Goal: Task Accomplishment & Management: Complete application form

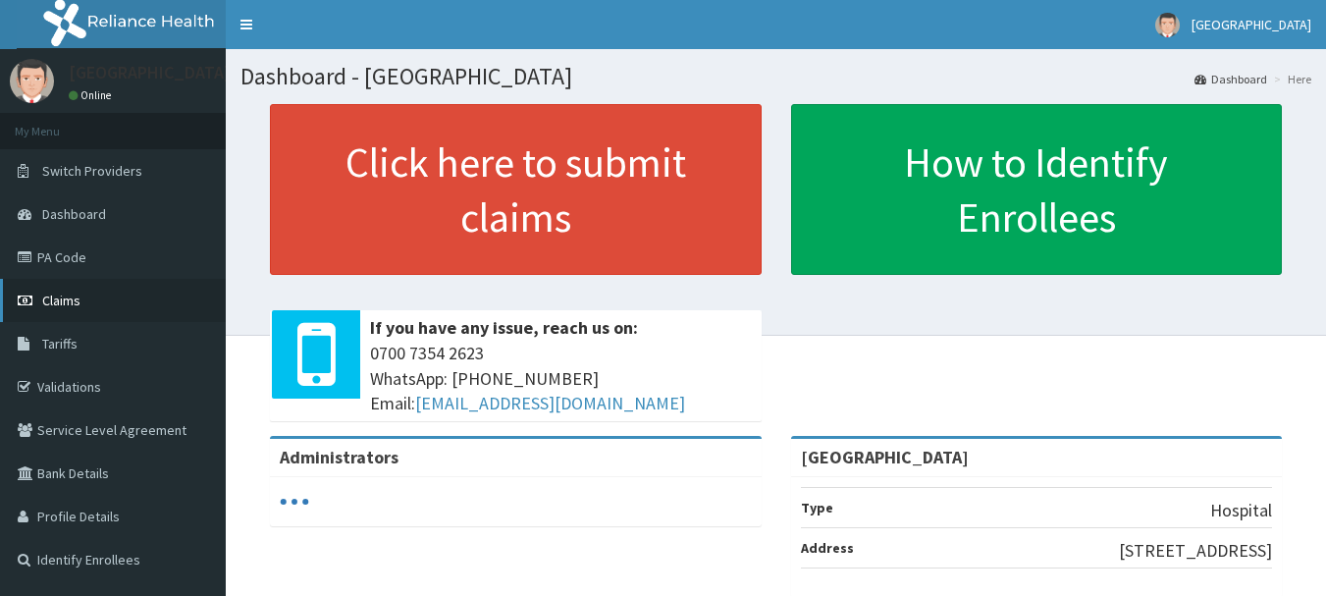
click at [61, 295] on span "Claims" at bounding box center [61, 301] width 38 height 18
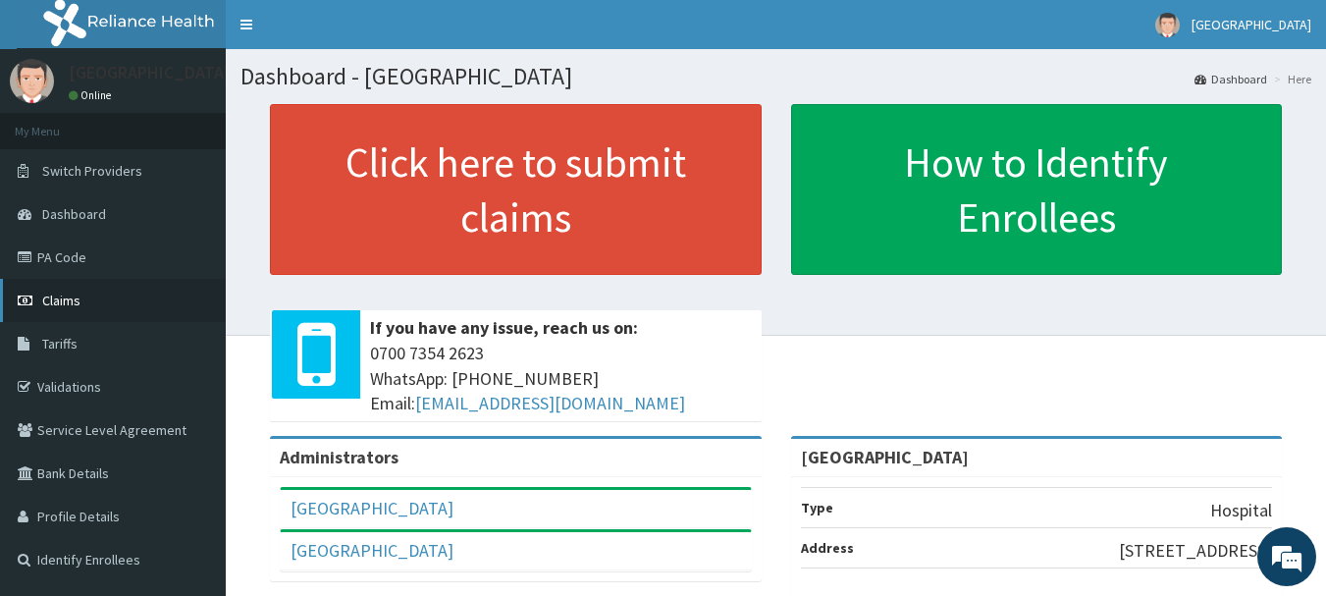
click at [23, 296] on icon at bounding box center [28, 301] width 20 height 14
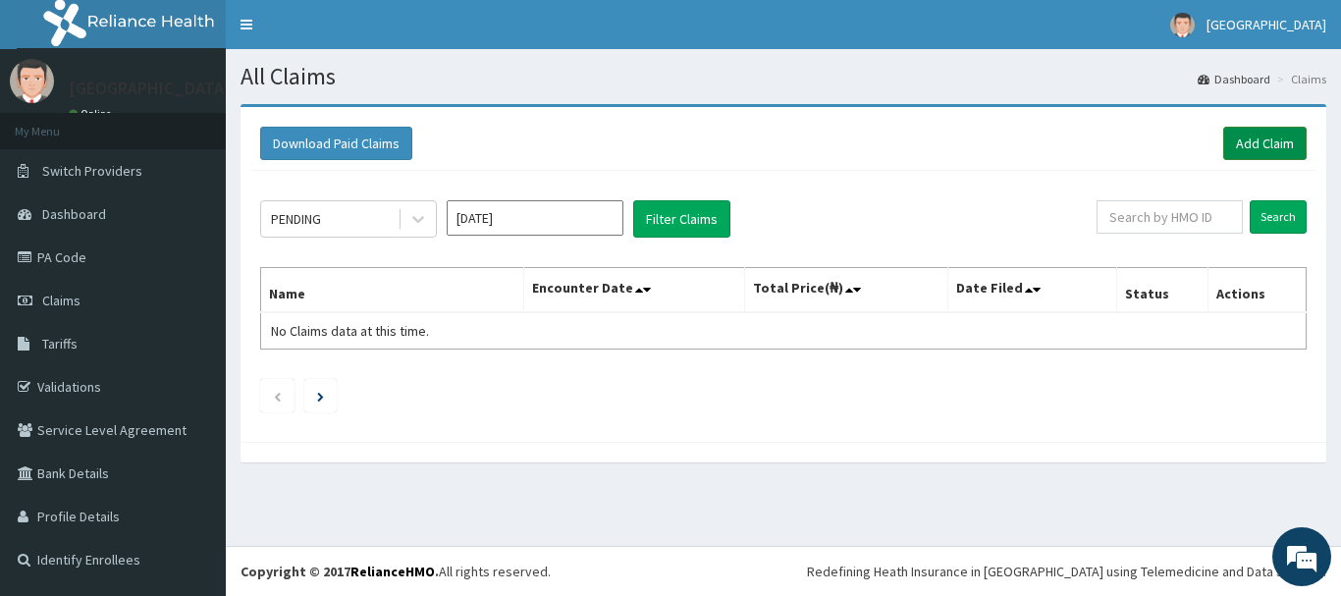
click at [1250, 137] on link "Add Claim" at bounding box center [1264, 143] width 83 height 33
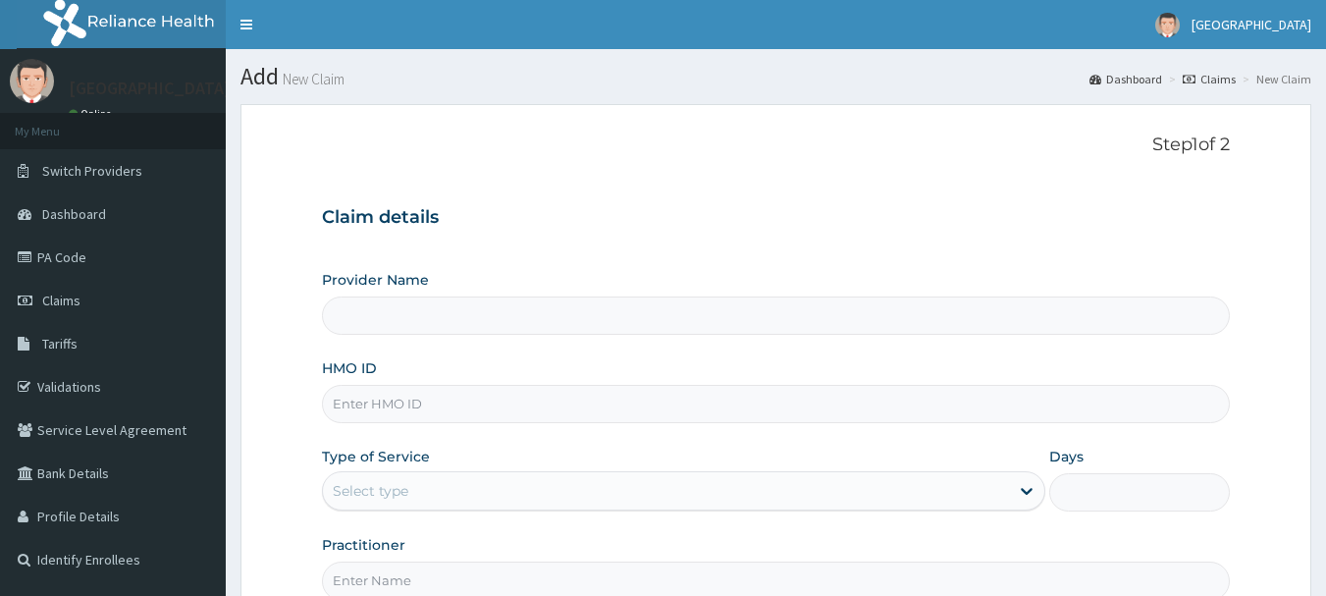
type input "[GEOGRAPHIC_DATA]"
click at [416, 406] on input "HMO ID" at bounding box center [776, 404] width 909 height 38
type input "DTS/10094/A"
click at [487, 493] on div "Select type" at bounding box center [666, 490] width 686 height 31
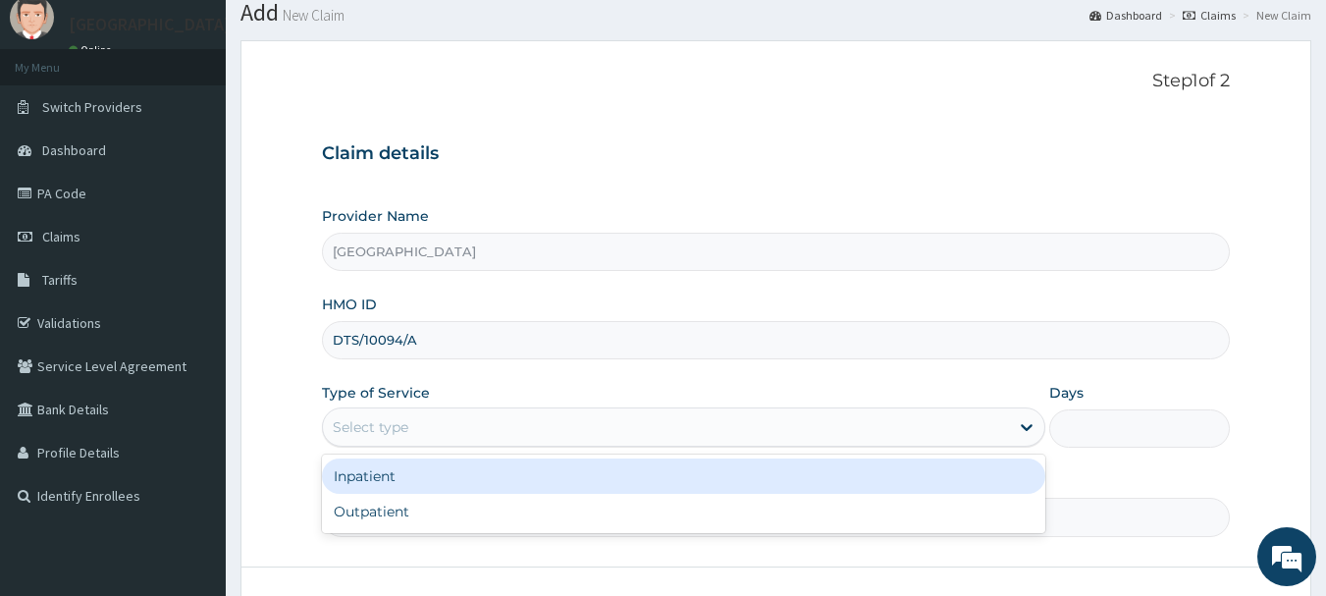
scroll to position [98, 0]
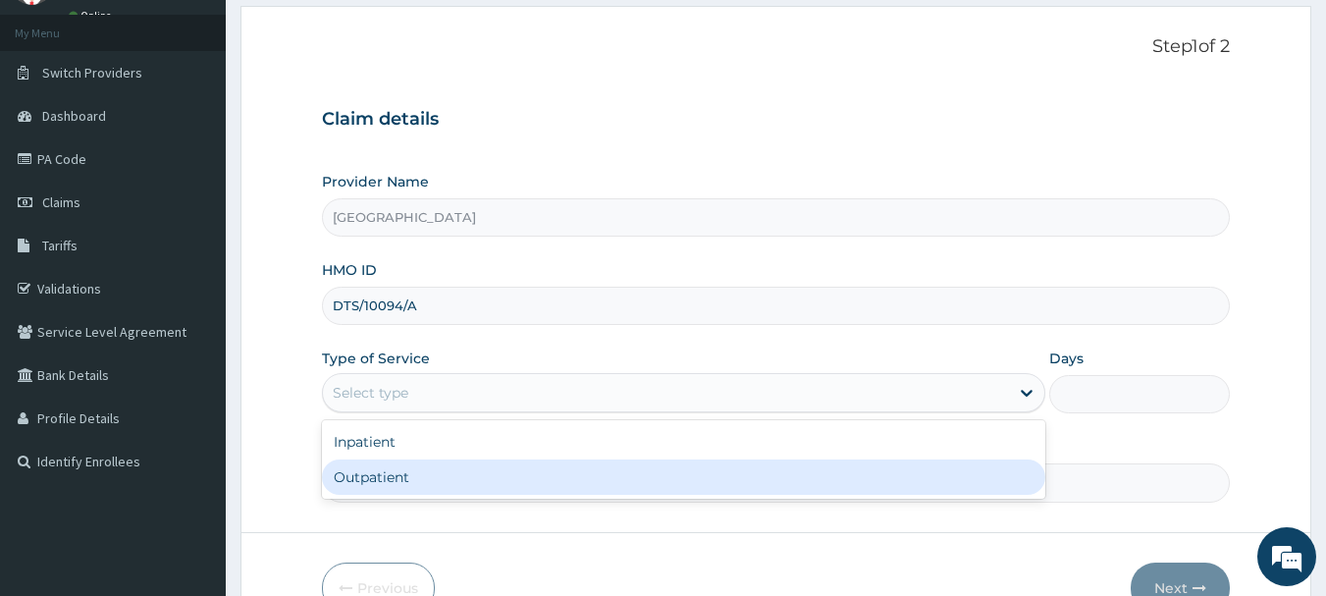
click at [401, 484] on div "Outpatient" at bounding box center [684, 476] width 724 height 35
type input "1"
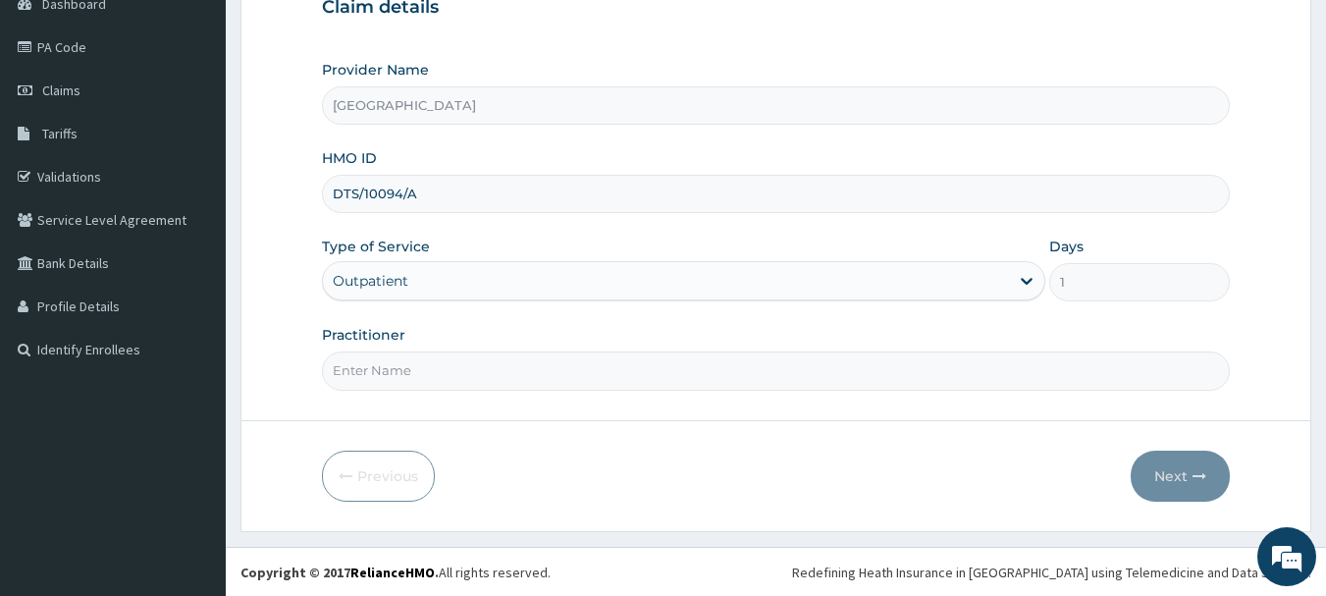
scroll to position [211, 0]
click at [439, 367] on input "Practitioner" at bounding box center [776, 369] width 909 height 38
type input "DR. LAWAL"
click at [1154, 471] on button "Next" at bounding box center [1180, 475] width 99 height 51
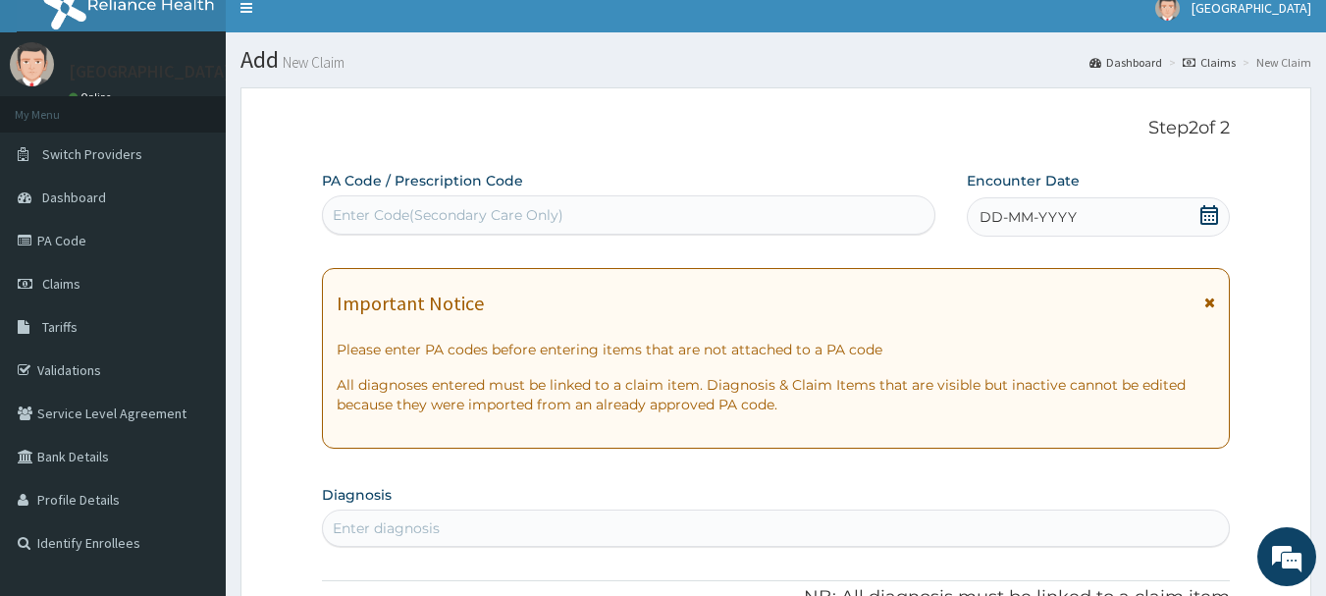
scroll to position [15, 0]
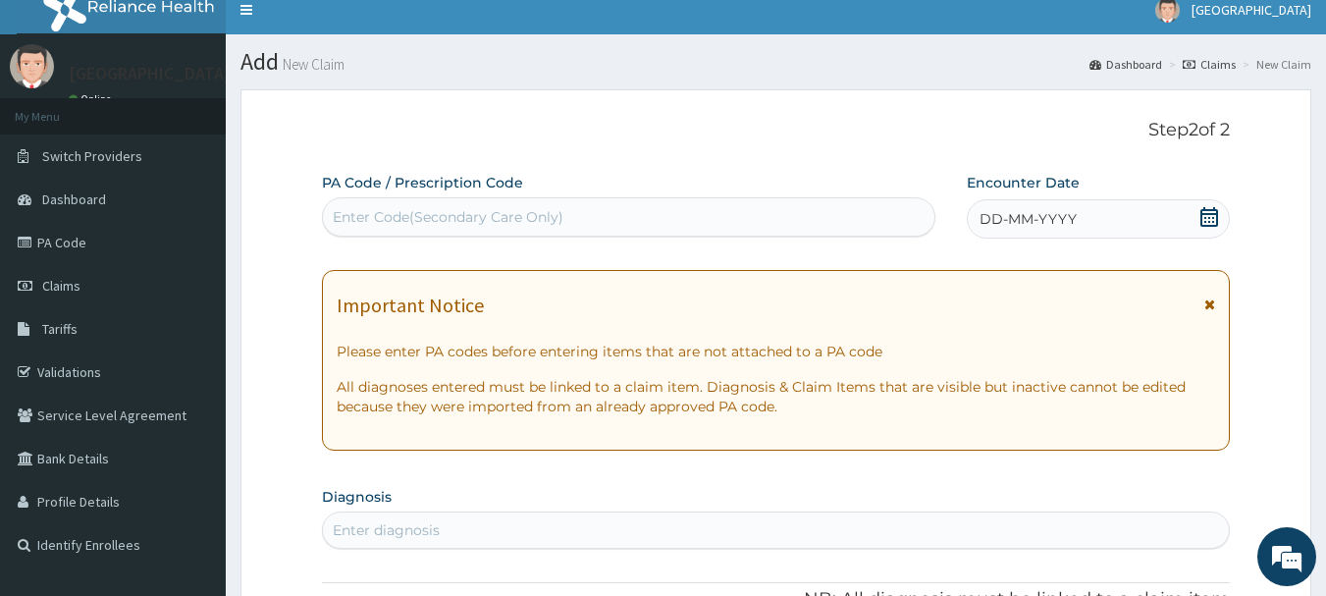
click at [470, 217] on div "Enter Code(Secondary Care Only)" at bounding box center [448, 217] width 231 height 20
type input "PA/83EBOE"
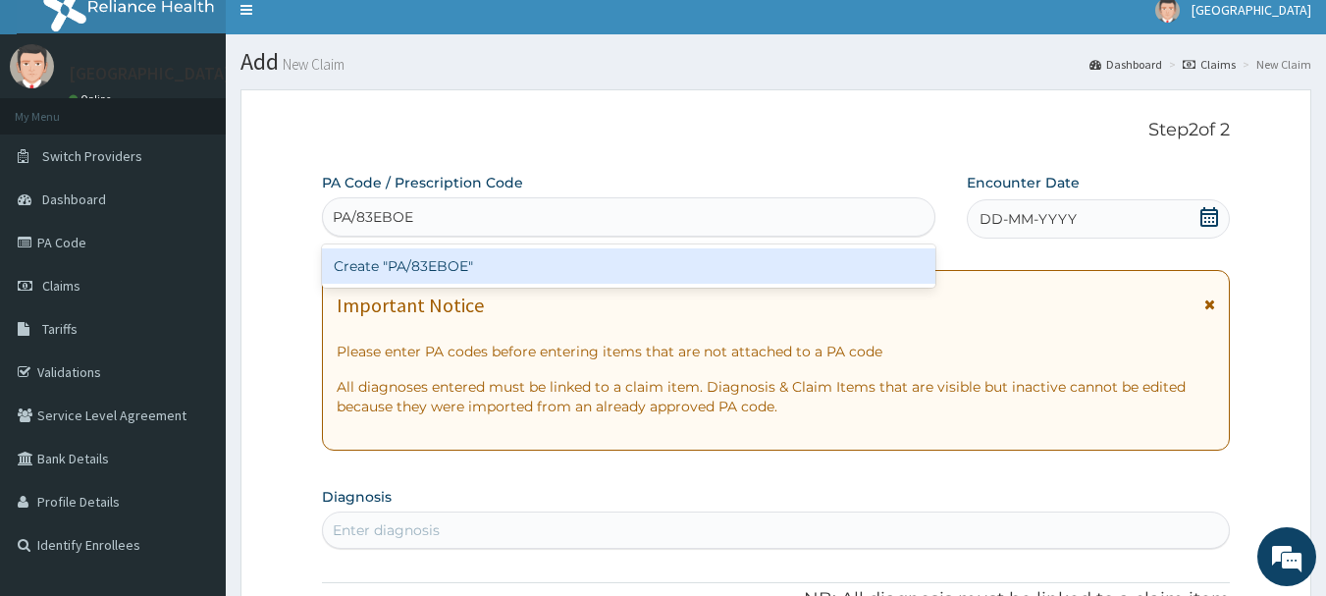
click at [497, 264] on div "Create "PA/83EBOE"" at bounding box center [629, 265] width 615 height 35
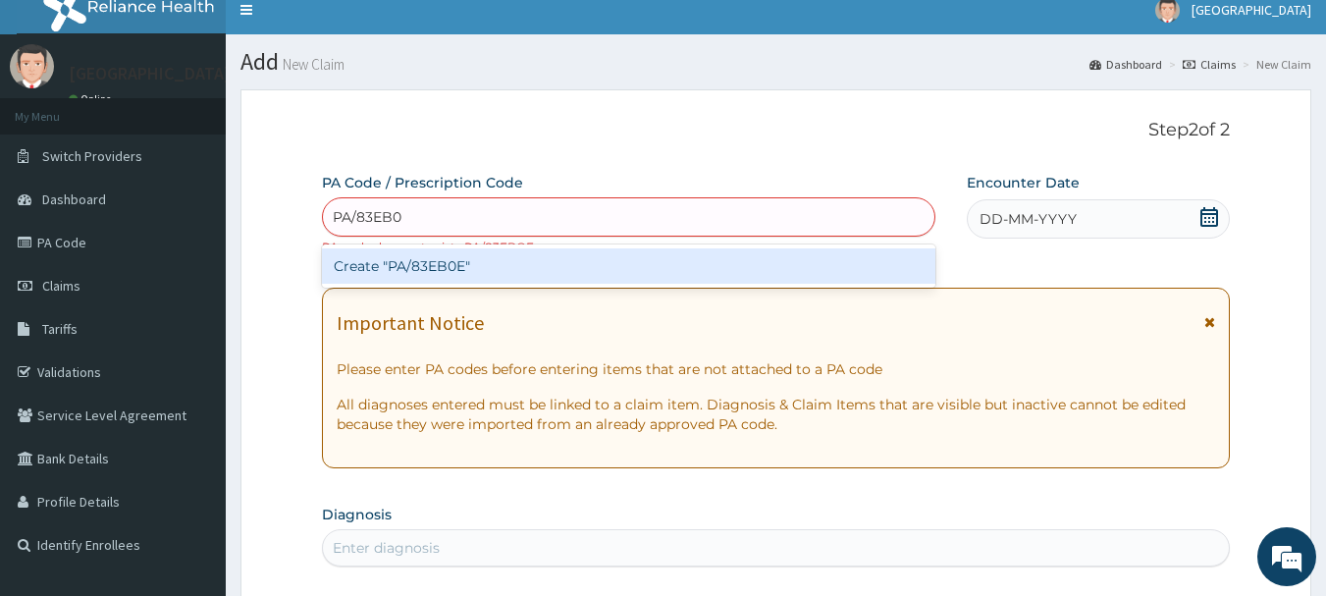
type input "PA/83EB0E"
click at [575, 260] on div "Create "PA/83EB0E"" at bounding box center [629, 265] width 615 height 35
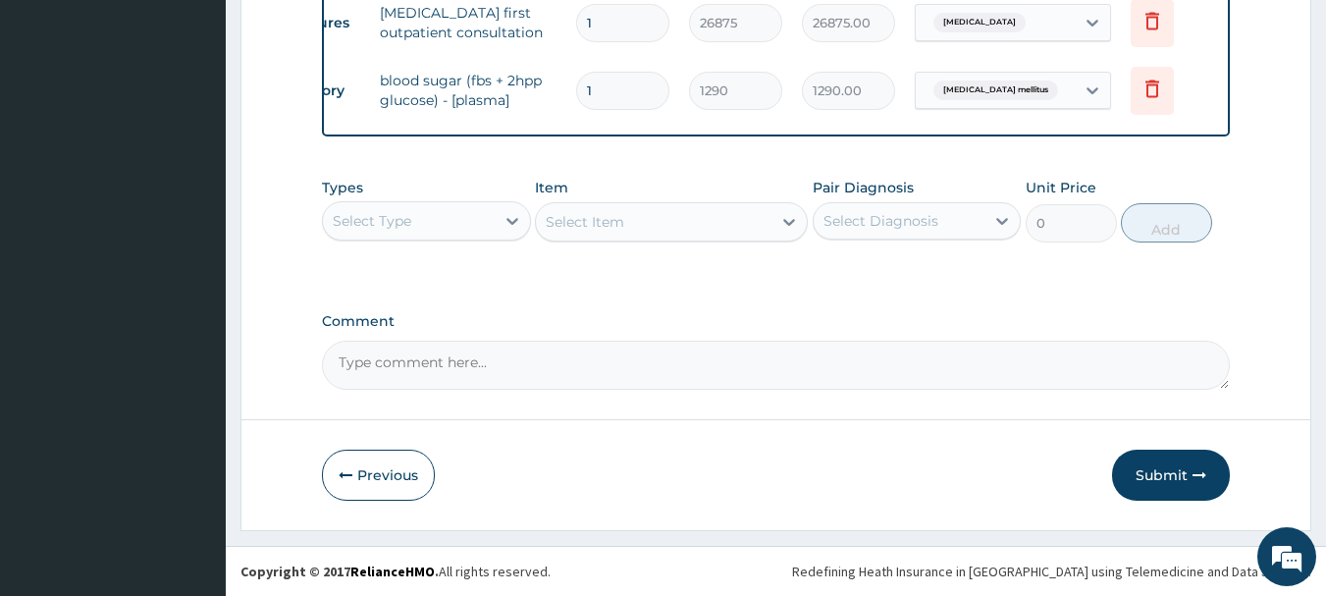
scroll to position [1215, 0]
click at [1155, 464] on button "Submit" at bounding box center [1171, 475] width 118 height 51
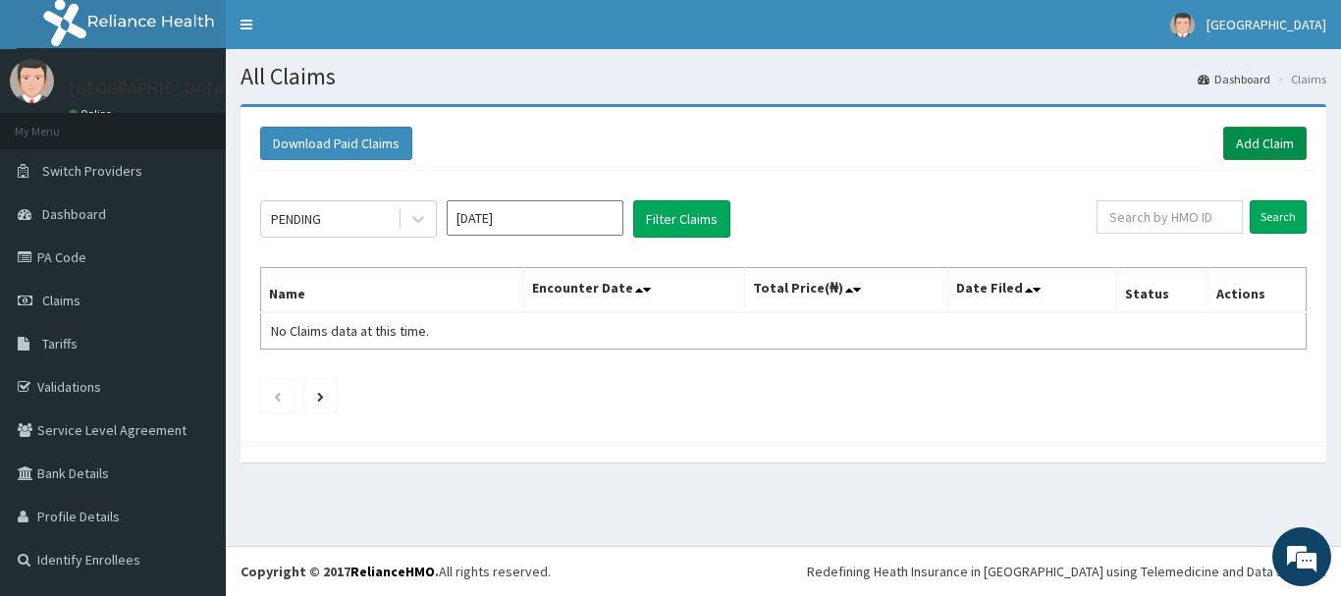
click at [1267, 135] on link "Add Claim" at bounding box center [1264, 143] width 83 height 33
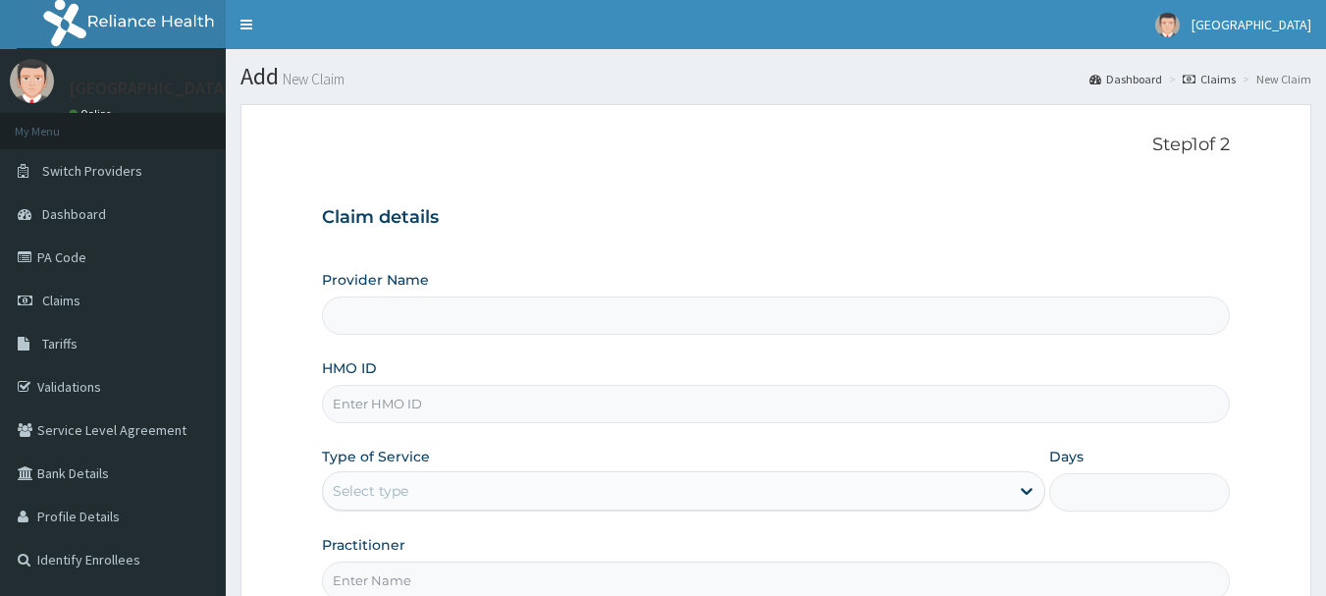
click at [380, 316] on input "Provider Name" at bounding box center [776, 316] width 909 height 38
type input "[GEOGRAPHIC_DATA]"
click at [388, 404] on input "HMO ID" at bounding box center [776, 404] width 909 height 38
type input "CRT/10007/B"
click at [406, 490] on div "Select type" at bounding box center [371, 491] width 76 height 20
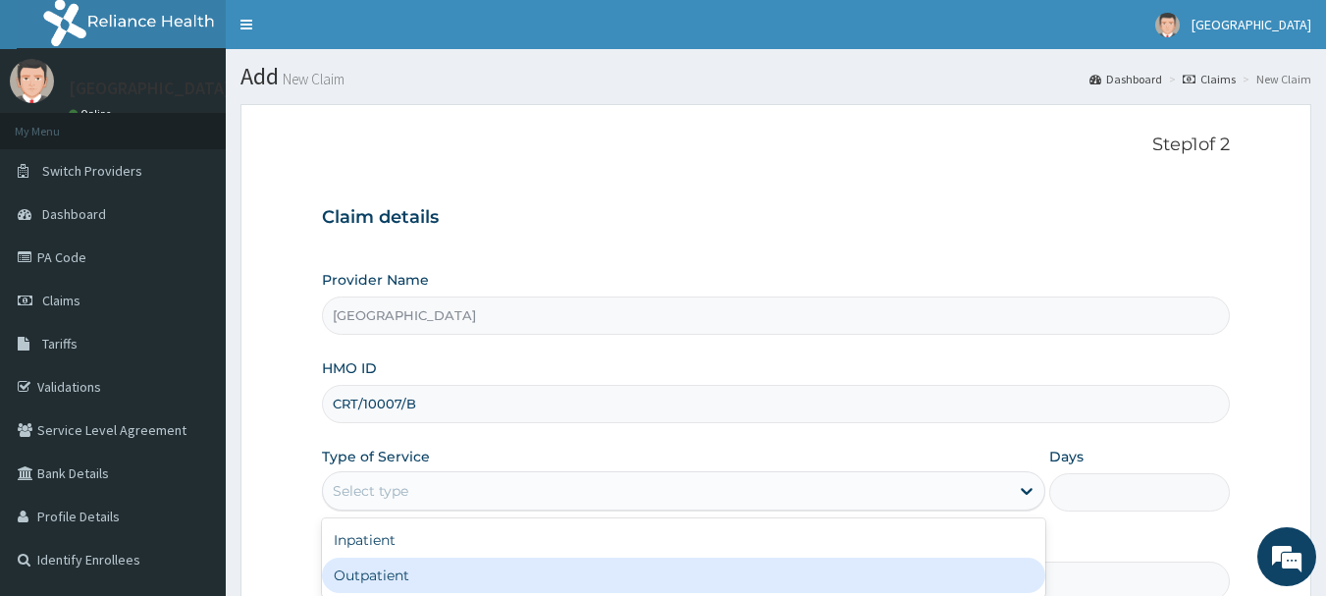
click at [392, 585] on div "Outpatient" at bounding box center [684, 575] width 724 height 35
type input "1"
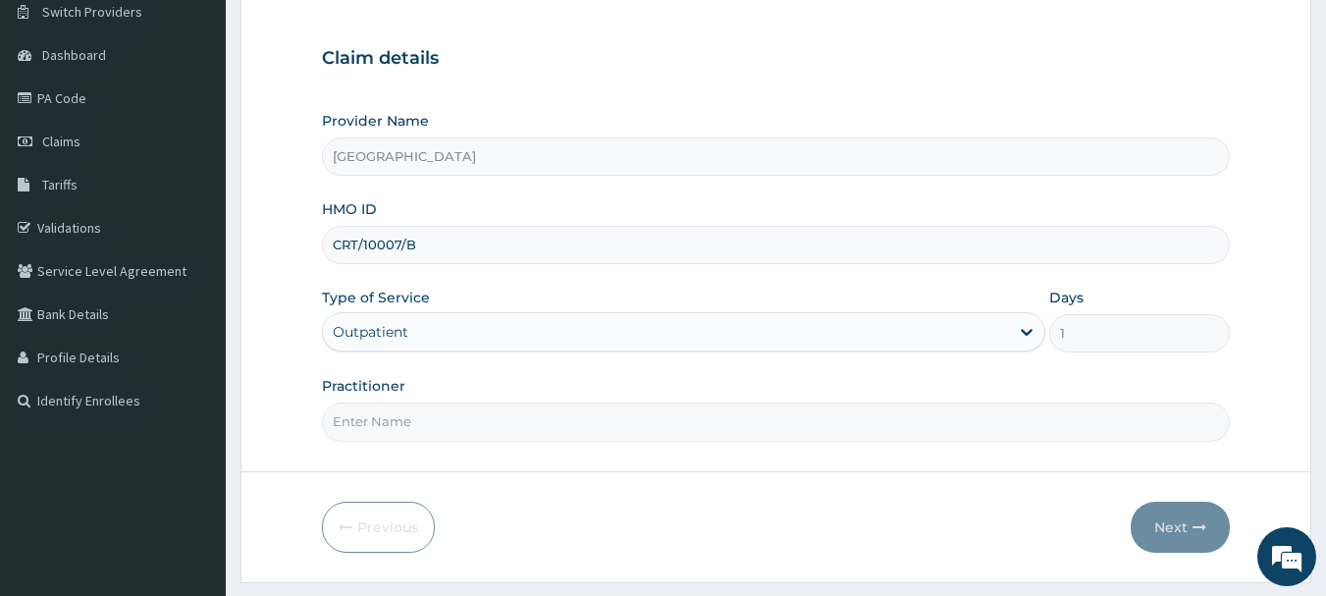
scroll to position [196, 0]
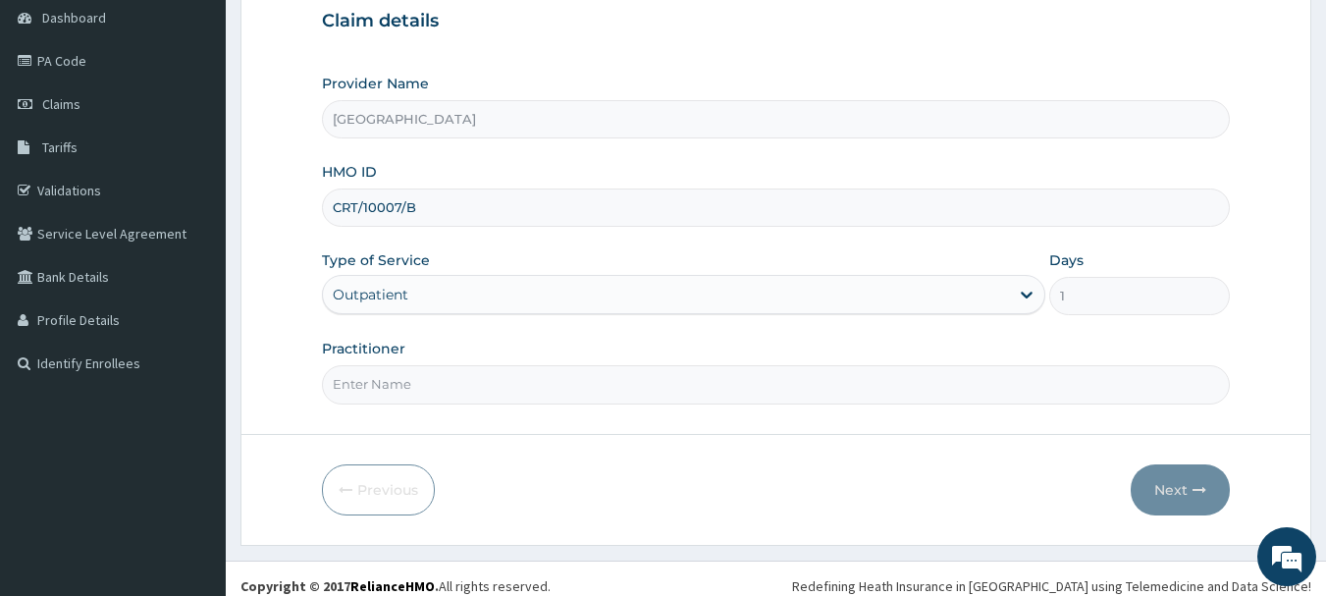
click at [422, 382] on input "Practitioner" at bounding box center [776, 384] width 909 height 38
type input "DR. IFEANYI"
click at [1166, 477] on button "Next" at bounding box center [1180, 489] width 99 height 51
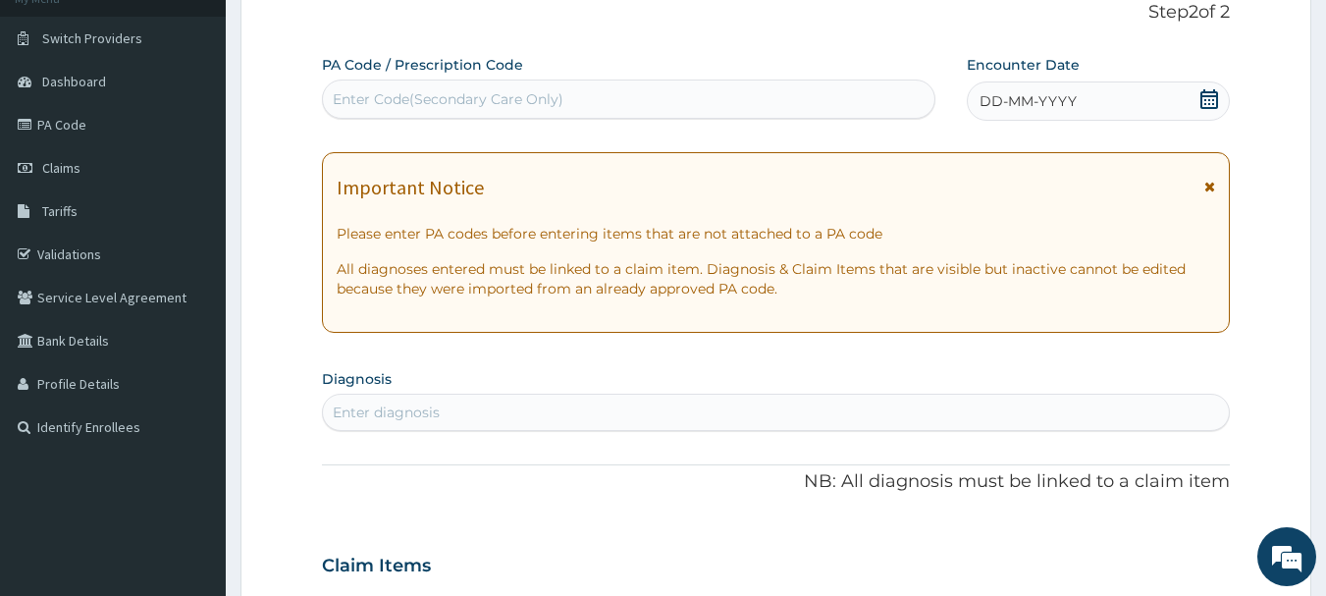
scroll to position [98, 0]
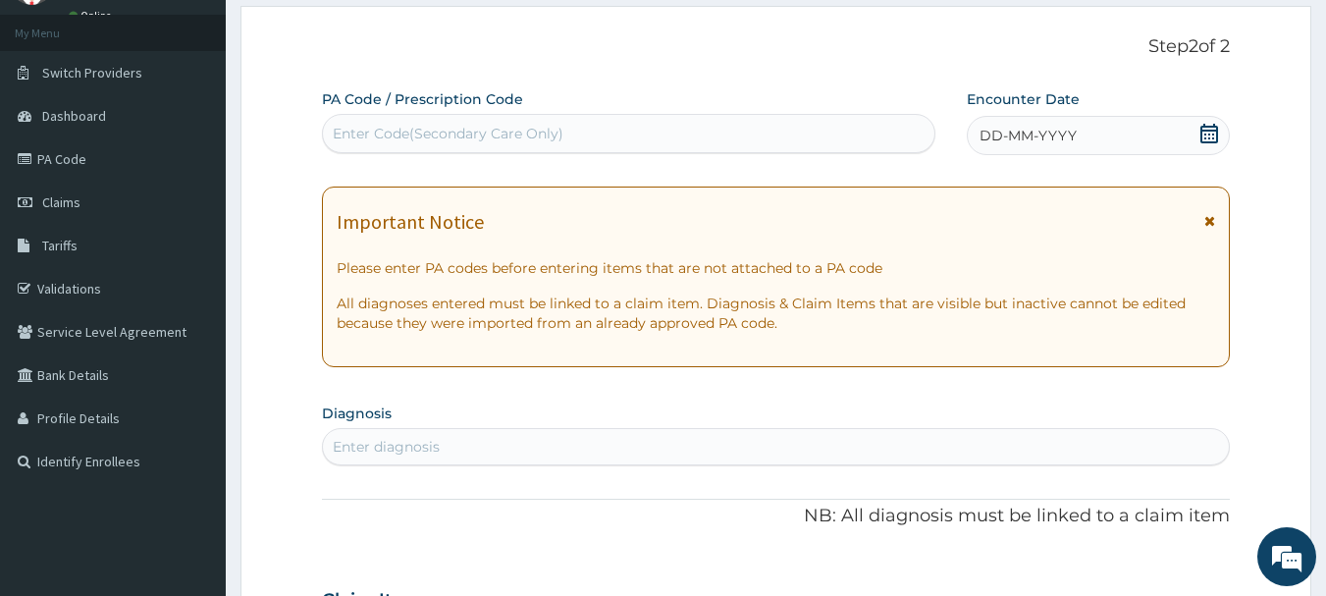
click at [460, 126] on div "Enter Code(Secondary Care Only)" at bounding box center [448, 134] width 231 height 20
type input "PA/F565DF"
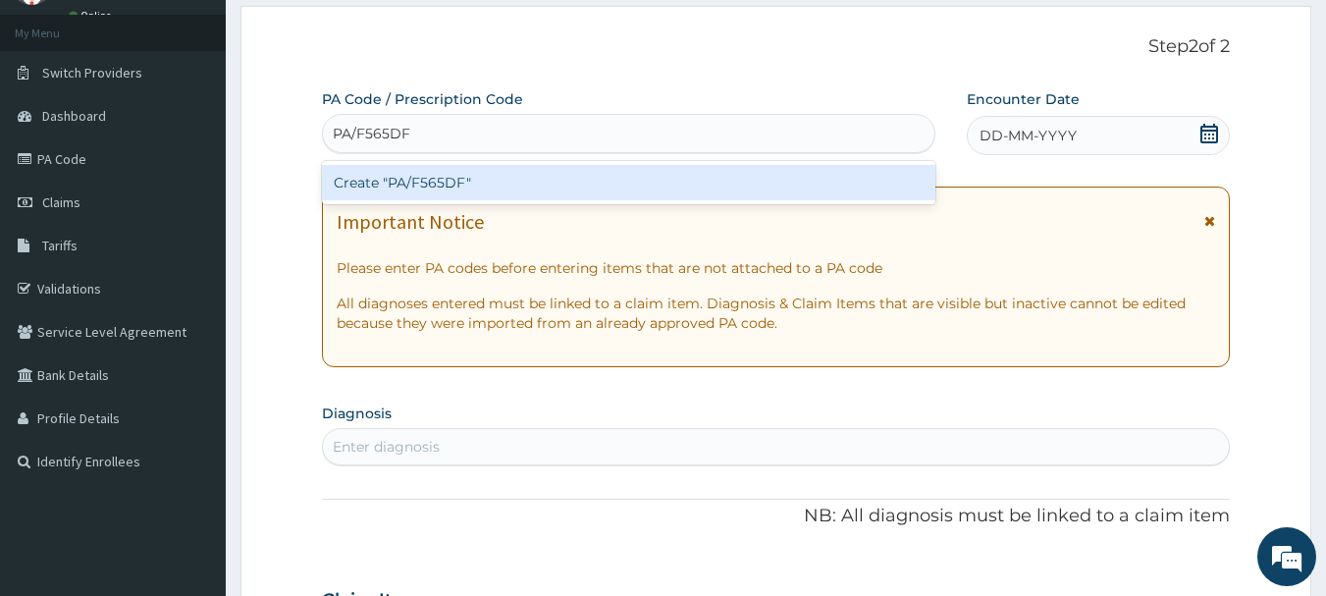
click at [452, 181] on div "Create "PA/F565DF"" at bounding box center [629, 182] width 615 height 35
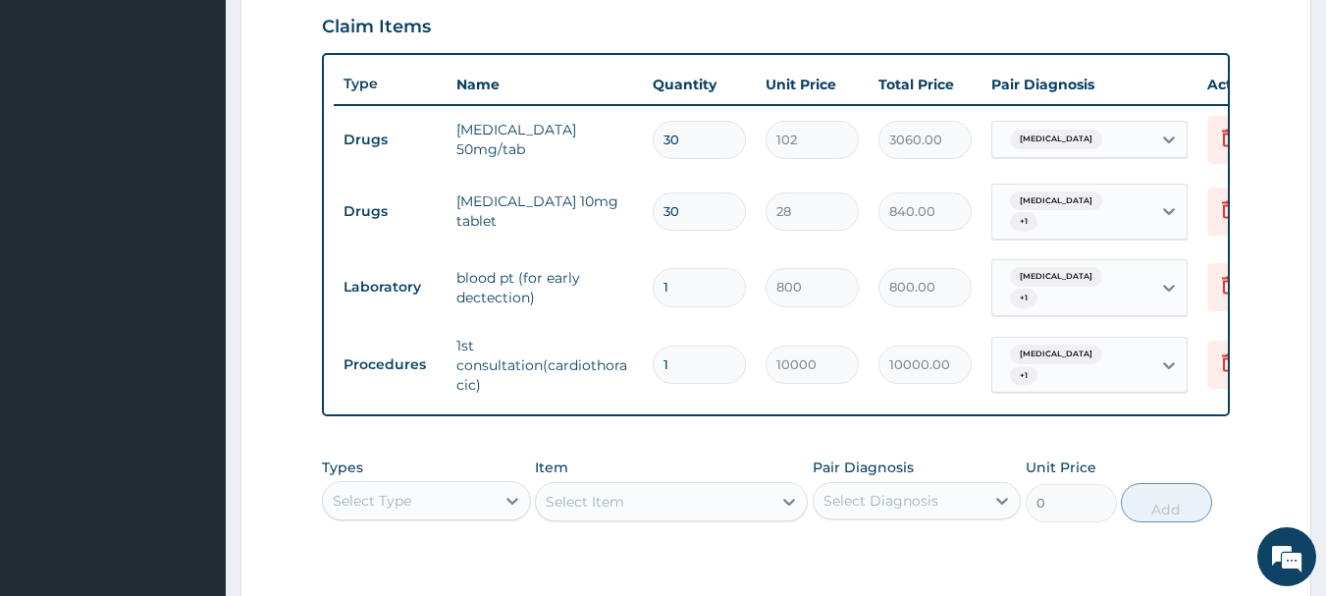
scroll to position [776, 0]
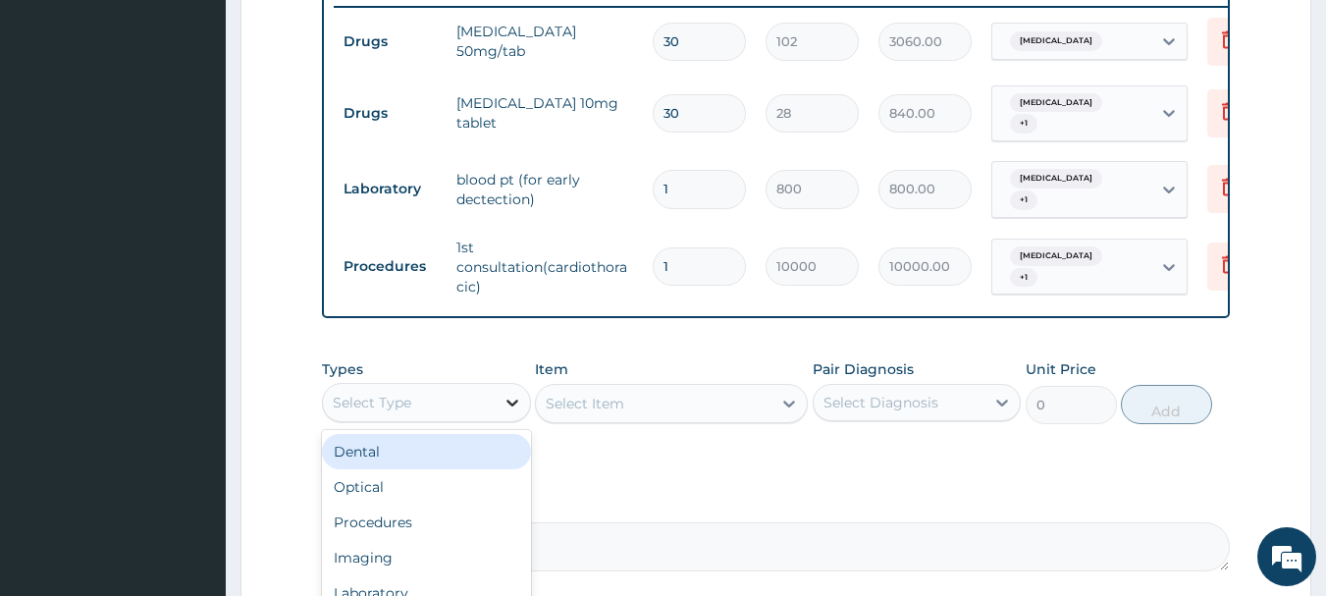
click at [506, 412] on icon at bounding box center [513, 403] width 20 height 20
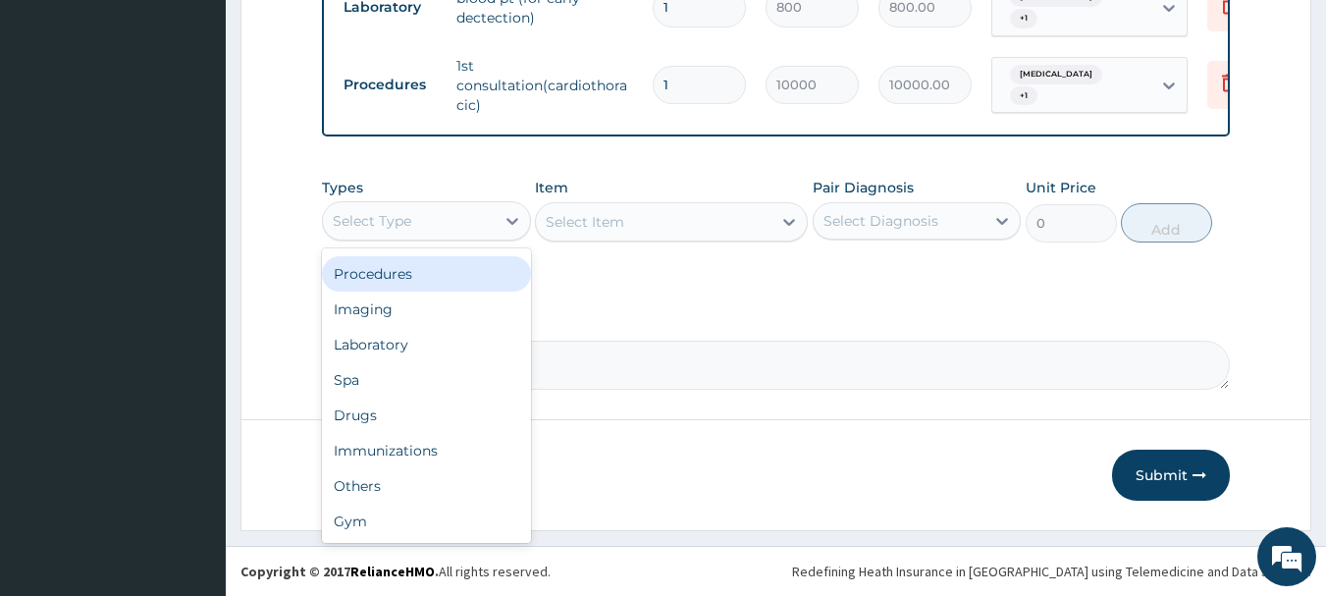
scroll to position [972, 0]
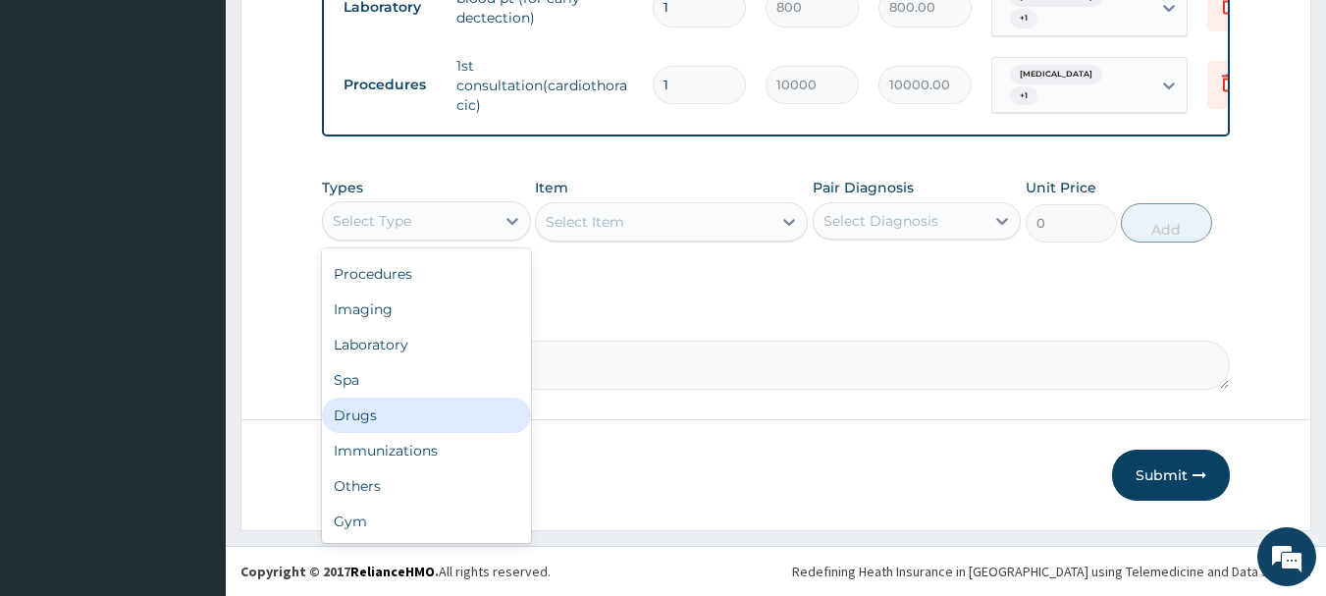
click at [350, 420] on div "Drugs" at bounding box center [426, 415] width 209 height 35
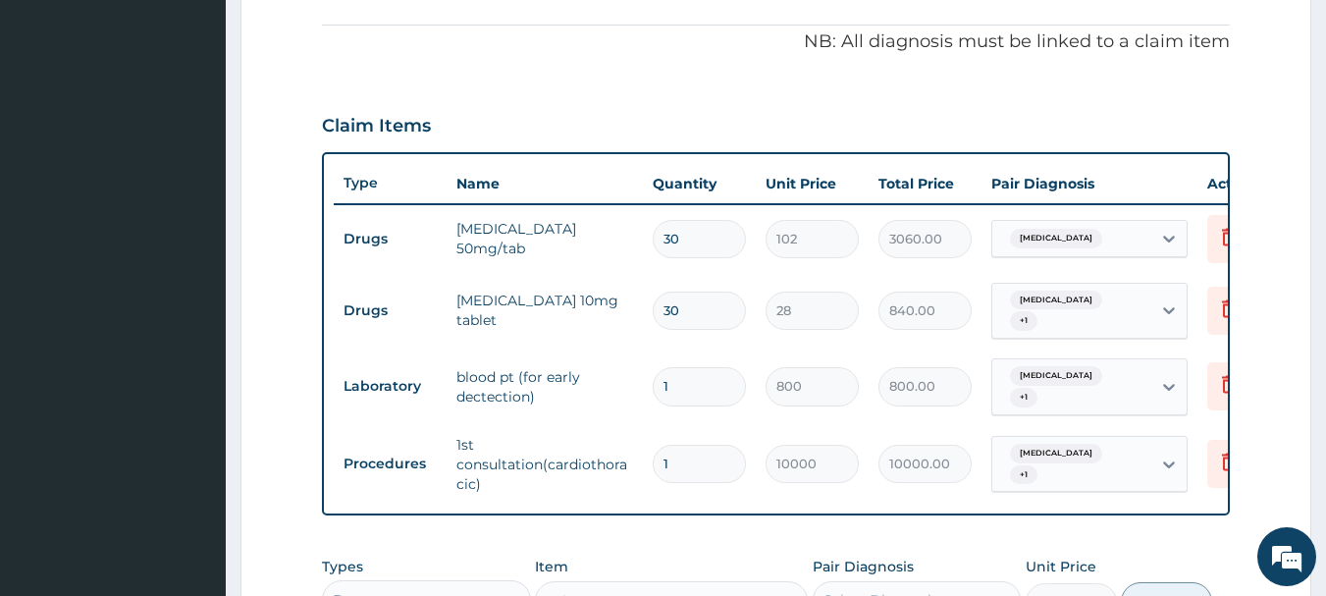
scroll to position [285, 0]
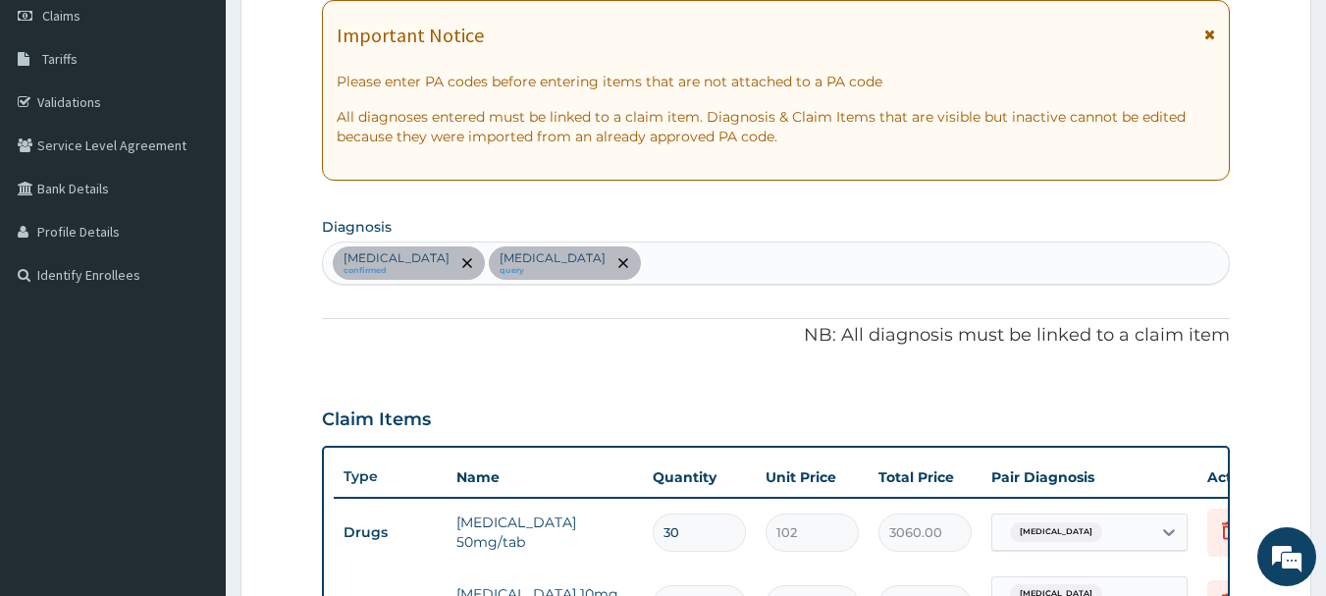
click at [811, 268] on div "Essential hypertension confirmed Abdominal pregnancy query" at bounding box center [776, 263] width 907 height 41
type input "[MEDICAL_DATA]"
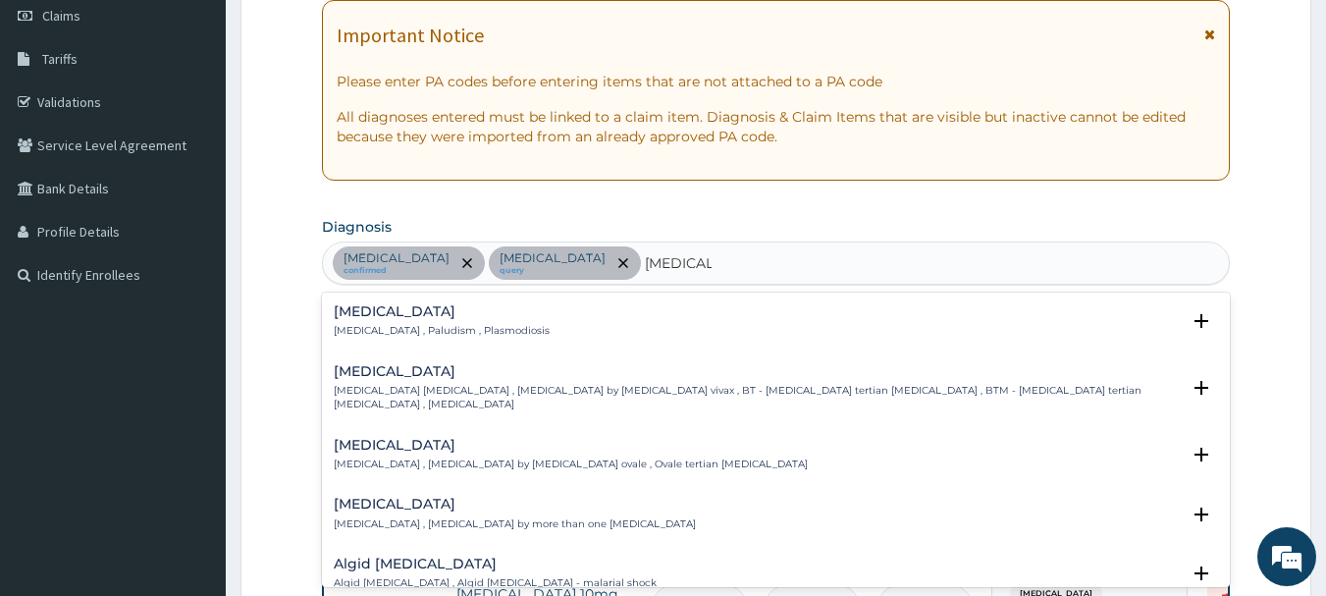
click at [458, 322] on div "Malaria Malaria , Paludism , Plasmodiosis" at bounding box center [442, 321] width 216 height 34
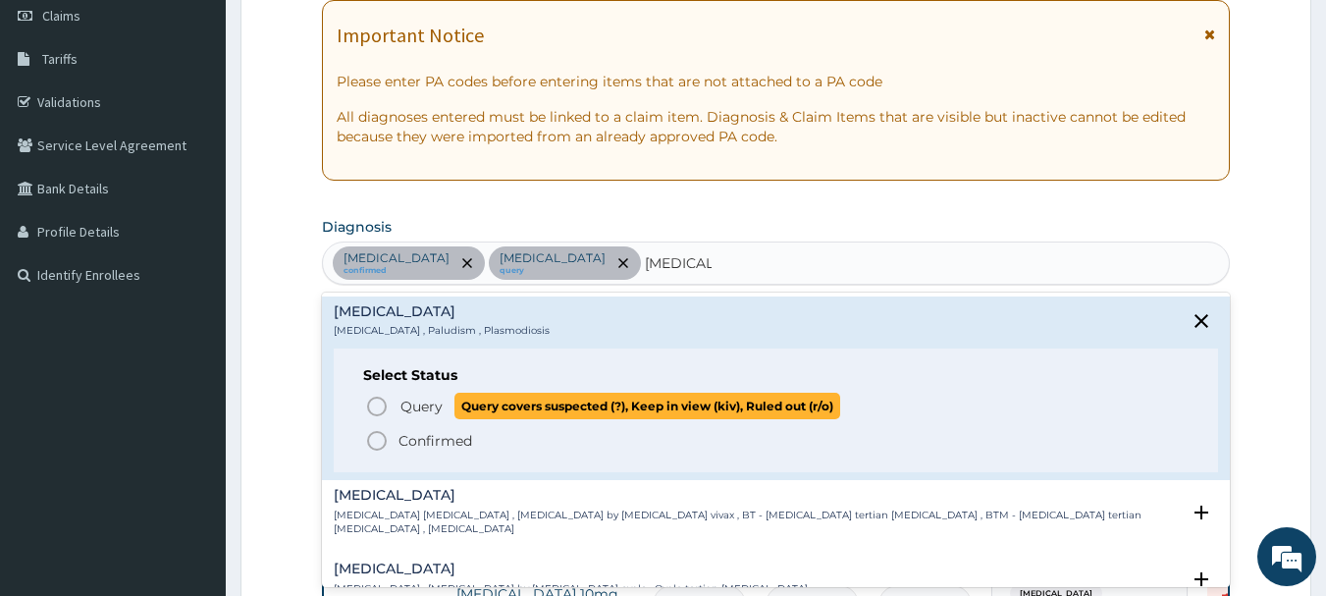
click at [382, 402] on icon "status option query" at bounding box center [377, 407] width 24 height 24
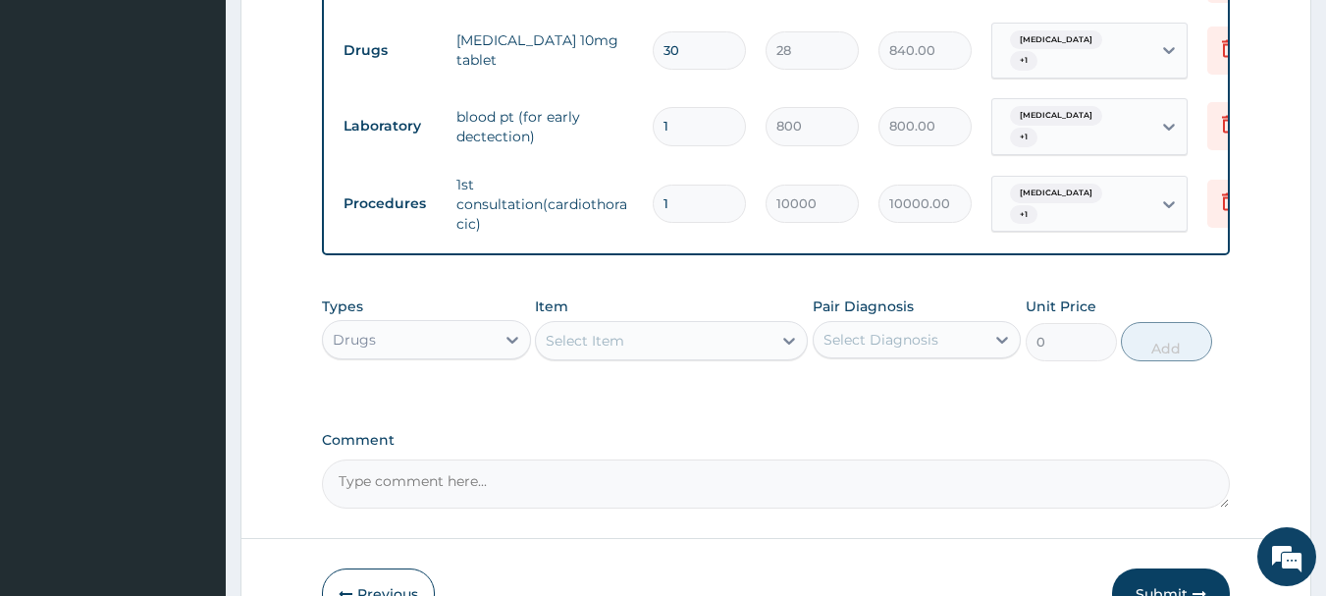
scroll to position [874, 0]
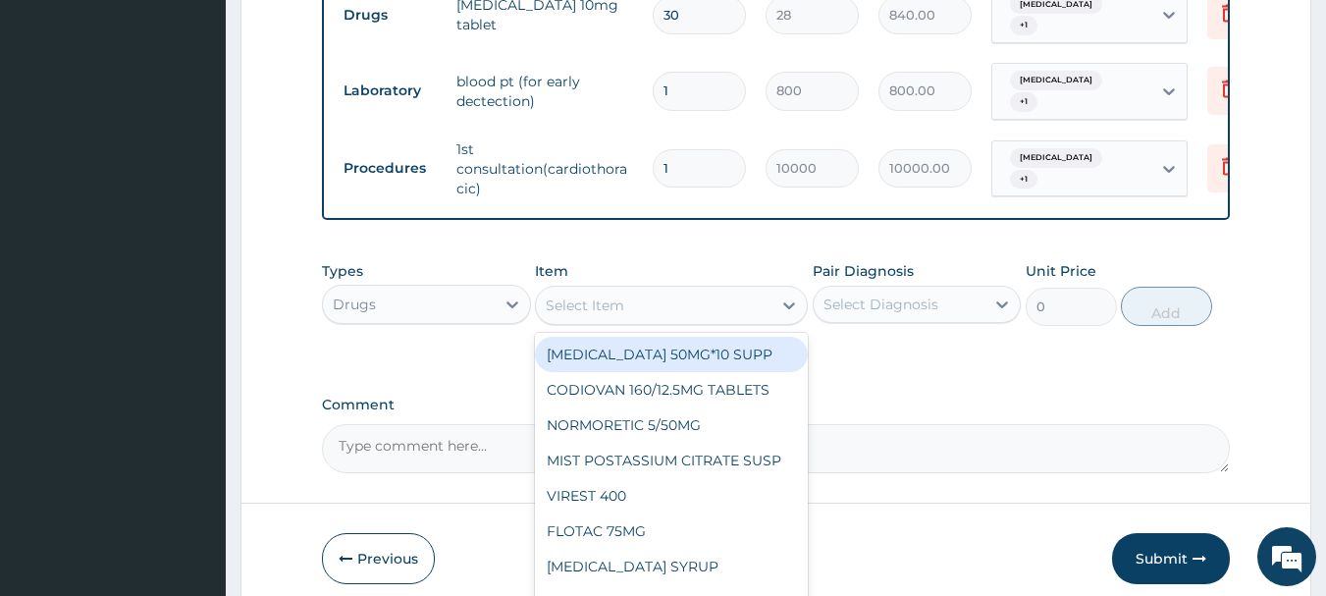
click at [717, 320] on div "Select Item" at bounding box center [654, 305] width 236 height 31
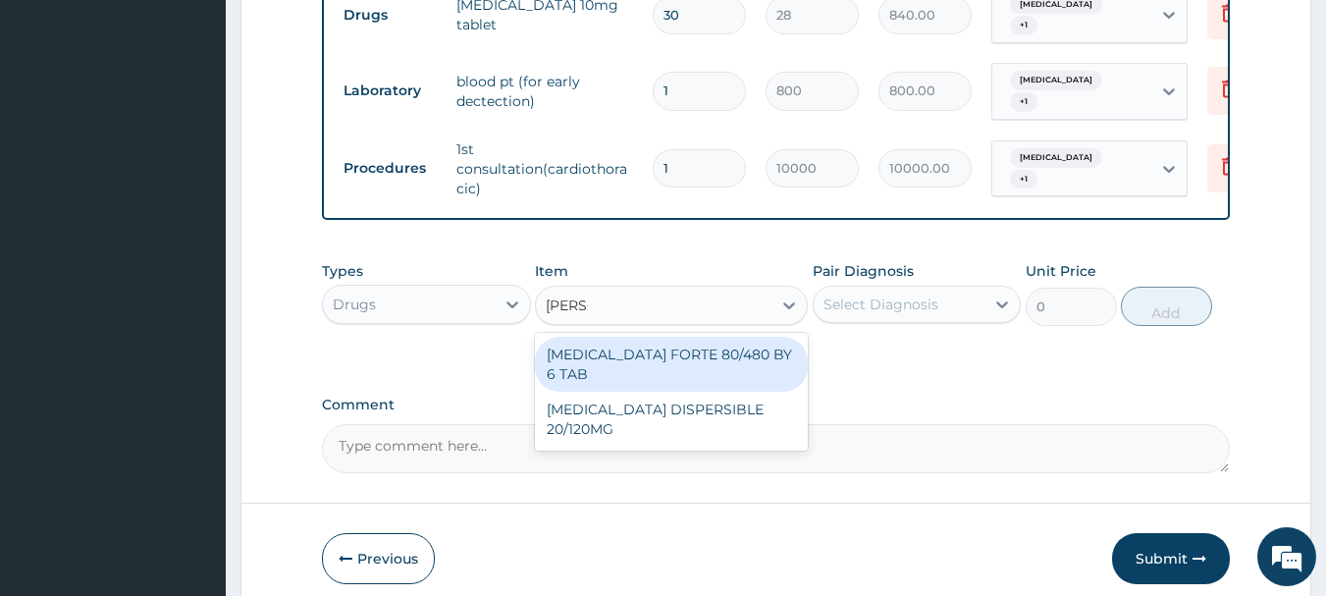
type input "COART"
click at [760, 372] on div "COARTEM FORTE 80/480 BY 6 TAB" at bounding box center [671, 364] width 273 height 55
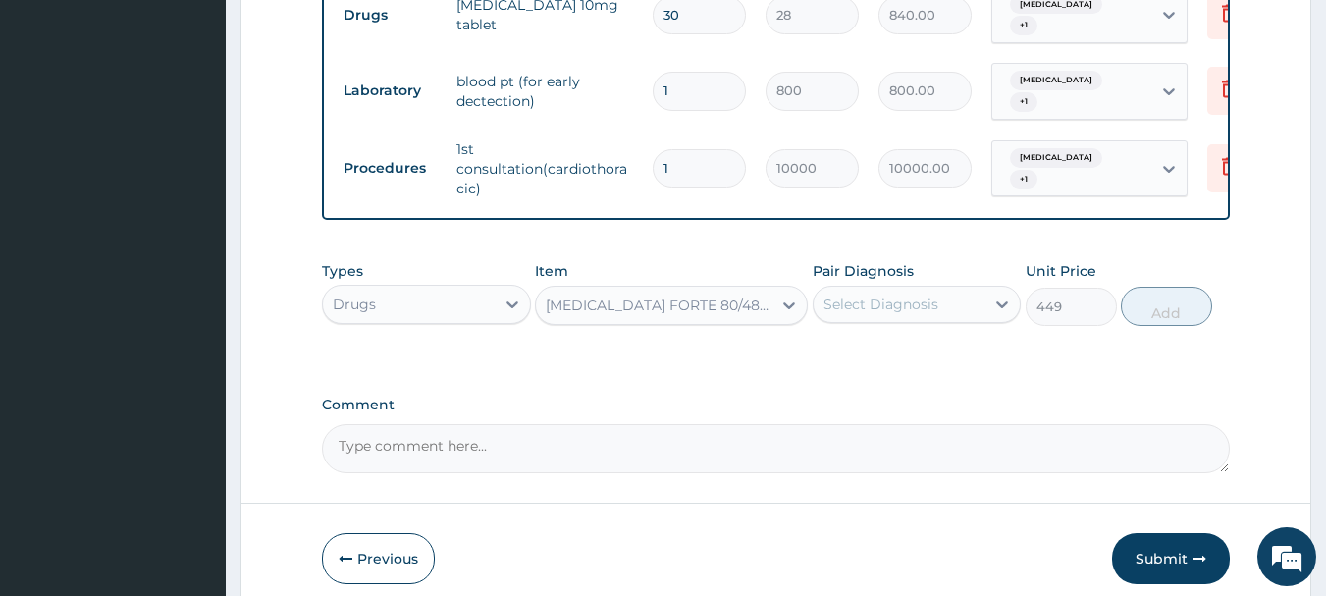
type input "449"
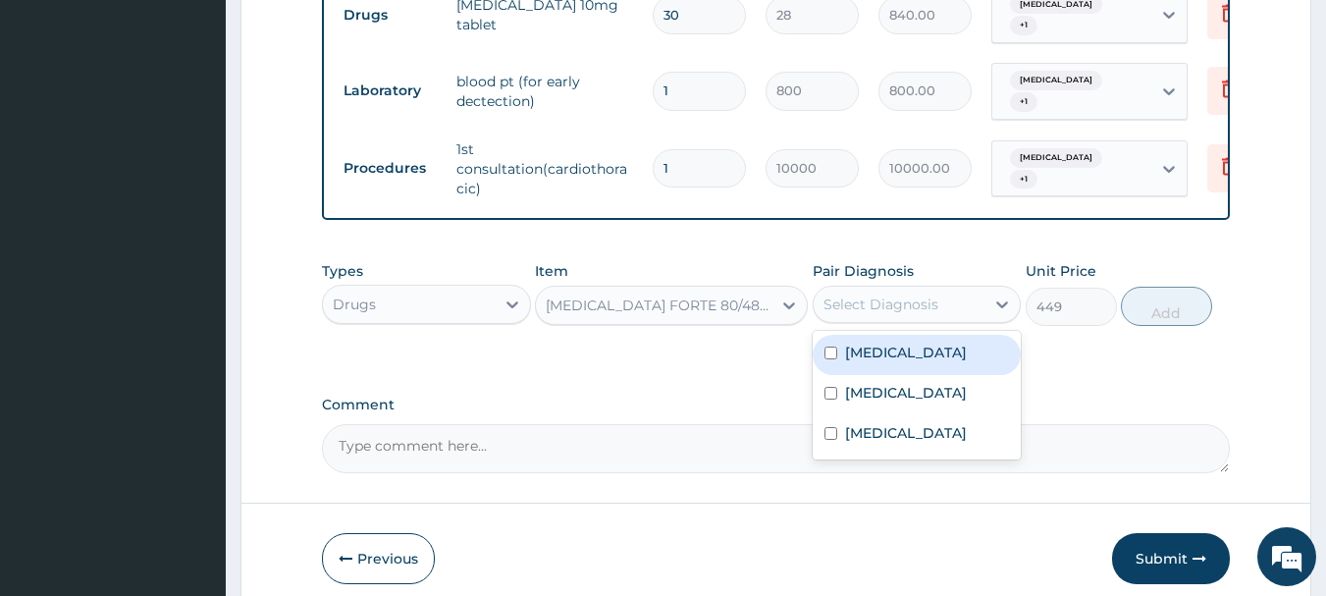
click at [974, 318] on div "Select Diagnosis" at bounding box center [900, 304] width 172 height 31
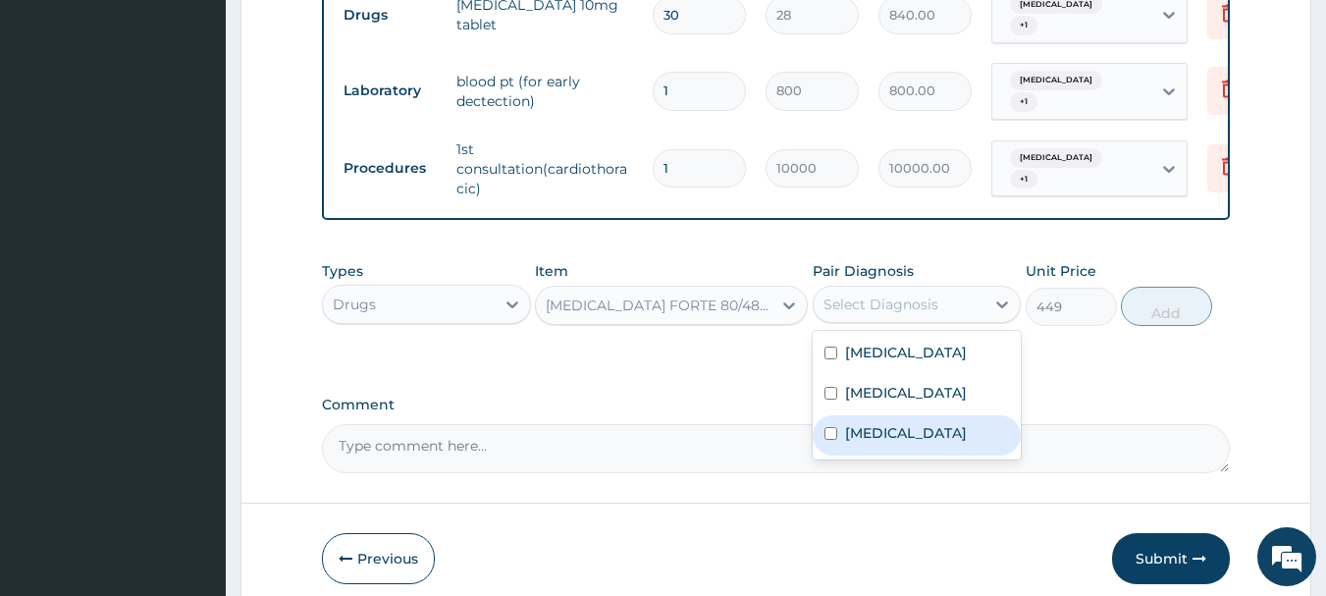
click at [868, 443] on label "[MEDICAL_DATA]" at bounding box center [906, 433] width 122 height 20
checkbox input "true"
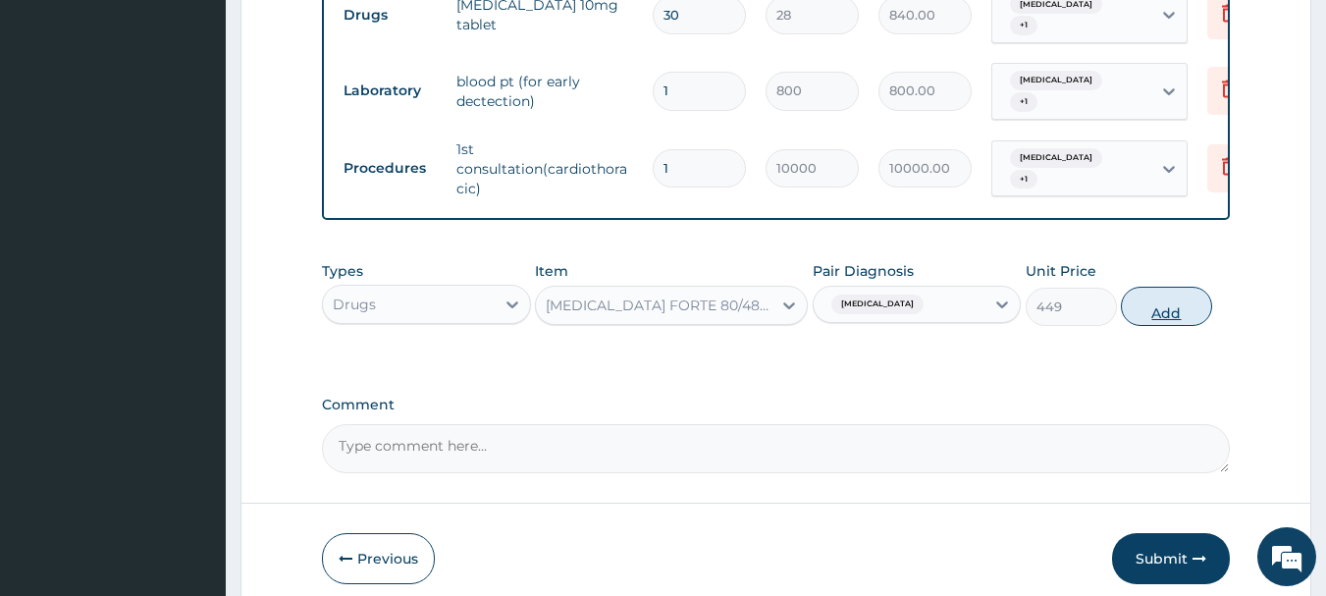
click at [1156, 318] on button "Add" at bounding box center [1166, 306] width 91 height 39
type input "0"
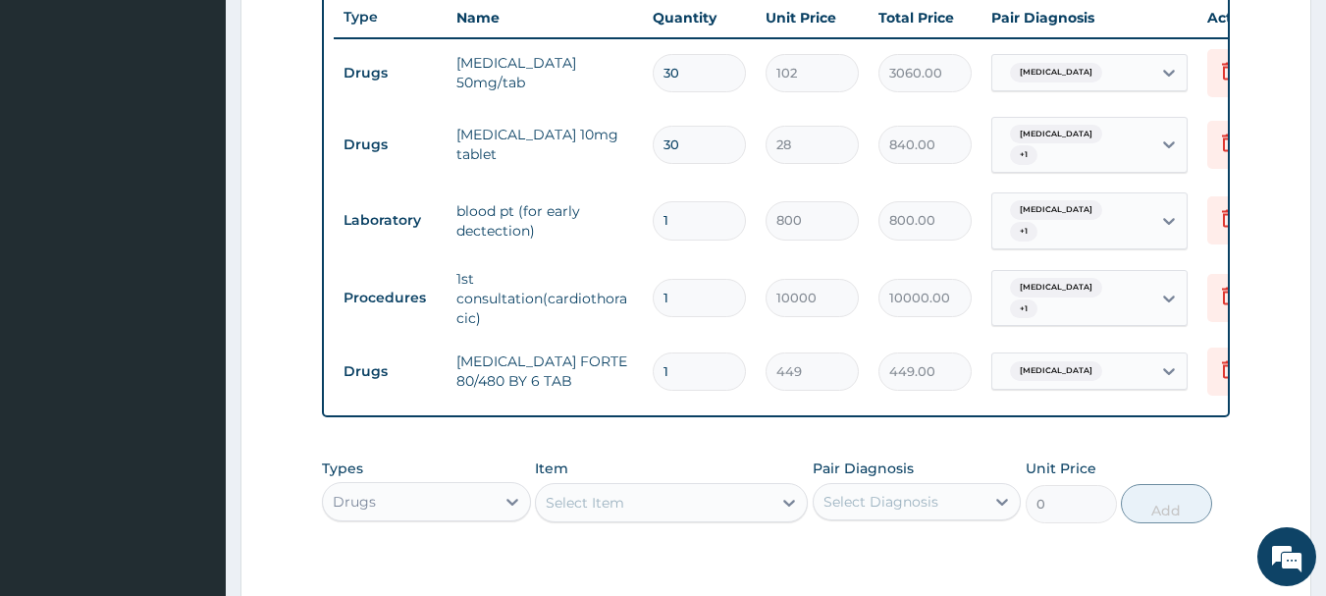
scroll to position [776, 0]
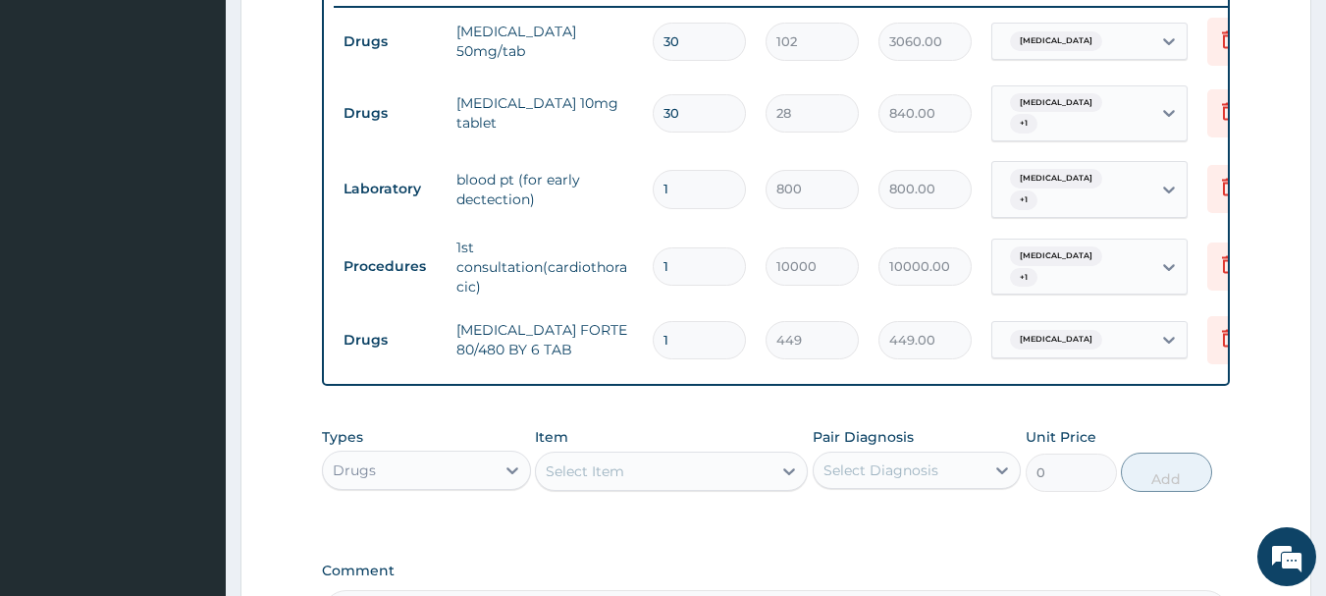
type input "0.00"
type input "6"
type input "2694.00"
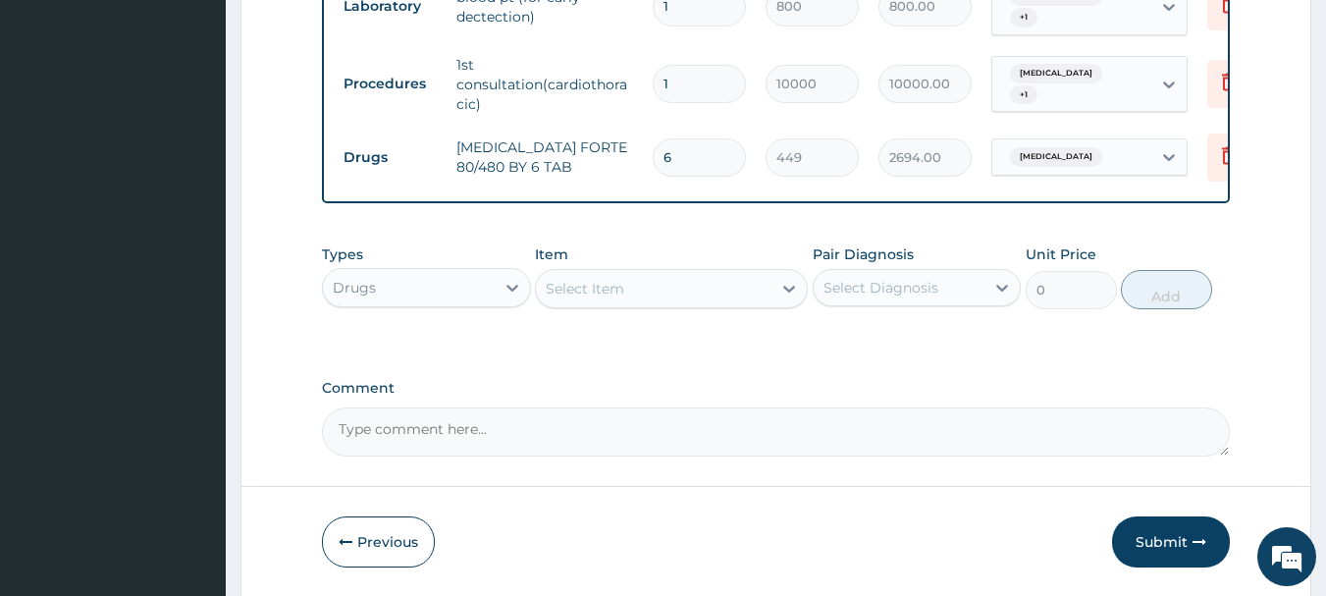
scroll to position [972, 0]
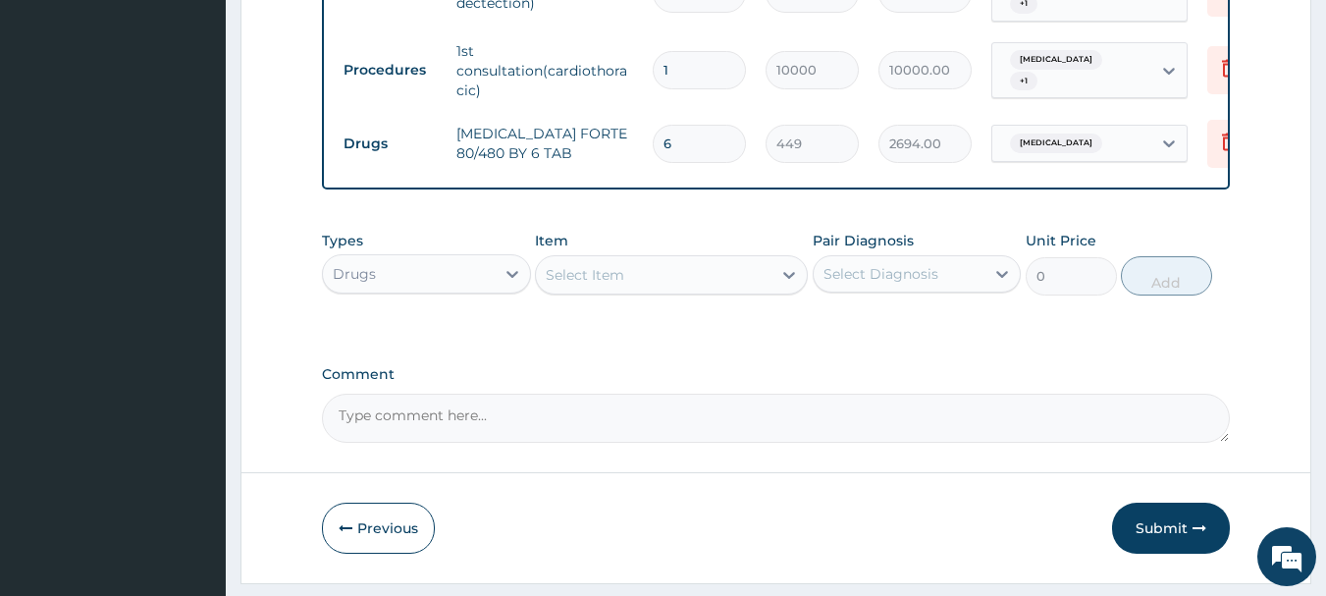
type input "6"
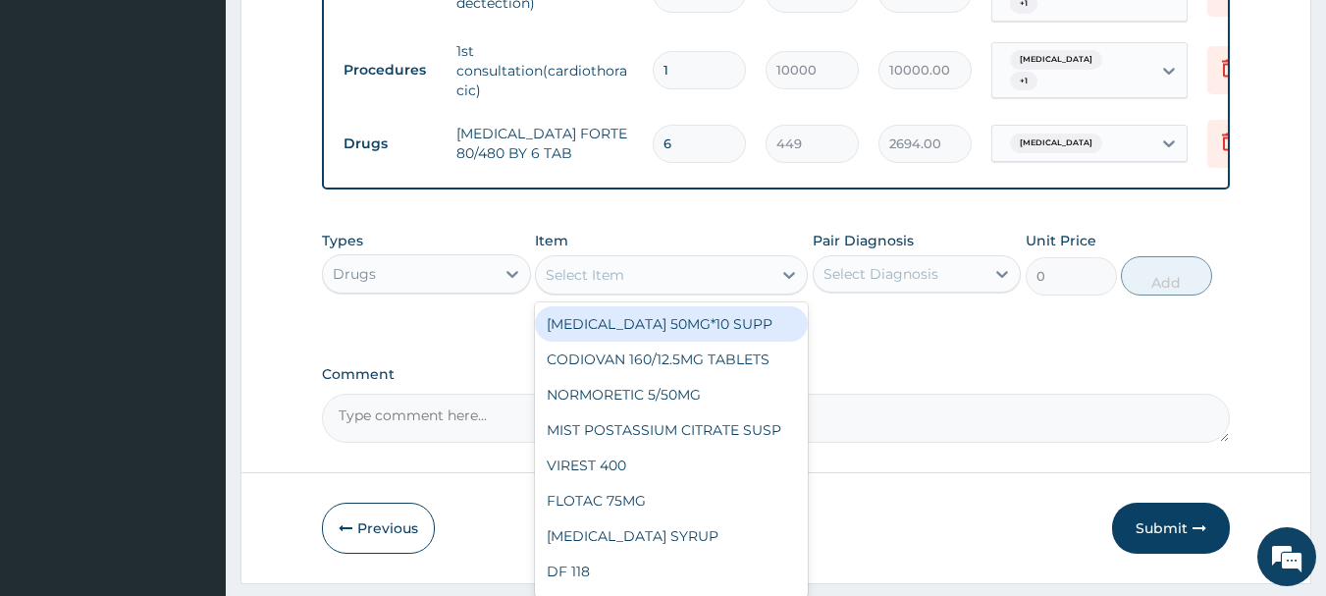
click at [564, 285] on div "Select Item" at bounding box center [585, 275] width 79 height 20
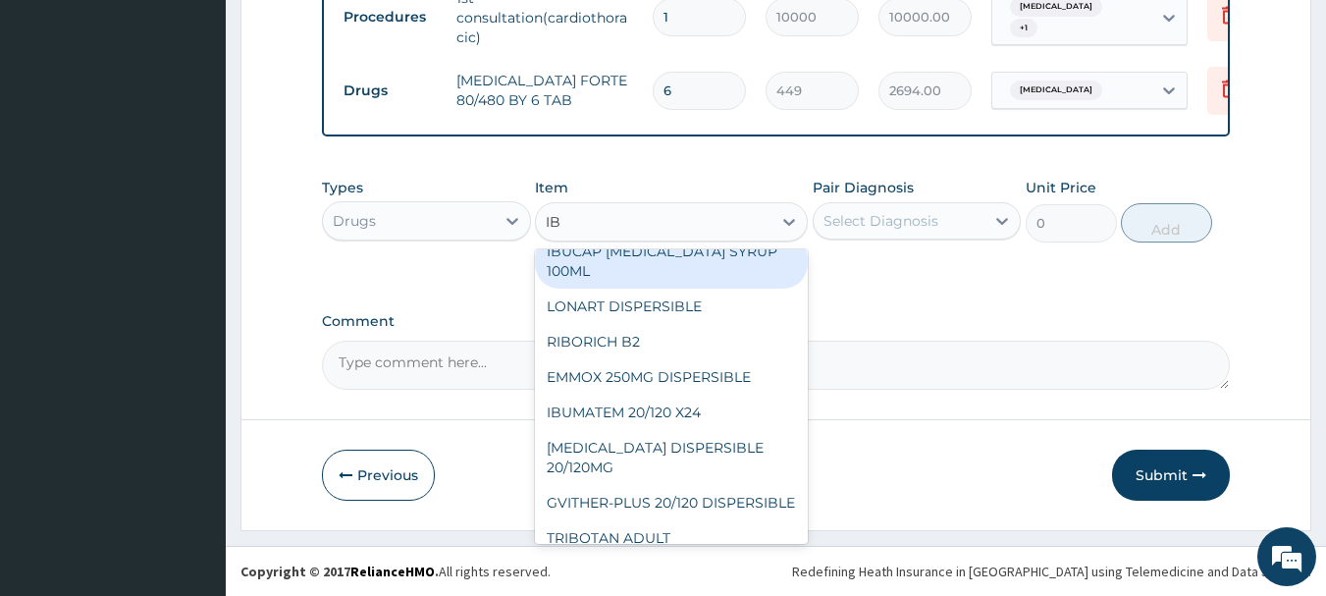
scroll to position [0, 0]
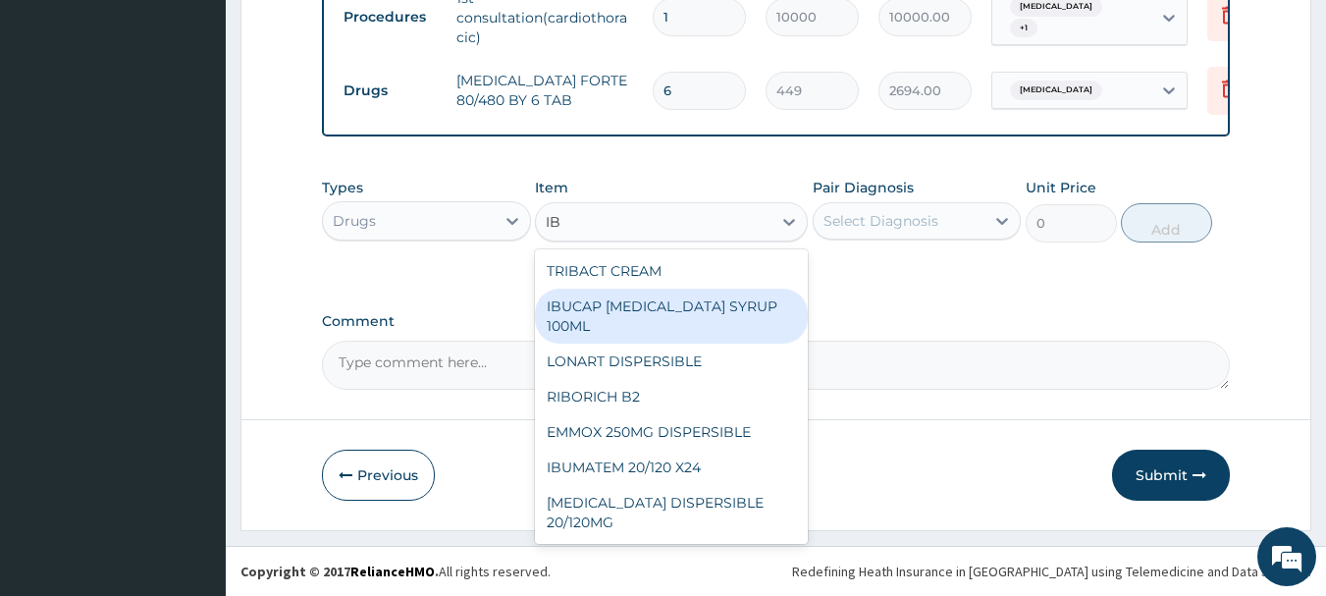
type input "IB"
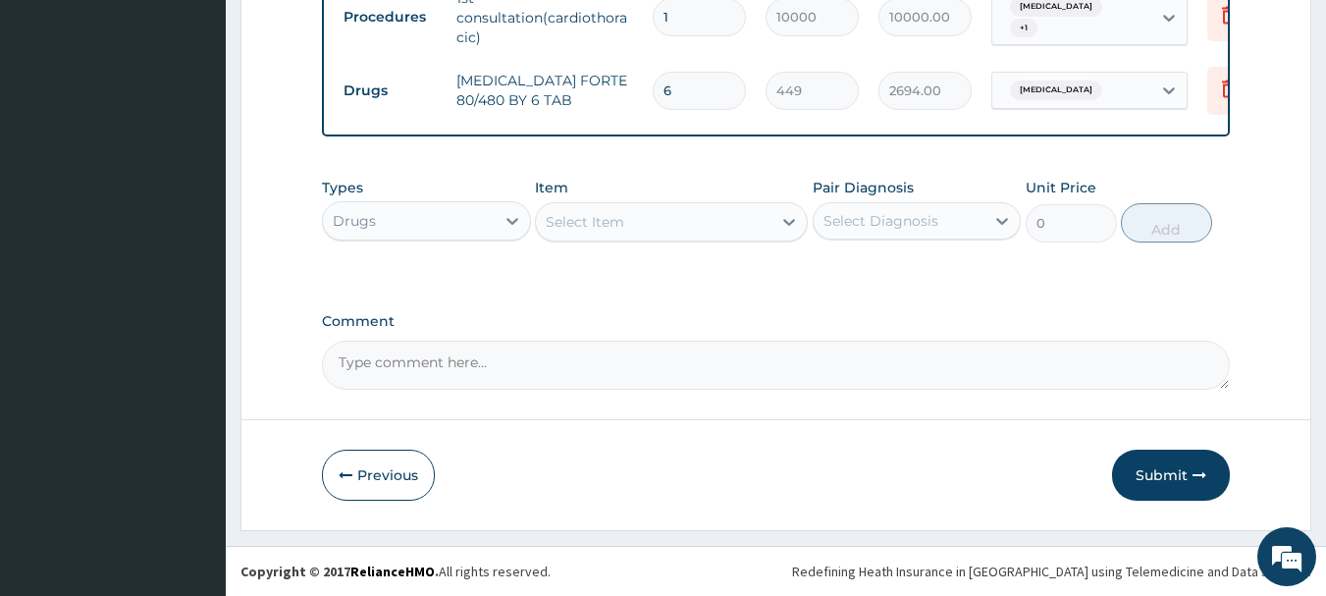
click at [621, 216] on div "Select Item" at bounding box center [585, 222] width 79 height 20
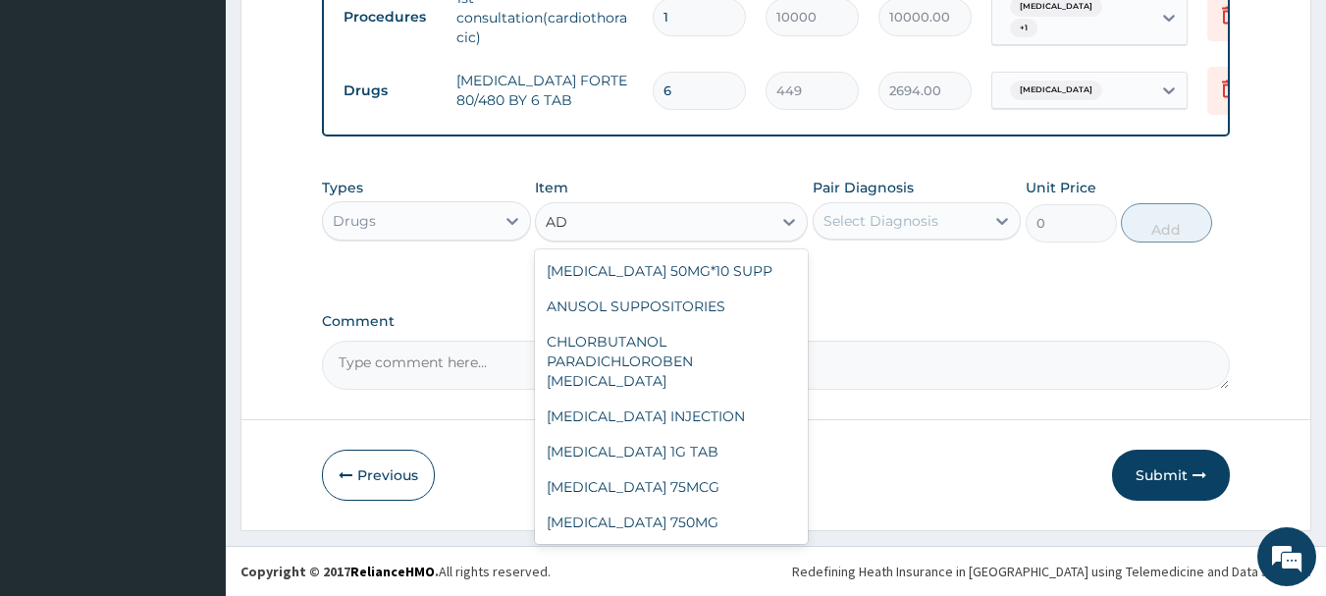
type input "A"
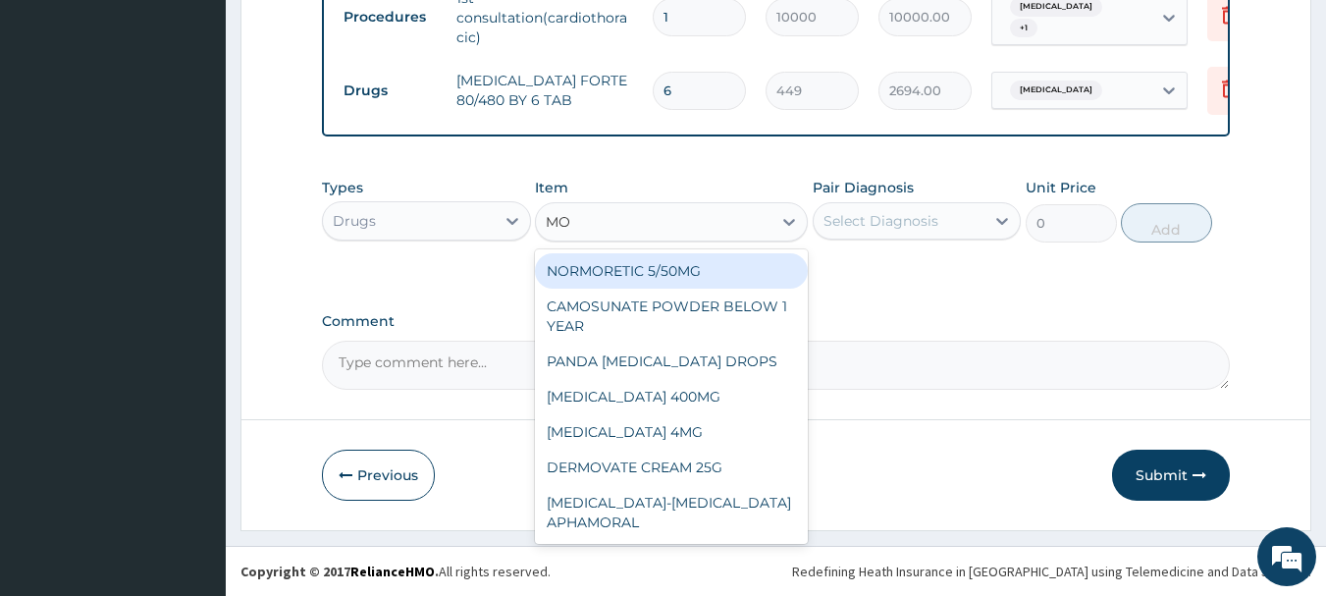
type input "M"
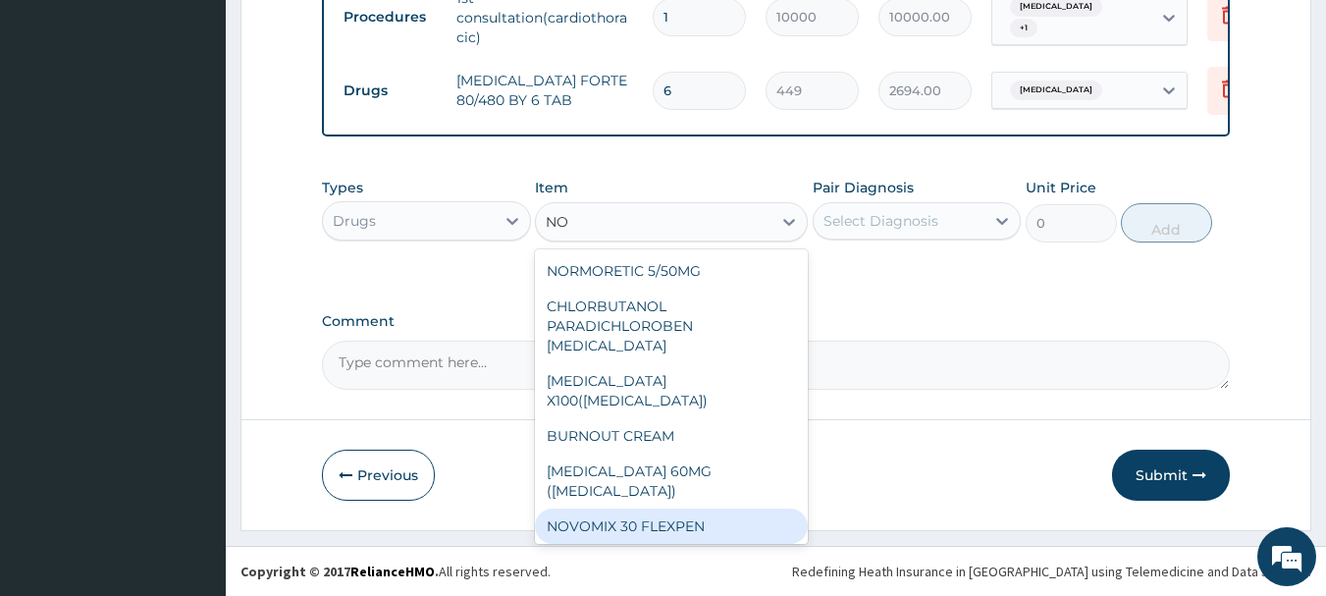
type input "N"
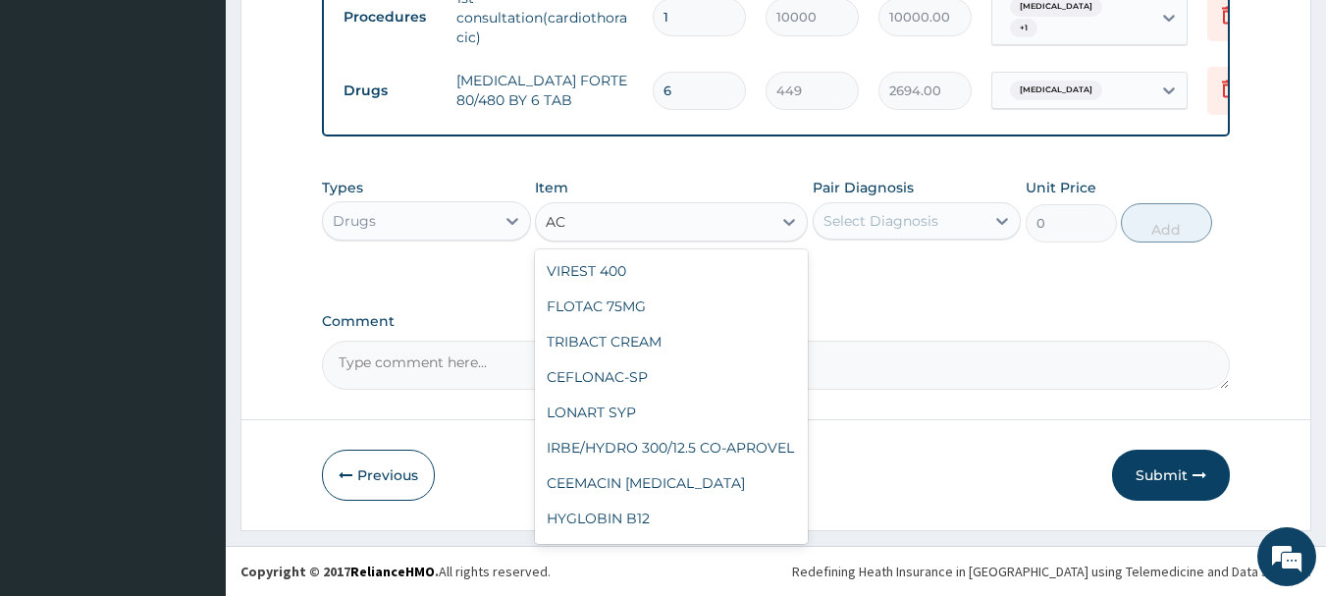
type input "A"
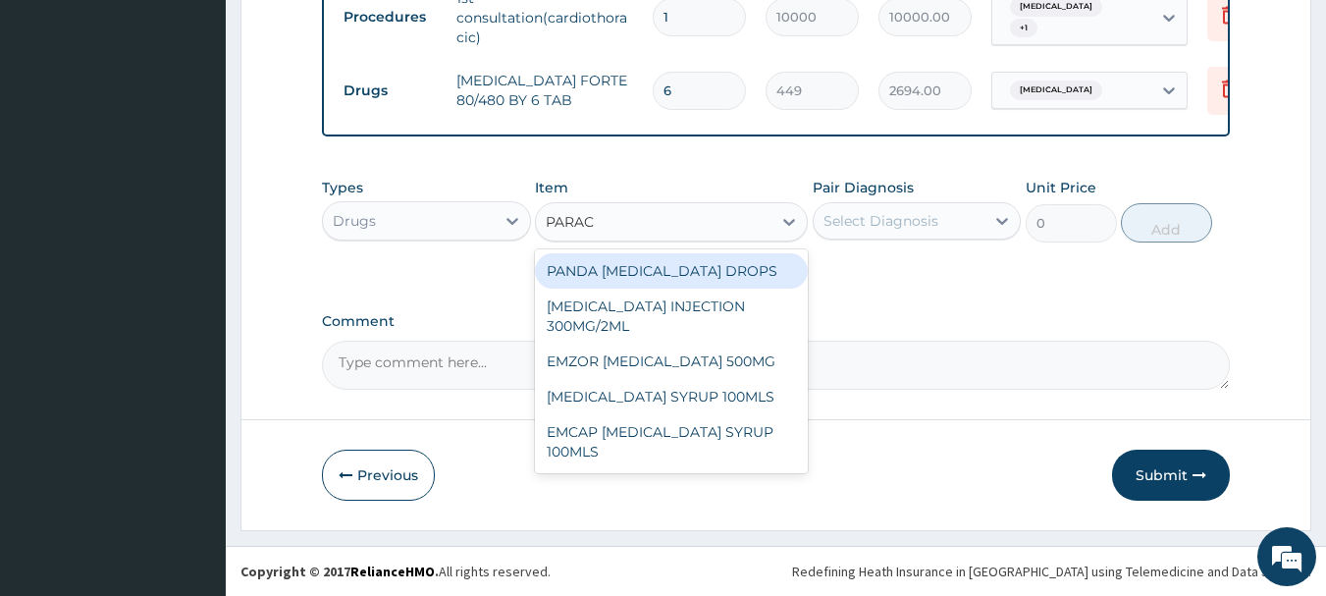
type input "PARACE"
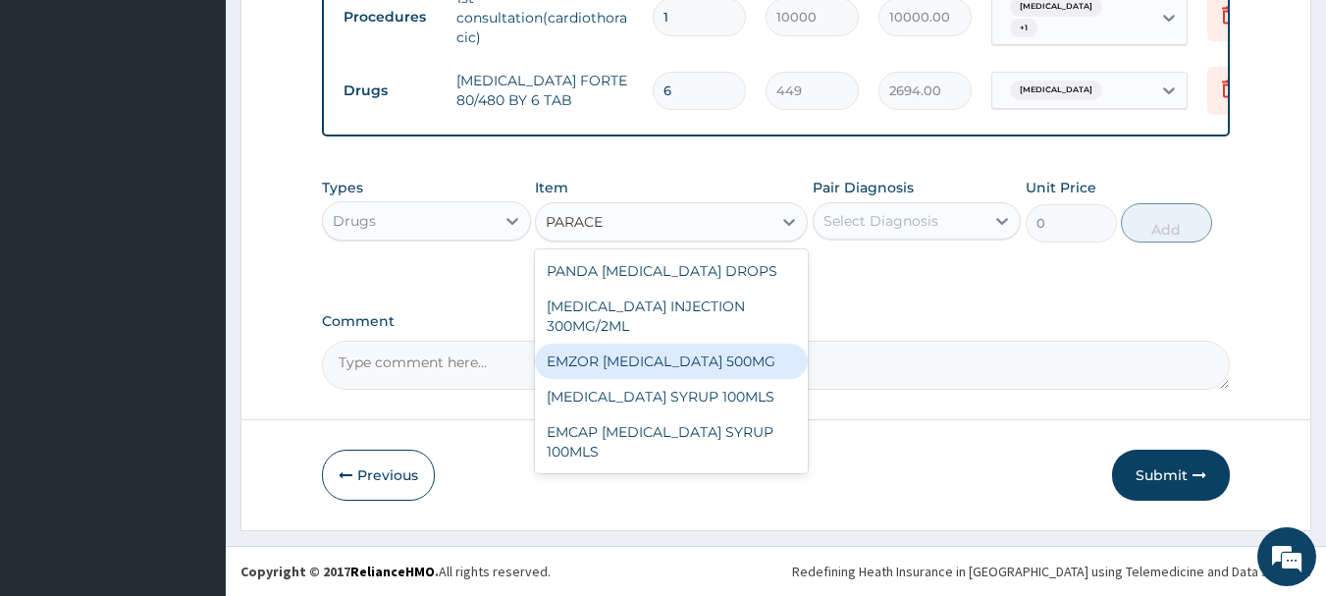
click at [727, 358] on div "EMZOR [MEDICAL_DATA] 500MG" at bounding box center [671, 361] width 273 height 35
type input "24"
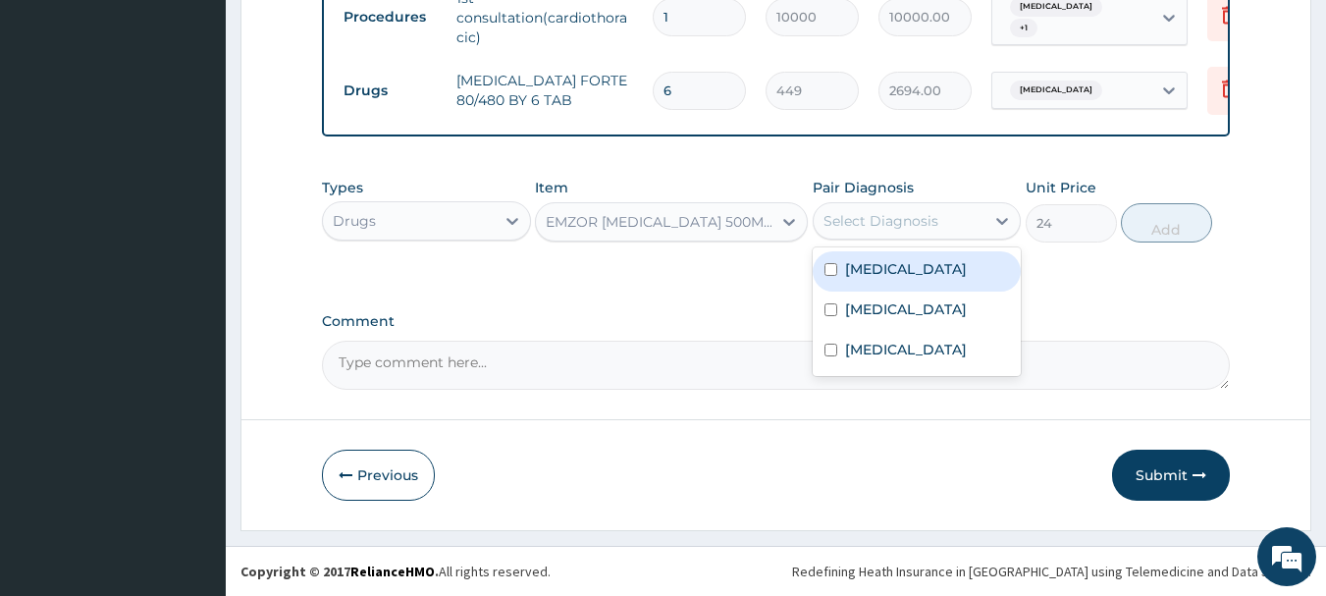
click at [978, 215] on div "Select Diagnosis" at bounding box center [900, 220] width 172 height 31
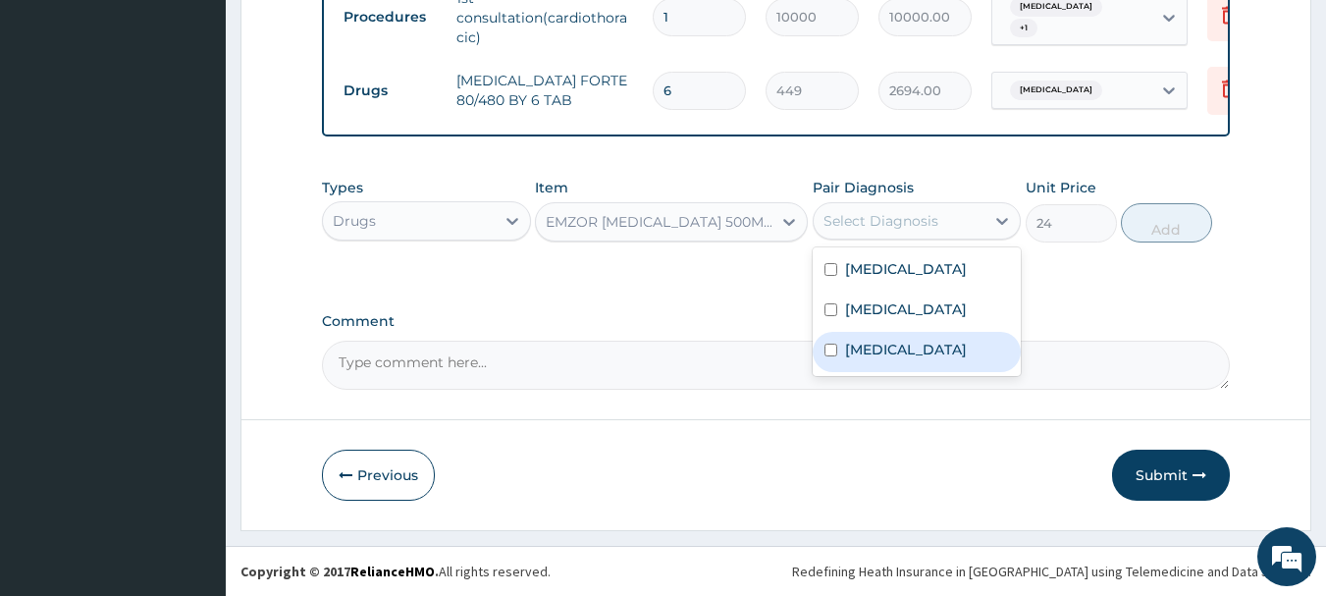
click at [831, 347] on input "checkbox" at bounding box center [831, 350] width 13 height 13
checkbox input "true"
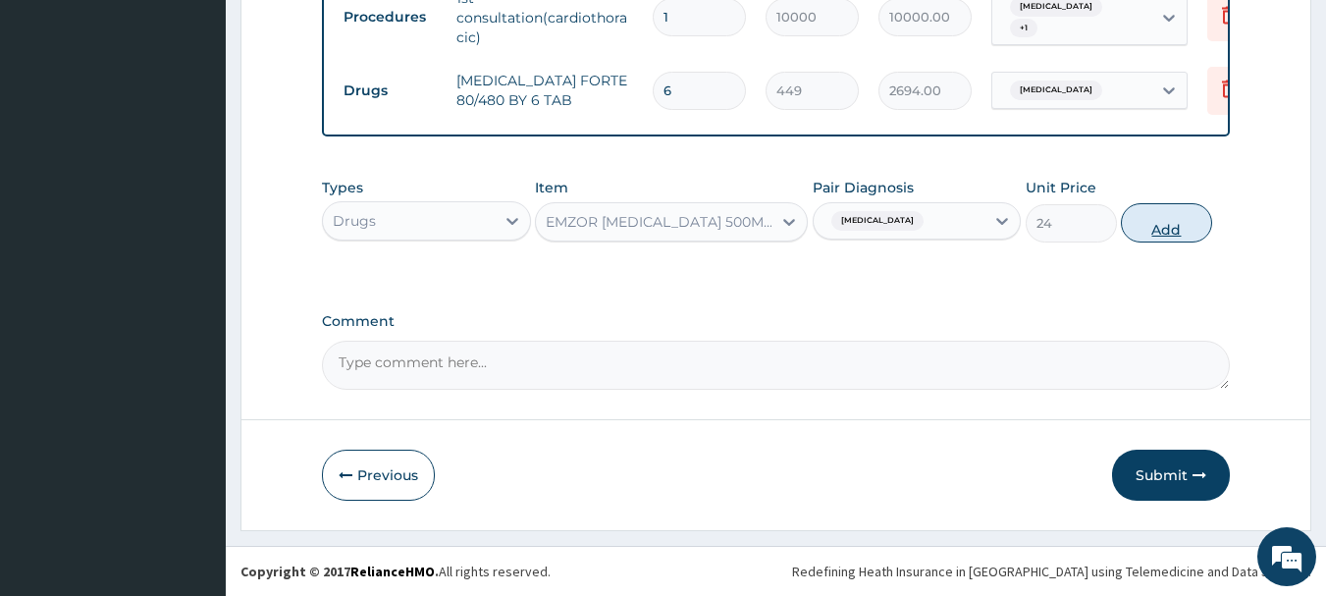
click at [1174, 219] on button "Add" at bounding box center [1166, 222] width 91 height 39
type input "0"
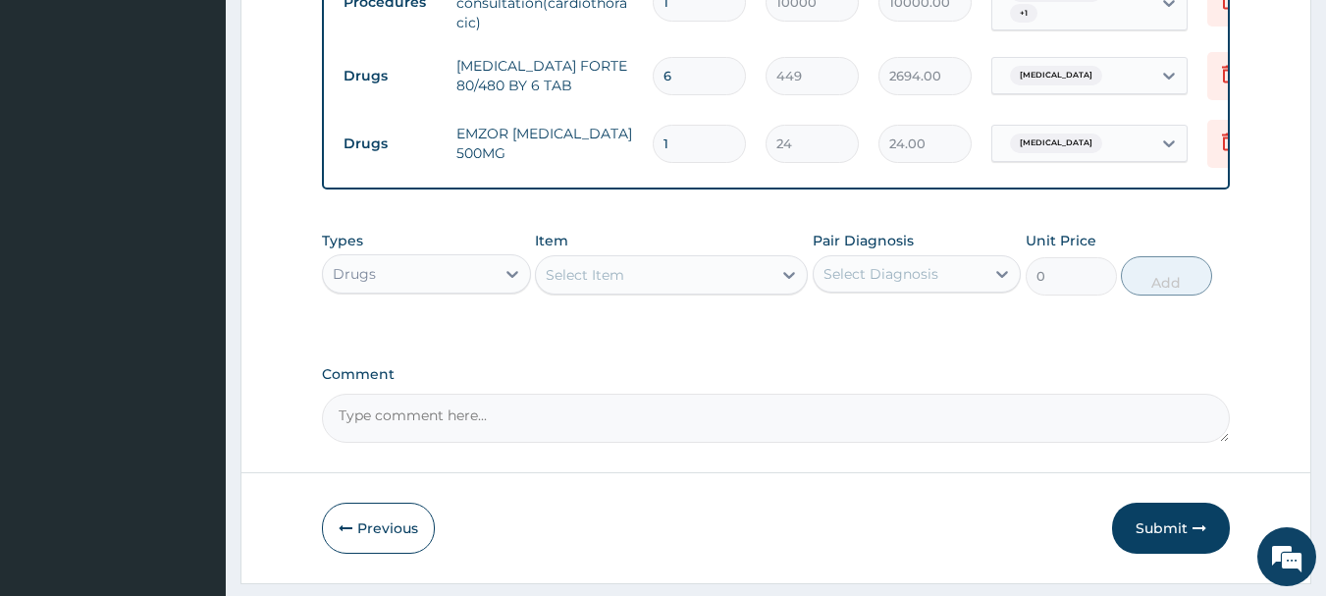
type input "18"
type input "432.00"
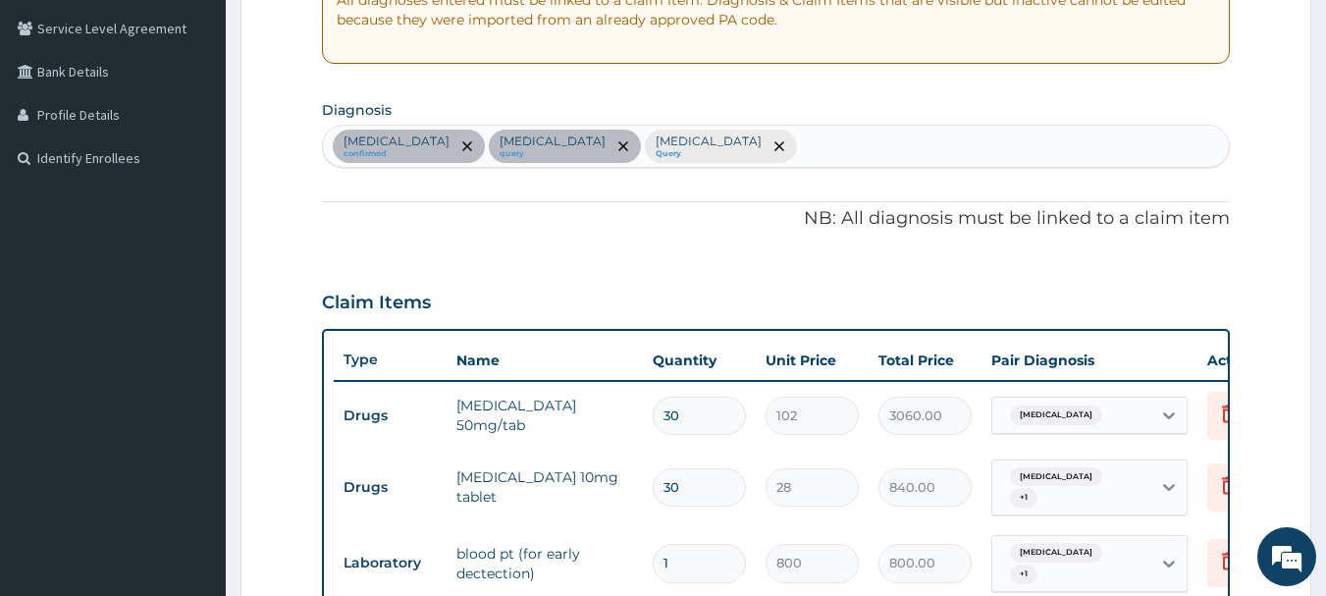
scroll to position [352, 0]
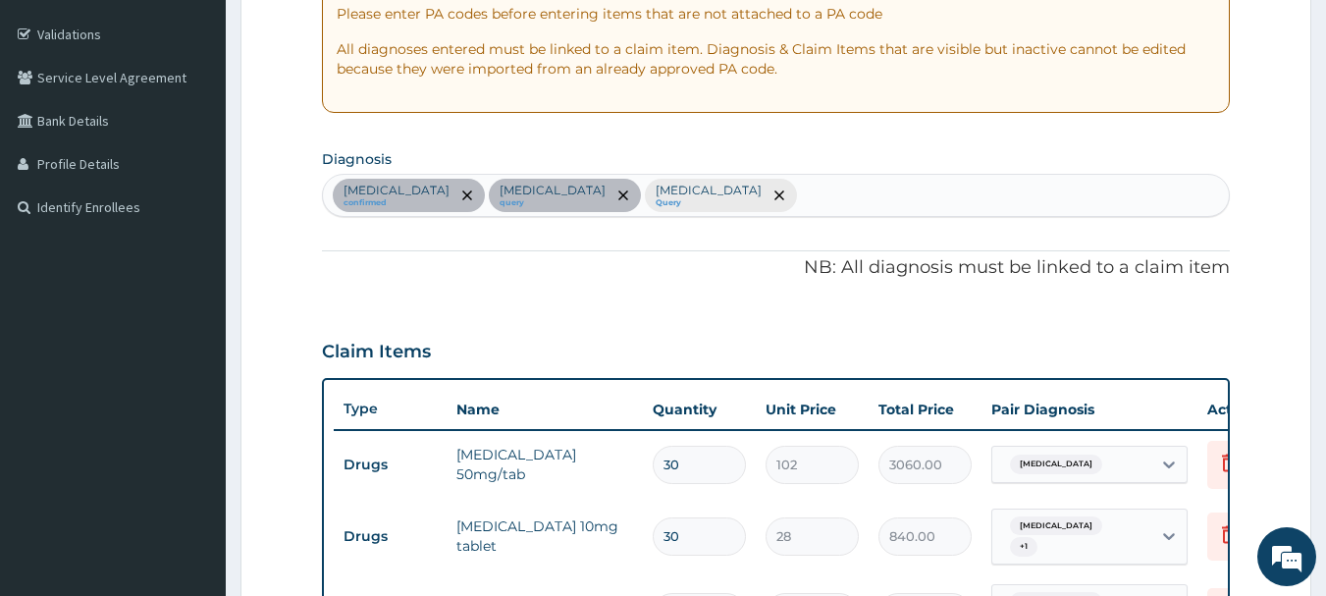
type input "18"
click at [836, 192] on div "Essential hypertension confirmed Abdominal pregnancy query Malaria Query" at bounding box center [776, 195] width 907 height 41
type input "SEPSIS"
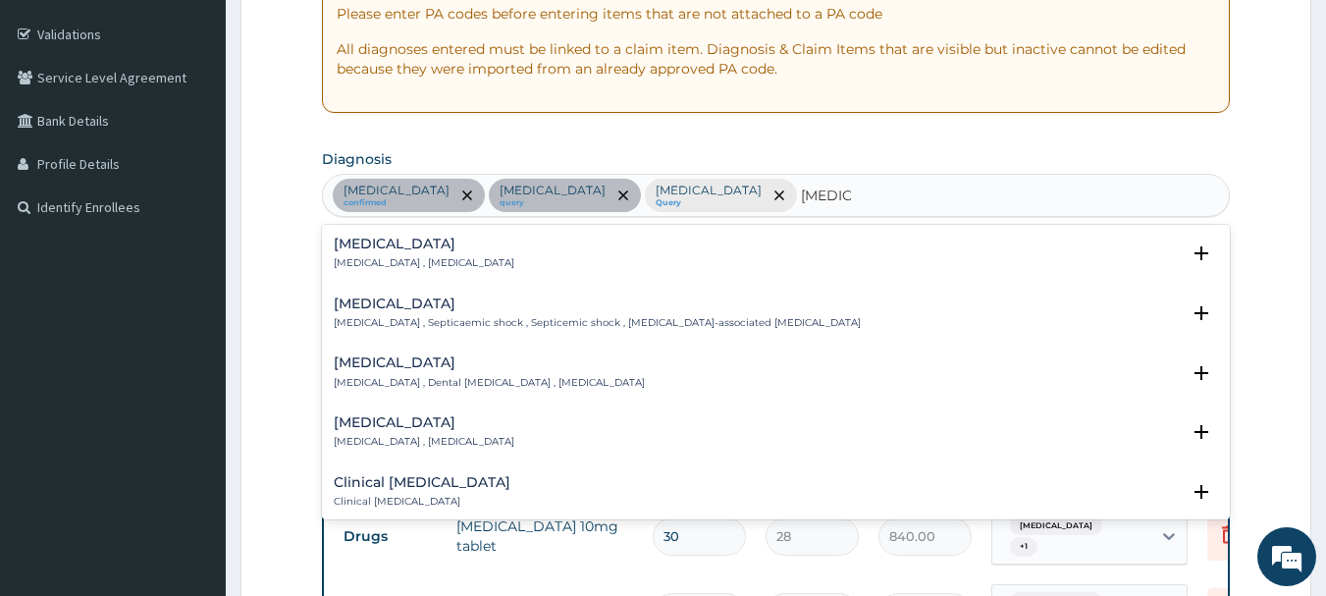
click at [407, 255] on div "Sepsis Systemic infection , Sepsis" at bounding box center [424, 254] width 181 height 34
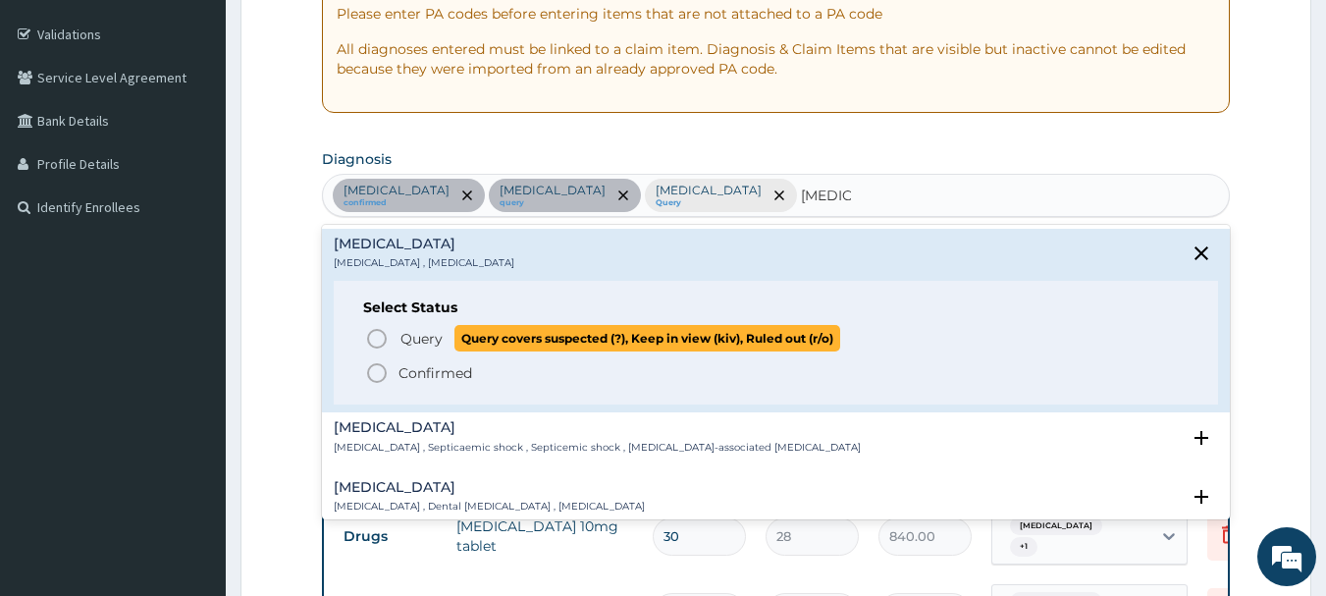
click at [381, 339] on icon "status option query" at bounding box center [377, 339] width 24 height 24
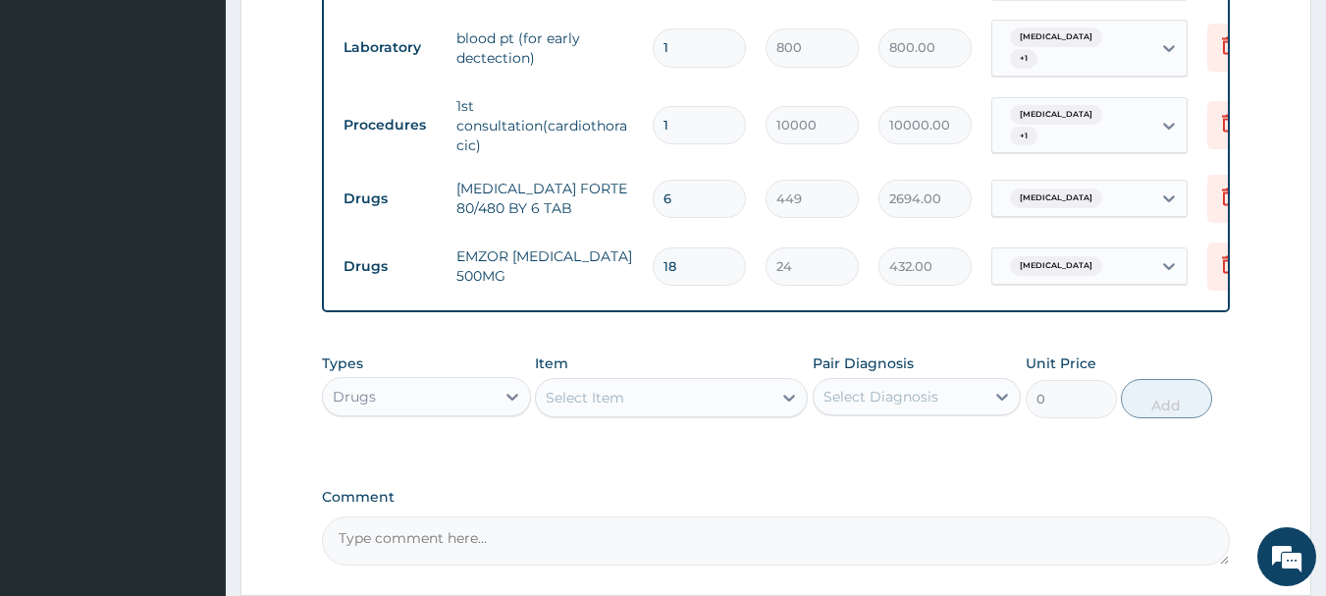
scroll to position [942, 0]
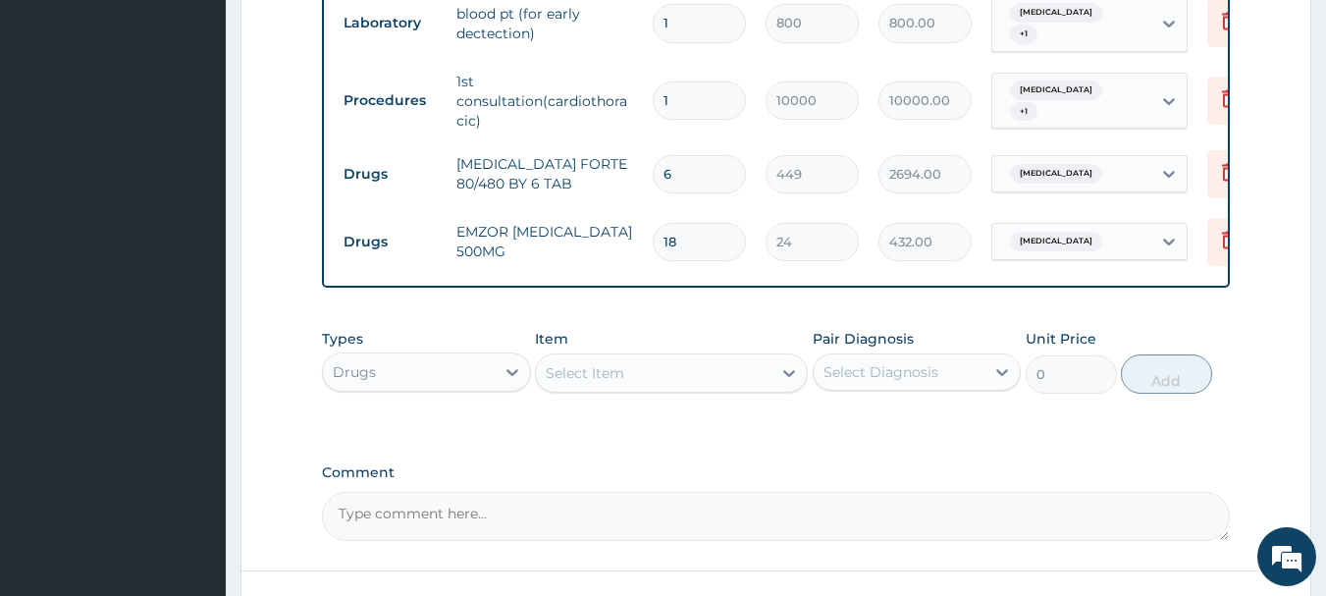
click at [596, 383] on div "Select Item" at bounding box center [585, 373] width 79 height 20
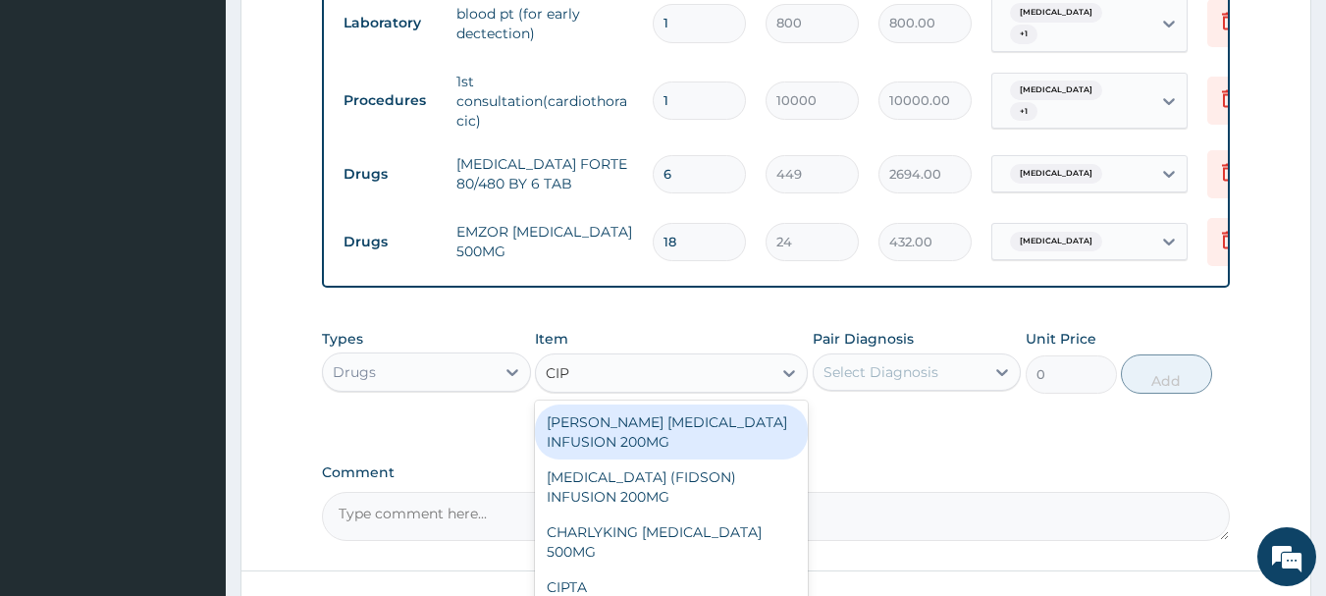
type input "CIPR"
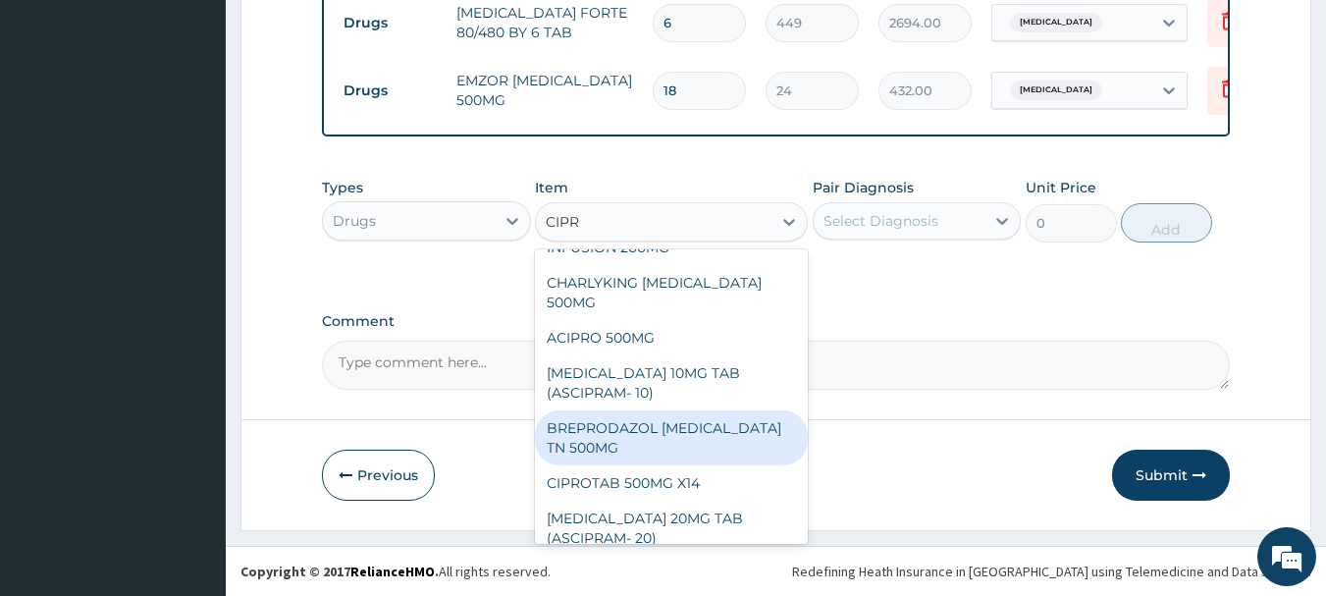
scroll to position [114, 0]
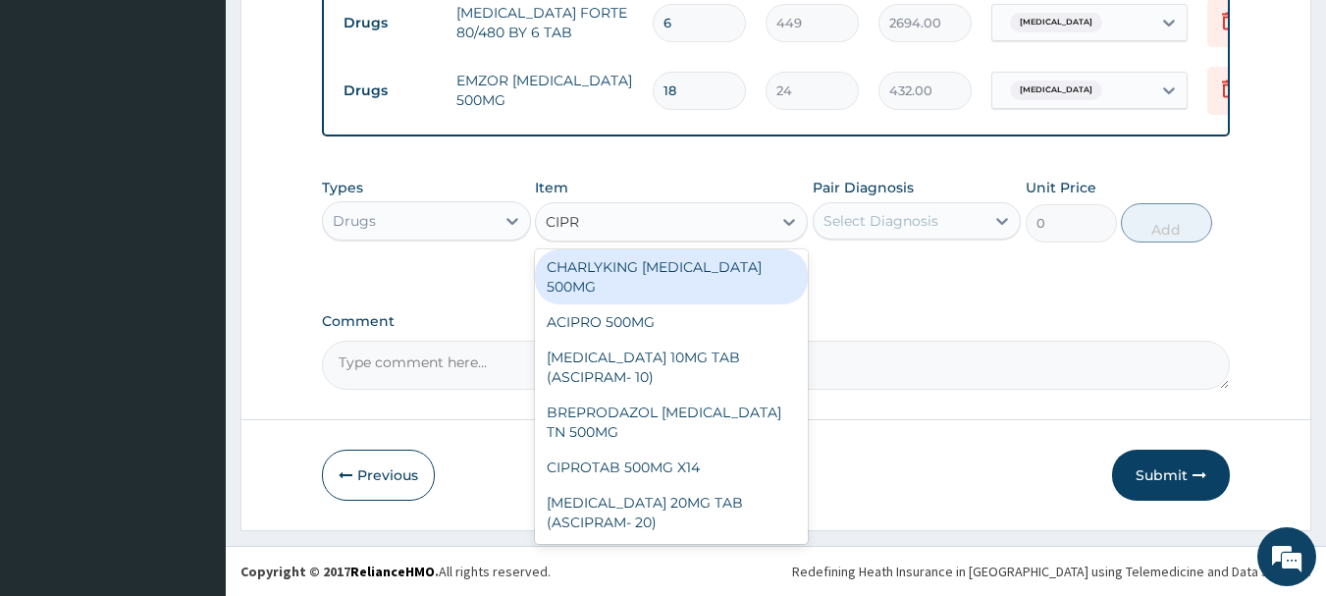
click at [645, 280] on div "CHARLYKING [MEDICAL_DATA] 500MG" at bounding box center [671, 276] width 273 height 55
type input "177"
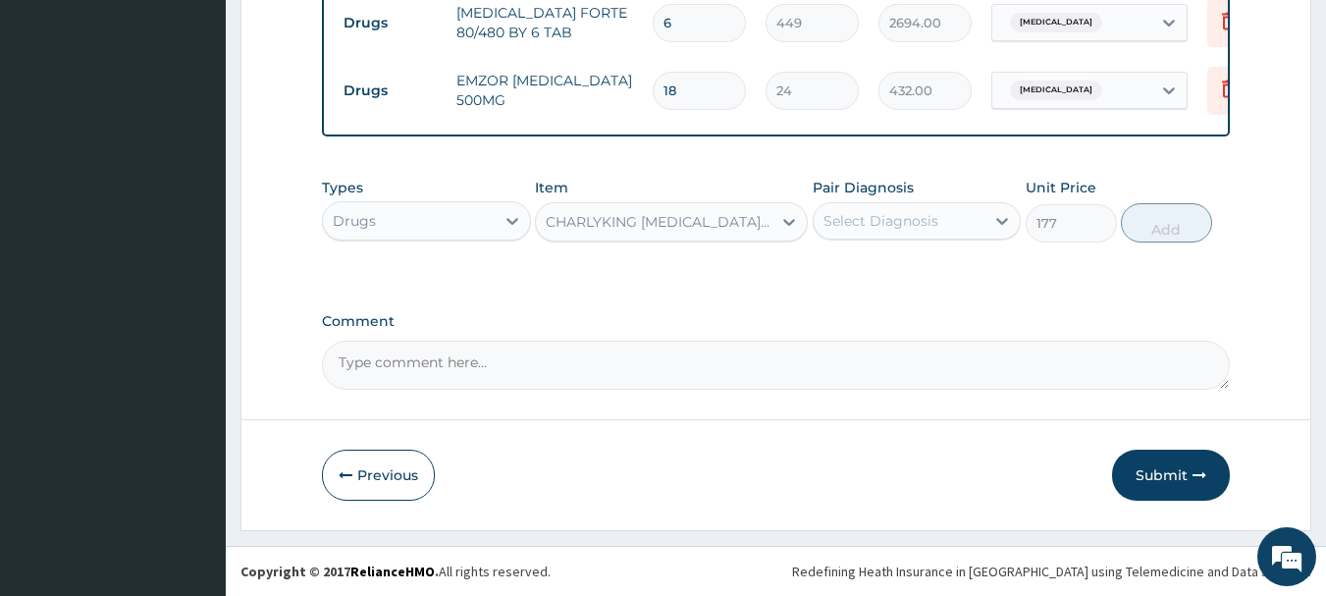
click at [874, 224] on div "Select Diagnosis" at bounding box center [881, 221] width 115 height 20
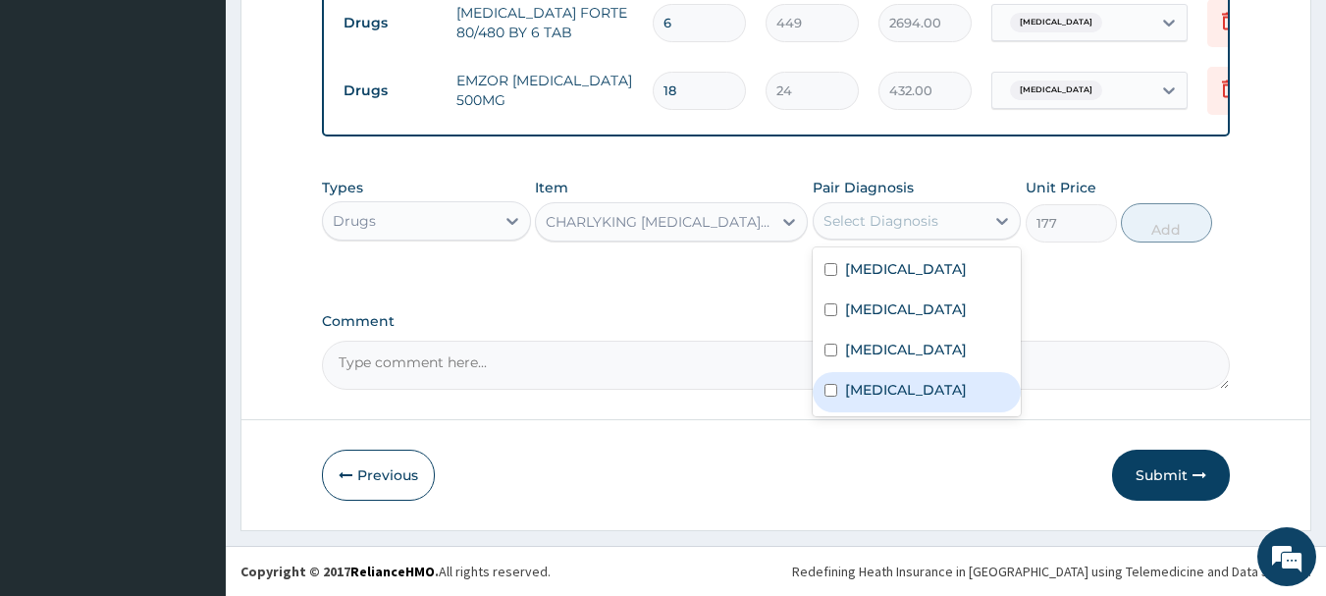
click at [837, 391] on div "Sepsis" at bounding box center [917, 392] width 209 height 40
checkbox input "true"
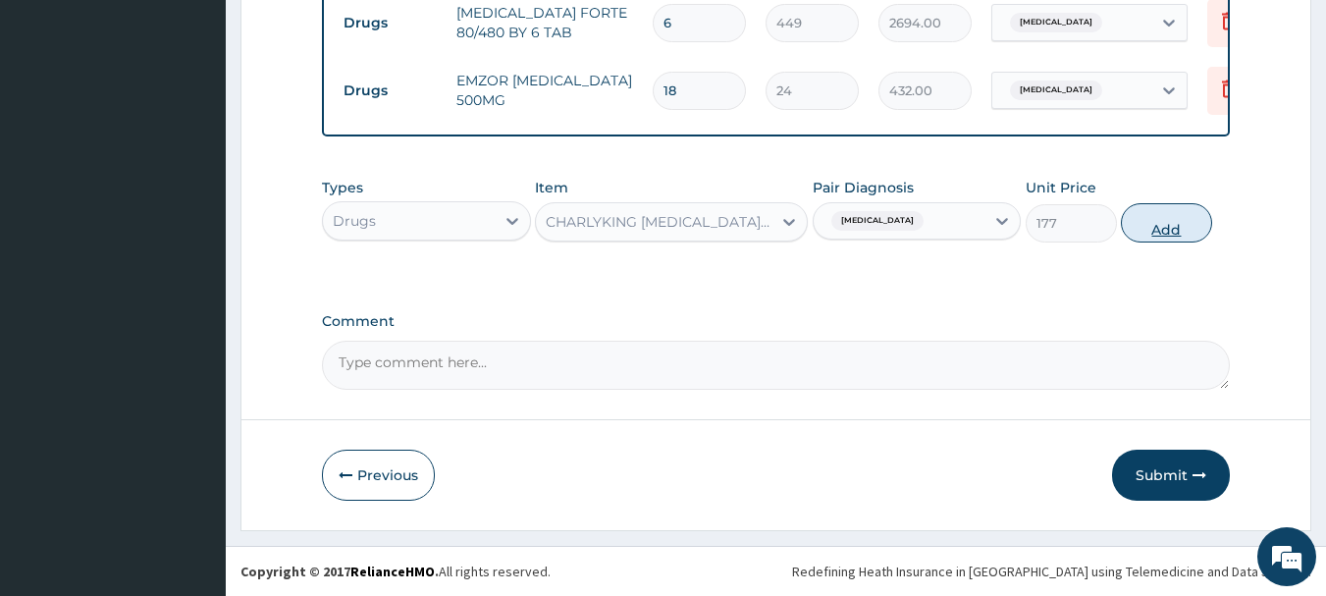
click at [1174, 229] on button "Add" at bounding box center [1166, 222] width 91 height 39
type input "0"
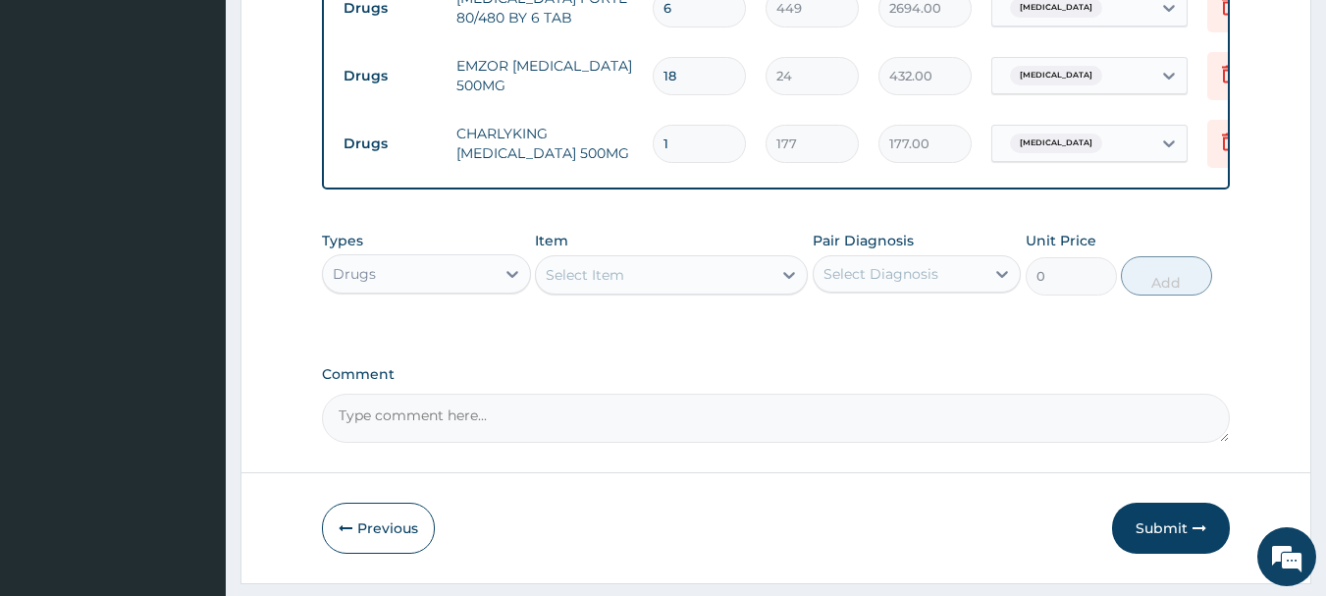
type input "14"
type input "2478.00"
type input "1"
type input "177.00"
type input "10"
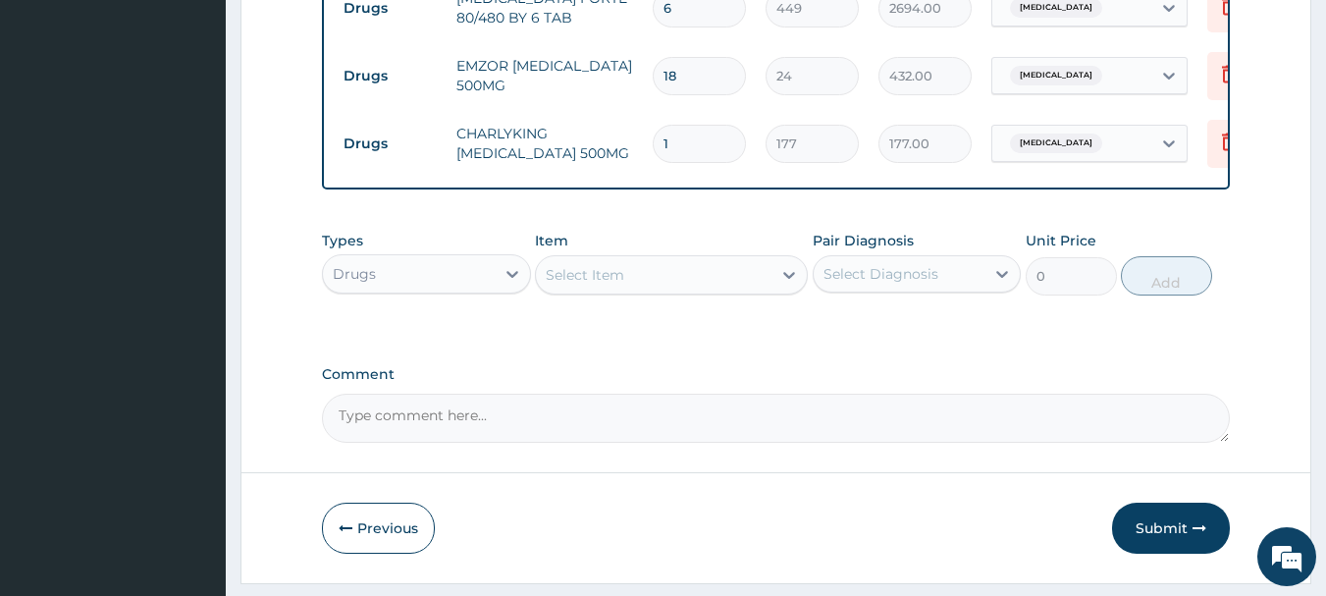
type input "1770.00"
type input "10"
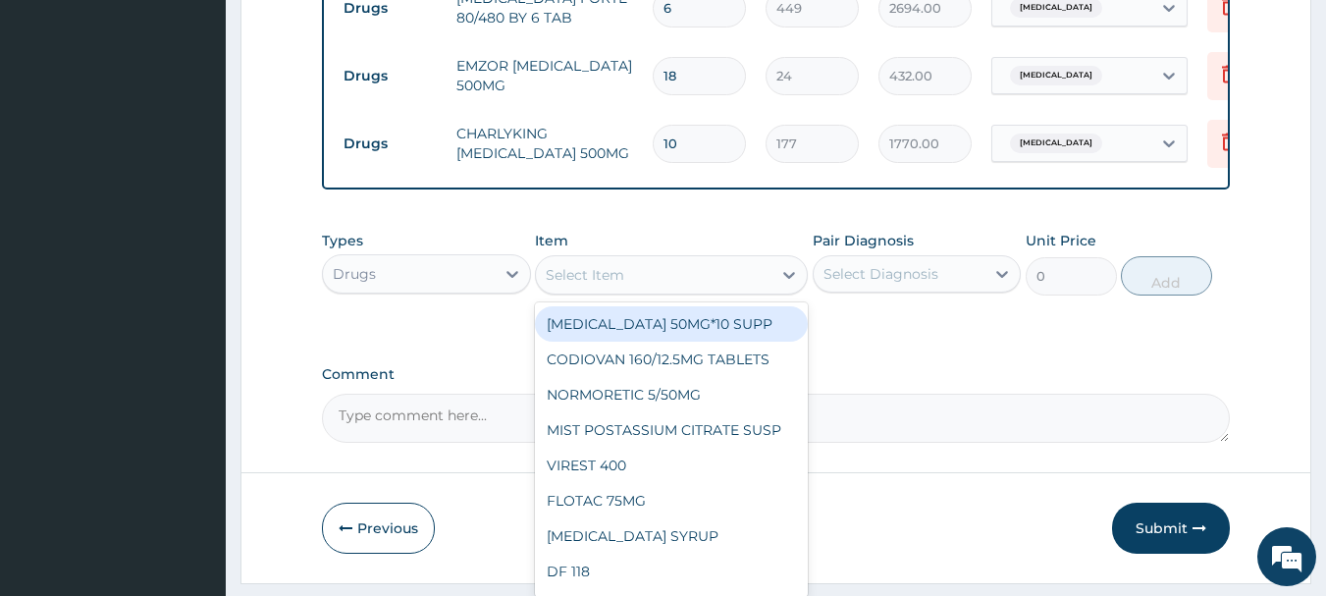
click at [689, 287] on div "Select Item" at bounding box center [654, 274] width 236 height 31
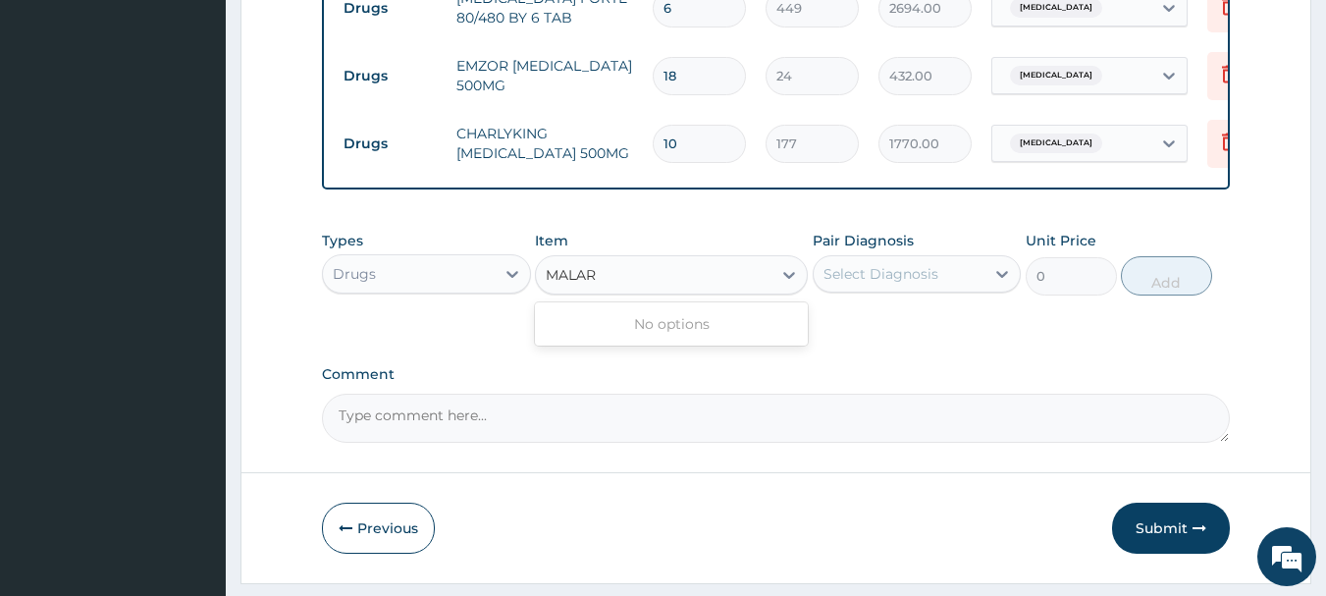
type input "MALAR"
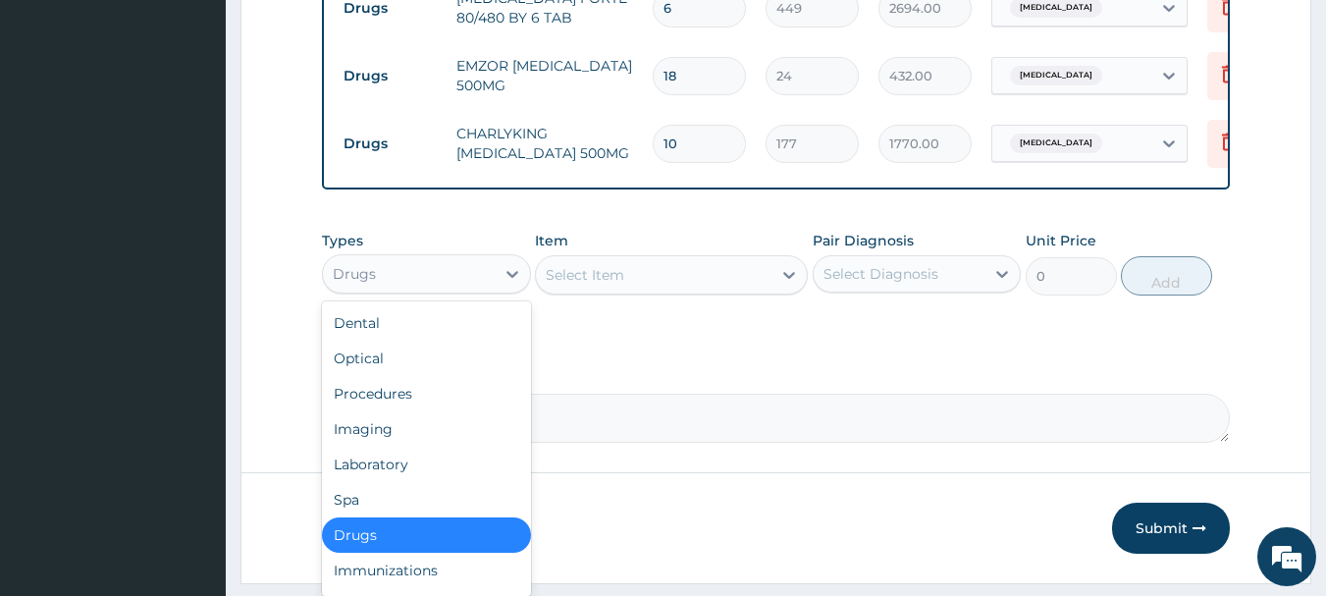
click at [448, 284] on div "Drugs" at bounding box center [409, 273] width 172 height 31
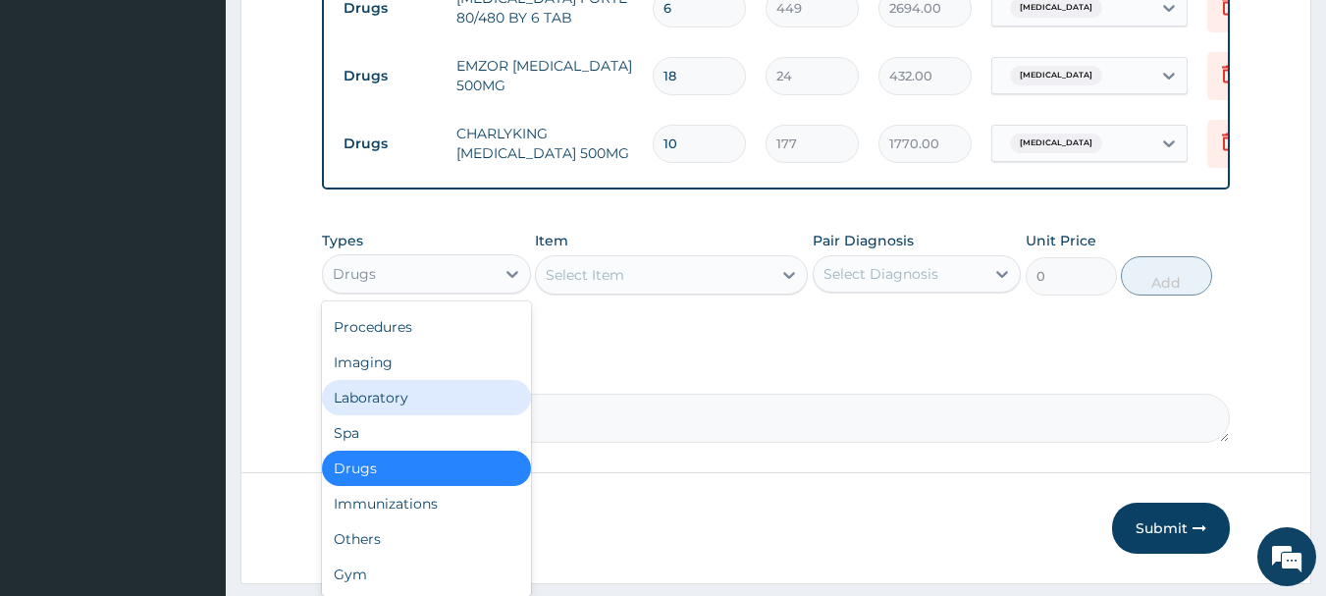
click at [420, 415] on div "Laboratory" at bounding box center [426, 397] width 209 height 35
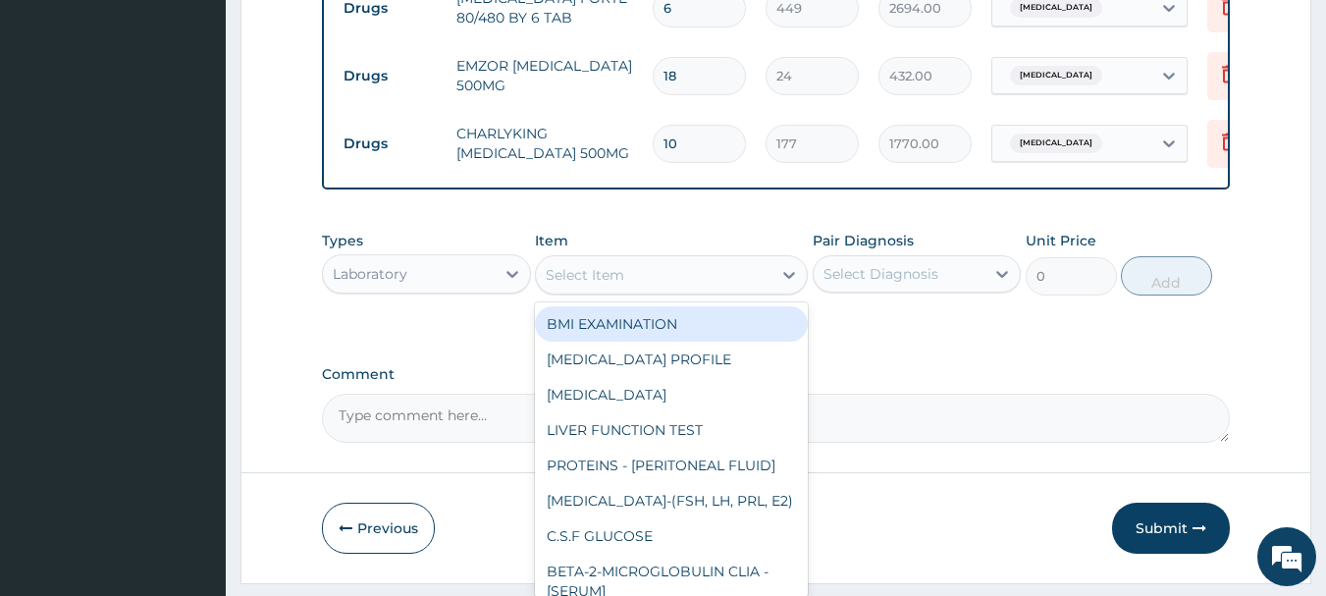
click at [640, 287] on div "Select Item" at bounding box center [654, 274] width 236 height 31
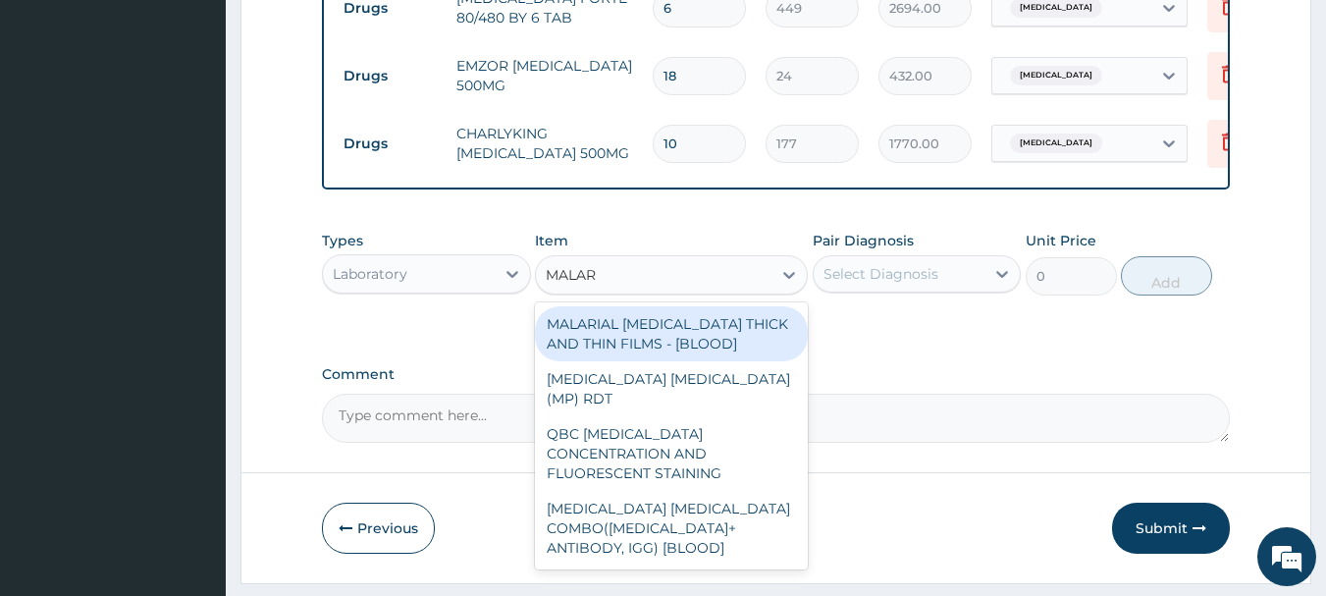
type input "MALARI"
click at [696, 352] on div "MALARIAL PARASITE THICK AND THIN FILMS - [BLOOD]" at bounding box center [671, 333] width 273 height 55
type input "1613"
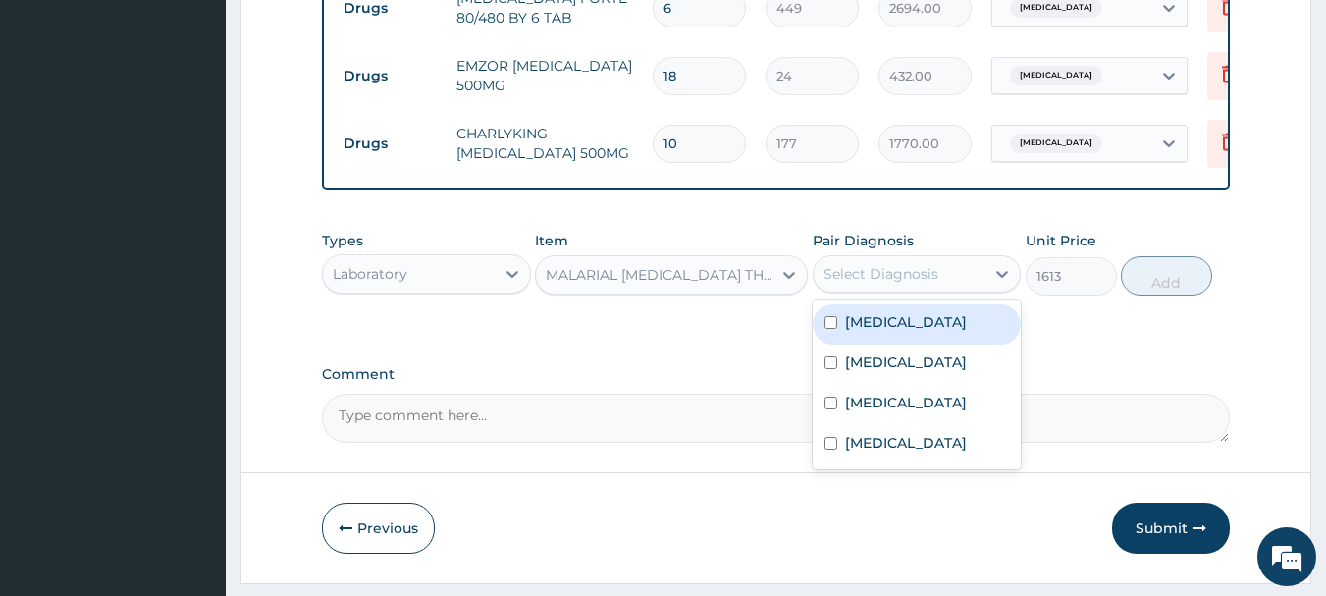
click at [854, 284] on div "Select Diagnosis" at bounding box center [881, 274] width 115 height 20
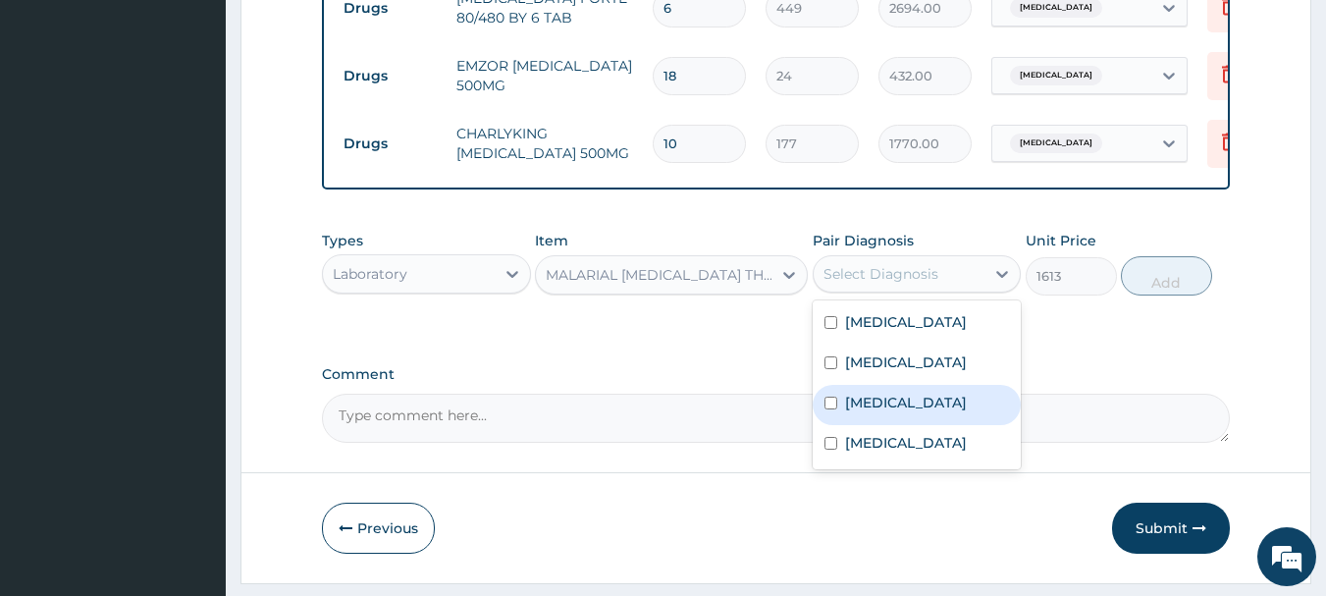
click at [835, 409] on input "checkbox" at bounding box center [831, 403] width 13 height 13
checkbox input "true"
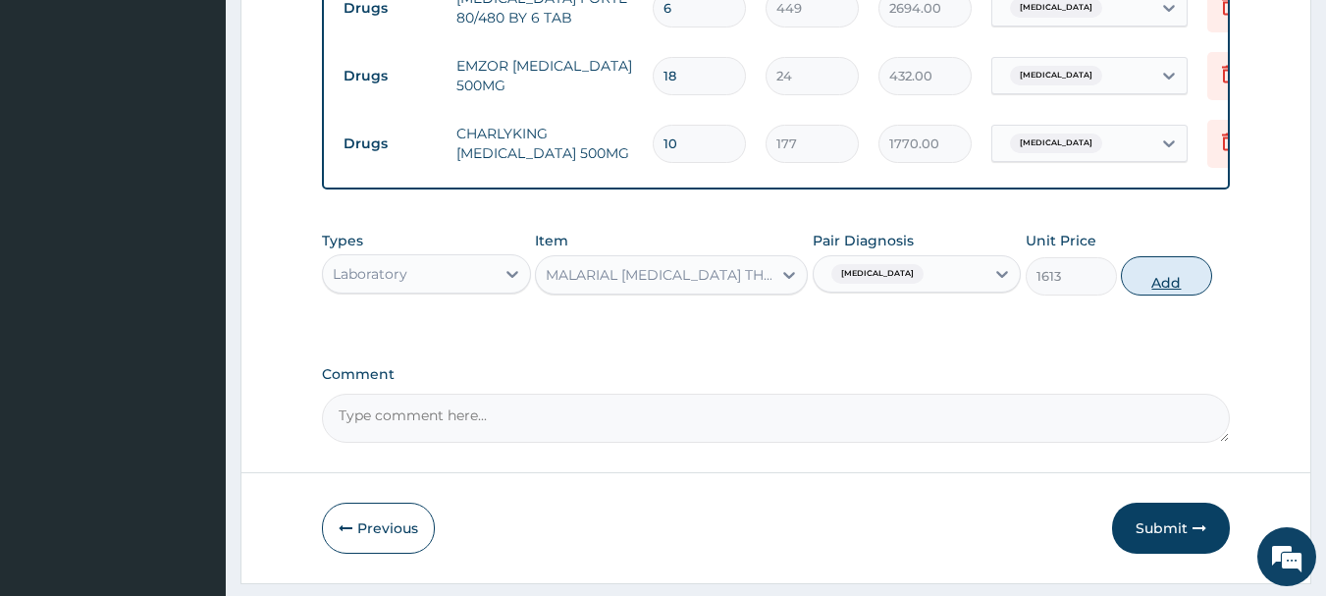
click at [1178, 283] on button "Add" at bounding box center [1166, 275] width 91 height 39
type input "0"
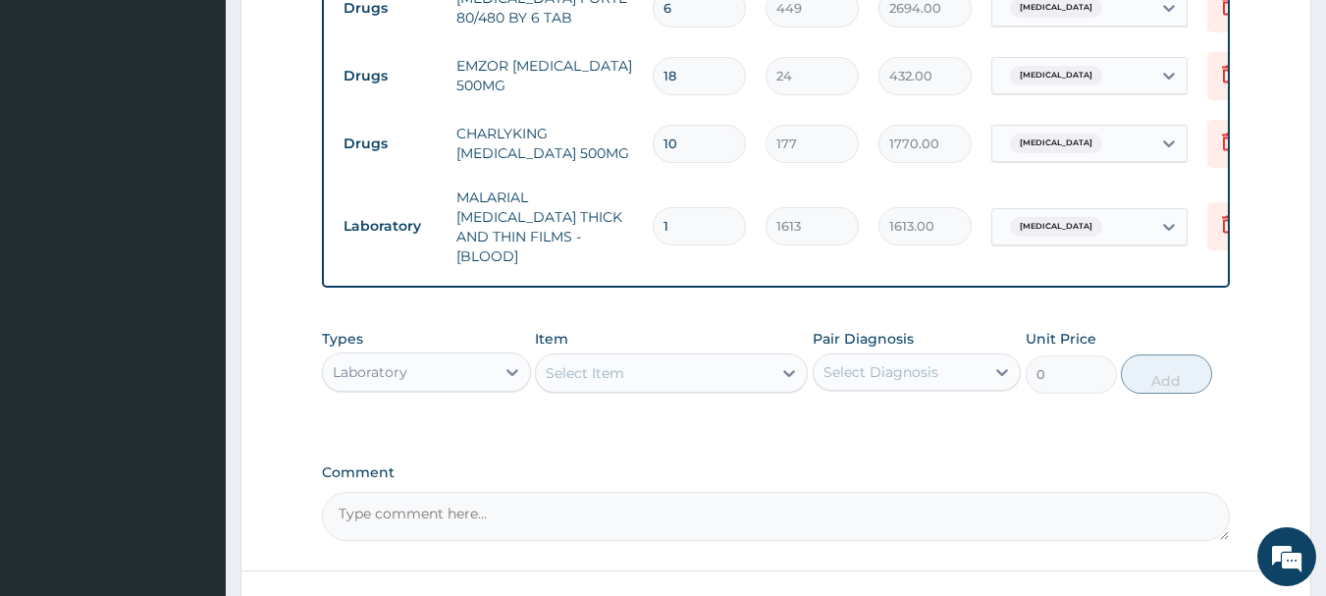
click at [685, 374] on div "Select Item" at bounding box center [654, 372] width 236 height 31
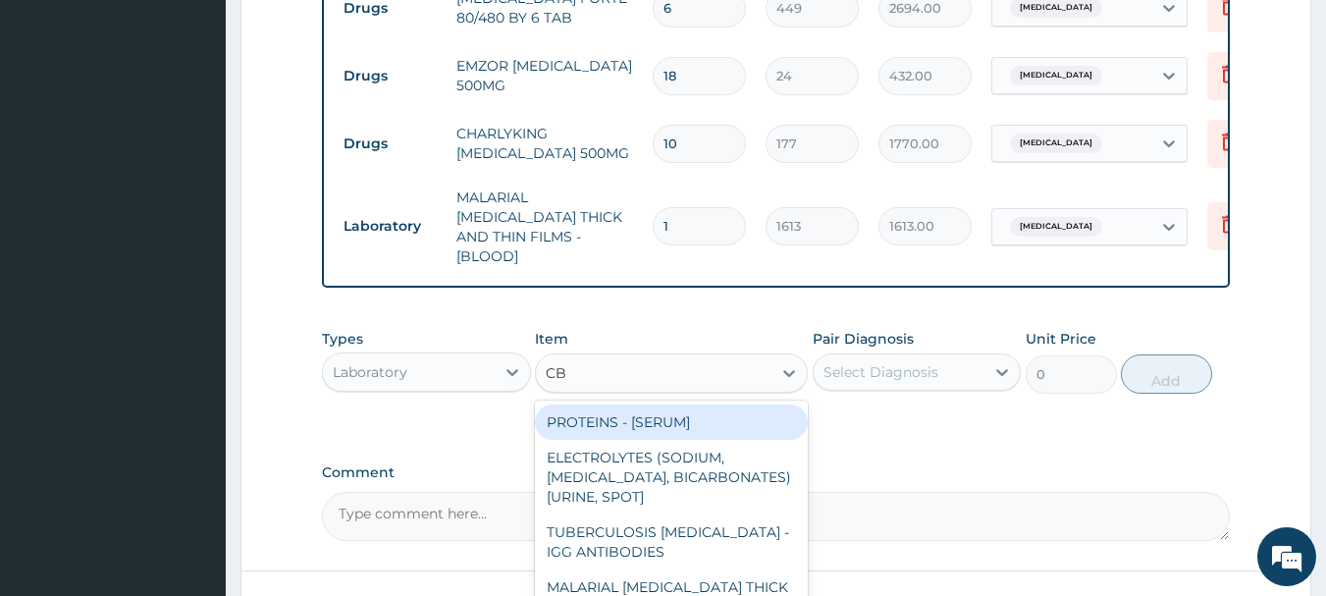
type input "CBC"
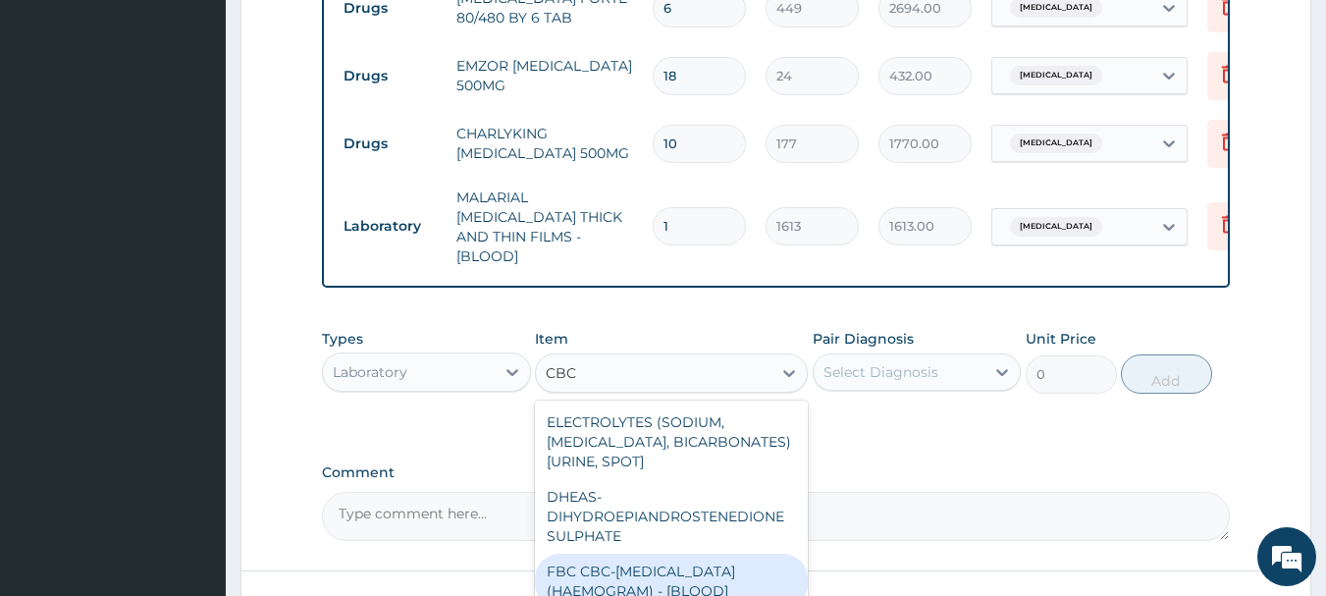
click at [640, 572] on div "FBC CBC-COMPLETE BLOOD COUNT (HAEMOGRAM) - [BLOOD]" at bounding box center [671, 581] width 273 height 55
type input "4300"
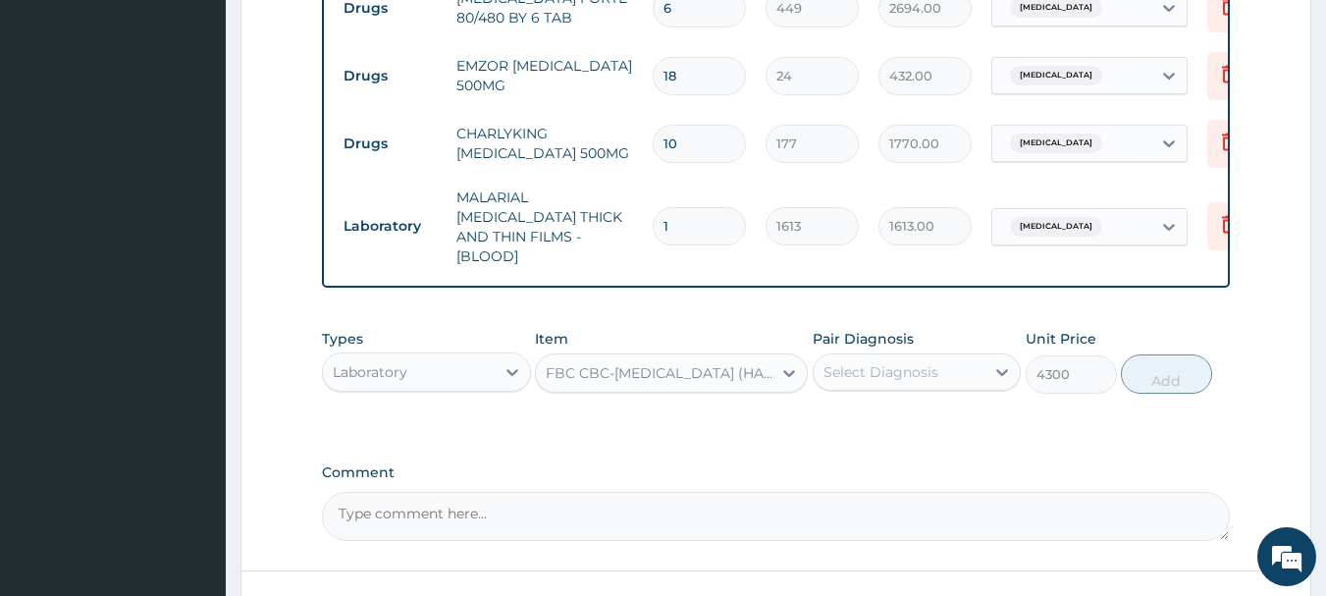
click at [901, 362] on div "Select Diagnosis" at bounding box center [881, 372] width 115 height 20
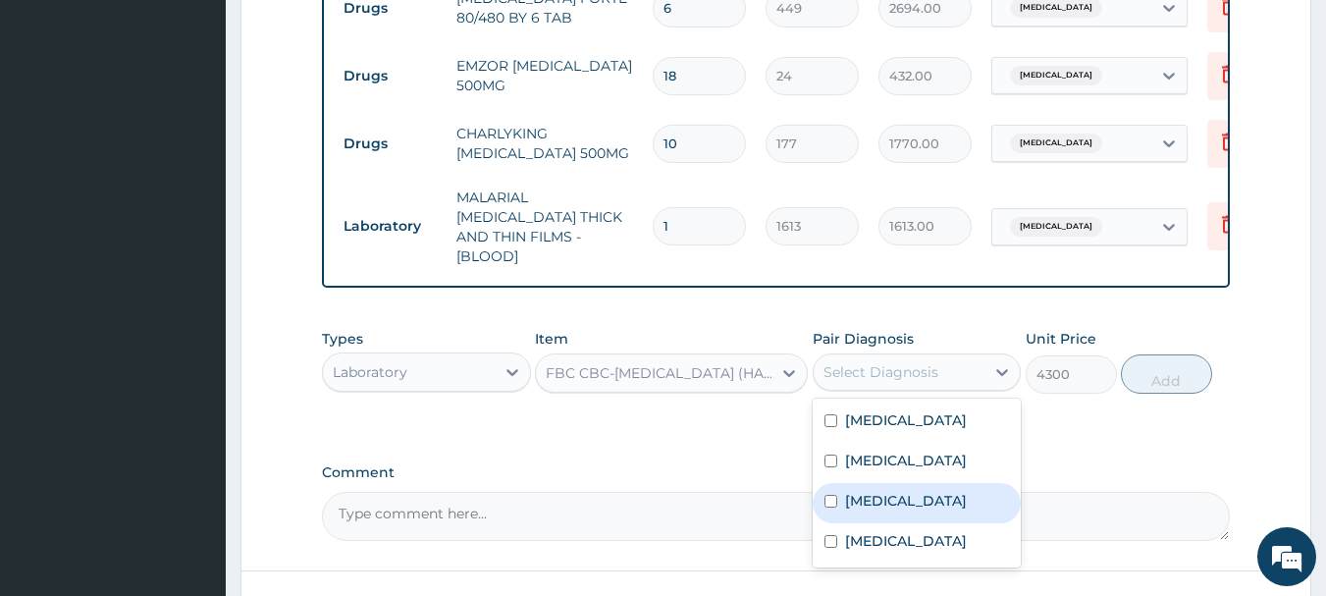
click at [845, 501] on label "Malaria" at bounding box center [906, 501] width 122 height 20
checkbox input "true"
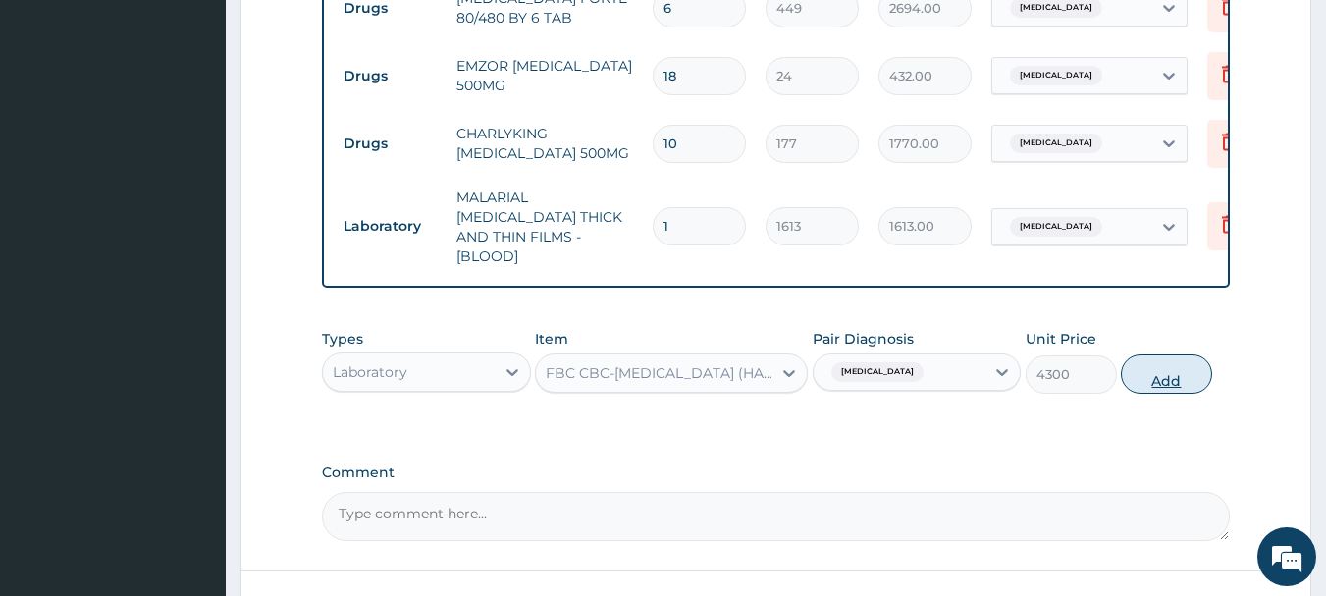
click at [1166, 363] on button "Add" at bounding box center [1166, 373] width 91 height 39
type input "0"
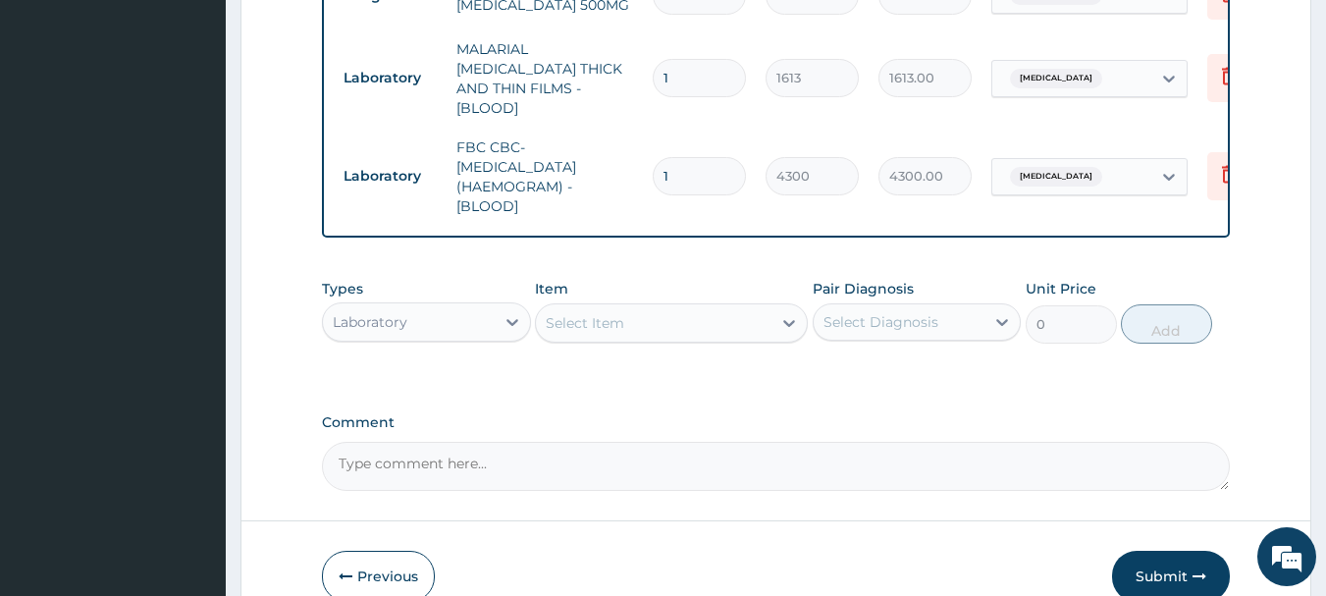
scroll to position [1304, 0]
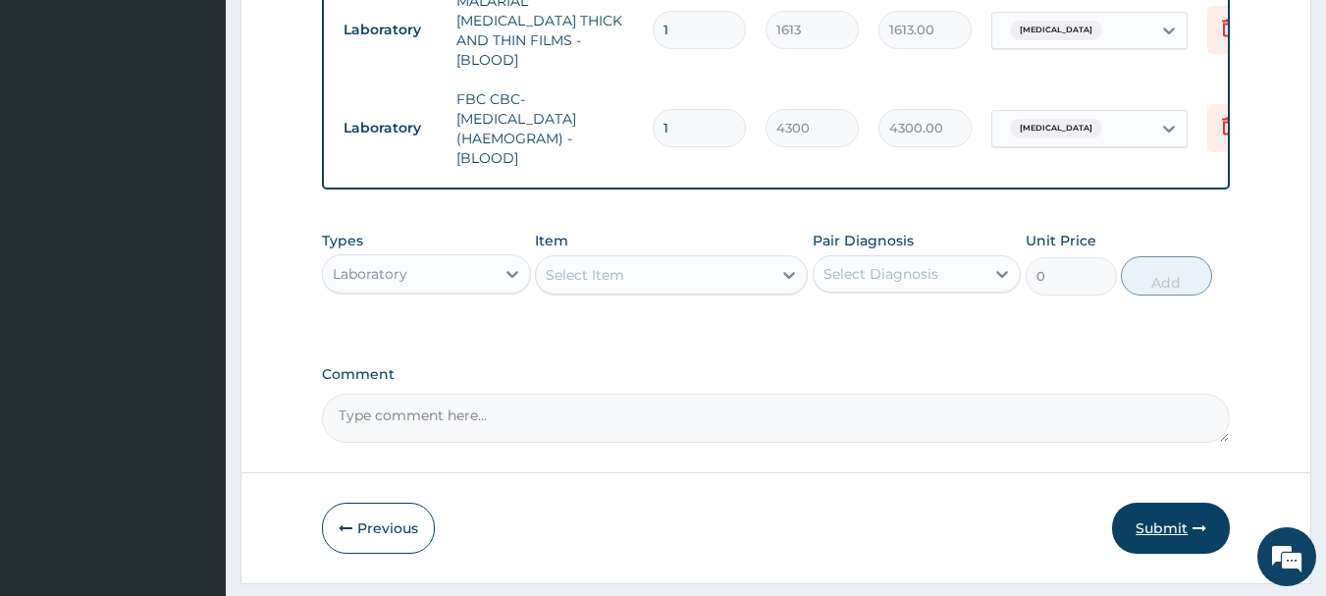
click at [1166, 517] on button "Submit" at bounding box center [1171, 528] width 118 height 51
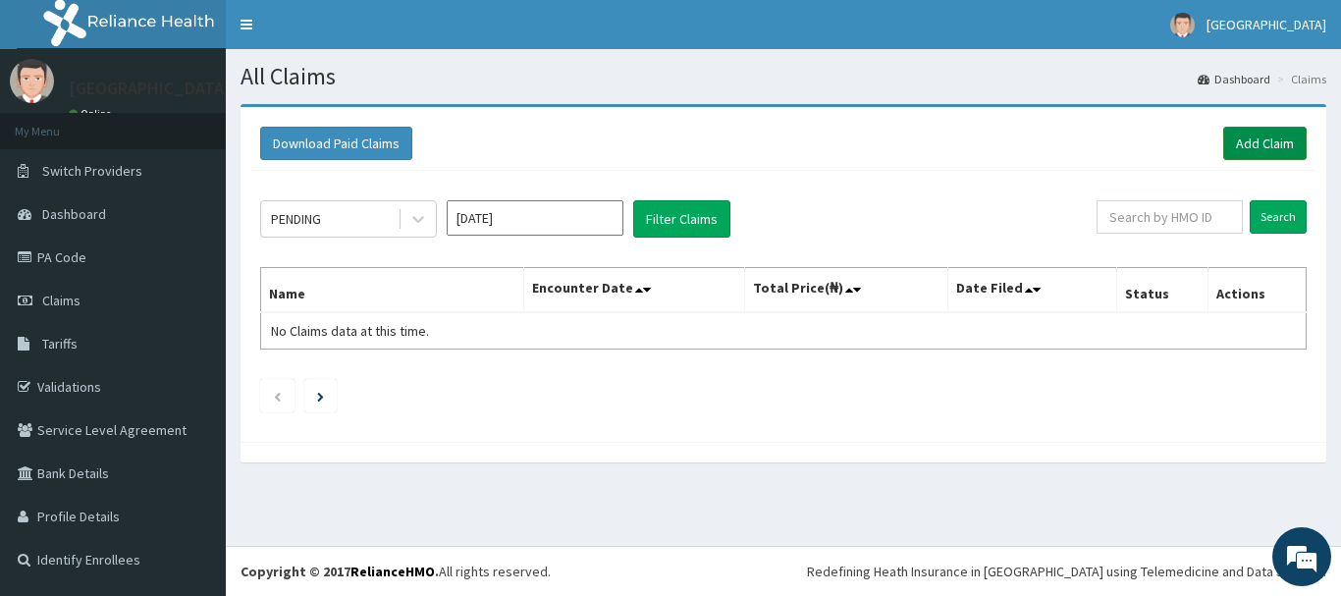
click at [1253, 138] on link "Add Claim" at bounding box center [1264, 143] width 83 height 33
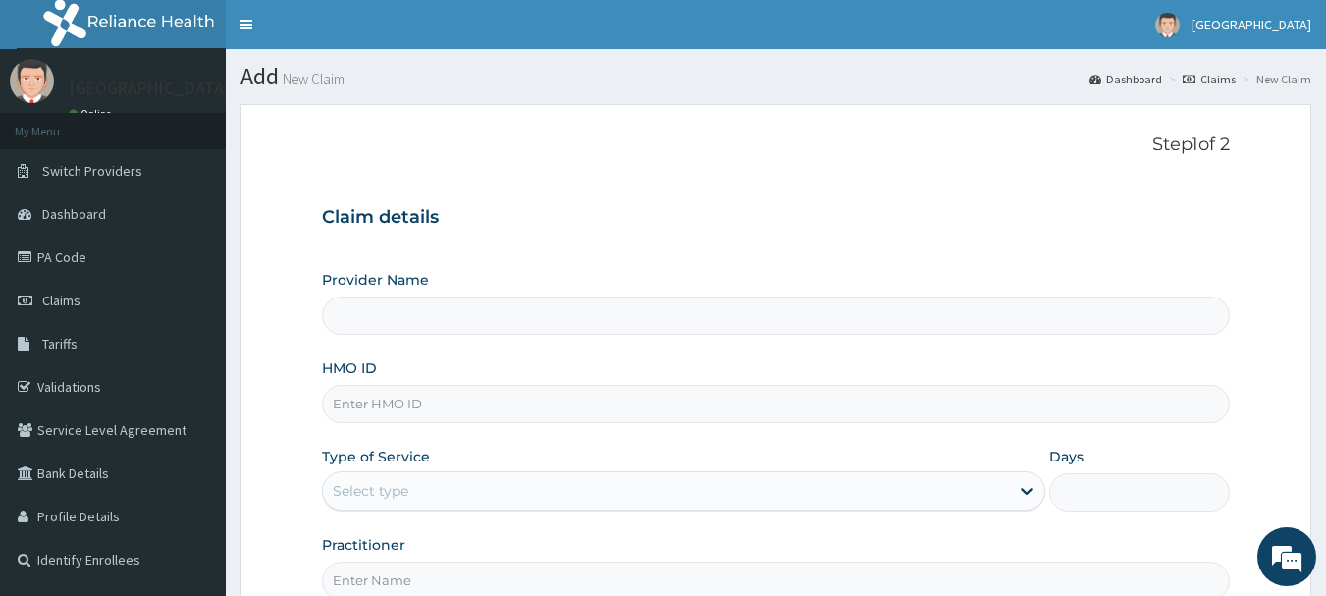
type input "[GEOGRAPHIC_DATA]"
click at [386, 400] on input "HMO ID" at bounding box center [776, 404] width 909 height 38
type input "CRT/10007/B"
click at [453, 482] on div "Select type" at bounding box center [666, 490] width 686 height 31
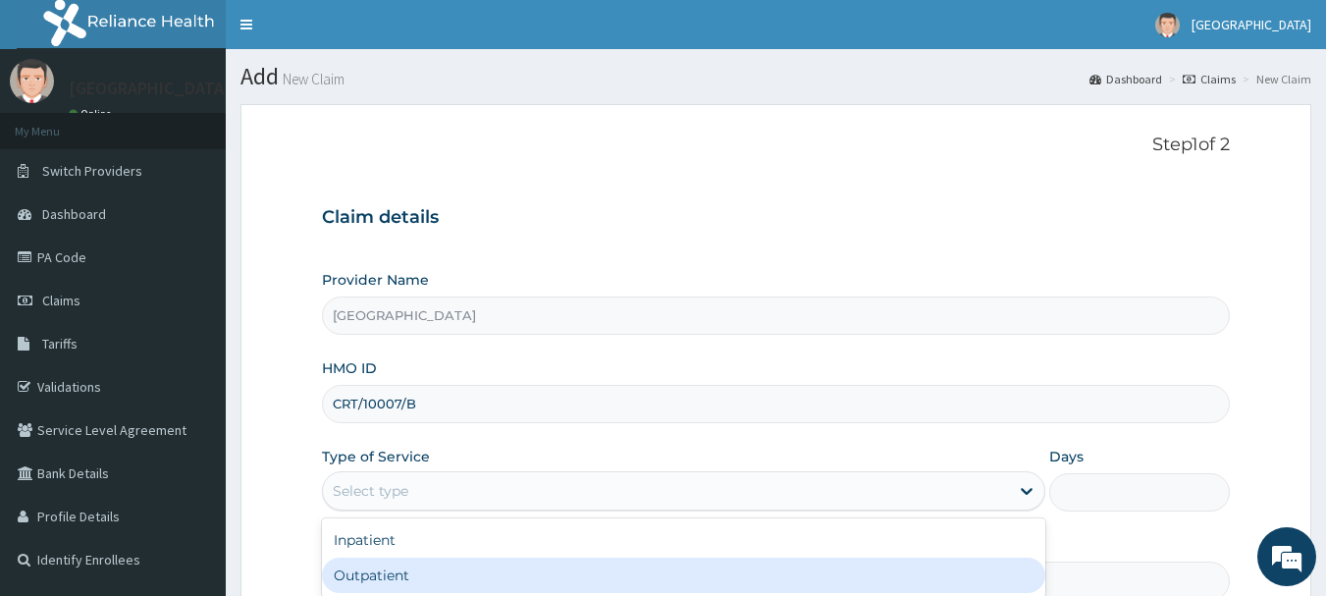
click at [341, 569] on div "Outpatient" at bounding box center [684, 575] width 724 height 35
type input "1"
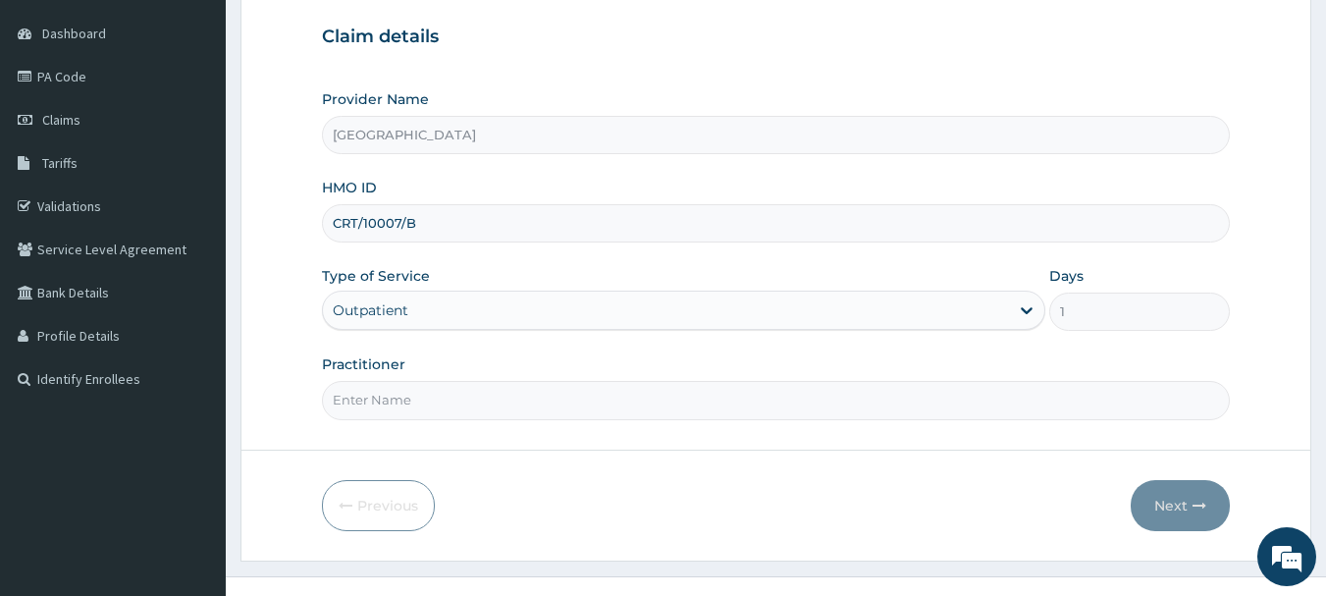
scroll to position [196, 0]
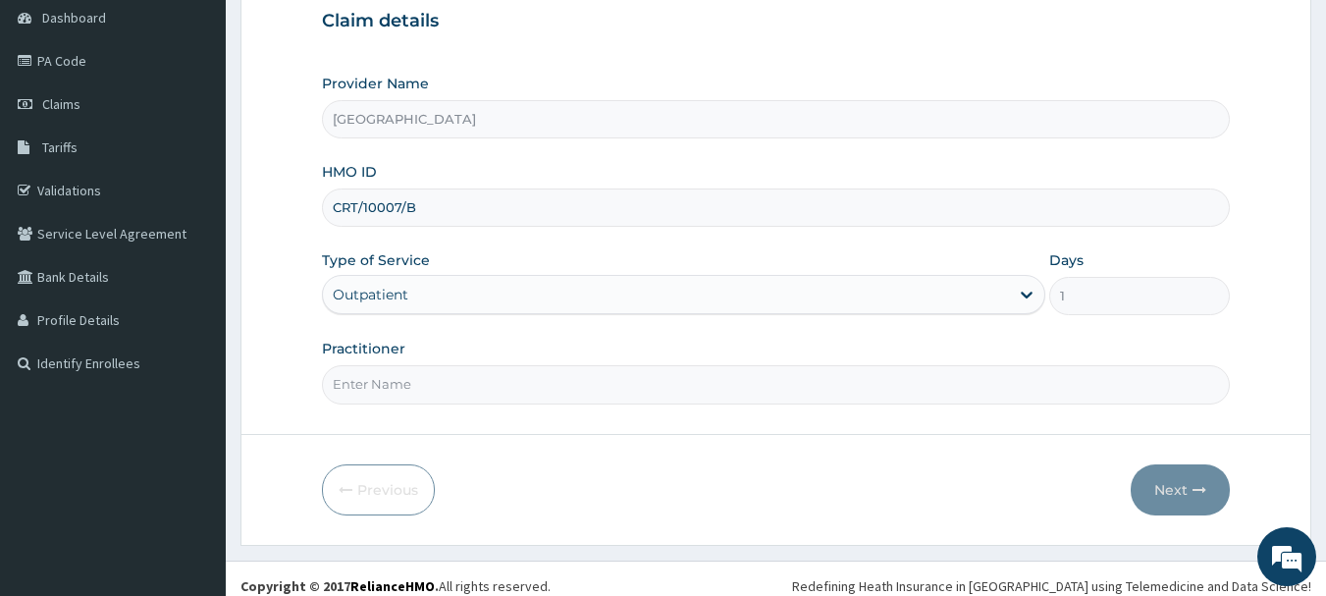
click at [458, 386] on input "Practitioner" at bounding box center [776, 384] width 909 height 38
type input "DR. SUCCESS"
click at [1172, 482] on button "Next" at bounding box center [1180, 489] width 99 height 51
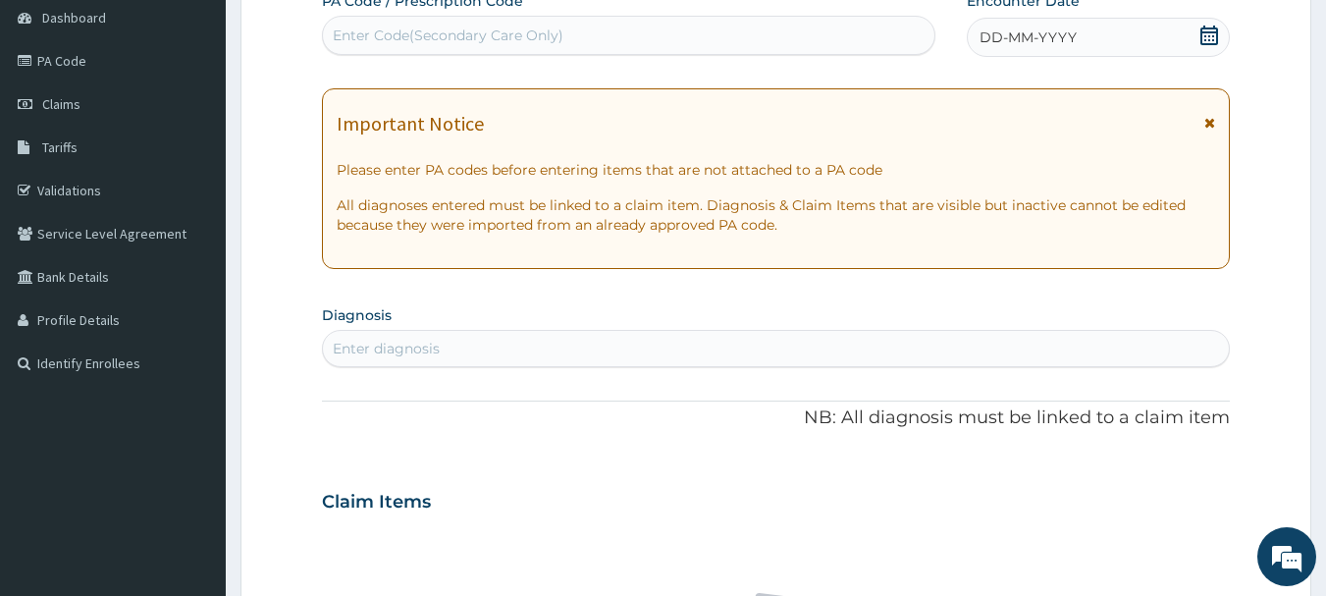
click at [404, 38] on div "Enter Code(Secondary Care Only)" at bounding box center [448, 36] width 231 height 20
type input "PA/438513"
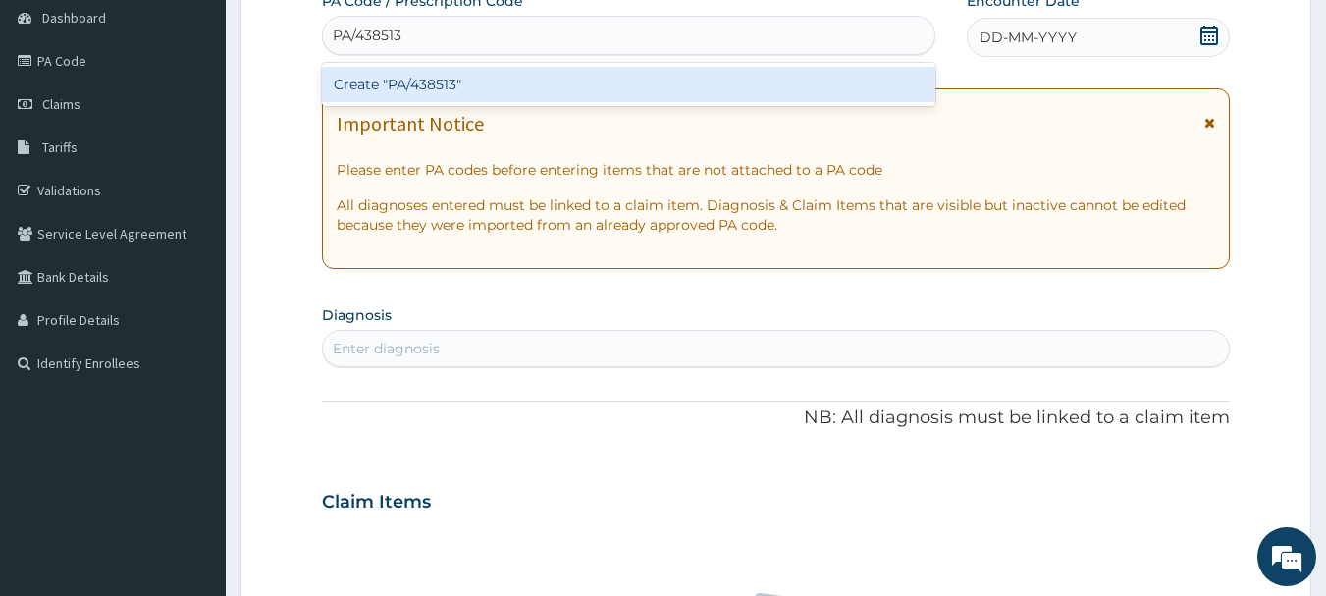
click at [422, 81] on div "Create "PA/438513"" at bounding box center [629, 84] width 615 height 35
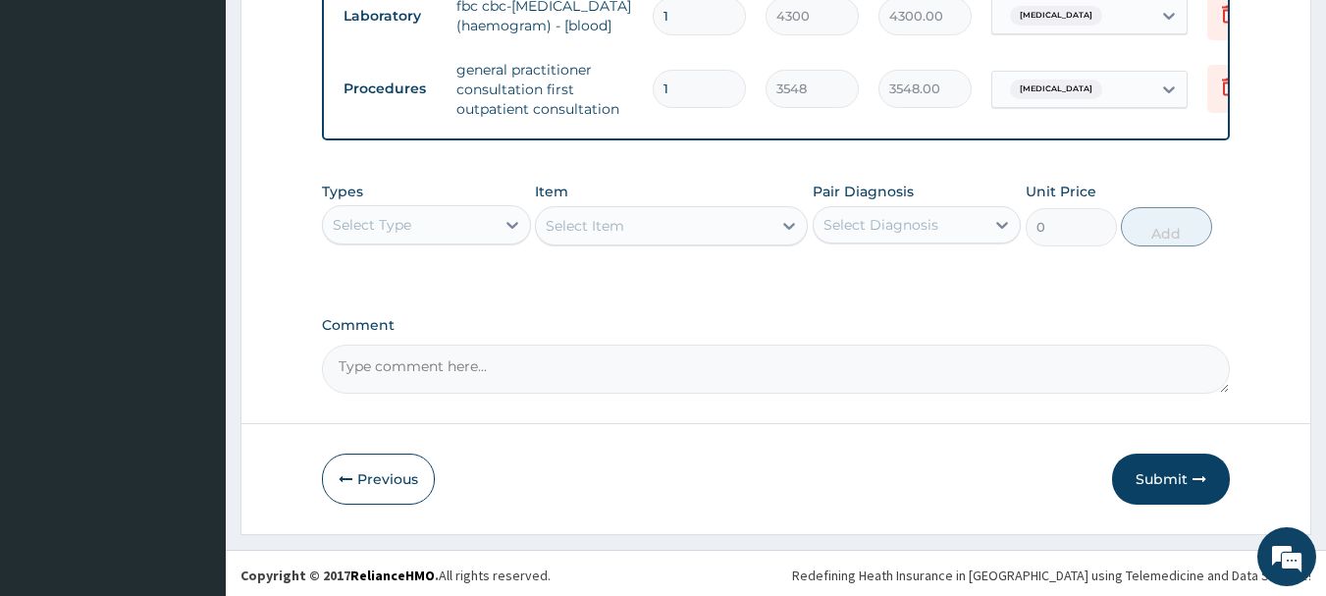
scroll to position [1169, 0]
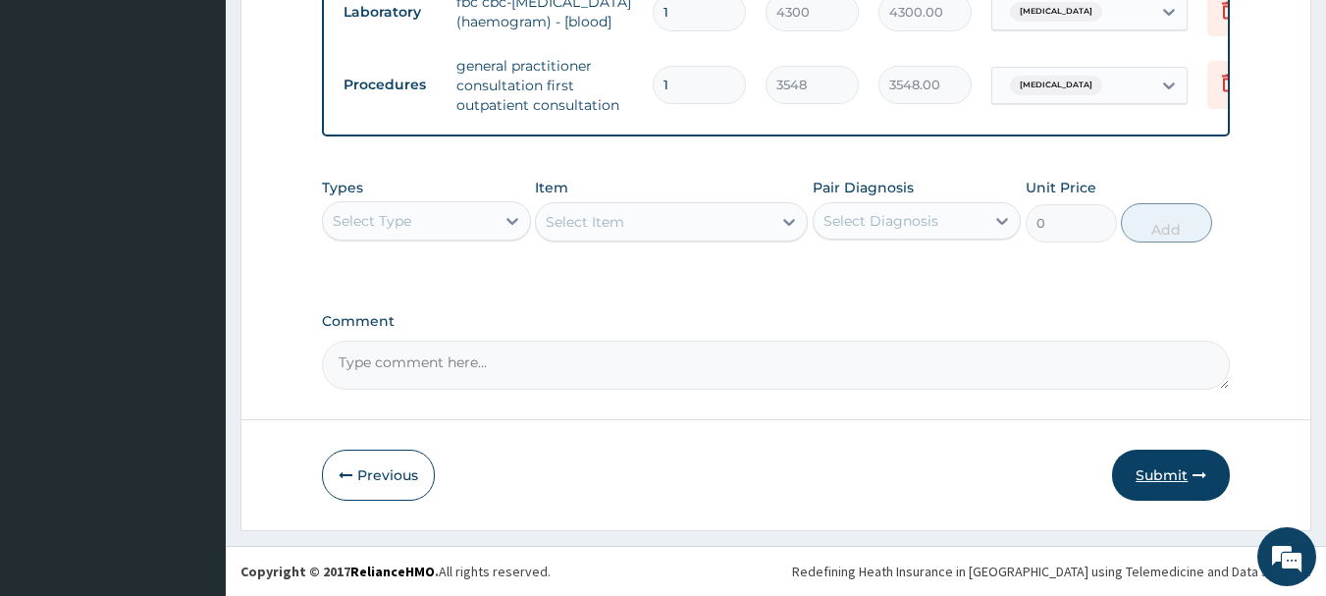
click at [1154, 464] on button "Submit" at bounding box center [1171, 475] width 118 height 51
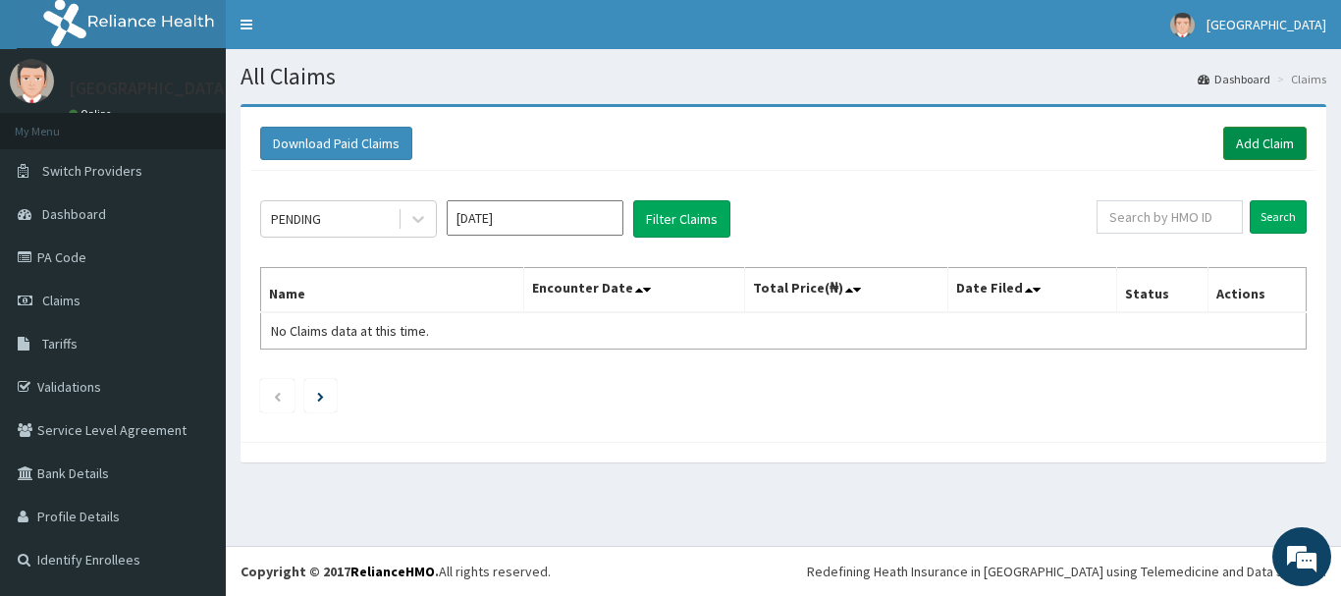
click at [1251, 139] on link "Add Claim" at bounding box center [1264, 143] width 83 height 33
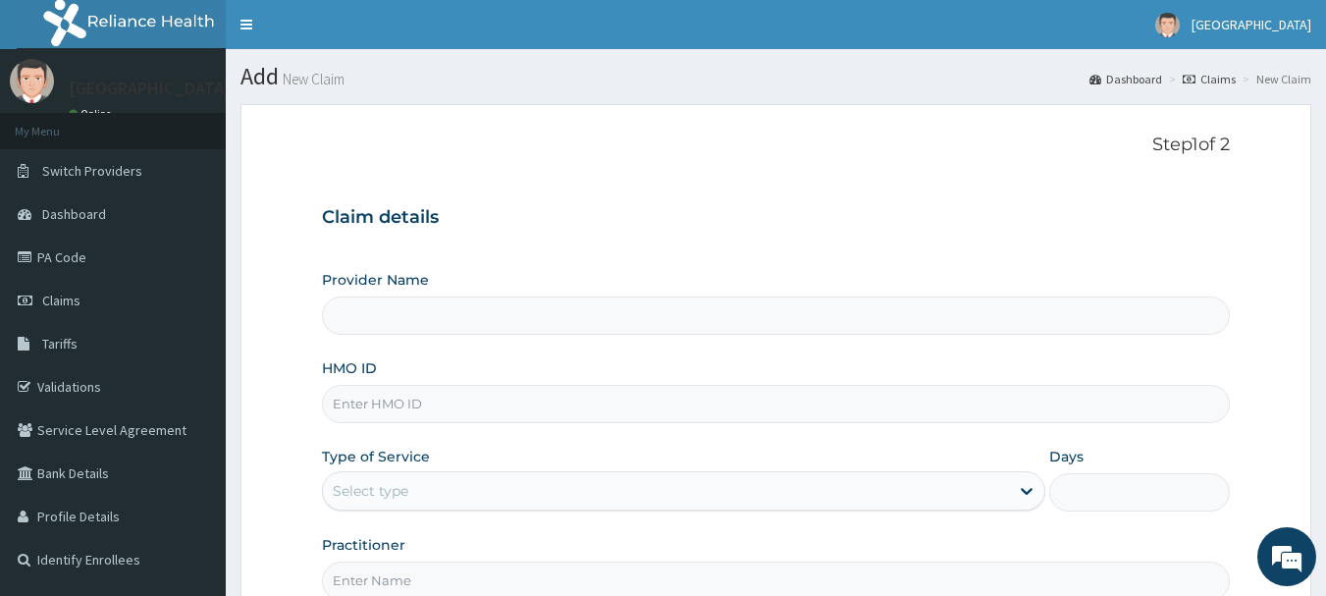
type input "[GEOGRAPHIC_DATA]"
click at [390, 408] on input "HMO ID" at bounding box center [776, 404] width 909 height 38
type input "NBC/11400/E"
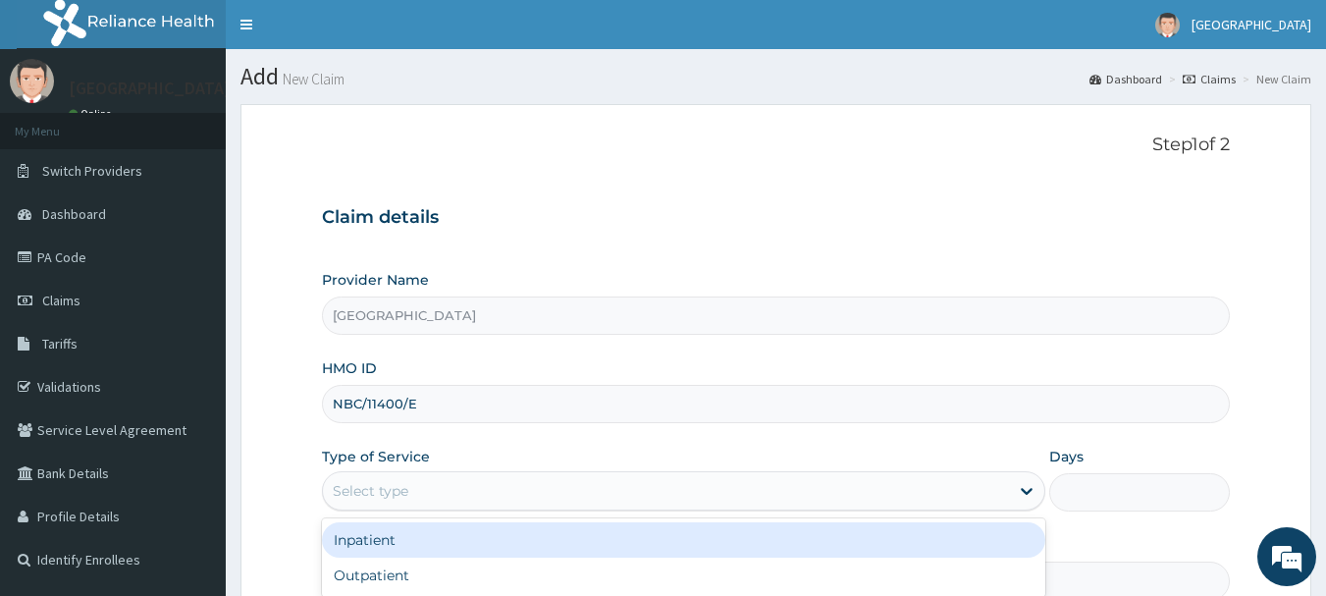
click at [451, 498] on div "Select type" at bounding box center [666, 490] width 686 height 31
click at [380, 539] on div "Inpatient" at bounding box center [684, 539] width 724 height 35
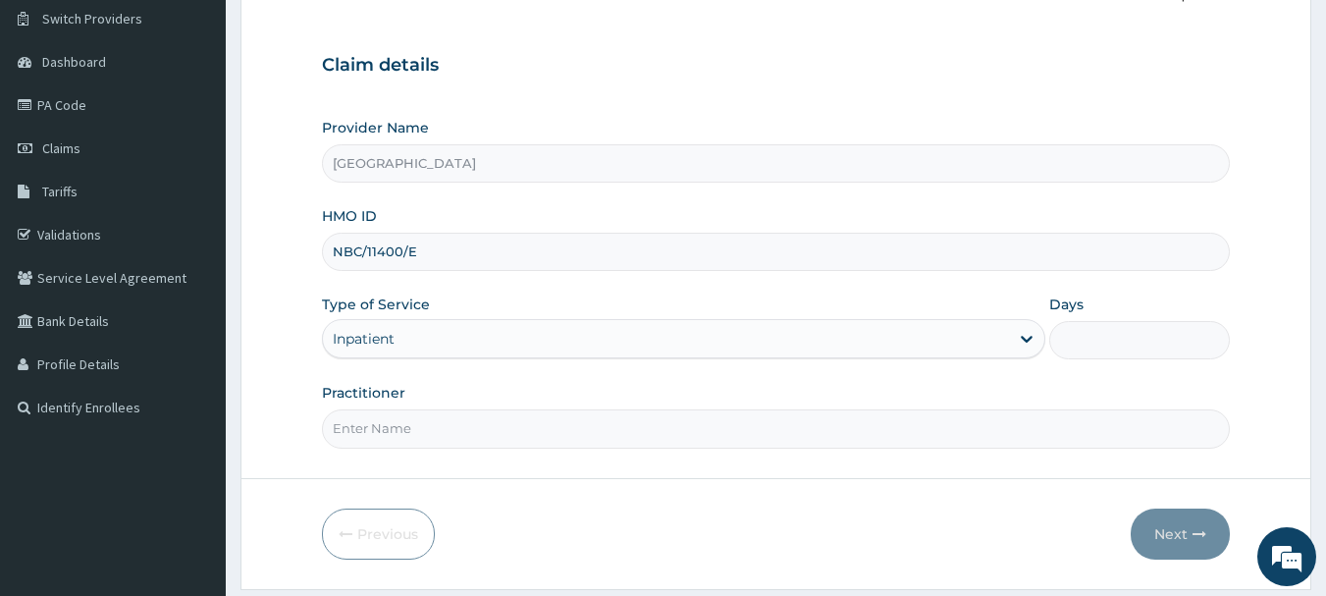
scroll to position [196, 0]
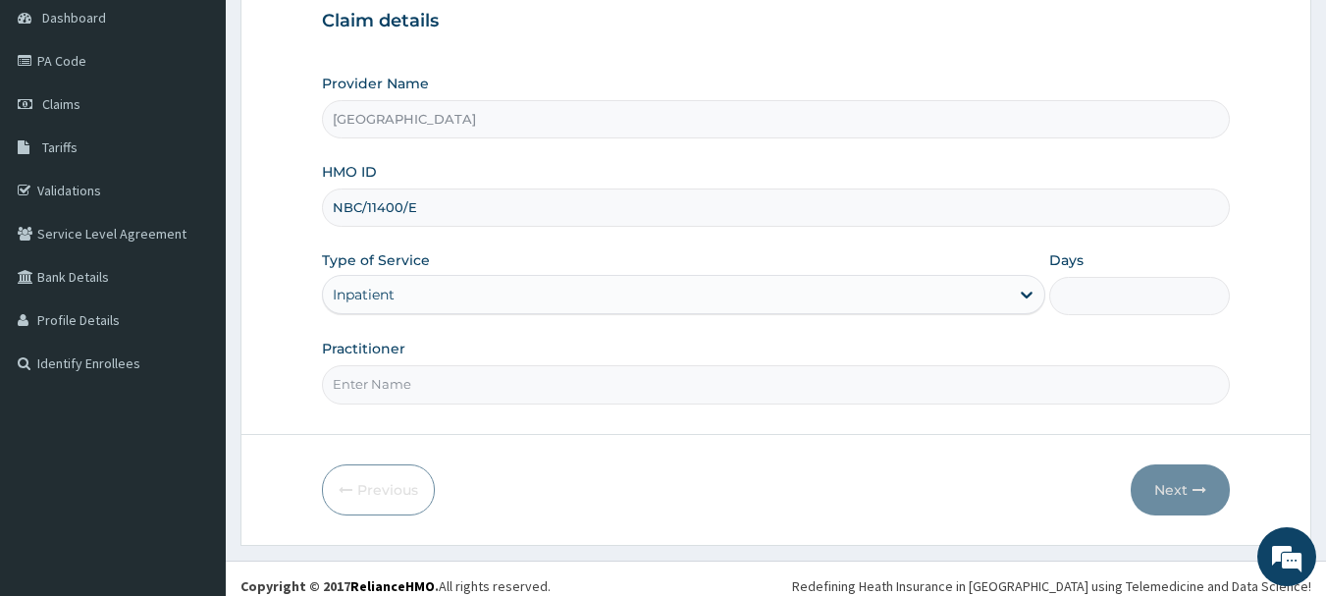
click at [1103, 289] on input "Days" at bounding box center [1140, 296] width 181 height 38
type input "1"
click at [449, 396] on input "Practitioner" at bounding box center [776, 384] width 909 height 38
type input "DR. SUCCESS"
click at [1169, 482] on button "Next" at bounding box center [1180, 489] width 99 height 51
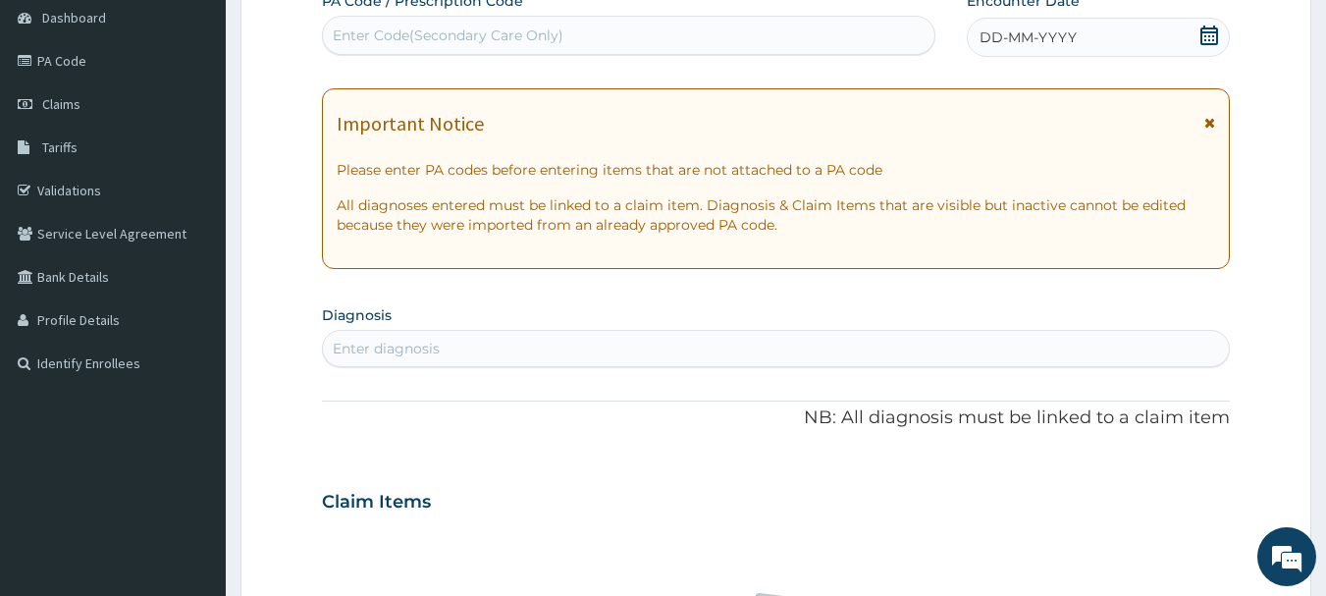
scroll to position [98, 0]
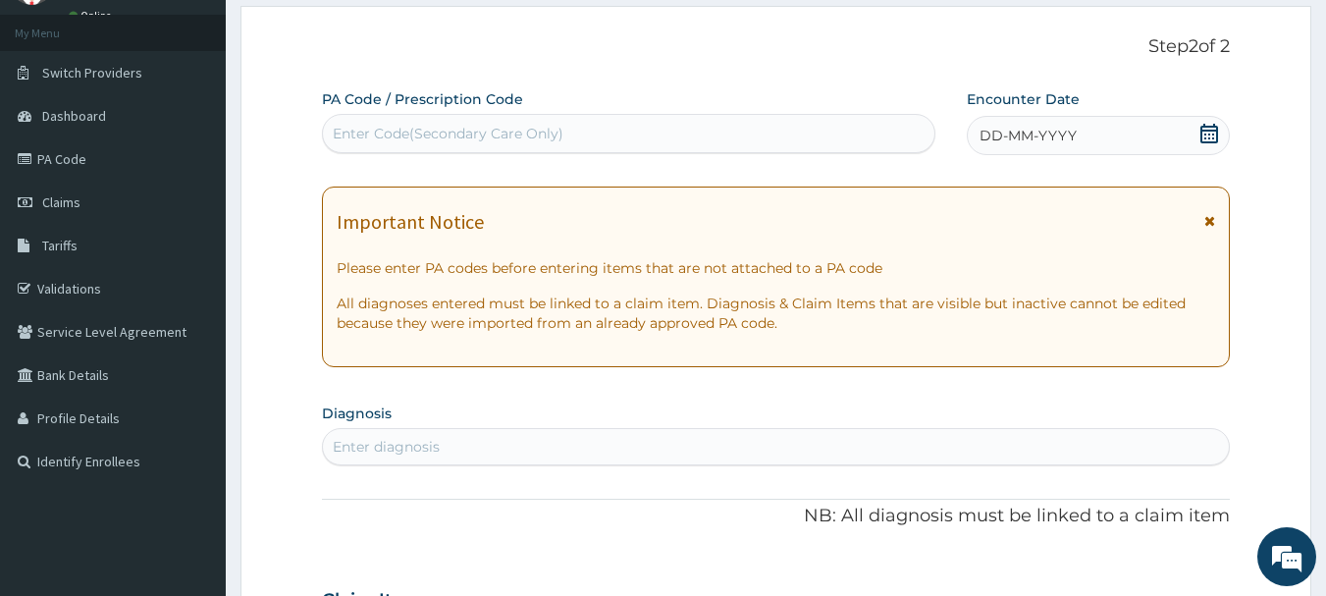
click at [369, 123] on div "Enter Code(Secondary Care Only)" at bounding box center [629, 133] width 613 height 31
type input "PA/31E8C5"
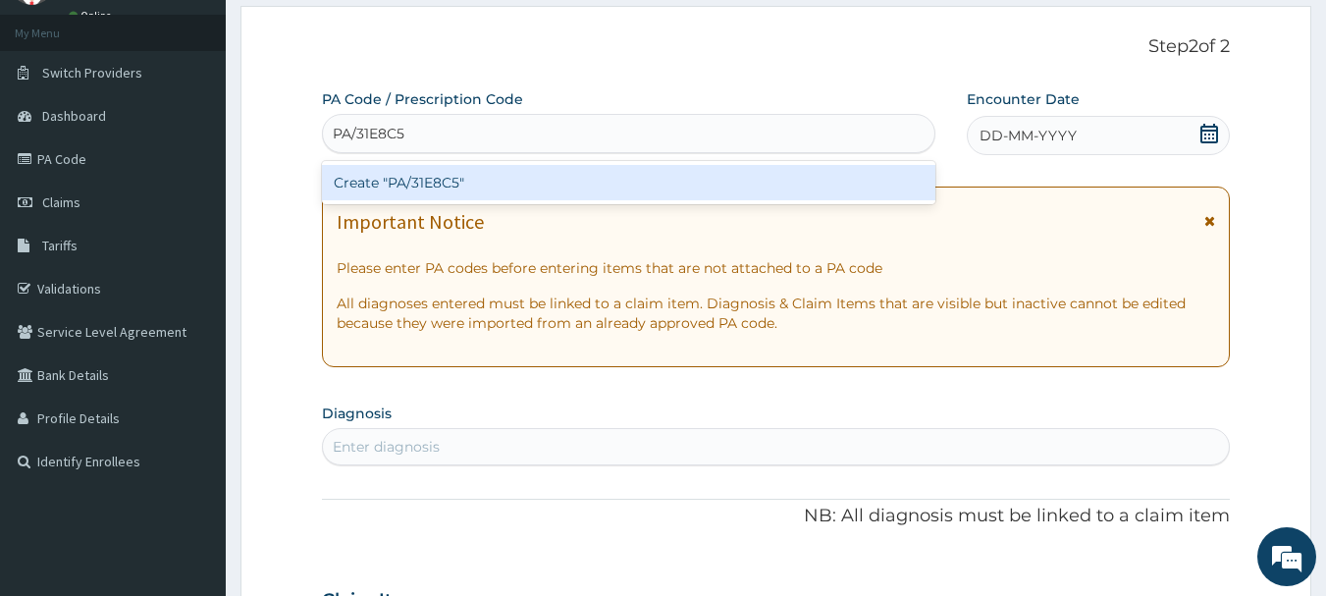
click at [462, 182] on div "Create "PA/31E8C5"" at bounding box center [629, 182] width 615 height 35
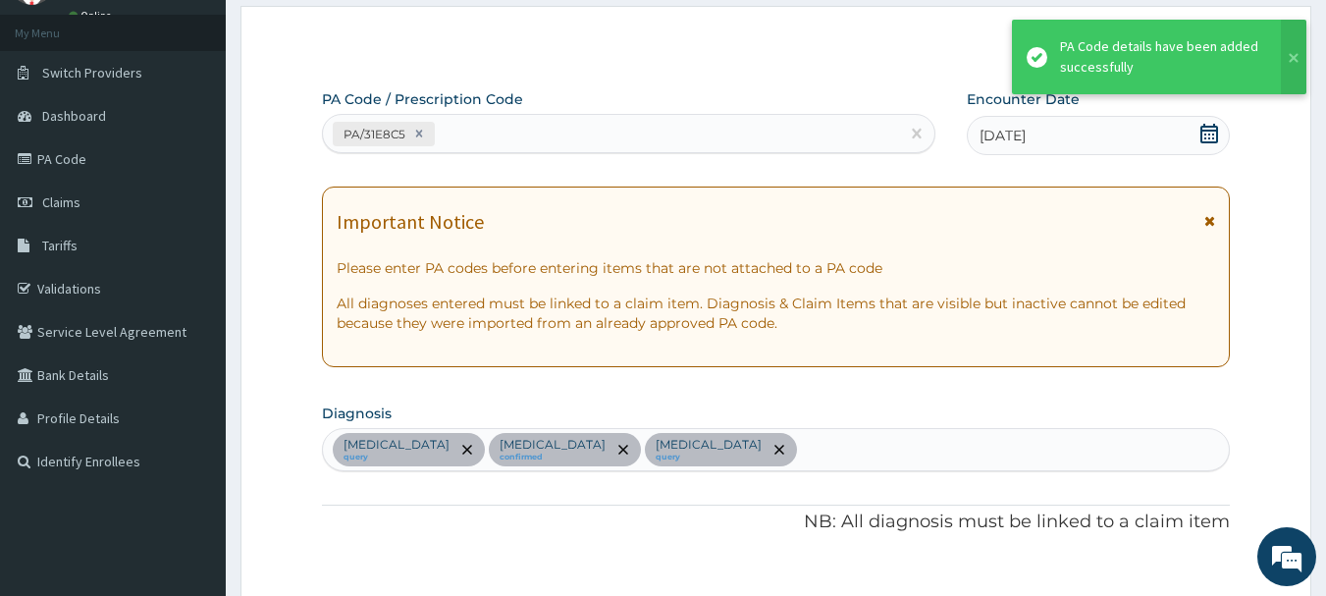
scroll to position [723, 0]
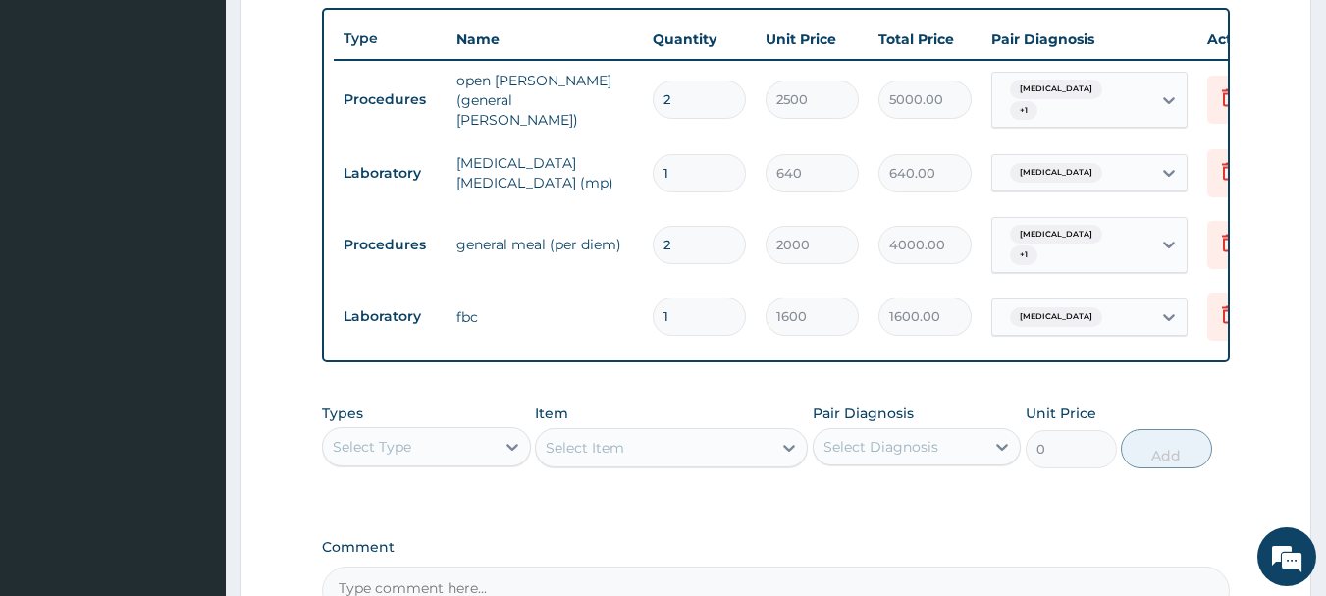
drag, startPoint x: 680, startPoint y: 231, endPoint x: 653, endPoint y: 231, distance: 27.5
click at [653, 231] on input "2" at bounding box center [699, 245] width 93 height 38
type input "1"
type input "2000.00"
type input "1"
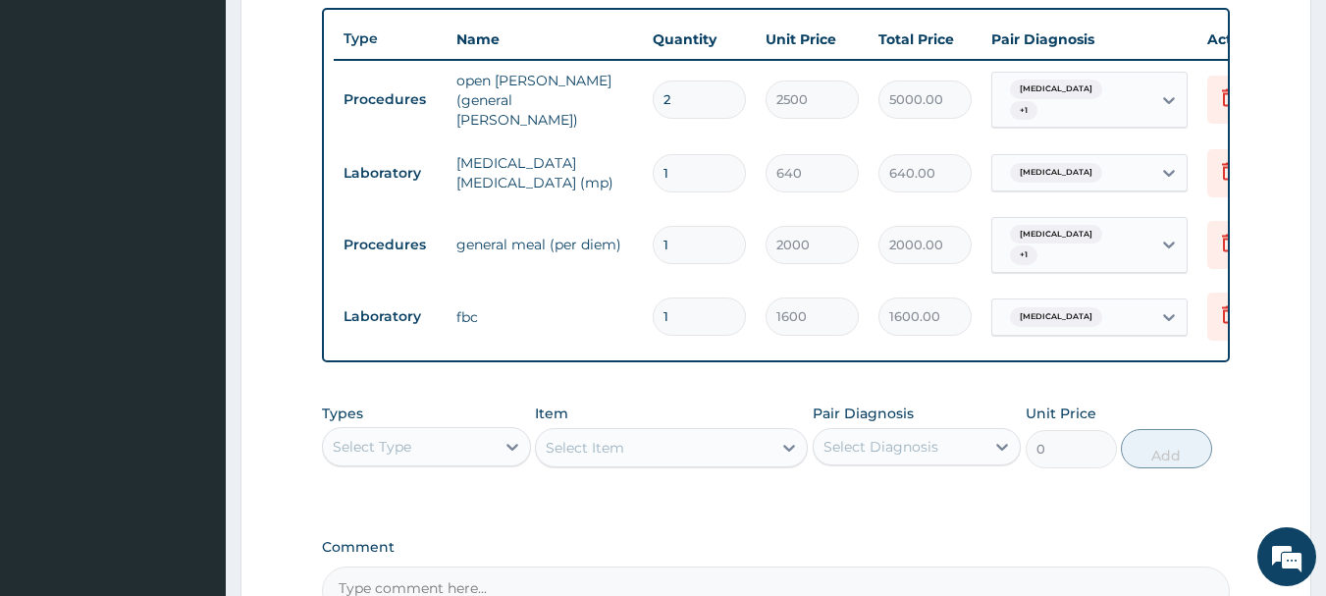
drag, startPoint x: 676, startPoint y: 97, endPoint x: 657, endPoint y: 95, distance: 19.7
click at [657, 95] on input "2" at bounding box center [699, 100] width 93 height 38
type input "1"
type input "2500.00"
type input "1"
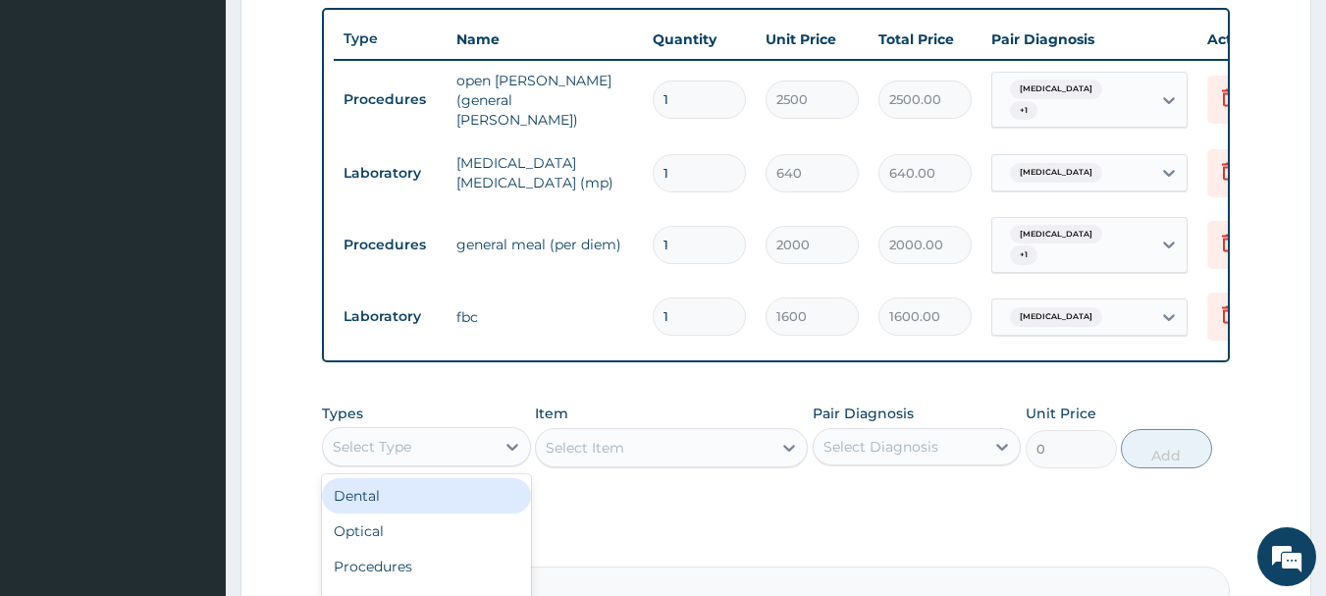
click at [468, 440] on div "Select Type" at bounding box center [409, 446] width 172 height 31
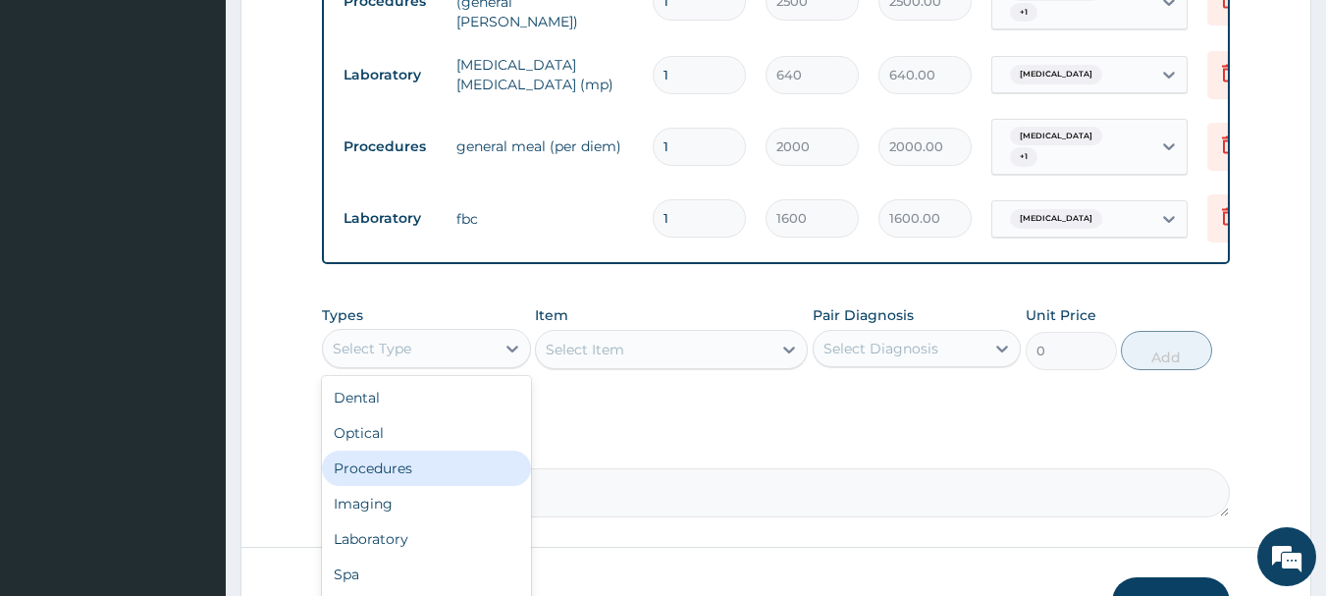
click at [410, 465] on div "Procedures" at bounding box center [426, 468] width 209 height 35
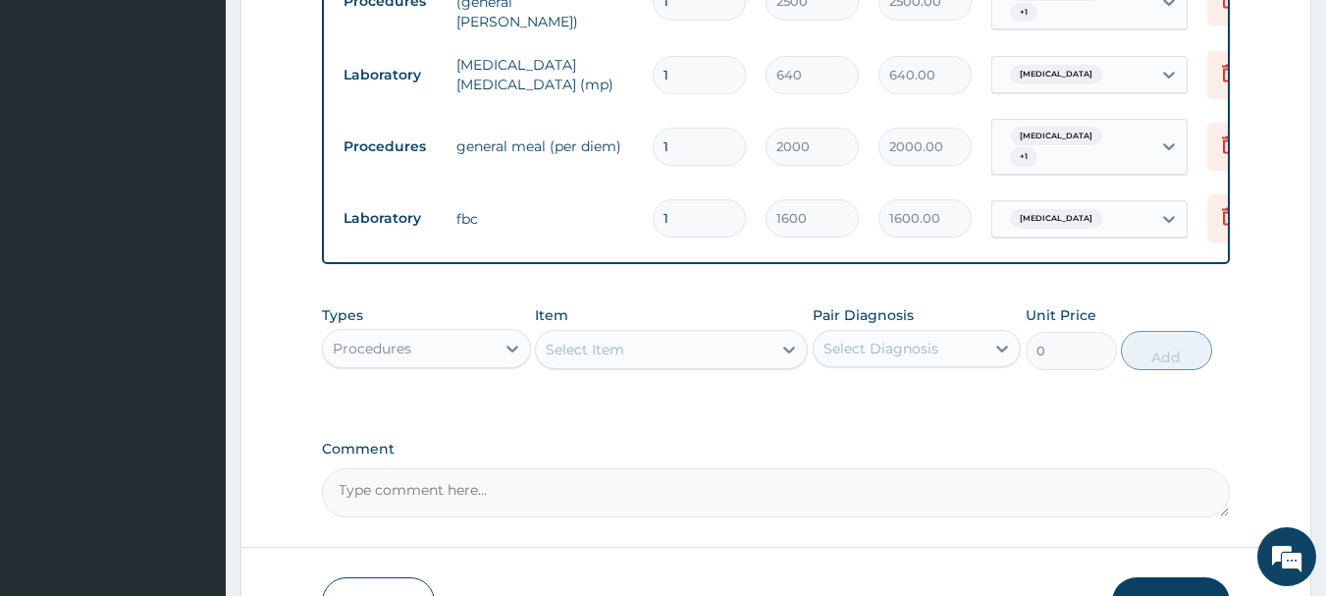
click at [581, 345] on div "Select Item" at bounding box center [585, 350] width 79 height 20
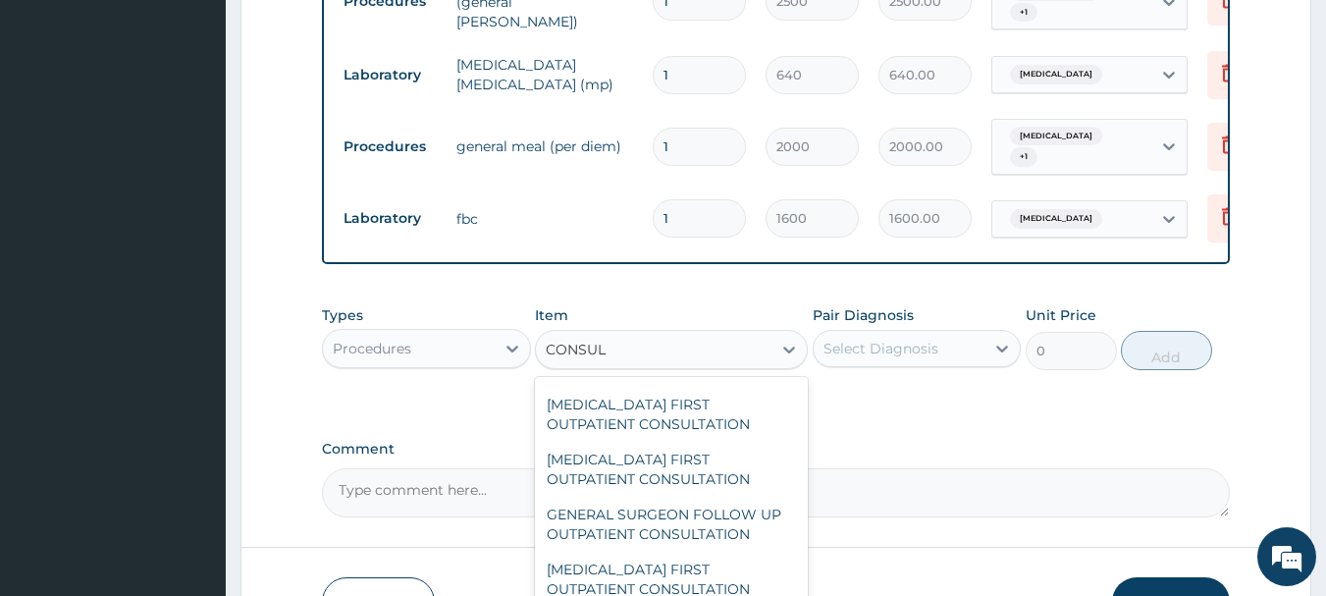
scroll to position [3731, 0]
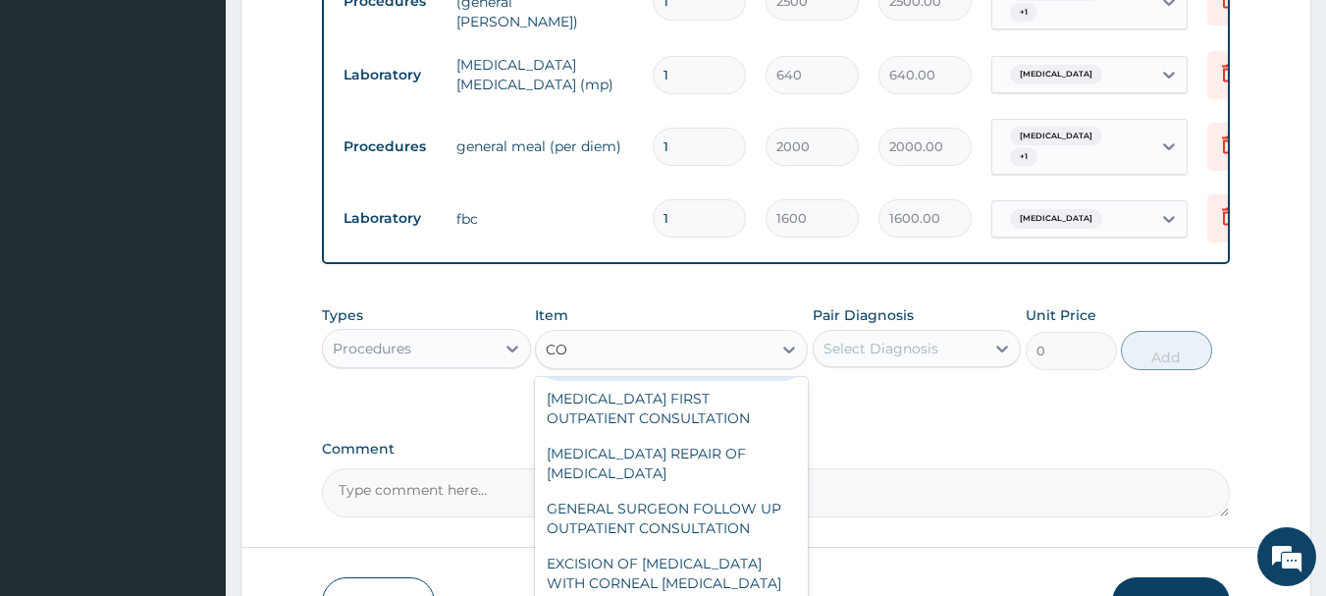
type input "C"
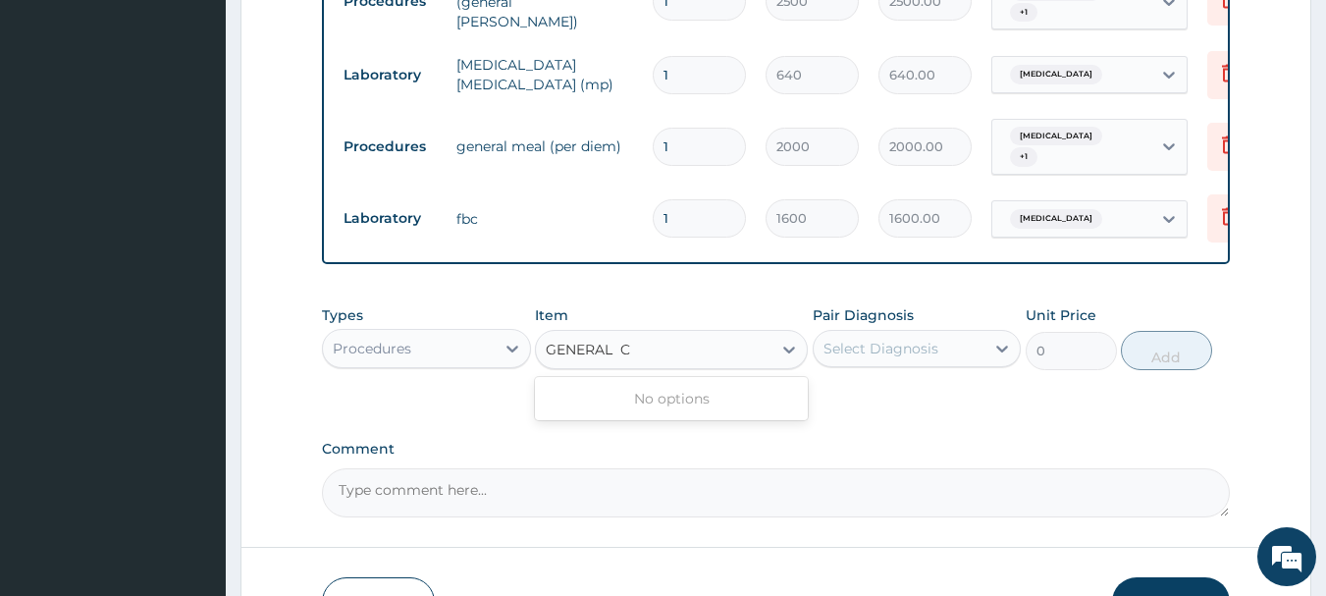
scroll to position [0, 0]
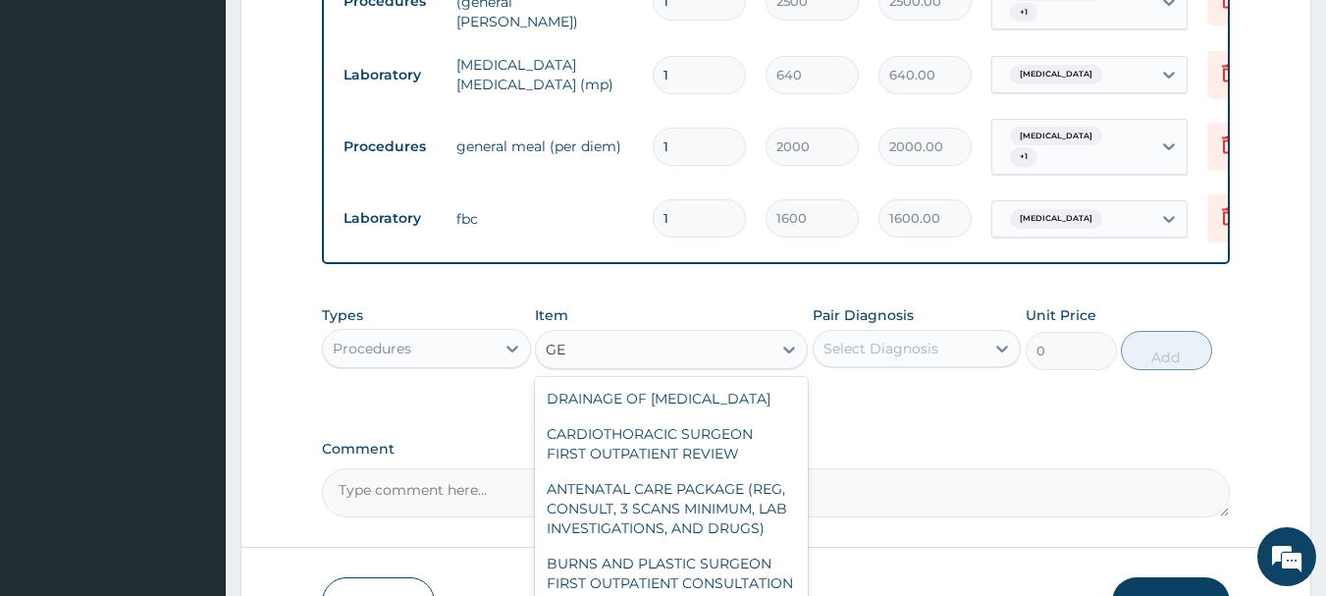
type input "G"
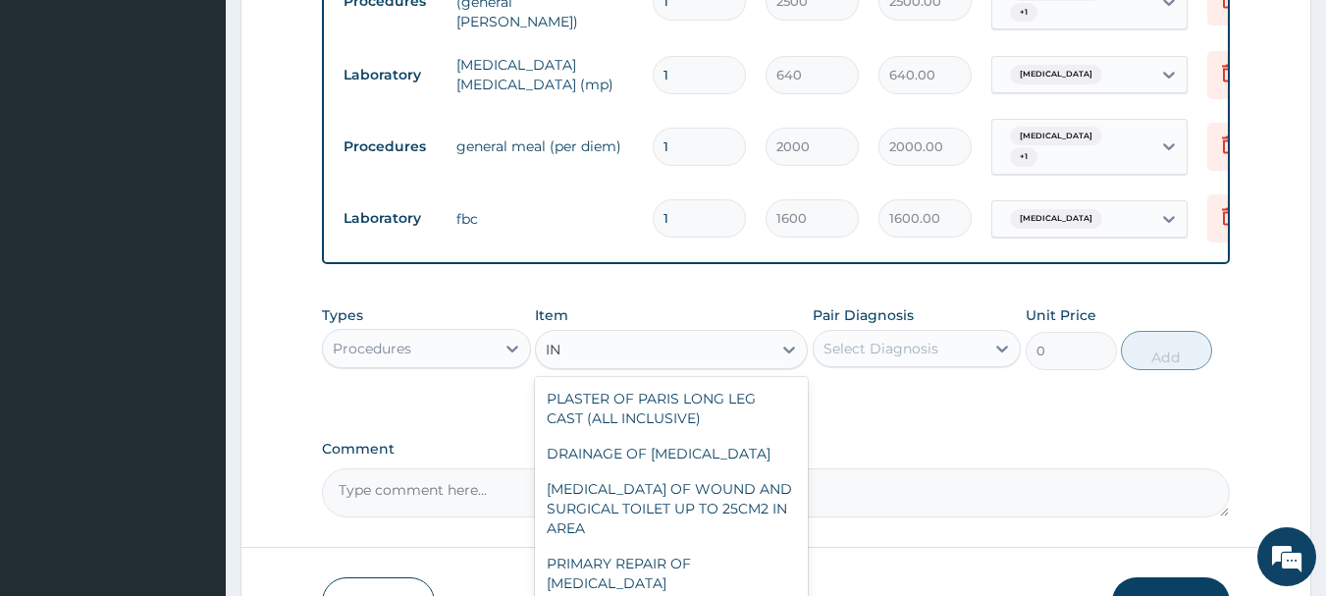
type input "I"
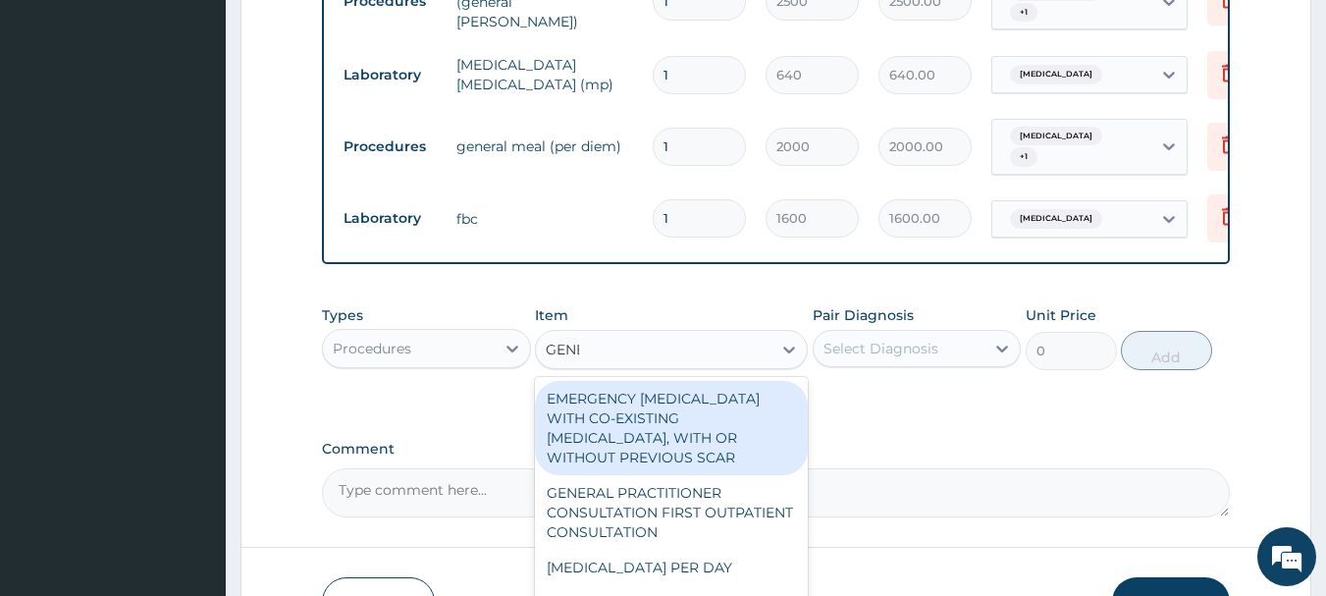
type input "GENER"
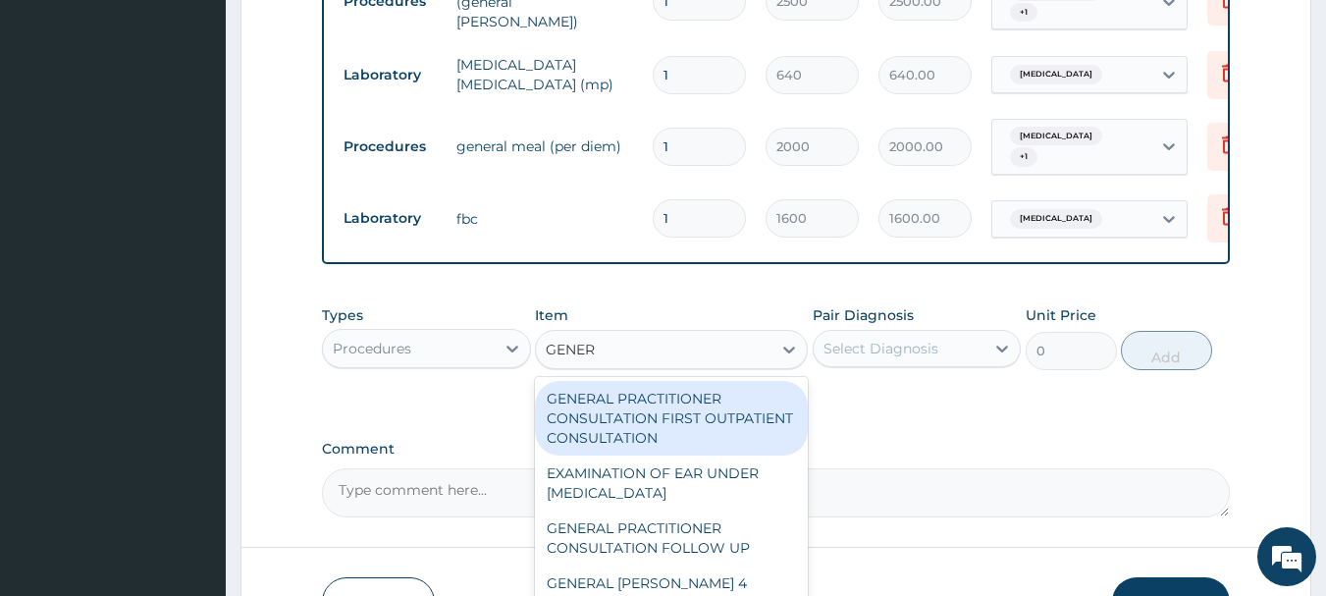
click at [672, 440] on div "GENERAL PRACTITIONER CONSULTATION FIRST OUTPATIENT CONSULTATION" at bounding box center [671, 418] width 273 height 75
type input "3548"
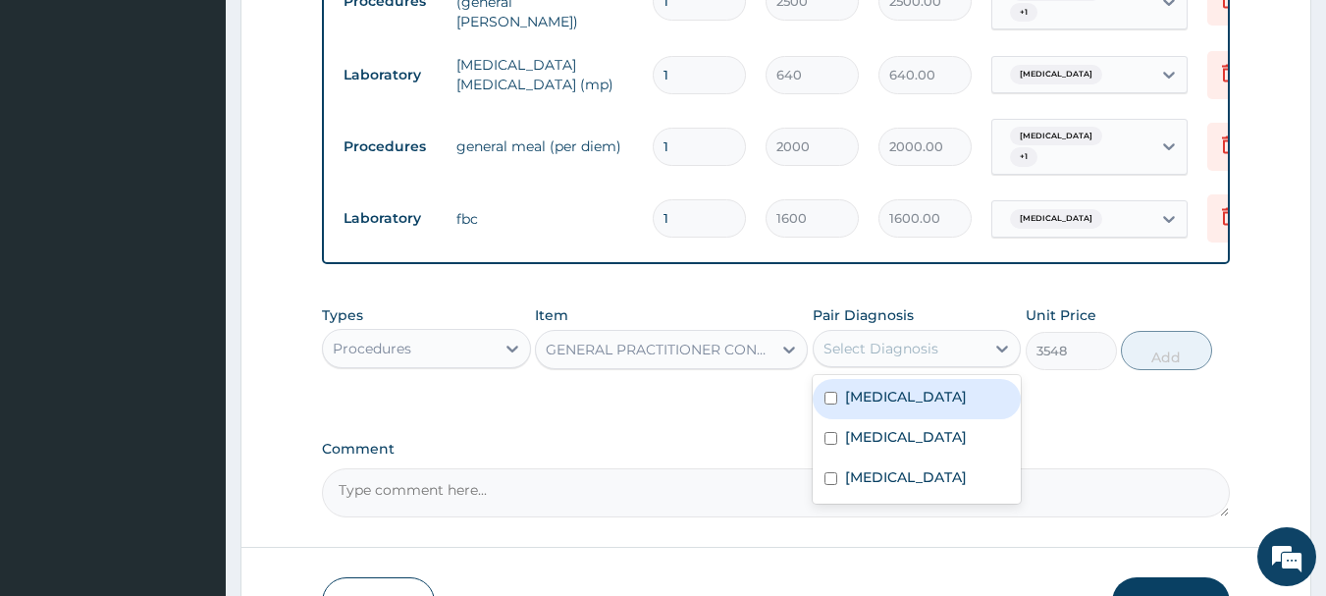
click at [946, 341] on div "Select Diagnosis" at bounding box center [900, 348] width 172 height 31
click at [836, 395] on input "checkbox" at bounding box center [831, 398] width 13 height 13
checkbox input "true"
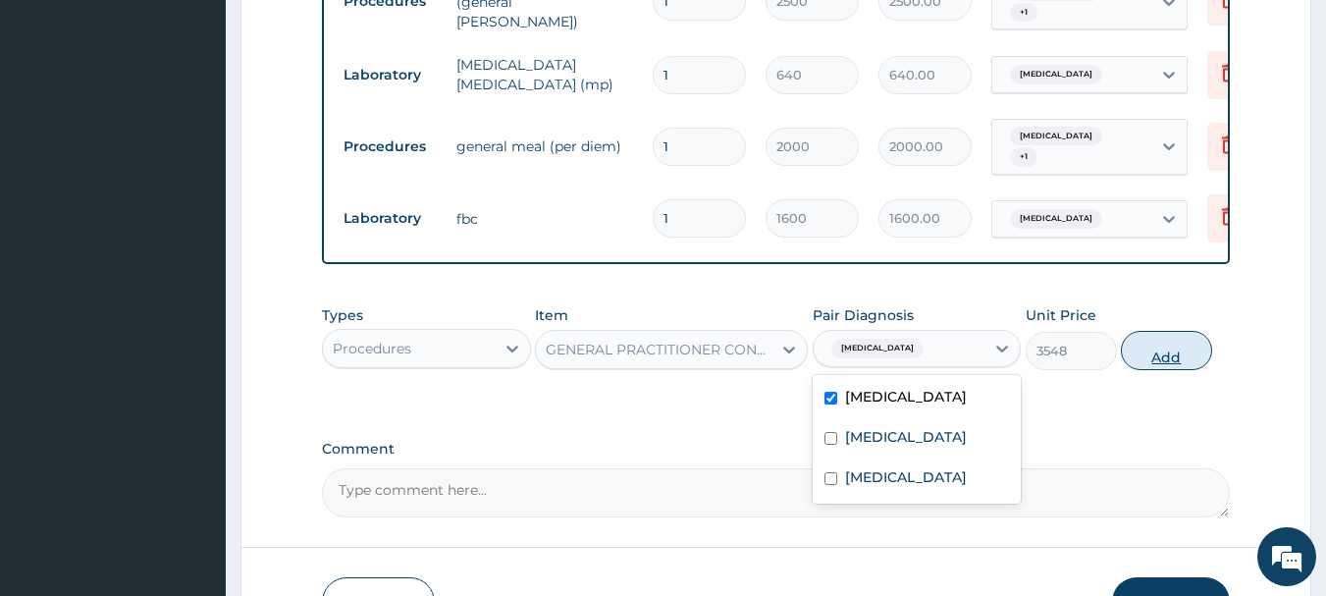
click at [1162, 346] on button "Add" at bounding box center [1166, 350] width 91 height 39
type input "0"
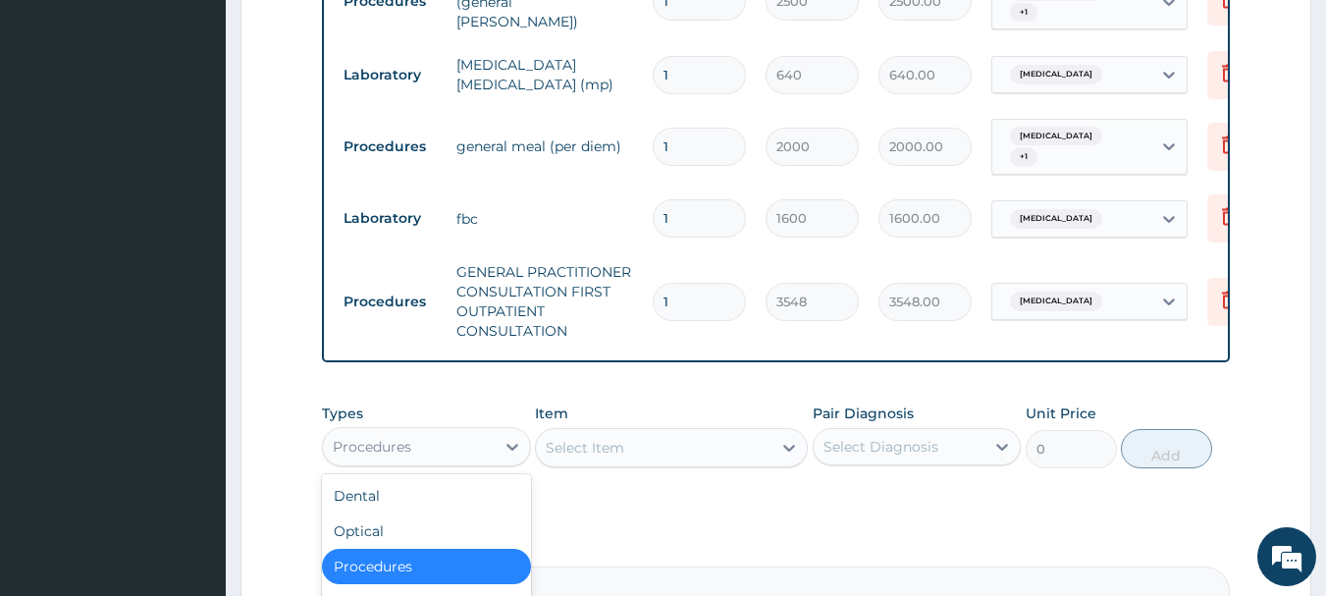
click at [462, 448] on div "Procedures" at bounding box center [409, 446] width 172 height 31
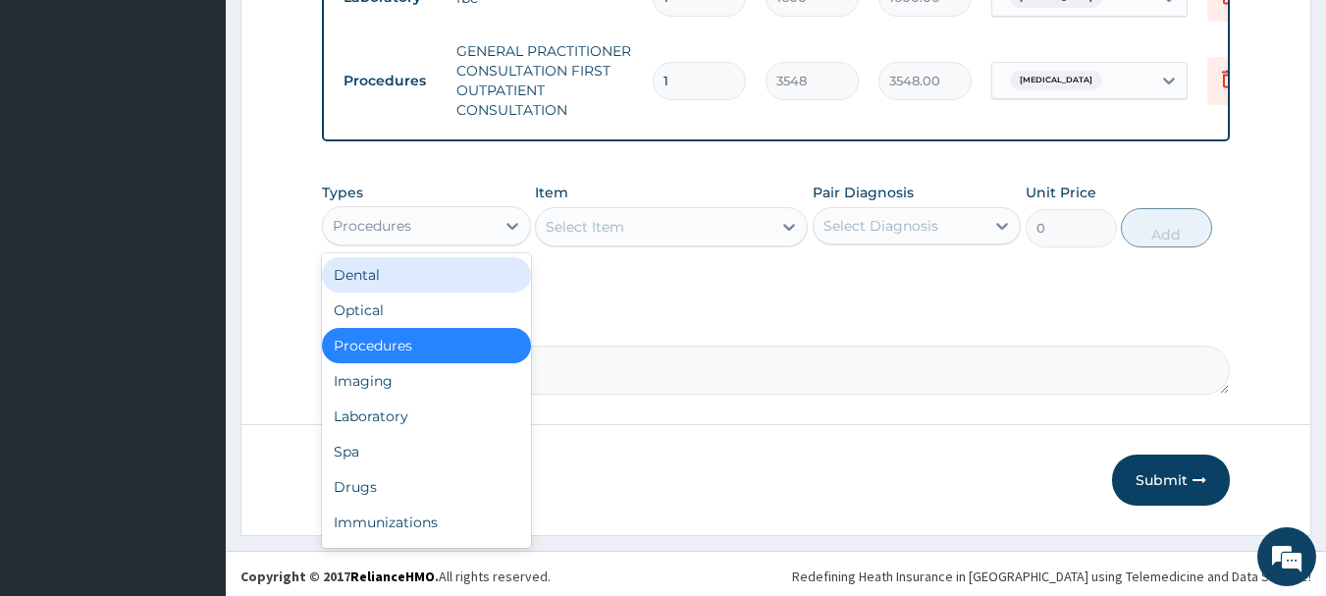
scroll to position [1043, 0]
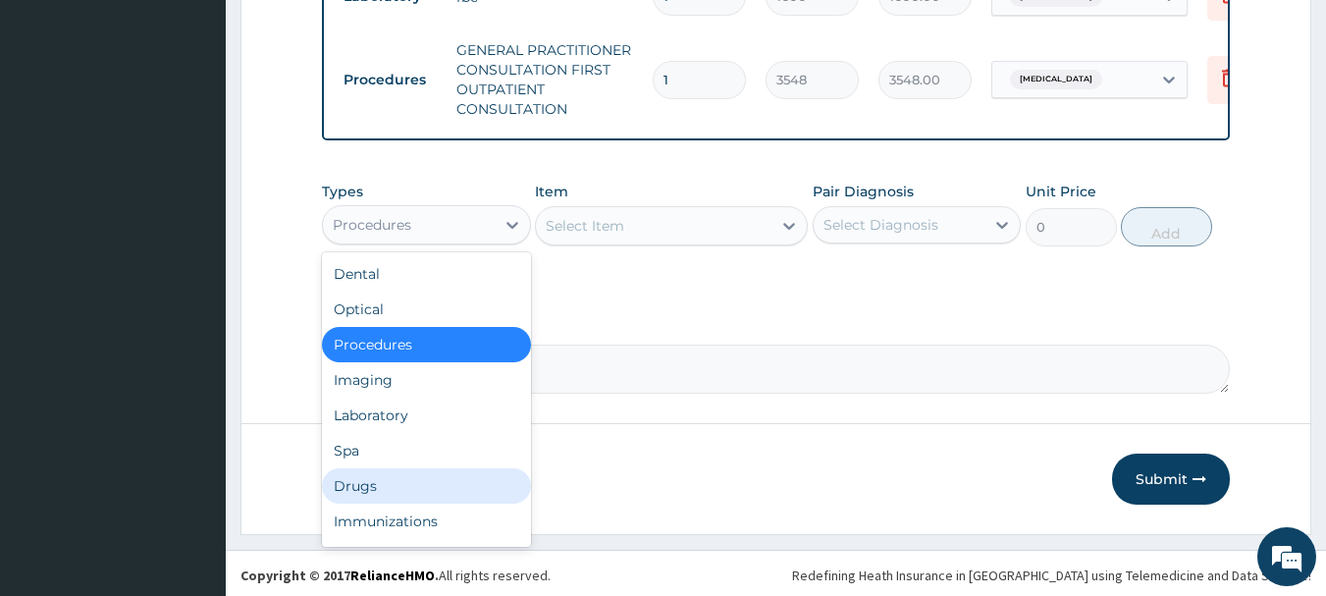
click at [394, 482] on div "Drugs" at bounding box center [426, 485] width 209 height 35
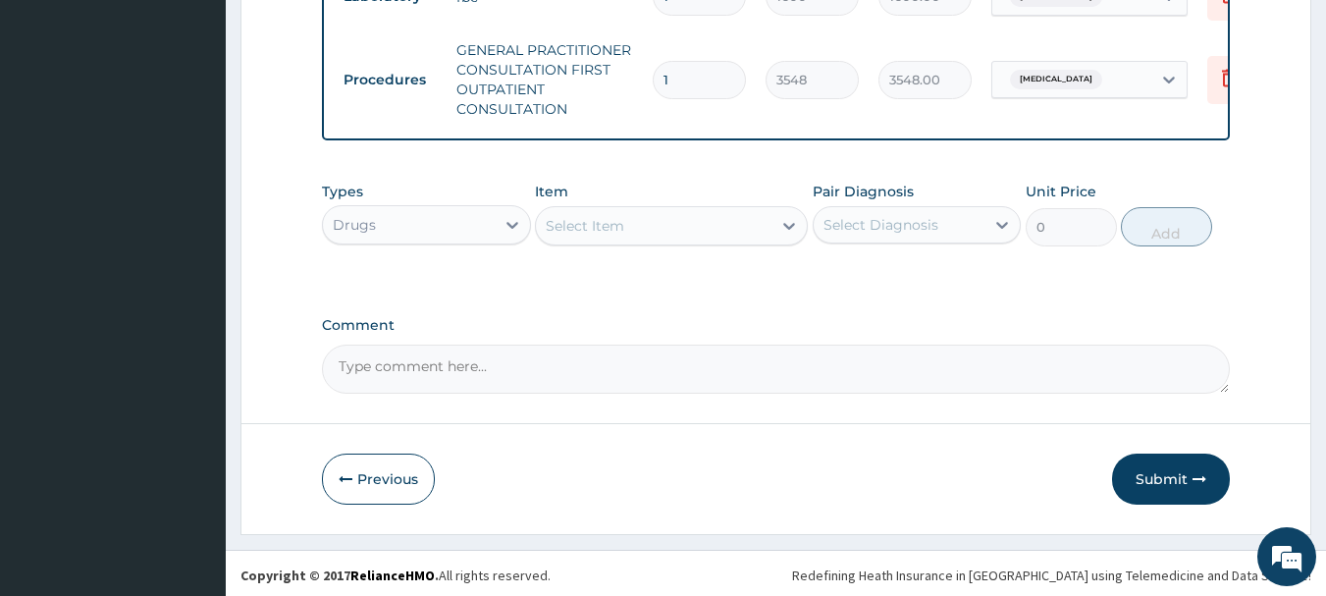
click at [663, 215] on div "Select Item" at bounding box center [654, 225] width 236 height 31
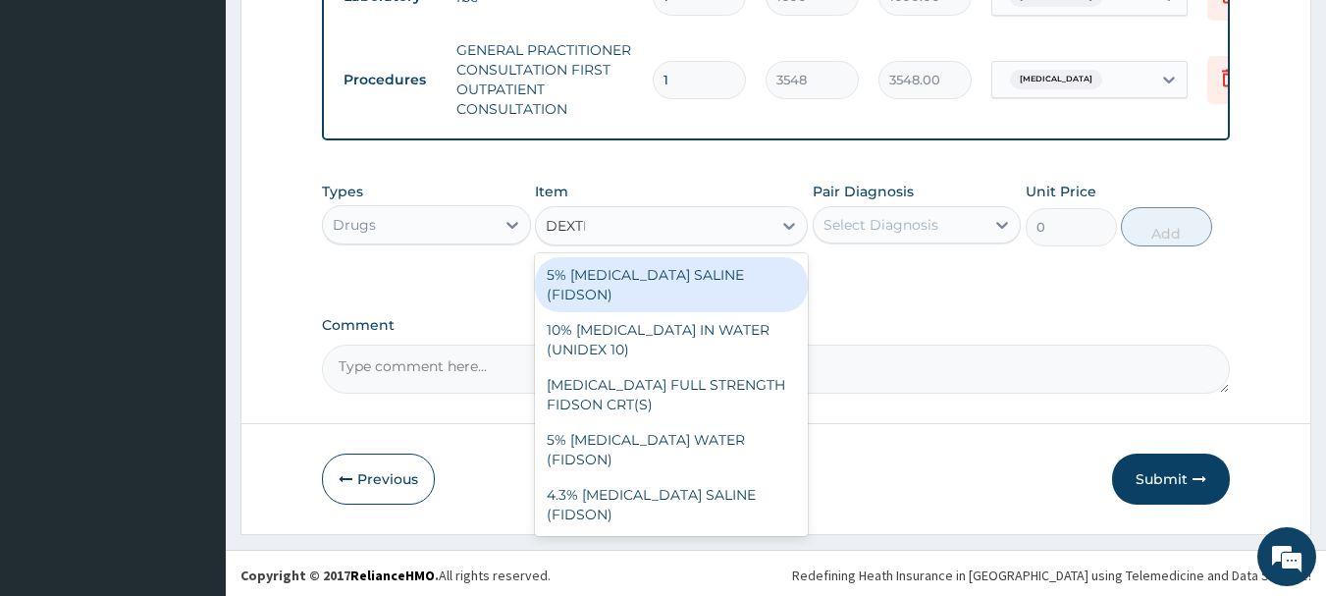
type input "DEXTRO"
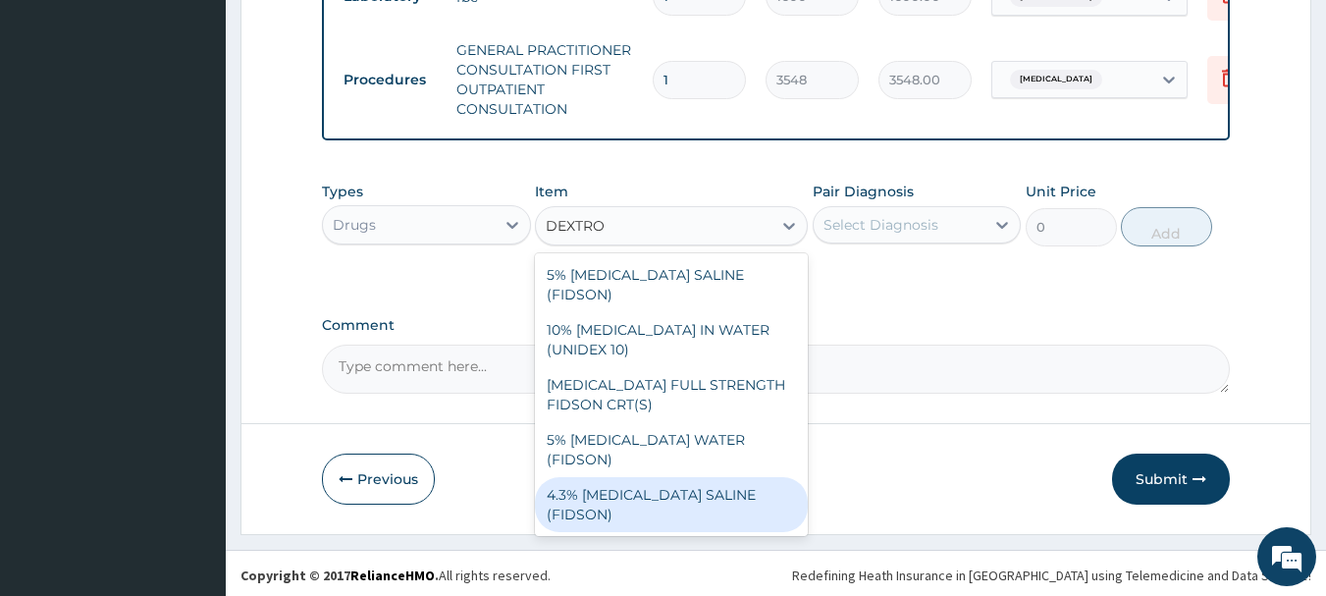
click at [706, 477] on div "4.3% DEXTROSE SALINE (FIDSON)" at bounding box center [671, 504] width 273 height 55
type input "1774"
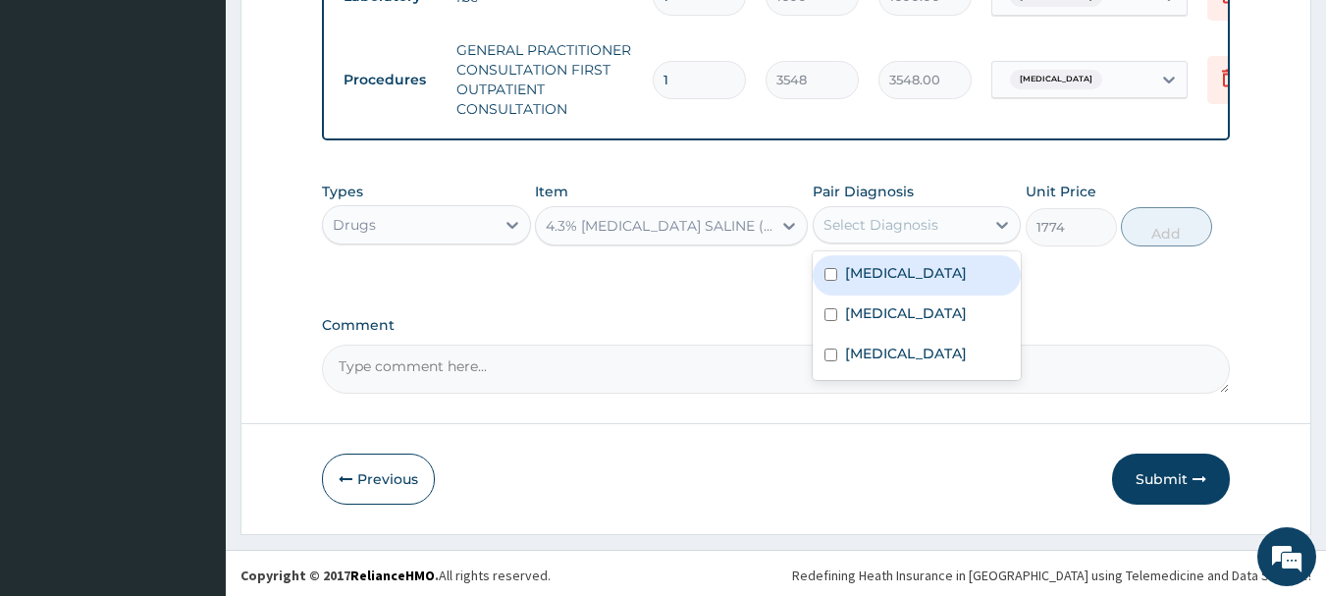
click at [941, 215] on div "Select Diagnosis" at bounding box center [900, 224] width 172 height 31
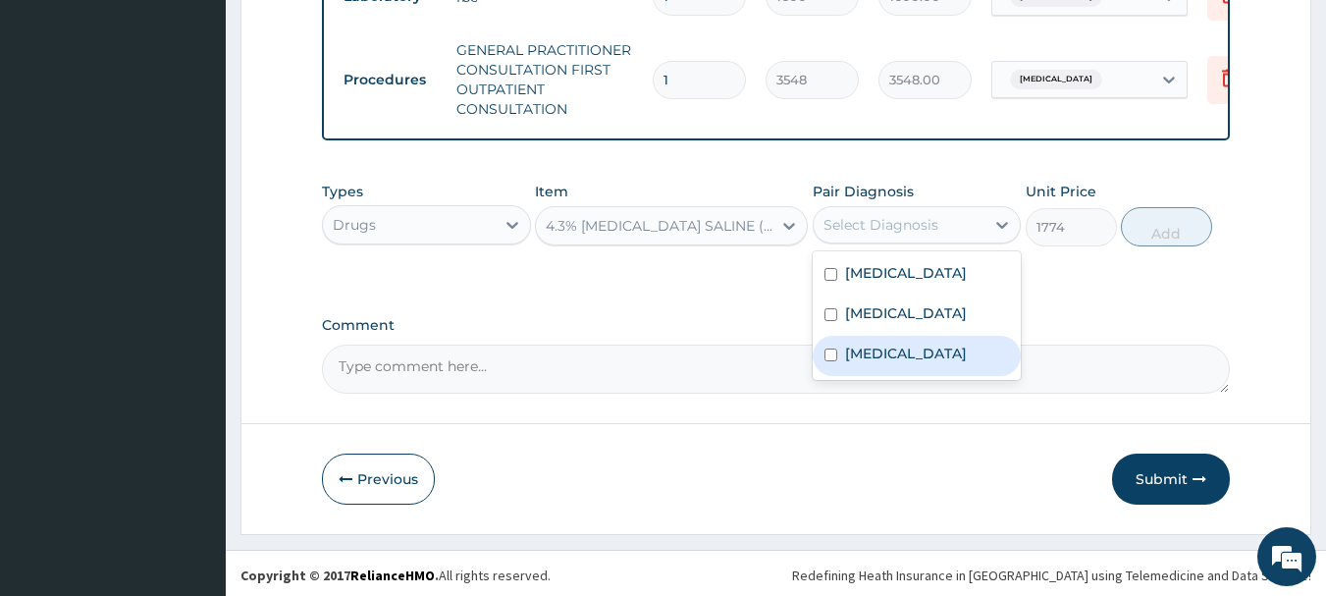
click at [834, 351] on input "checkbox" at bounding box center [831, 355] width 13 height 13
checkbox input "true"
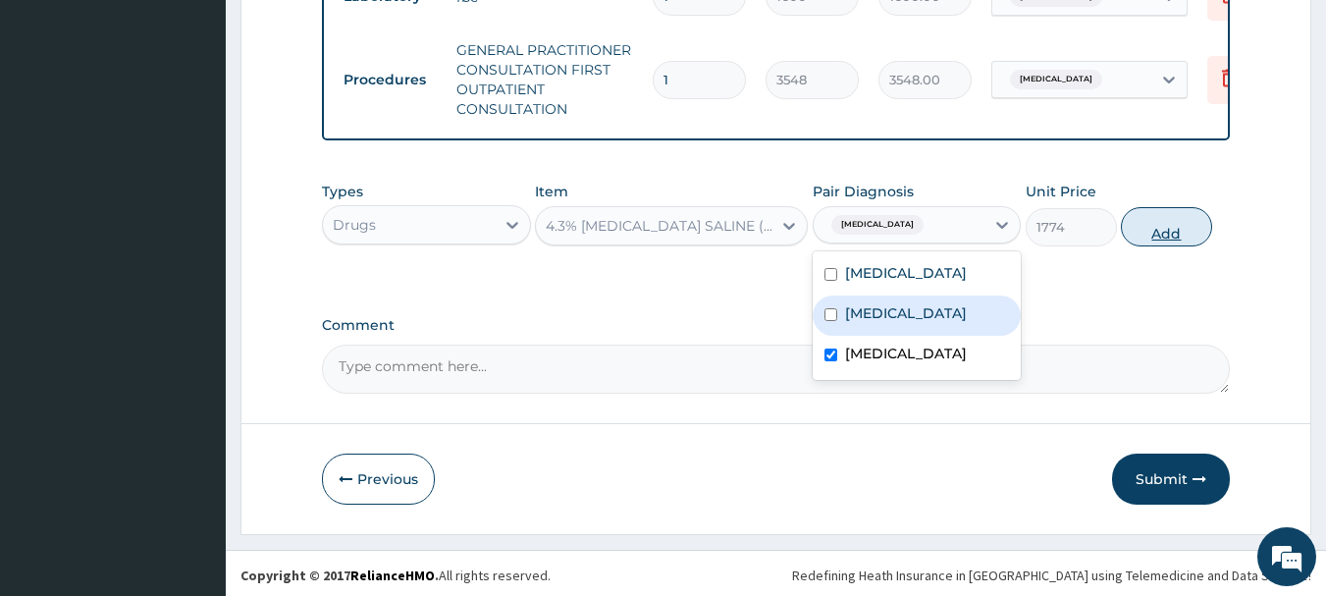
click at [1166, 222] on button "Add" at bounding box center [1166, 226] width 91 height 39
type input "0"
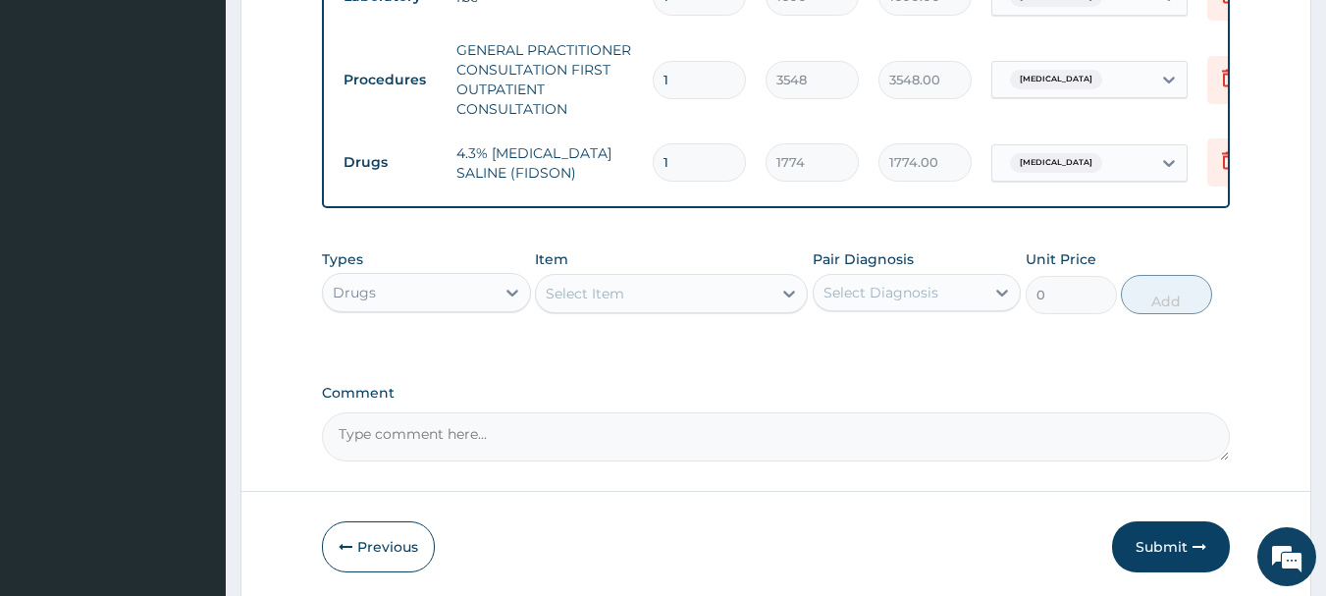
click at [664, 286] on div "Select Item" at bounding box center [654, 293] width 236 height 31
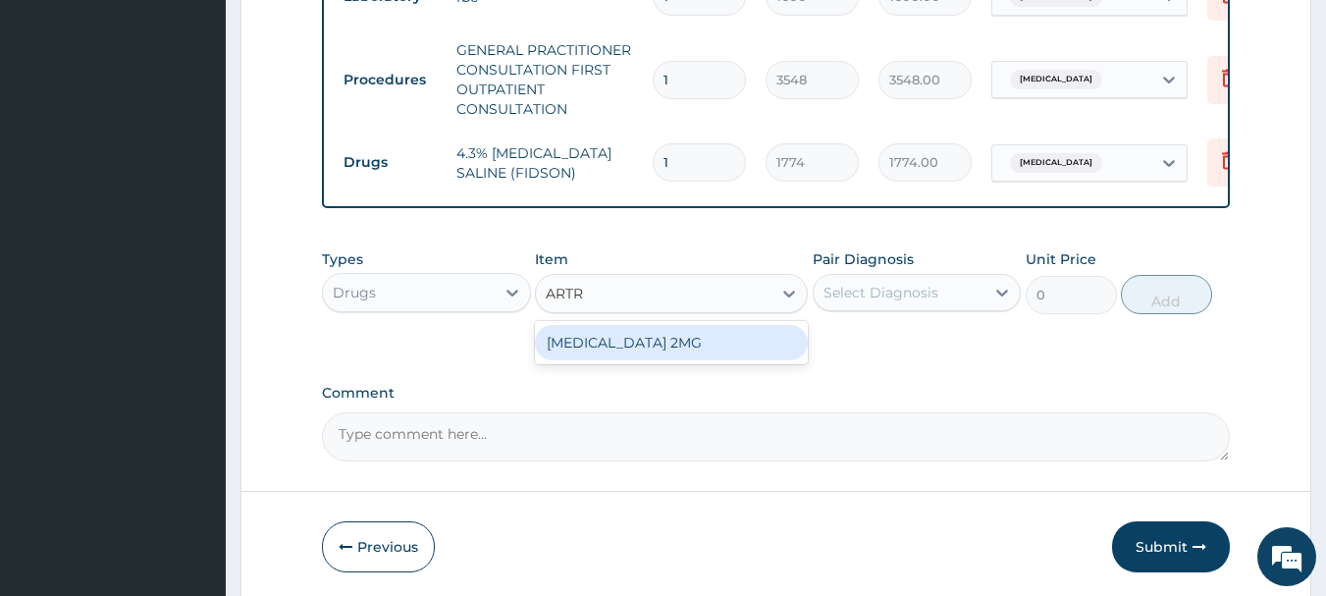
type input "ART"
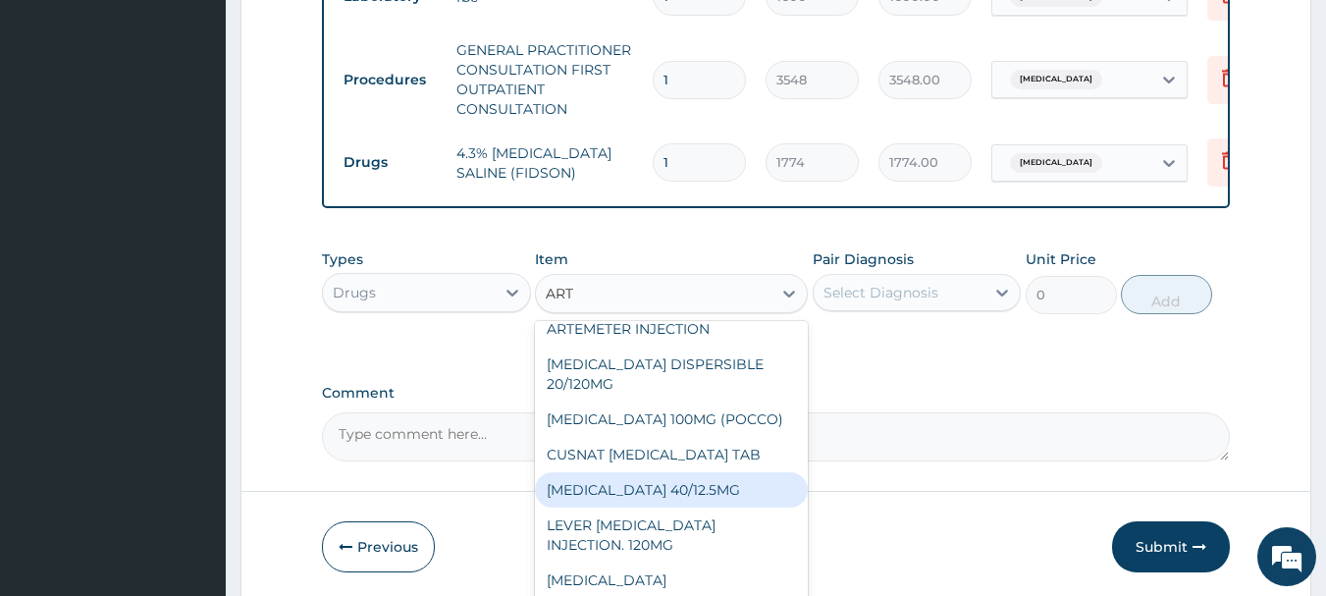
scroll to position [448, 0]
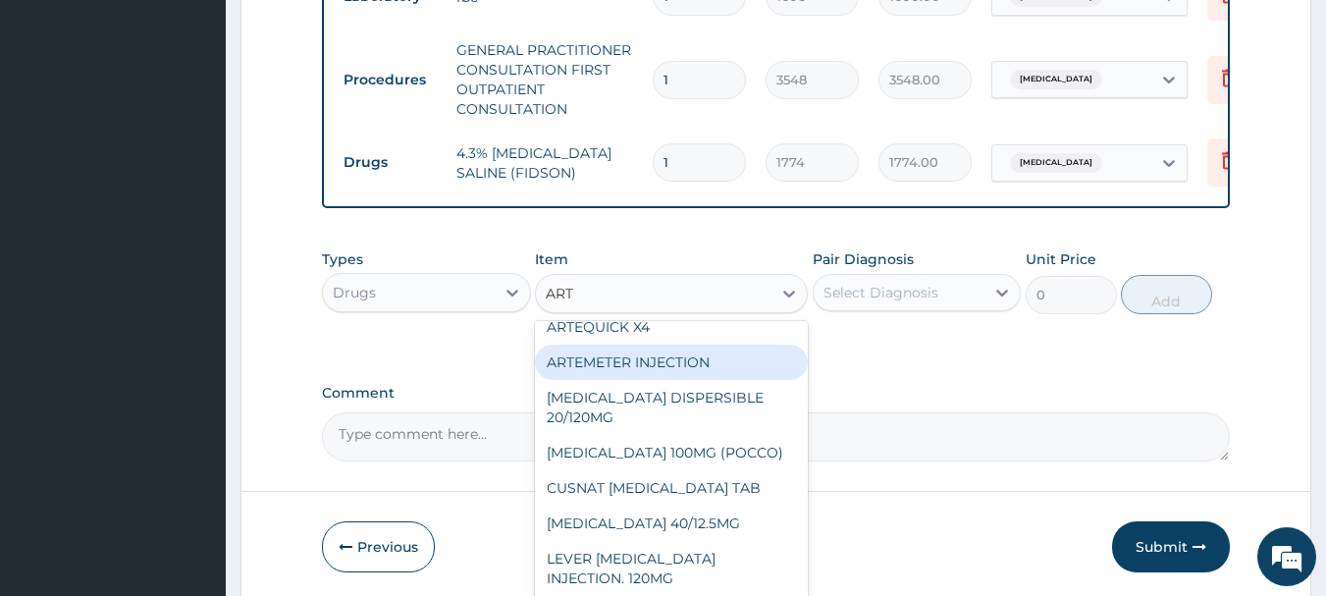
click at [692, 345] on div "ARTEMETER INJECTION" at bounding box center [671, 362] width 273 height 35
type input "946"
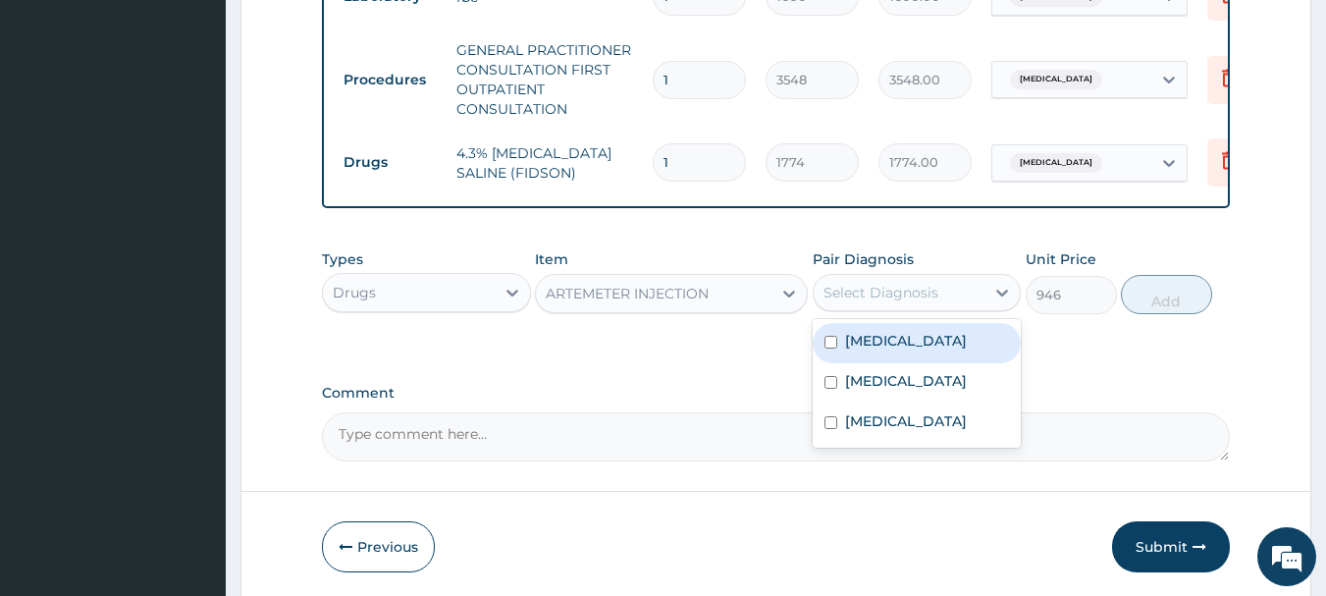
click at [942, 282] on div "Select Diagnosis" at bounding box center [900, 292] width 172 height 31
click at [832, 338] on input "checkbox" at bounding box center [831, 342] width 13 height 13
checkbox input "true"
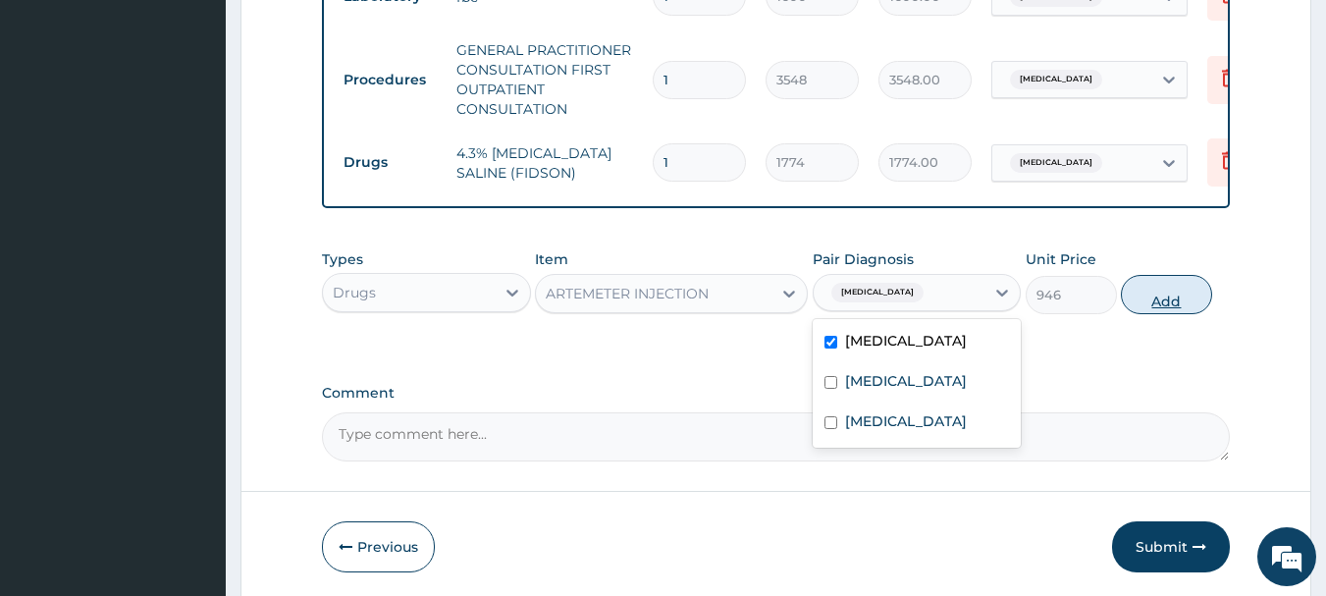
click at [1153, 291] on button "Add" at bounding box center [1166, 294] width 91 height 39
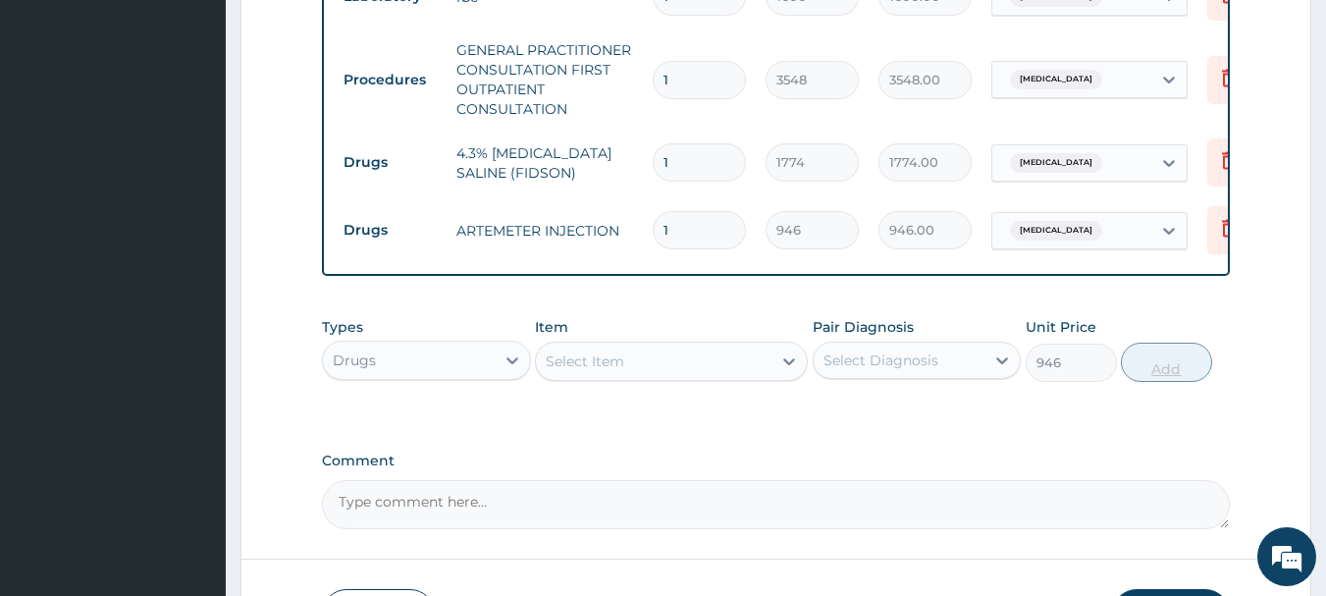
type input "0"
type input "0.00"
type input "3"
type input "2838.00"
type input "3"
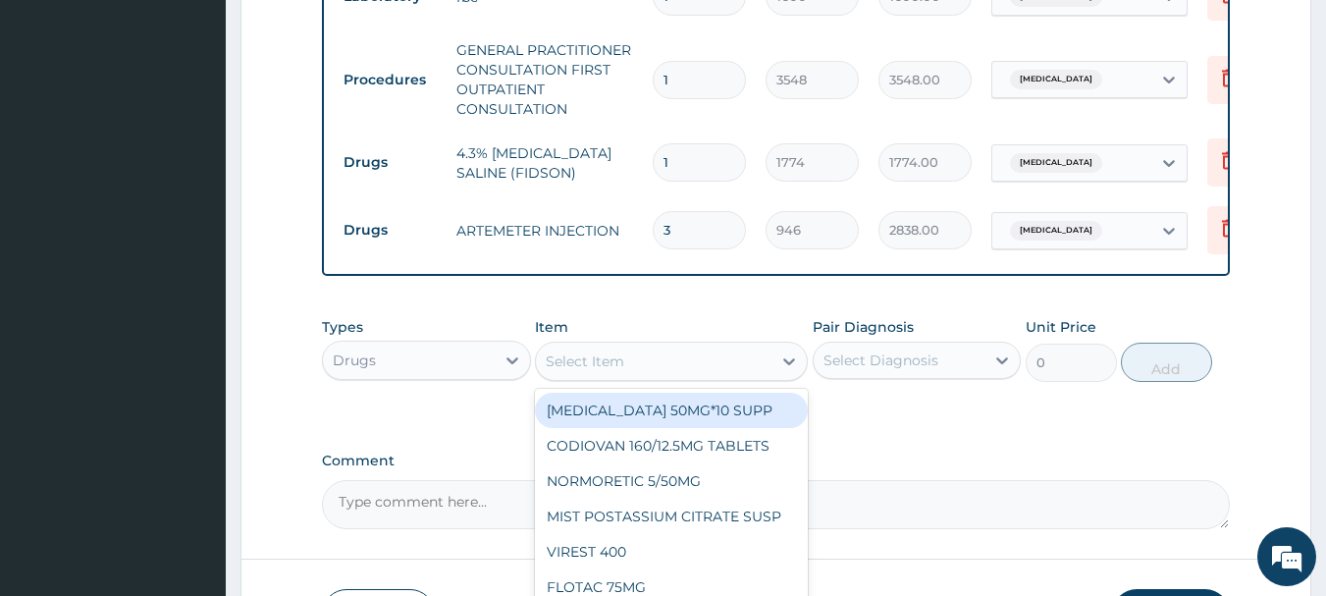
click at [661, 354] on div "Select Item" at bounding box center [654, 361] width 236 height 31
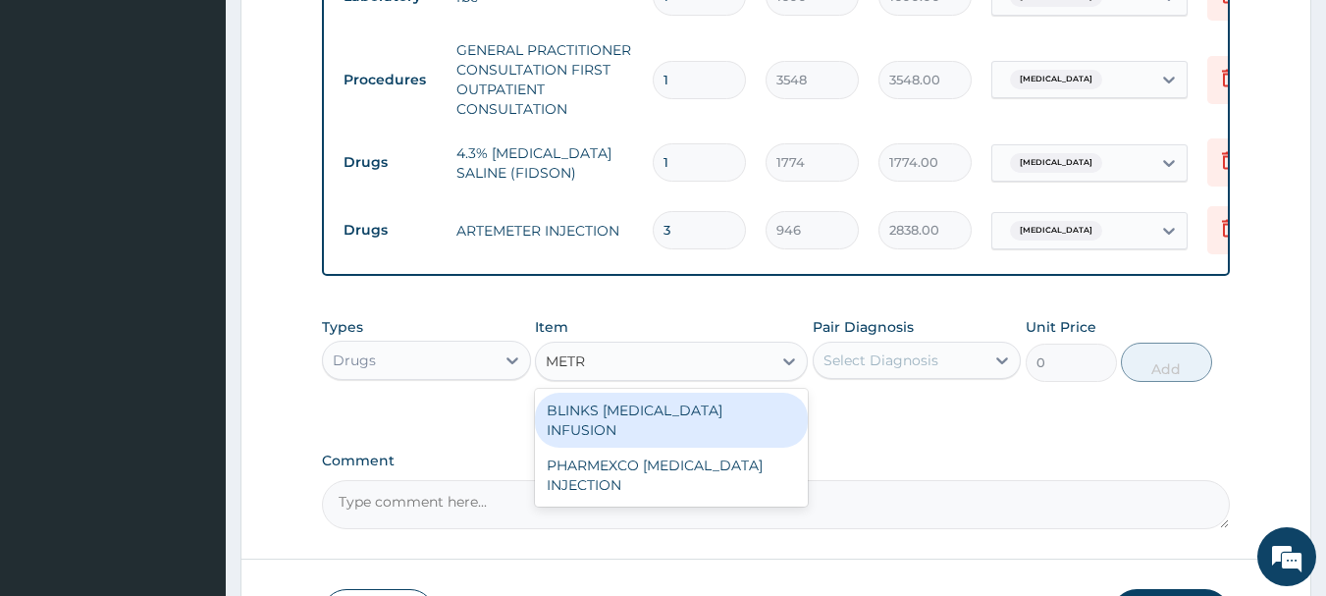
type input "METRO"
click at [677, 417] on div "BLINKS METRONIDAZOLE INFUSION" at bounding box center [671, 420] width 273 height 55
type input "710"
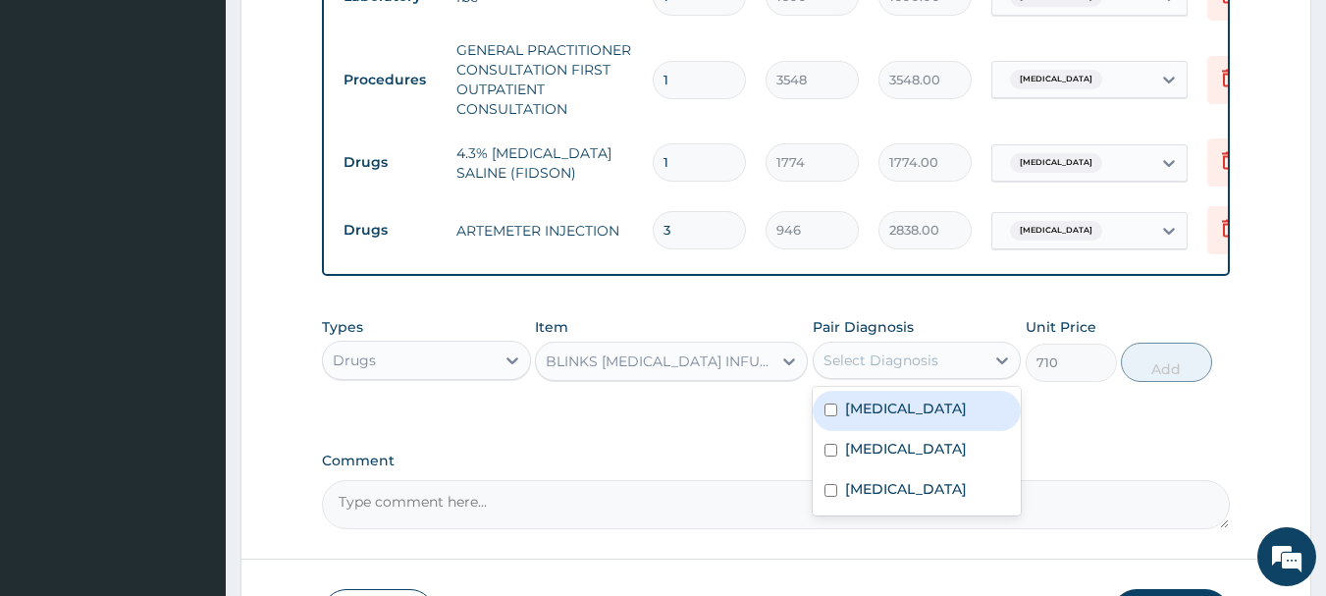
click at [914, 357] on div "Select Diagnosis" at bounding box center [881, 360] width 115 height 20
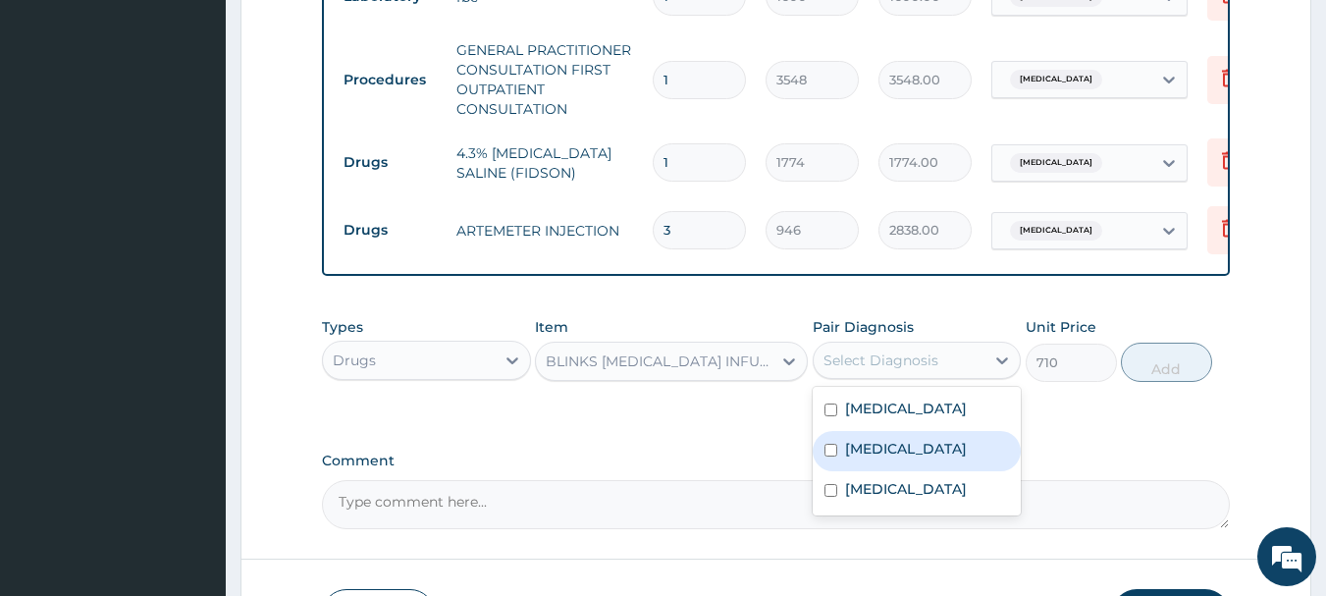
click at [894, 439] on label "Gastroenteritis" at bounding box center [906, 449] width 122 height 20
checkbox input "true"
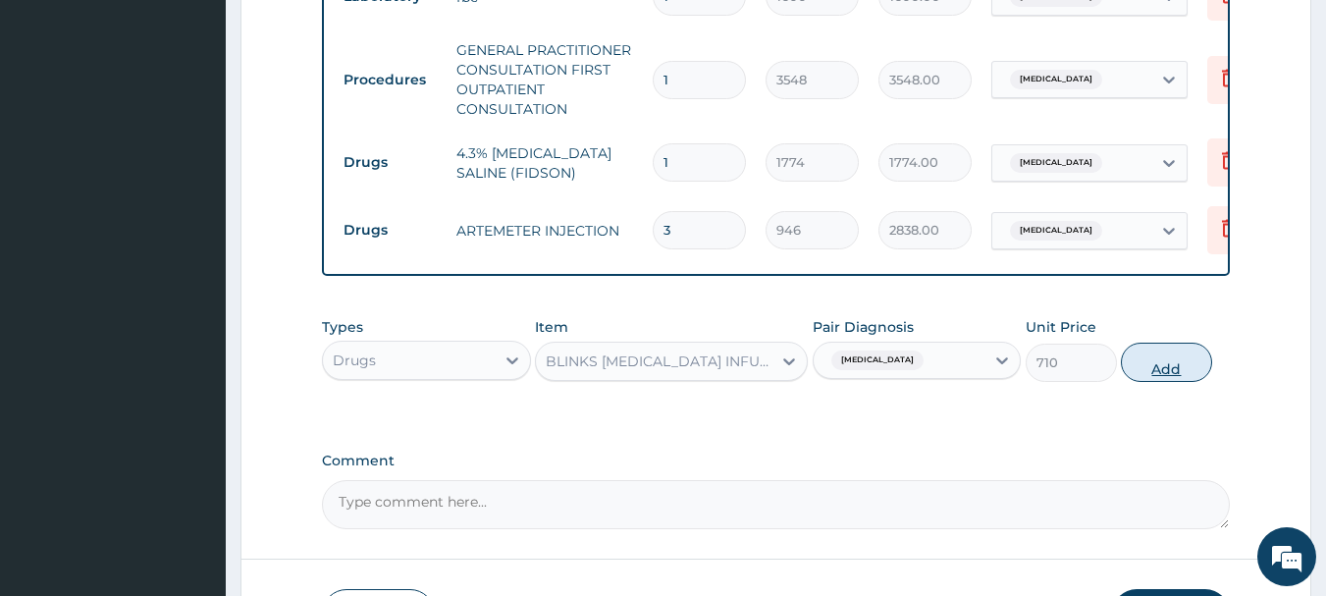
click at [1166, 356] on button "Add" at bounding box center [1166, 362] width 91 height 39
type input "0"
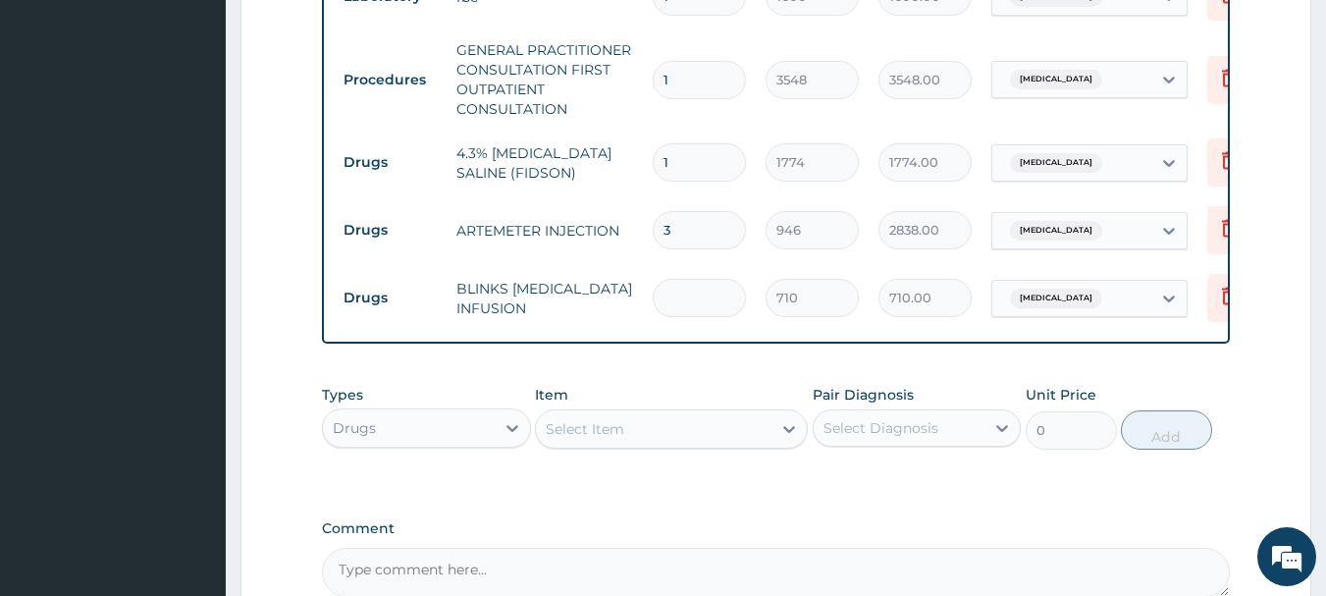
type input "0.00"
type input "2"
type input "1420.00"
type input "2"
click at [592, 438] on div "Select Item" at bounding box center [585, 429] width 79 height 20
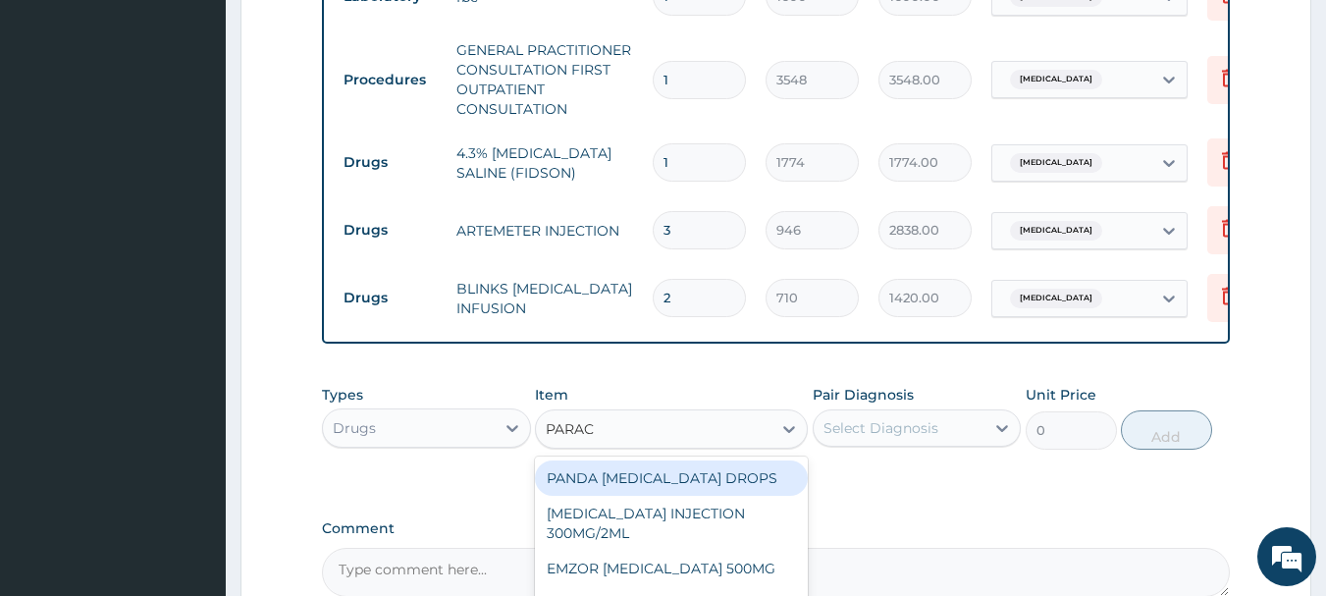
type input "PARACE"
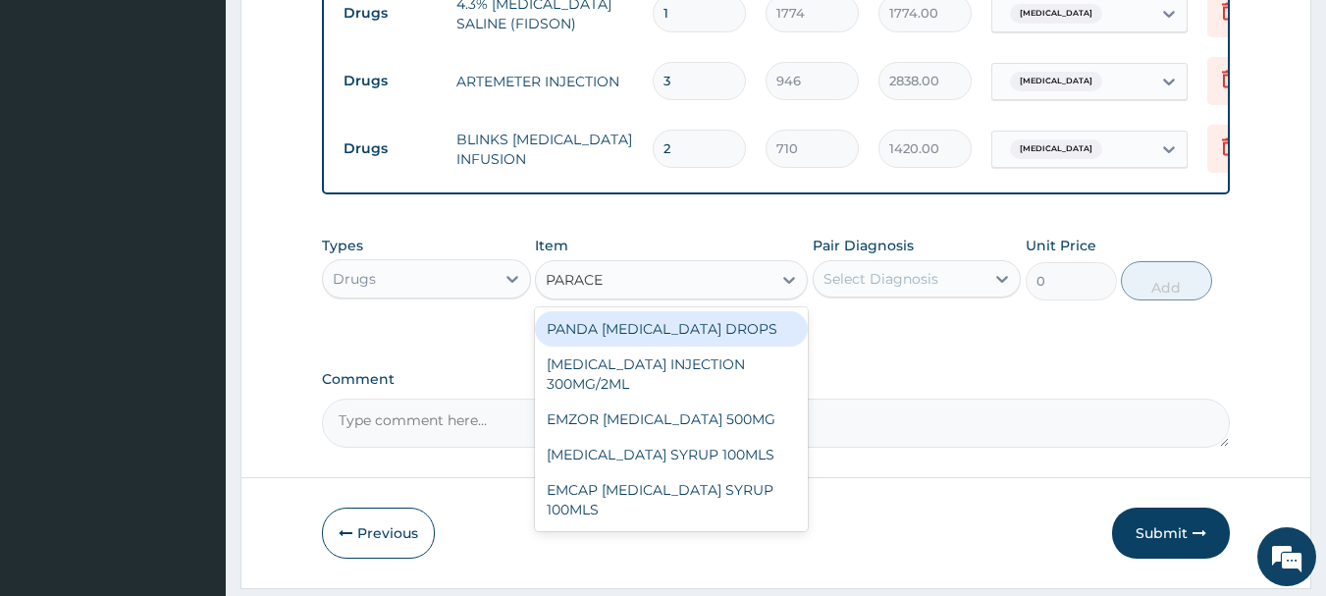
scroll to position [1239, 0]
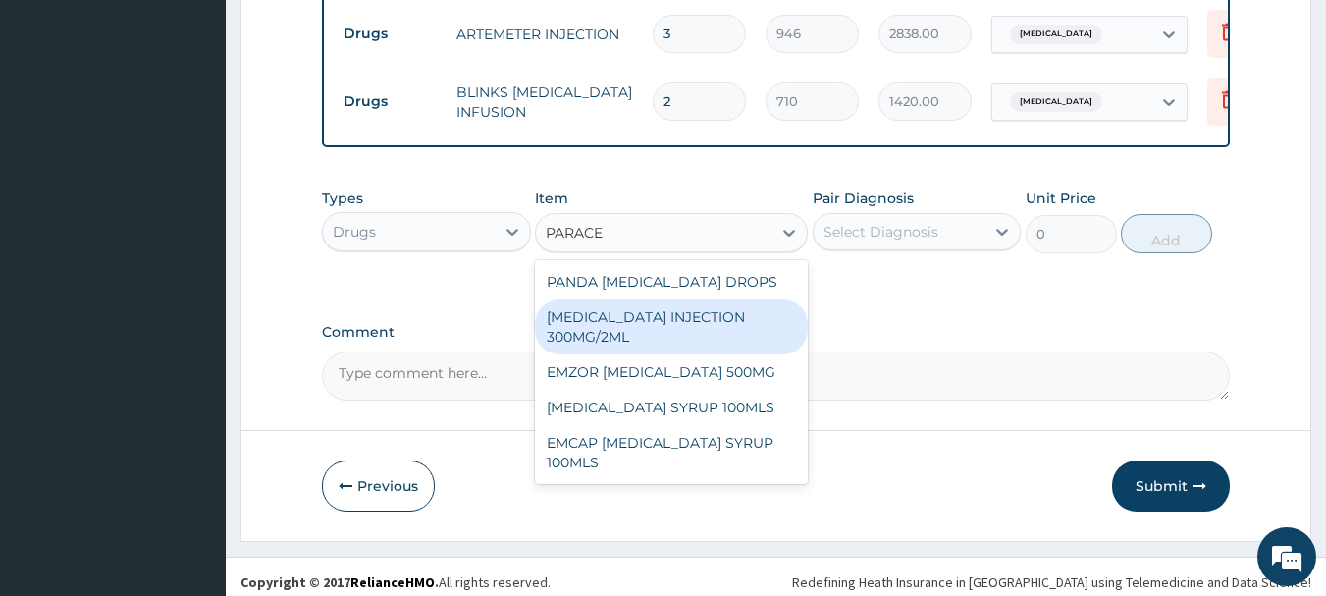
click at [633, 347] on div "PARACETAMOL INJECTION 300MG/2ML" at bounding box center [671, 326] width 273 height 55
type input "260"
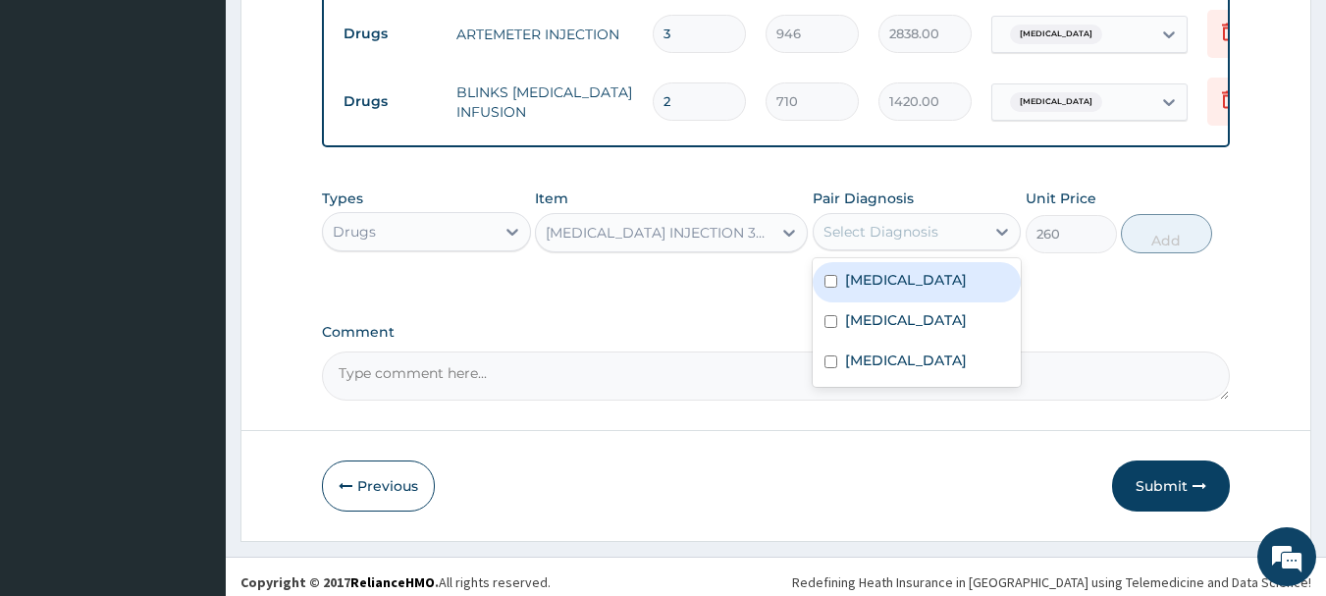
click at [904, 237] on div "Select Diagnosis" at bounding box center [881, 232] width 115 height 20
click at [832, 288] on input "checkbox" at bounding box center [831, 281] width 13 height 13
checkbox input "true"
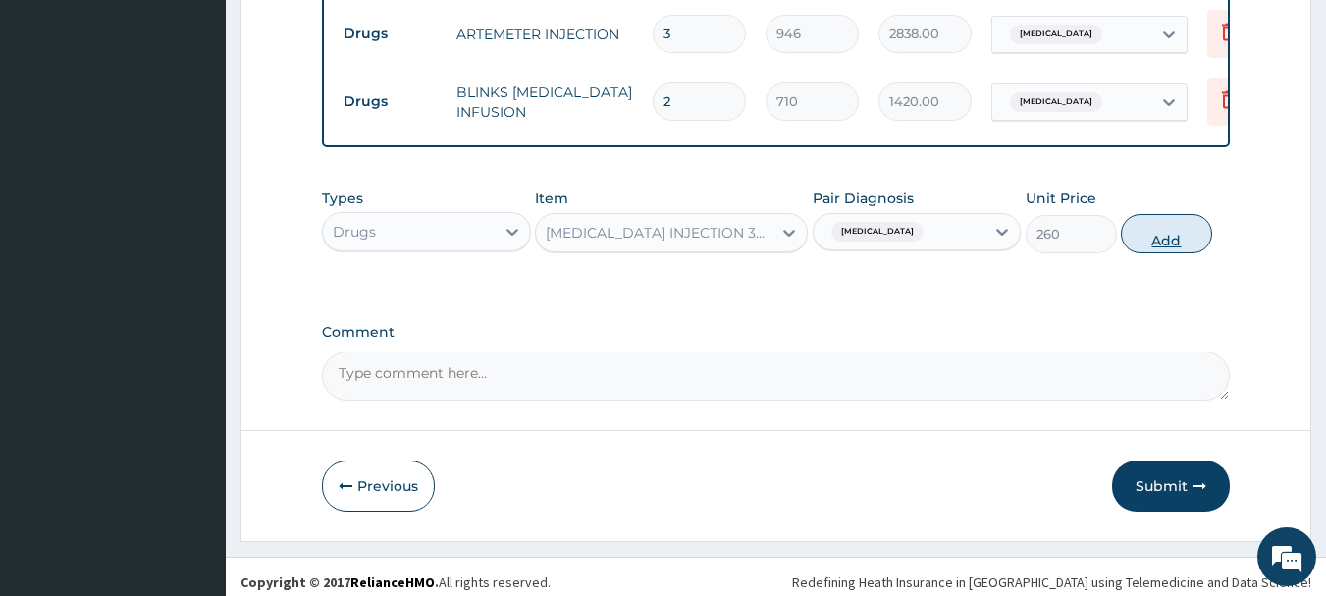
click at [1180, 237] on button "Add" at bounding box center [1166, 233] width 91 height 39
type input "0"
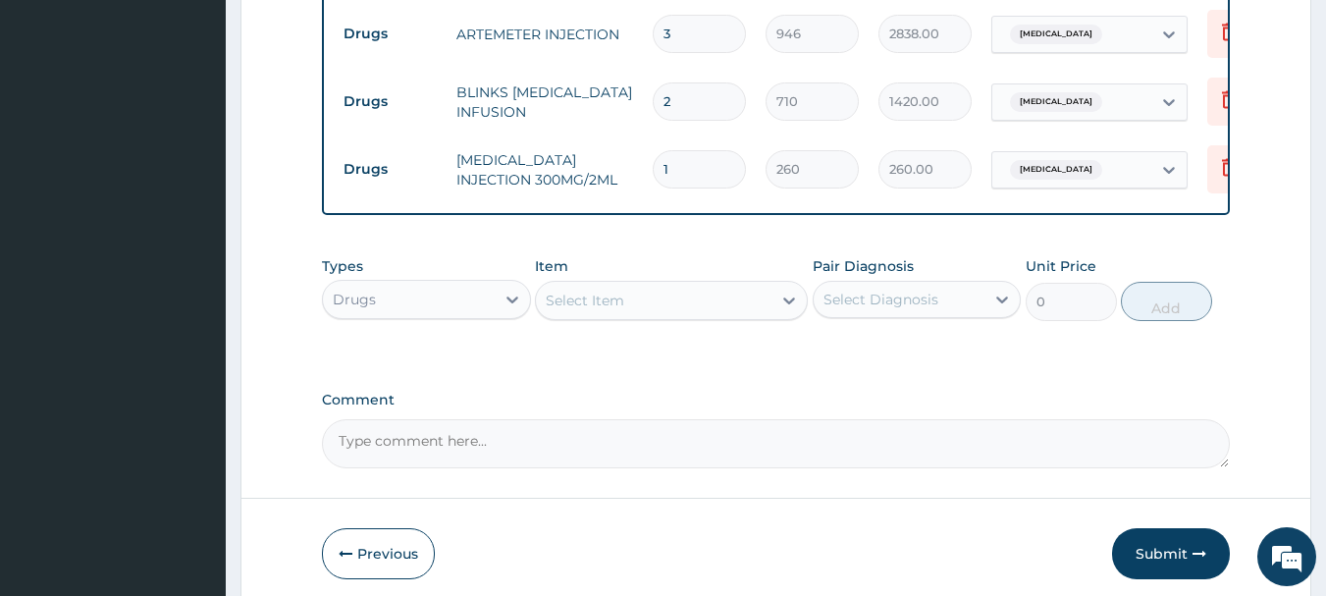
click at [611, 303] on div "Select Item" at bounding box center [585, 301] width 79 height 20
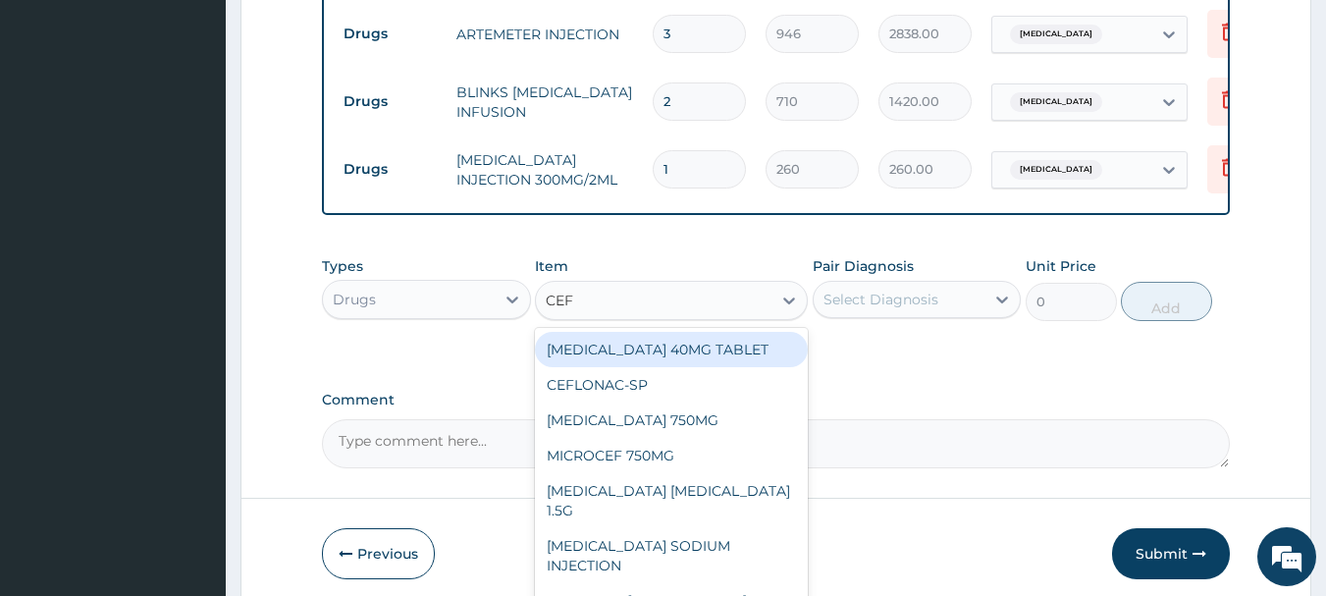
type input "CEFT"
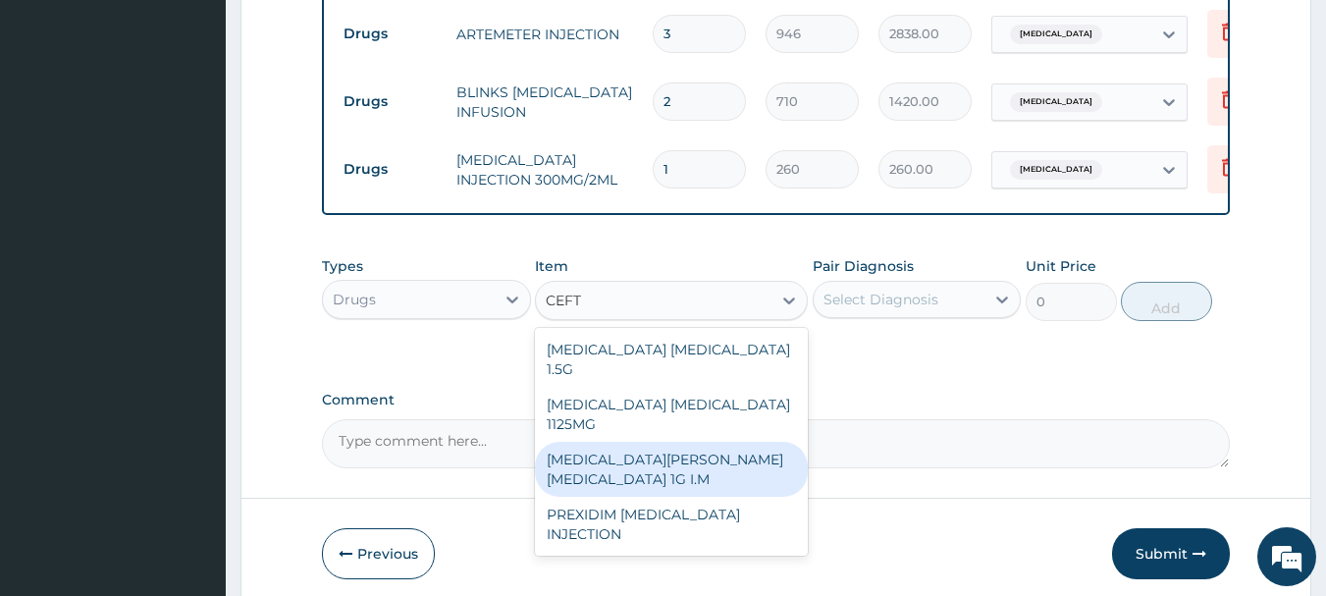
click at [691, 445] on div "ROCEPHIN CEFTRIAXONE 1G I.M" at bounding box center [671, 469] width 273 height 55
type input "8278"
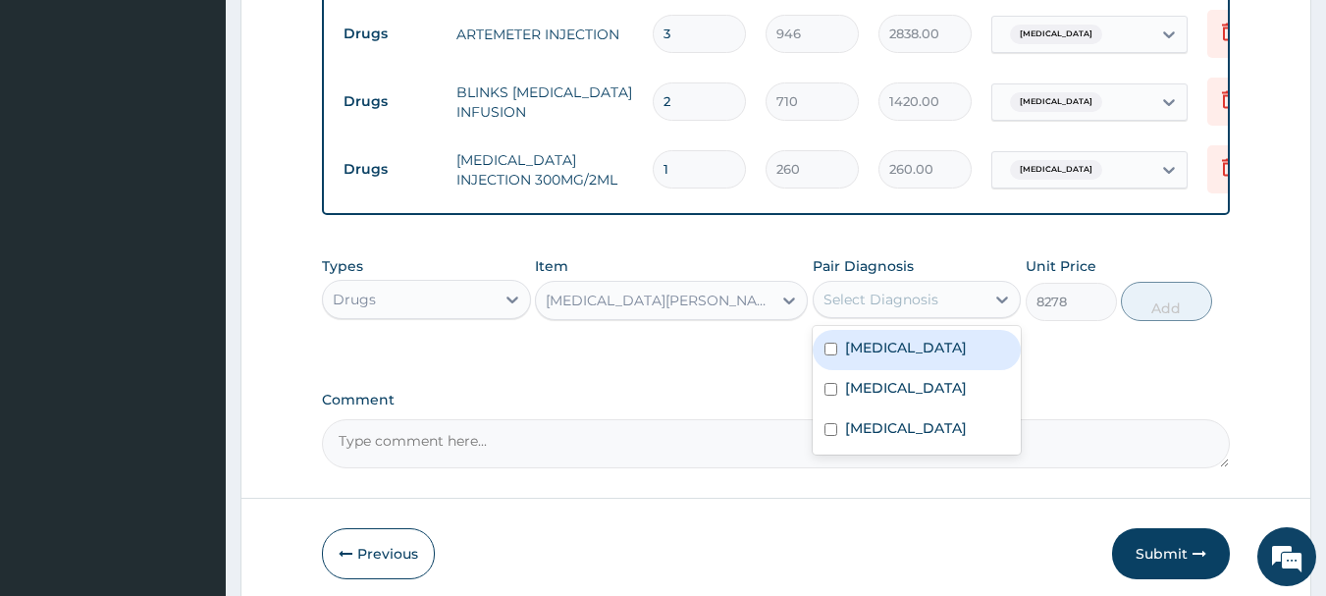
click at [913, 303] on div "Select Diagnosis" at bounding box center [881, 300] width 115 height 20
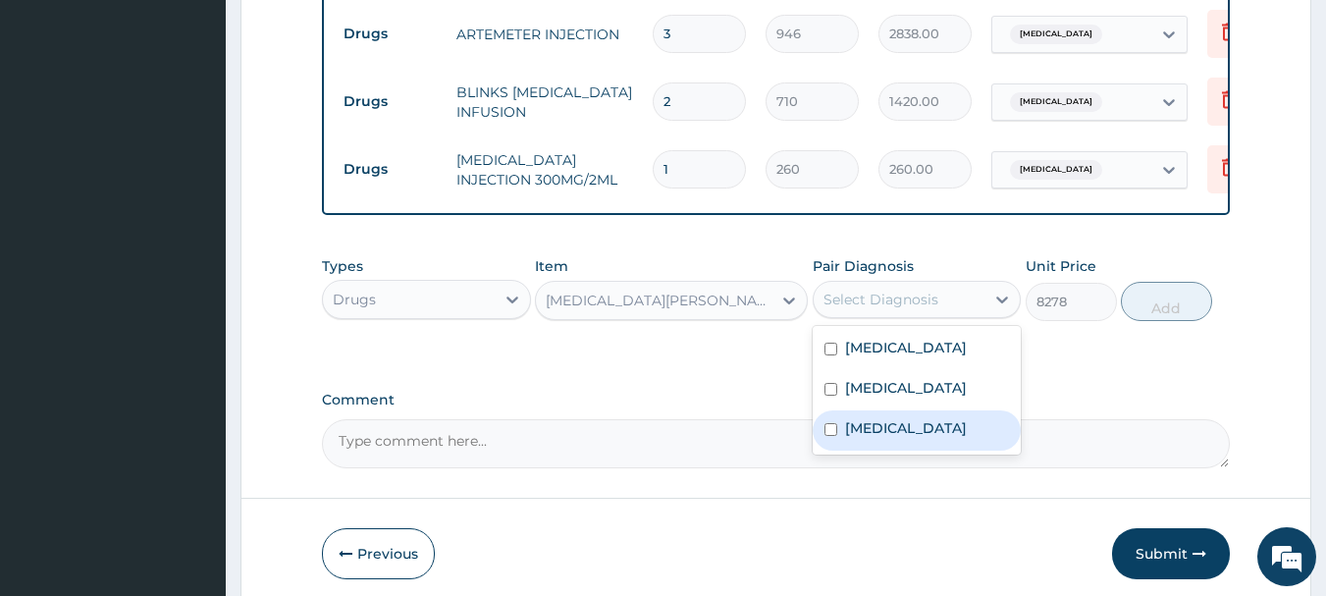
click at [886, 436] on label "Septicemic plague" at bounding box center [906, 428] width 122 height 20
checkbox input "true"
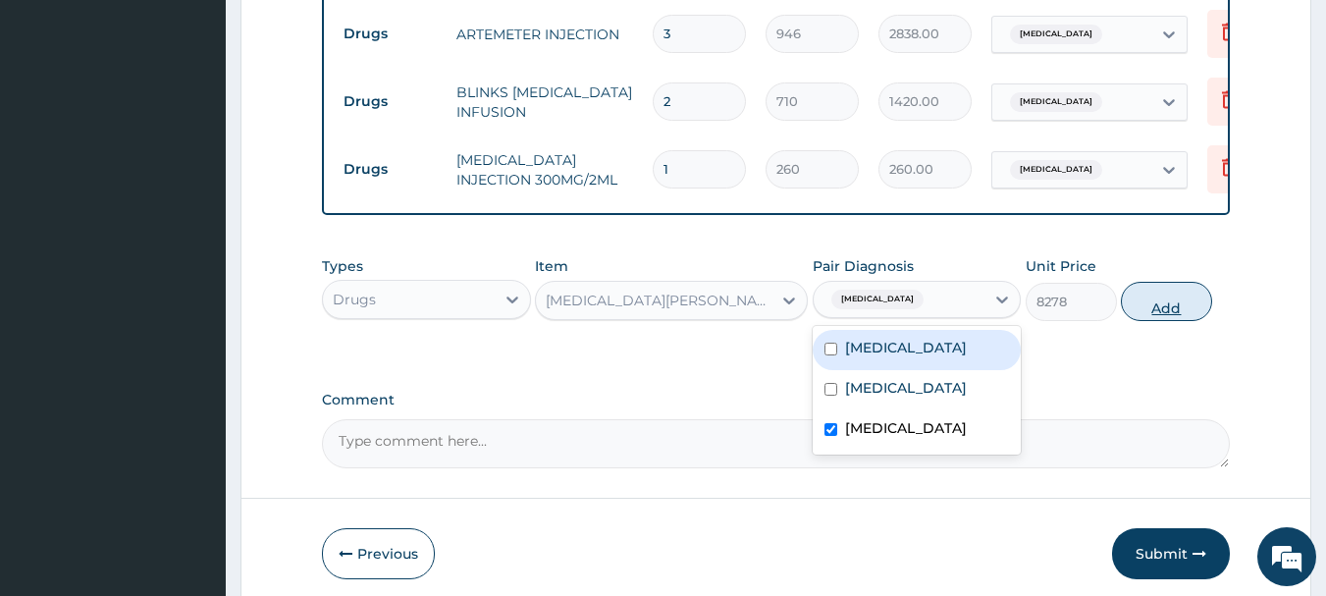
click at [1162, 306] on button "Add" at bounding box center [1166, 301] width 91 height 39
type input "0"
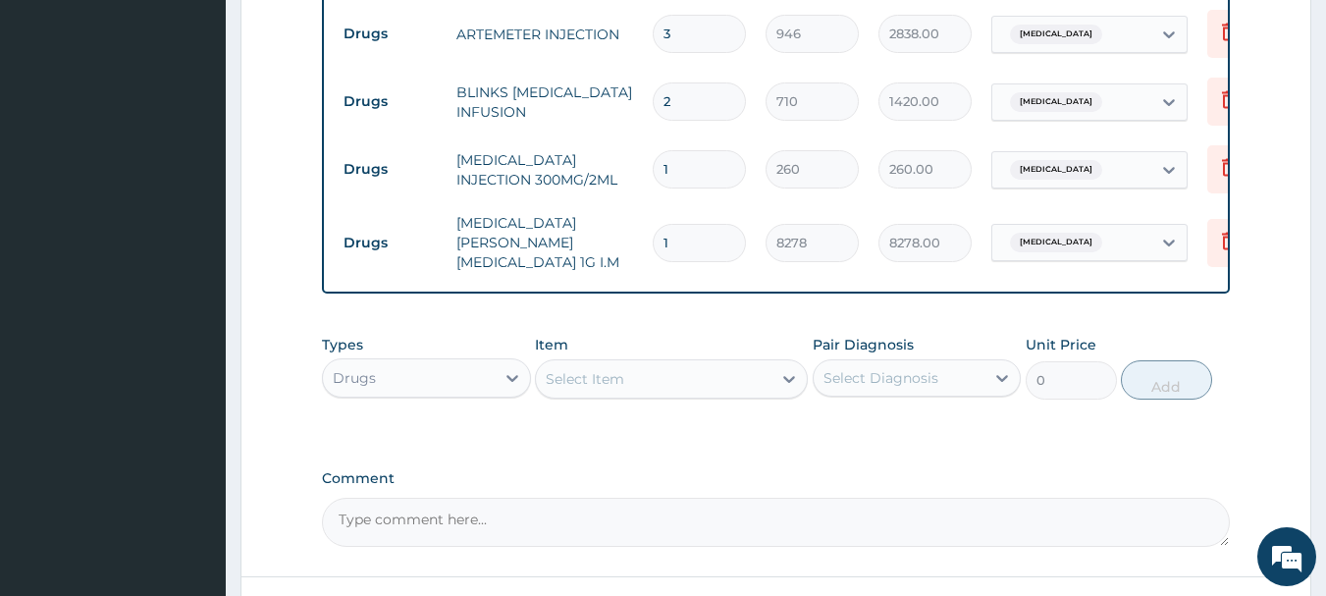
click at [662, 374] on div "Select Item" at bounding box center [654, 378] width 236 height 31
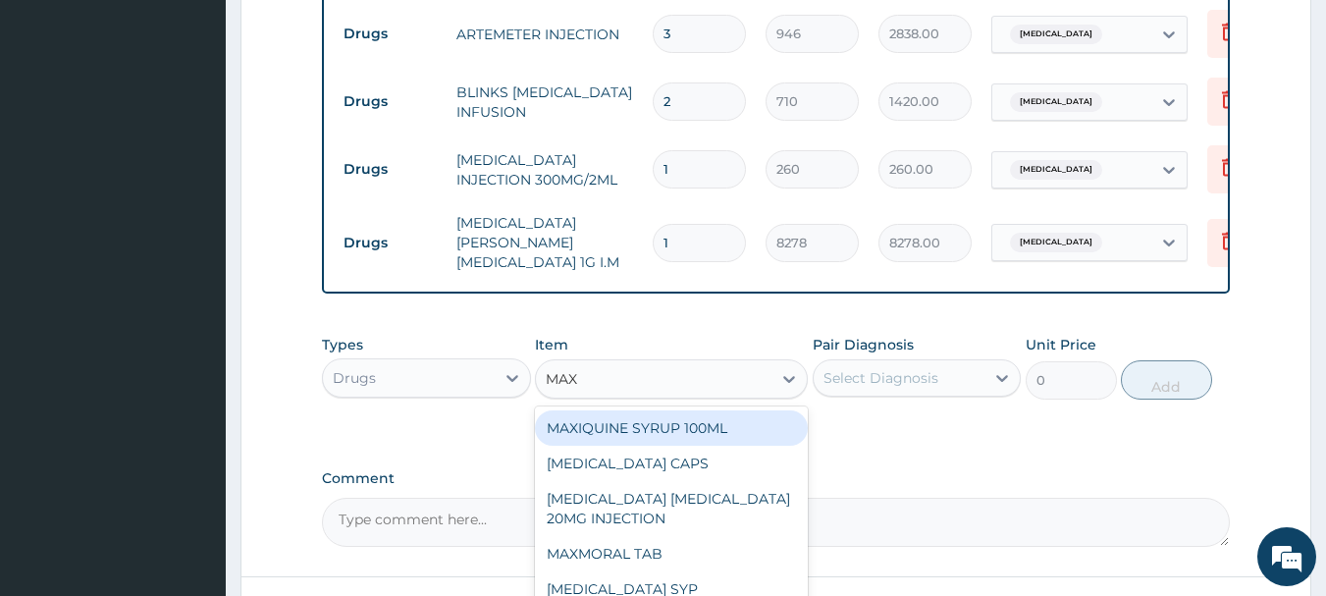
type input "MAXO"
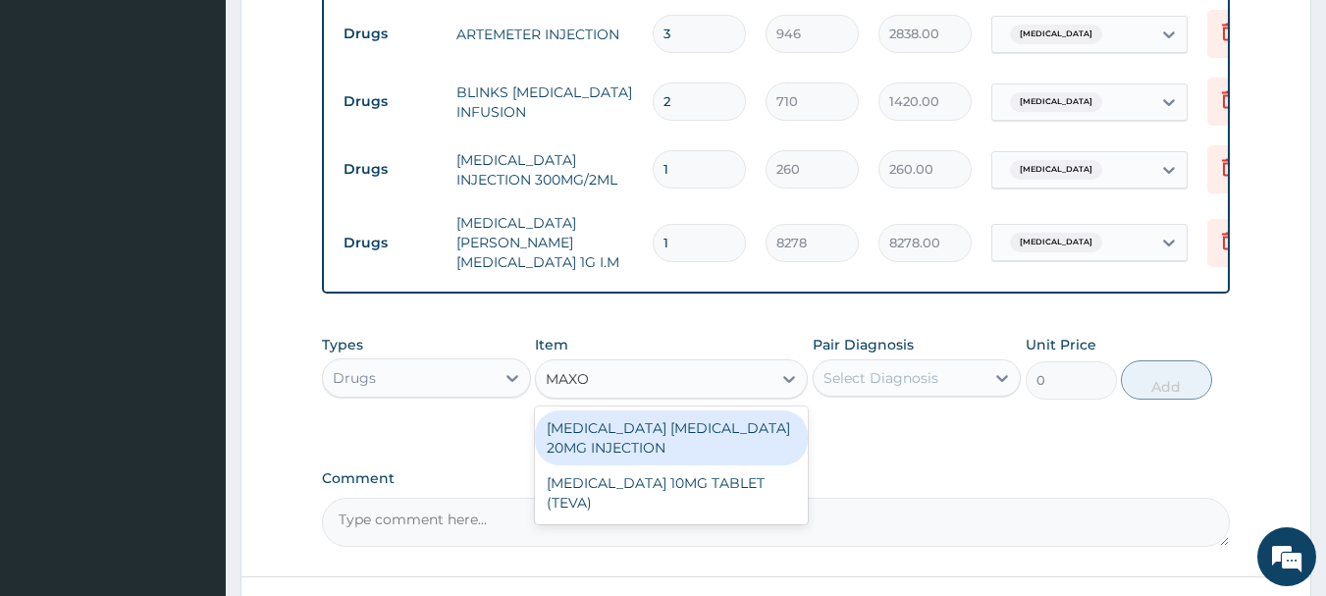
click at [706, 434] on div "MAXOLON METOCLOPRAMIDE 20MG INJECTION" at bounding box center [671, 437] width 273 height 55
type input "83"
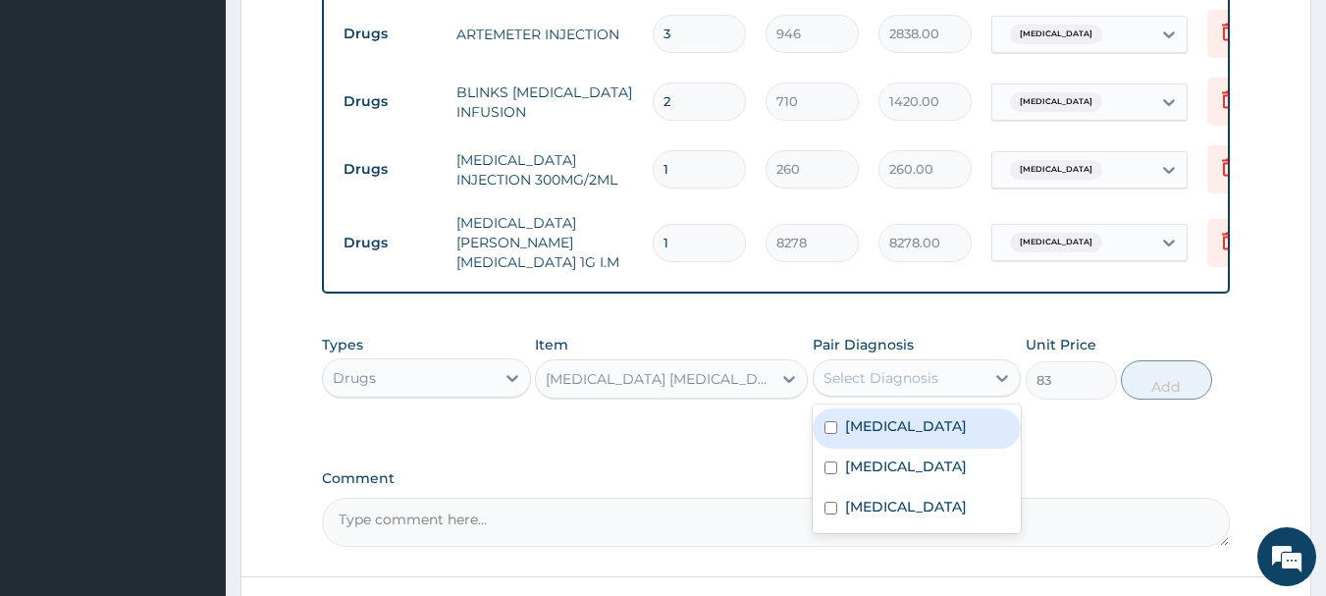
click at [895, 377] on div "Select Diagnosis" at bounding box center [881, 378] width 115 height 20
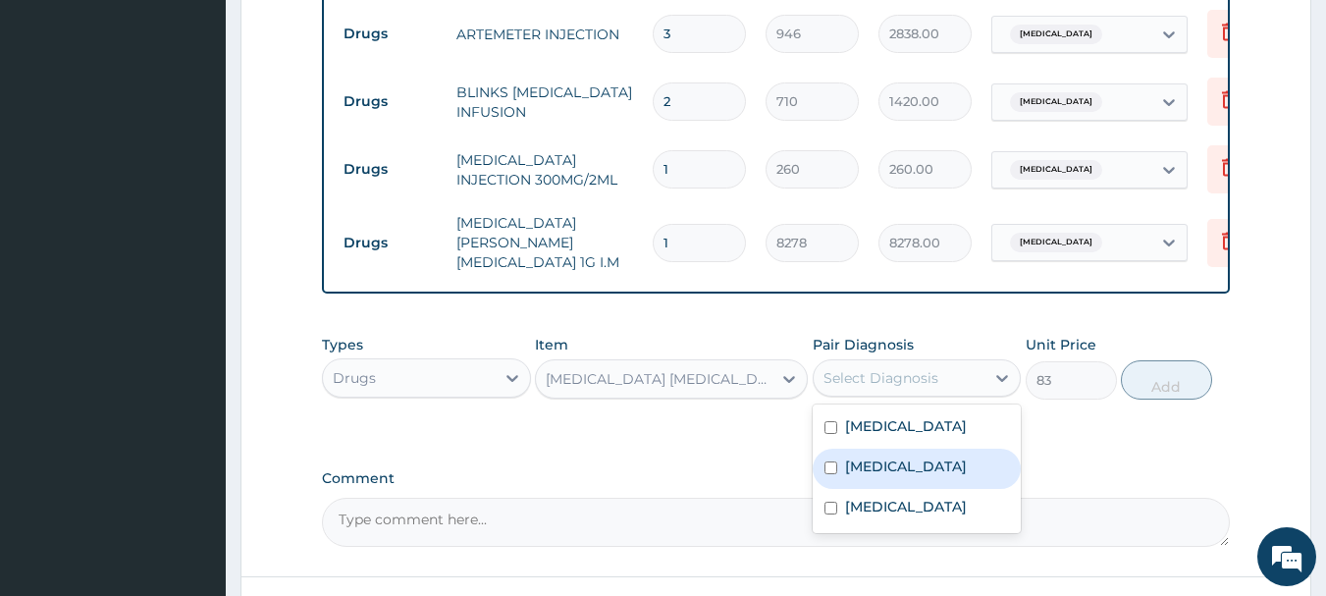
click at [829, 461] on input "checkbox" at bounding box center [831, 467] width 13 height 13
checkbox input "true"
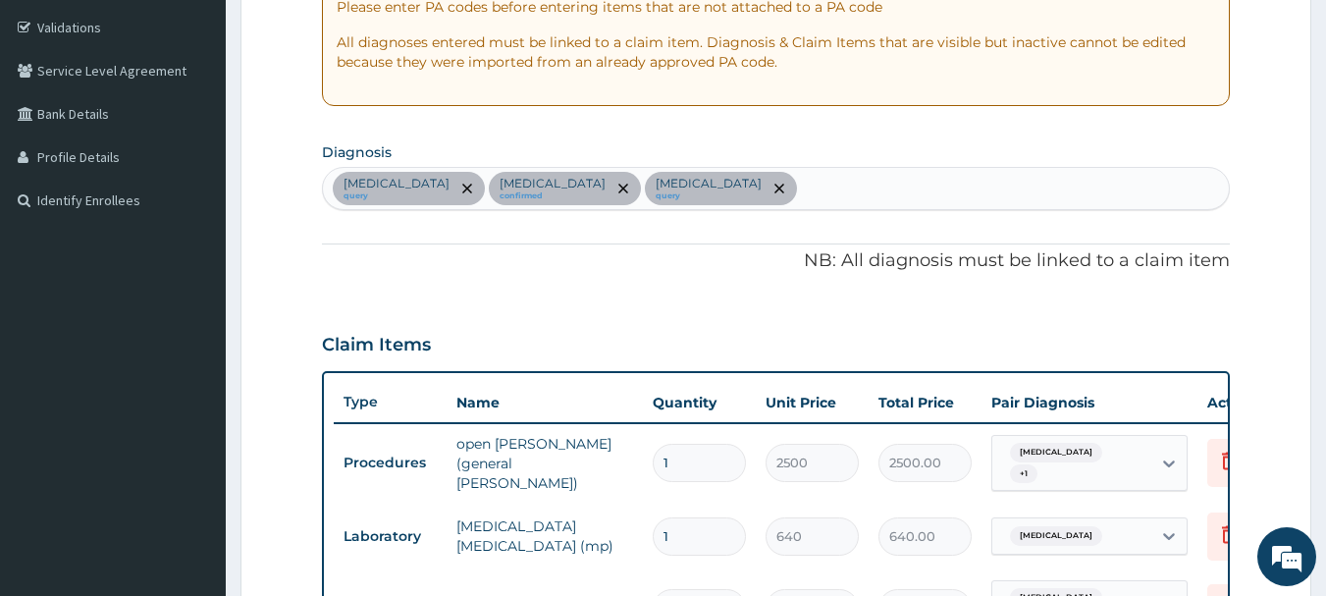
scroll to position [355, 0]
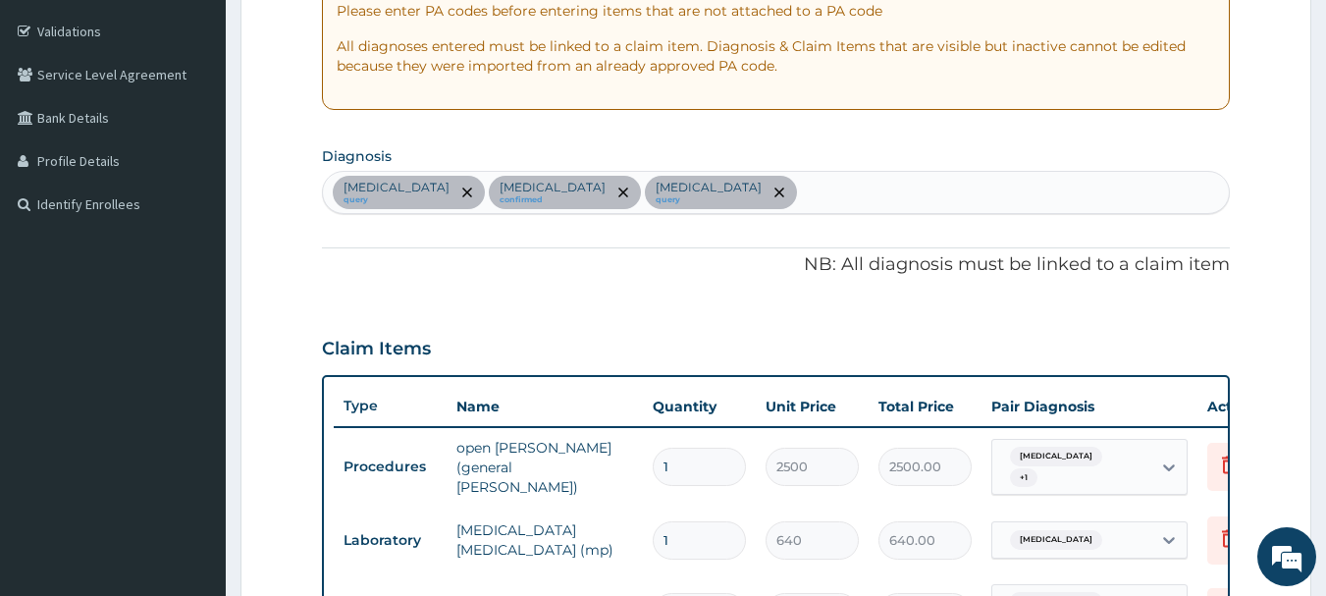
click at [785, 195] on div "Malaria query Gastroenteritis confirmed Septicemic plague query" at bounding box center [776, 192] width 907 height 41
type input "VOMI"
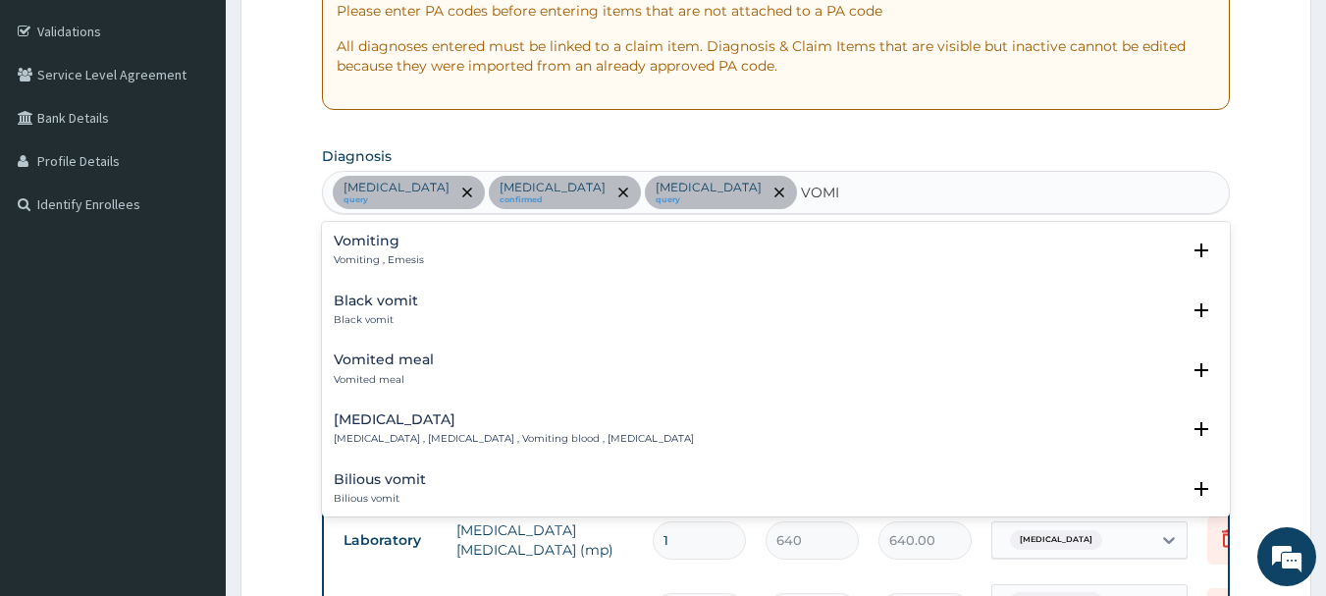
click at [382, 246] on h4 "Vomiting" at bounding box center [379, 241] width 90 height 15
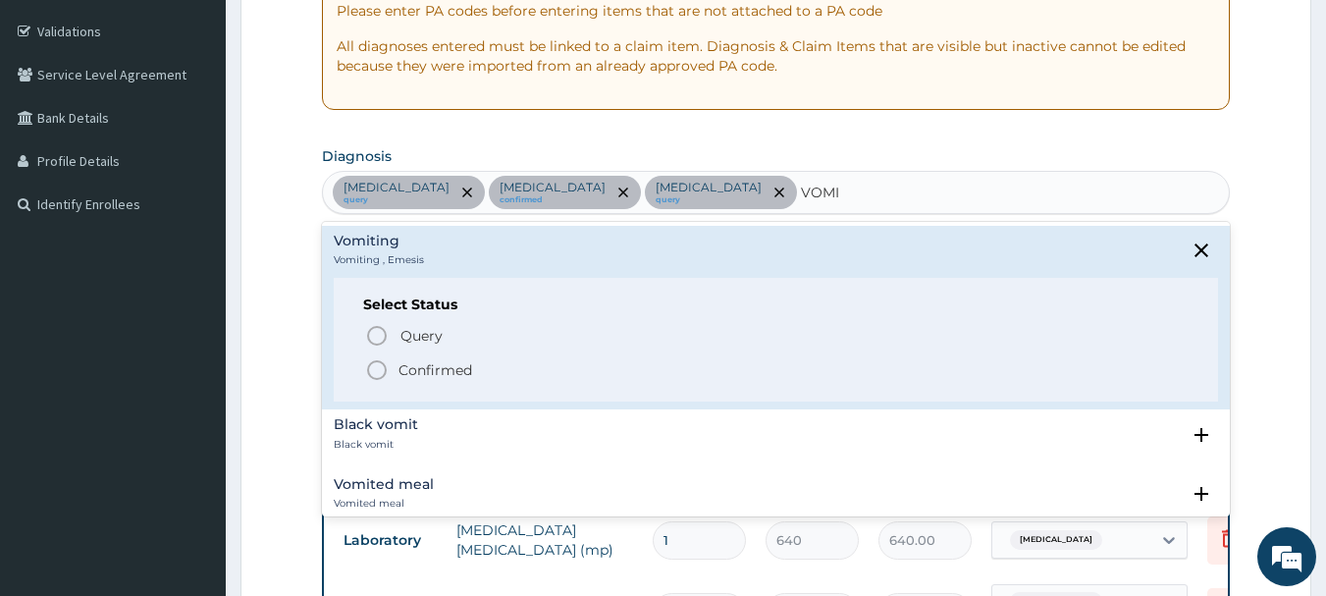
click at [383, 366] on icon "status option filled" at bounding box center [377, 370] width 24 height 24
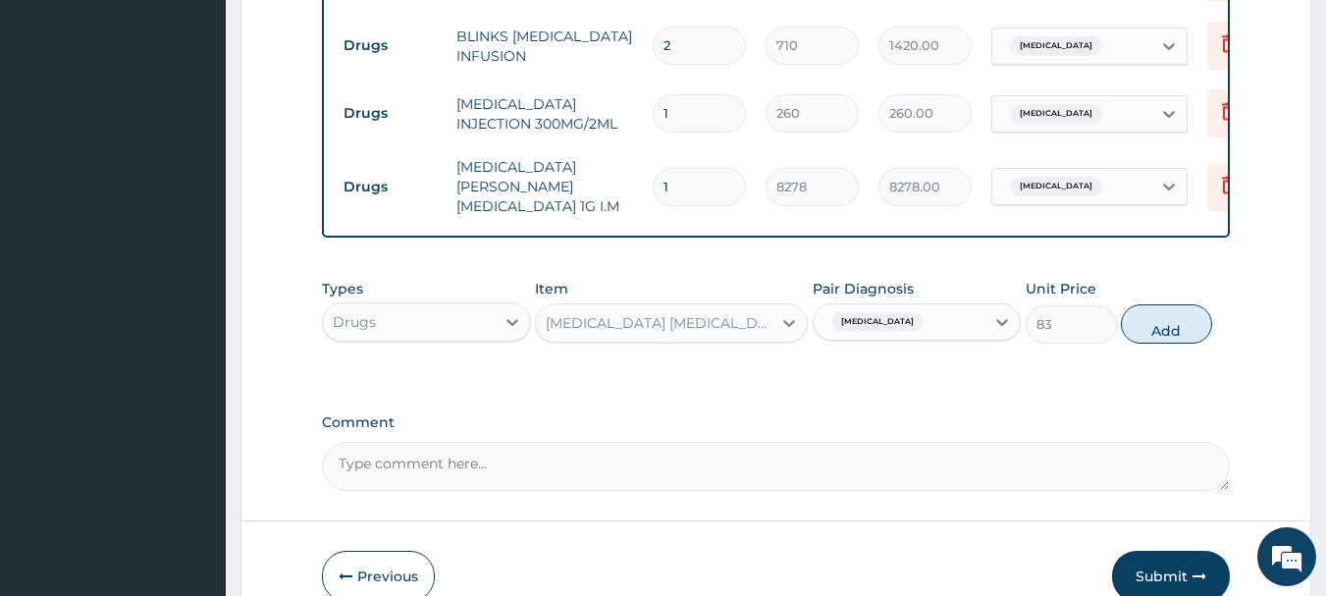
scroll to position [1392, 0]
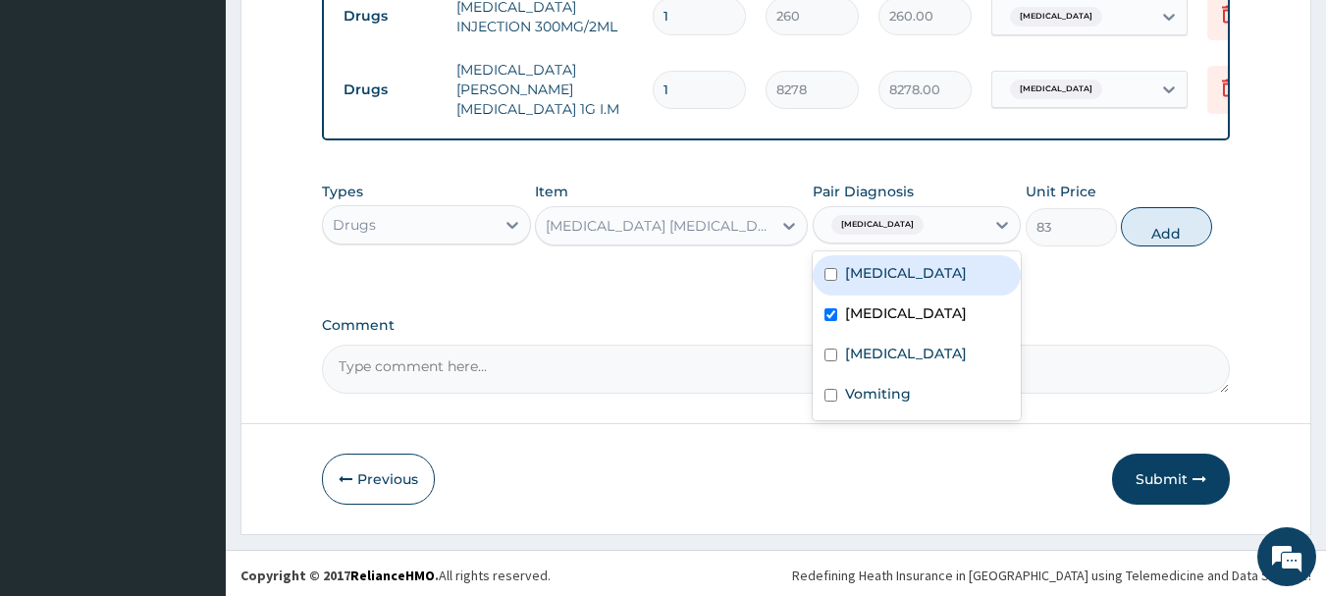
click at [954, 219] on div "[MEDICAL_DATA]" at bounding box center [900, 224] width 172 height 33
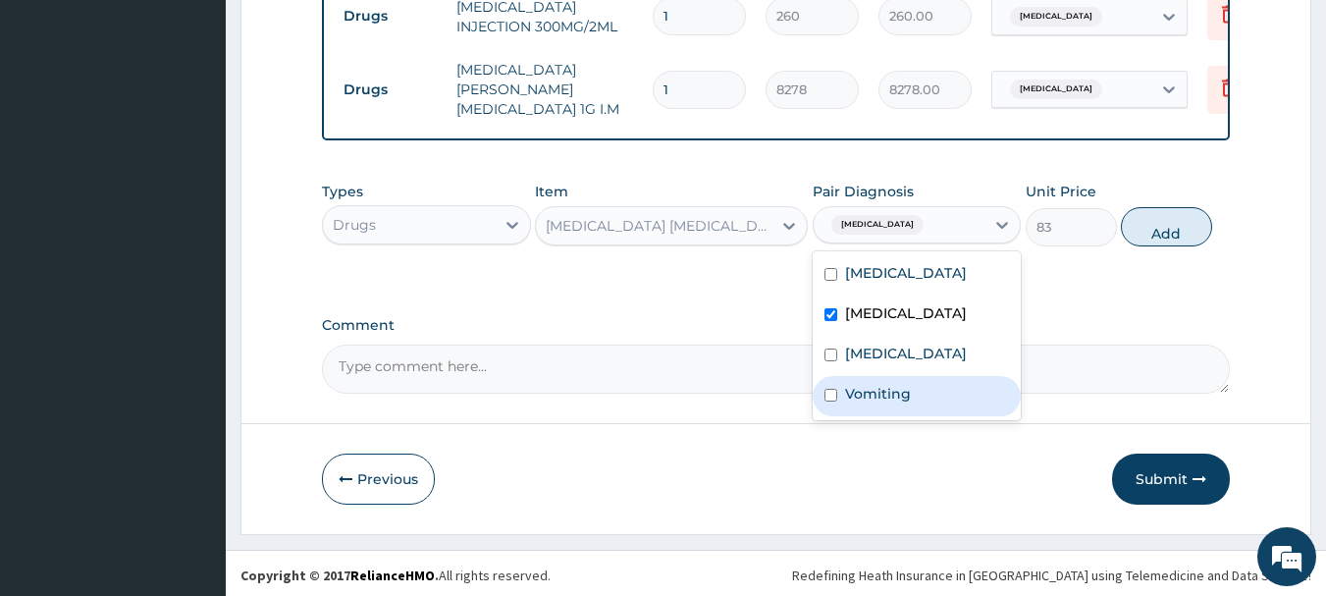
click at [890, 389] on label "Vomiting" at bounding box center [878, 394] width 66 height 20
checkbox input "true"
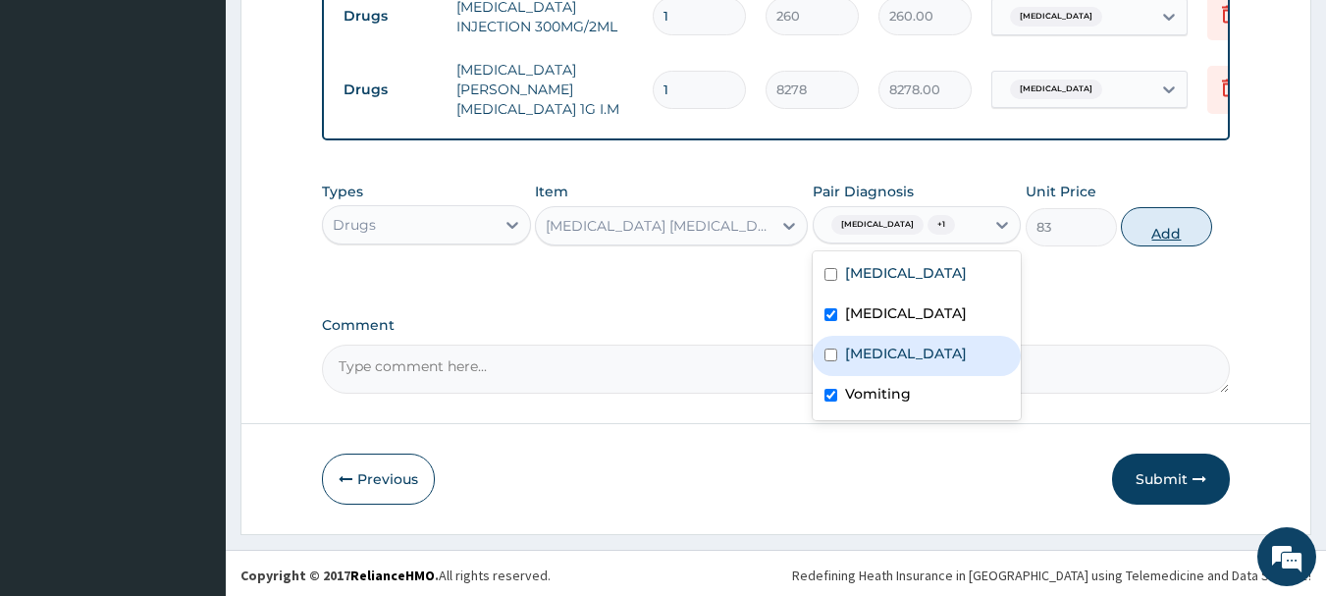
click at [1160, 223] on button "Add" at bounding box center [1166, 226] width 91 height 39
type input "0"
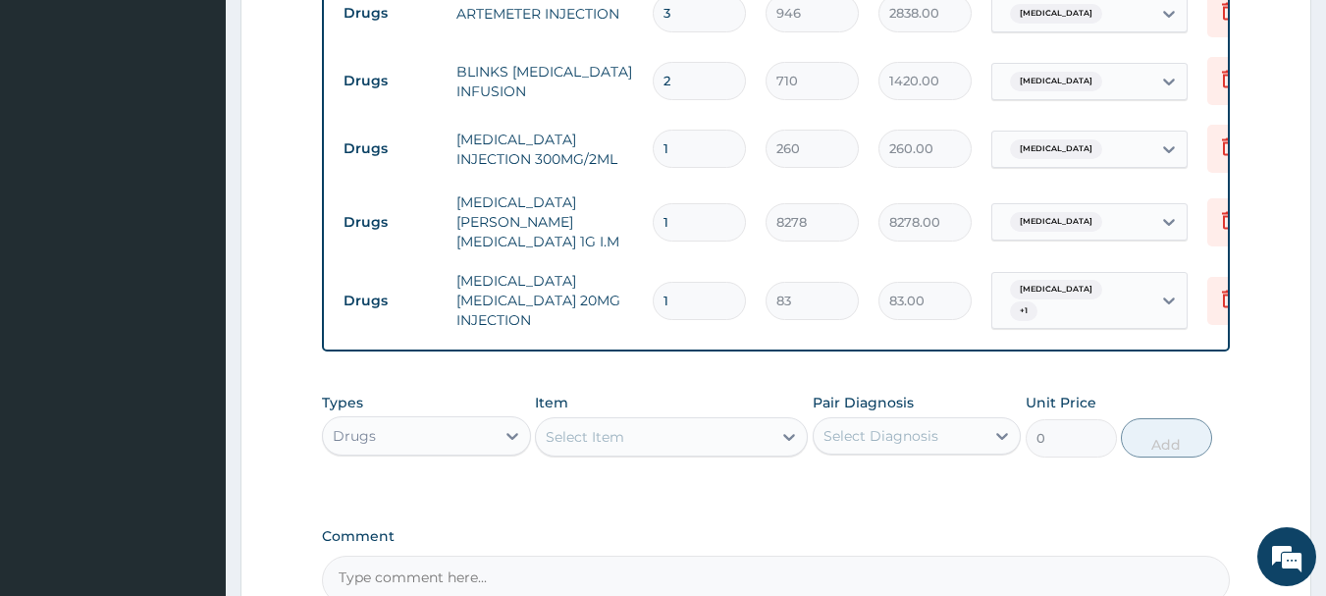
scroll to position [1373, 0]
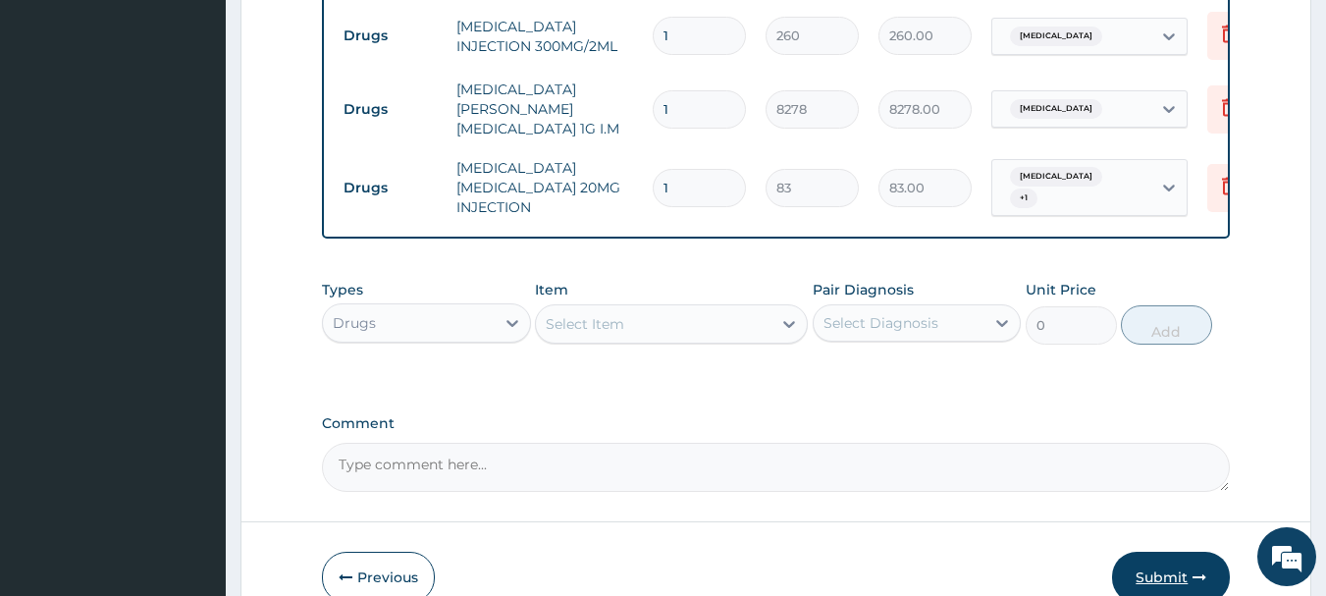
click at [1167, 566] on button "Submit" at bounding box center [1171, 577] width 118 height 51
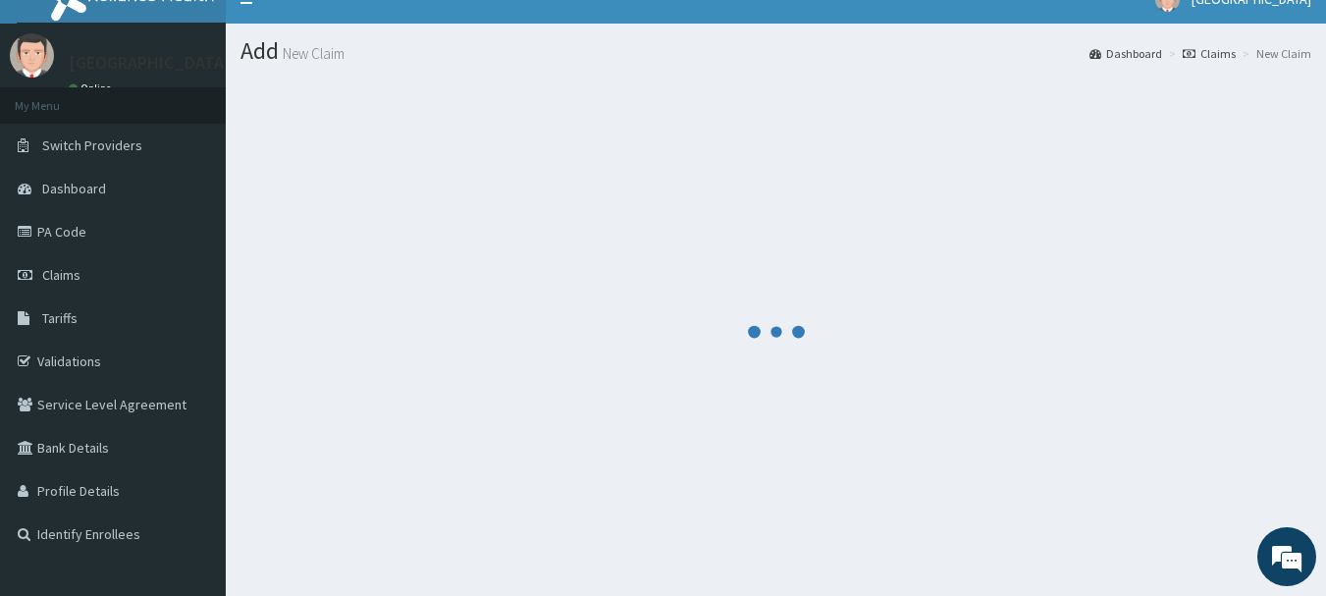
scroll to position [0, 0]
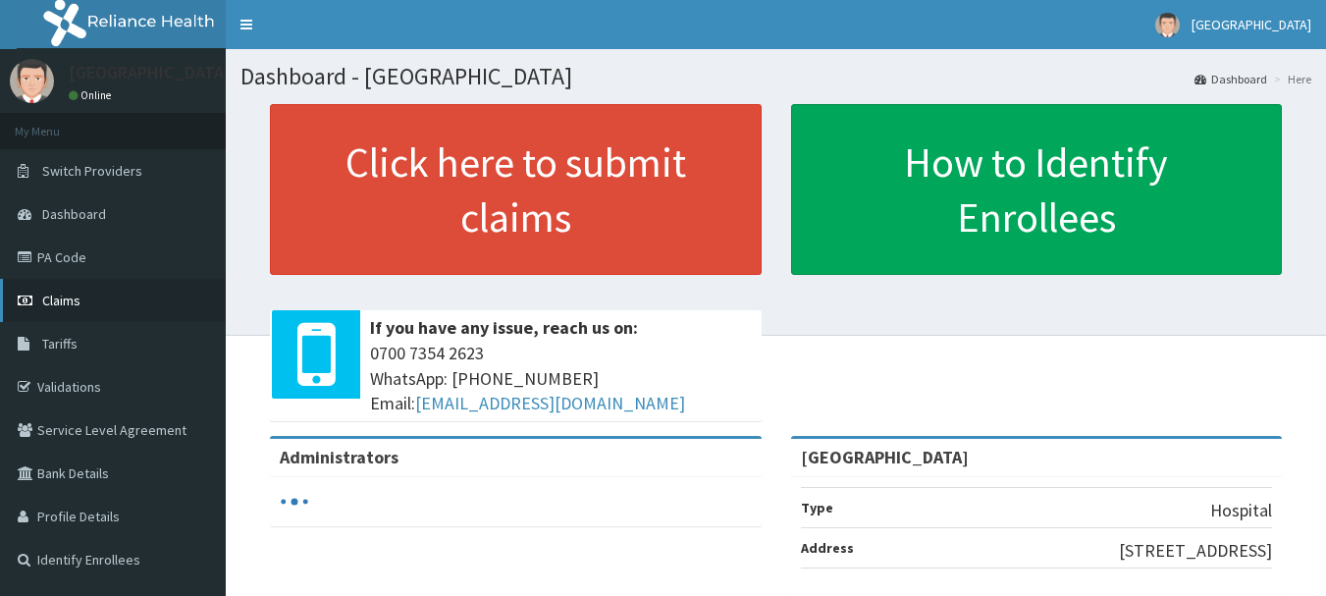
click at [62, 301] on span "Claims" at bounding box center [61, 301] width 38 height 18
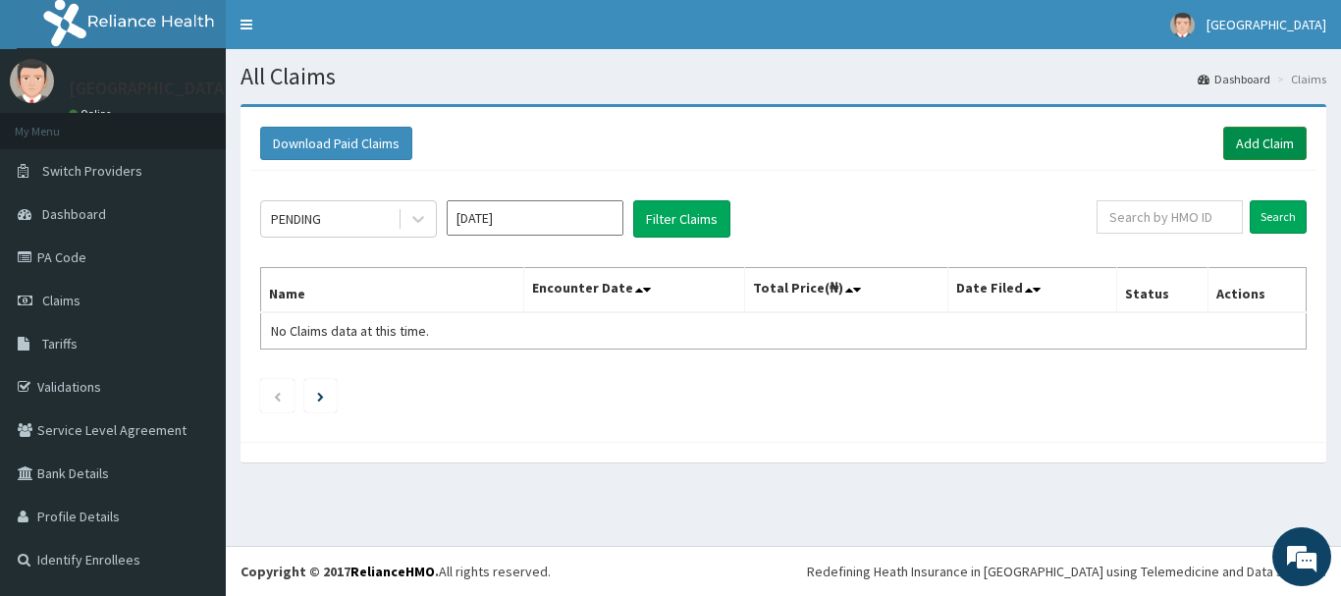
click at [1260, 134] on link "Add Claim" at bounding box center [1264, 143] width 83 height 33
click at [1265, 140] on link "Add Claim" at bounding box center [1264, 143] width 83 height 33
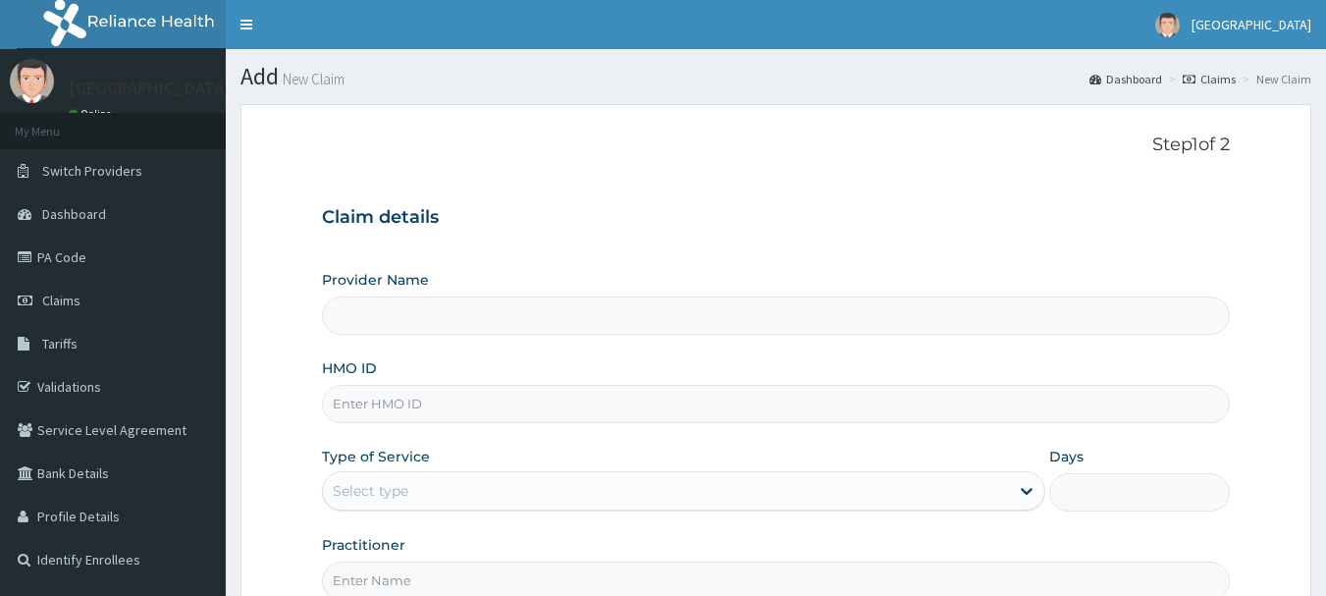
type input "[GEOGRAPHIC_DATA]"
click at [397, 406] on input "HMO ID" at bounding box center [776, 404] width 909 height 38
type input "NBC/11400/A"
click at [406, 493] on div "Select type" at bounding box center [371, 491] width 76 height 20
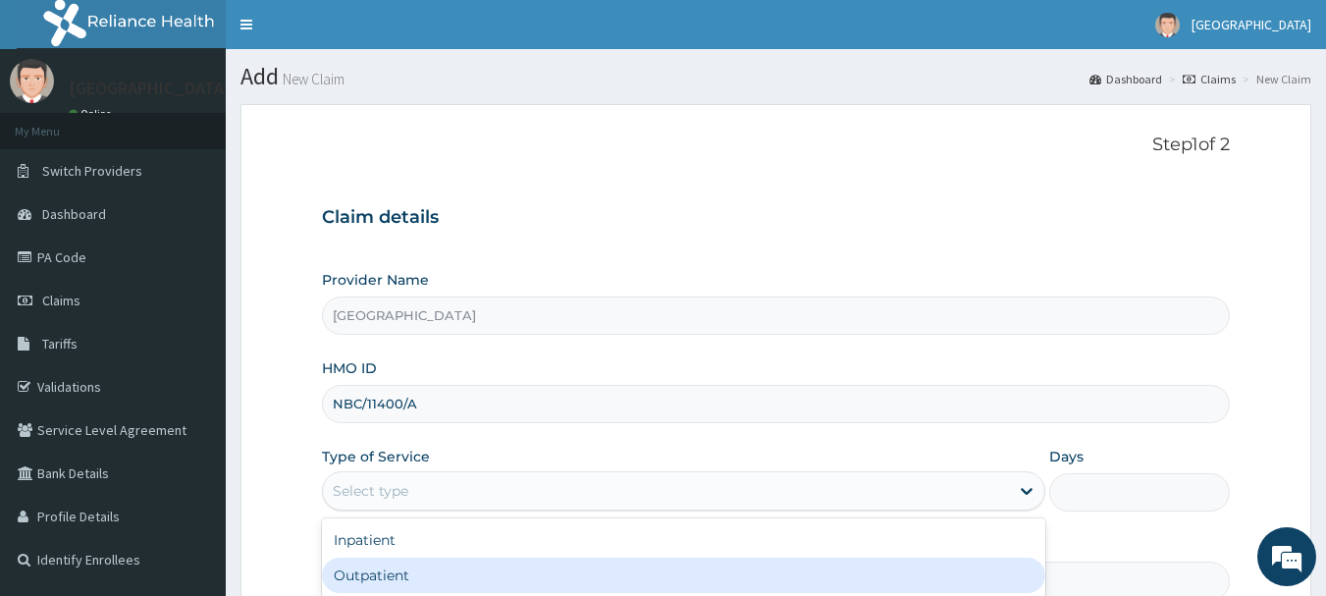
click at [357, 573] on div "Outpatient" at bounding box center [684, 575] width 724 height 35
type input "1"
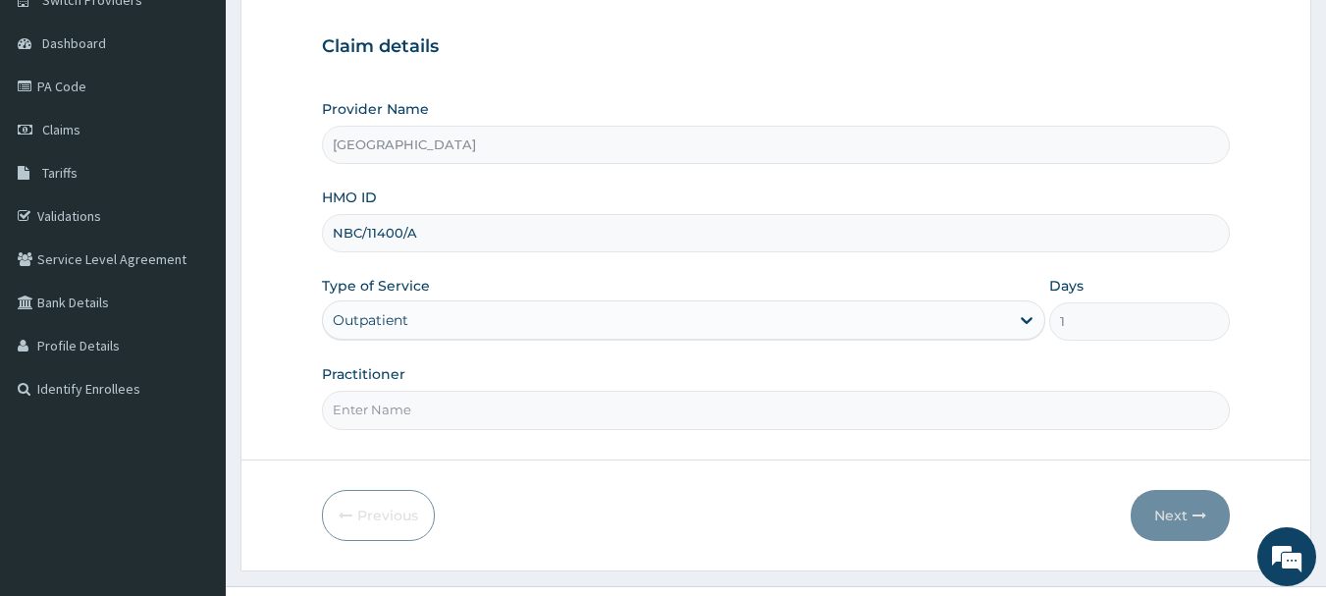
scroll to position [211, 0]
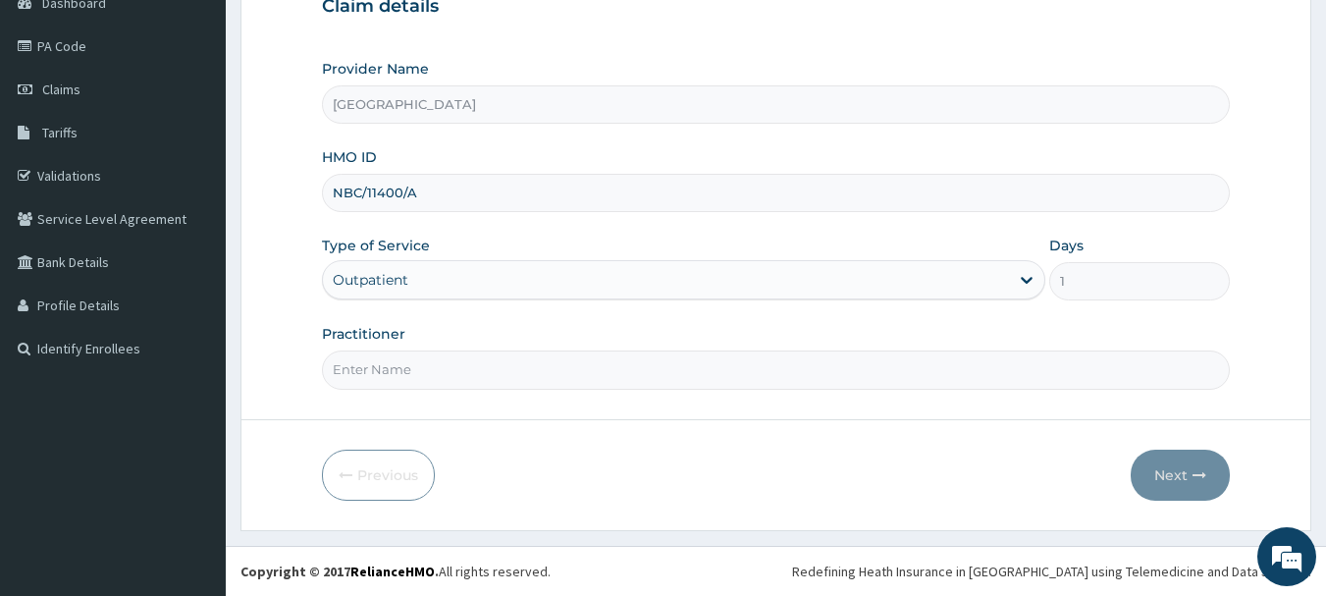
click at [414, 377] on input "Practitioner" at bounding box center [776, 369] width 909 height 38
type input "DR. SUCCESS"
click at [1179, 472] on button "Next" at bounding box center [1180, 475] width 99 height 51
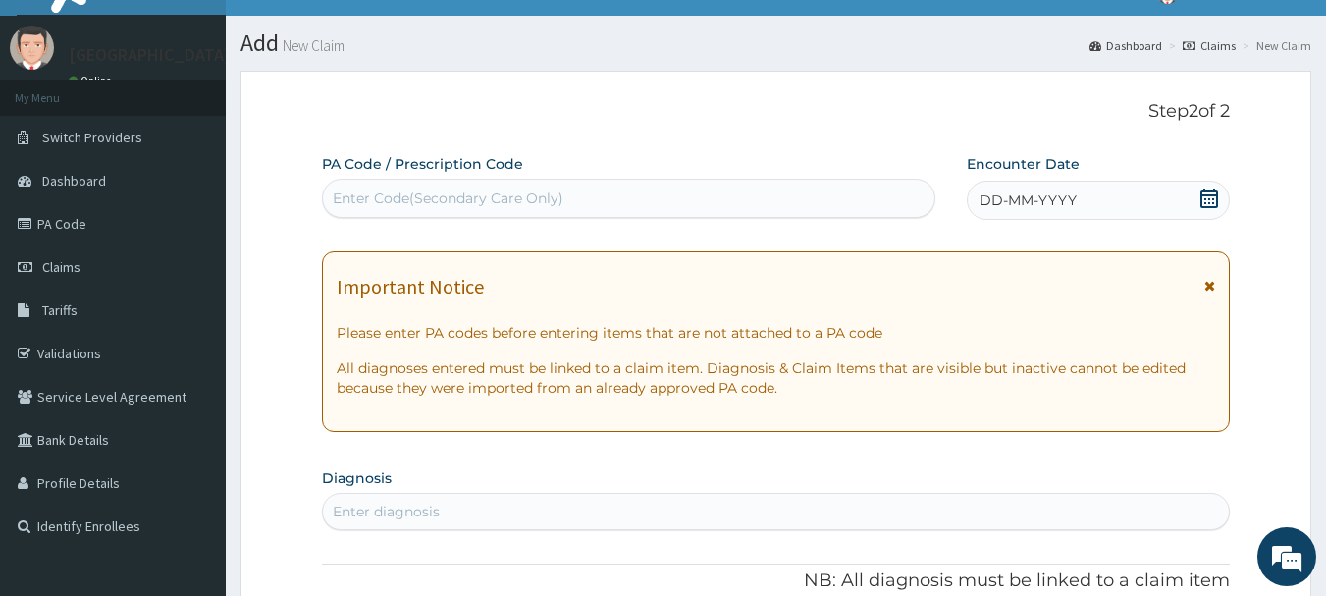
scroll to position [15, 0]
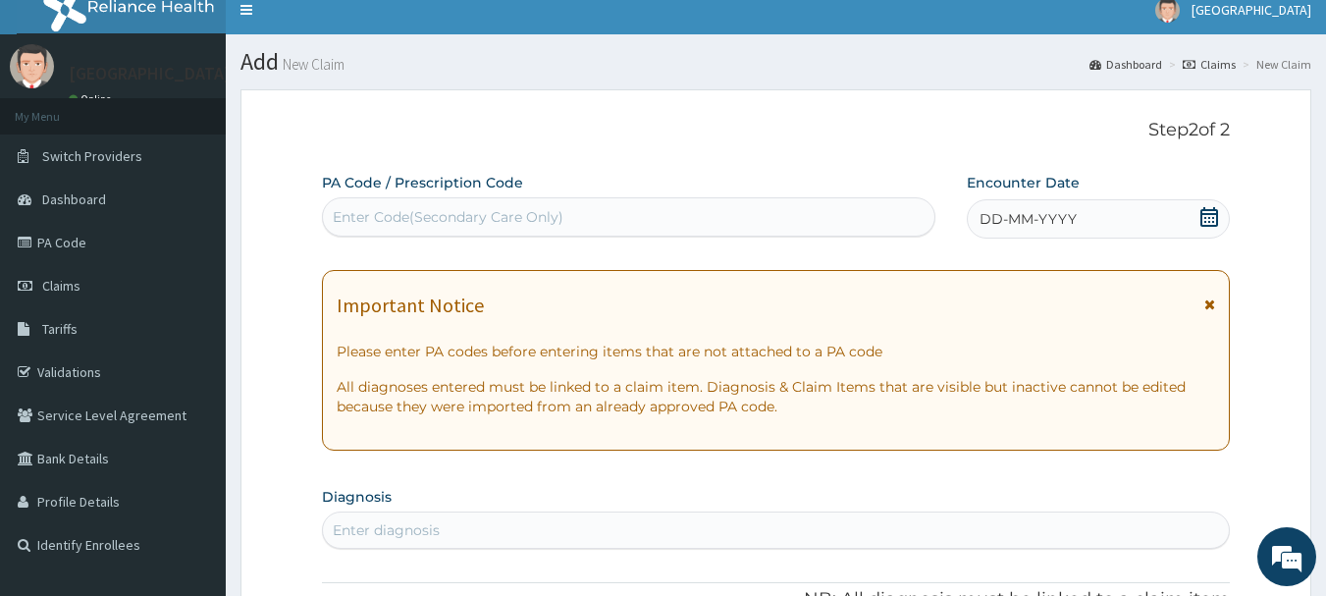
click at [415, 216] on div "Enter Code(Secondary Care Only)" at bounding box center [448, 217] width 231 height 20
type input "PA/205AFF"
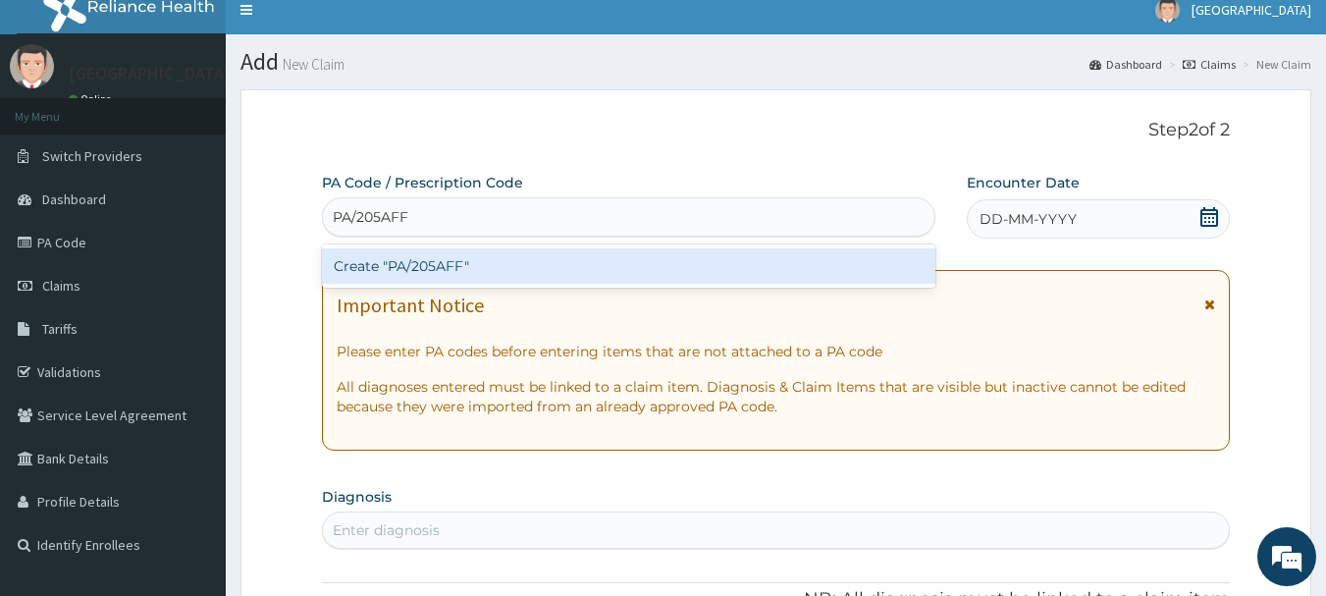
click at [490, 263] on div "Create "PA/205AFF"" at bounding box center [629, 265] width 615 height 35
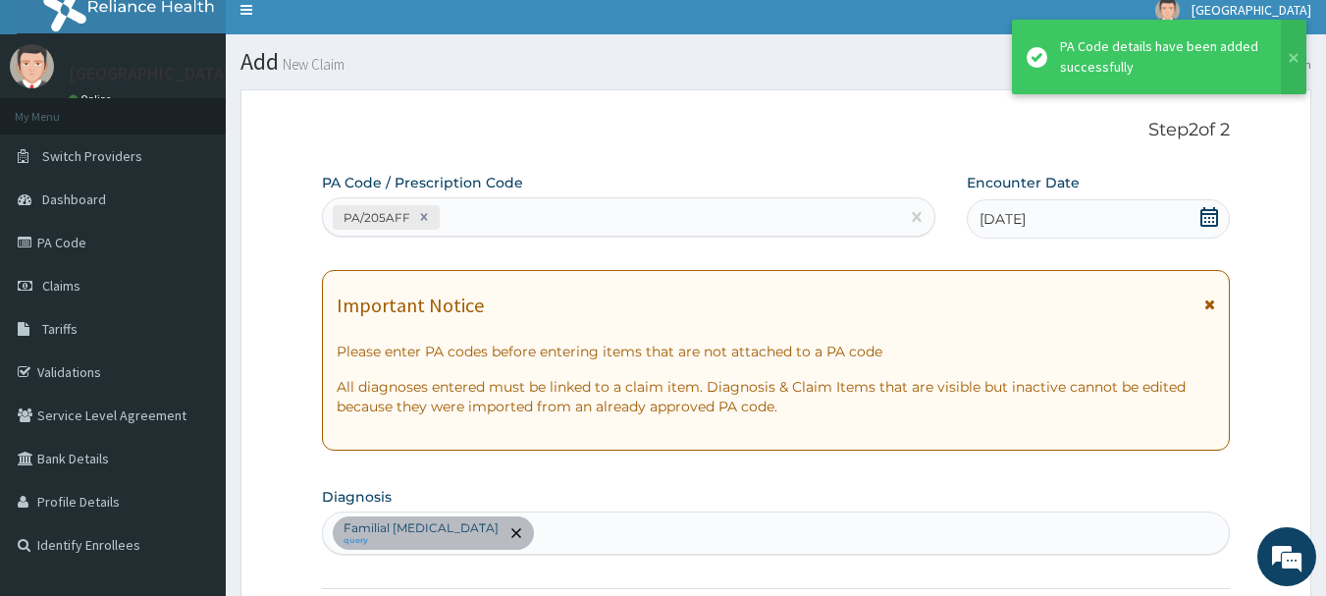
scroll to position [519, 0]
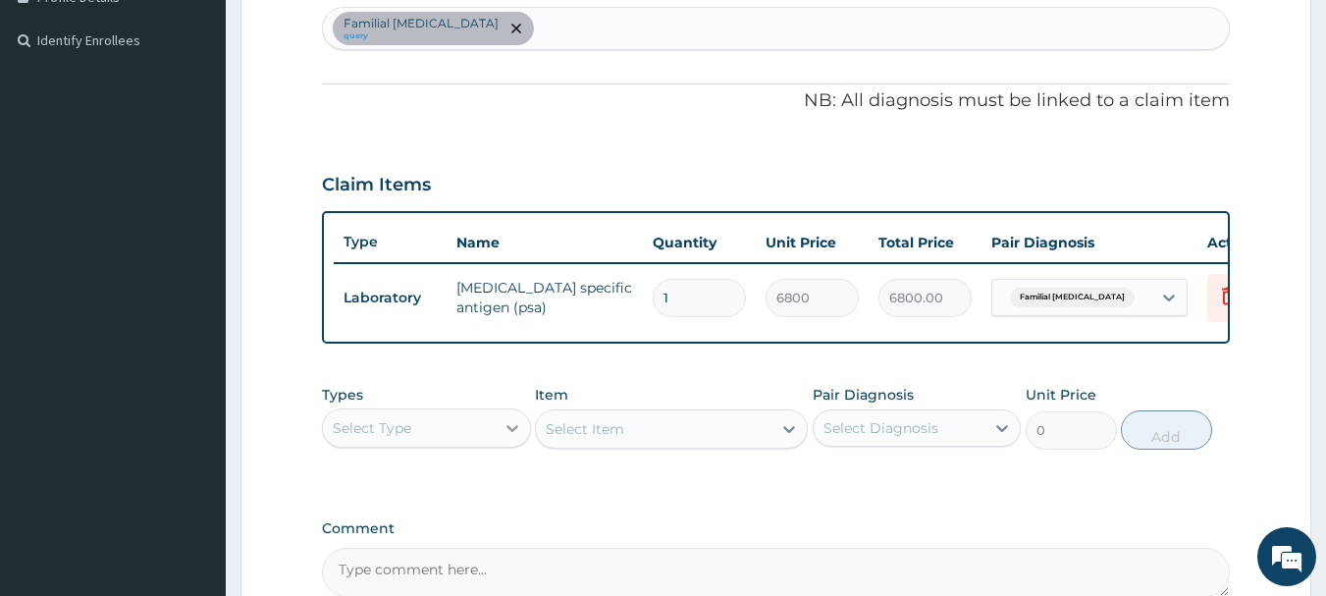
click at [510, 438] on icon at bounding box center [513, 428] width 20 height 20
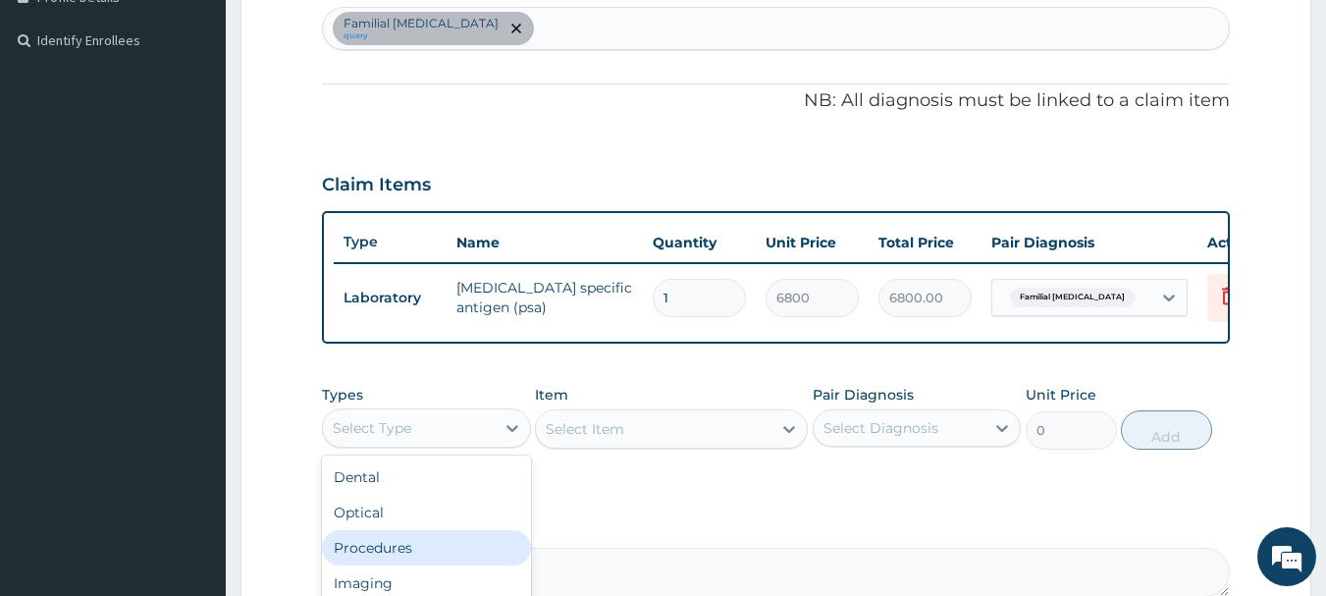
click at [405, 565] on div "Procedures" at bounding box center [426, 547] width 209 height 35
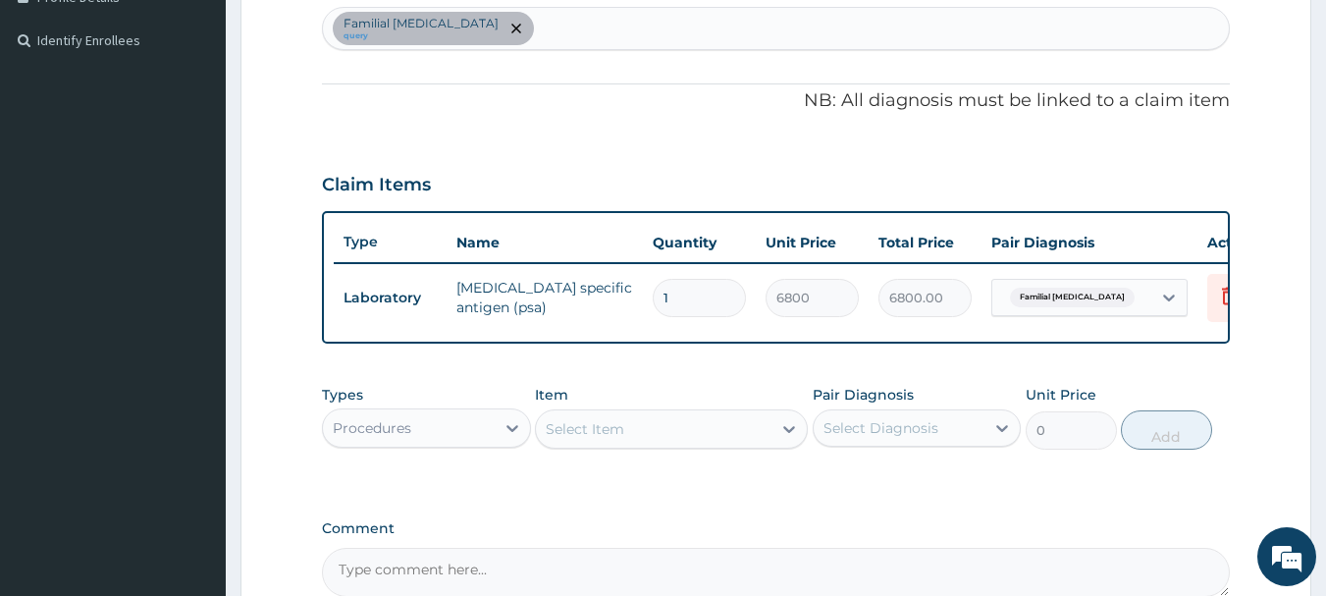
click at [651, 445] on div "Select Item" at bounding box center [654, 428] width 236 height 31
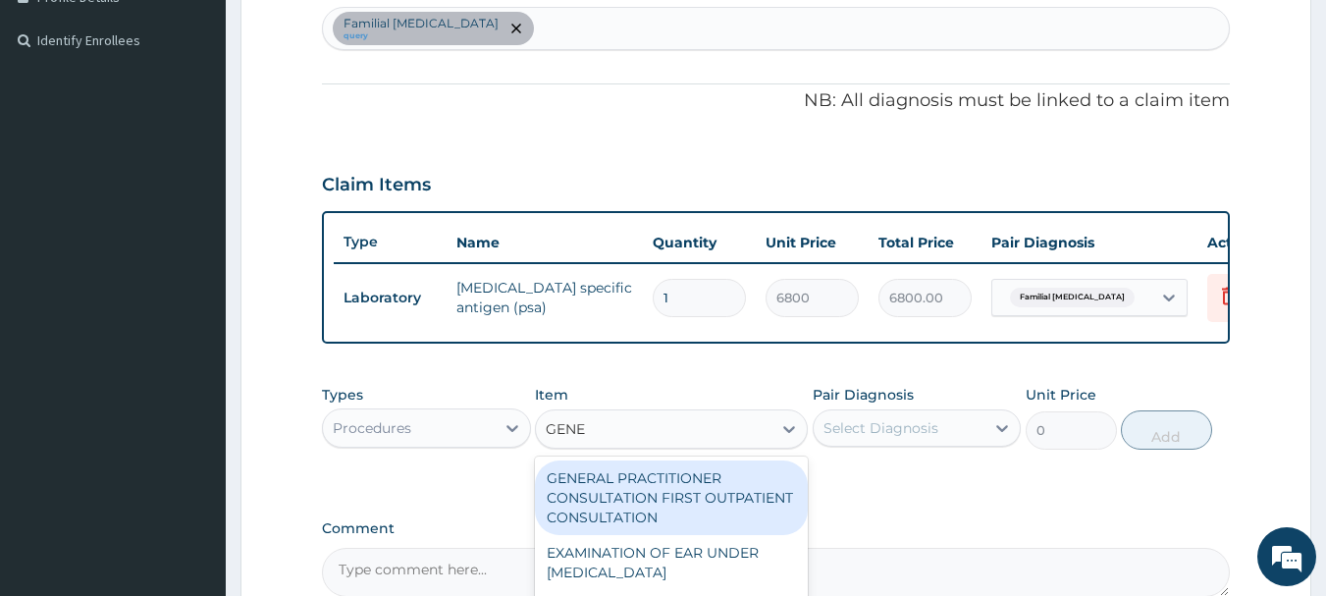
type input "GENER"
click at [720, 509] on div "GENERAL PRACTITIONER CONSULTATION FIRST OUTPATIENT CONSULTATION" at bounding box center [671, 497] width 273 height 75
type input "3548"
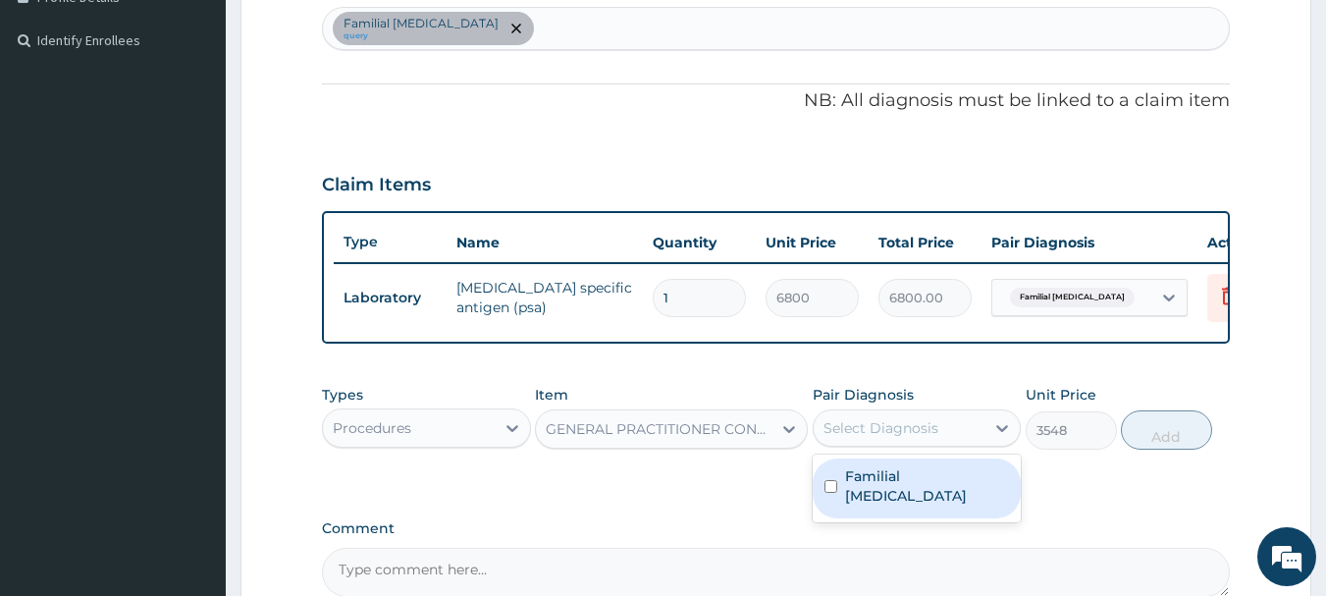
click at [956, 444] on div "Select Diagnosis" at bounding box center [900, 427] width 172 height 31
click at [900, 502] on label "Familial [MEDICAL_DATA]" at bounding box center [927, 485] width 165 height 39
checkbox input "true"
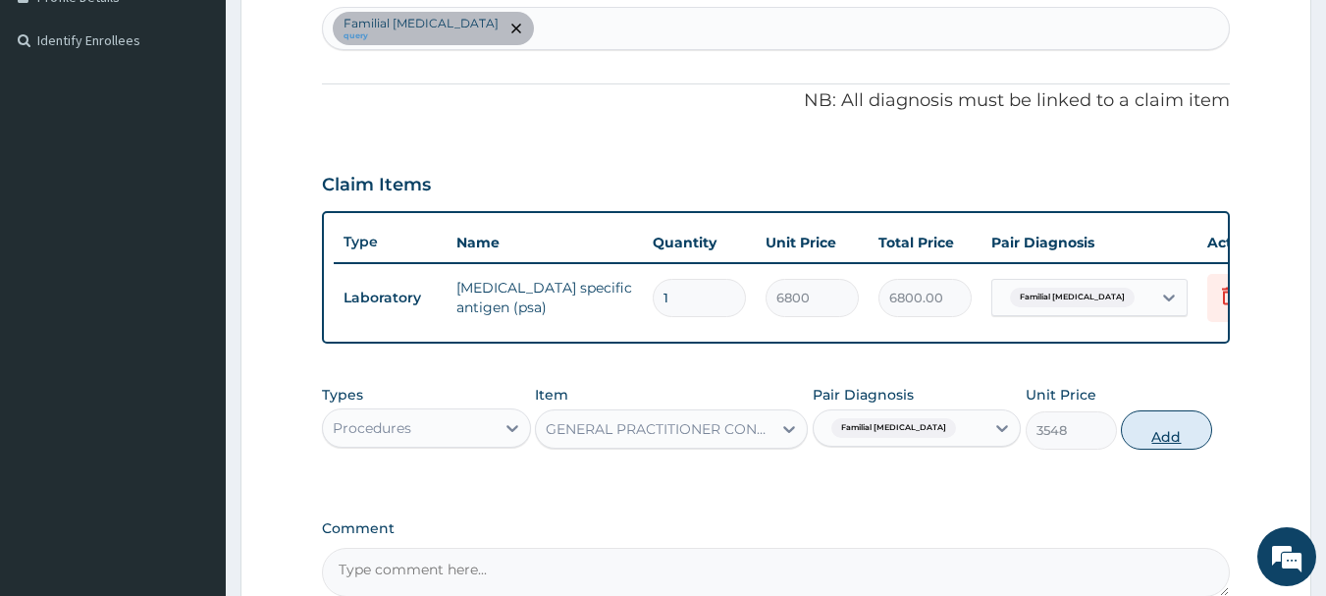
click at [1157, 443] on button "Add" at bounding box center [1166, 429] width 91 height 39
type input "0"
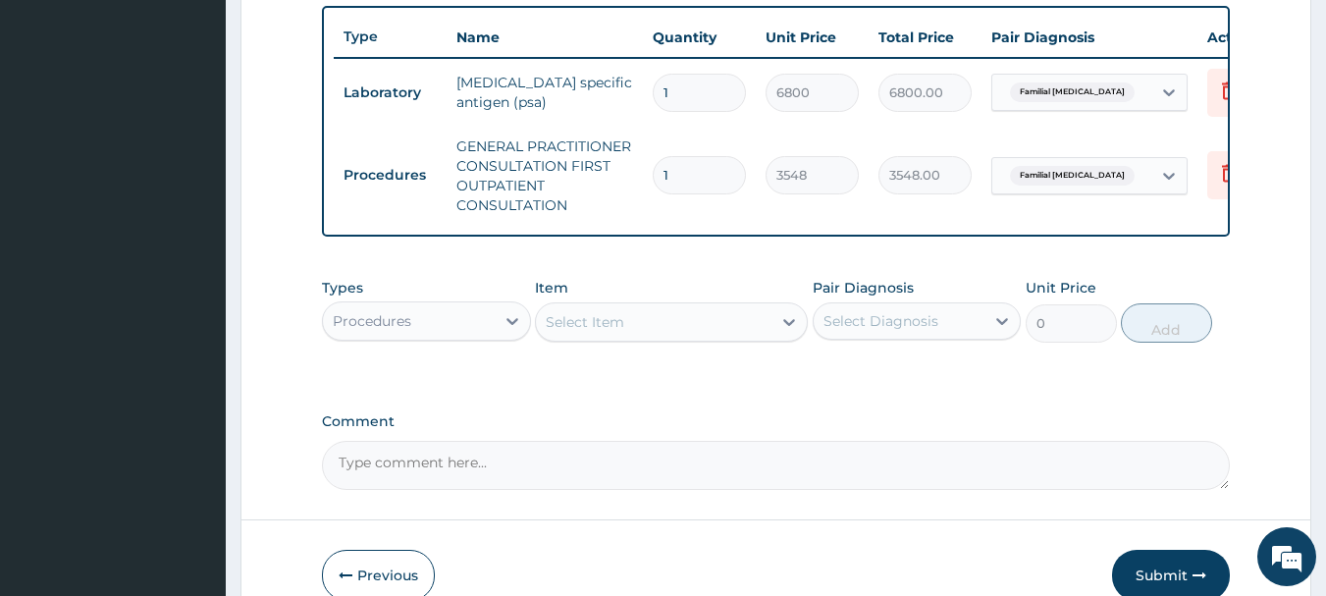
scroll to position [839, 0]
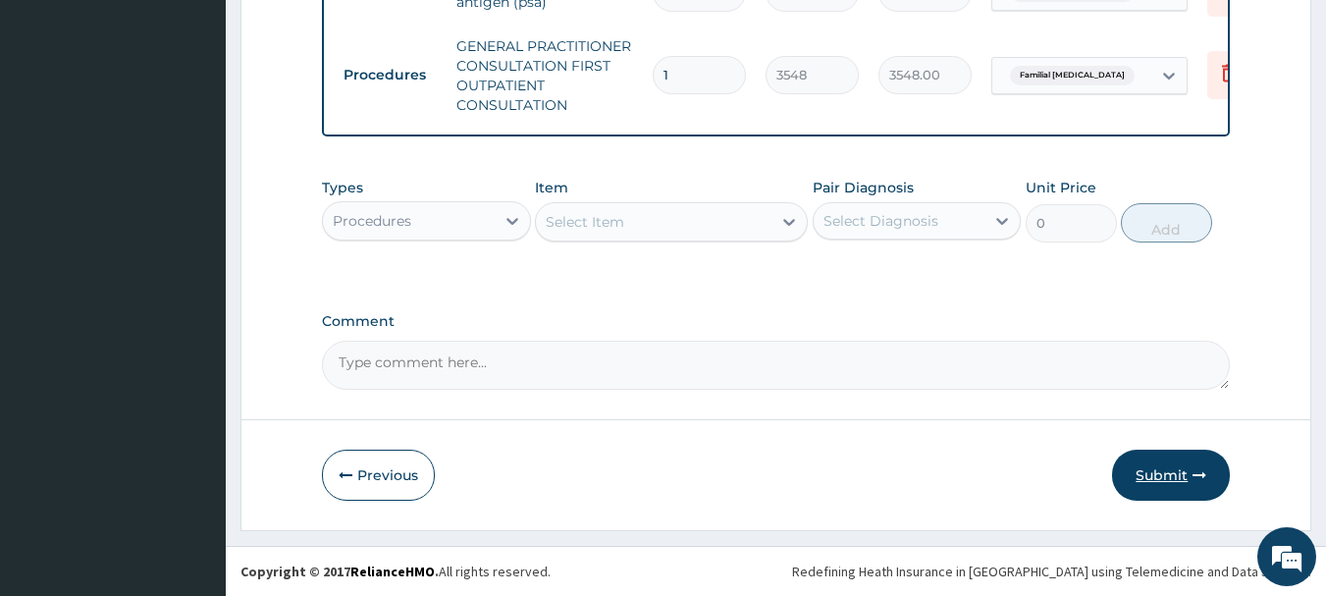
click at [1155, 468] on button "Submit" at bounding box center [1171, 475] width 118 height 51
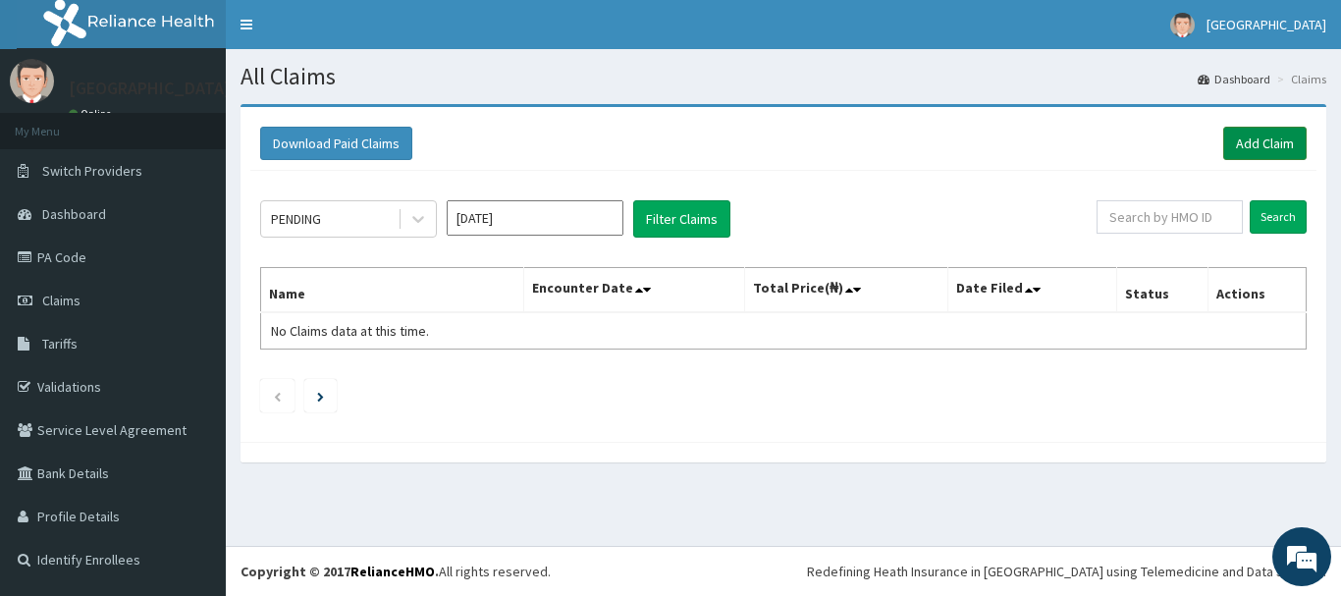
click at [1246, 137] on link "Add Claim" at bounding box center [1264, 143] width 83 height 33
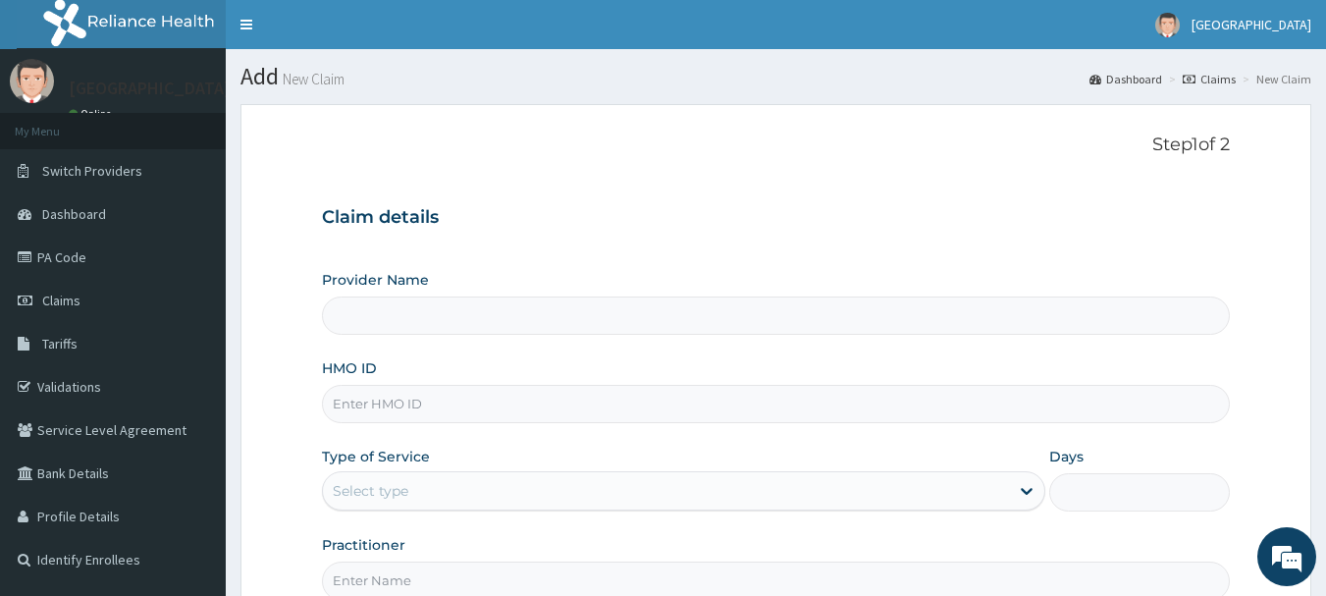
type input "[GEOGRAPHIC_DATA]"
click at [374, 406] on input "HMO ID" at bounding box center [776, 404] width 909 height 38
type input "NBC/11400/E"
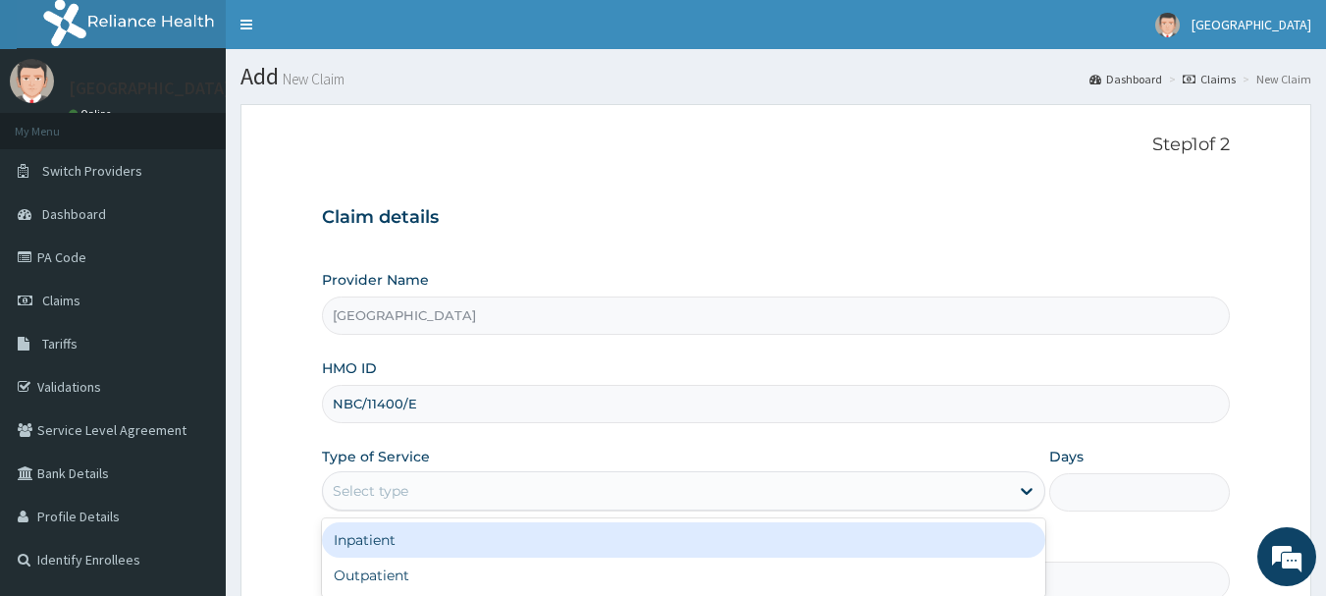
click at [408, 496] on div "Select type" at bounding box center [371, 491] width 76 height 20
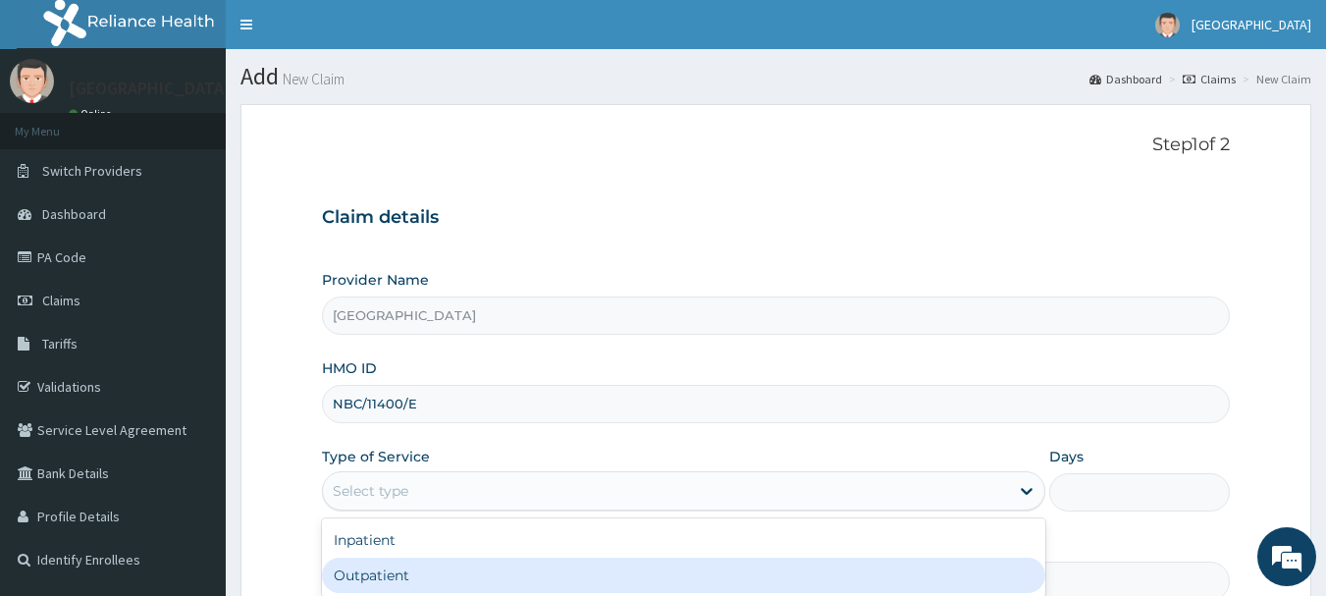
click at [365, 575] on div "Outpatient" at bounding box center [684, 575] width 724 height 35
type input "1"
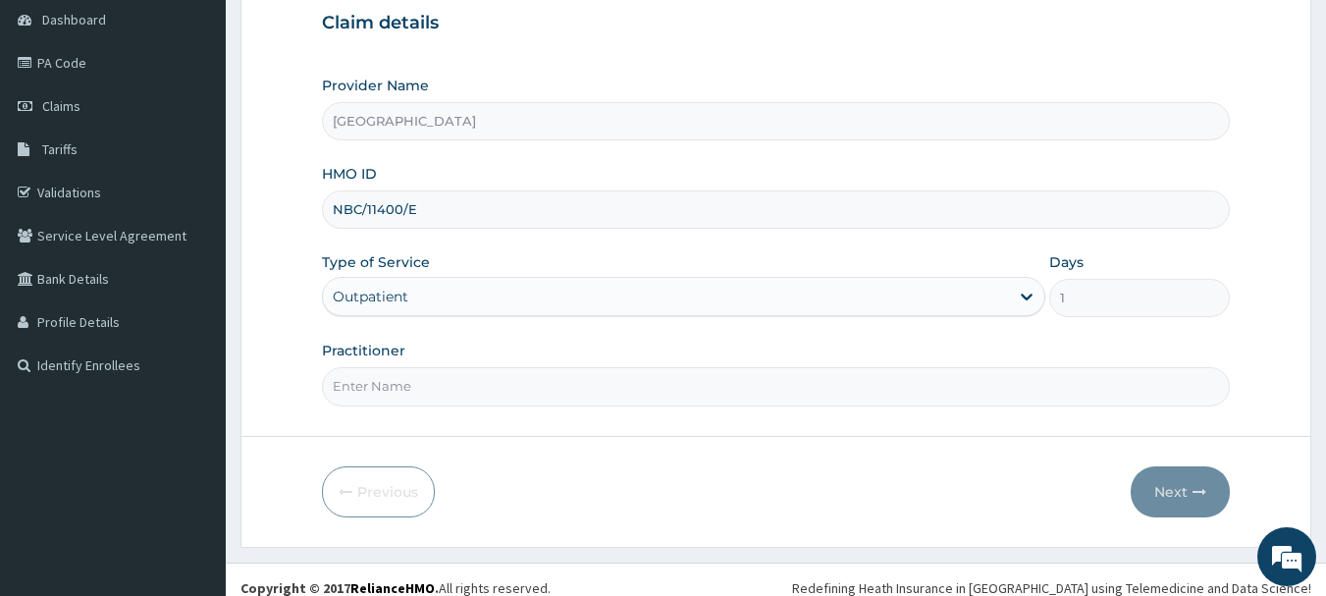
scroll to position [196, 0]
click at [451, 383] on input "Practitioner" at bounding box center [776, 384] width 909 height 38
type input "DR. SUCCESS"
click at [1166, 480] on button "Next" at bounding box center [1180, 489] width 99 height 51
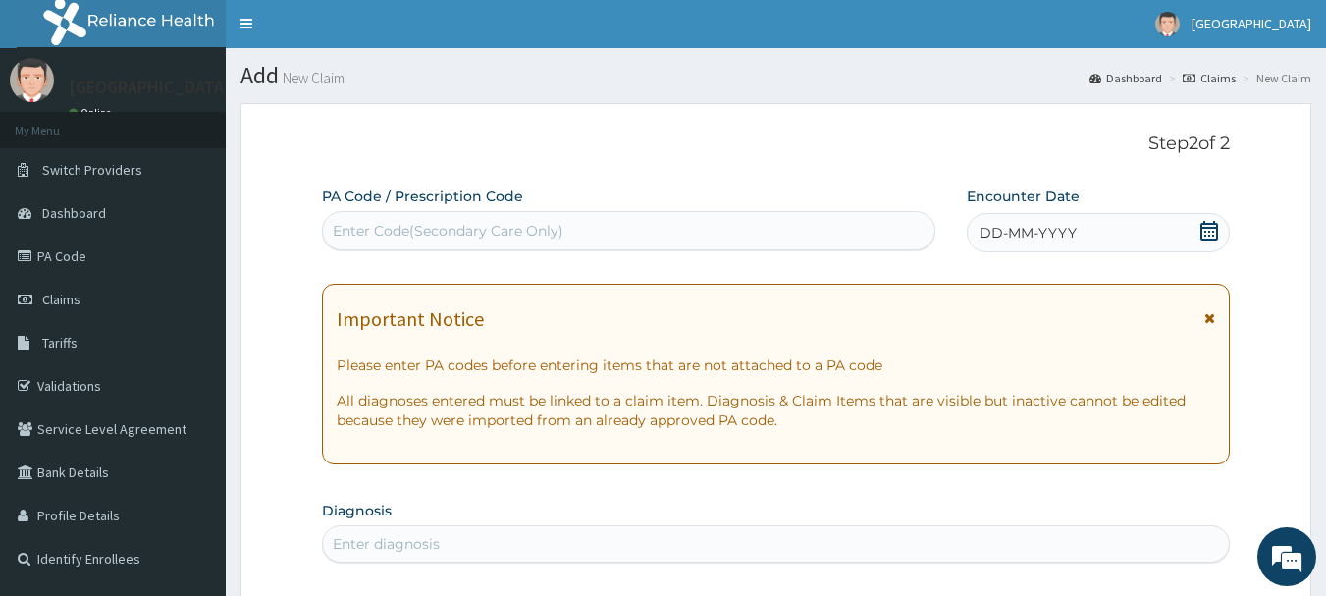
scroll to position [0, 0]
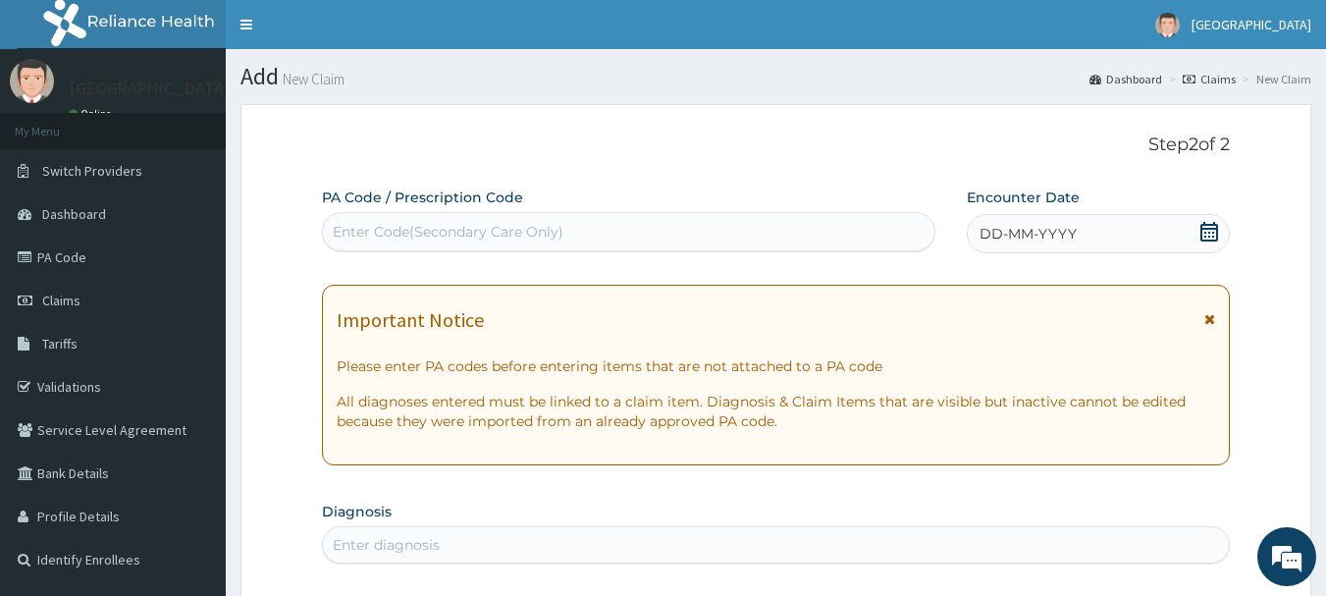
click at [1209, 236] on icon at bounding box center [1210, 232] width 20 height 20
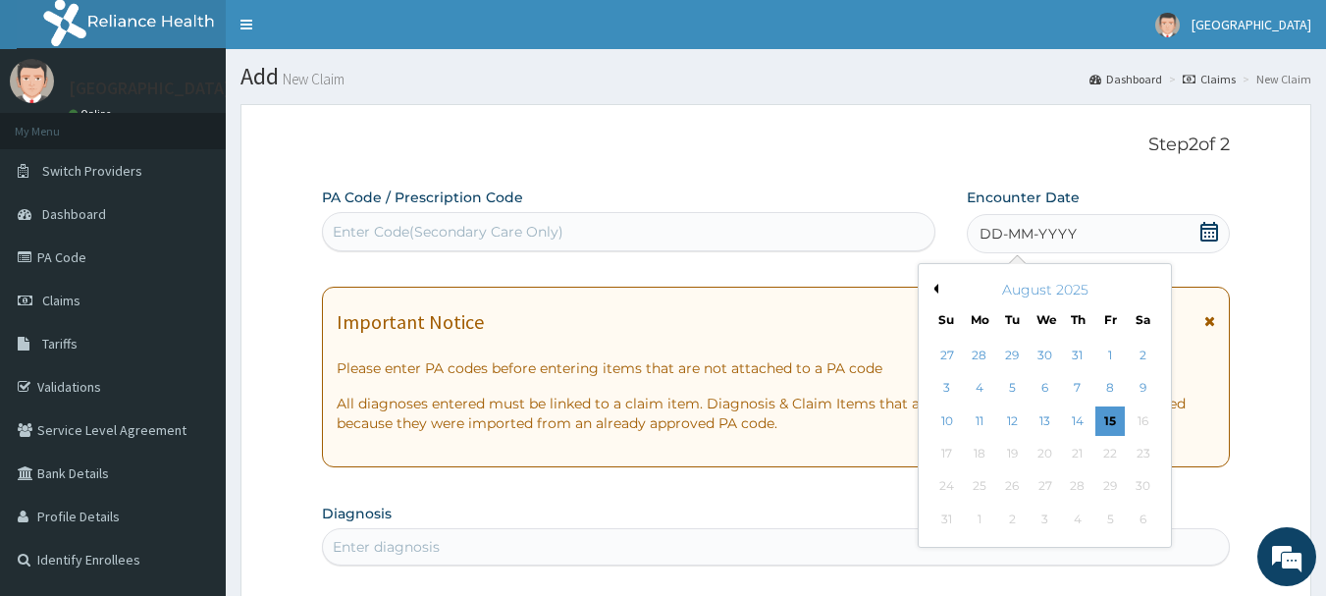
click at [935, 283] on div "August 2025" at bounding box center [1045, 290] width 237 height 20
click at [937, 289] on button "Previous Month" at bounding box center [934, 289] width 10 height 10
click at [1103, 355] on div "6" at bounding box center [1110, 355] width 29 height 29
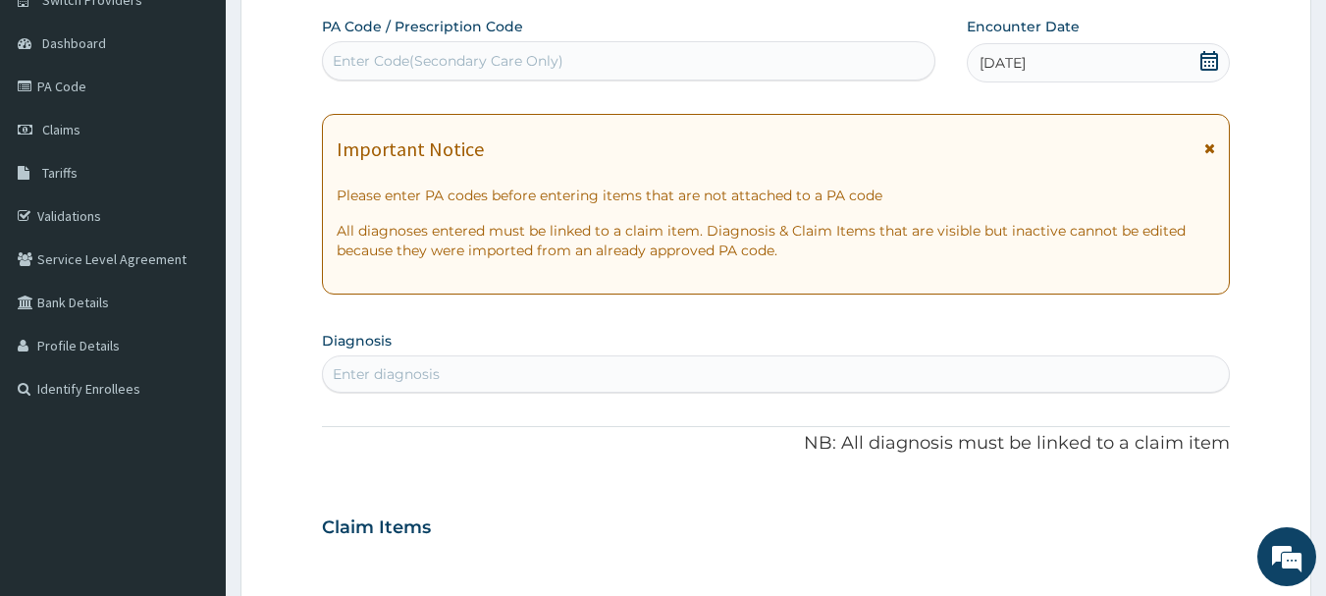
scroll to position [196, 0]
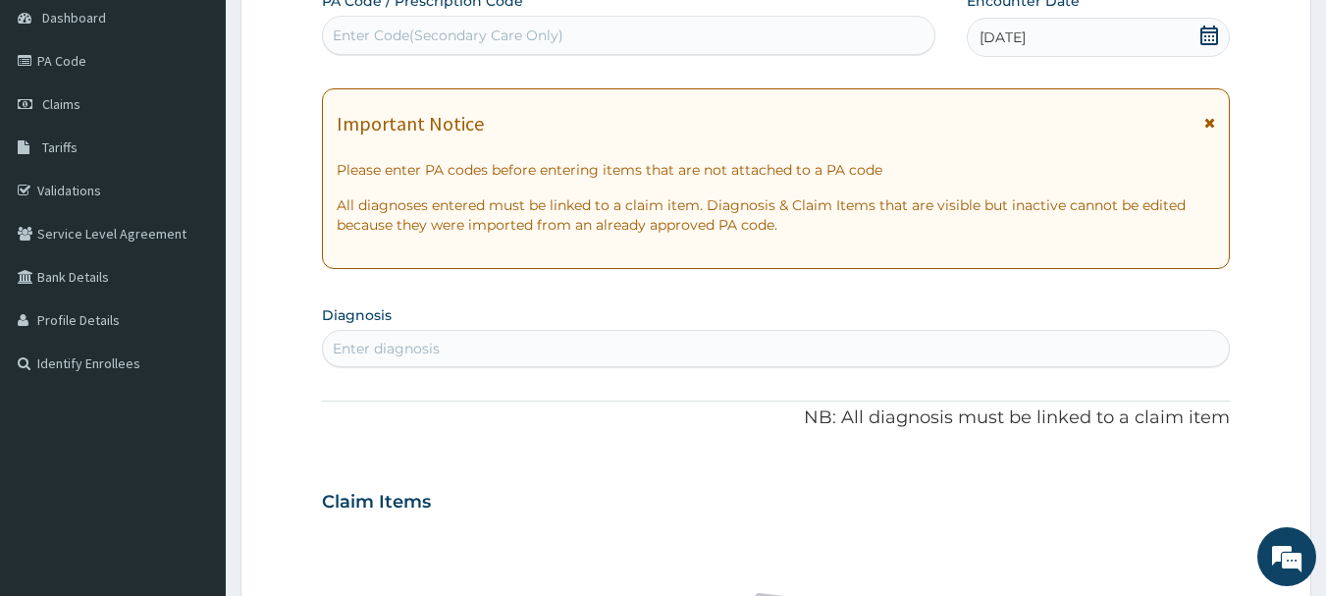
click at [495, 350] on div "Enter diagnosis" at bounding box center [776, 348] width 907 height 31
type input "UPPER RES"
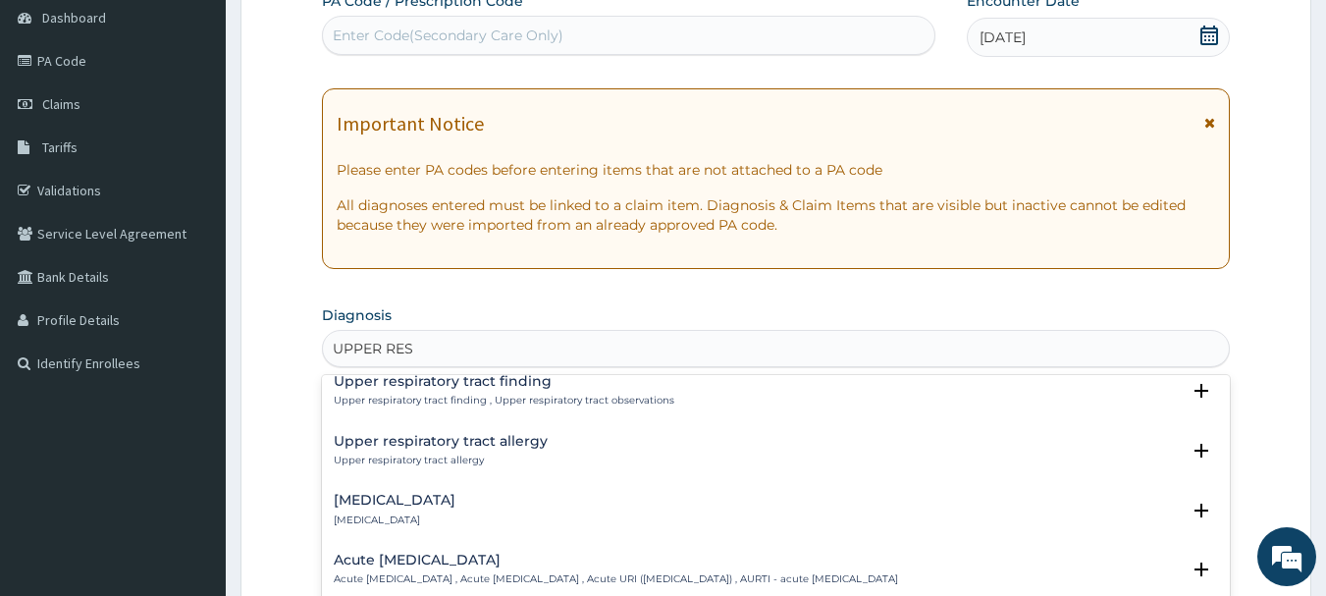
scroll to position [98, 0]
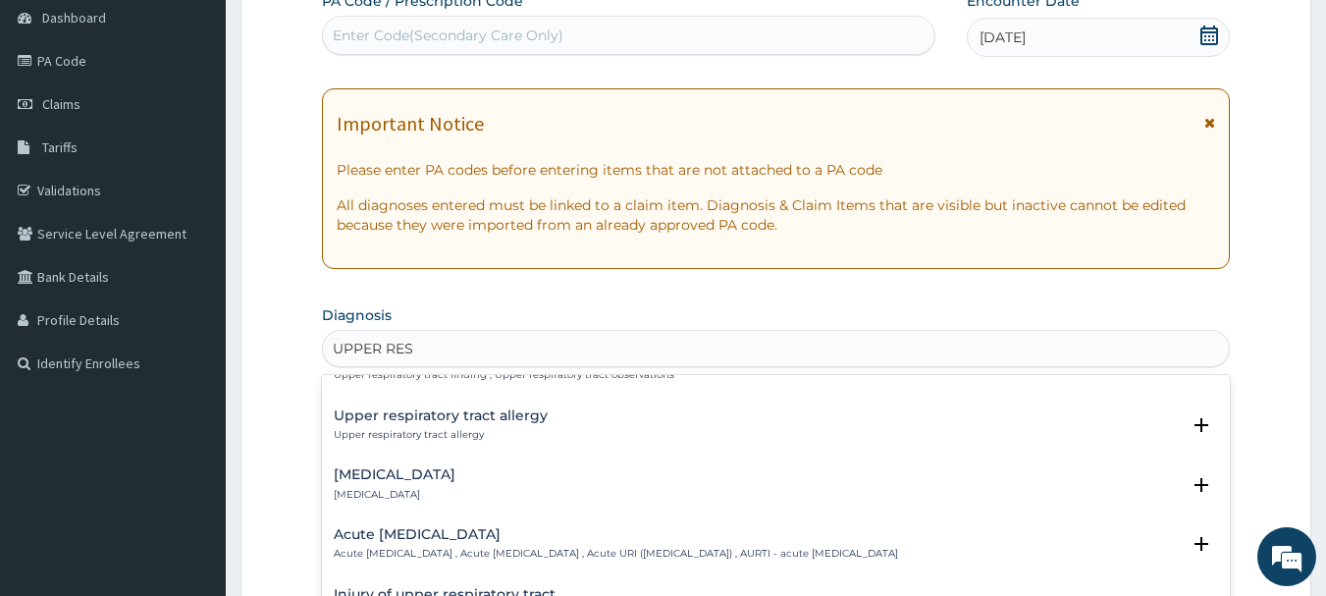
click at [497, 542] on h4 "Acute upper respiratory infection" at bounding box center [616, 534] width 565 height 15
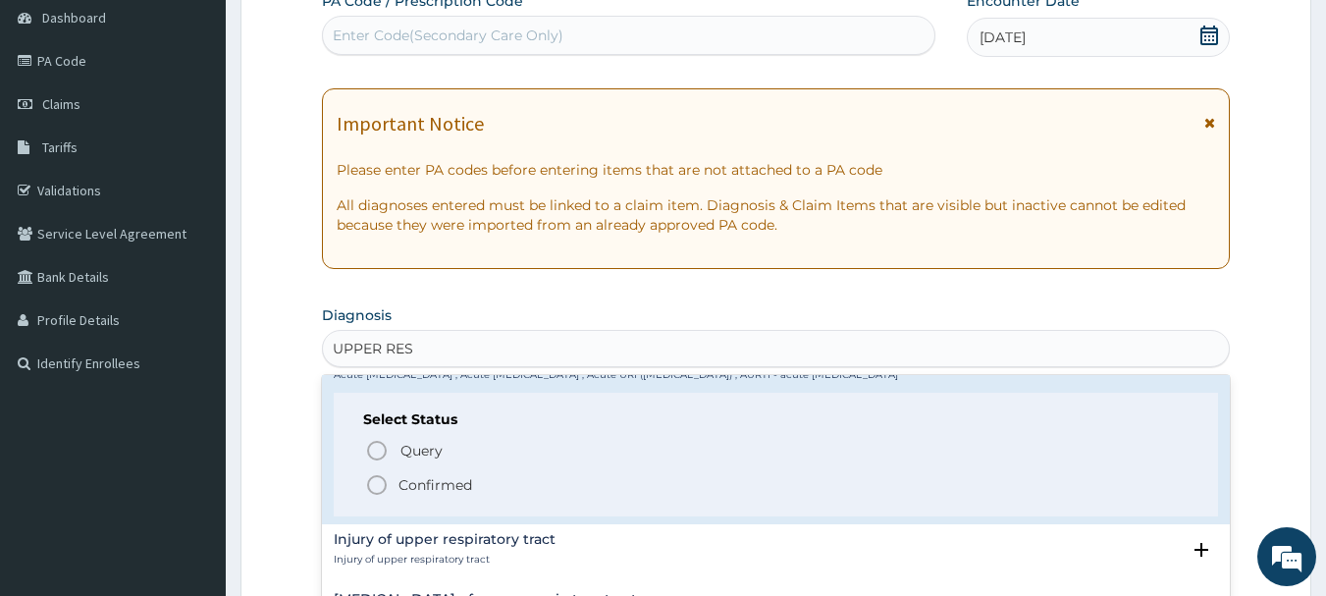
scroll to position [295, 0]
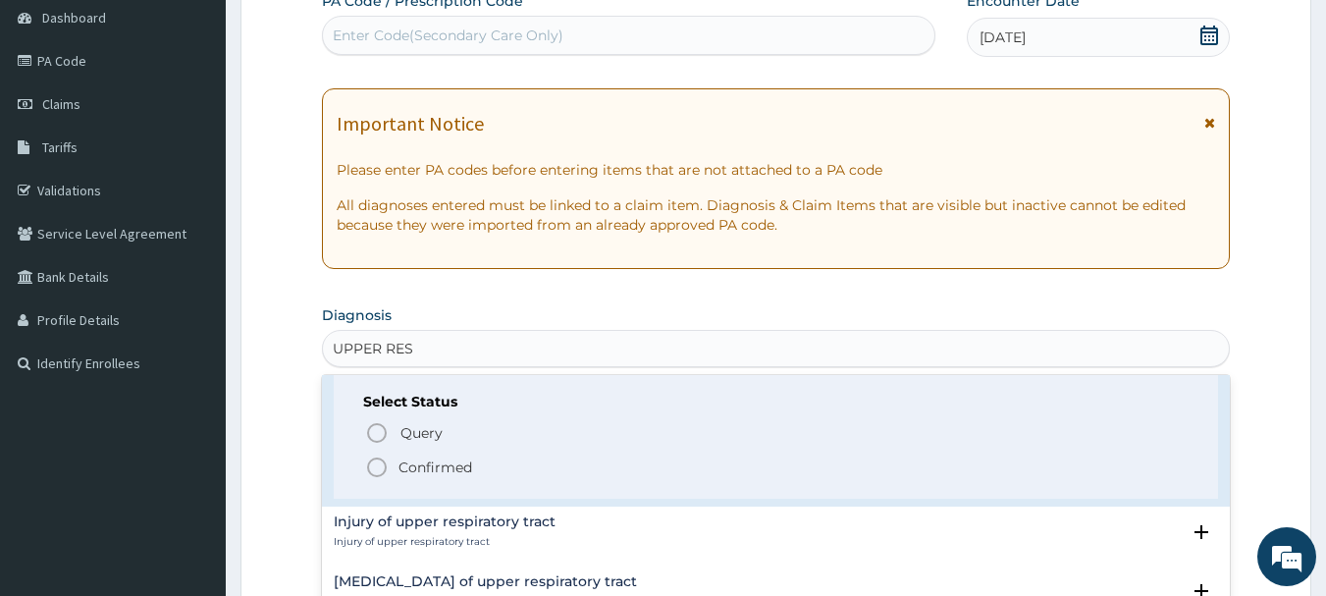
click at [379, 467] on icon "status option filled" at bounding box center [377, 468] width 24 height 24
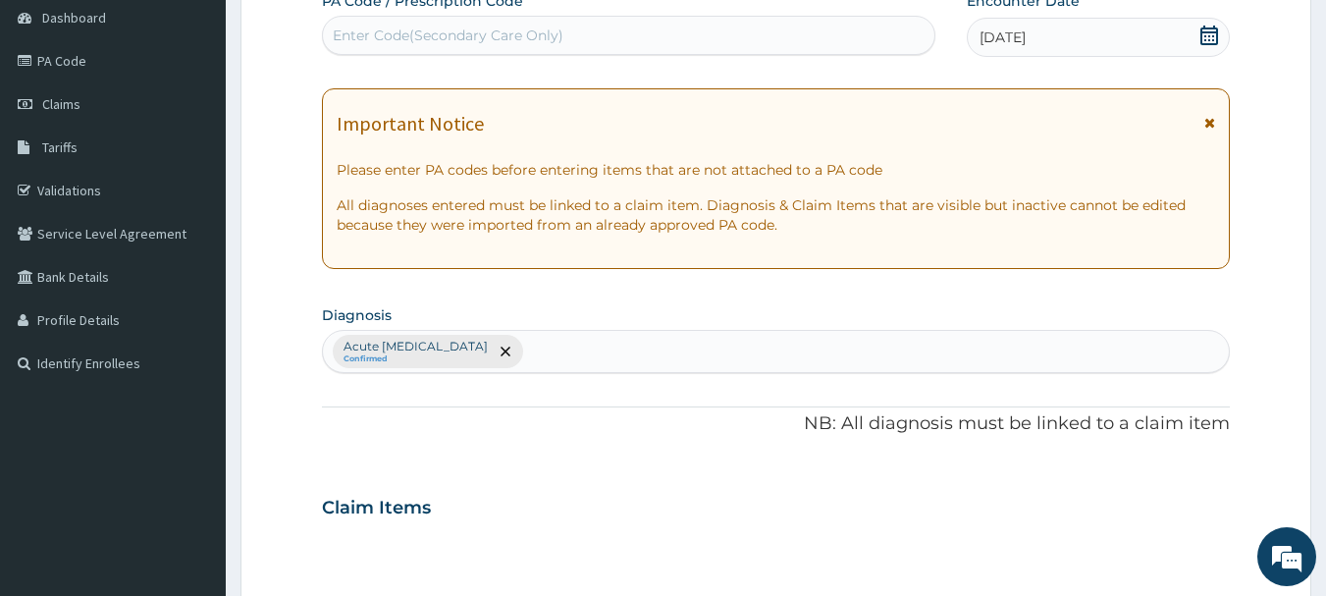
click at [650, 352] on div "Acute upper respiratory infection Confirmed" at bounding box center [776, 351] width 907 height 41
type input "MALARI"
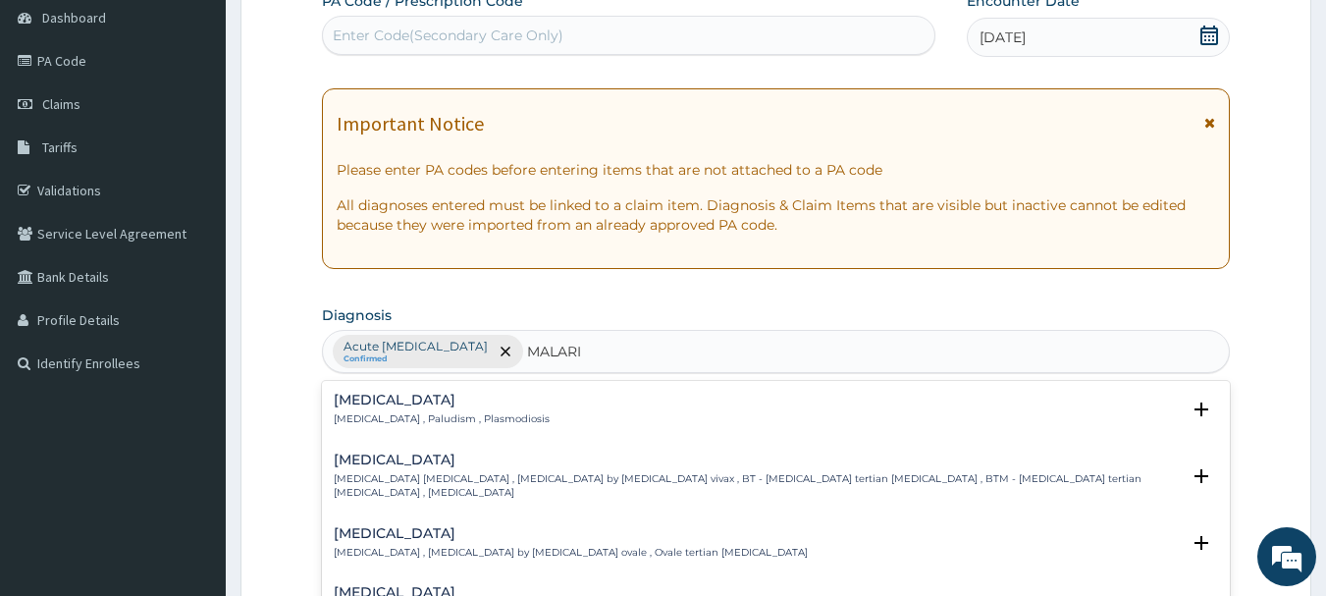
click at [383, 406] on h4 "[MEDICAL_DATA]" at bounding box center [442, 400] width 216 height 15
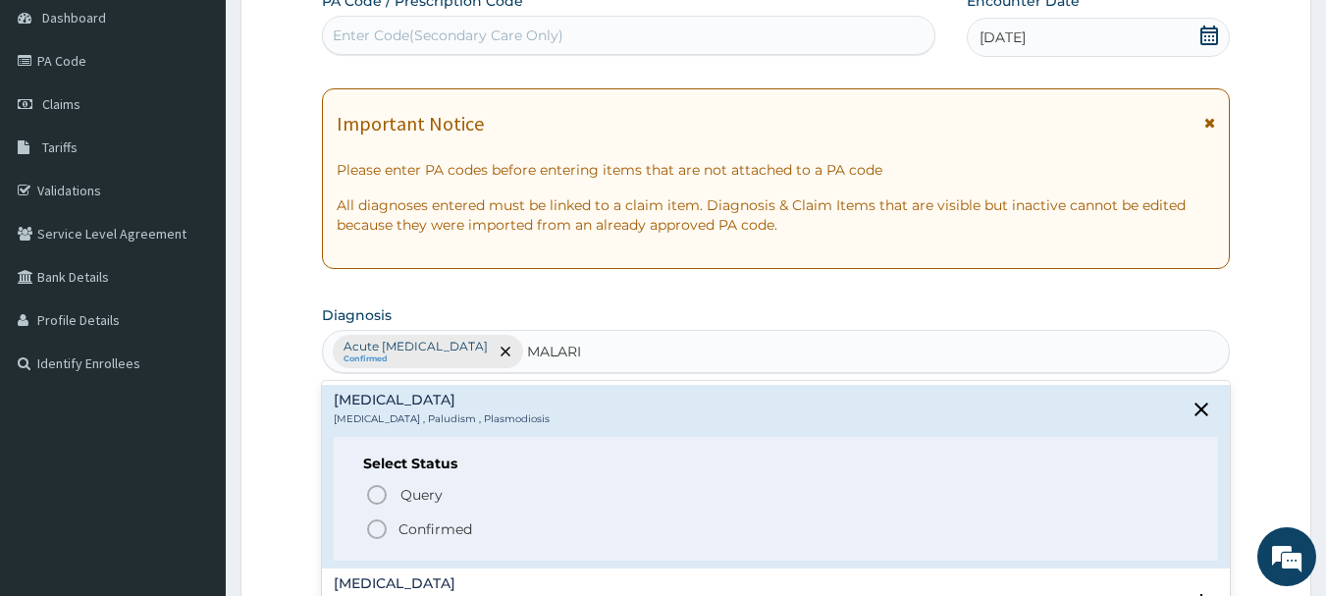
click at [382, 526] on icon "status option filled" at bounding box center [377, 529] width 24 height 24
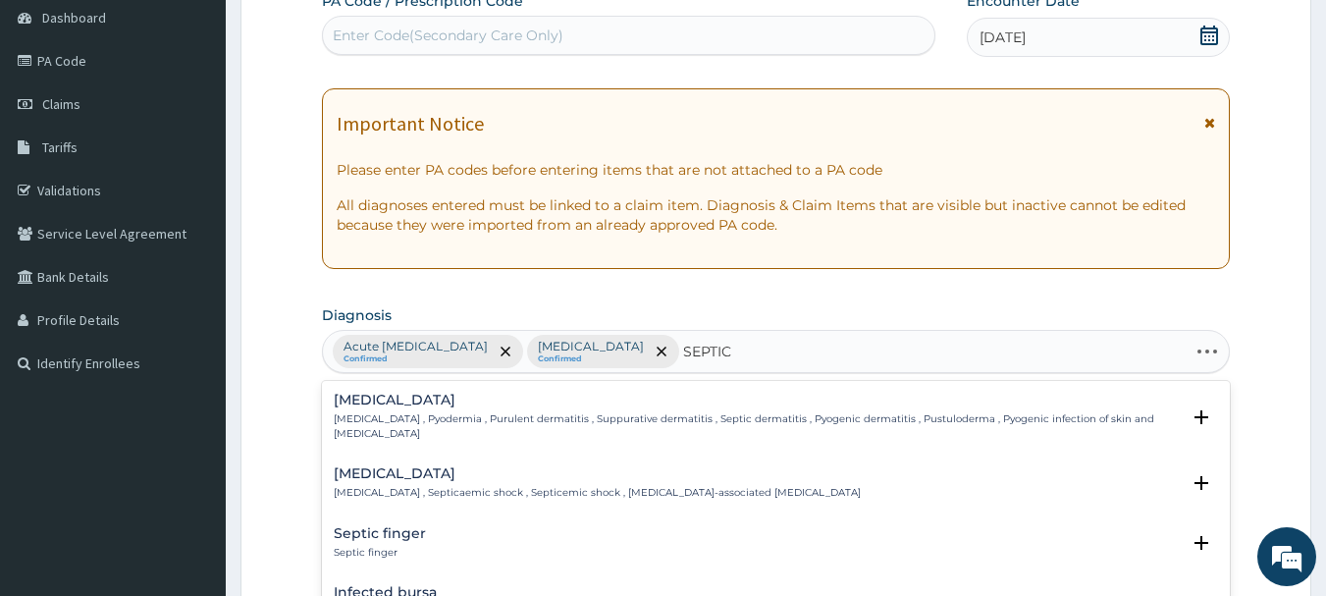
type input "SEPTICE"
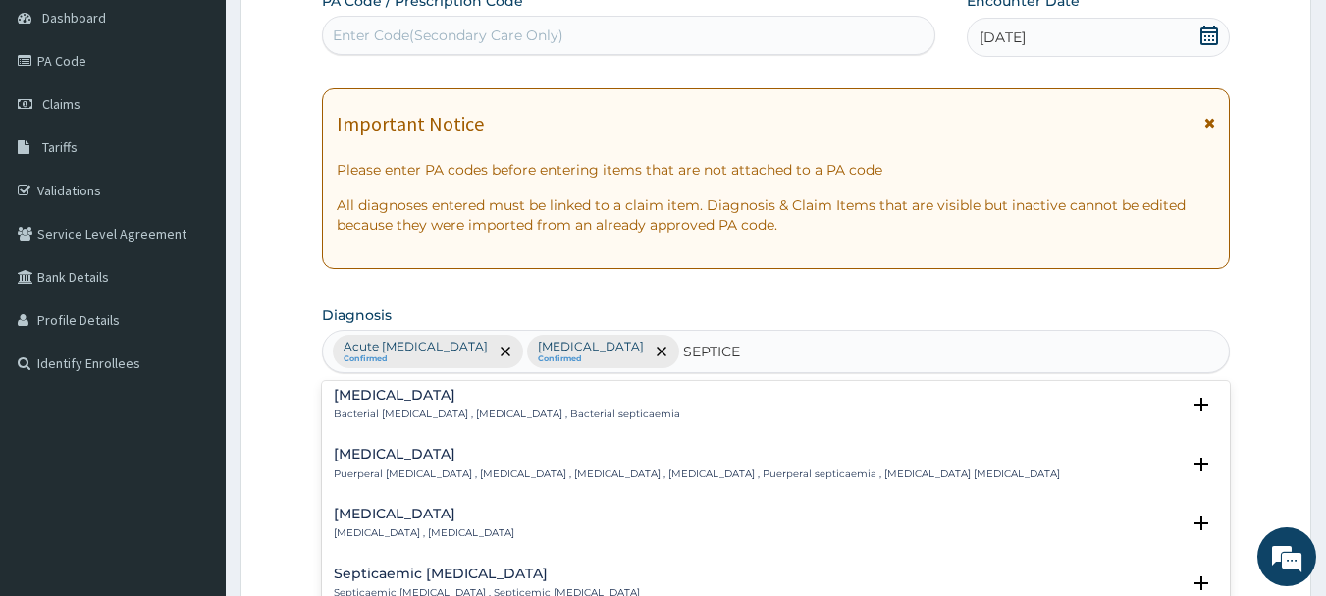
scroll to position [98, 0]
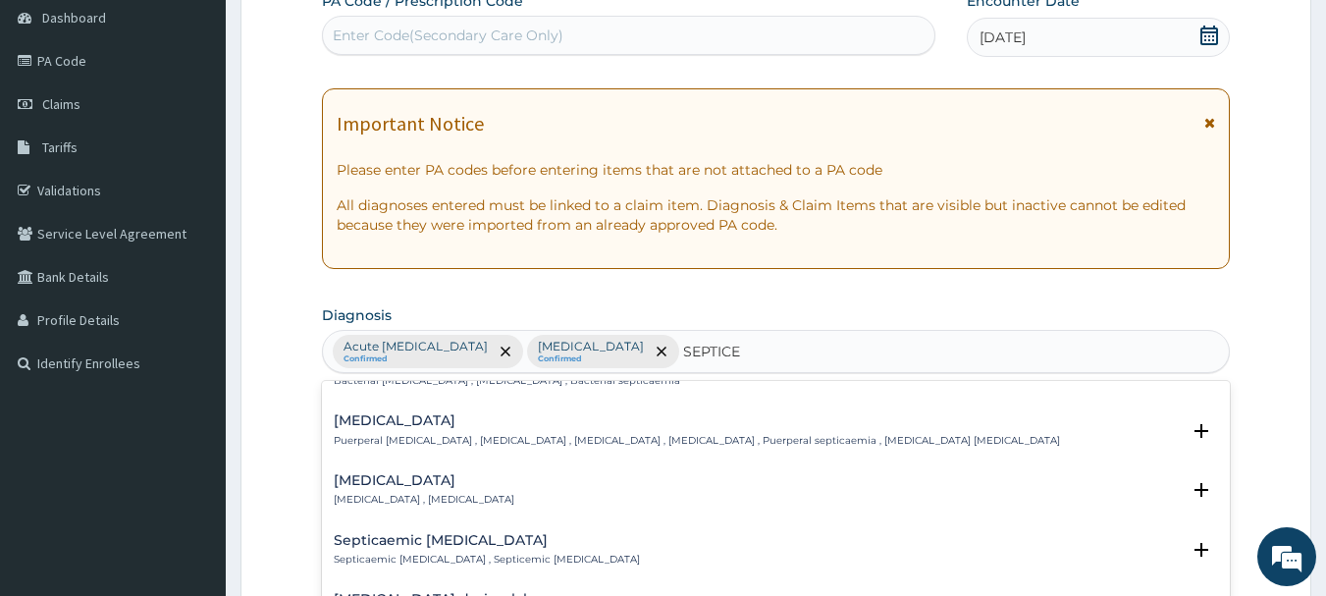
click at [502, 488] on h4 "Septicemic plague" at bounding box center [424, 480] width 181 height 15
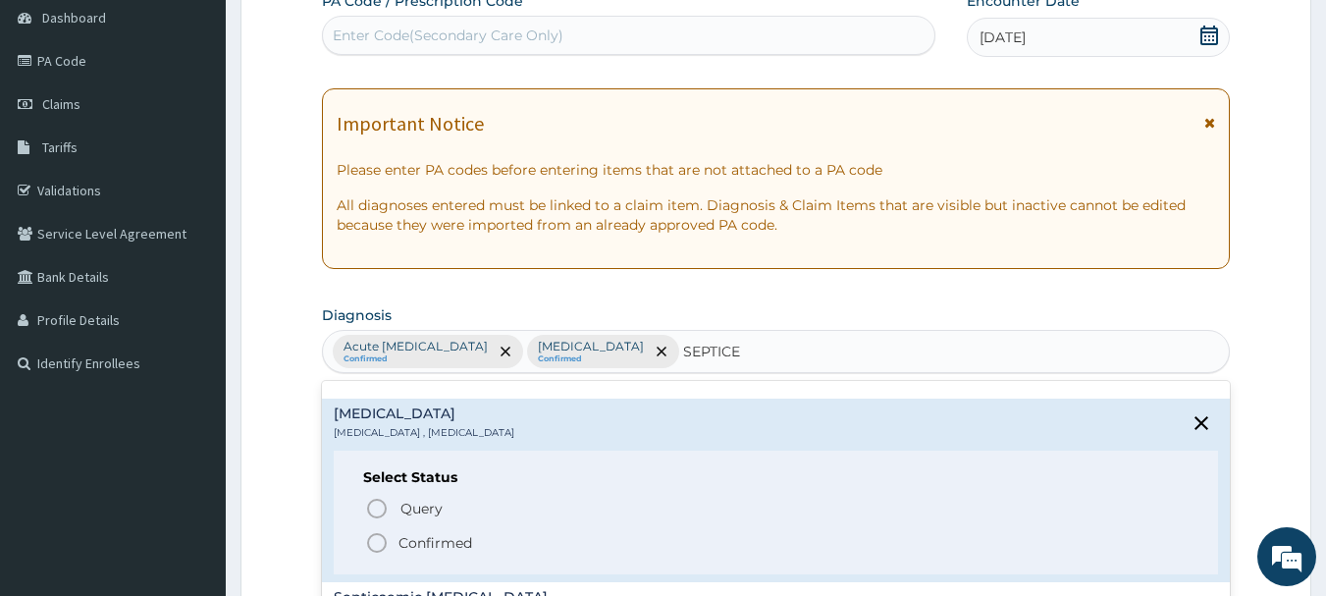
scroll to position [196, 0]
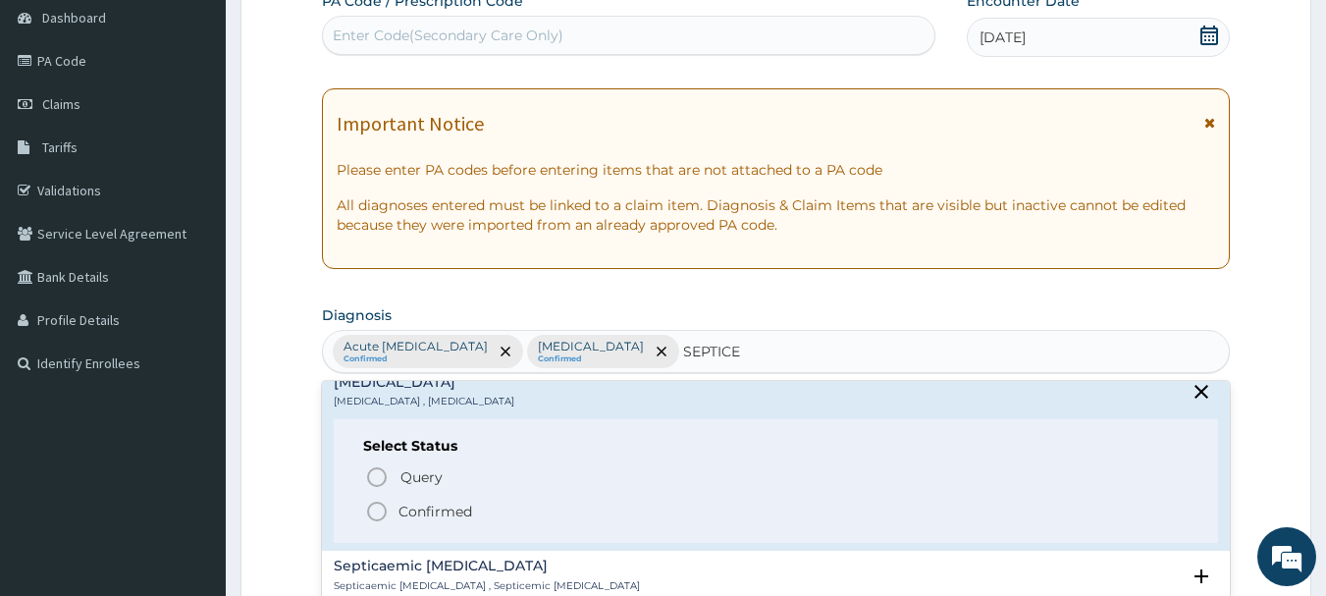
click at [375, 513] on icon "status option filled" at bounding box center [377, 512] width 24 height 24
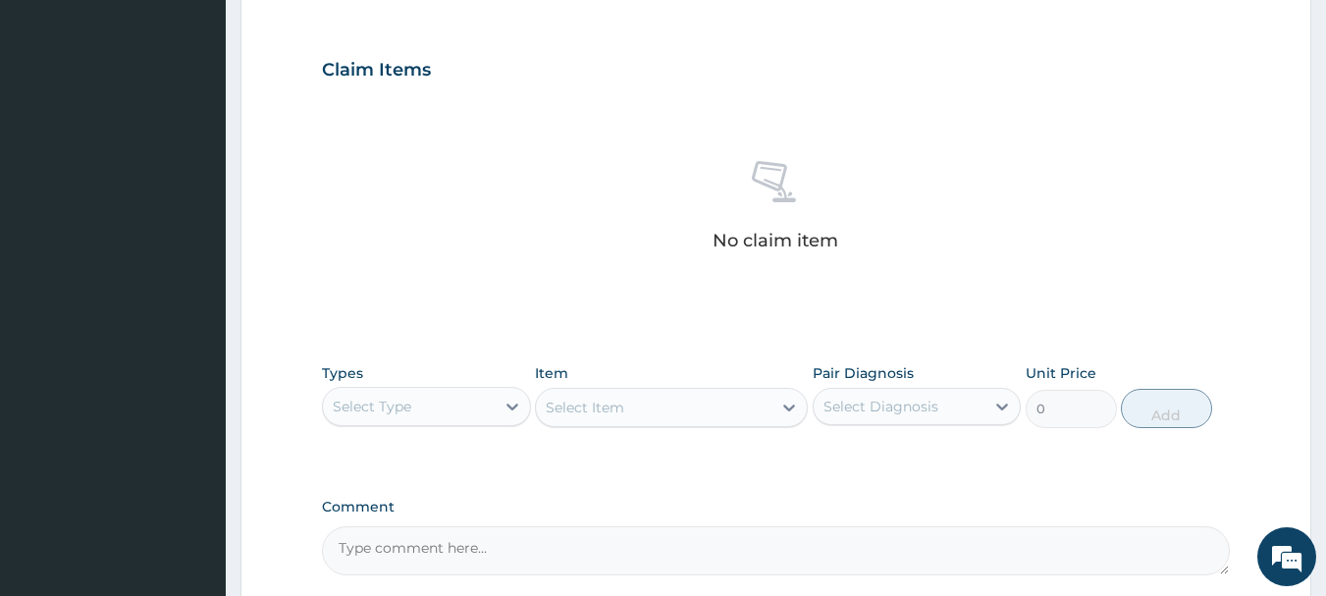
scroll to position [687, 0]
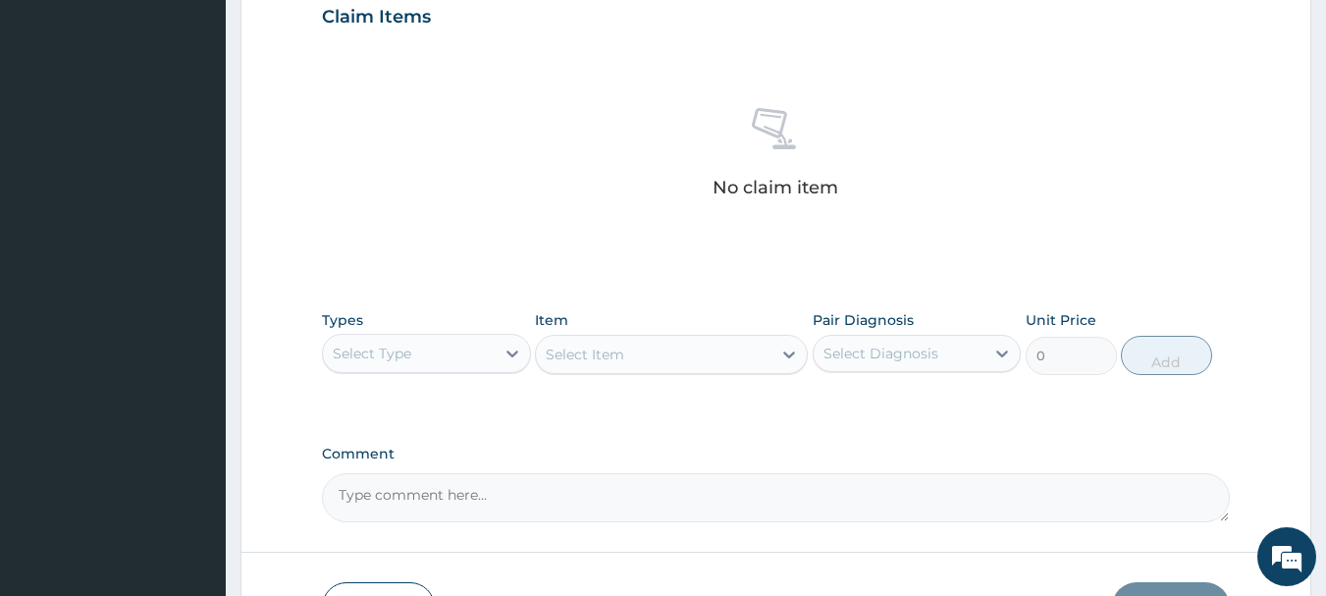
click at [407, 347] on div "Select Type" at bounding box center [372, 354] width 79 height 20
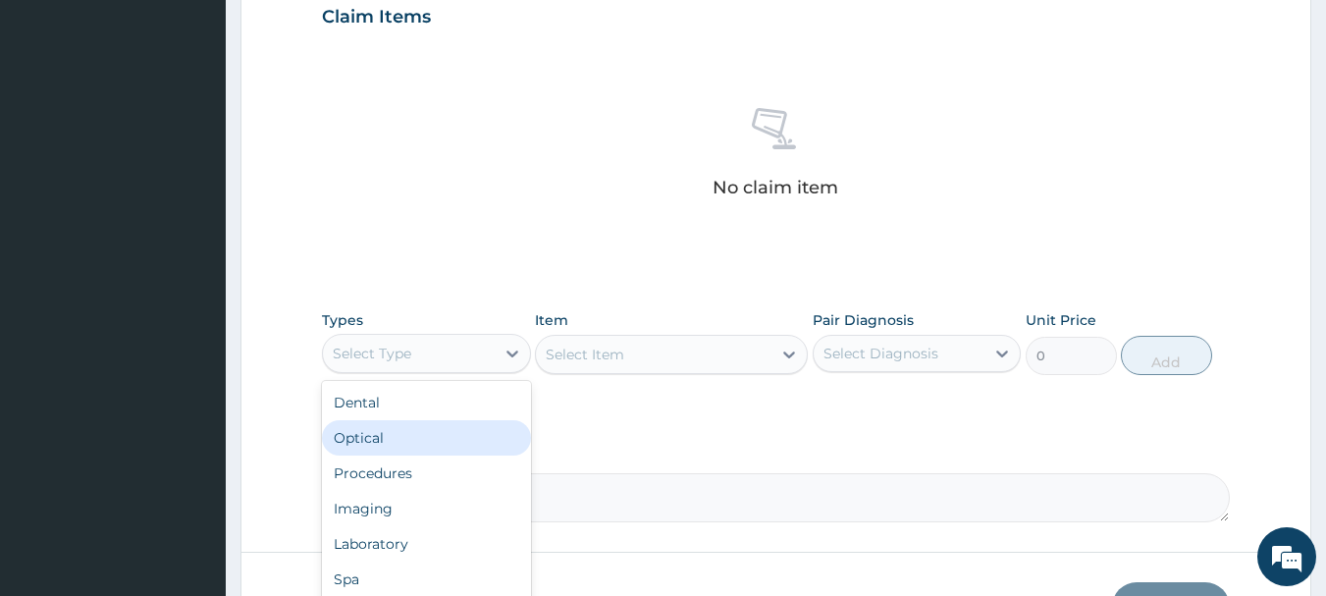
scroll to position [67, 0]
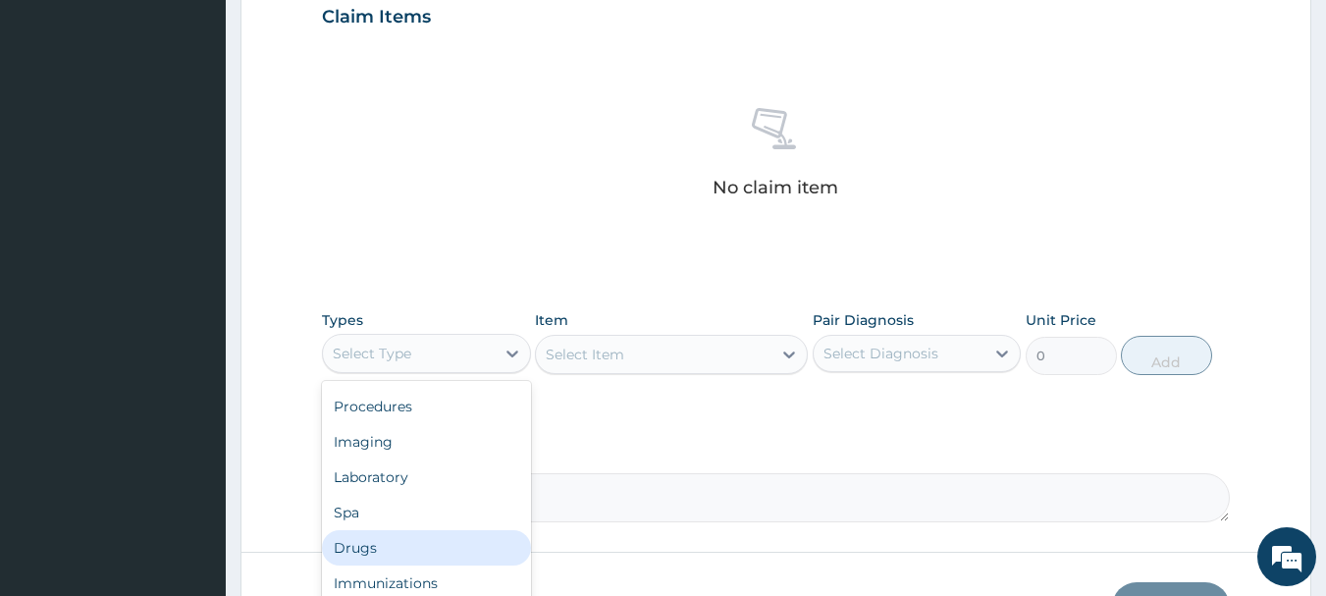
click at [363, 548] on div "Drugs" at bounding box center [426, 547] width 209 height 35
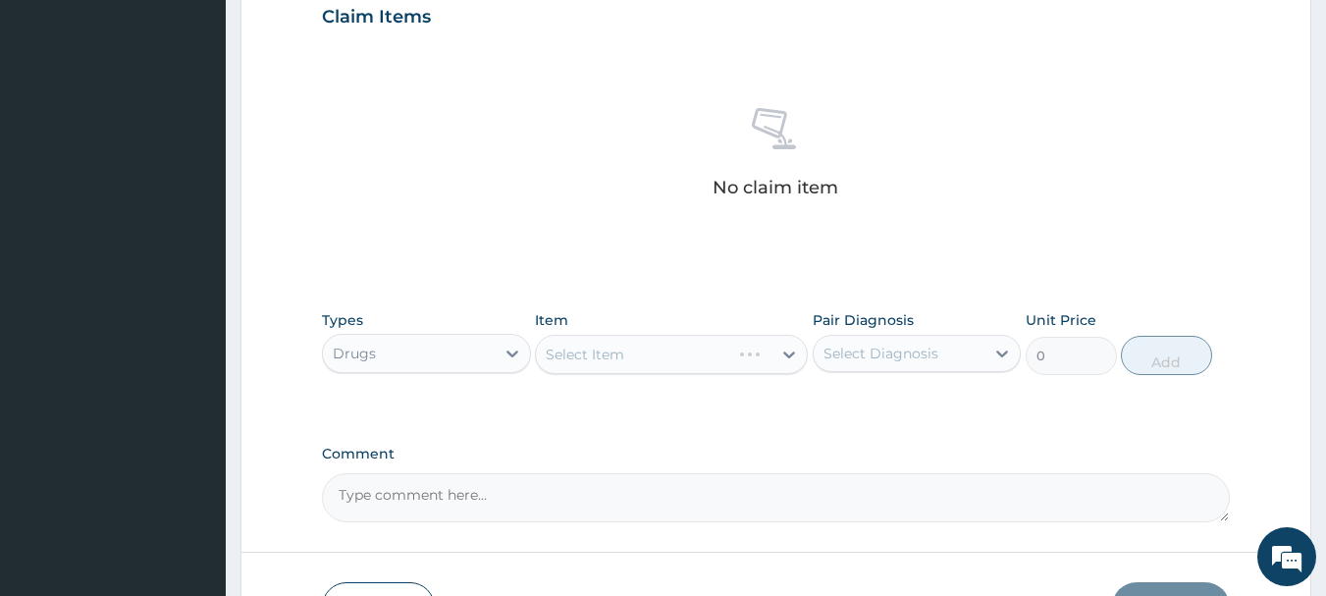
click at [687, 351] on div "Select Item" at bounding box center [671, 354] width 273 height 39
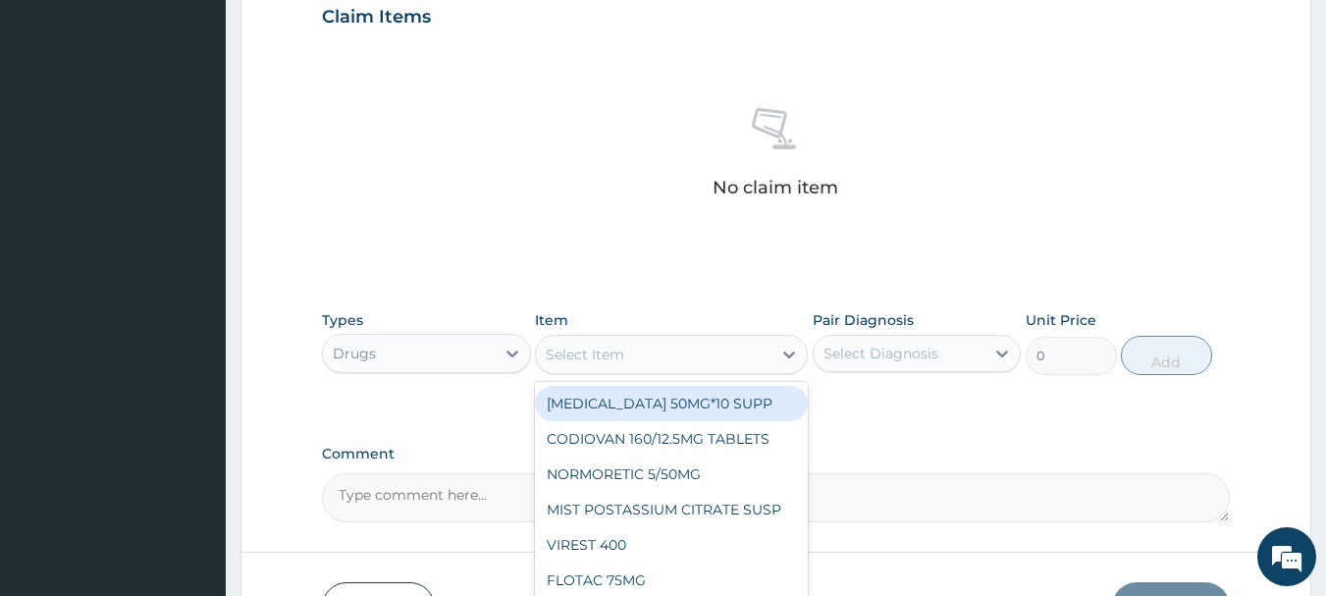
click at [687, 351] on div "Select Item" at bounding box center [654, 354] width 236 height 31
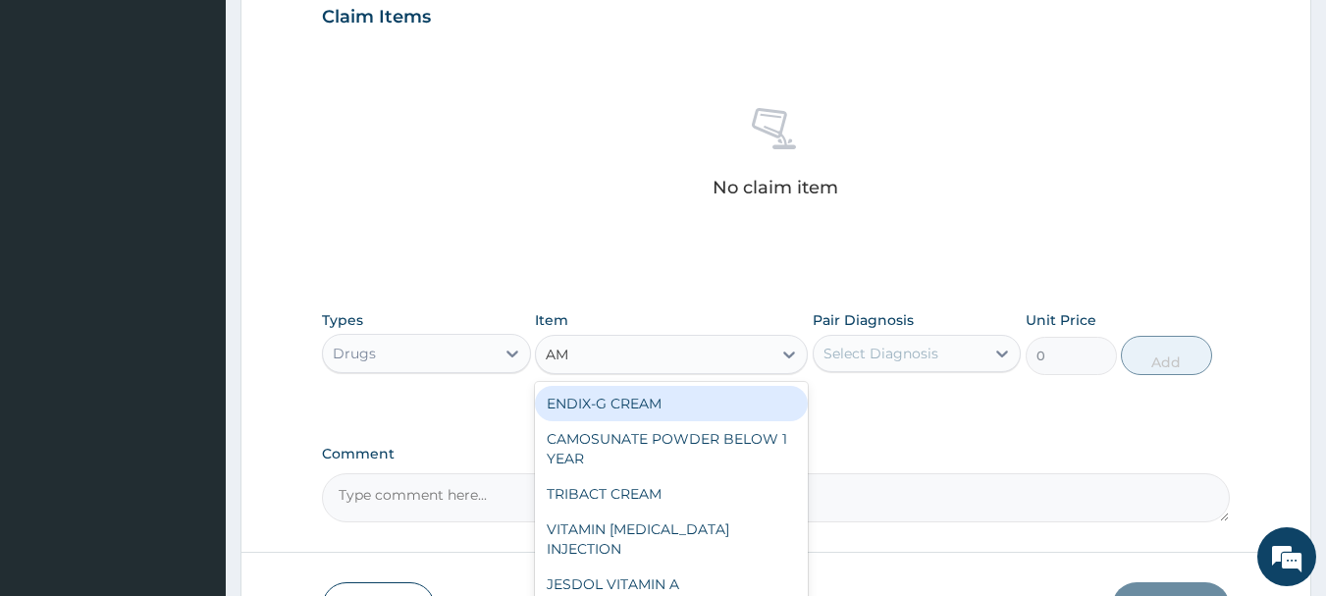
type input "AMO"
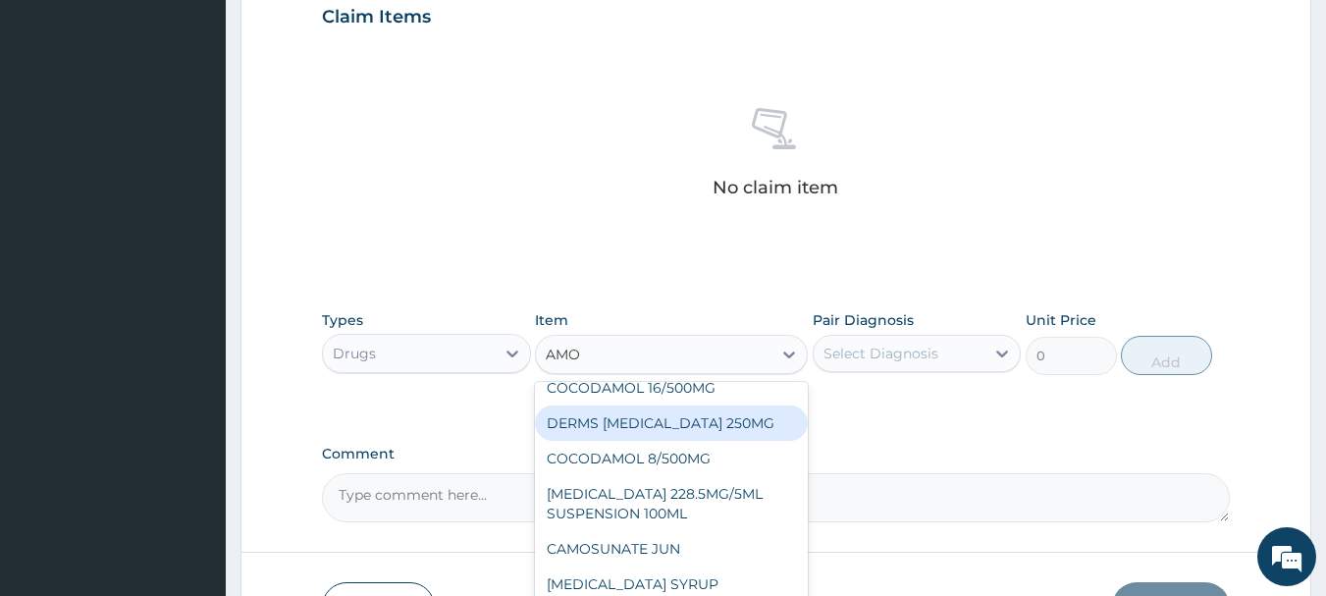
scroll to position [805, 0]
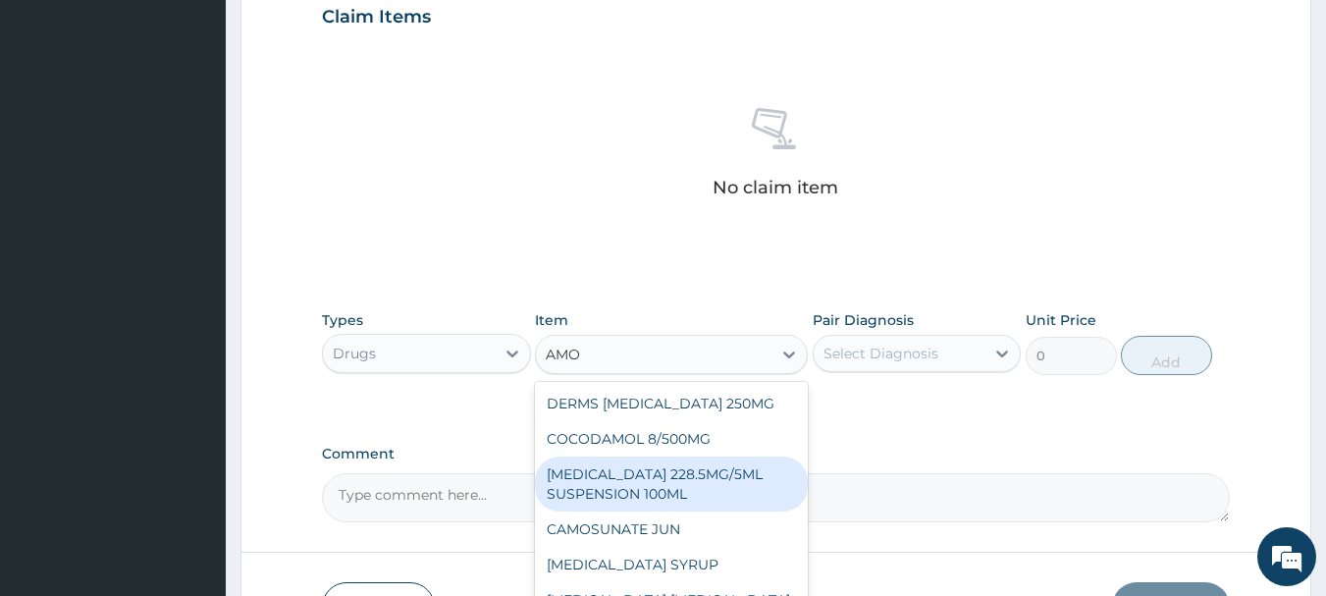
click at [619, 493] on div "[MEDICAL_DATA] 228.5MG/5ML SUSPENSION 100ML" at bounding box center [671, 484] width 273 height 55
type input "2247"
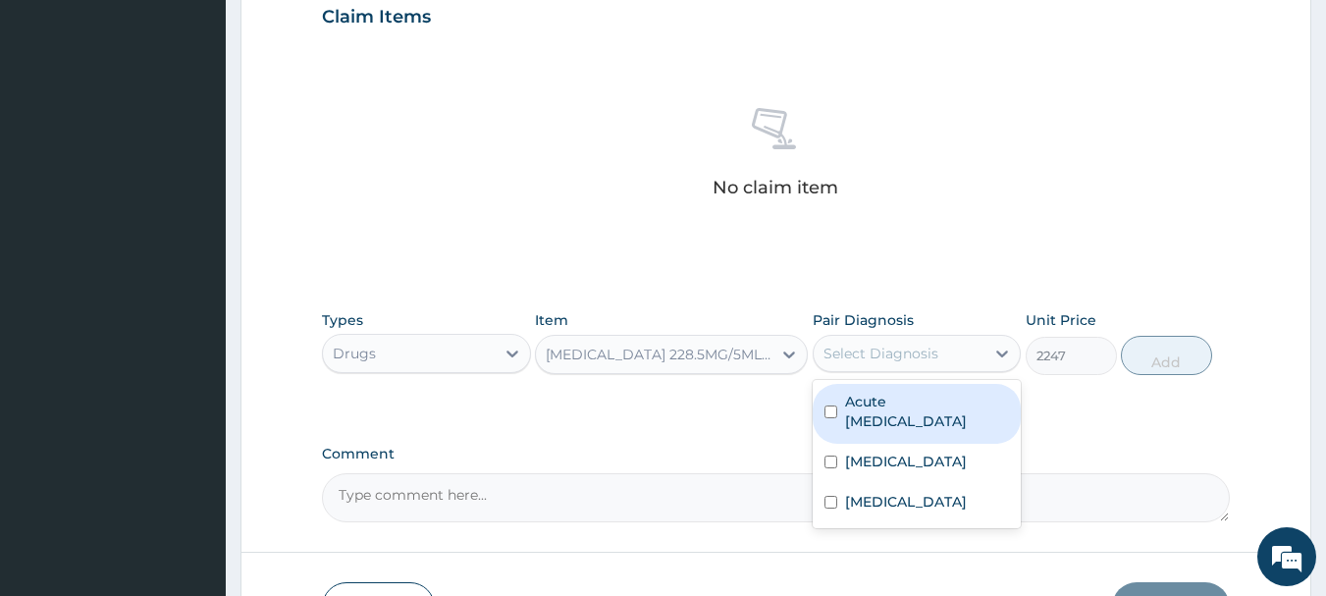
click at [896, 345] on div "Select Diagnosis" at bounding box center [881, 354] width 115 height 20
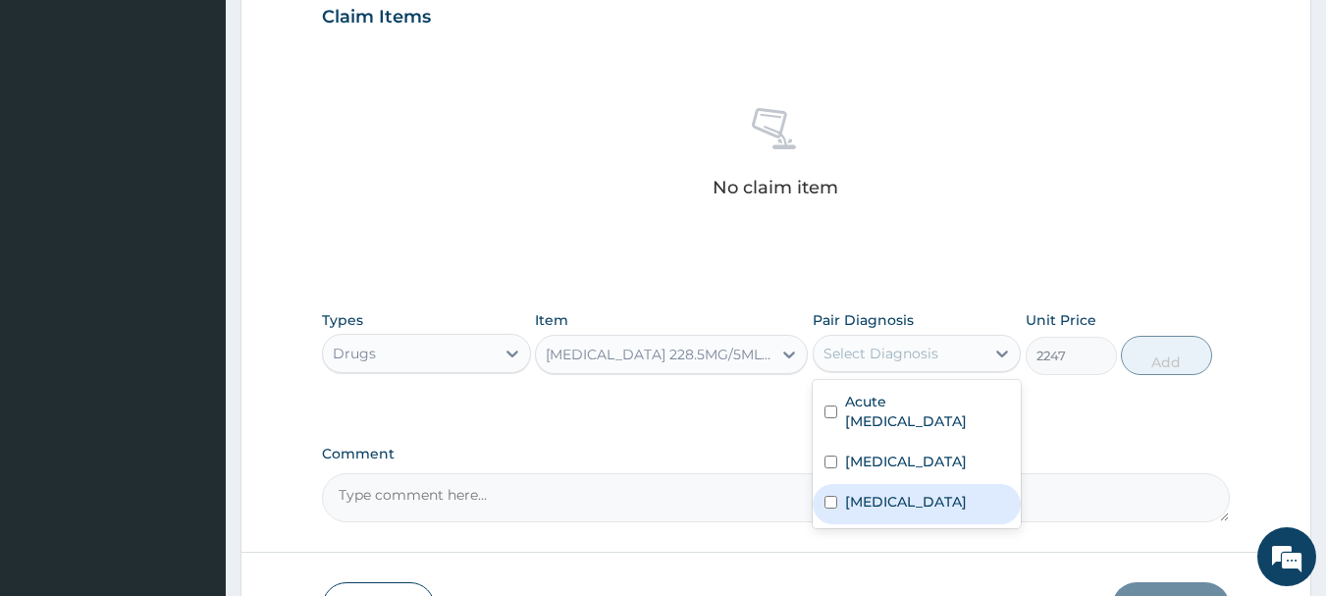
click at [837, 499] on div "Septicemic plague" at bounding box center [917, 504] width 209 height 40
checkbox input "true"
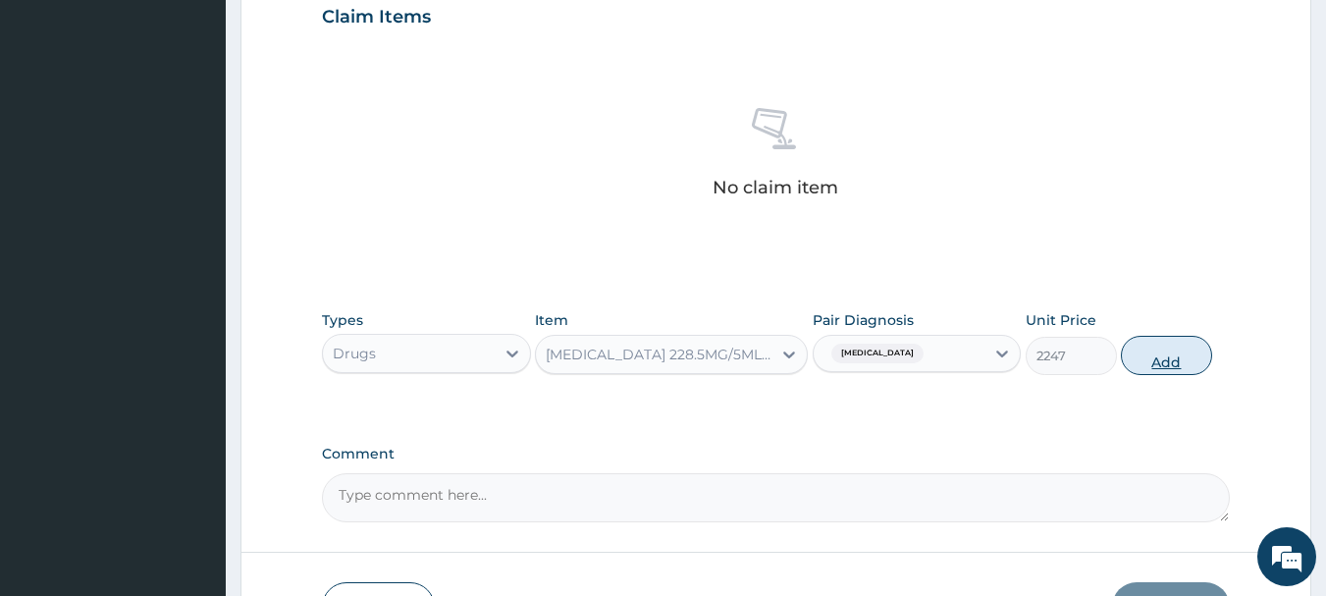
click at [1169, 356] on button "Add" at bounding box center [1166, 355] width 91 height 39
type input "0"
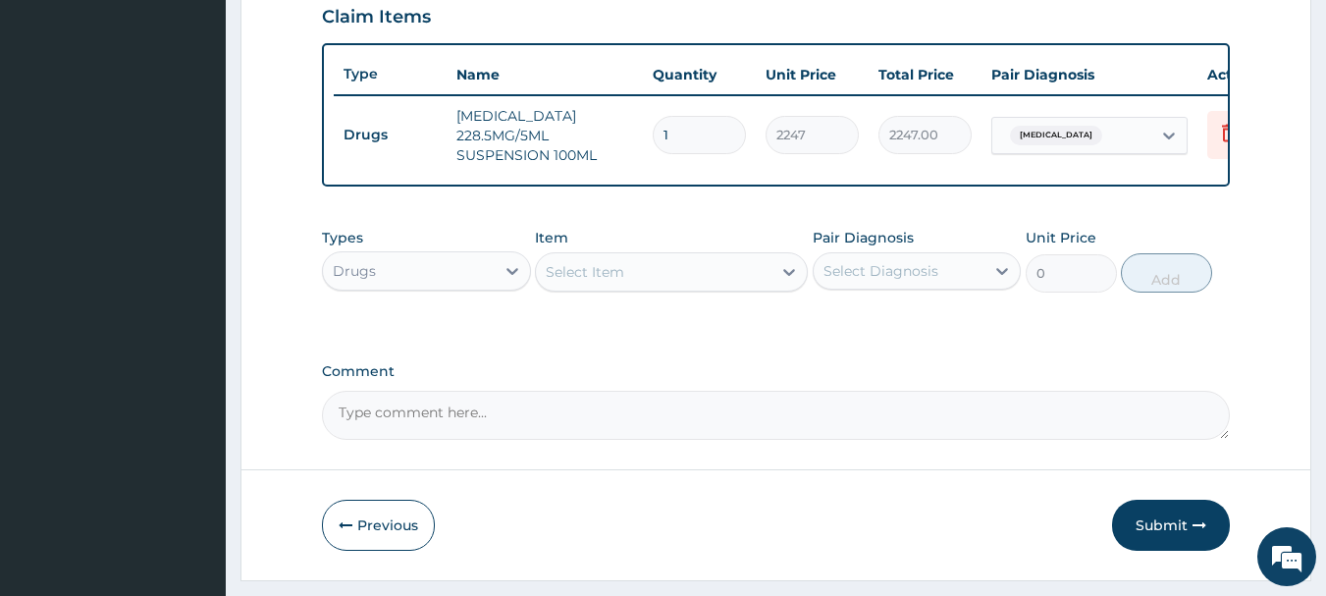
click at [573, 282] on div "Select Item" at bounding box center [585, 272] width 79 height 20
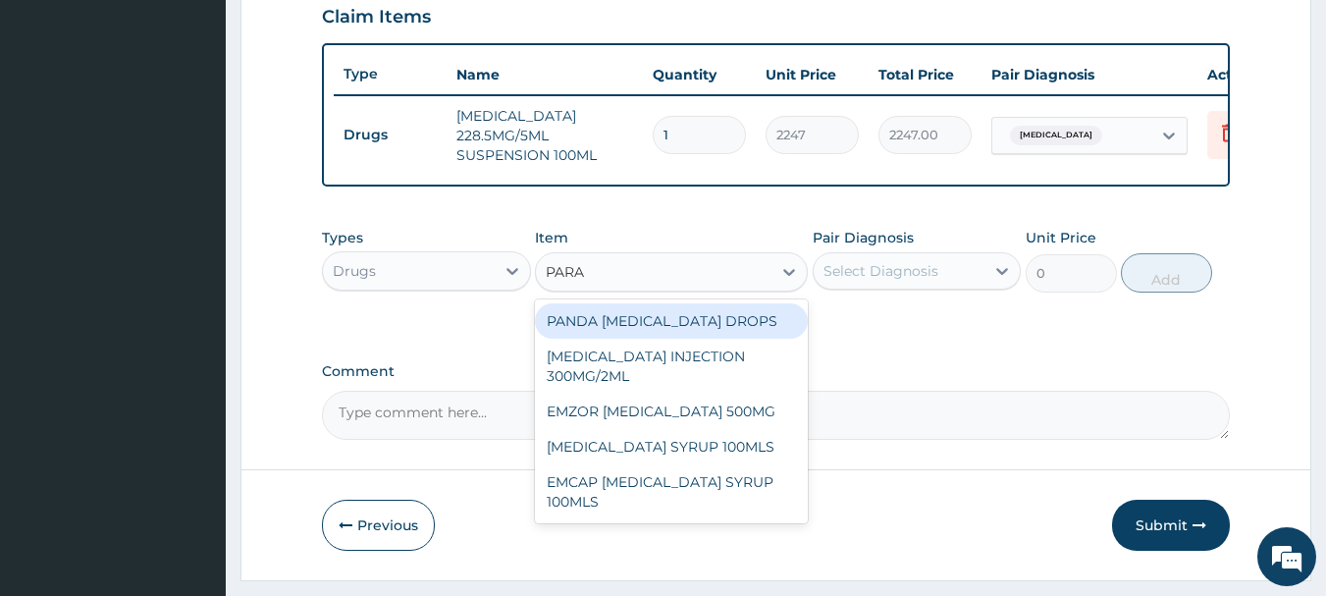
type input "PARAC"
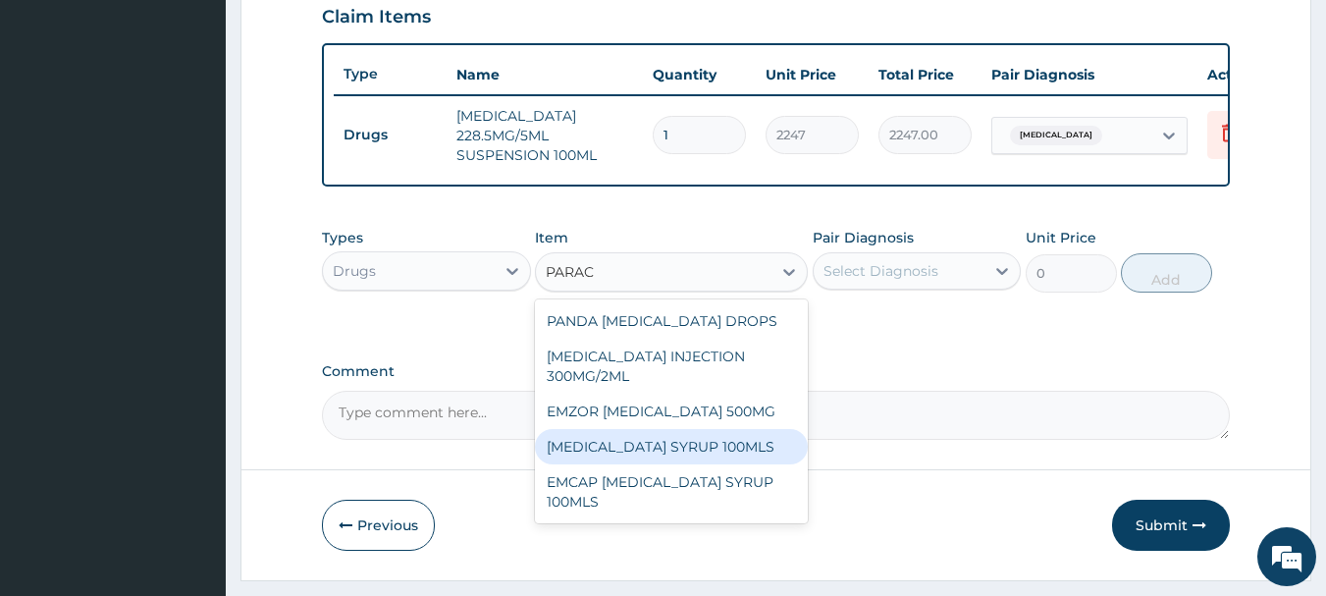
click at [753, 459] on div "PARACETAMOL SYRUP 100MLS" at bounding box center [671, 446] width 273 height 35
type input "710"
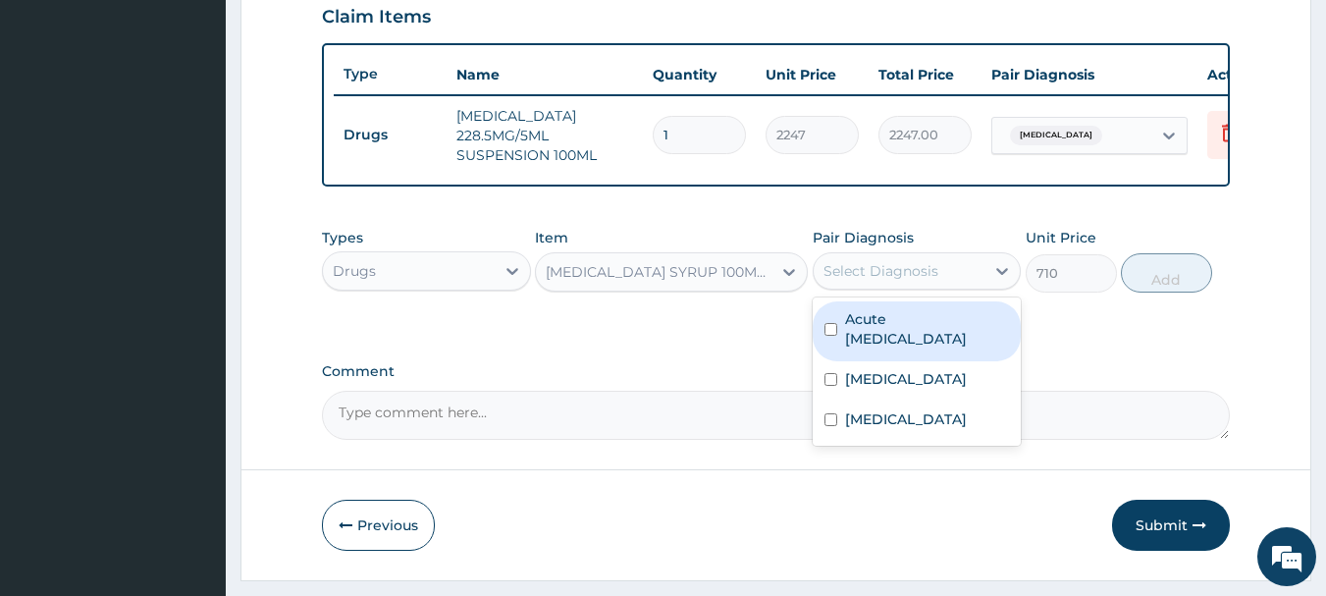
click at [945, 285] on div "Select Diagnosis" at bounding box center [900, 270] width 172 height 31
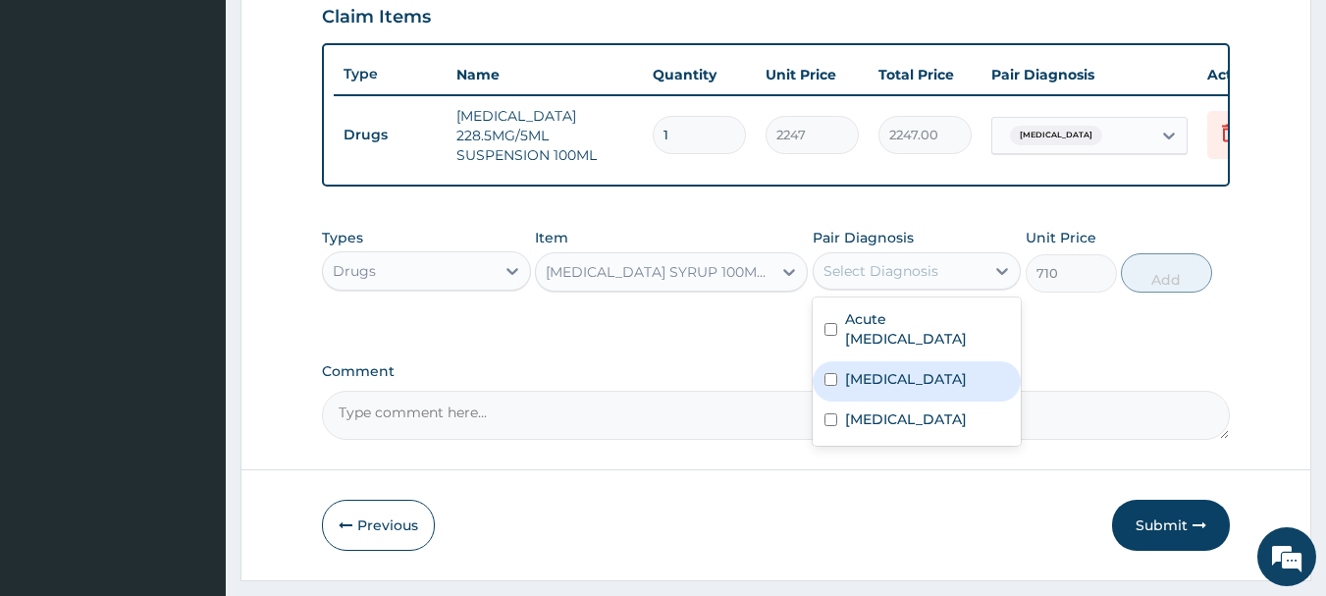
click at [835, 386] on input "checkbox" at bounding box center [831, 379] width 13 height 13
checkbox input "true"
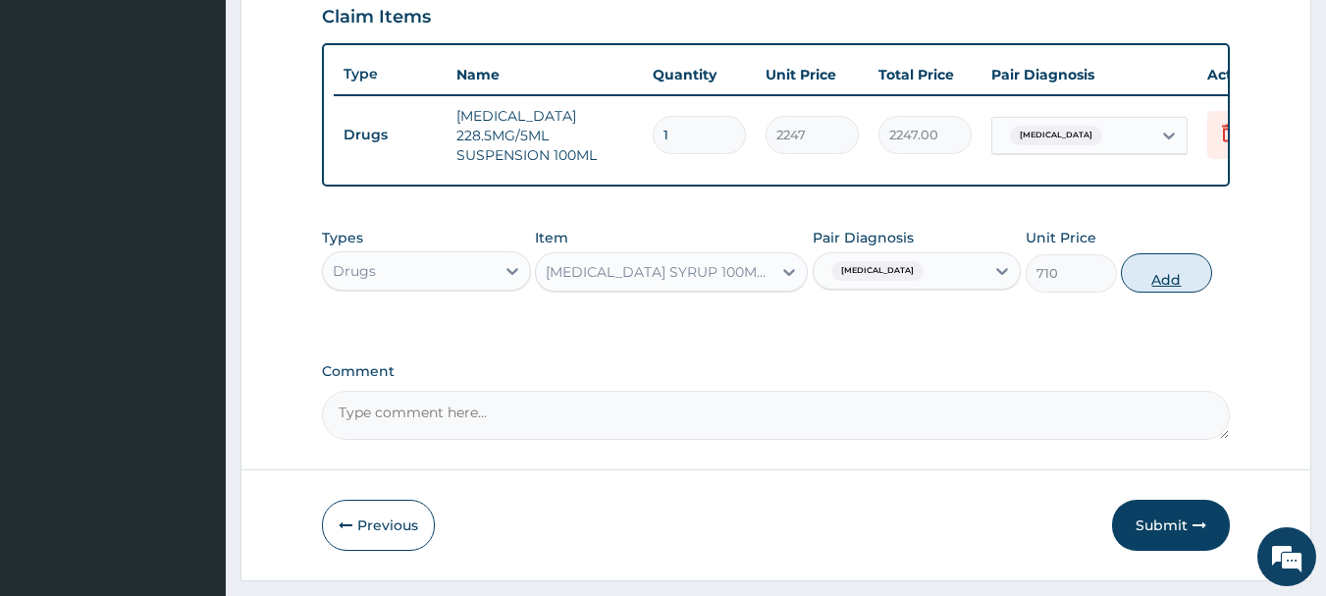
click at [1177, 284] on button "Add" at bounding box center [1166, 272] width 91 height 39
type input "0"
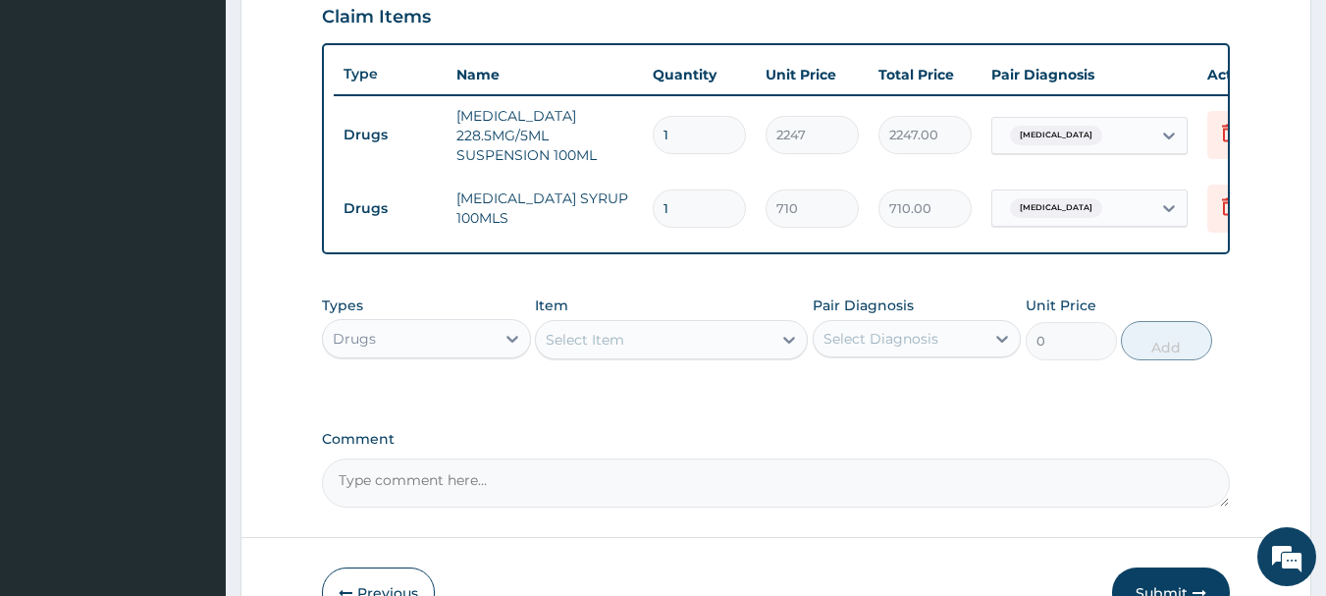
click at [678, 350] on div "Select Item" at bounding box center [654, 339] width 236 height 31
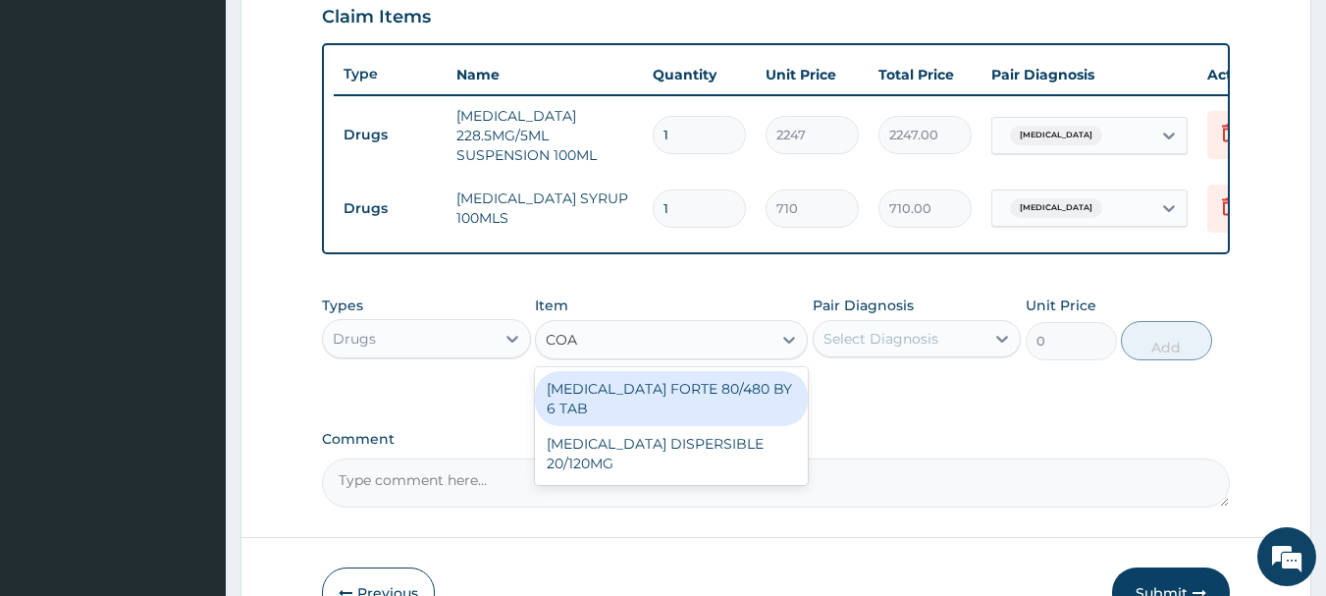
type input "COAR"
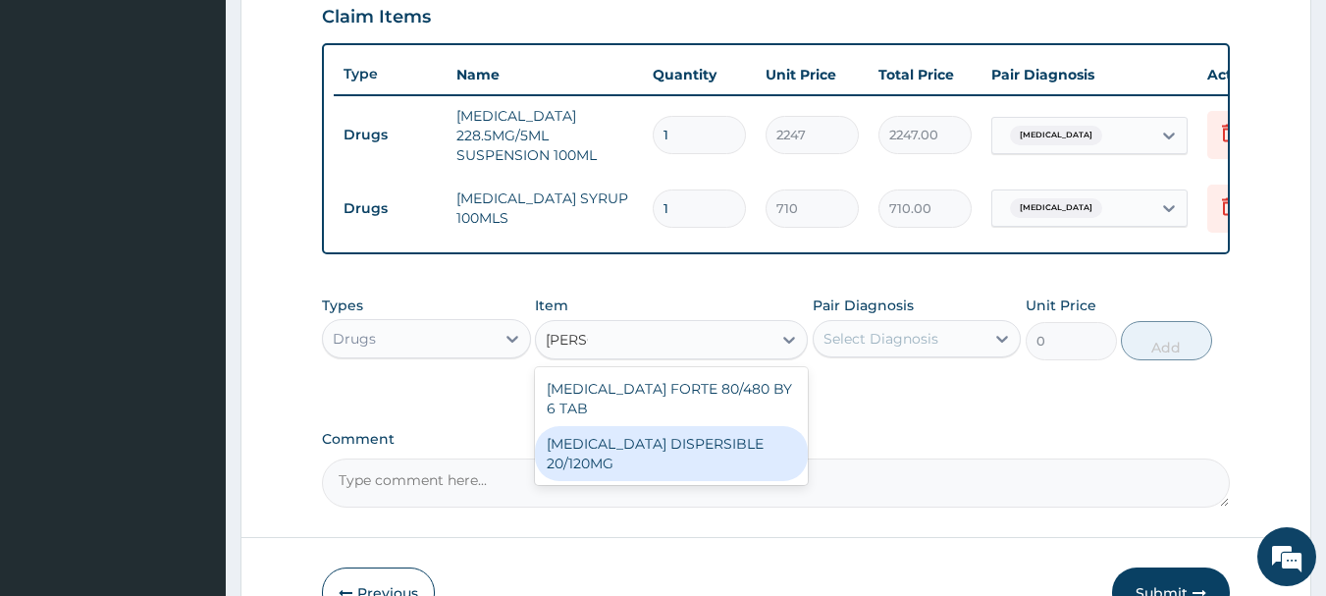
click at [780, 434] on div "COARTEM DISPERSIBLE 20/120MG" at bounding box center [671, 453] width 273 height 55
type input "112"
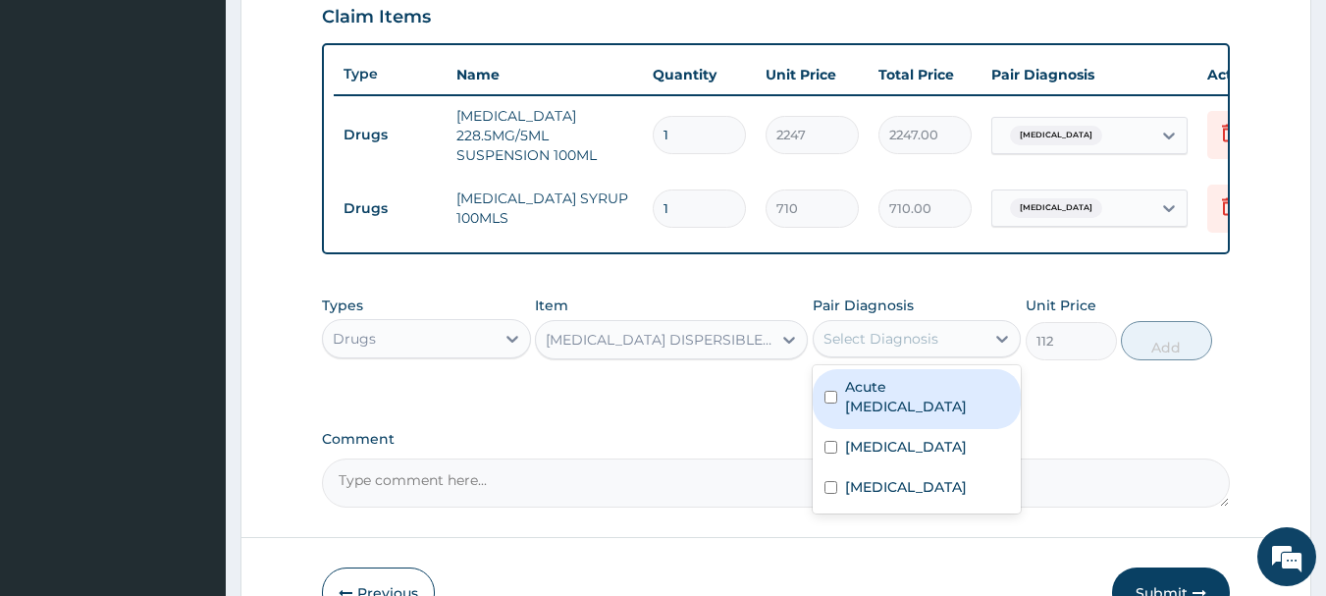
click at [968, 354] on div "Select Diagnosis" at bounding box center [900, 338] width 172 height 31
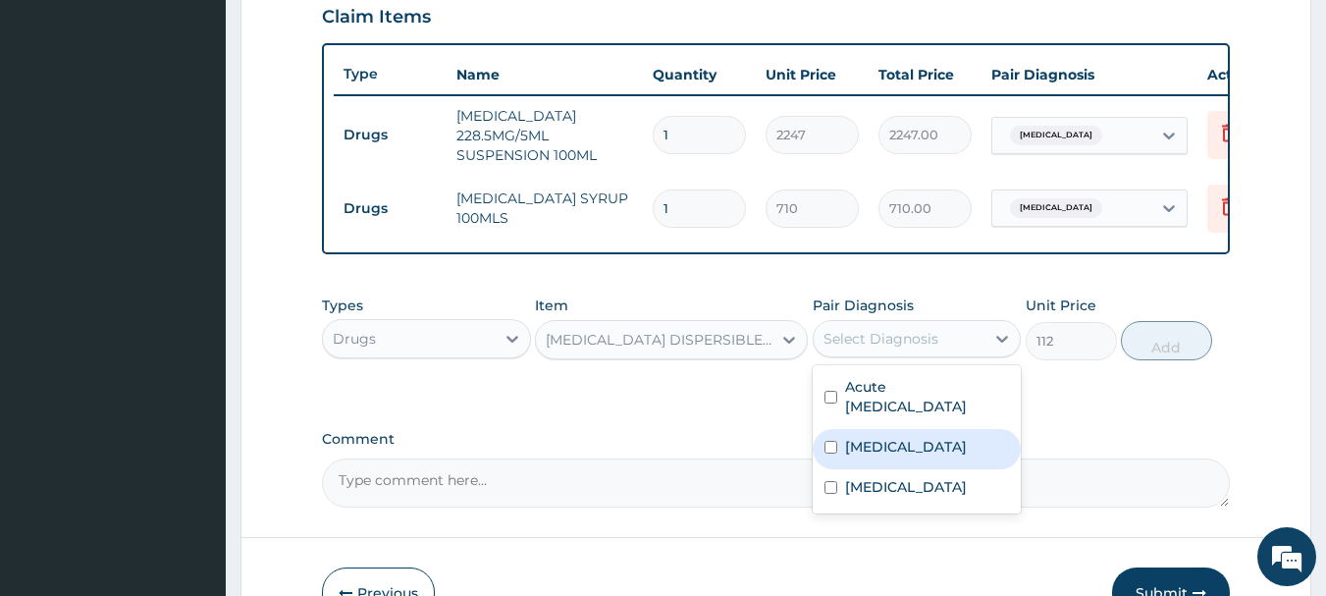
click at [836, 454] on input "checkbox" at bounding box center [831, 447] width 13 height 13
checkbox input "true"
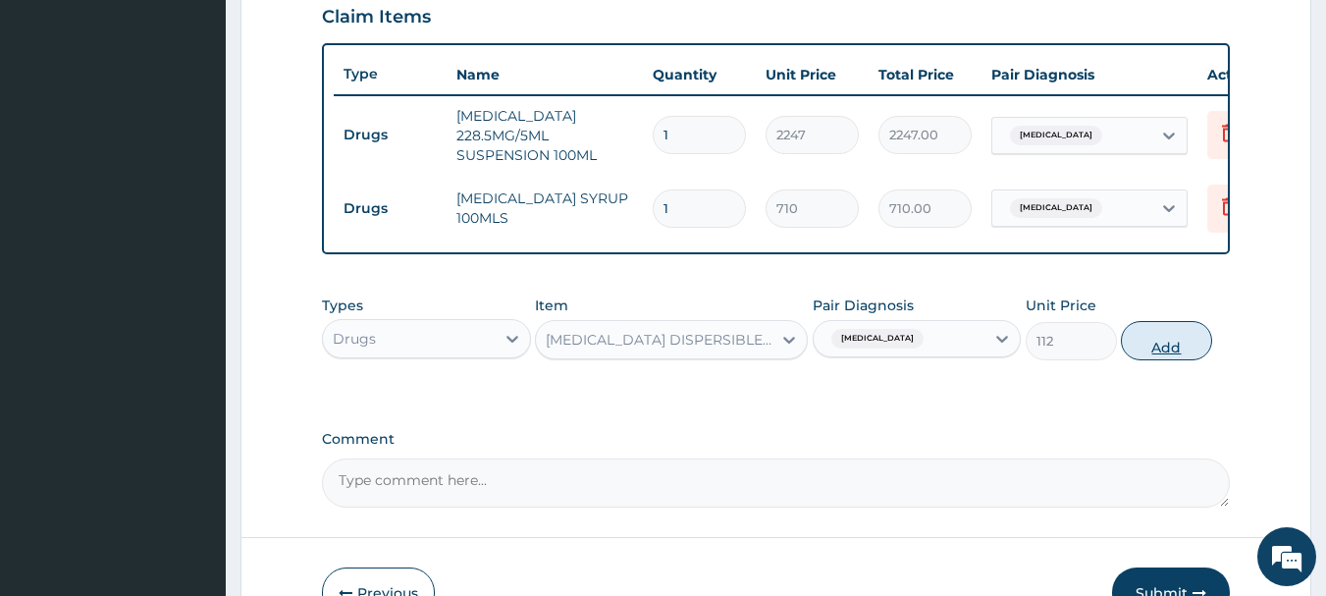
click at [1154, 352] on button "Add" at bounding box center [1166, 340] width 91 height 39
type input "0"
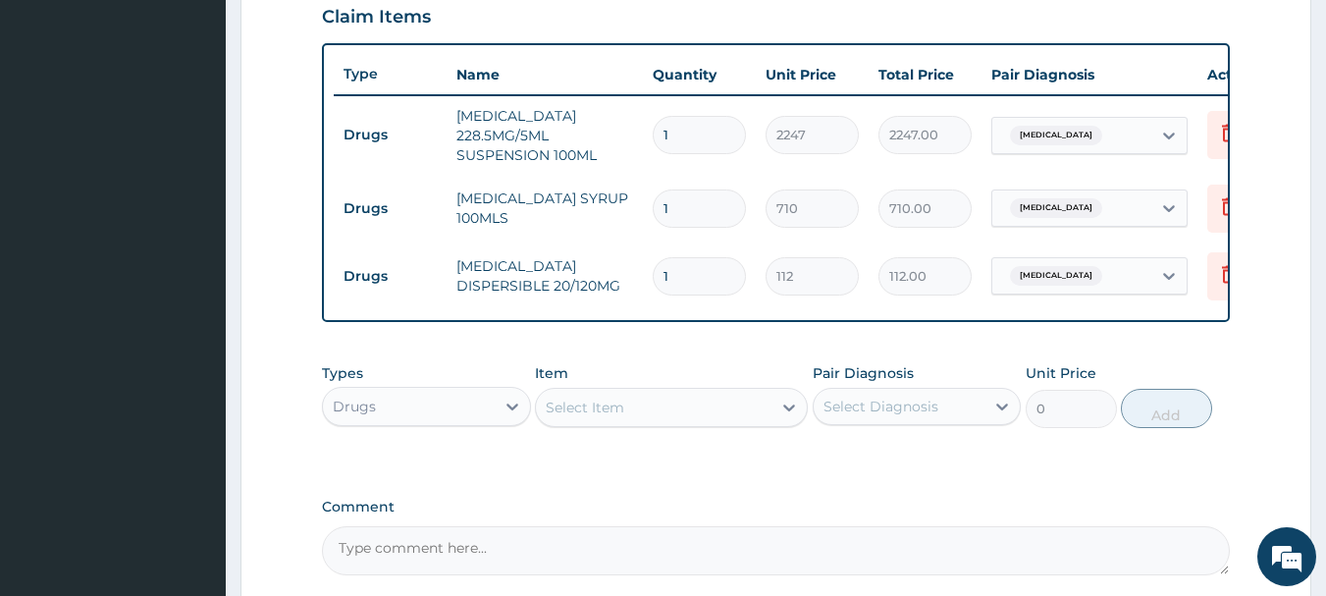
type input "0.00"
type input "6"
type input "672.00"
type input "0.00"
type input "1"
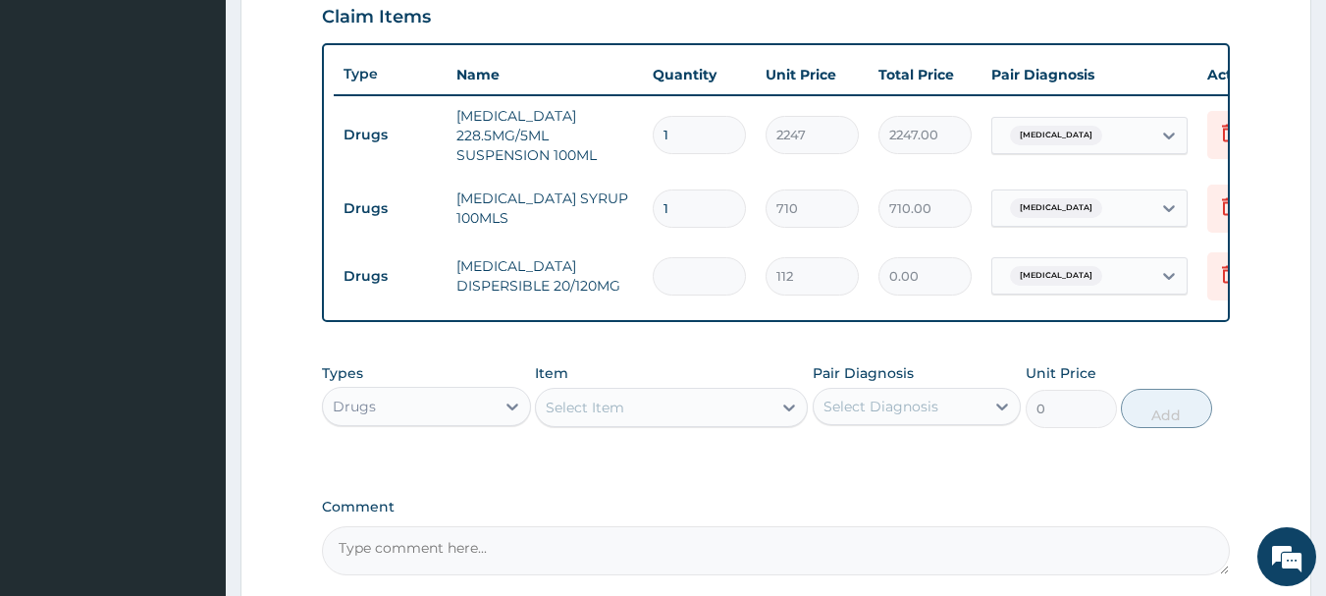
type input "112.00"
type input "12"
type input "1344.00"
type input "12"
click at [621, 417] on div "Select Item" at bounding box center [585, 408] width 79 height 20
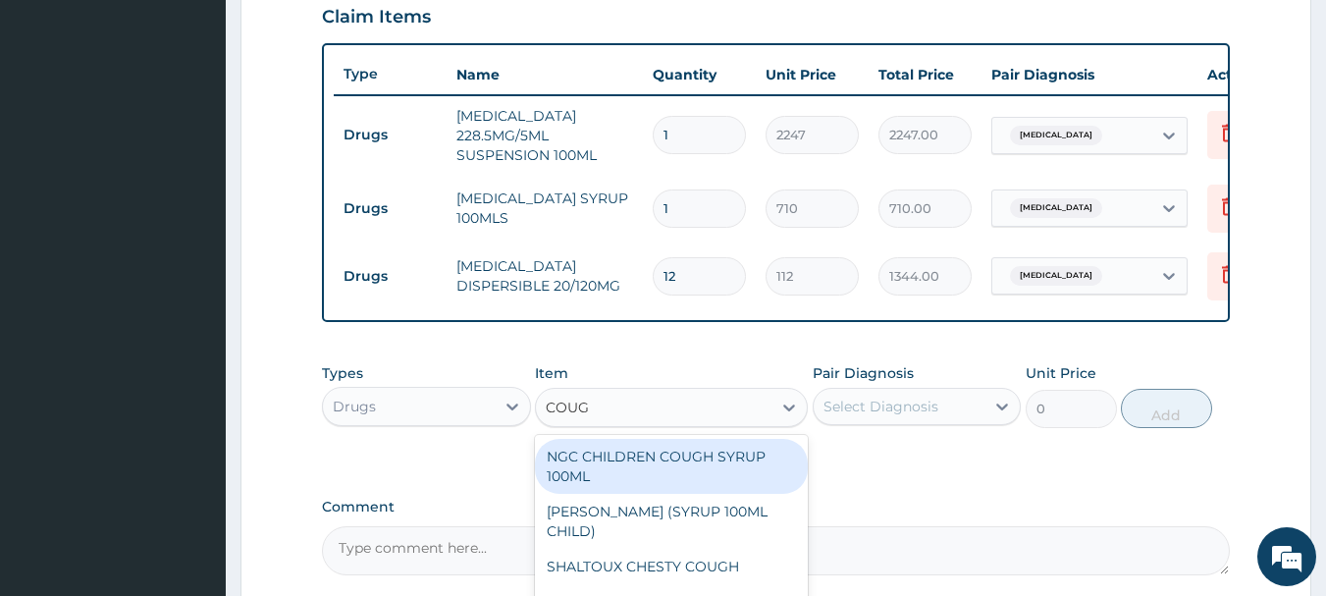
type input "COUGH"
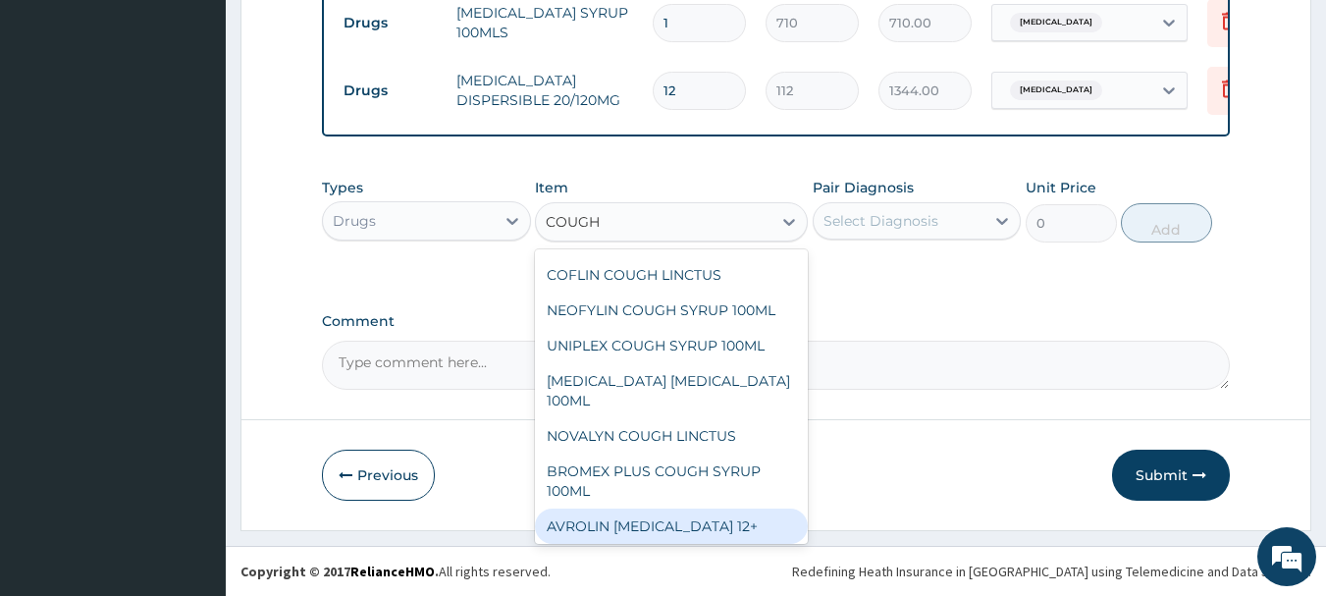
scroll to position [271, 0]
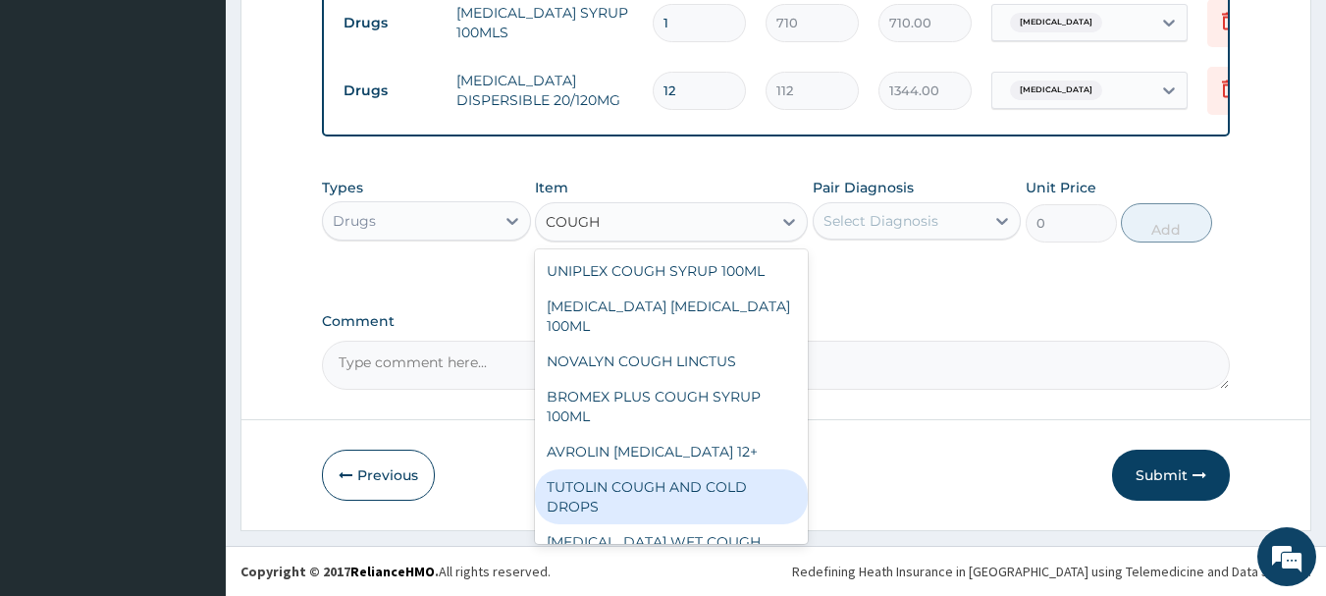
click at [657, 494] on div "TUTOLIN COUGH AND COLD DROPS" at bounding box center [671, 496] width 273 height 55
type input "1478"
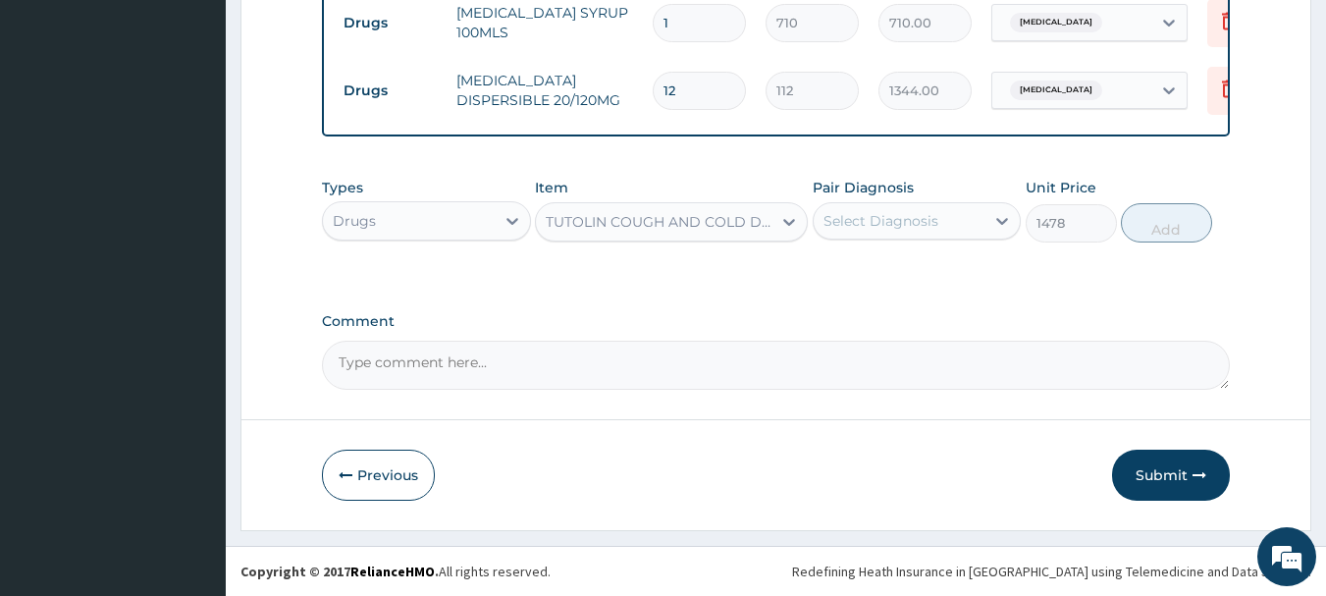
click at [874, 227] on div "Select Diagnosis" at bounding box center [881, 221] width 115 height 20
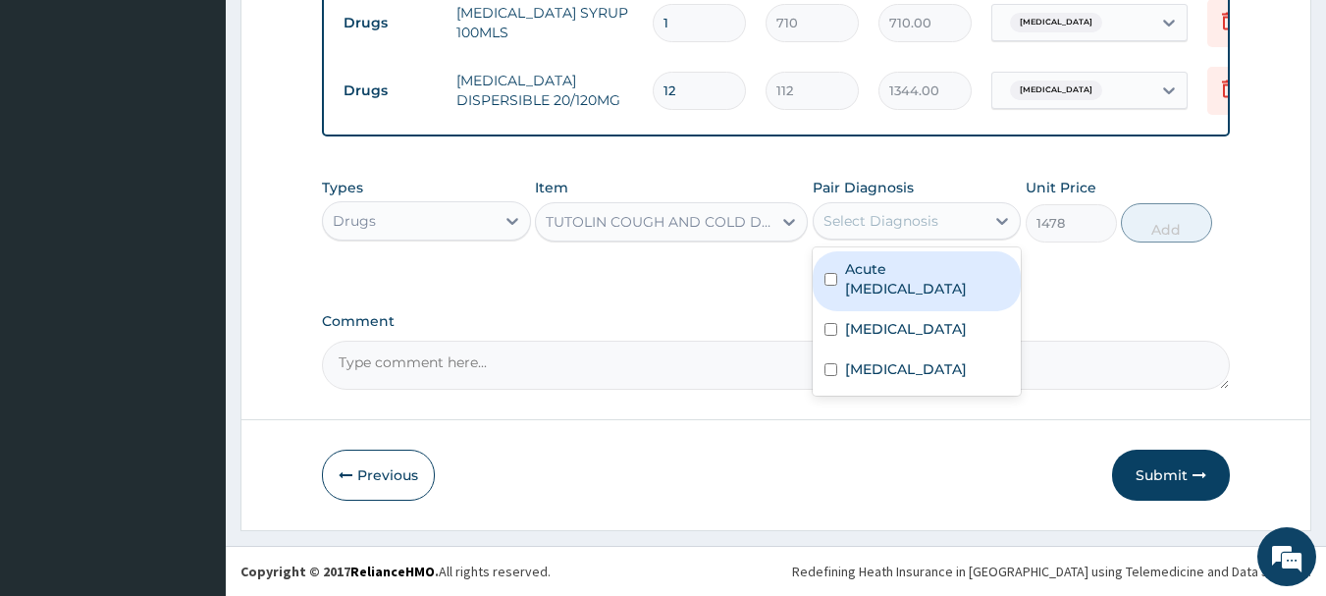
click at [836, 282] on input "checkbox" at bounding box center [831, 279] width 13 height 13
checkbox input "true"
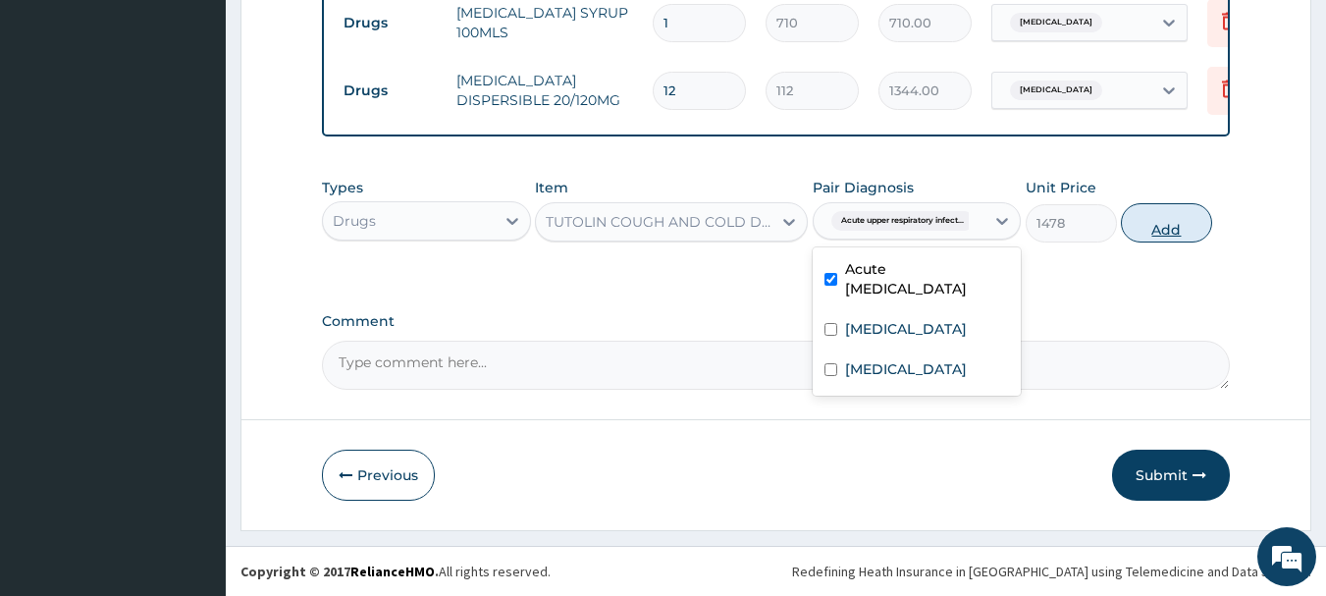
click at [1174, 226] on button "Add" at bounding box center [1166, 222] width 91 height 39
type input "0"
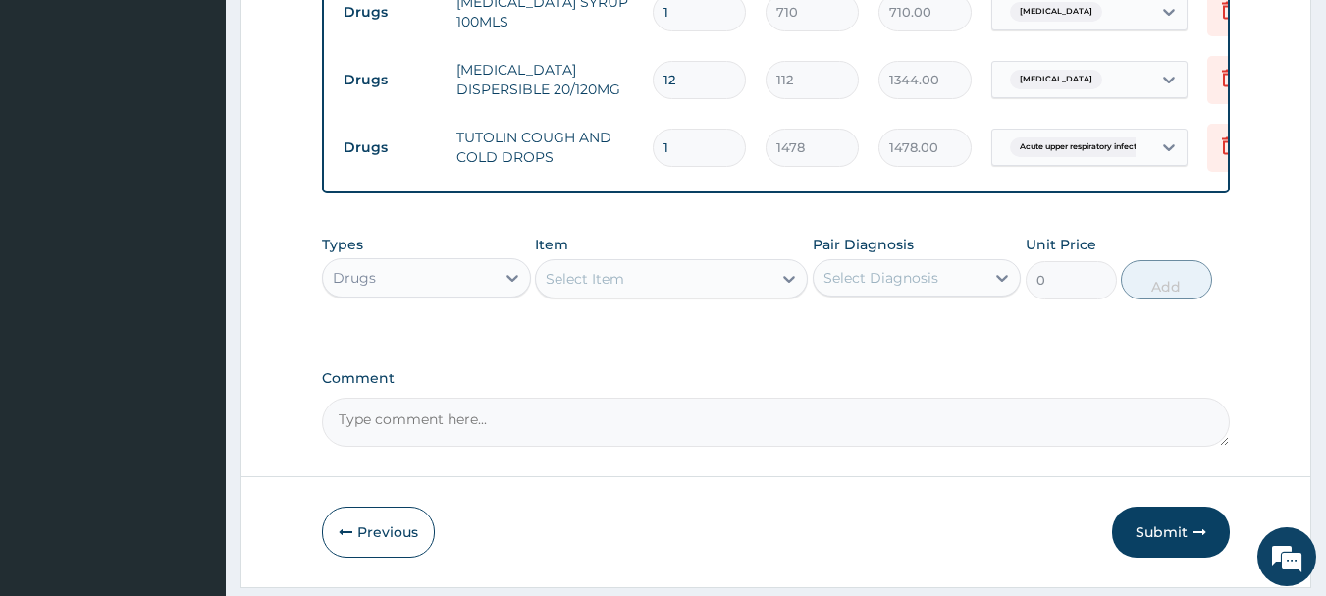
click at [617, 289] on div "Select Item" at bounding box center [585, 279] width 79 height 20
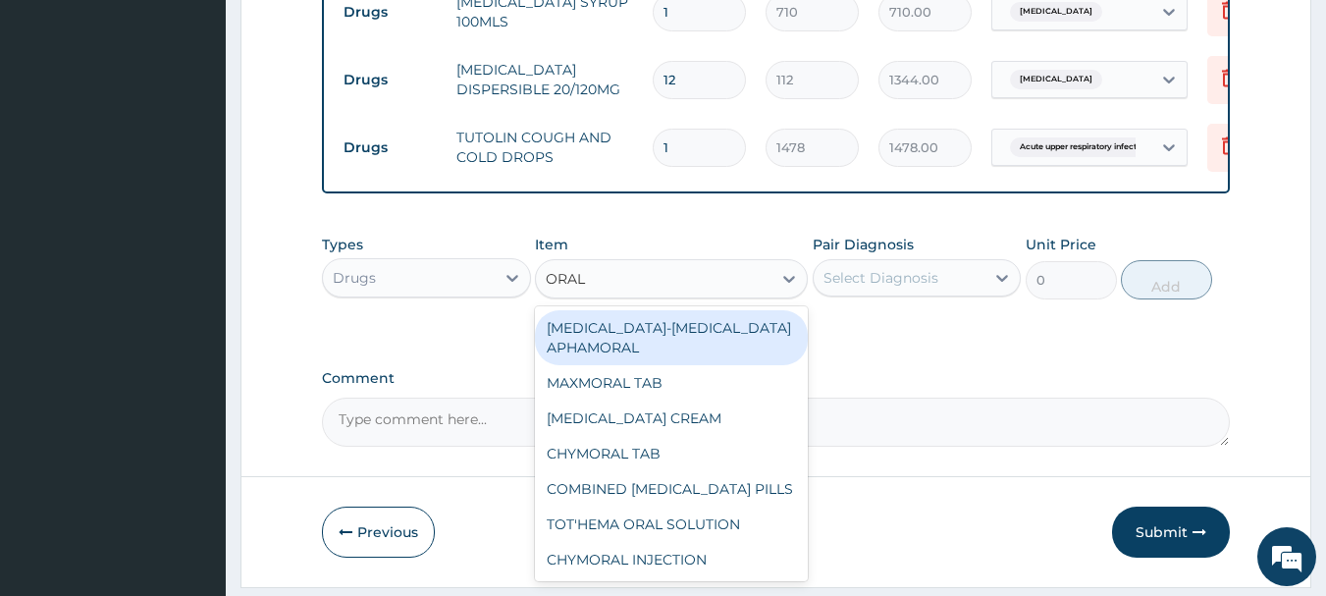
type input "ORAL S"
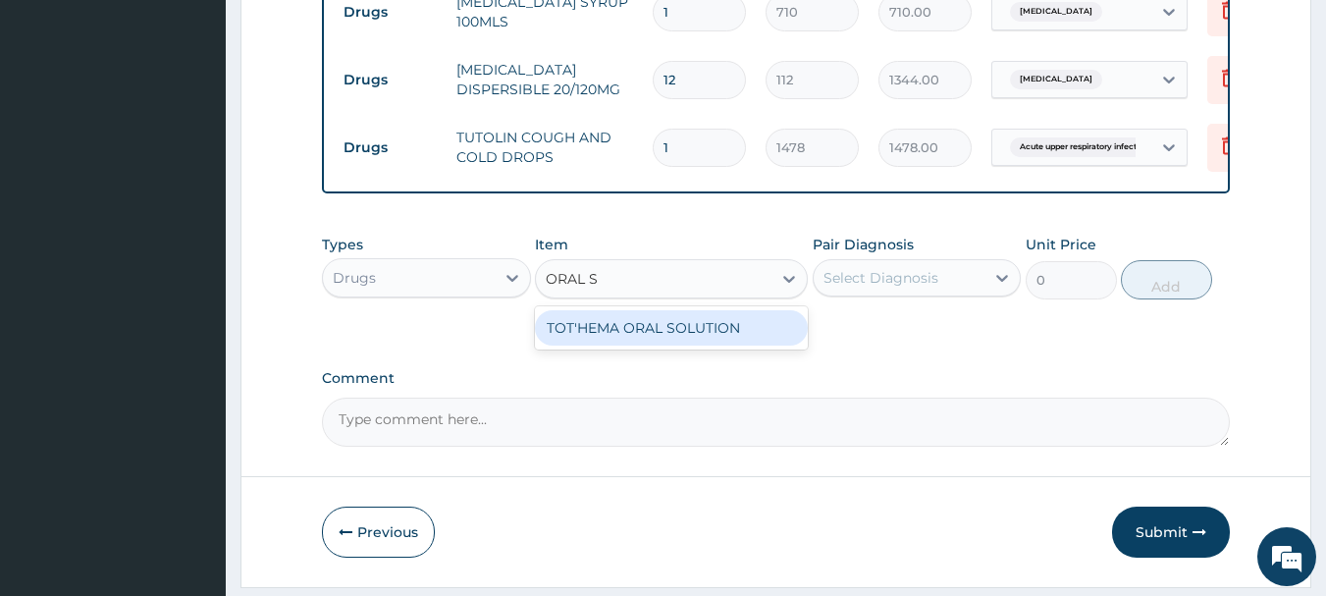
click at [643, 343] on div "TOT'HEMA ORAL SOLUTION" at bounding box center [671, 327] width 273 height 35
type input "710"
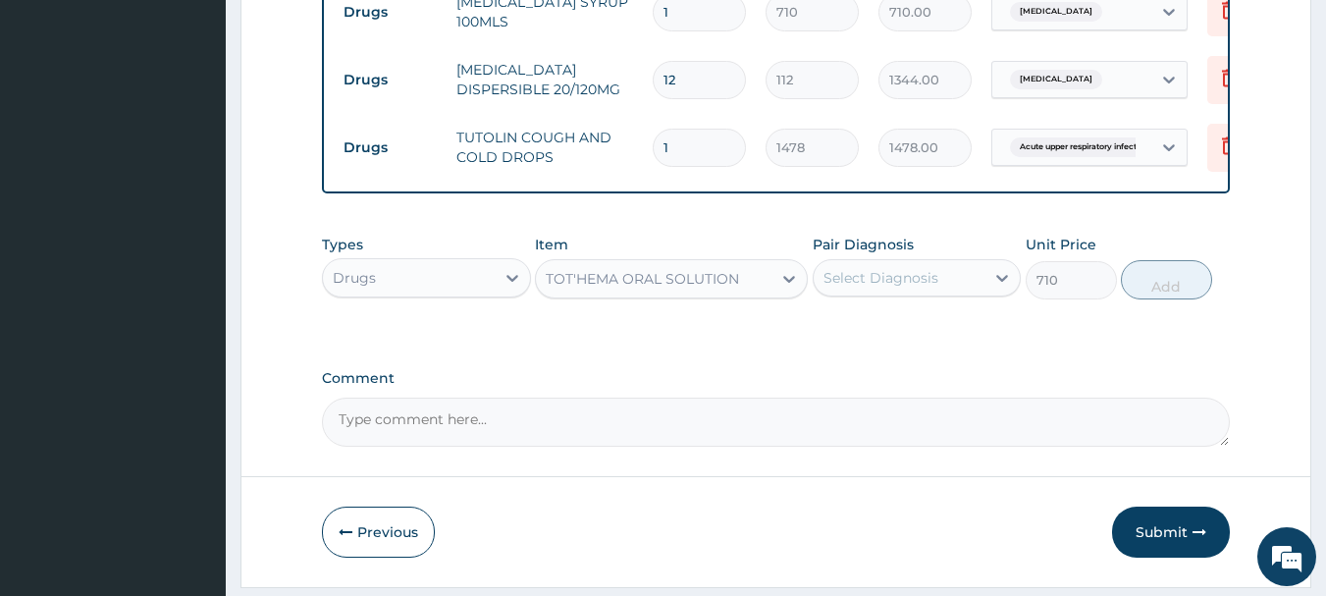
click at [954, 294] on div "Select Diagnosis" at bounding box center [900, 277] width 172 height 31
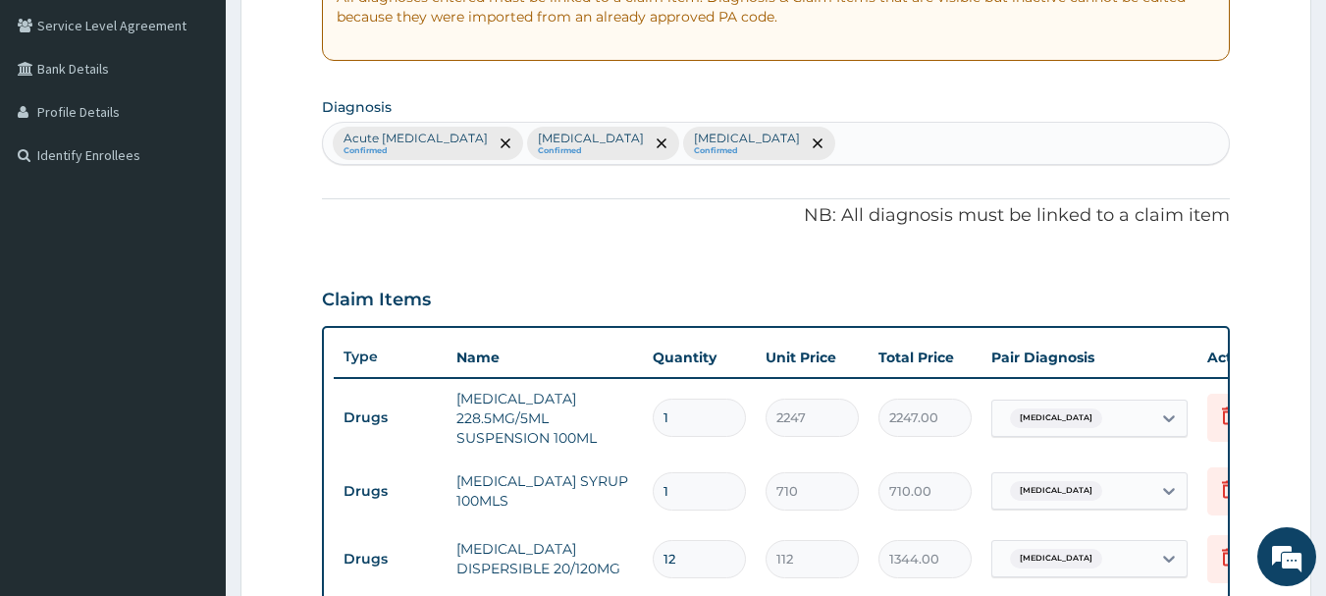
scroll to position [393, 0]
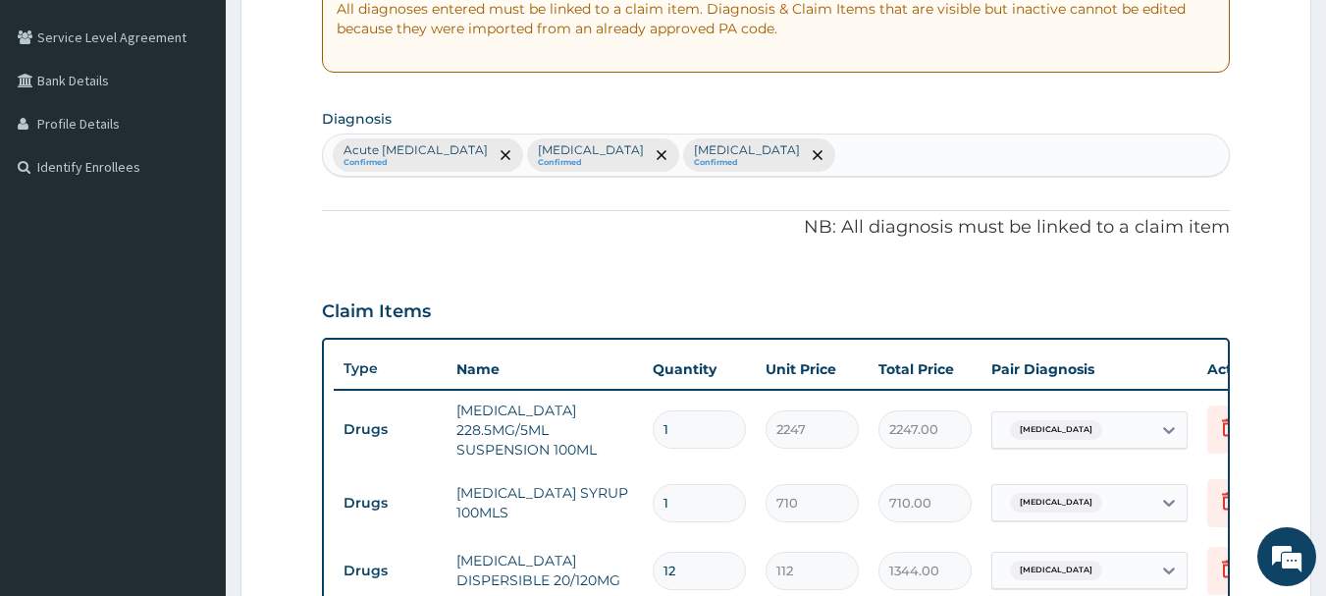
click at [886, 160] on div "Acute upper respiratory infection Confirmed Malaria Confirmed Septicemic plague…" at bounding box center [776, 155] width 907 height 41
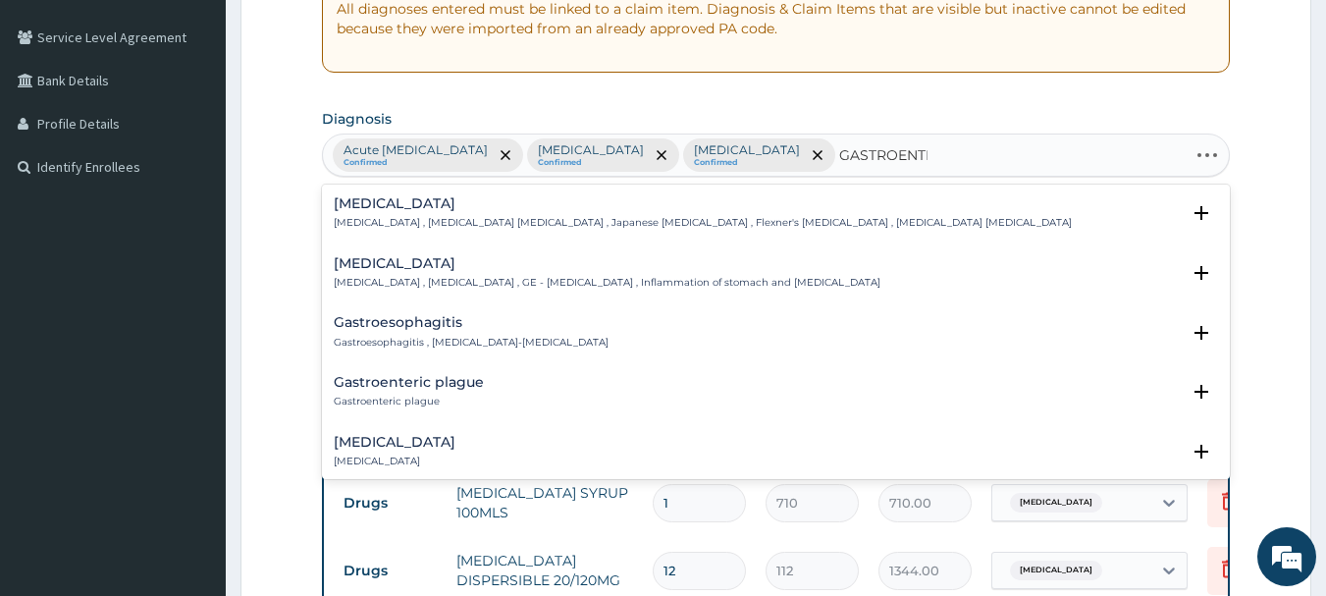
type input "GASTROENTER"
click at [416, 388] on h4 "Acute gastroenteritis" at bounding box center [395, 382] width 122 height 15
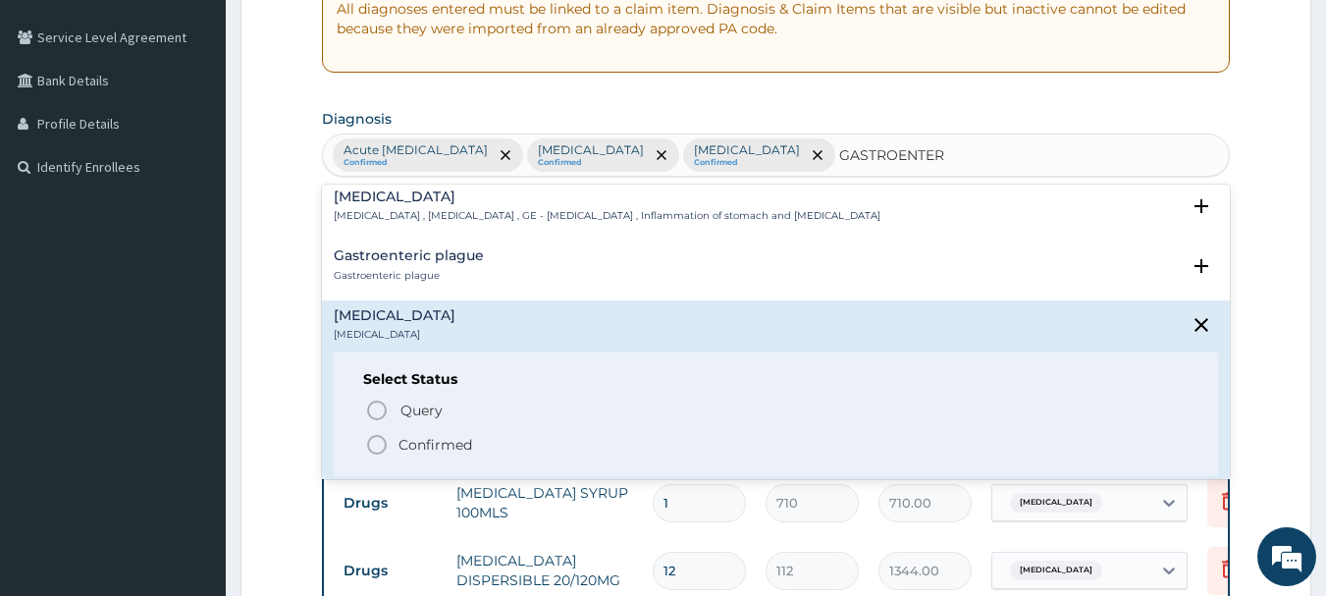
scroll to position [98, 0]
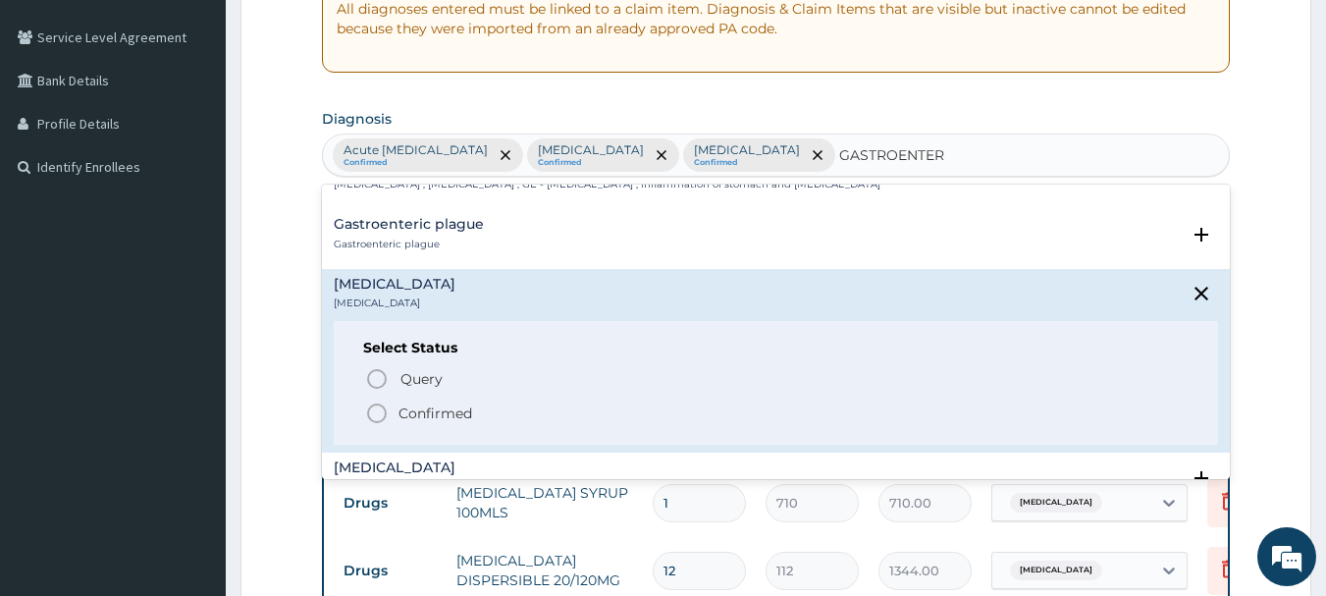
click at [388, 408] on icon "status option filled" at bounding box center [377, 414] width 24 height 24
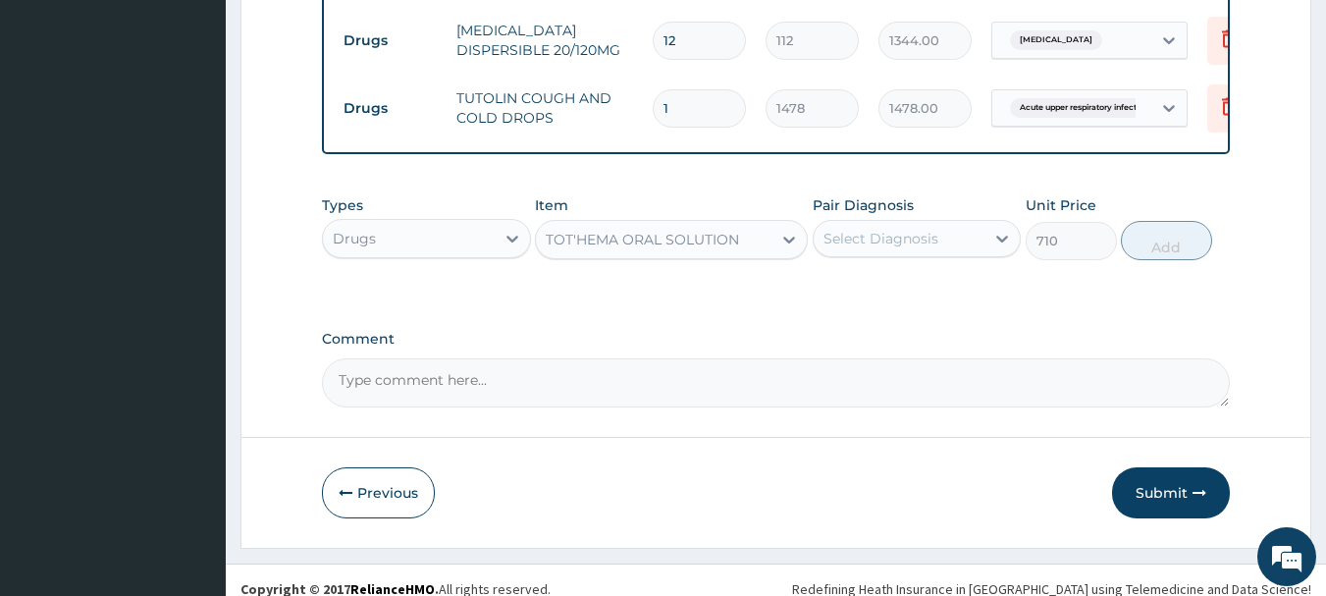
scroll to position [955, 0]
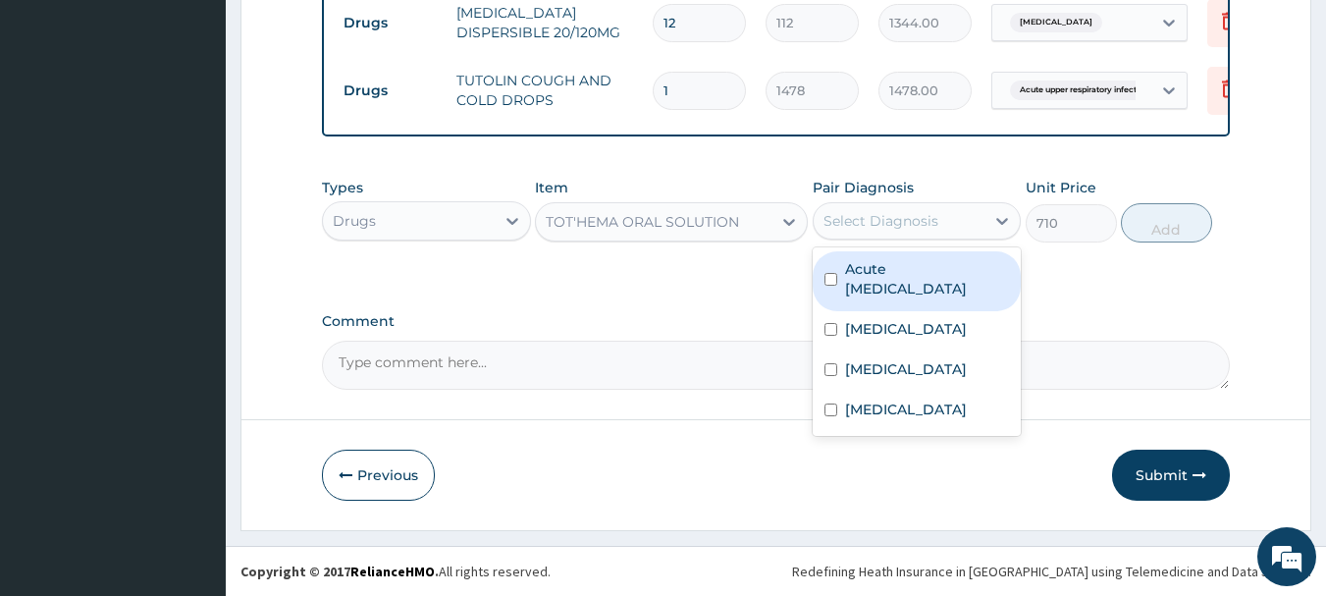
click at [947, 214] on div "Select Diagnosis" at bounding box center [900, 220] width 172 height 31
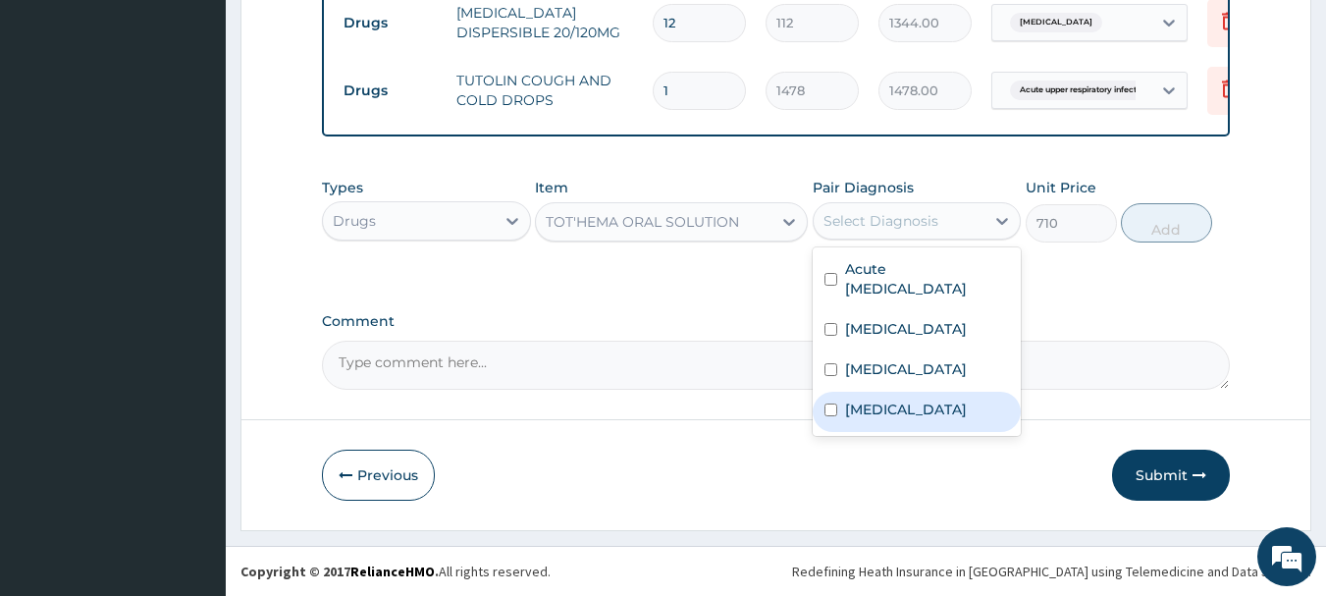
click at [923, 415] on label "Acute gastroenteritis" at bounding box center [906, 410] width 122 height 20
checkbox input "true"
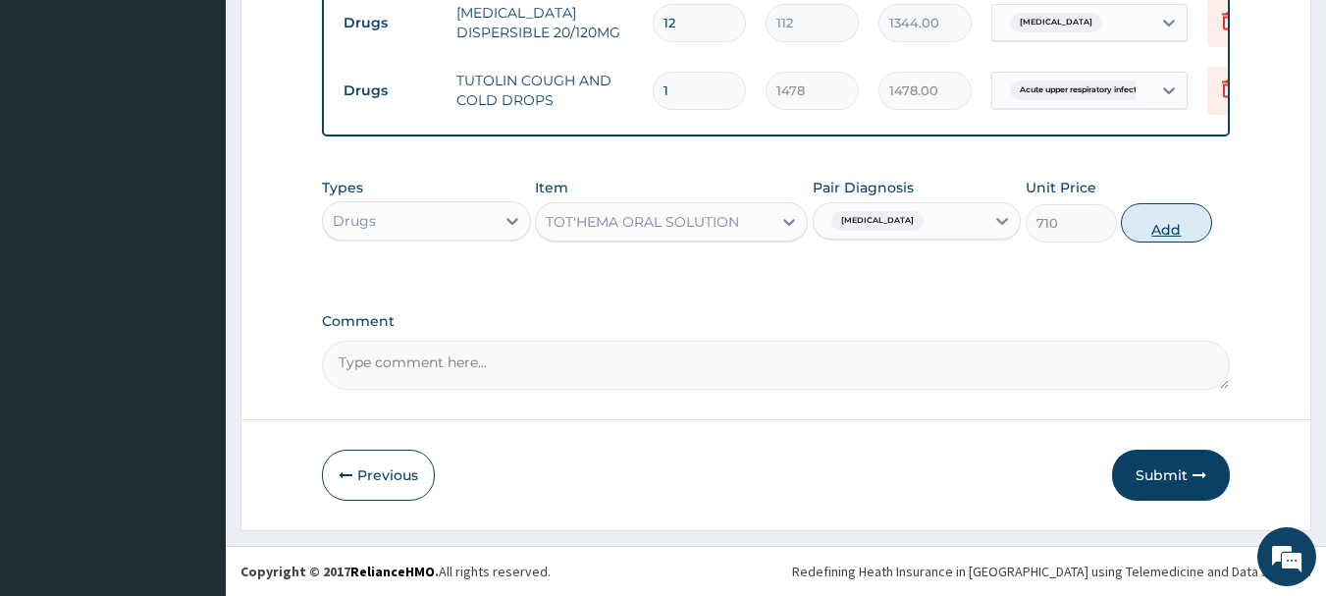
click at [1159, 225] on button "Add" at bounding box center [1166, 222] width 91 height 39
type input "0"
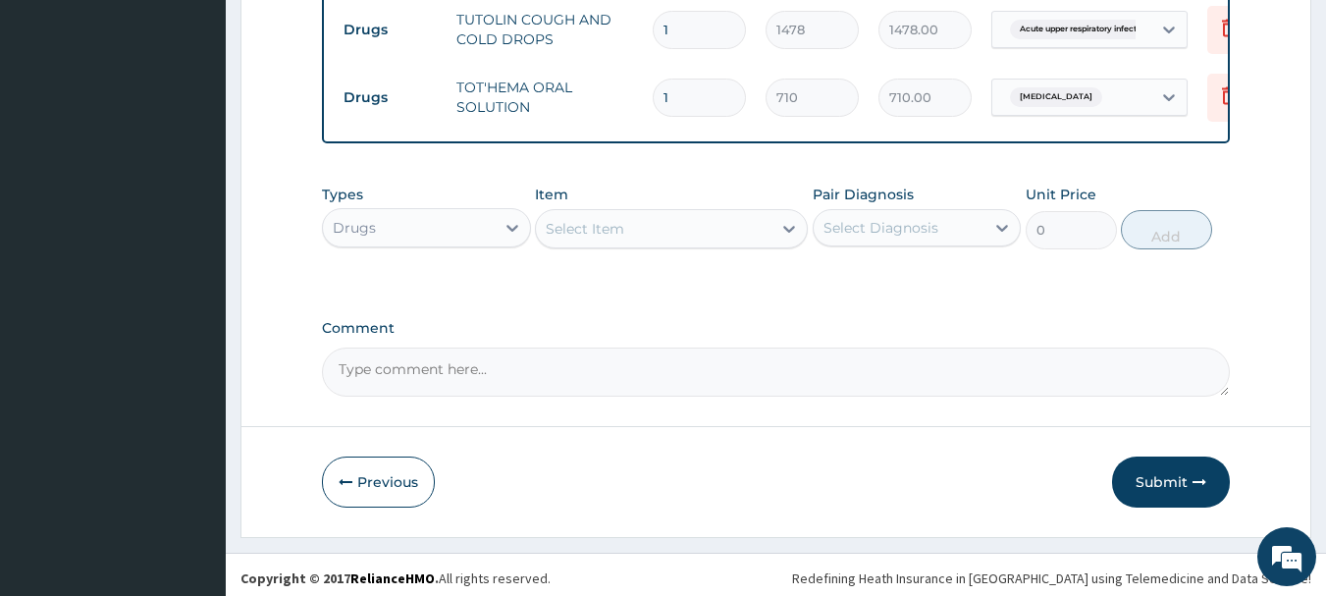
scroll to position [1023, 0]
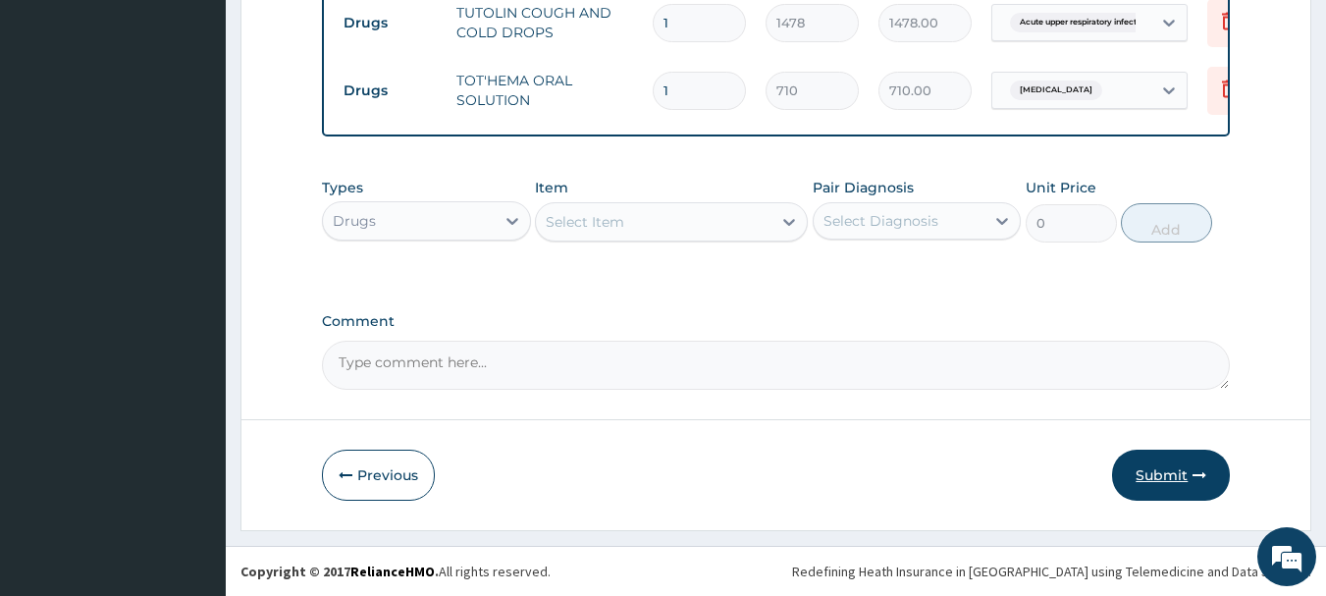
click at [1144, 469] on button "Submit" at bounding box center [1171, 475] width 118 height 51
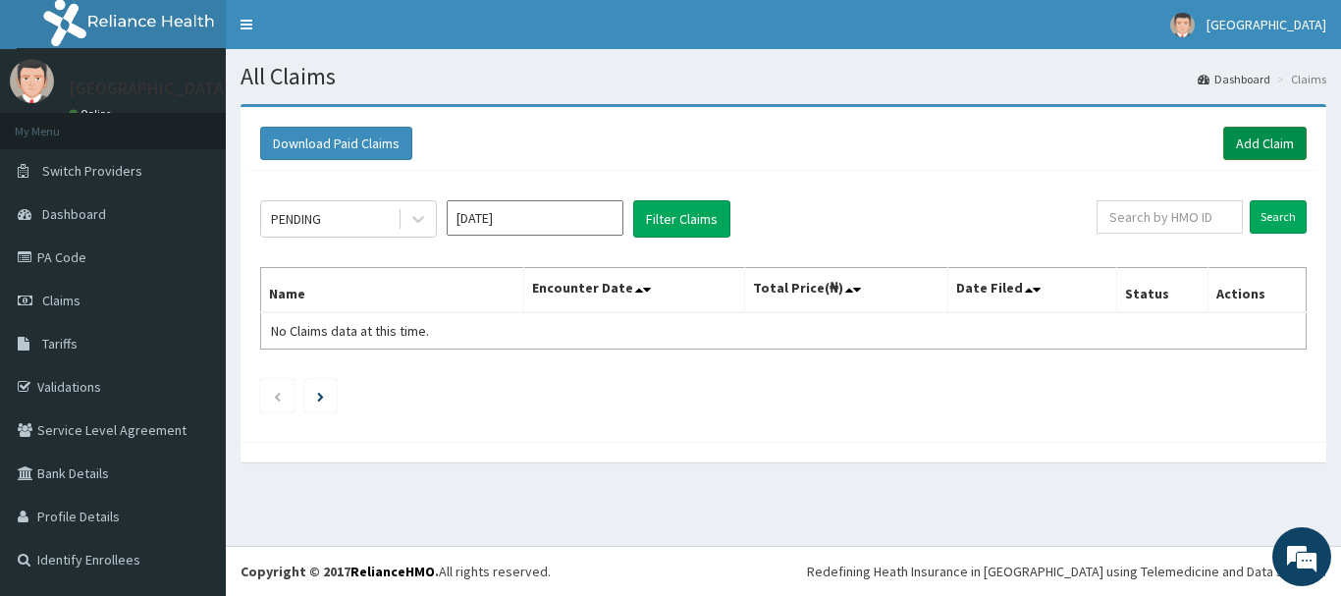
click at [1246, 135] on link "Add Claim" at bounding box center [1264, 143] width 83 height 33
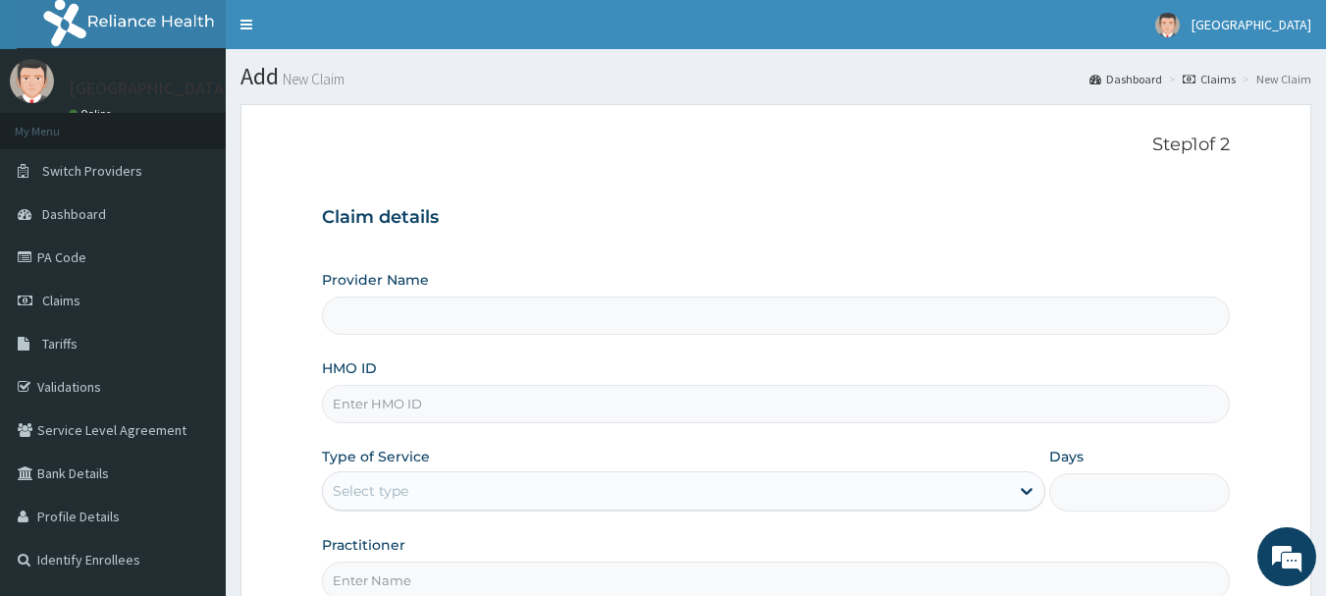
type input "[GEOGRAPHIC_DATA]"
click at [349, 401] on input "HMO ID" at bounding box center [776, 404] width 909 height 38
type input "NBC/11400/B"
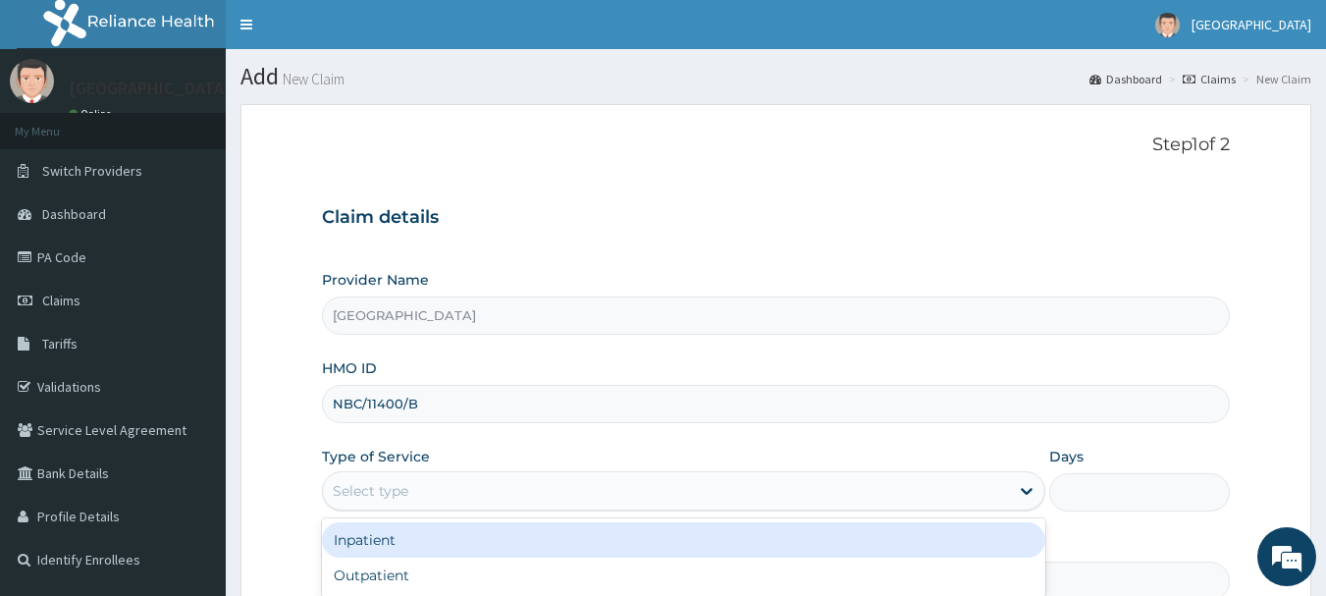
click at [383, 485] on div "Select type" at bounding box center [371, 491] width 76 height 20
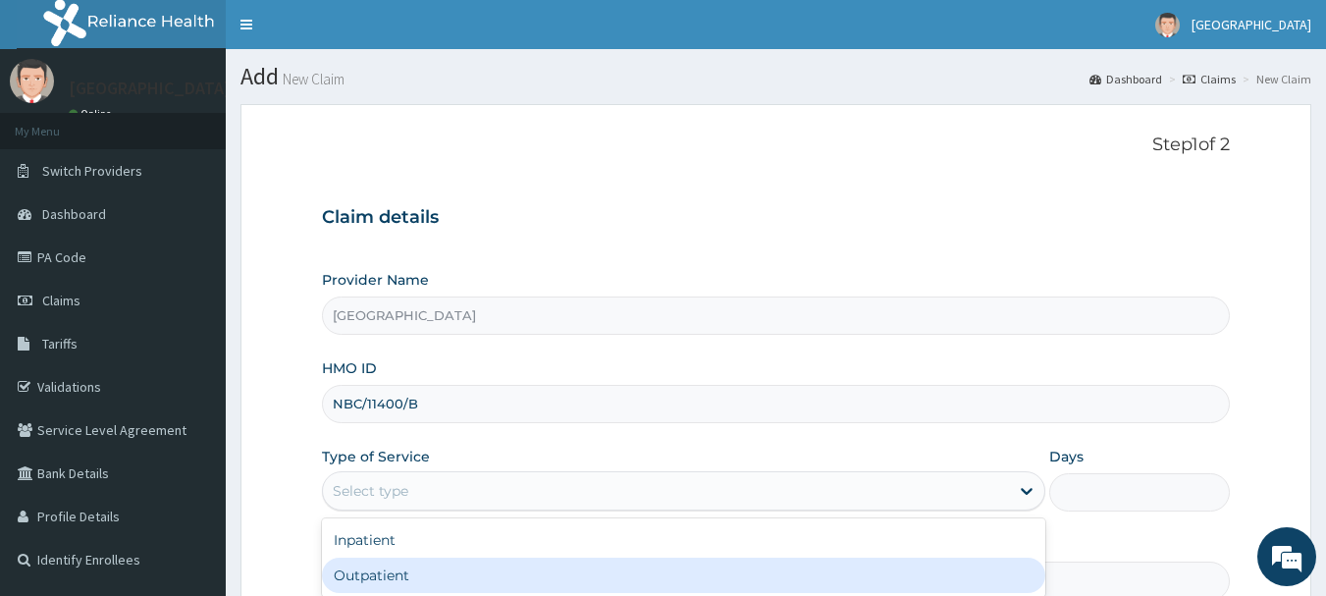
click at [370, 571] on div "Outpatient" at bounding box center [684, 575] width 724 height 35
type input "1"
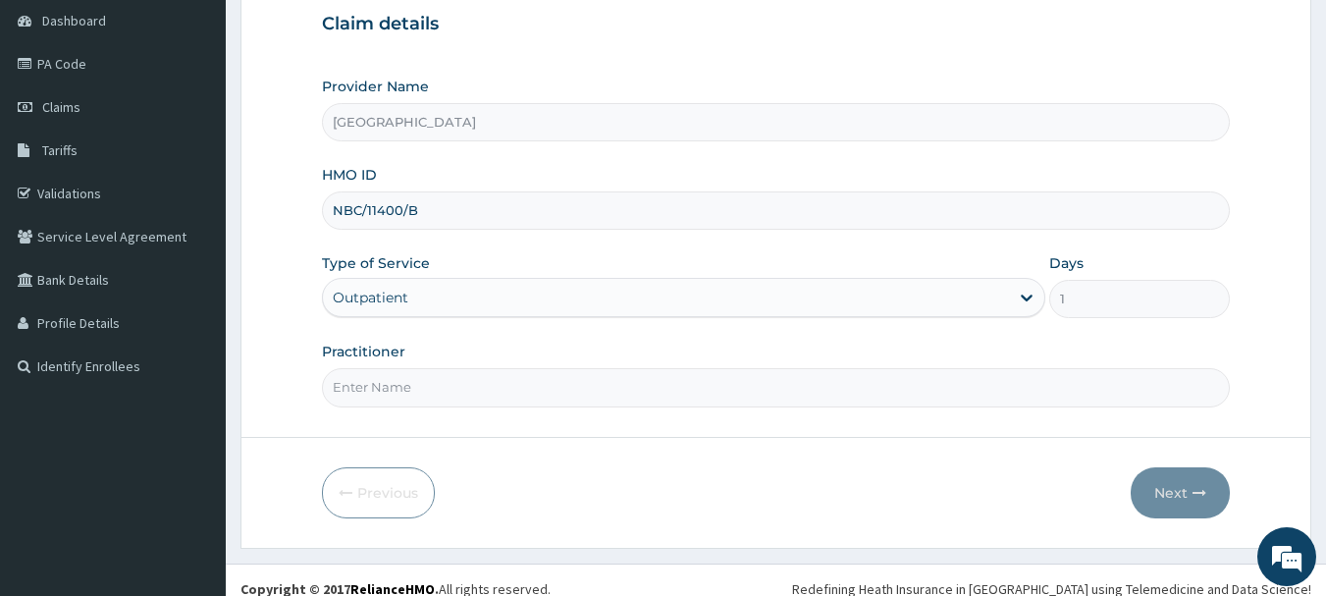
scroll to position [196, 0]
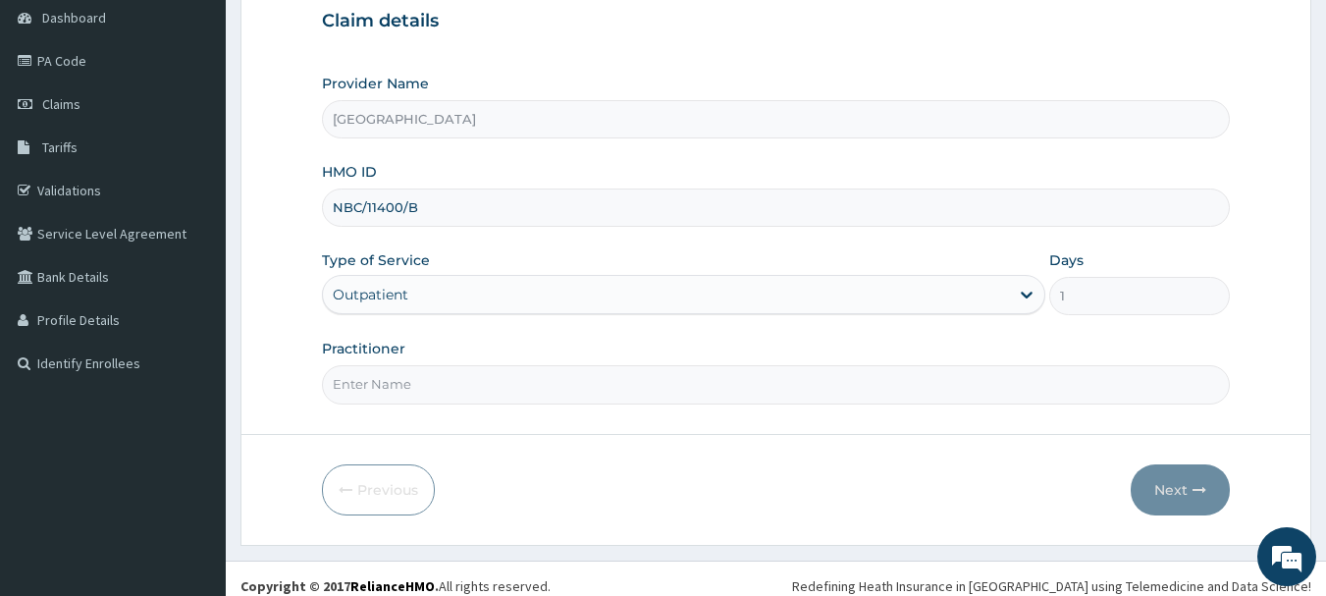
click at [405, 379] on input "Practitioner" at bounding box center [776, 384] width 909 height 38
type input "DR. GOZIE"
click at [1182, 478] on button "Next" at bounding box center [1180, 489] width 99 height 51
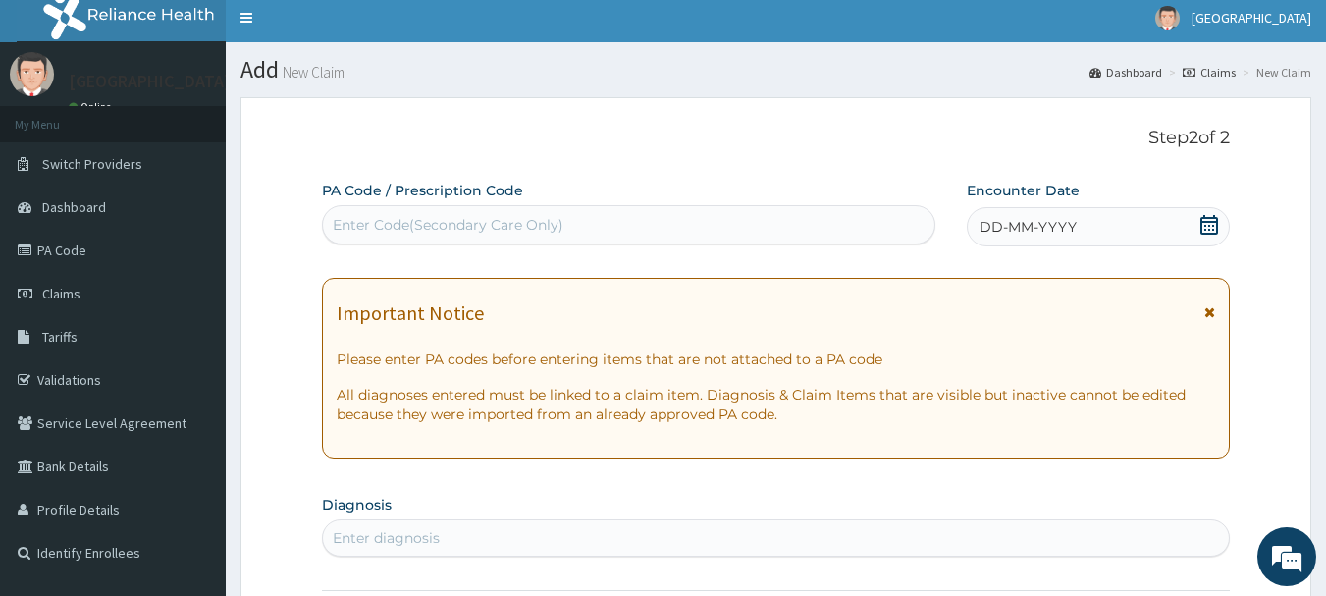
scroll to position [0, 0]
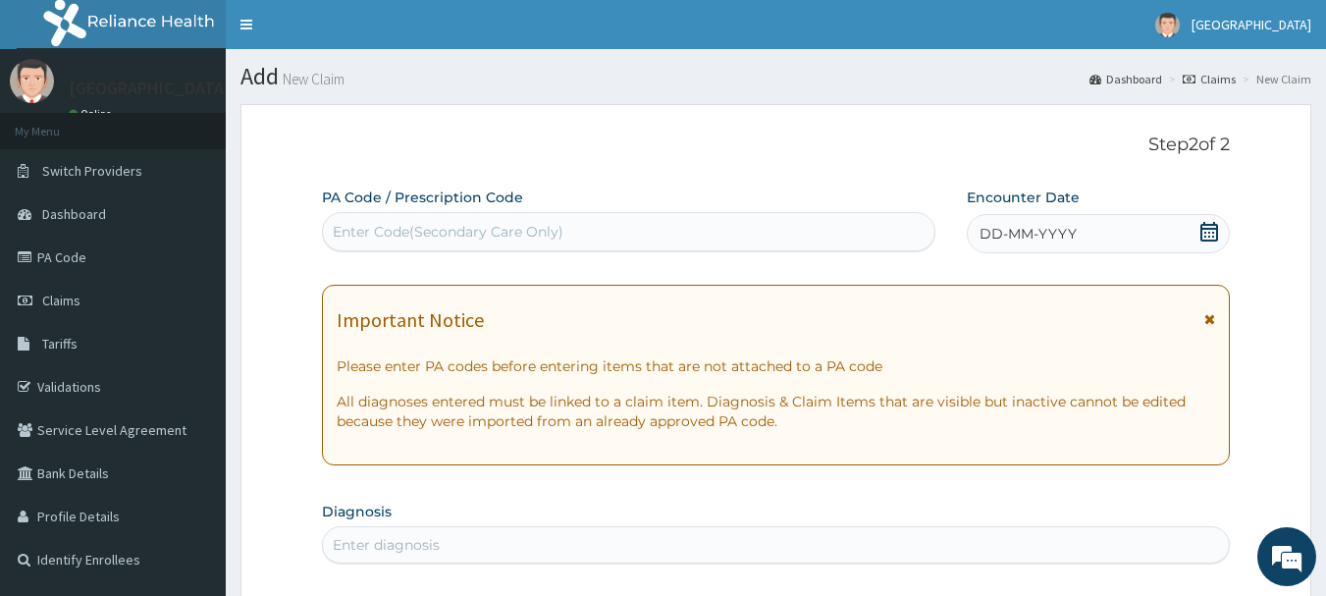
click at [584, 225] on div "Enter Code(Secondary Care Only)" at bounding box center [629, 231] width 613 height 31
type input "PA/9A54DE"
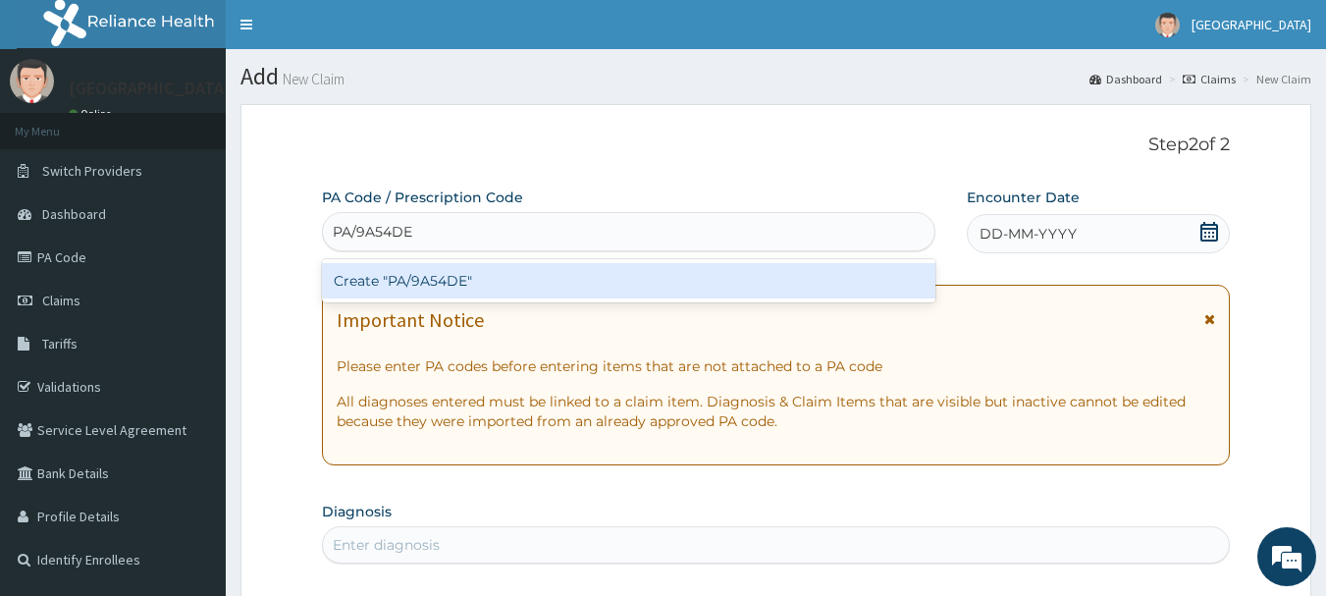
click at [505, 276] on div "Create "PA/9A54DE"" at bounding box center [629, 280] width 615 height 35
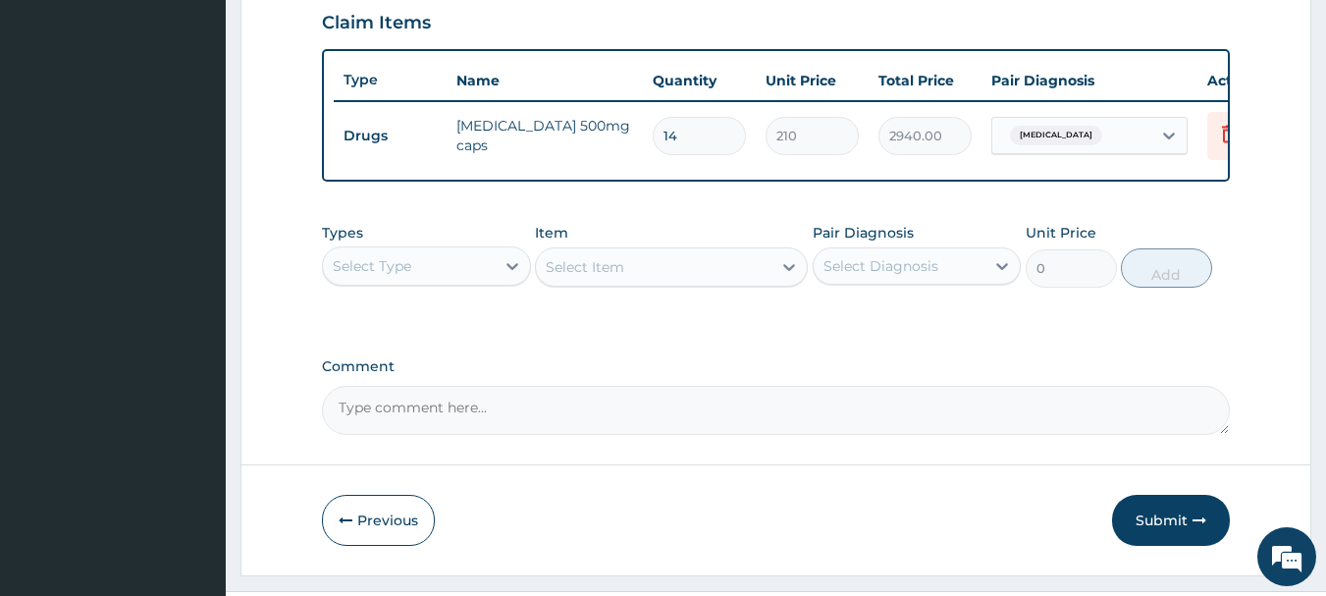
scroll to position [741, 0]
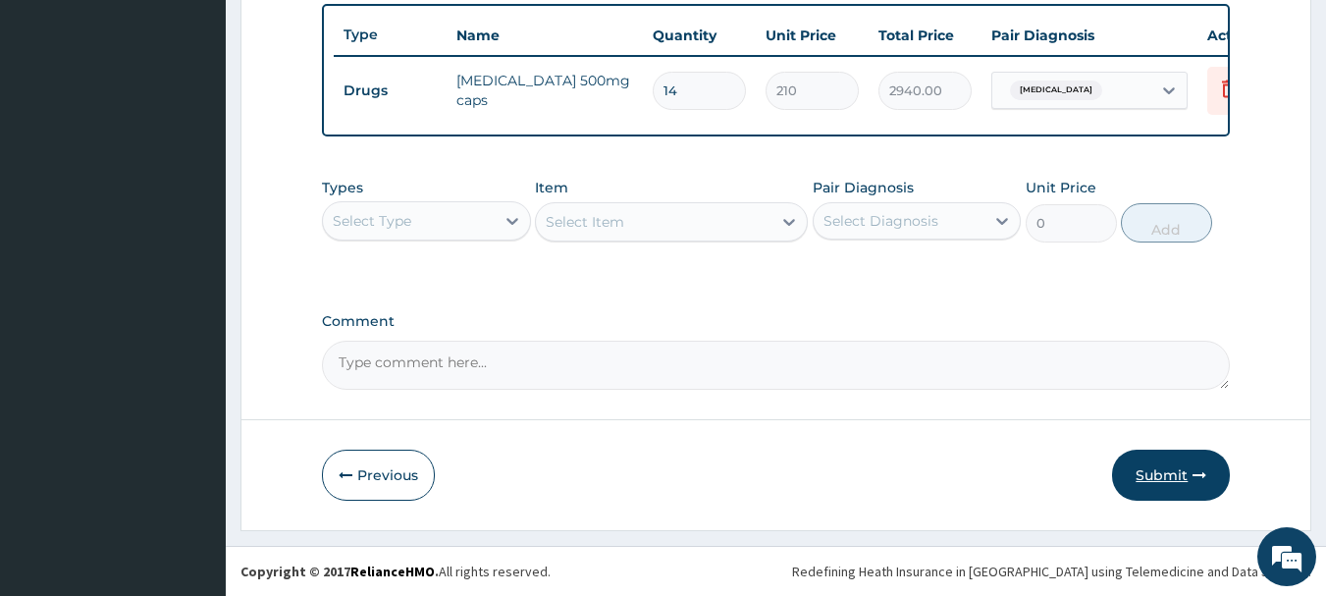
click at [1151, 466] on button "Submit" at bounding box center [1171, 475] width 118 height 51
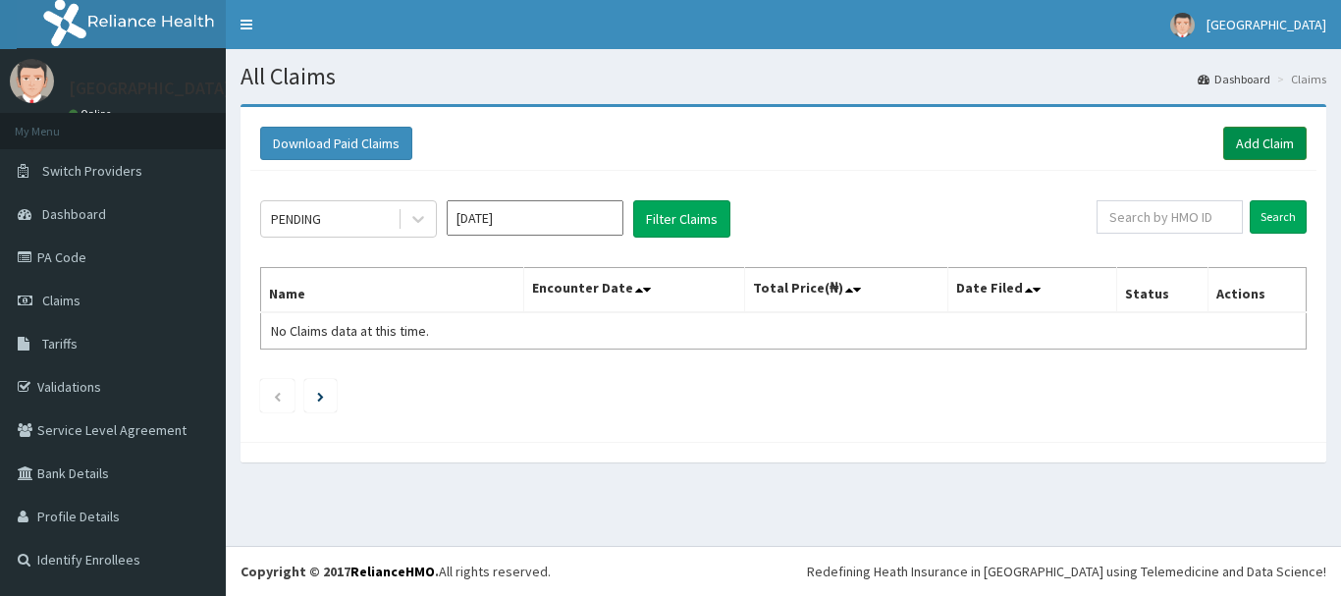
click at [1249, 139] on link "Add Claim" at bounding box center [1264, 143] width 83 height 33
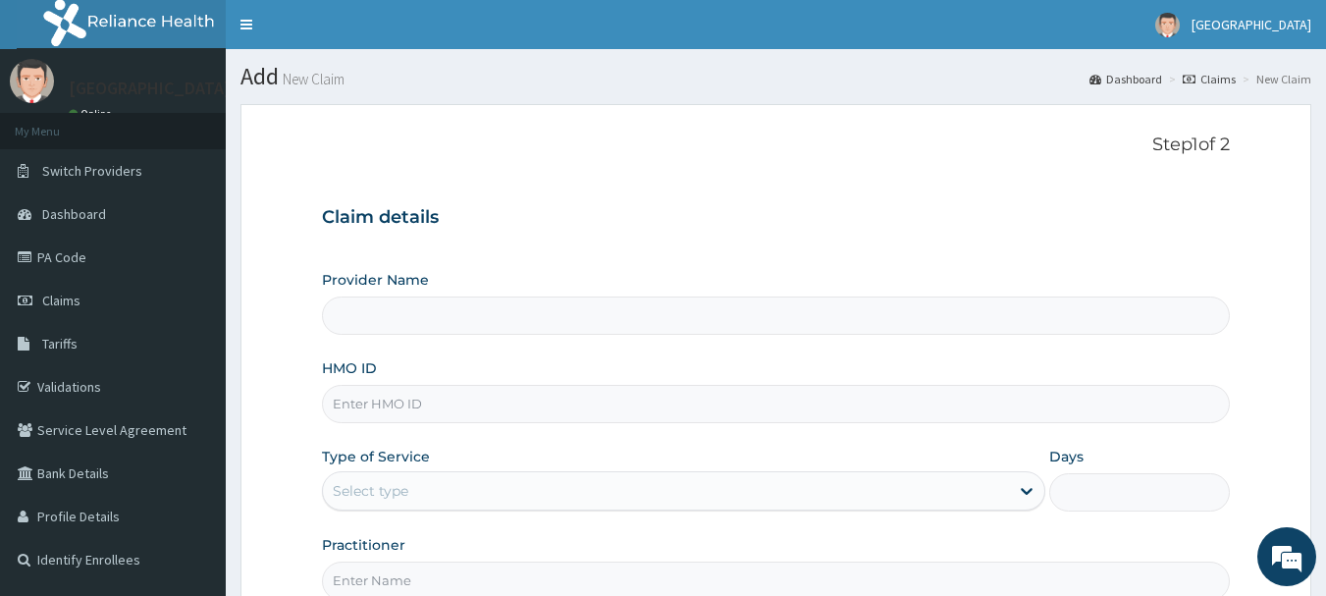
type input "[GEOGRAPHIC_DATA]"
click at [344, 405] on input "HMO ID" at bounding box center [776, 404] width 909 height 38
type input "NBC/11400/B"
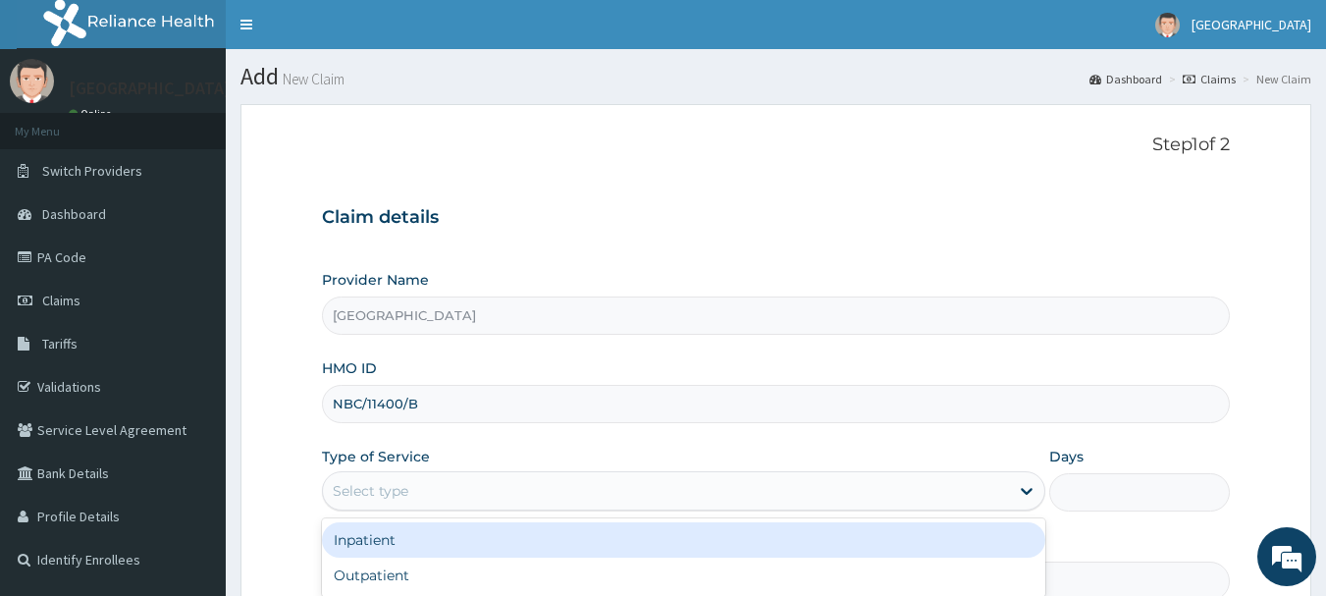
click at [419, 490] on div "Select type" at bounding box center [666, 490] width 686 height 31
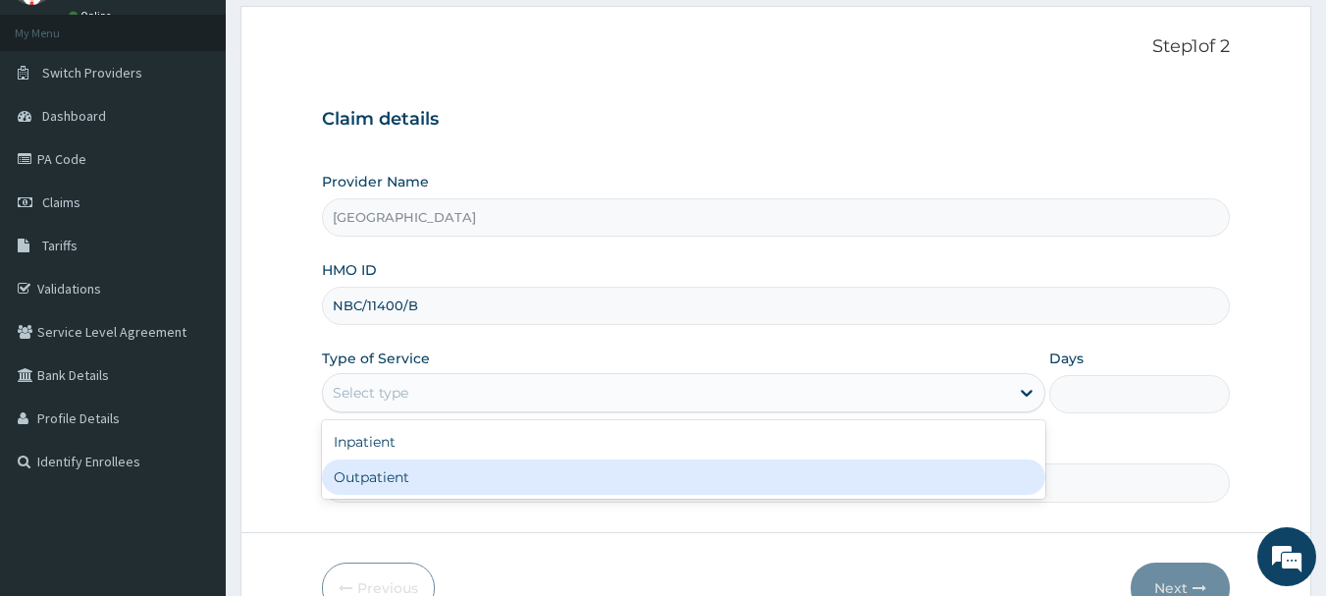
click at [418, 479] on div "Outpatient" at bounding box center [684, 476] width 724 height 35
type input "1"
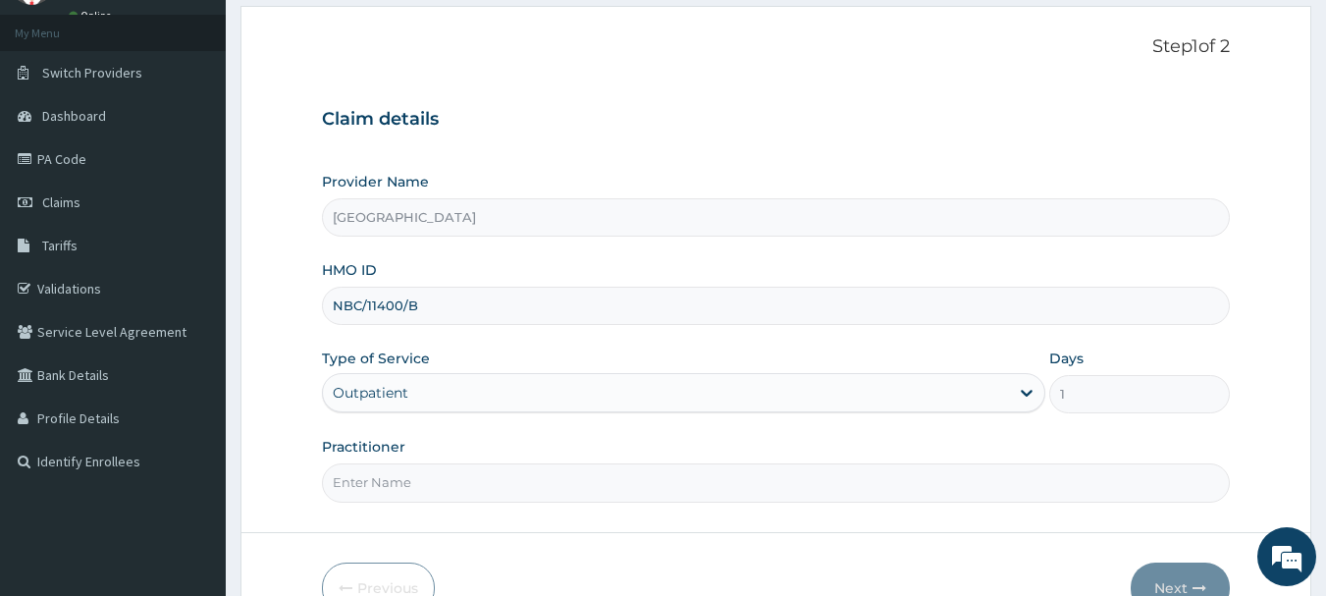
click at [412, 492] on input "Practitioner" at bounding box center [776, 482] width 909 height 38
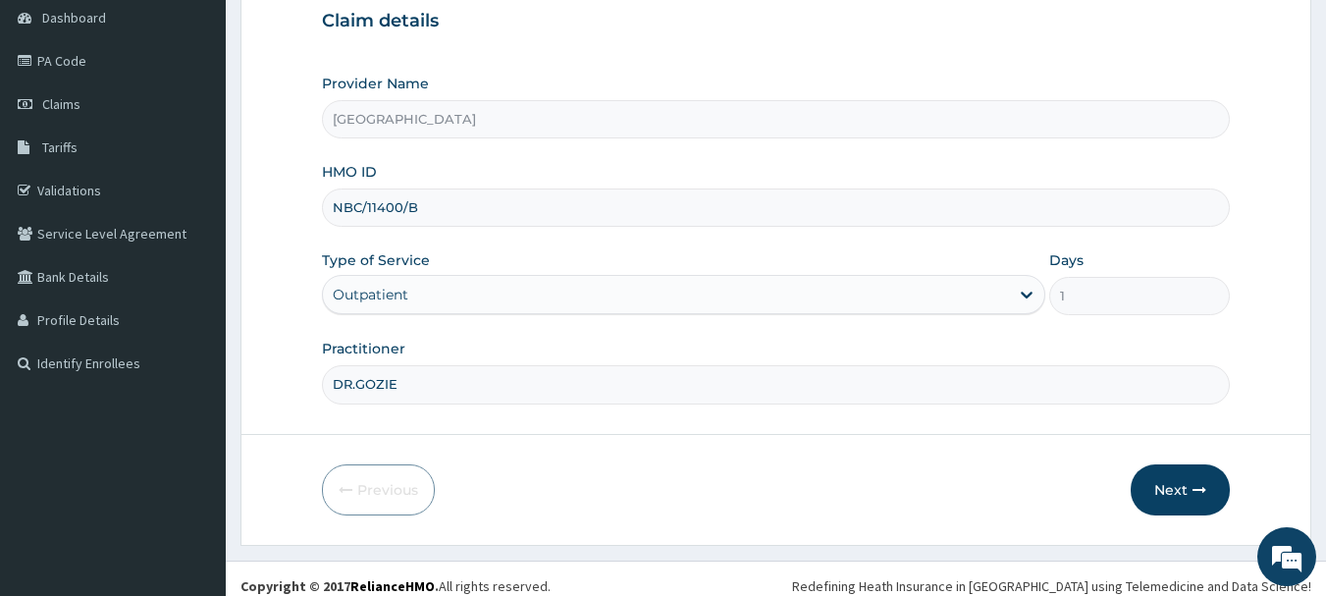
scroll to position [211, 0]
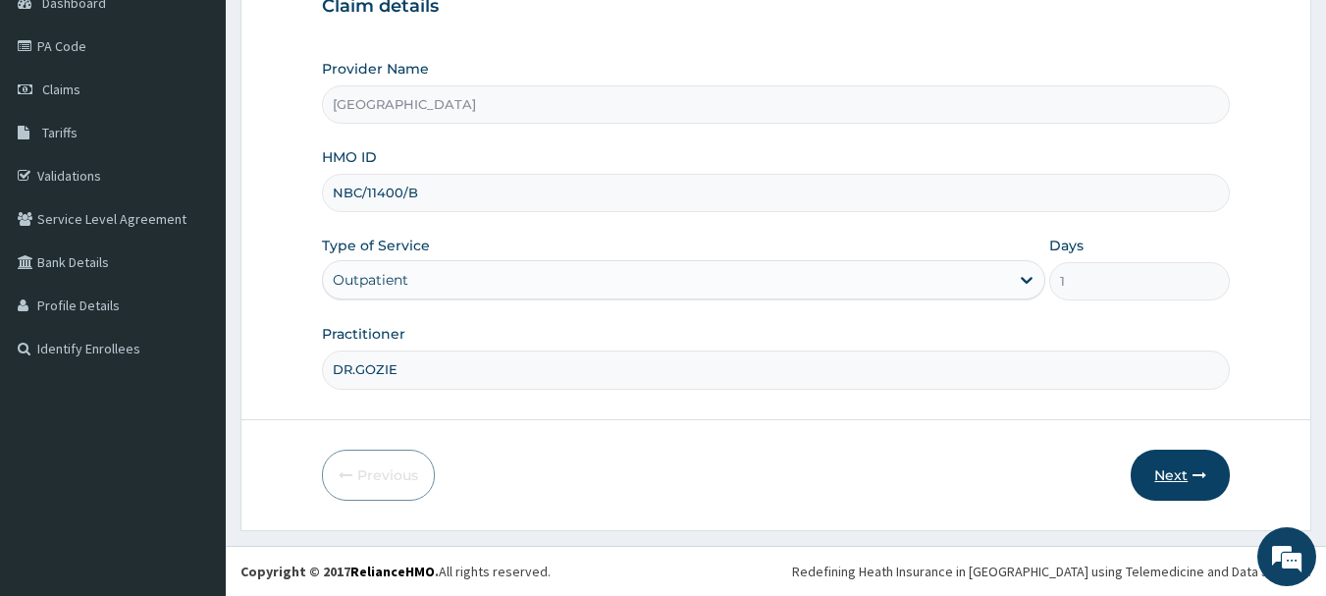
type input "DR.GOZIE"
click at [1164, 467] on button "Next" at bounding box center [1180, 475] width 99 height 51
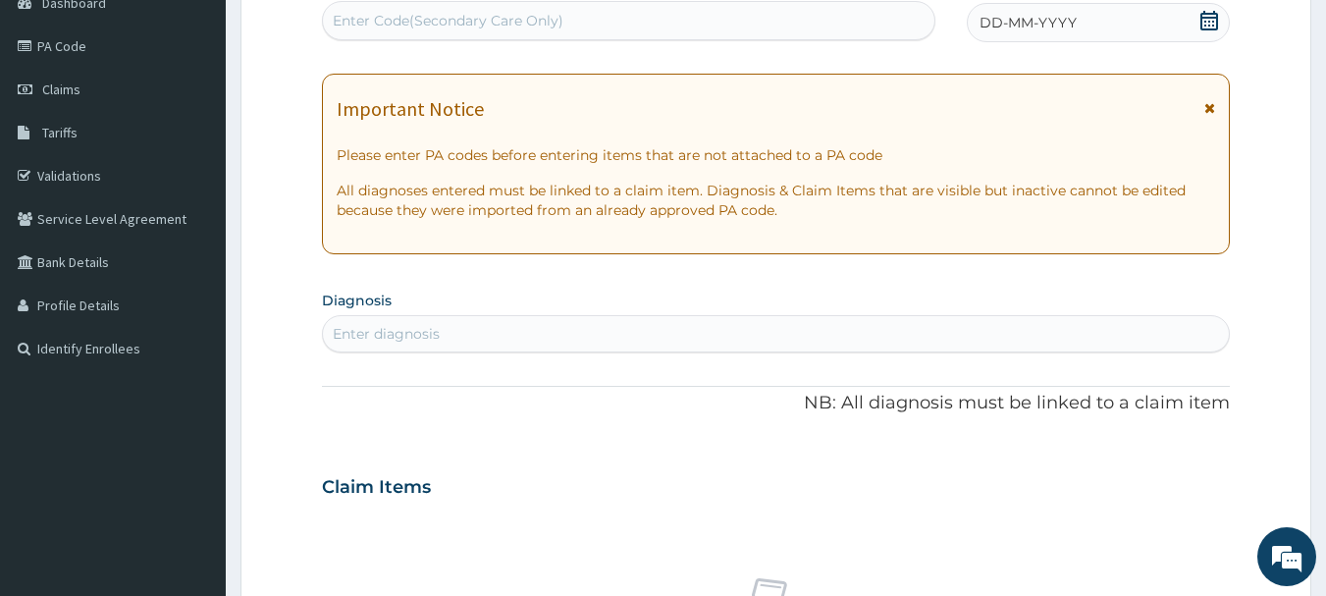
click at [451, 16] on div "Enter Code(Secondary Care Only)" at bounding box center [448, 21] width 231 height 20
type input "PA/DCFBCA"
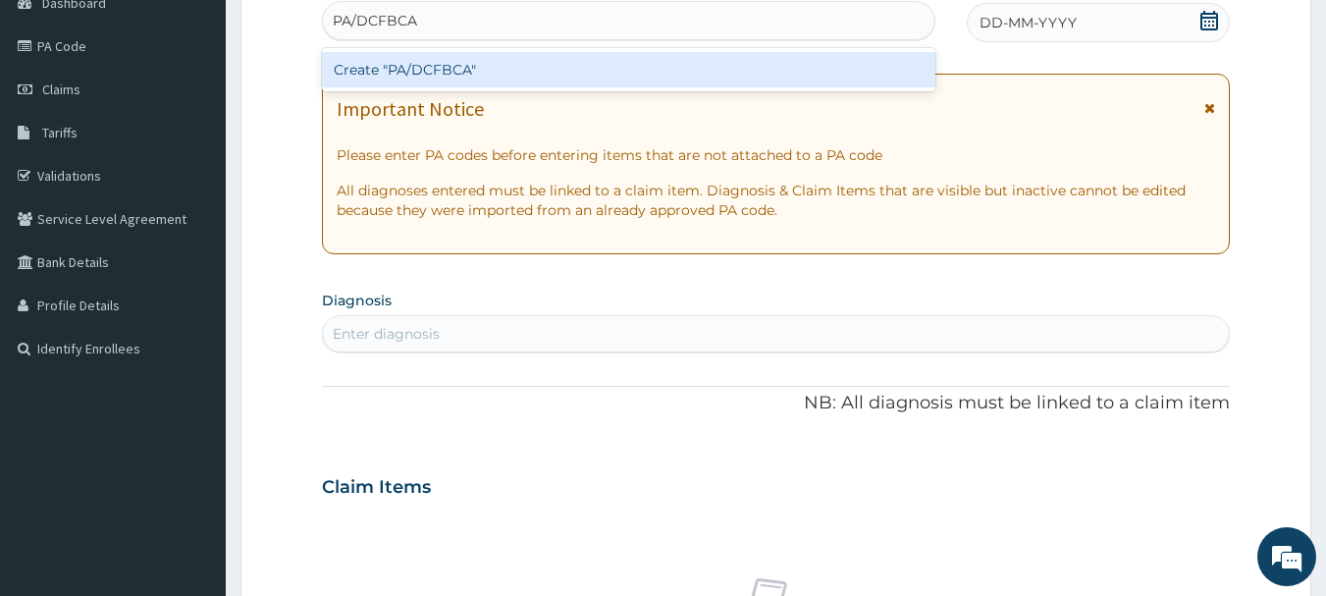
click at [444, 65] on div "Create "PA/DCFBCA"" at bounding box center [629, 69] width 615 height 35
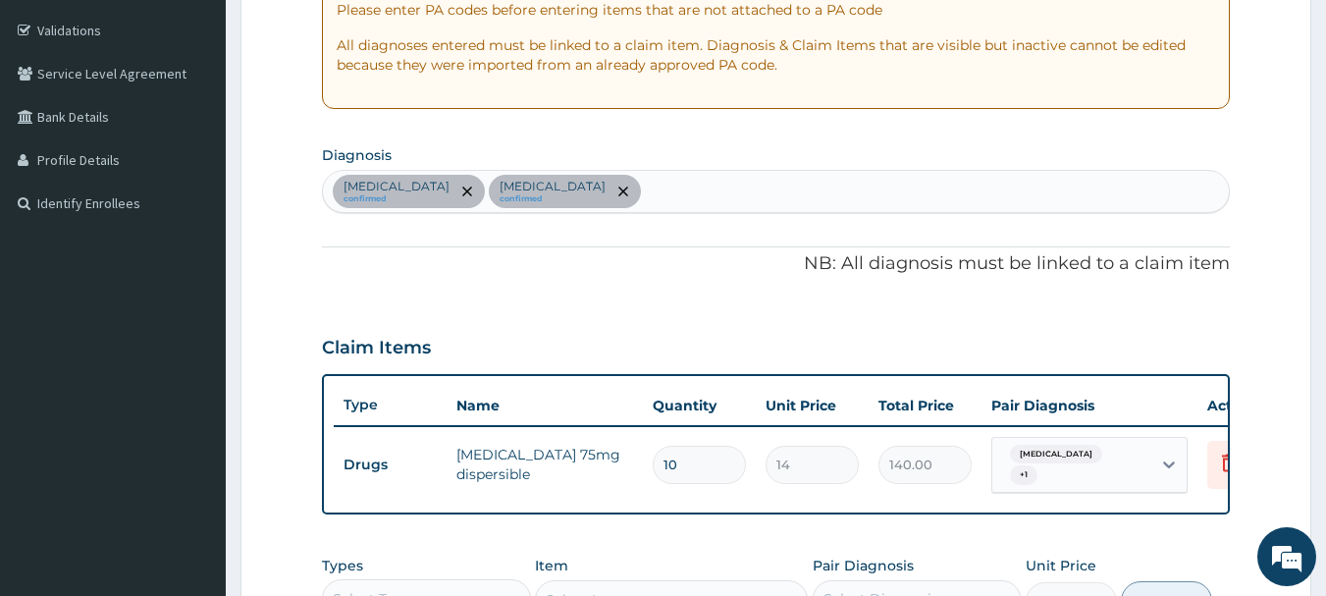
scroll to position [339, 0]
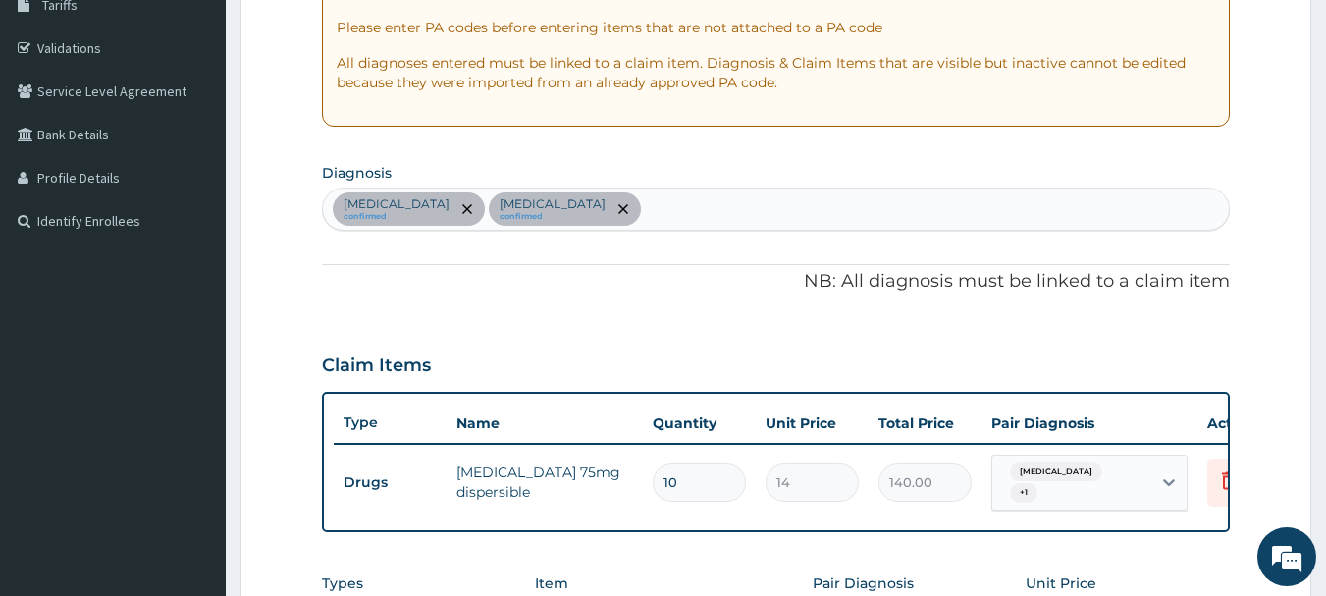
click at [717, 216] on div "[MEDICAL_DATA] confirmed [MEDICAL_DATA] confirmed" at bounding box center [776, 209] width 907 height 41
type input "[MEDICAL_DATA]"
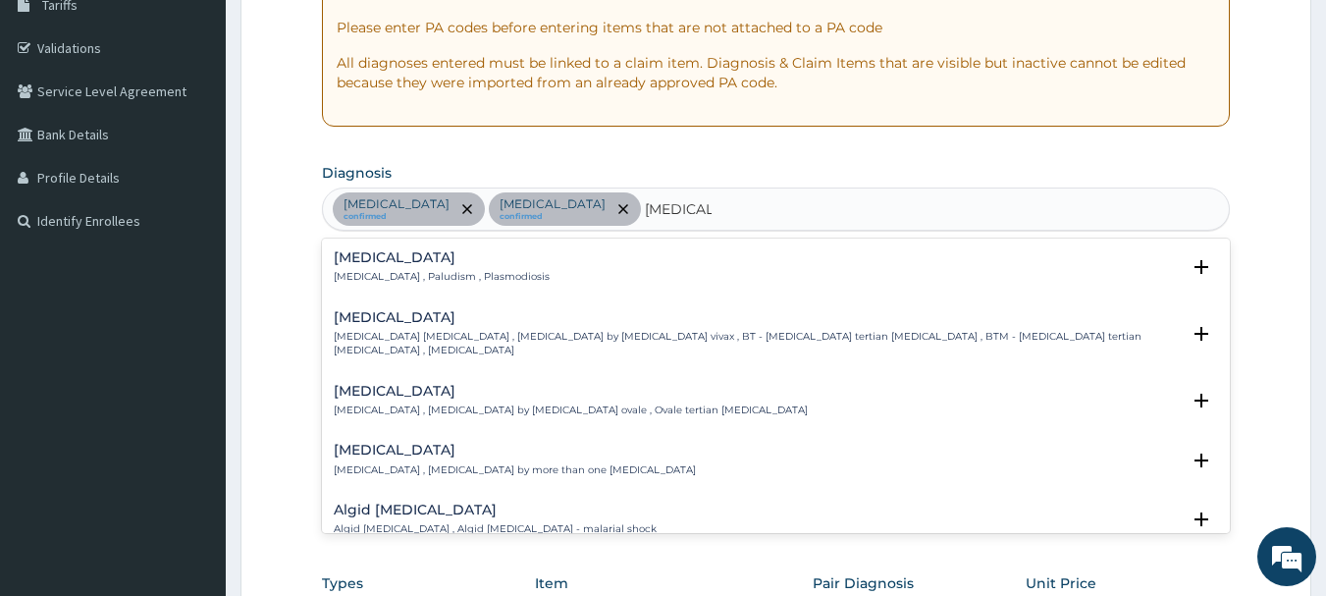
click at [381, 264] on h4 "[MEDICAL_DATA]" at bounding box center [442, 257] width 216 height 15
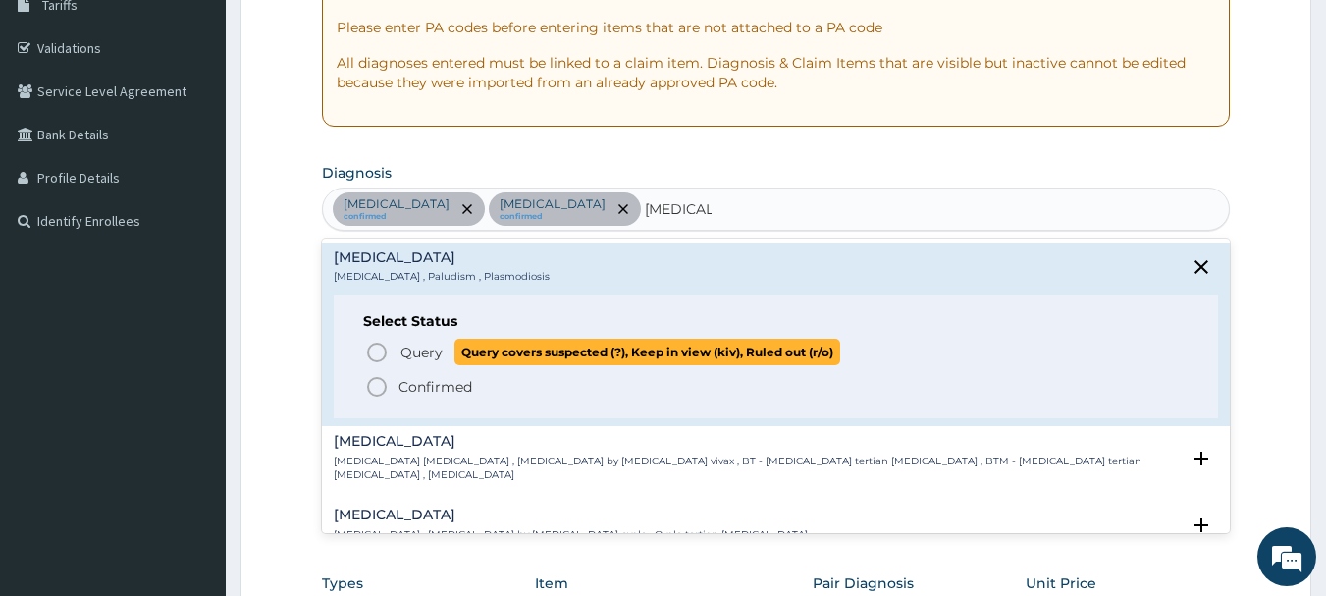
click at [374, 348] on icon "status option query" at bounding box center [377, 353] width 24 height 24
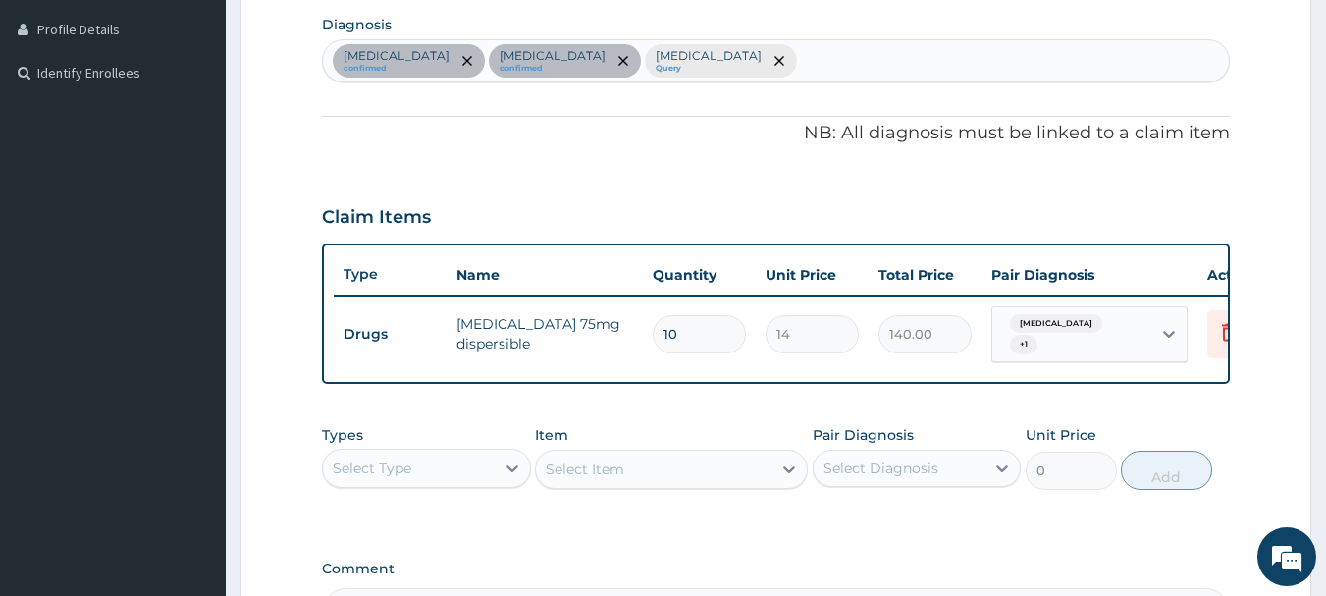
scroll to position [535, 0]
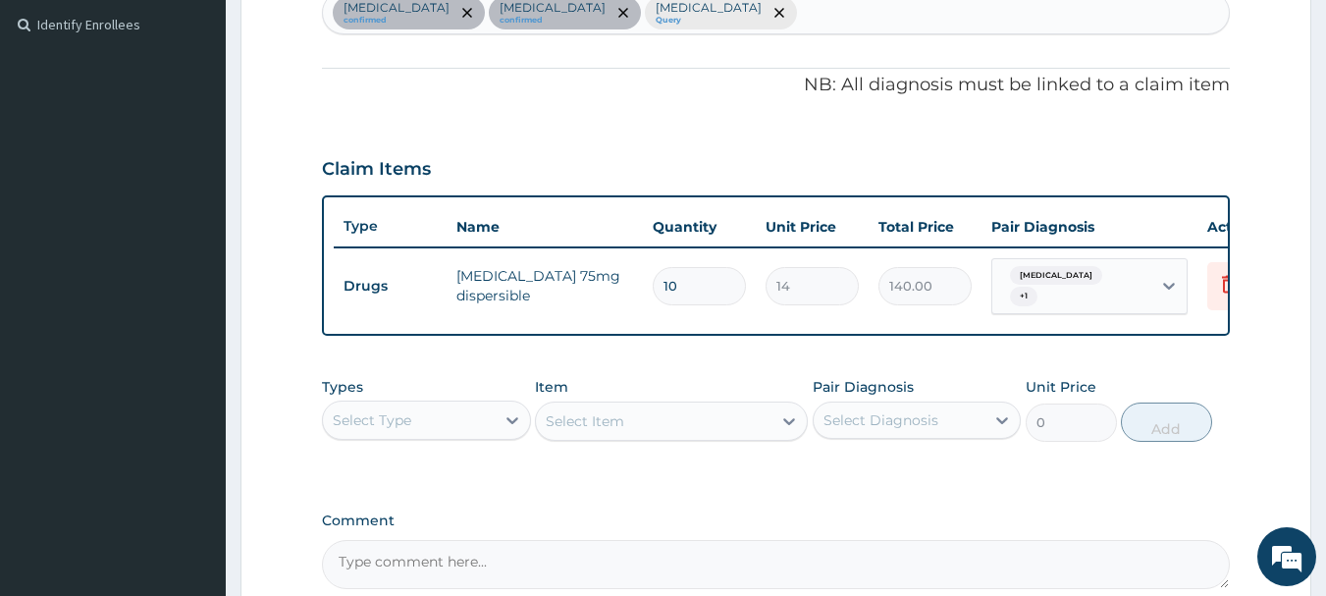
click at [430, 423] on div "Select Type" at bounding box center [409, 419] width 172 height 31
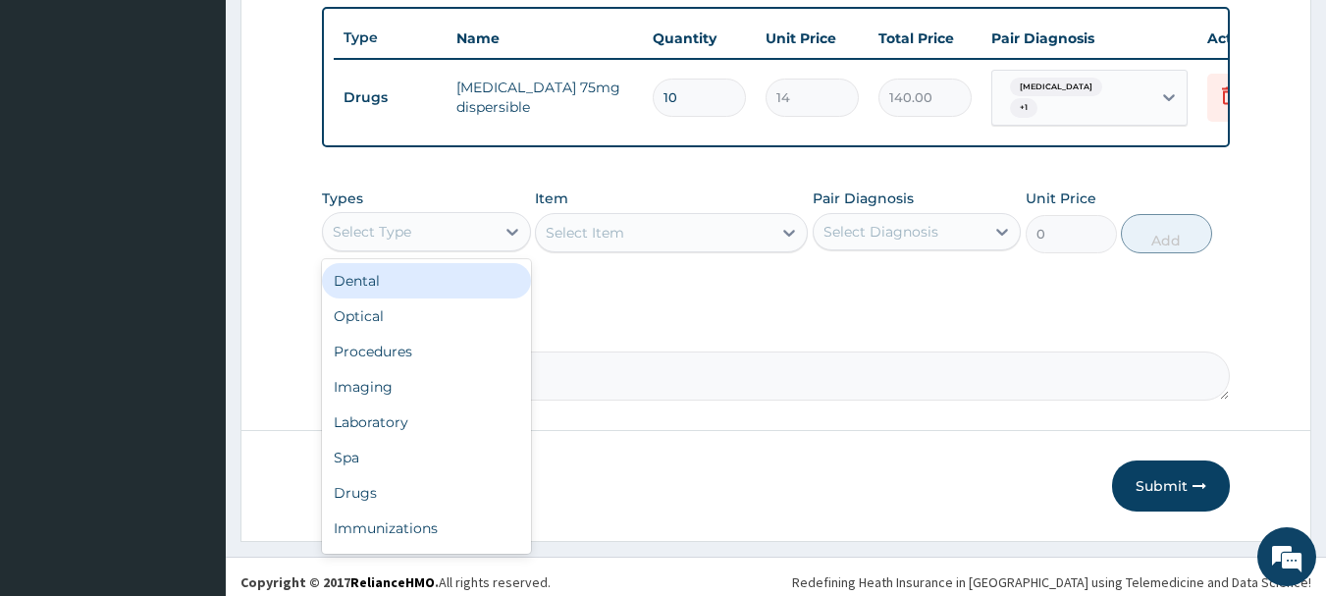
scroll to position [731, 0]
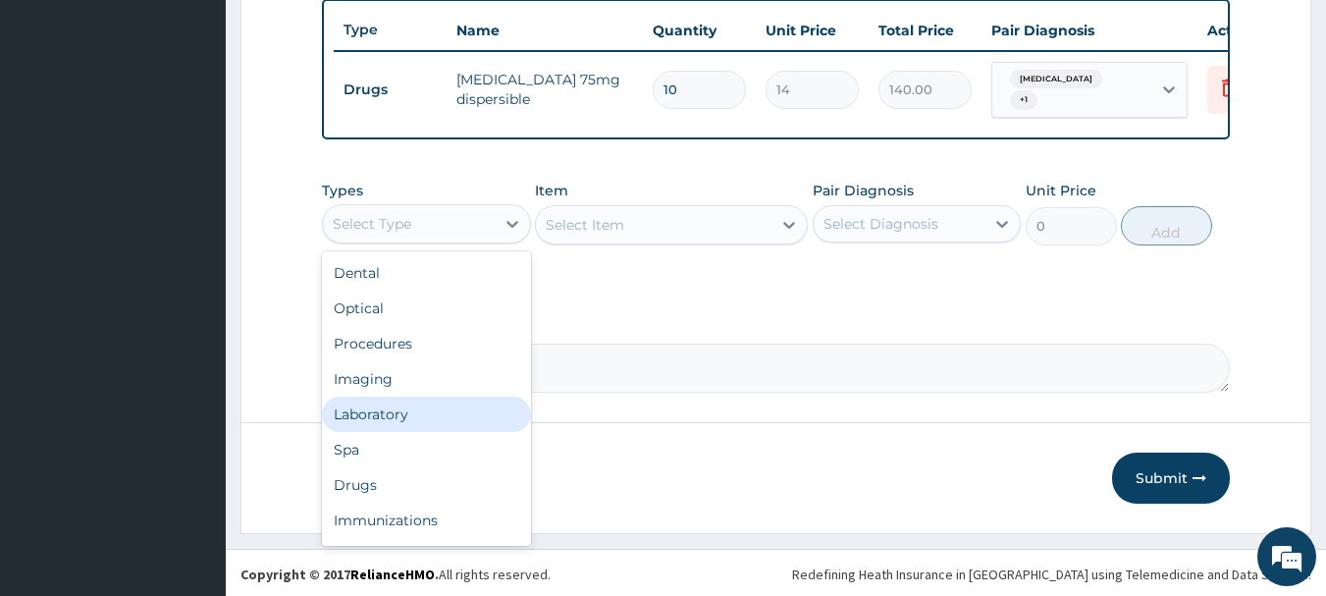
click at [374, 428] on div "Laboratory" at bounding box center [426, 414] width 209 height 35
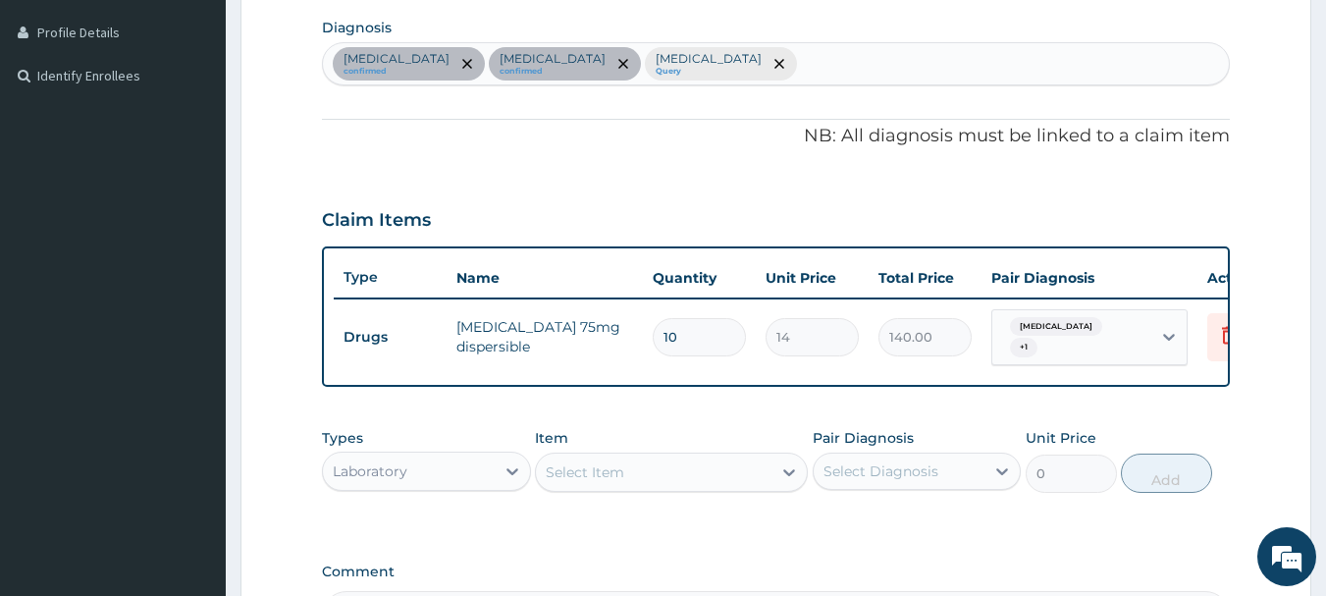
scroll to position [437, 0]
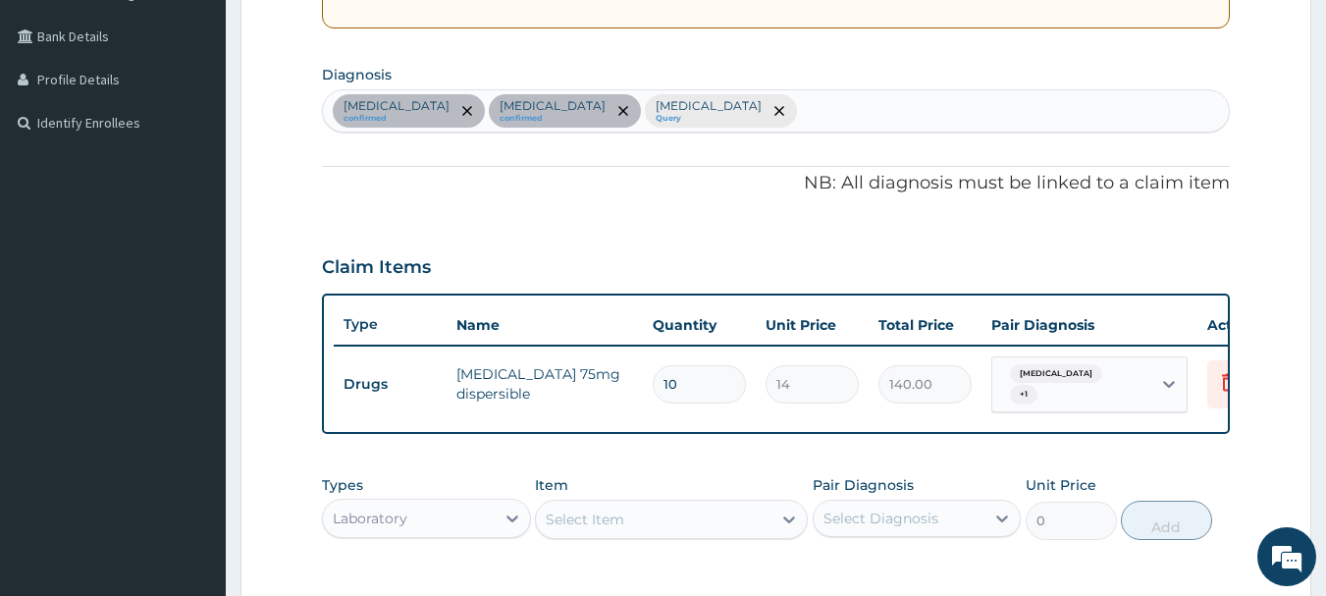
click at [620, 528] on div "Select Item" at bounding box center [585, 520] width 79 height 20
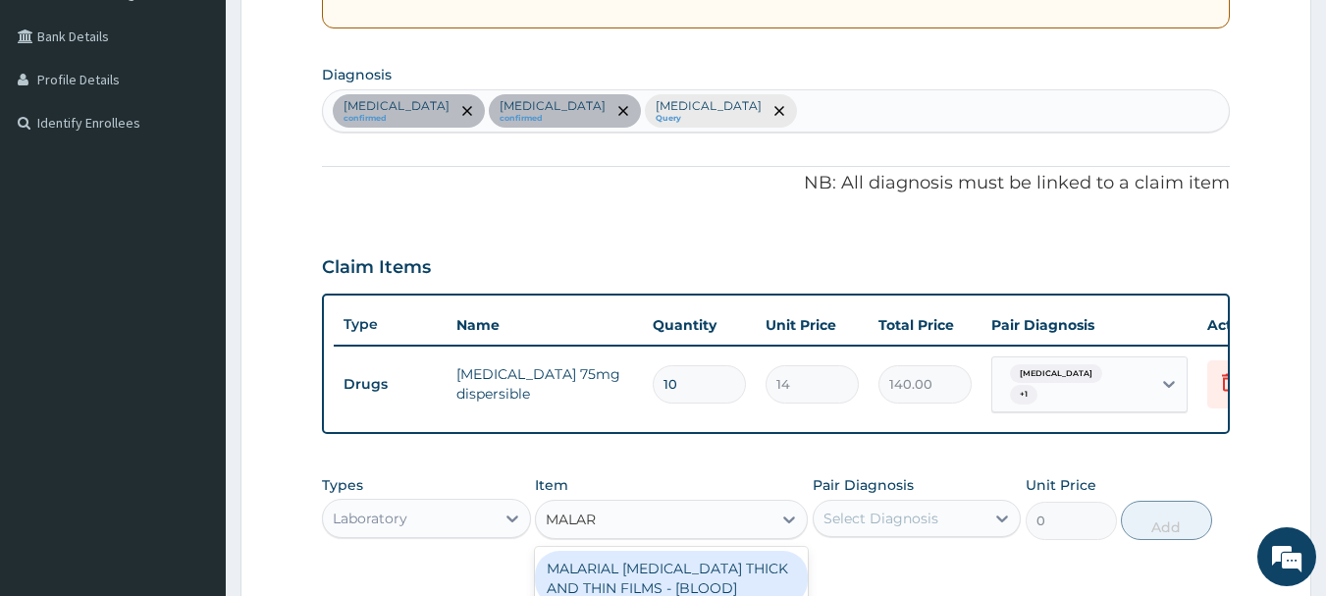
type input "MALARI"
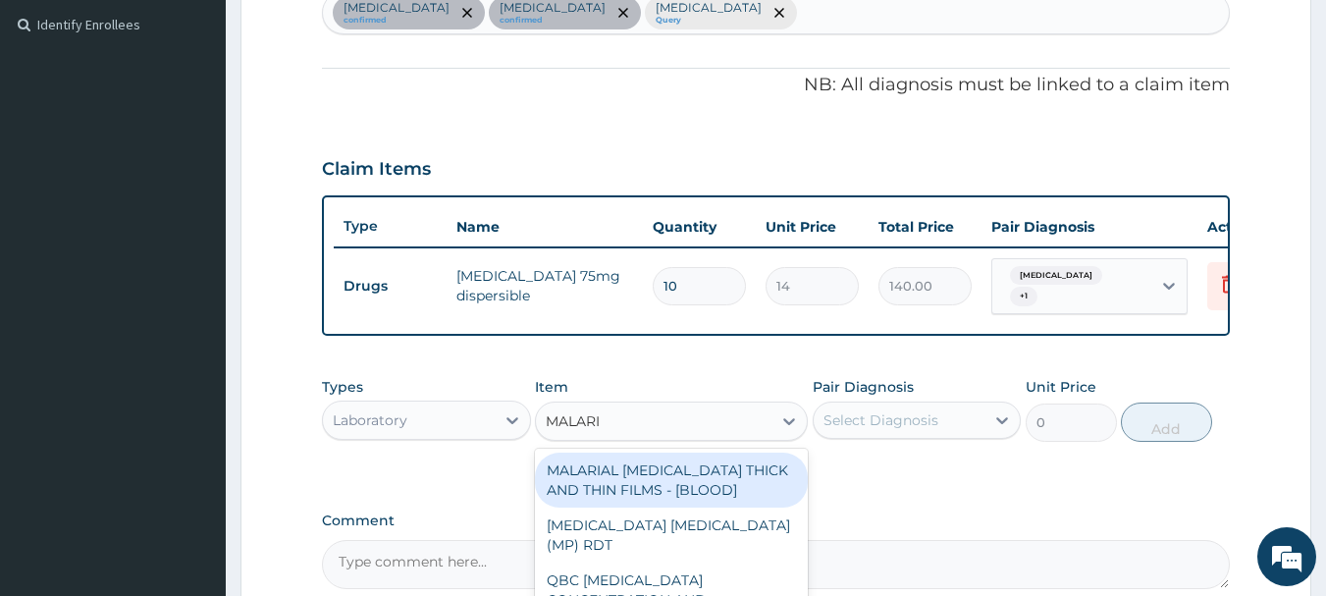
scroll to position [633, 0]
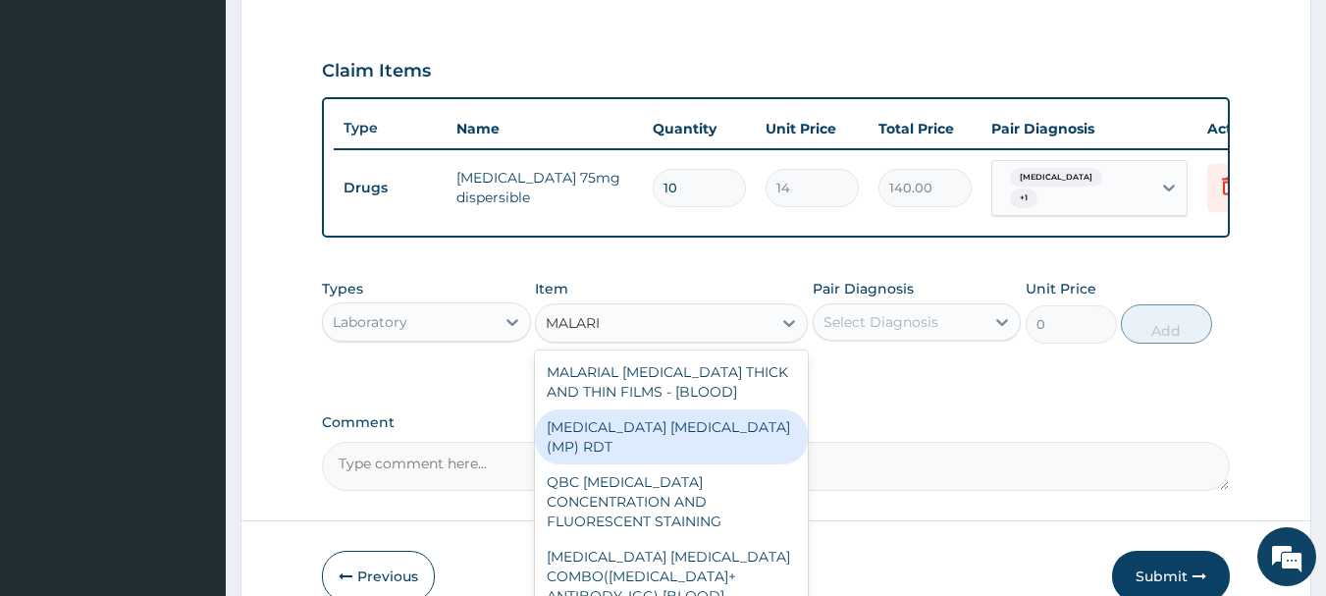
click at [749, 438] on div "[MEDICAL_DATA] [MEDICAL_DATA] (MP) RDT" at bounding box center [671, 436] width 273 height 55
type input "1613"
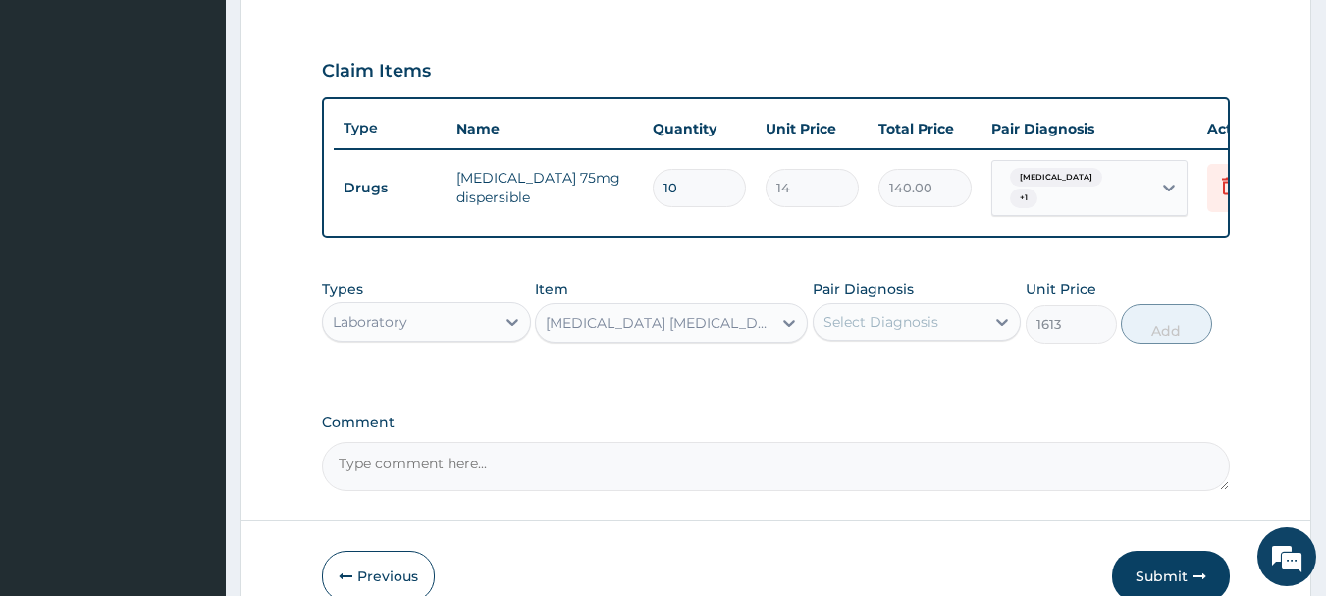
click at [923, 324] on div "Select Diagnosis" at bounding box center [881, 322] width 115 height 20
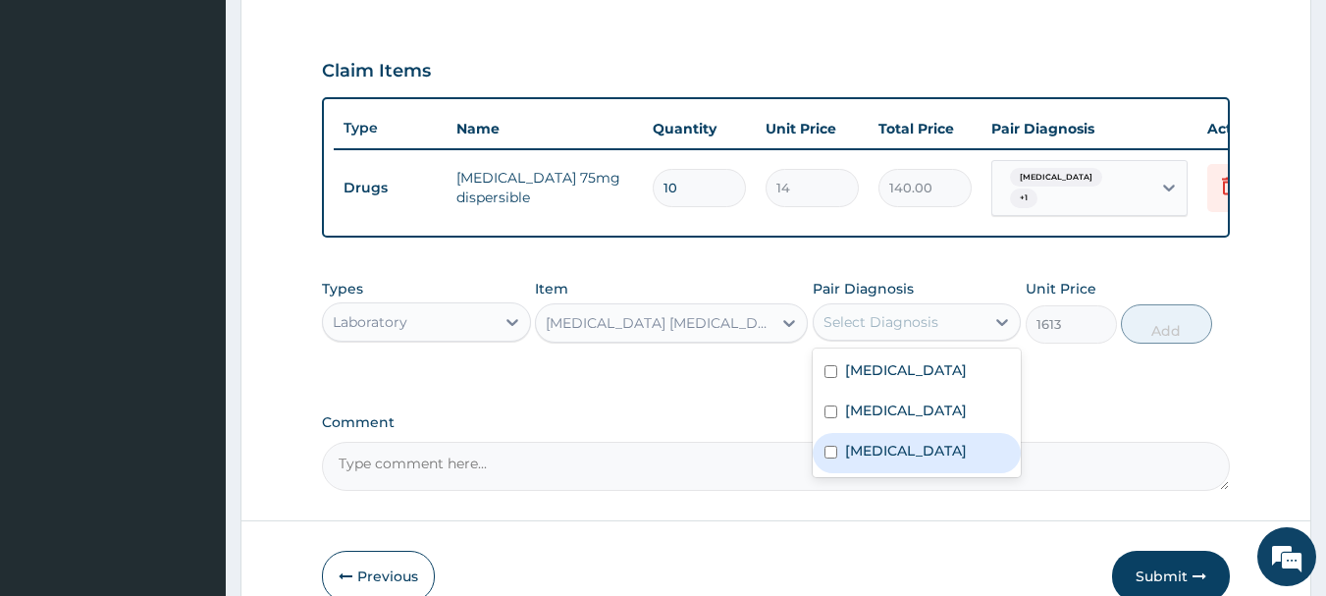
click at [888, 460] on label "[MEDICAL_DATA]" at bounding box center [906, 451] width 122 height 20
checkbox input "true"
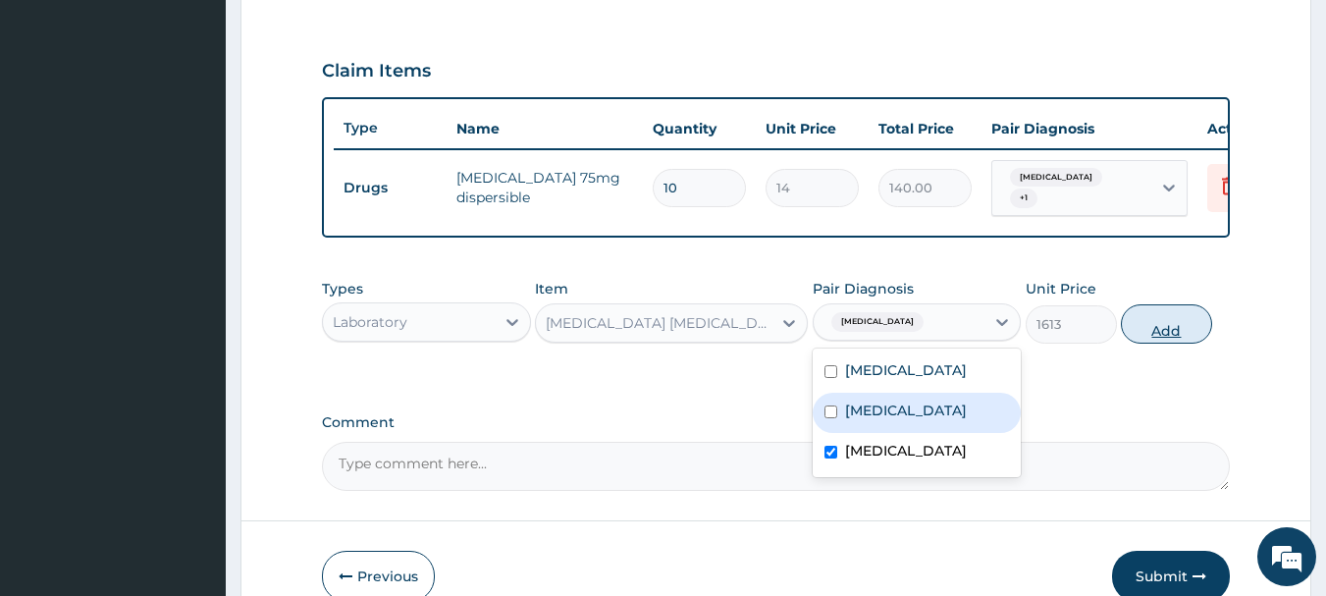
click at [1178, 326] on button "Add" at bounding box center [1166, 323] width 91 height 39
type input "0"
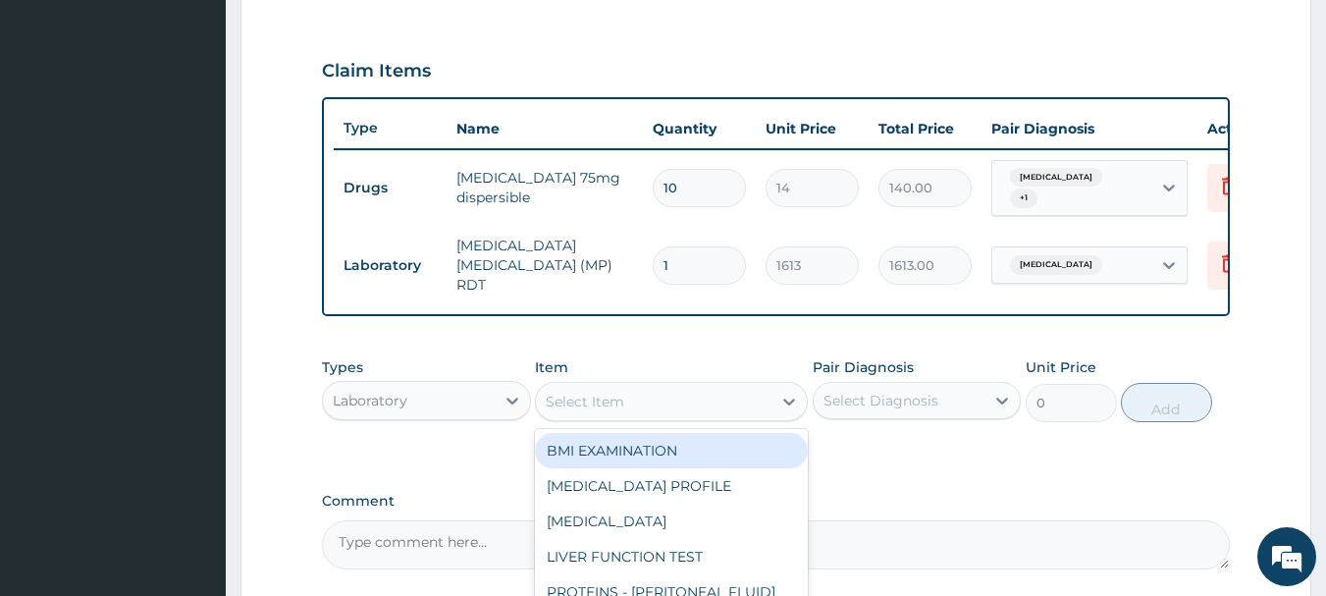
click at [596, 393] on div "Select Item" at bounding box center [585, 402] width 79 height 20
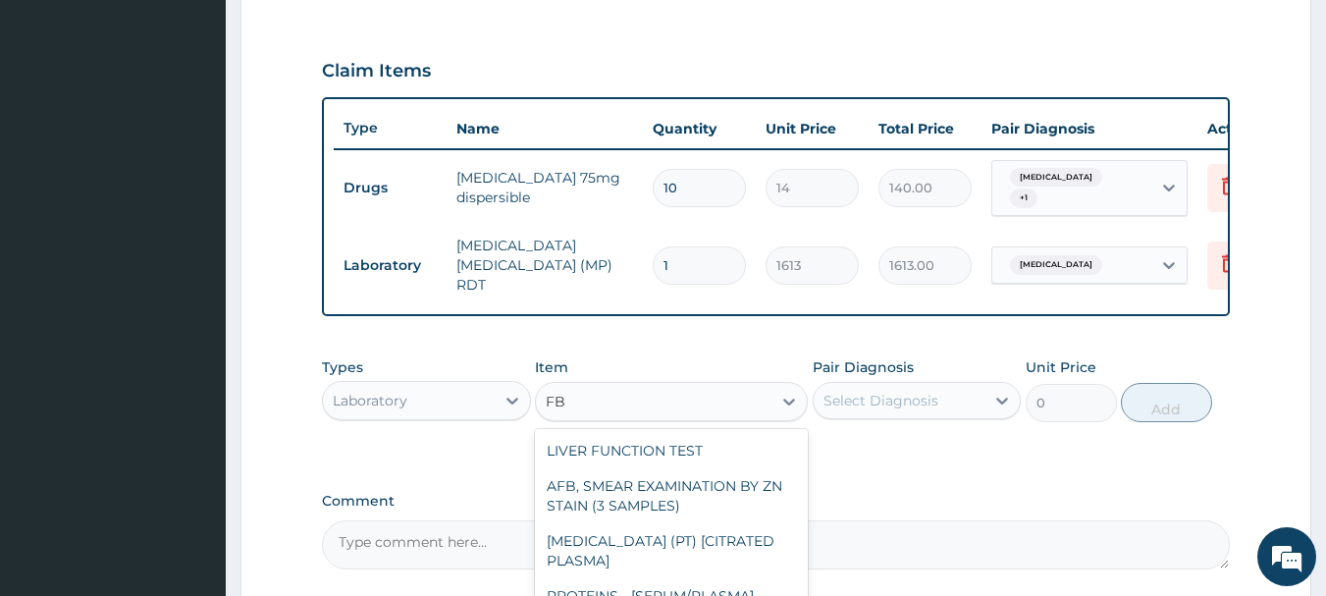
type input "F"
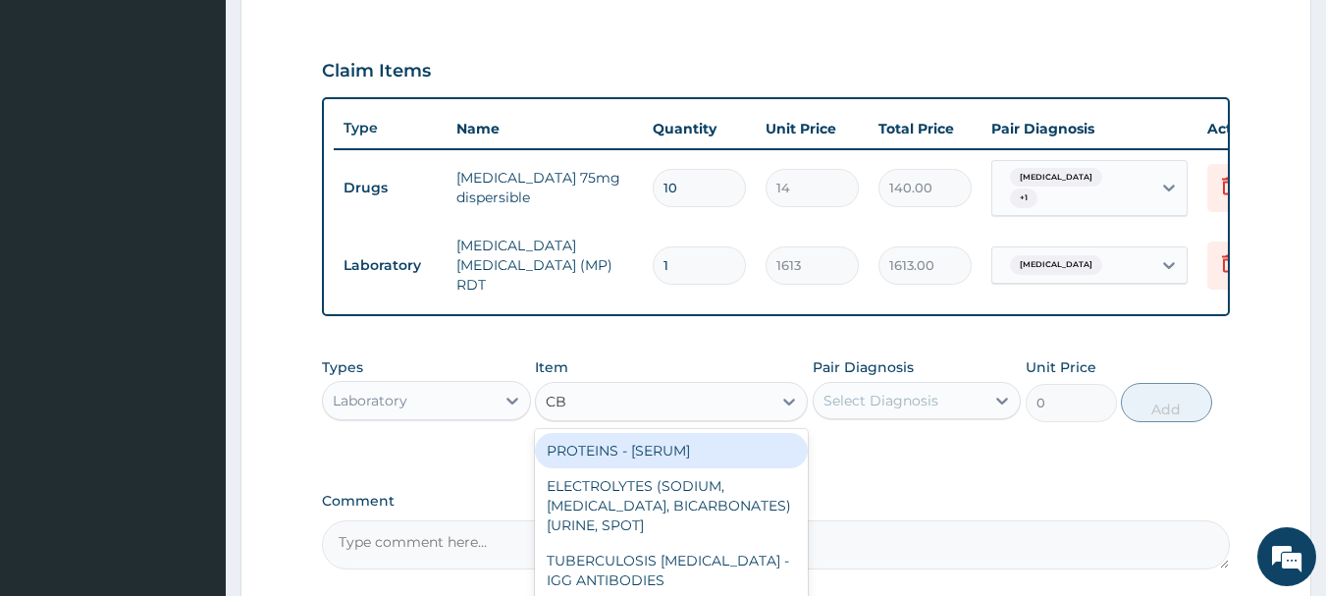
type input "CBC"
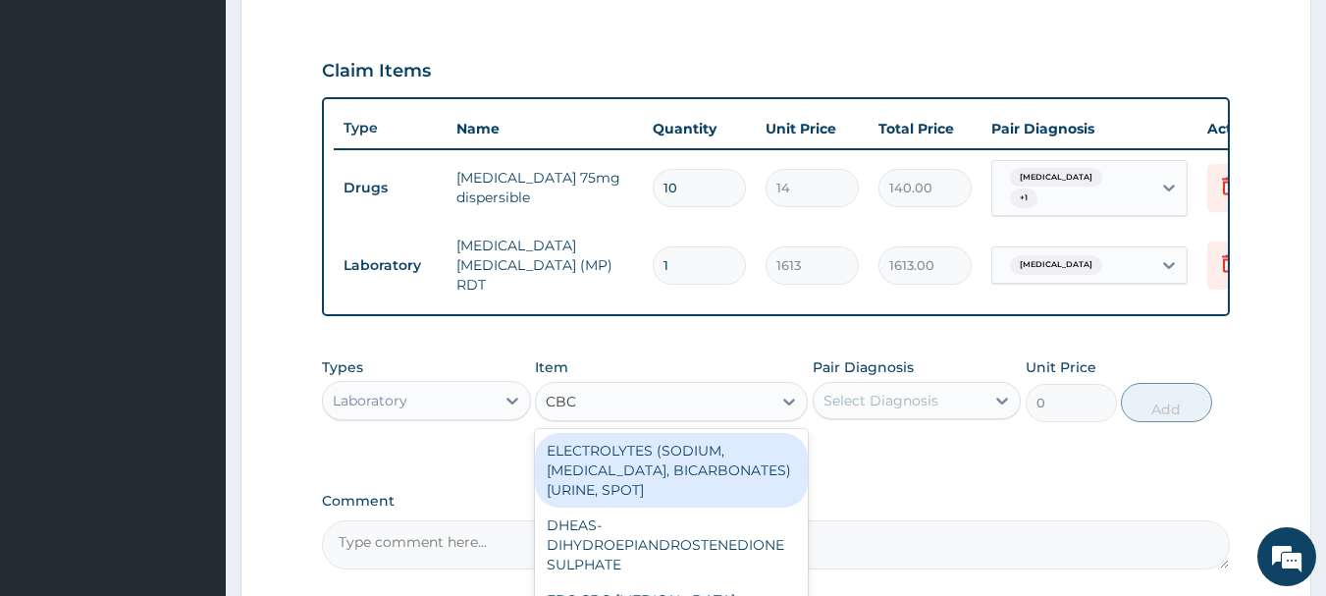
scroll to position [731, 0]
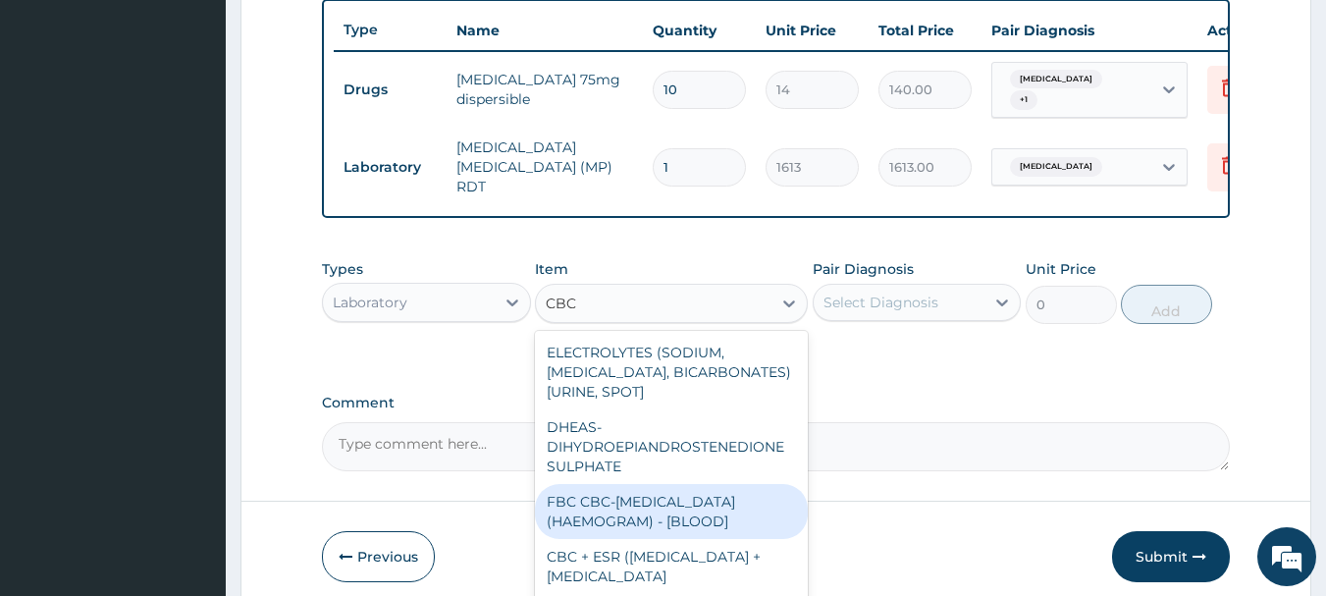
click at [579, 531] on div "FBC CBC-[MEDICAL_DATA] (HAEMOGRAM) - [BLOOD]" at bounding box center [671, 511] width 273 height 55
type input "4300"
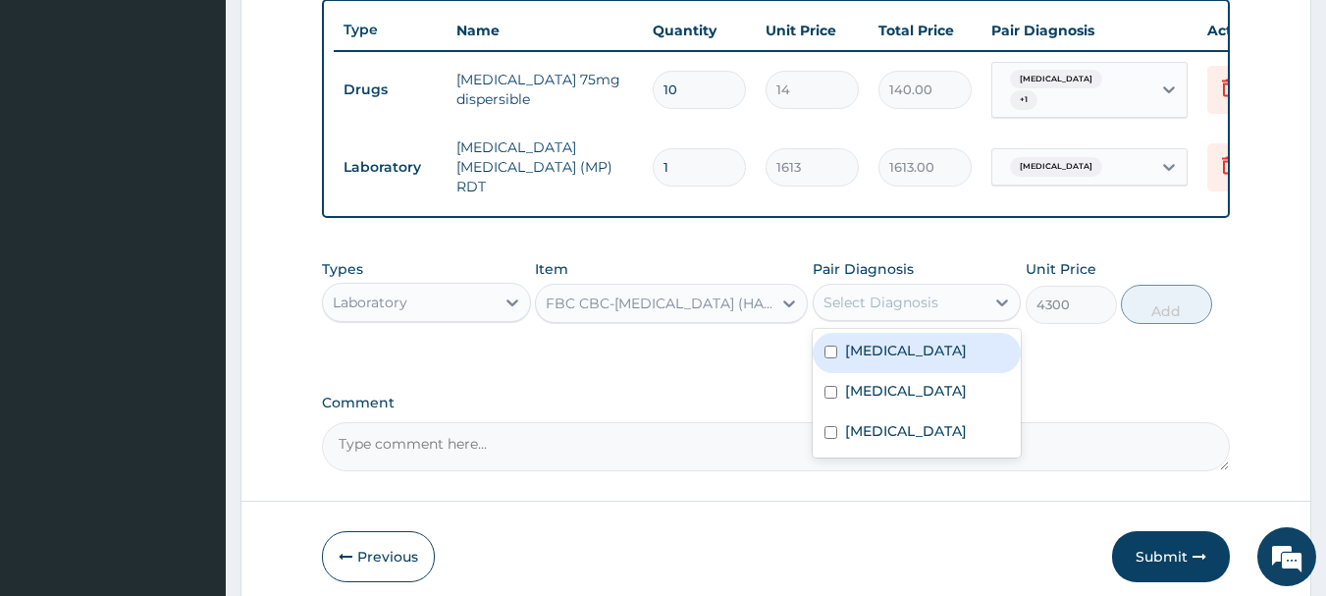
click at [960, 298] on div "Select Diagnosis" at bounding box center [900, 302] width 172 height 31
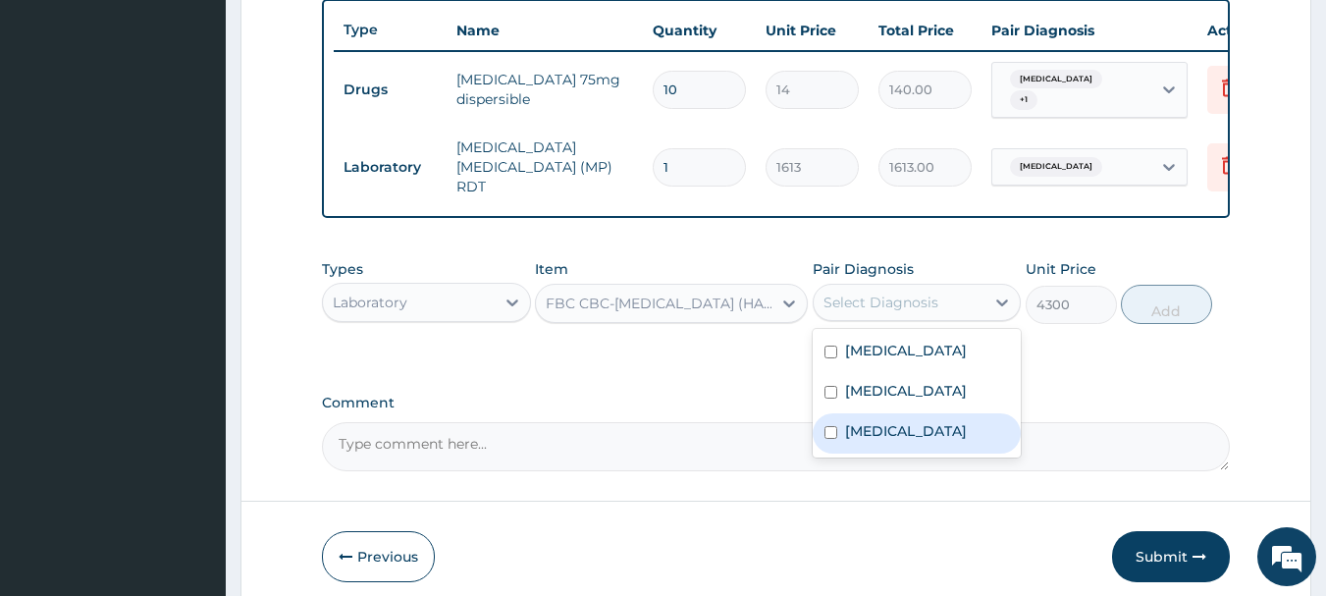
click at [880, 441] on label "[MEDICAL_DATA]" at bounding box center [906, 431] width 122 height 20
checkbox input "true"
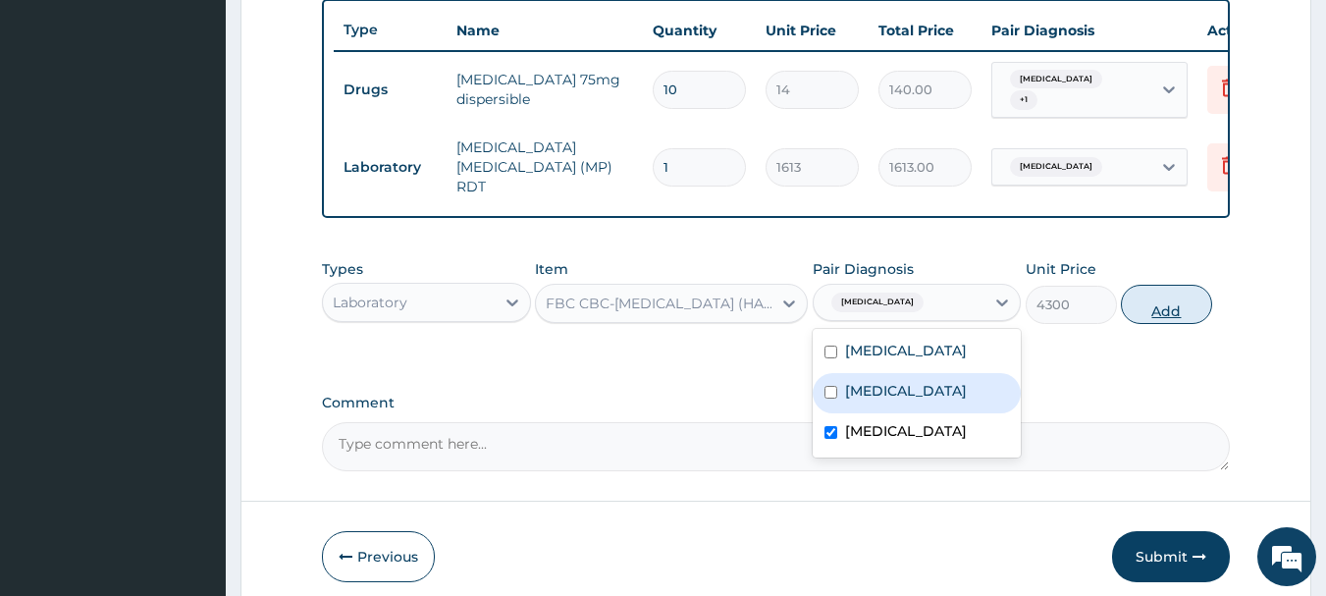
click at [1162, 300] on button "Add" at bounding box center [1166, 304] width 91 height 39
type input "0"
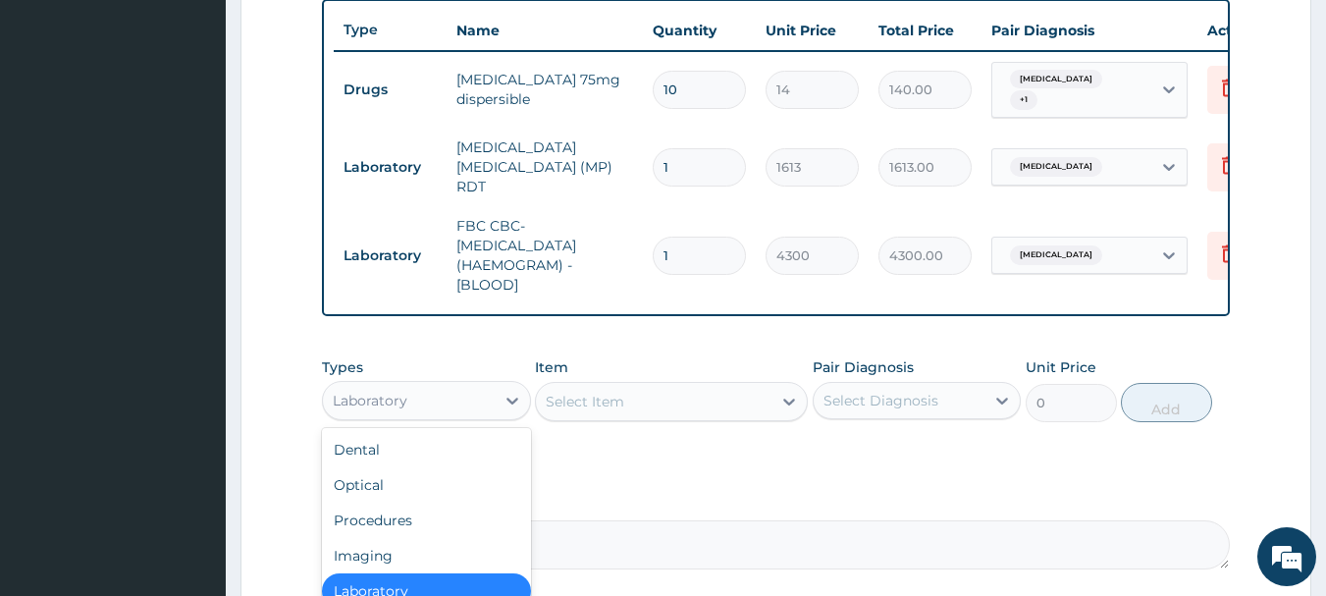
click at [463, 398] on div "Laboratory" at bounding box center [409, 400] width 172 height 31
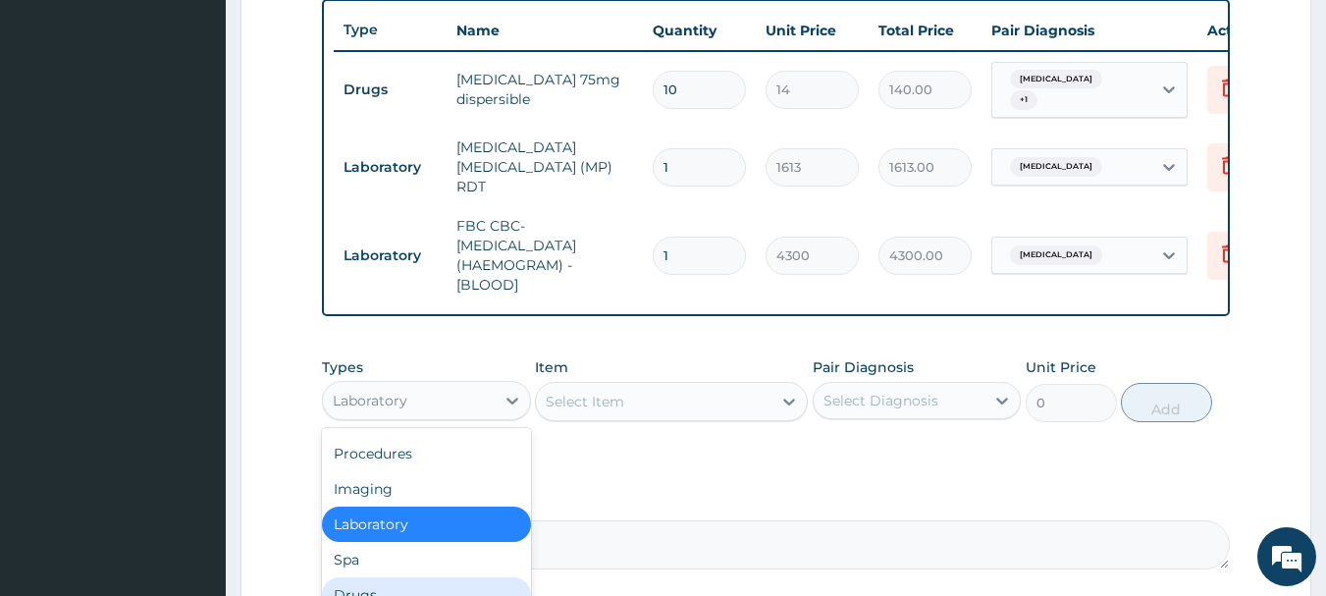
click at [379, 591] on div "Drugs" at bounding box center [426, 594] width 209 height 35
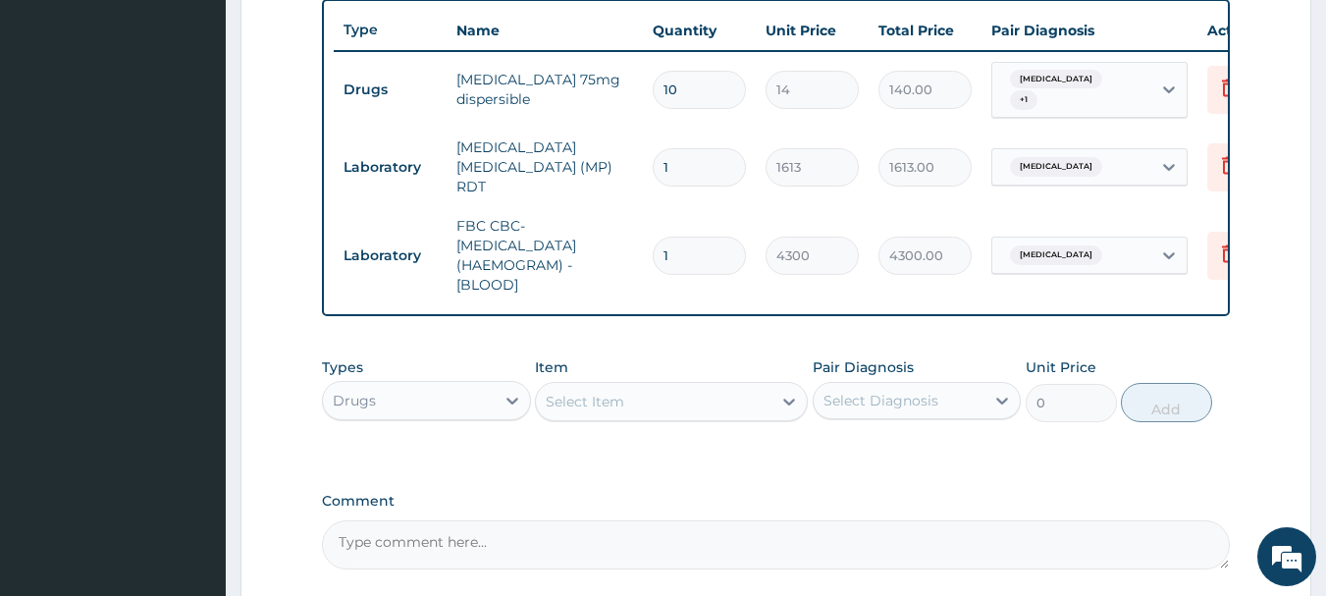
click at [598, 398] on div "Select Item" at bounding box center [585, 402] width 79 height 20
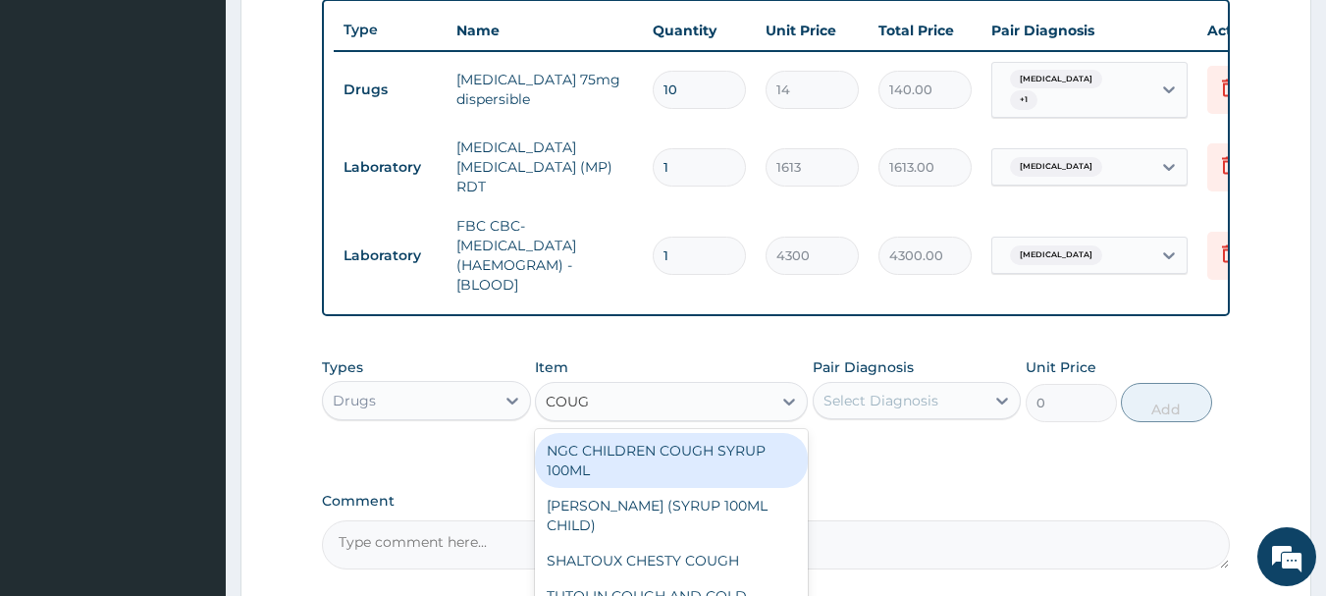
type input "COUGH"
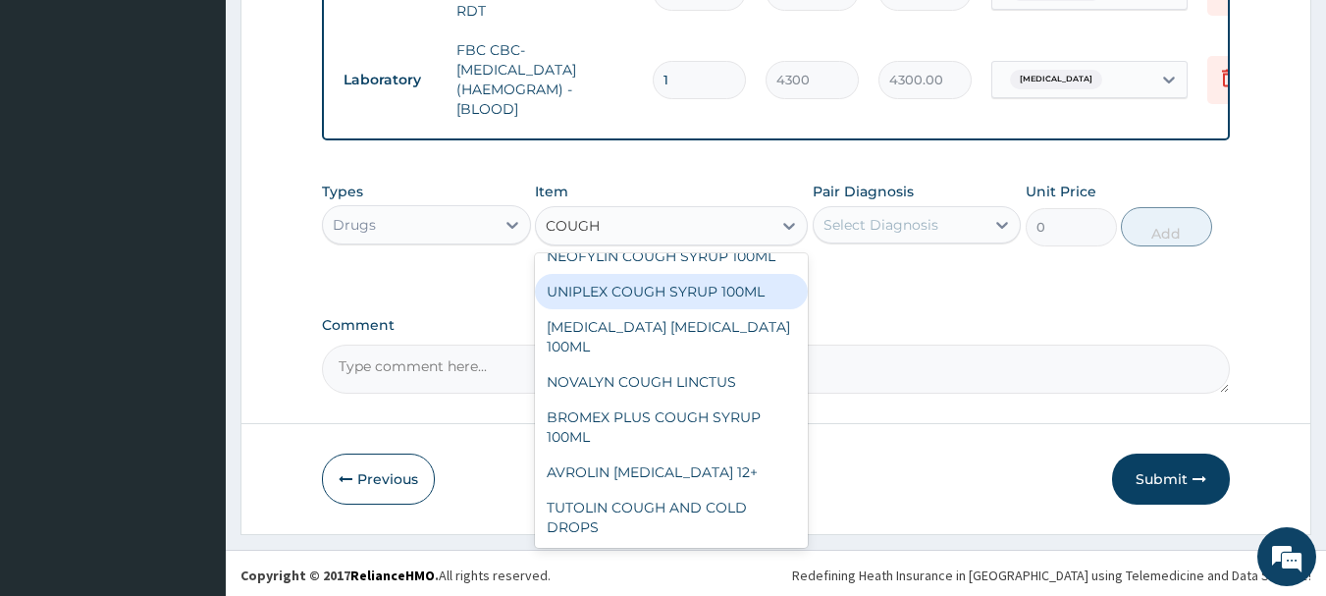
scroll to position [271, 0]
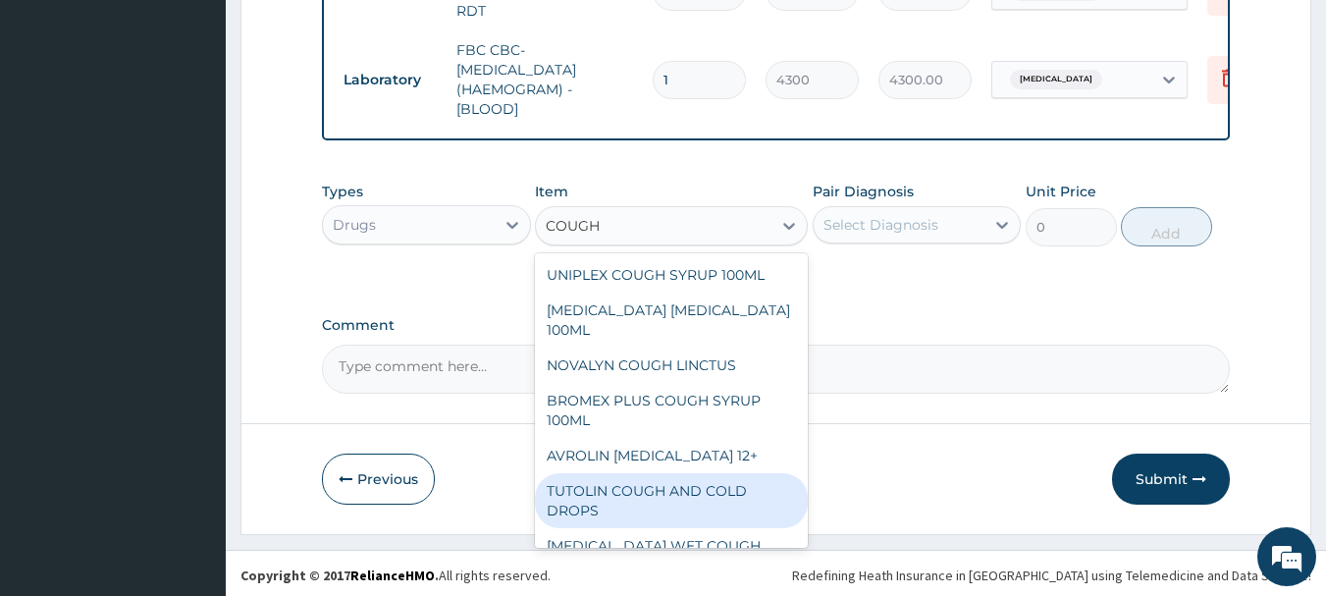
click at [659, 489] on div "TUTOLIN COUGH AND COLD DROPS" at bounding box center [671, 500] width 273 height 55
type input "1478"
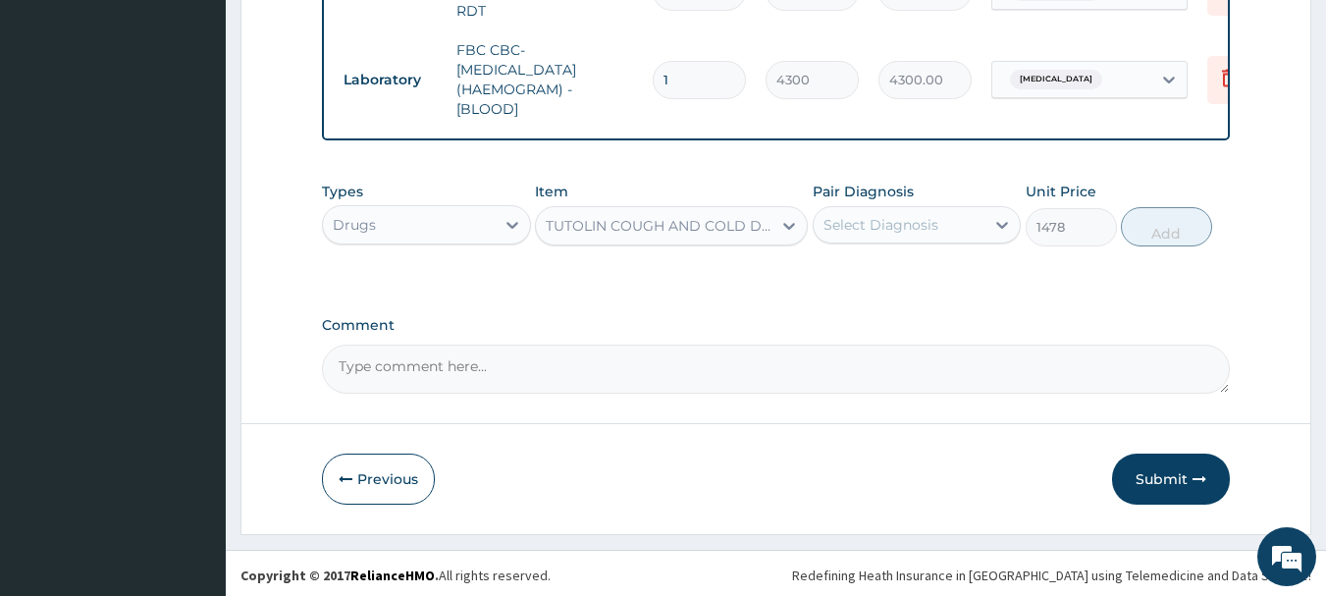
click at [982, 223] on div "Select Diagnosis" at bounding box center [900, 224] width 172 height 31
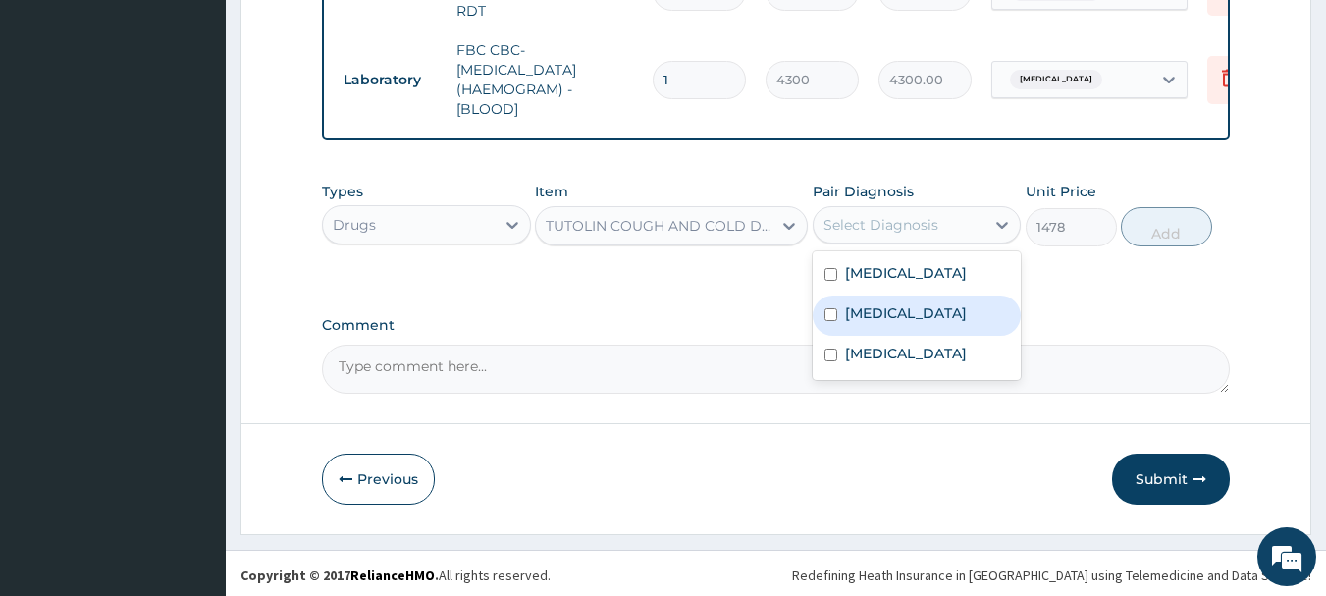
click at [828, 317] on input "checkbox" at bounding box center [831, 314] width 13 height 13
checkbox input "true"
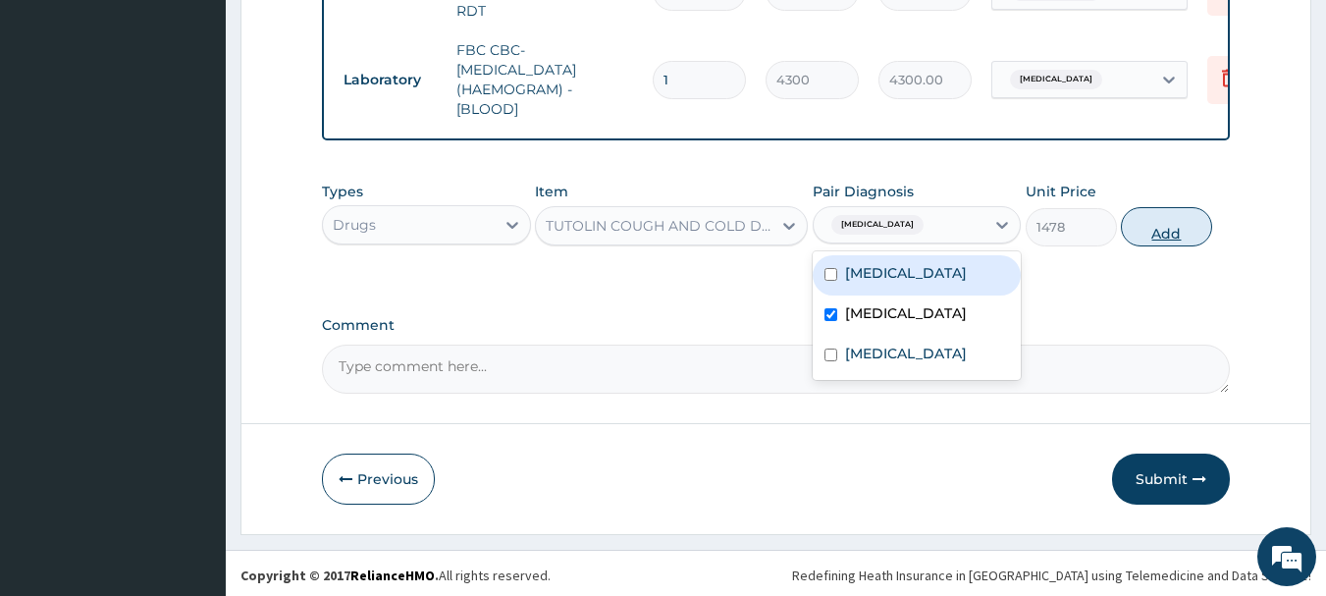
click at [1155, 218] on button "Add" at bounding box center [1166, 226] width 91 height 39
type input "0"
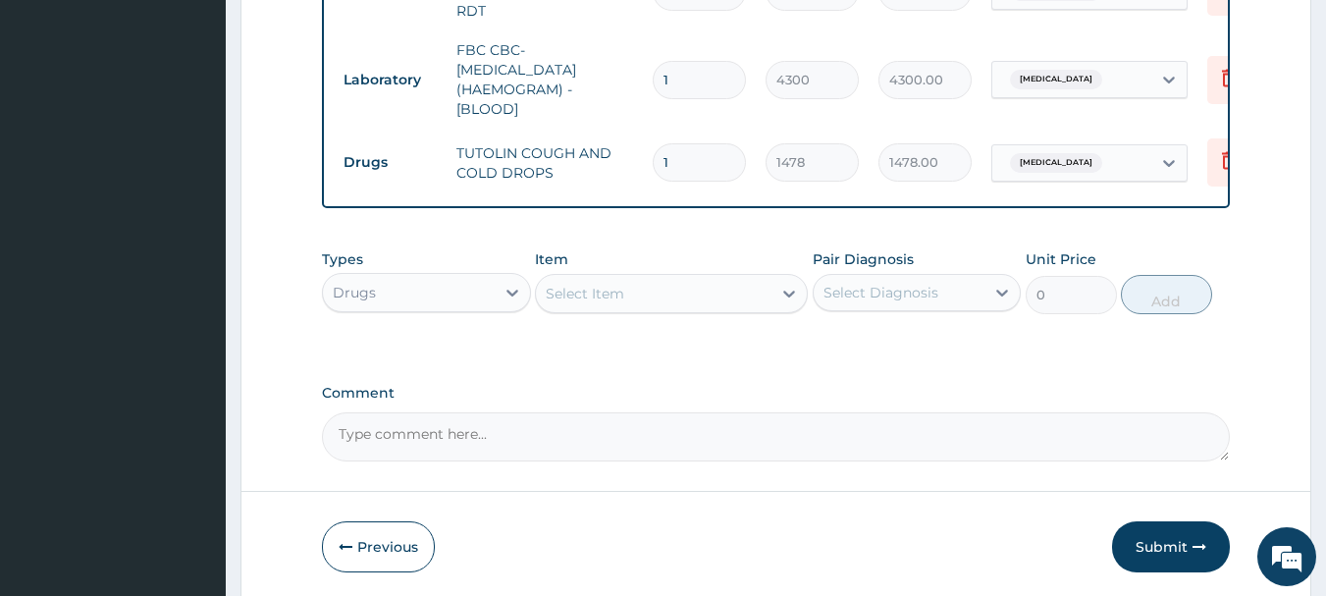
click at [590, 287] on div "Select Item" at bounding box center [585, 294] width 79 height 20
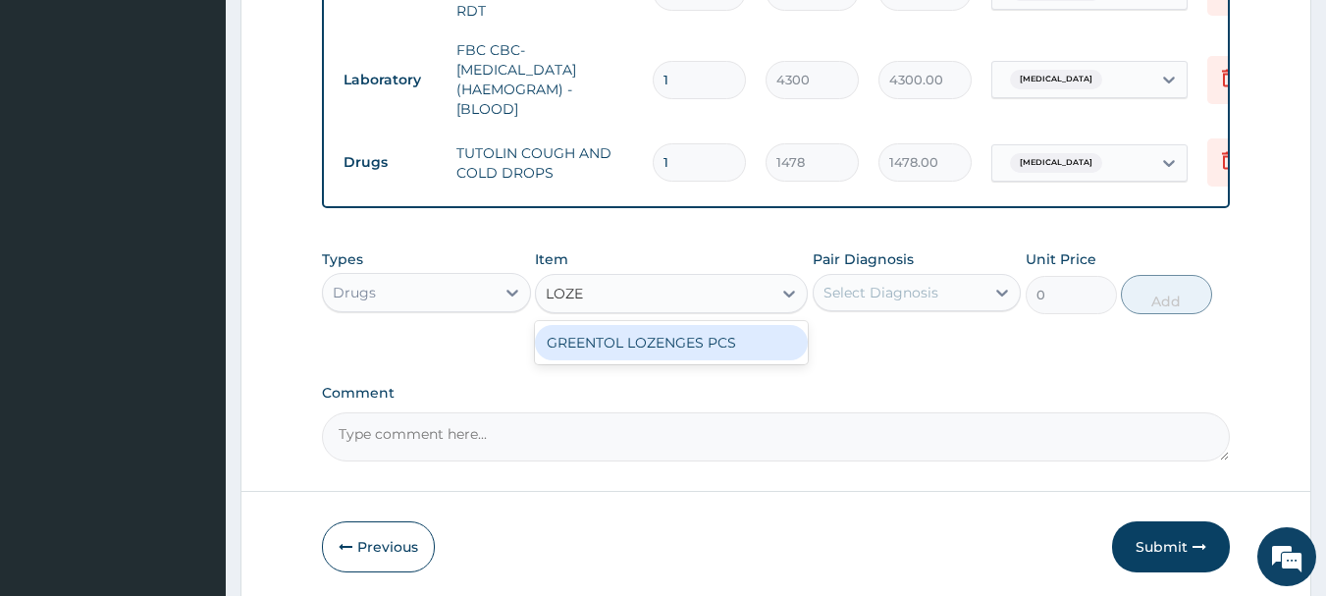
type input "LOZ"
click at [667, 349] on div "GREENTOL LOZENGES PCS" at bounding box center [671, 342] width 273 height 35
type input "35"
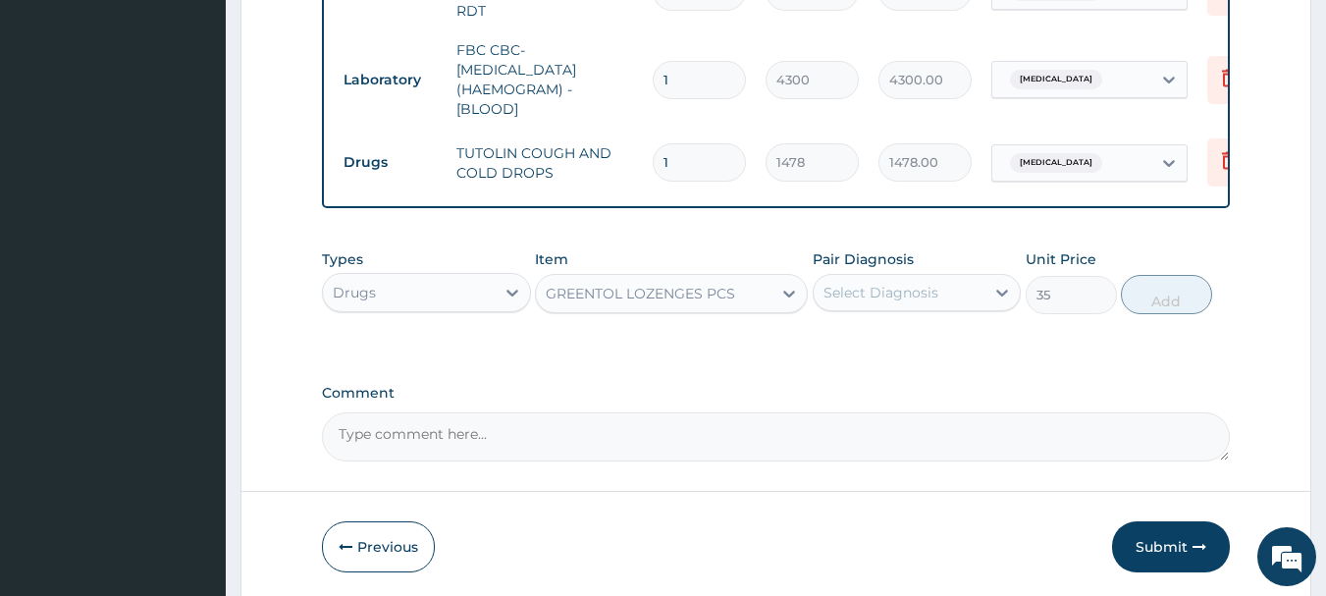
click at [933, 287] on div "Select Diagnosis" at bounding box center [881, 293] width 115 height 20
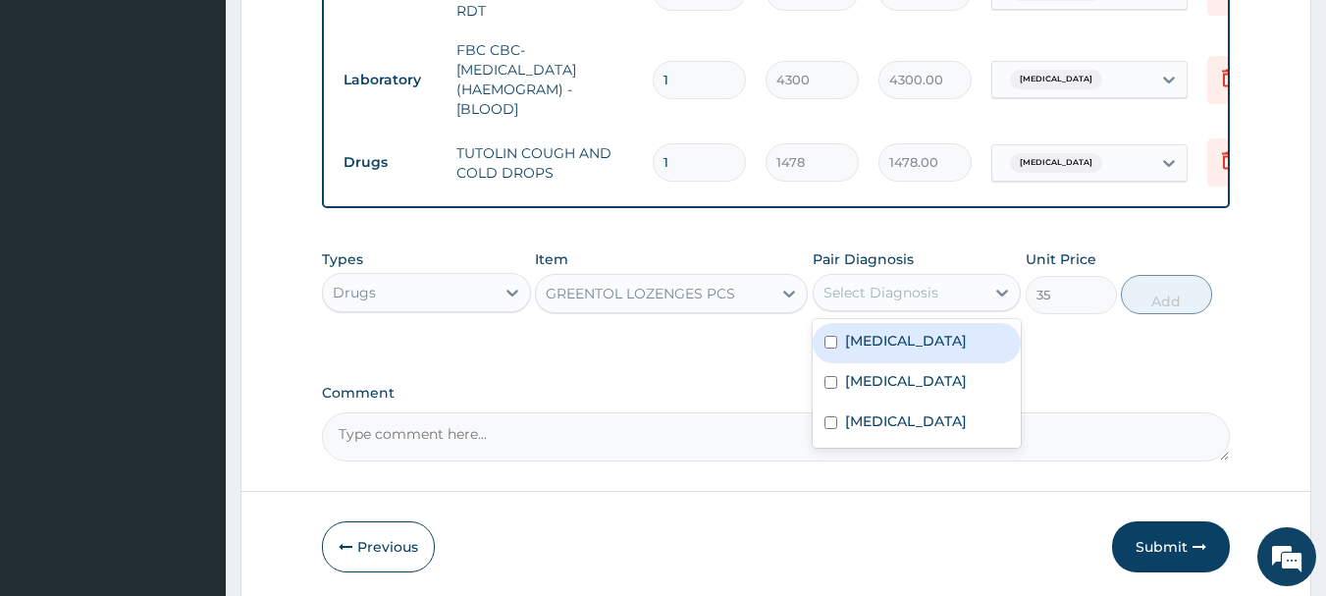
click at [896, 339] on label "[MEDICAL_DATA]" at bounding box center [906, 341] width 122 height 20
checkbox input "true"
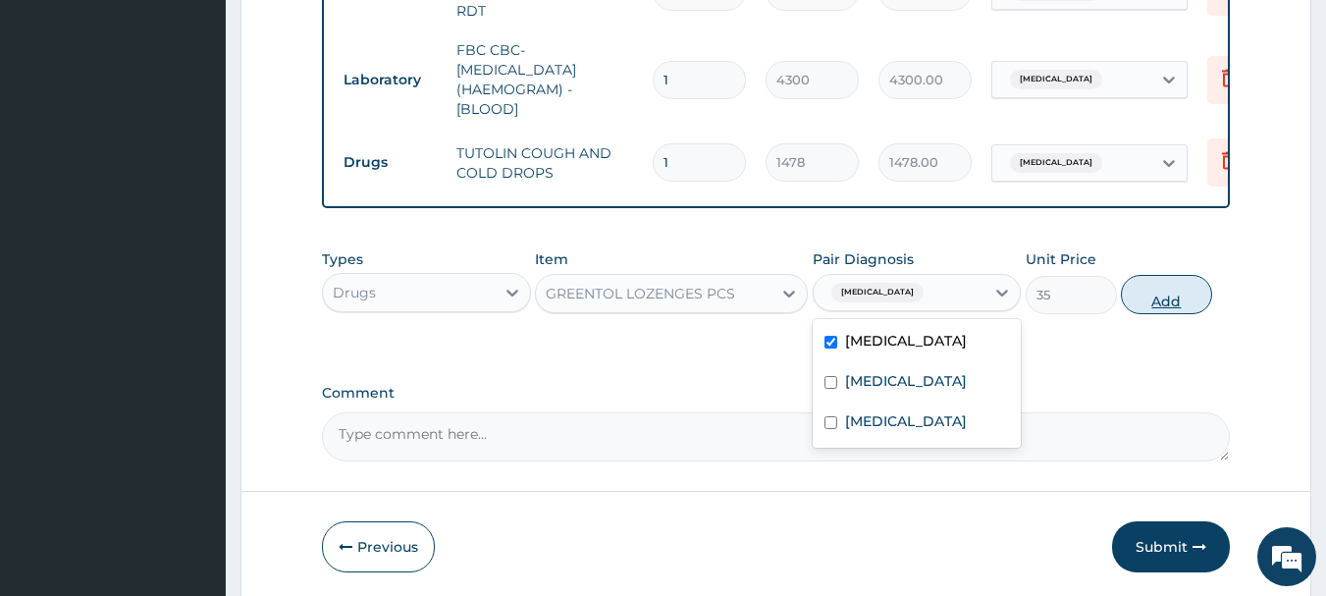
click at [1169, 294] on button "Add" at bounding box center [1166, 294] width 91 height 39
type input "0"
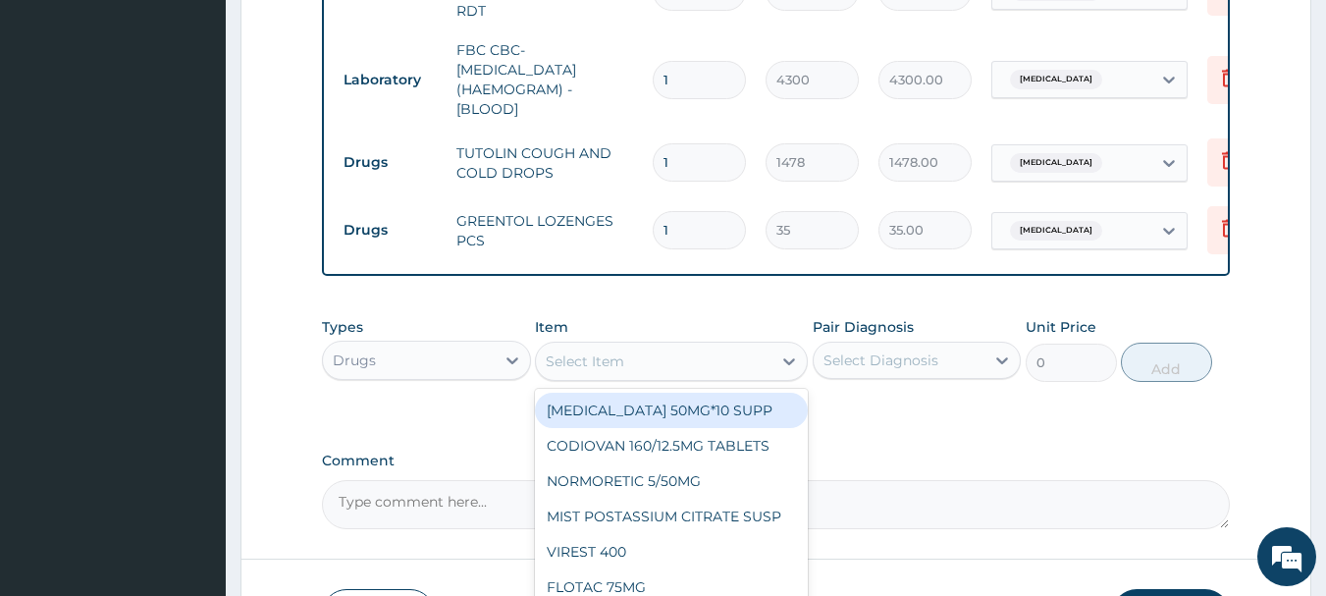
click at [739, 359] on div "Select Item" at bounding box center [654, 361] width 236 height 31
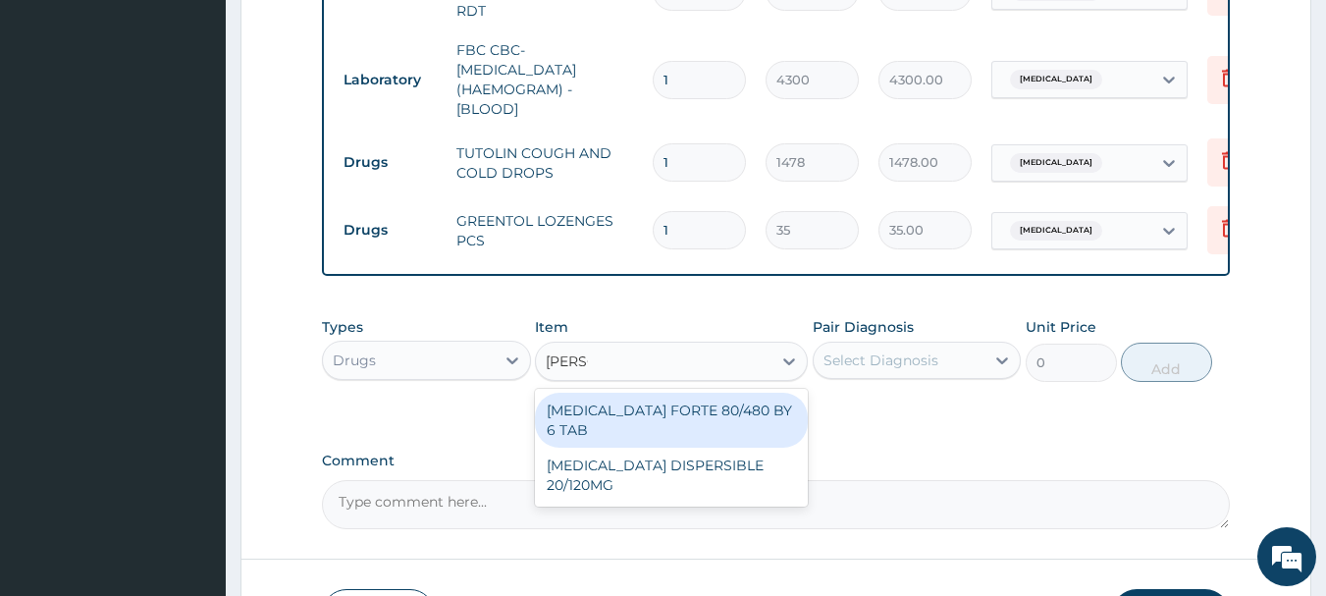
type input "COART"
click at [759, 405] on div "[MEDICAL_DATA] FORTE 80/480 BY 6 TAB" at bounding box center [671, 420] width 273 height 55
type input "449"
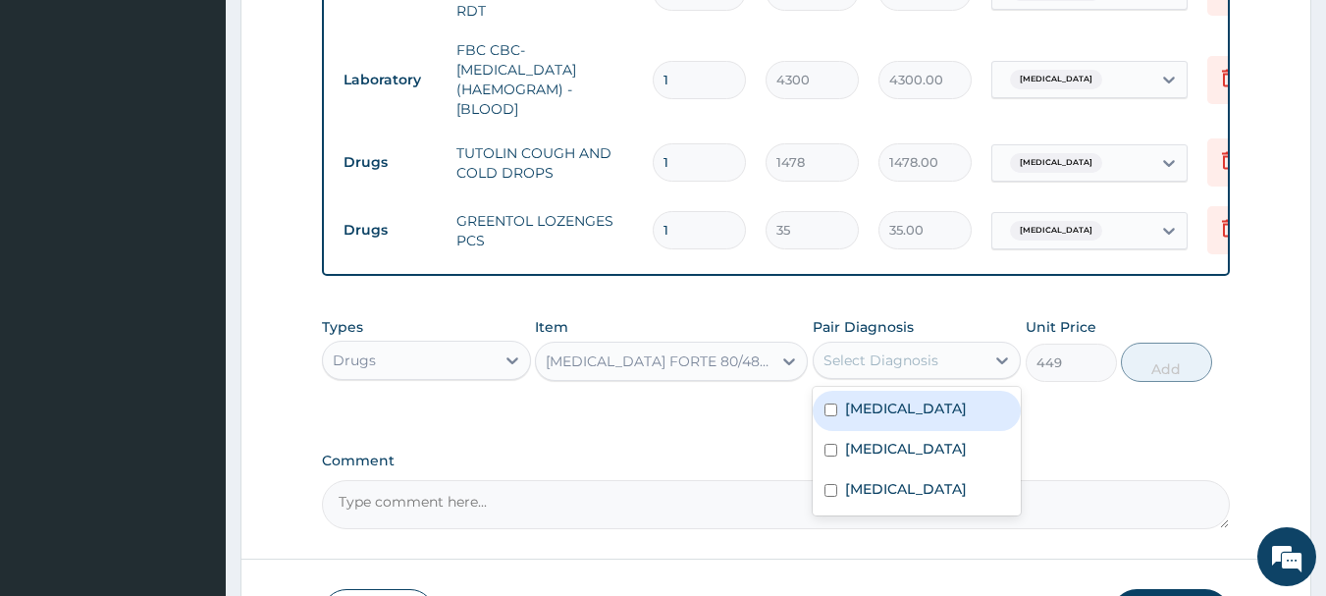
click at [951, 357] on div "Select Diagnosis" at bounding box center [900, 360] width 172 height 31
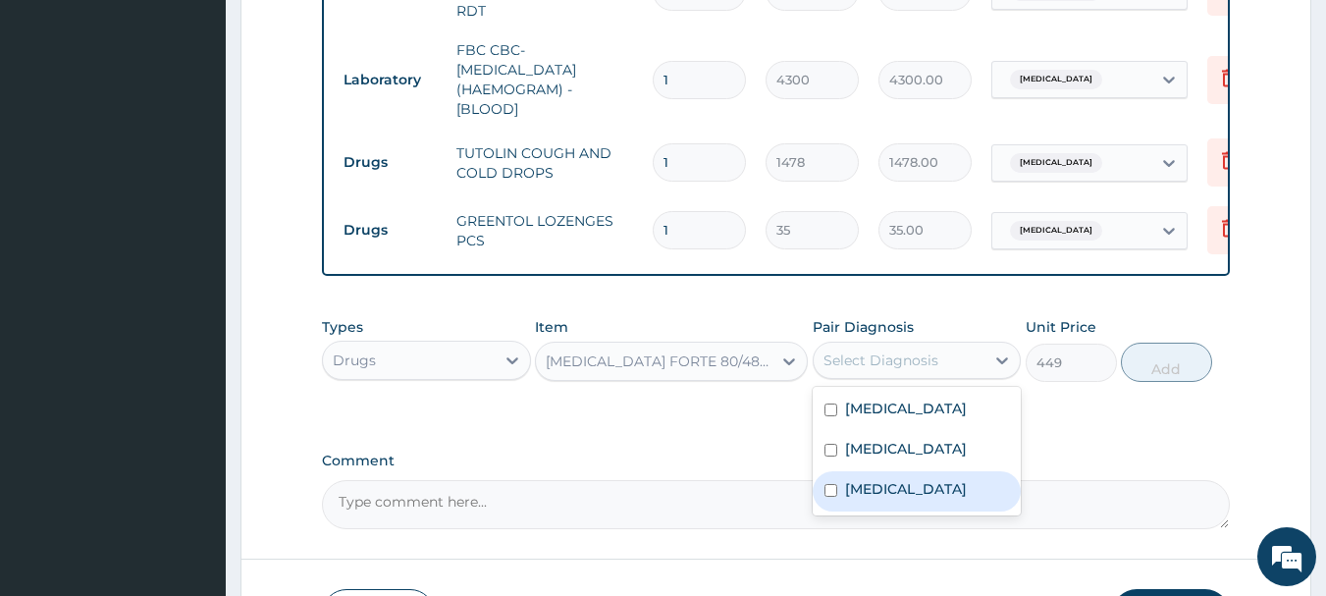
click at [892, 499] on label "[MEDICAL_DATA]" at bounding box center [906, 489] width 122 height 20
checkbox input "true"
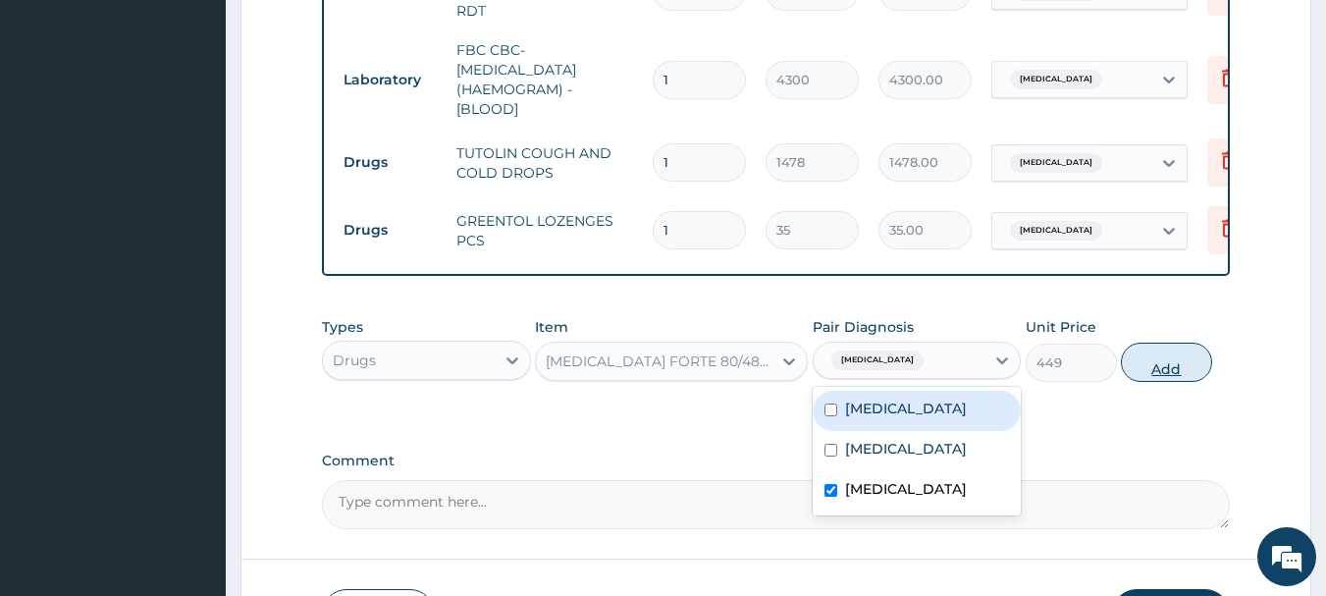
click at [1165, 362] on button "Add" at bounding box center [1166, 362] width 91 height 39
type input "0"
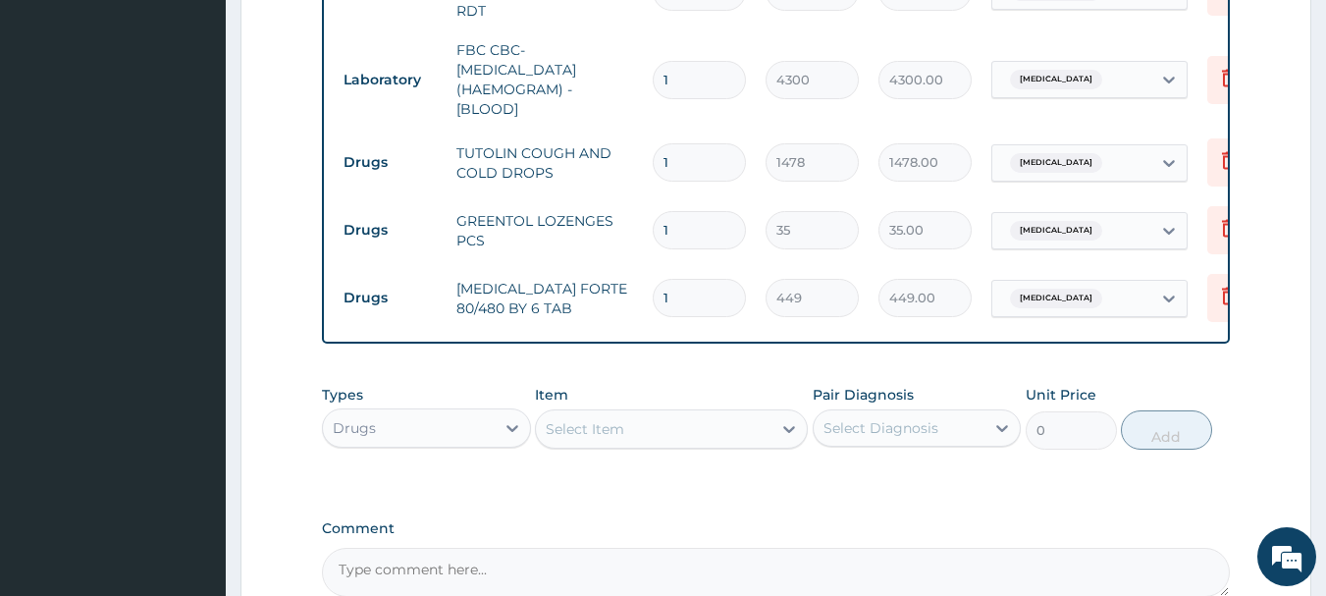
type input "0.00"
type input "6"
type input "2694.00"
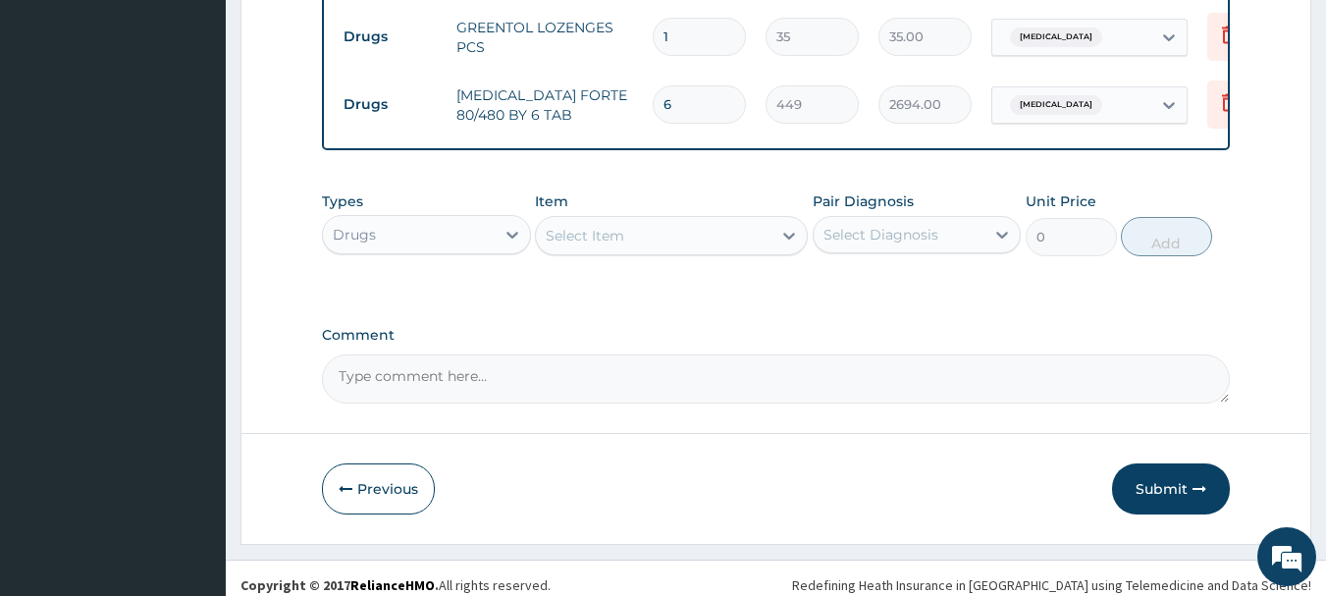
scroll to position [1104, 0]
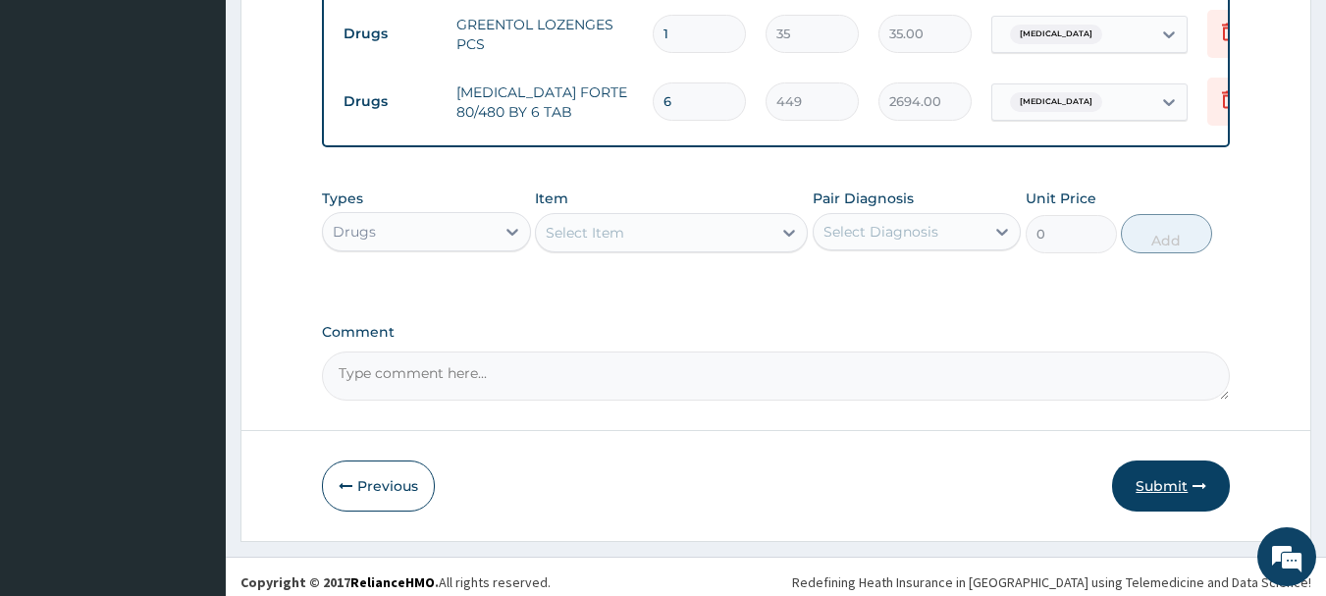
type input "6"
click at [1150, 472] on button "Submit" at bounding box center [1171, 485] width 118 height 51
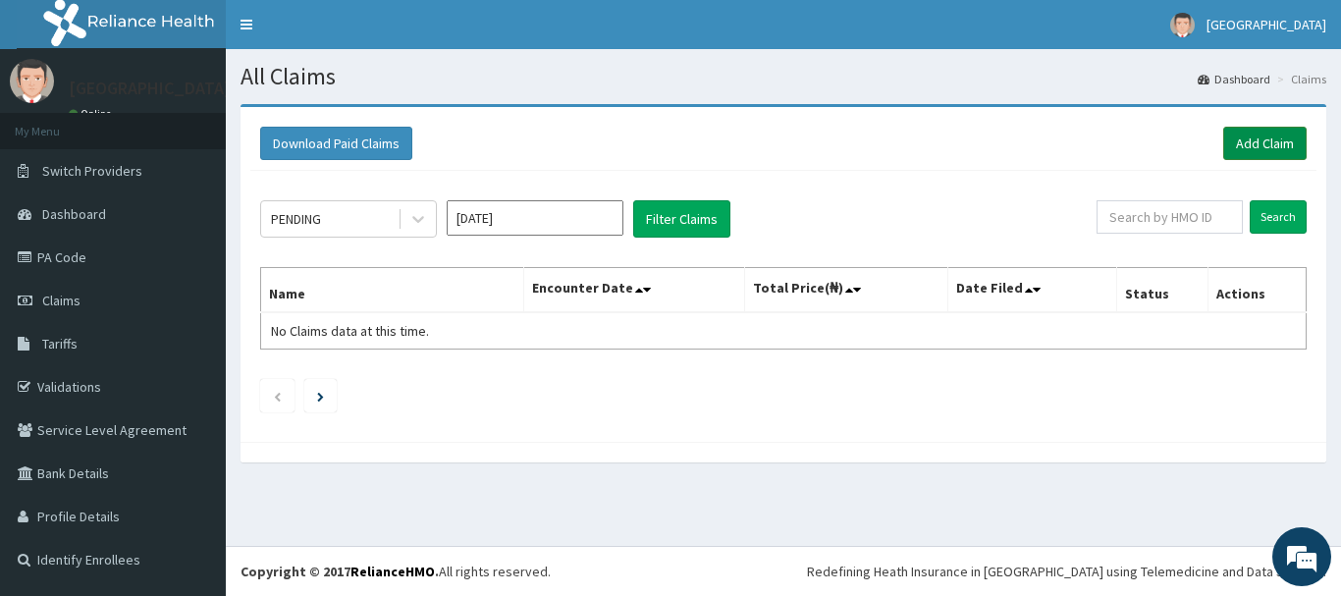
click at [1256, 135] on link "Add Claim" at bounding box center [1264, 143] width 83 height 33
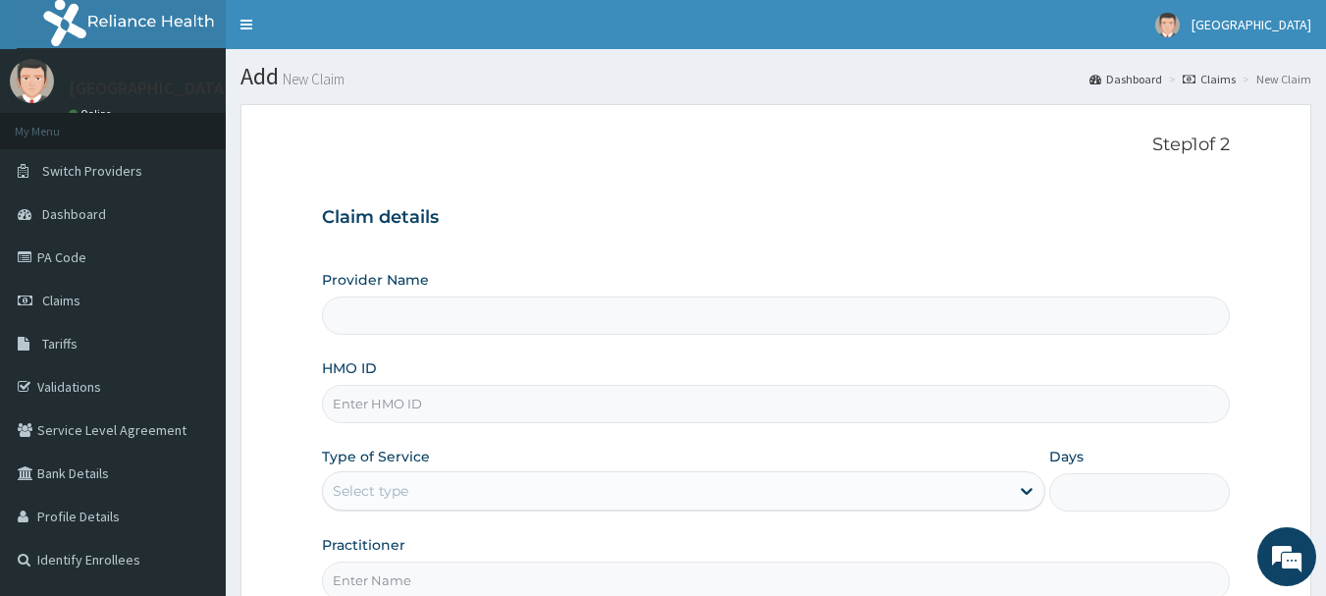
type input "[GEOGRAPHIC_DATA]"
click at [403, 401] on input "HMO ID" at bounding box center [776, 404] width 909 height 38
type input "NBC/11400/C"
click at [444, 475] on div "Select type" at bounding box center [666, 490] width 686 height 31
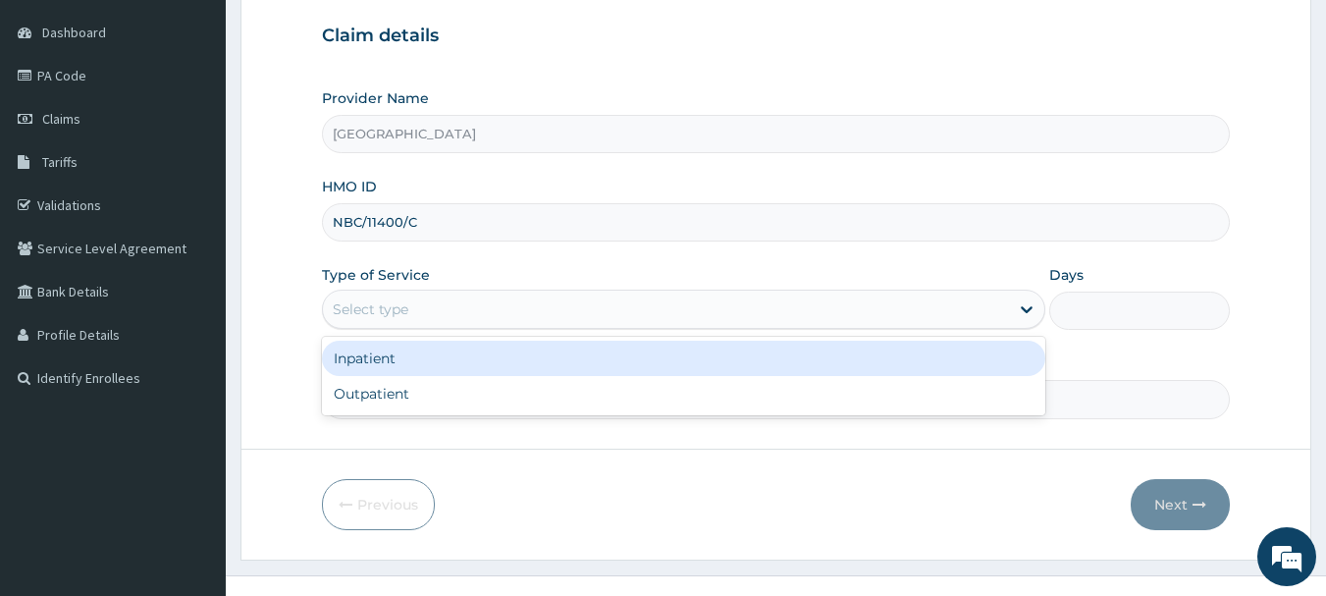
scroll to position [196, 0]
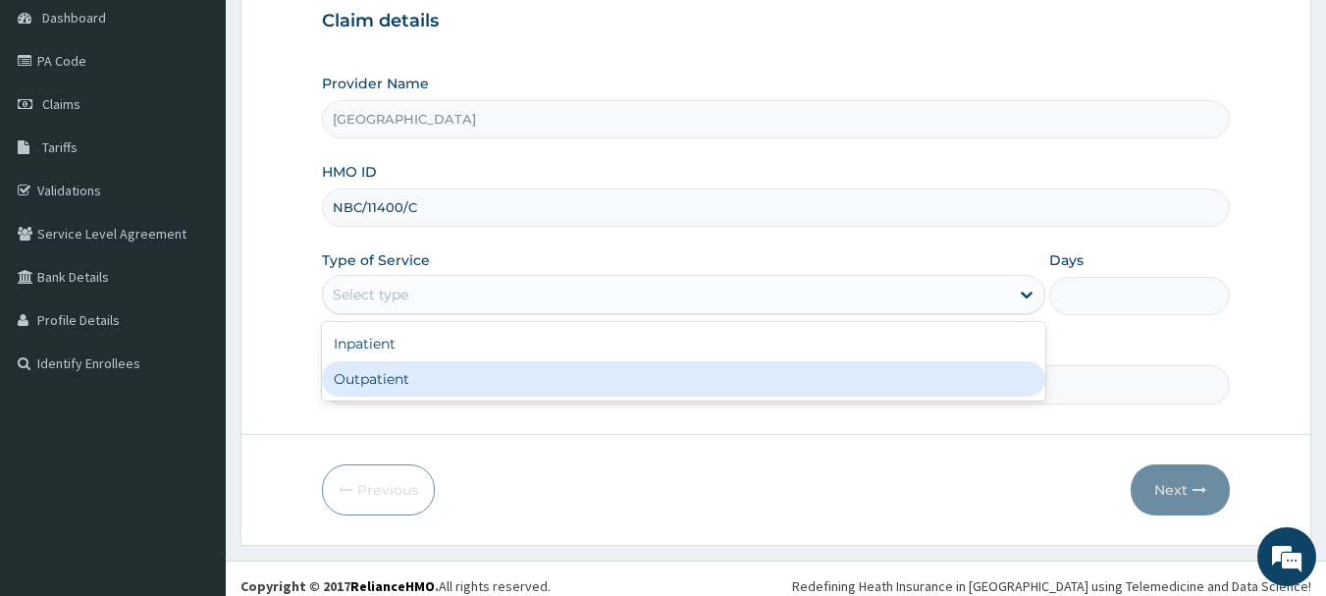
click at [378, 382] on div "Outpatient" at bounding box center [684, 378] width 724 height 35
type input "1"
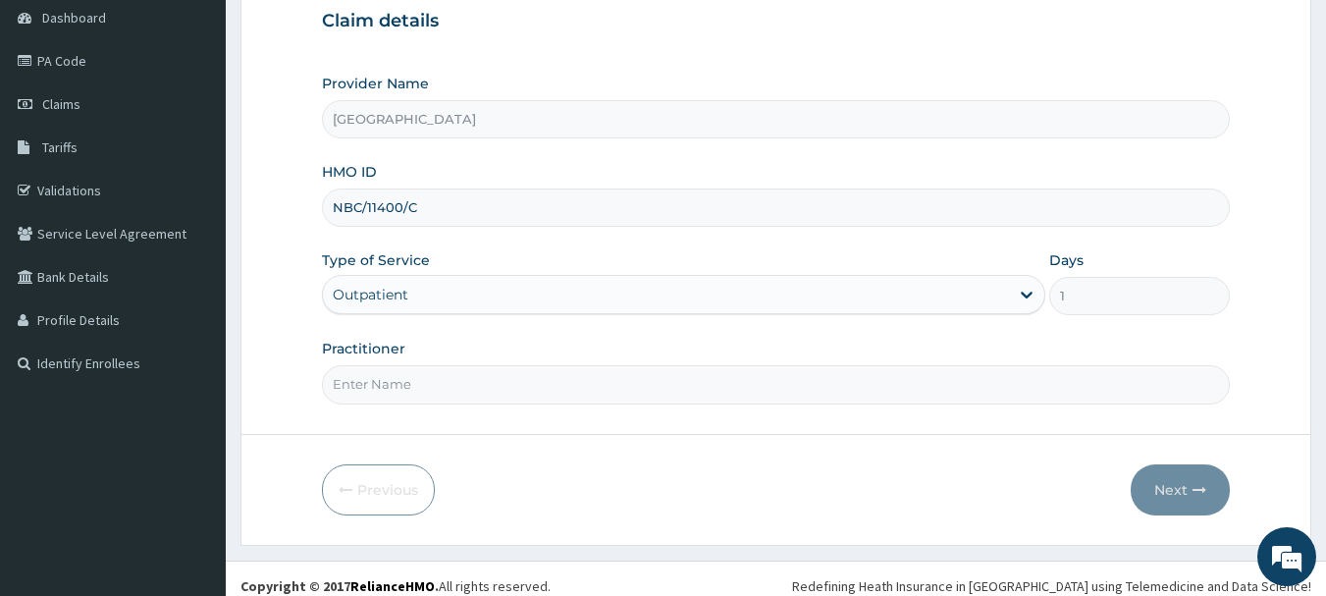
click at [378, 382] on input "Practitioner" at bounding box center [776, 384] width 909 height 38
type input "[PERSON_NAME]"
click at [1175, 484] on button "Next" at bounding box center [1180, 489] width 99 height 51
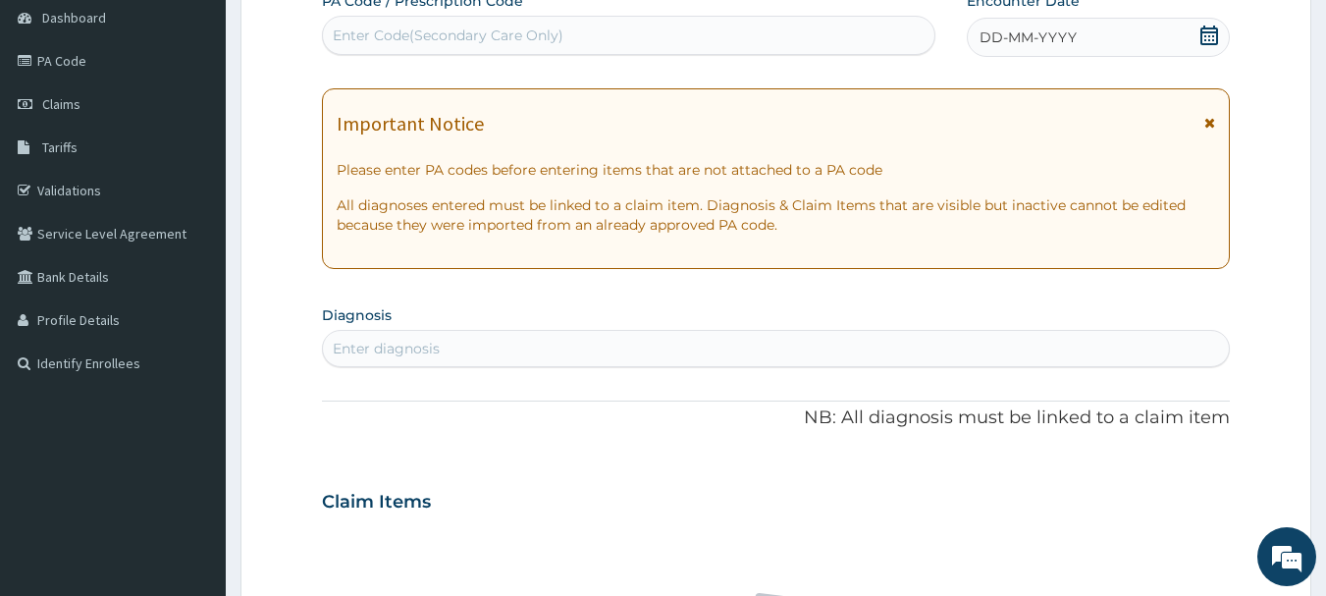
click at [1214, 38] on icon at bounding box center [1210, 36] width 20 height 20
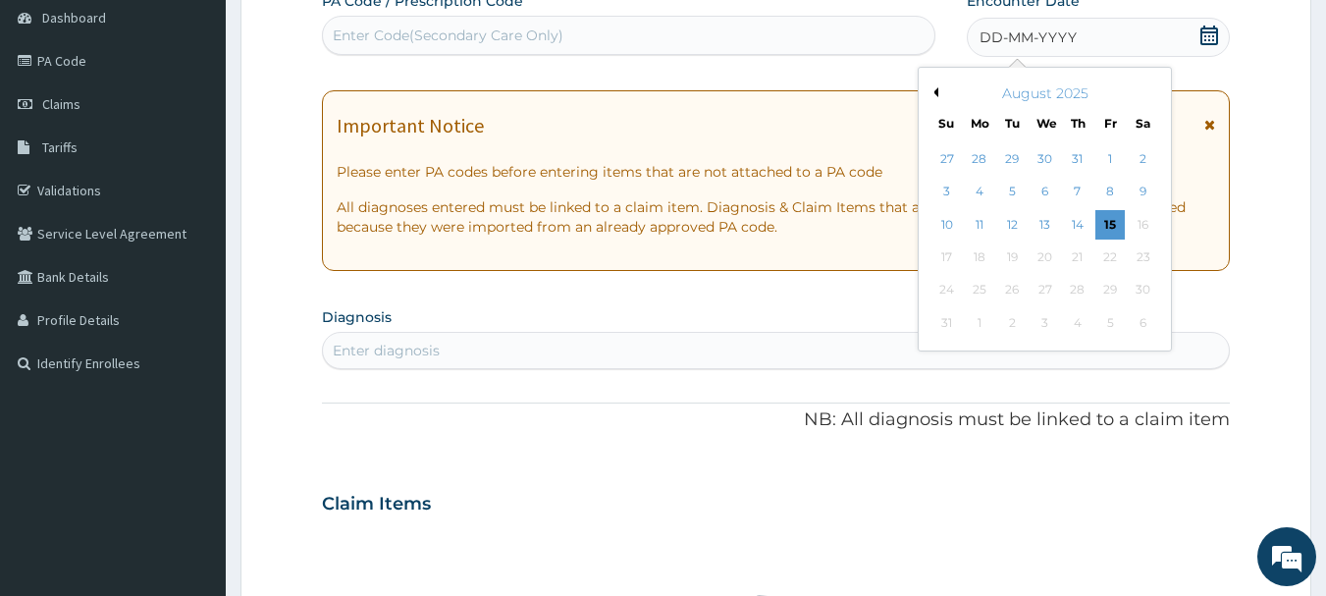
click at [936, 93] on button "Previous Month" at bounding box center [934, 92] width 10 height 10
click at [985, 189] on div "7" at bounding box center [979, 192] width 29 height 29
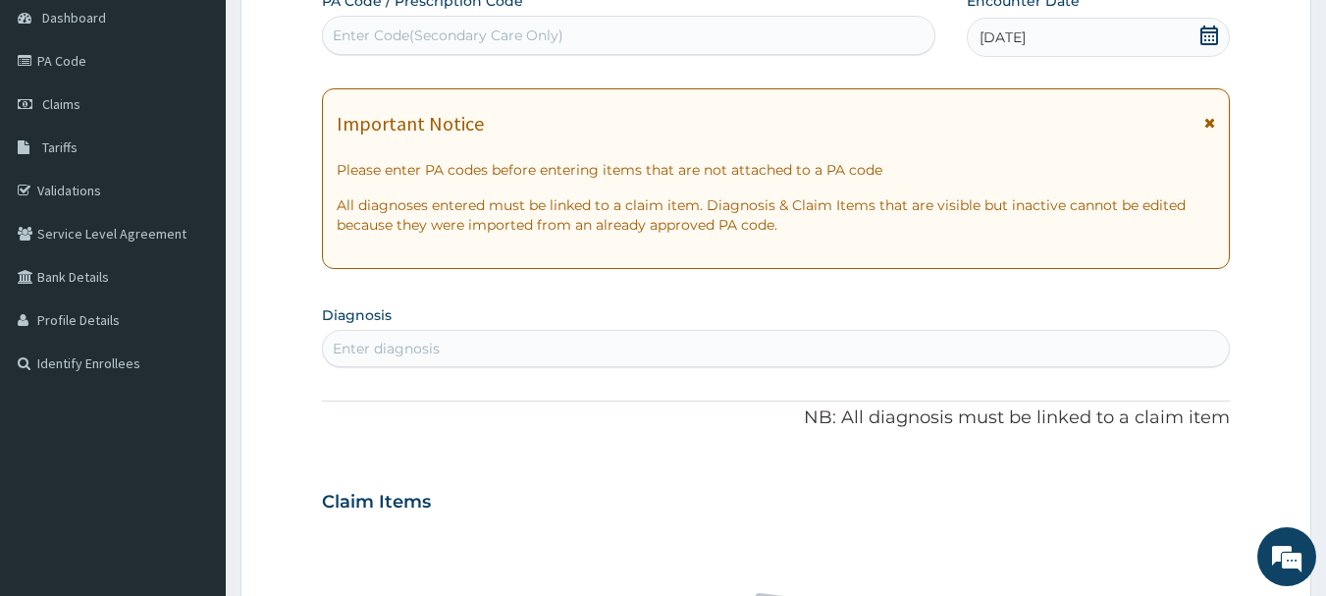
click at [1211, 40] on icon at bounding box center [1210, 36] width 18 height 20
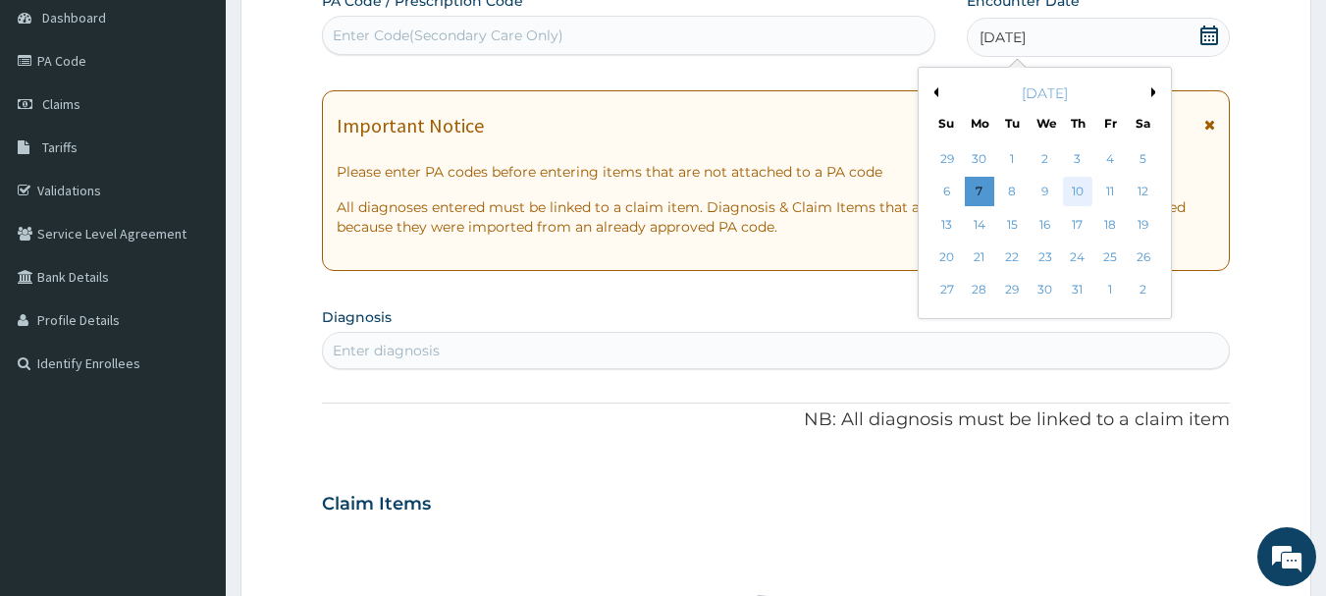
click at [1081, 192] on div "10" at bounding box center [1077, 192] width 29 height 29
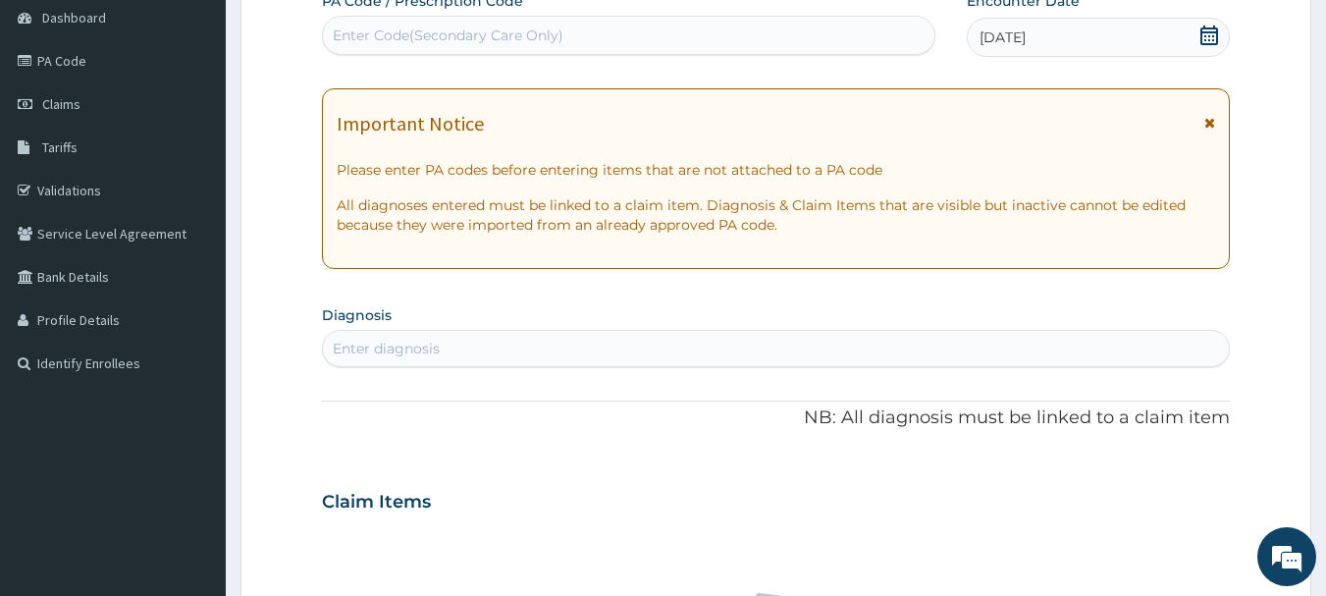
click at [448, 350] on div "Enter diagnosis" at bounding box center [776, 348] width 907 height 31
type input "ACUTE GASTR"
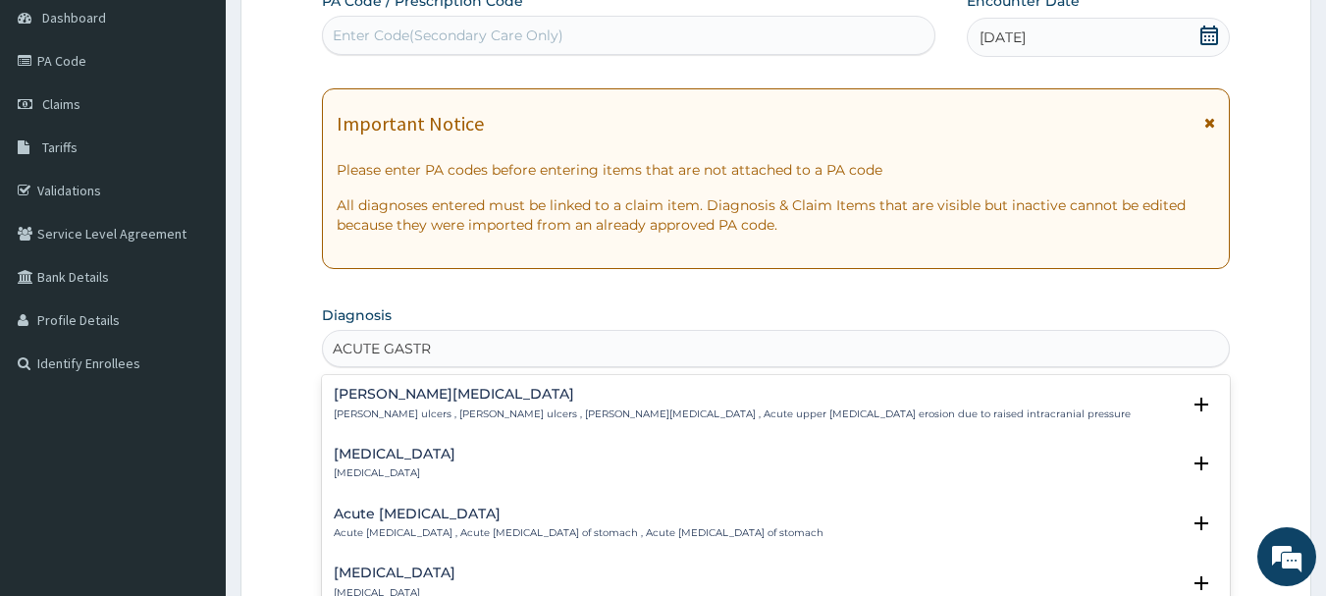
click at [456, 566] on h4 "[MEDICAL_DATA]" at bounding box center [395, 573] width 122 height 15
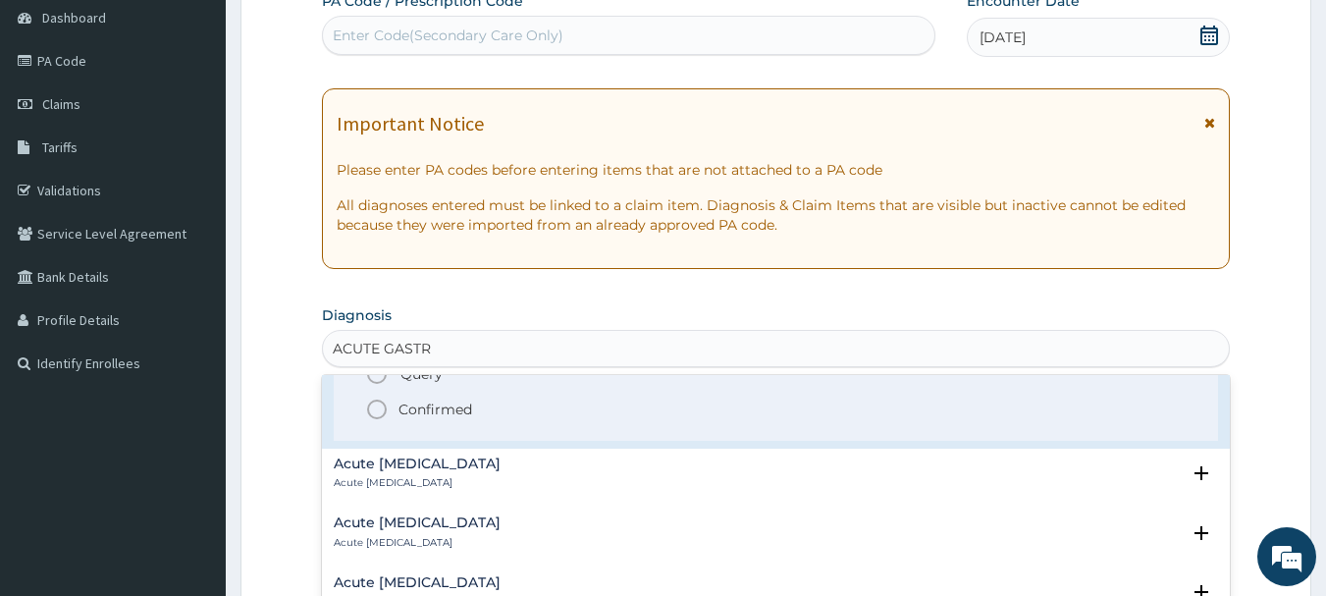
scroll to position [295, 0]
click at [382, 411] on icon "status option filled" at bounding box center [377, 409] width 24 height 24
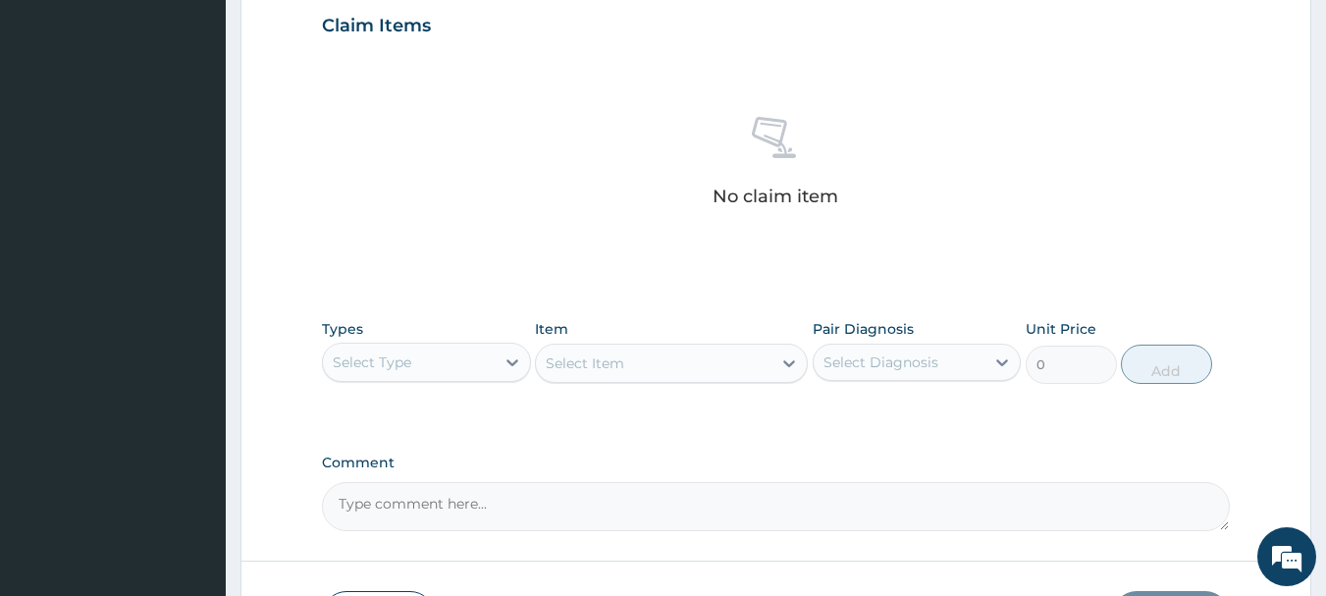
scroll to position [687, 0]
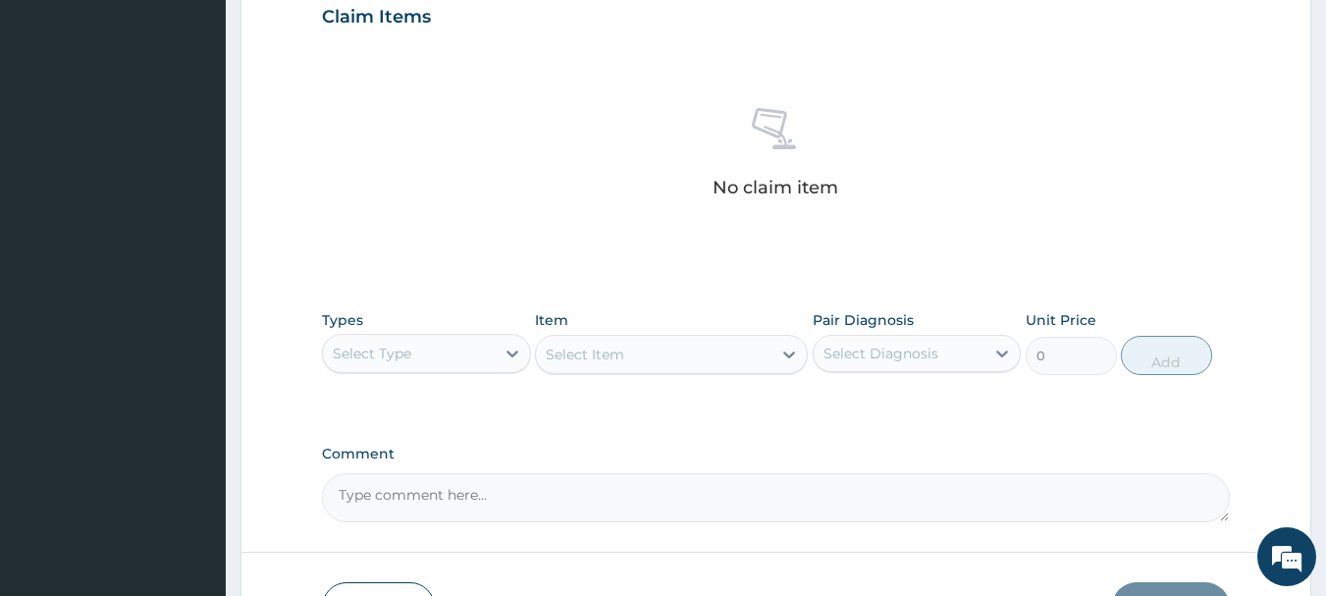
click at [480, 350] on div "Select Type" at bounding box center [409, 353] width 172 height 31
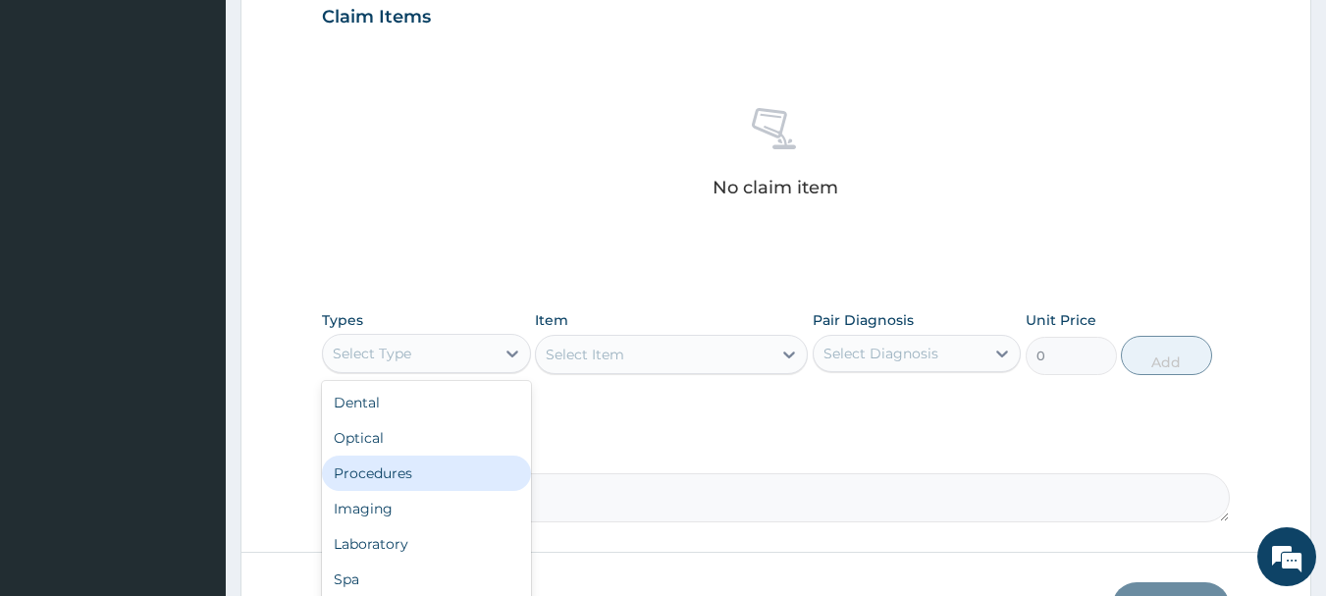
click at [394, 474] on div "Procedures" at bounding box center [426, 473] width 209 height 35
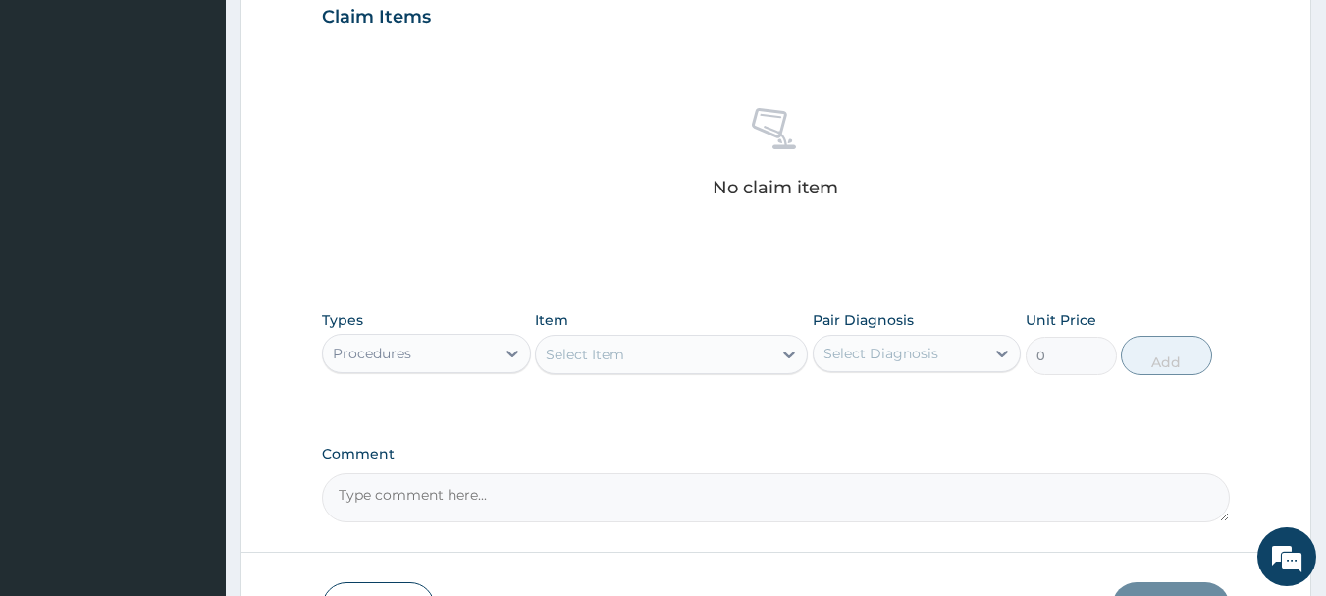
click at [676, 357] on div "Select Item" at bounding box center [654, 354] width 236 height 31
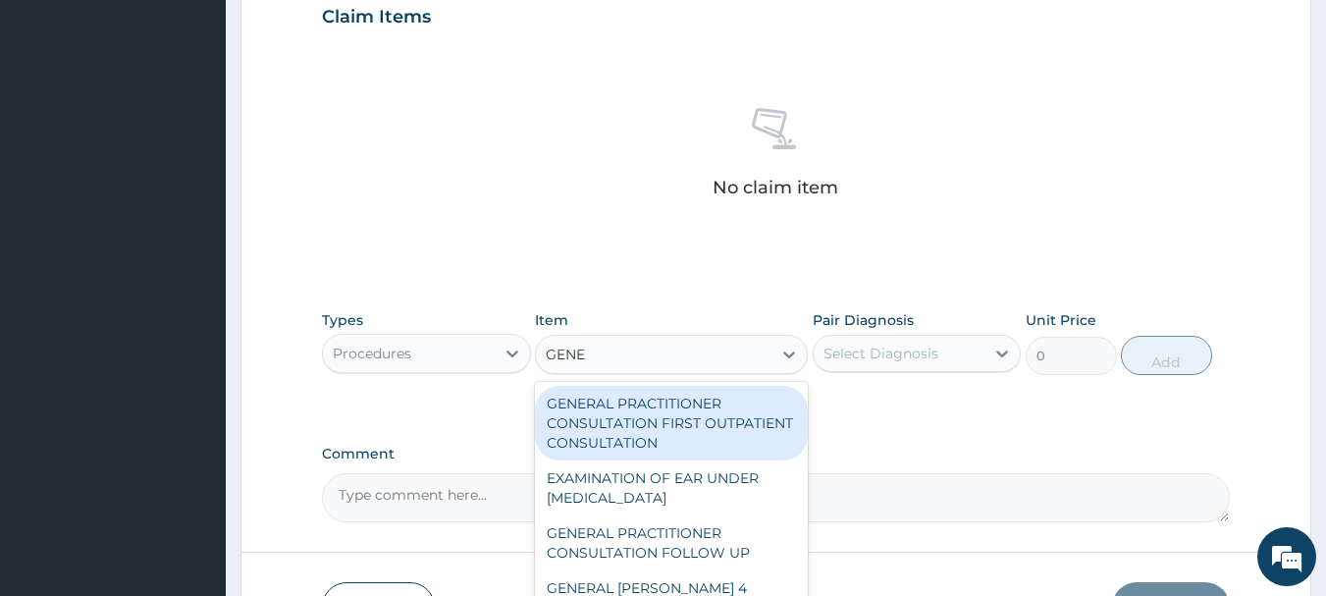
type input "GENER"
click at [679, 436] on div "GENERAL PRACTITIONER CONSULTATION FIRST OUTPATIENT CONSULTATION" at bounding box center [671, 423] width 273 height 75
type input "3548"
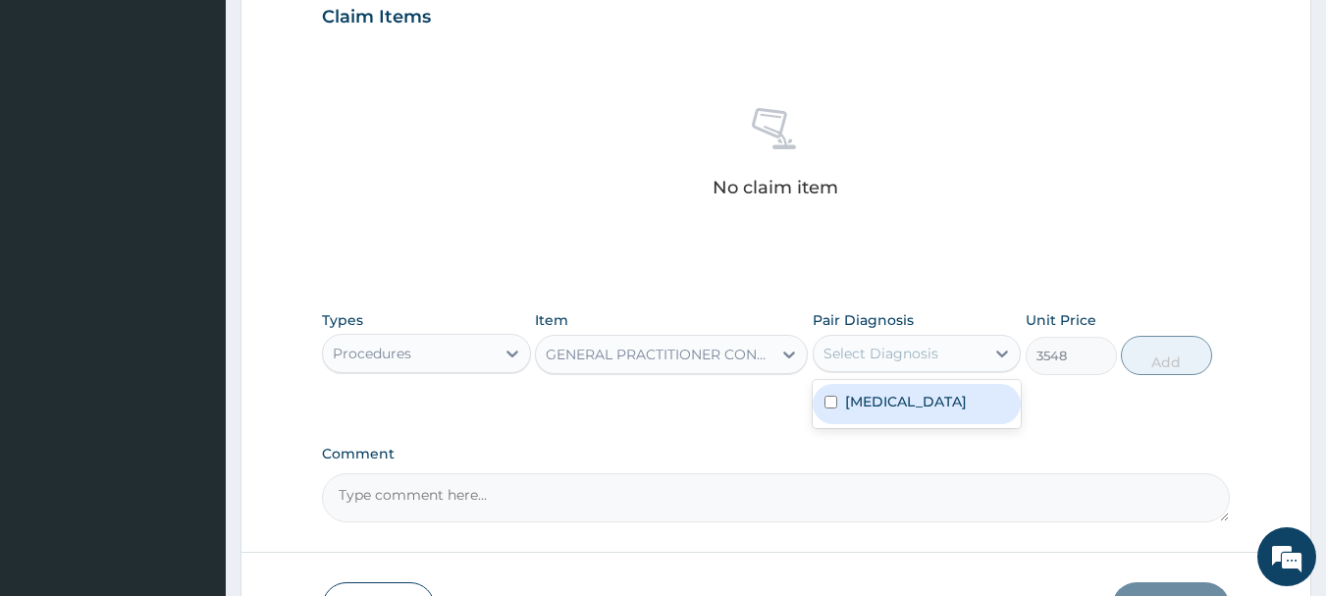
click at [985, 354] on div "Select Diagnosis" at bounding box center [900, 353] width 172 height 31
click at [928, 397] on label "[MEDICAL_DATA]" at bounding box center [906, 402] width 122 height 20
checkbox input "true"
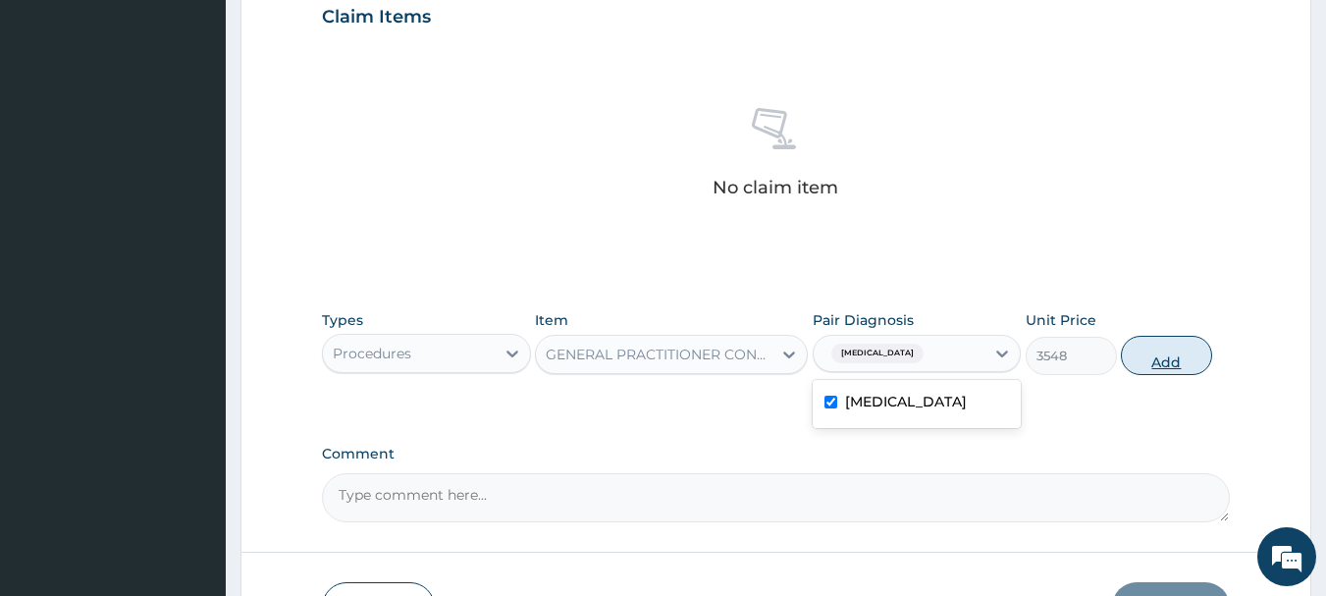
click at [1159, 351] on button "Add" at bounding box center [1166, 355] width 91 height 39
type input "0"
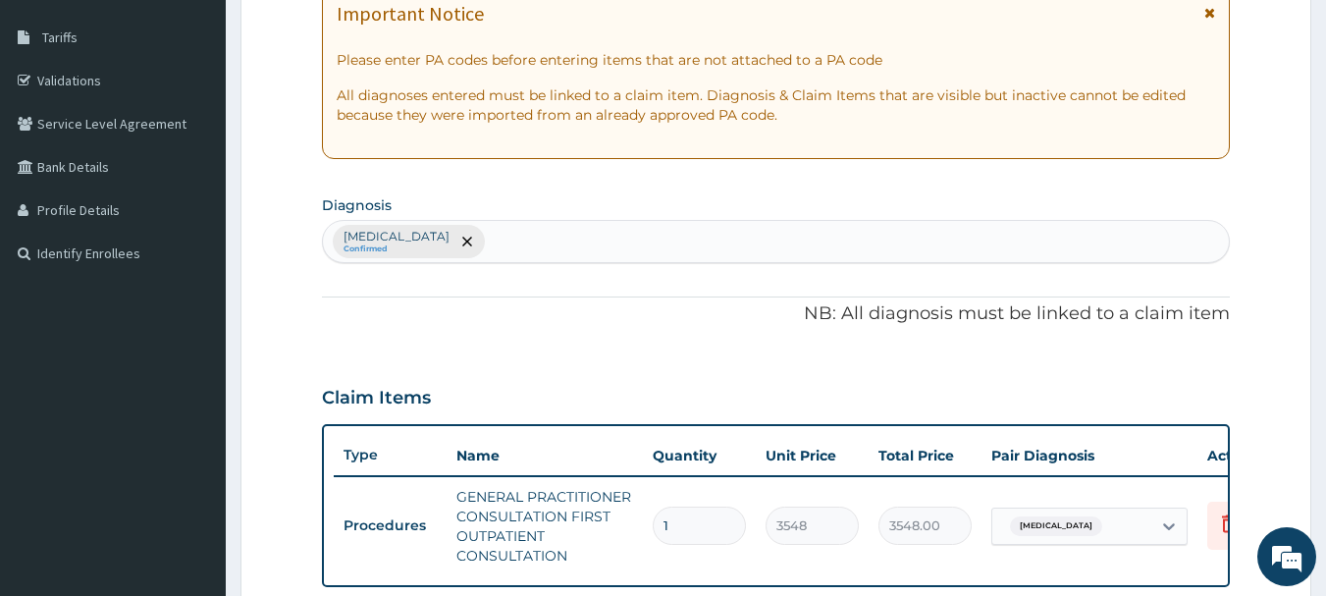
scroll to position [295, 0]
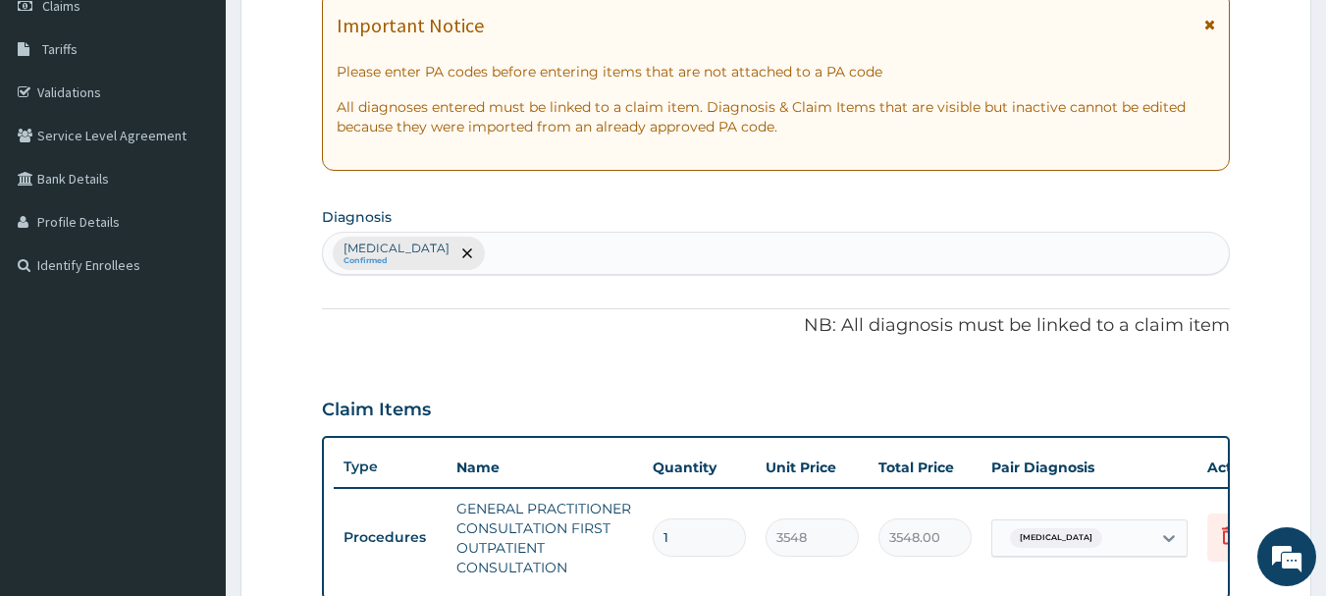
click at [584, 251] on div "[MEDICAL_DATA] Confirmed" at bounding box center [776, 253] width 907 height 41
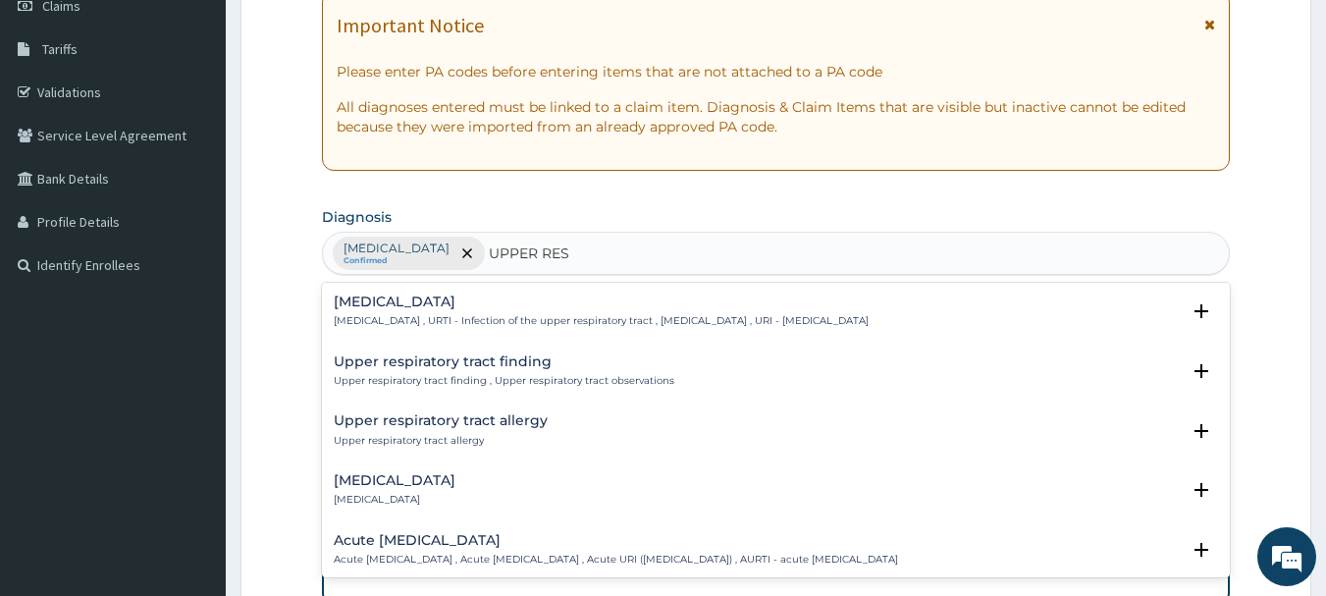
type input "UPPER RESP"
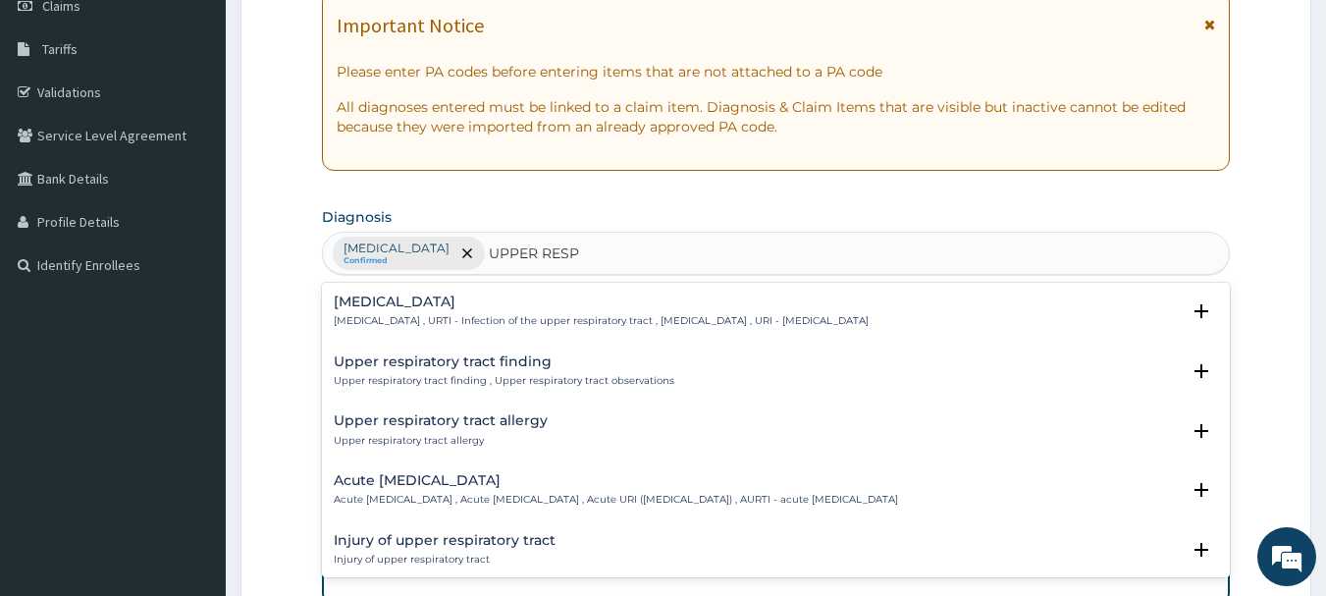
click at [457, 483] on h4 "Acute [MEDICAL_DATA]" at bounding box center [616, 480] width 565 height 15
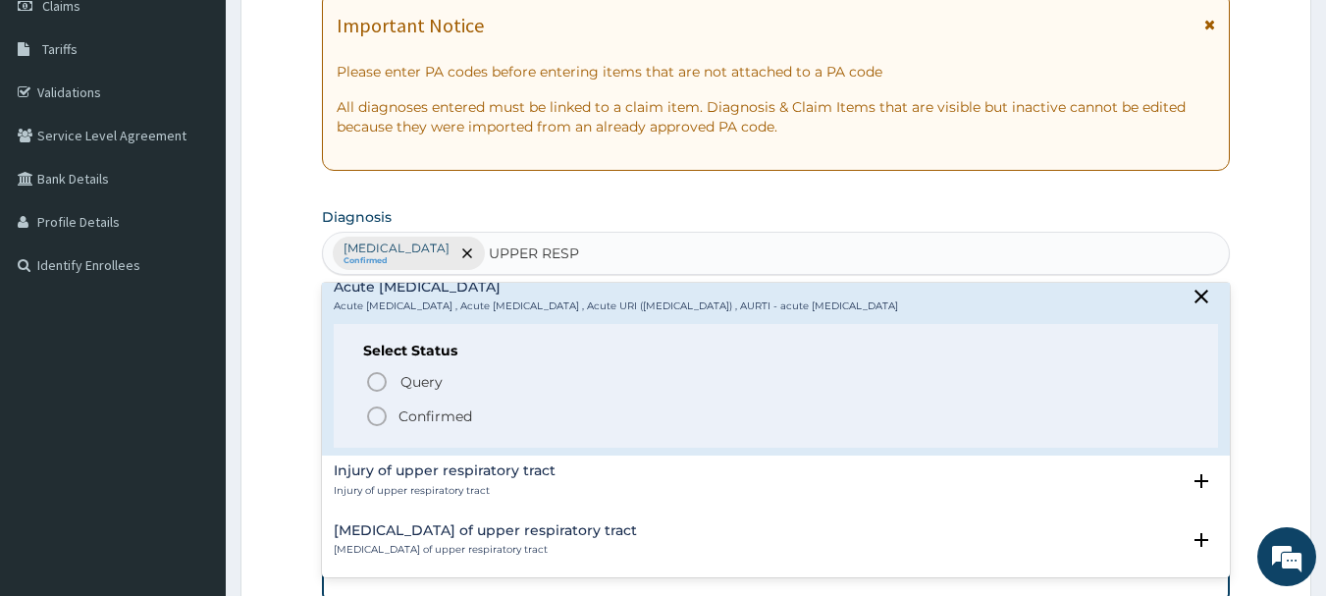
scroll to position [196, 0]
click at [374, 416] on icon "status option filled" at bounding box center [377, 414] width 24 height 24
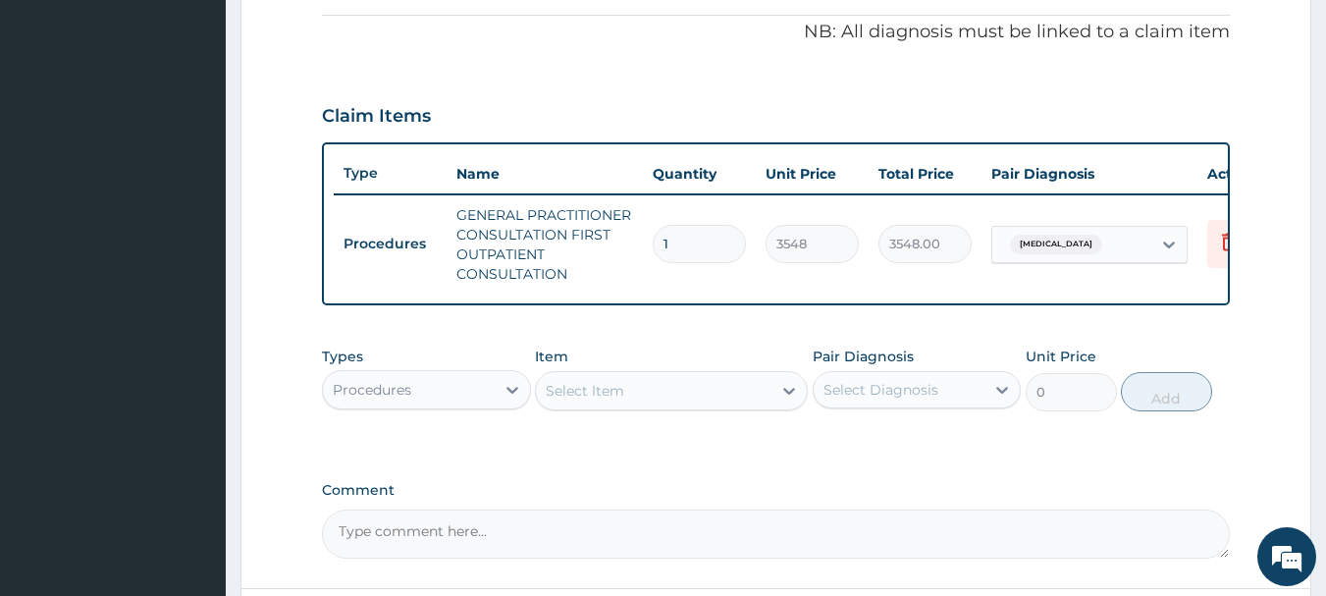
scroll to position [589, 0]
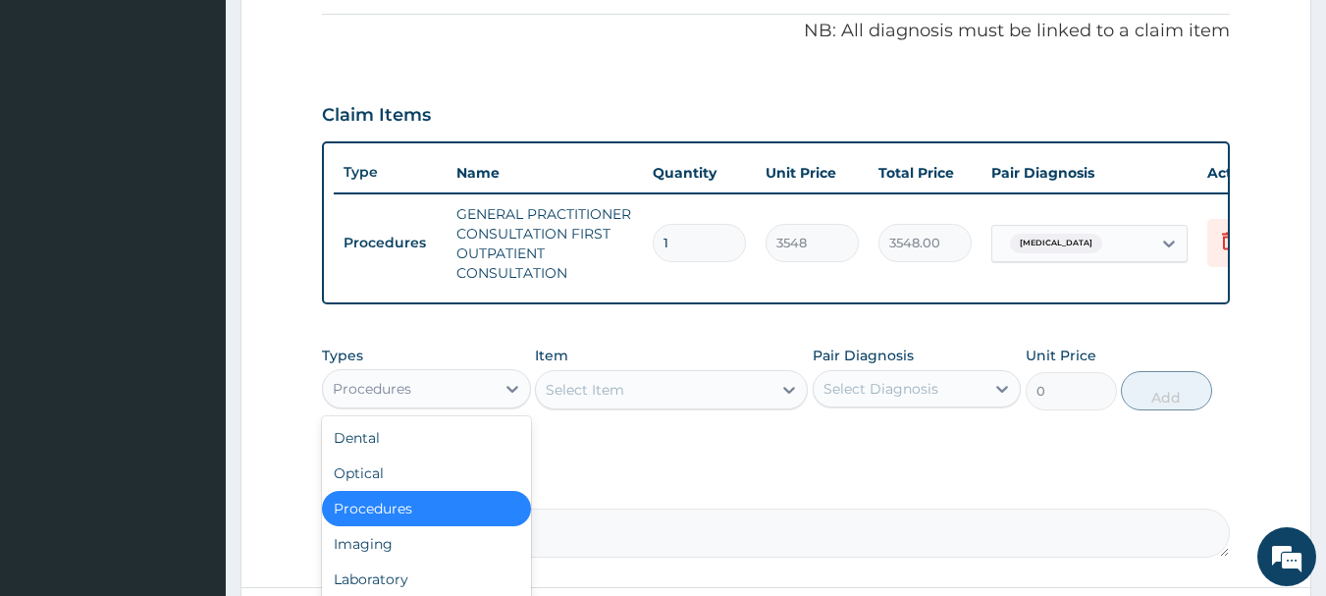
click at [425, 402] on div "Procedures" at bounding box center [409, 388] width 172 height 31
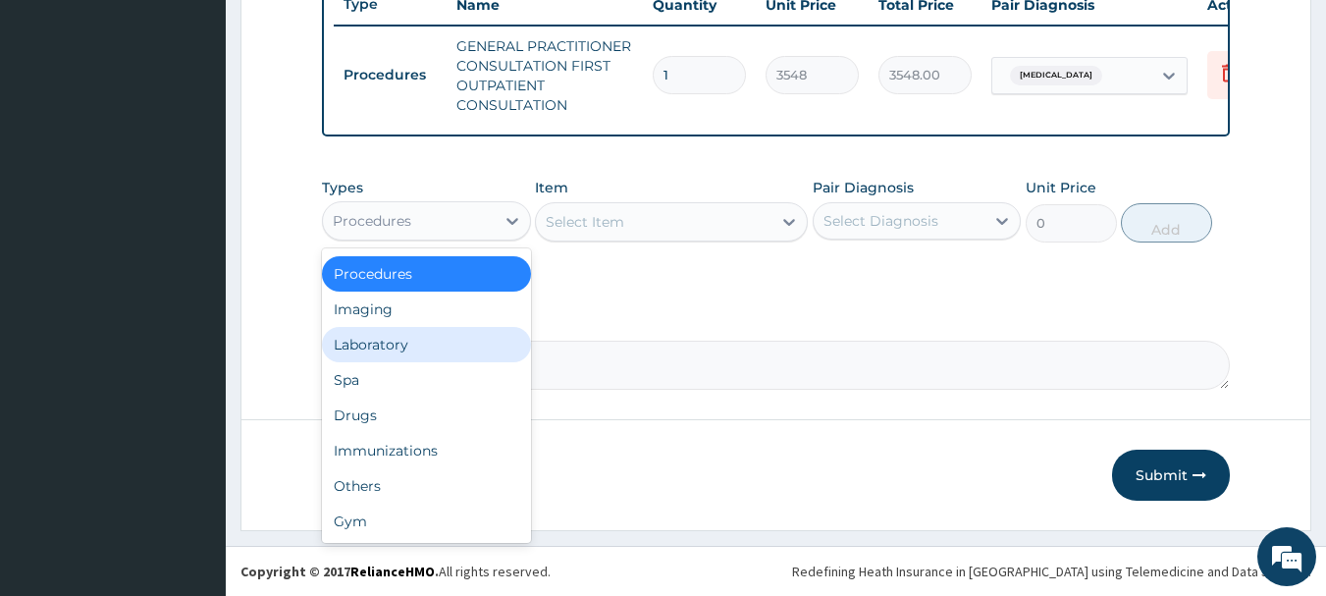
scroll to position [772, 0]
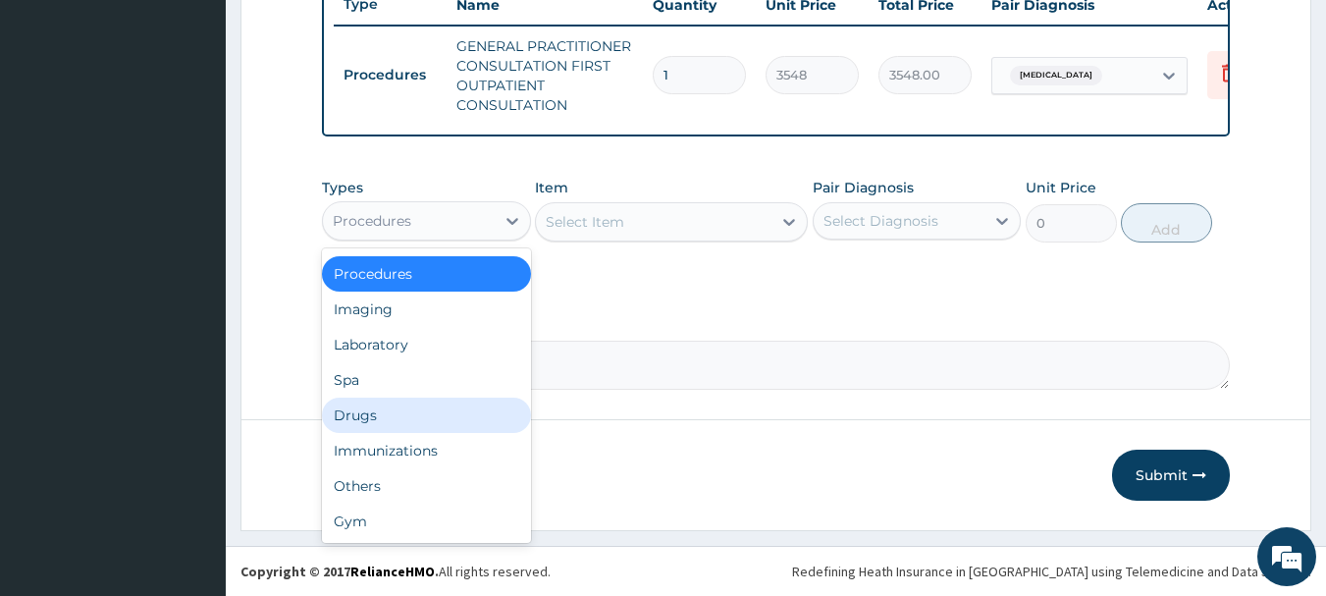
click at [352, 411] on div "Drugs" at bounding box center [426, 415] width 209 height 35
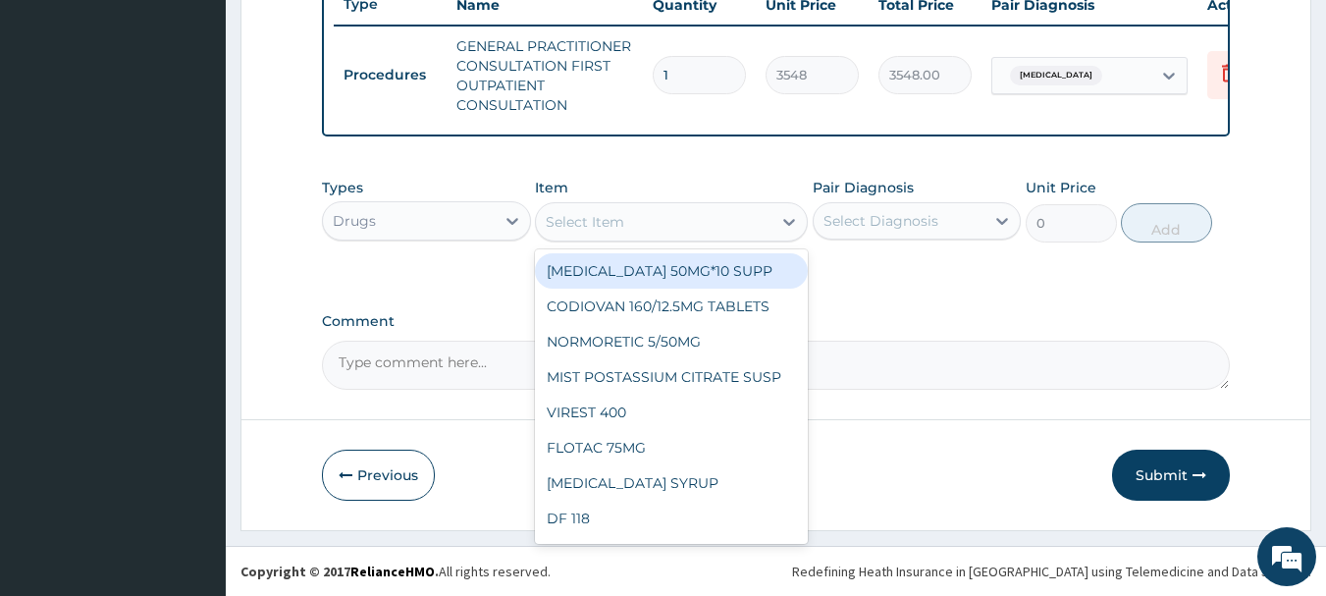
click at [716, 224] on div "Select Item" at bounding box center [654, 221] width 236 height 31
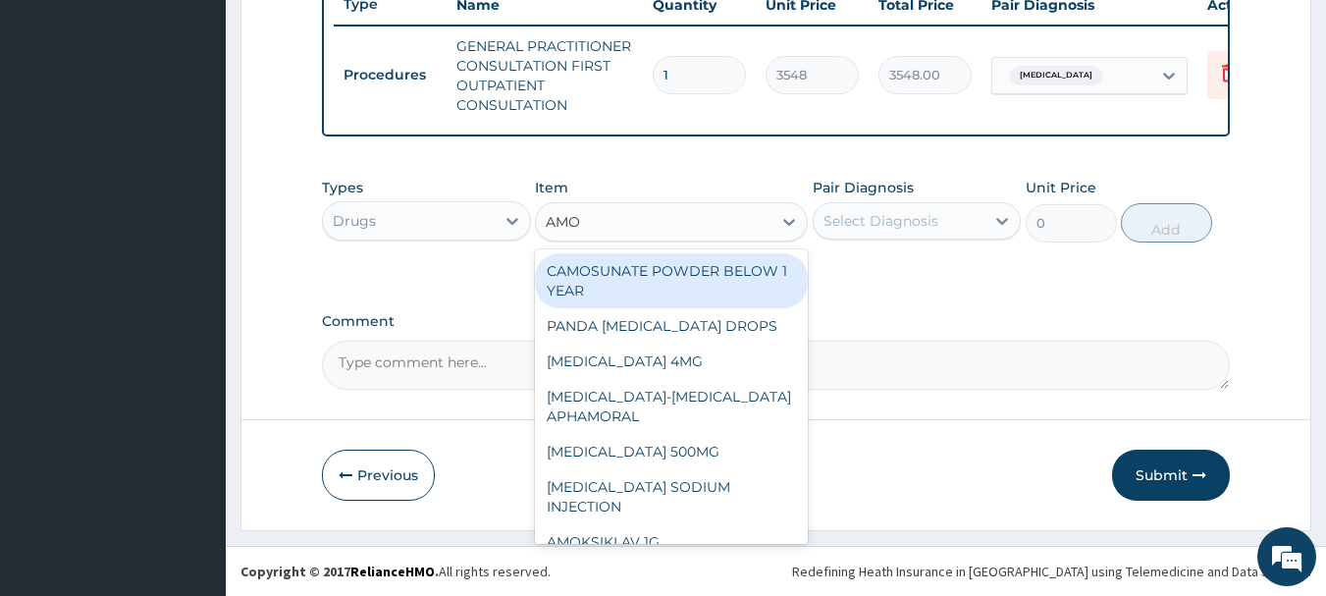
type input "AMOX"
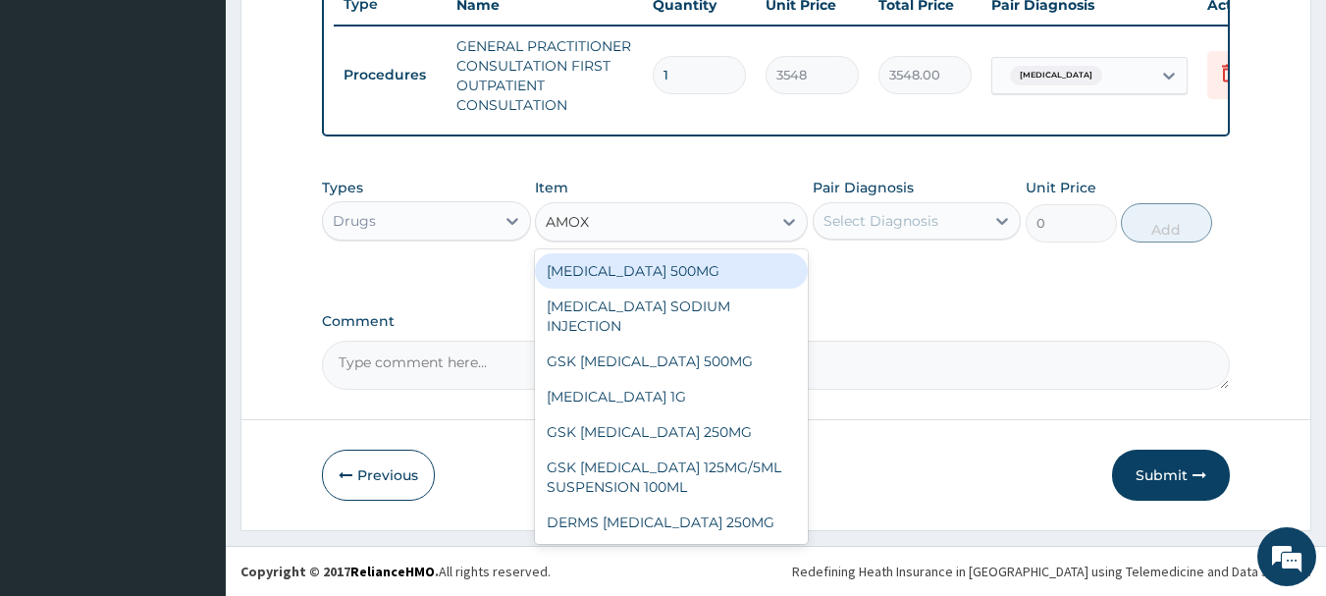
click at [706, 269] on div "[MEDICAL_DATA] 500MG" at bounding box center [671, 270] width 273 height 35
type input "71"
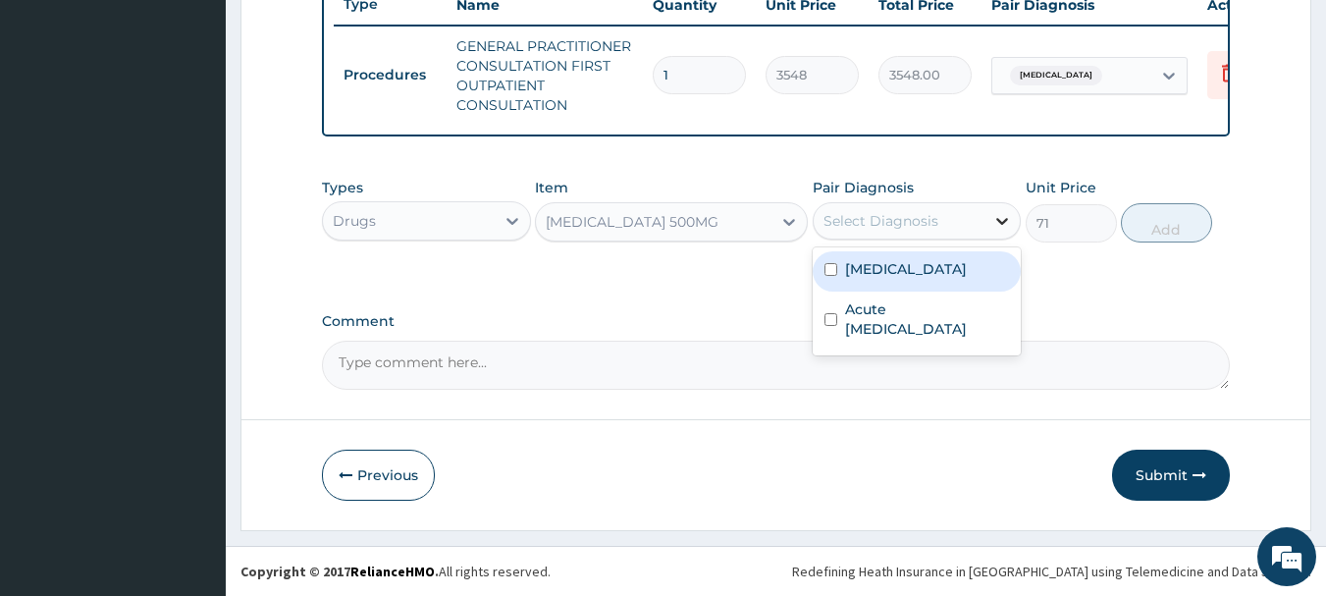
click at [993, 214] on icon at bounding box center [1003, 221] width 20 height 20
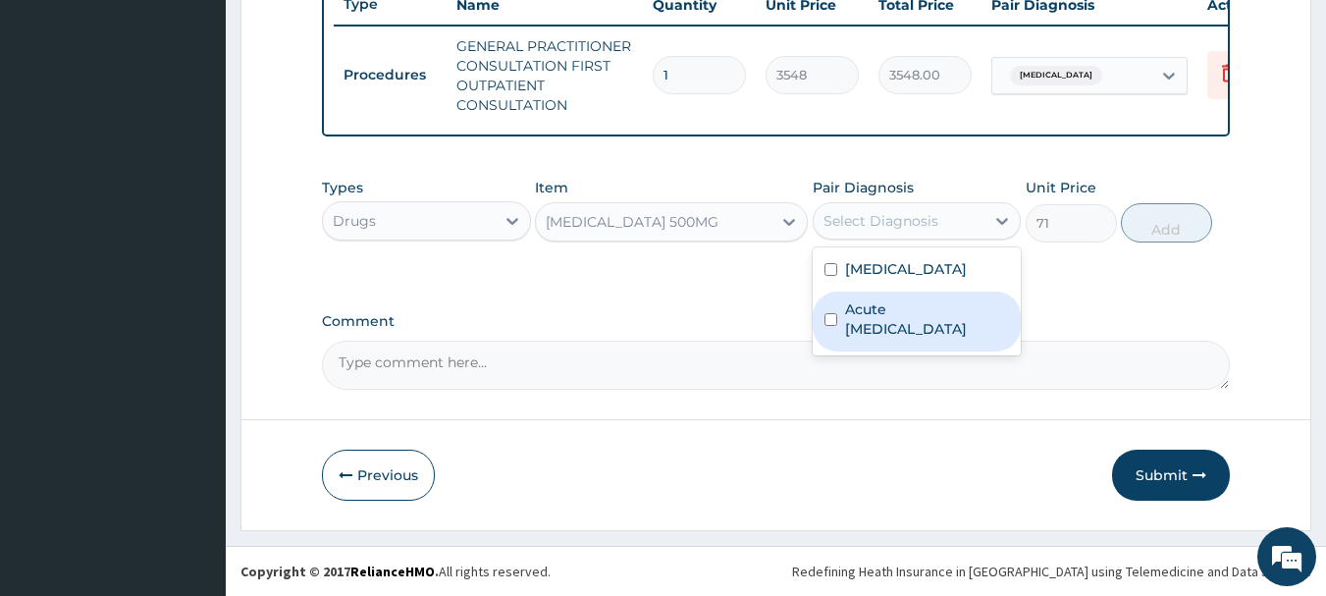
click at [909, 322] on label "Acute [MEDICAL_DATA]" at bounding box center [927, 318] width 165 height 39
checkbox input "true"
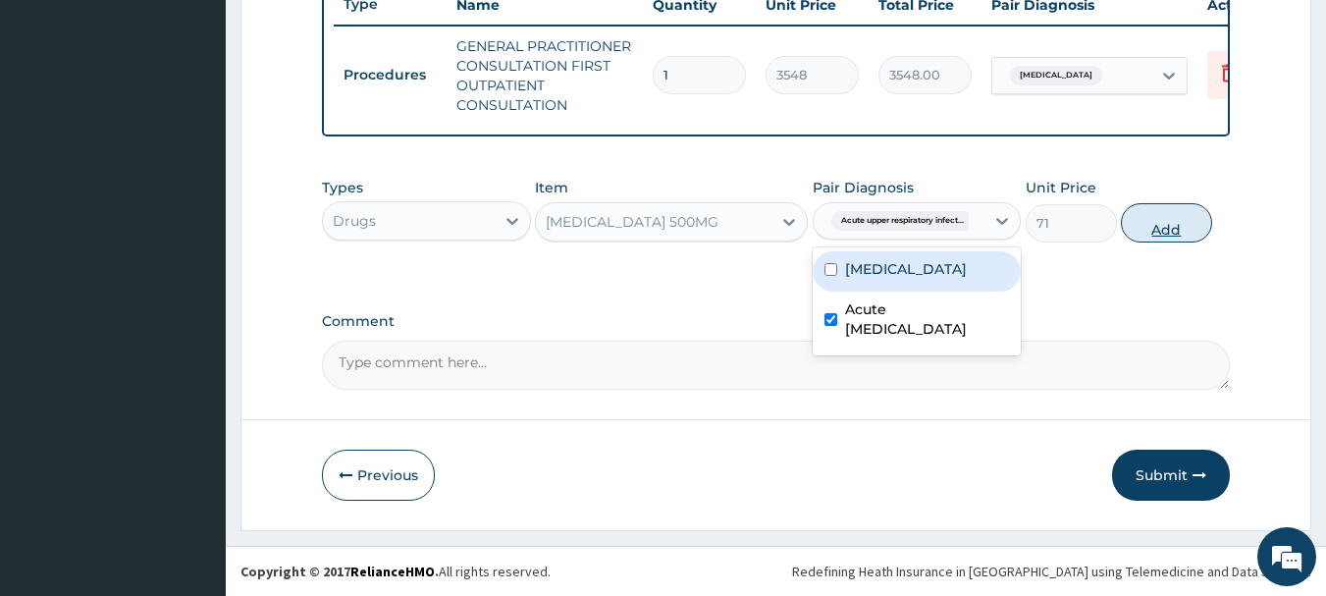
click at [1166, 219] on button "Add" at bounding box center [1166, 222] width 91 height 39
type input "0"
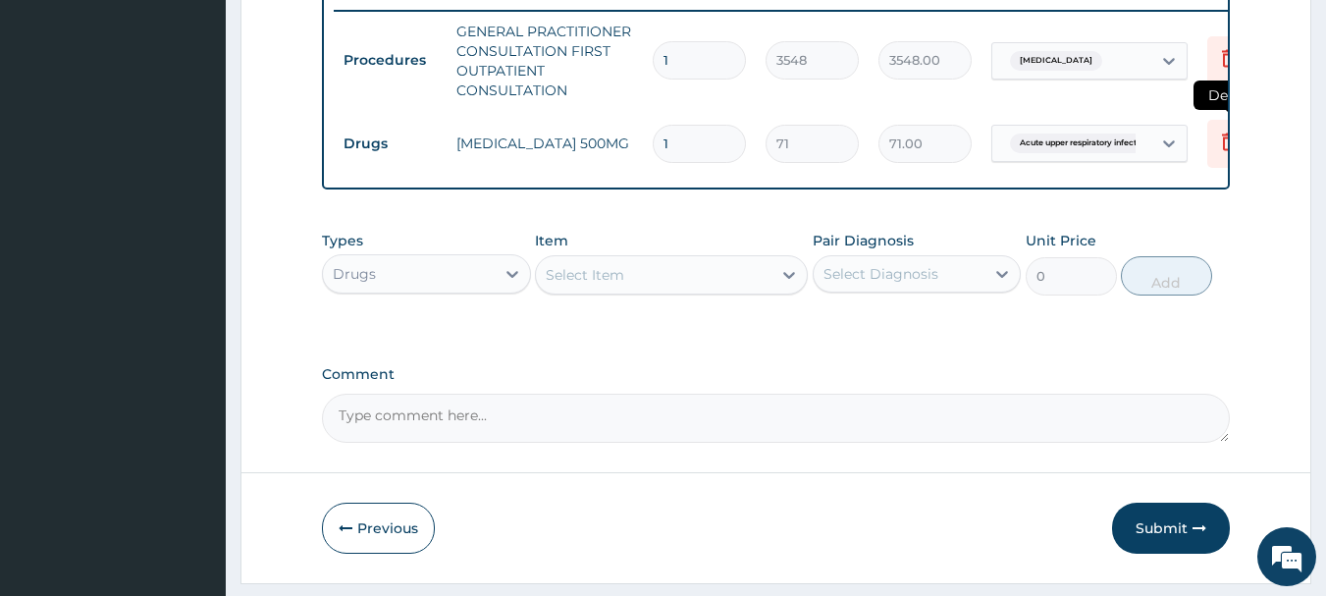
click at [1223, 136] on icon at bounding box center [1229, 142] width 24 height 24
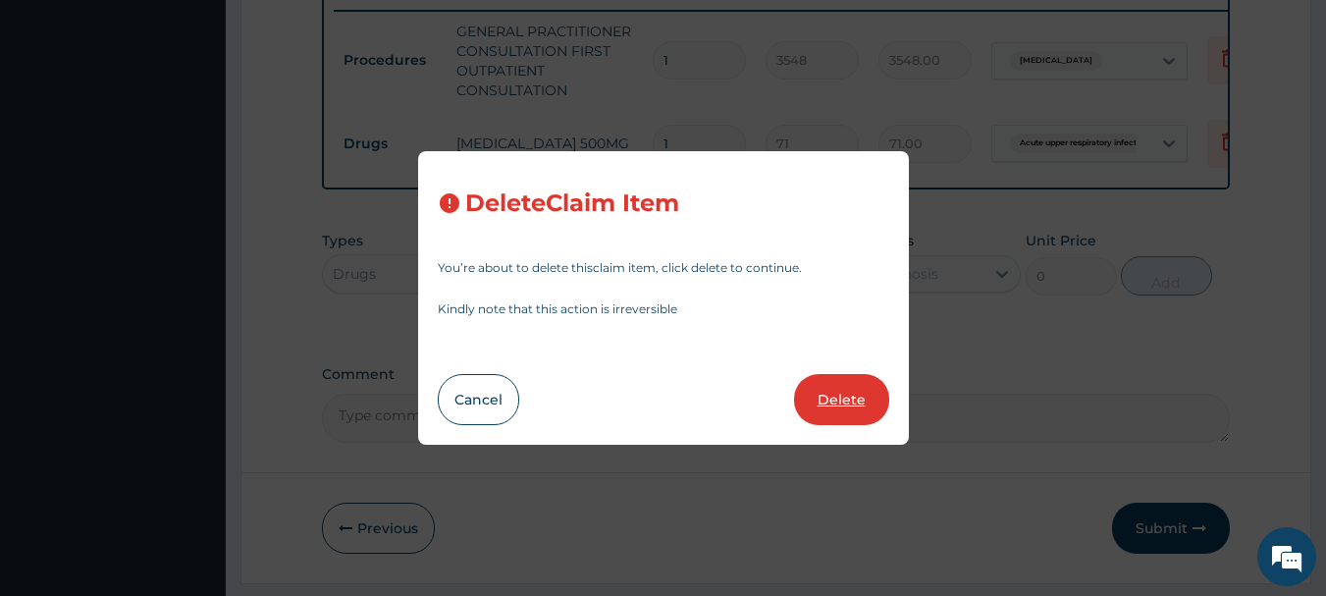
click at [837, 398] on button "Delete" at bounding box center [841, 399] width 95 height 51
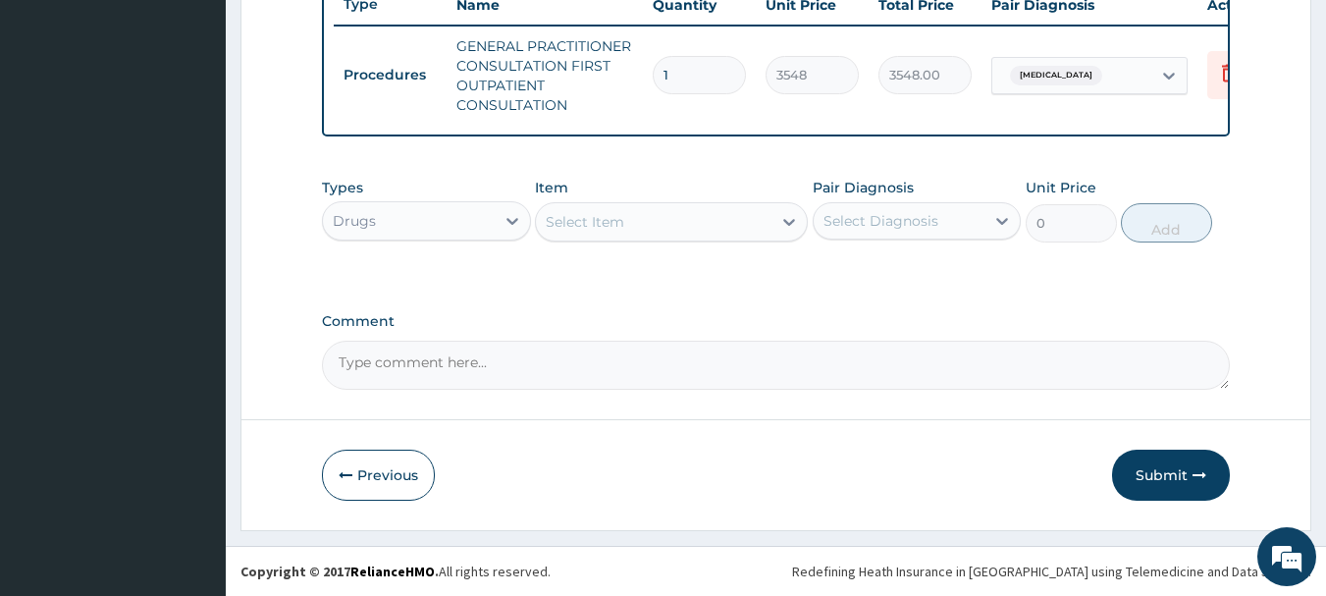
click at [596, 221] on div "Select Item" at bounding box center [585, 222] width 79 height 20
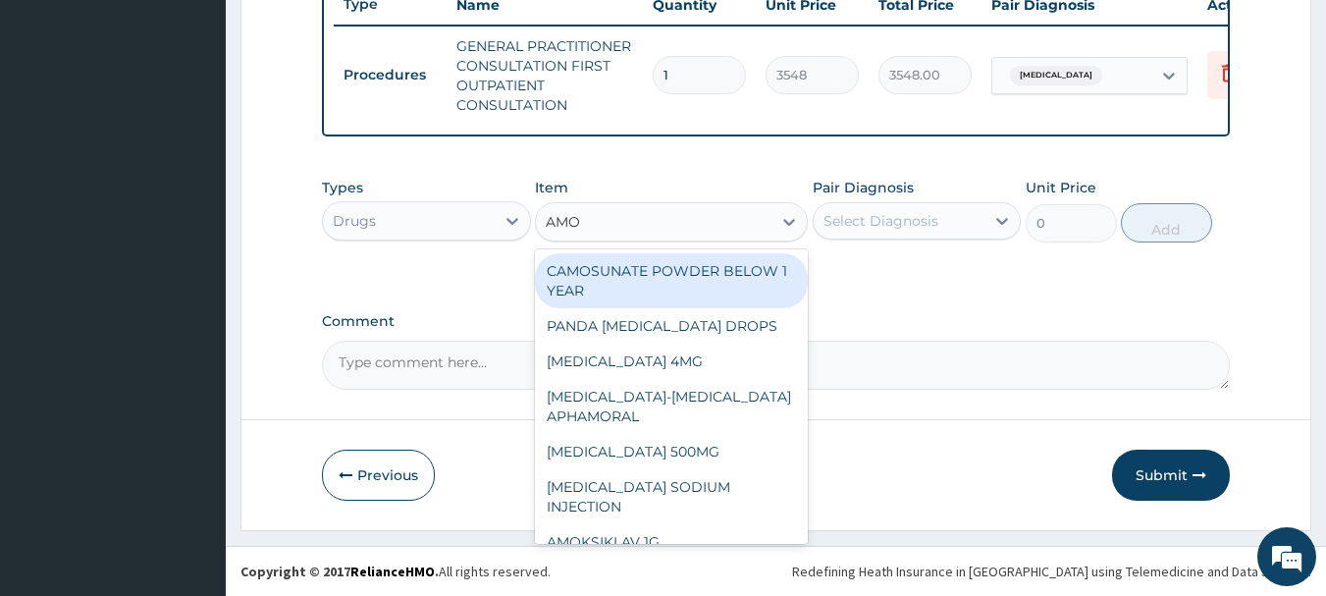
type input "AMOX"
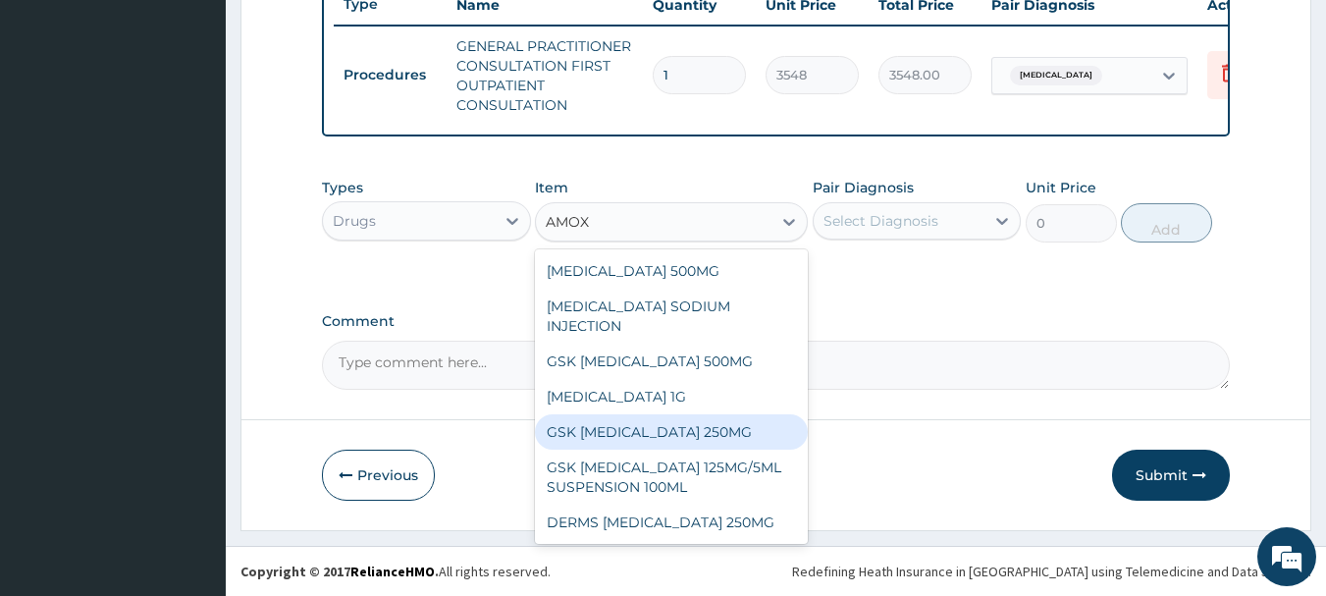
click at [669, 425] on div "GSK [MEDICAL_DATA] 250MG" at bounding box center [671, 431] width 273 height 35
type input "30"
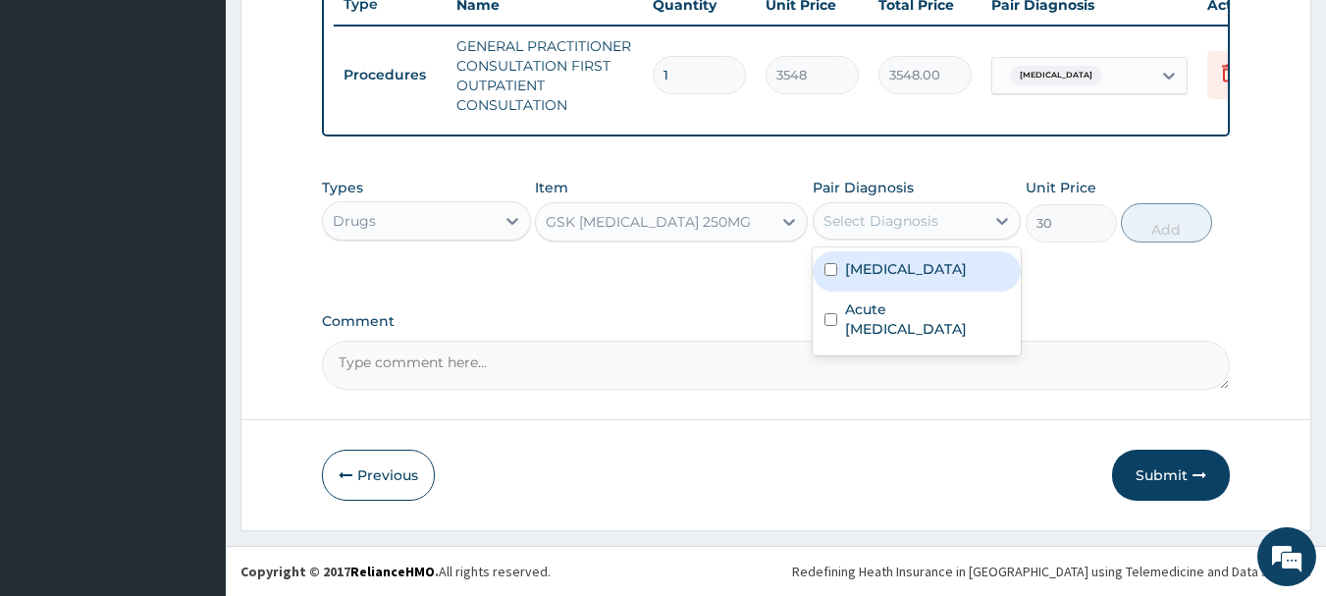
click at [969, 218] on div "Select Diagnosis" at bounding box center [900, 220] width 172 height 31
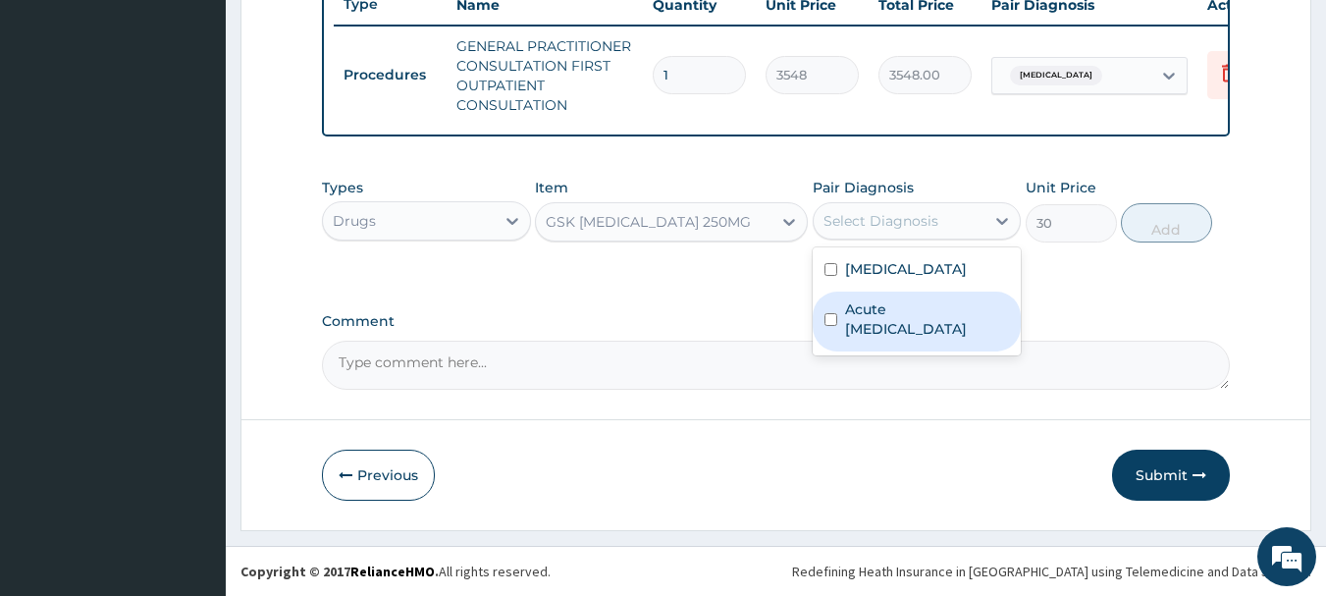
click at [851, 329] on label "Acute [MEDICAL_DATA]" at bounding box center [927, 318] width 165 height 39
checkbox input "true"
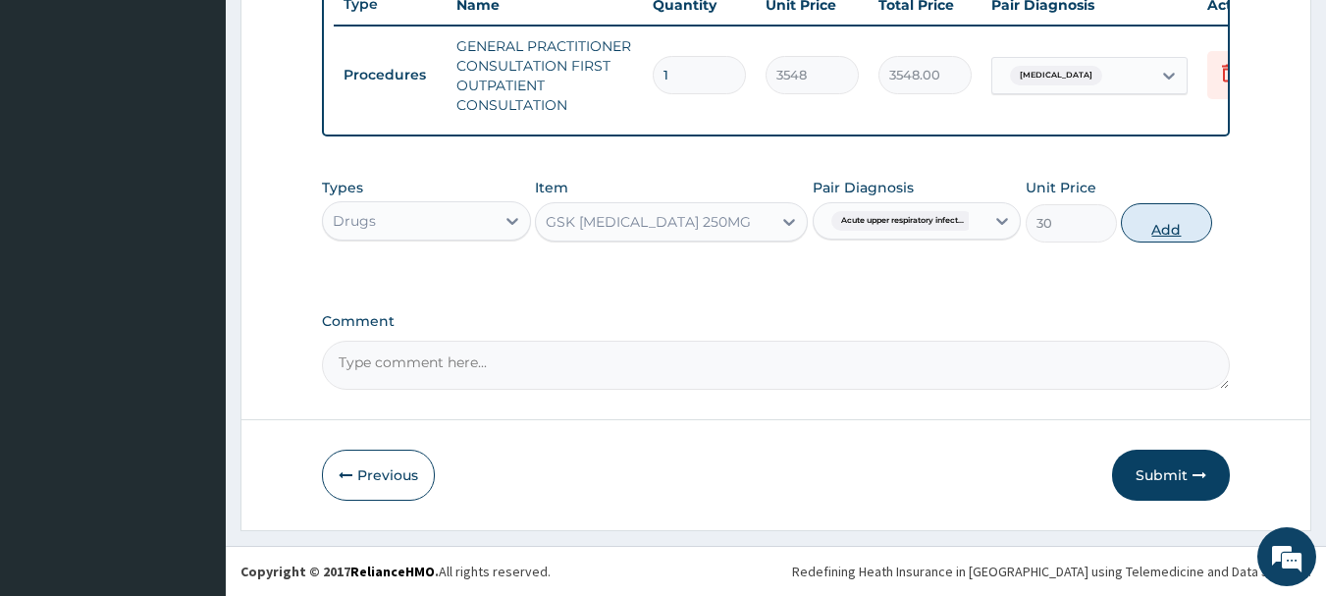
click at [1179, 221] on button "Add" at bounding box center [1166, 222] width 91 height 39
type input "0"
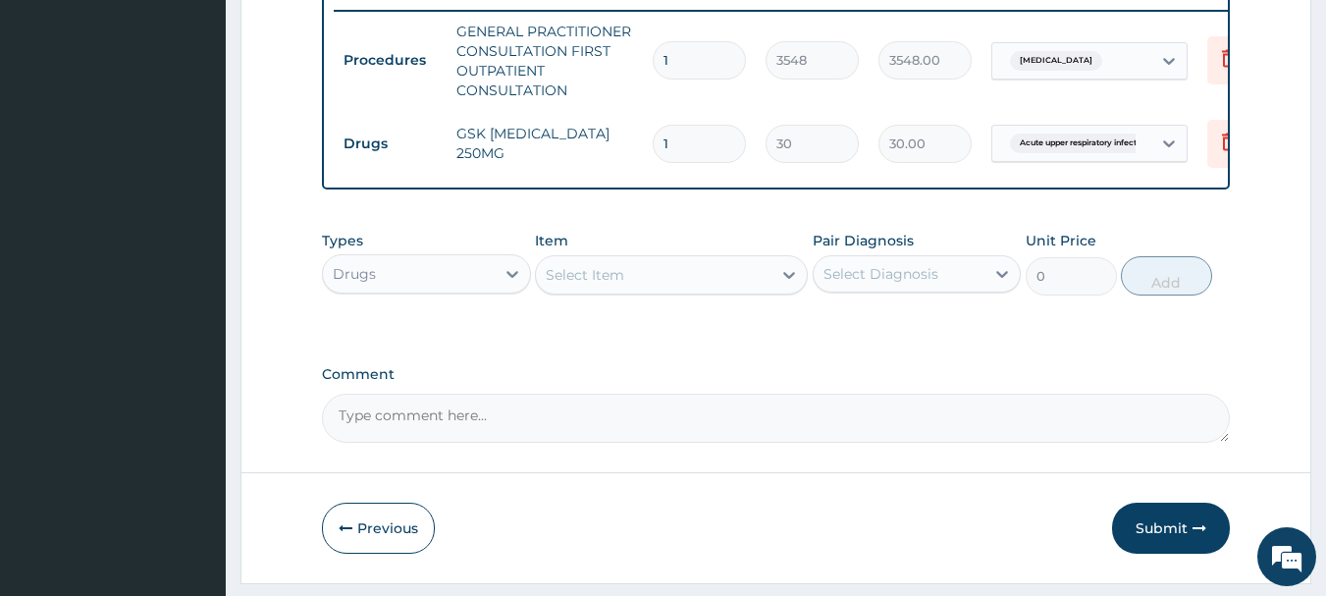
type input "10"
type input "300.00"
type input "10"
click at [612, 285] on div "Select Item" at bounding box center [585, 275] width 79 height 20
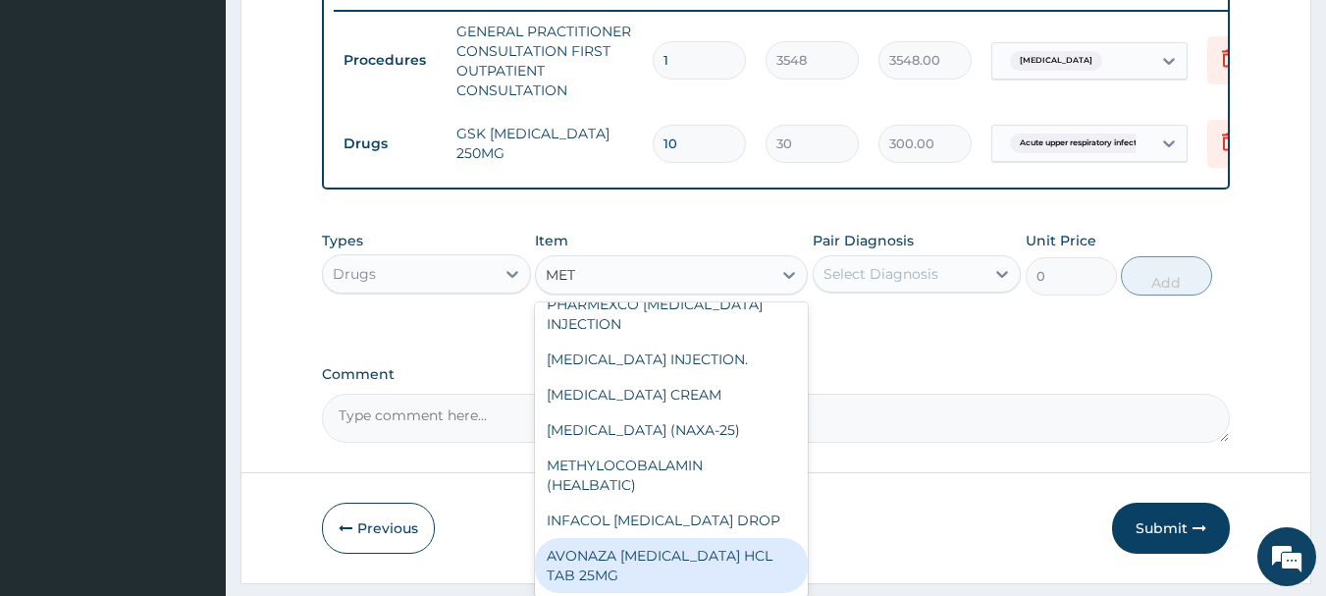
scroll to position [974, 0]
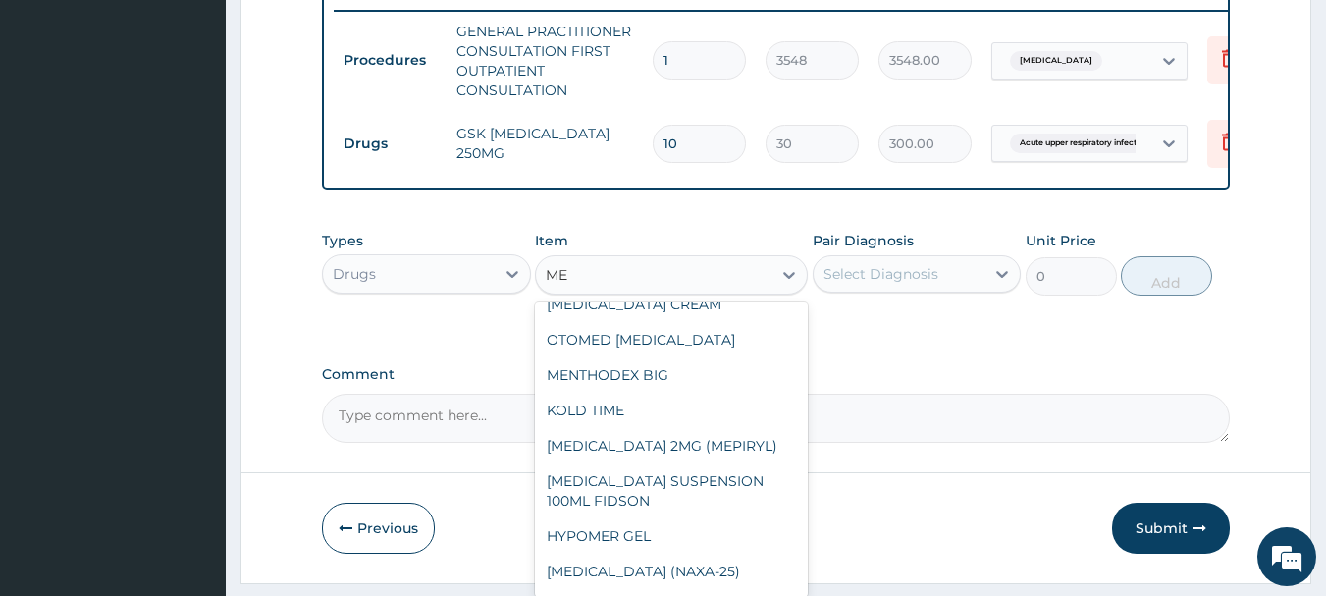
type input "M"
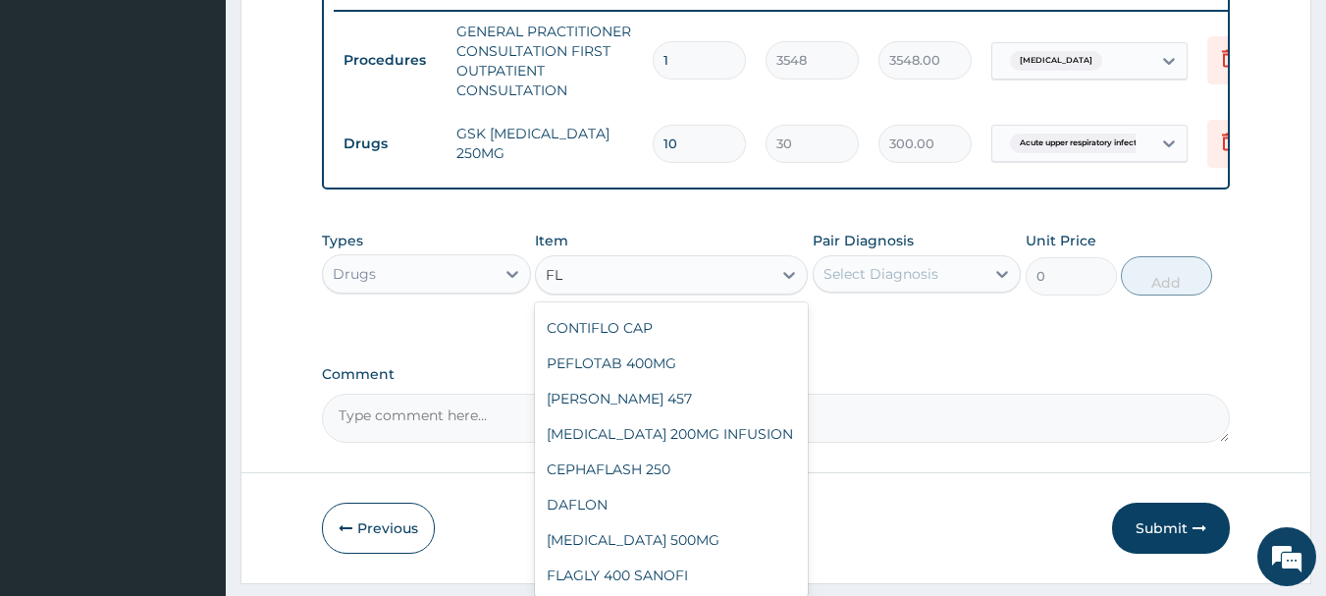
scroll to position [1147, 0]
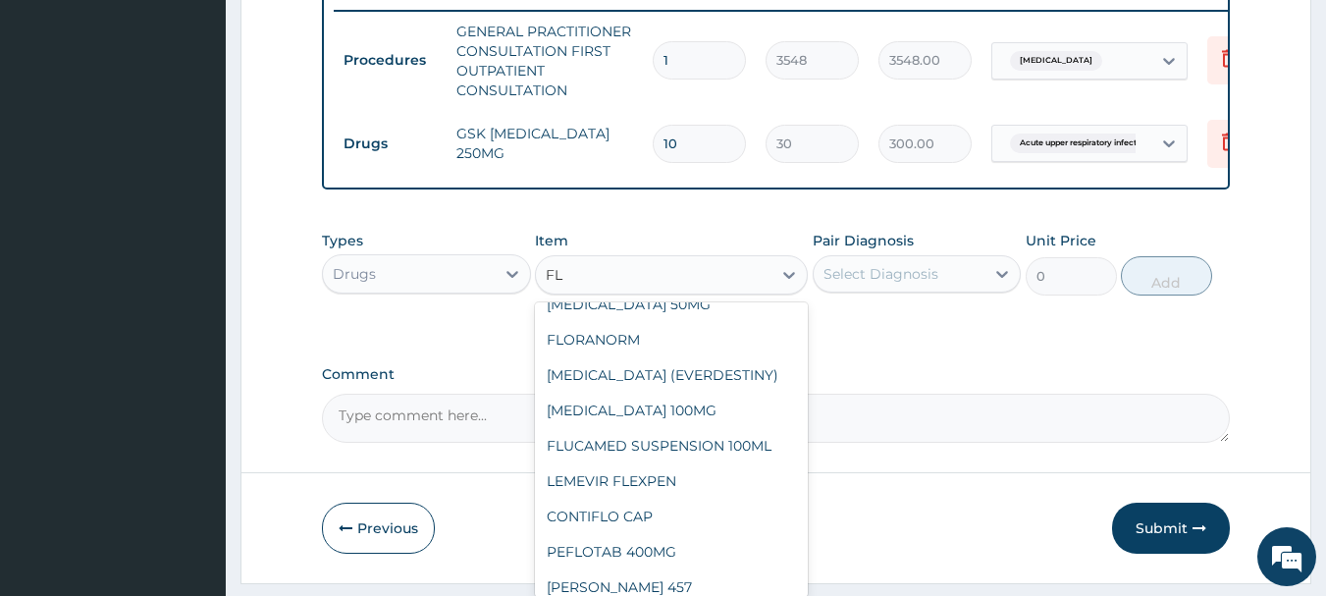
type input "FLA"
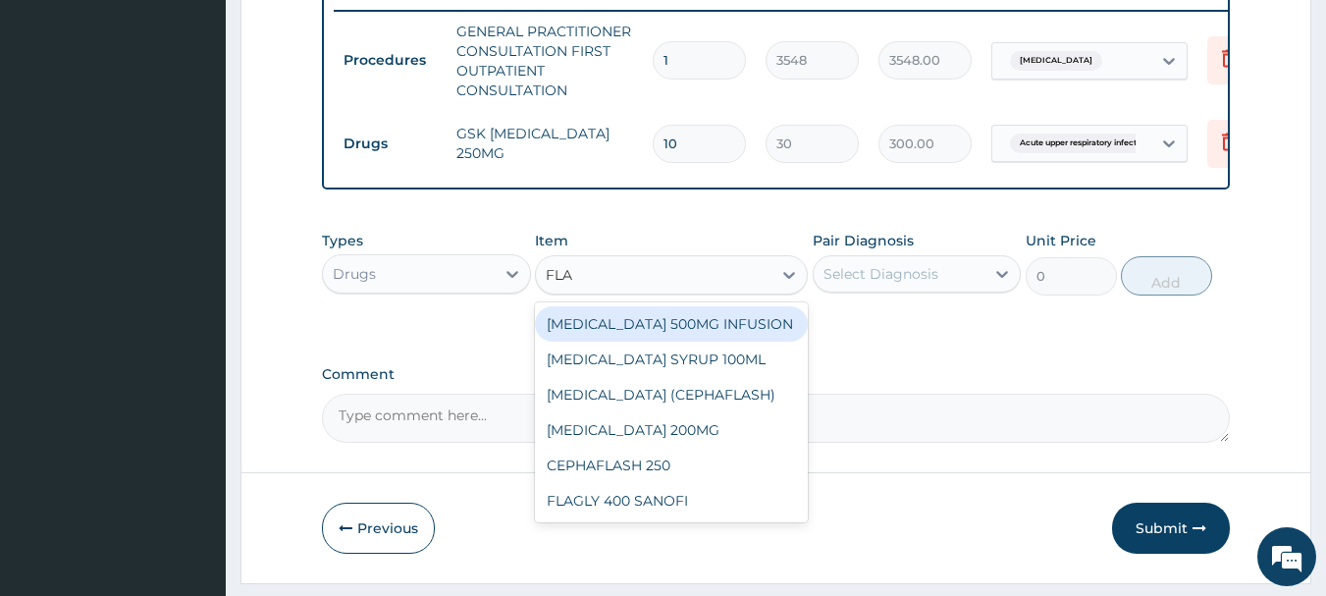
scroll to position [0, 0]
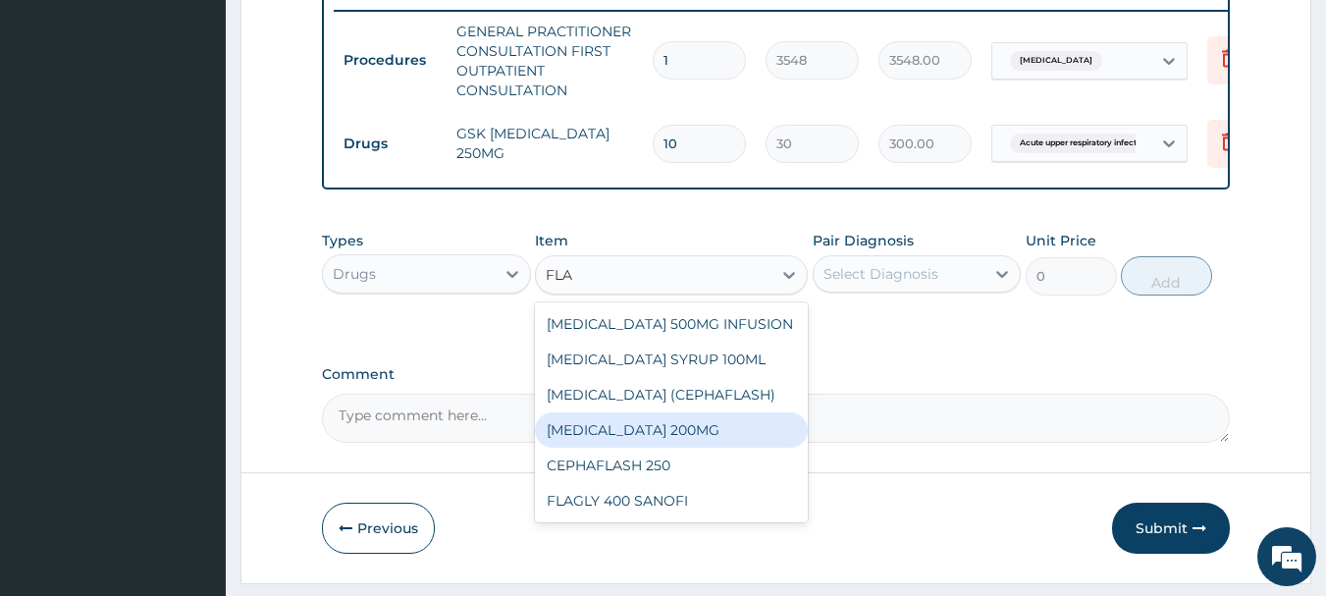
click at [635, 446] on div "[MEDICAL_DATA] 200MG" at bounding box center [671, 429] width 273 height 35
type input "47"
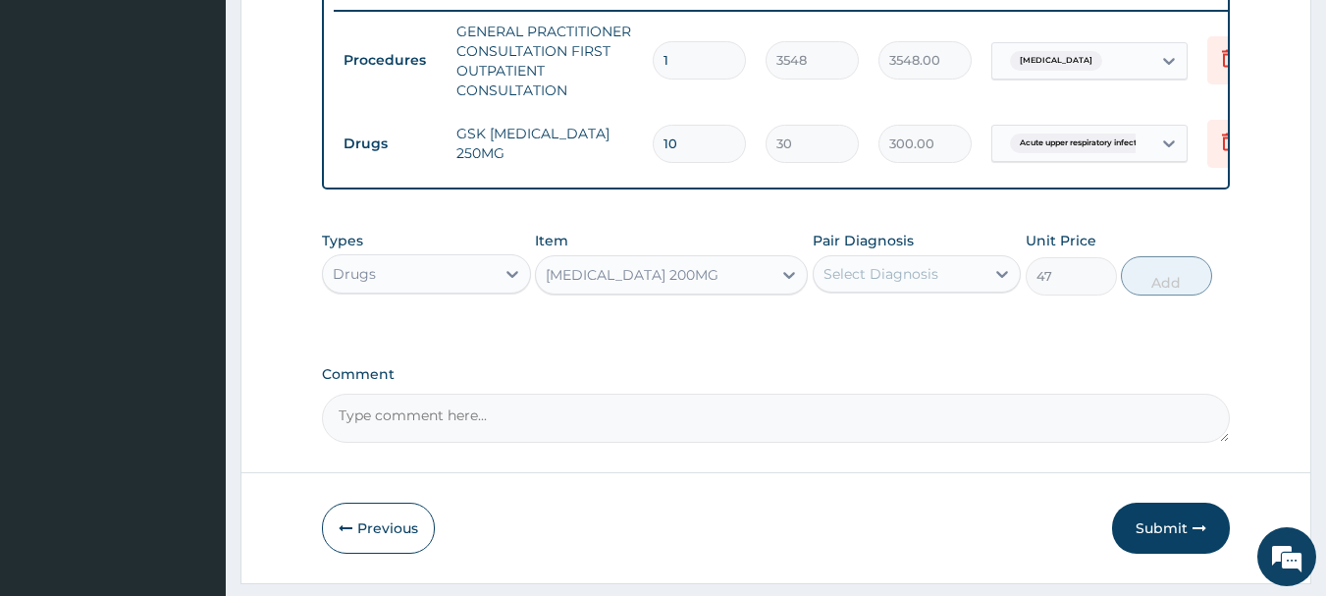
click at [910, 284] on div "Select Diagnosis" at bounding box center [881, 274] width 115 height 20
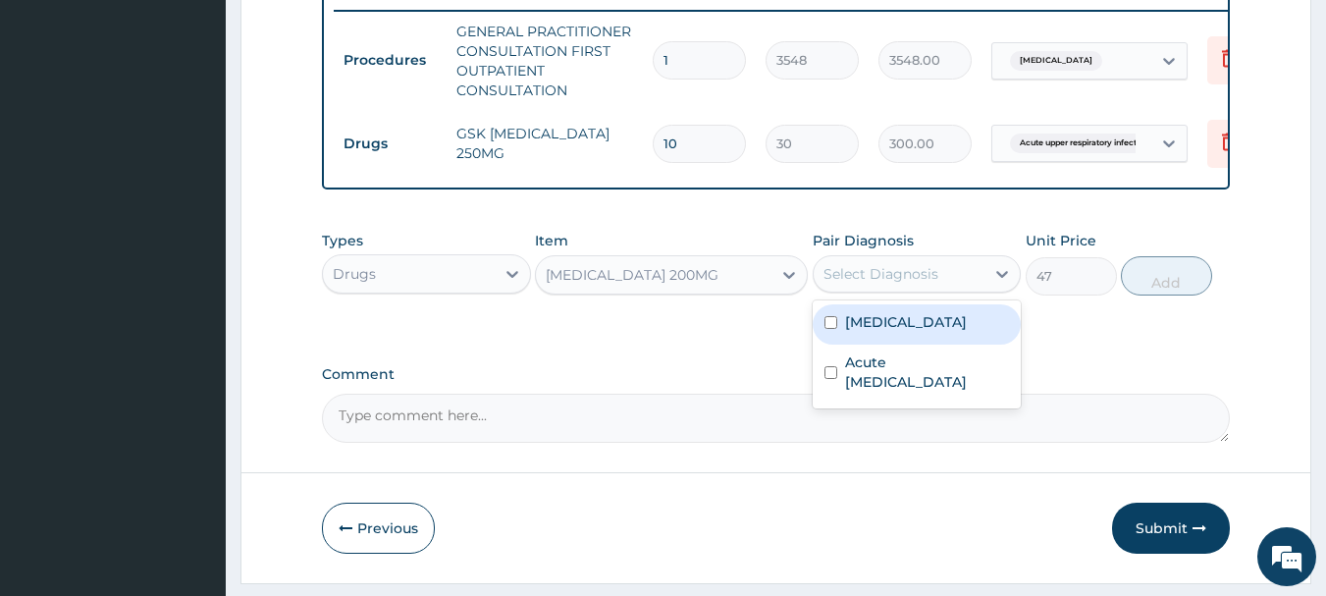
click at [874, 332] on label "[MEDICAL_DATA]" at bounding box center [906, 322] width 122 height 20
checkbox input "true"
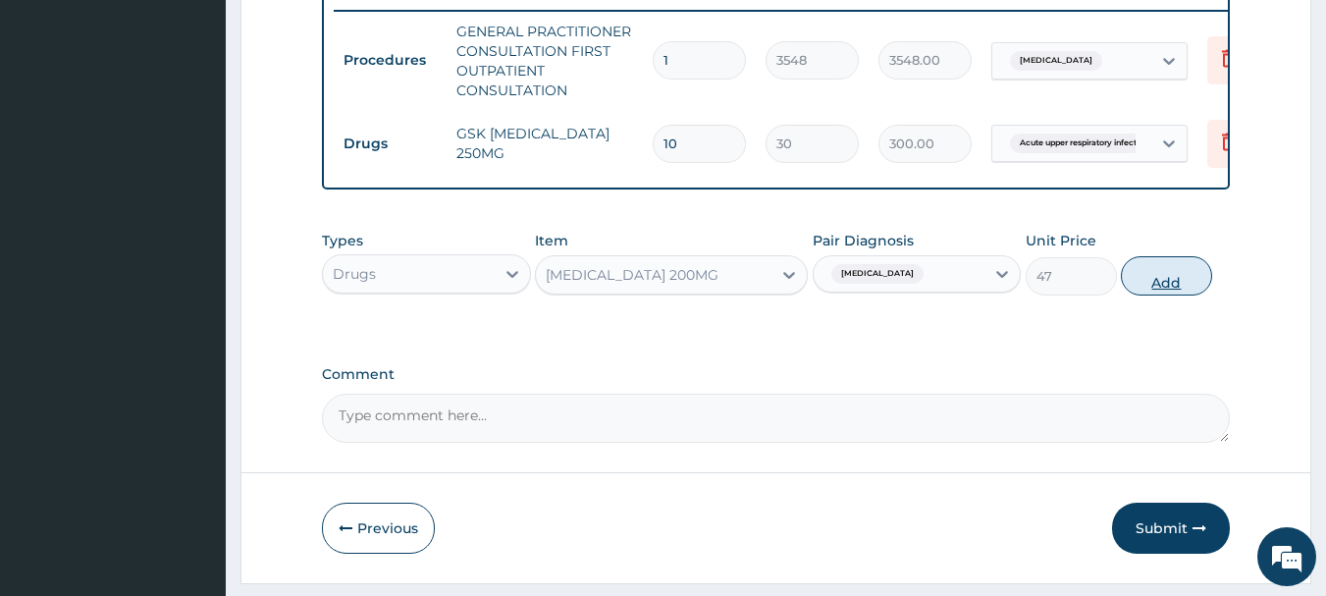
click at [1168, 284] on button "Add" at bounding box center [1166, 275] width 91 height 39
type input "0"
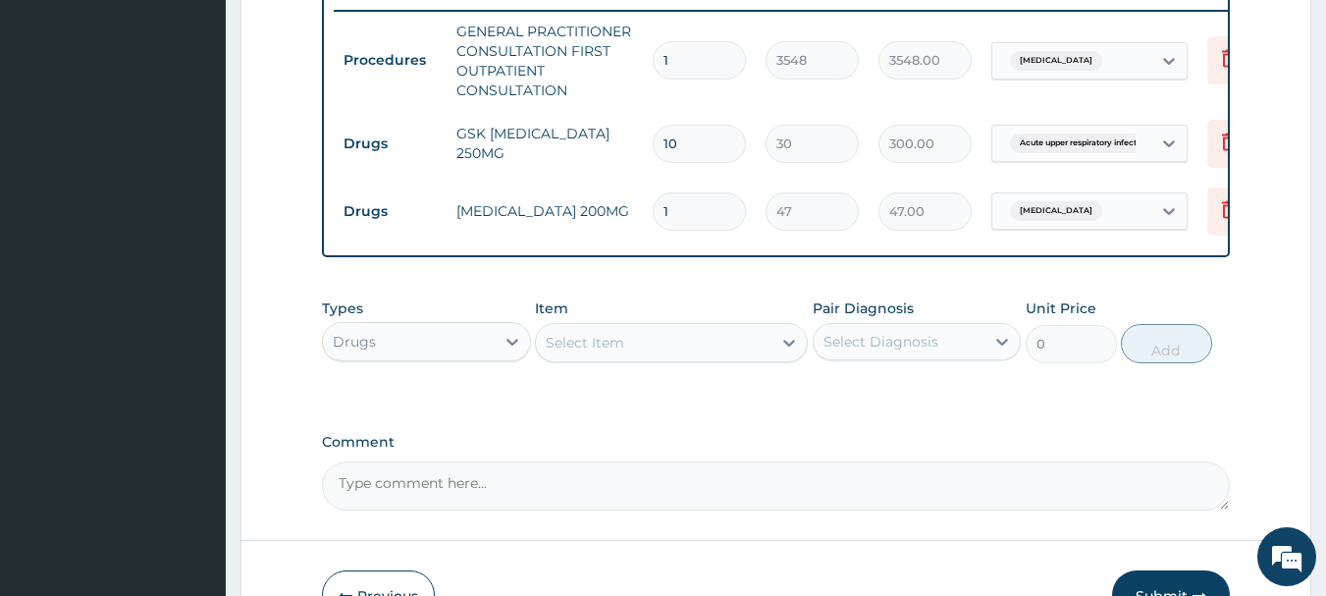
type input "15"
type input "705.00"
type input "15"
click at [639, 354] on div "Select Item" at bounding box center [654, 342] width 236 height 31
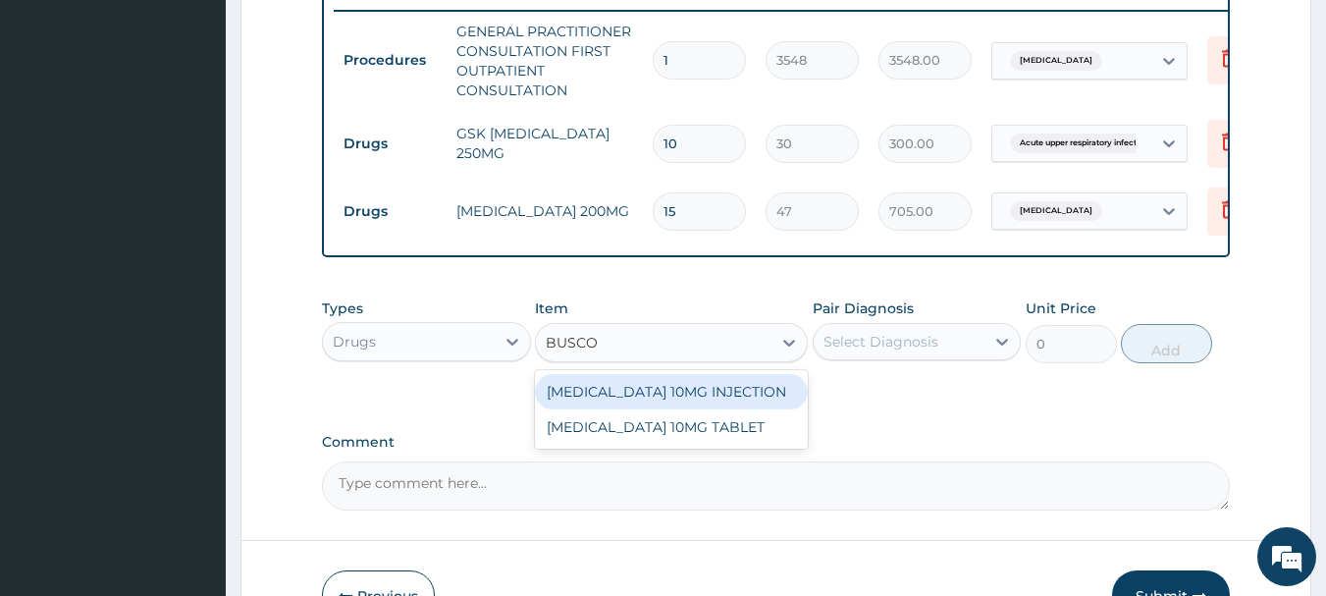
type input "BUSCOP"
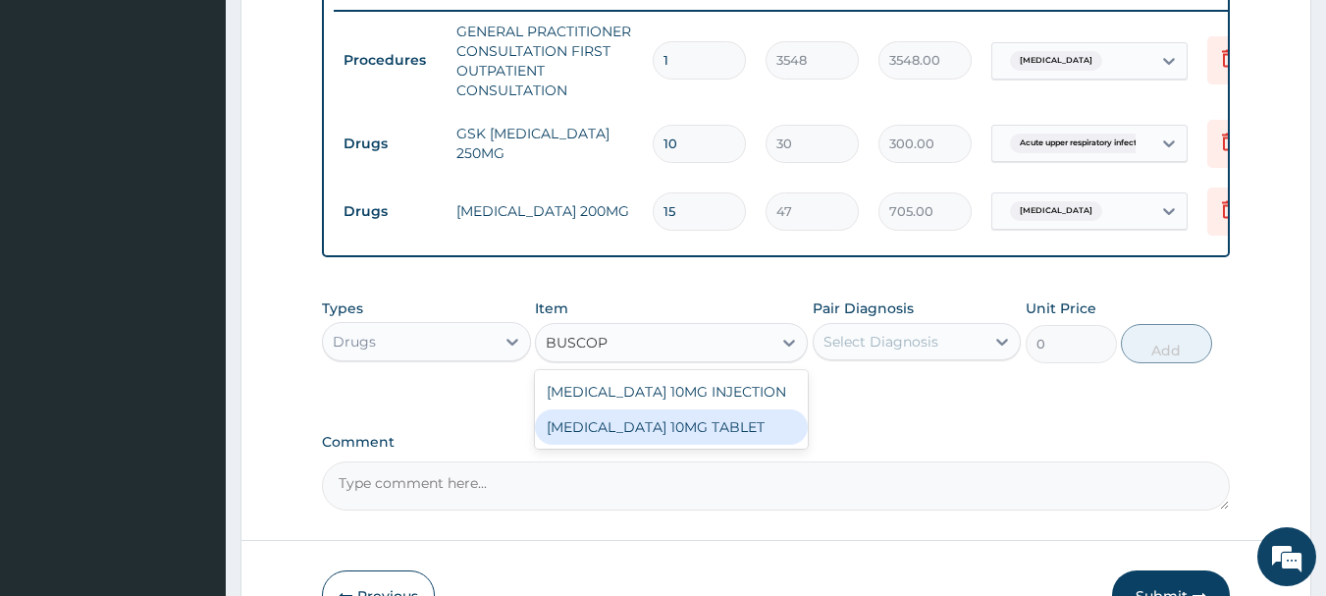
click at [683, 445] on div "[MEDICAL_DATA] 10MG TABLET" at bounding box center [671, 426] width 273 height 35
type input "41"
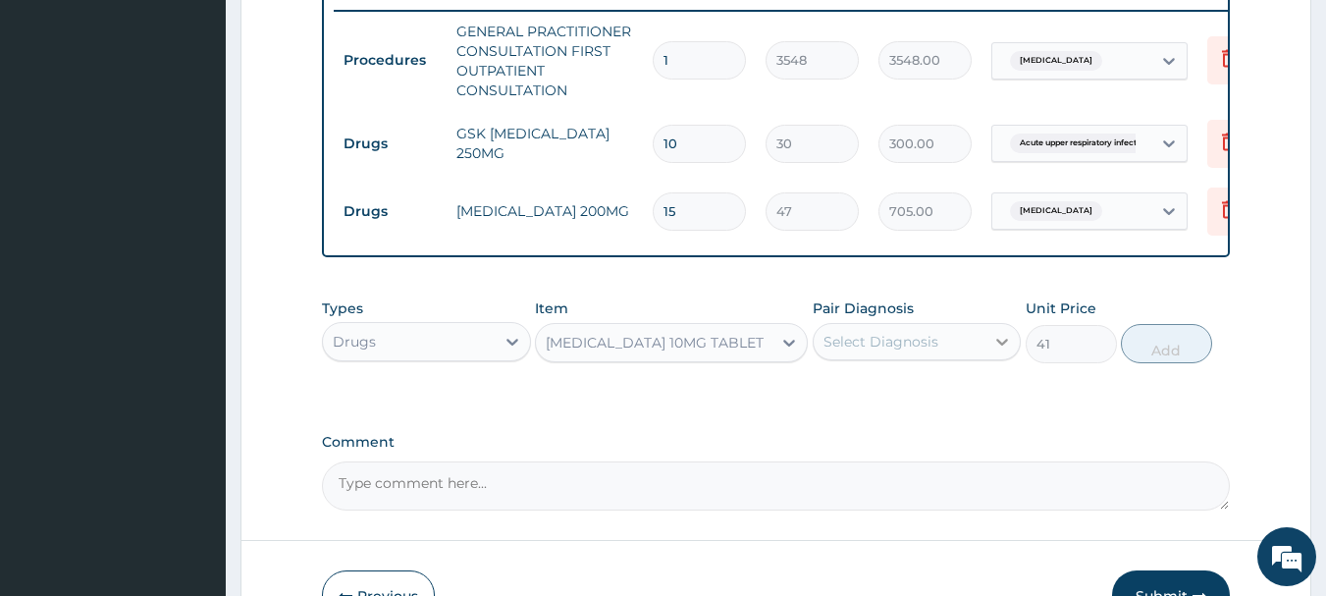
click at [990, 356] on div at bounding box center [1002, 341] width 35 height 35
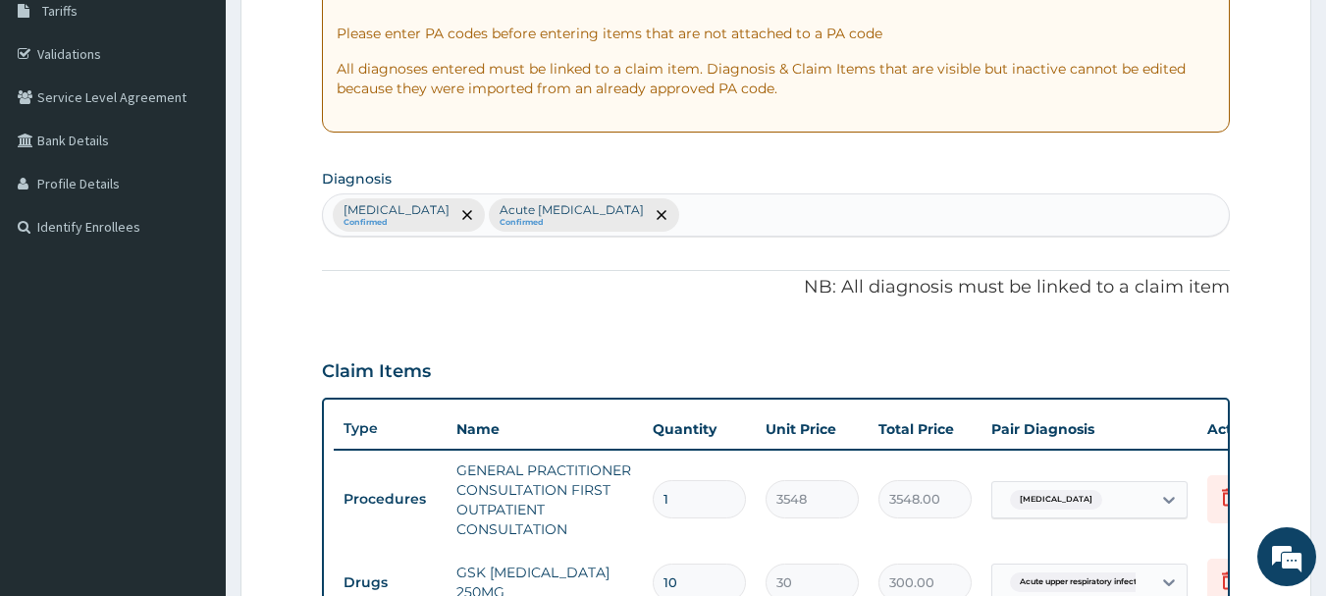
scroll to position [281, 0]
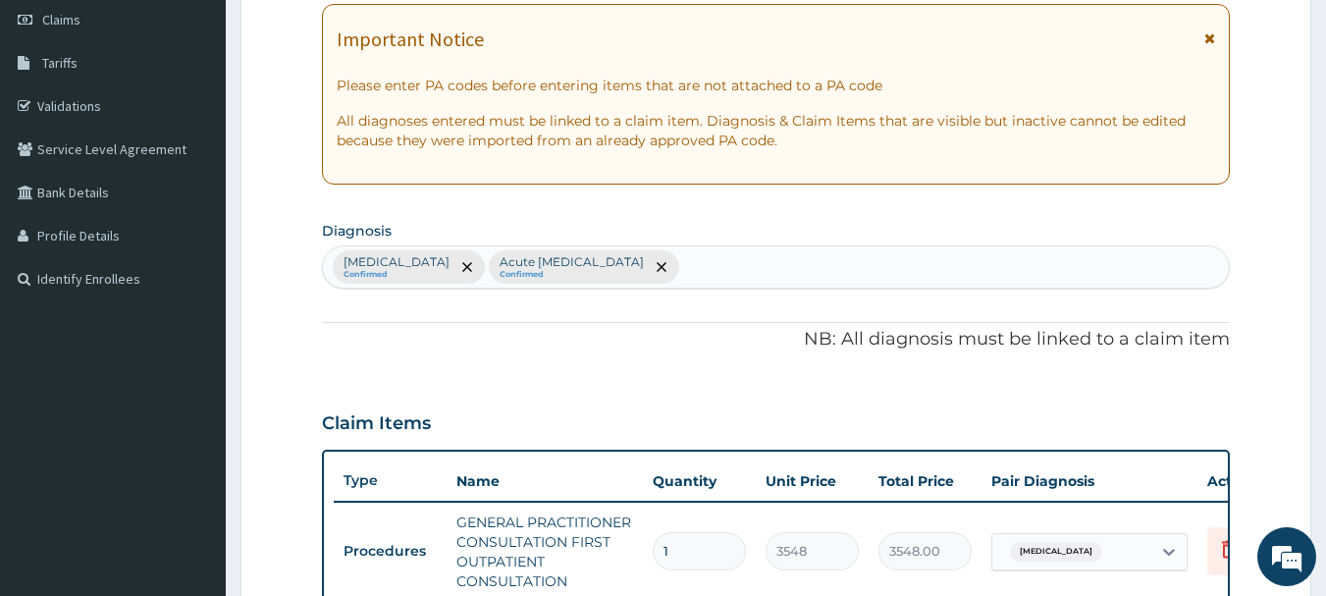
click at [818, 263] on div "[MEDICAL_DATA] Confirmed Acute [MEDICAL_DATA] Confirmed" at bounding box center [776, 266] width 907 height 41
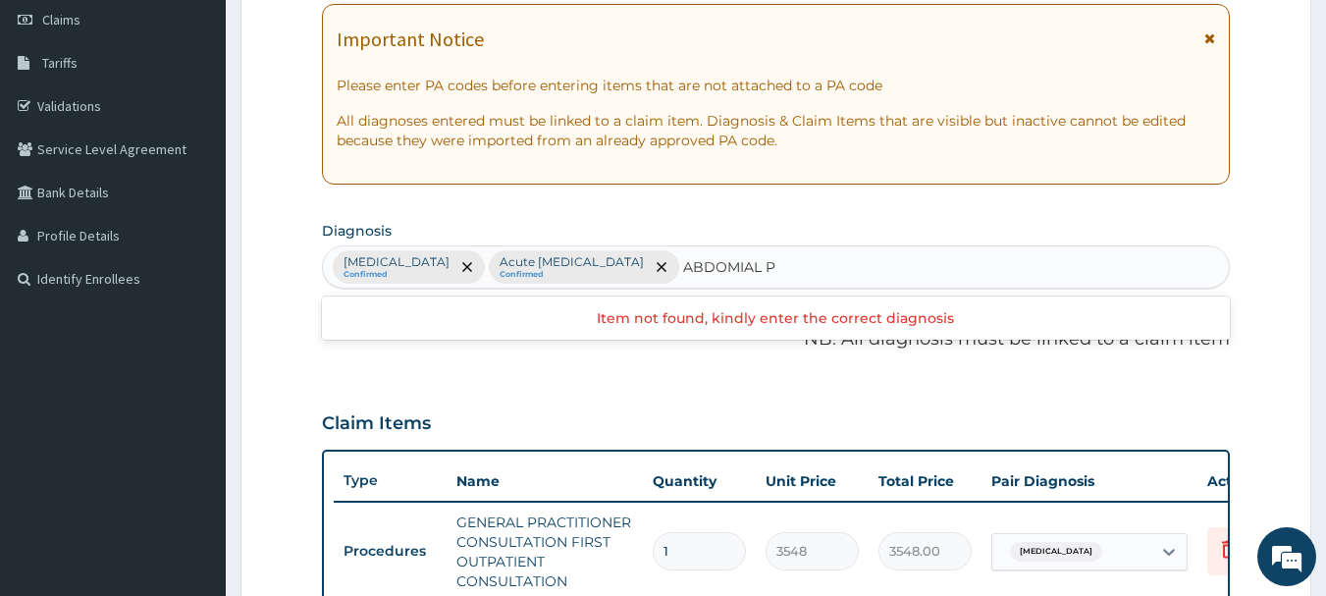
click at [778, 264] on input "ABDOMIAL P" at bounding box center [730, 267] width 94 height 20
type input "ABDOMINAL P"
click at [900, 273] on div "[MEDICAL_DATA] Confirmed Acute [MEDICAL_DATA] Confirmed" at bounding box center [776, 266] width 907 height 41
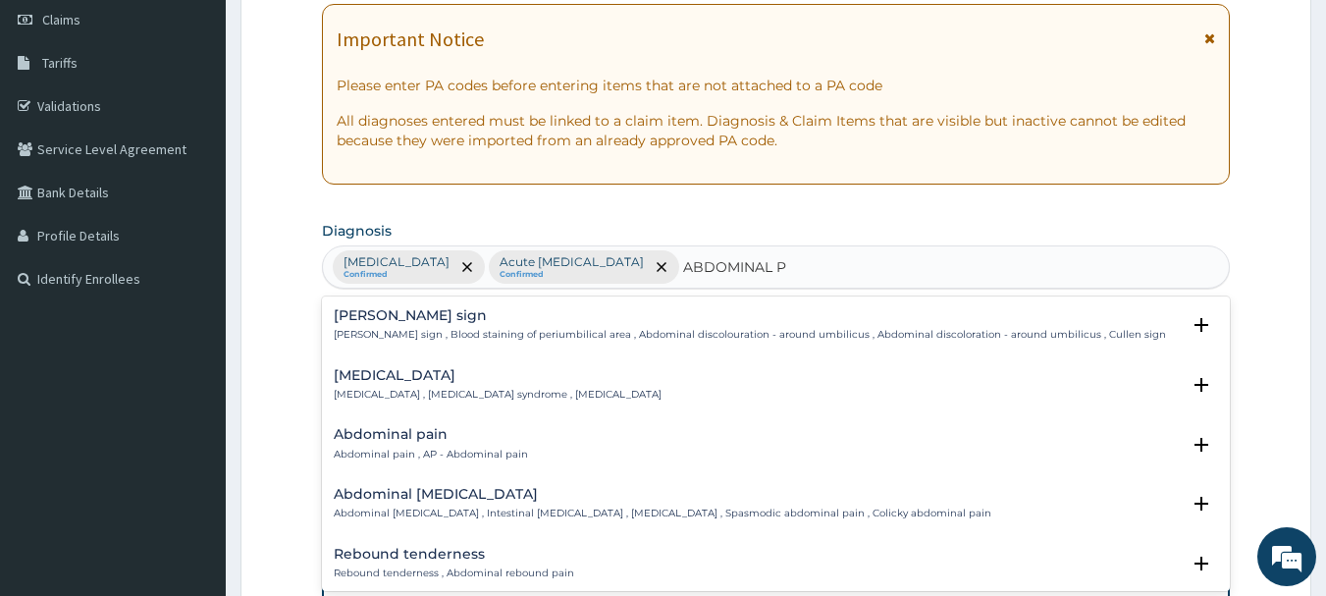
type input "ABDOMINAL PA"
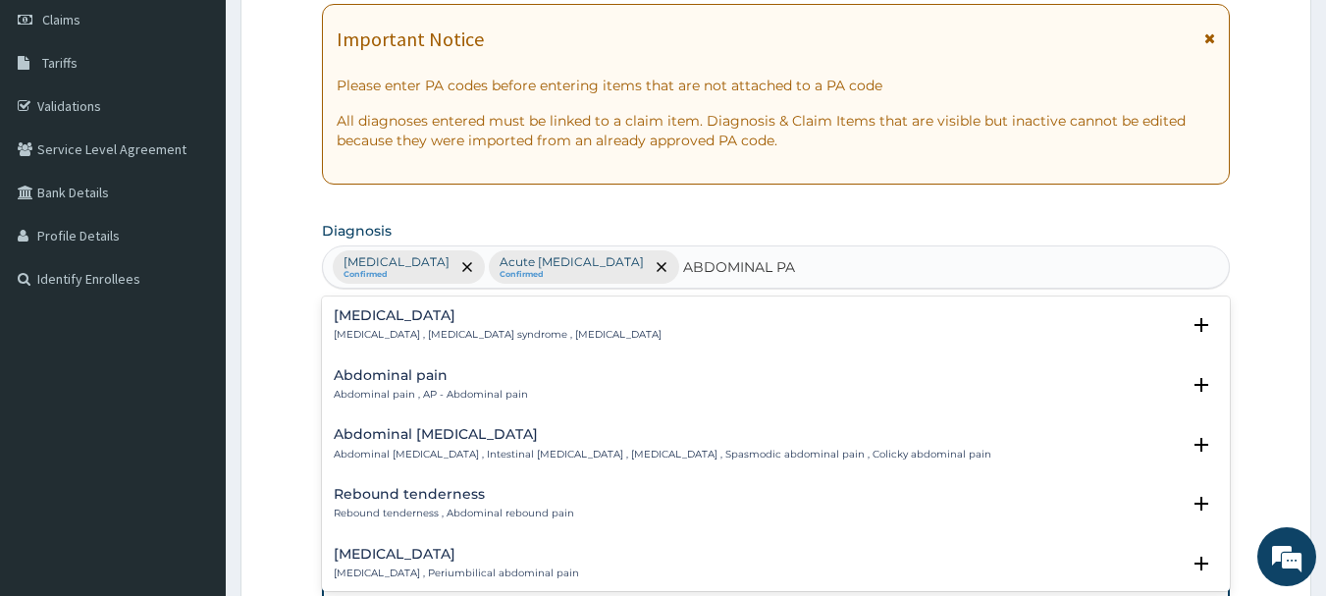
click at [420, 378] on h4 "Abdominal pain" at bounding box center [431, 375] width 194 height 15
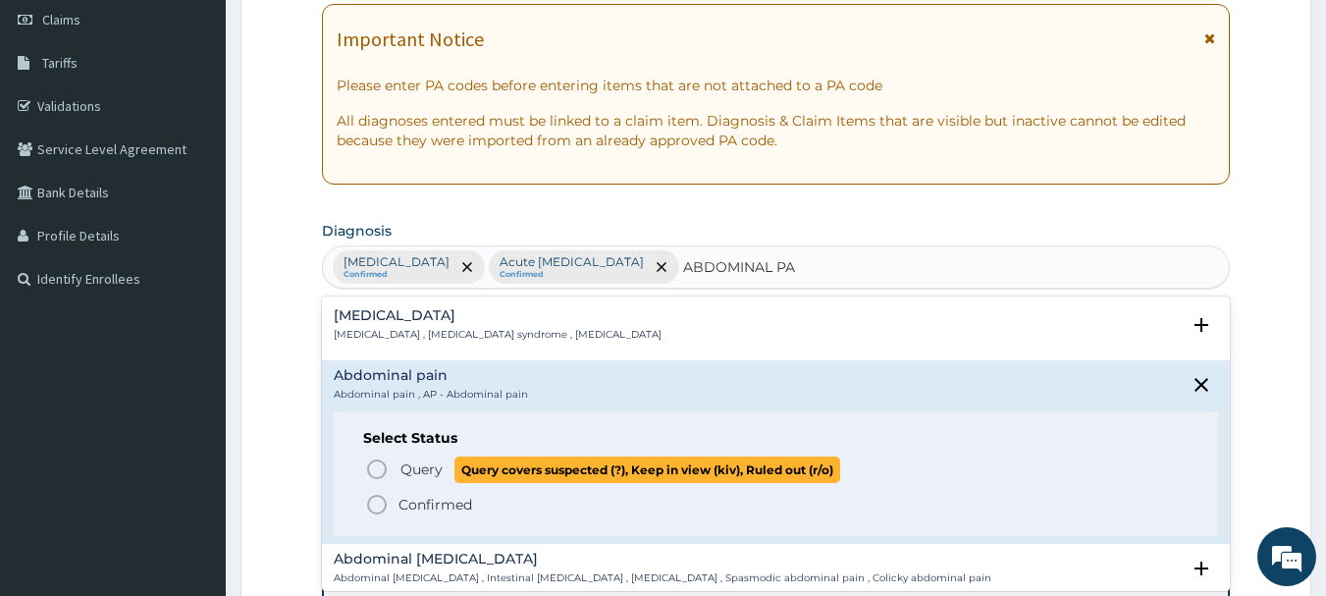
click at [379, 468] on icon "status option query" at bounding box center [377, 470] width 24 height 24
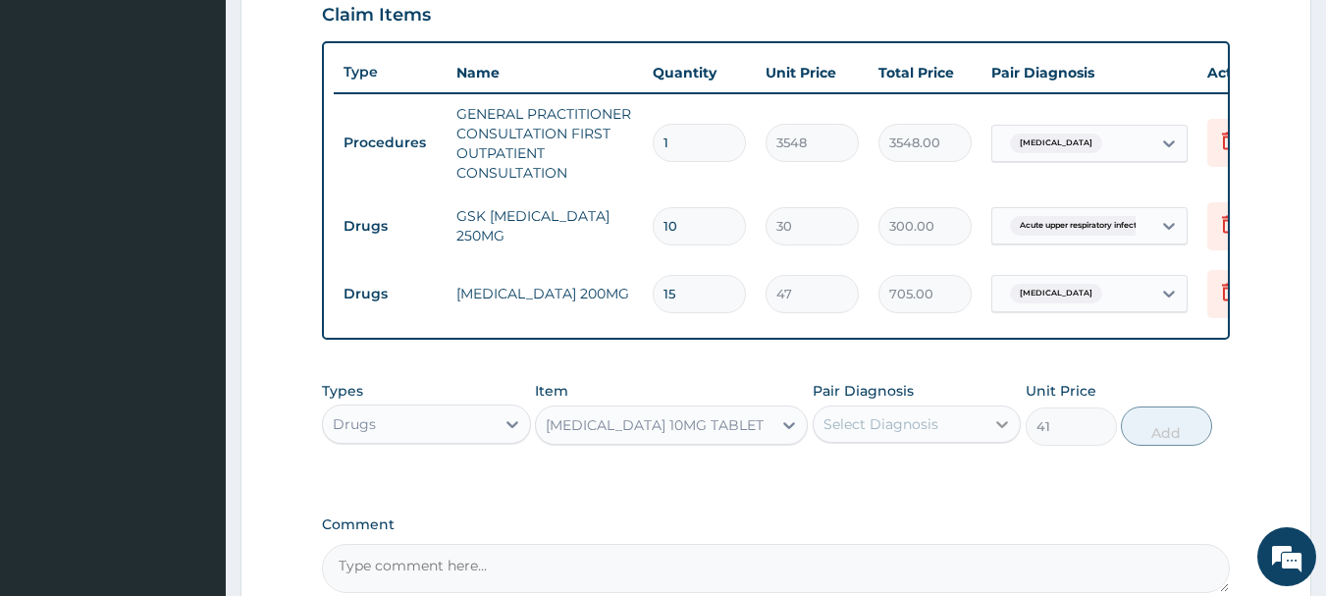
scroll to position [772, 0]
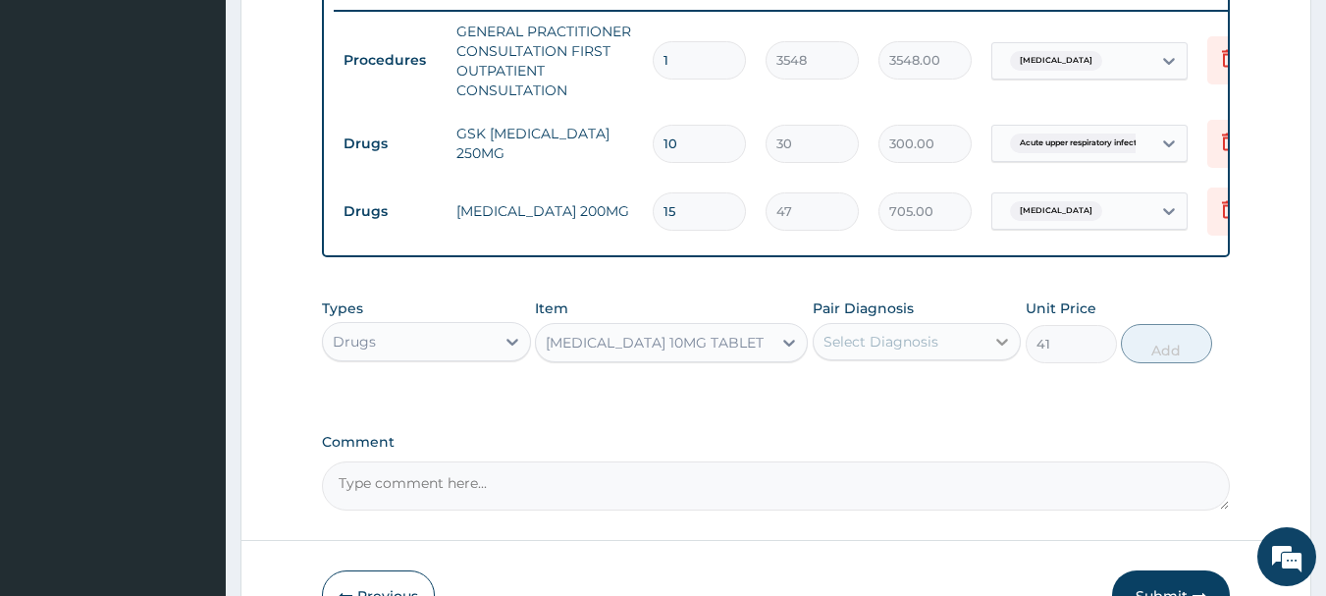
click at [1008, 351] on icon at bounding box center [1003, 342] width 20 height 20
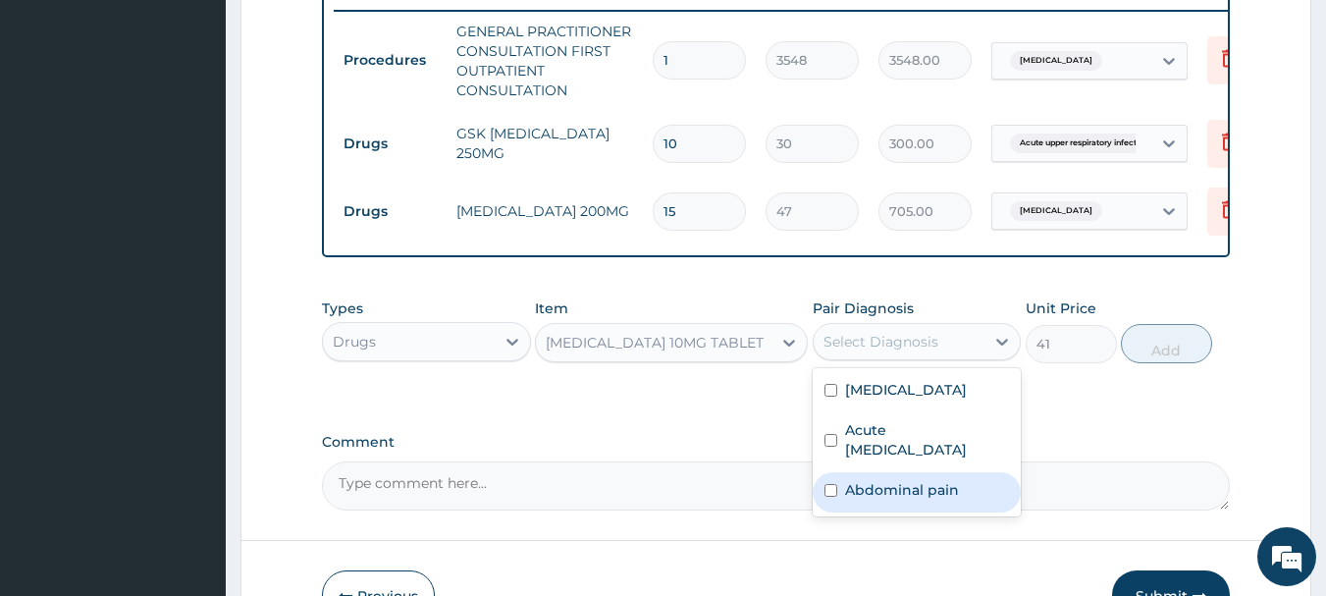
click at [920, 500] on label "Abdominal pain" at bounding box center [902, 490] width 114 height 20
checkbox input "true"
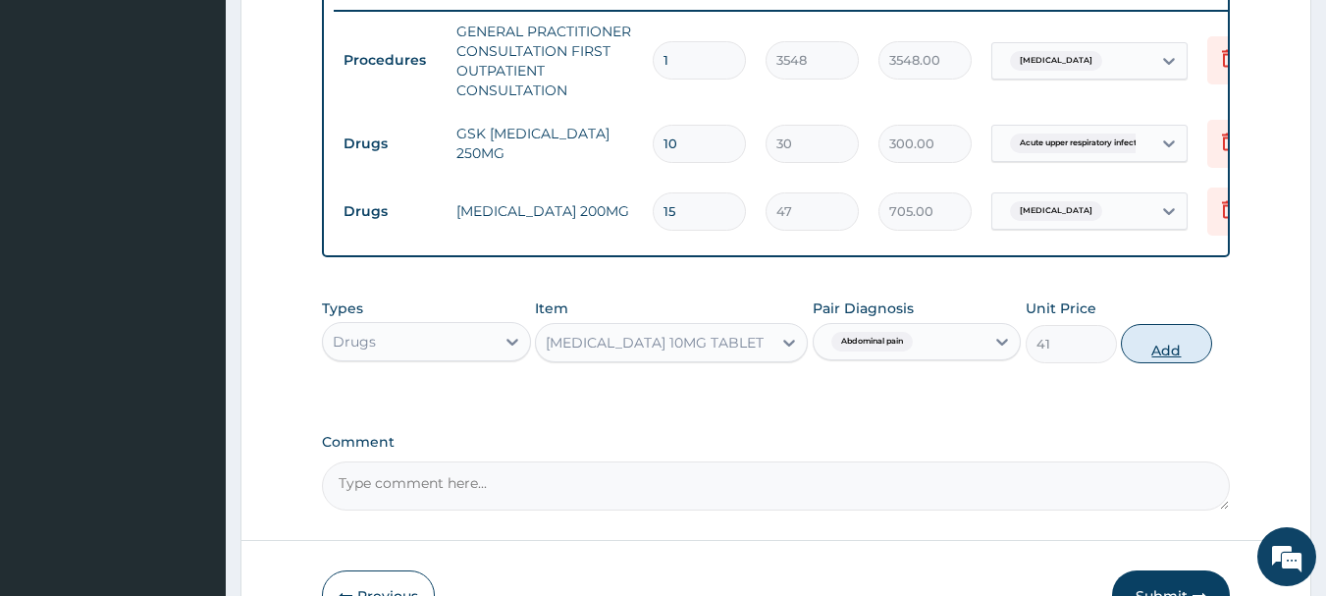
click at [1159, 357] on button "Add" at bounding box center [1166, 343] width 91 height 39
type input "0"
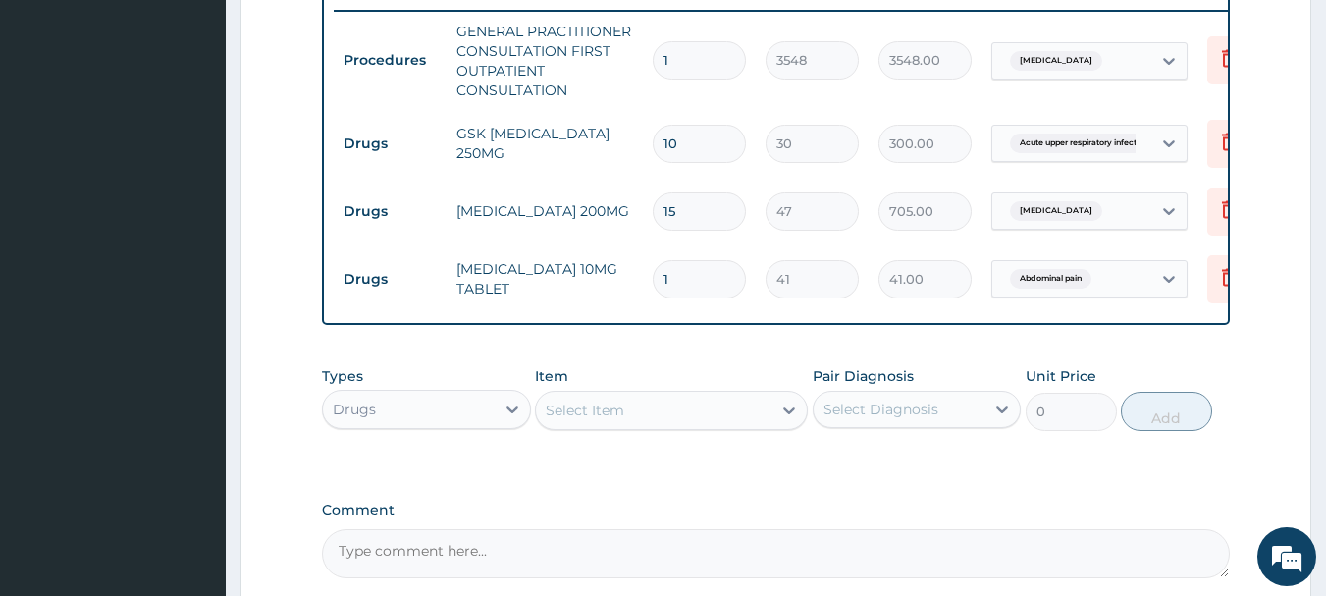
click at [696, 286] on input "1" at bounding box center [699, 279] width 93 height 38
type input "12"
type input "492.00"
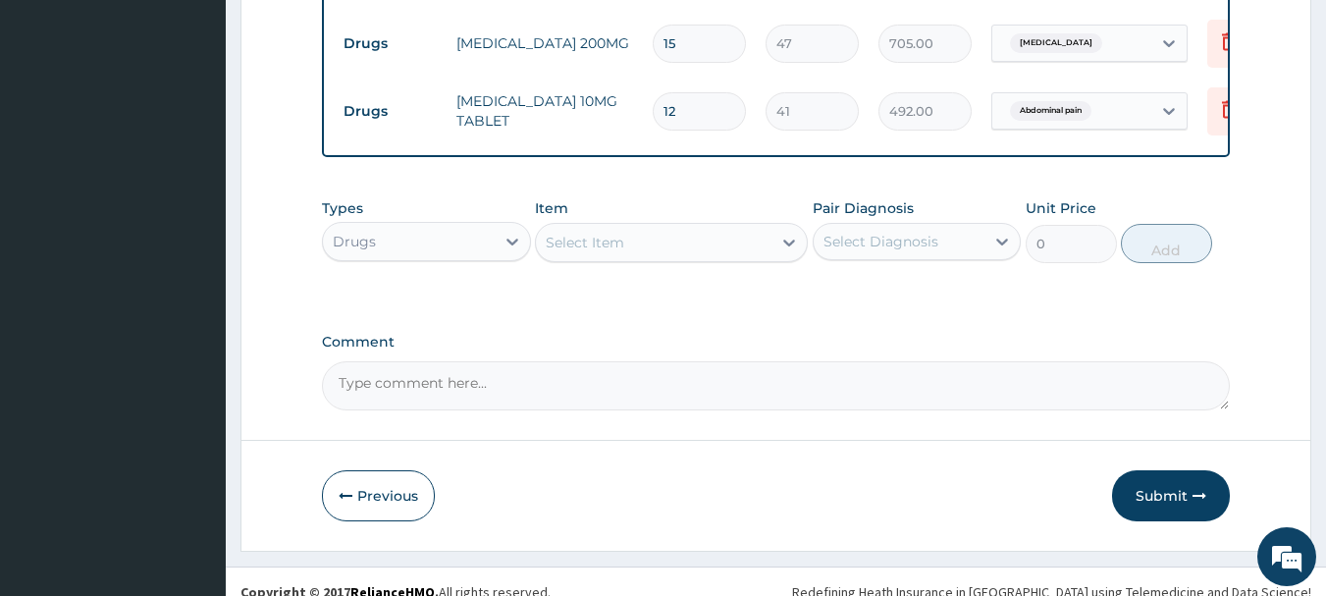
scroll to position [975, 0]
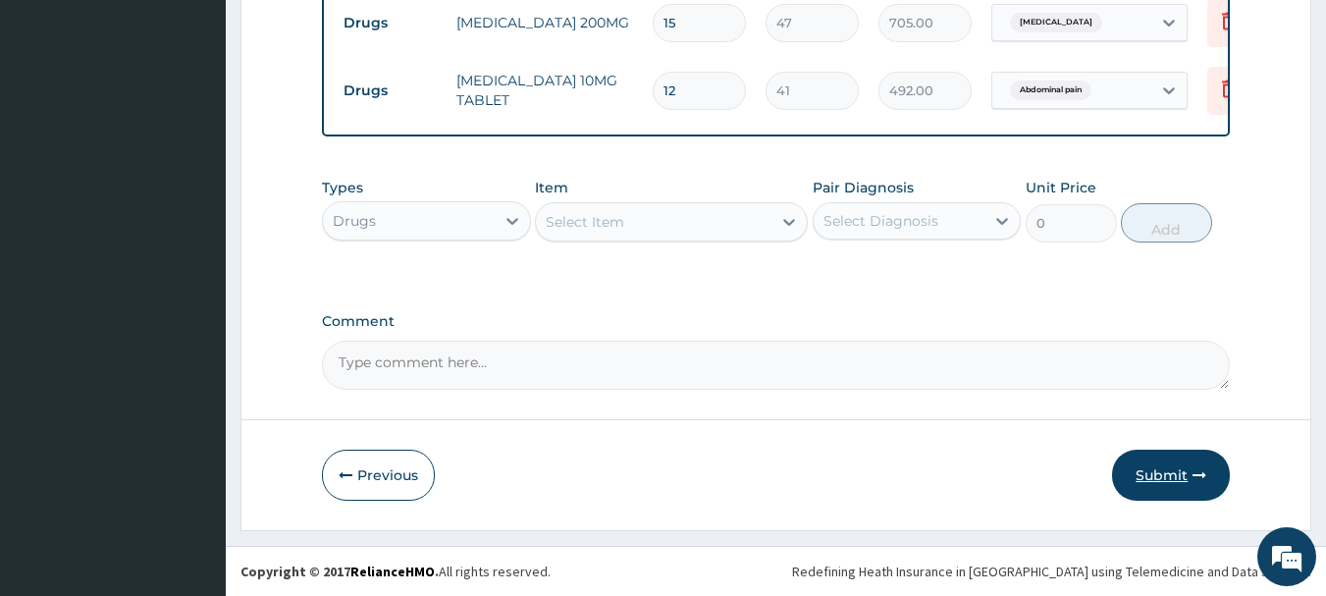
type input "12"
click at [1167, 460] on button "Submit" at bounding box center [1171, 475] width 118 height 51
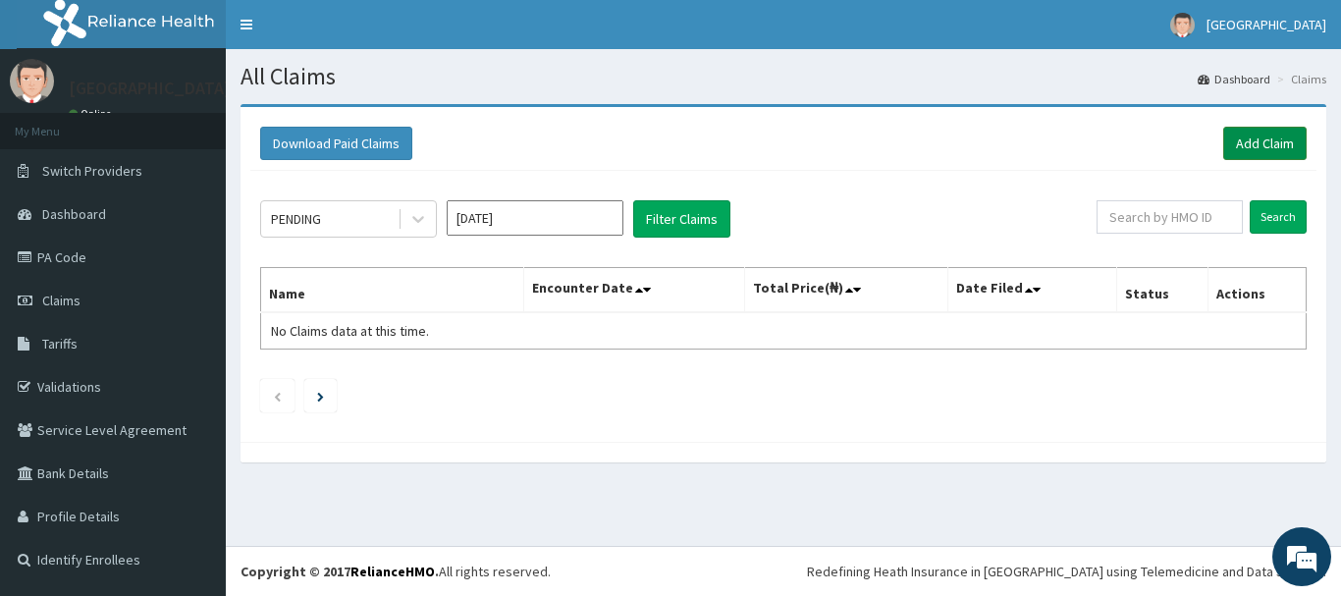
click at [1249, 130] on link "Add Claim" at bounding box center [1264, 143] width 83 height 33
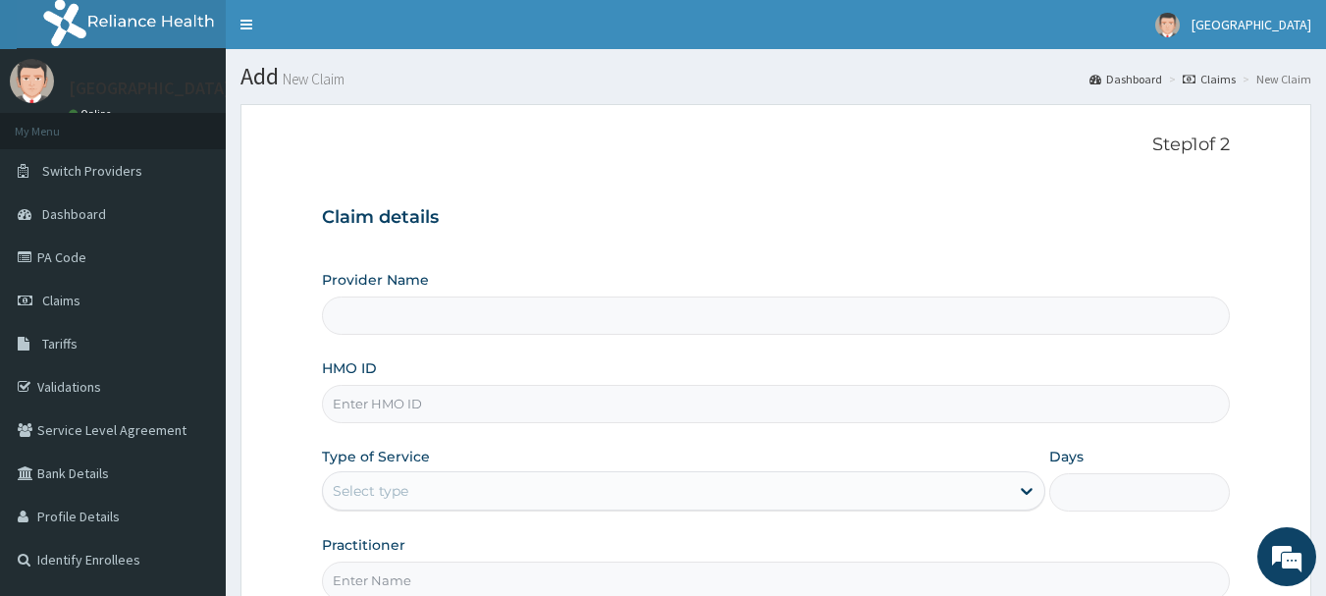
click at [458, 331] on input "Provider Name" at bounding box center [776, 316] width 909 height 38
click at [452, 307] on input "Provider Name" at bounding box center [776, 316] width 909 height 38
click at [378, 403] on input "HMO ID" at bounding box center [776, 404] width 909 height 38
type input "NBC/11400/A"
click at [357, 500] on div "Select type" at bounding box center [371, 491] width 76 height 20
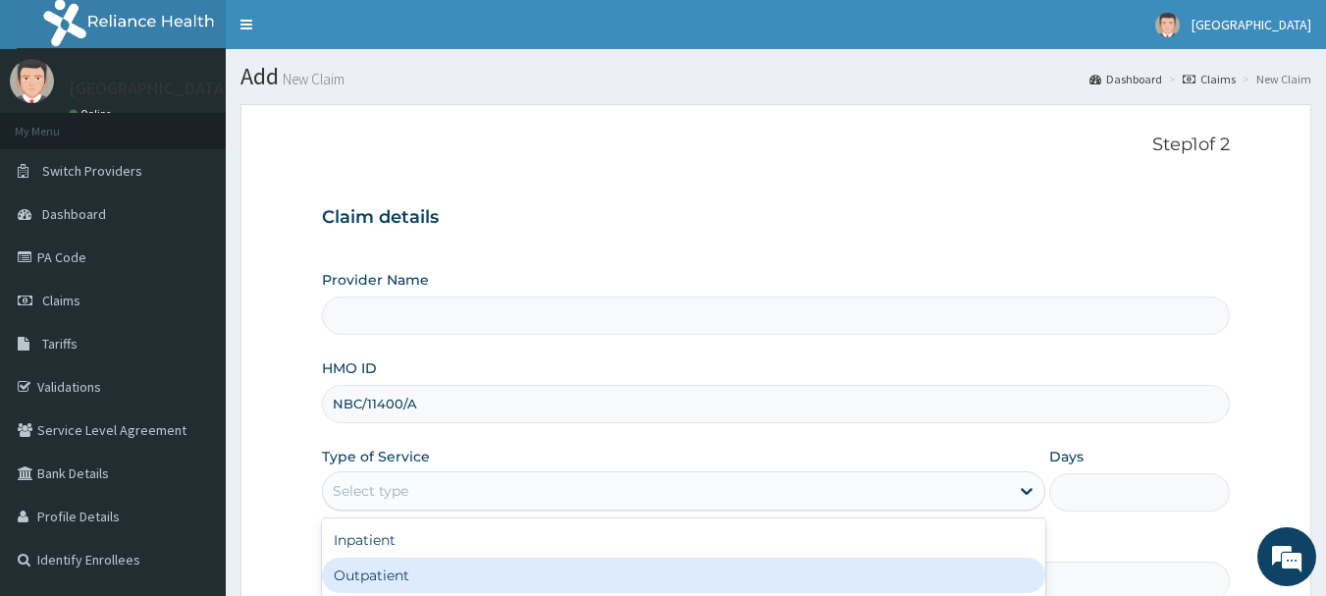
click at [388, 580] on div "Outpatient" at bounding box center [684, 575] width 724 height 35
type input "1"
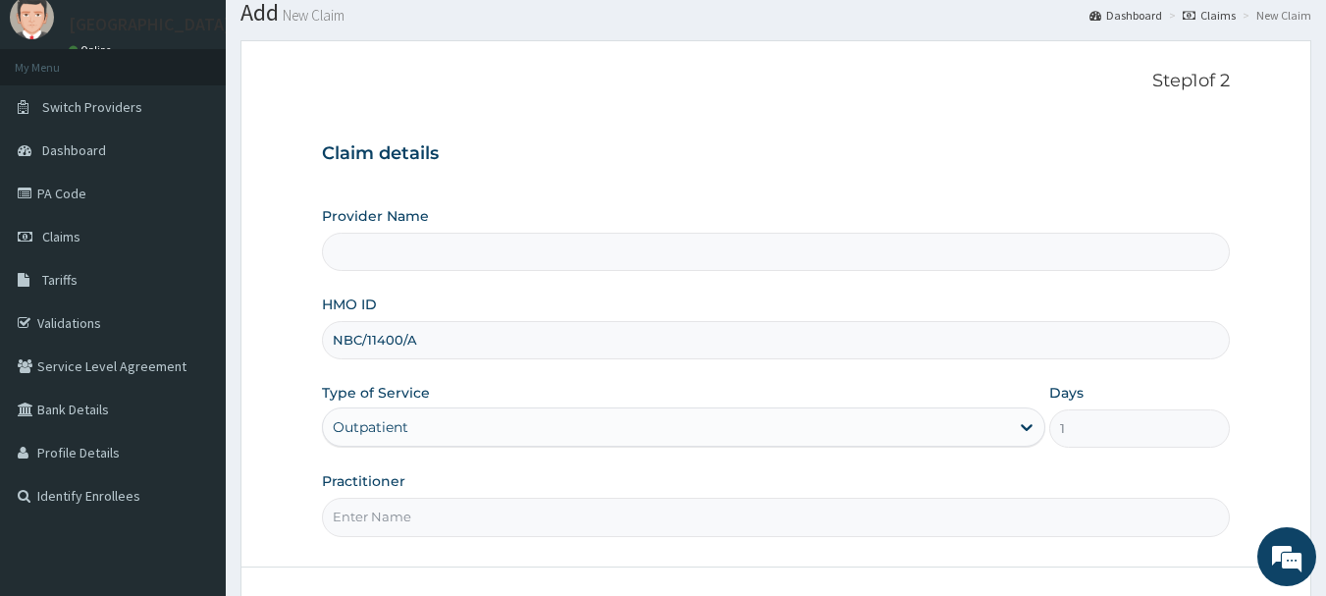
scroll to position [196, 0]
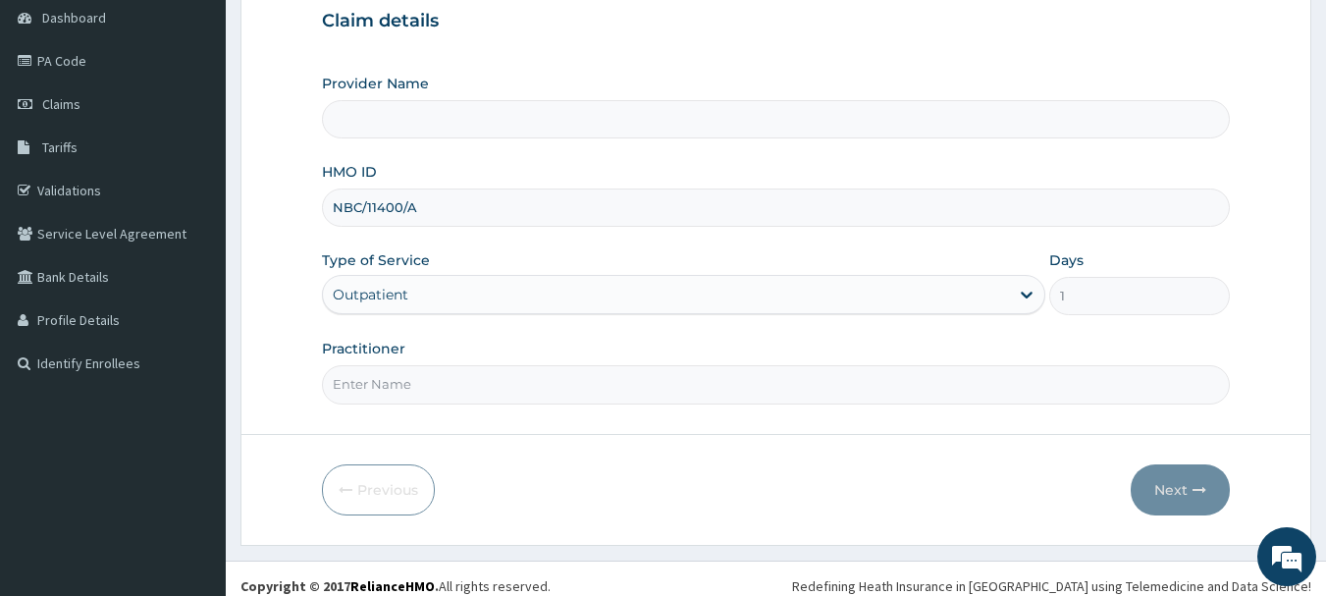
click at [395, 385] on input "Practitioner" at bounding box center [776, 384] width 909 height 38
type input "[PERSON_NAME]"
click at [1167, 487] on button "Next" at bounding box center [1180, 489] width 99 height 51
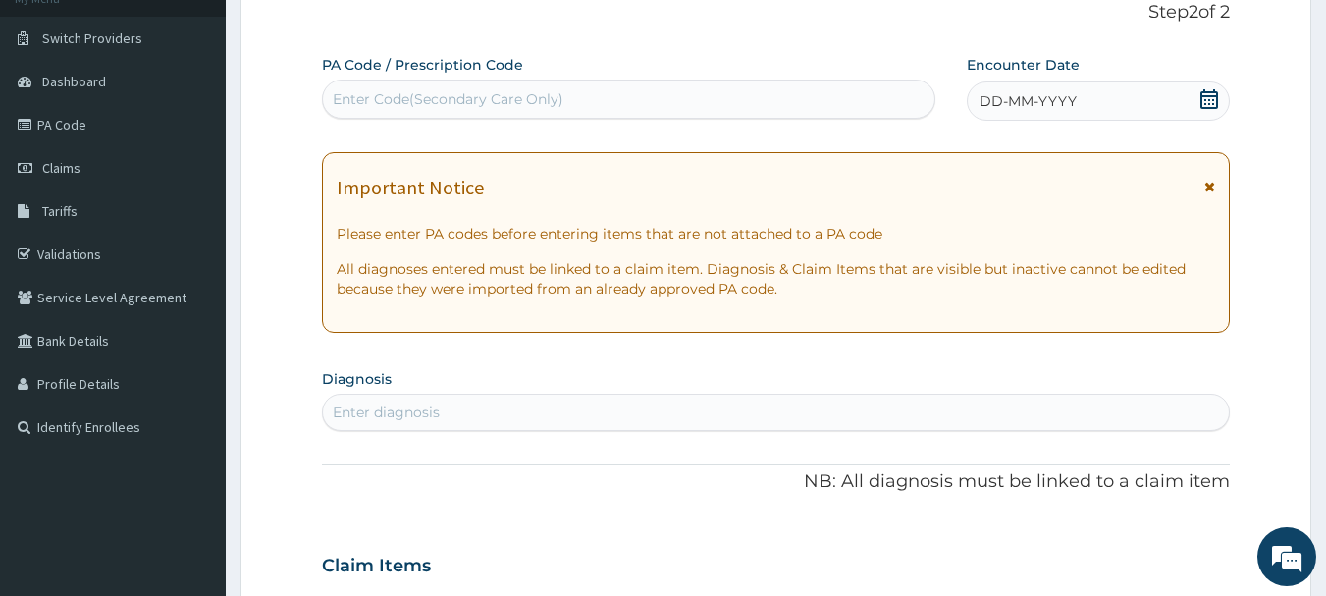
scroll to position [98, 0]
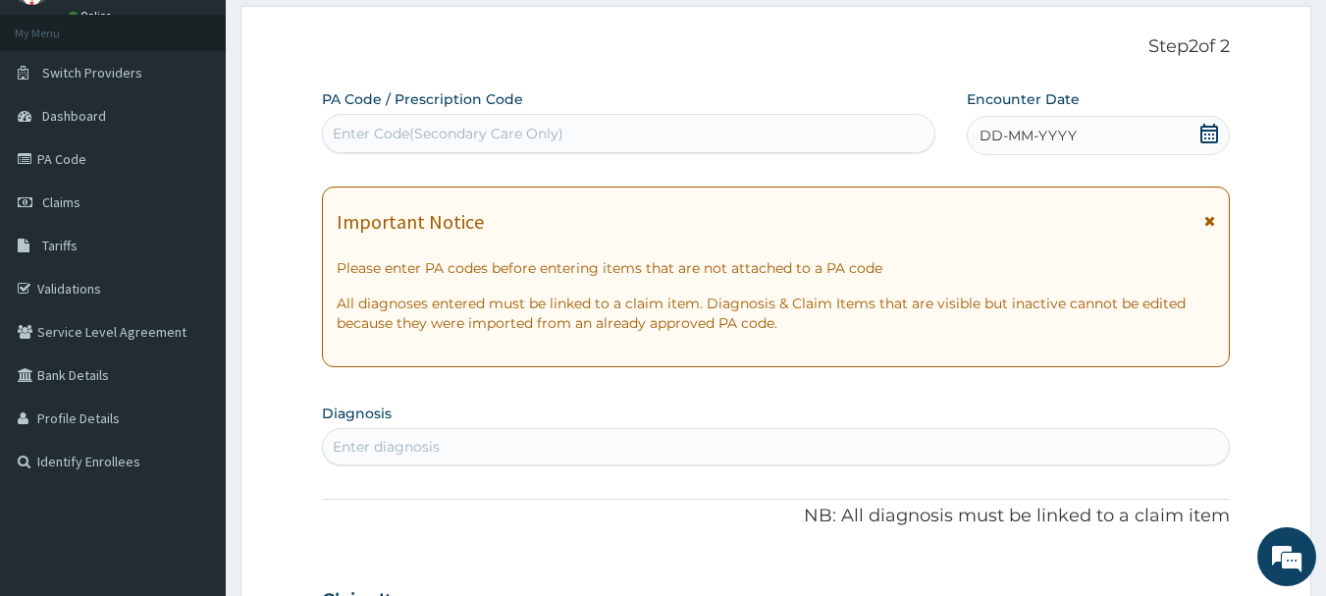
click at [1210, 136] on icon at bounding box center [1210, 134] width 20 height 20
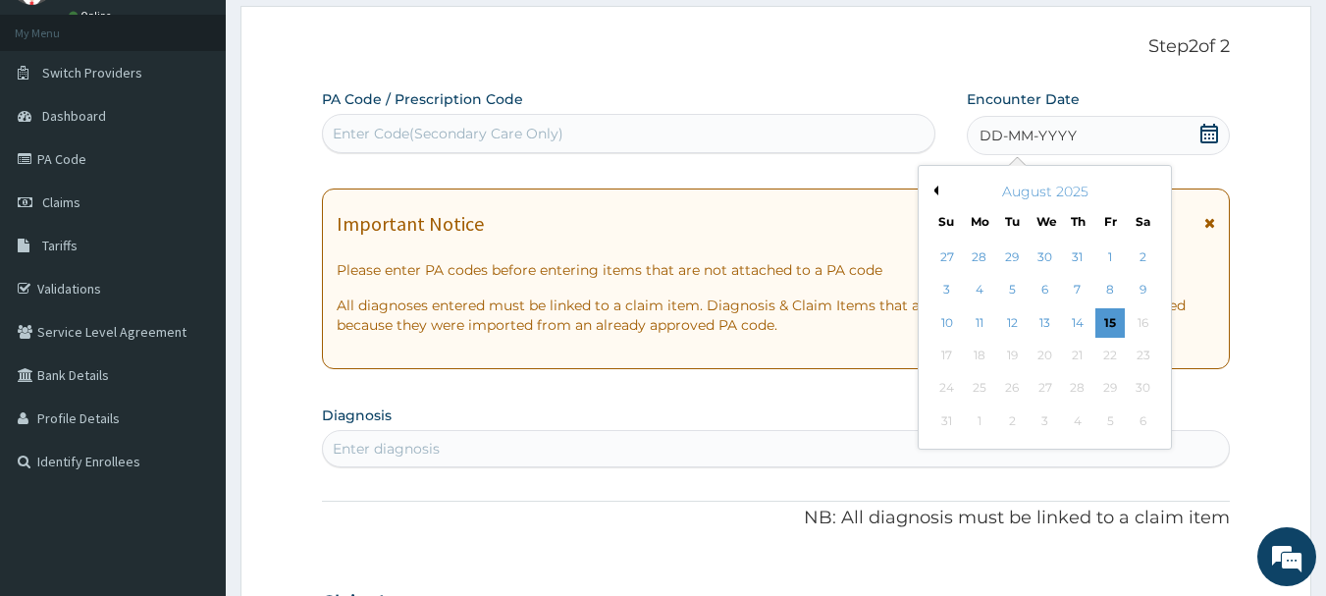
click at [937, 188] on button "Previous Month" at bounding box center [934, 191] width 10 height 10
click at [1143, 286] on div "12" at bounding box center [1143, 290] width 29 height 29
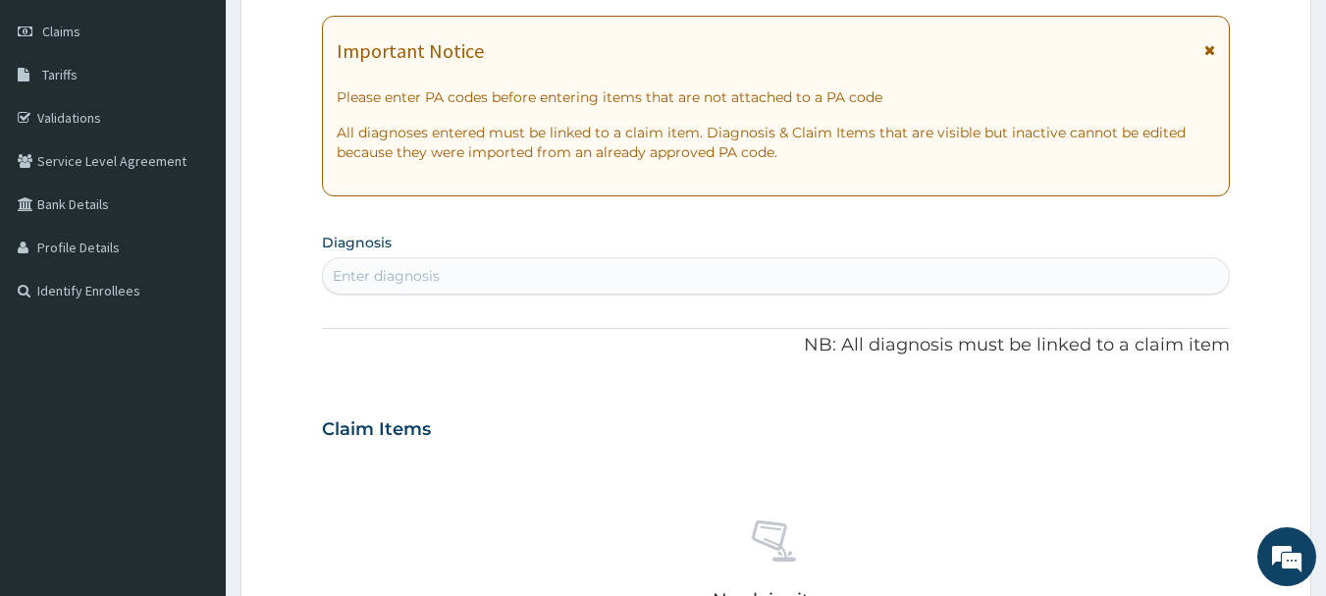
scroll to position [295, 0]
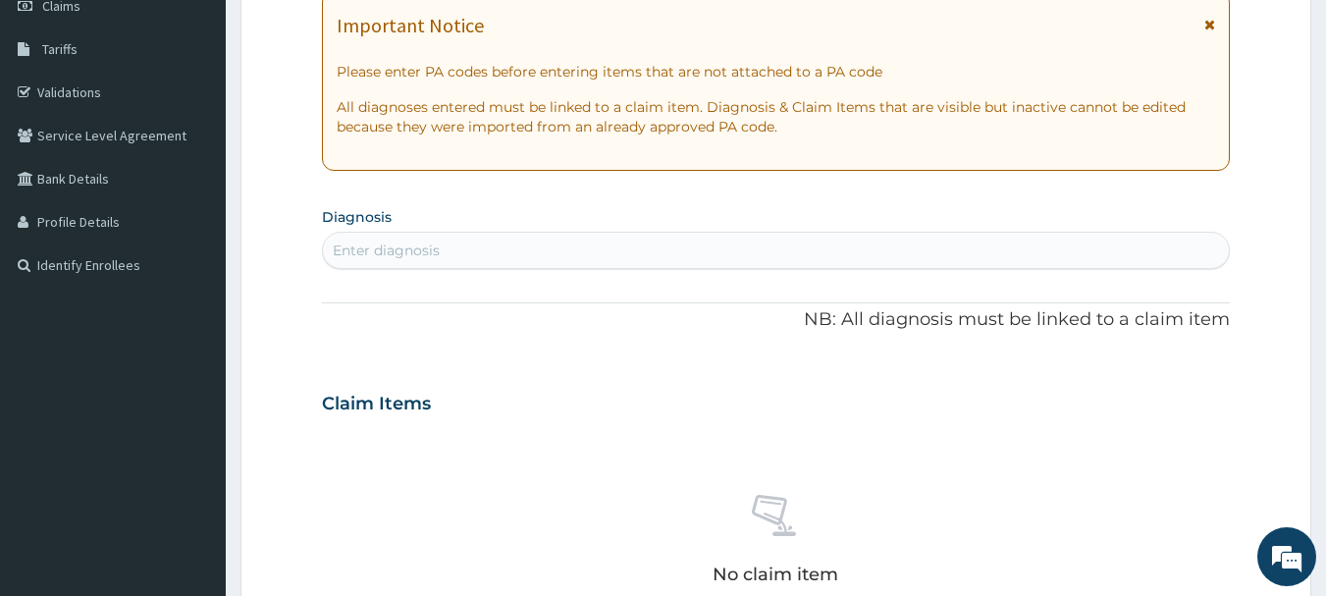
click at [440, 247] on div "Enter diagnosis" at bounding box center [776, 250] width 907 height 31
type input "FEVER"
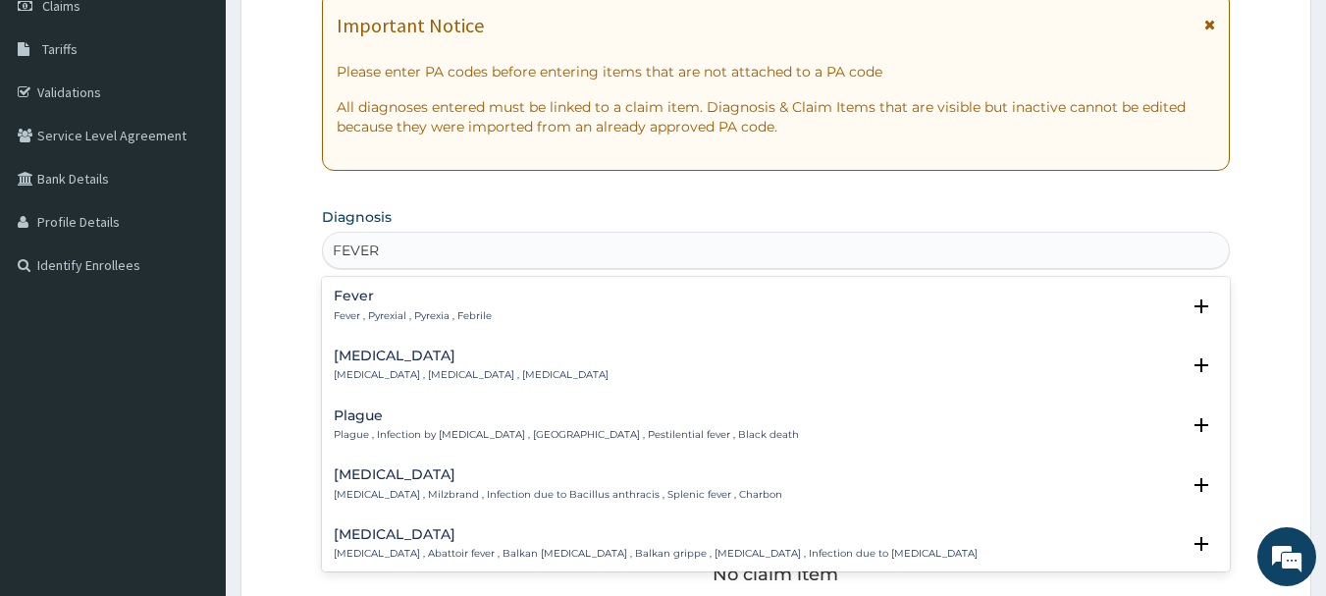
click at [436, 312] on p "Fever , Pyrexial , Pyrexia , Febrile" at bounding box center [413, 316] width 158 height 14
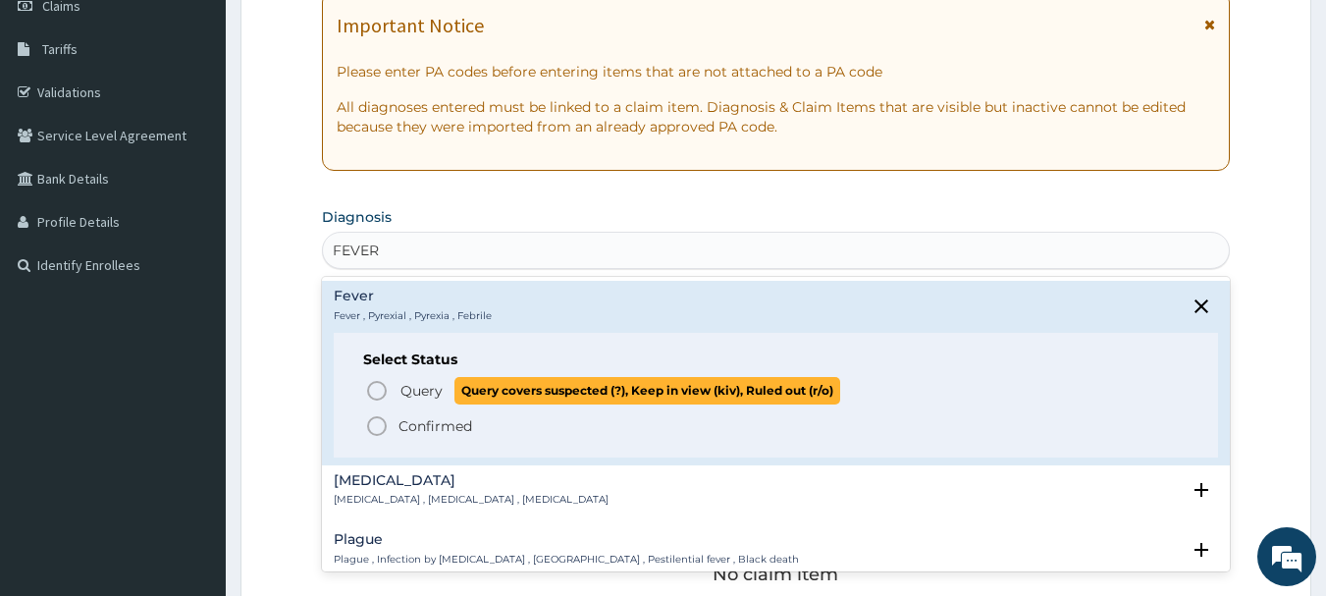
click at [383, 391] on icon "status option query" at bounding box center [377, 391] width 24 height 24
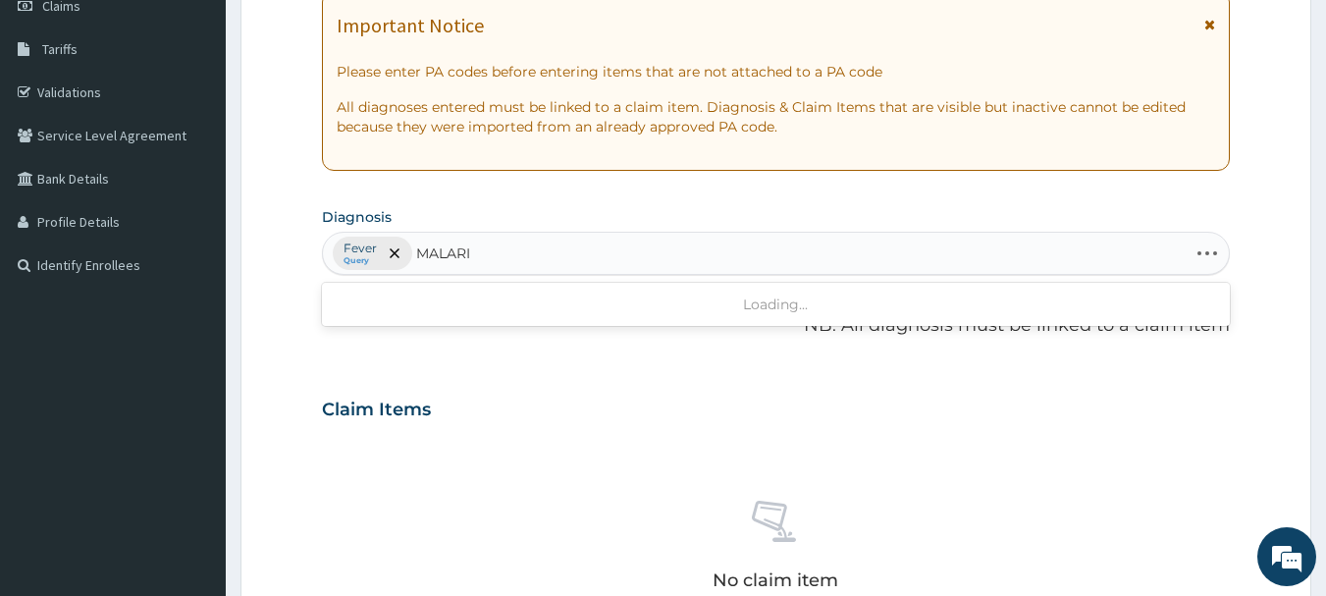
type input "[MEDICAL_DATA]"
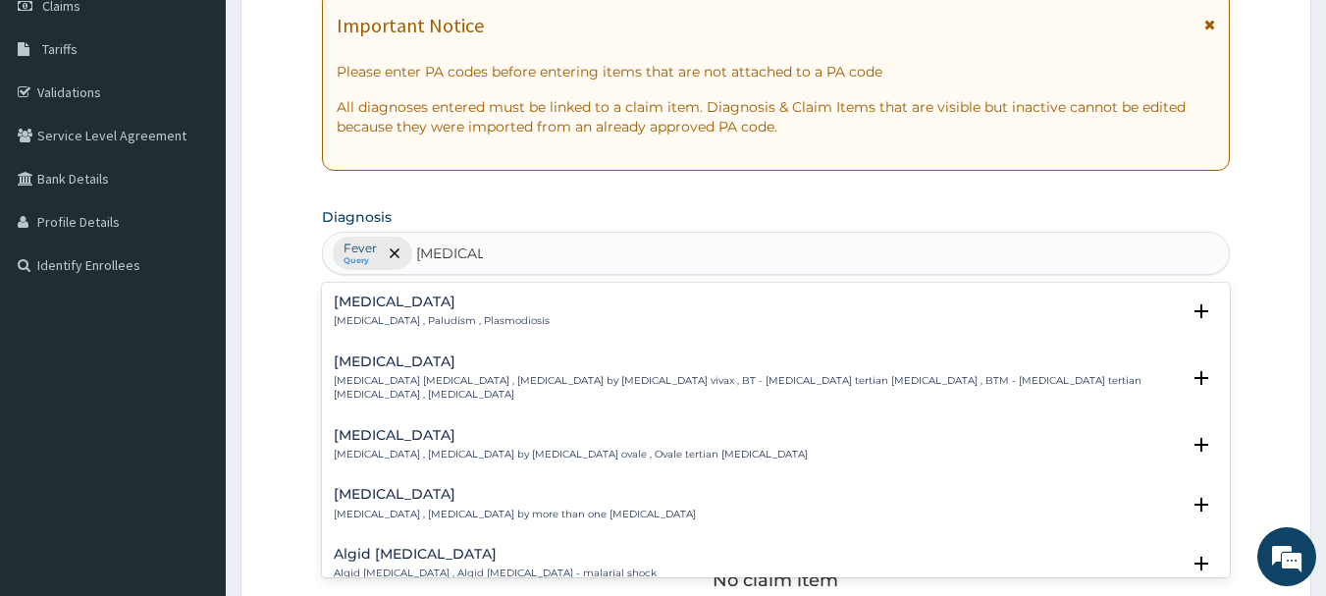
click at [425, 310] on div "Malaria Malaria , Paludism , Plasmodiosis" at bounding box center [442, 312] width 216 height 34
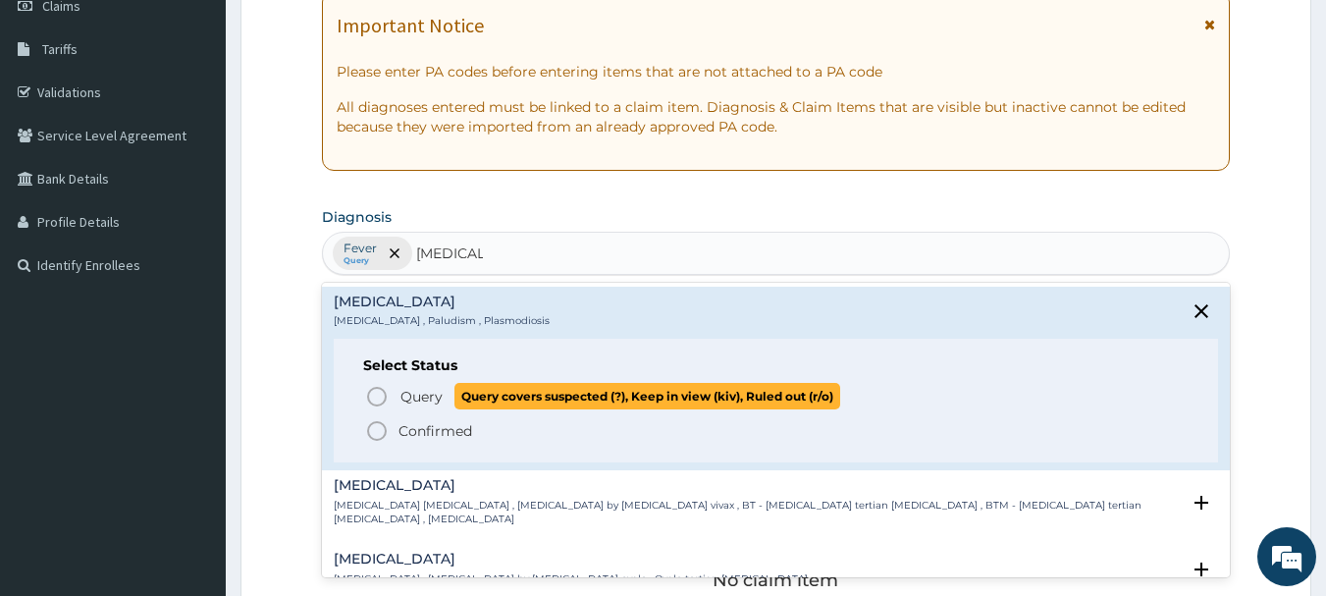
click at [381, 400] on icon "status option query" at bounding box center [377, 397] width 24 height 24
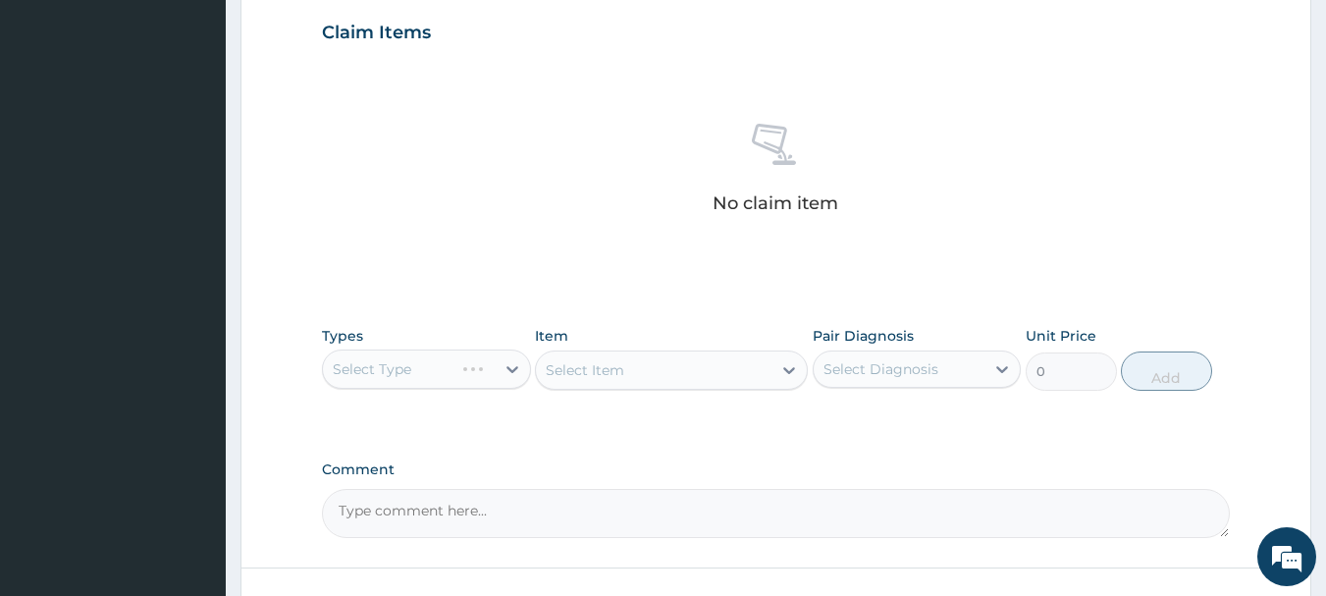
scroll to position [687, 0]
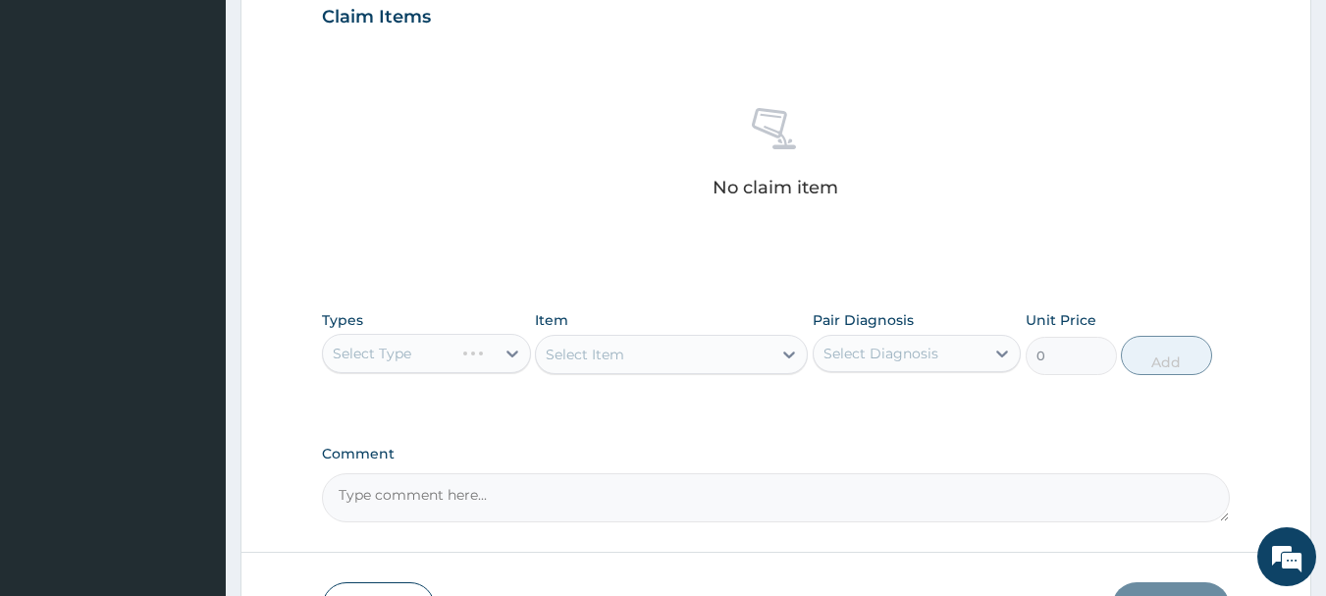
click at [476, 361] on div "Select Type" at bounding box center [426, 353] width 209 height 39
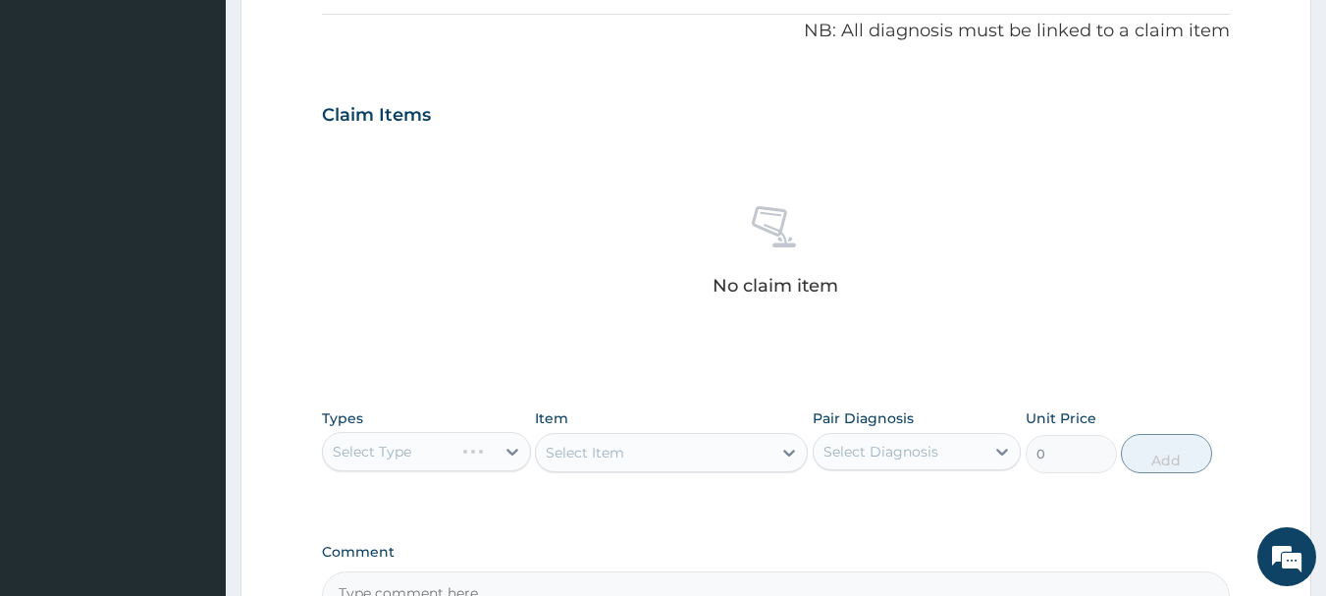
scroll to position [820, 0]
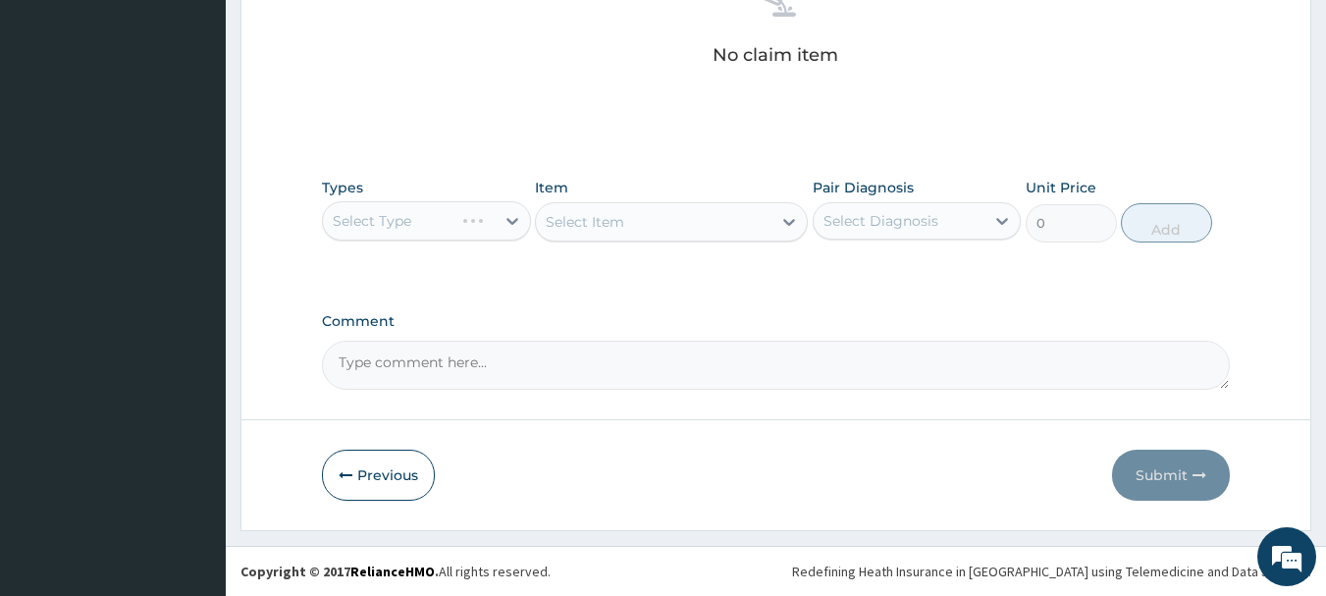
click at [512, 220] on div "Select Type" at bounding box center [426, 220] width 209 height 39
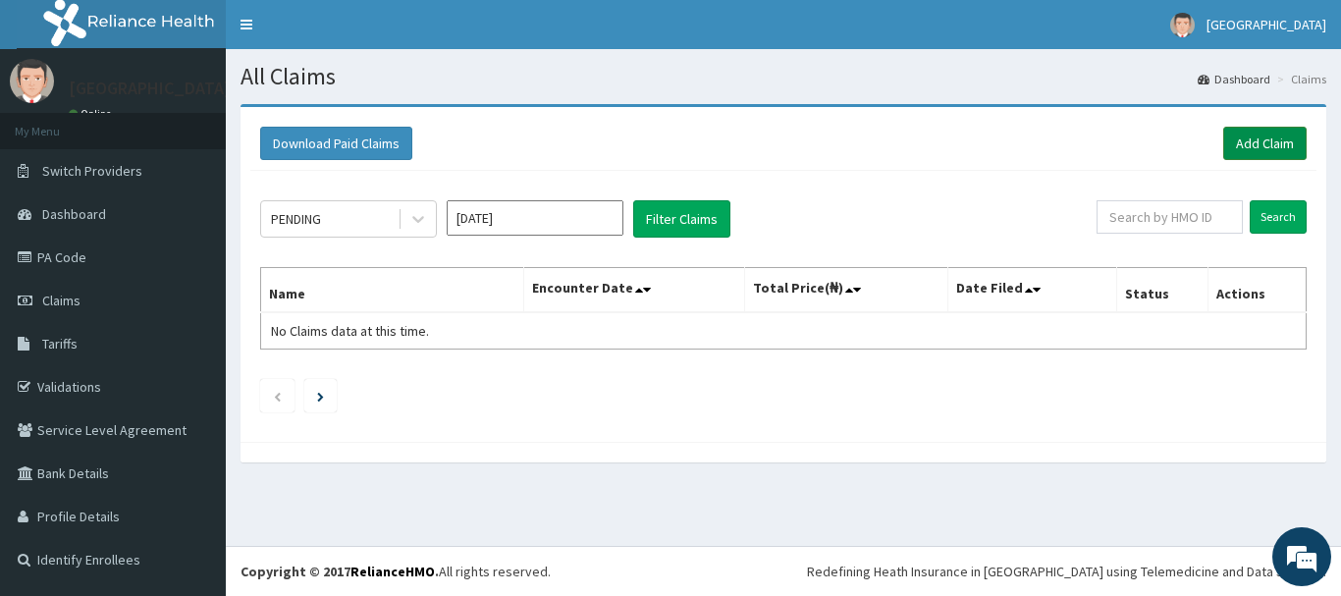
click at [1258, 139] on link "Add Claim" at bounding box center [1264, 143] width 83 height 33
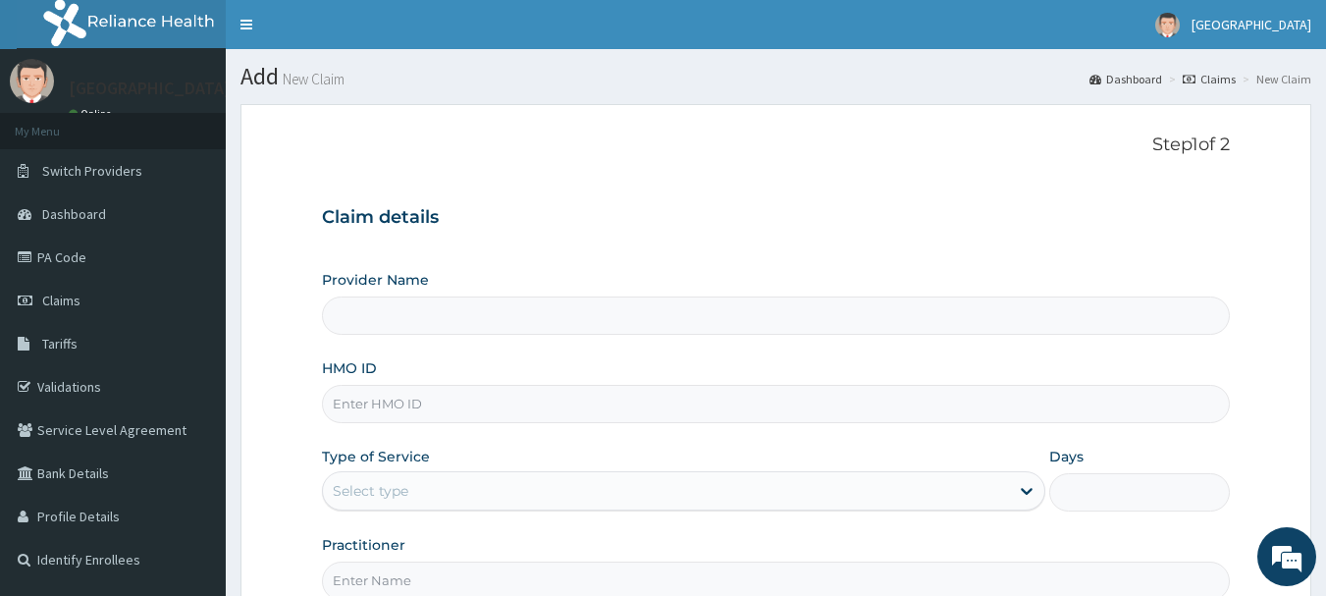
type input "[GEOGRAPHIC_DATA]"
click at [421, 404] on input "HMO ID" at bounding box center [776, 404] width 909 height 38
type input "RGI/10103/A"
click at [447, 492] on div "Select type" at bounding box center [666, 490] width 686 height 31
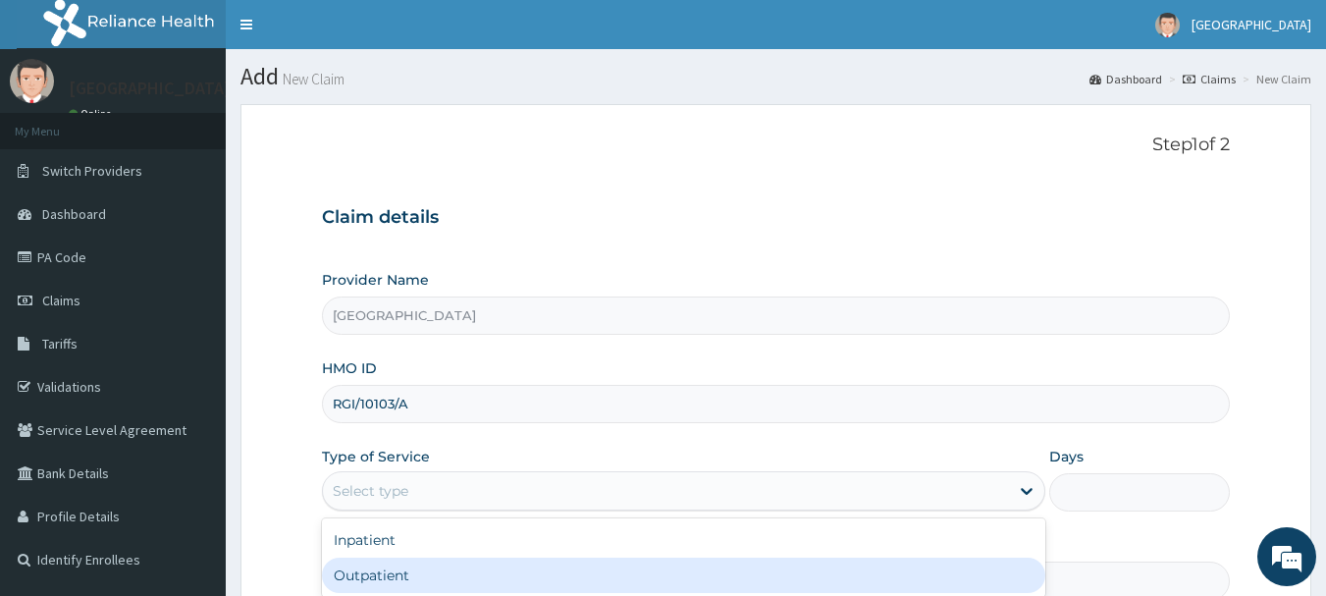
click at [367, 576] on div "Outpatient" at bounding box center [684, 575] width 724 height 35
type input "1"
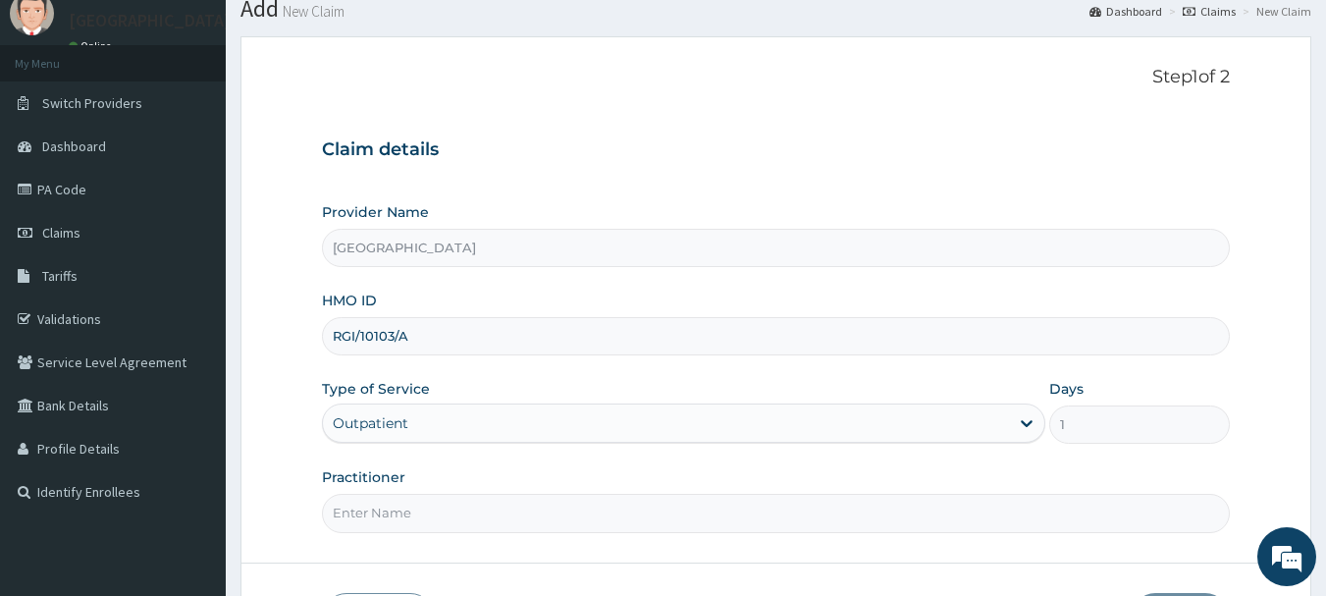
scroll to position [196, 0]
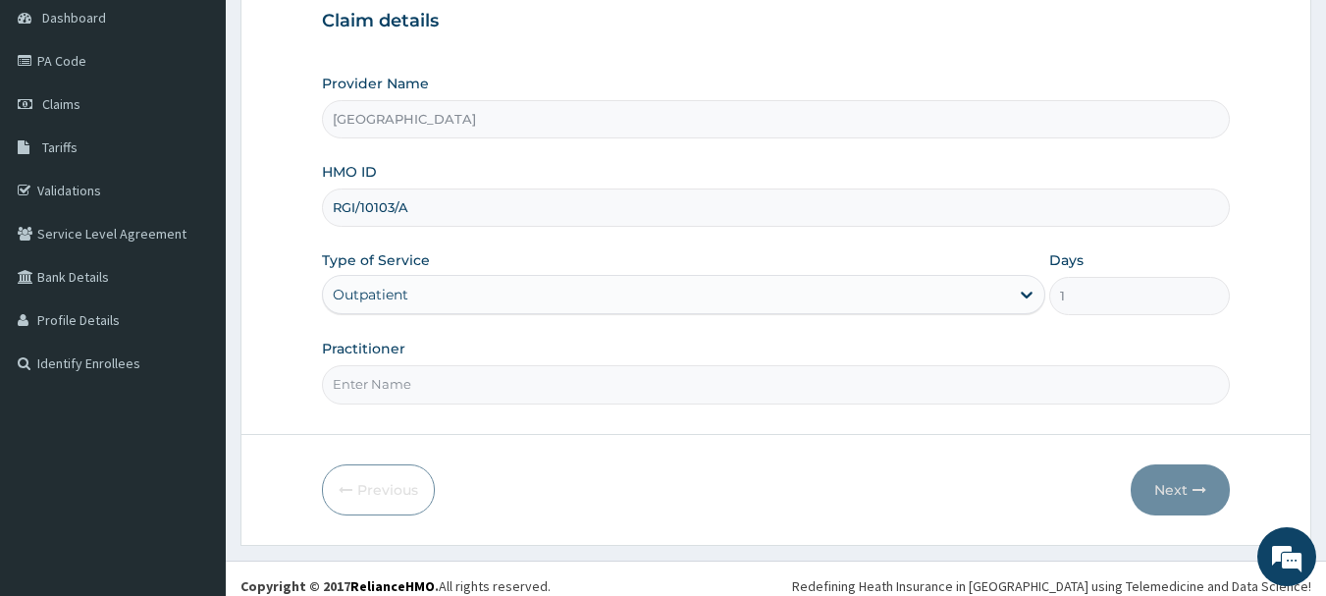
click at [399, 381] on input "Practitioner" at bounding box center [776, 384] width 909 height 38
type input "[PERSON_NAME]"
click at [1172, 484] on button "Next" at bounding box center [1180, 489] width 99 height 51
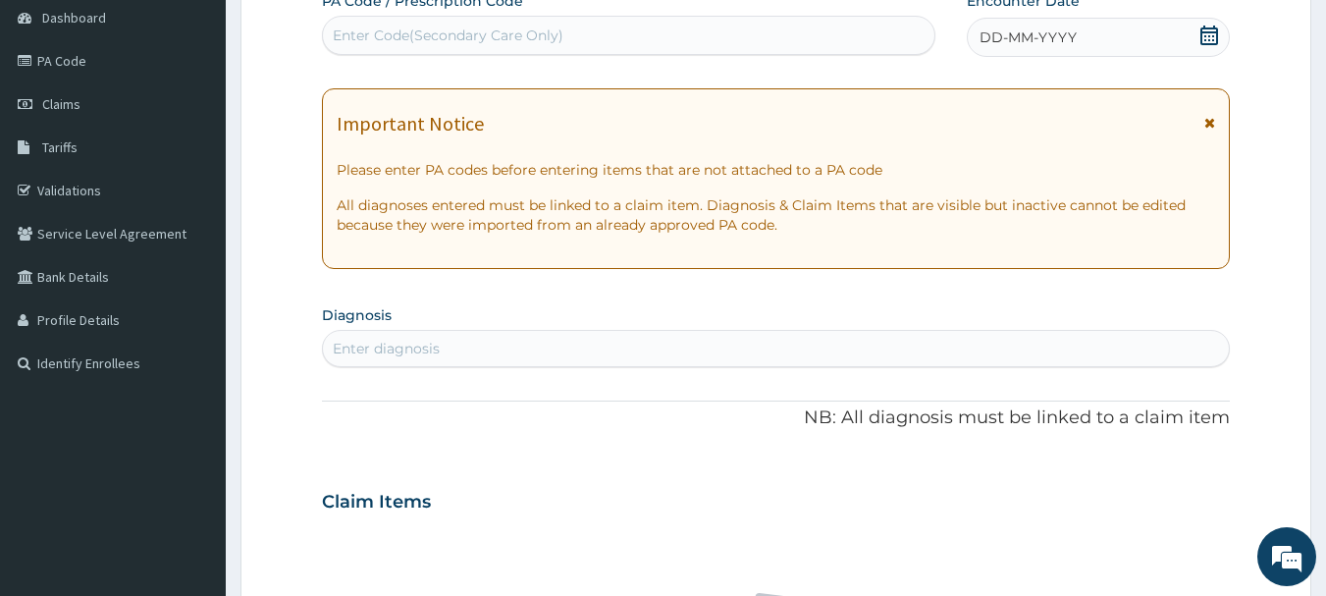
click at [1209, 34] on icon at bounding box center [1210, 36] width 20 height 20
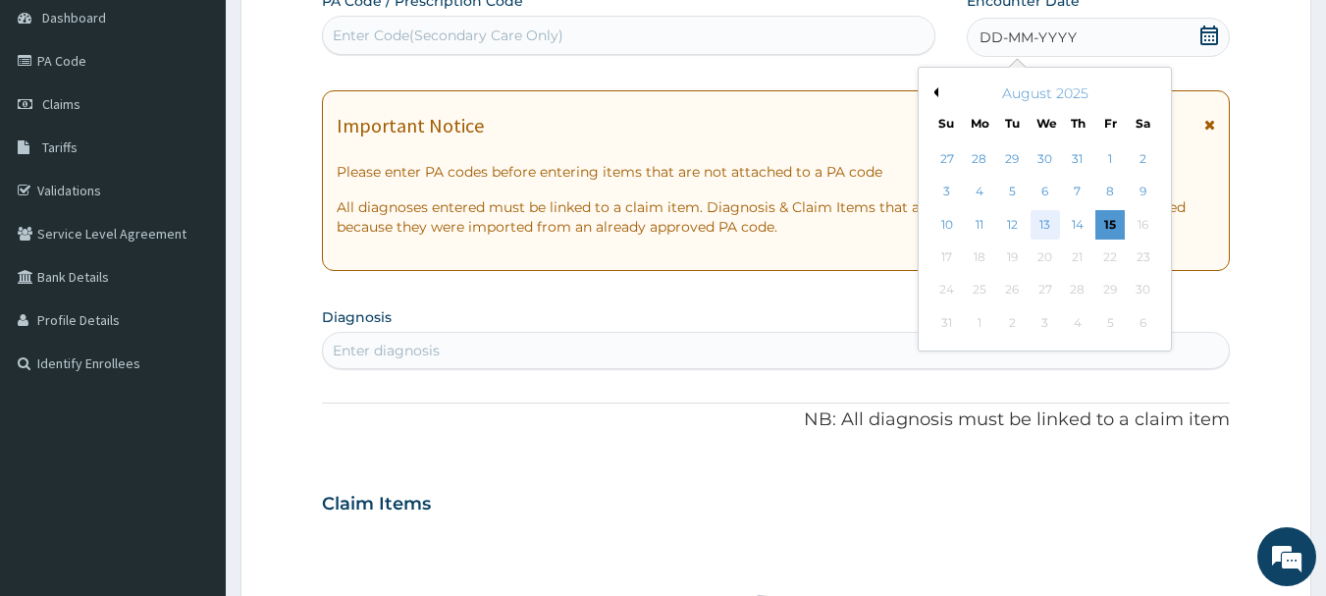
click at [1044, 227] on div "13" at bounding box center [1045, 224] width 29 height 29
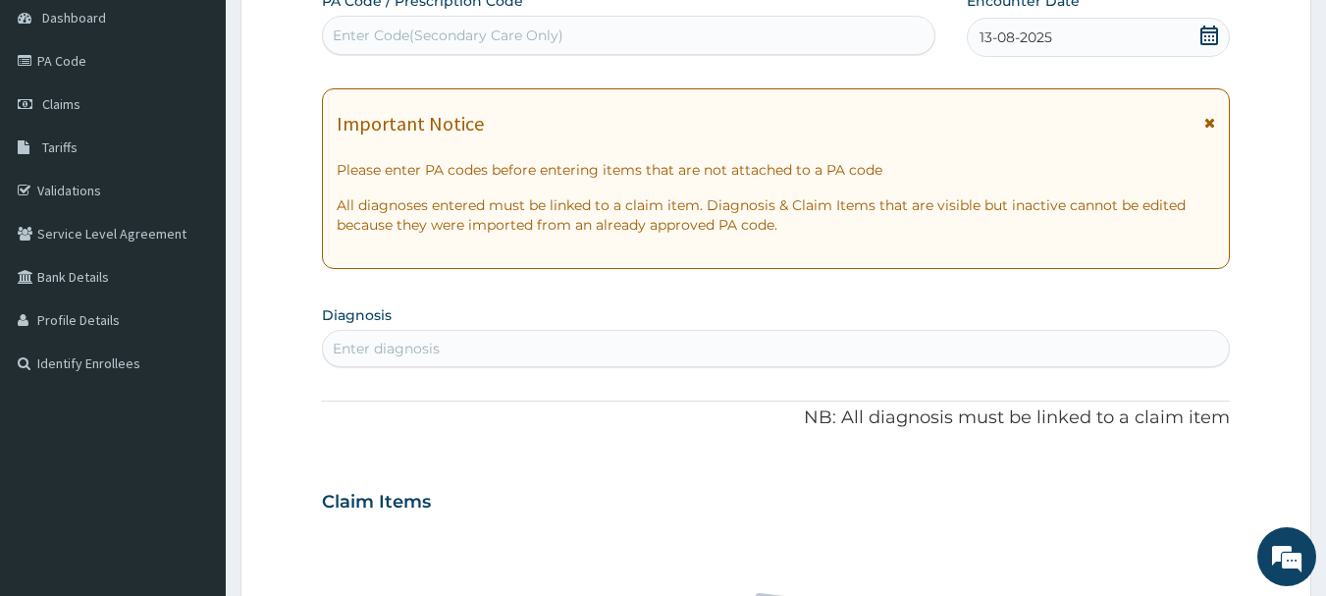
click at [463, 344] on div "Enter diagnosis" at bounding box center [776, 348] width 907 height 31
type input "[MEDICAL_DATA]"
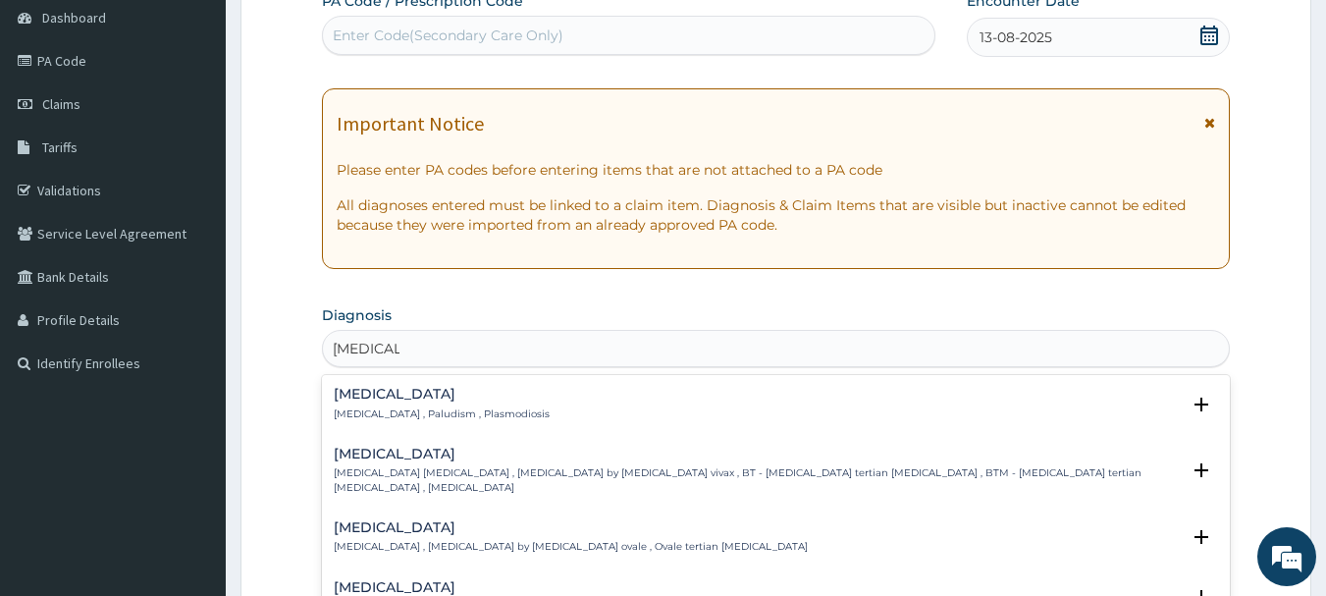
click at [469, 407] on p "[MEDICAL_DATA] , Paludism , Plasmodiosis" at bounding box center [442, 414] width 216 height 14
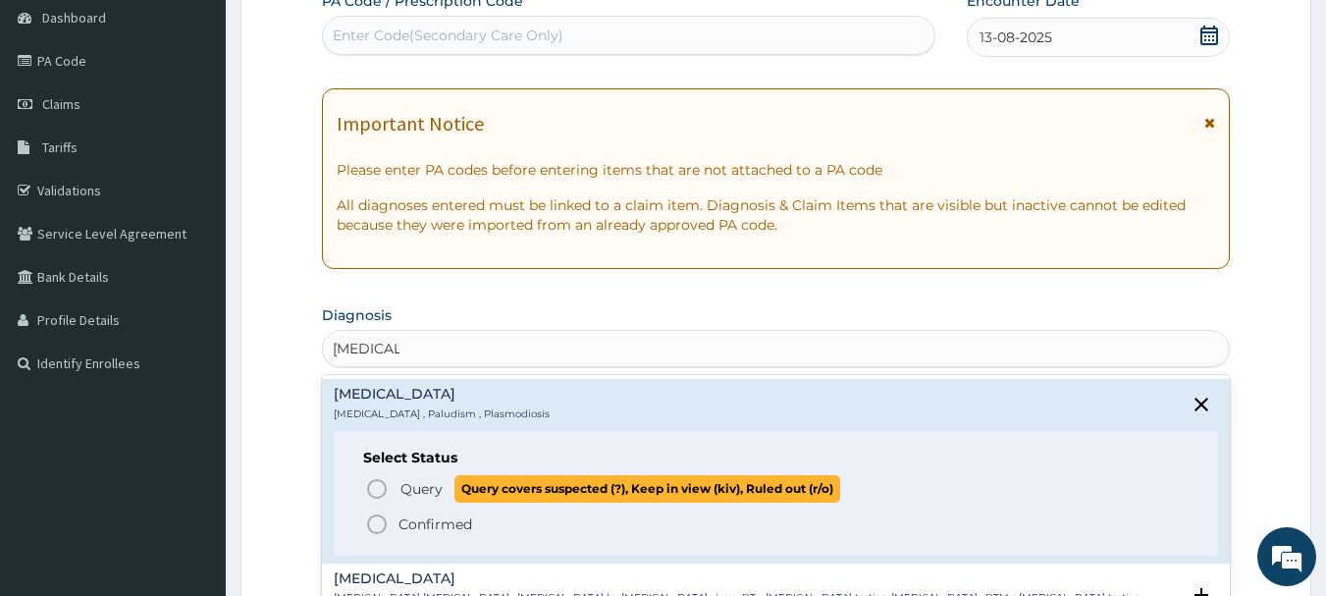
click at [401, 491] on span "Query" at bounding box center [422, 489] width 42 height 20
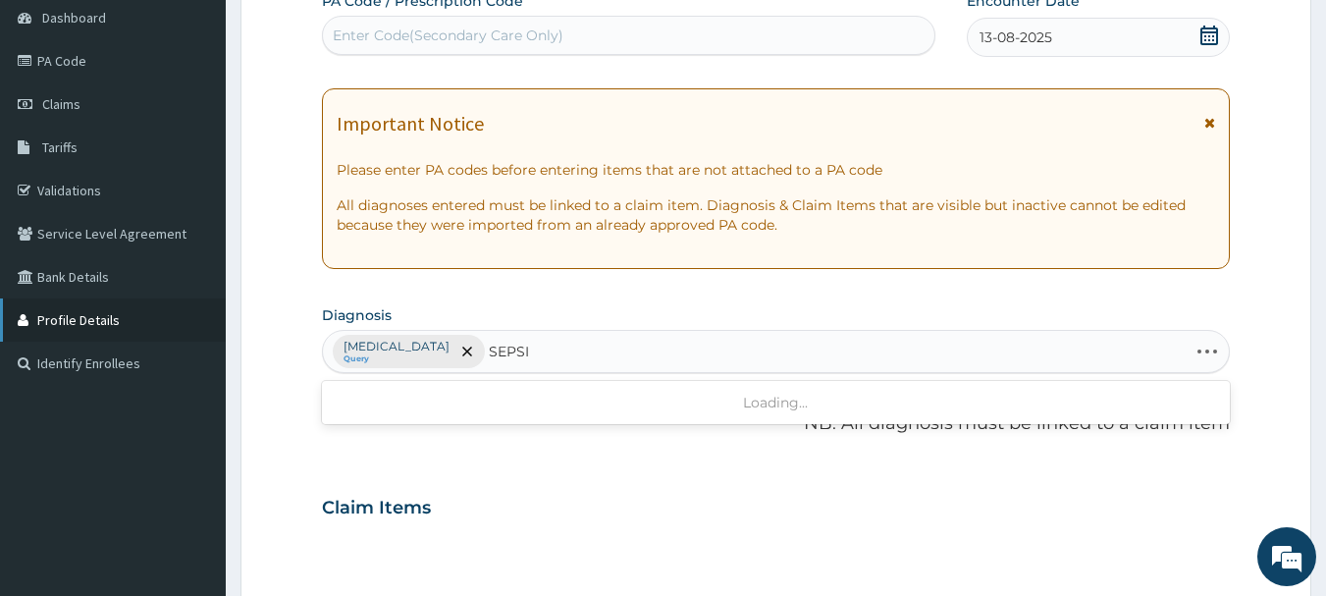
type input "[MEDICAL_DATA]"
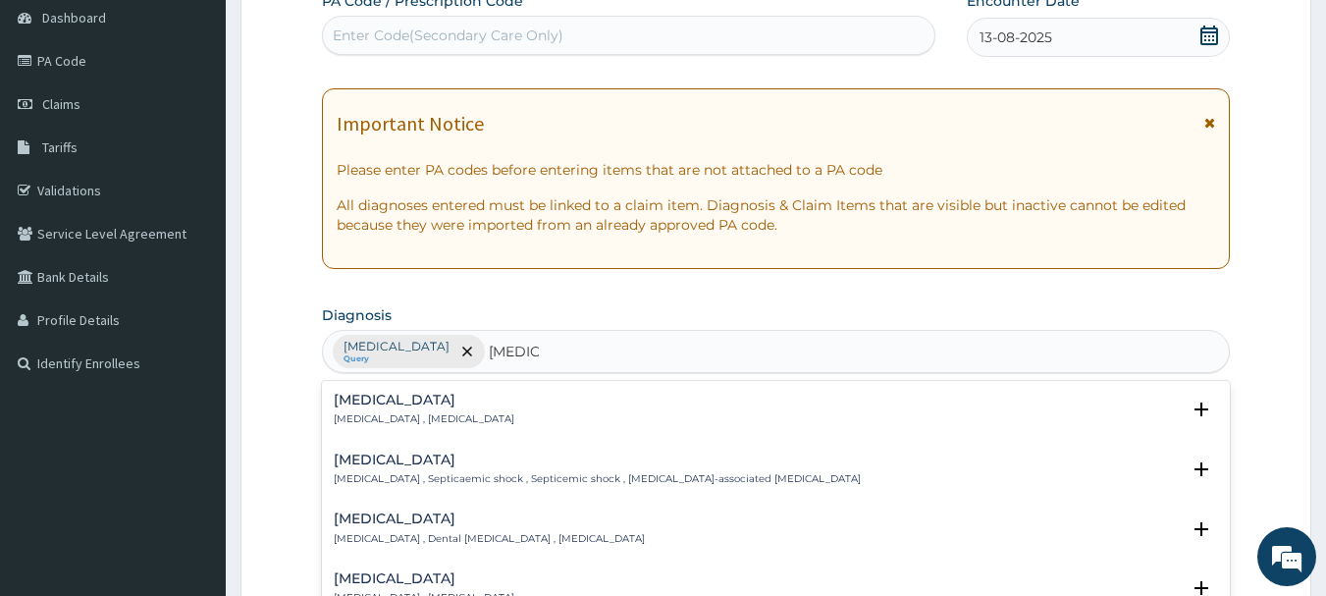
click at [388, 403] on h4 "[MEDICAL_DATA]" at bounding box center [424, 400] width 181 height 15
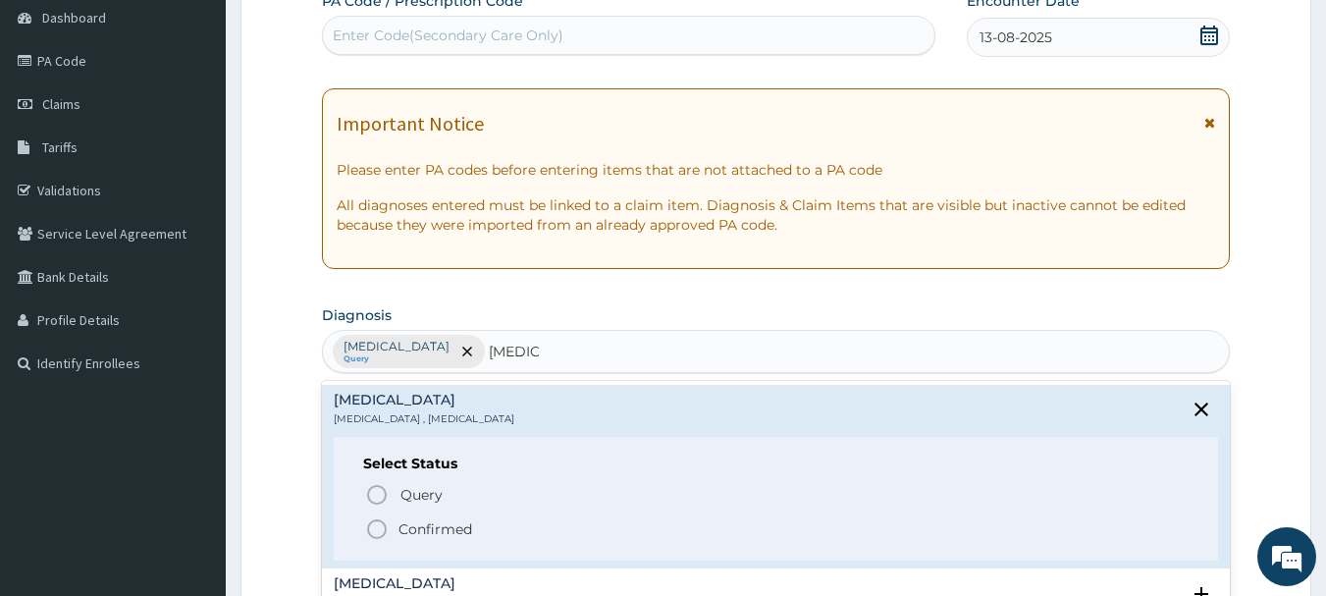
drag, startPoint x: 417, startPoint y: 530, endPoint x: 432, endPoint y: 511, distance: 24.5
click at [417, 531] on p "Confirmed" at bounding box center [436, 529] width 74 height 20
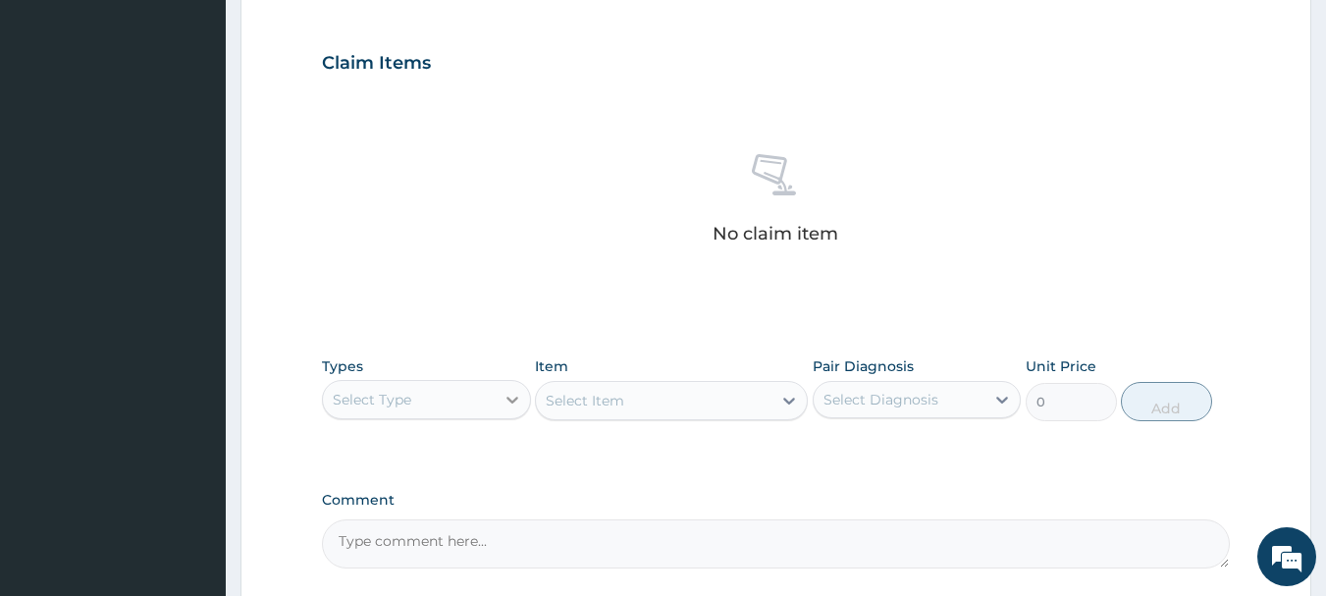
scroll to position [687, 0]
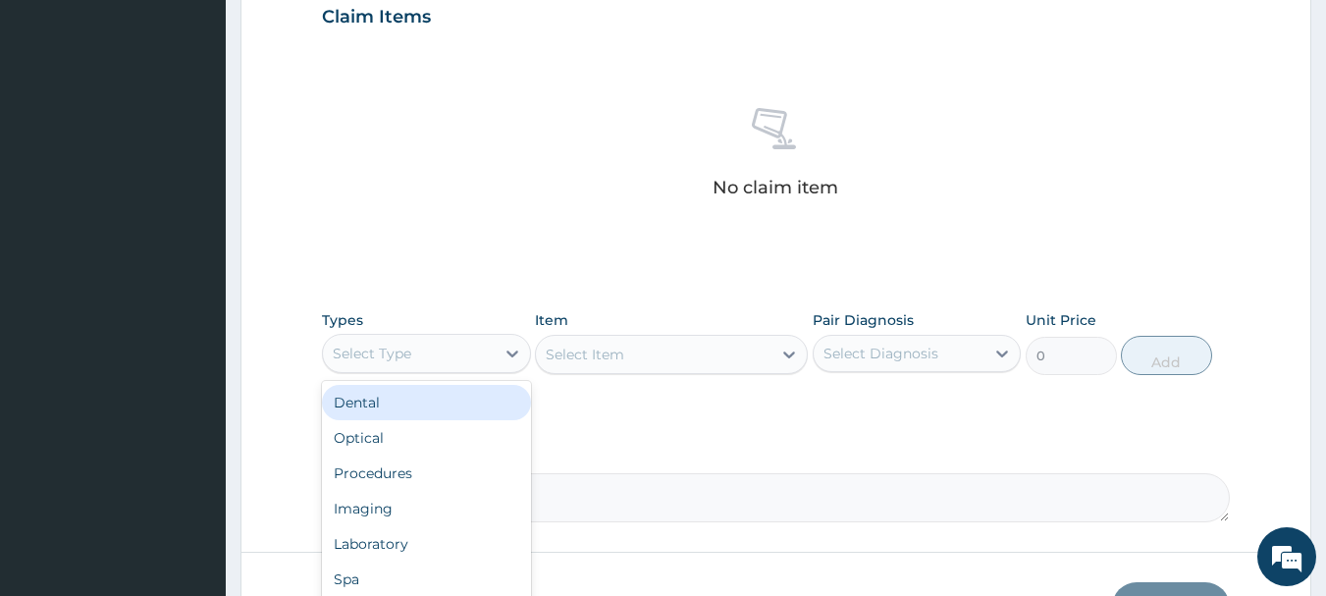
click at [395, 353] on div "Select Type" at bounding box center [372, 354] width 79 height 20
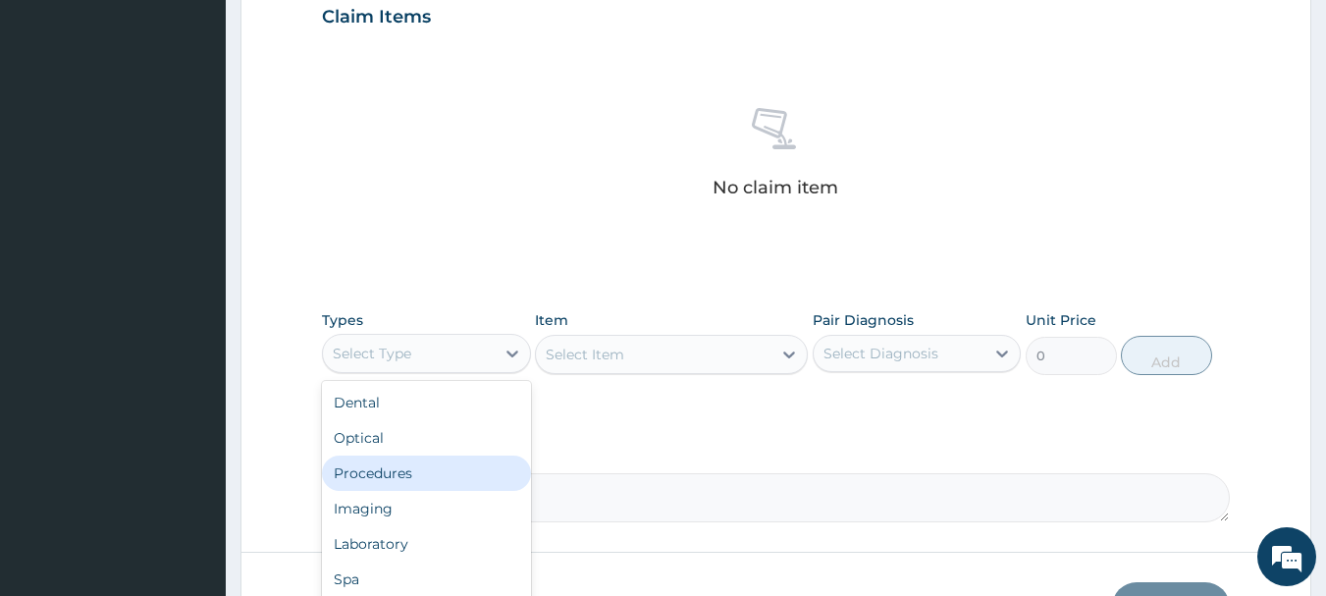
click at [404, 476] on div "Procedures" at bounding box center [426, 473] width 209 height 35
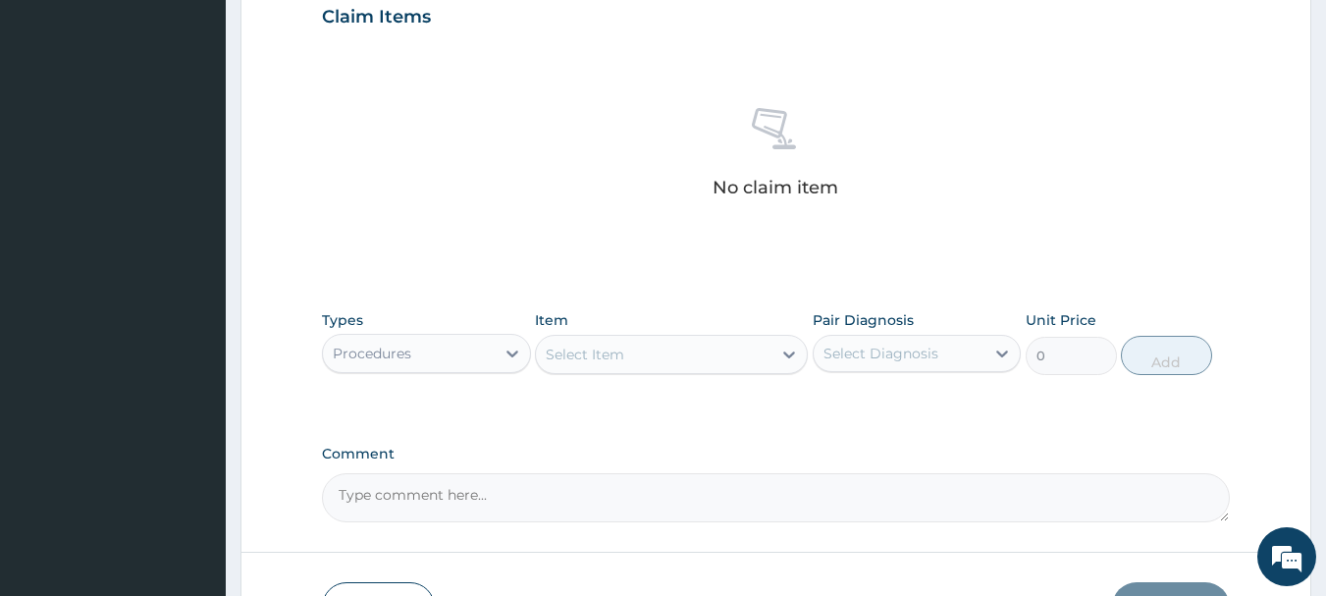
click at [749, 348] on div "Select Item" at bounding box center [654, 354] width 236 height 31
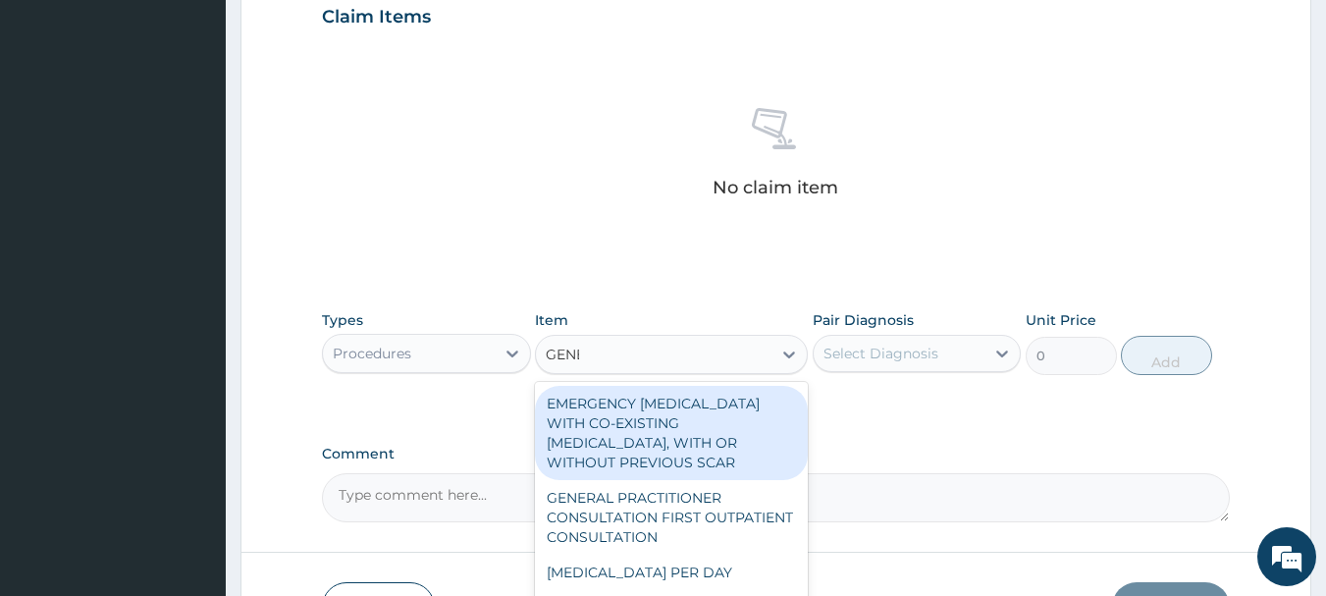
type input "GENER"
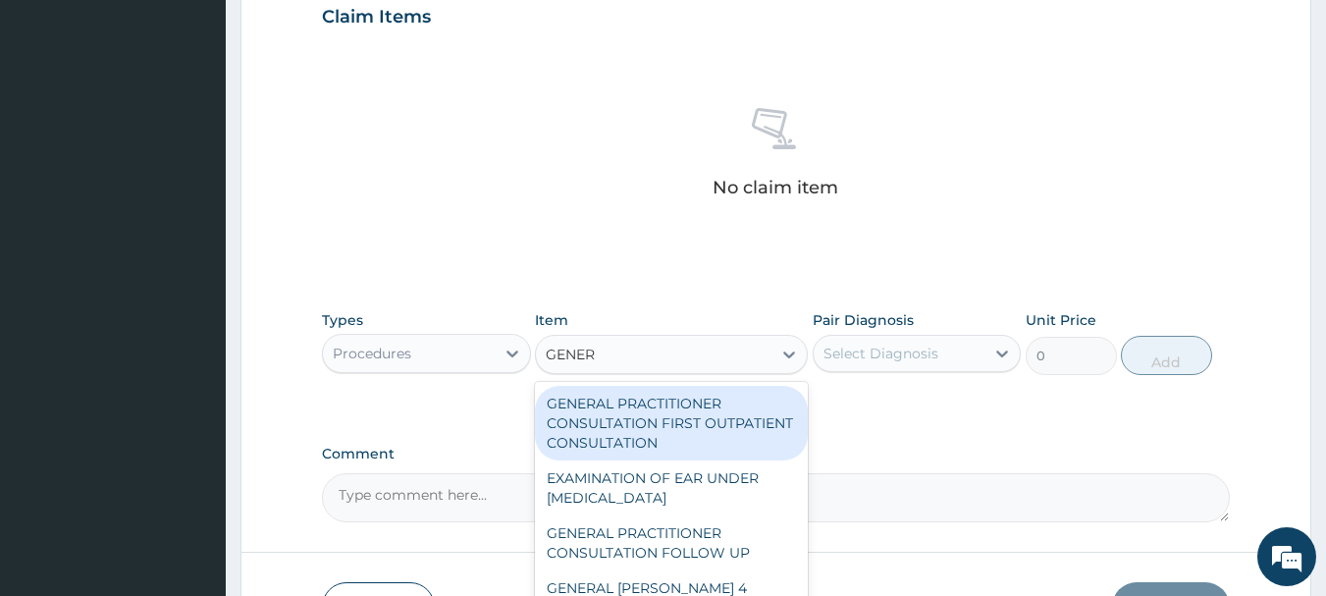
click at [699, 420] on div "GENERAL PRACTITIONER CONSULTATION FIRST OUTPATIENT CONSULTATION" at bounding box center [671, 423] width 273 height 75
type input "3548"
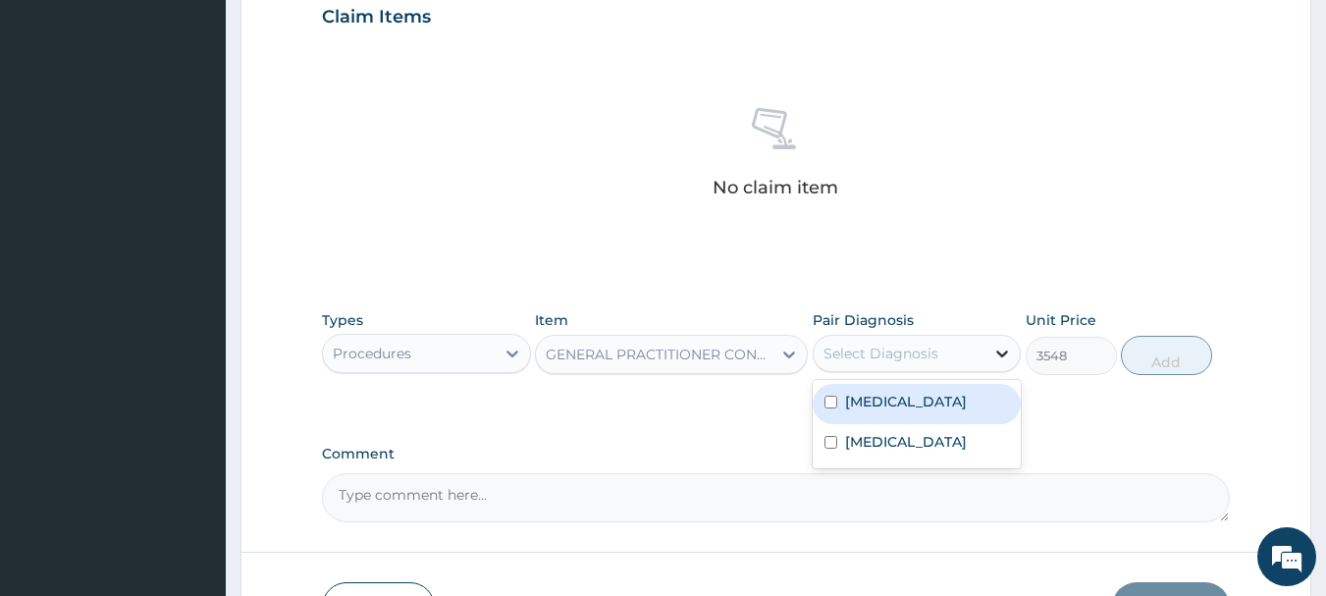
click at [989, 362] on div at bounding box center [1002, 353] width 35 height 35
click at [894, 403] on label "[MEDICAL_DATA]" at bounding box center [906, 402] width 122 height 20
checkbox input "true"
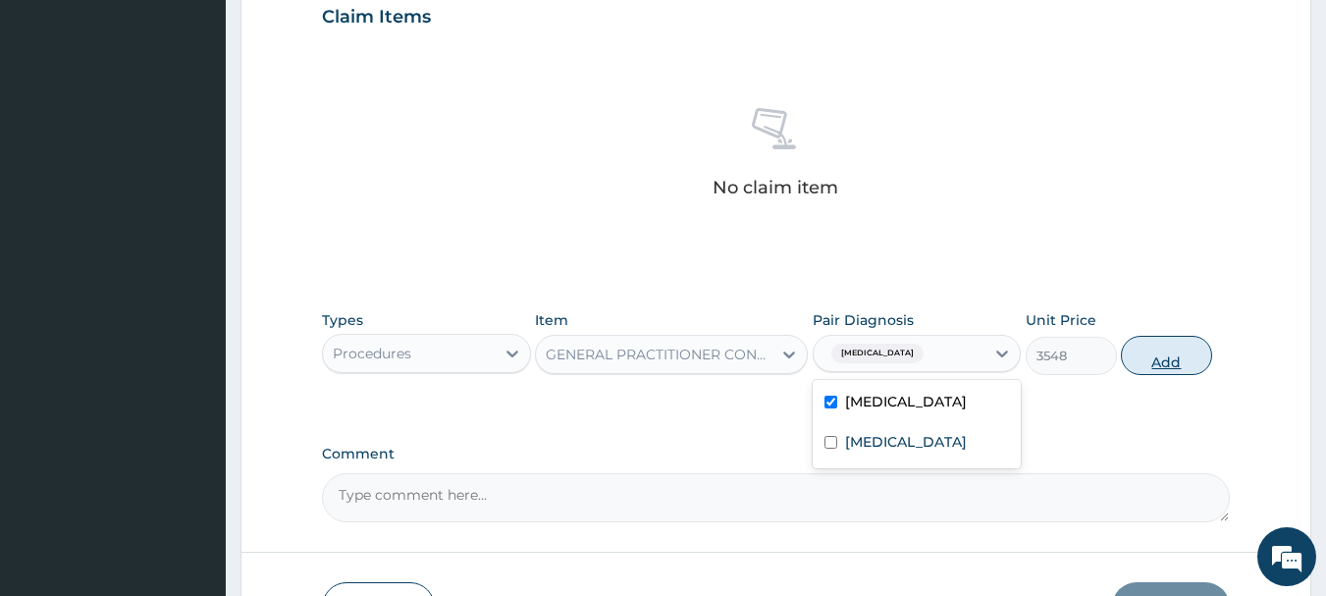
click at [1176, 354] on button "Add" at bounding box center [1166, 355] width 91 height 39
type input "0"
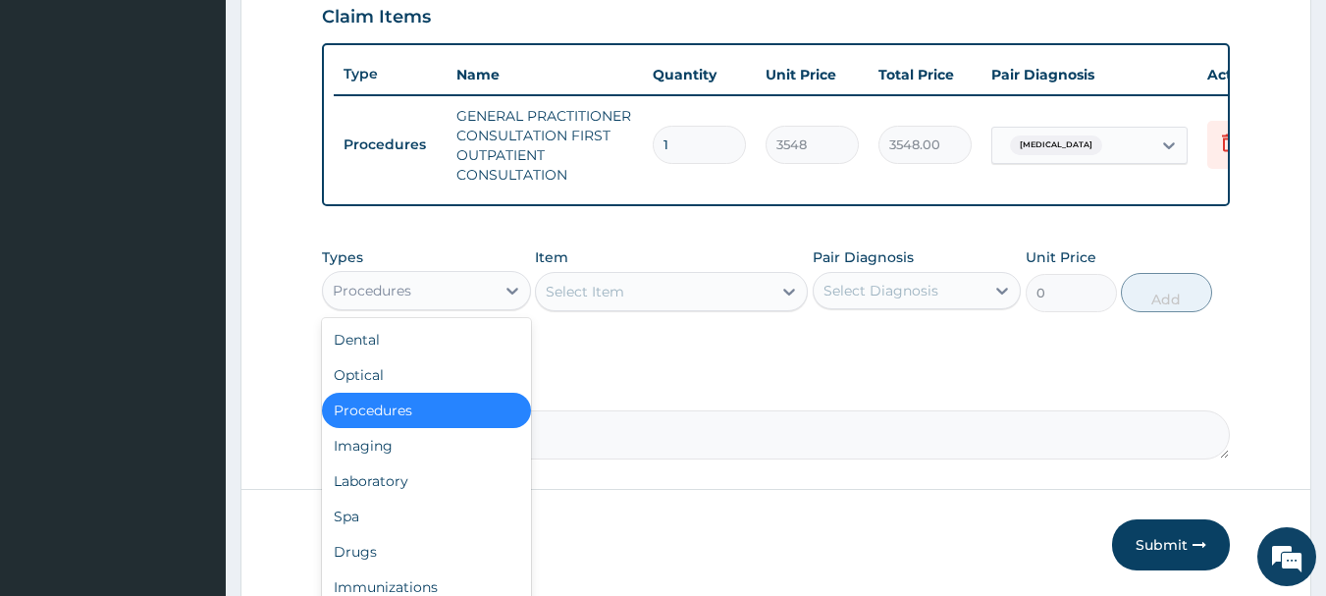
click at [451, 304] on div "Procedures" at bounding box center [409, 290] width 172 height 31
click at [403, 491] on div "Laboratory" at bounding box center [426, 480] width 209 height 35
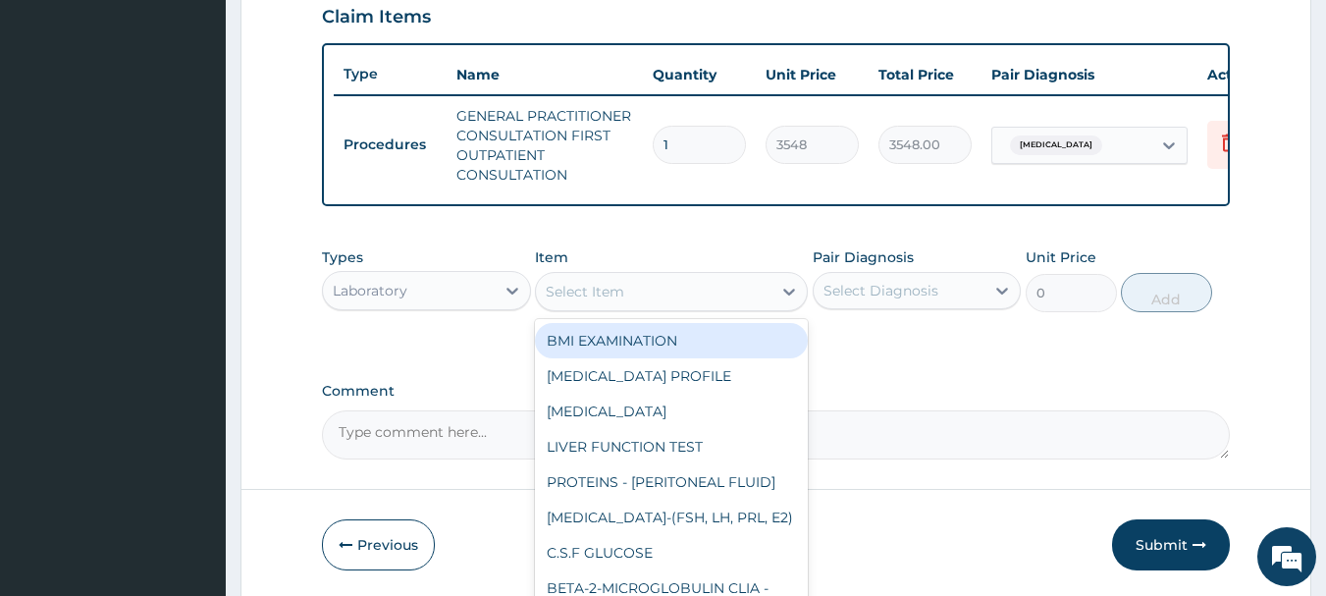
click at [708, 301] on div "Select Item" at bounding box center [654, 291] width 236 height 31
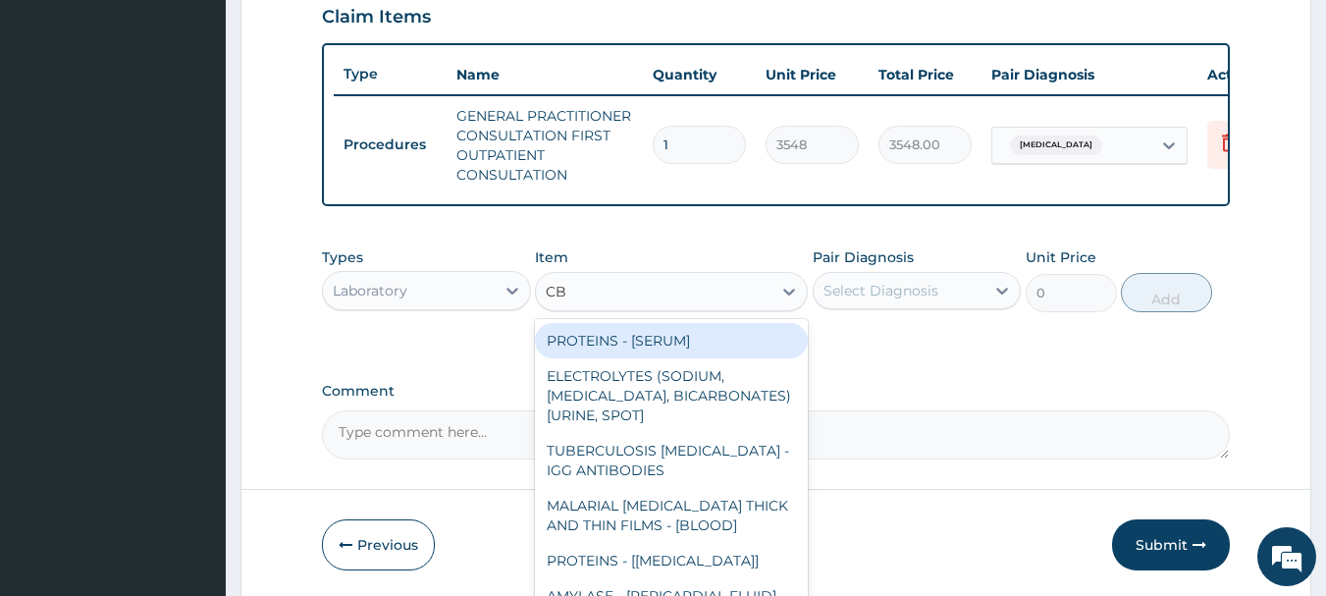
type input "CBC"
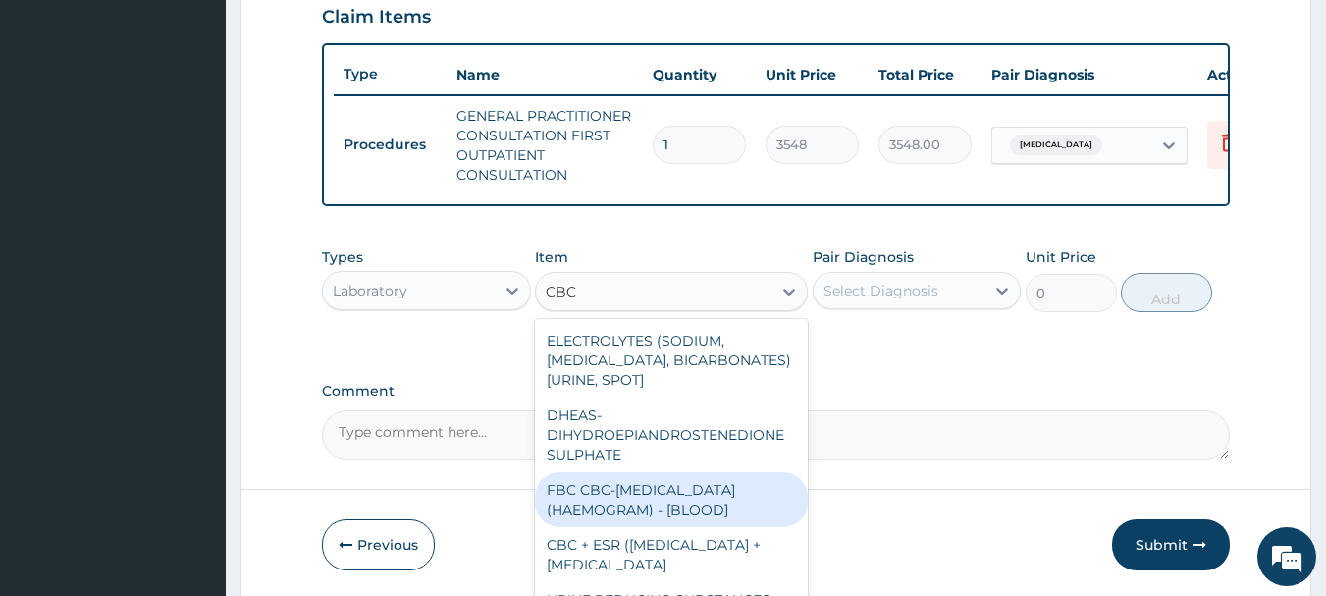
click at [669, 515] on div "FBC CBC-[MEDICAL_DATA] (HAEMOGRAM) - [BLOOD]" at bounding box center [671, 499] width 273 height 55
type input "4300"
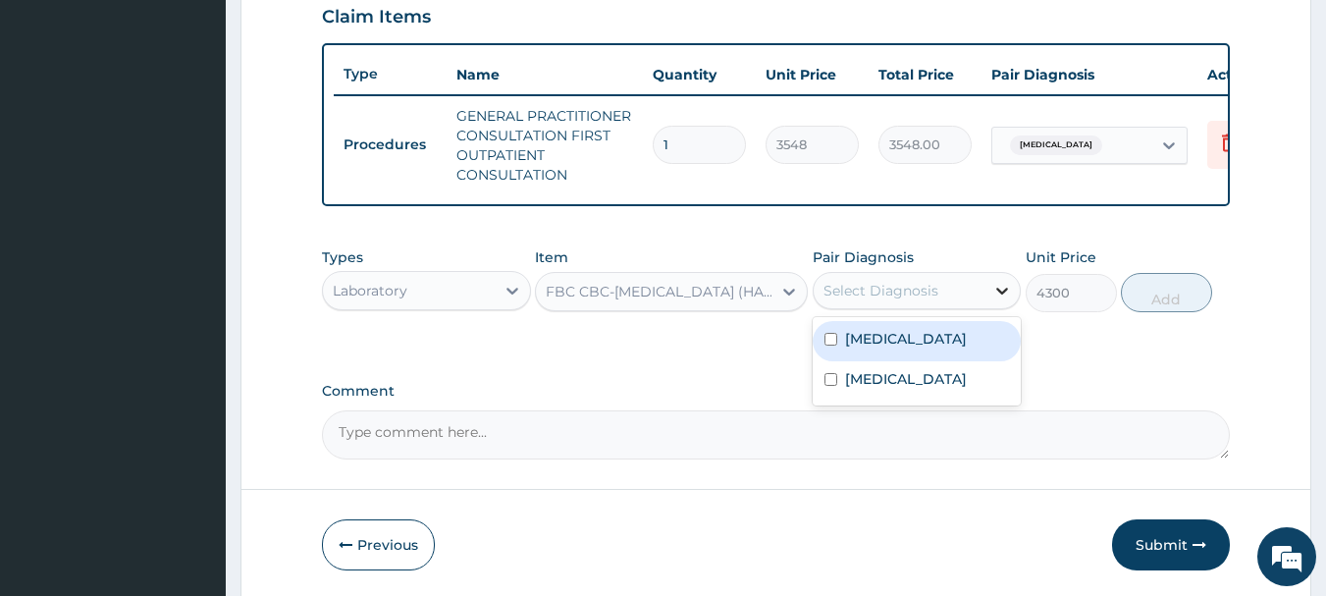
click at [1005, 300] on icon at bounding box center [1003, 291] width 20 height 20
click at [901, 350] on div "[MEDICAL_DATA]" at bounding box center [917, 341] width 209 height 40
checkbox input "true"
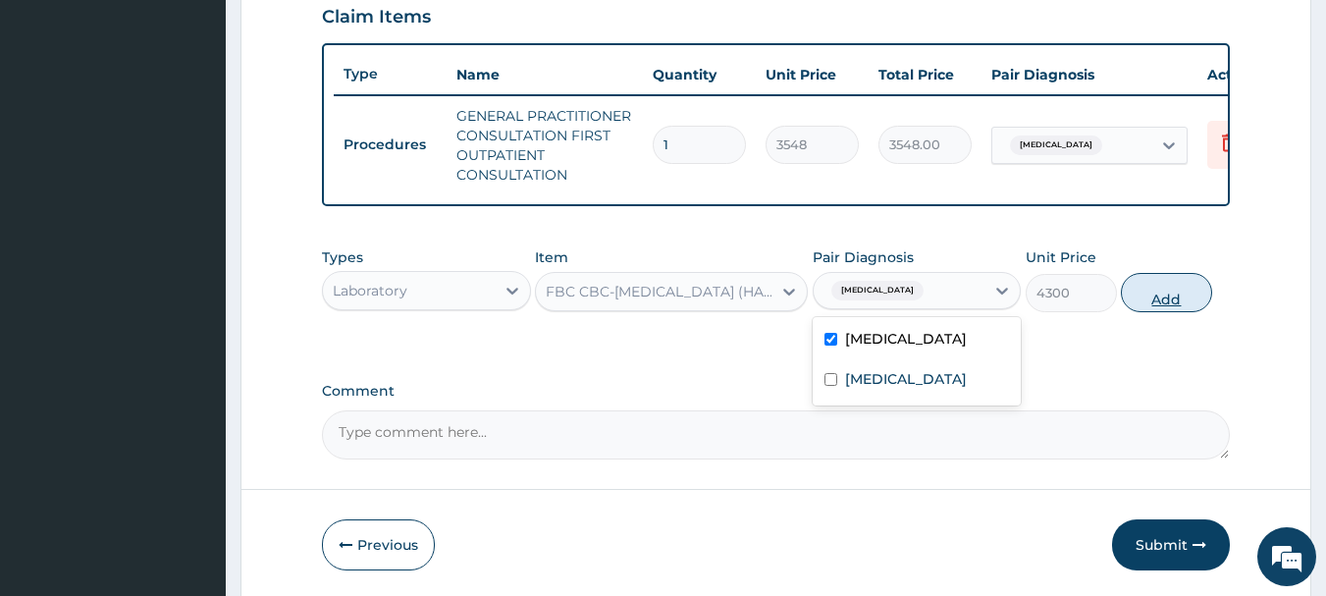
click at [1182, 303] on button "Add" at bounding box center [1166, 292] width 91 height 39
type input "0"
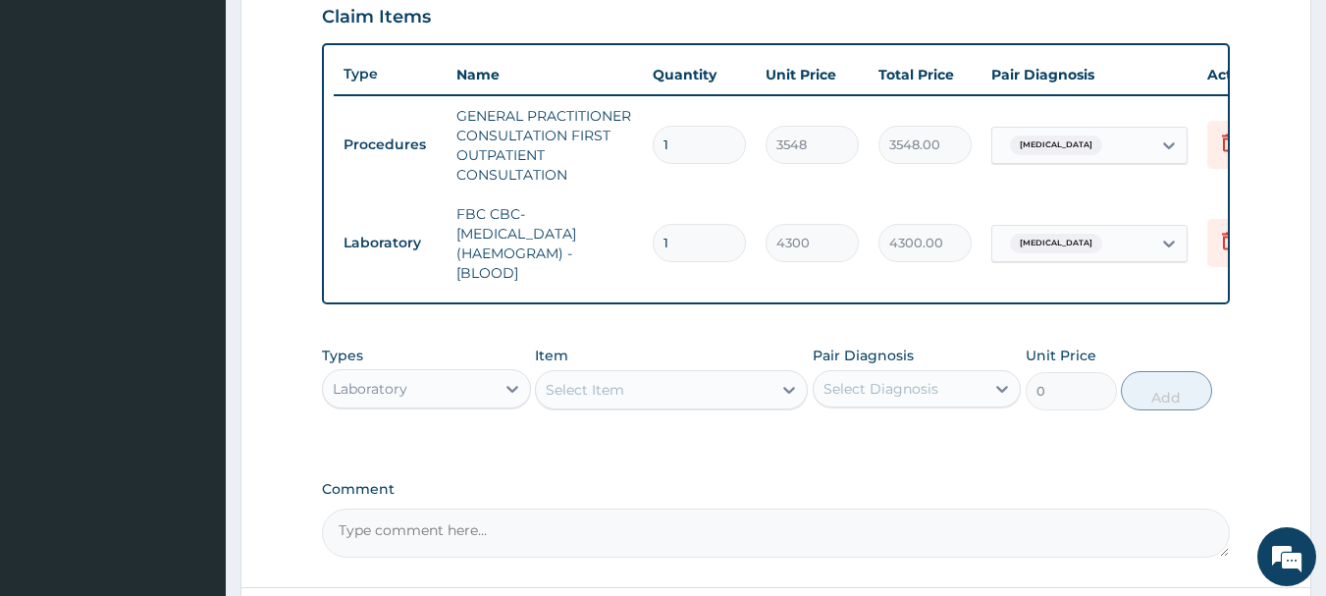
click at [659, 396] on div "Select Item" at bounding box center [654, 389] width 236 height 31
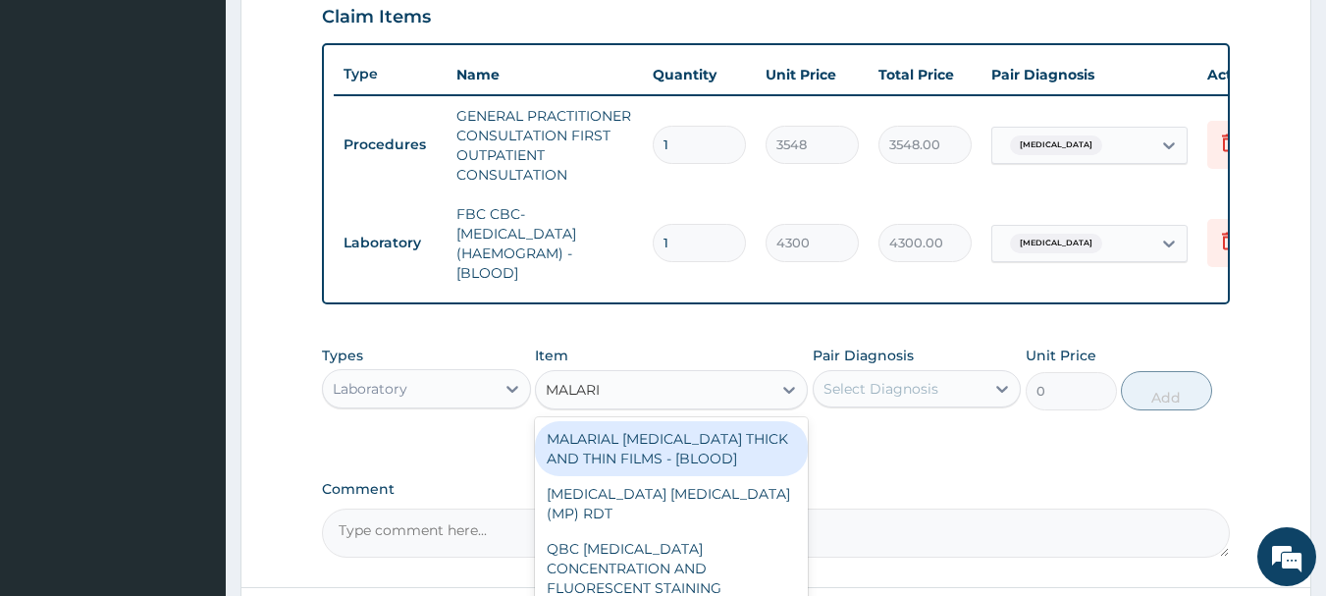
type input "MALARIA"
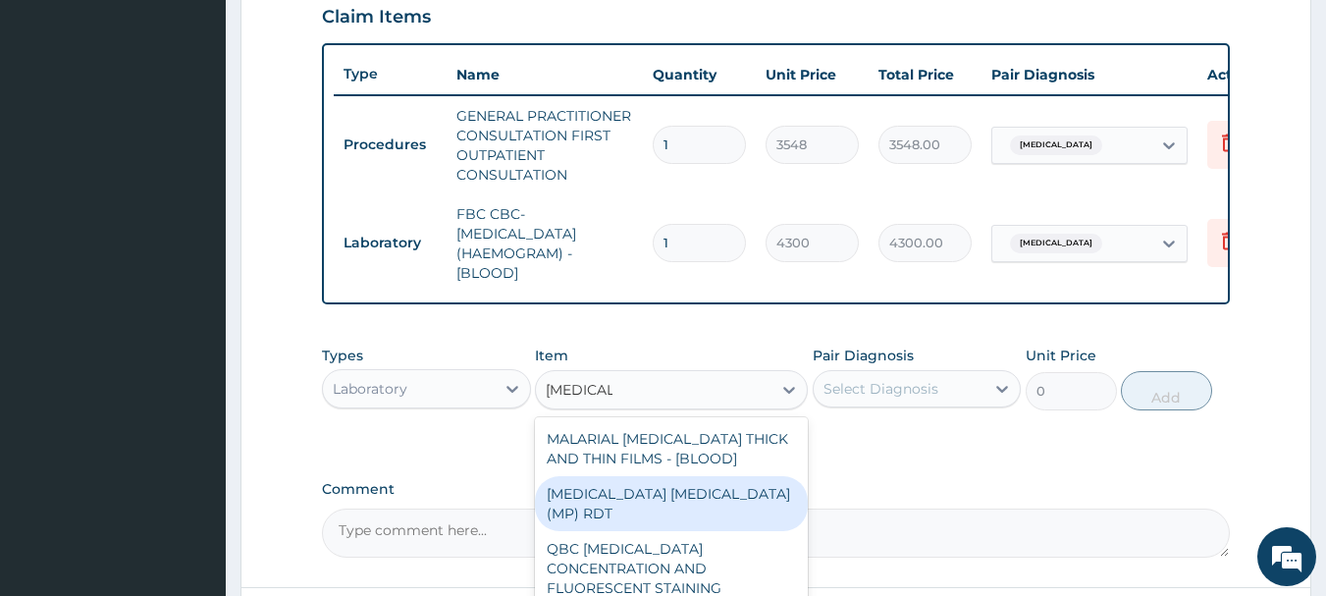
click at [661, 502] on div "MALARIA PARASITE (MP) RDT" at bounding box center [671, 503] width 273 height 55
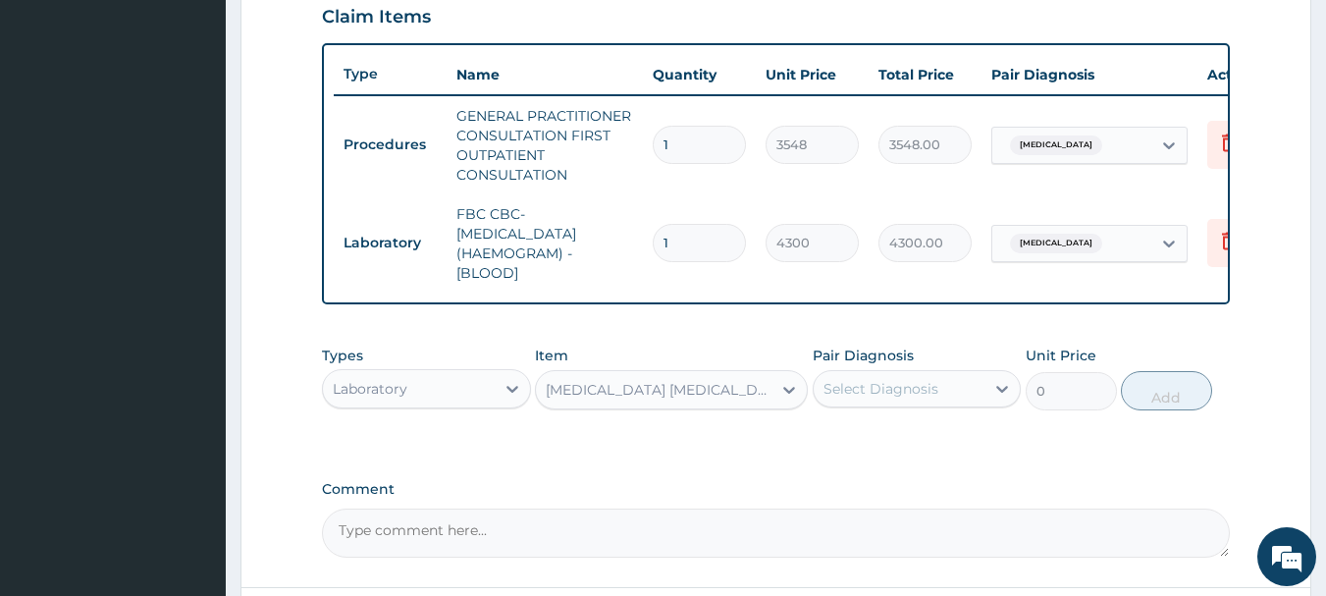
type input "1613"
click at [1001, 393] on icon at bounding box center [1004, 389] width 12 height 7
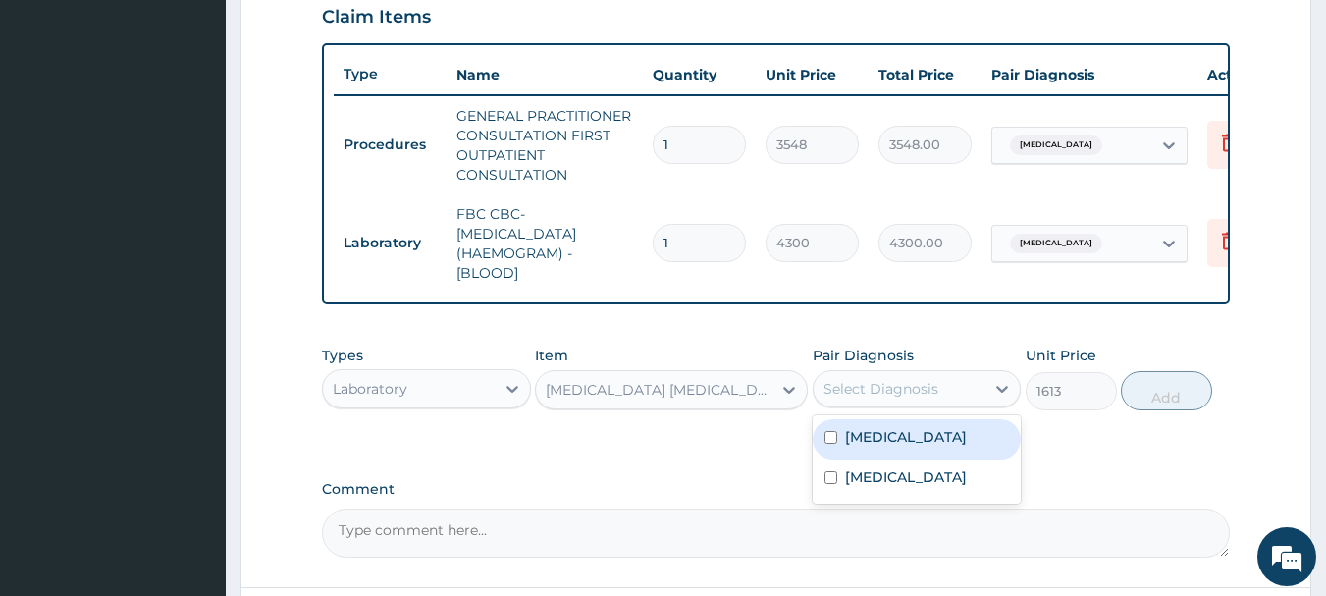
click at [831, 444] on input "checkbox" at bounding box center [831, 437] width 13 height 13
checkbox input "true"
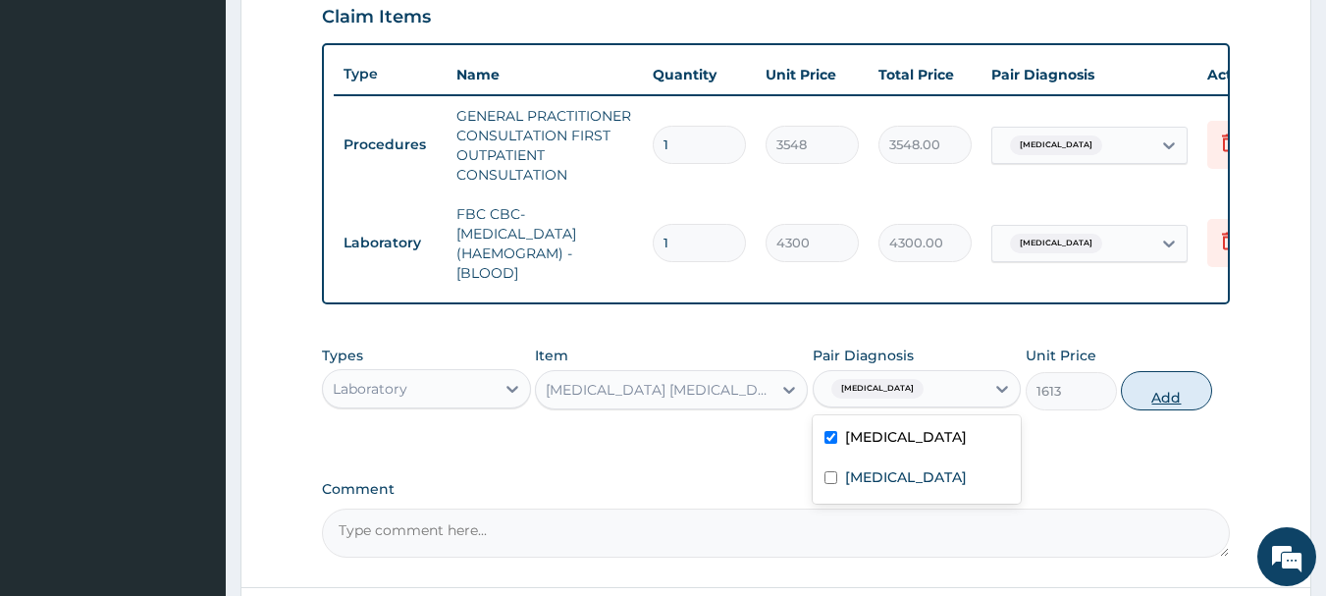
click at [1164, 403] on button "Add" at bounding box center [1166, 390] width 91 height 39
type input "0"
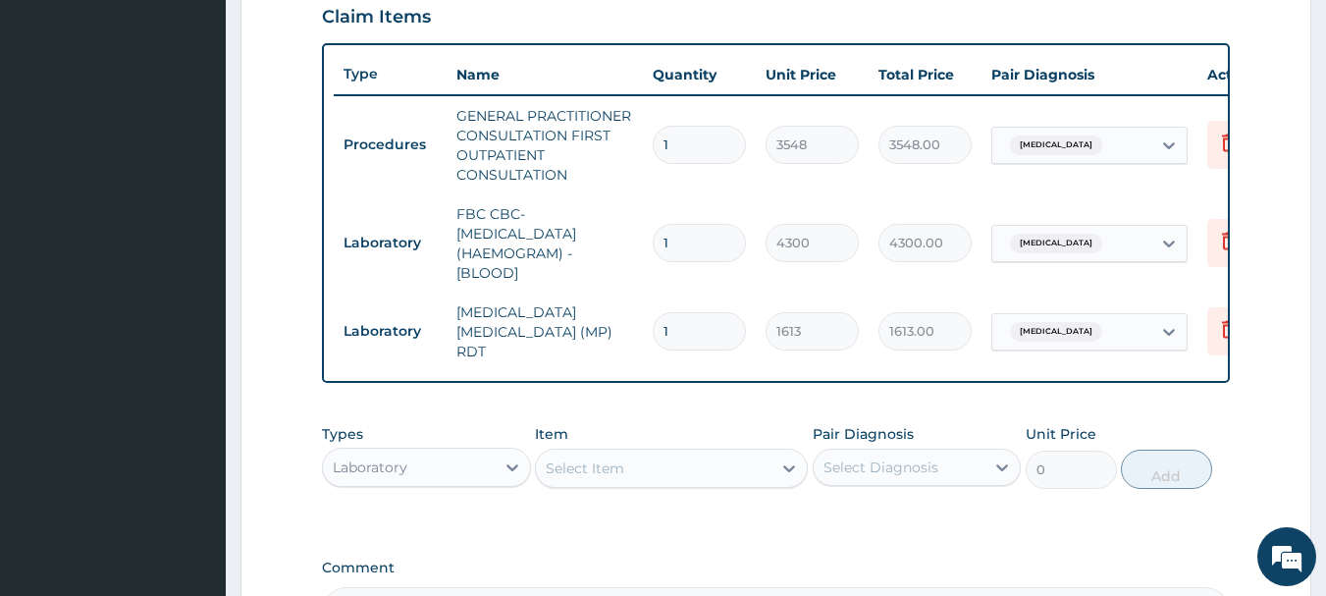
click at [455, 473] on div "Laboratory" at bounding box center [409, 467] width 172 height 31
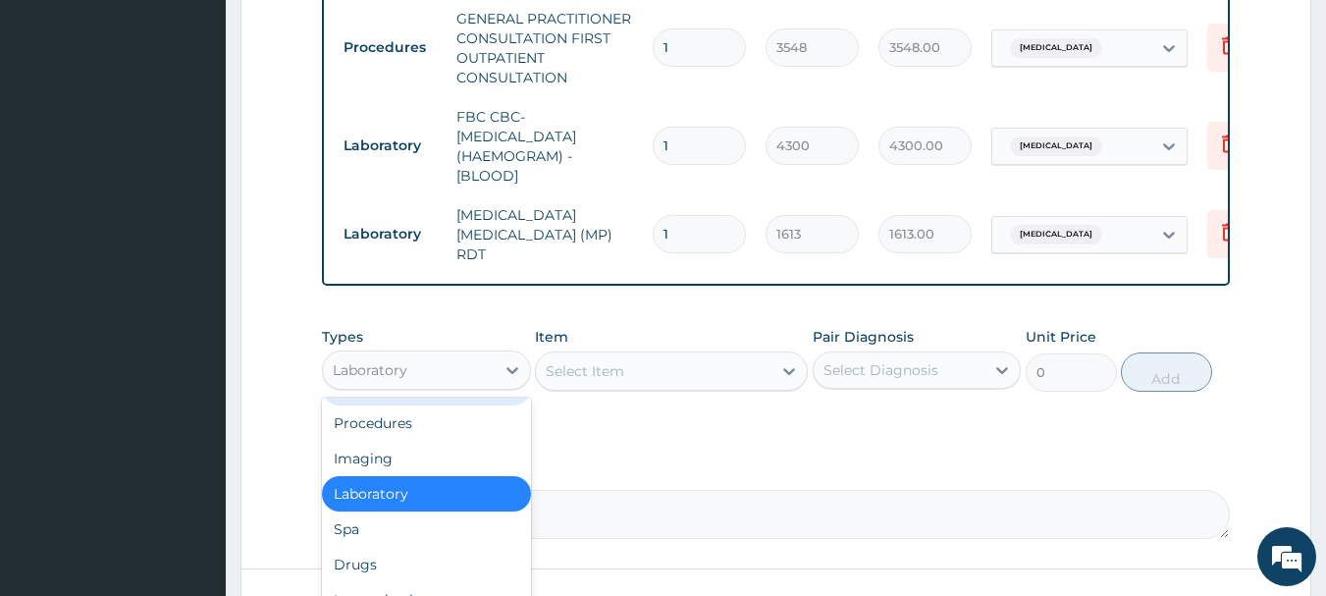
scroll to position [938, 0]
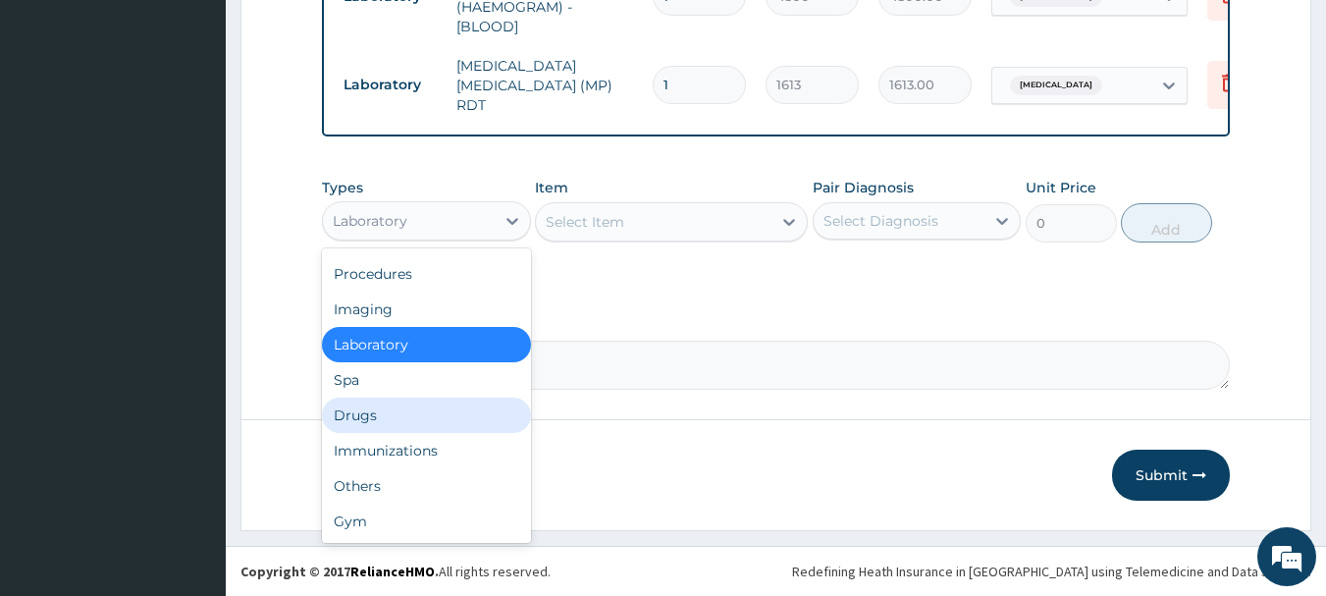
click at [373, 421] on div "Drugs" at bounding box center [426, 415] width 209 height 35
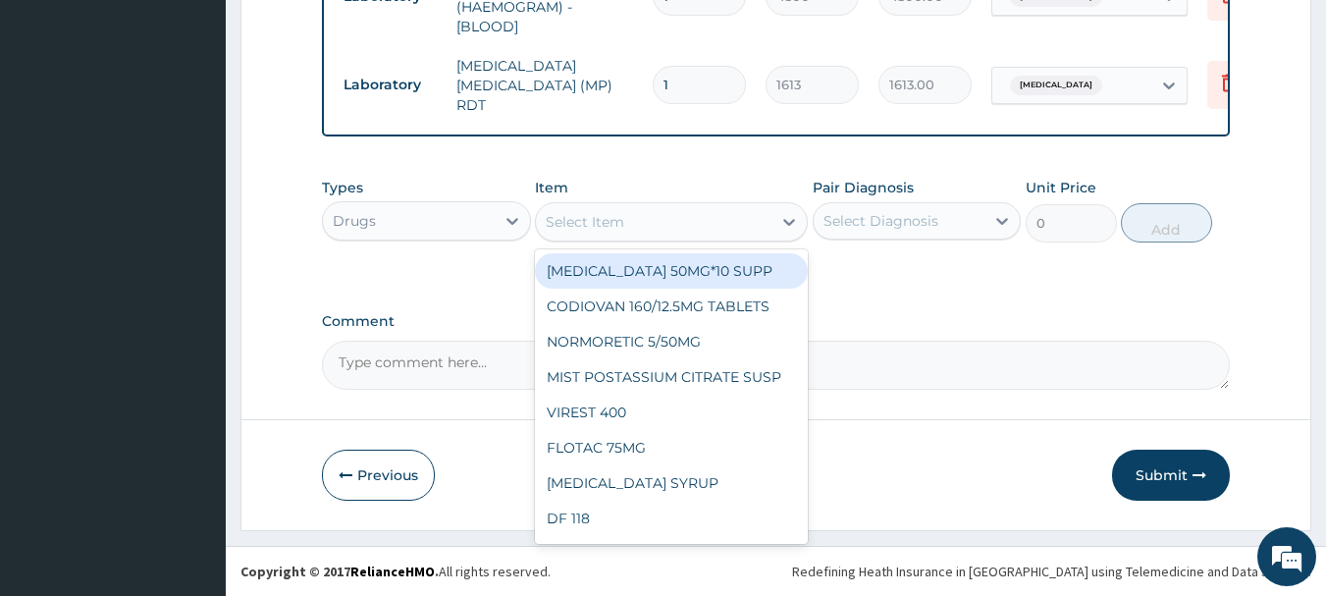
click at [690, 224] on div "Select Item" at bounding box center [654, 221] width 236 height 31
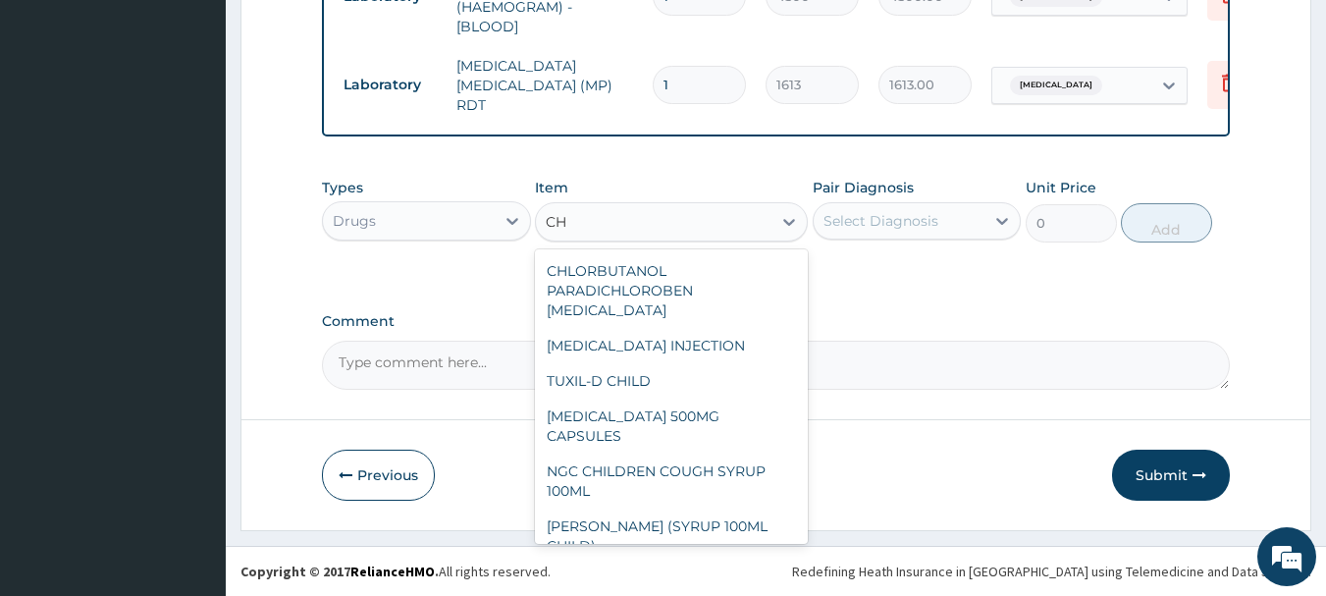
type input "C"
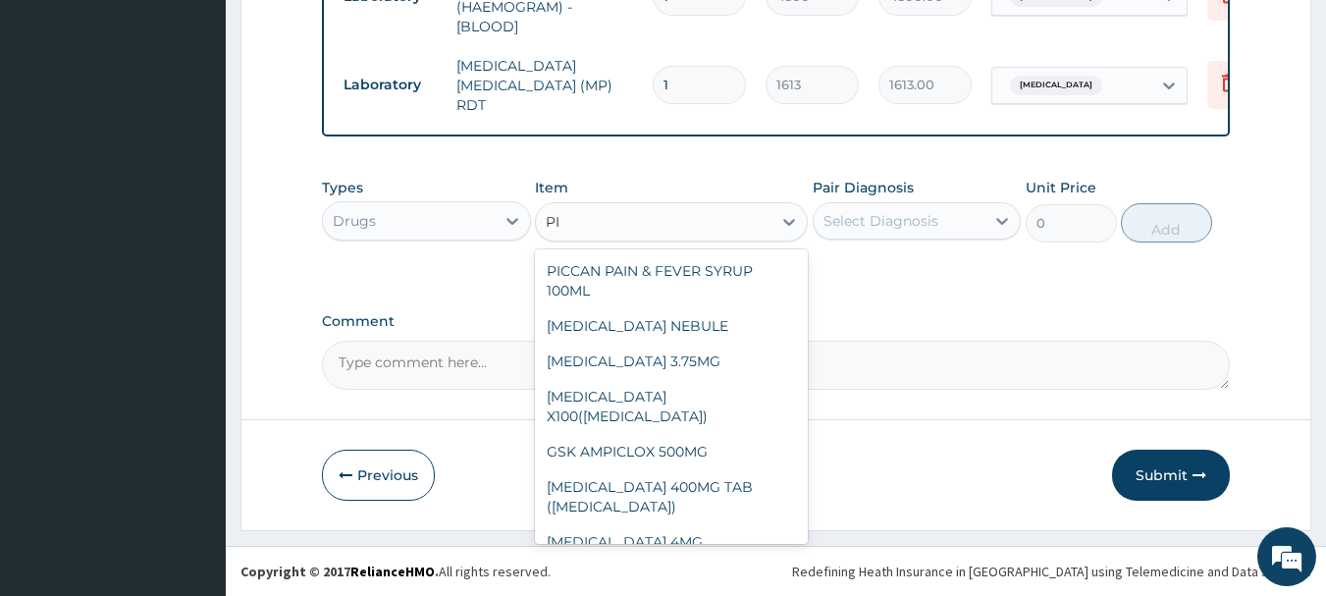
type input "P"
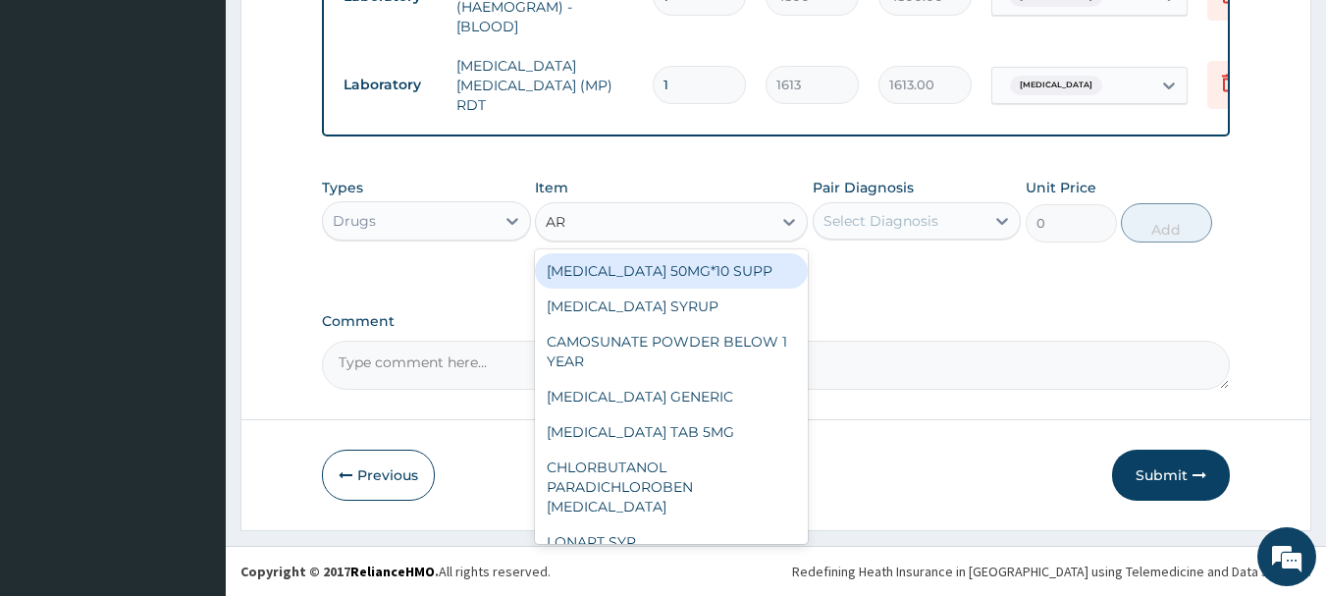
type input "ART"
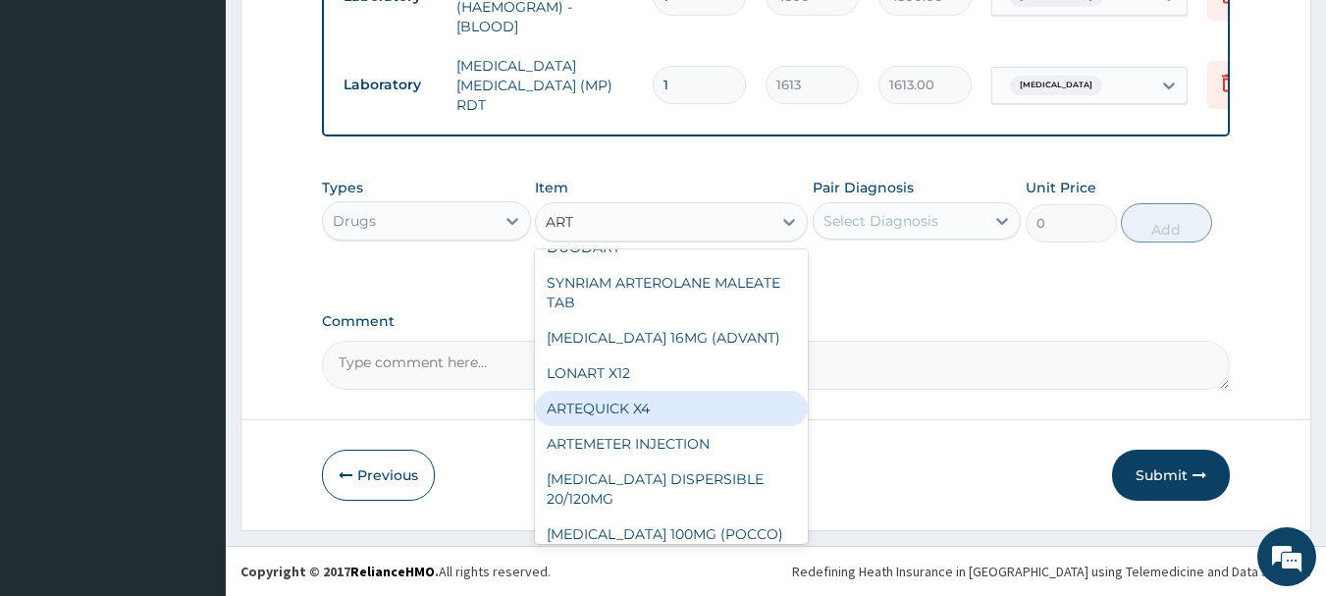
scroll to position [393, 0]
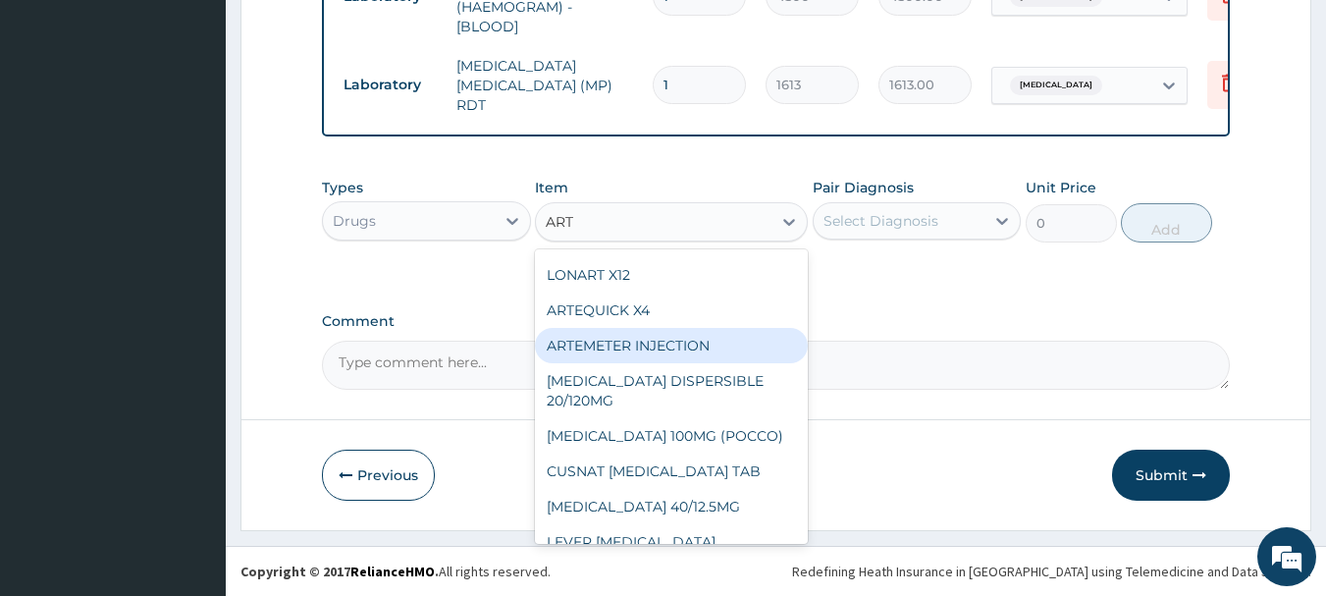
click at [633, 328] on div "ARTEMETER INJECTION" at bounding box center [671, 345] width 273 height 35
type input "946"
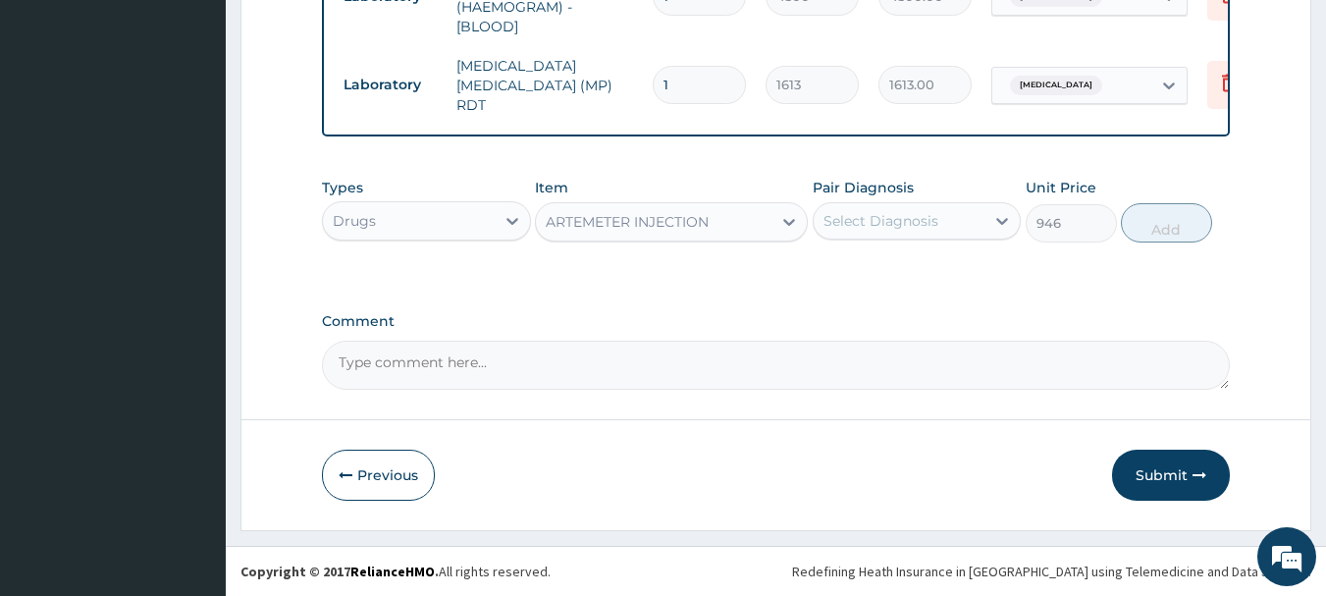
click at [866, 215] on div "Select Diagnosis" at bounding box center [881, 221] width 115 height 20
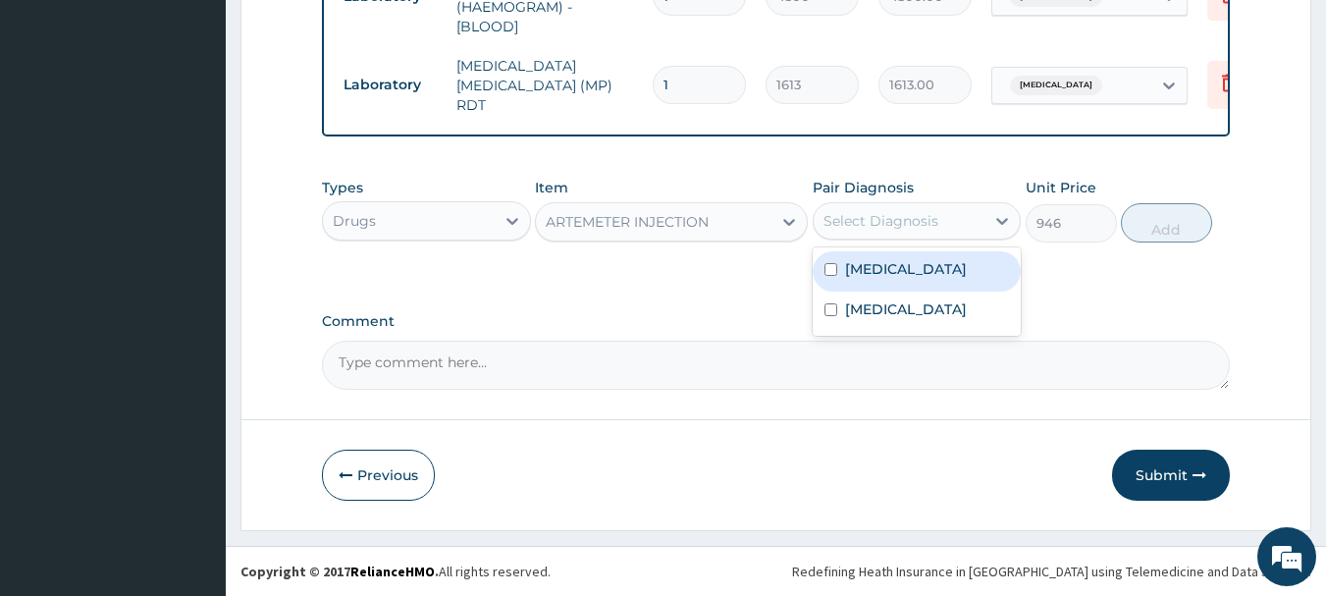
click at [869, 266] on label "Malaria" at bounding box center [906, 269] width 122 height 20
checkbox input "true"
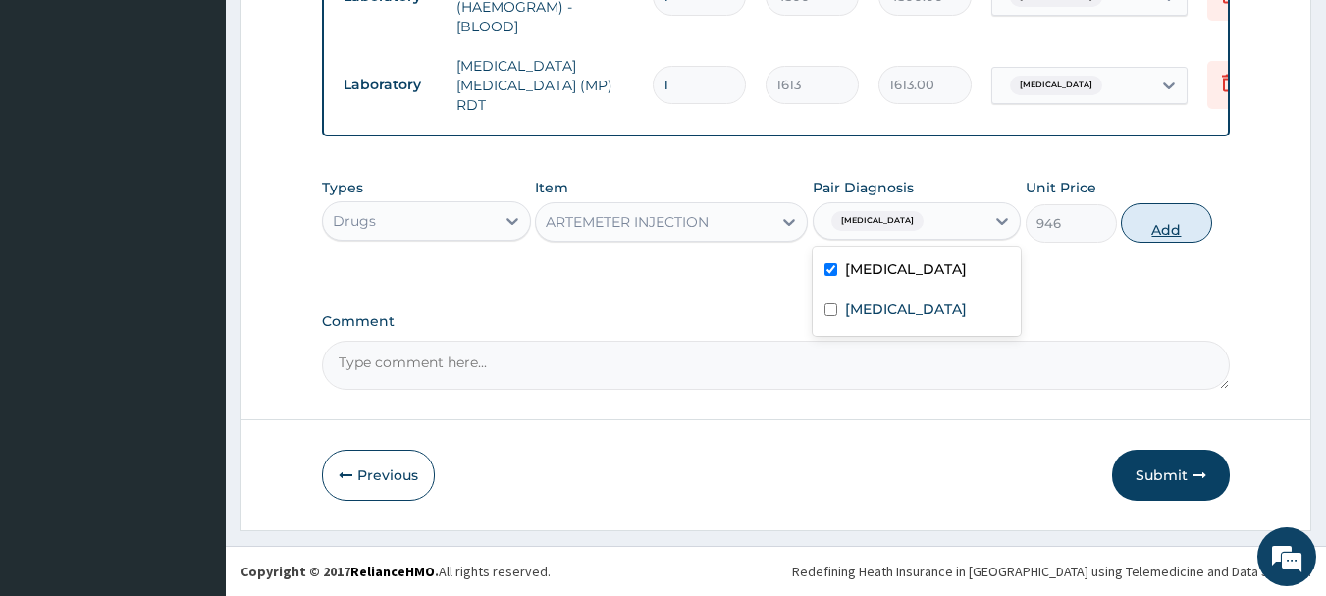
click at [1160, 217] on button "Add" at bounding box center [1166, 222] width 91 height 39
type input "0"
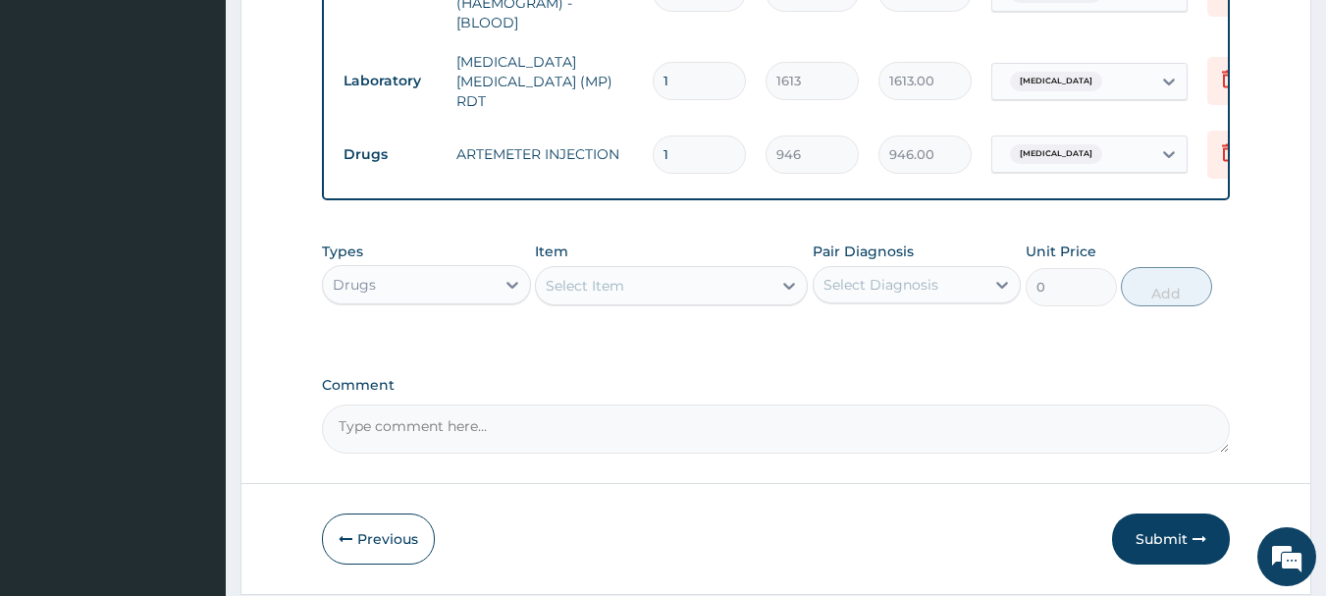
drag, startPoint x: 684, startPoint y: 149, endPoint x: 619, endPoint y: 149, distance: 65.8
click at [620, 149] on tr "Drugs ARTEMETER INJECTION 1 946 946.00 Malaria Delete" at bounding box center [815, 155] width 962 height 68
type input "6"
type input "5676.00"
type input "6"
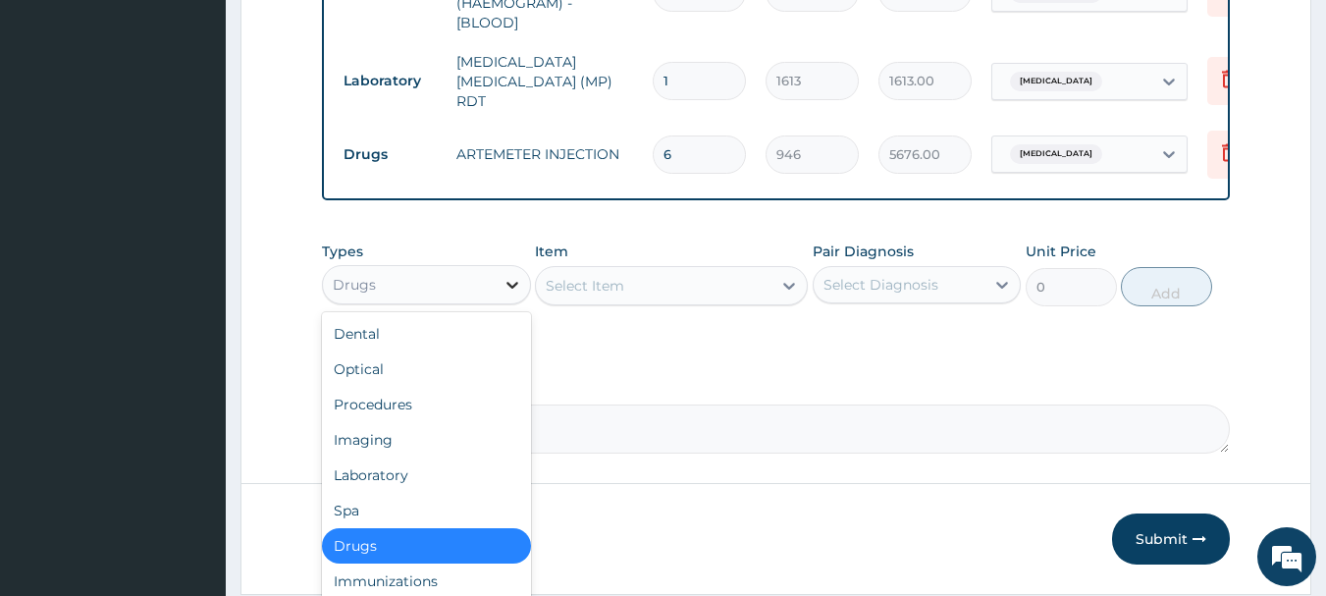
click at [506, 287] on icon at bounding box center [513, 285] width 20 height 20
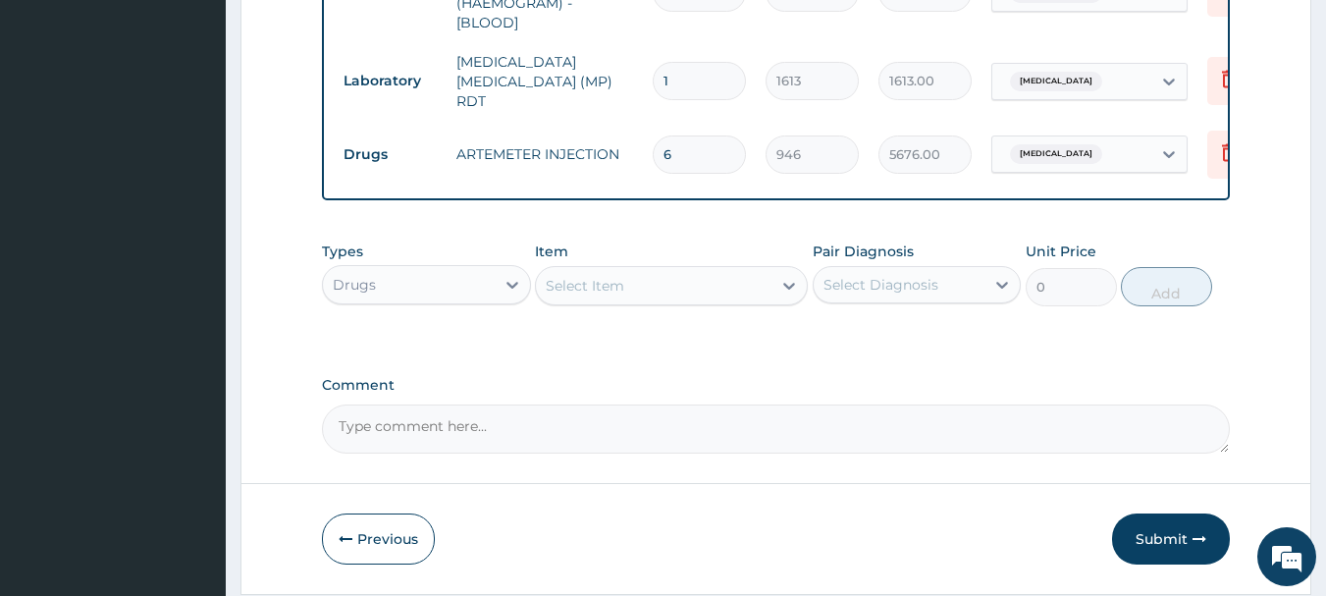
click at [700, 286] on div "Select Item" at bounding box center [654, 285] width 236 height 31
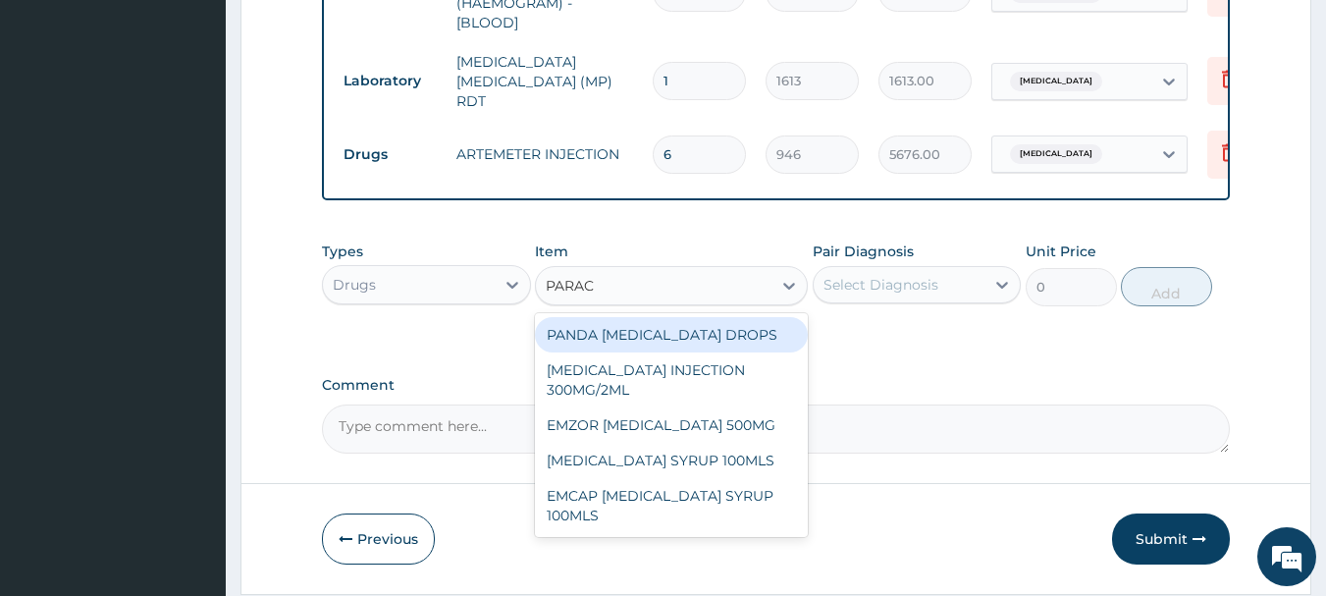
type input "PARACE"
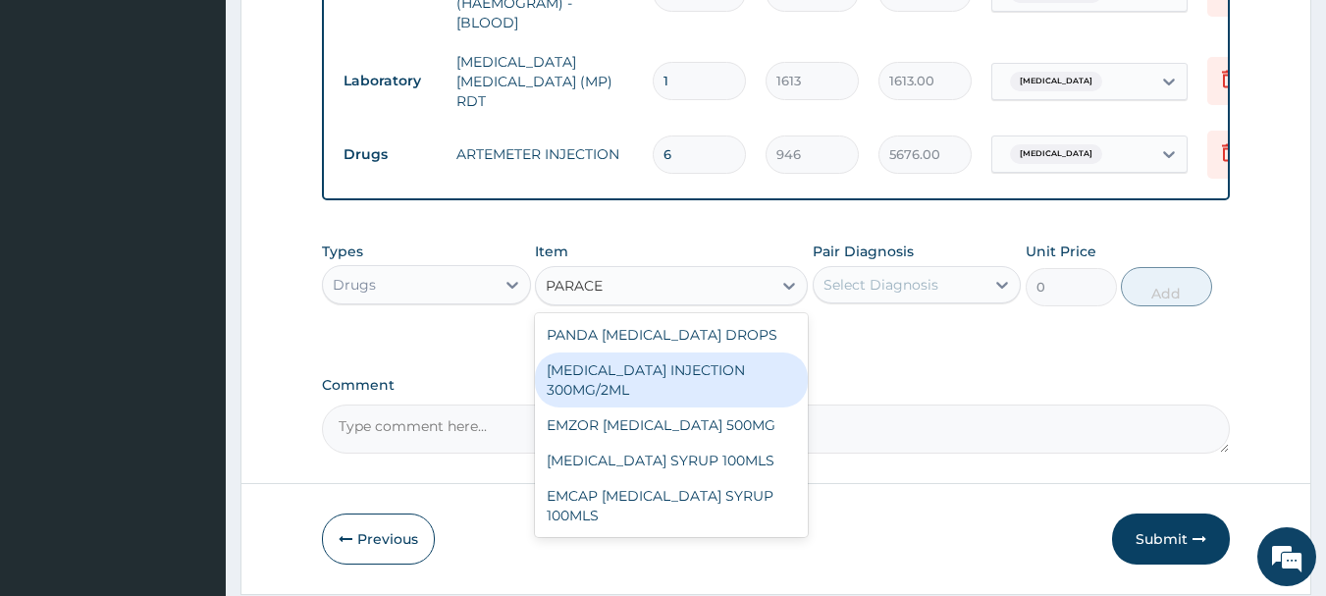
click at [661, 379] on div "PARACETAMOL INJECTION 300MG/2ML" at bounding box center [671, 379] width 273 height 55
type input "260"
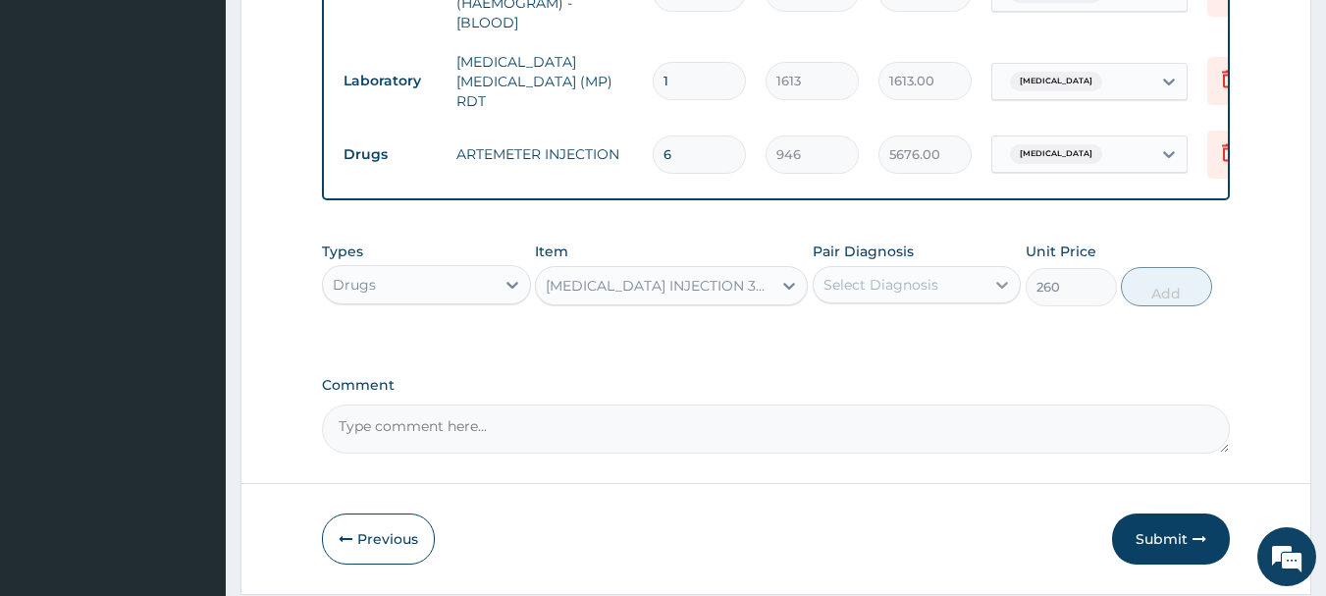
click at [996, 284] on icon at bounding box center [1003, 285] width 20 height 20
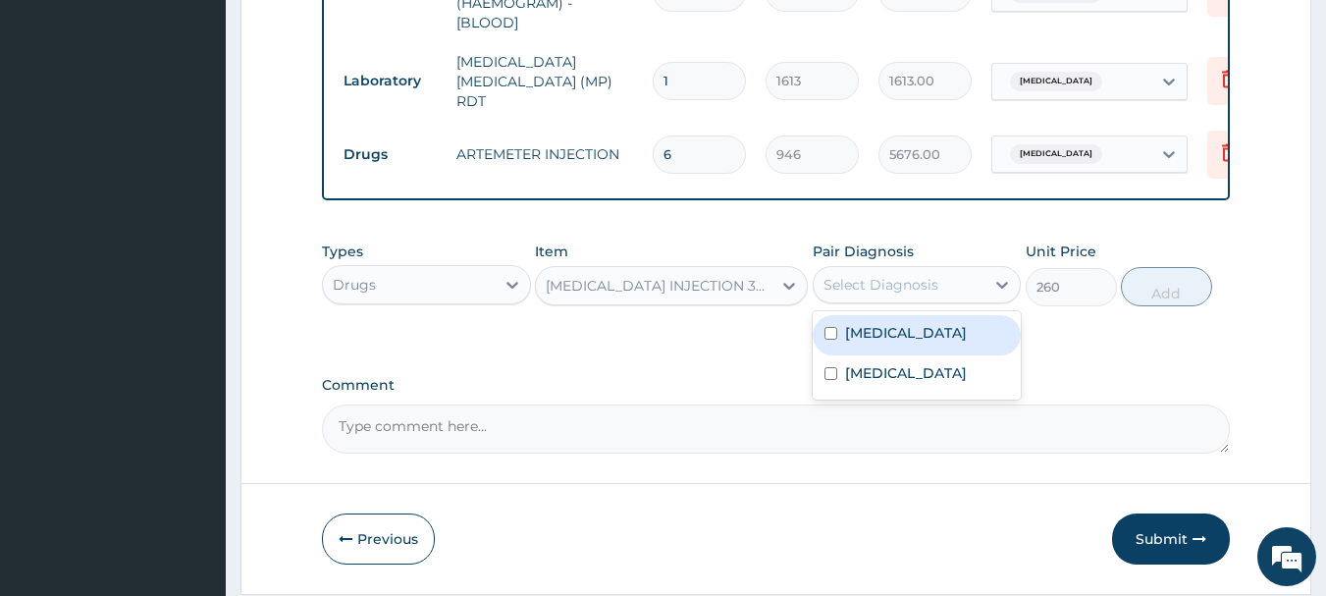
click at [860, 348] on div "Malaria" at bounding box center [917, 335] width 209 height 40
checkbox input "true"
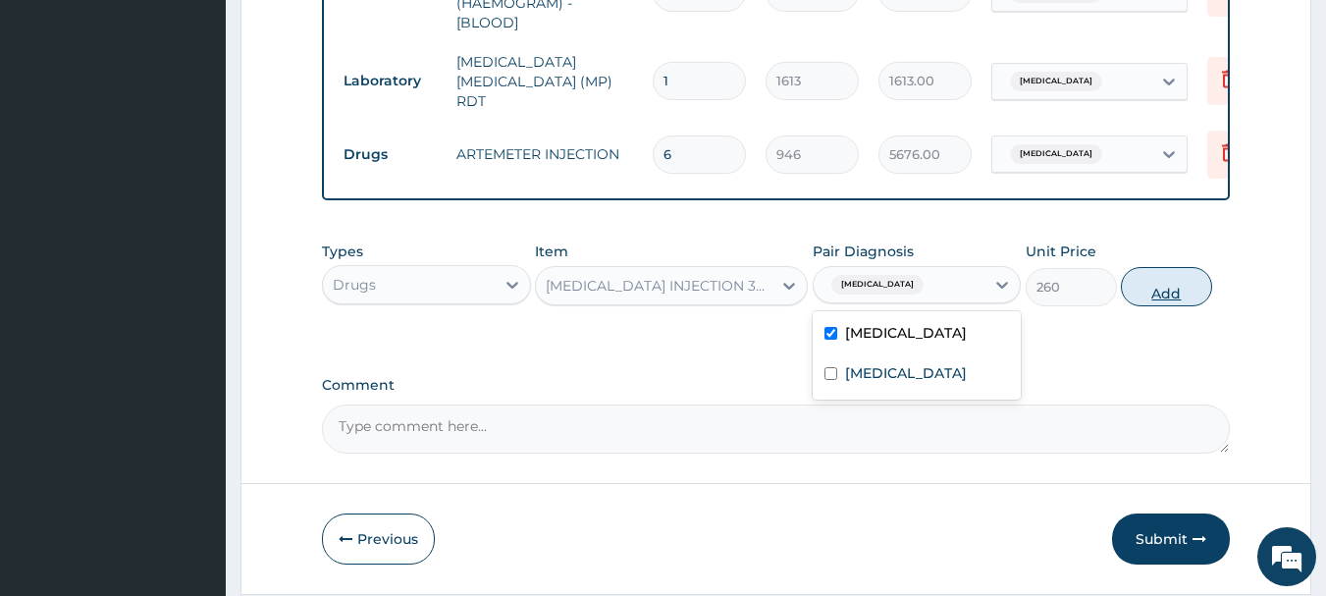
click at [1165, 291] on button "Add" at bounding box center [1166, 286] width 91 height 39
type input "0"
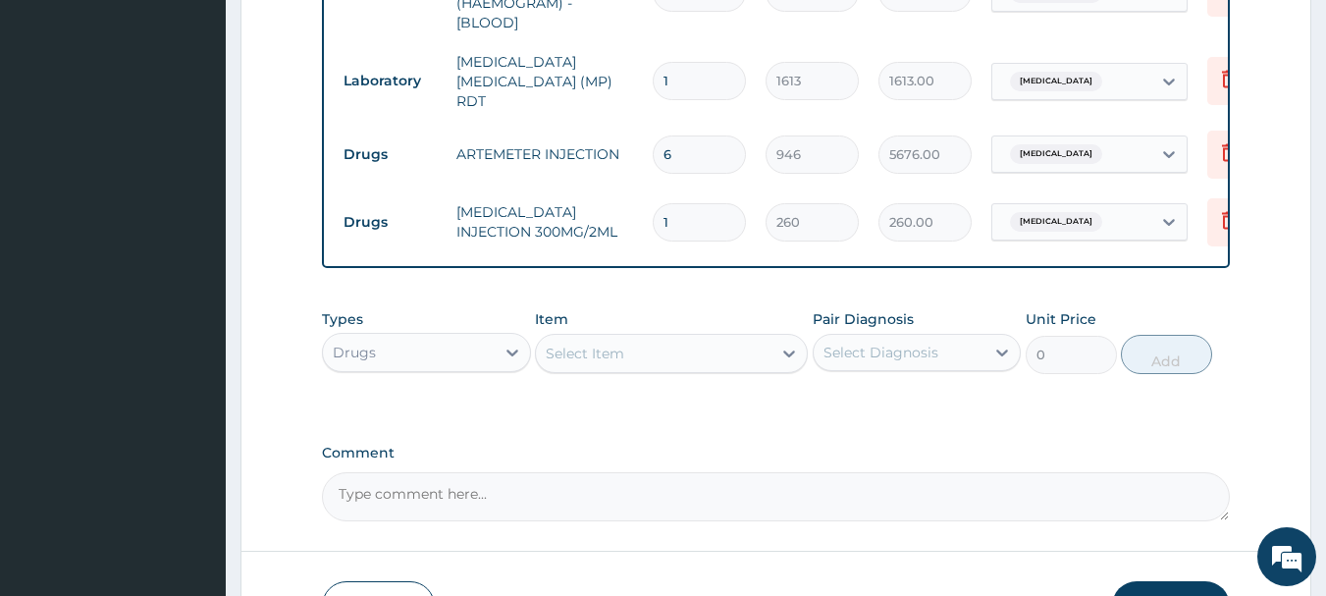
drag, startPoint x: 685, startPoint y: 209, endPoint x: 648, endPoint y: 206, distance: 37.4
click at [648, 206] on td "1" at bounding box center [699, 222] width 113 height 58
type input "2"
type input "520.00"
type input "2"
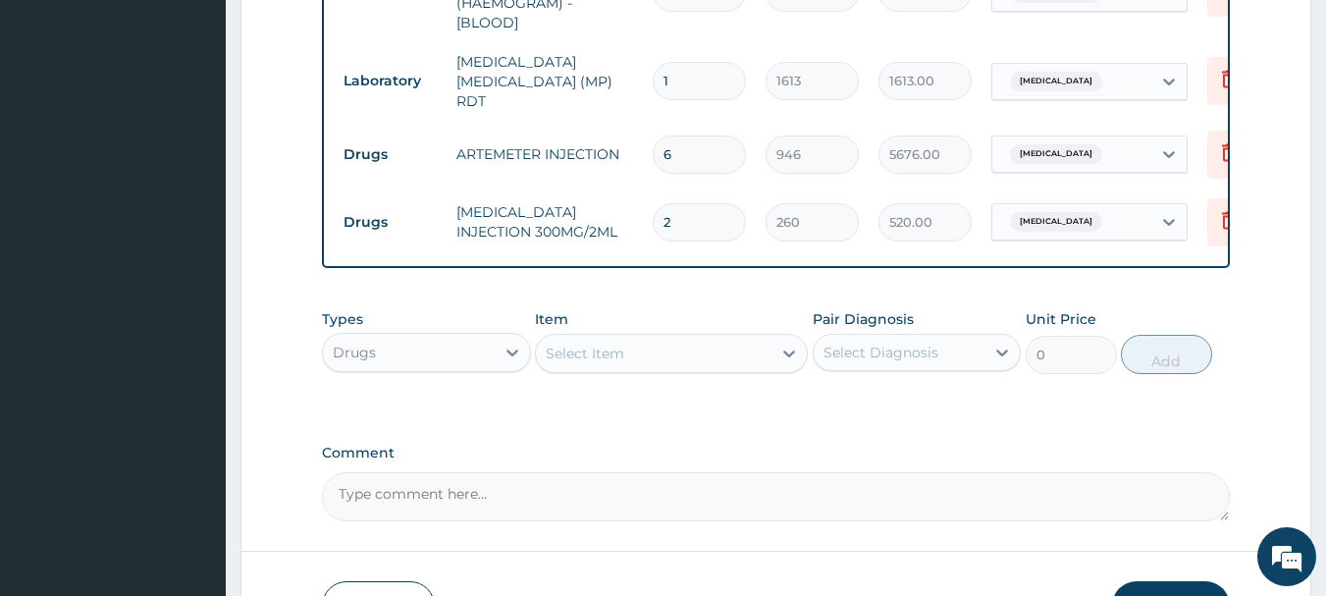
click at [418, 351] on div "Drugs" at bounding box center [409, 352] width 172 height 31
drag, startPoint x: 496, startPoint y: 362, endPoint x: 587, endPoint y: 357, distance: 91.4
click at [497, 362] on div at bounding box center [512, 352] width 35 height 35
click at [623, 354] on div "Select Item" at bounding box center [585, 354] width 79 height 20
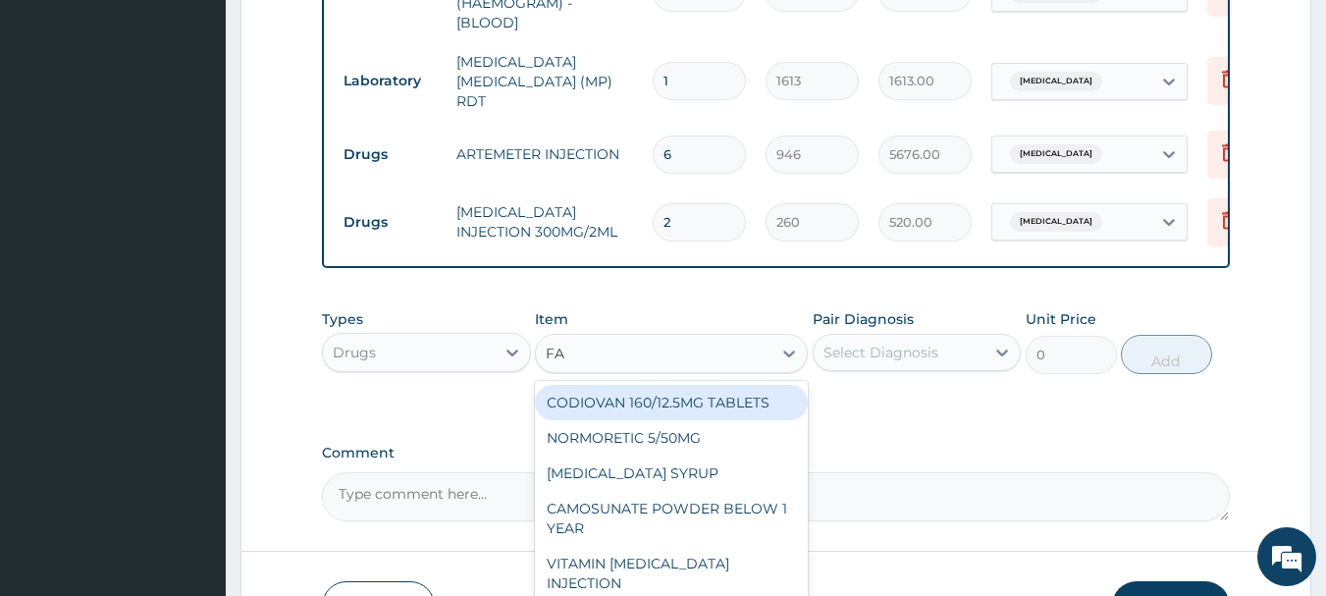
type input "FANS"
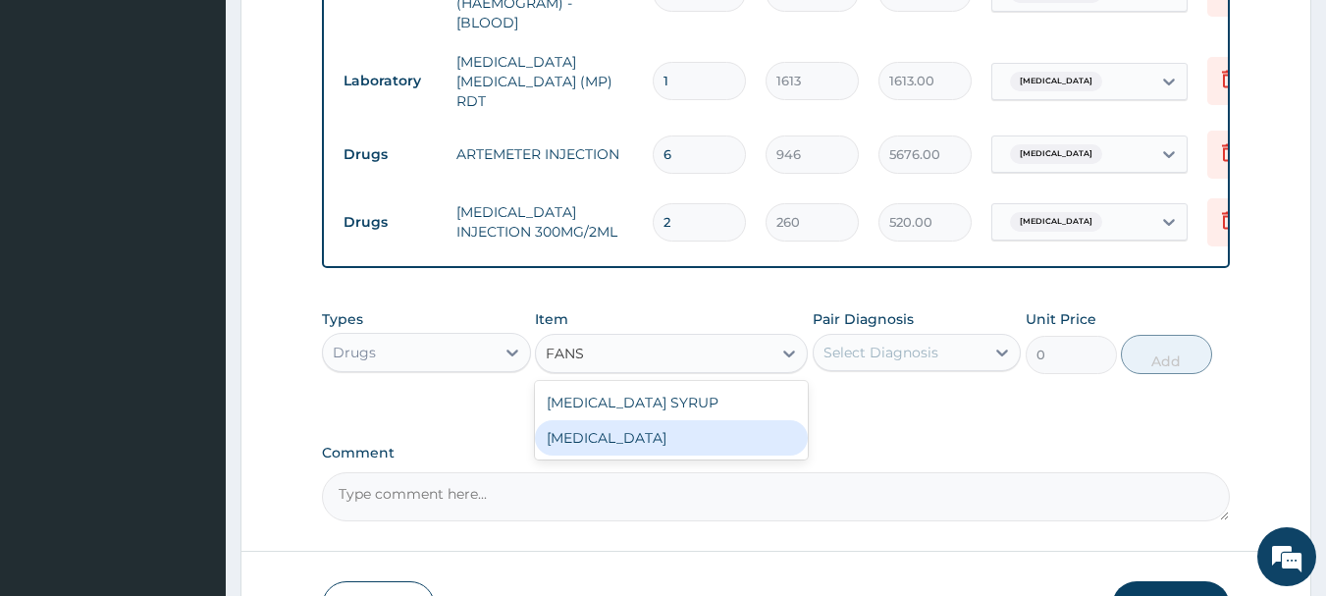
click at [600, 438] on div "FANSIDAR" at bounding box center [671, 437] width 273 height 35
type input "213"
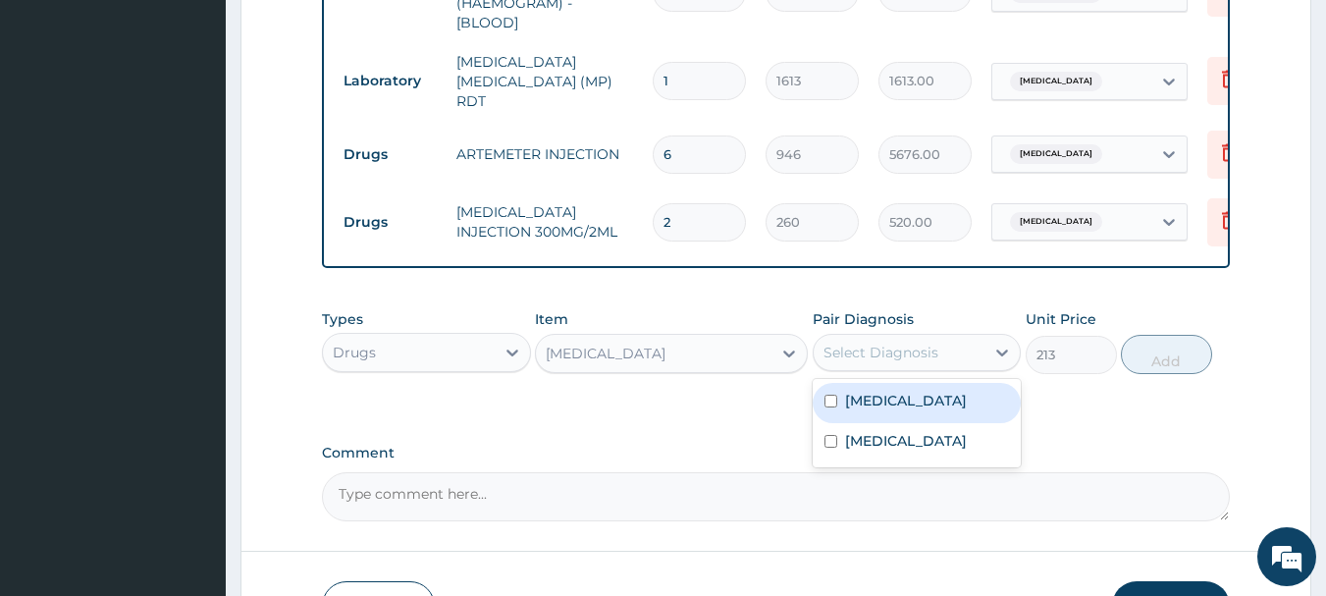
click at [929, 353] on div "Select Diagnosis" at bounding box center [881, 353] width 115 height 20
click at [891, 398] on label "Malaria" at bounding box center [906, 401] width 122 height 20
checkbox input "true"
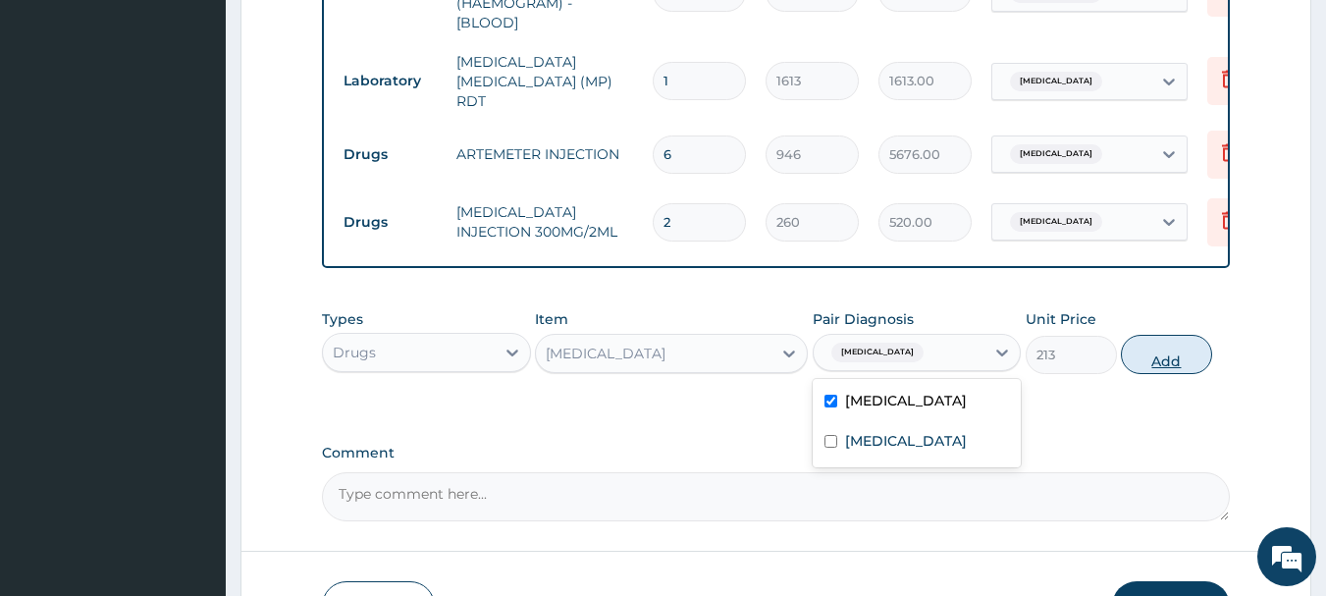
click at [1156, 359] on button "Add" at bounding box center [1166, 354] width 91 height 39
type input "0"
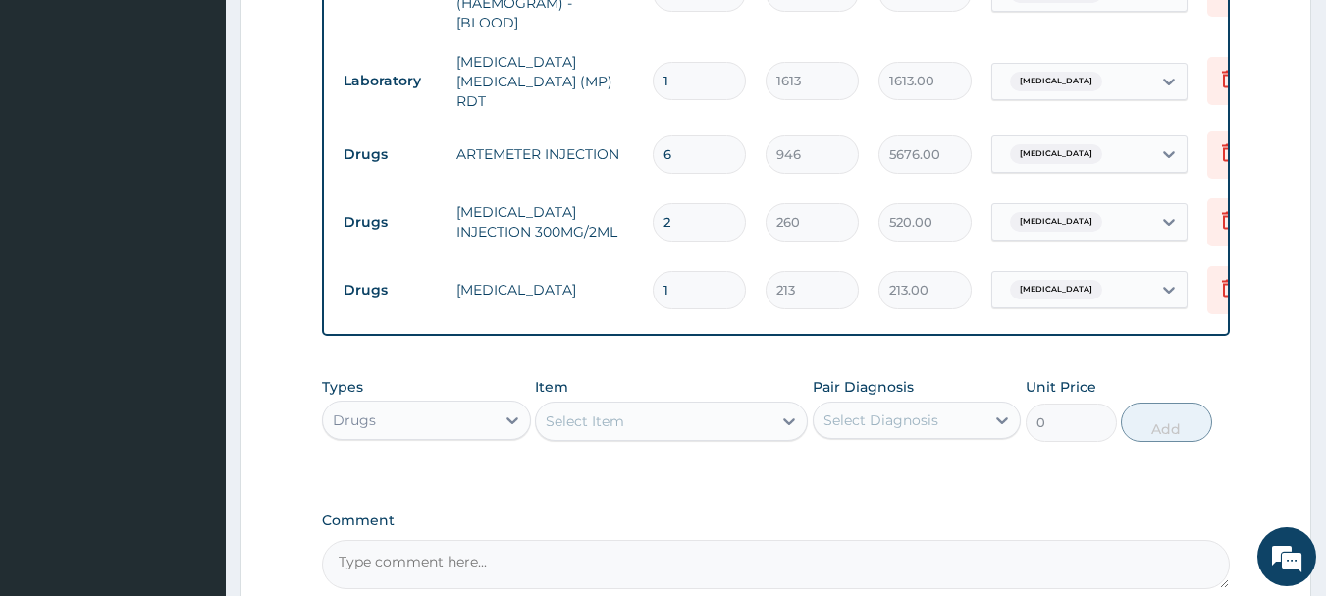
drag, startPoint x: 699, startPoint y: 278, endPoint x: 646, endPoint y: 278, distance: 53.0
click at [646, 278] on td "1" at bounding box center [699, 290] width 113 height 58
type input "3"
type input "639.00"
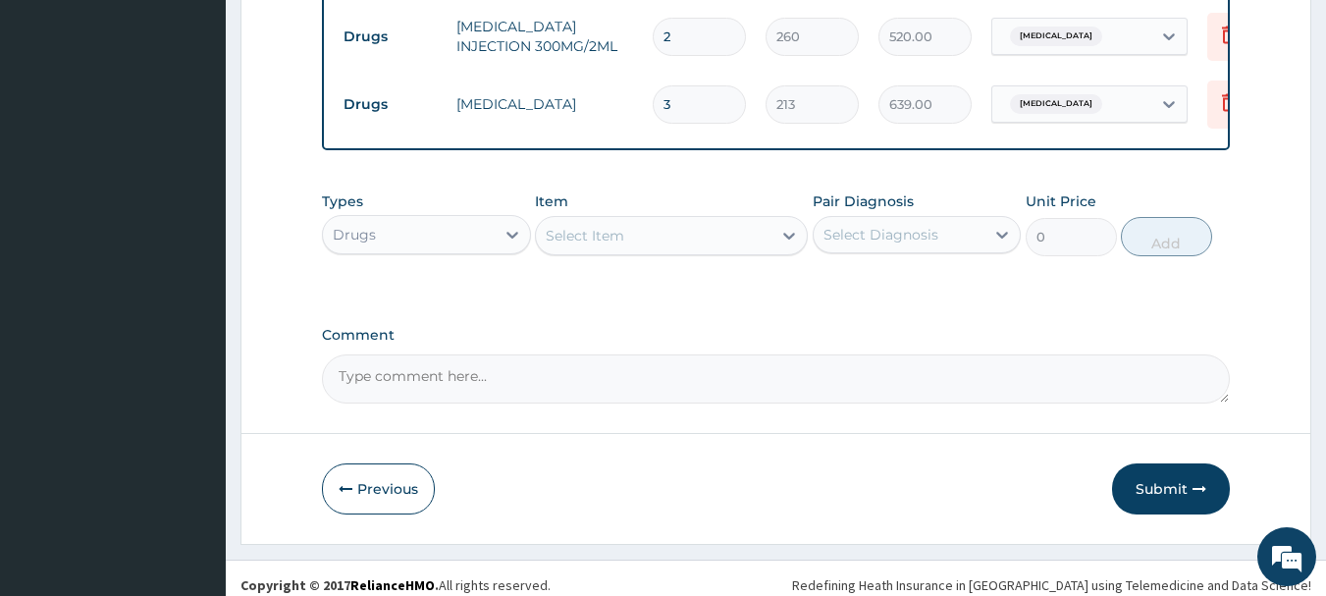
scroll to position [1134, 0]
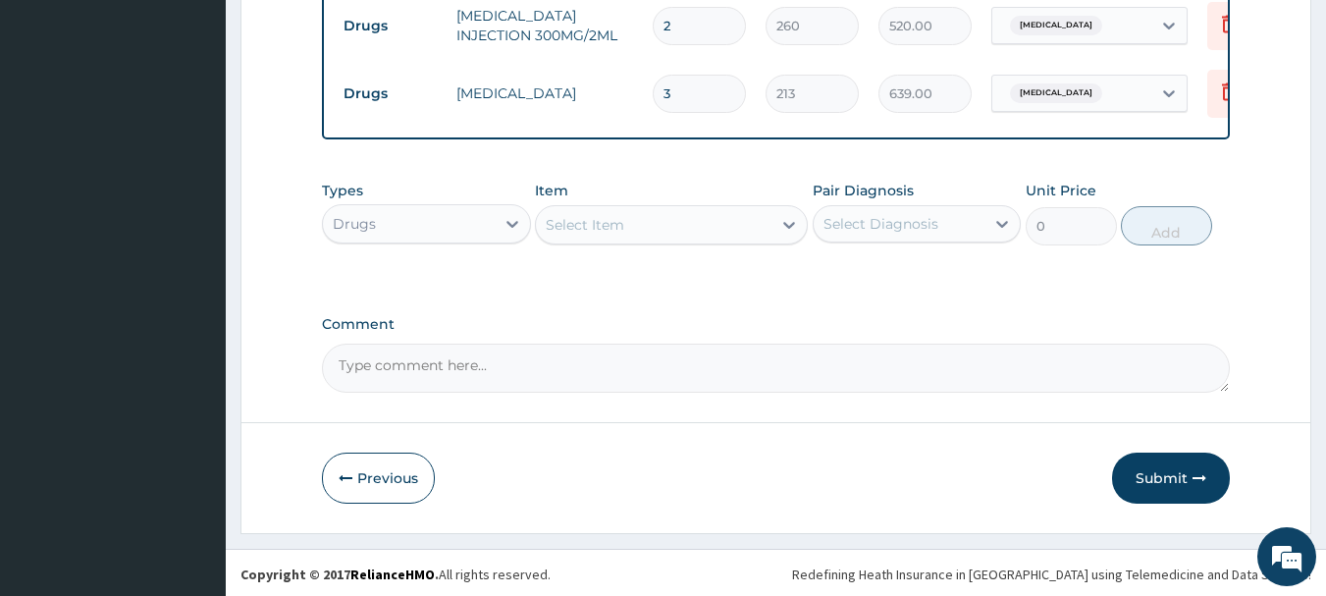
type input "3"
click at [648, 217] on div "Select Item" at bounding box center [654, 224] width 236 height 31
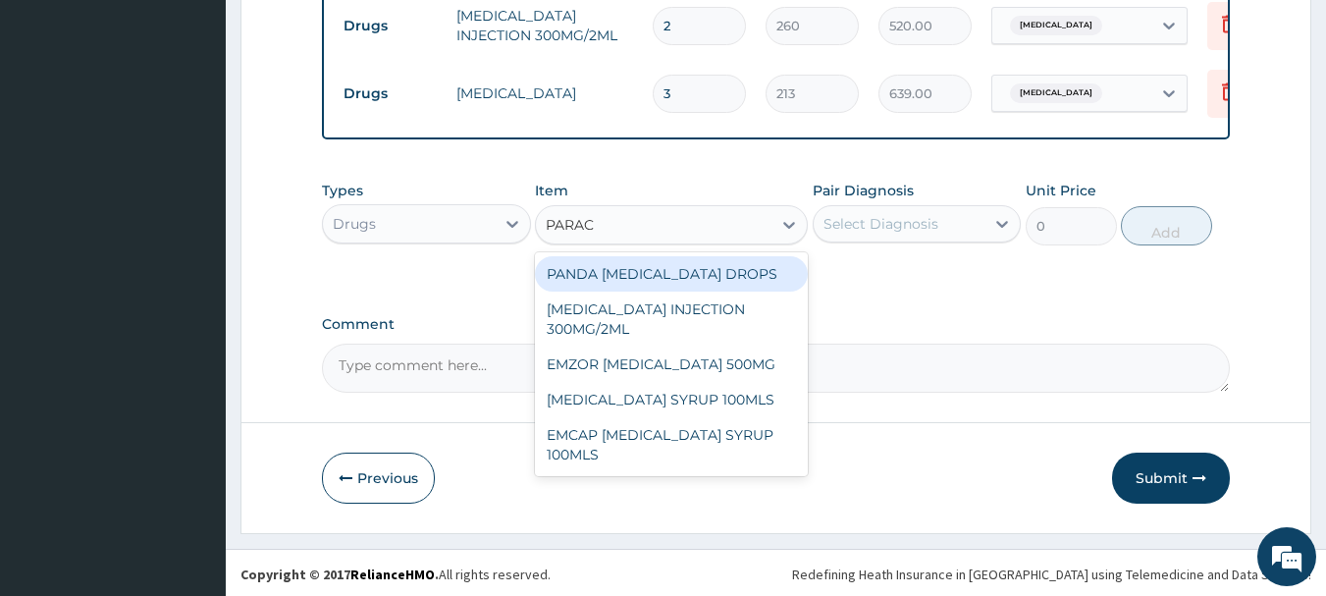
type input "PARACE"
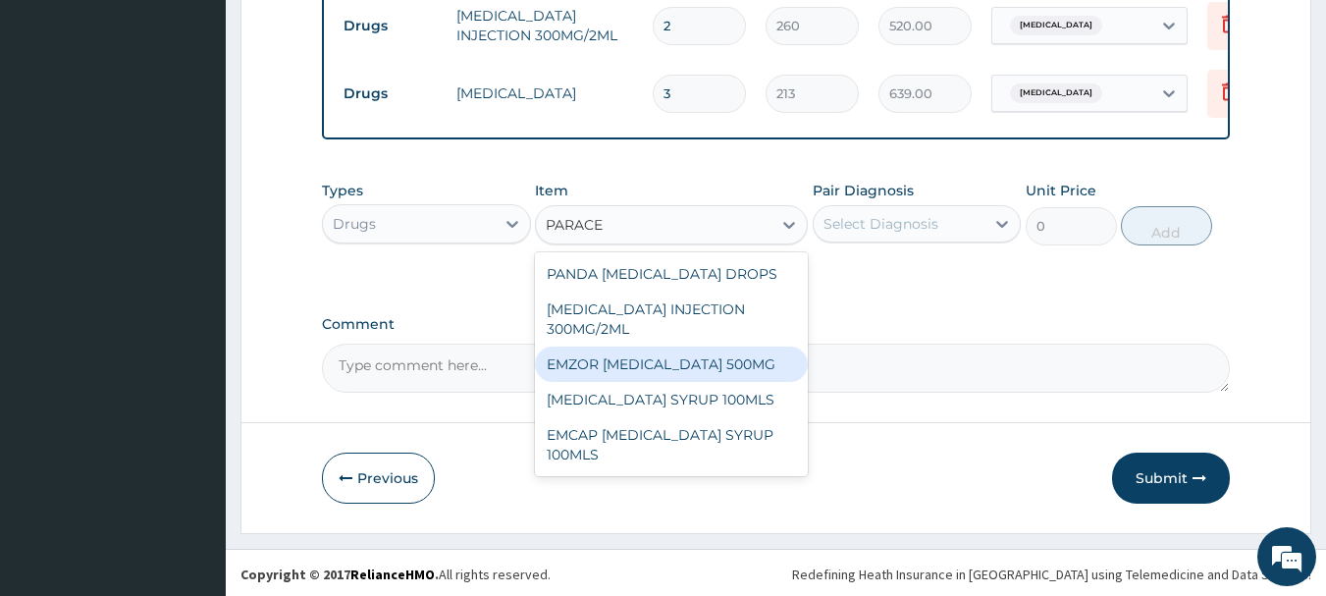
click at [702, 364] on div "EMZOR PARACETAMOL 500MG" at bounding box center [671, 364] width 273 height 35
type input "24"
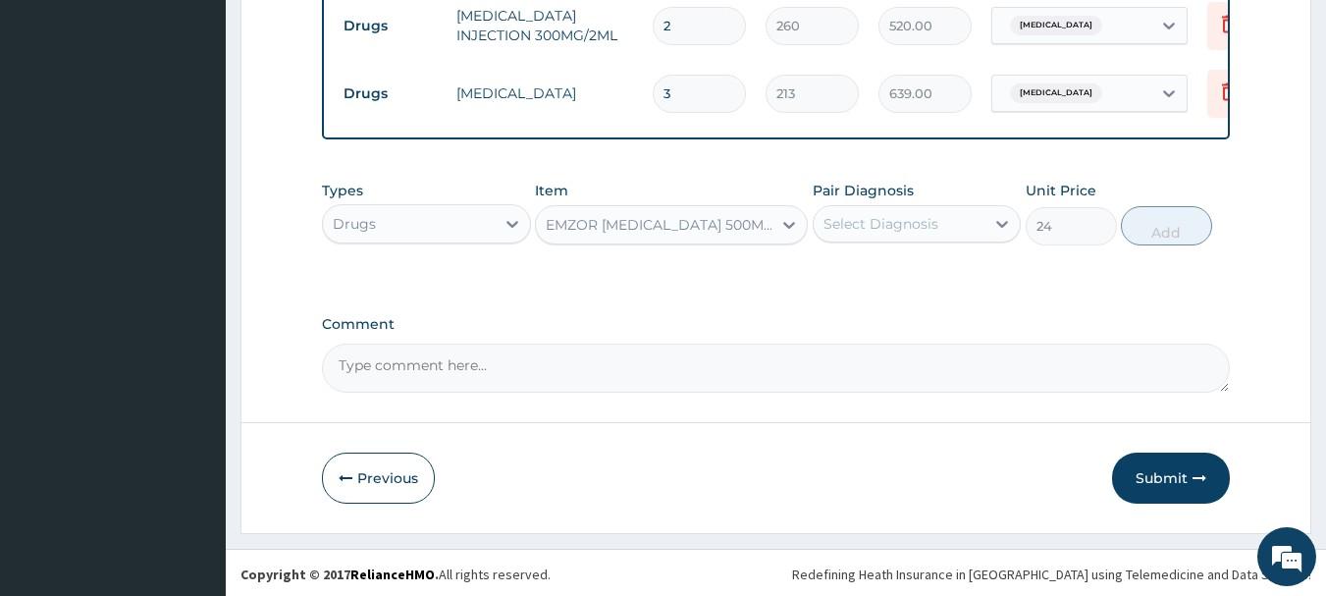
click at [966, 232] on div "Select Diagnosis" at bounding box center [900, 223] width 172 height 31
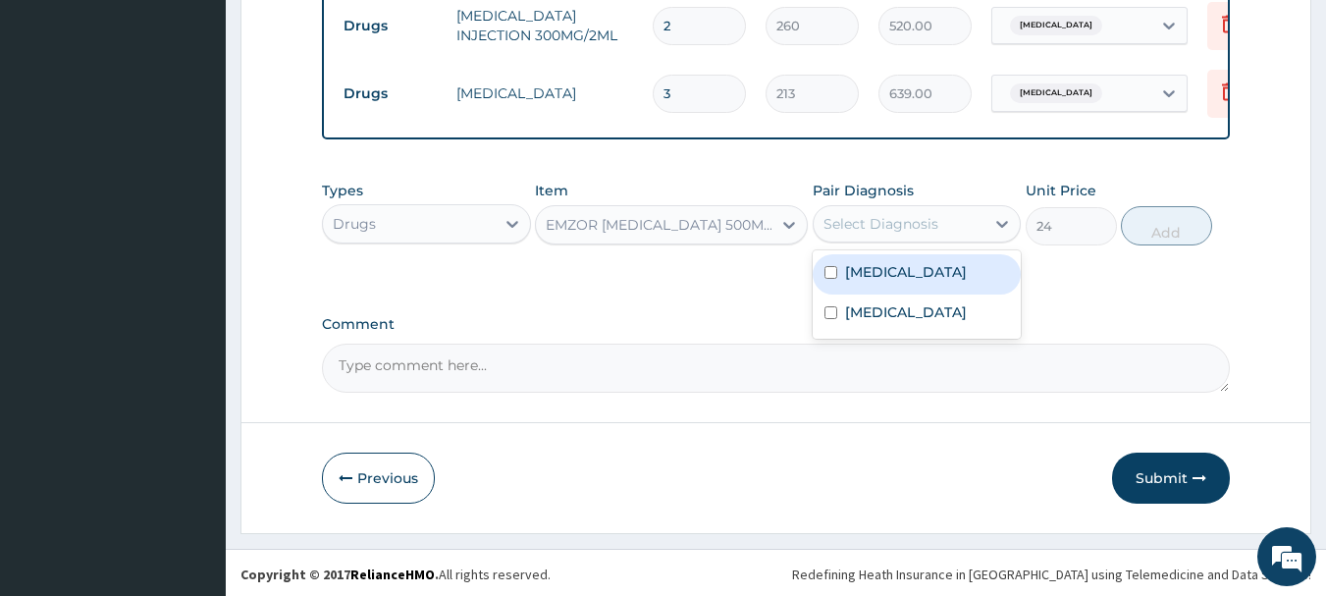
click at [852, 279] on label "Malaria" at bounding box center [906, 272] width 122 height 20
checkbox input "true"
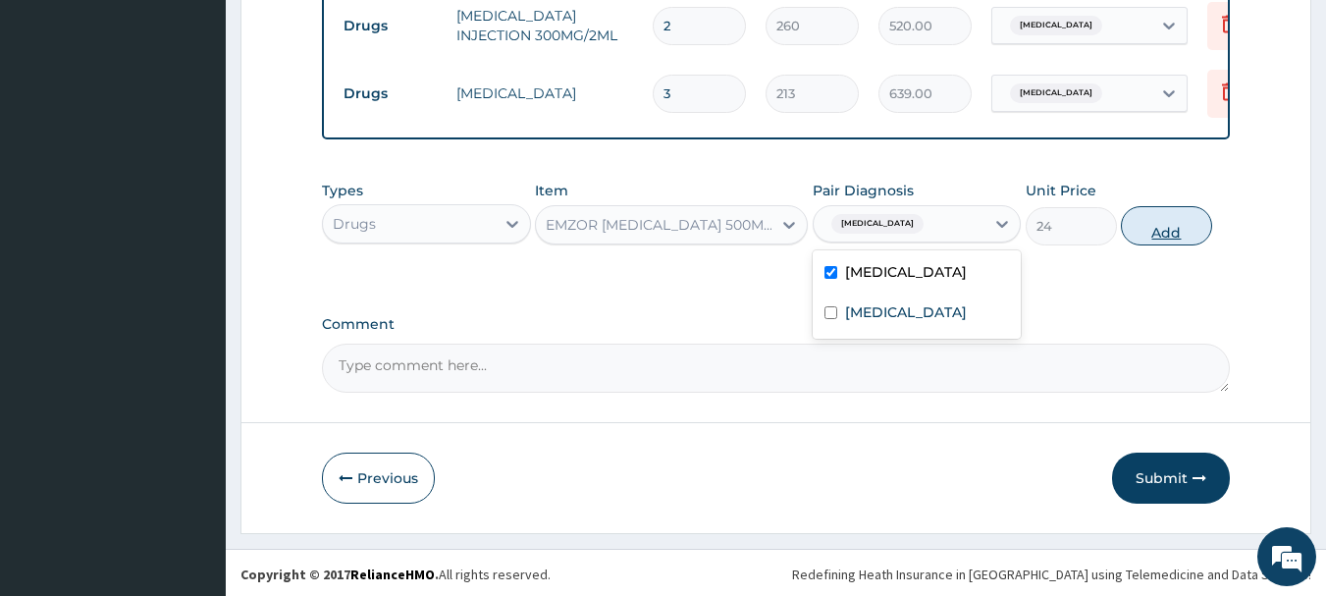
click at [1166, 228] on button "Add" at bounding box center [1166, 225] width 91 height 39
type input "0"
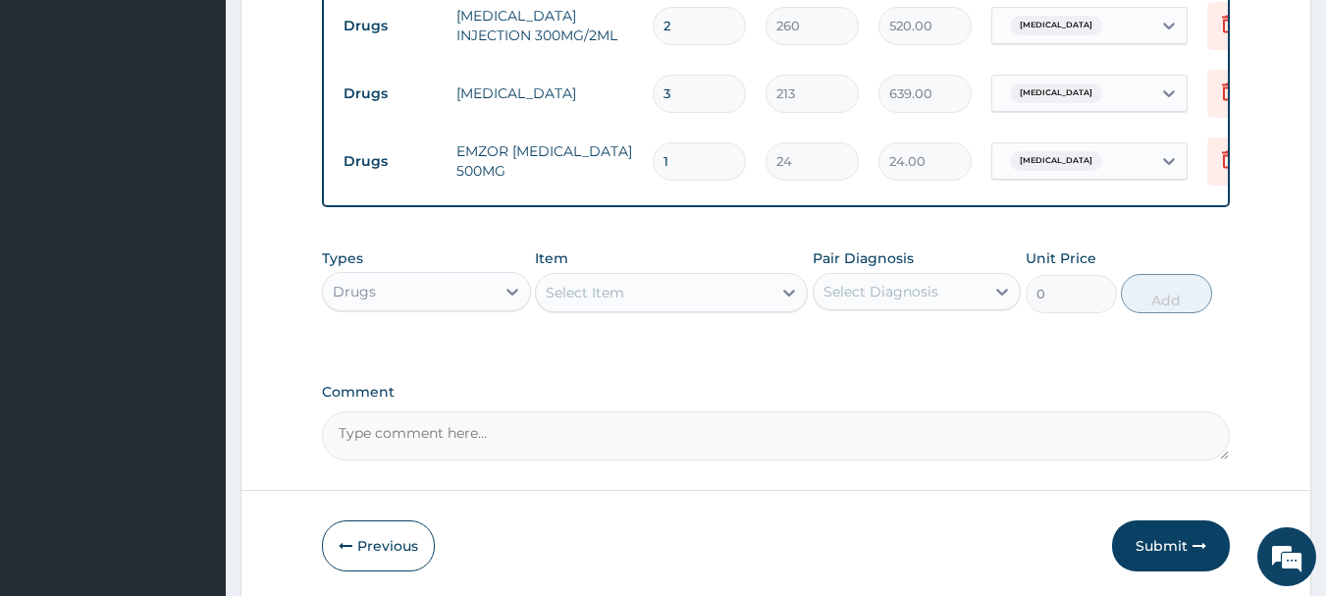
type input "18"
type input "432.00"
type input "18"
click at [563, 295] on div "Select Item" at bounding box center [585, 293] width 79 height 20
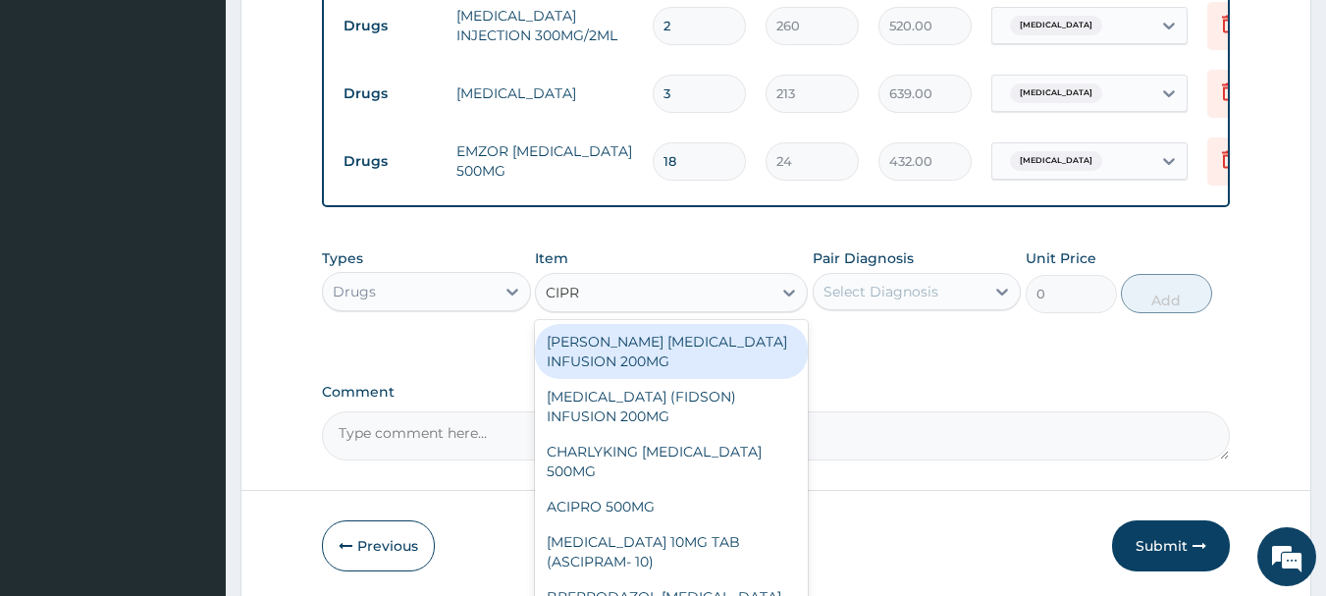
type input "CIPRO"
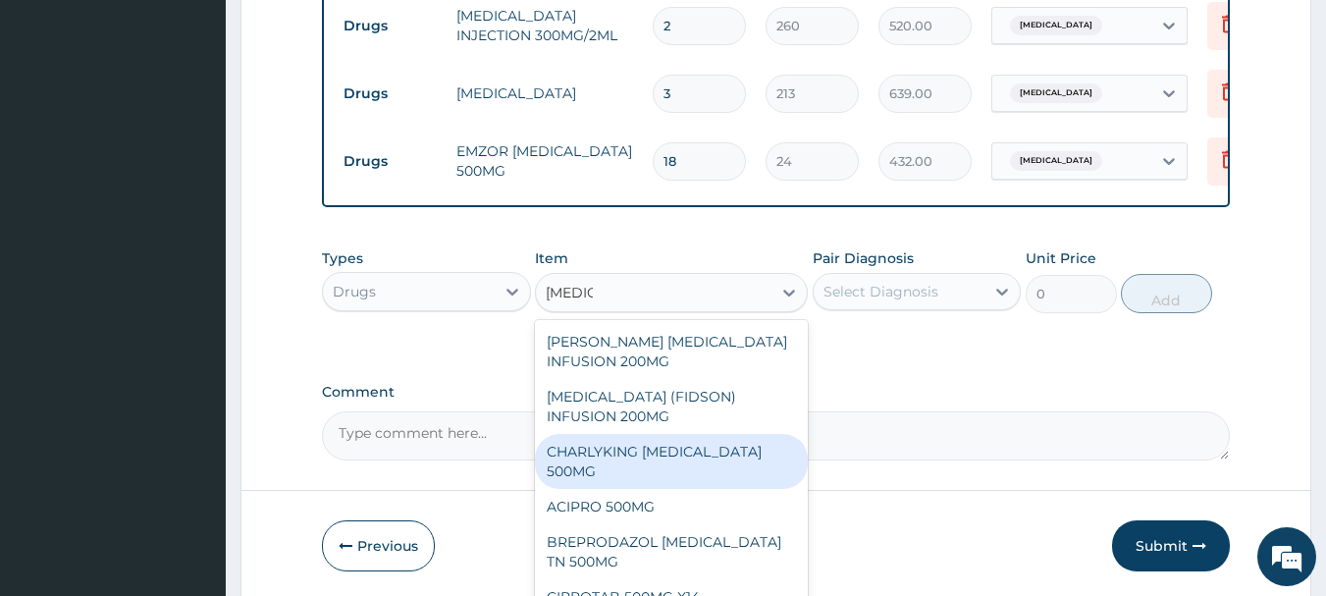
click at [619, 461] on div "CHARLYKING CIPROFLOXACIN 500MG" at bounding box center [671, 461] width 273 height 55
type input "177"
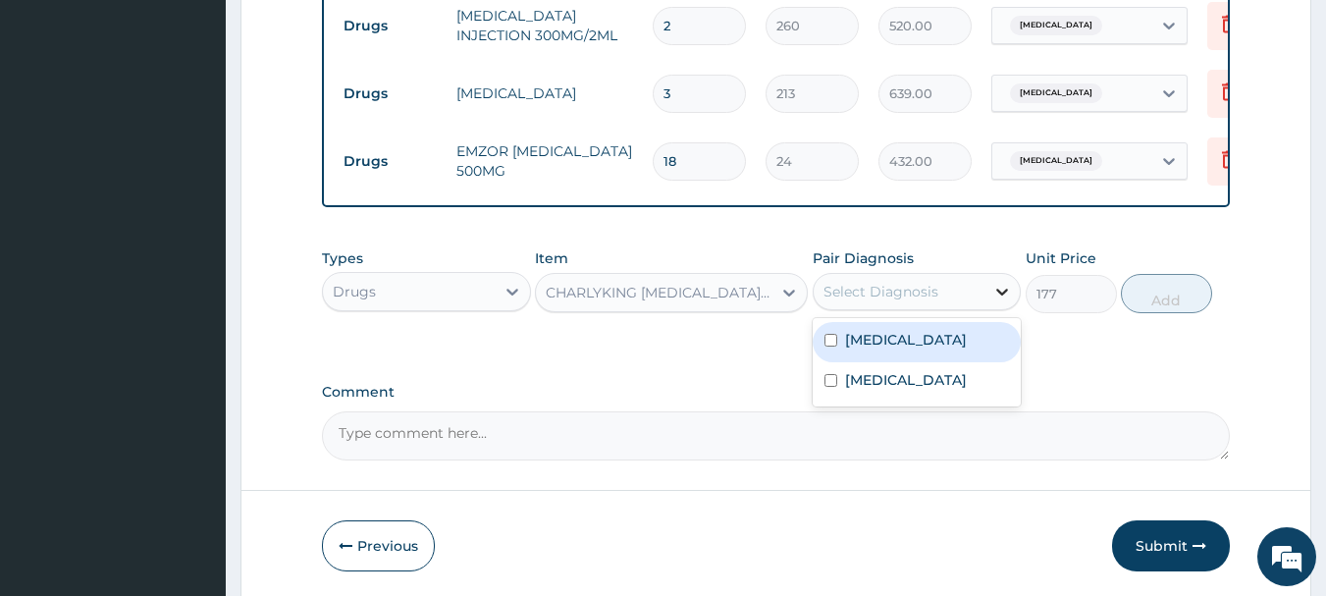
click at [1002, 293] on icon at bounding box center [1003, 292] width 20 height 20
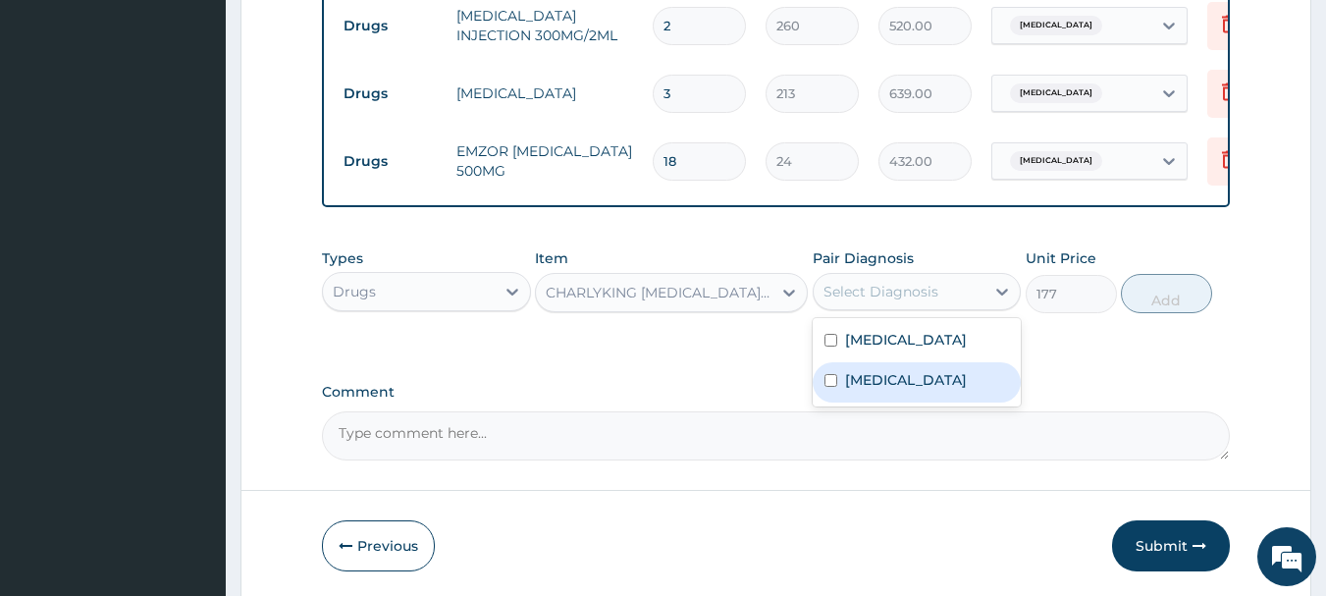
click at [833, 380] on input "checkbox" at bounding box center [831, 380] width 13 height 13
checkbox input "true"
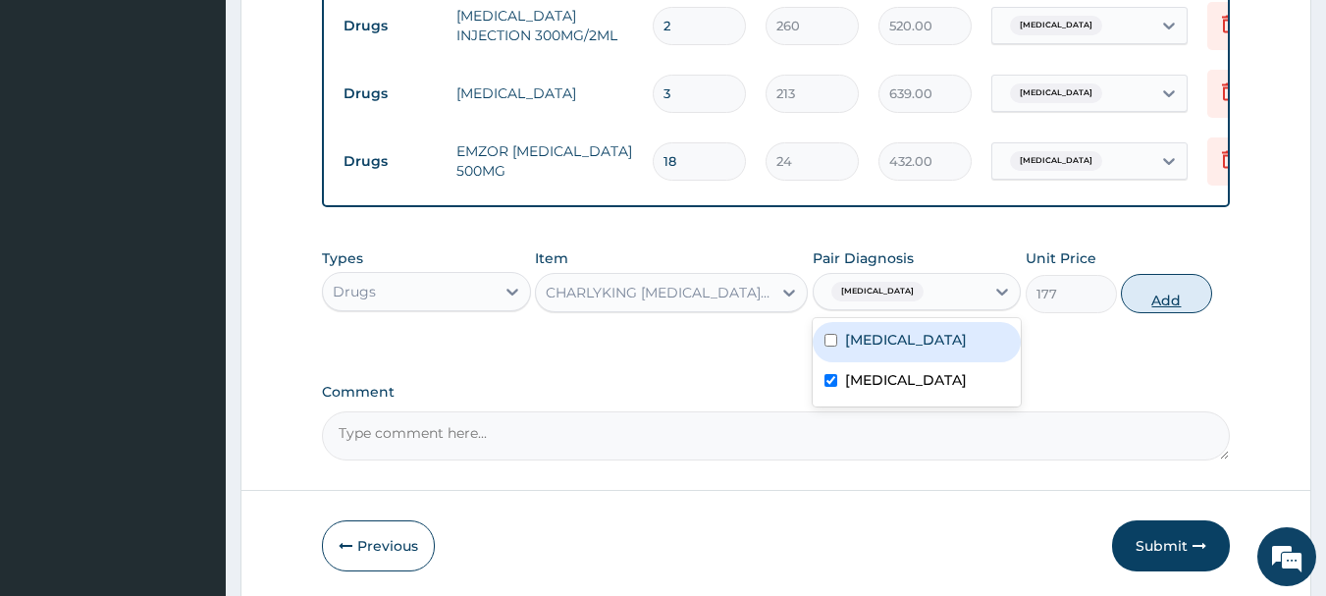
click at [1170, 289] on button "Add" at bounding box center [1166, 293] width 91 height 39
type input "0"
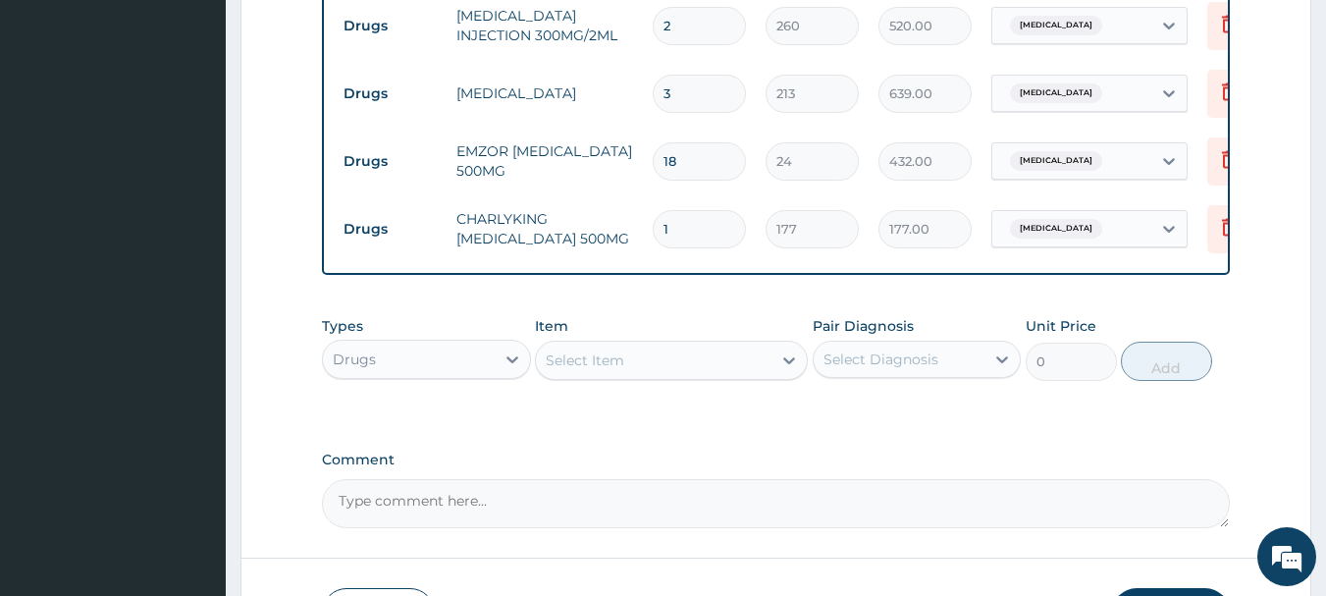
type input "14"
type input "2478.00"
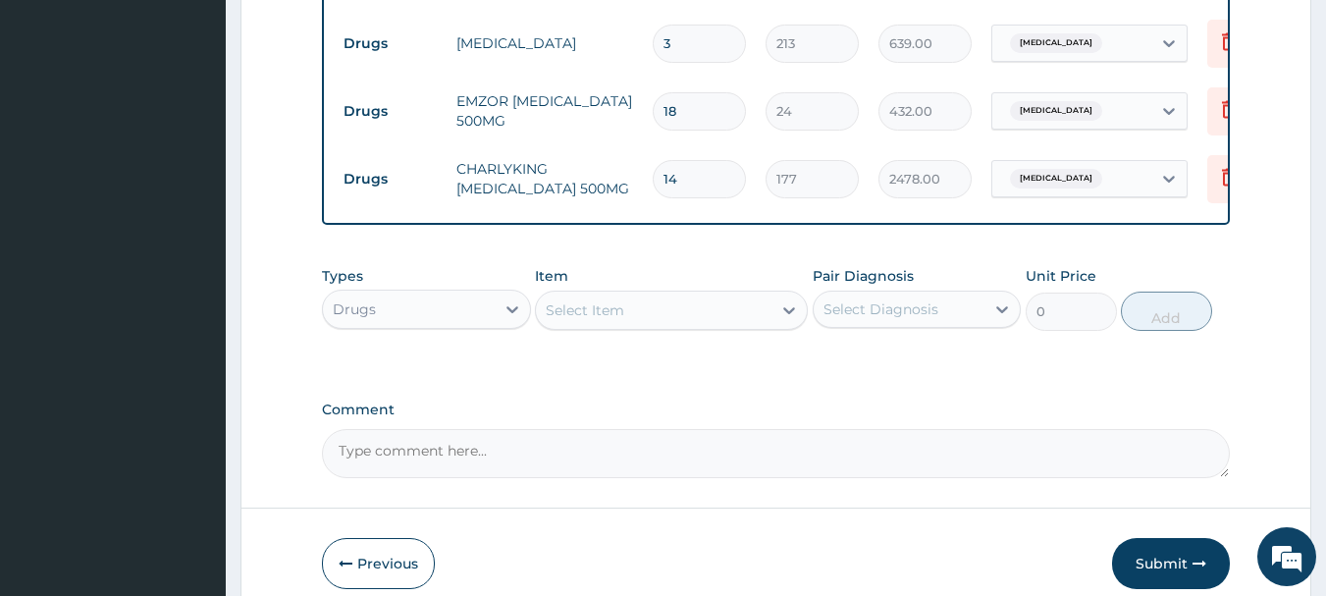
scroll to position [1276, 0]
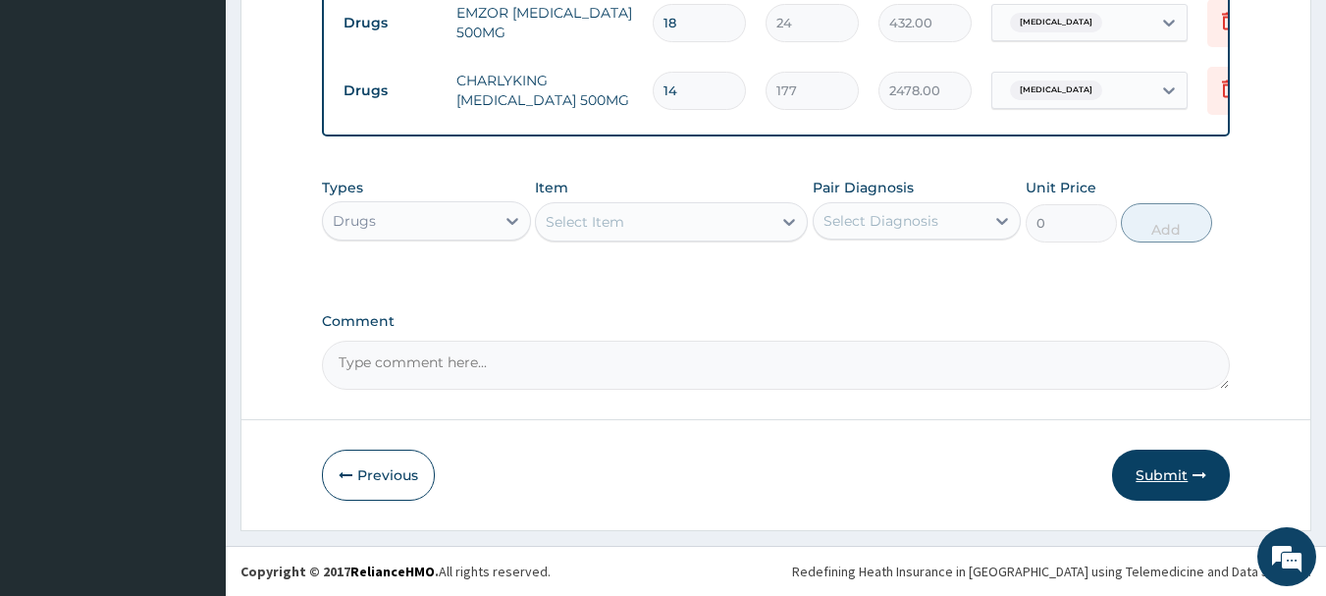
type input "14"
click at [1164, 473] on button "Submit" at bounding box center [1171, 475] width 118 height 51
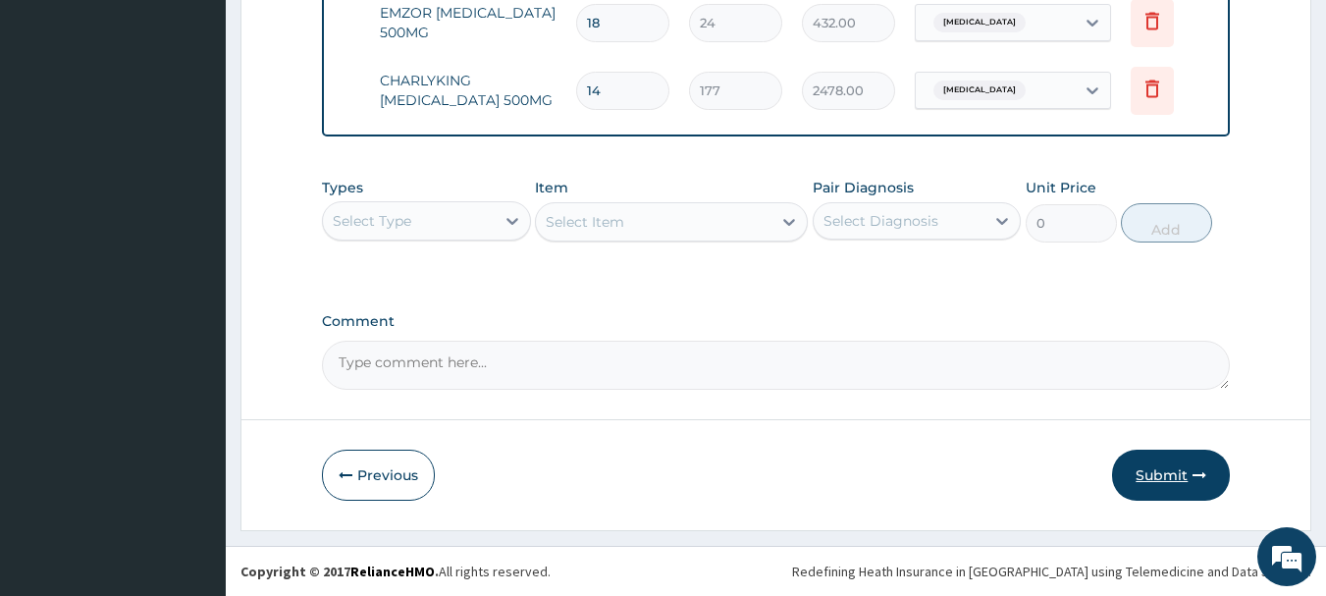
click at [1161, 469] on button "Submit" at bounding box center [1171, 475] width 118 height 51
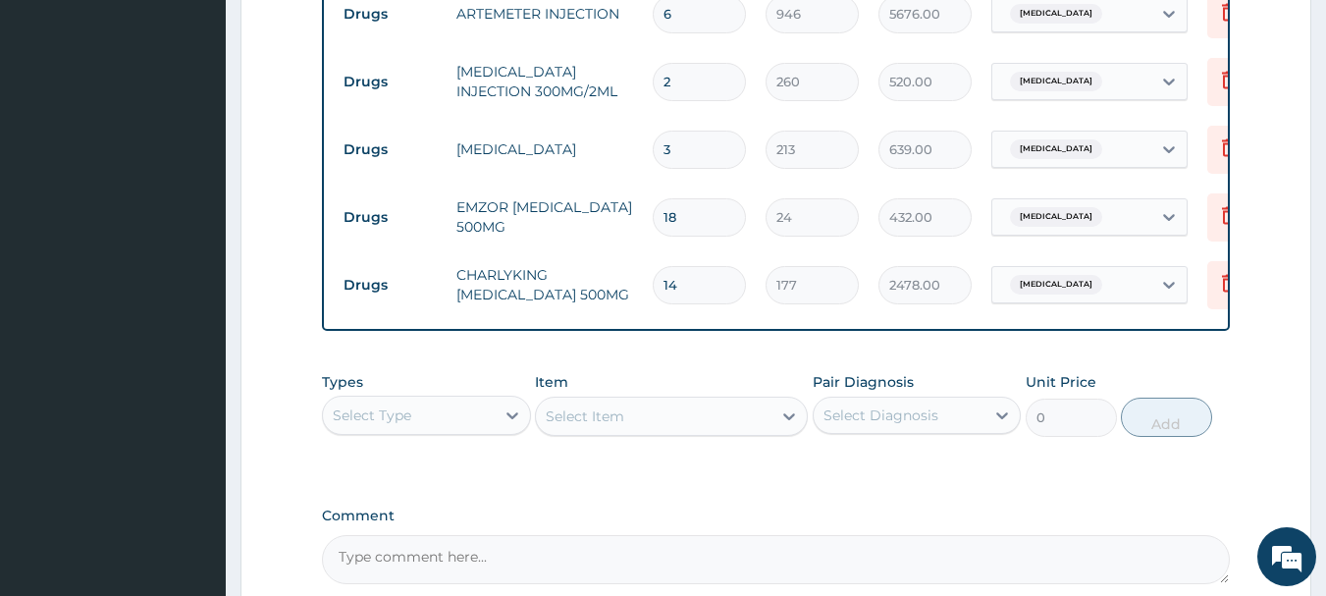
scroll to position [1080, 0]
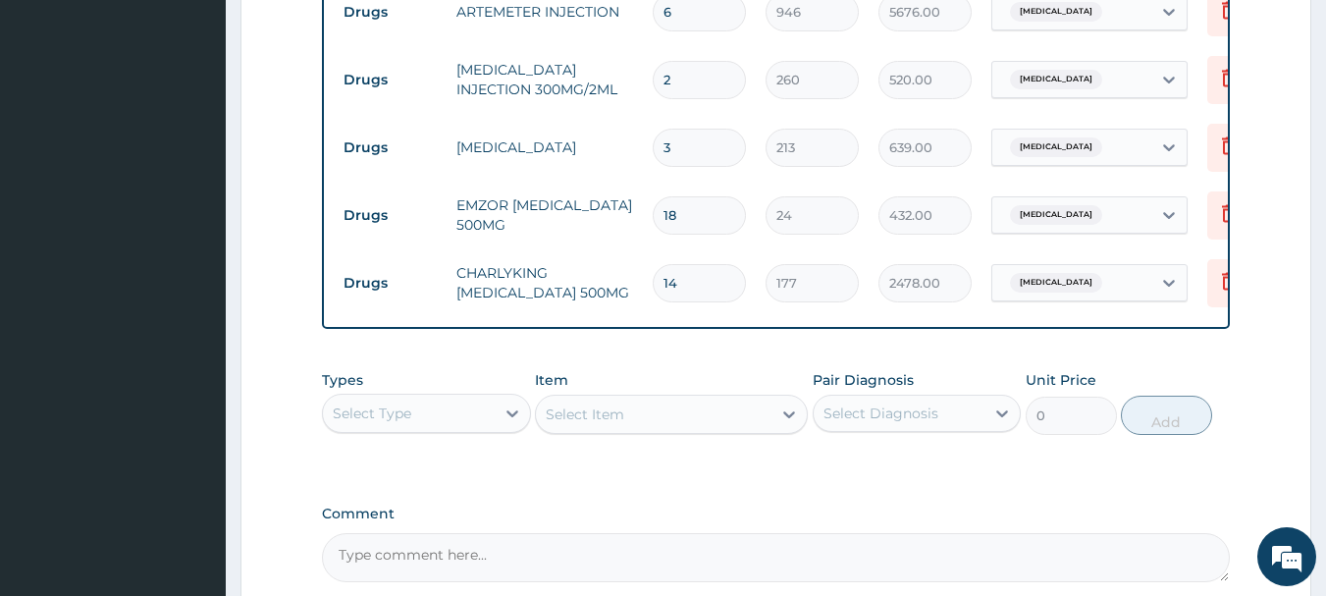
click at [805, 540] on textarea "Comment" at bounding box center [776, 557] width 909 height 49
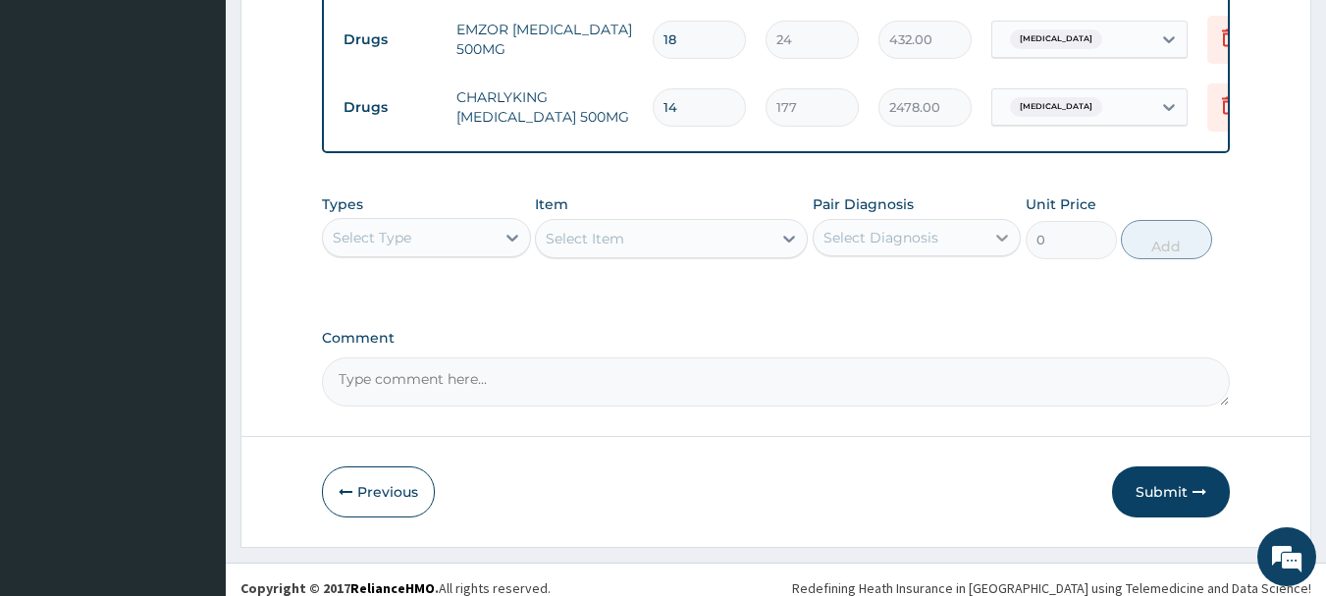
scroll to position [1276, 0]
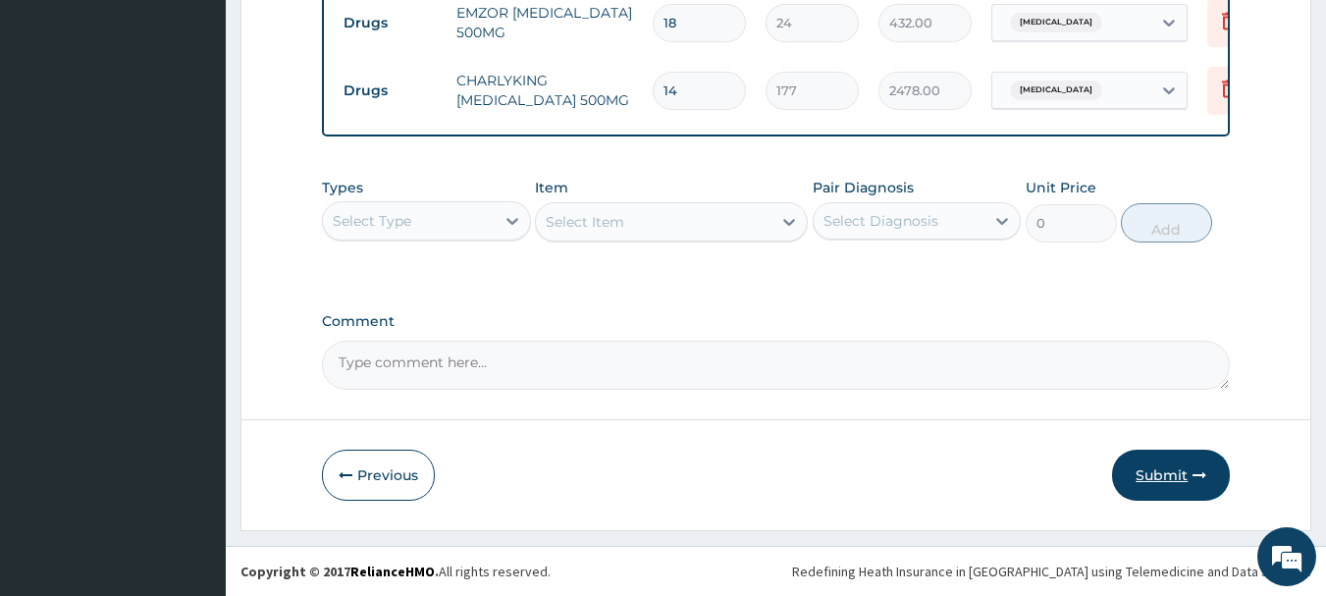
click at [1174, 470] on button "Submit" at bounding box center [1171, 475] width 118 height 51
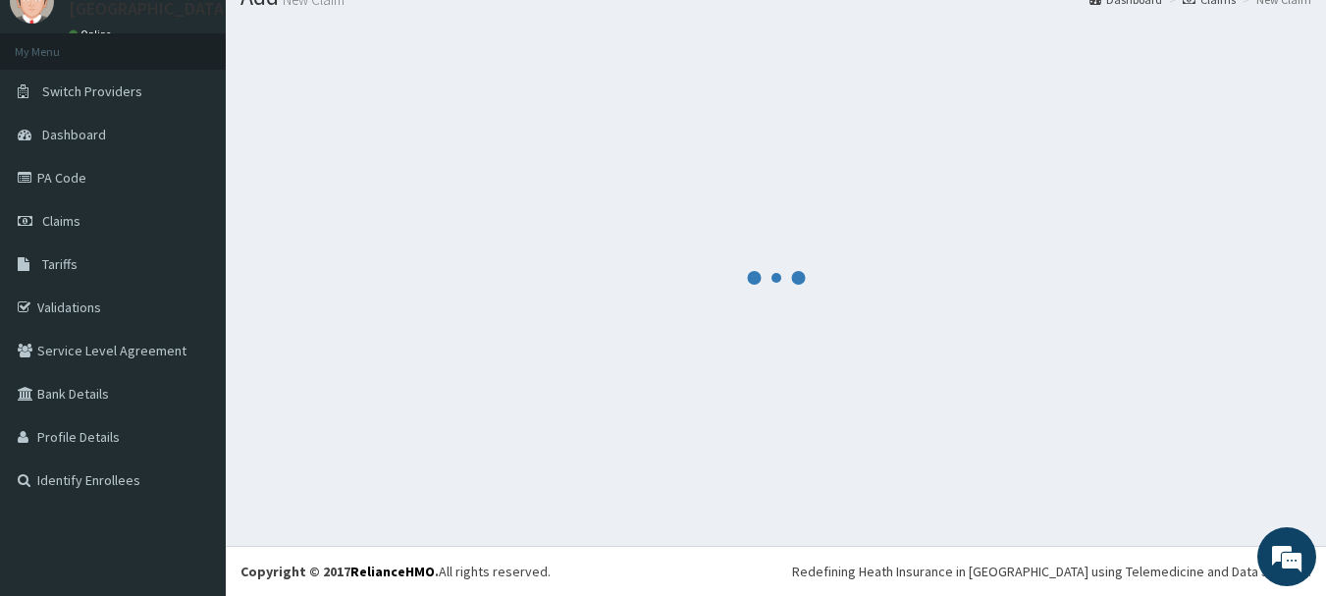
scroll to position [0, 0]
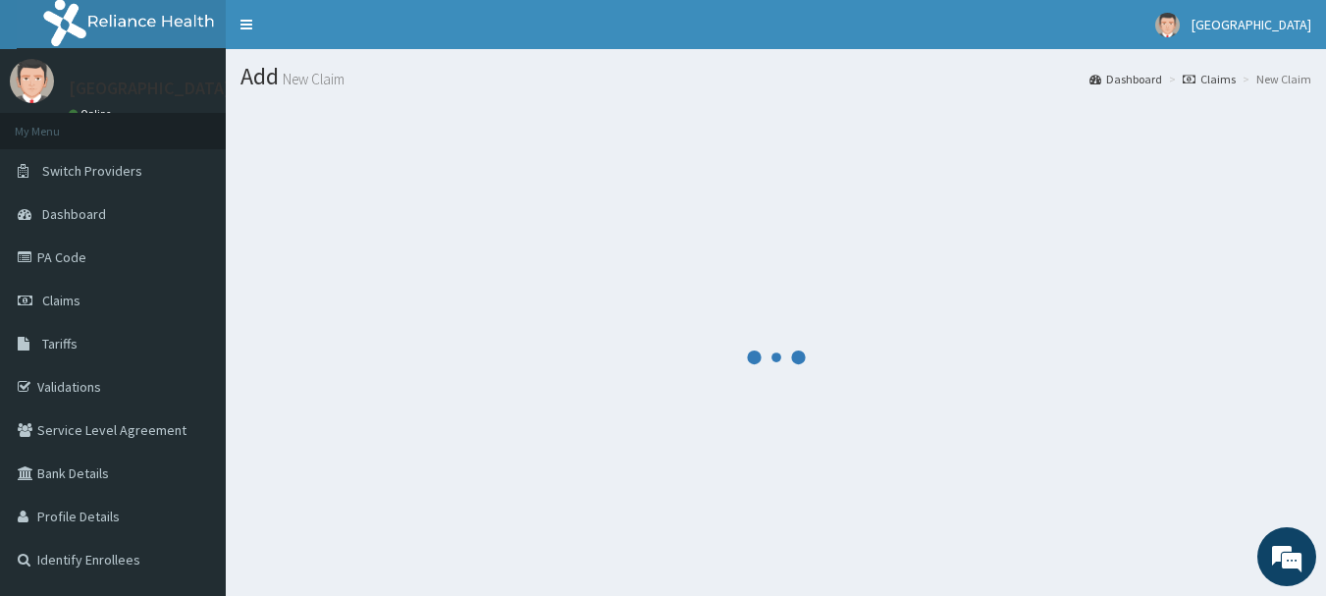
click at [774, 230] on div at bounding box center [776, 357] width 1071 height 507
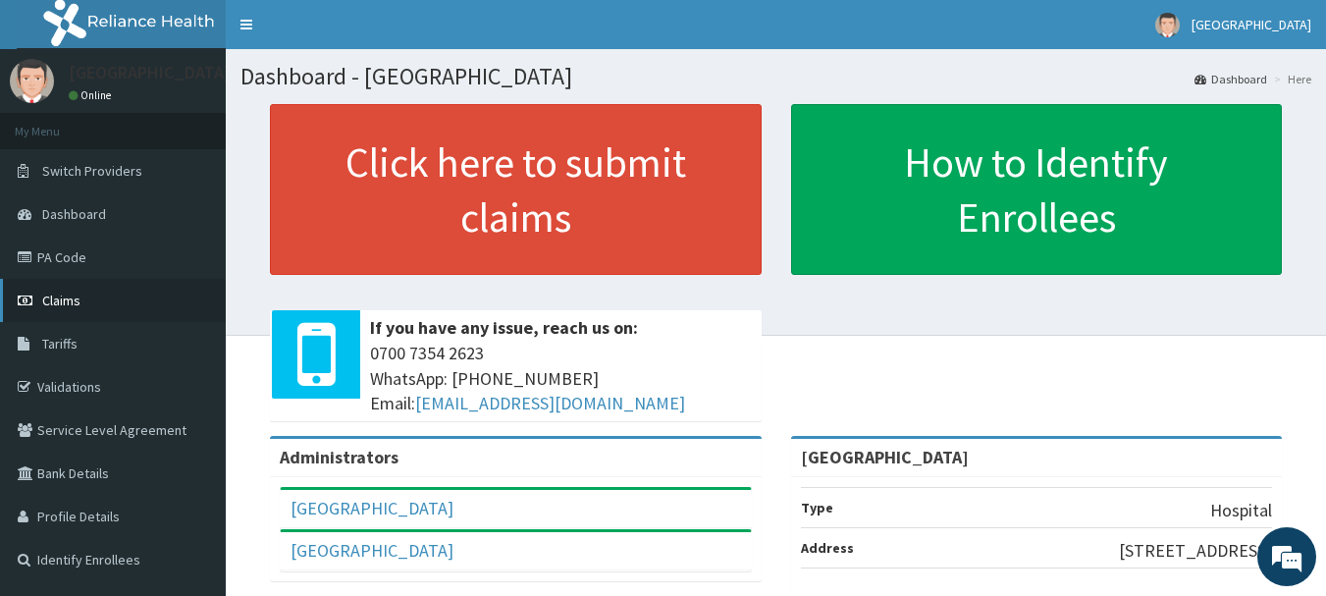
click at [73, 302] on span "Claims" at bounding box center [61, 301] width 38 height 18
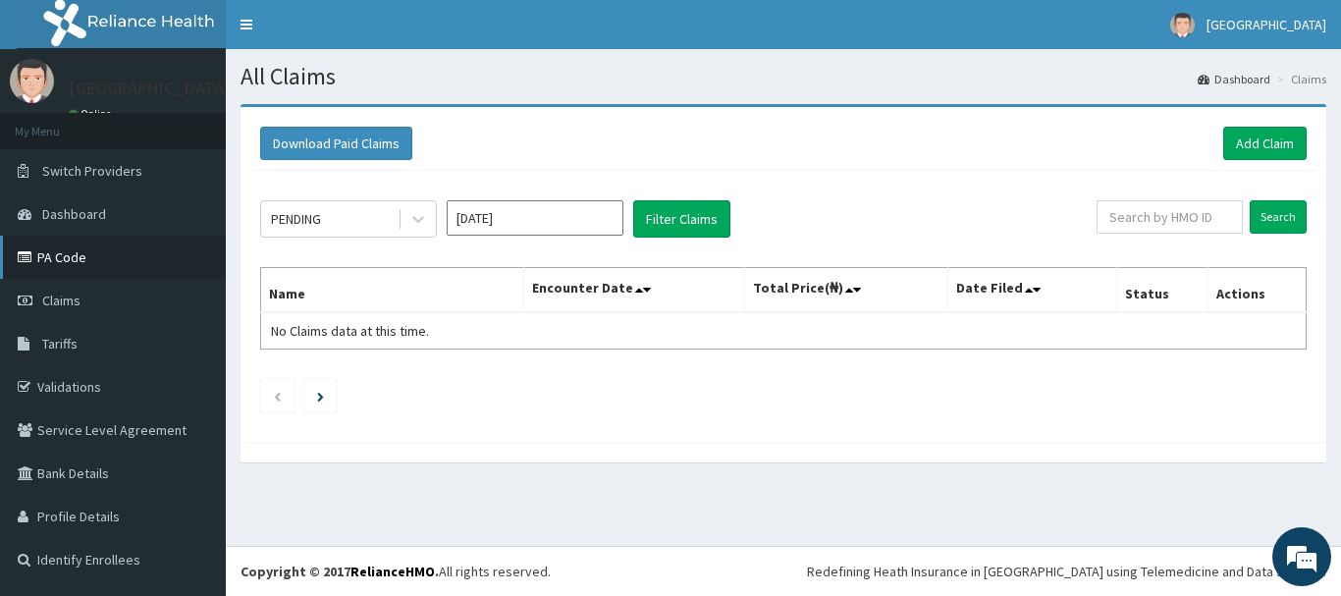
click at [49, 252] on link "PA Code" at bounding box center [113, 257] width 226 height 43
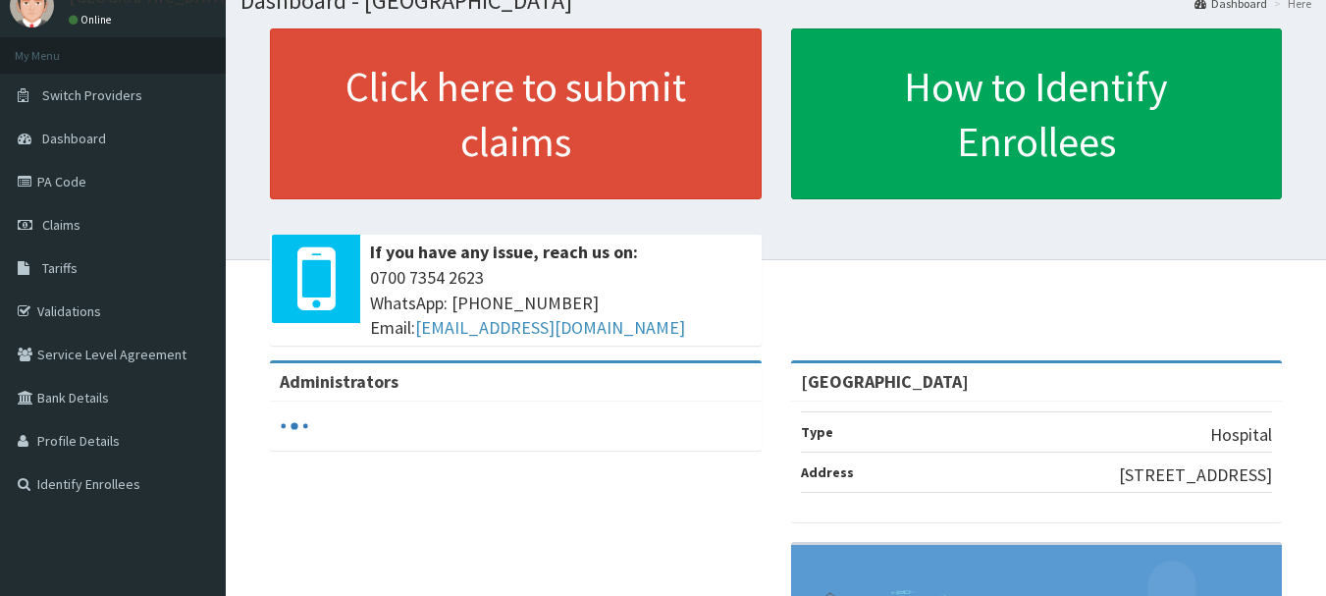
scroll to position [98, 0]
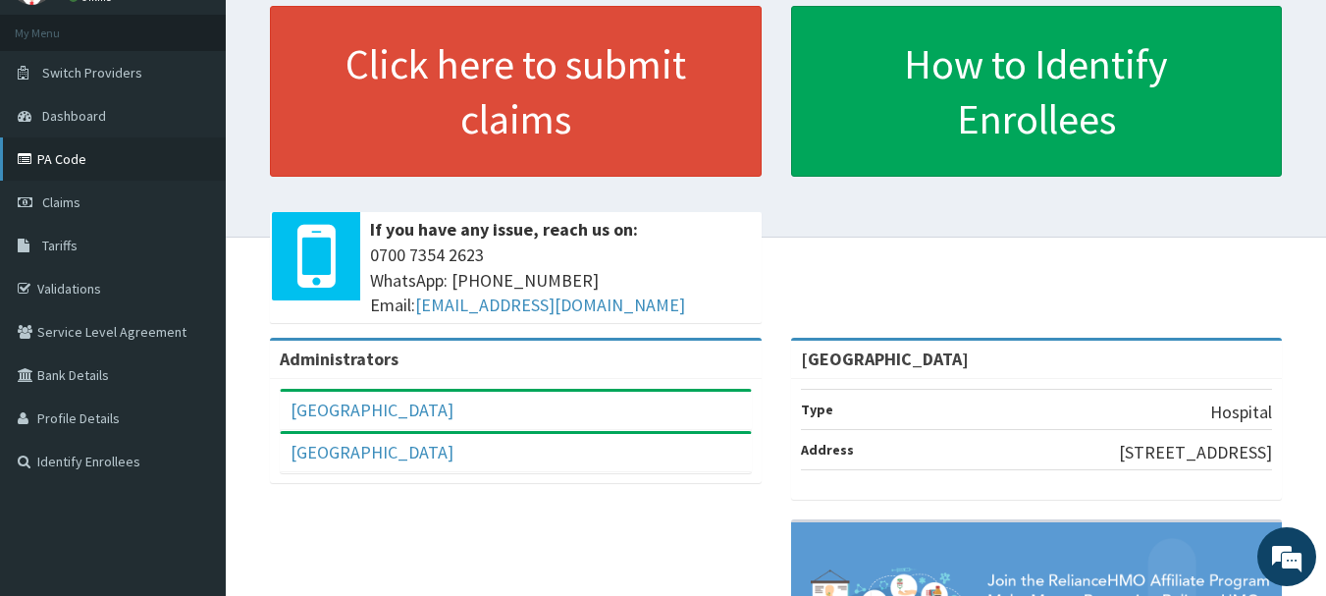
click at [65, 171] on link "PA Code" at bounding box center [113, 158] width 226 height 43
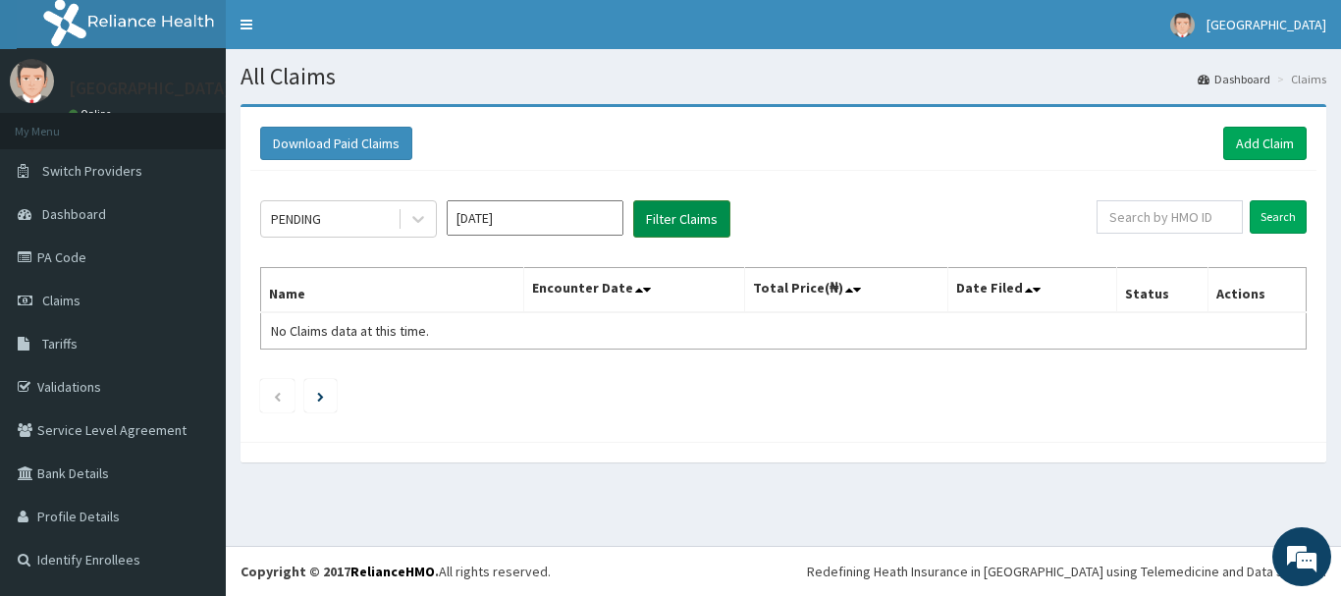
click at [676, 211] on button "Filter Claims" at bounding box center [681, 218] width 97 height 37
click at [692, 213] on button "Filter Claims" at bounding box center [681, 218] width 97 height 37
click at [80, 388] on link "Validations" at bounding box center [113, 386] width 226 height 43
click at [1242, 140] on link "Add Claim" at bounding box center [1264, 143] width 83 height 33
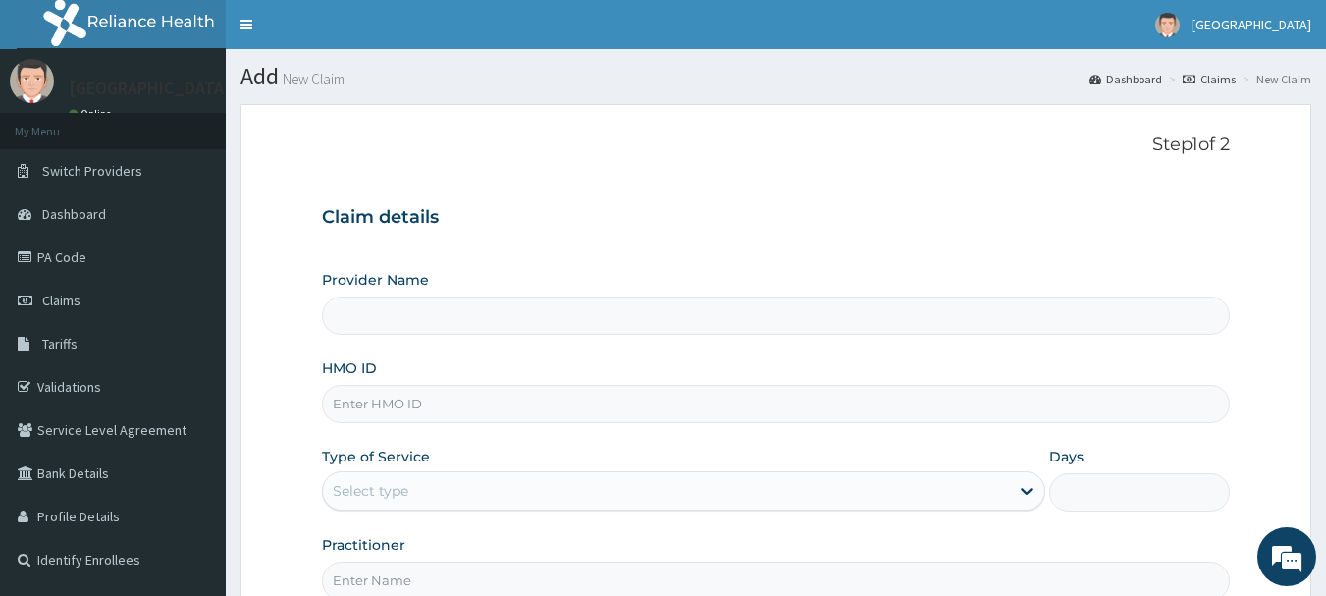
type input "[GEOGRAPHIC_DATA]"
click at [376, 406] on input "HMO ID" at bounding box center [776, 404] width 909 height 38
type input "RGI/10103/A"
click at [384, 495] on div "Select type" at bounding box center [371, 491] width 76 height 20
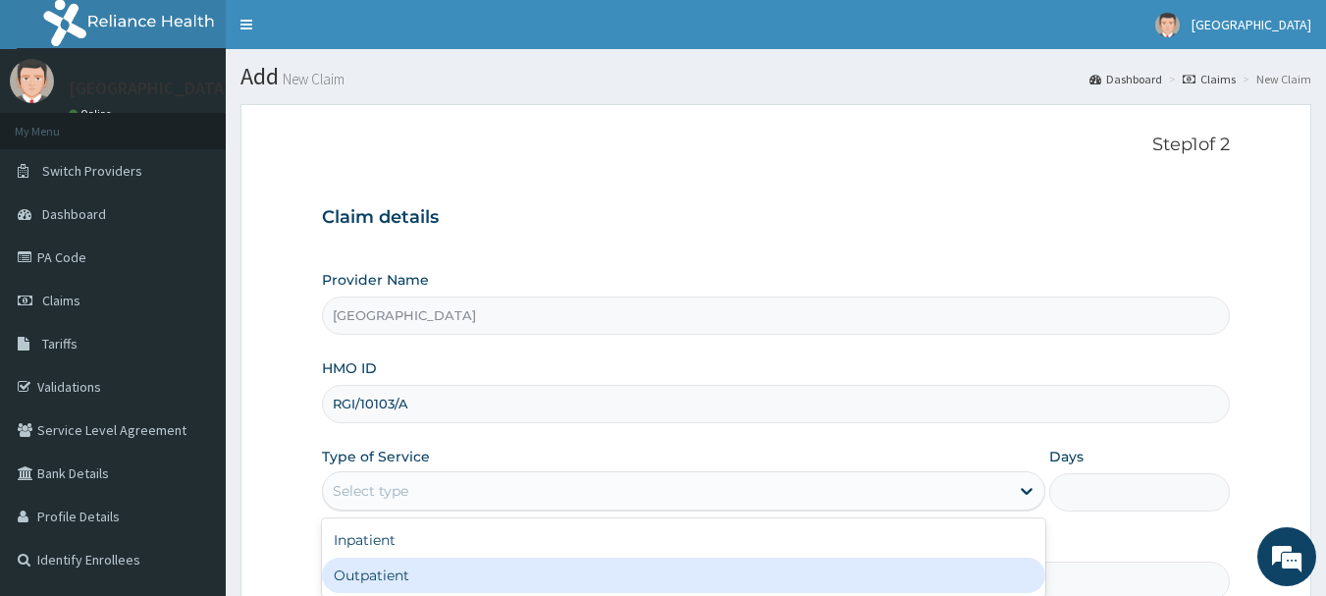
click at [383, 581] on div "Outpatient" at bounding box center [684, 575] width 724 height 35
type input "1"
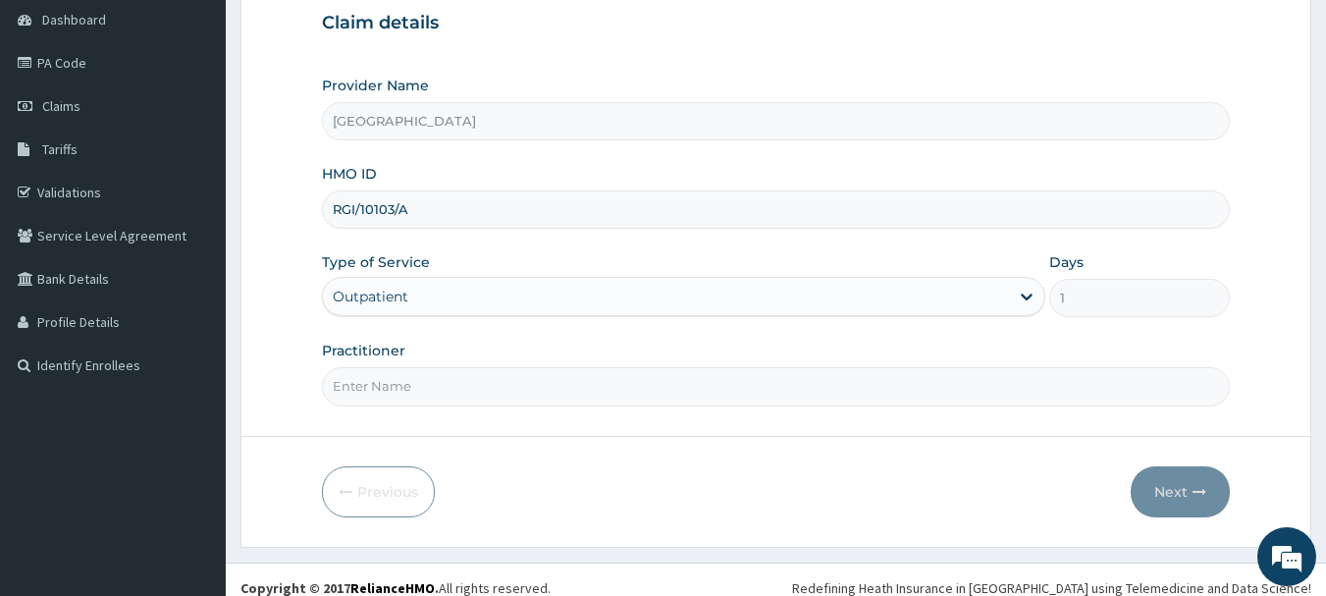
scroll to position [196, 0]
click at [437, 386] on input "Practitioner" at bounding box center [776, 384] width 909 height 38
type input "DR. IFEANYI"
click at [1179, 483] on button "Next" at bounding box center [1180, 489] width 99 height 51
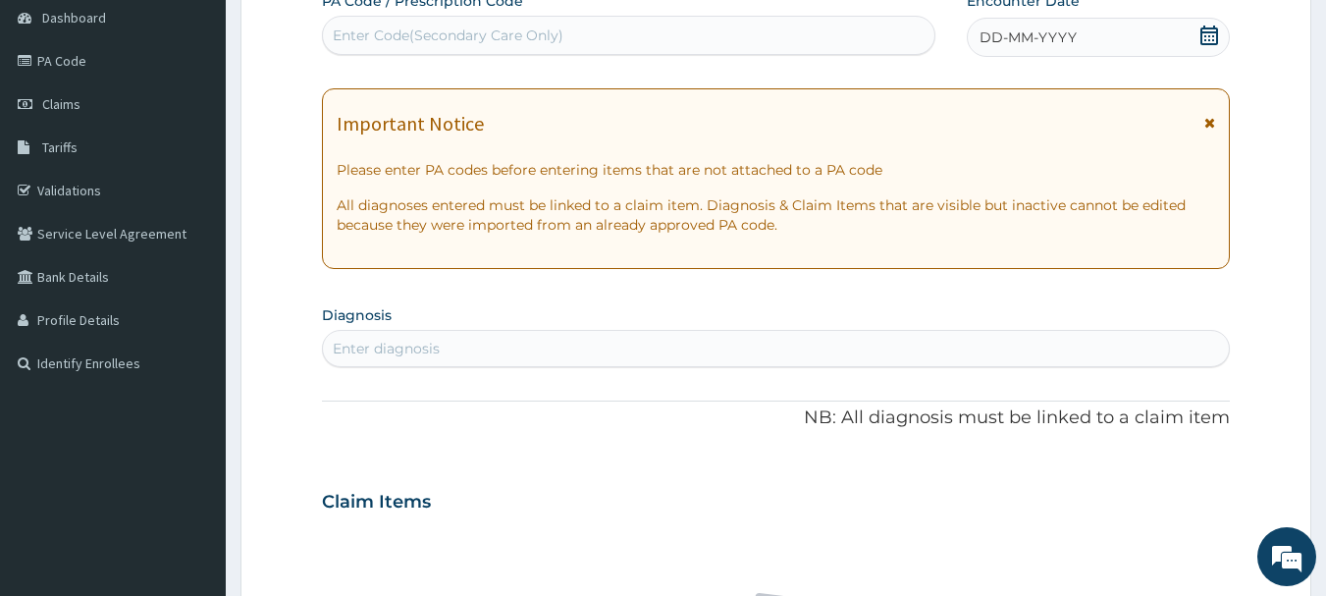
scroll to position [0, 0]
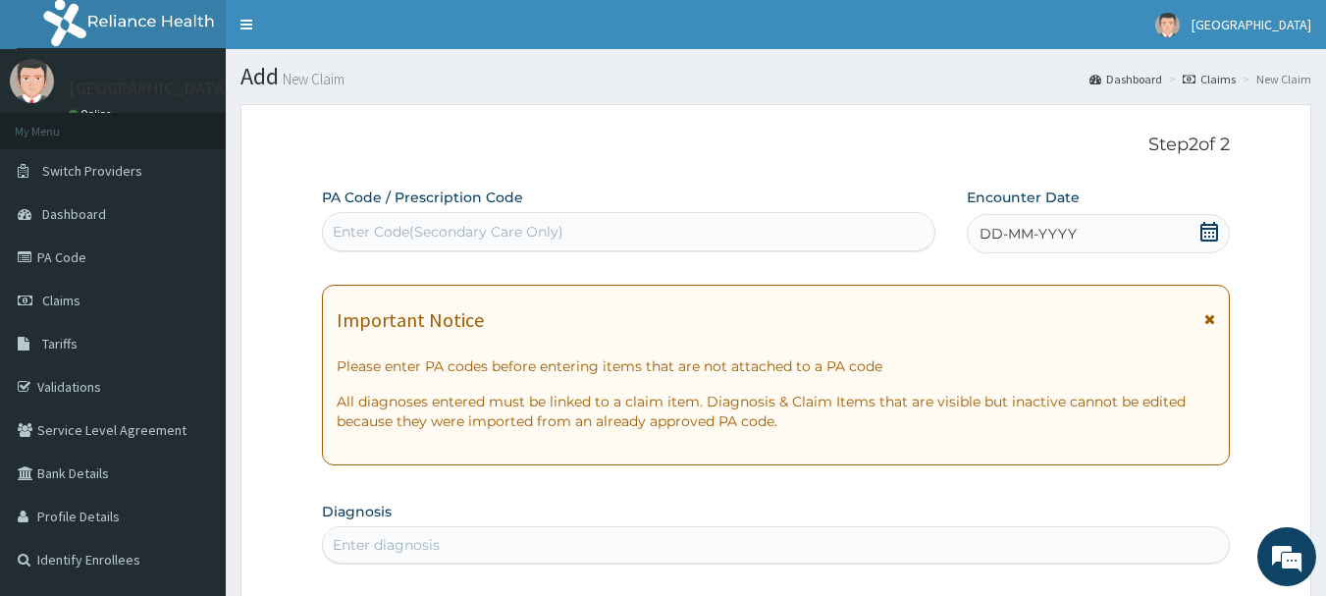
click at [1208, 232] on icon at bounding box center [1210, 232] width 20 height 20
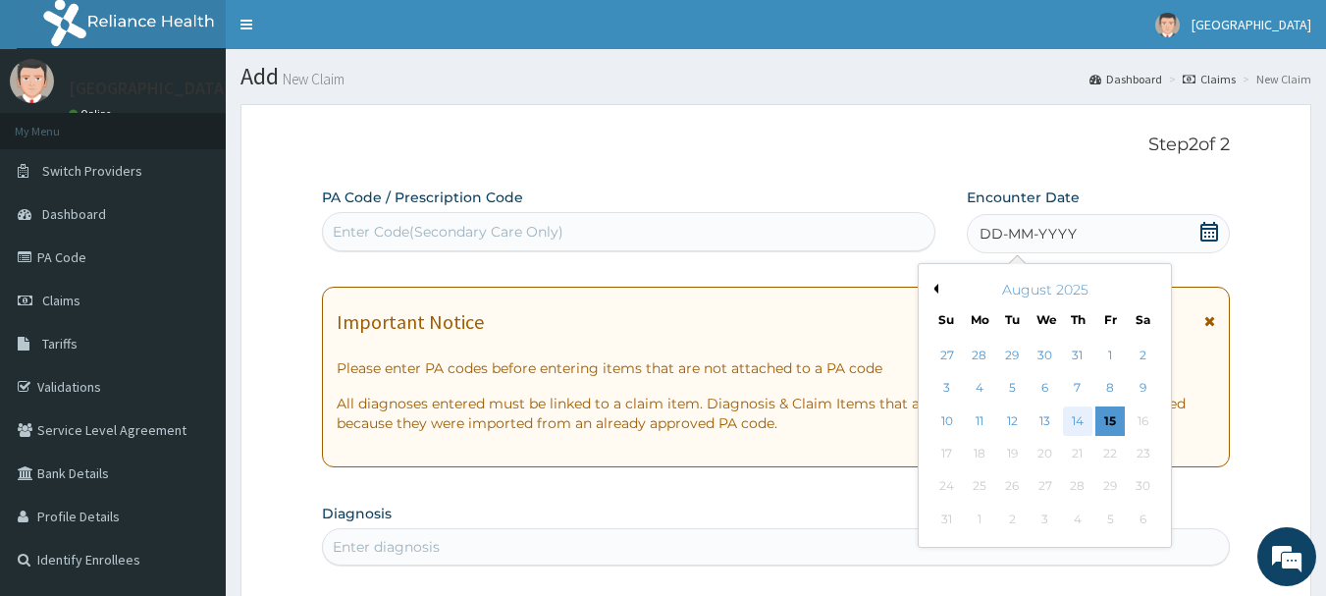
click at [1077, 412] on div "14" at bounding box center [1077, 420] width 29 height 29
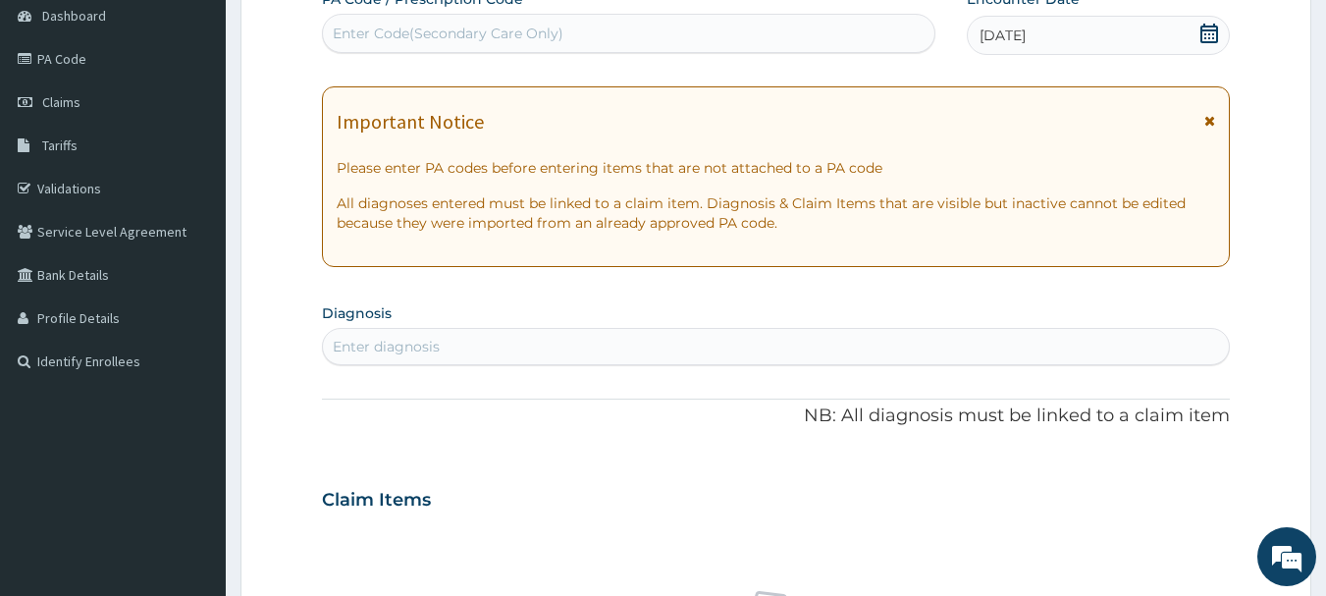
scroll to position [295, 0]
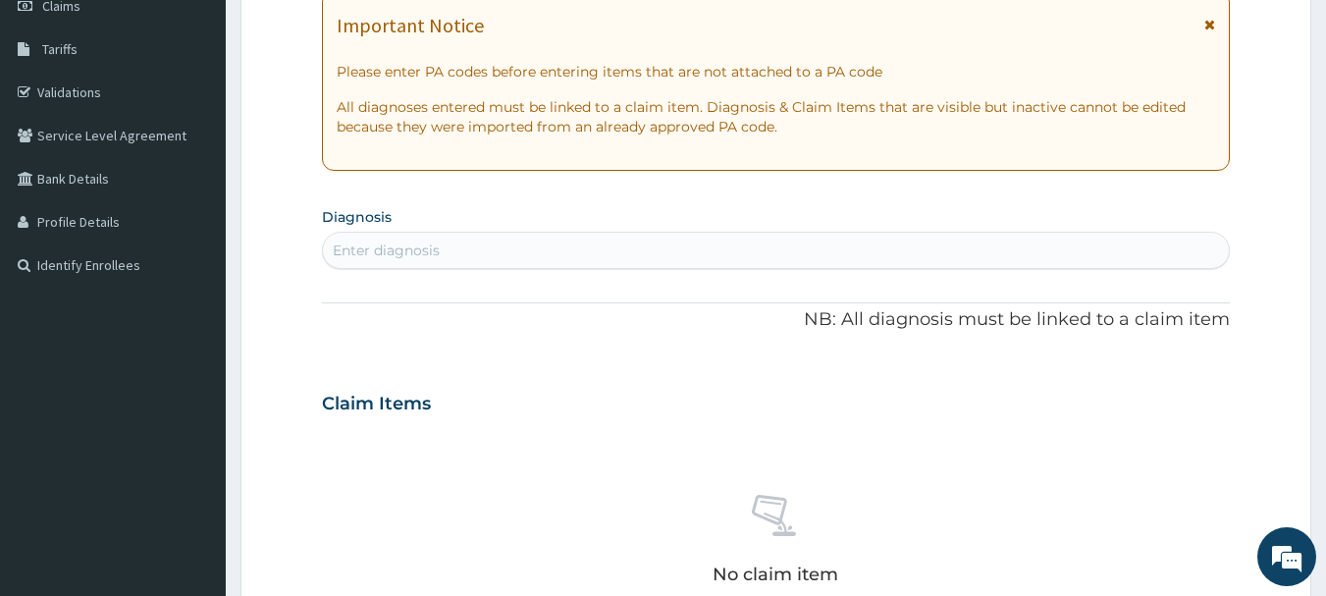
click at [402, 257] on div "Enter diagnosis" at bounding box center [386, 251] width 107 height 20
click at [346, 251] on div "Enter diagnosis" at bounding box center [386, 251] width 107 height 20
type input "MALARIA"
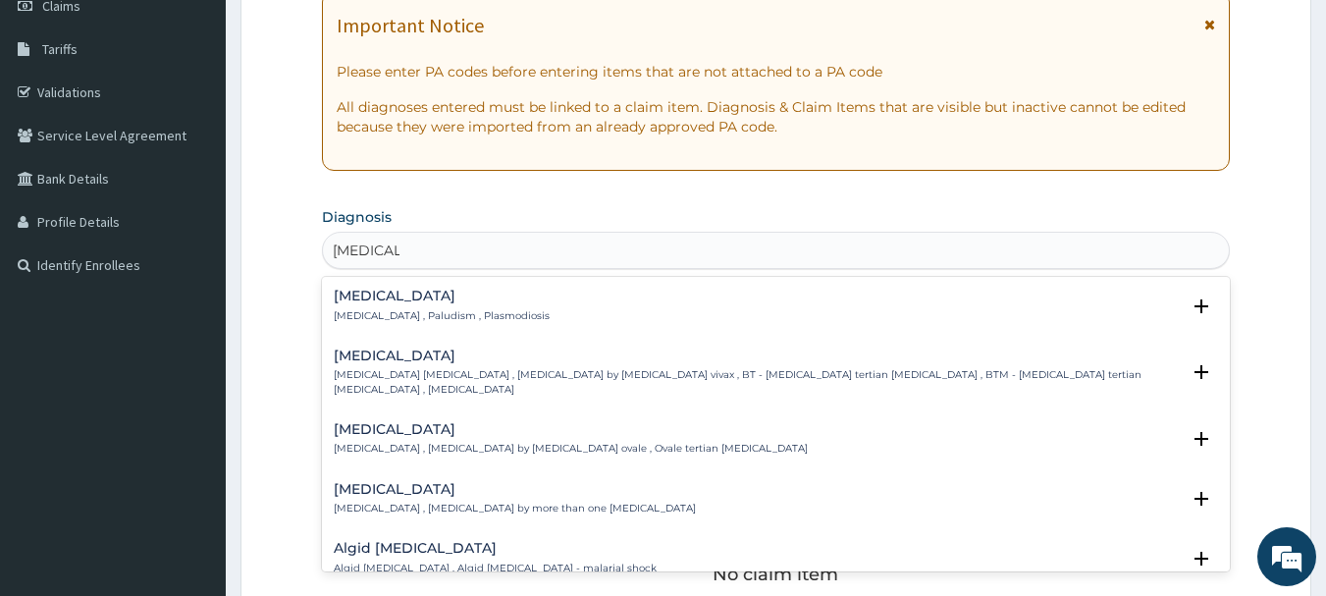
click at [389, 315] on p "Malaria , Paludism , Plasmodiosis" at bounding box center [442, 316] width 216 height 14
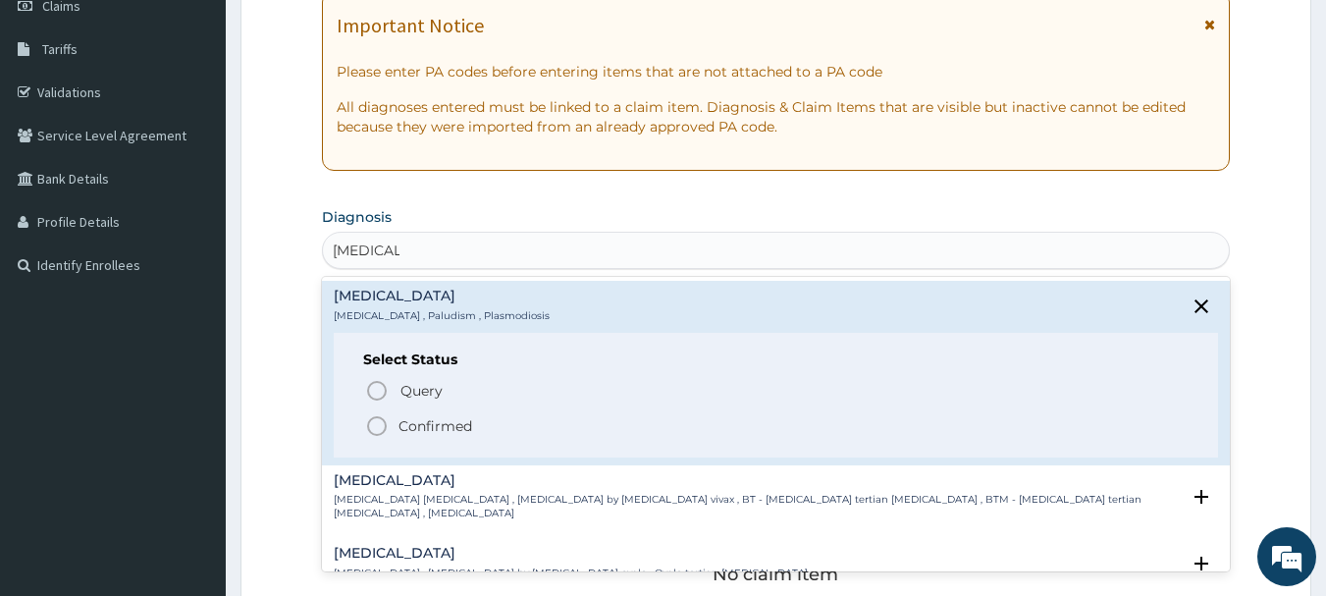
click at [421, 424] on p "Confirmed" at bounding box center [436, 426] width 74 height 20
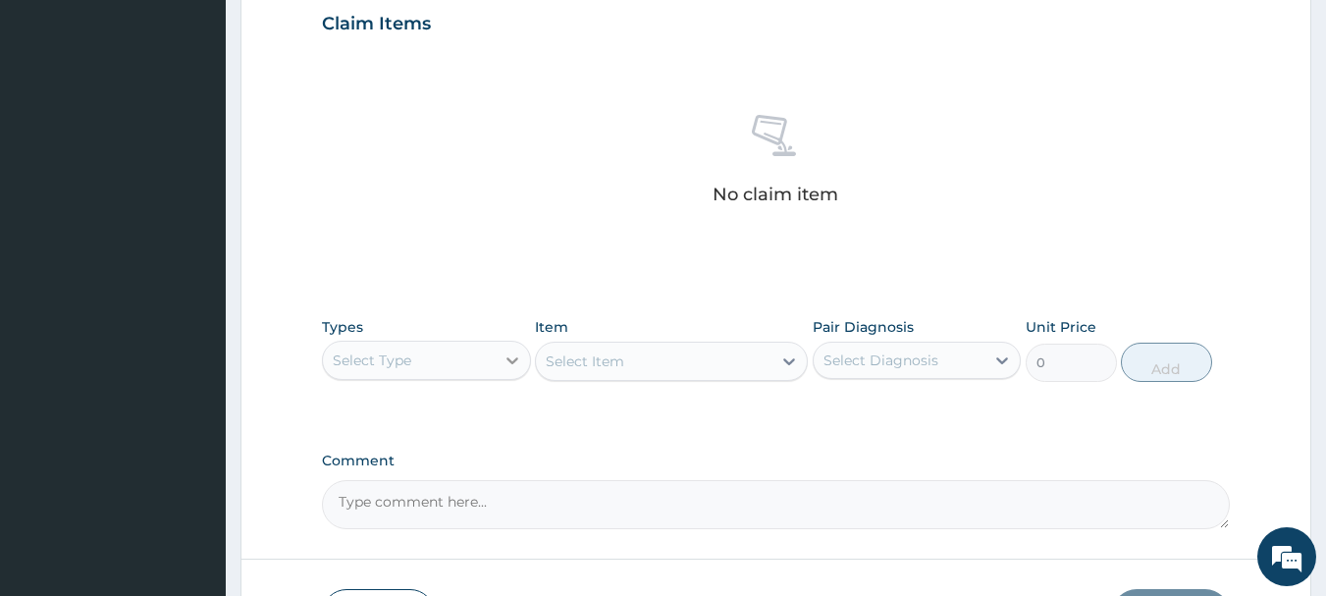
scroll to position [687, 0]
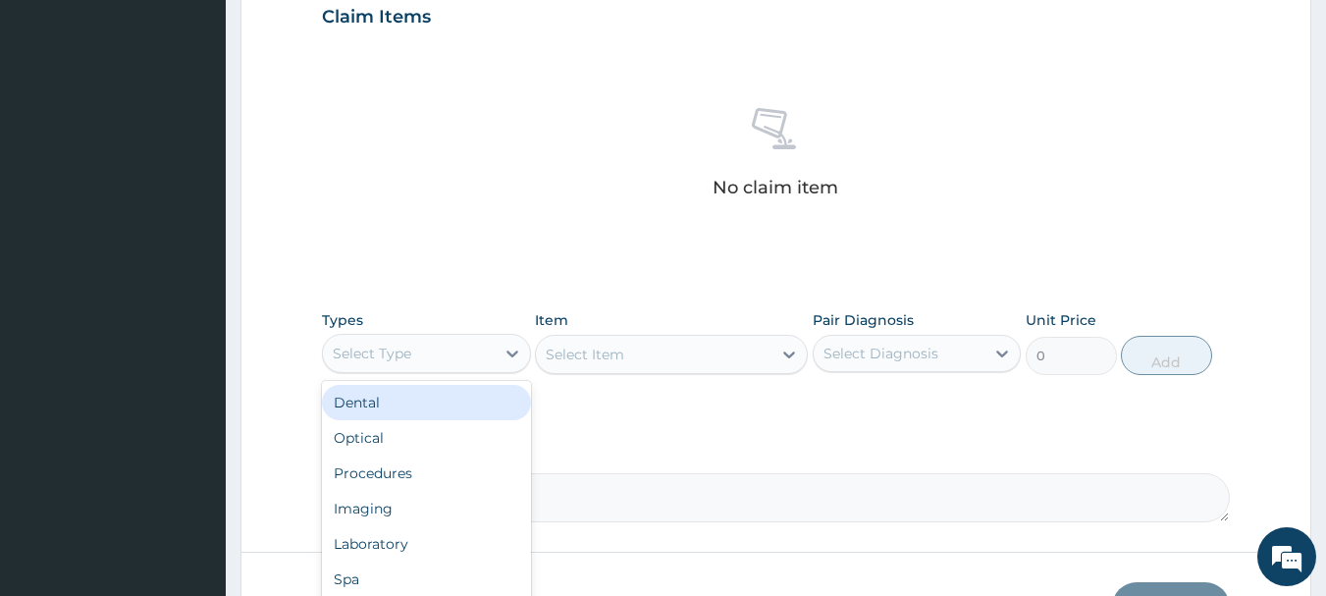
click at [477, 354] on div "Select Type" at bounding box center [409, 353] width 172 height 31
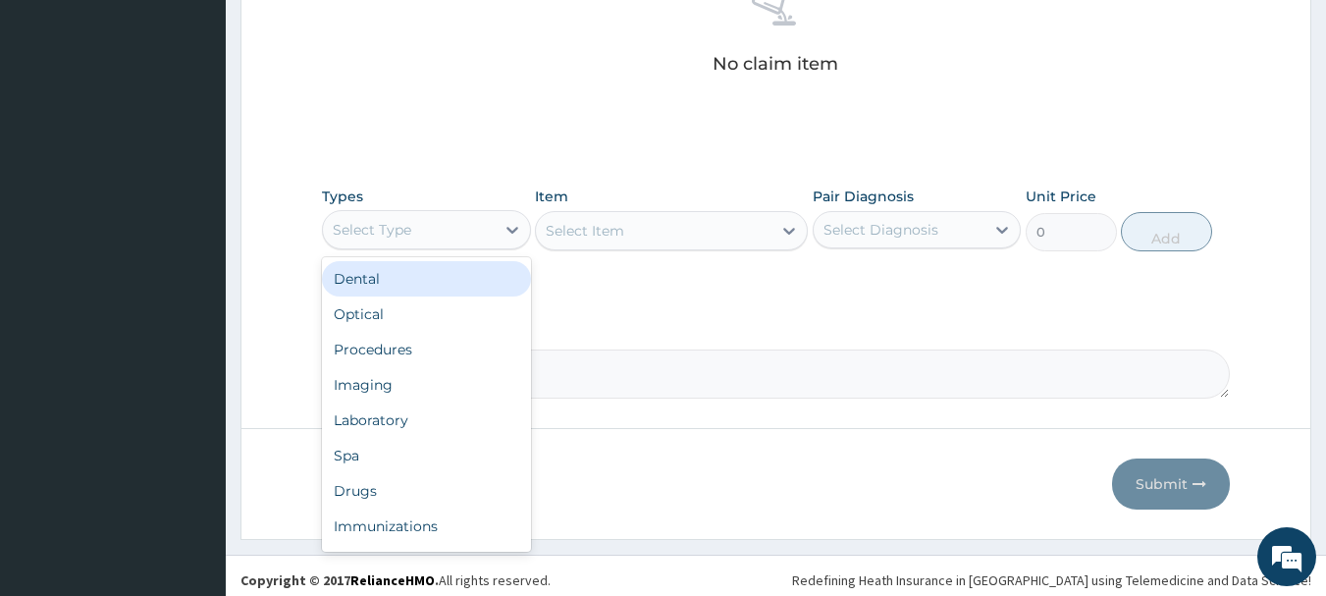
scroll to position [820, 0]
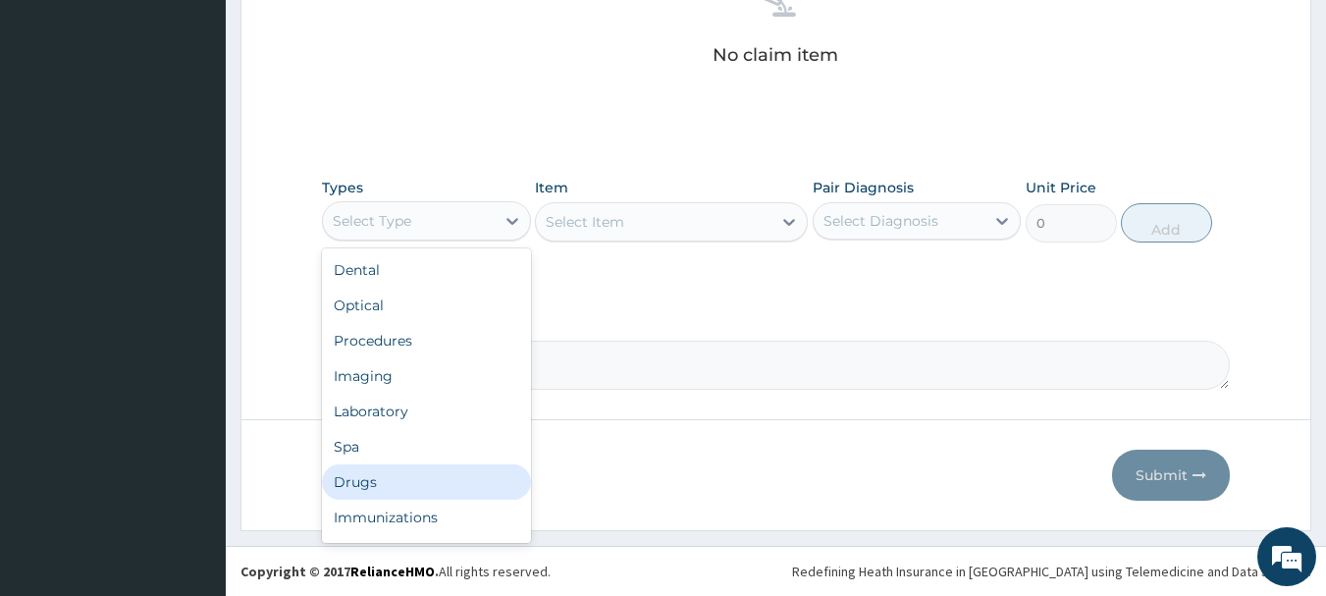
click at [359, 484] on div "Drugs" at bounding box center [426, 481] width 209 height 35
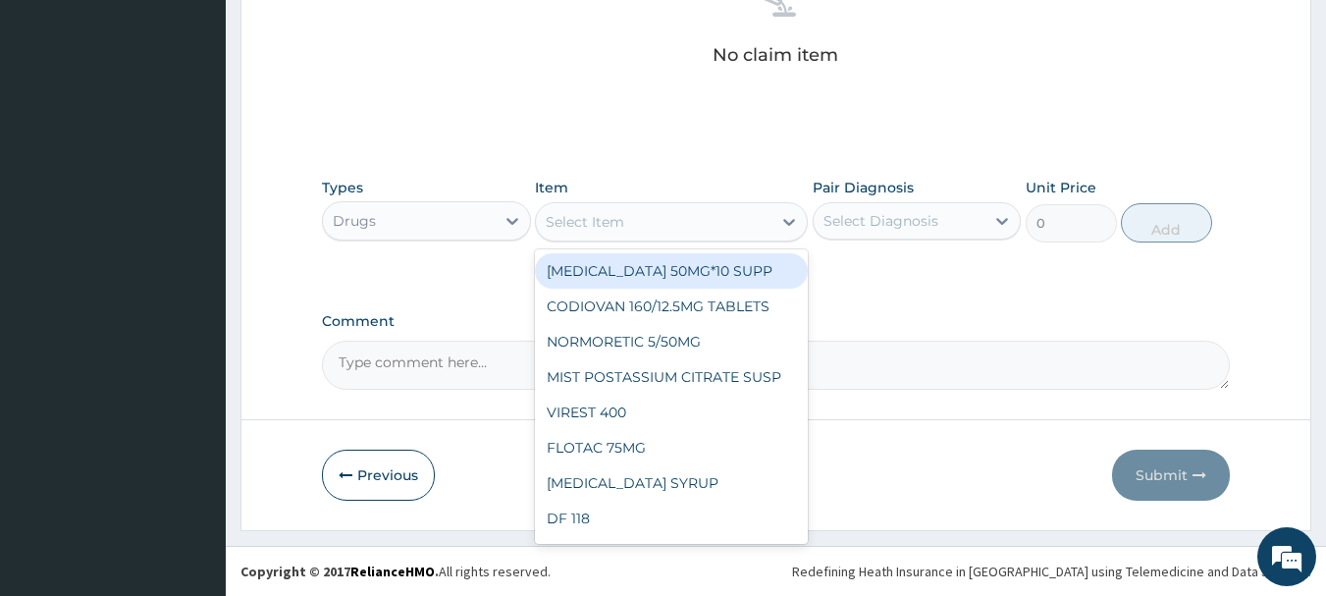
click at [666, 225] on div "Select Item" at bounding box center [654, 221] width 236 height 31
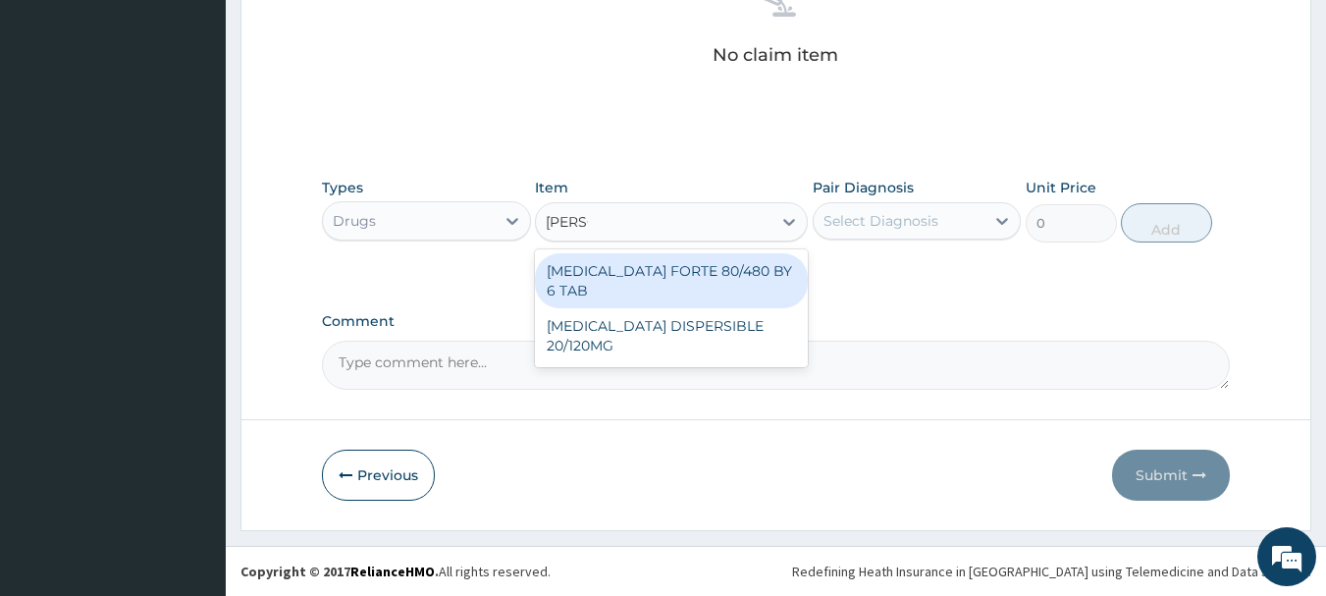
type input "COART"
click at [765, 277] on div "COARTEM FORTE 80/480 BY 6 TAB" at bounding box center [671, 280] width 273 height 55
type input "449"
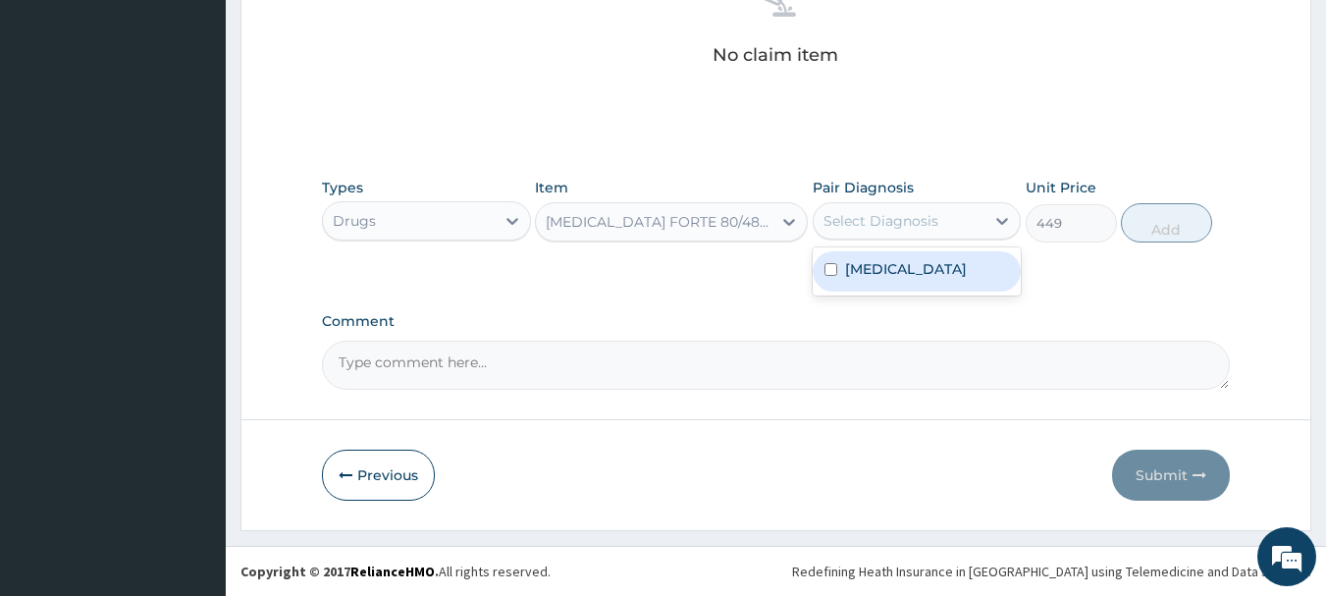
click at [975, 219] on div "Select Diagnosis" at bounding box center [900, 220] width 172 height 31
click at [836, 268] on input "checkbox" at bounding box center [831, 269] width 13 height 13
checkbox input "true"
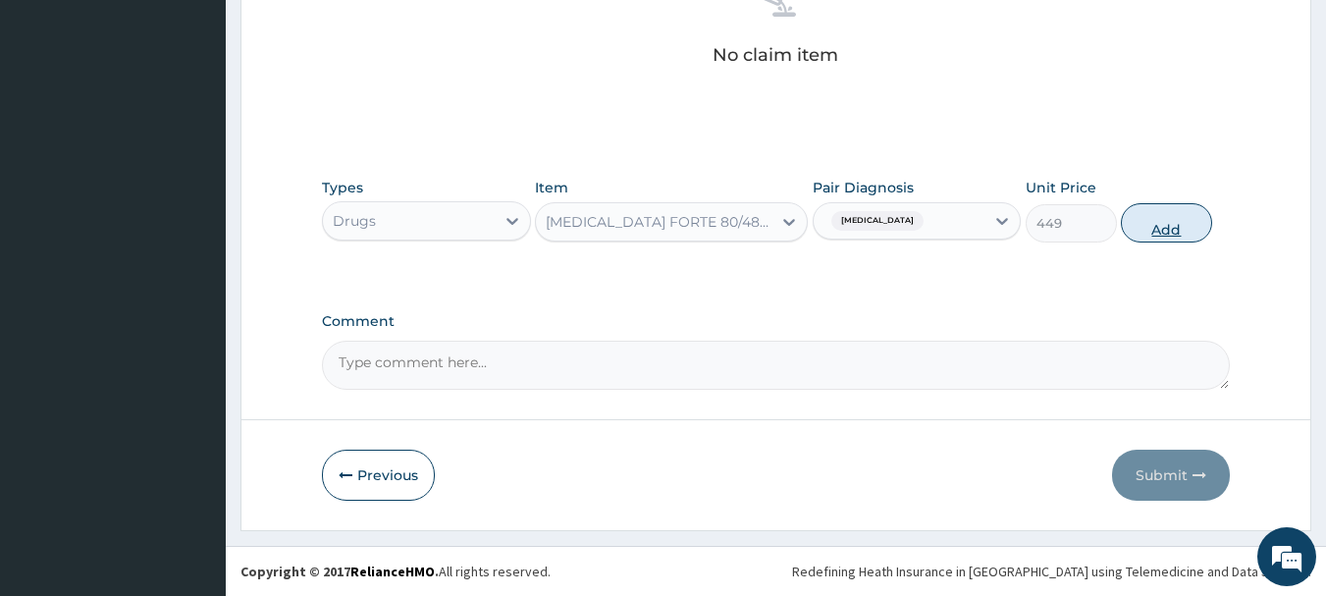
click at [1166, 220] on button "Add" at bounding box center [1166, 222] width 91 height 39
type input "0"
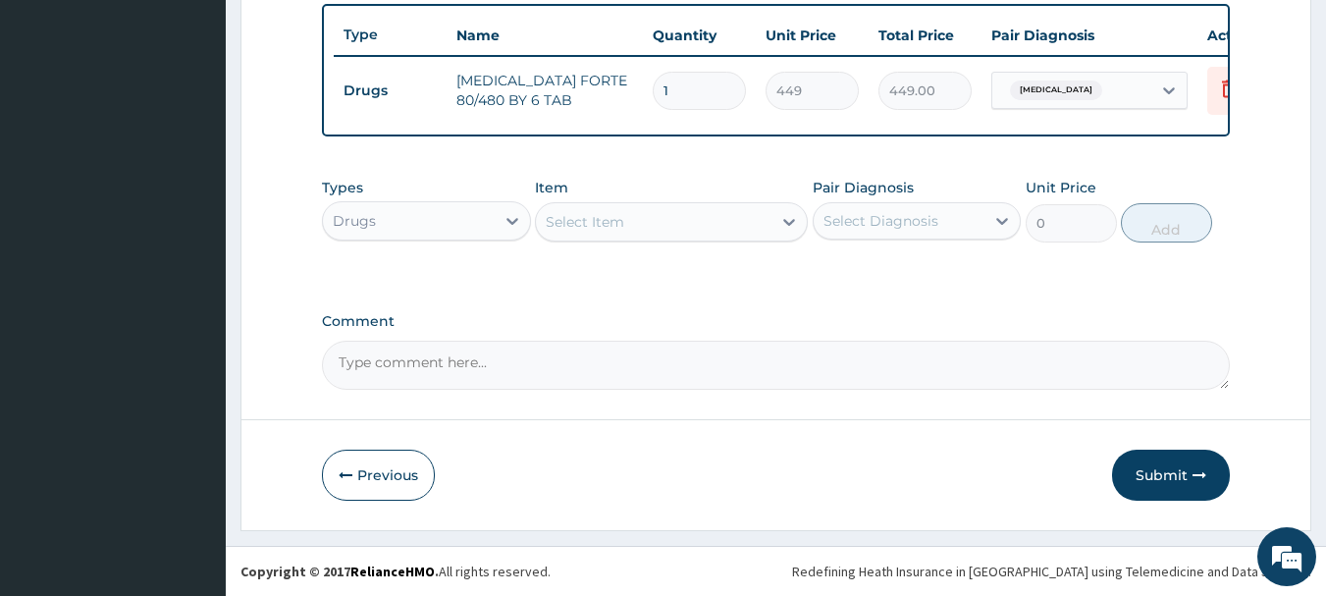
drag, startPoint x: 702, startPoint y: 88, endPoint x: 624, endPoint y: 93, distance: 77.7
click at [621, 89] on tr "Drugs COARTEM FORTE 80/480 BY 6 TAB 1 449 449.00 Malaria Delete" at bounding box center [815, 91] width 962 height 68
type input "6"
type input "2694.00"
type input "6"
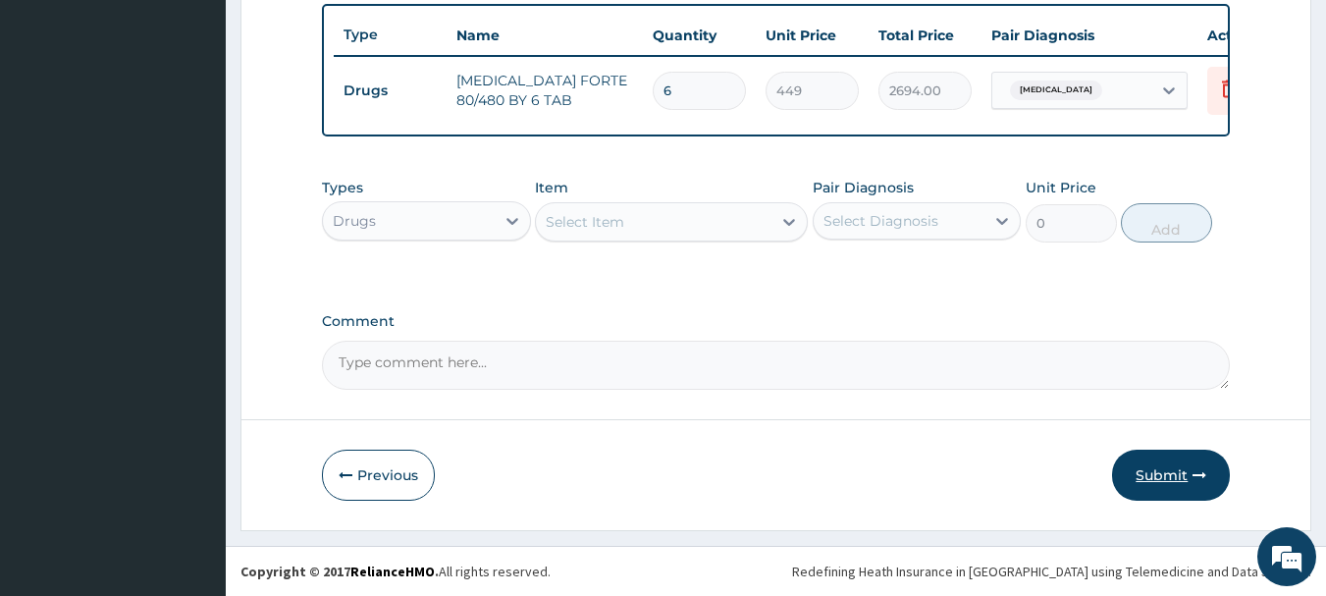
click at [1174, 471] on button "Submit" at bounding box center [1171, 475] width 118 height 51
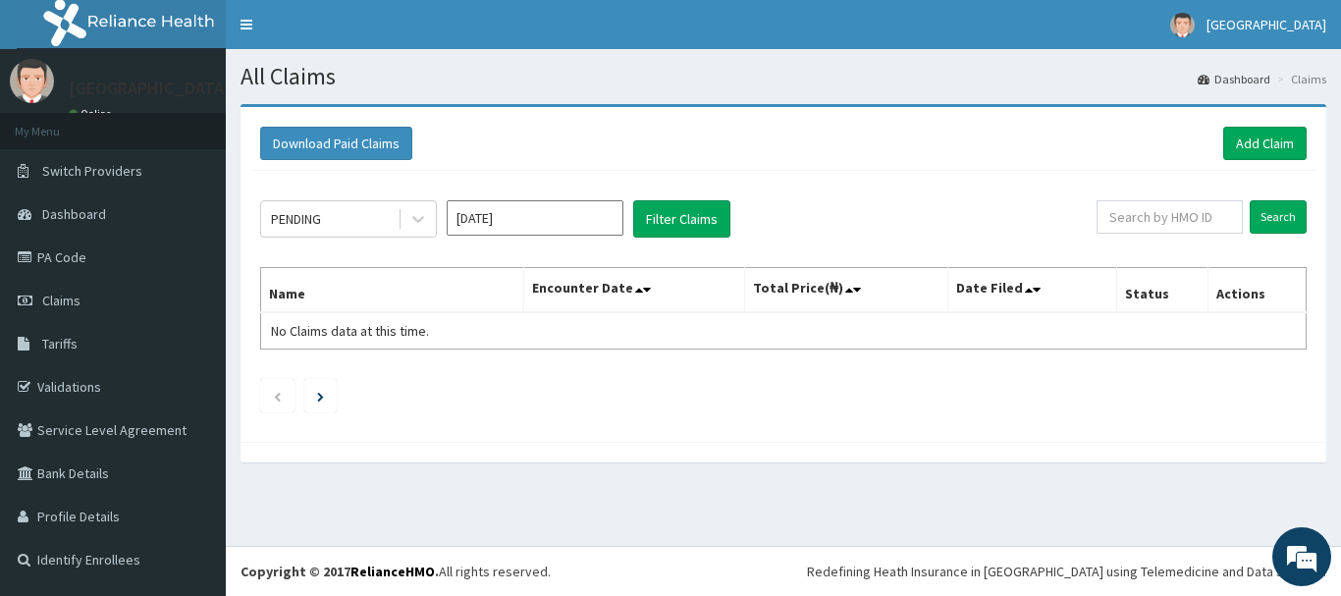
click at [776, 508] on div "All Claims Dashboard Claims Download Paid Claims Add Claim × Note you can only …" at bounding box center [783, 297] width 1115 height 497
click at [1270, 136] on link "Add Claim" at bounding box center [1264, 143] width 83 height 33
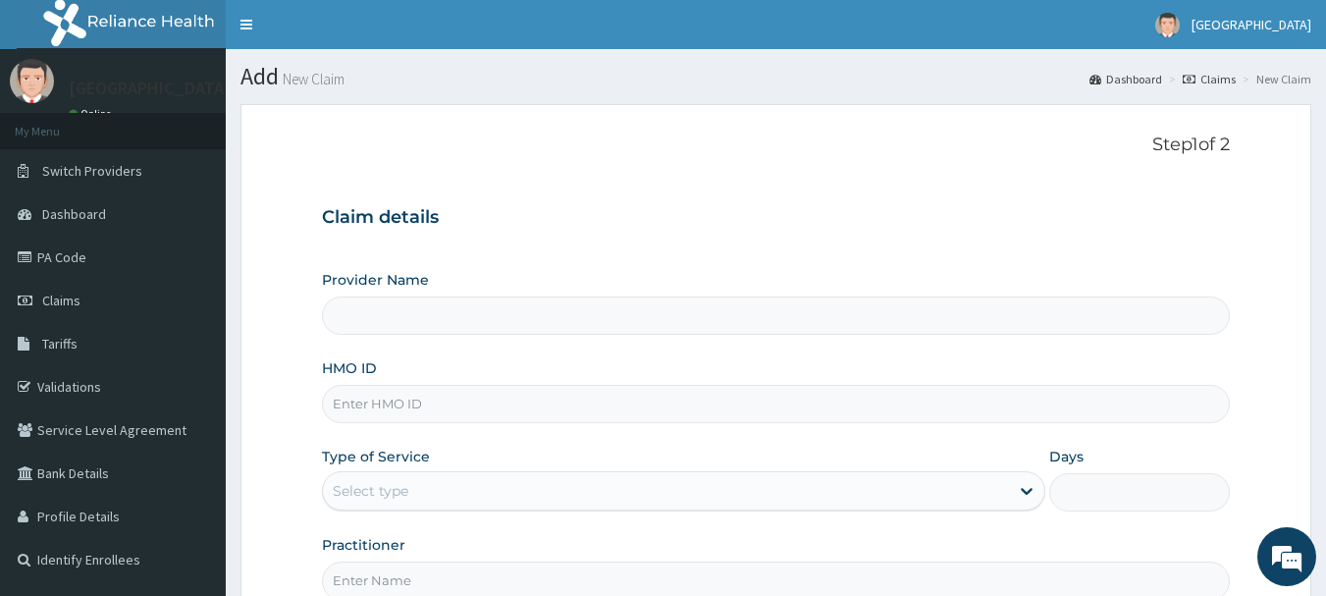
type input "[GEOGRAPHIC_DATA]"
click at [426, 408] on input "HMO ID" at bounding box center [776, 404] width 909 height 38
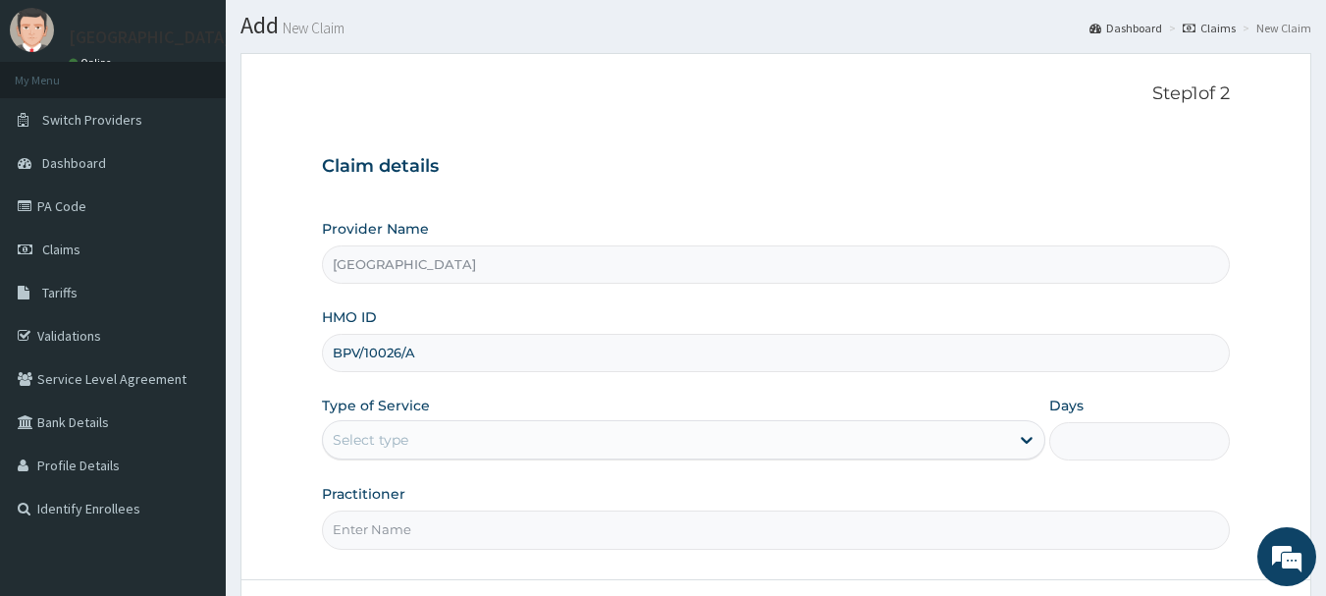
scroll to position [98, 0]
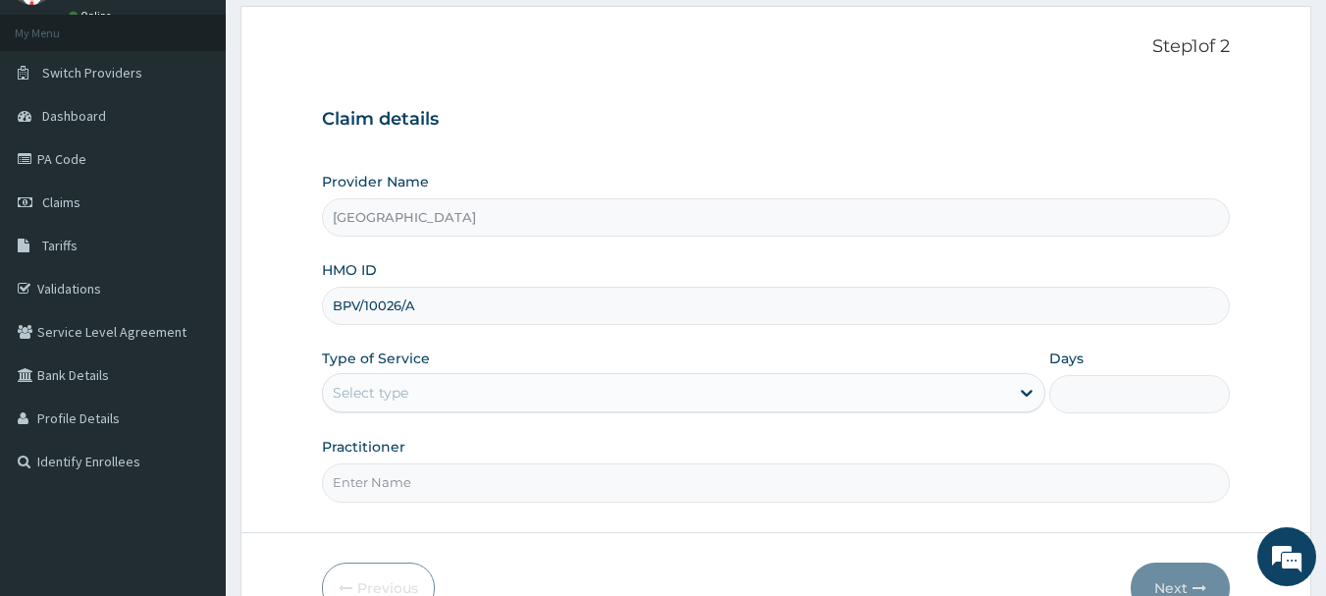
type input "BPV/10026/A"
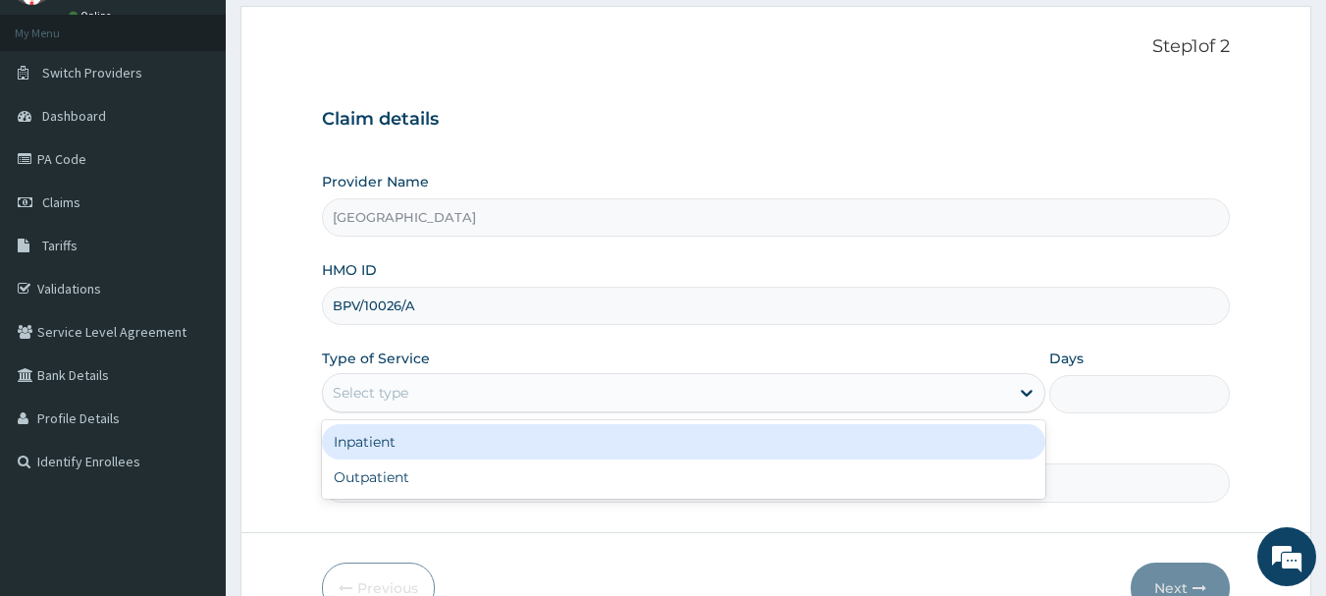
click at [461, 398] on div "Select type" at bounding box center [666, 392] width 686 height 31
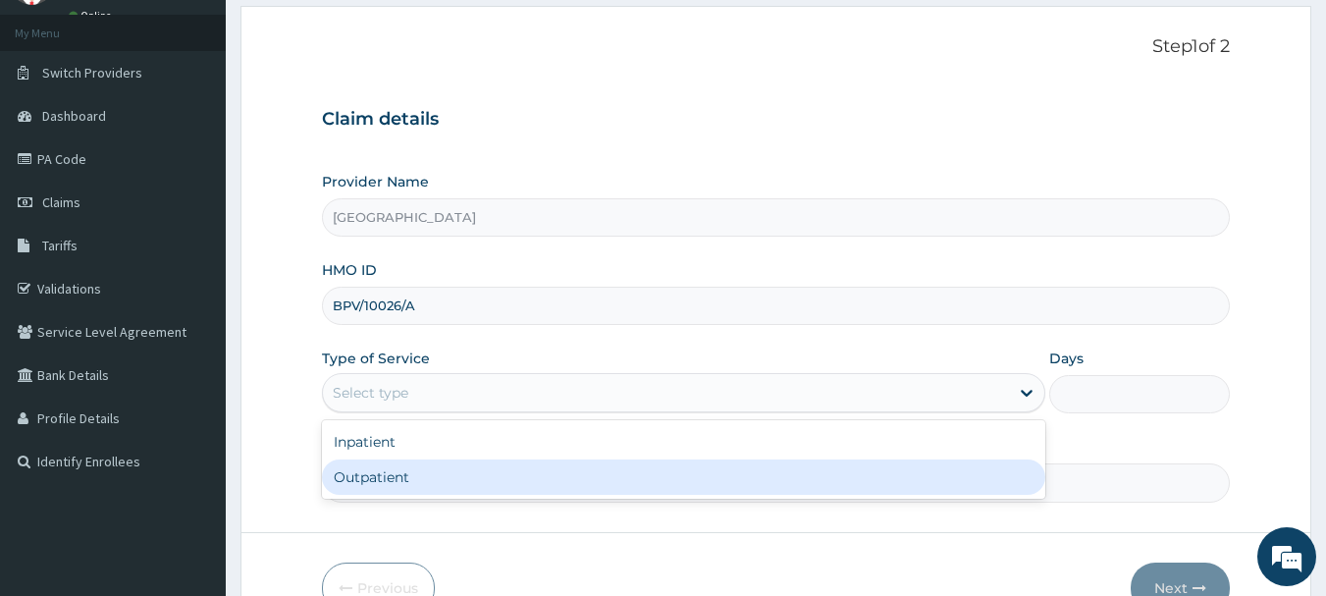
click at [413, 476] on div "Outpatient" at bounding box center [684, 476] width 724 height 35
type input "1"
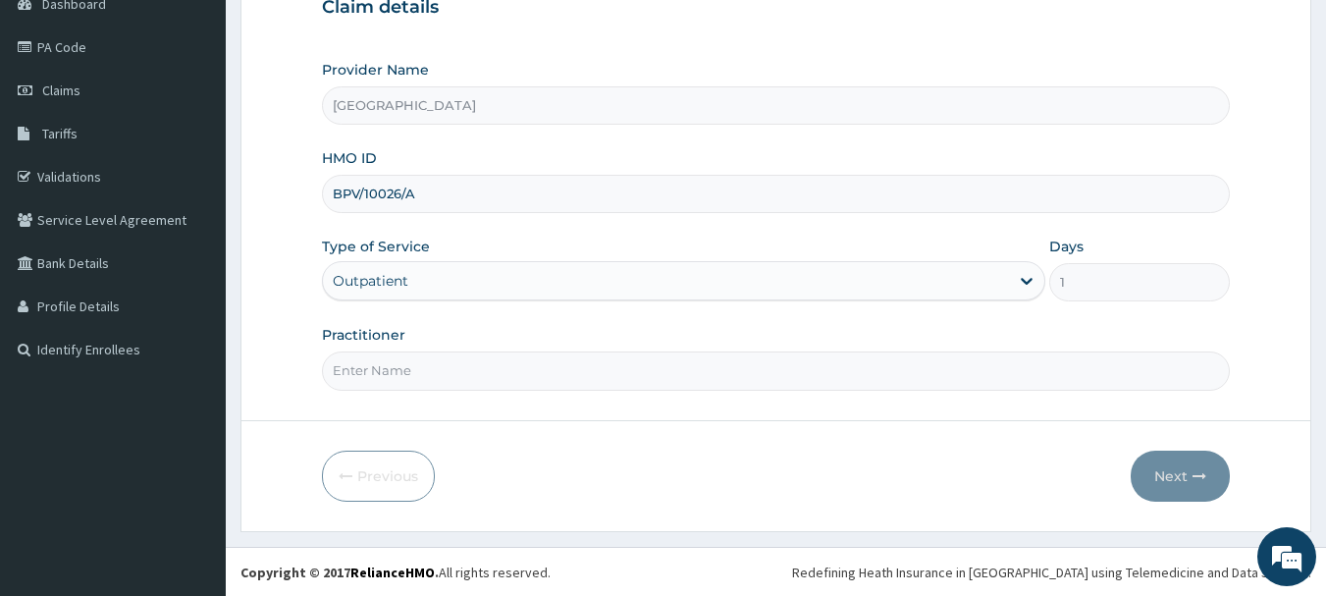
scroll to position [211, 0]
click at [383, 361] on input "Practitioner" at bounding box center [776, 369] width 909 height 38
type input "DR. LAWAL"
click at [1172, 476] on button "Next" at bounding box center [1180, 475] width 99 height 51
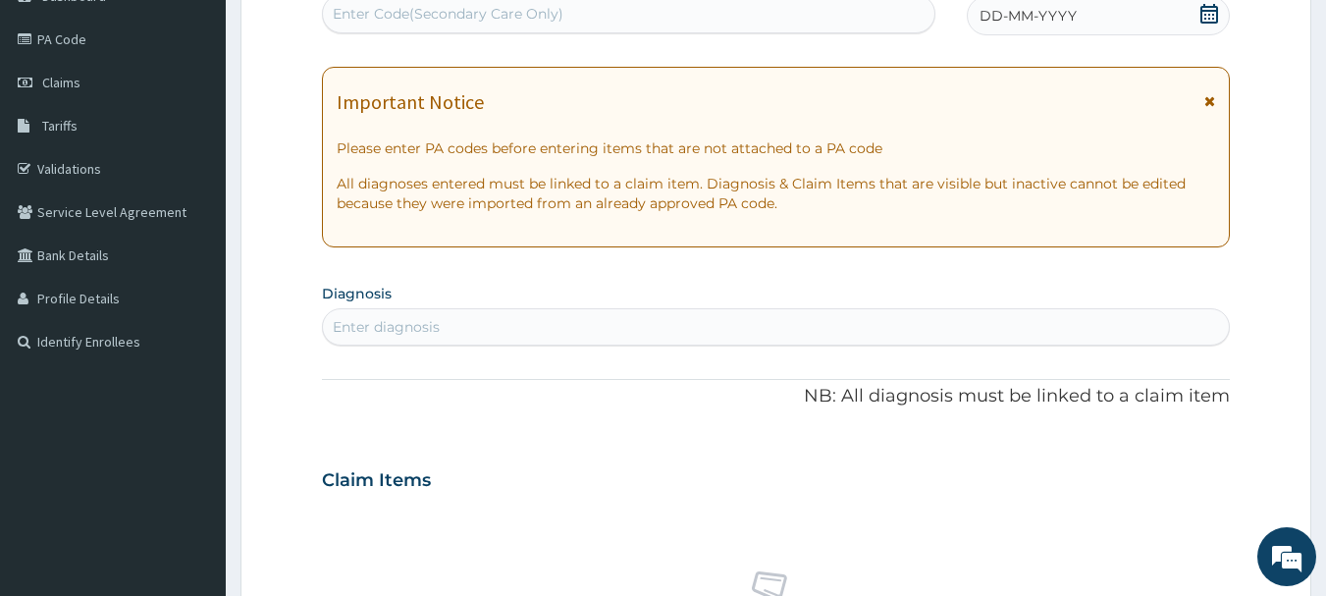
scroll to position [0, 0]
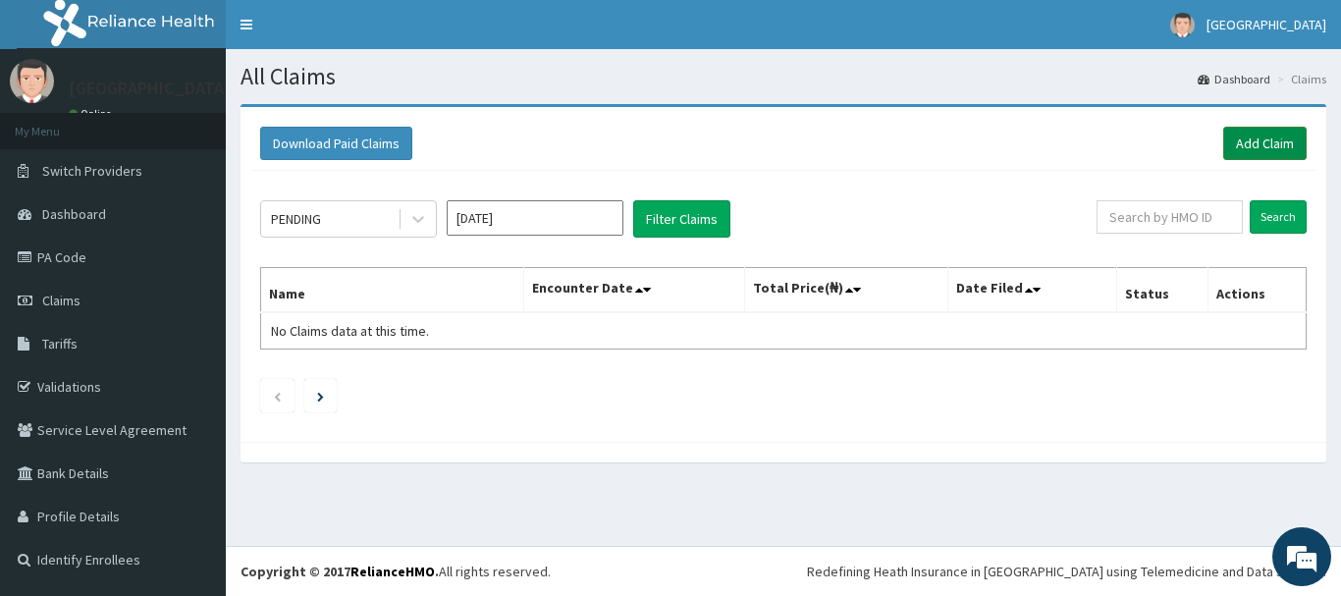
click at [1256, 137] on link "Add Claim" at bounding box center [1264, 143] width 83 height 33
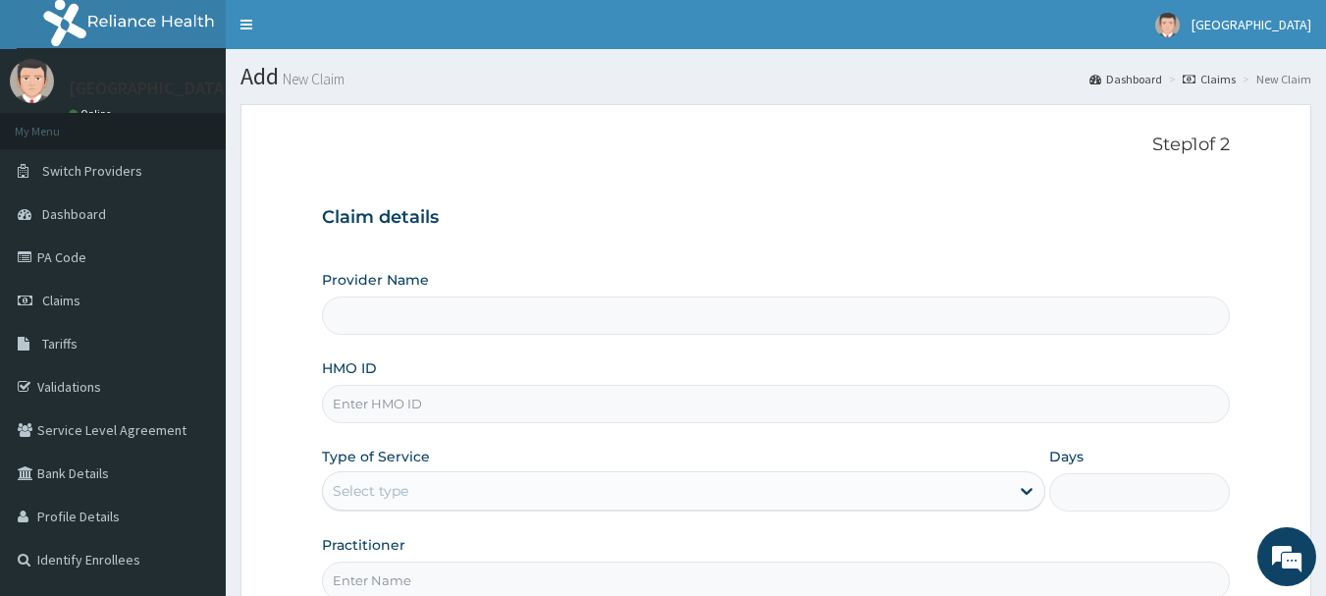
type input "[GEOGRAPHIC_DATA]"
click at [347, 394] on input "HMO ID" at bounding box center [776, 404] width 909 height 38
type input "ANL/10139/A"
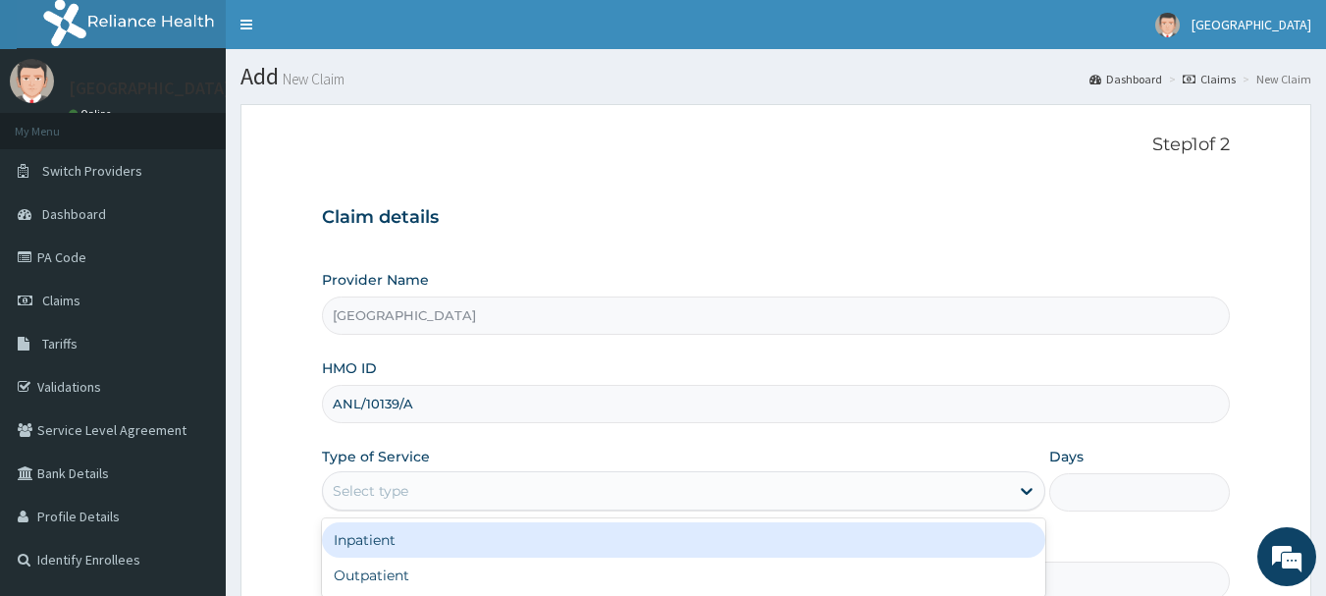
click at [440, 488] on div "Select type" at bounding box center [666, 490] width 686 height 31
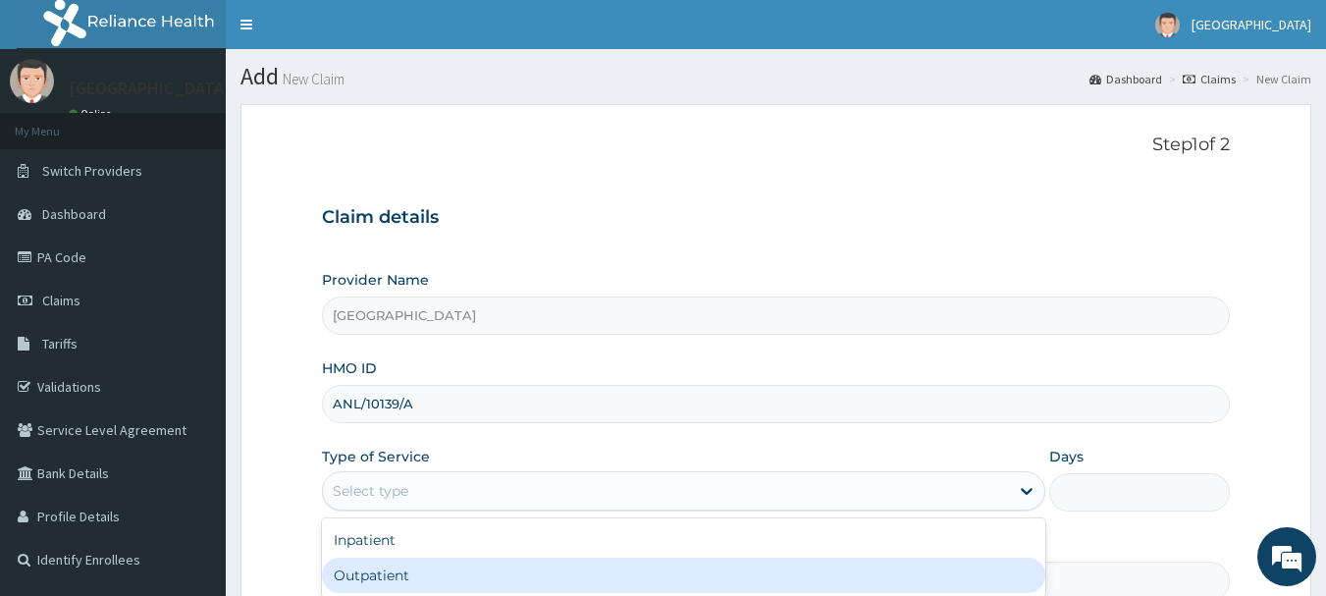
click at [375, 576] on div "Outpatient" at bounding box center [684, 575] width 724 height 35
type input "1"
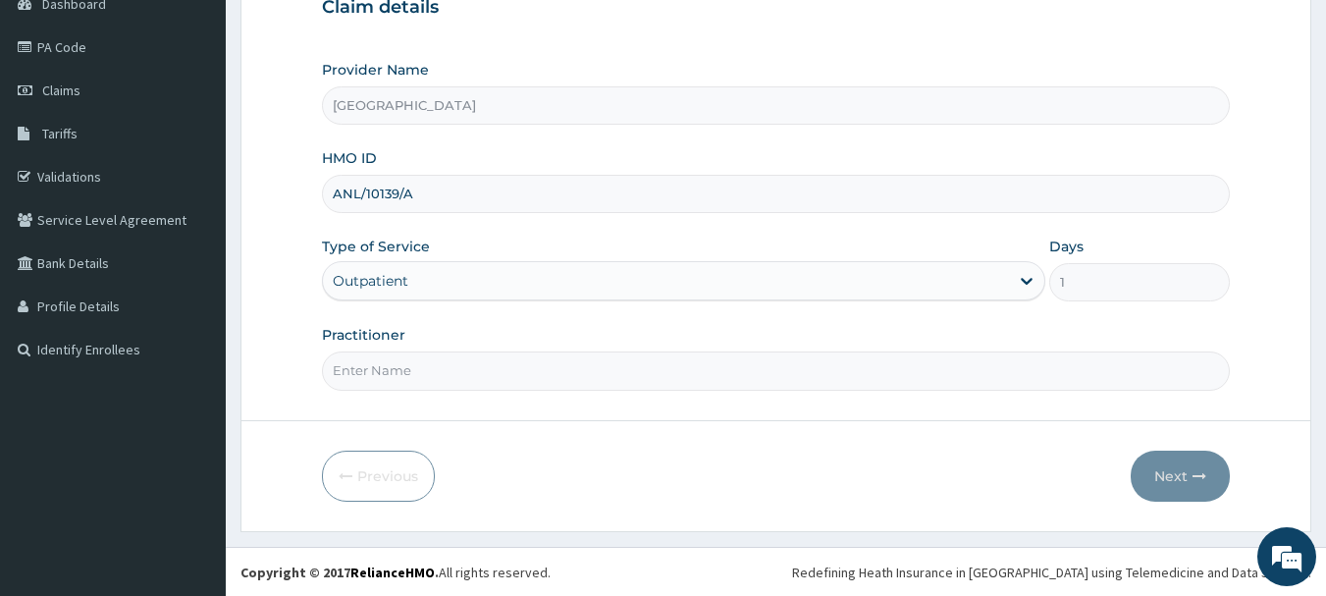
scroll to position [211, 0]
click at [466, 372] on input "Practitioner" at bounding box center [776, 369] width 909 height 38
type input "[PERSON_NAME]"
click at [1171, 470] on button "Next" at bounding box center [1180, 475] width 99 height 51
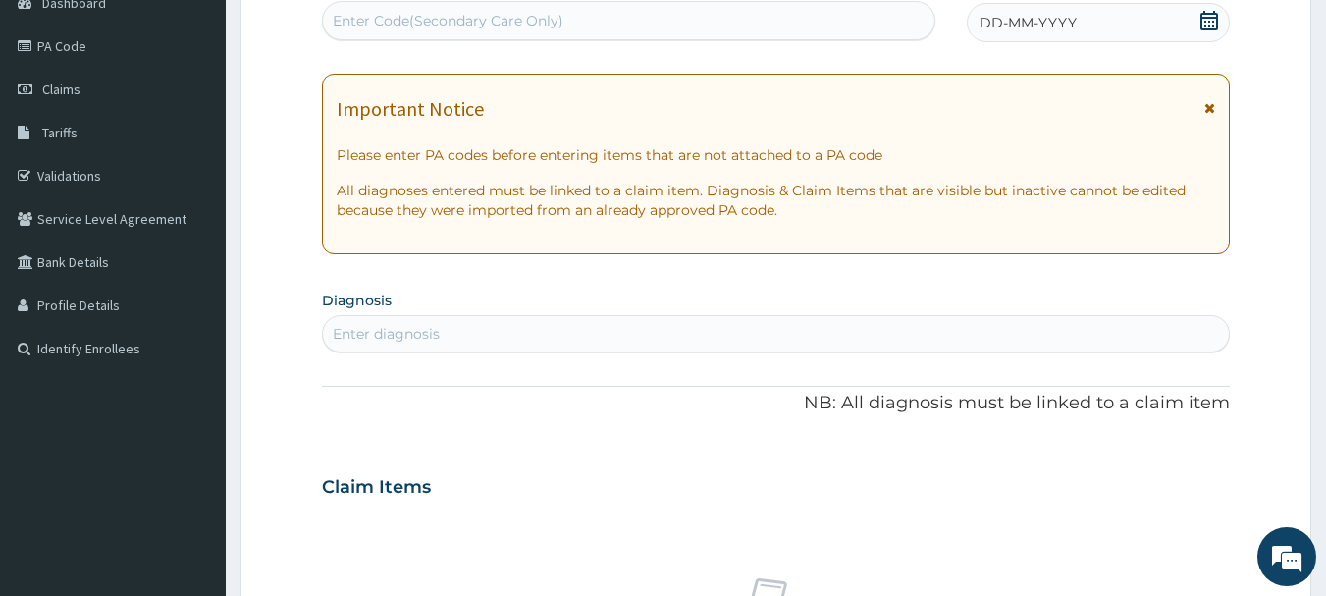
click at [576, 18] on div "Enter Code(Secondary Care Only)" at bounding box center [629, 20] width 613 height 31
type input "PA/79ED64"
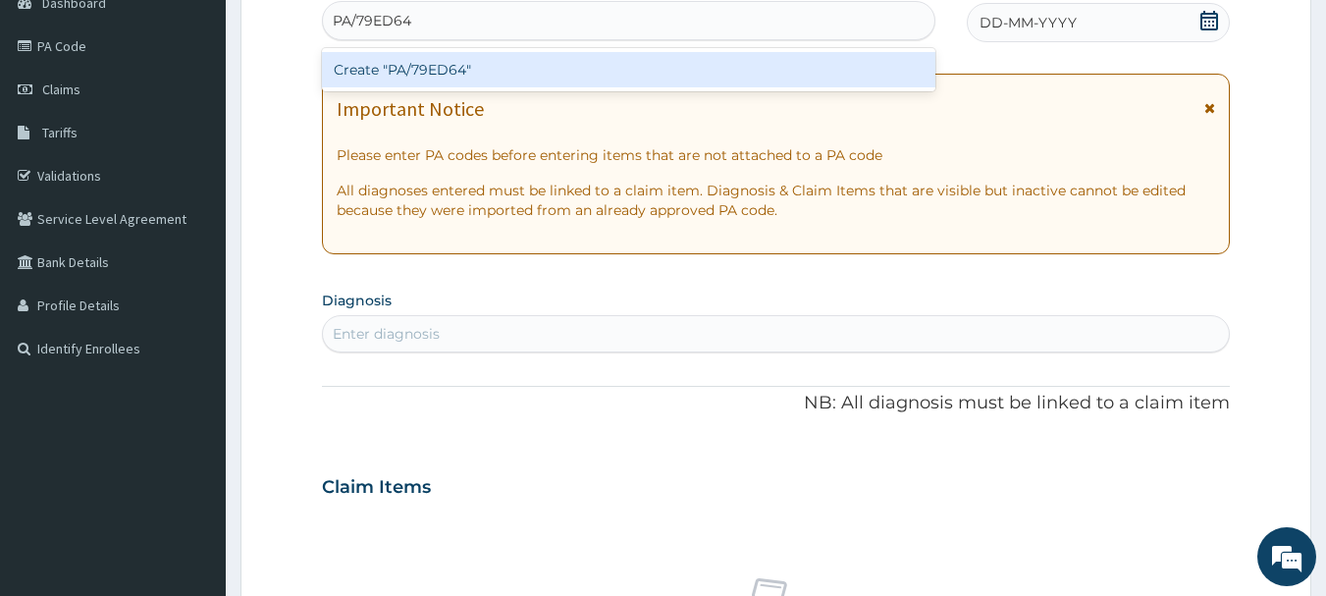
click at [495, 71] on div "Create "PA/79ED64"" at bounding box center [629, 69] width 615 height 35
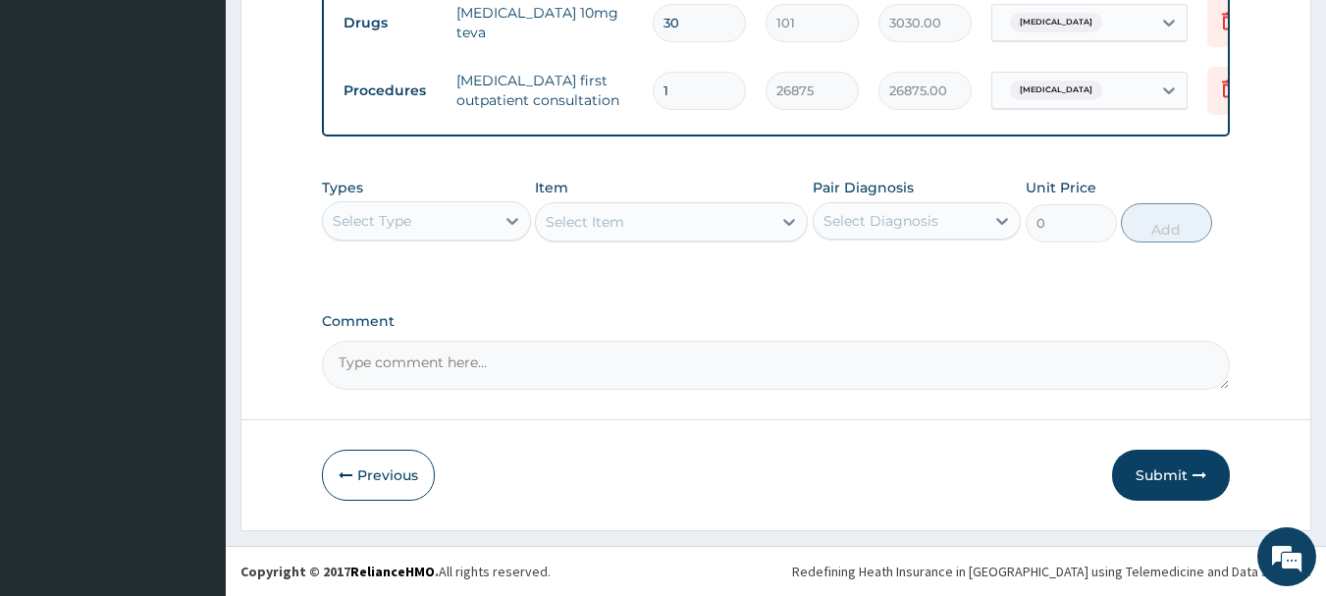
scroll to position [1080, 0]
click at [1159, 472] on button "Submit" at bounding box center [1171, 475] width 118 height 51
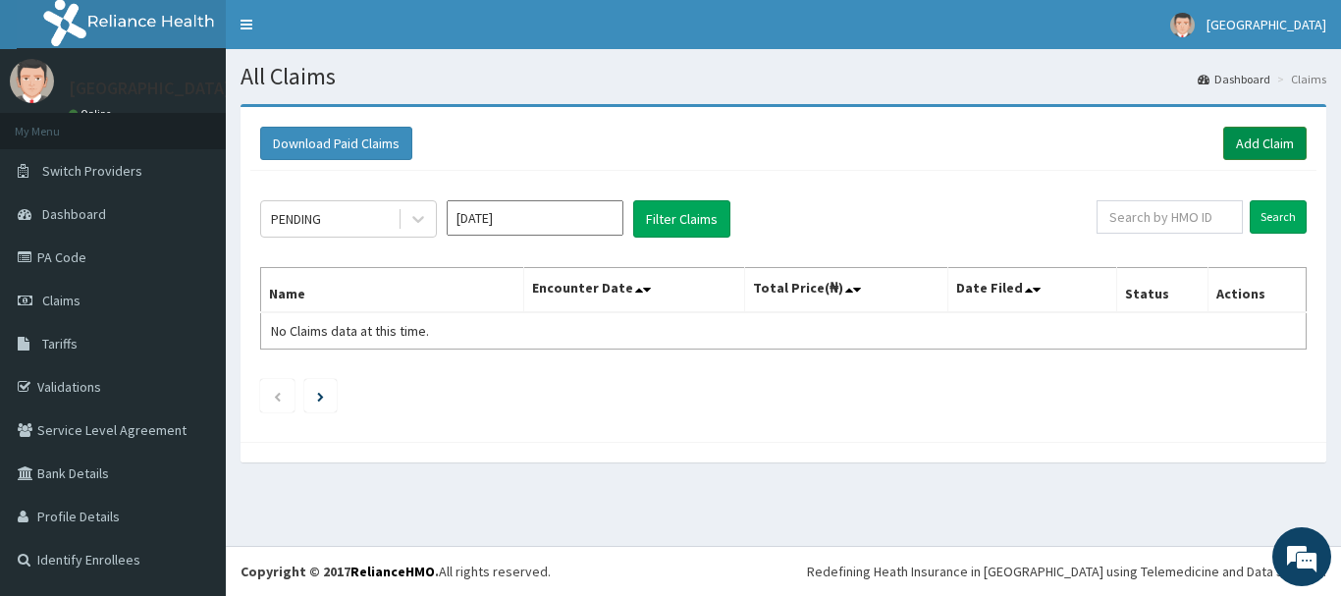
click at [1258, 139] on link "Add Claim" at bounding box center [1264, 143] width 83 height 33
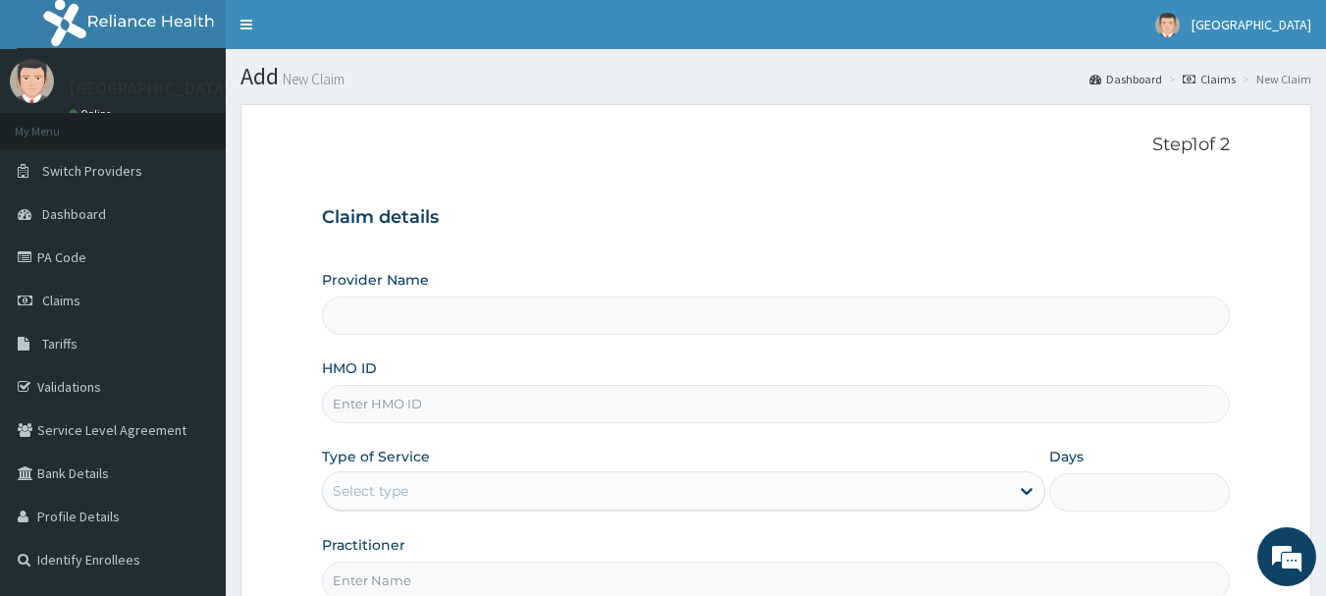
type input "[GEOGRAPHIC_DATA]"
click at [470, 404] on input "HMO ID" at bounding box center [776, 404] width 909 height 38
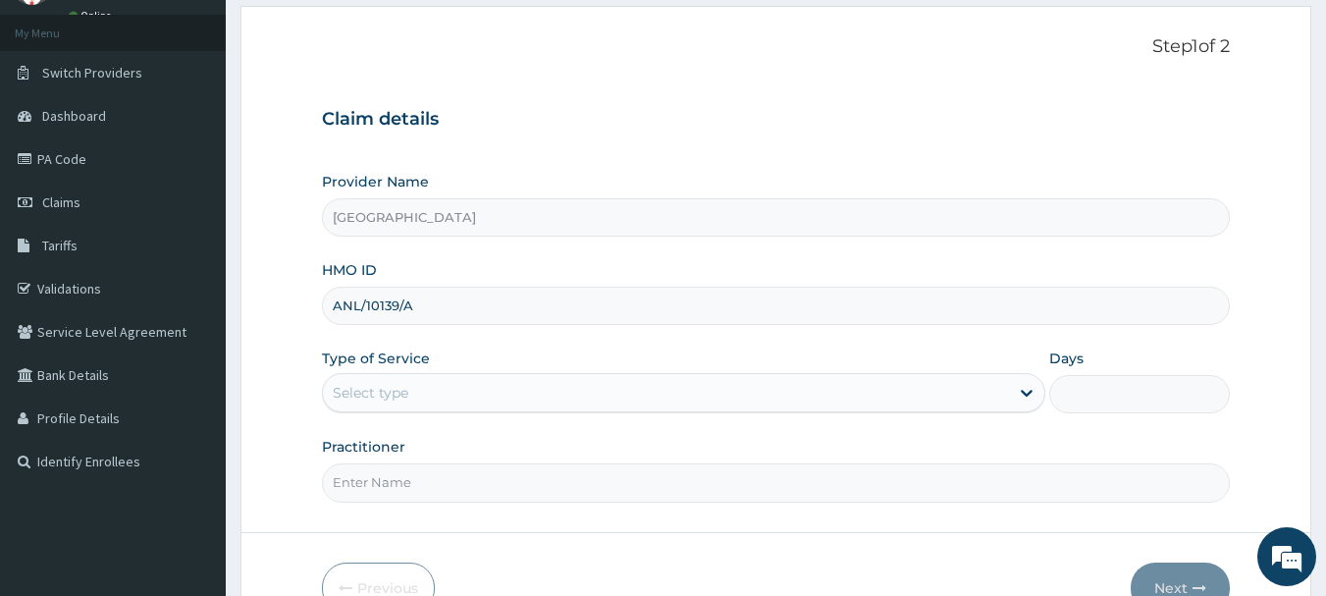
type input "ANL/10139/A"
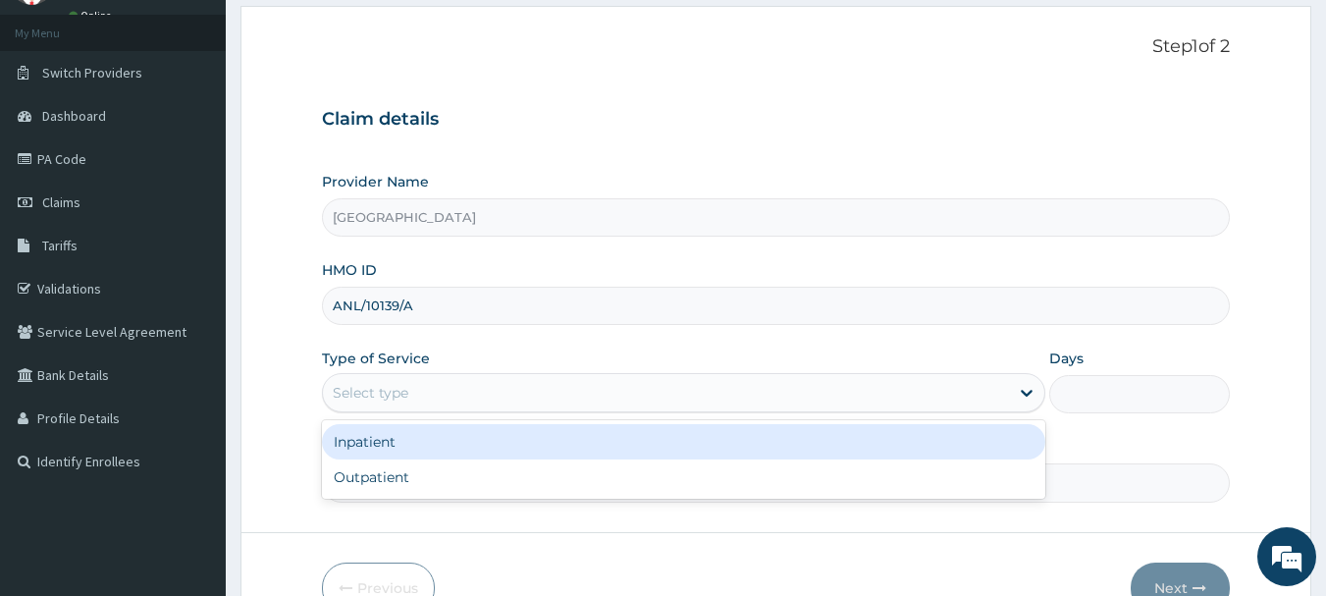
click at [409, 392] on div "Select type" at bounding box center [666, 392] width 686 height 31
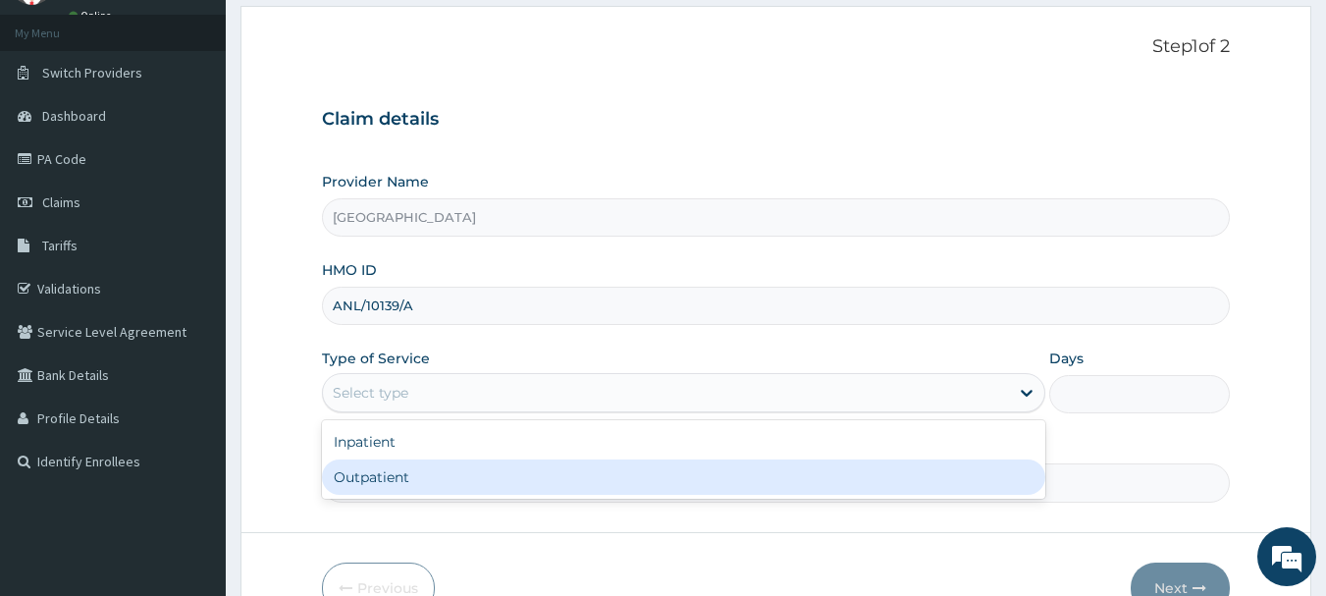
click at [379, 473] on div "Outpatient" at bounding box center [684, 476] width 724 height 35
type input "1"
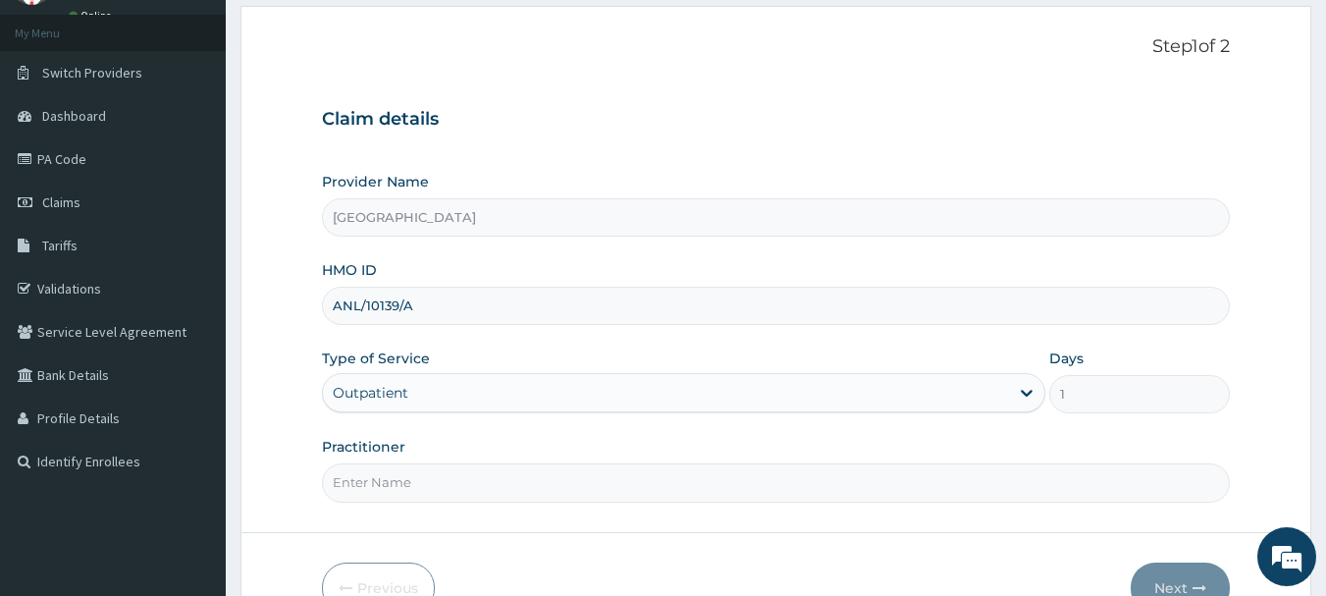
click at [407, 487] on input "Practitioner" at bounding box center [776, 482] width 909 height 38
type input "DR. DANIEL"
click at [1170, 572] on button "Next" at bounding box center [1180, 588] width 99 height 51
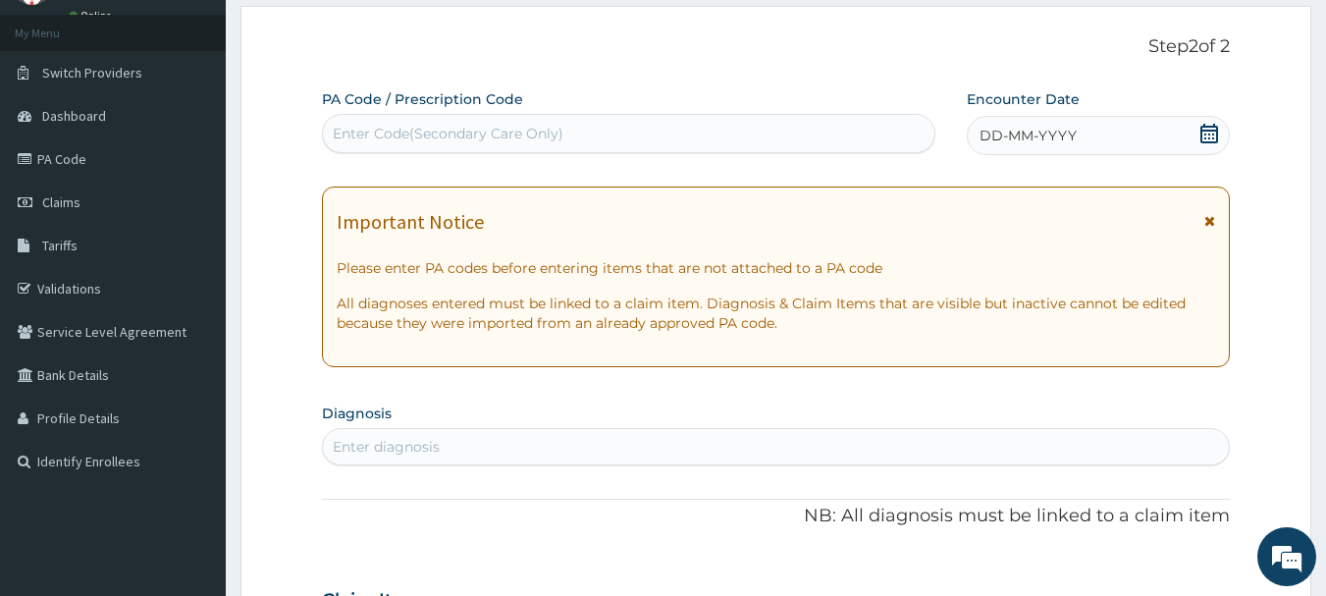
click at [581, 129] on div "Enter Code(Secondary Care Only)" at bounding box center [629, 133] width 613 height 31
type input "PA/F7AE8C"
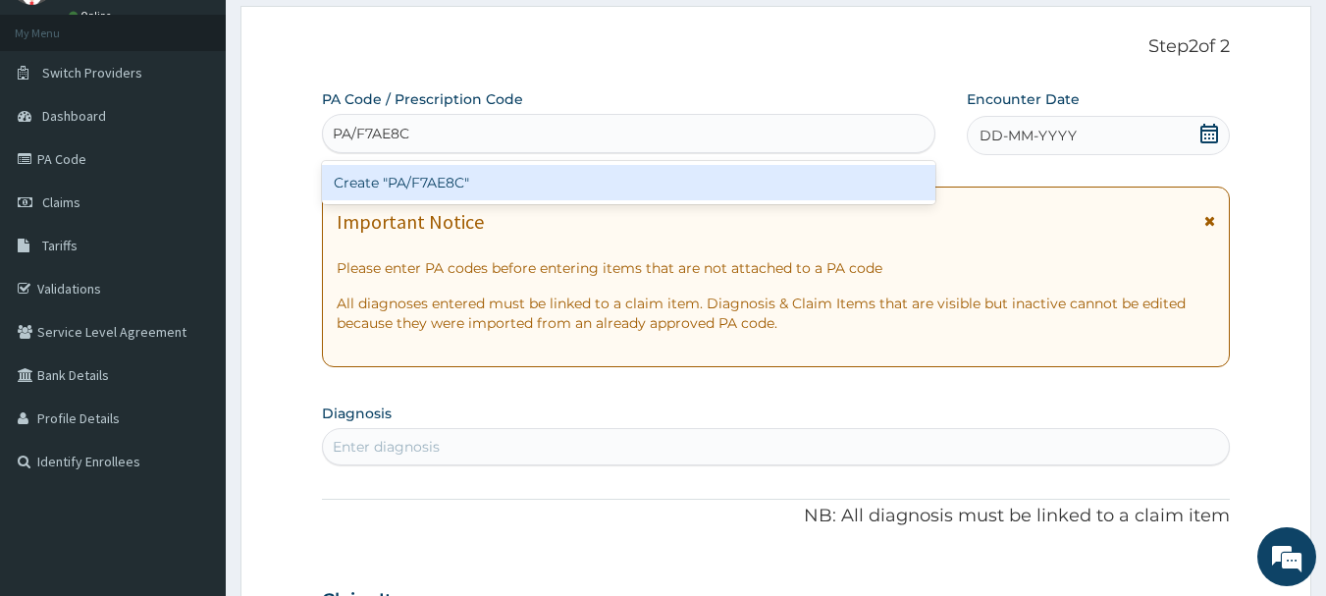
click at [495, 179] on div "Create "PA/F7AE8C"" at bounding box center [629, 182] width 615 height 35
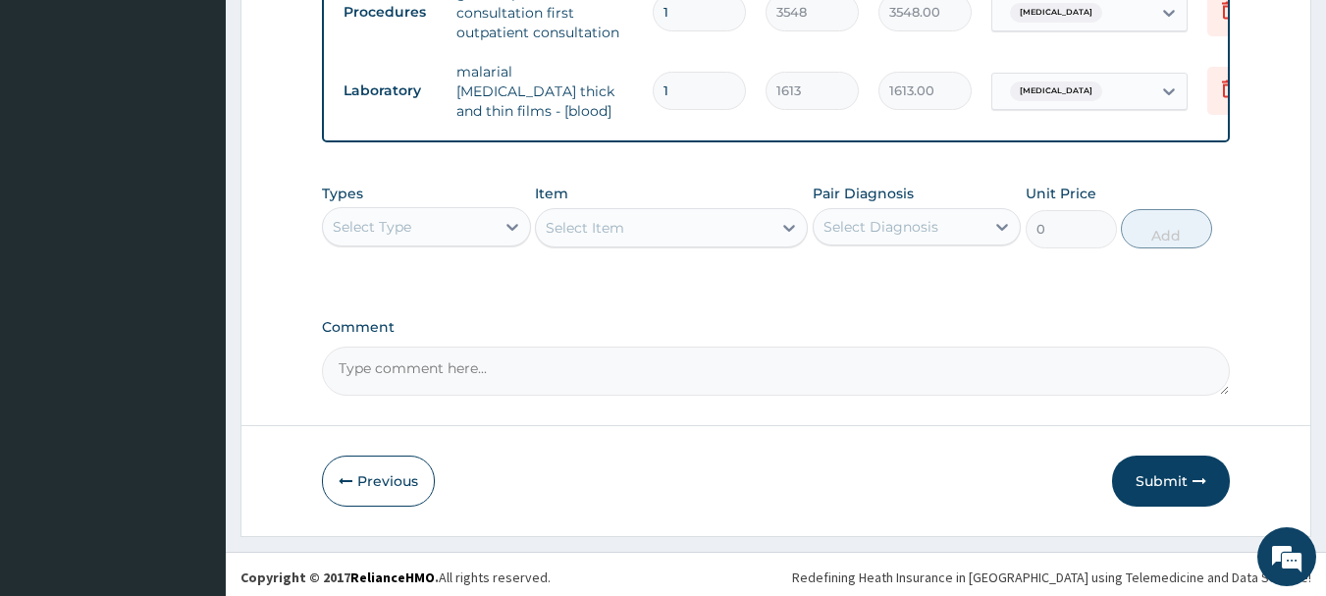
scroll to position [1305, 0]
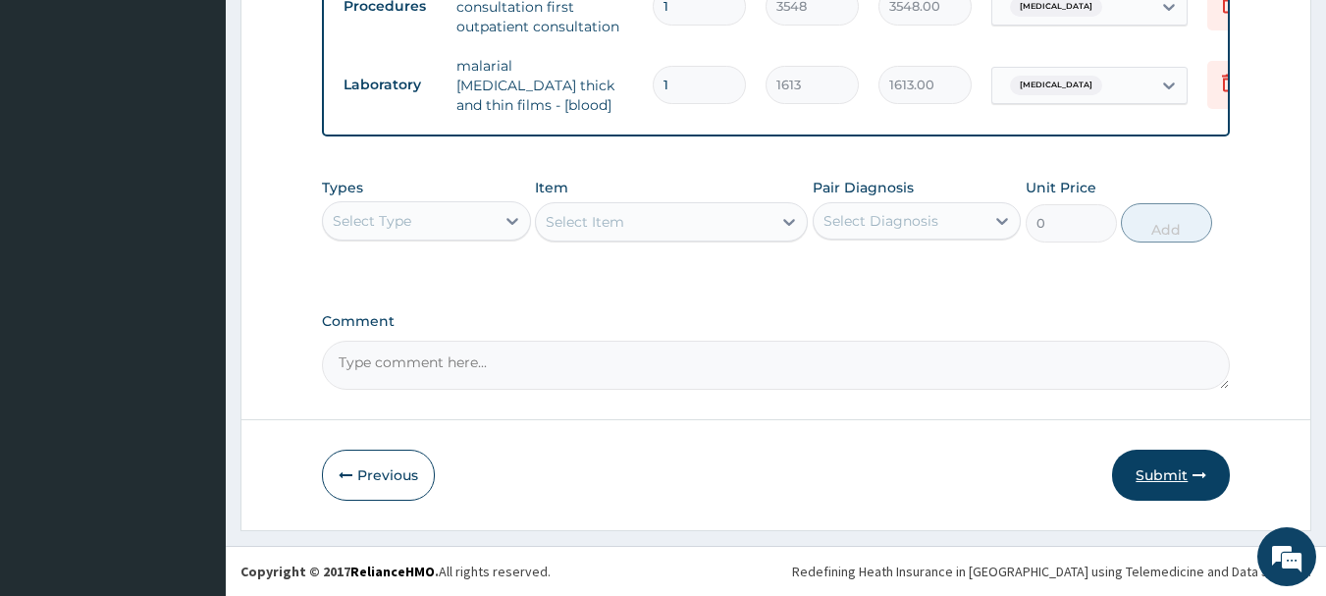
click at [1160, 470] on button "Submit" at bounding box center [1171, 475] width 118 height 51
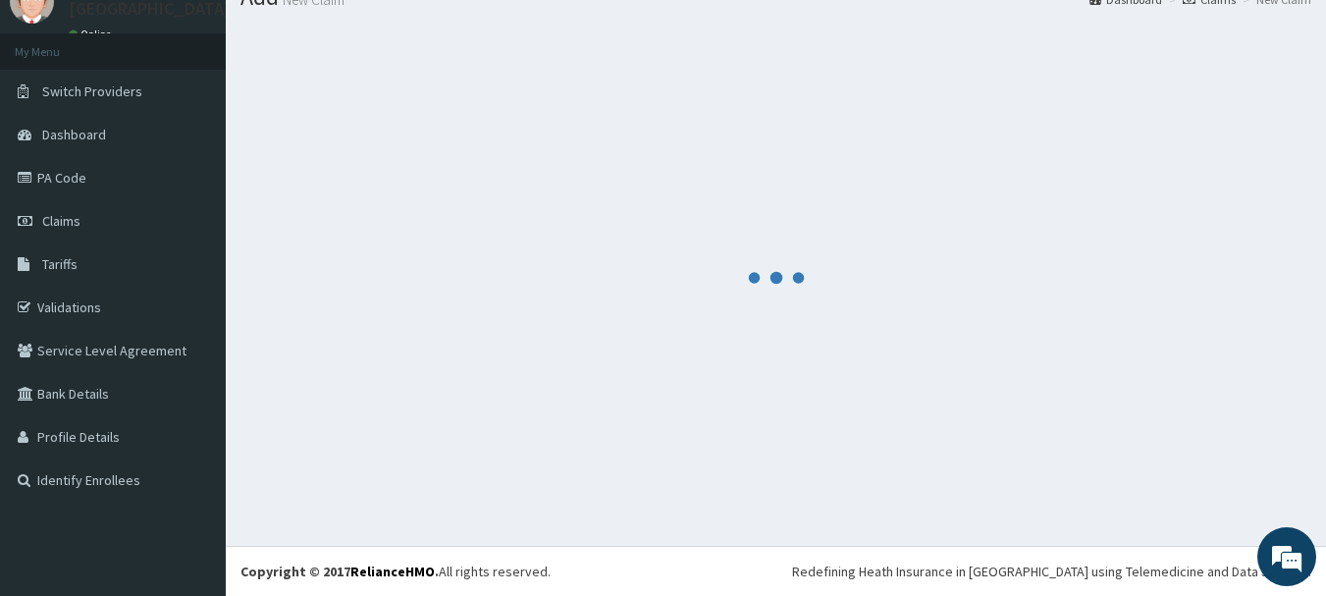
scroll to position [0, 0]
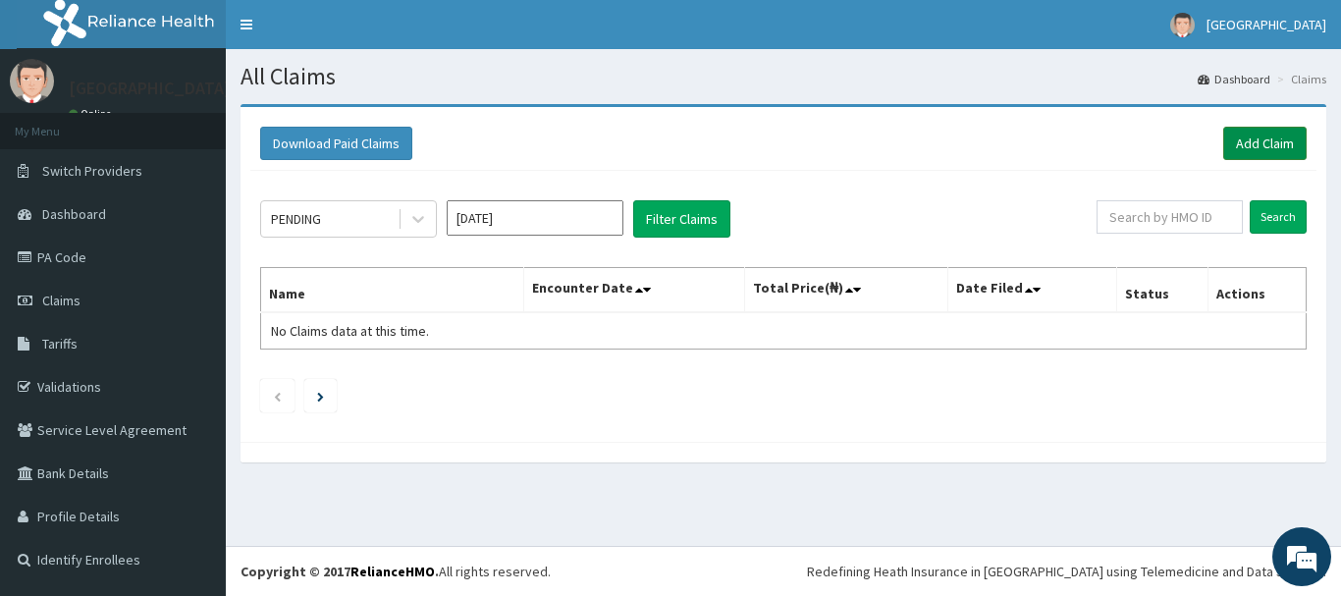
click at [1275, 140] on link "Add Claim" at bounding box center [1264, 143] width 83 height 33
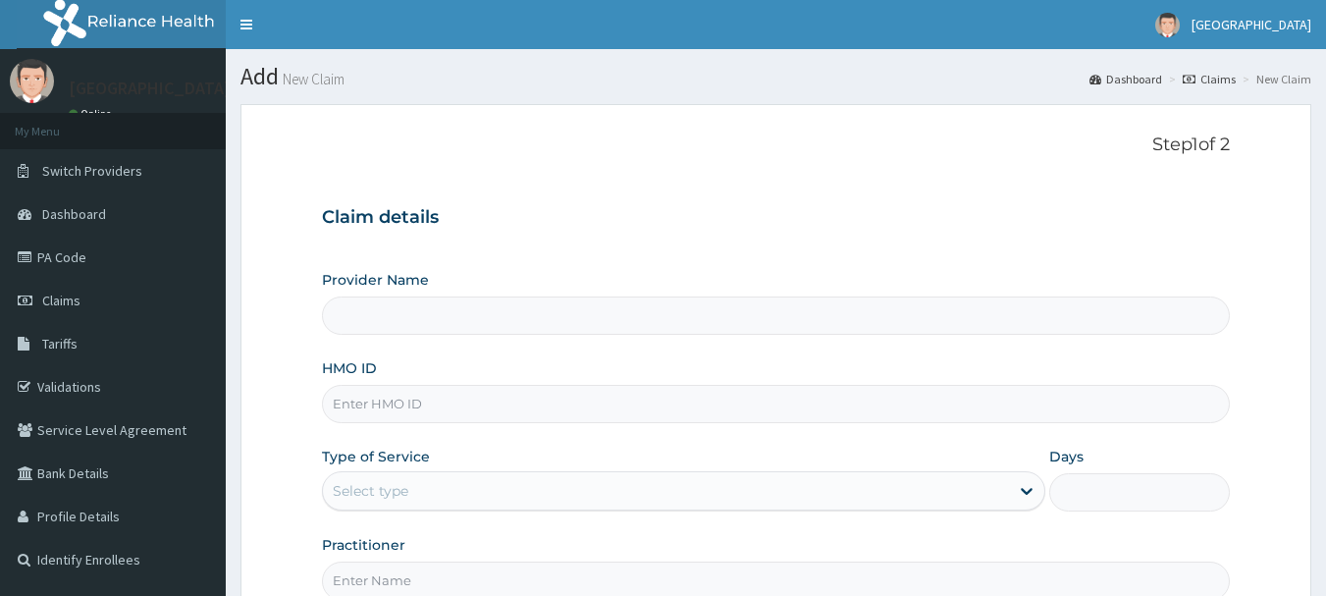
type input "[GEOGRAPHIC_DATA]"
click at [413, 405] on input "HMO ID" at bounding box center [776, 404] width 909 height 38
type input "ANL/10139/A"
click at [386, 487] on div "Select type" at bounding box center [371, 491] width 76 height 20
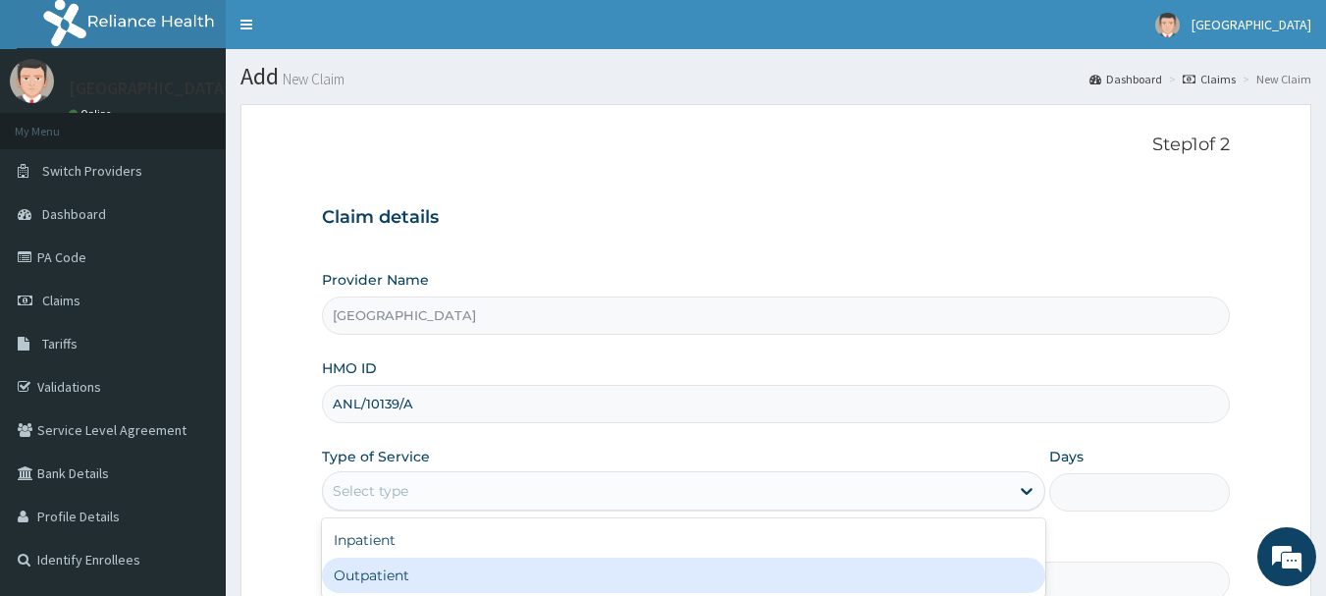
click at [418, 575] on div "Outpatient" at bounding box center [684, 575] width 724 height 35
type input "1"
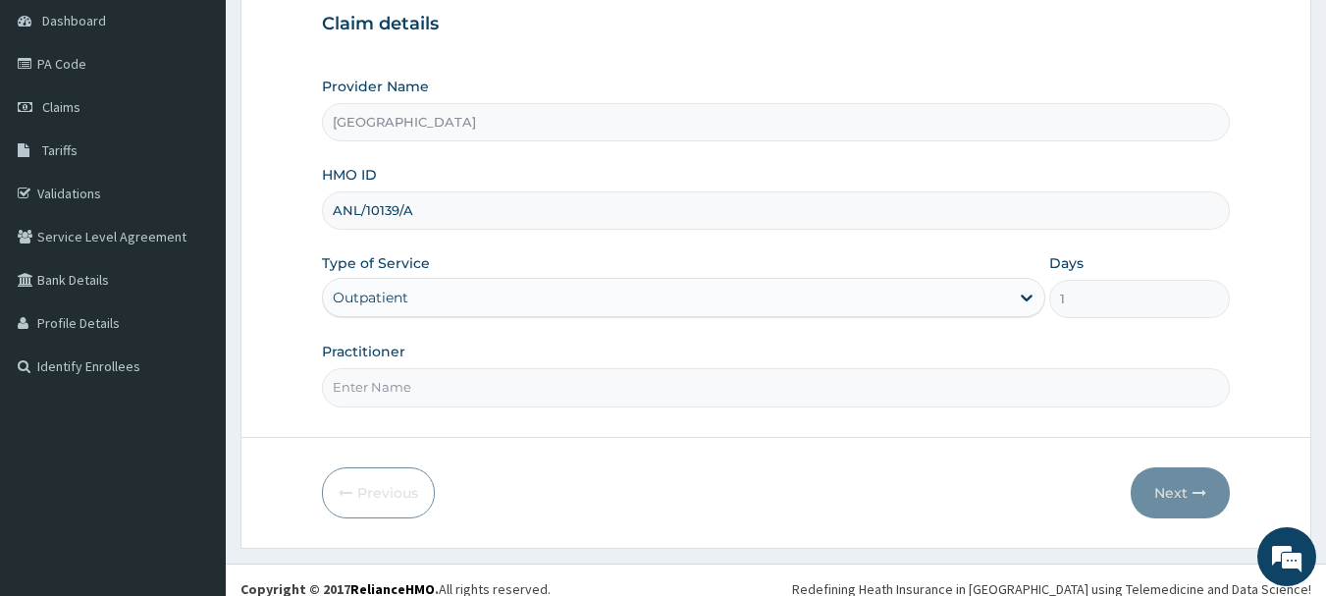
scroll to position [211, 0]
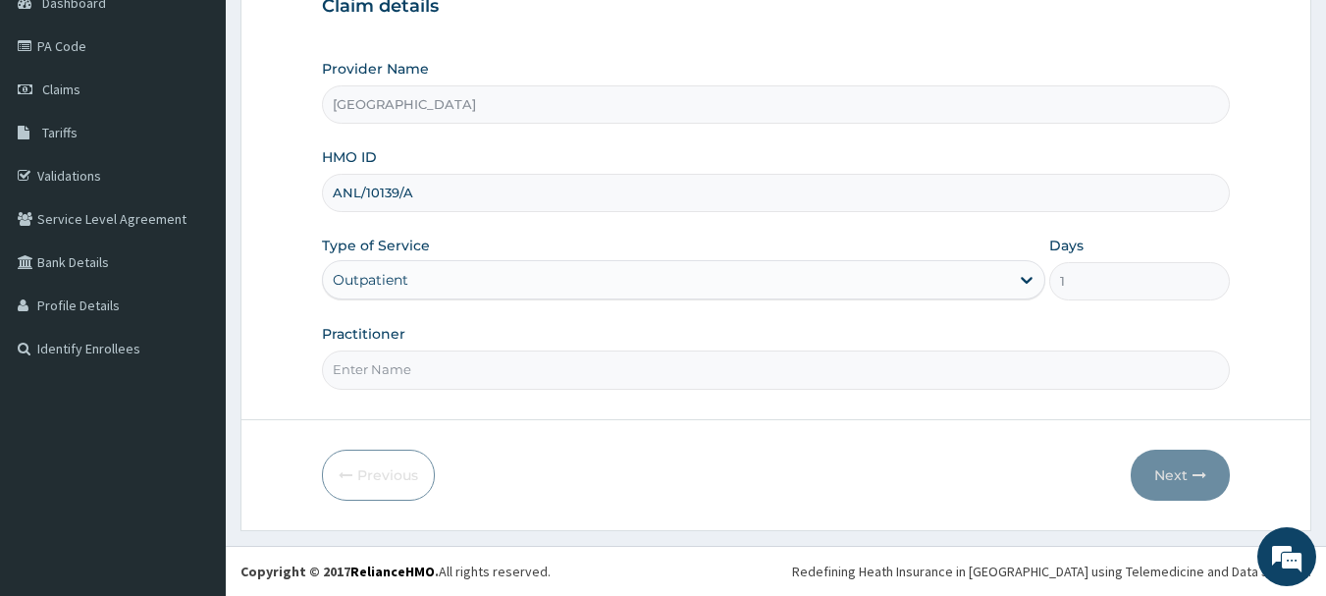
click at [438, 368] on input "Practitioner" at bounding box center [776, 369] width 909 height 38
type input "[PERSON_NAME]"
click at [1183, 471] on button "Next" at bounding box center [1180, 475] width 99 height 51
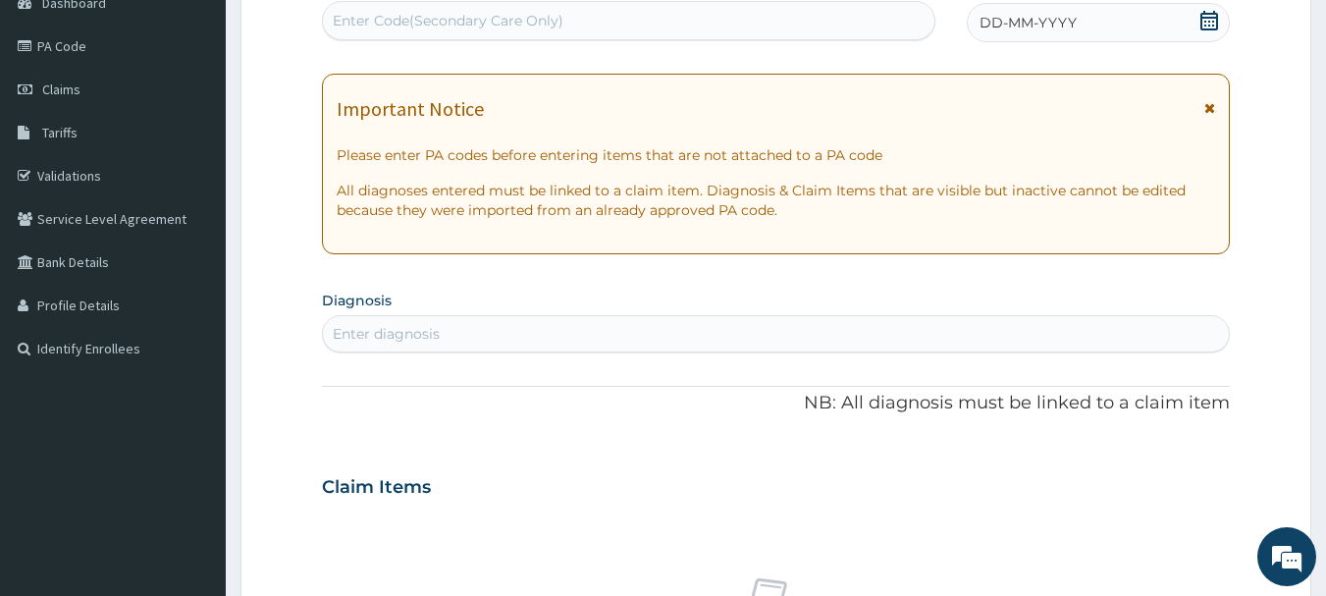
click at [585, 21] on div "Enter Code(Secondary Care Only)" at bounding box center [629, 20] width 613 height 31
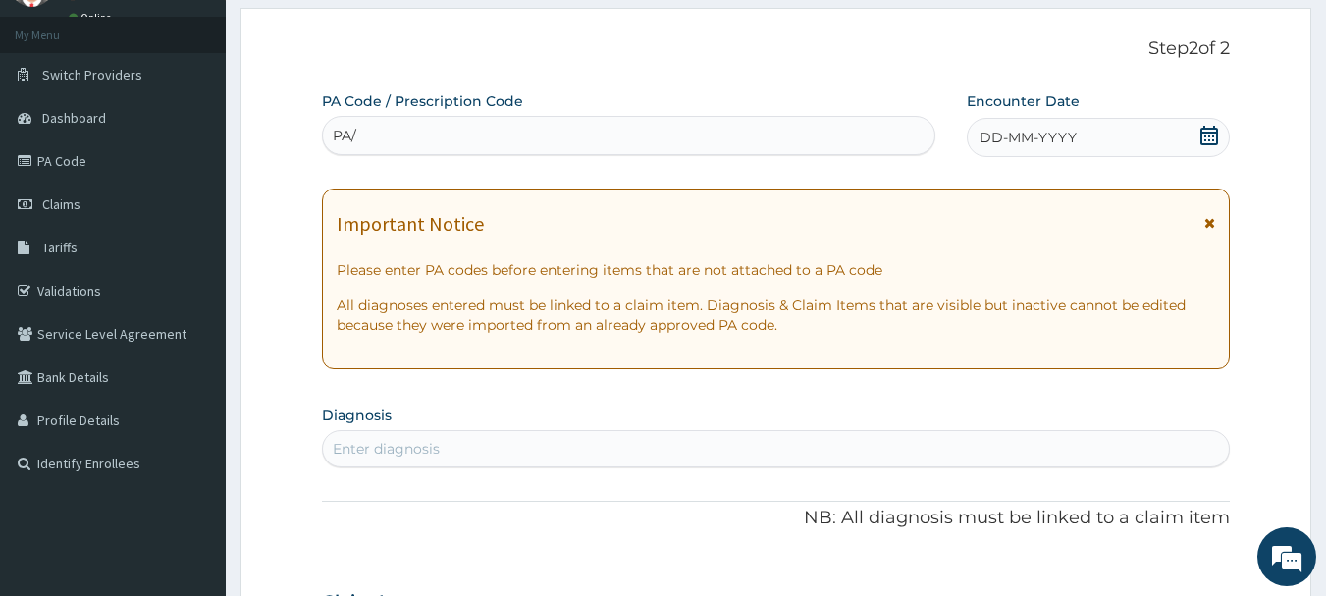
scroll to position [0, 0]
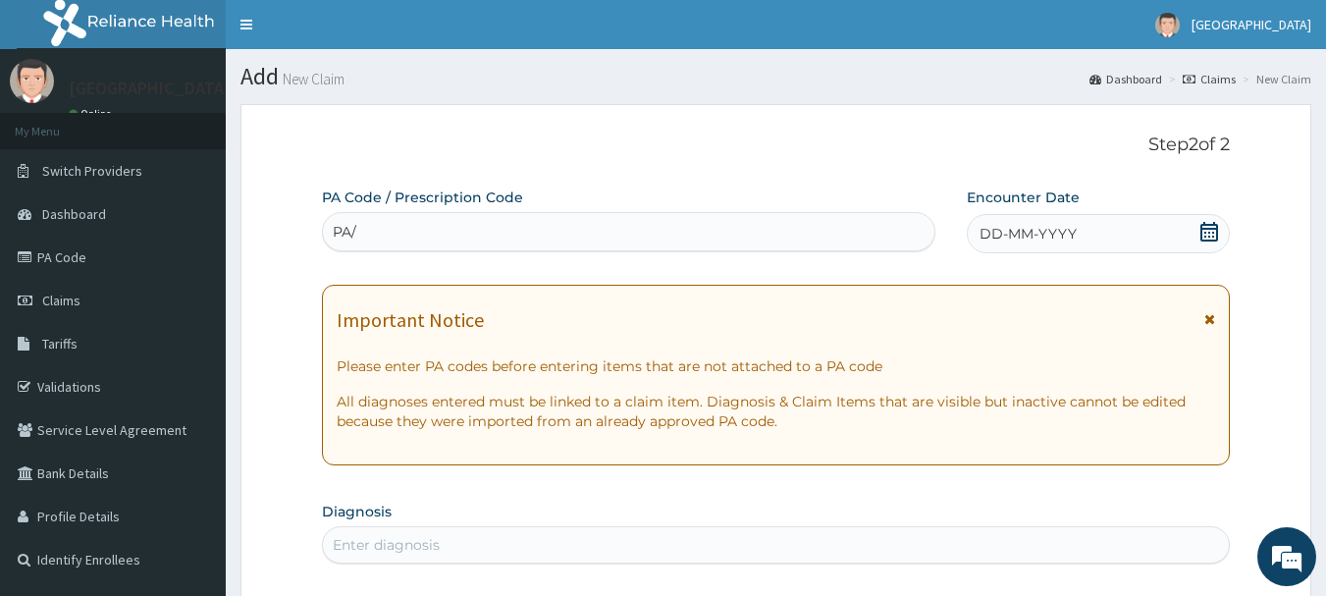
type input "PA/"
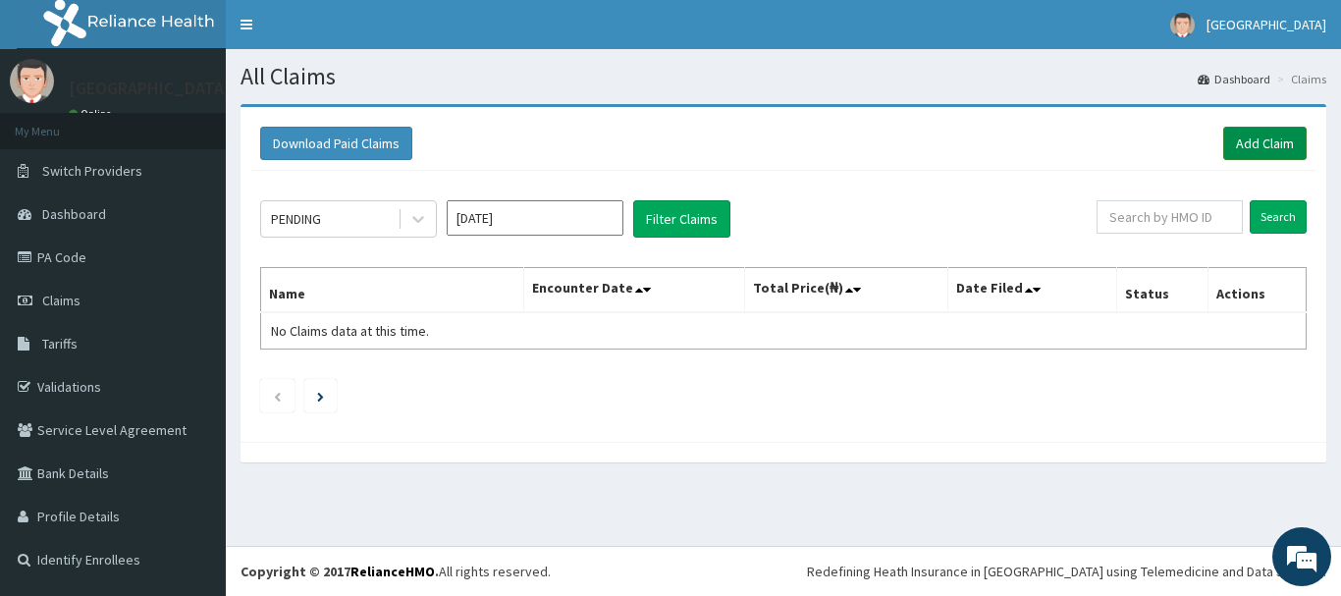
click at [1260, 139] on link "Add Claim" at bounding box center [1264, 143] width 83 height 33
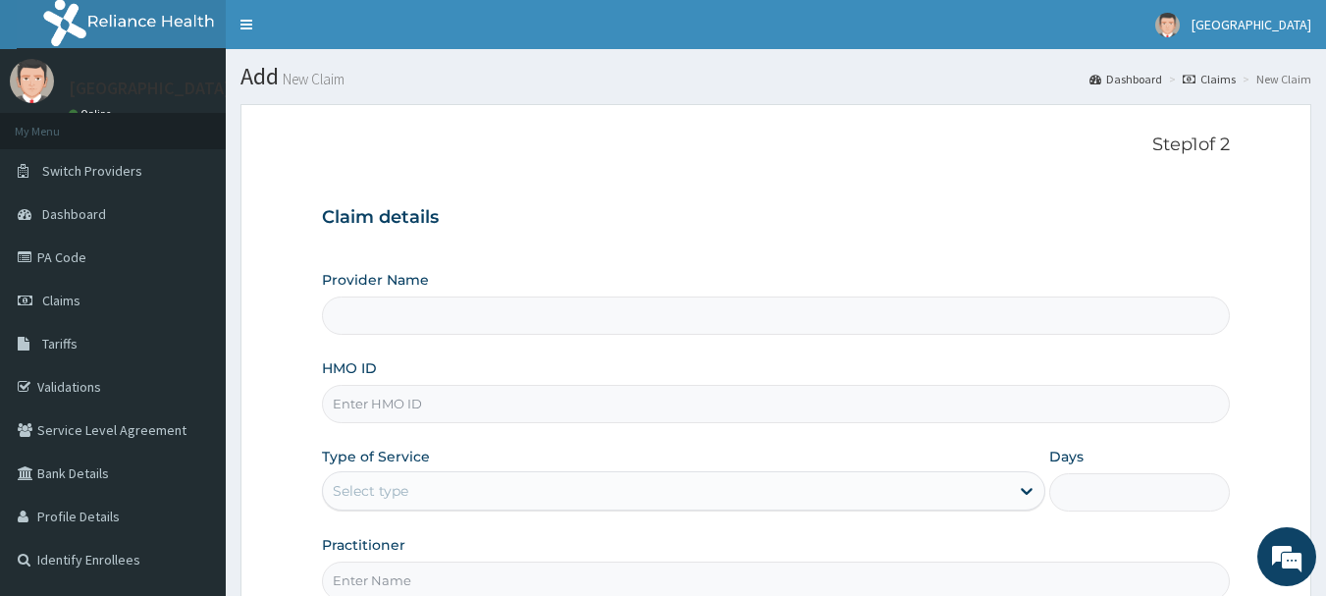
type input "[GEOGRAPHIC_DATA]"
click at [358, 406] on input "HMO ID" at bounding box center [776, 404] width 909 height 38
type input "PRS/10139/A"
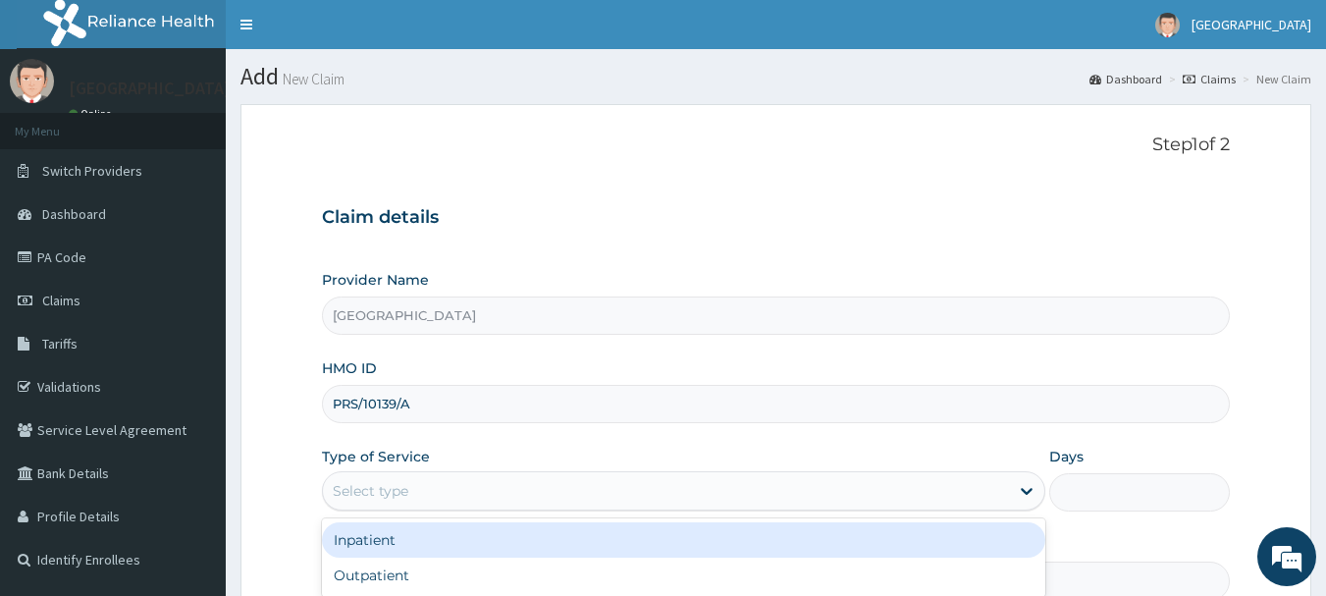
click at [432, 492] on div "Select type" at bounding box center [666, 490] width 686 height 31
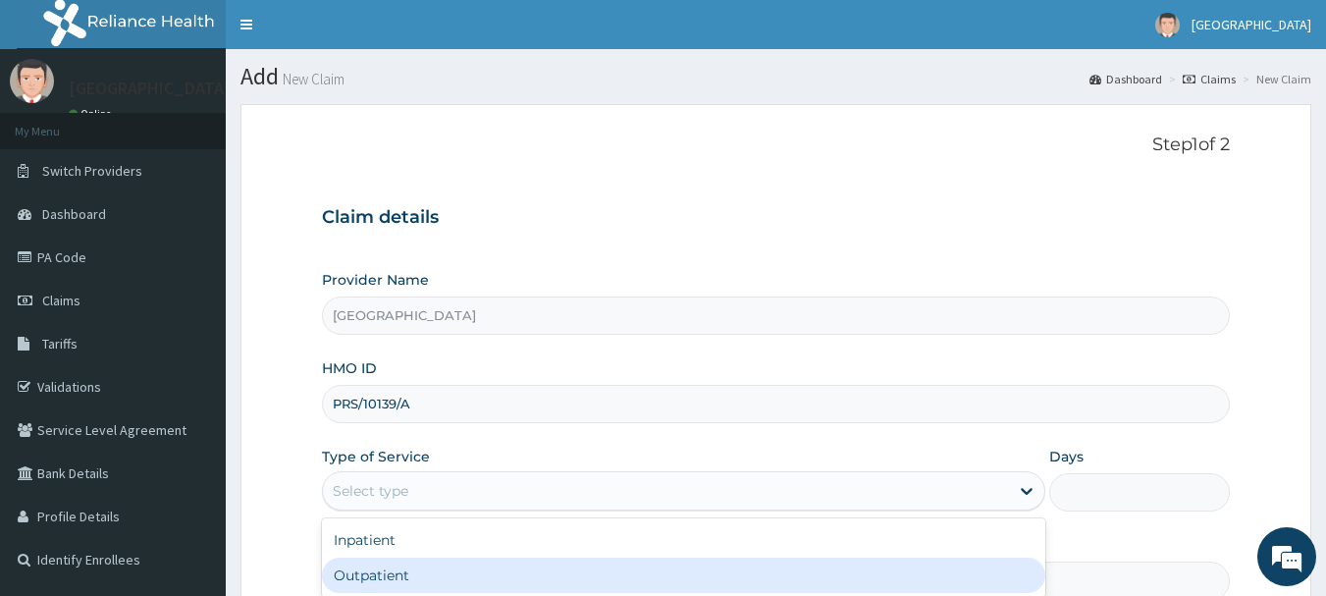
click at [385, 573] on div "Outpatient" at bounding box center [684, 575] width 724 height 35
type input "1"
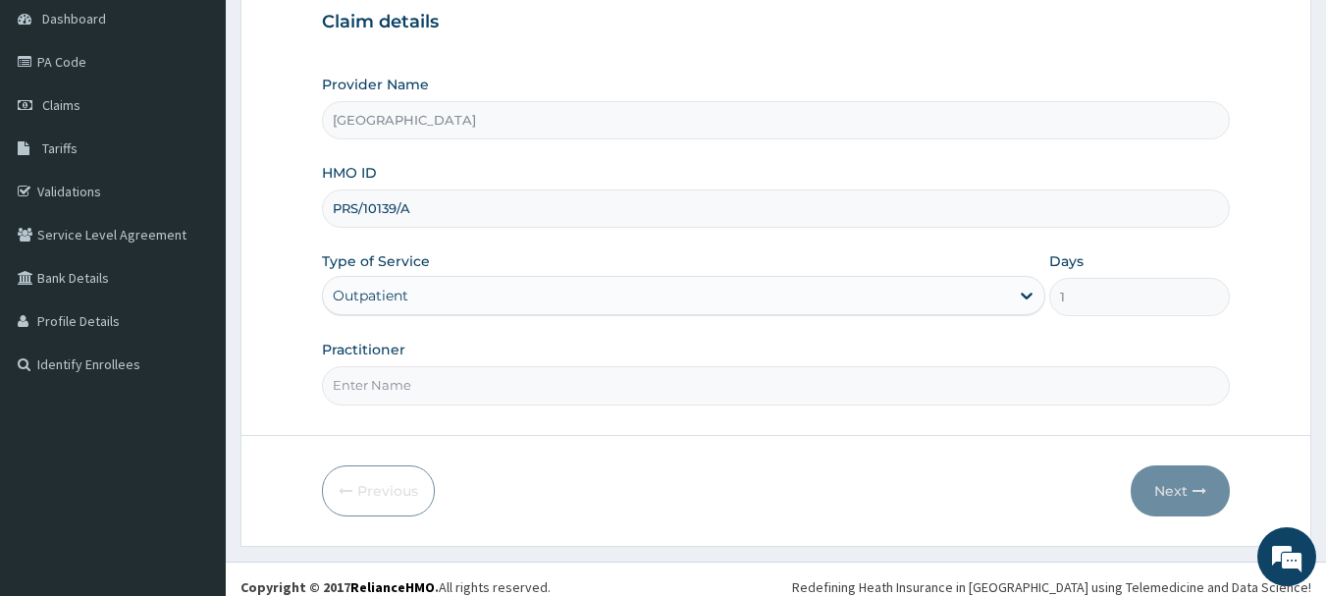
scroll to position [211, 0]
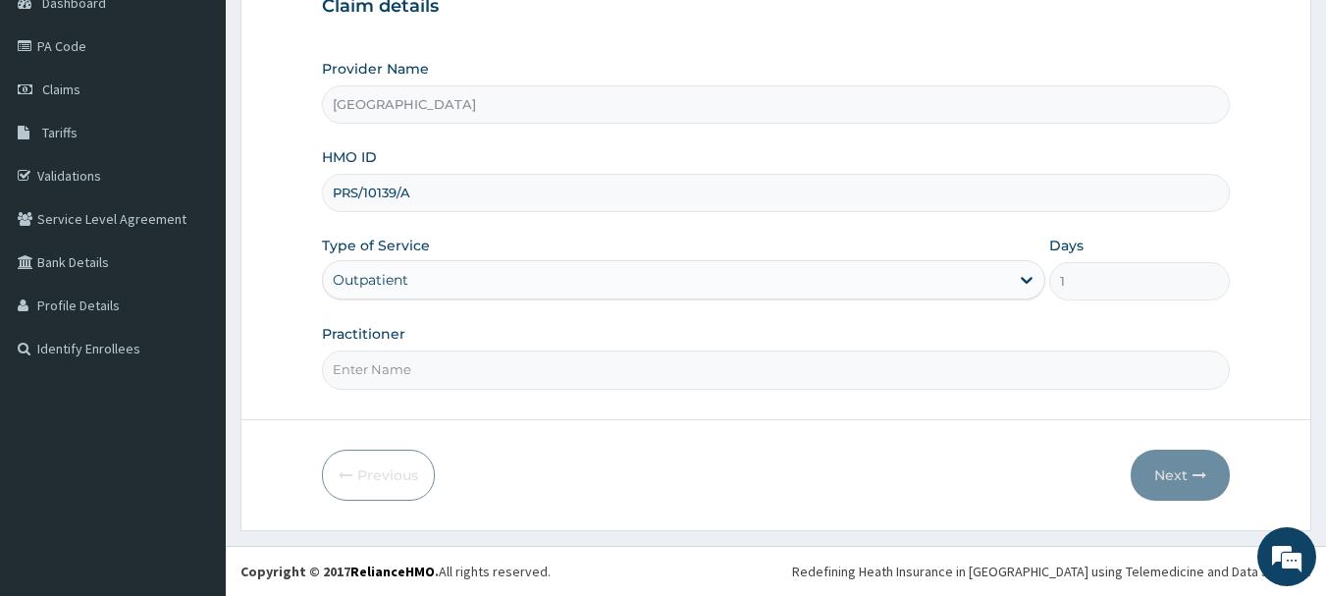
click at [382, 370] on input "Practitioner" at bounding box center [776, 369] width 909 height 38
type input "DR.SUCCESS"
click at [1173, 467] on button "Next" at bounding box center [1180, 475] width 99 height 51
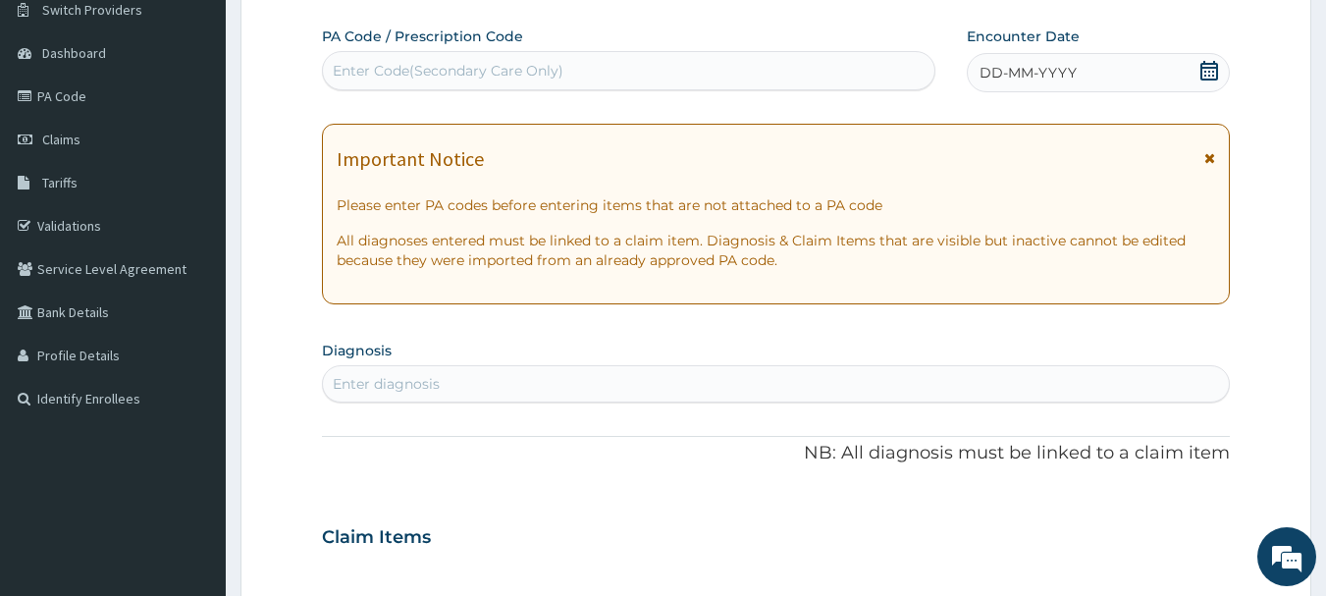
scroll to position [113, 0]
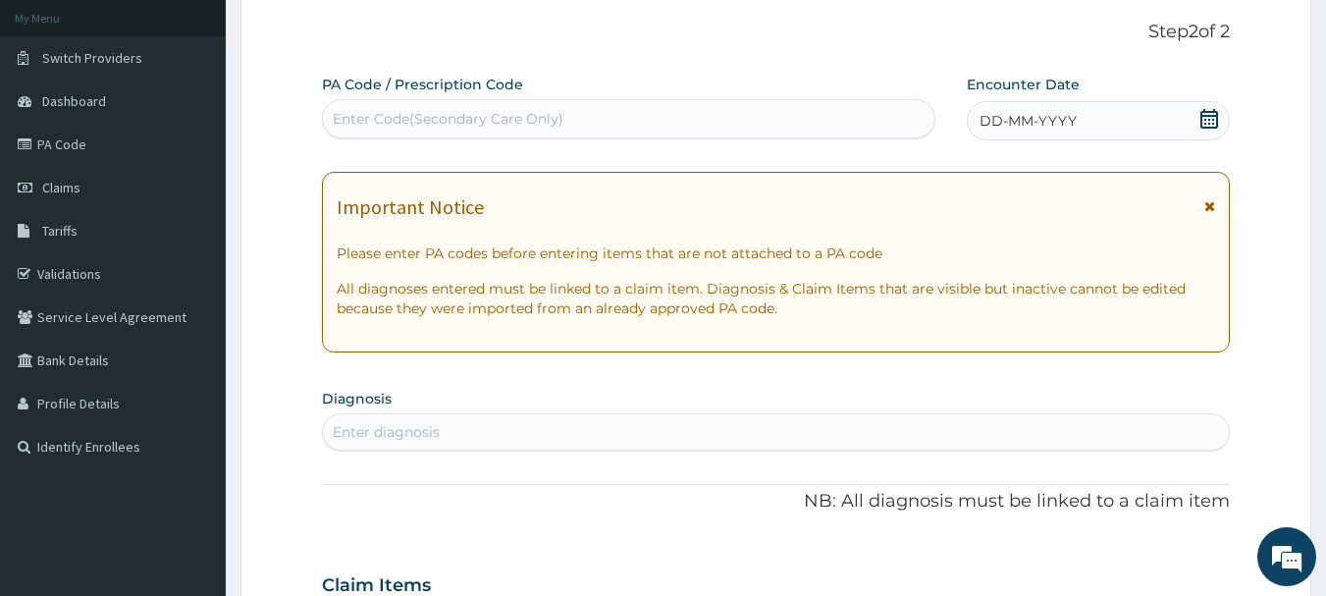
click at [489, 117] on div "Enter Code(Secondary Care Only)" at bounding box center [448, 119] width 231 height 20
type input "PA/0700BO"
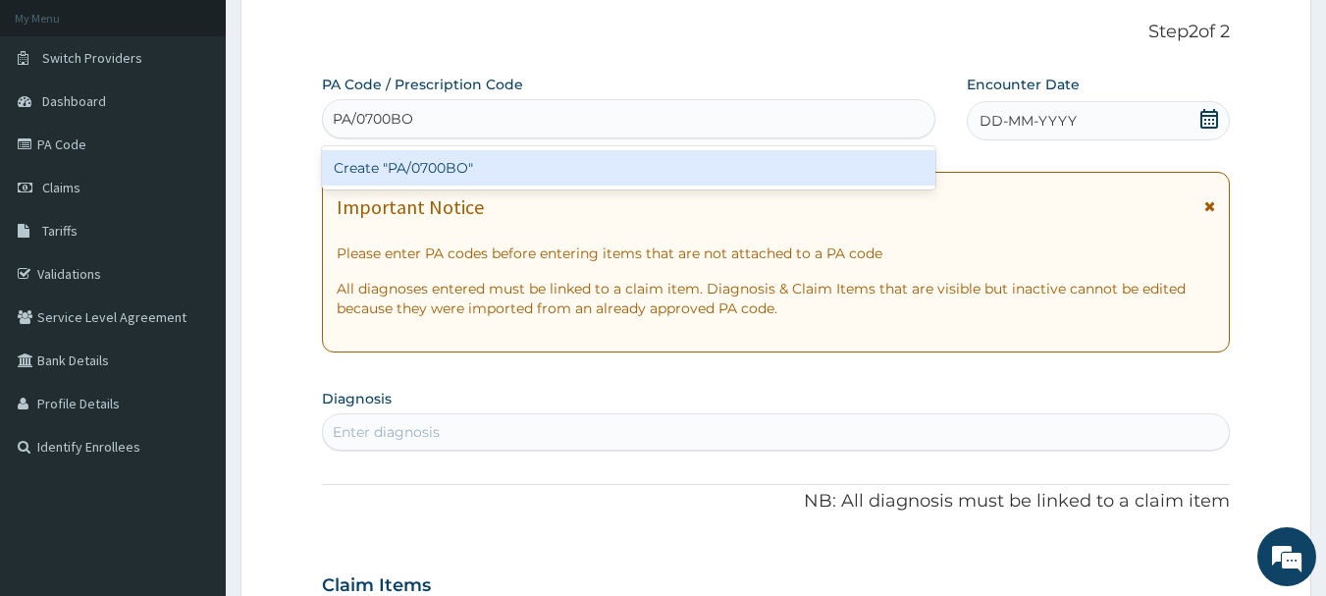
click at [469, 165] on div "Create "PA/0700BO"" at bounding box center [629, 167] width 615 height 35
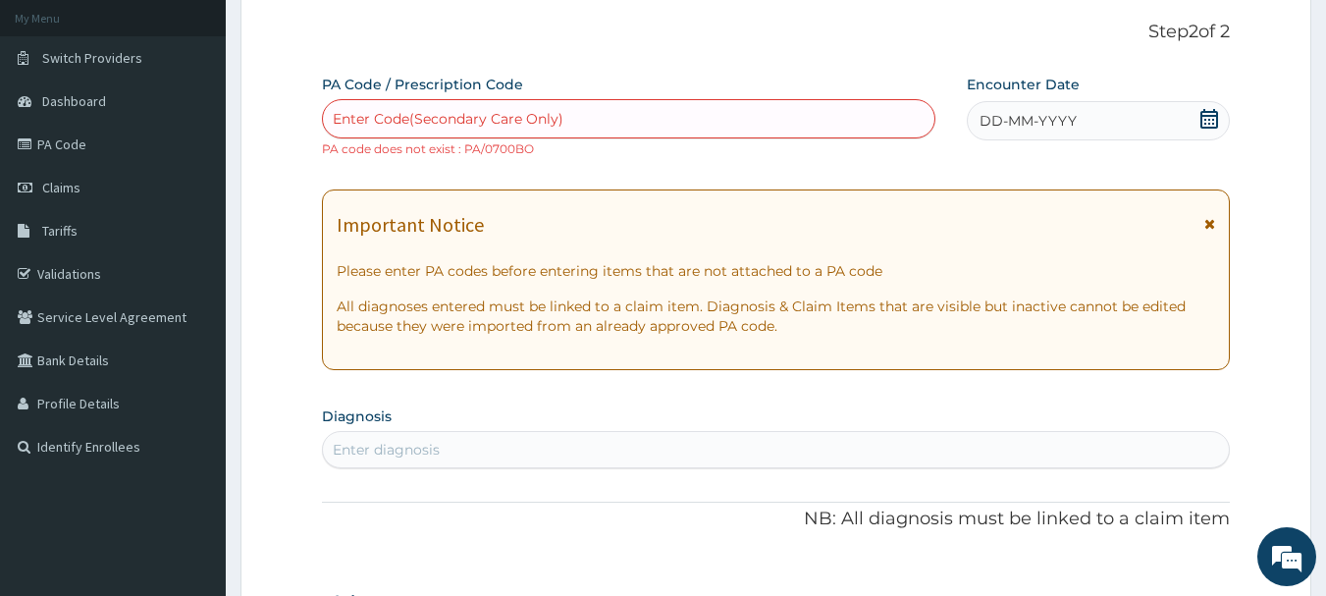
click at [582, 115] on div "Enter Code(Secondary Care Only)" at bounding box center [629, 118] width 613 height 31
type input "PA/070OBO"
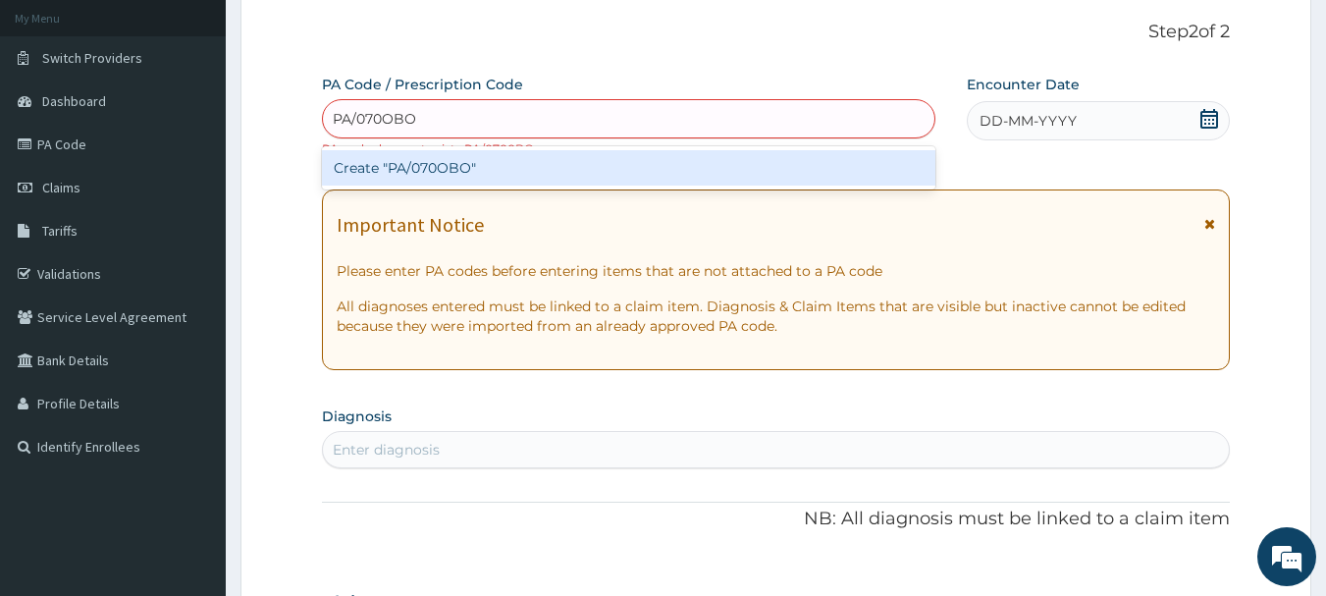
click at [482, 175] on div "Create "PA/070OBO"" at bounding box center [629, 167] width 615 height 35
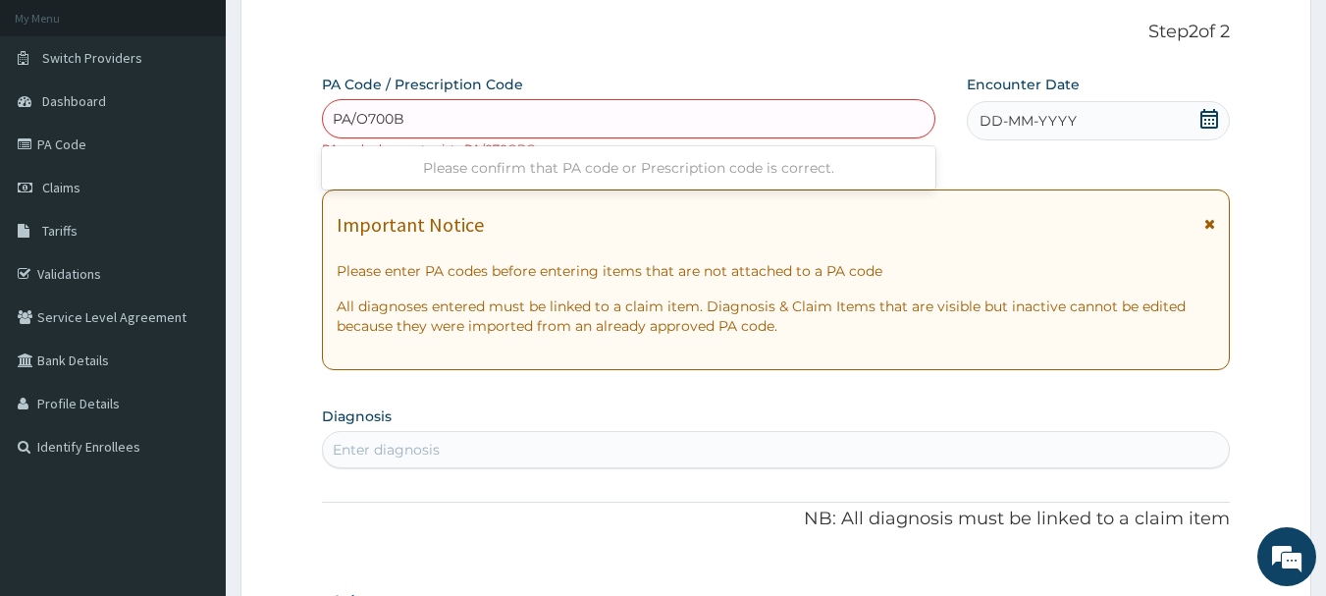
type input "PA/O700BO"
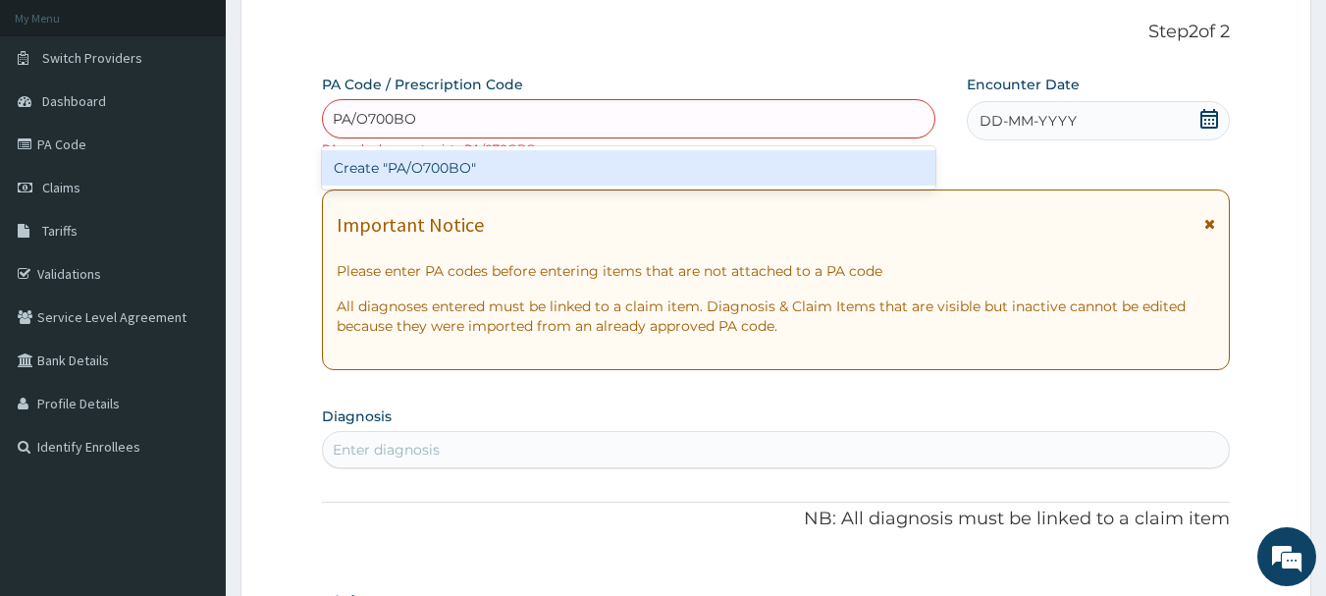
click at [471, 167] on div "Create "PA/O700BO"" at bounding box center [629, 167] width 615 height 35
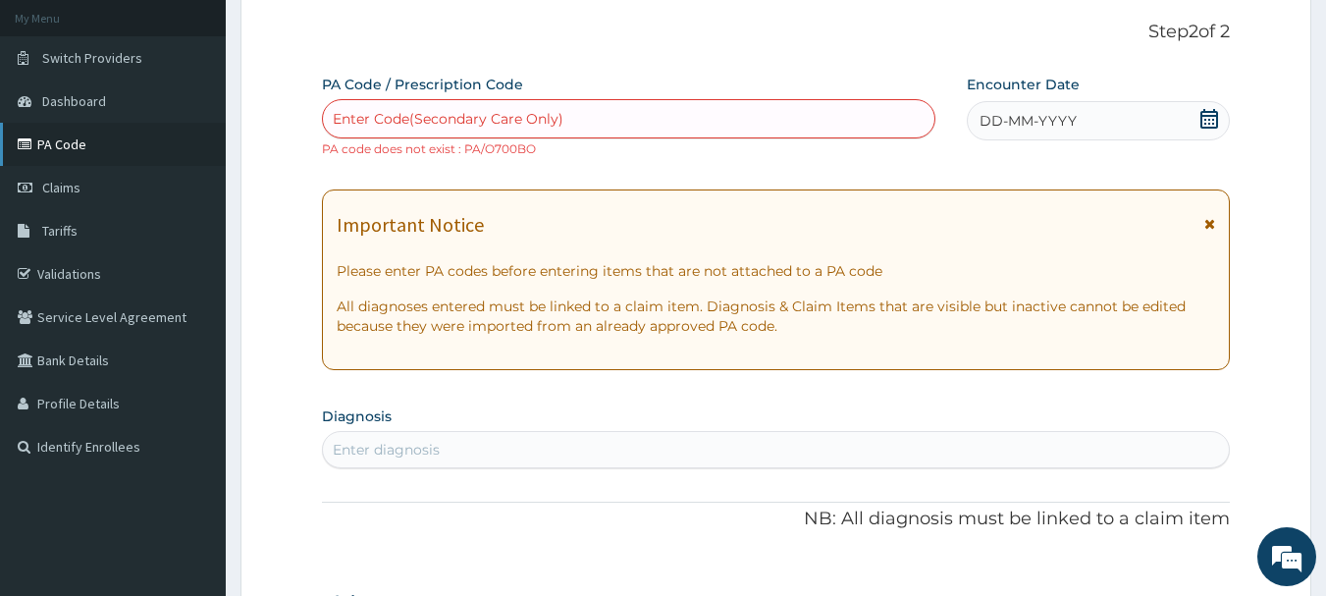
click at [76, 139] on link "PA Code" at bounding box center [113, 144] width 226 height 43
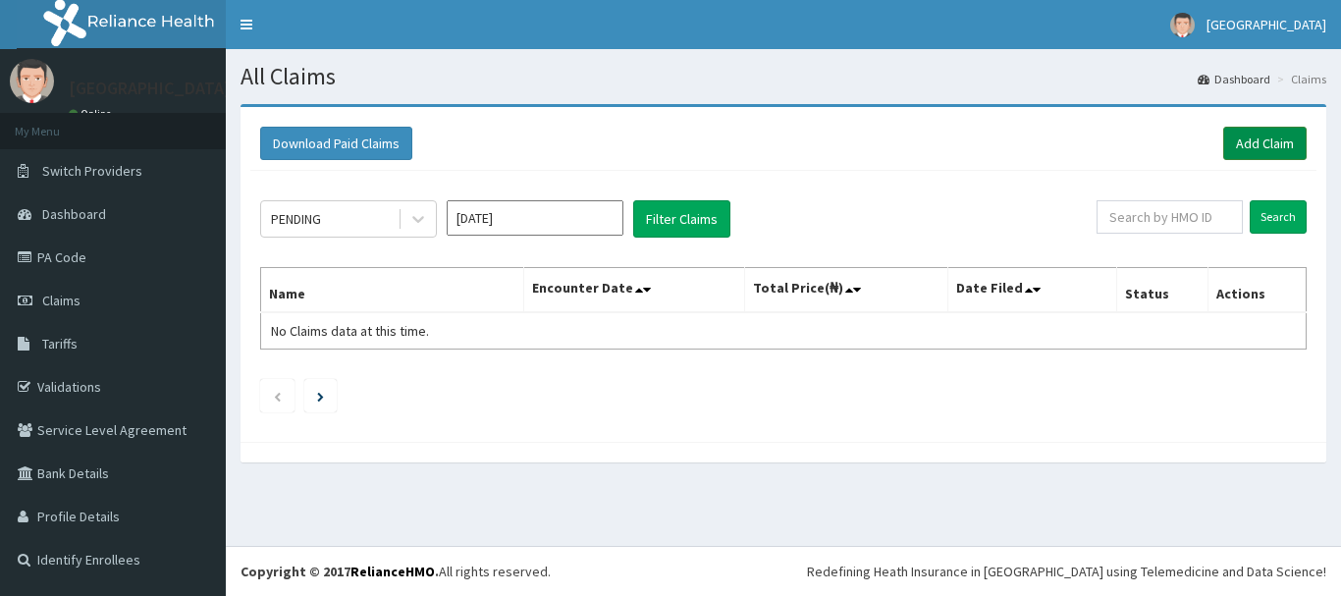
click at [1253, 140] on link "Add Claim" at bounding box center [1264, 143] width 83 height 33
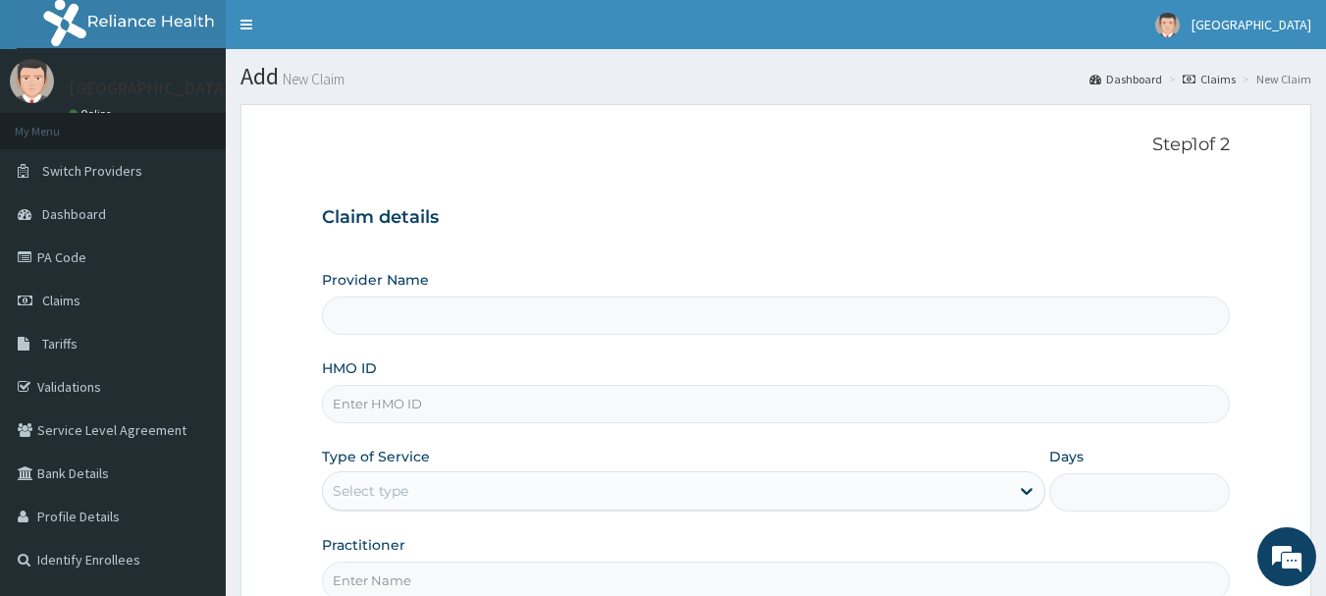
type input "[GEOGRAPHIC_DATA]"
click at [367, 407] on input "HMO ID" at bounding box center [776, 404] width 909 height 38
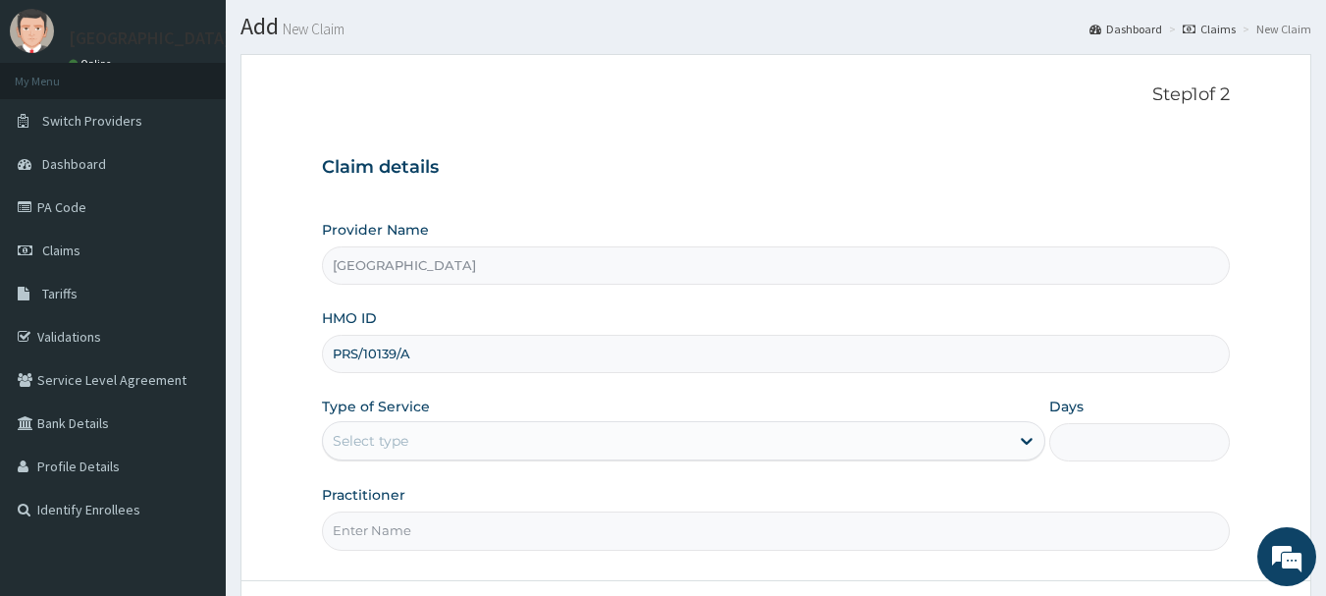
scroll to position [98, 0]
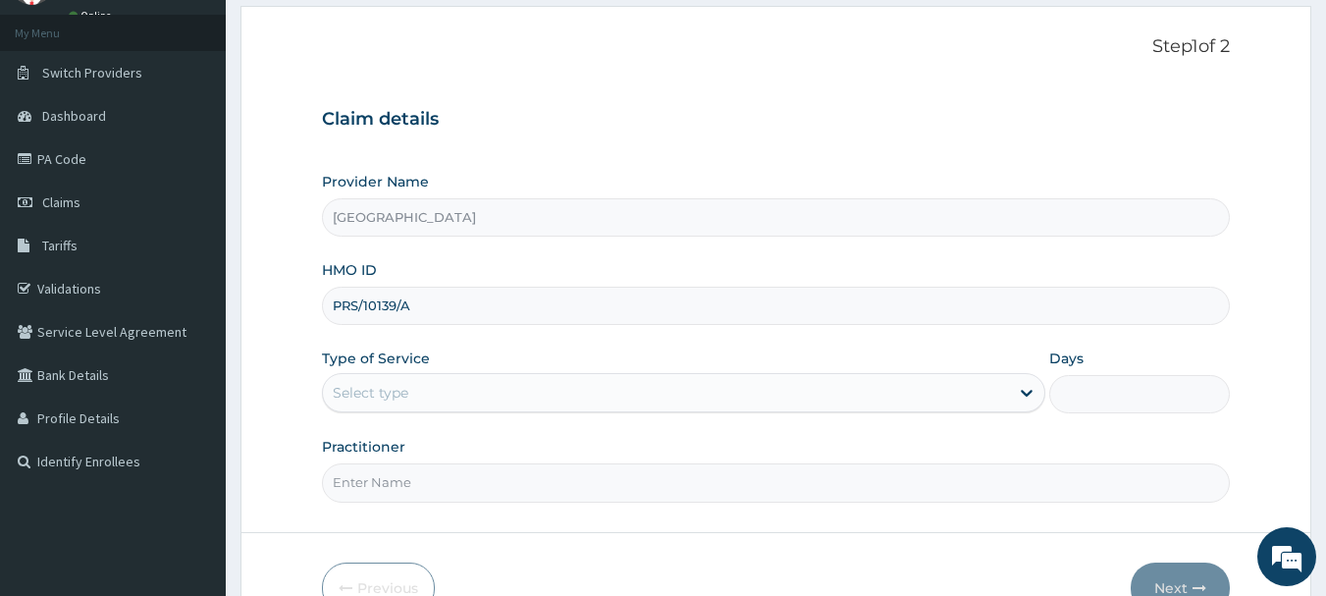
type input "PRS/10139/A"
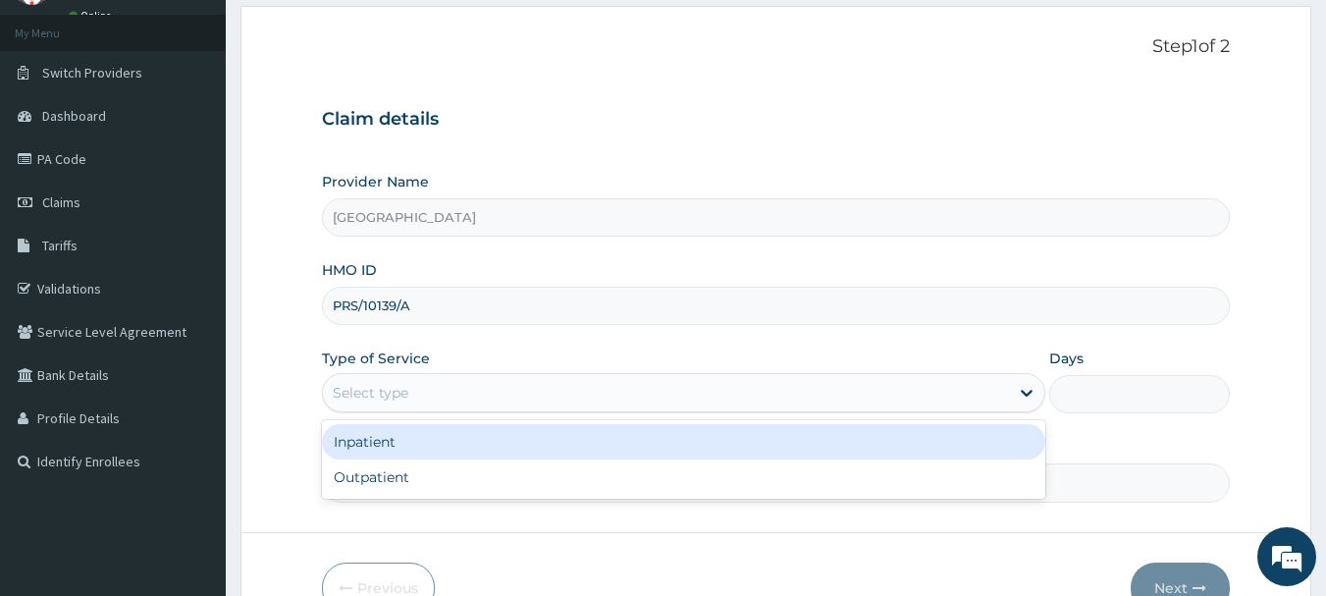
click at [421, 393] on div "Select type" at bounding box center [666, 392] width 686 height 31
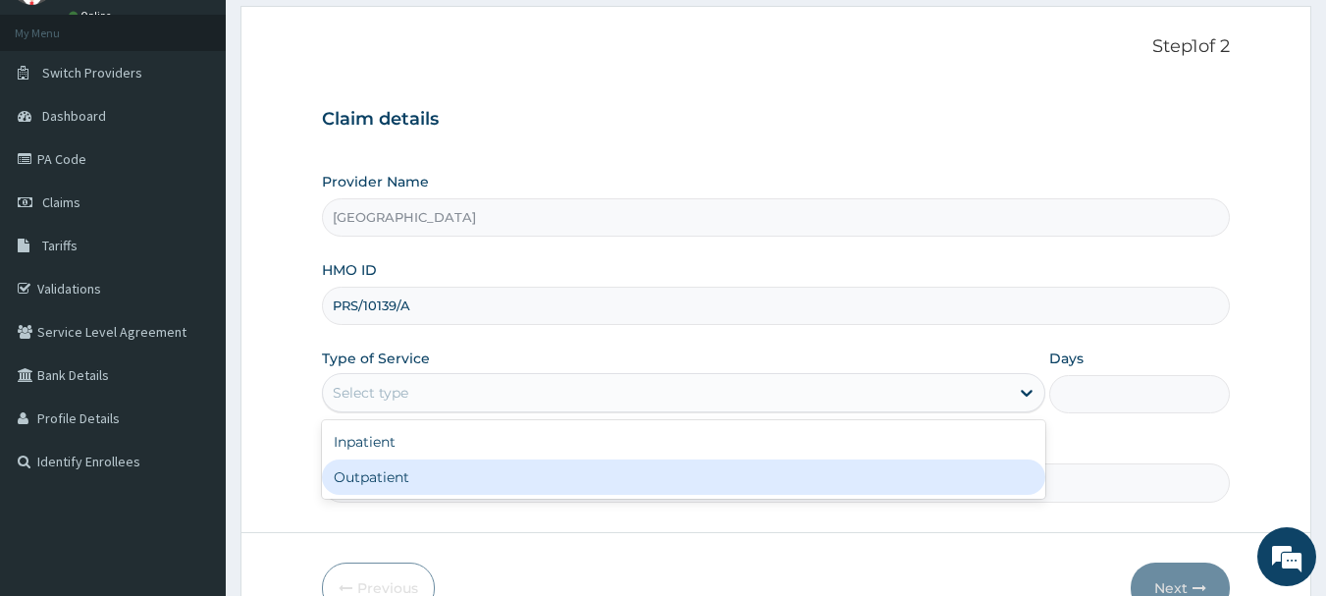
click at [389, 480] on div "Outpatient" at bounding box center [684, 476] width 724 height 35
type input "1"
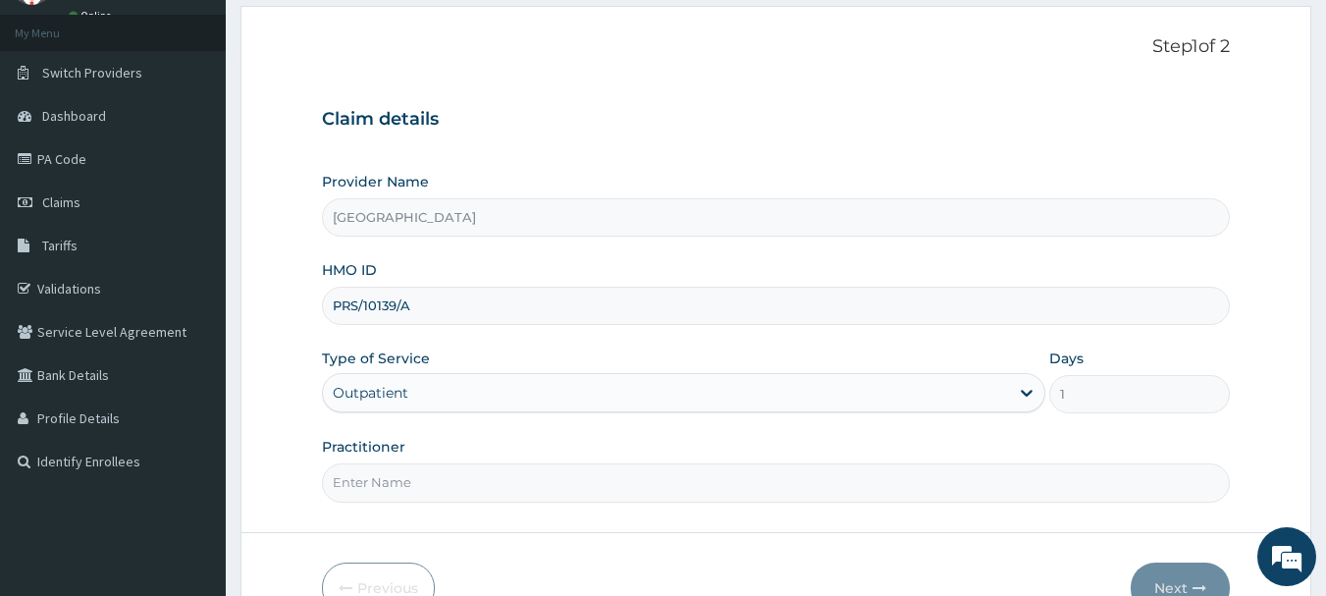
click at [389, 483] on input "Practitioner" at bounding box center [776, 482] width 909 height 38
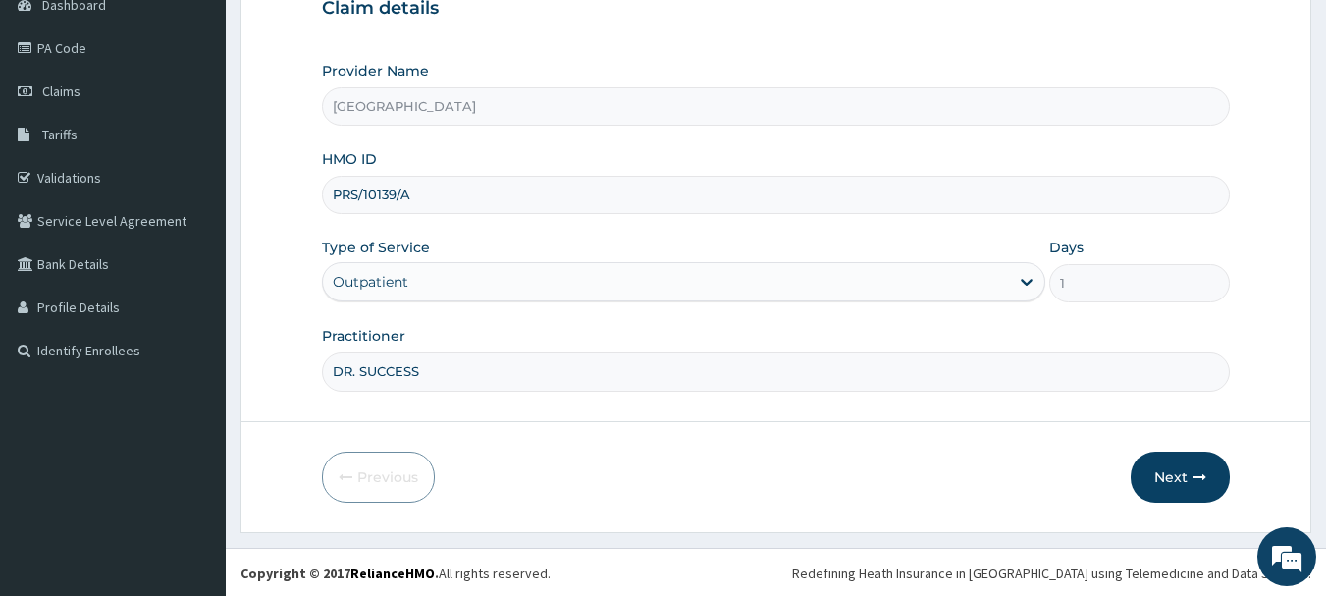
scroll to position [211, 0]
type input "DR. SUCCESS"
click at [1184, 467] on button "Next" at bounding box center [1180, 475] width 99 height 51
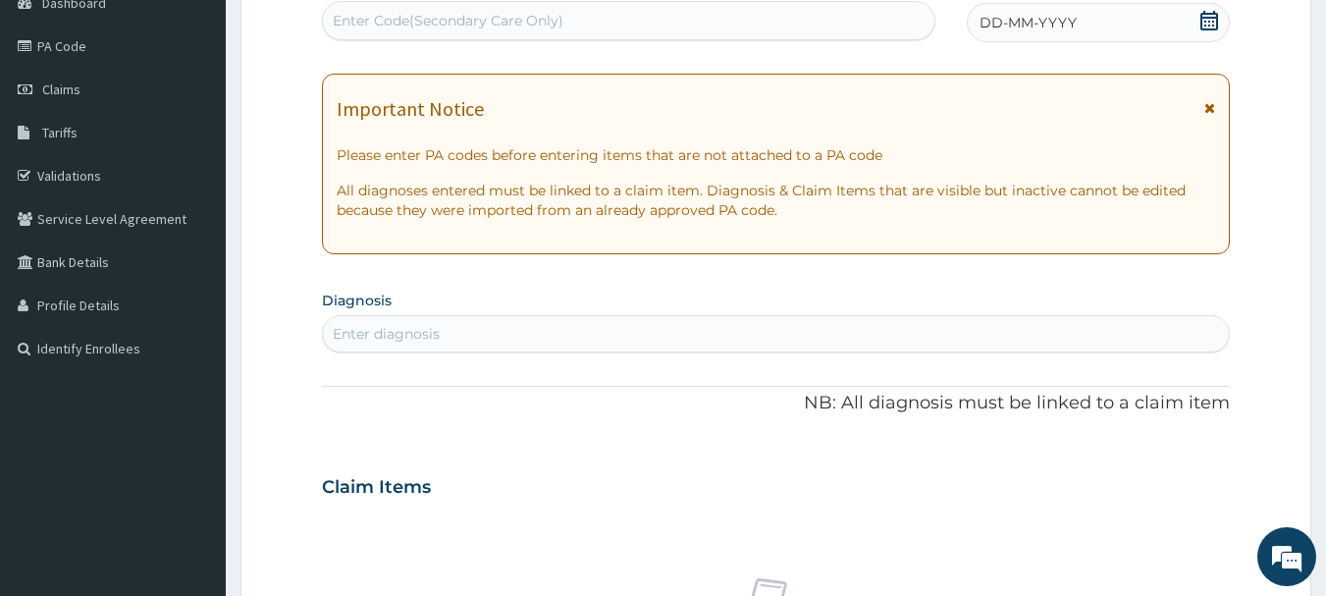
click at [520, 20] on div "Enter Code(Secondary Care Only)" at bounding box center [448, 21] width 231 height 20
drag, startPoint x: 416, startPoint y: 20, endPoint x: 835, endPoint y: 11, distance: 418.3
click at [835, 11] on div "Enter Code(Secondary Care Only)" at bounding box center [629, 20] width 613 height 31
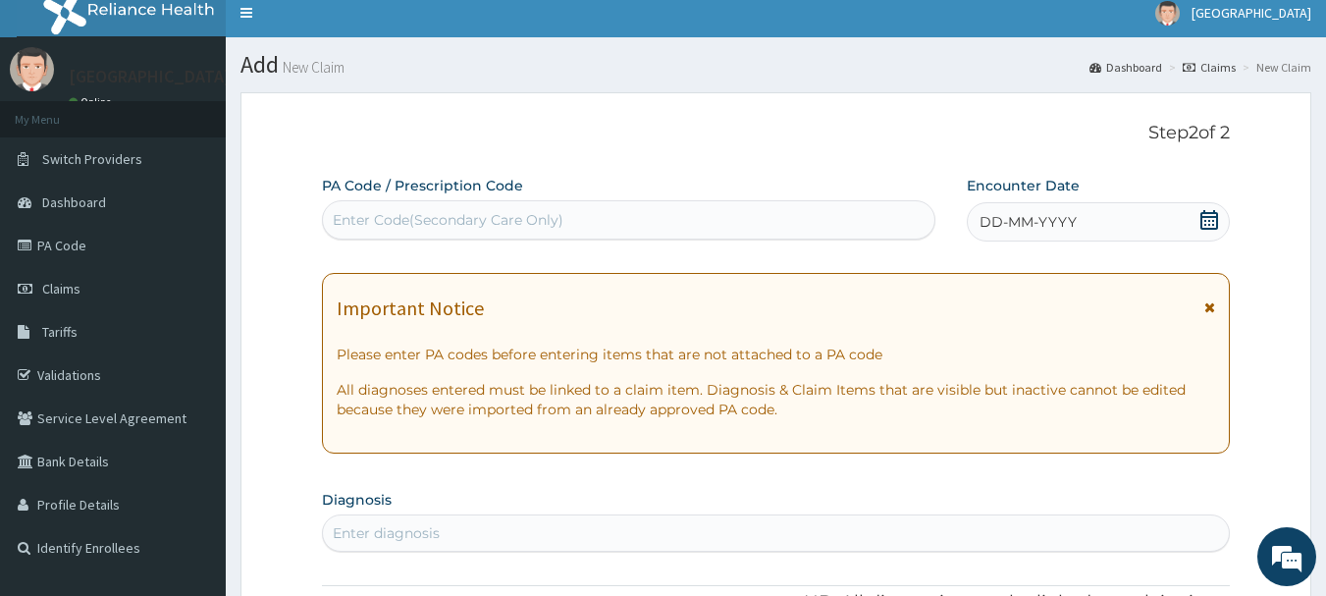
scroll to position [0, 0]
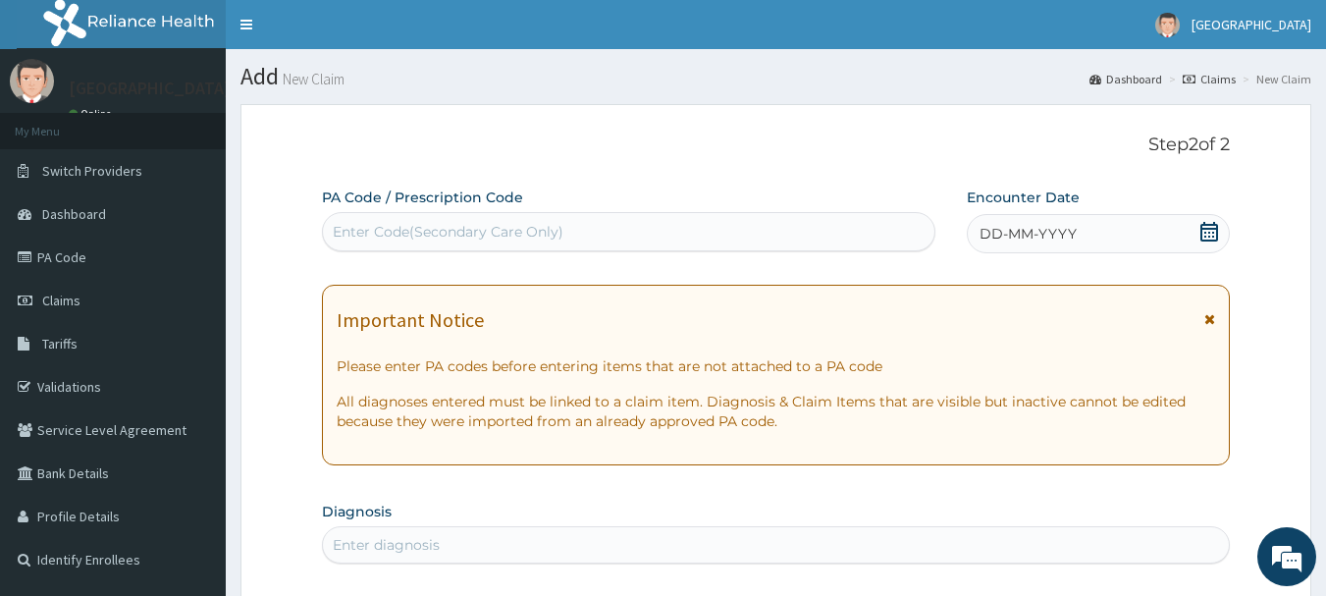
drag, startPoint x: 334, startPoint y: 228, endPoint x: 699, endPoint y: 232, distance: 365.2
click at [699, 232] on div "Enter Code(Secondary Care Only)" at bounding box center [629, 231] width 613 height 31
paste input "PA/0700B0"
type input "PA/0700B0"
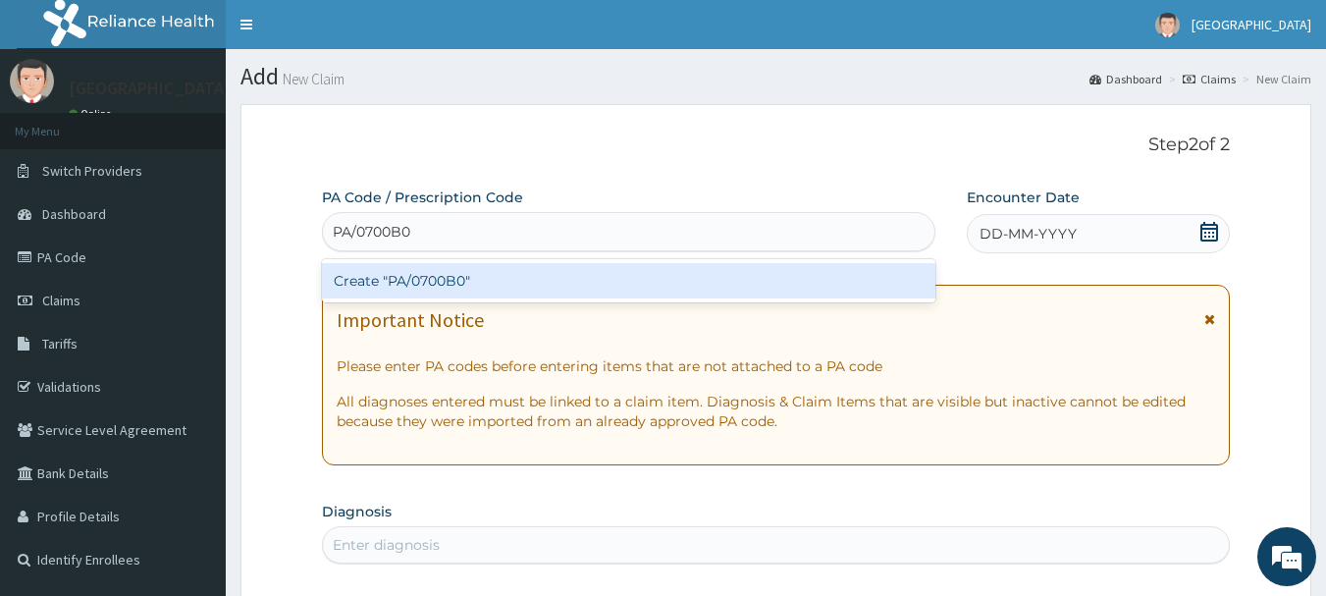
click at [422, 278] on div "Create "PA/0700B0"" at bounding box center [629, 280] width 615 height 35
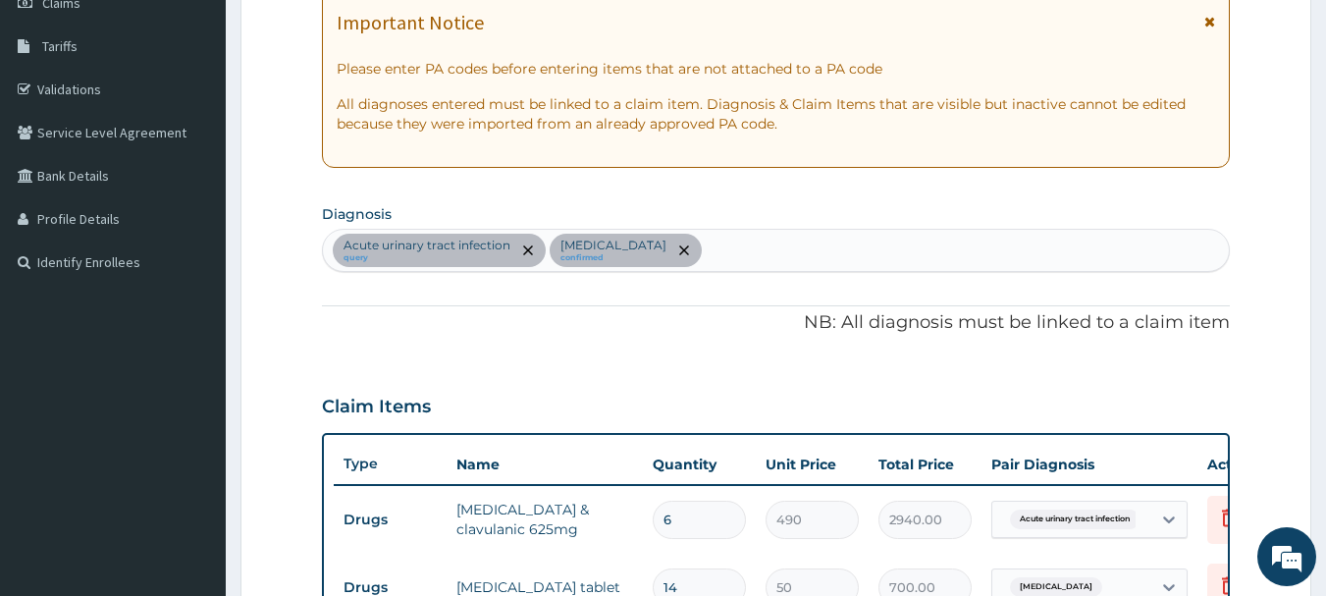
scroll to position [262, 0]
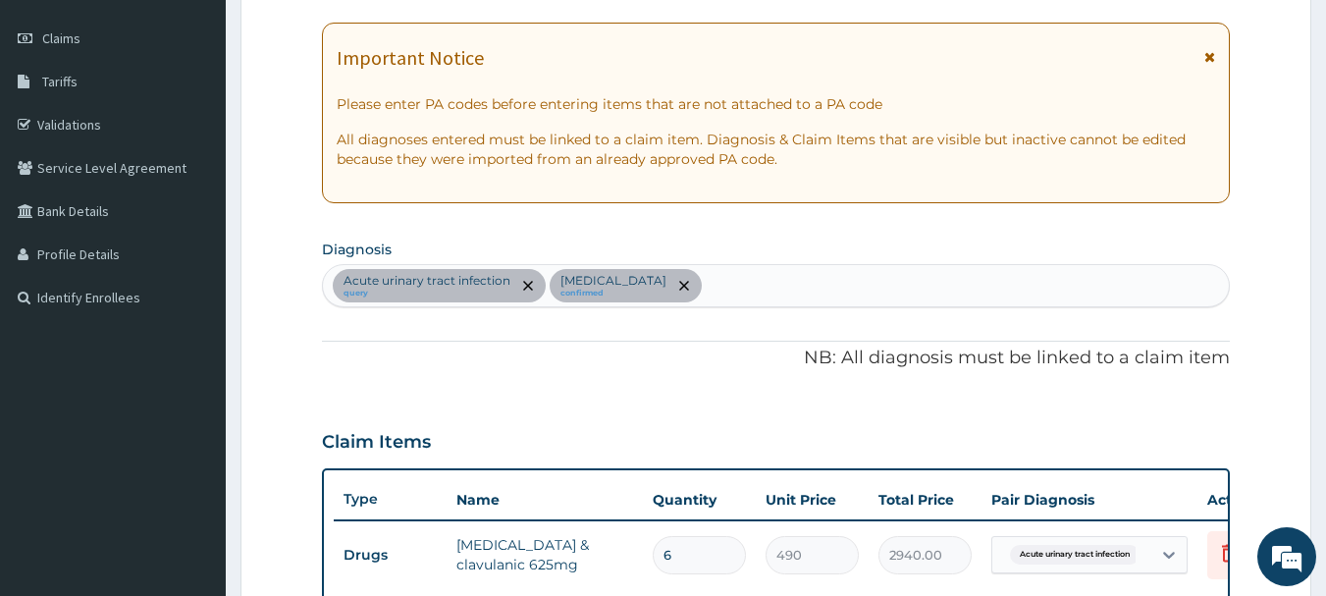
click at [859, 288] on div "Acute [MEDICAL_DATA] query [MEDICAL_DATA] confirmed" at bounding box center [776, 285] width 907 height 41
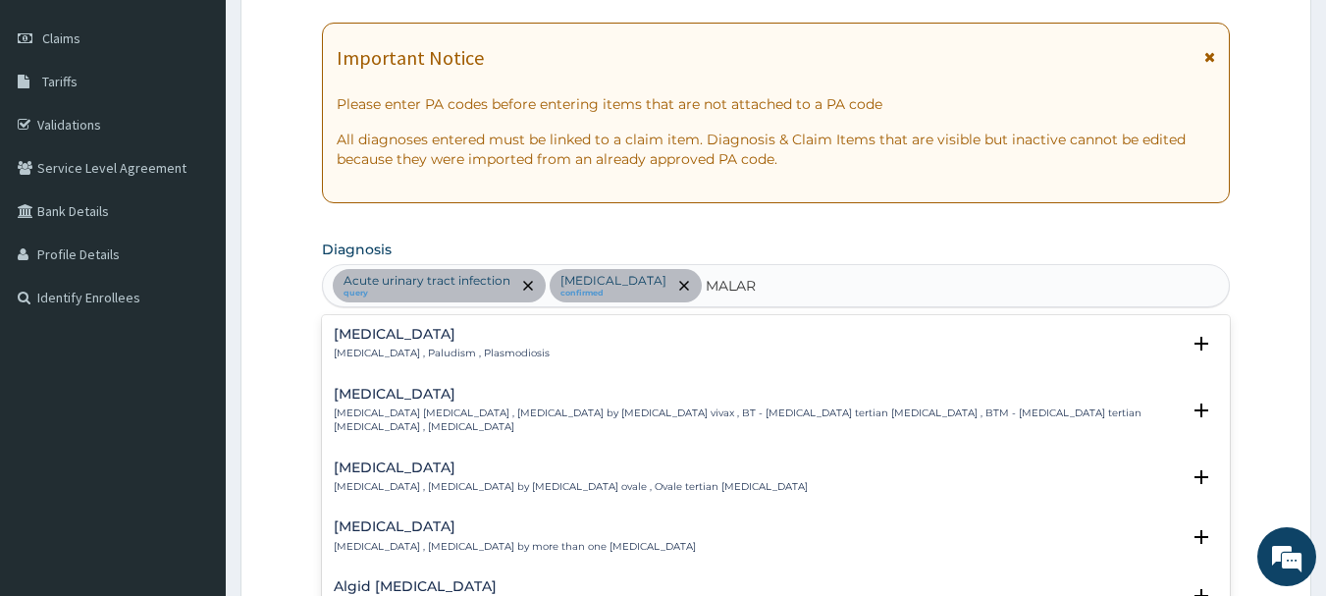
type input "MALARI"
click at [413, 347] on p "[MEDICAL_DATA] , Paludism , Plasmodiosis" at bounding box center [442, 354] width 216 height 14
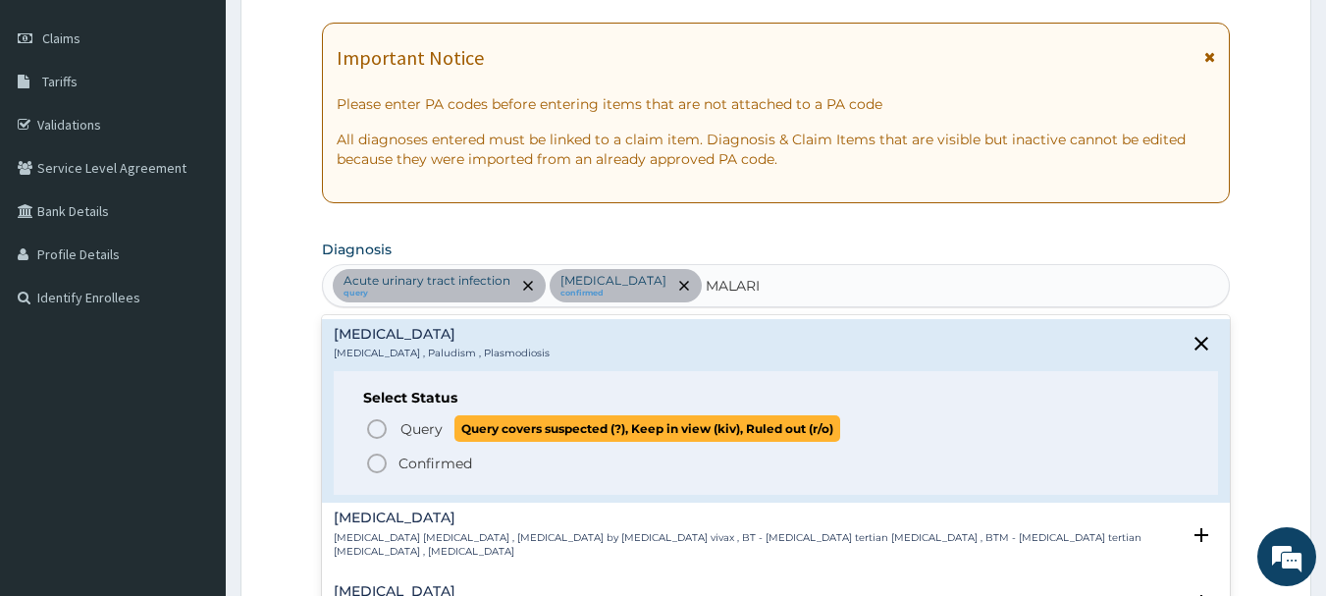
click at [373, 427] on icon "status option query" at bounding box center [377, 429] width 24 height 24
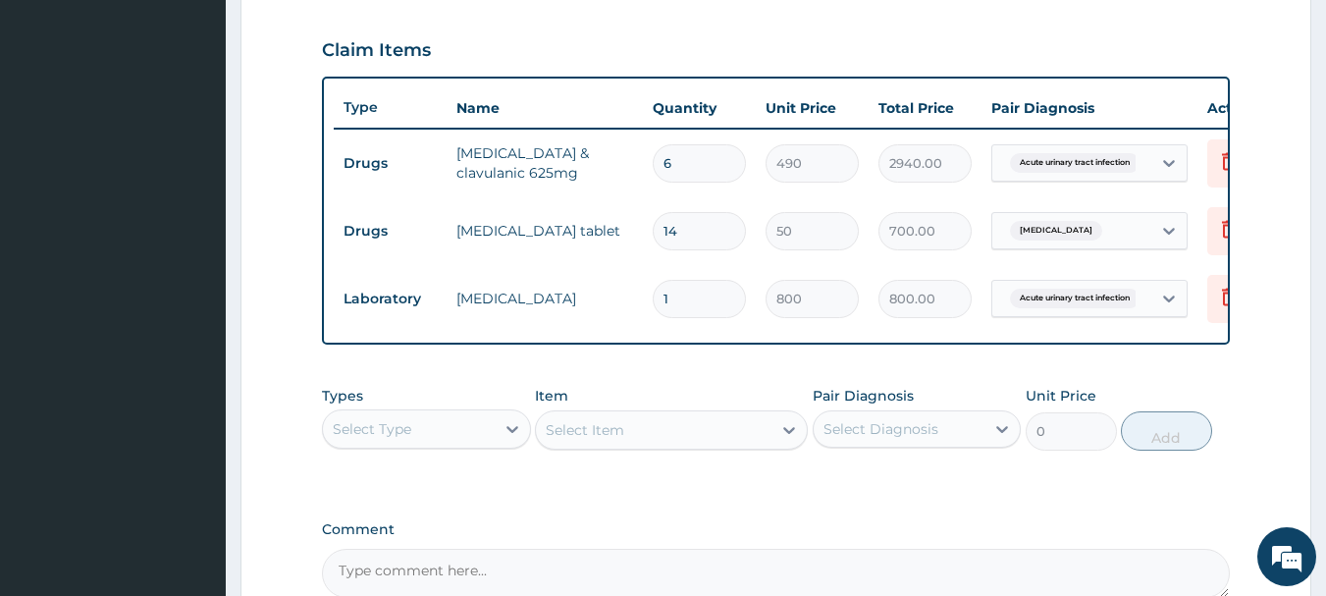
scroll to position [753, 0]
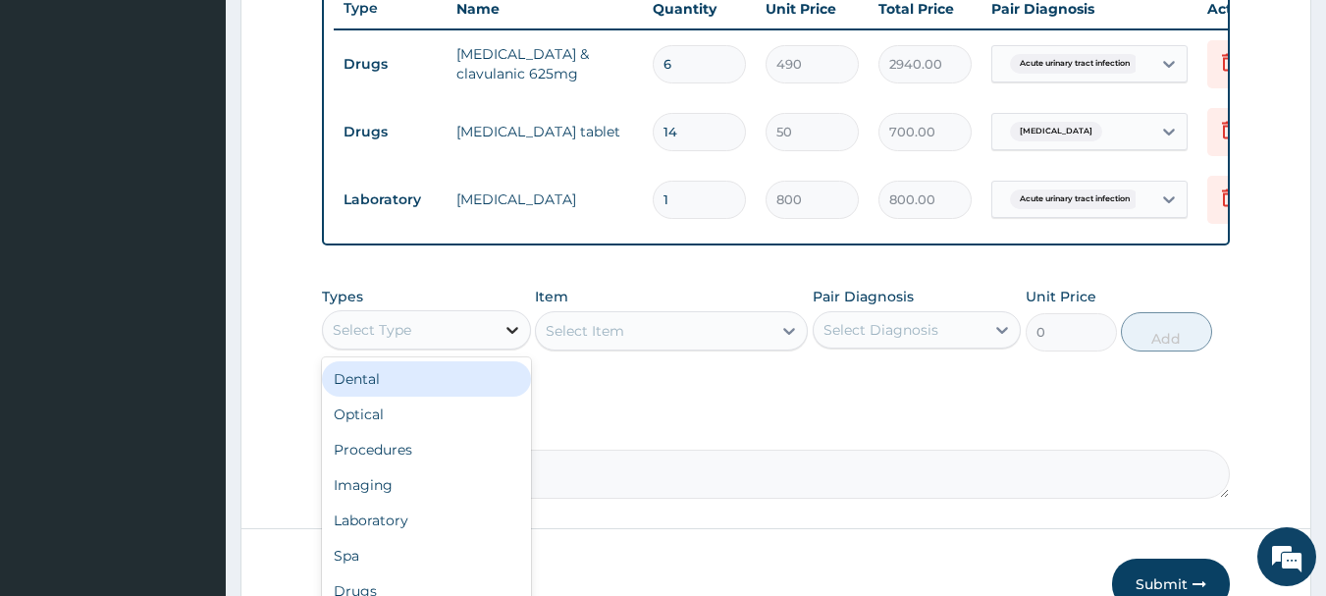
click at [503, 340] on icon at bounding box center [513, 330] width 20 height 20
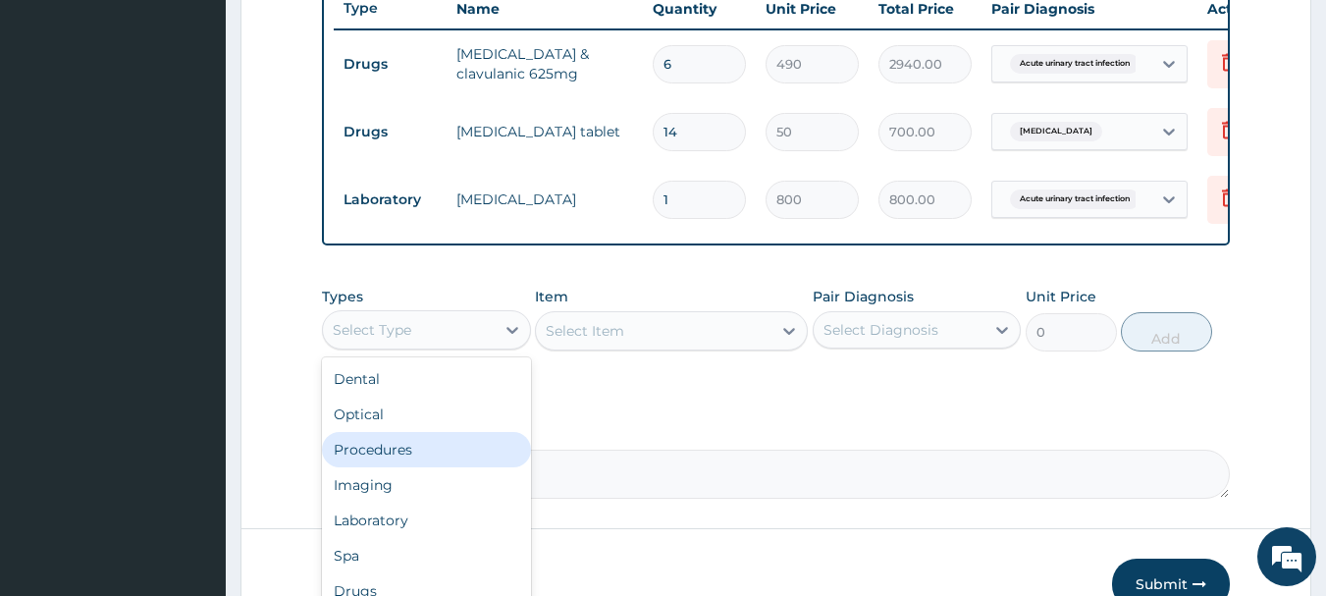
click at [397, 460] on div "Procedures" at bounding box center [426, 449] width 209 height 35
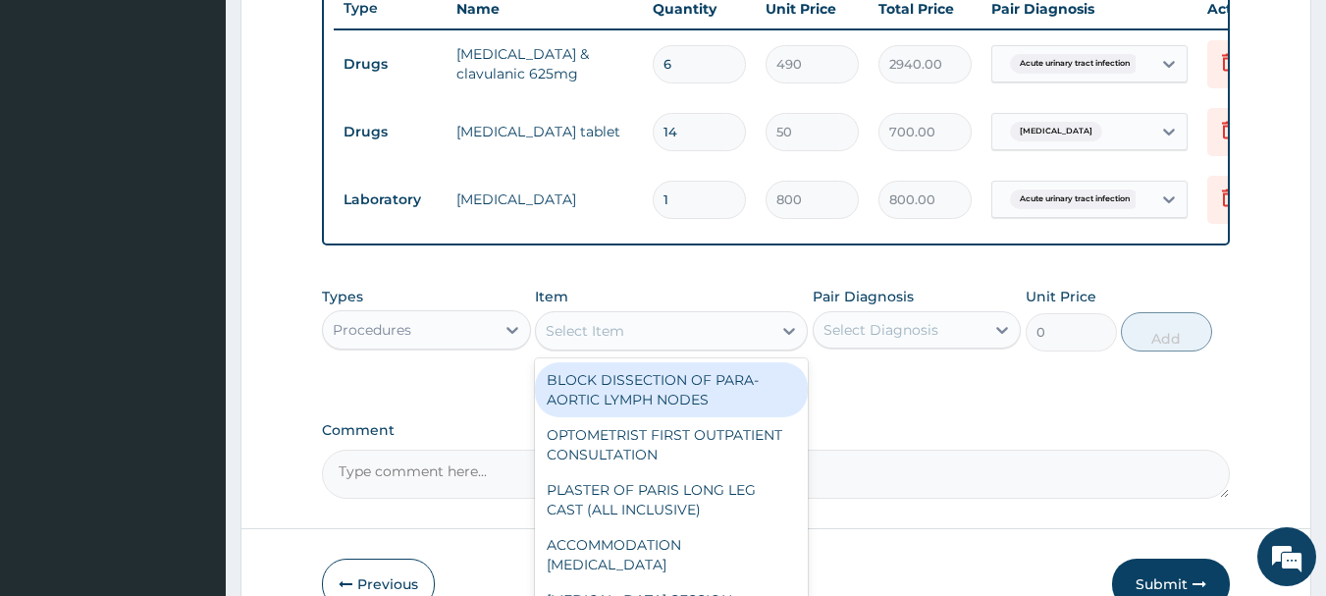
click at [638, 347] on div "Select Item" at bounding box center [654, 330] width 236 height 31
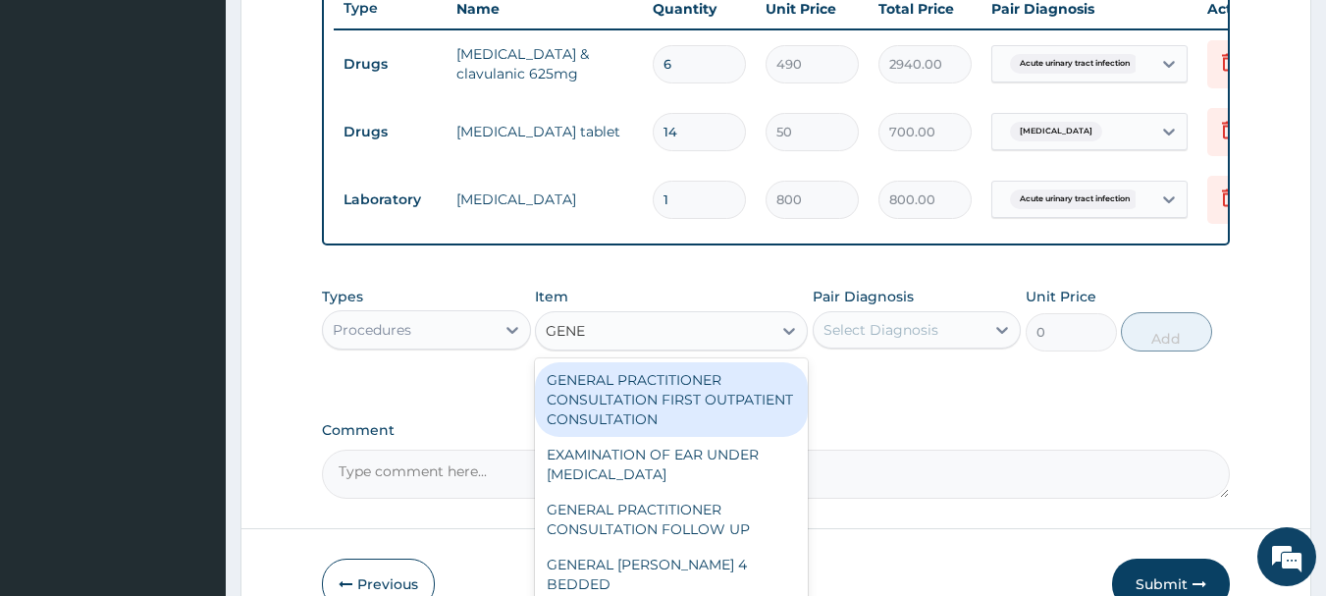
type input "GENER"
click at [615, 418] on div "GENERAL PRACTITIONER CONSULTATION FIRST OUTPATIENT CONSULTATION" at bounding box center [671, 399] width 273 height 75
type input "3548"
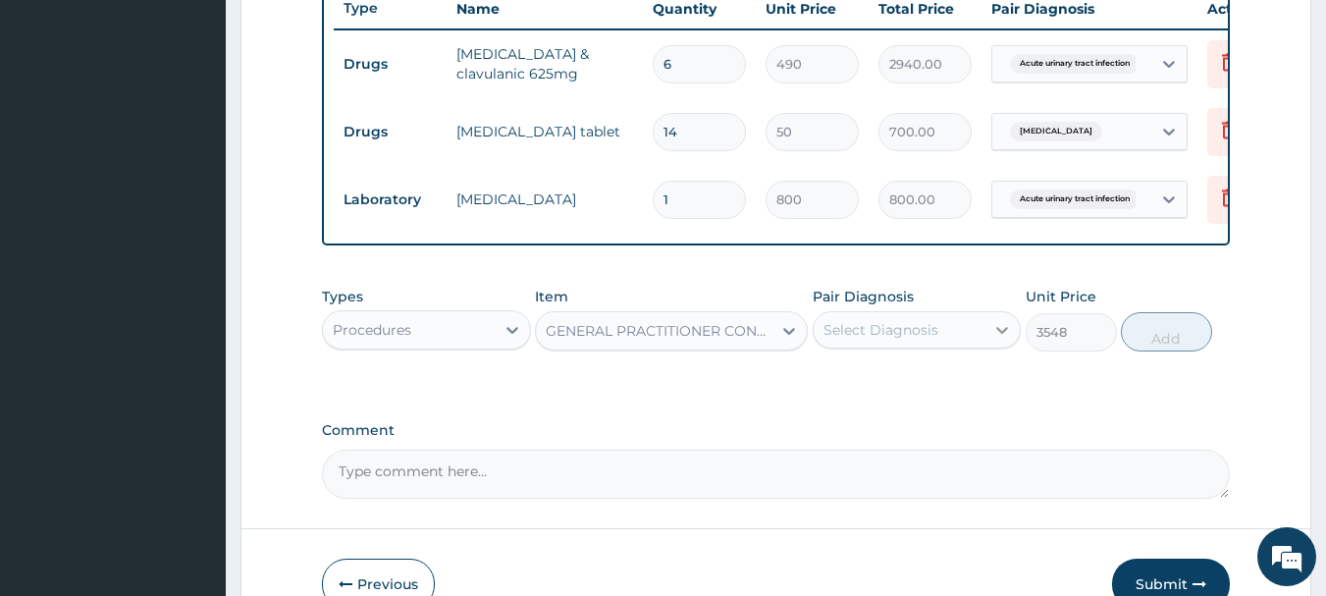
click at [999, 340] on icon at bounding box center [1003, 330] width 20 height 20
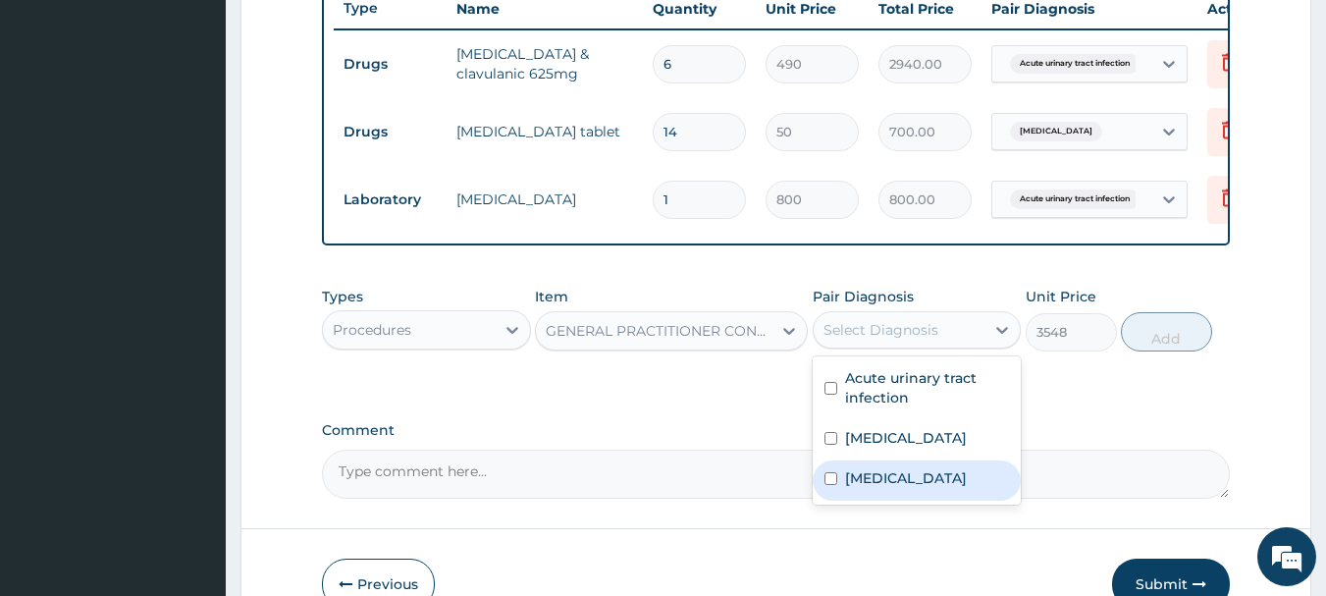
click at [864, 488] on label "Malaria" at bounding box center [906, 478] width 122 height 20
checkbox input "true"
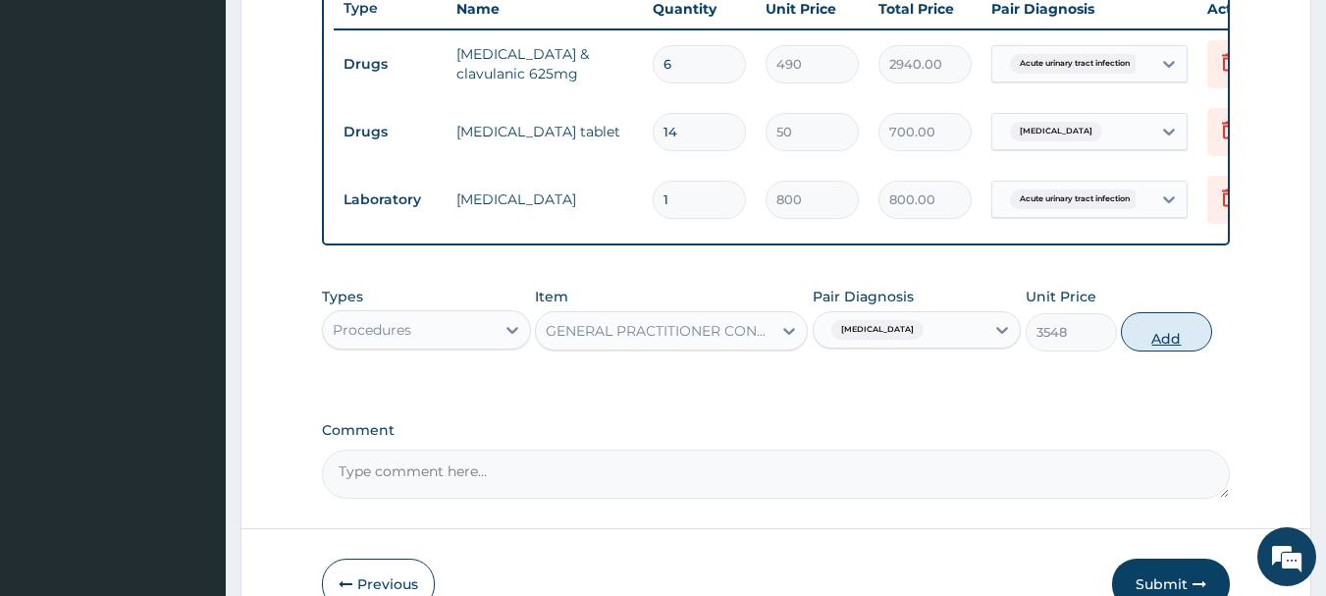
click at [1153, 345] on button "Add" at bounding box center [1166, 331] width 91 height 39
type input "0"
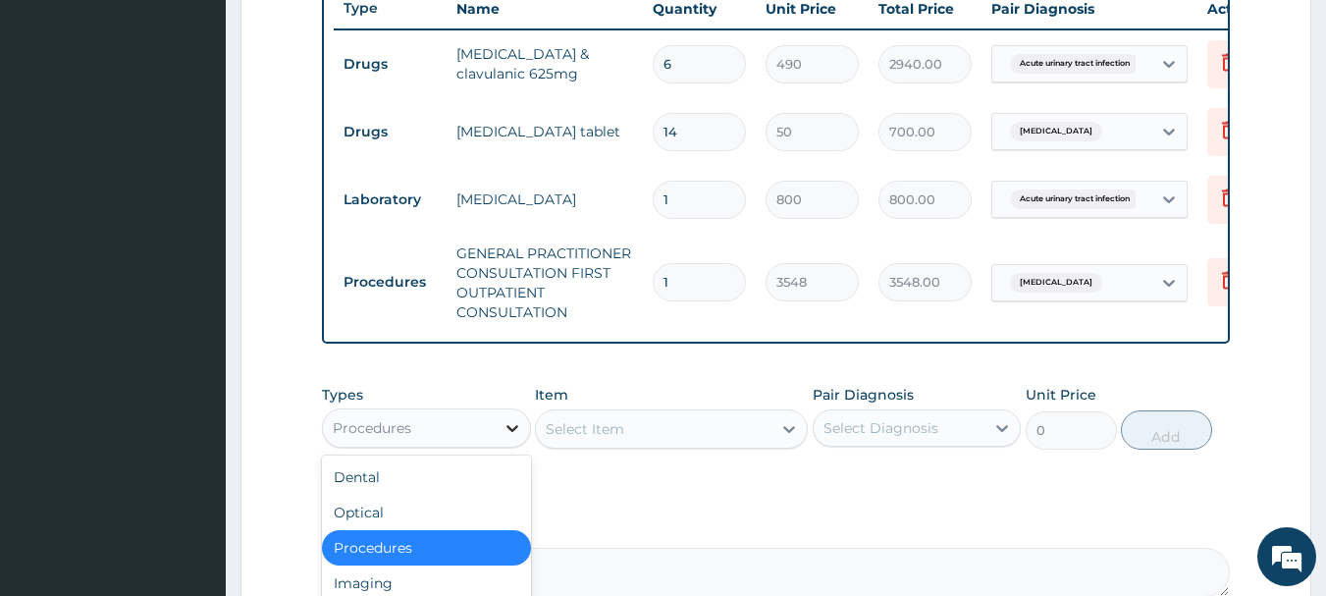
click at [495, 442] on div at bounding box center [512, 427] width 35 height 35
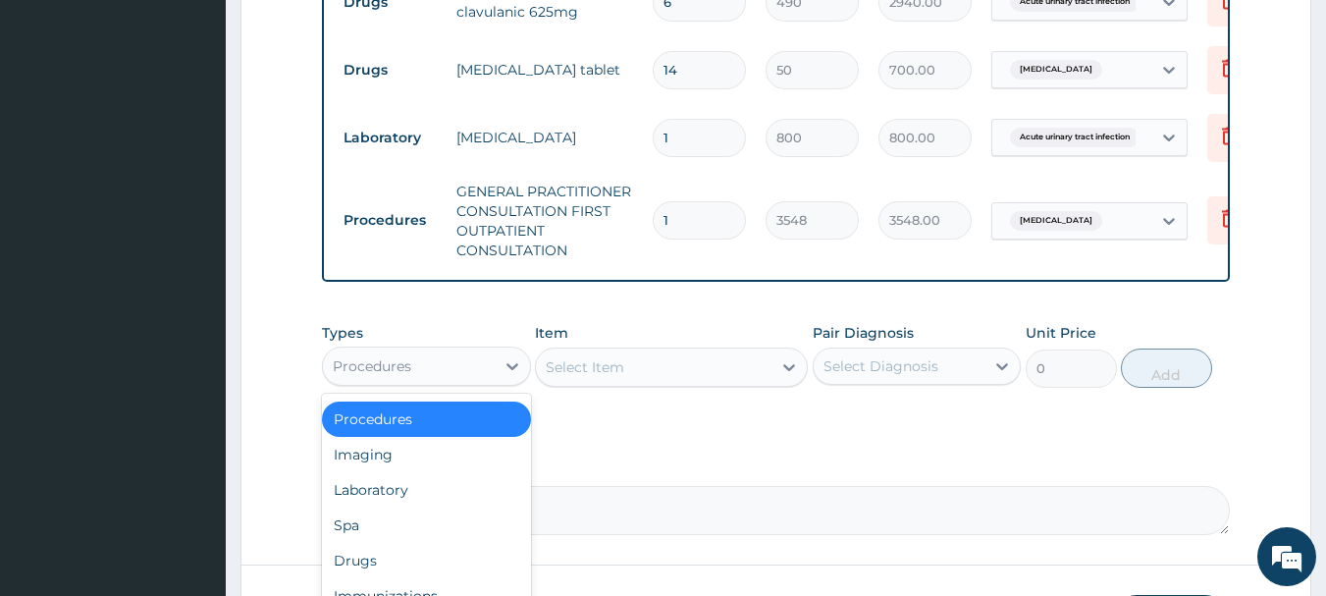
scroll to position [975, 0]
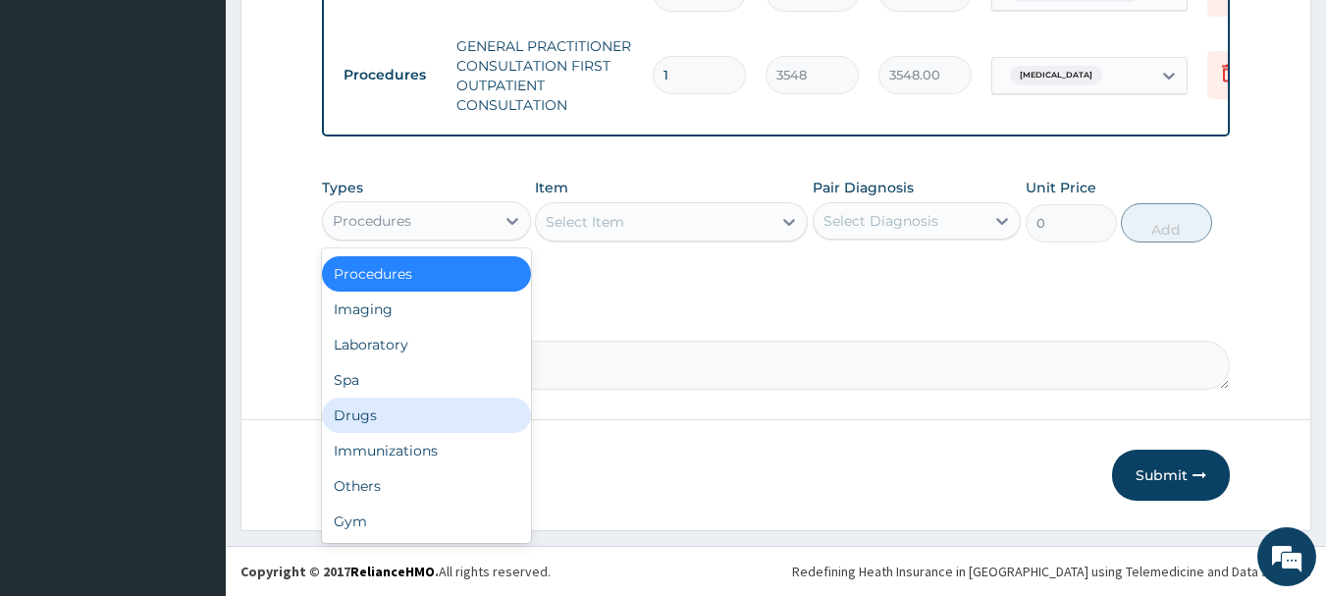
click at [388, 415] on div "Drugs" at bounding box center [426, 415] width 209 height 35
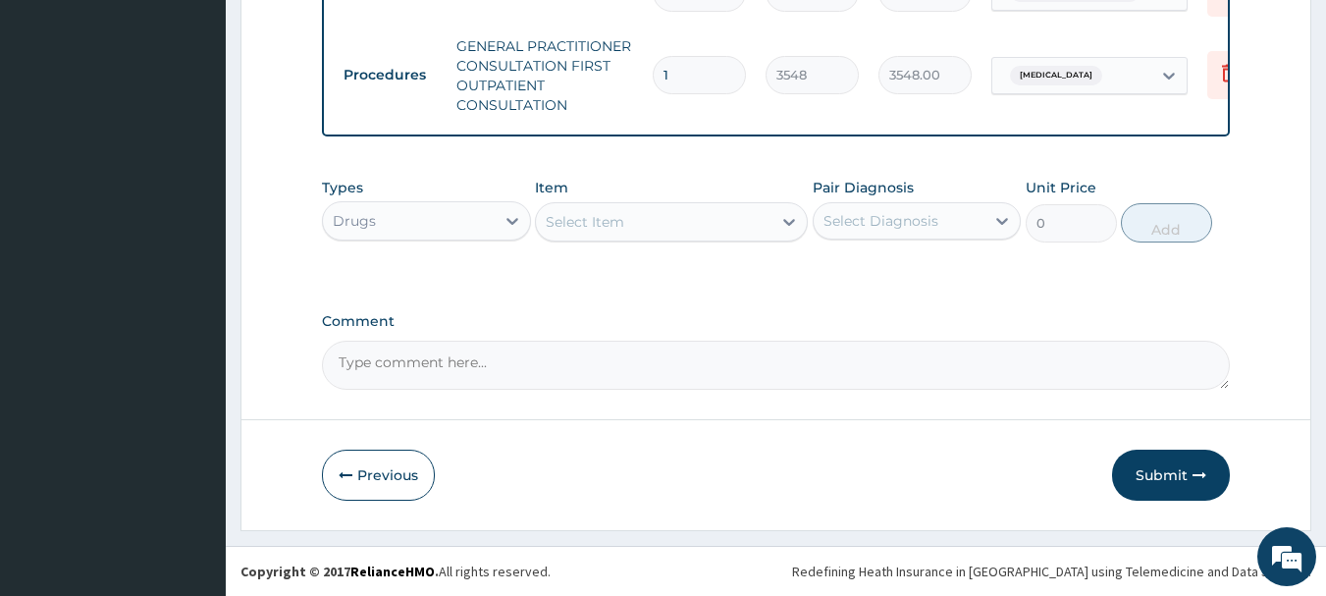
click at [686, 223] on div "Select Item" at bounding box center [654, 221] width 236 height 31
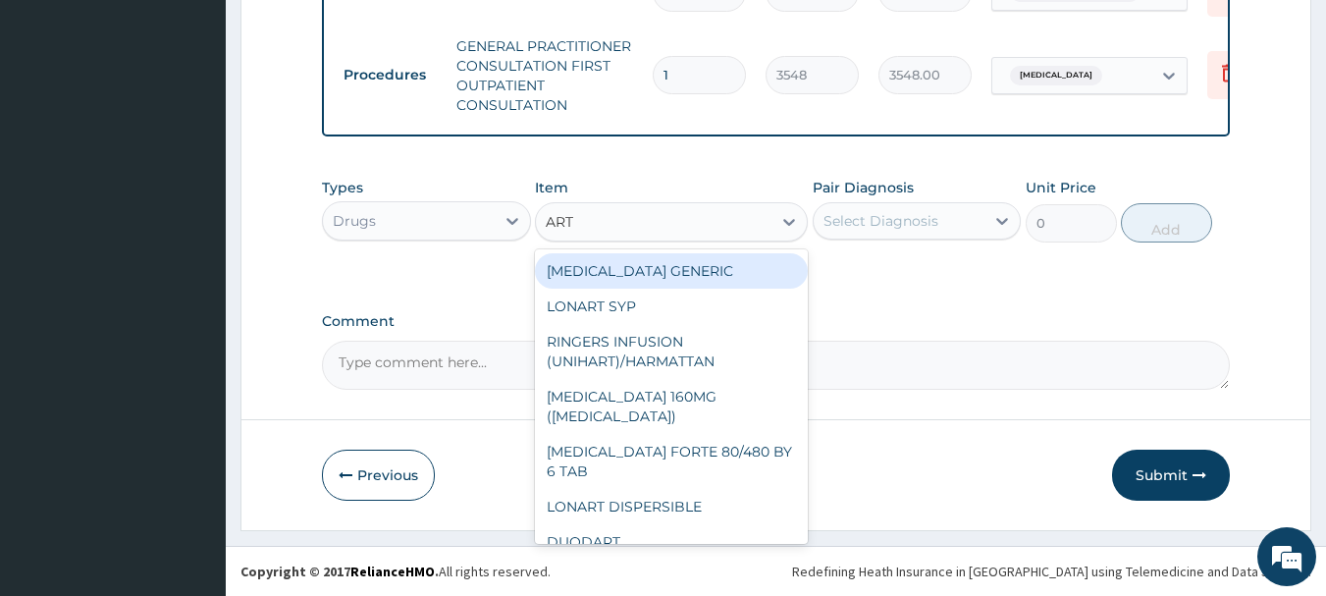
type input "ARTE"
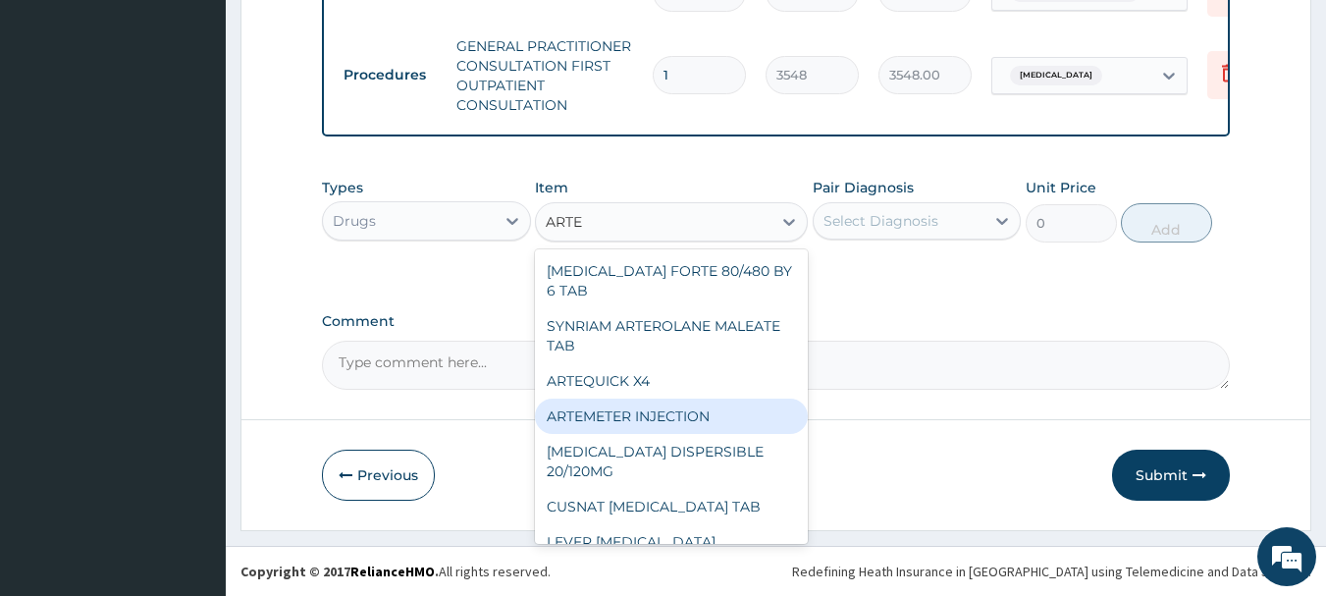
click at [681, 413] on div "ARTEMETER INJECTION" at bounding box center [671, 416] width 273 height 35
type input "946"
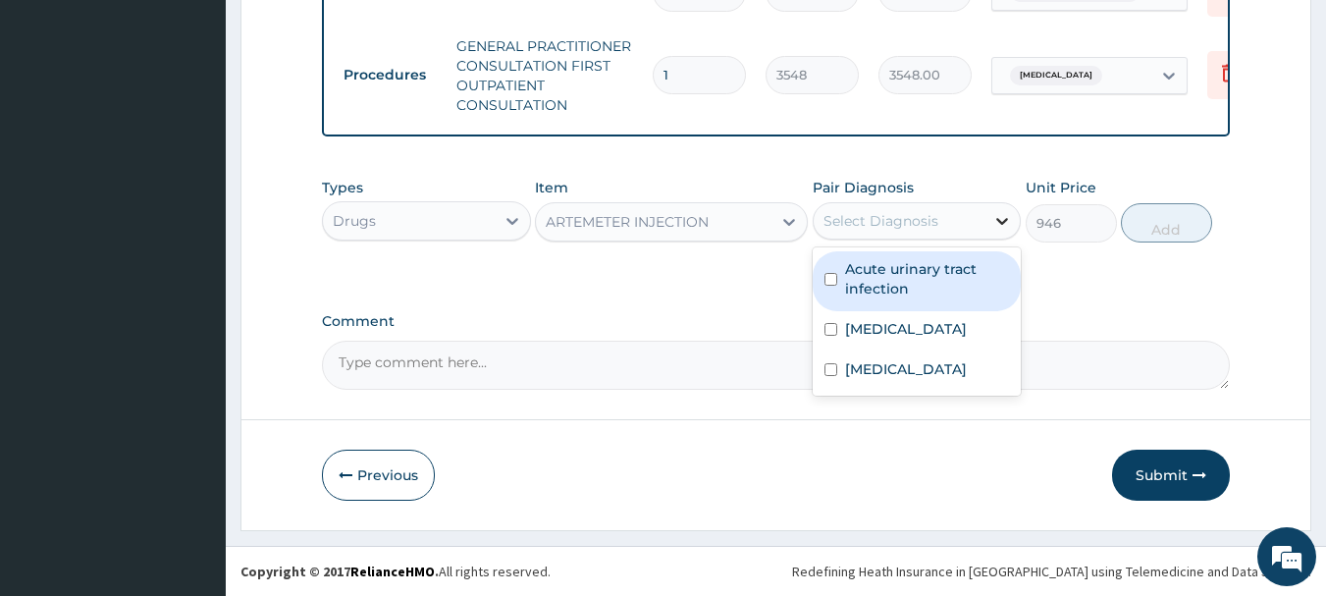
click at [1000, 220] on icon at bounding box center [1004, 221] width 12 height 7
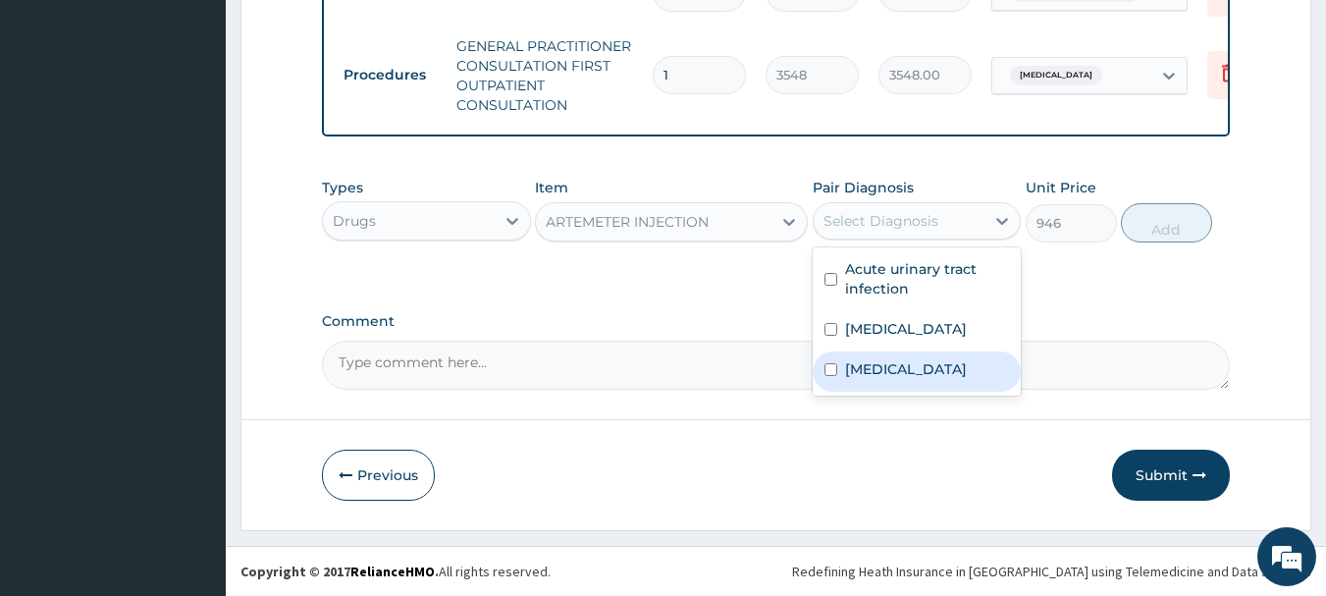
drag, startPoint x: 834, startPoint y: 387, endPoint x: 958, endPoint y: 350, distance: 130.1
click at [835, 376] on input "checkbox" at bounding box center [831, 369] width 13 height 13
checkbox input "true"
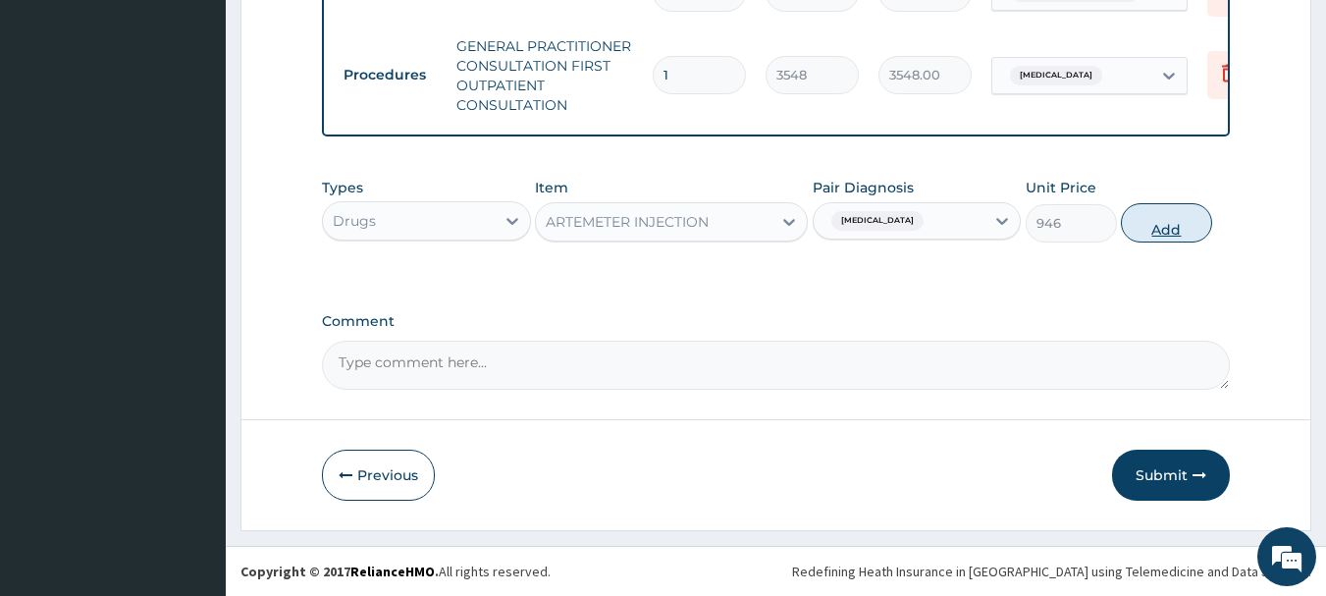
click at [1159, 226] on button "Add" at bounding box center [1166, 222] width 91 height 39
type input "0"
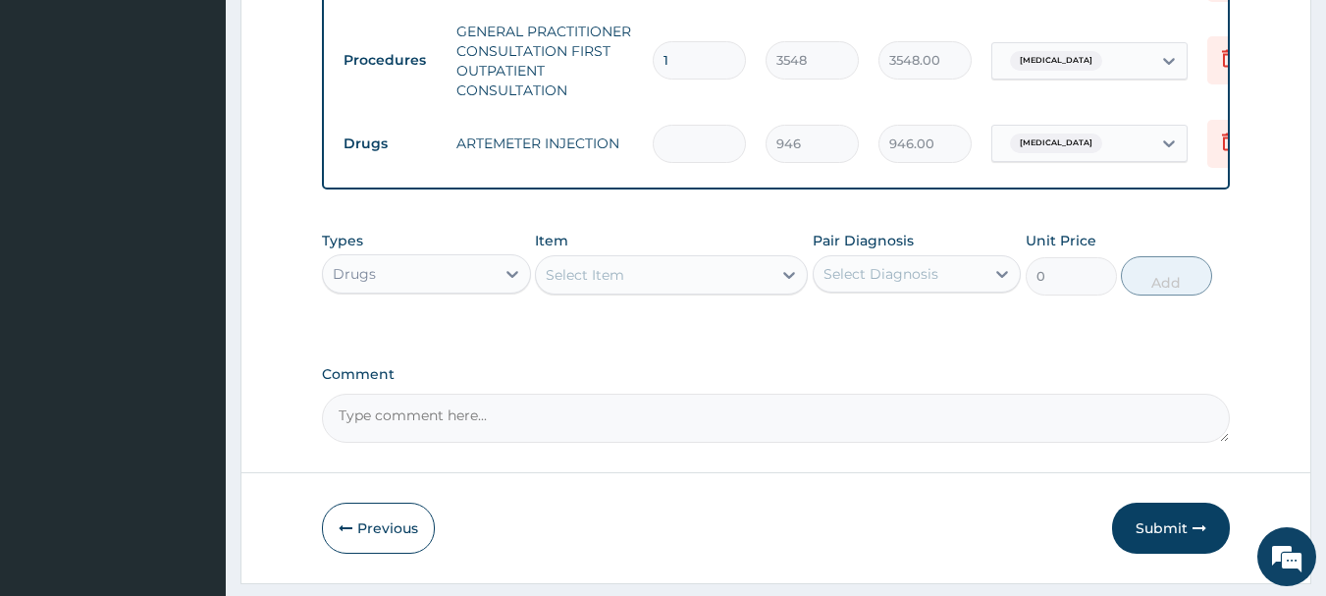
type input "0.00"
type input "6"
type input "5676.00"
type input "6"
click at [665, 290] on div "Select Item" at bounding box center [654, 274] width 236 height 31
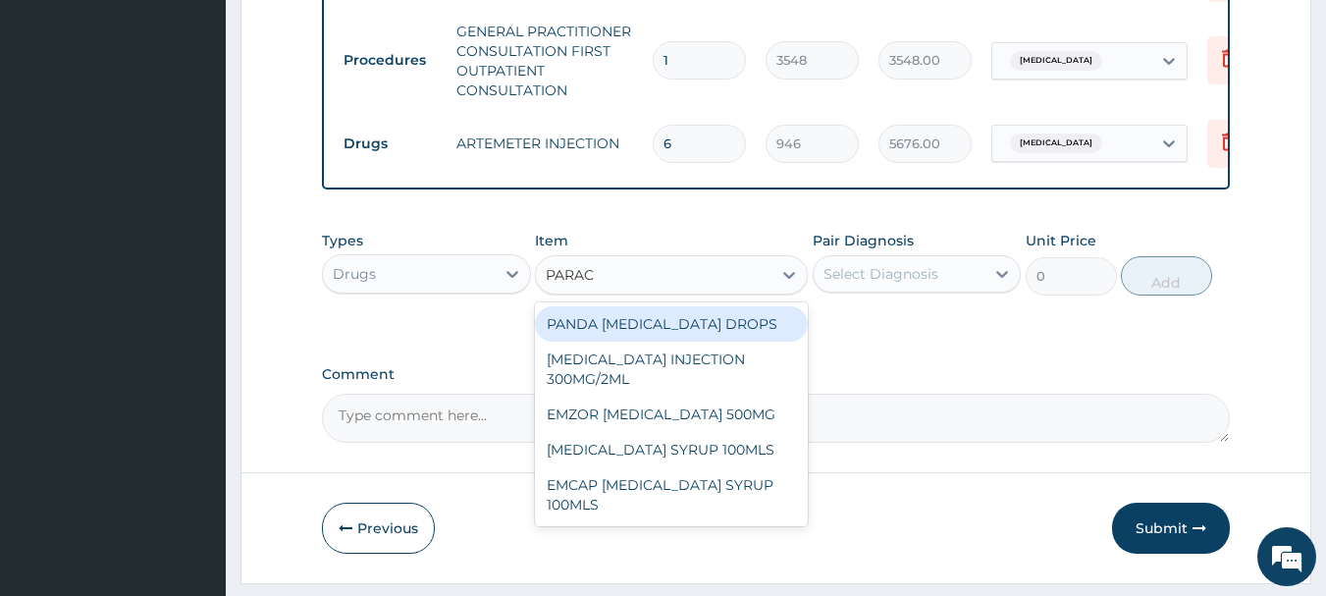
type input "PARACE"
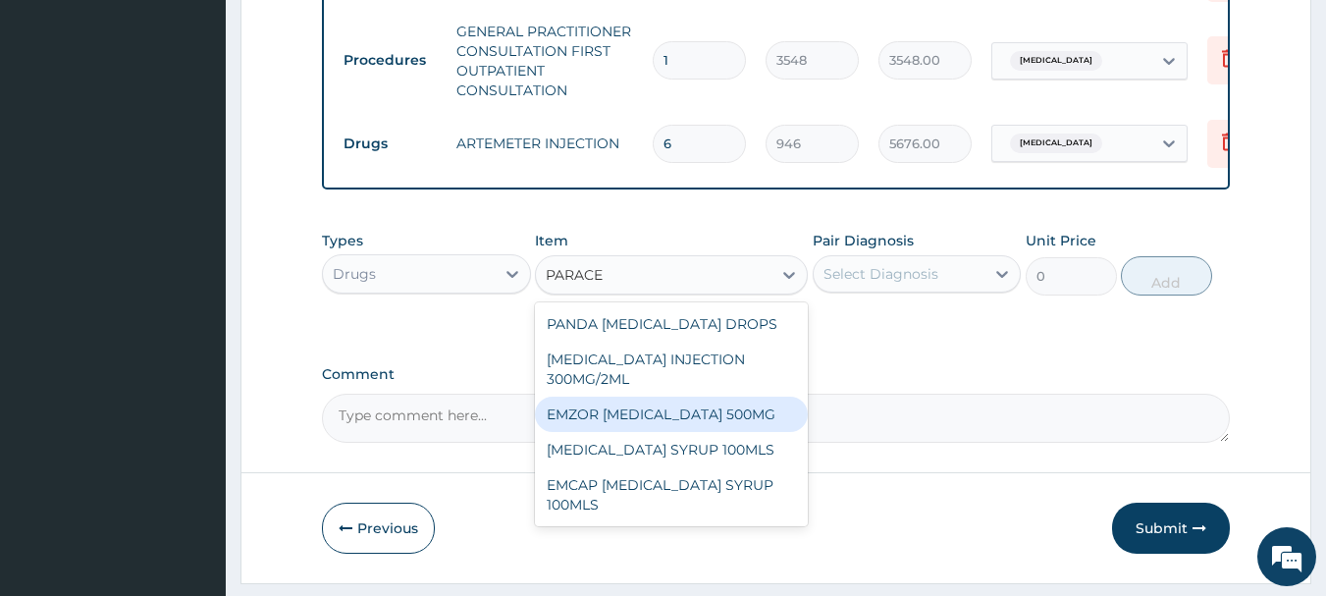
click at [753, 426] on div "EMZOR PARACETAMOL 500MG" at bounding box center [671, 414] width 273 height 35
type input "24"
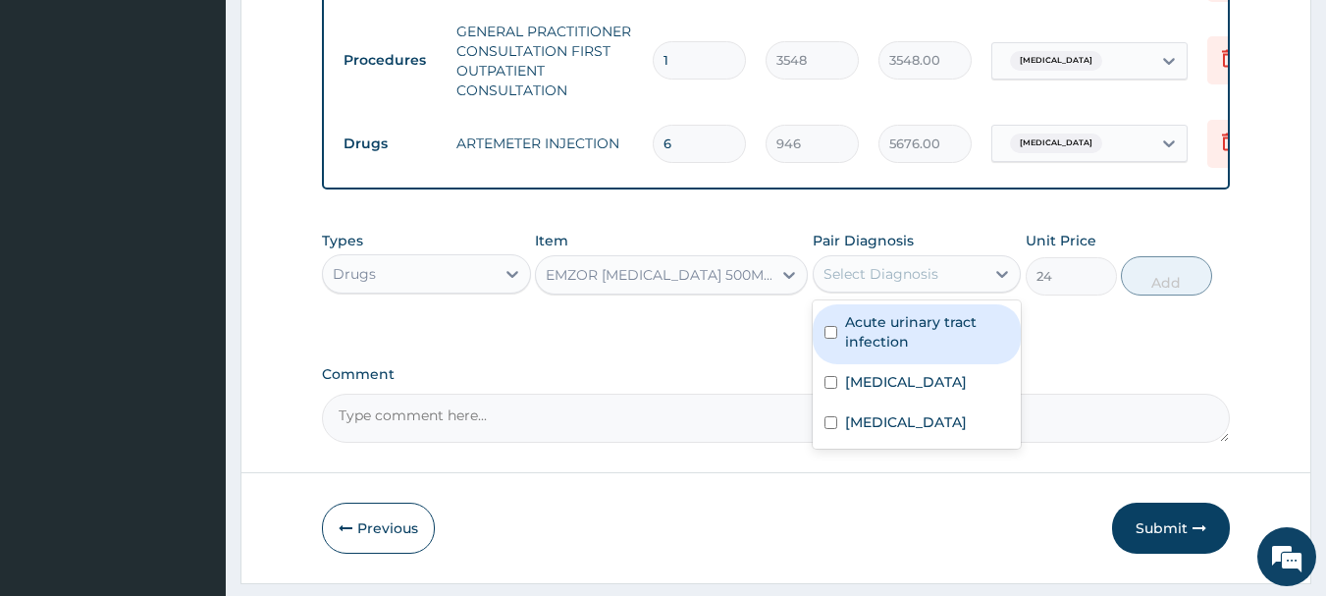
click at [944, 288] on div "Select Diagnosis" at bounding box center [900, 273] width 172 height 31
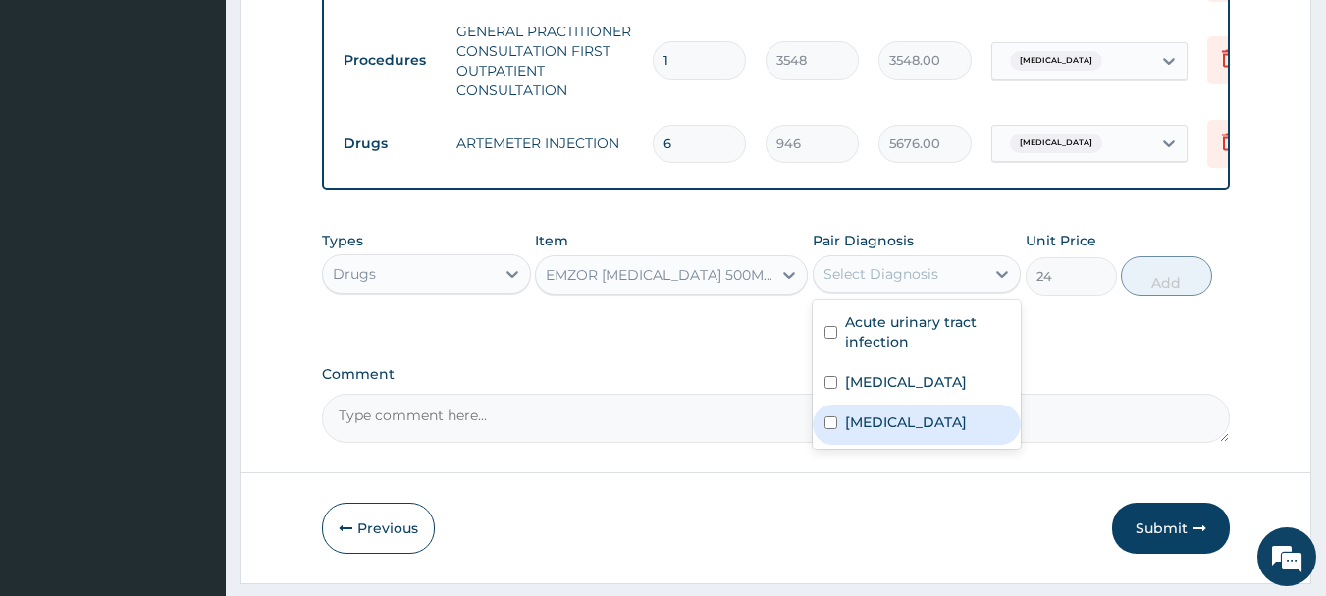
click at [848, 432] on label "Malaria" at bounding box center [906, 422] width 122 height 20
checkbox input "true"
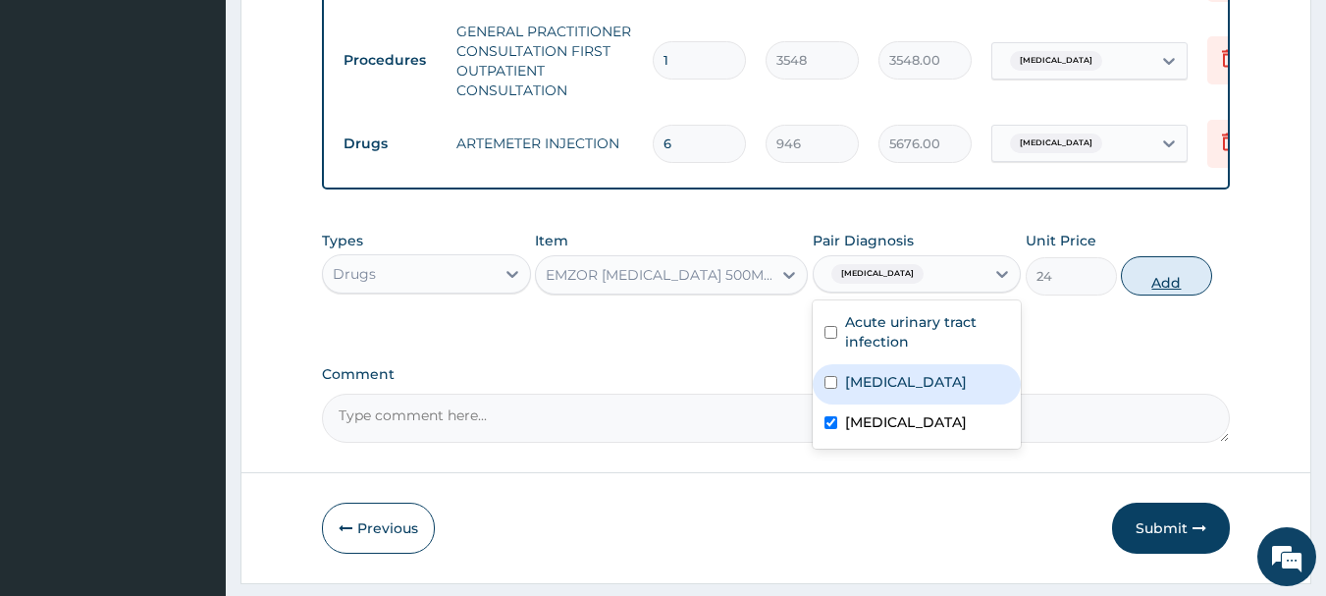
click at [1165, 291] on button "Add" at bounding box center [1166, 275] width 91 height 39
type input "0"
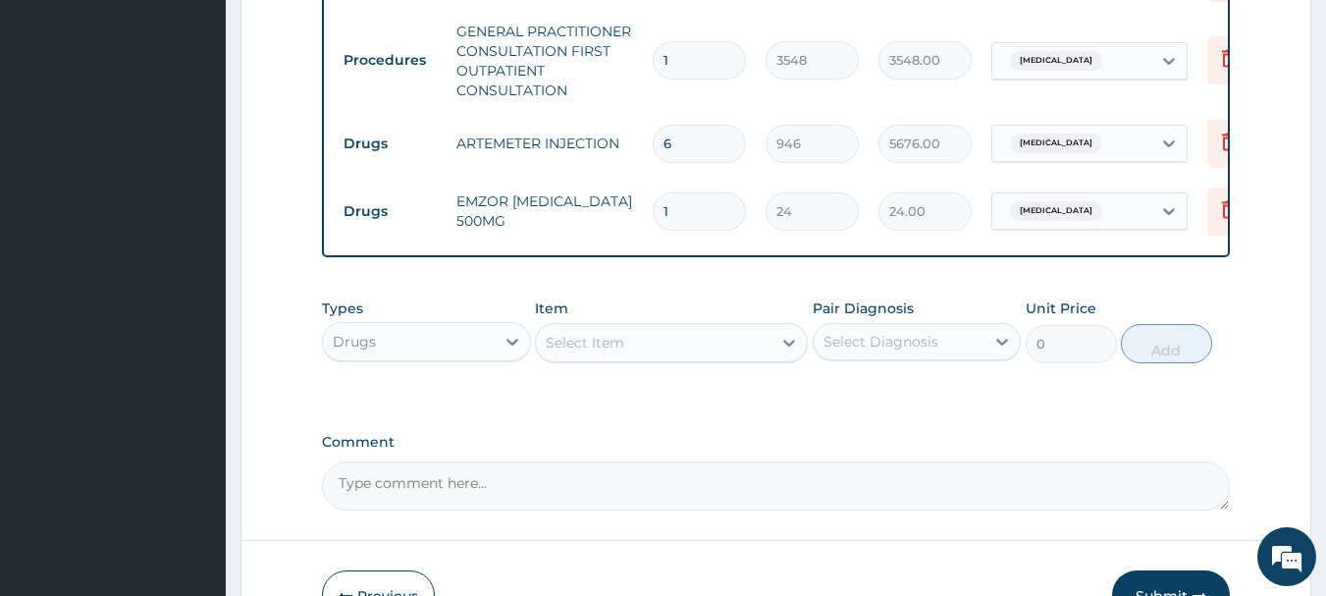
type input "18"
type input "432.00"
type input "18"
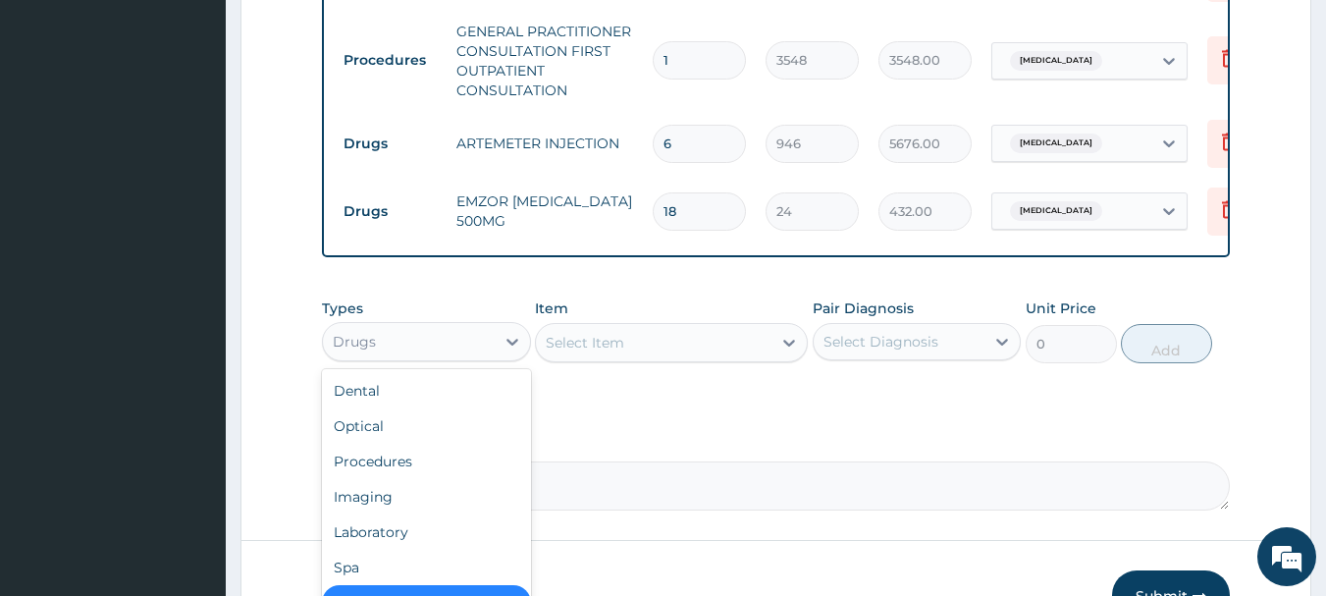
click at [405, 353] on div "Drugs" at bounding box center [409, 341] width 172 height 31
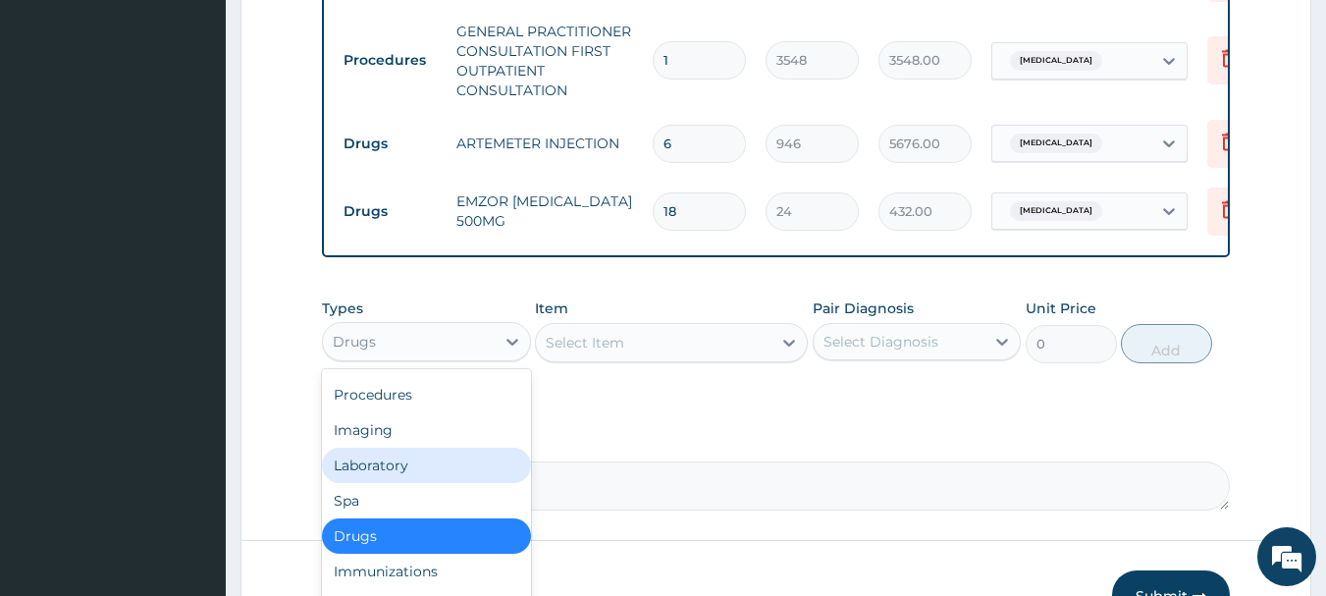
click at [394, 477] on div "Laboratory" at bounding box center [426, 465] width 209 height 35
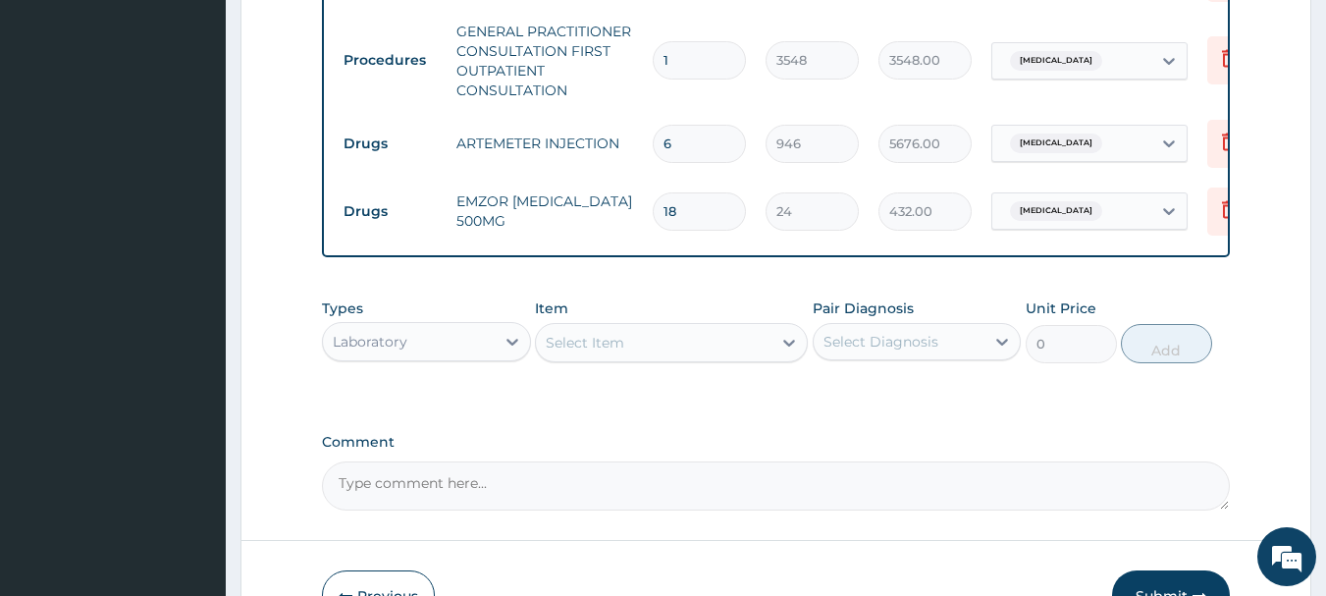
click at [686, 356] on div "Select Item" at bounding box center [654, 342] width 236 height 31
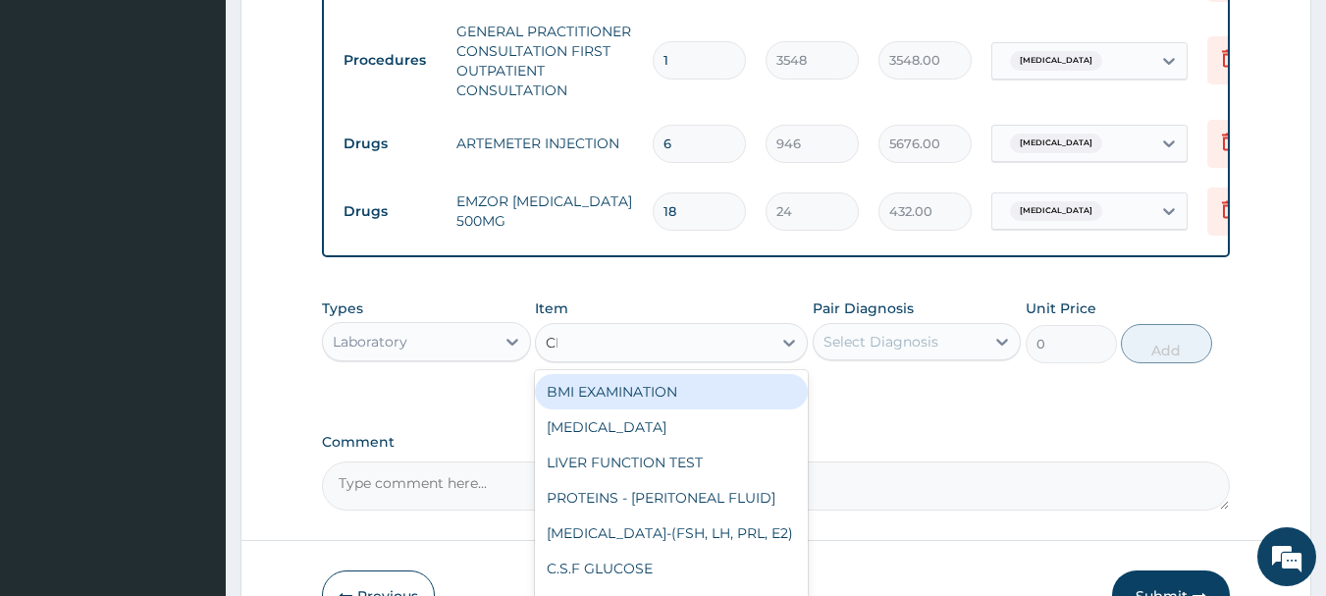
type input "CBC"
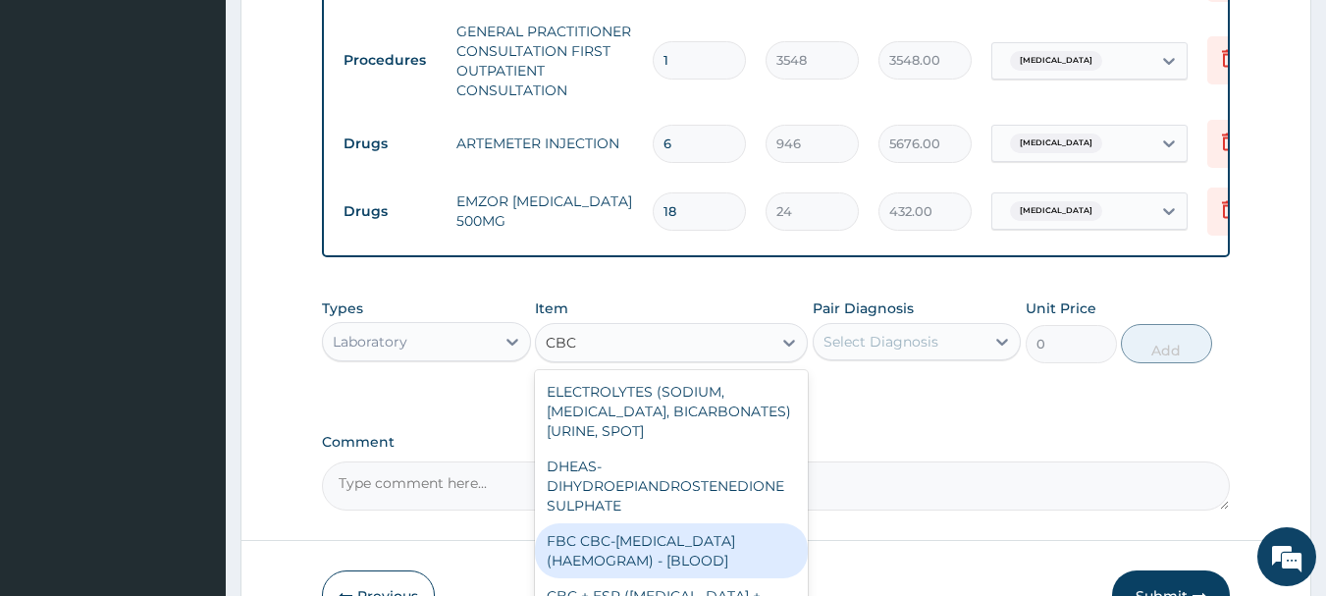
click at [717, 558] on div "FBC CBC-COMPLETE BLOOD COUNT (HAEMOGRAM) - [BLOOD]" at bounding box center [671, 550] width 273 height 55
type input "4300"
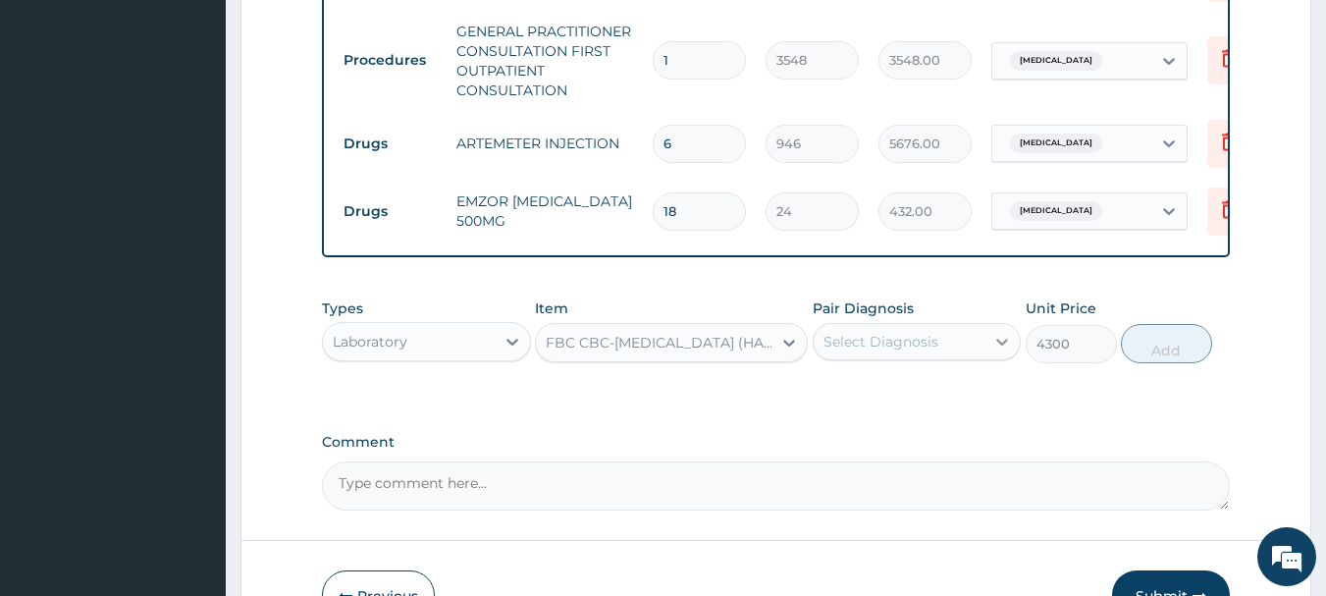
click at [994, 348] on icon at bounding box center [1003, 342] width 20 height 20
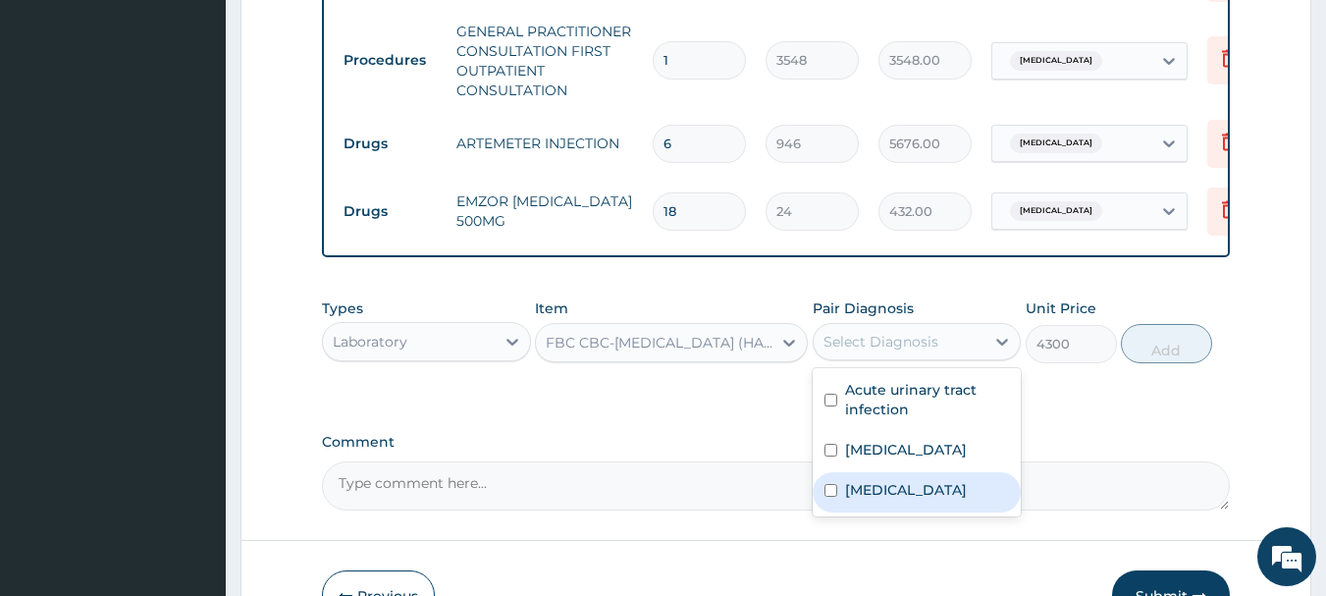
click at [866, 500] on label "Malaria" at bounding box center [906, 490] width 122 height 20
checkbox input "true"
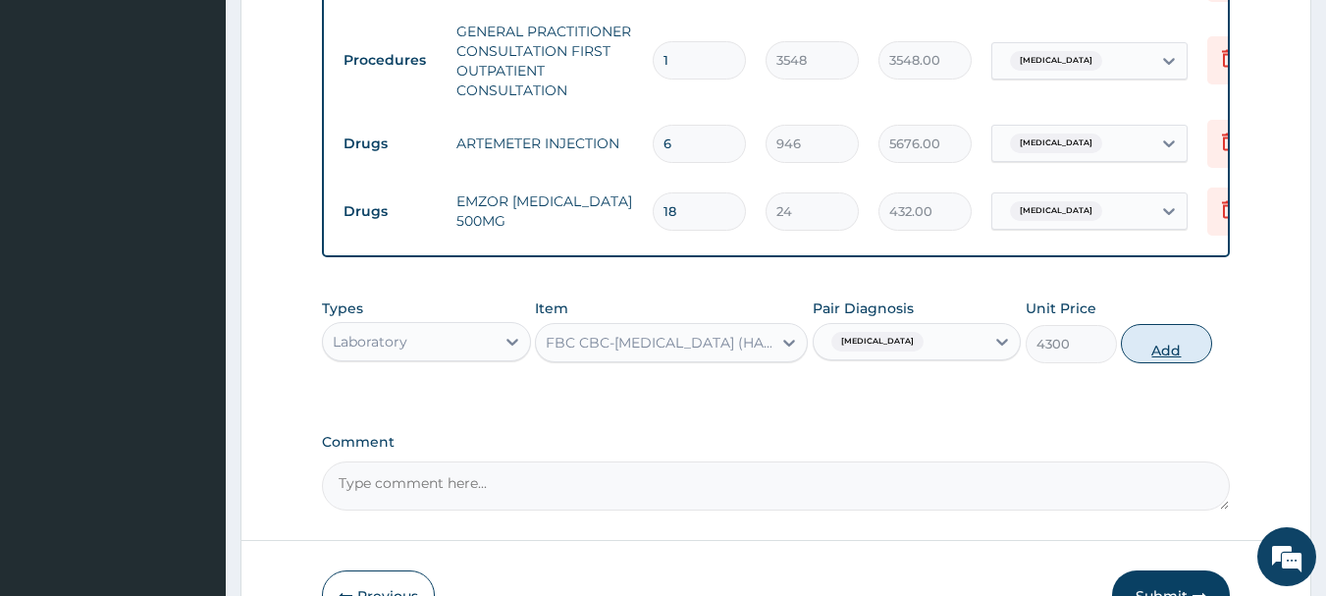
click at [1160, 354] on button "Add" at bounding box center [1166, 343] width 91 height 39
type input "0"
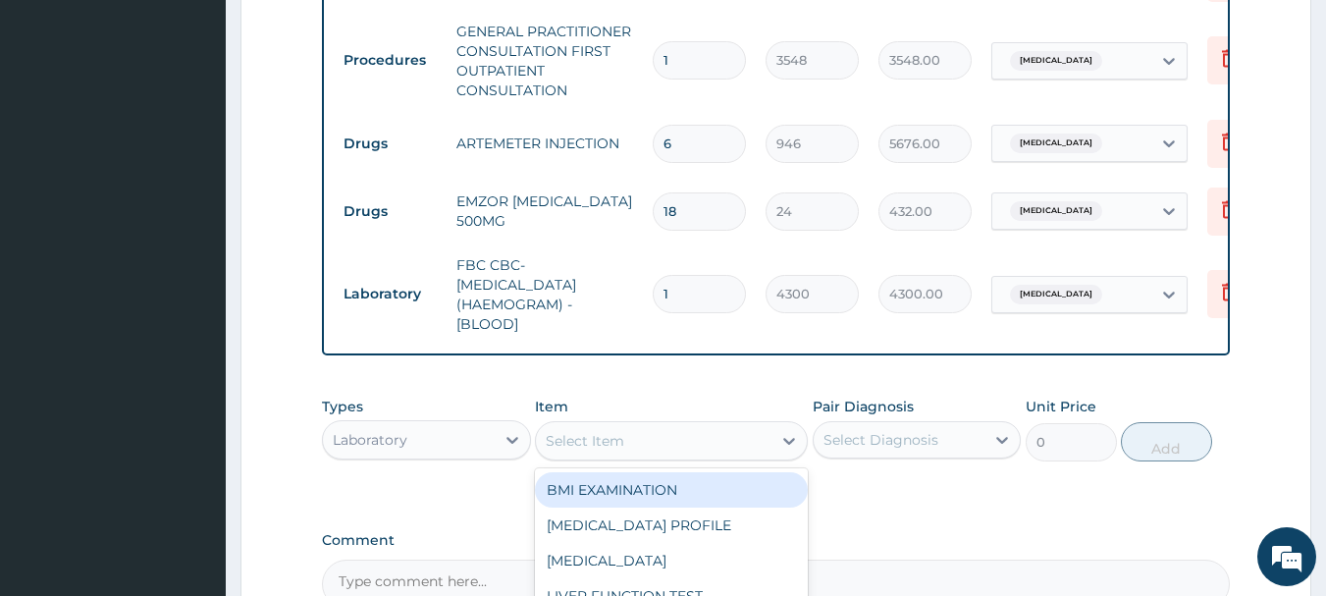
click at [650, 454] on div "Select Item" at bounding box center [654, 440] width 236 height 31
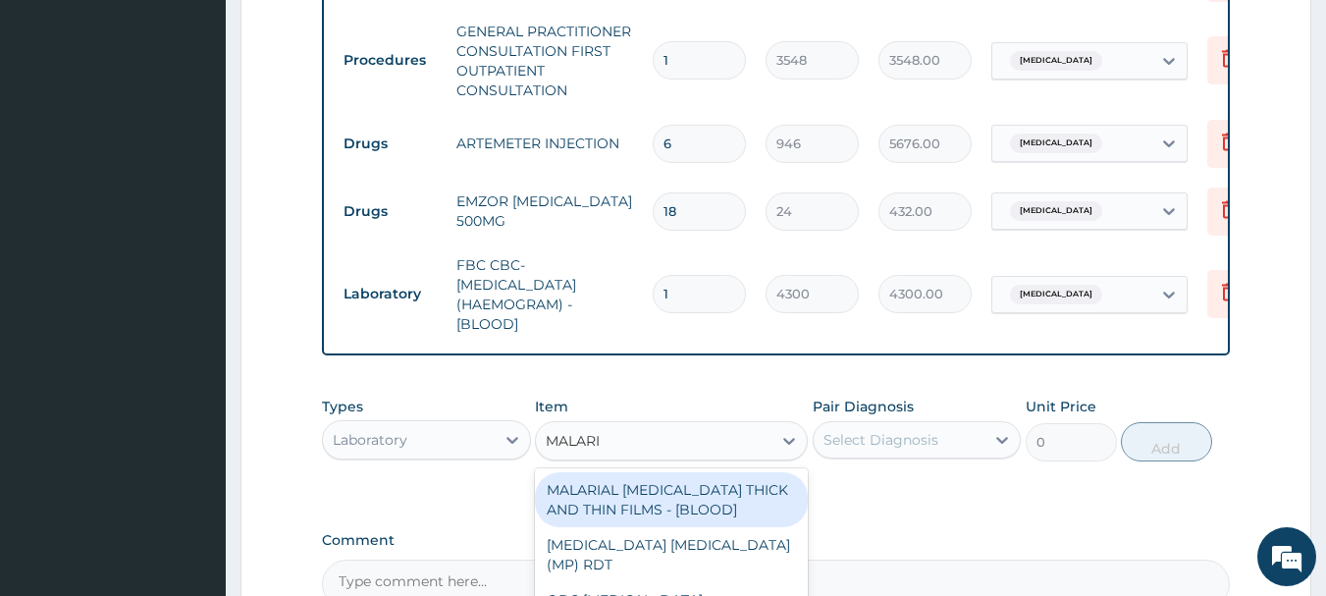
type input "MALARIA"
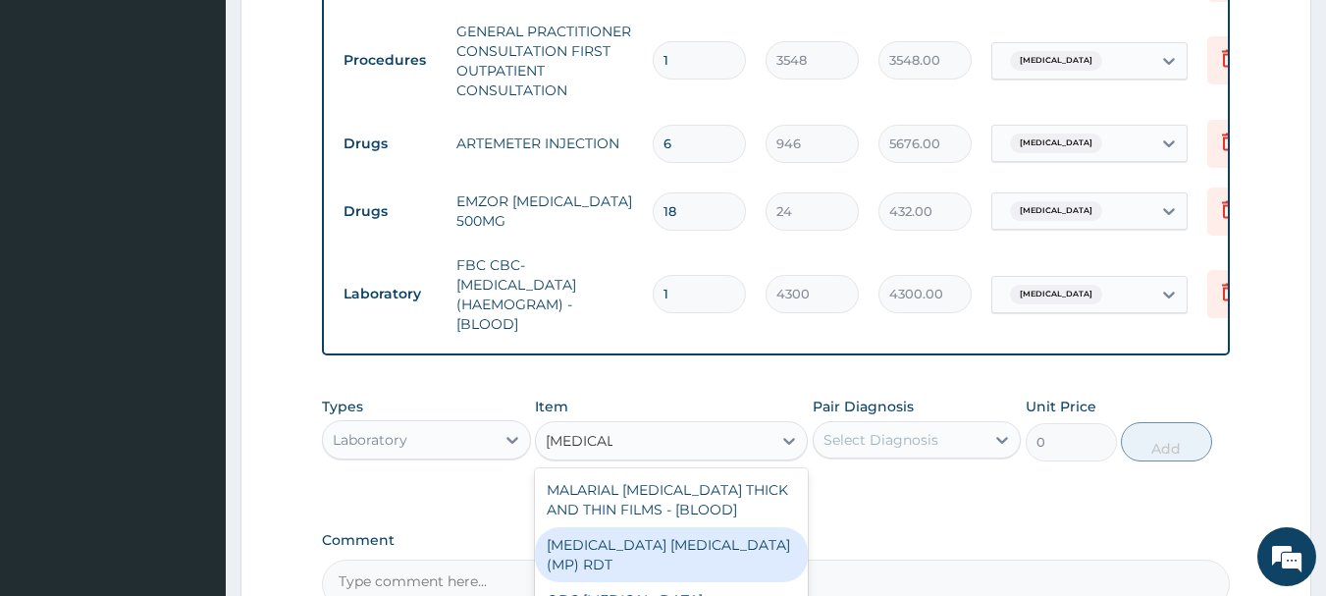
click at [668, 571] on div "MALARIA PARASITE (MP) RDT" at bounding box center [671, 554] width 273 height 55
type input "1613"
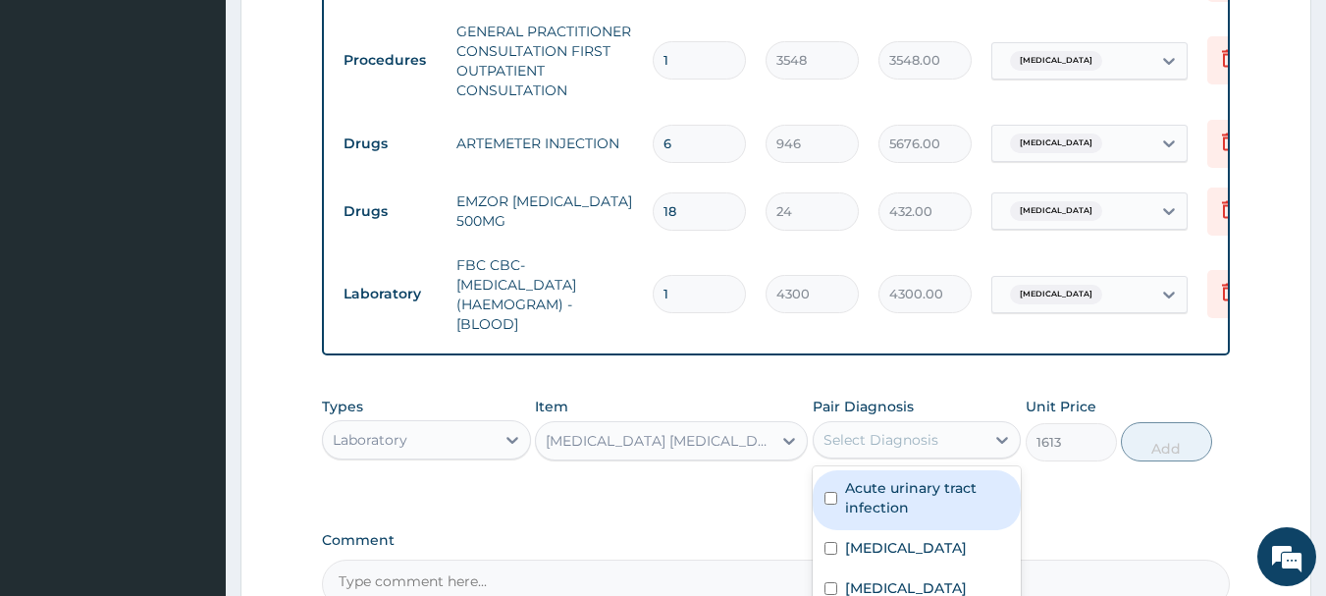
click at [920, 450] on div "Select Diagnosis" at bounding box center [881, 440] width 115 height 20
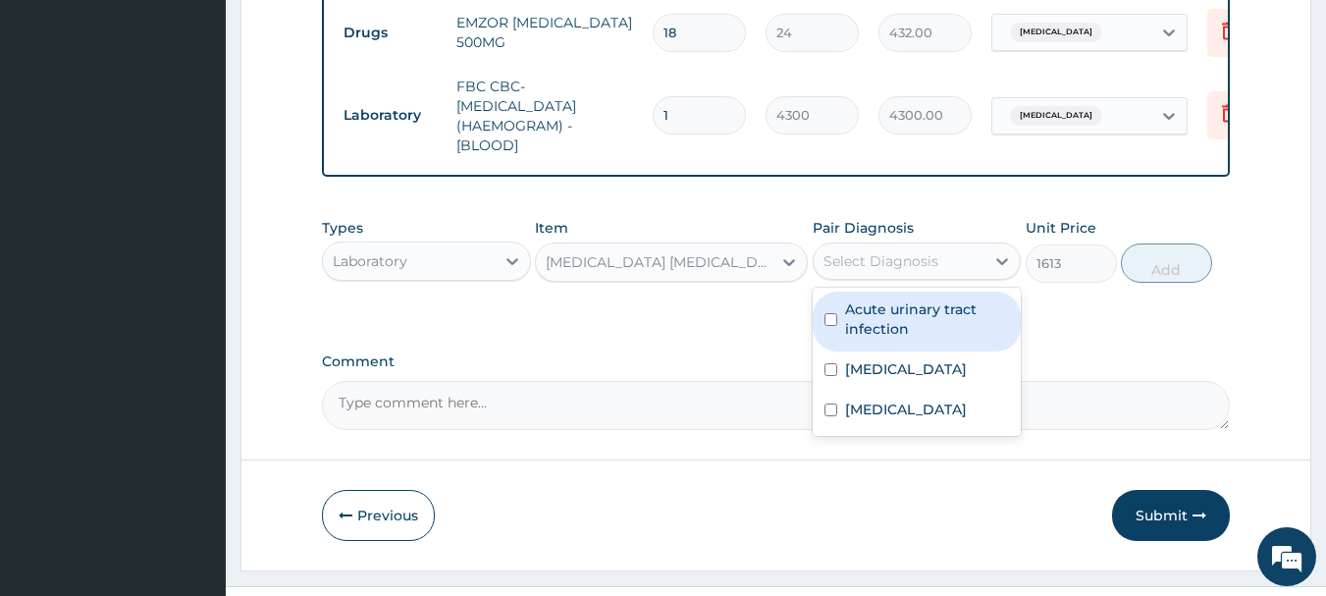
scroll to position [1171, 0]
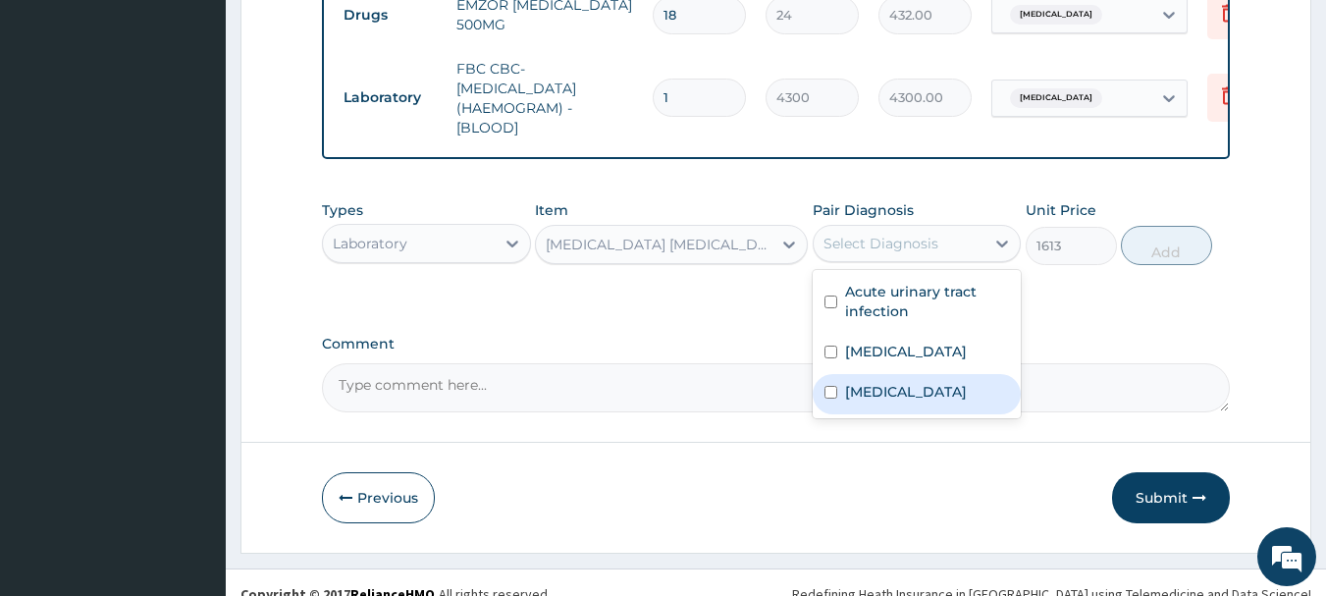
click at [847, 402] on label "Malaria" at bounding box center [906, 392] width 122 height 20
checkbox input "true"
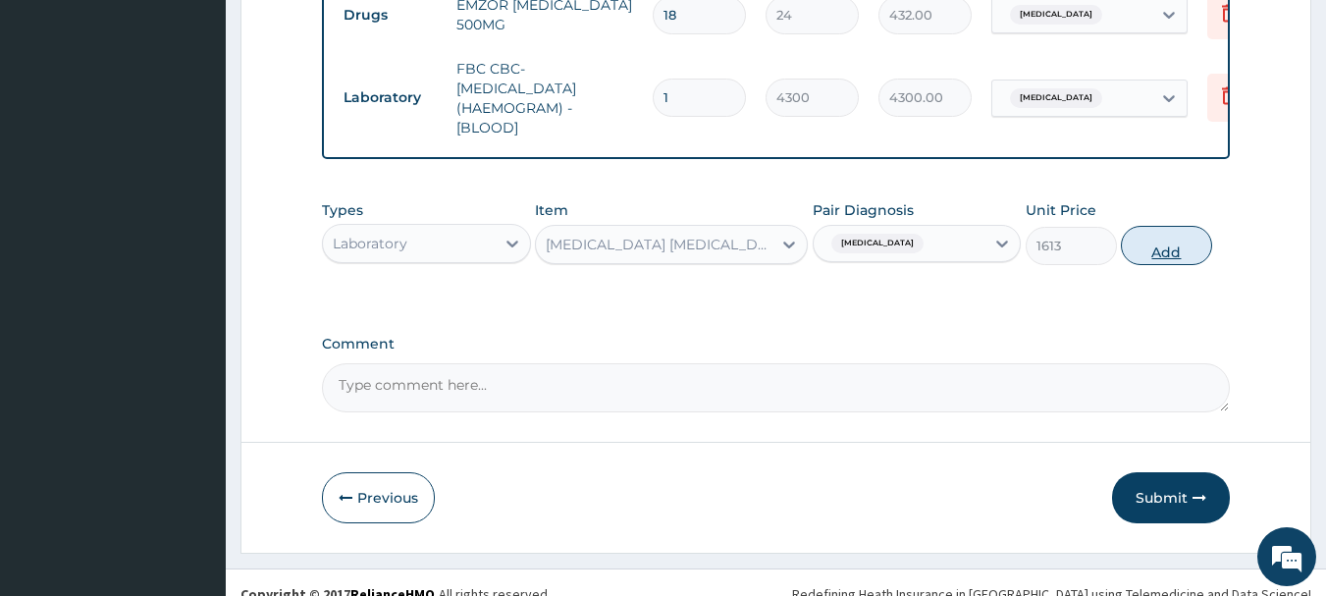
click at [1161, 251] on button "Add" at bounding box center [1166, 245] width 91 height 39
type input "0"
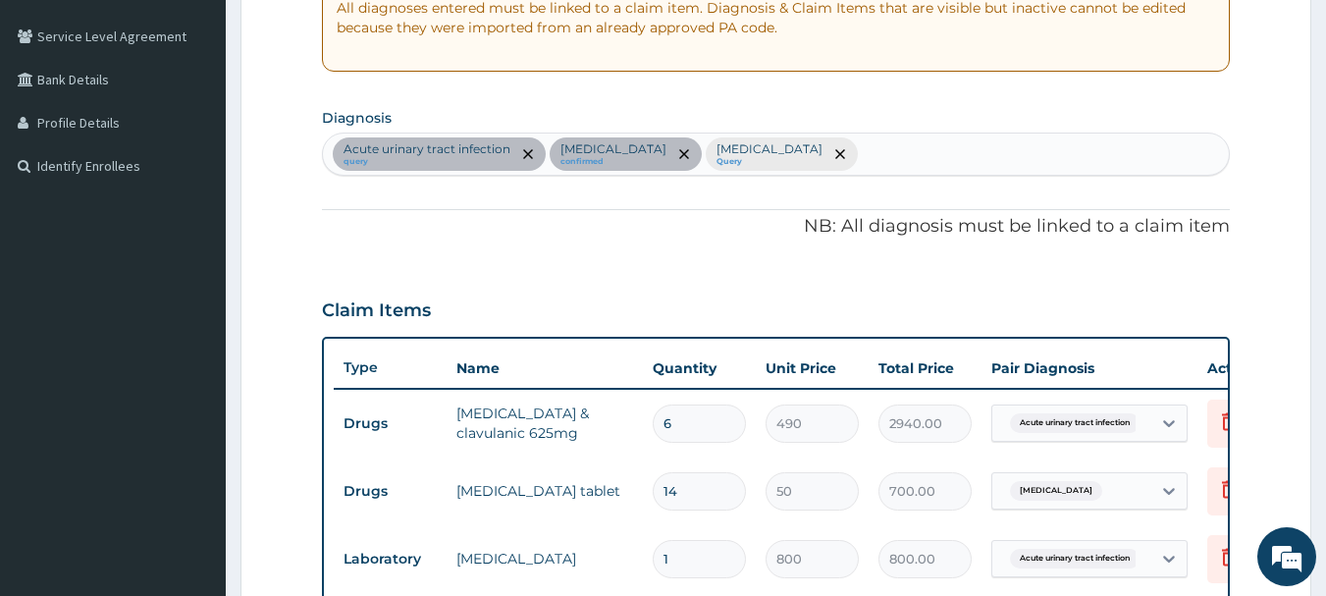
scroll to position [386, 0]
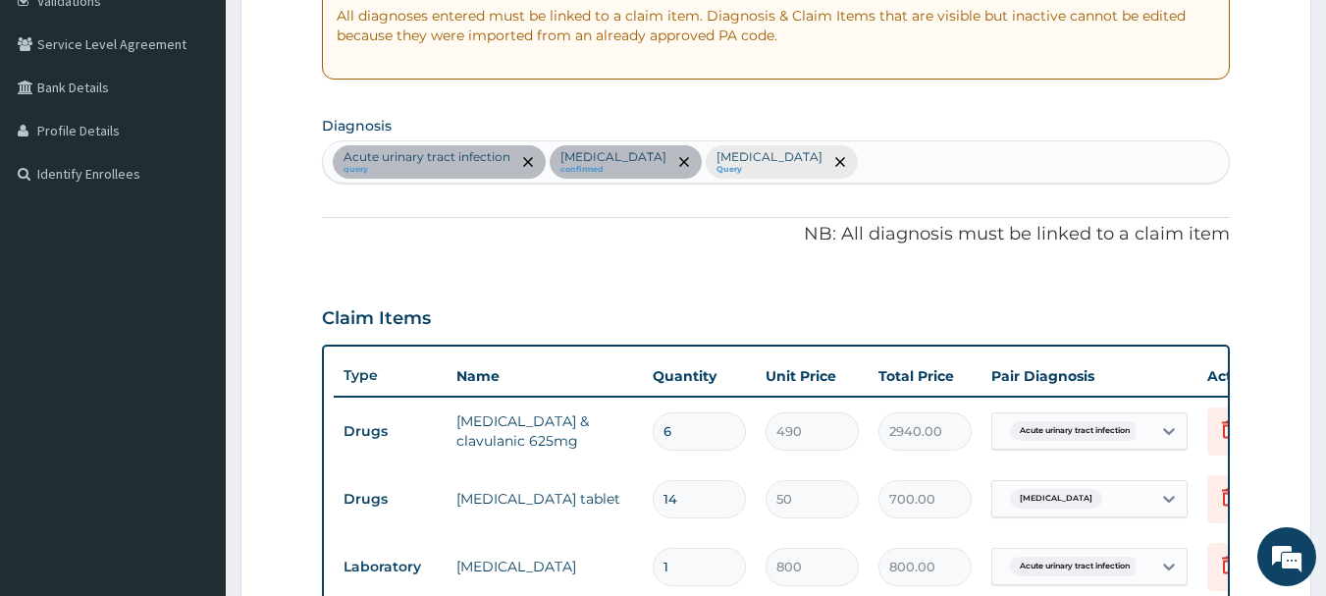
click at [934, 163] on div "Acute urinary tract infection query Pregnancy-induced hypertension confirmed Ma…" at bounding box center [776, 161] width 907 height 41
type input "INDIGES"
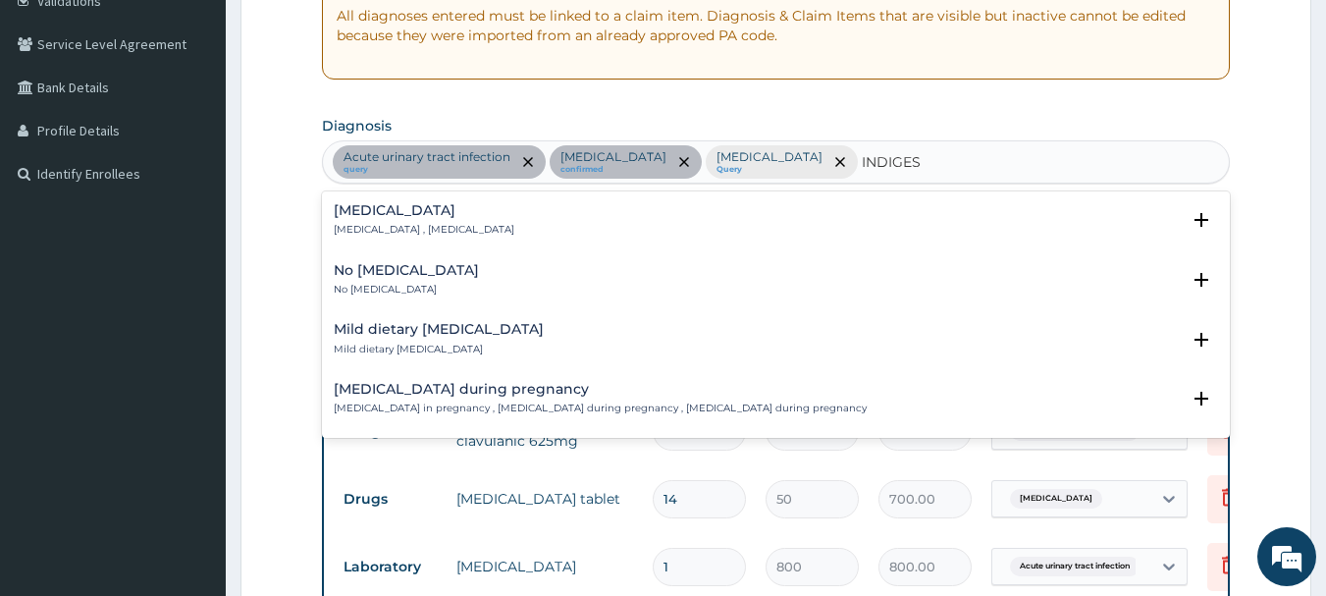
click at [437, 212] on h4 "Indigestion" at bounding box center [424, 210] width 181 height 15
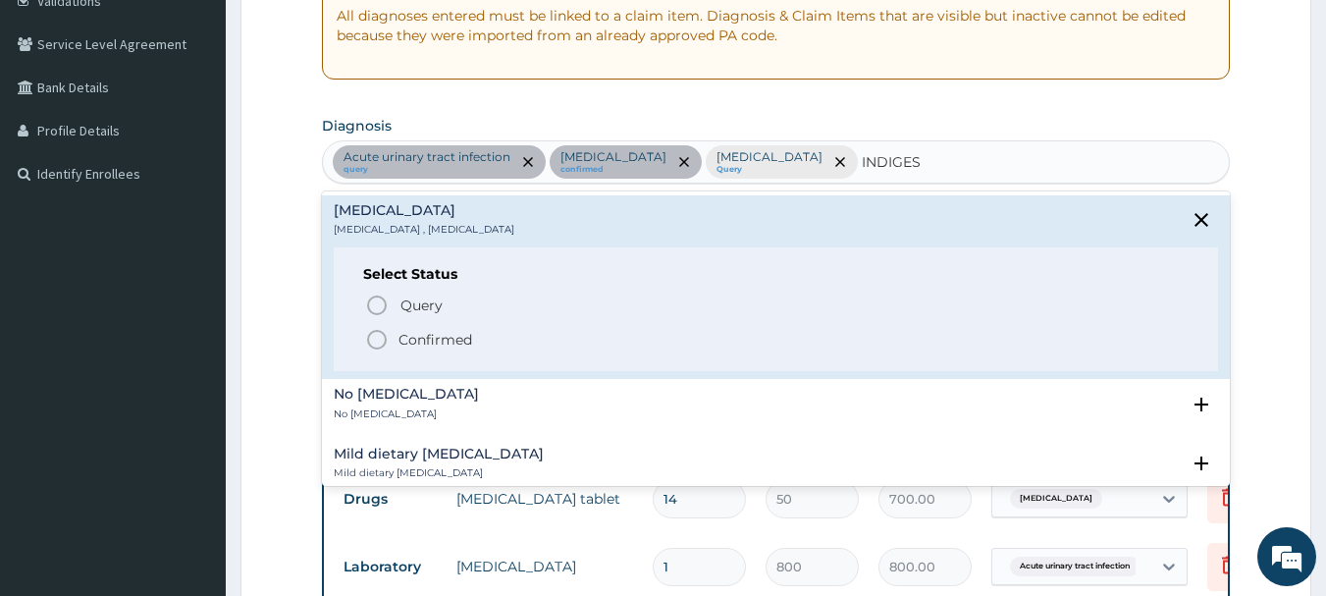
click at [423, 335] on p "Confirmed" at bounding box center [436, 340] width 74 height 20
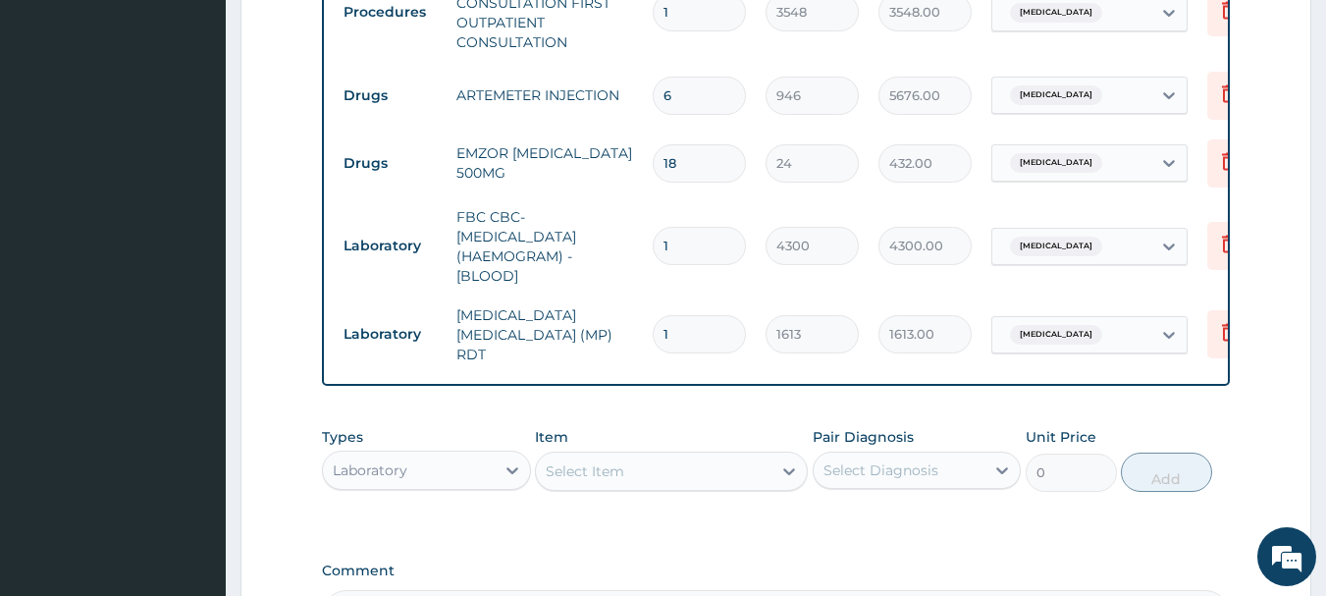
scroll to position [1073, 0]
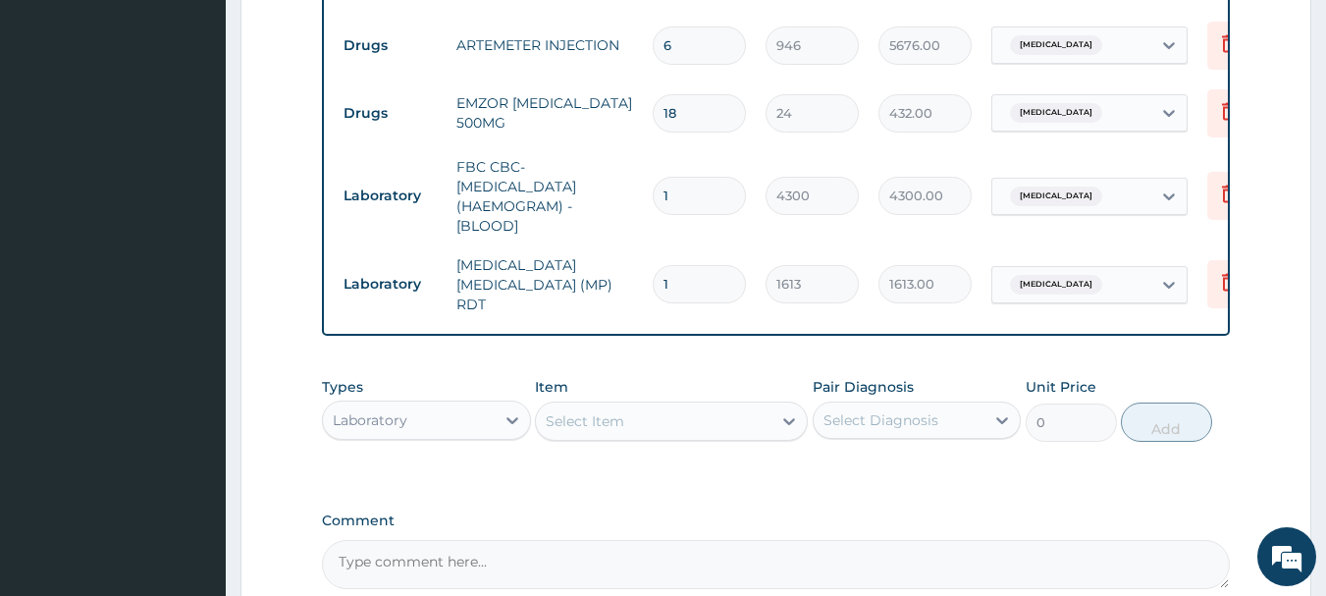
drag, startPoint x: 493, startPoint y: 418, endPoint x: 480, endPoint y: 417, distance: 12.8
click at [492, 418] on div "Laboratory" at bounding box center [409, 419] width 172 height 31
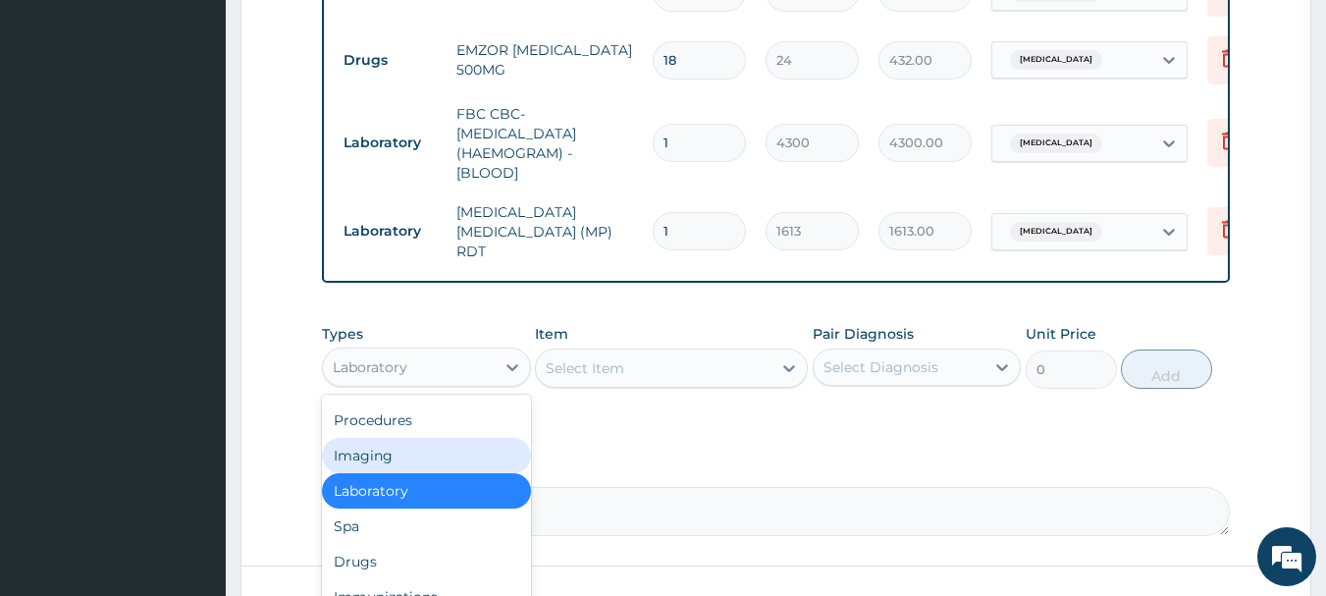
scroll to position [1171, 0]
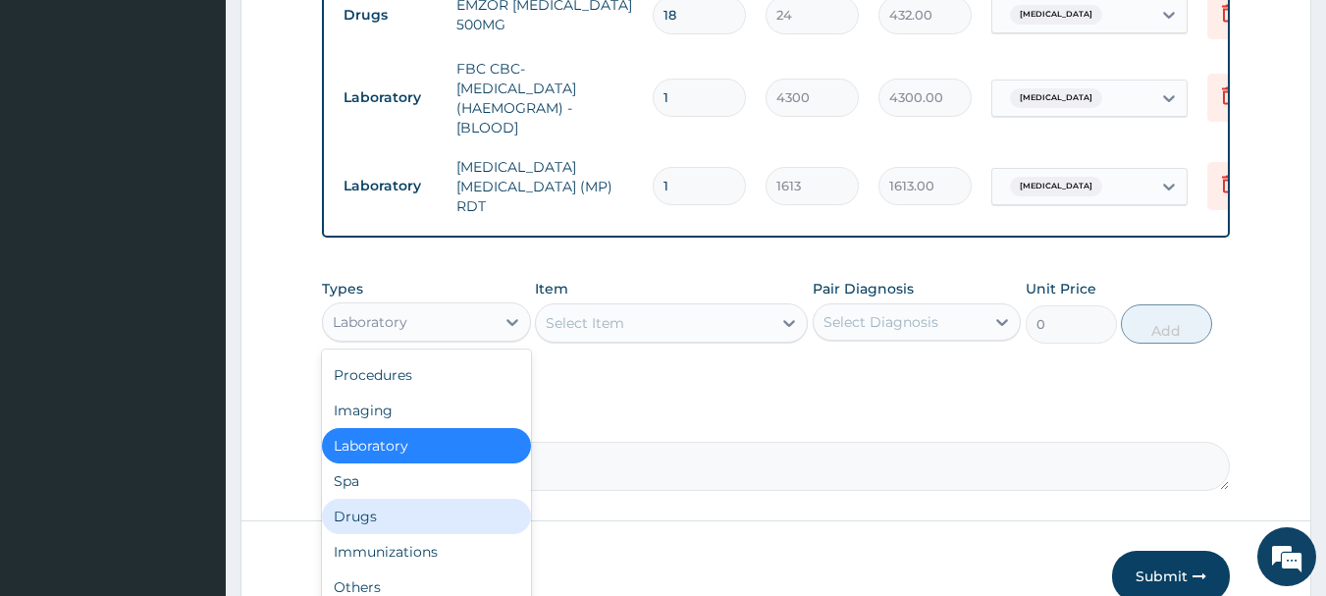
click at [367, 514] on div "Drugs" at bounding box center [426, 516] width 209 height 35
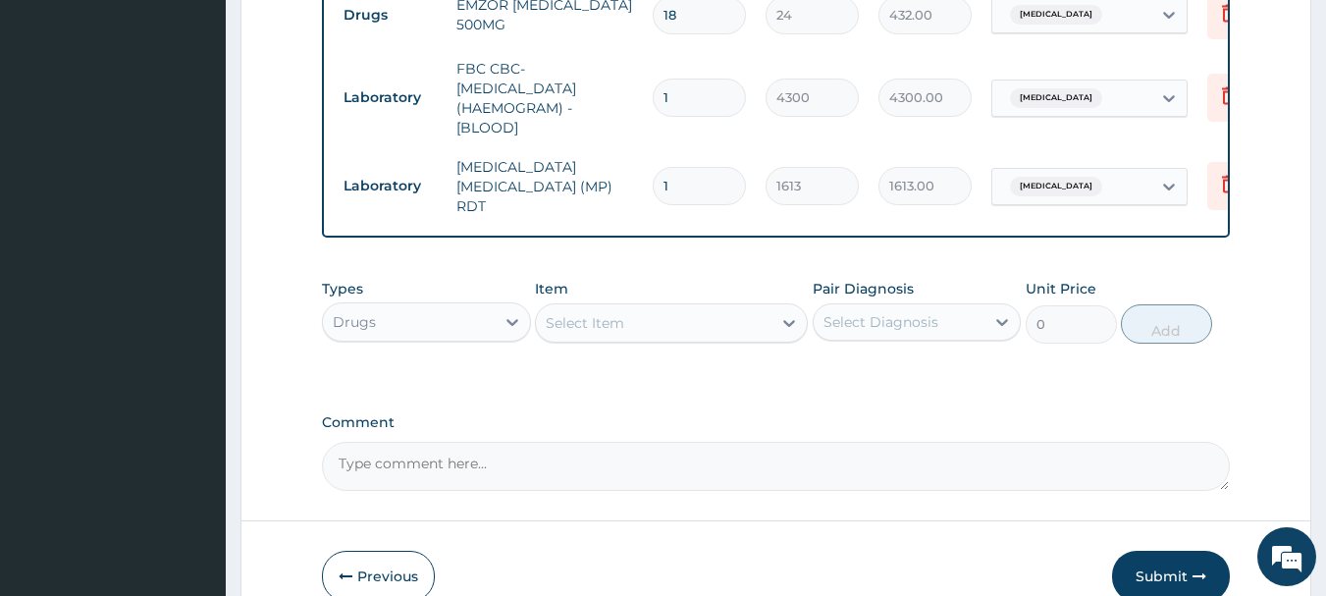
click at [721, 321] on div "Select Item" at bounding box center [654, 322] width 236 height 31
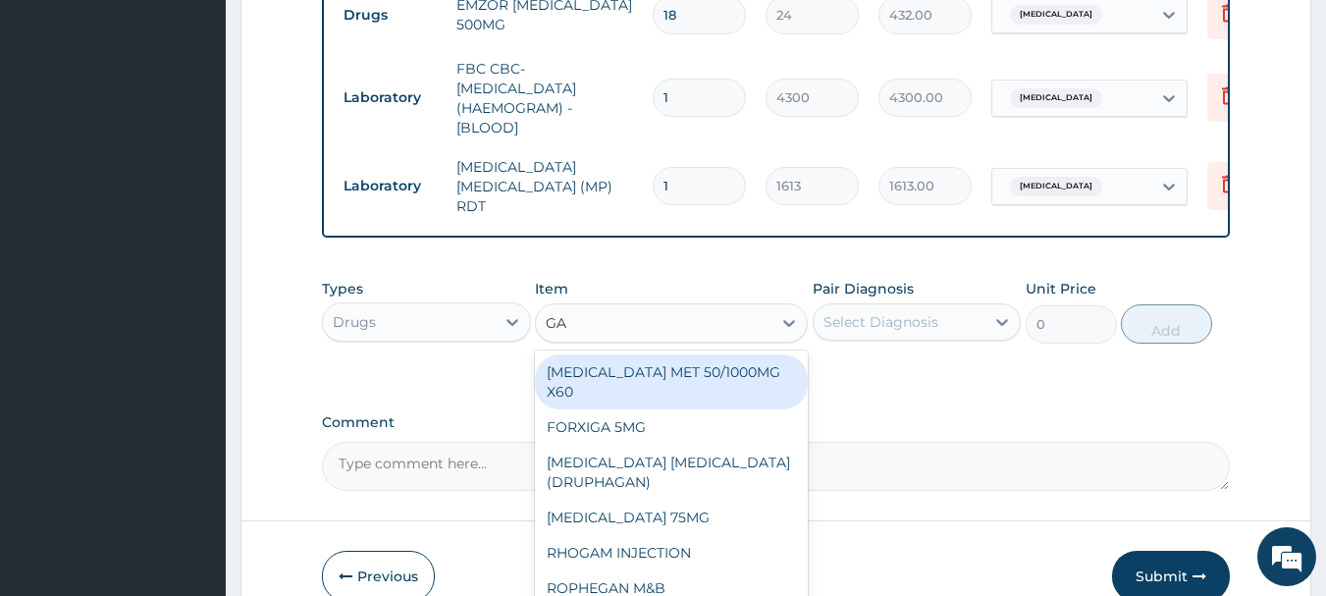
type input "G"
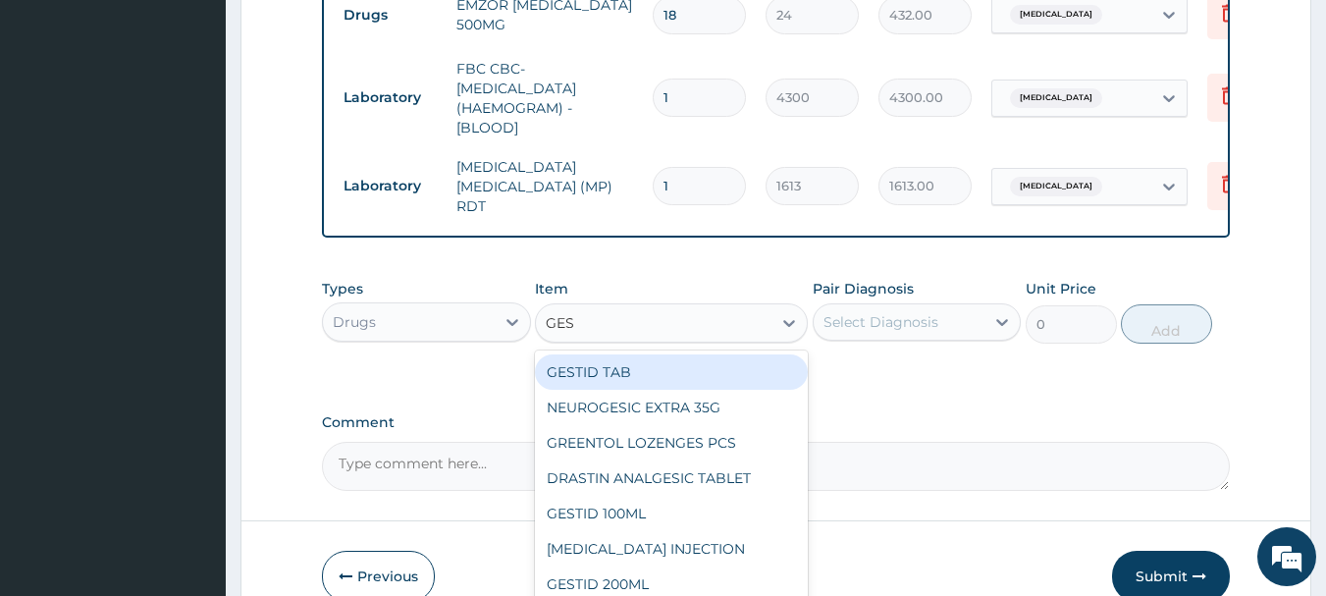
type input "GEST"
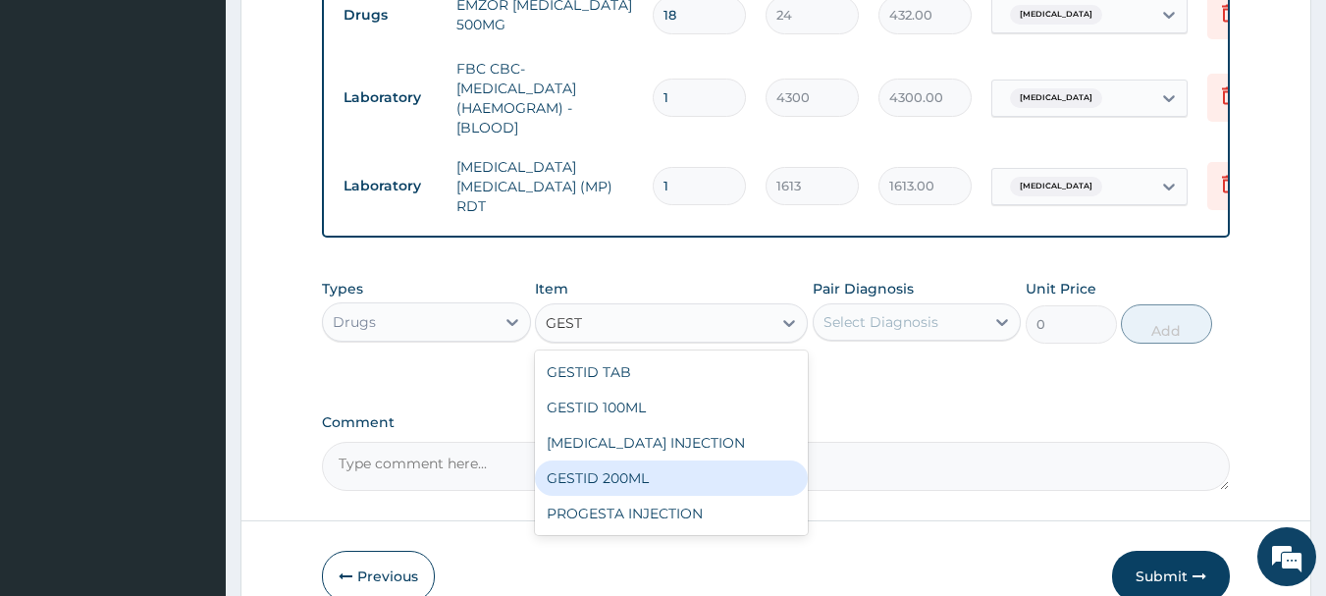
click at [578, 481] on div "GESTID 200ML" at bounding box center [671, 477] width 273 height 35
type input "1064"
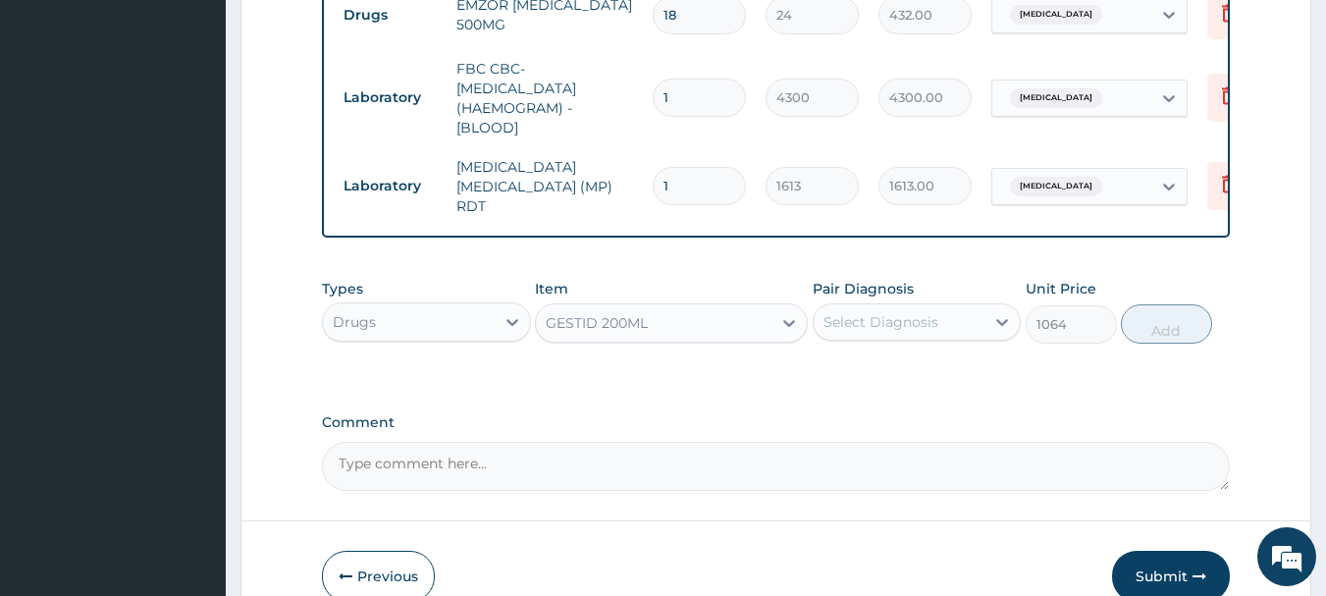
click at [906, 320] on div "Select Diagnosis" at bounding box center [881, 322] width 115 height 20
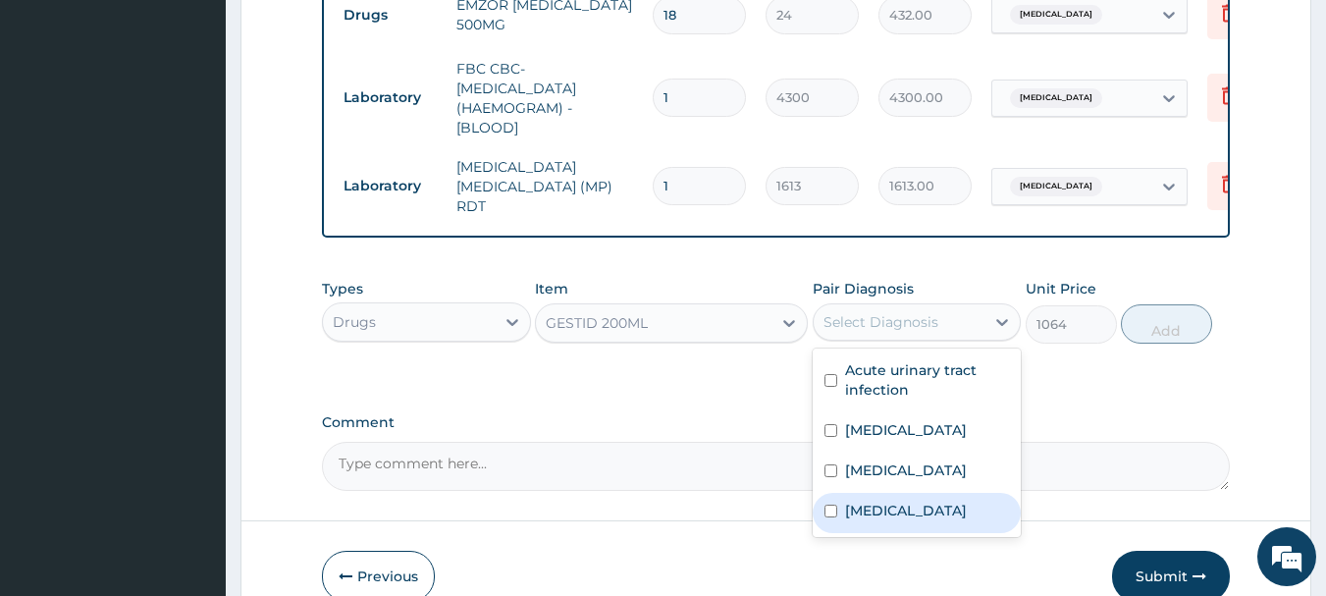
click at [850, 520] on label "Indigestion" at bounding box center [906, 511] width 122 height 20
checkbox input "true"
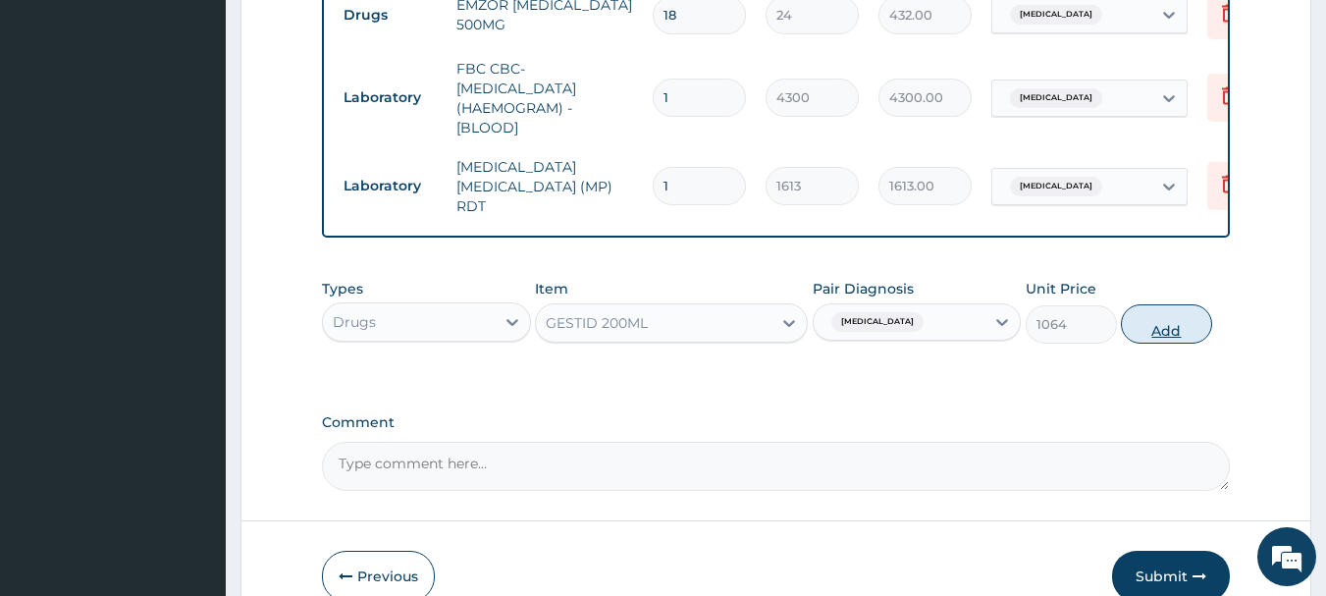
click at [1160, 318] on button "Add" at bounding box center [1166, 323] width 91 height 39
type input "0"
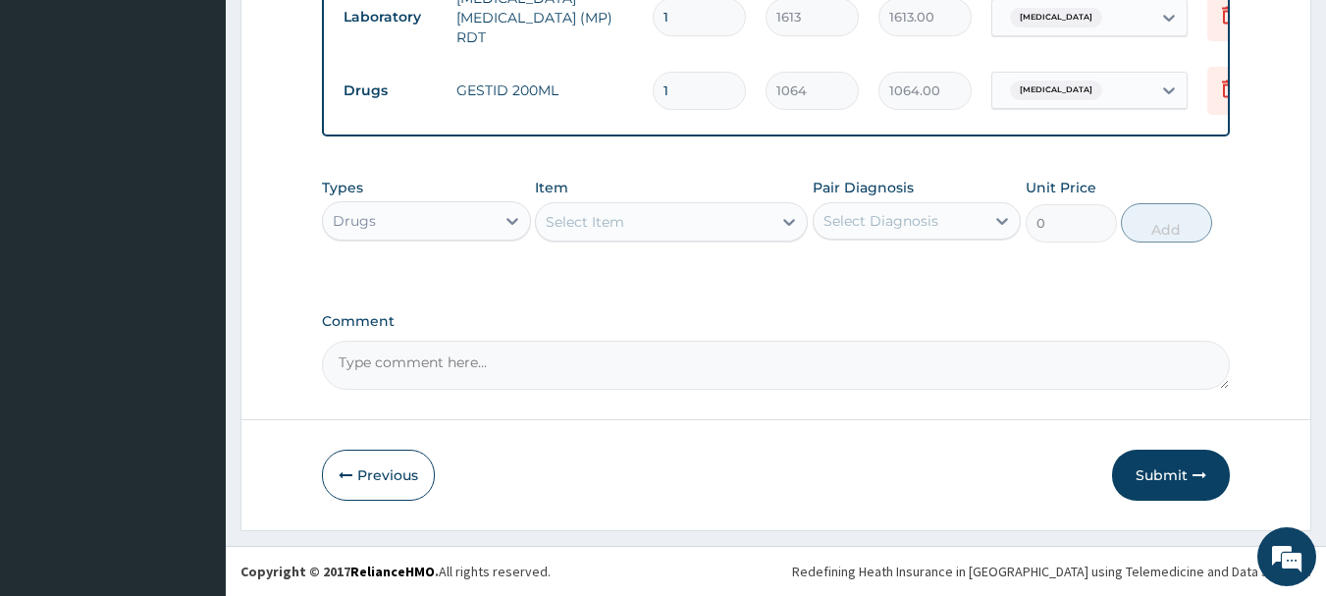
scroll to position [1344, 0]
click at [1163, 470] on button "Submit" at bounding box center [1171, 475] width 118 height 51
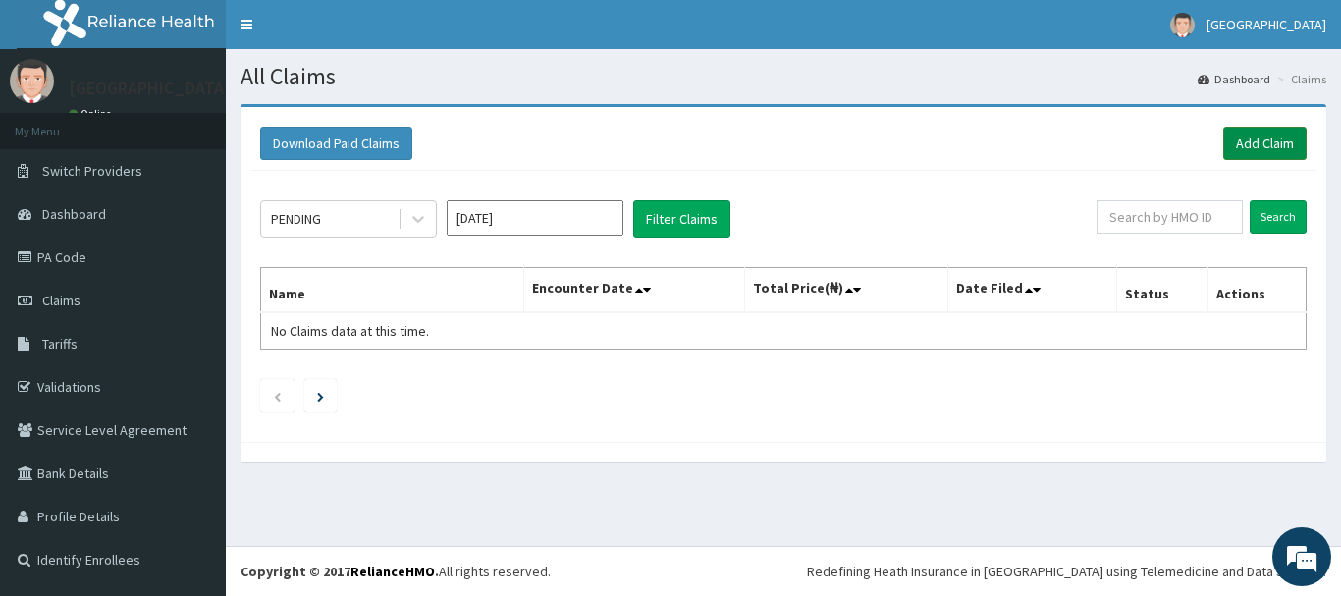
click at [1258, 139] on link "Add Claim" at bounding box center [1264, 143] width 83 height 33
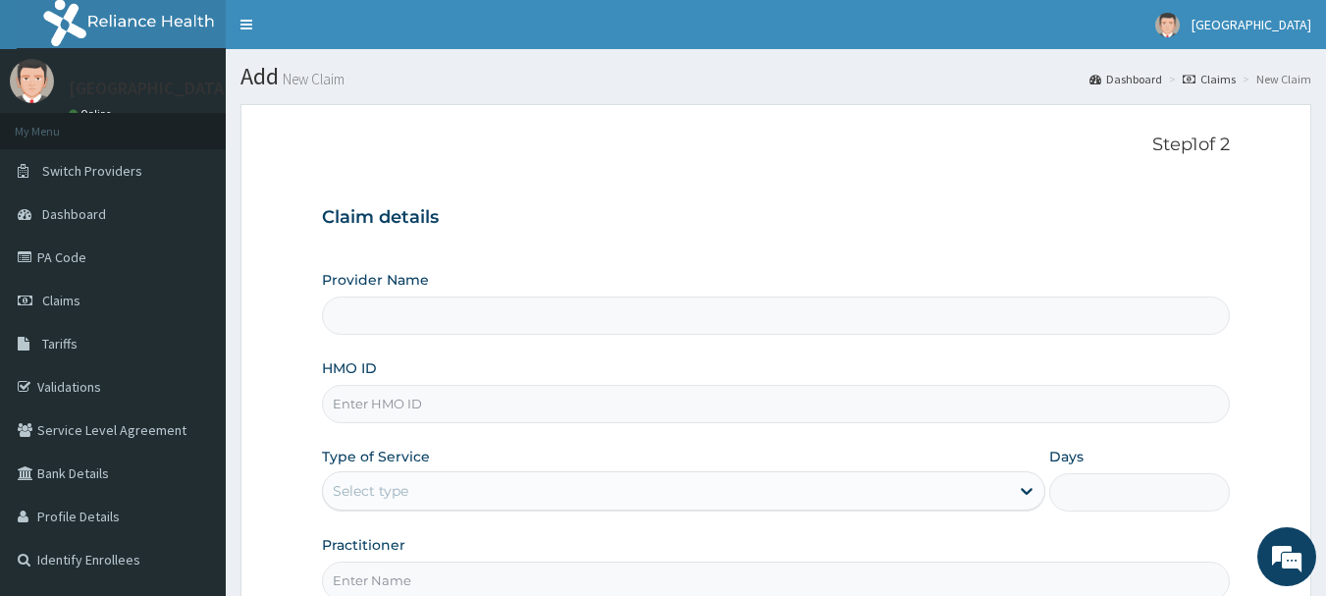
type input "[GEOGRAPHIC_DATA]"
click at [346, 409] on input "HMO ID" at bounding box center [776, 404] width 909 height 38
type input "PRS/10139/A"
click at [451, 494] on div "Select type" at bounding box center [666, 490] width 686 height 31
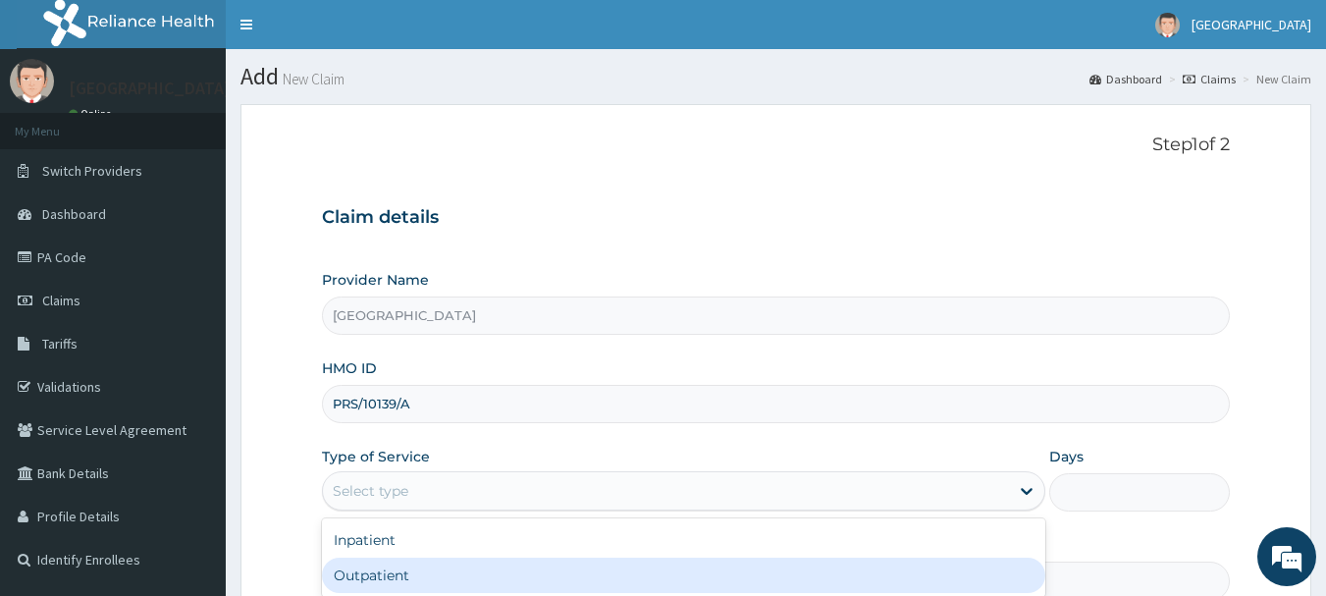
click at [356, 572] on div "Outpatient" at bounding box center [684, 575] width 724 height 35
type input "1"
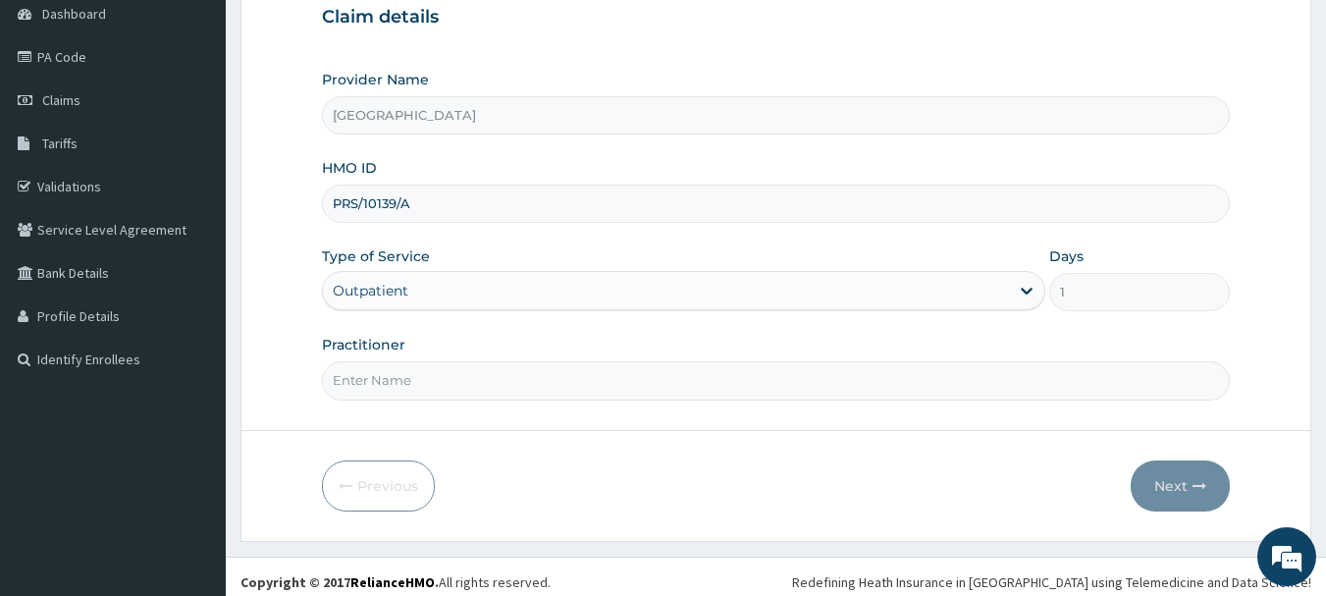
scroll to position [211, 0]
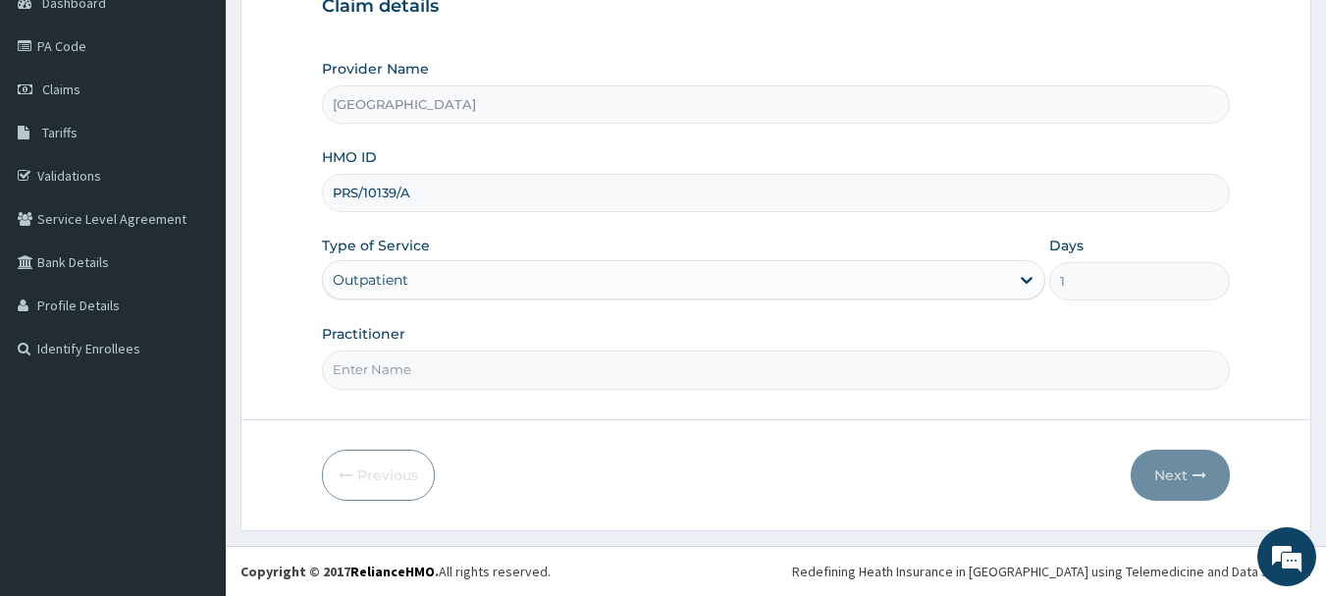
click at [375, 371] on input "Practitioner" at bounding box center [776, 369] width 909 height 38
type input "DR. SUCCESS"
click at [1175, 465] on button "Next" at bounding box center [1180, 475] width 99 height 51
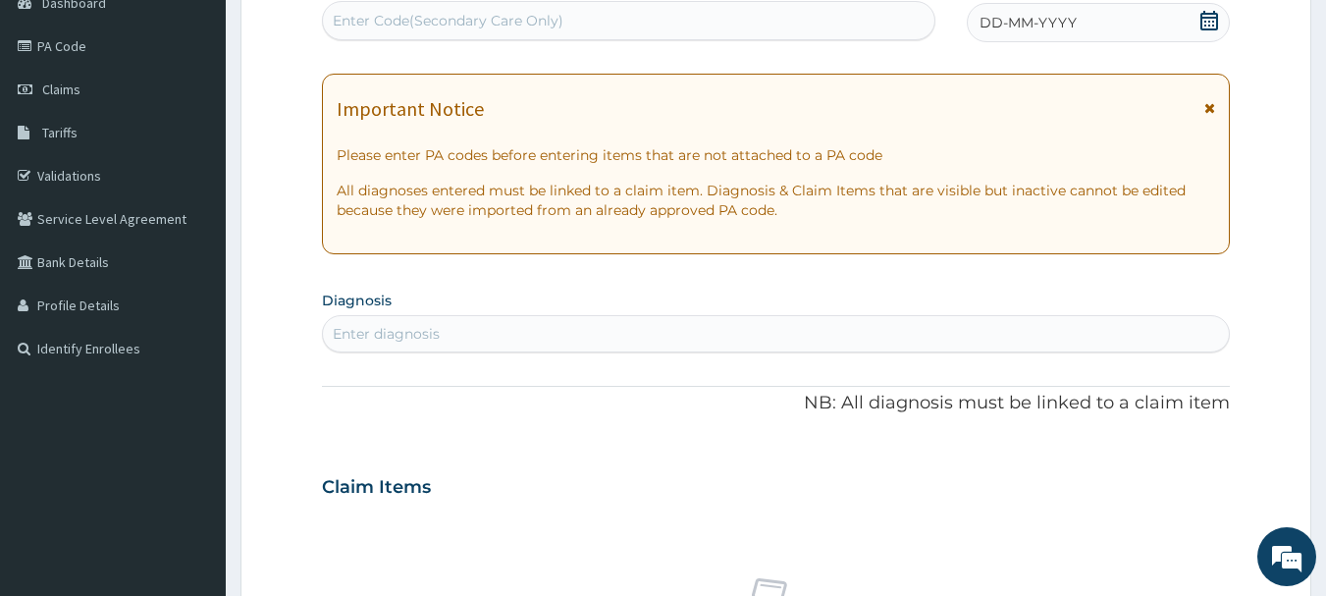
click at [430, 21] on div "Enter Code(Secondary Care Only)" at bounding box center [448, 21] width 231 height 20
type input "PA/EB880F"
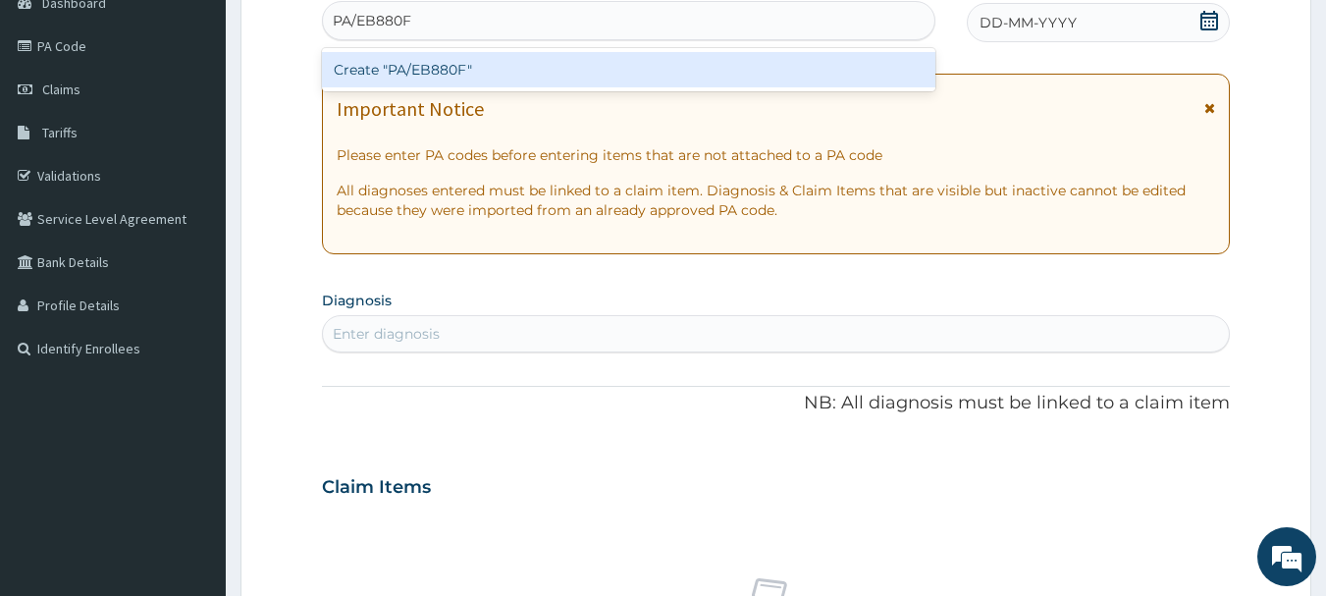
click at [455, 65] on div "Create "PA/EB880F"" at bounding box center [629, 69] width 615 height 35
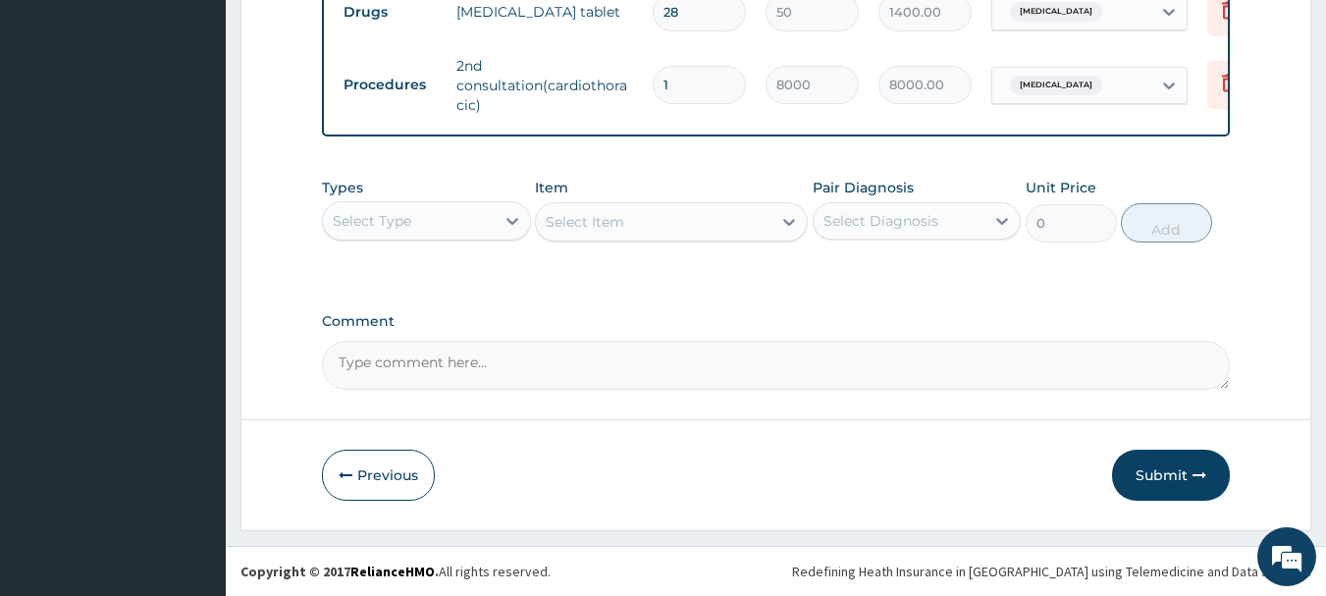
scroll to position [820, 0]
click at [1147, 462] on button "Submit" at bounding box center [1171, 475] width 118 height 51
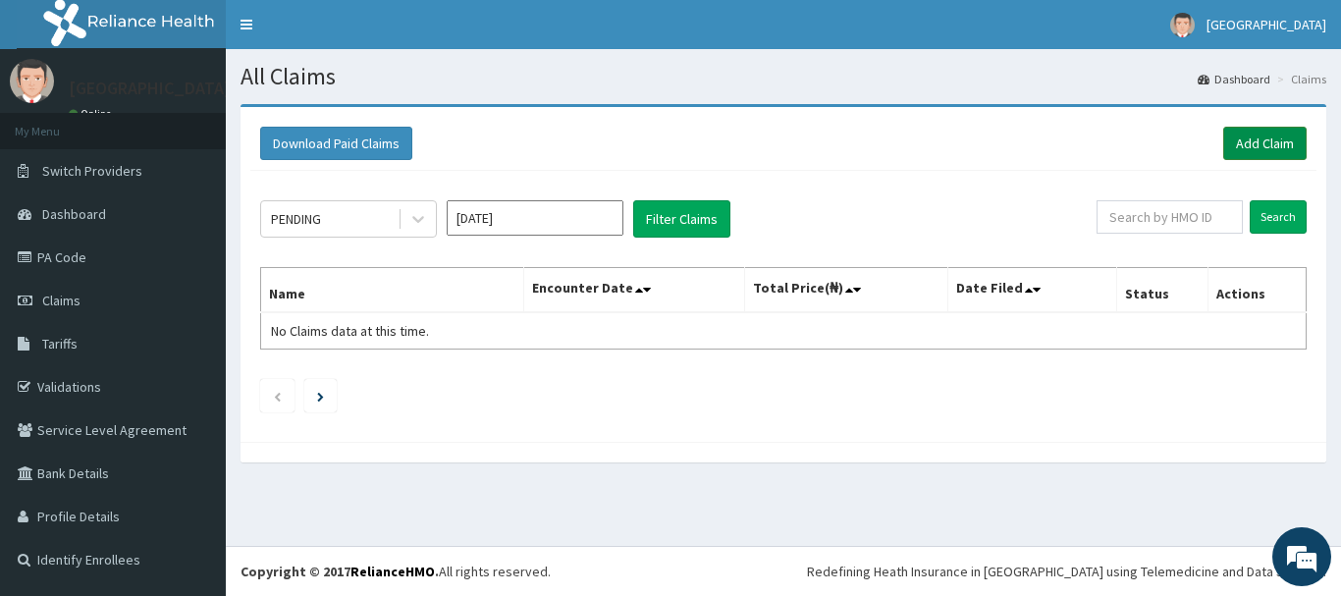
click at [1261, 142] on link "Add Claim" at bounding box center [1264, 143] width 83 height 33
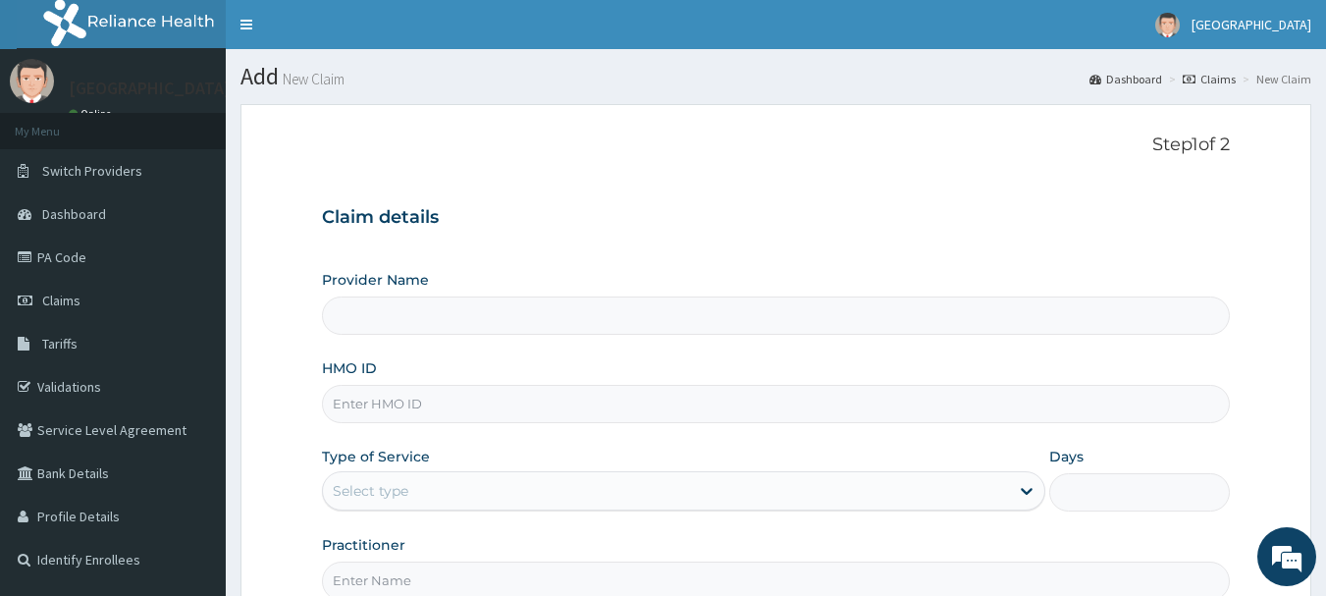
type input "[GEOGRAPHIC_DATA]"
click at [400, 407] on input "HMO ID" at bounding box center [776, 404] width 909 height 38
type input "PRS/10139/A"
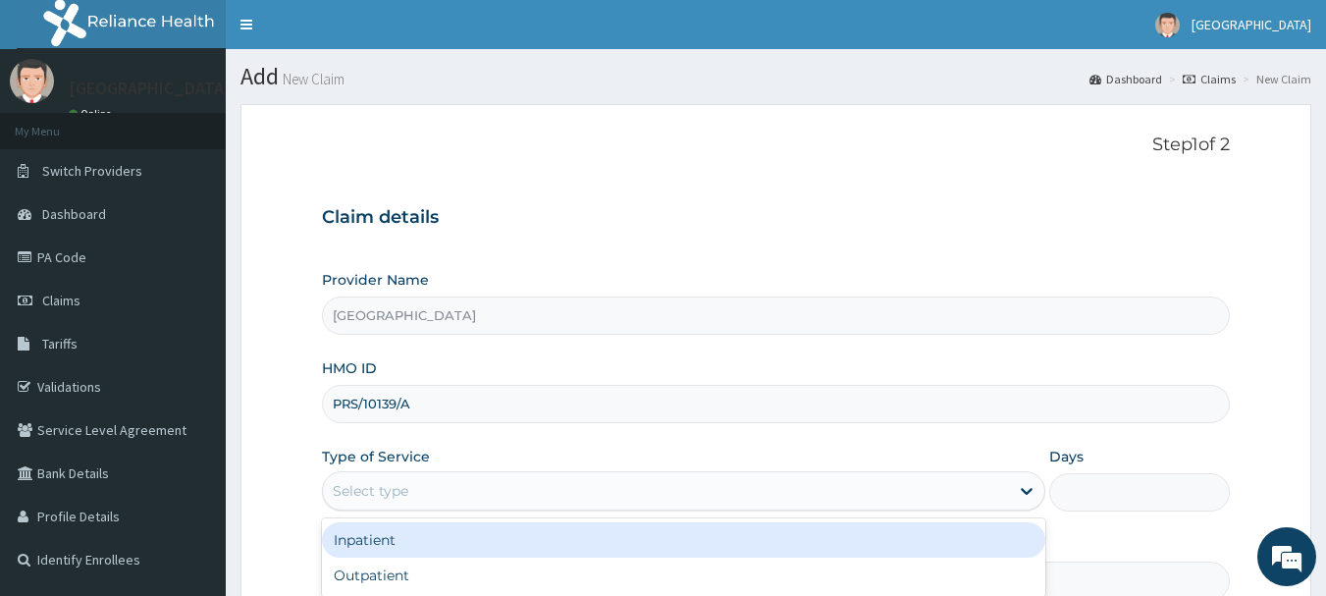
click at [405, 487] on div "Select type" at bounding box center [371, 491] width 76 height 20
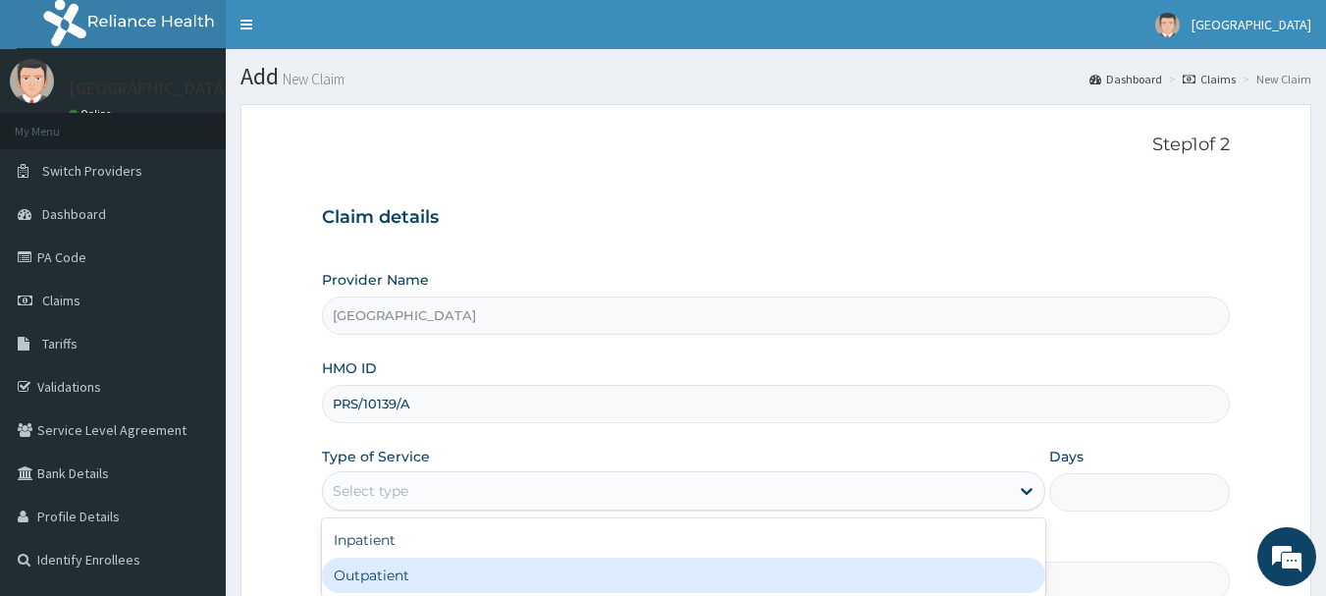
click at [403, 571] on div "Outpatient" at bounding box center [684, 575] width 724 height 35
type input "1"
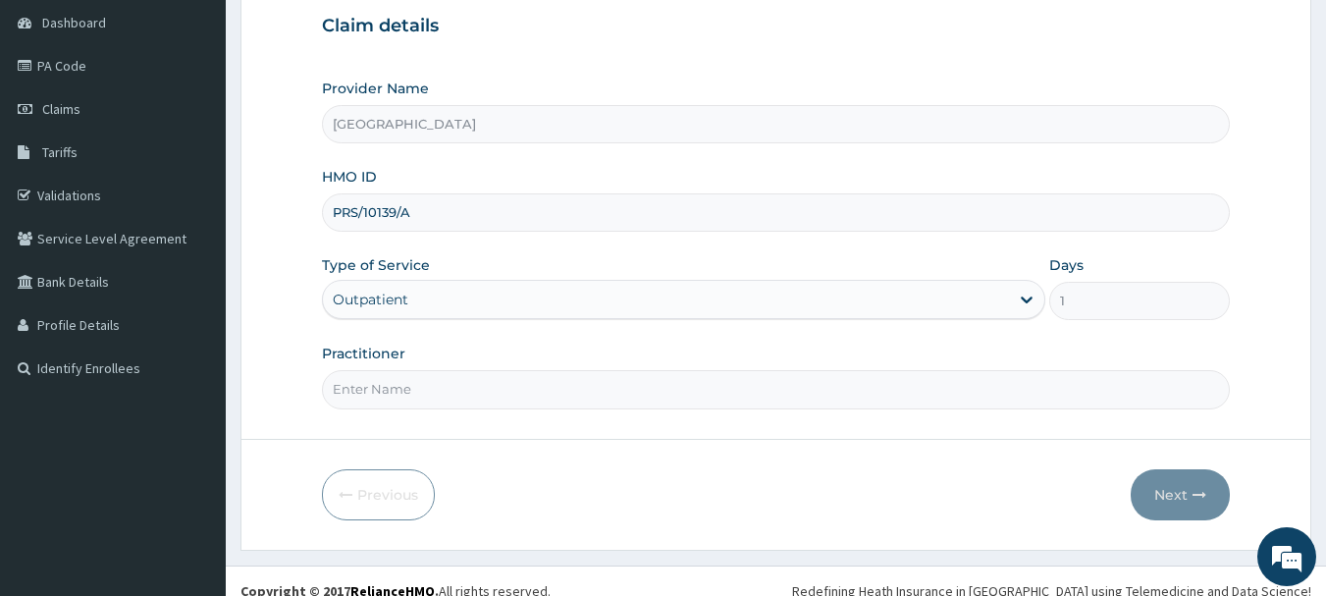
scroll to position [211, 0]
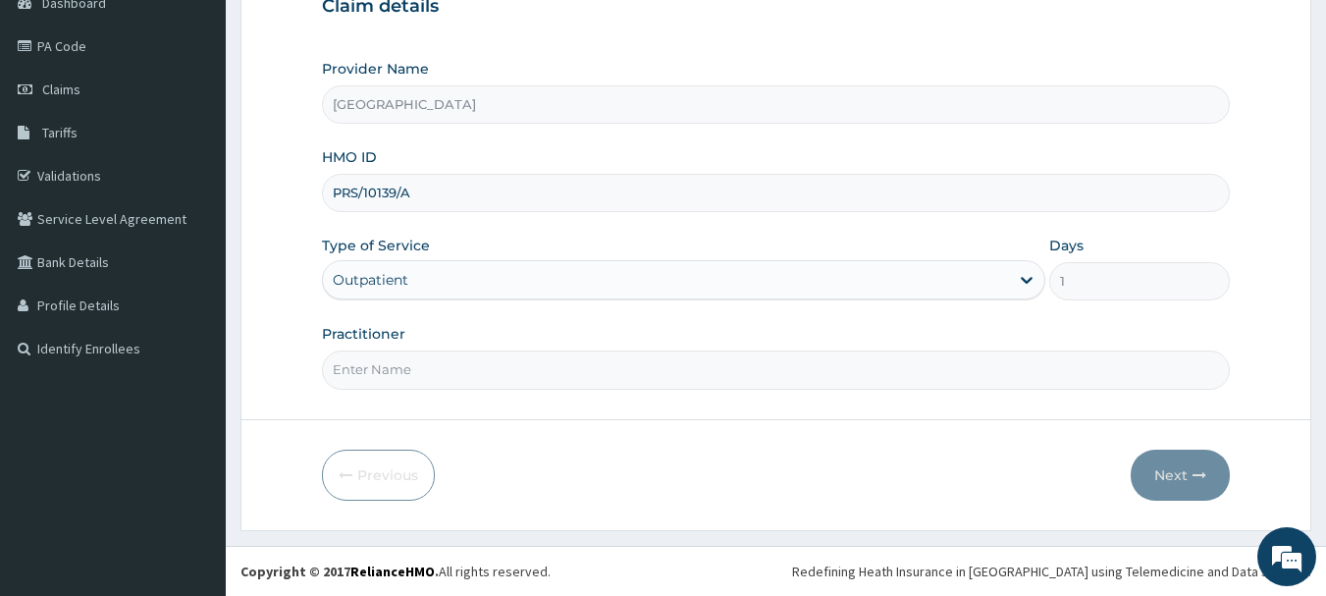
click at [396, 375] on input "Practitioner" at bounding box center [776, 369] width 909 height 38
type input "DR. LAWAL"
click at [1172, 473] on button "Next" at bounding box center [1180, 475] width 99 height 51
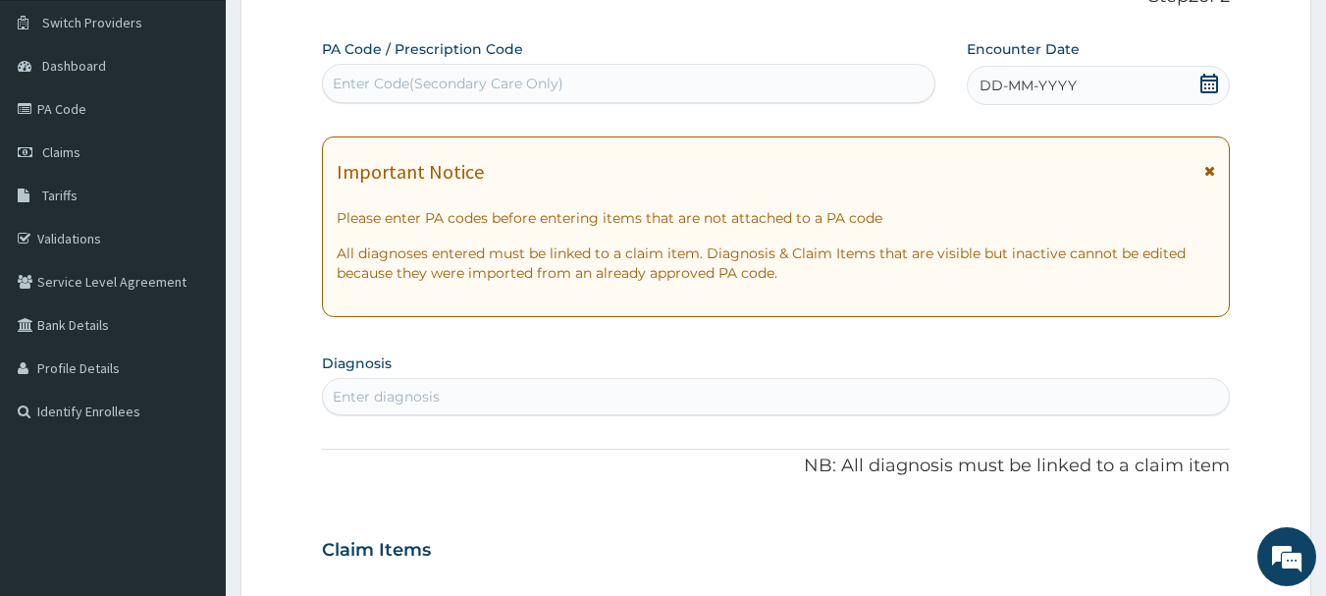
scroll to position [15, 0]
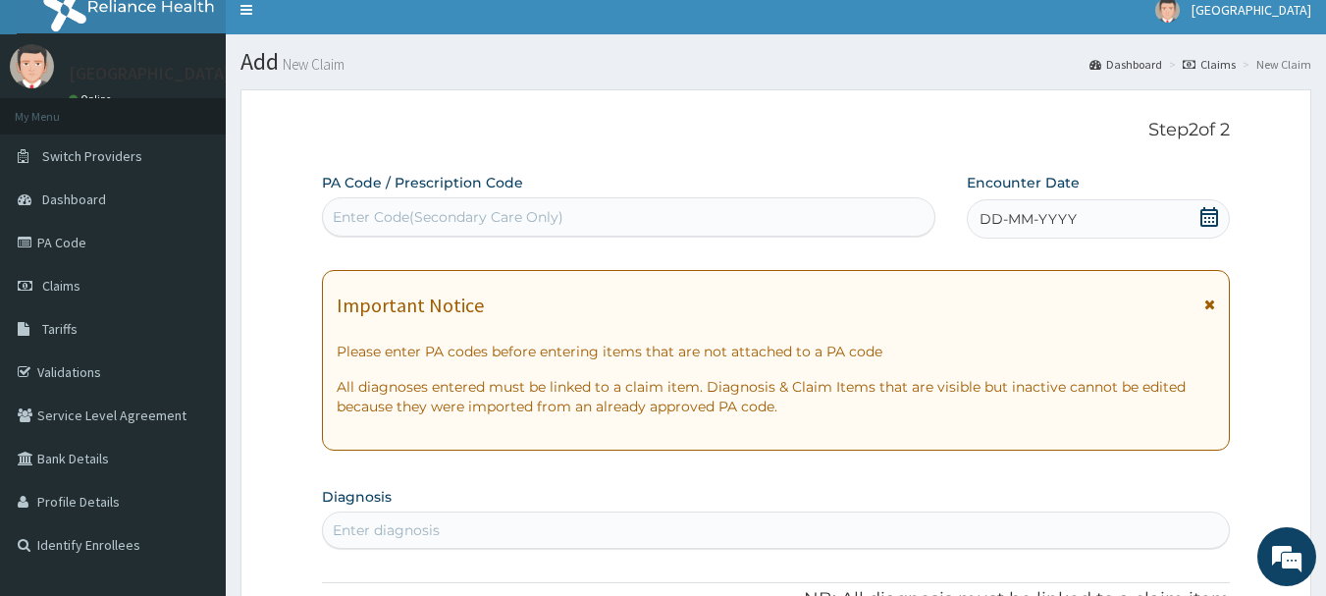
click at [490, 211] on div "Enter Code(Secondary Care Only)" at bounding box center [448, 217] width 231 height 20
type input "PA/402F14"
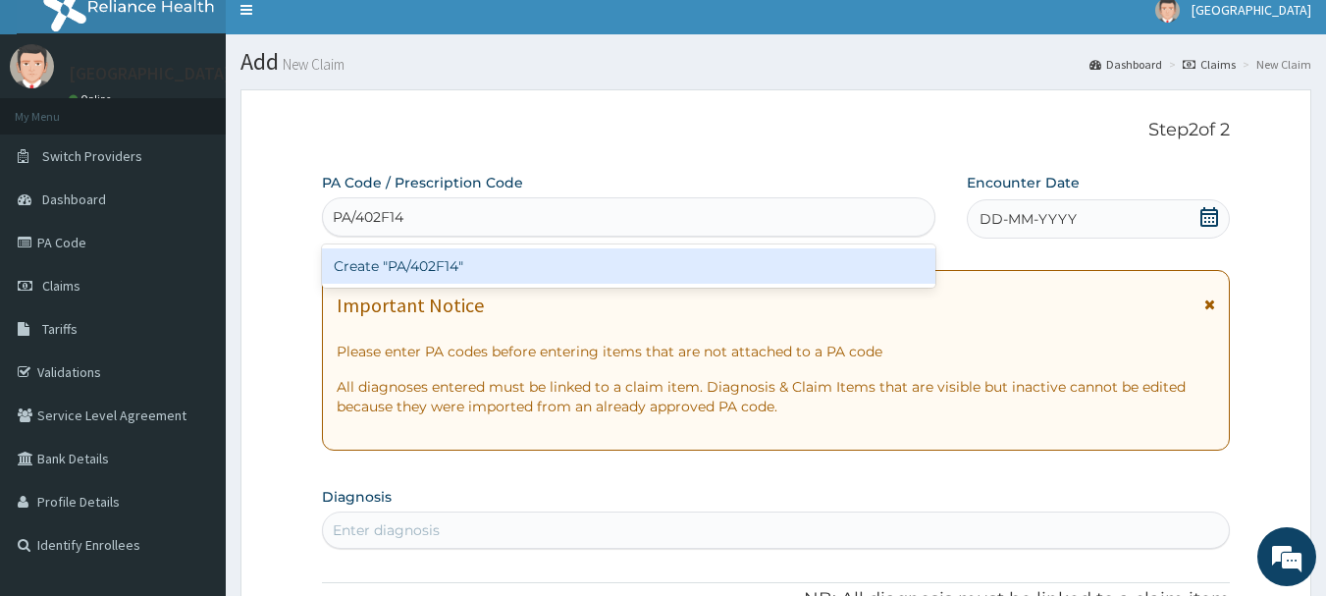
click at [478, 274] on div "Create "PA/402F14"" at bounding box center [629, 265] width 615 height 35
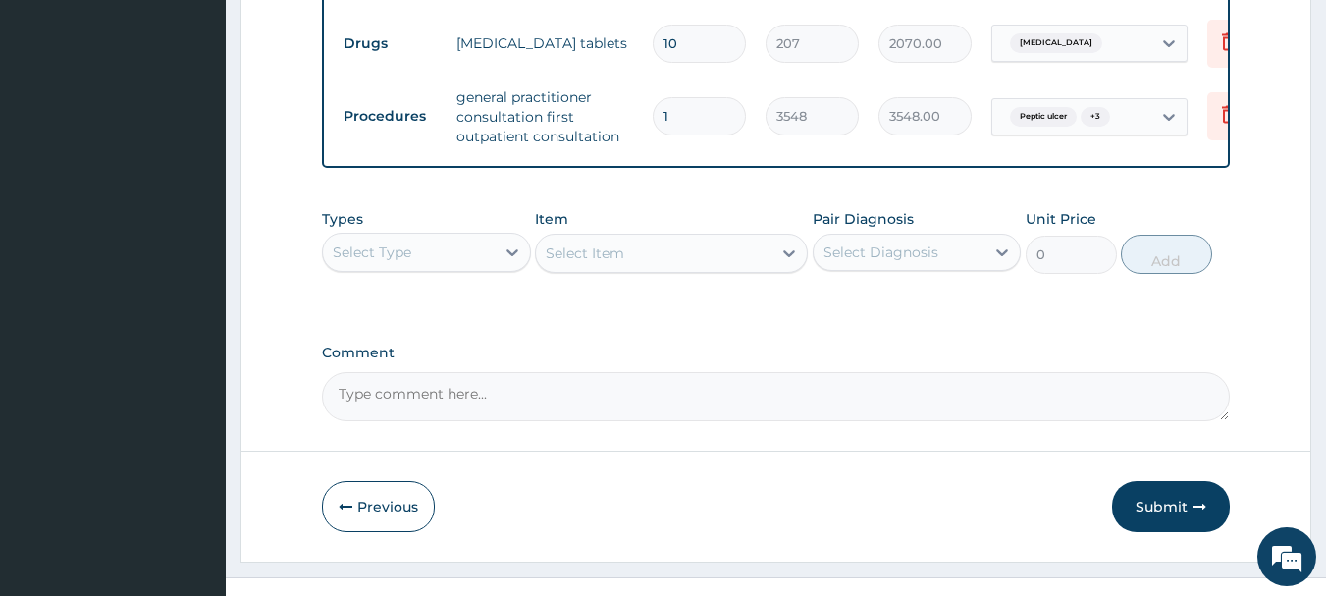
scroll to position [1059, 0]
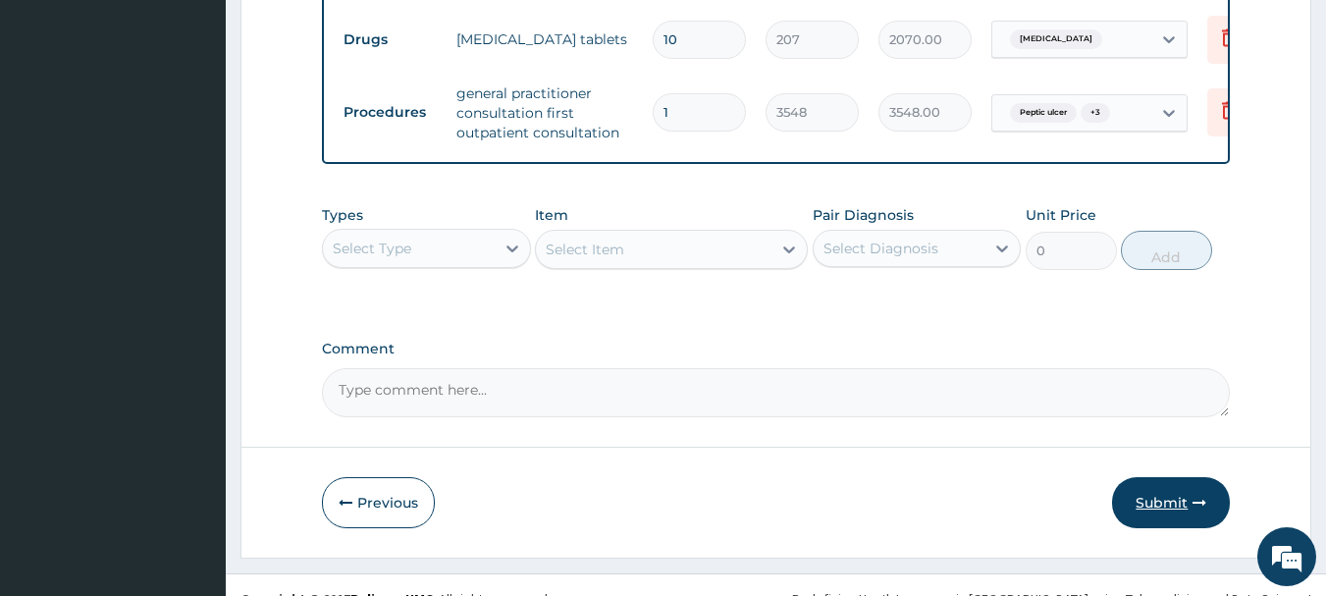
click at [1152, 505] on button "Submit" at bounding box center [1171, 502] width 118 height 51
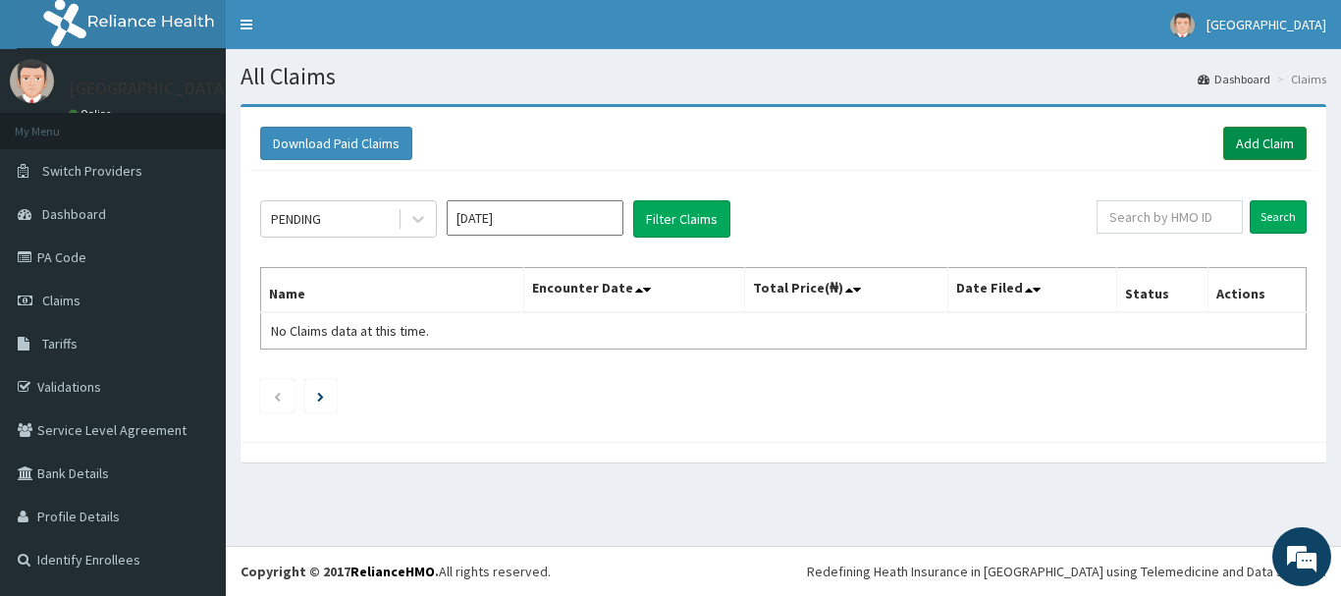
click at [1243, 139] on link "Add Claim" at bounding box center [1264, 143] width 83 height 33
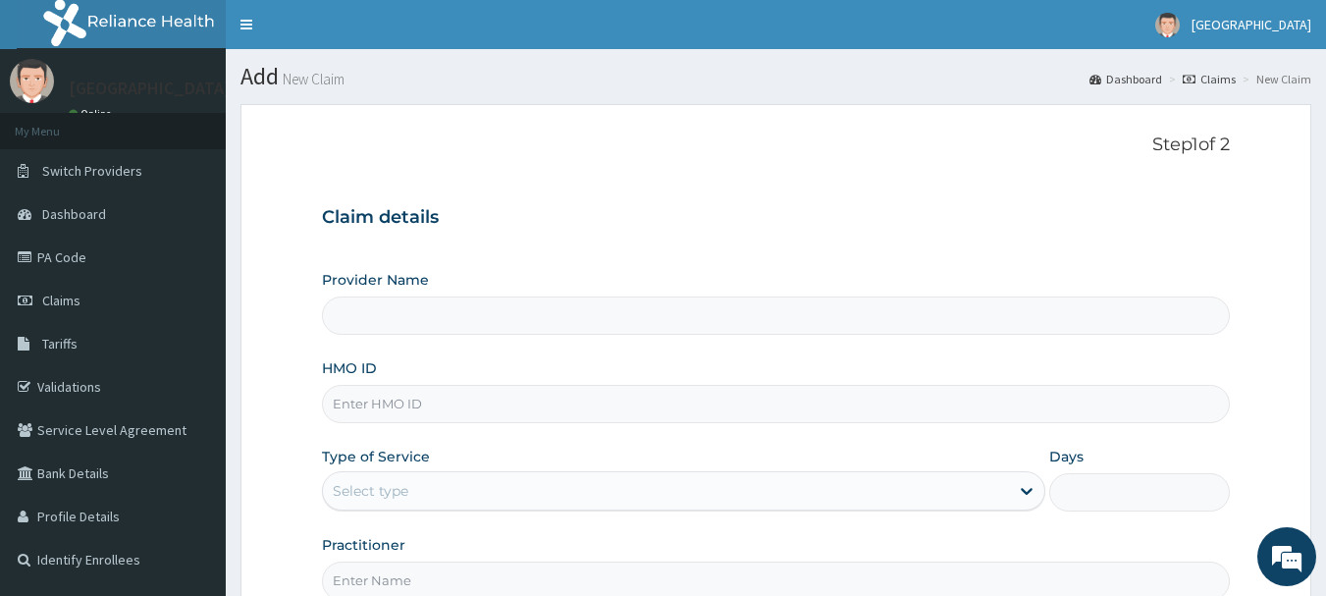
type input "[GEOGRAPHIC_DATA]"
click at [379, 403] on input "HMO ID" at bounding box center [776, 404] width 909 height 38
type input "PRS/10139/A"
click at [414, 488] on div "Select type" at bounding box center [666, 490] width 686 height 31
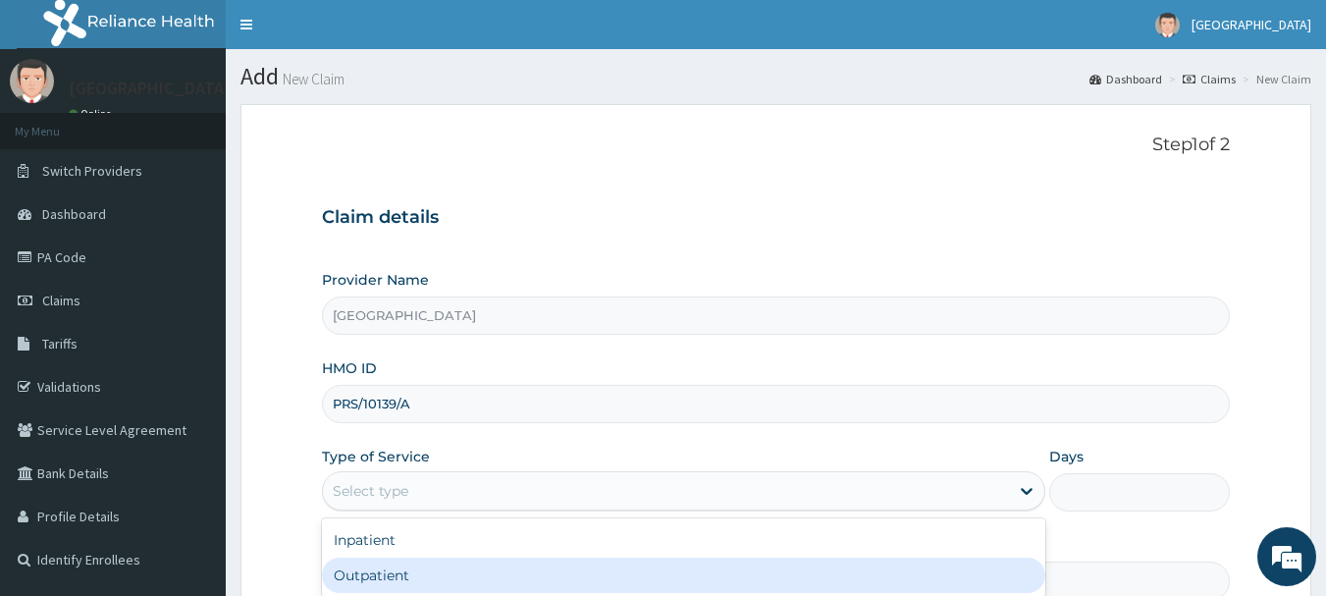
click at [403, 571] on div "Outpatient" at bounding box center [684, 575] width 724 height 35
type input "1"
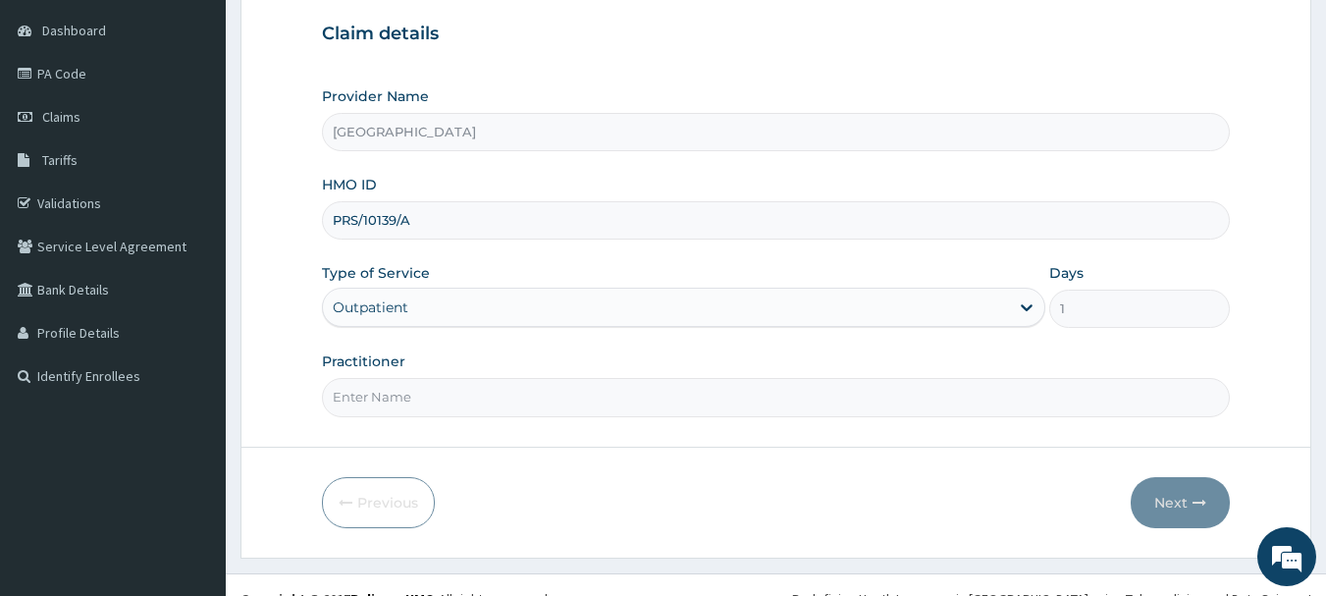
scroll to position [211, 0]
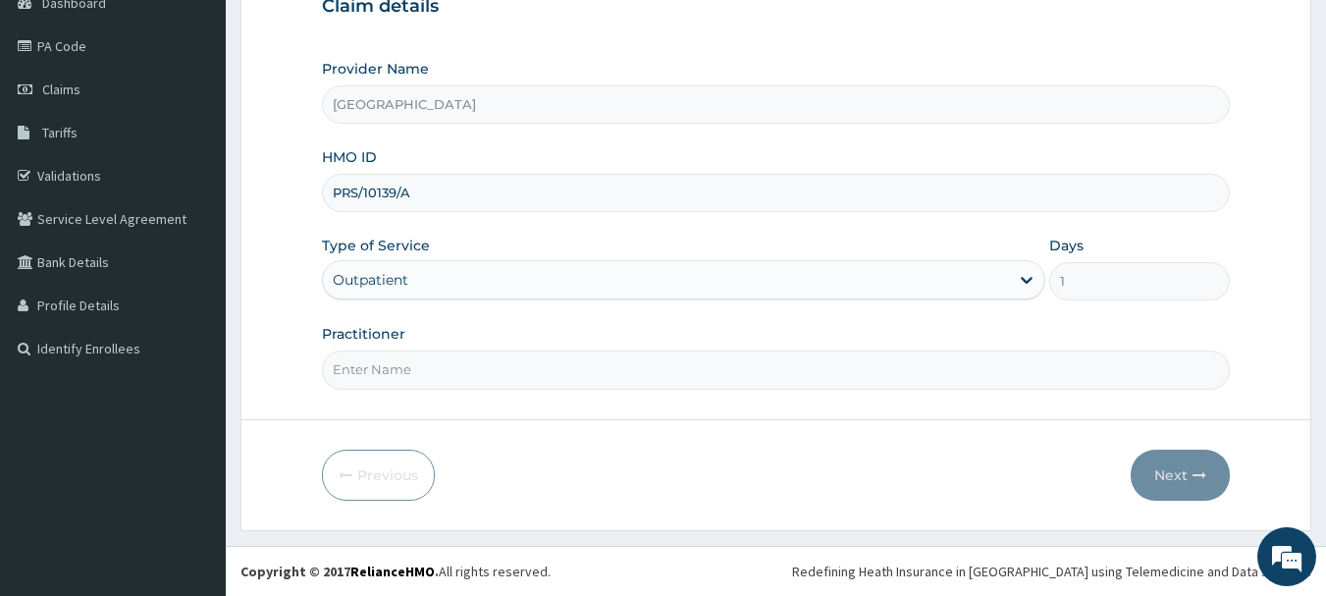
click at [418, 372] on input "Practitioner" at bounding box center [776, 369] width 909 height 38
type input "[PERSON_NAME]"
click at [1153, 468] on button "Next" at bounding box center [1180, 475] width 99 height 51
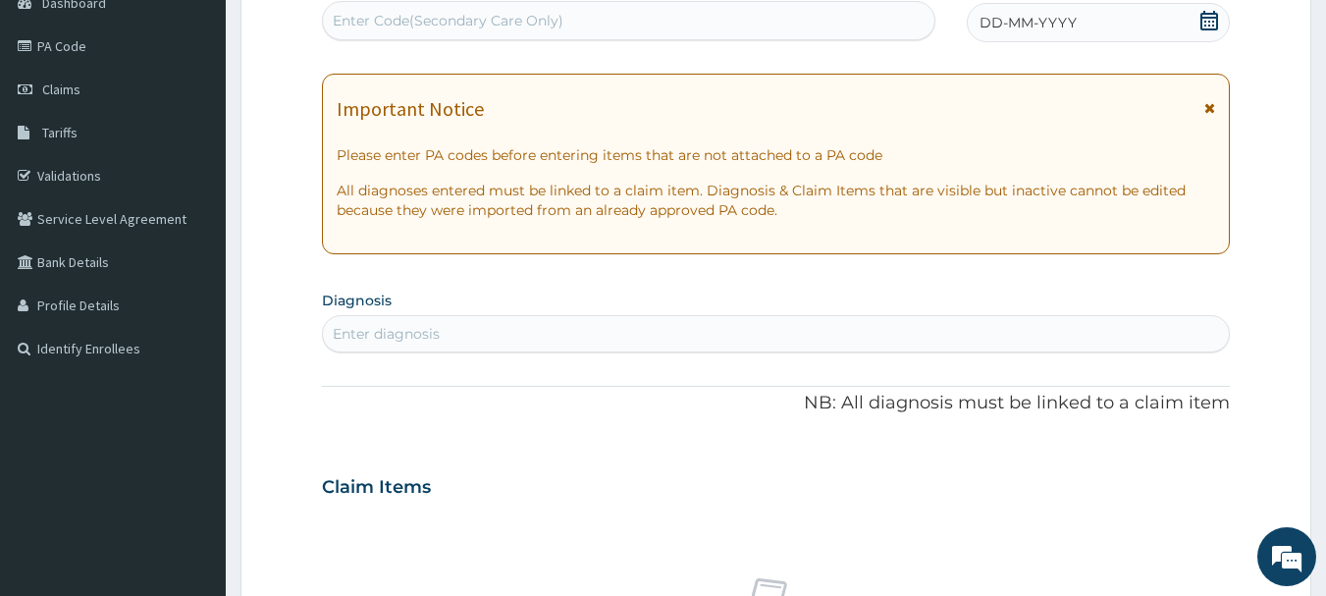
click at [441, 26] on div "Enter Code(Secondary Care Only)" at bounding box center [448, 21] width 231 height 20
type input "PA/26C022"
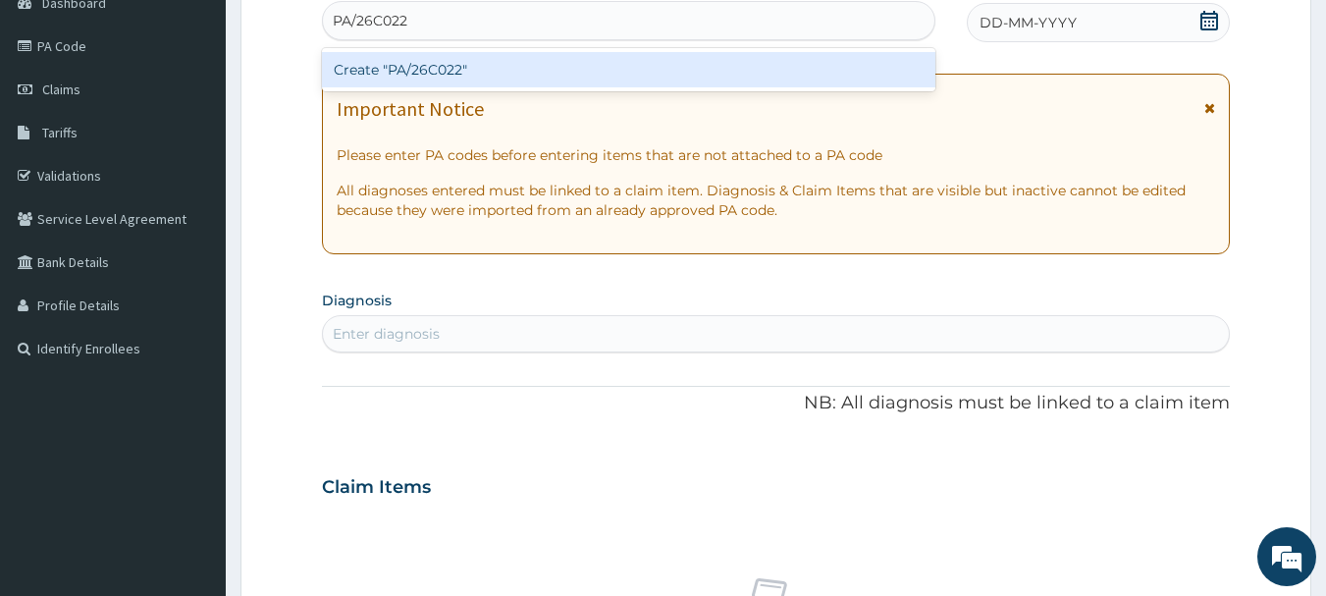
click at [450, 69] on div "Create "PA/26C022"" at bounding box center [629, 69] width 615 height 35
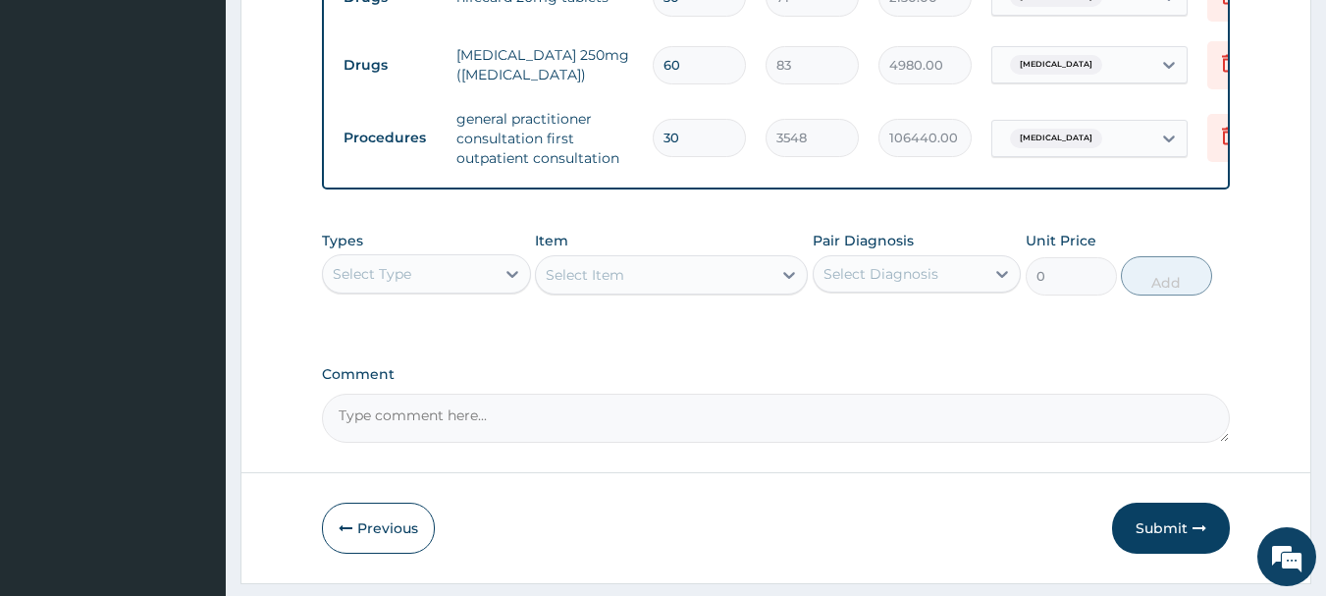
scroll to position [955, 0]
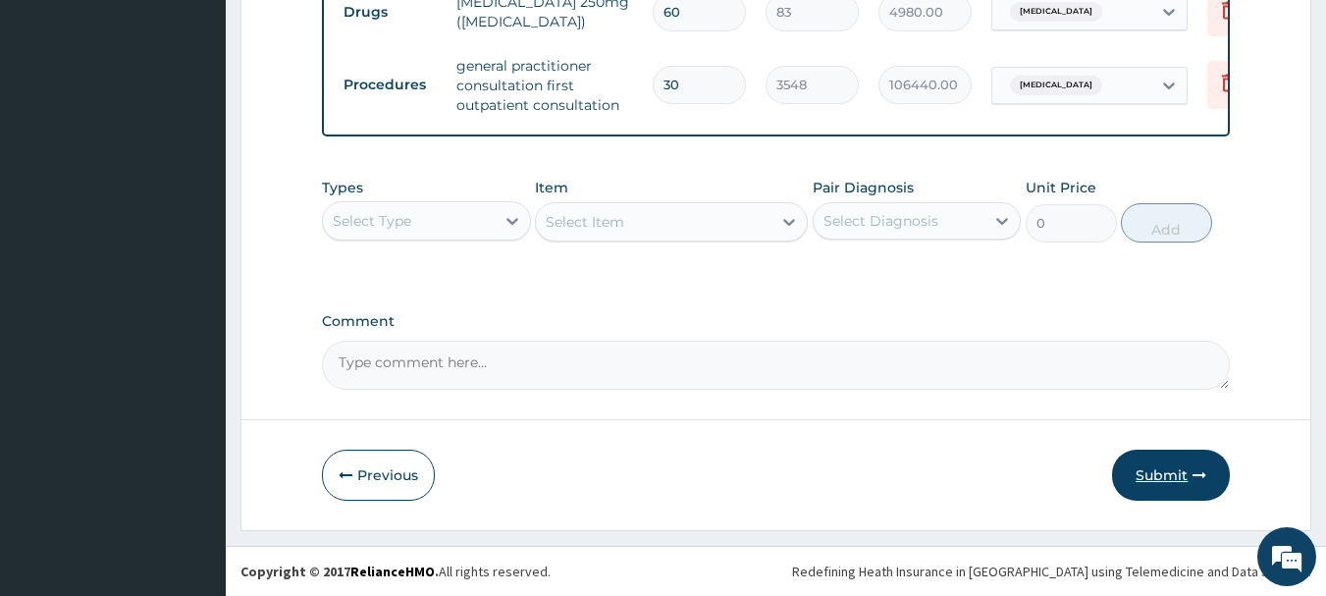
click at [1168, 472] on button "Submit" at bounding box center [1171, 475] width 118 height 51
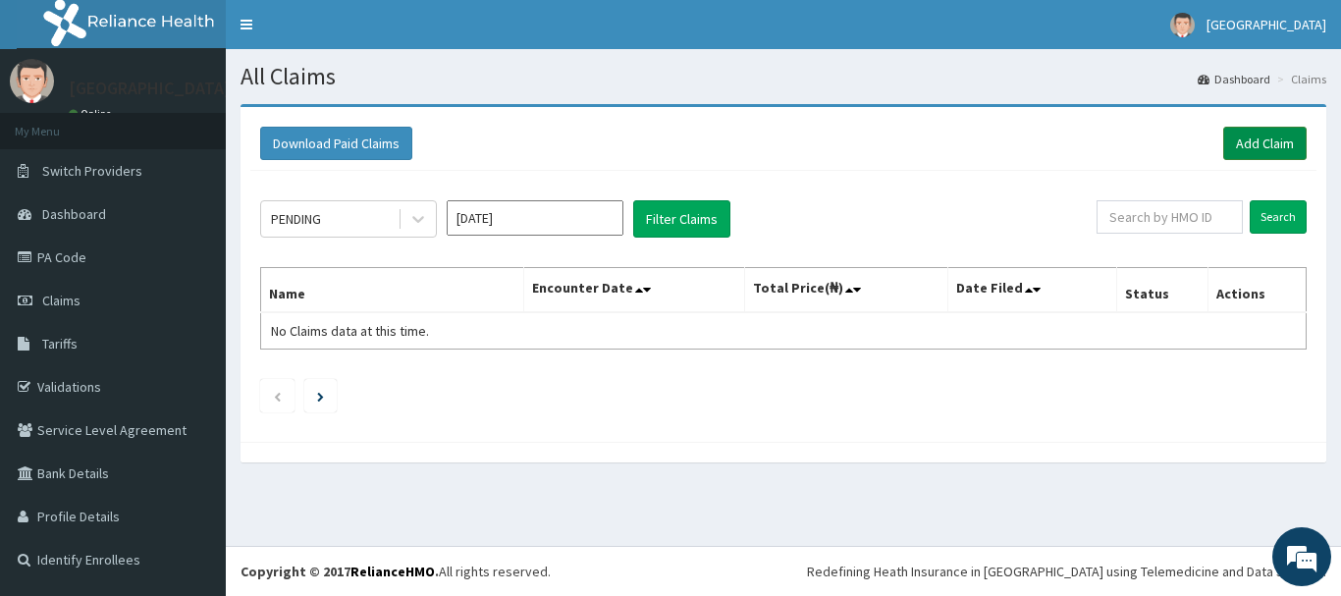
click at [1258, 145] on link "Add Claim" at bounding box center [1264, 143] width 83 height 33
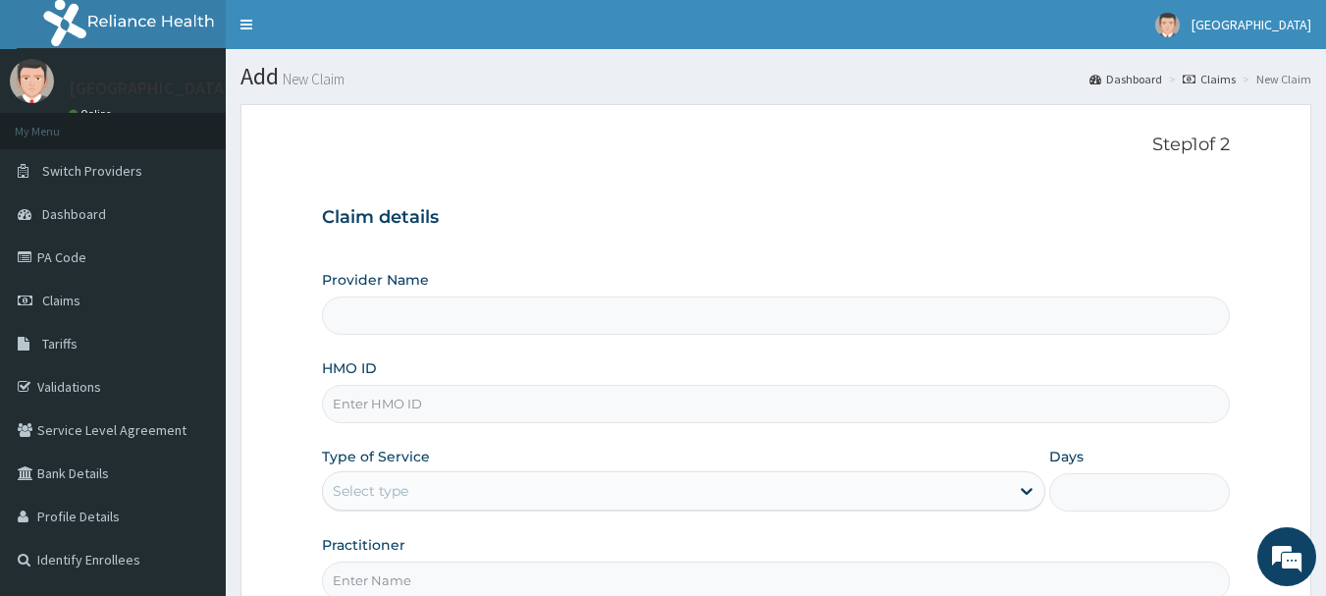
type input "[GEOGRAPHIC_DATA]"
click at [387, 406] on input "HMO ID" at bounding box center [776, 404] width 909 height 38
click at [417, 490] on div "Select type" at bounding box center [666, 490] width 686 height 31
click at [411, 478] on div "Select type" at bounding box center [666, 490] width 686 height 31
click at [408, 486] on div "Select type" at bounding box center [371, 491] width 76 height 20
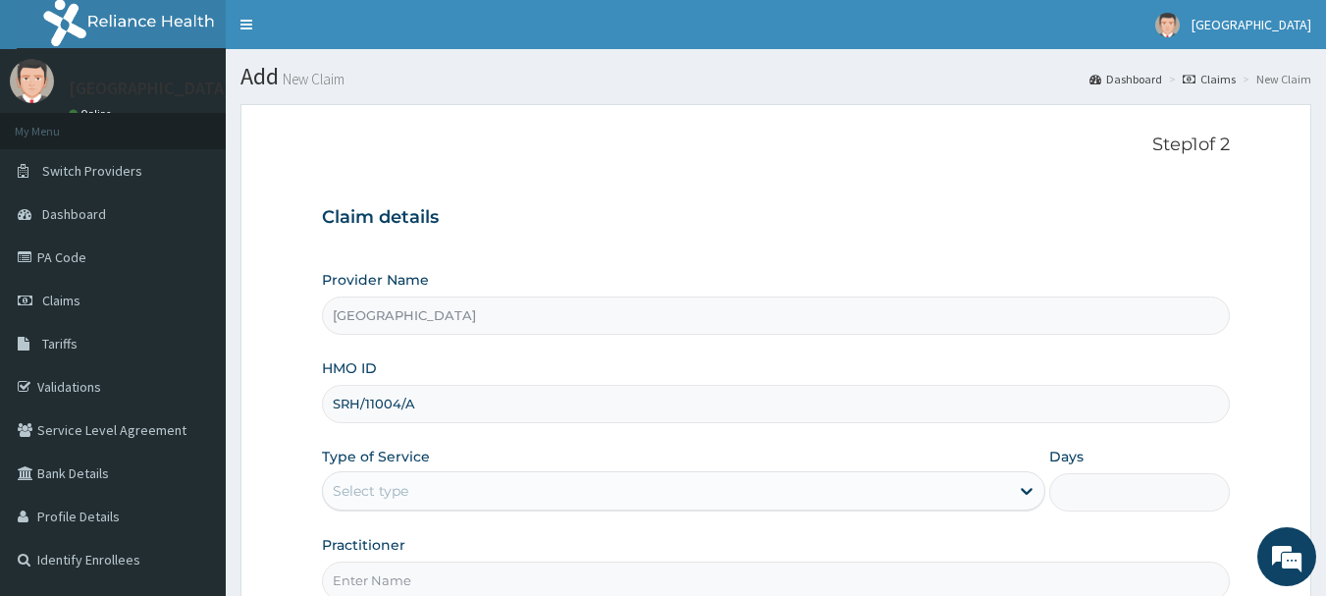
click at [408, 486] on div "Select type" at bounding box center [371, 491] width 76 height 20
click at [368, 403] on input "SRH/11004/A" at bounding box center [776, 404] width 909 height 38
click at [445, 493] on div "Select type" at bounding box center [666, 490] width 686 height 31
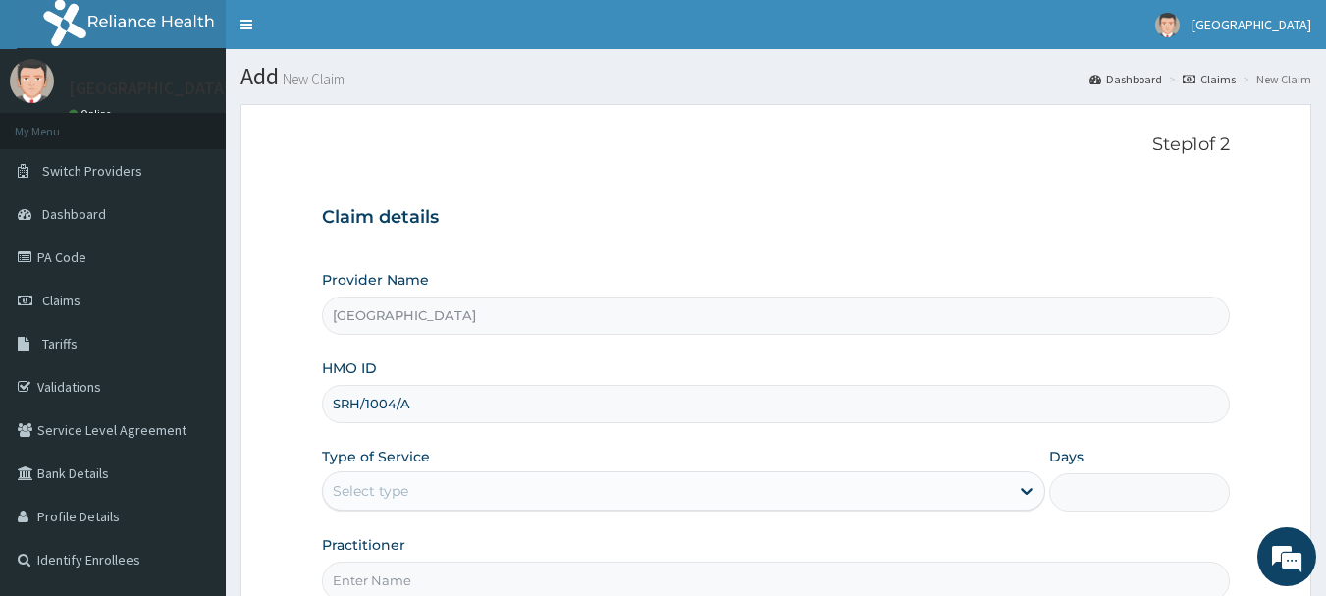
click at [445, 493] on div "Select type" at bounding box center [666, 490] width 686 height 31
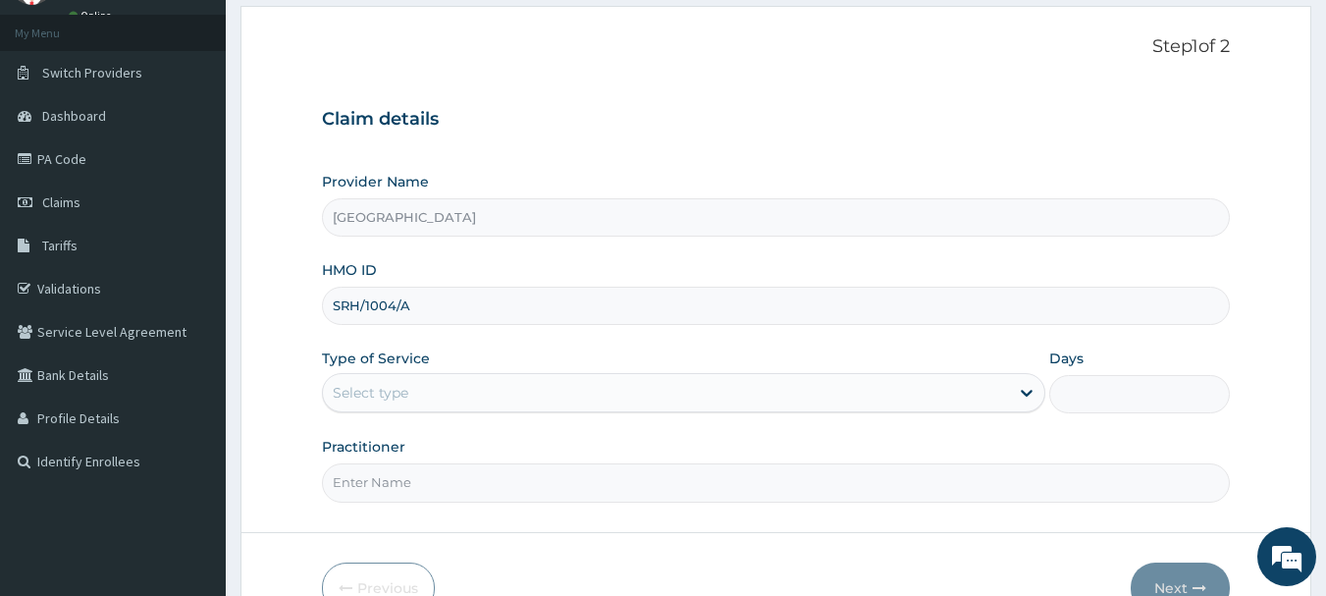
click at [391, 305] on input "SRH/1004/A" at bounding box center [776, 306] width 909 height 38
click at [368, 302] on input "SRH/1004/A" at bounding box center [776, 306] width 909 height 38
type input "SRH/11004/A"
click at [383, 384] on div "Select type" at bounding box center [371, 393] width 76 height 20
click at [375, 385] on div "Select type" at bounding box center [371, 393] width 76 height 20
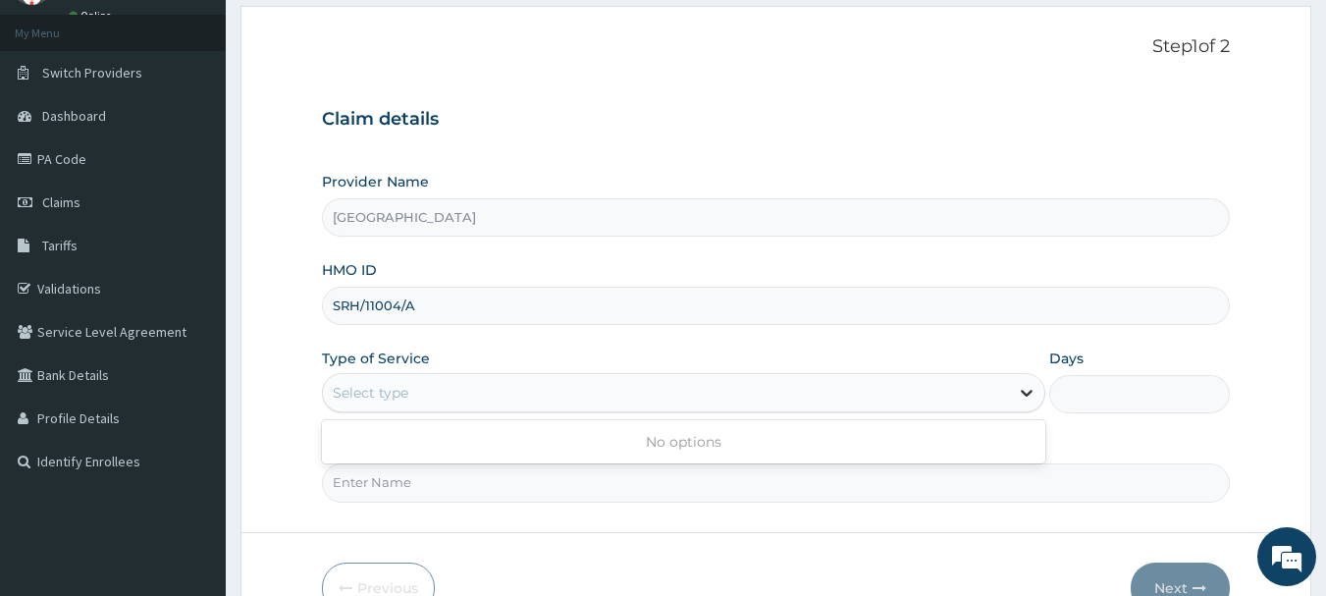
click at [1028, 391] on icon at bounding box center [1027, 393] width 20 height 20
drag, startPoint x: 426, startPoint y: 308, endPoint x: 303, endPoint y: 298, distance: 123.1
click at [303, 298] on form "Step 1 of 2 Claim details Provider Name Funto Hospital HMO ID SRH/11004/A Type …" at bounding box center [776, 324] width 1071 height 637
click at [94, 285] on link "Validations" at bounding box center [113, 288] width 226 height 43
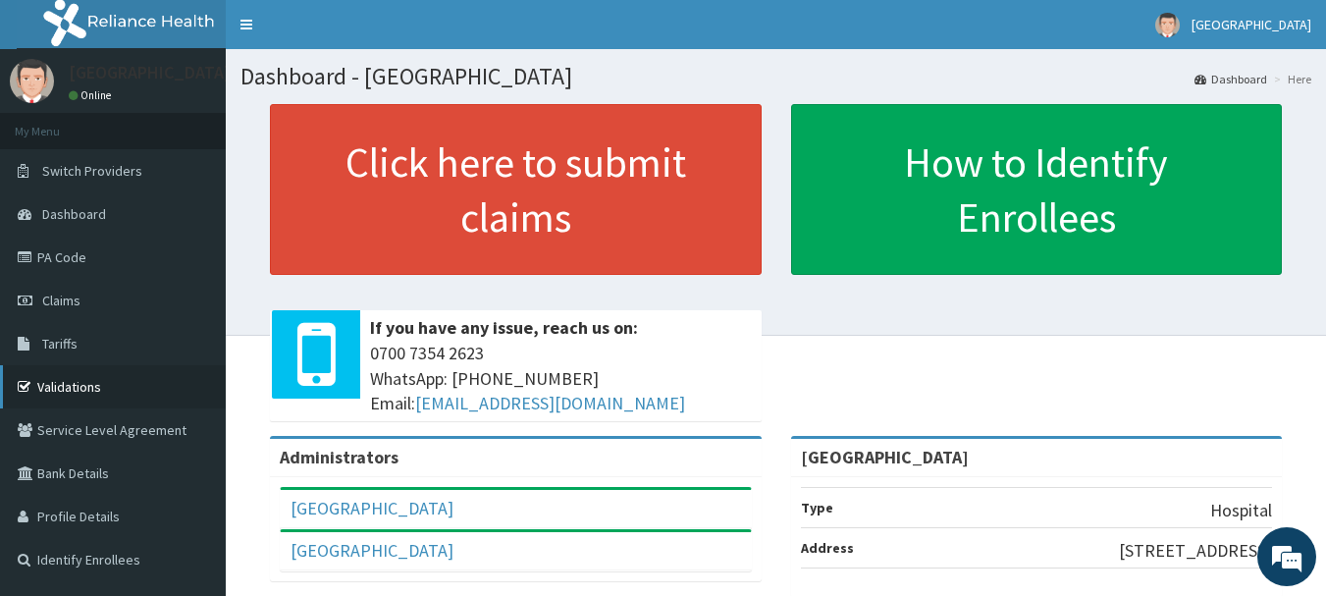
click at [87, 379] on link "Validations" at bounding box center [113, 386] width 226 height 43
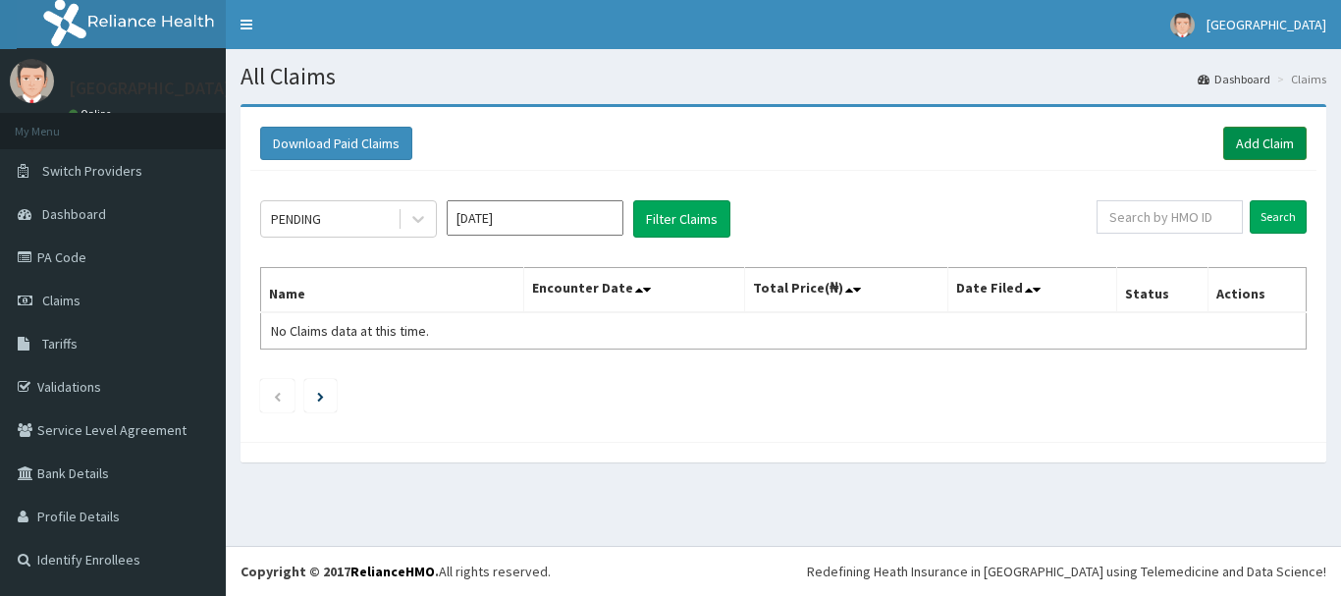
click at [1248, 135] on link "Add Claim" at bounding box center [1264, 143] width 83 height 33
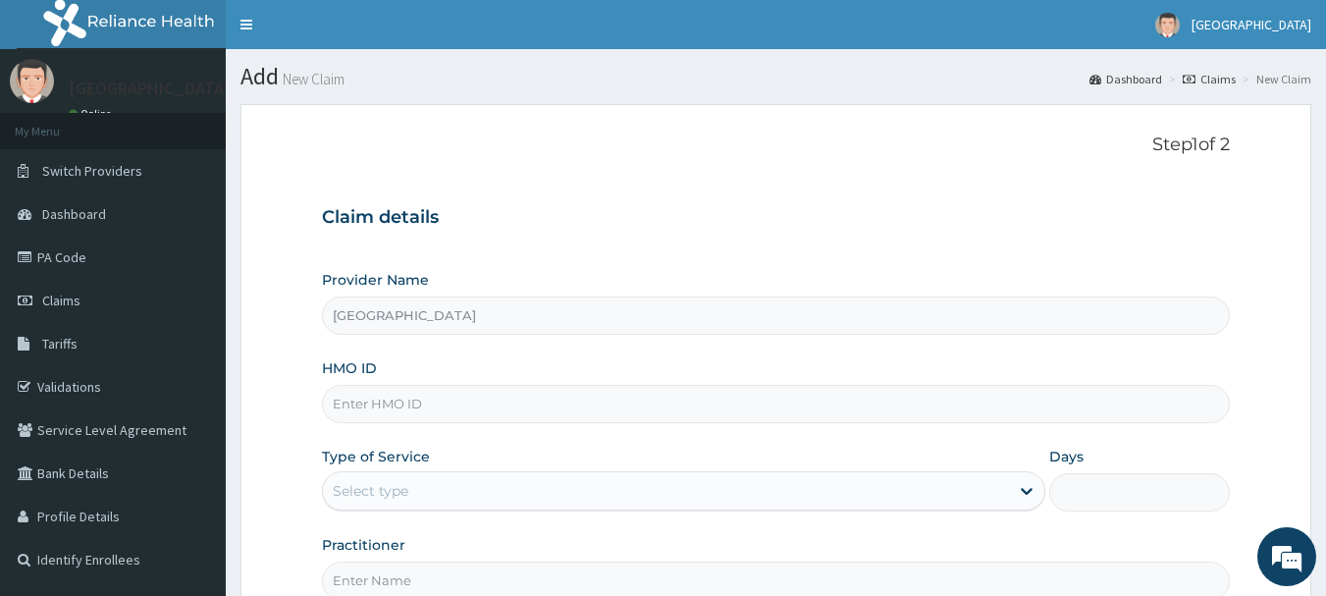
type input "[GEOGRAPHIC_DATA]"
click at [397, 404] on input "HMO ID" at bounding box center [776, 404] width 909 height 38
type input "JTA/10050/A"
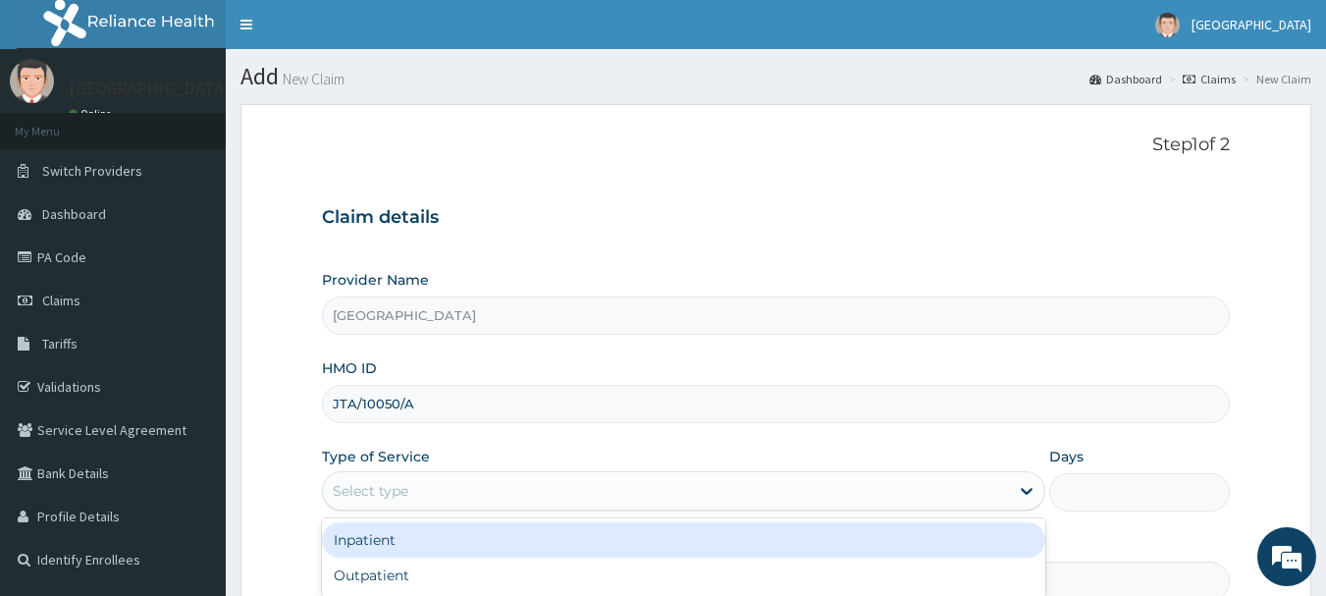
click at [421, 495] on div "Select type" at bounding box center [666, 490] width 686 height 31
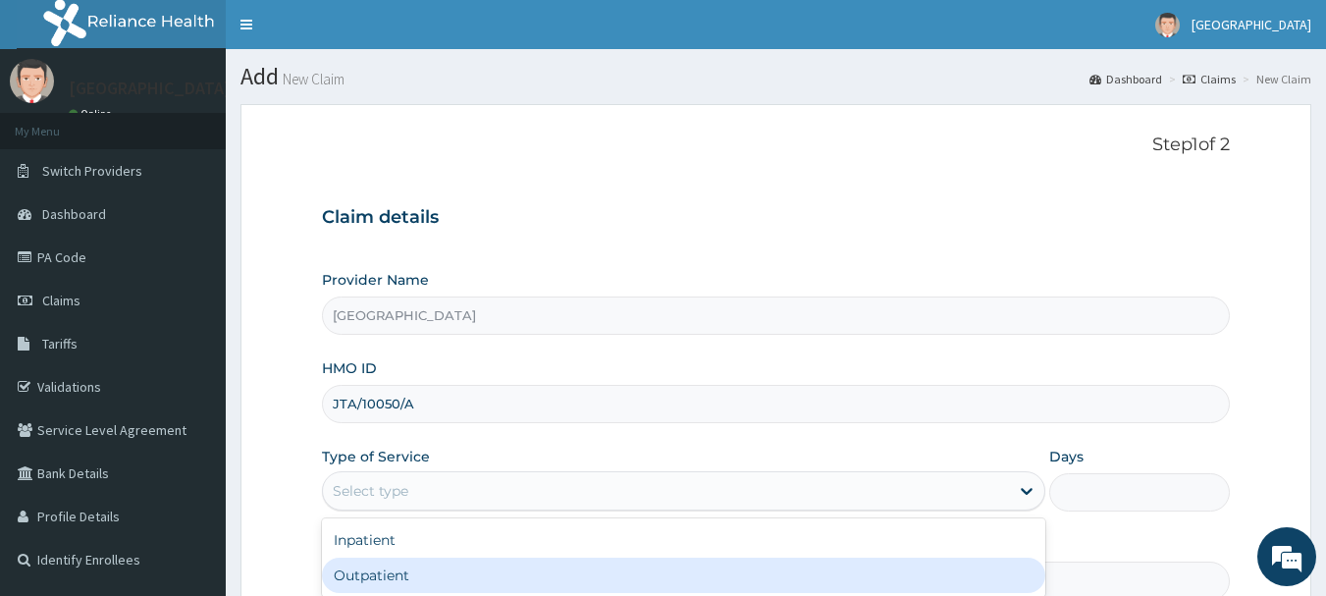
click at [375, 577] on div "Outpatient" at bounding box center [684, 575] width 724 height 35
type input "1"
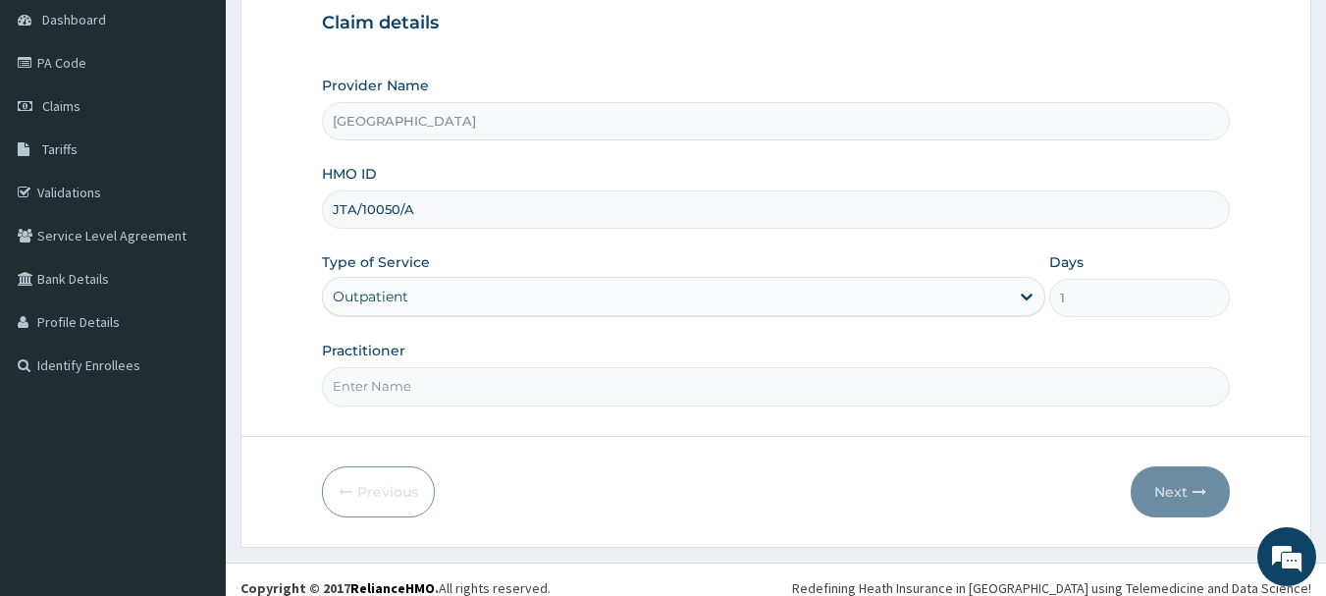
scroll to position [196, 0]
click at [435, 373] on input "Practitioner" at bounding box center [776, 384] width 909 height 38
type input "DR. SUCCESS"
click at [1188, 489] on button "Next" at bounding box center [1180, 489] width 99 height 51
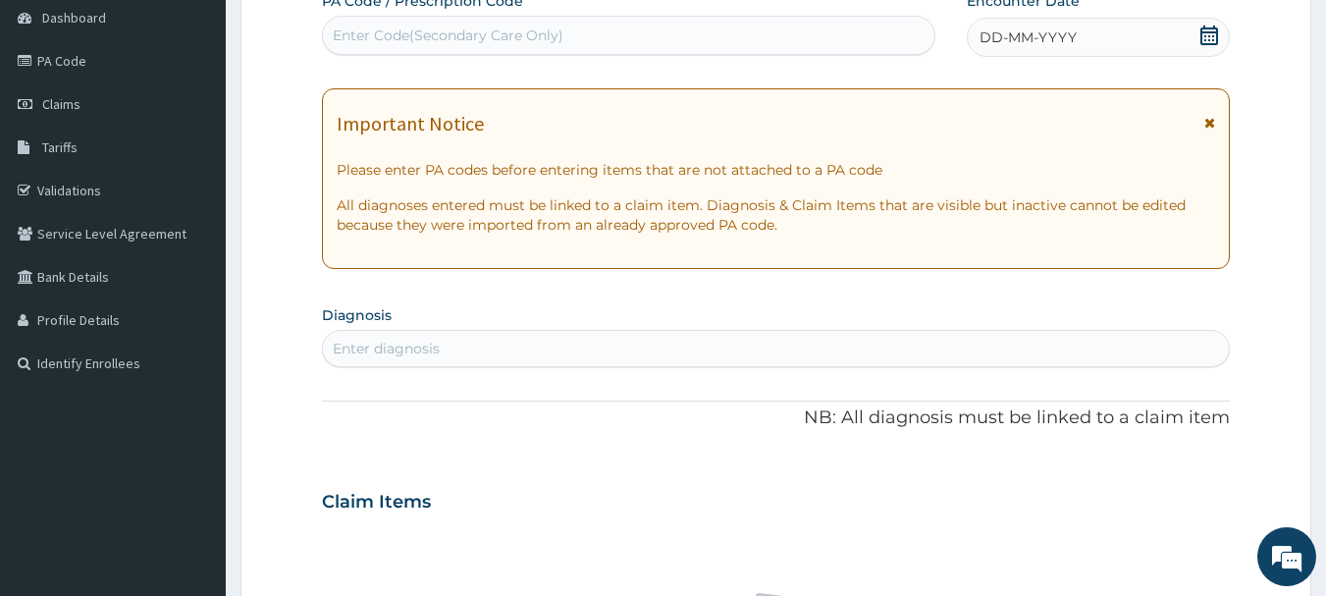
click at [529, 29] on div "Enter Code(Secondary Care Only)" at bounding box center [448, 36] width 231 height 20
type input "PA/9C23F8"
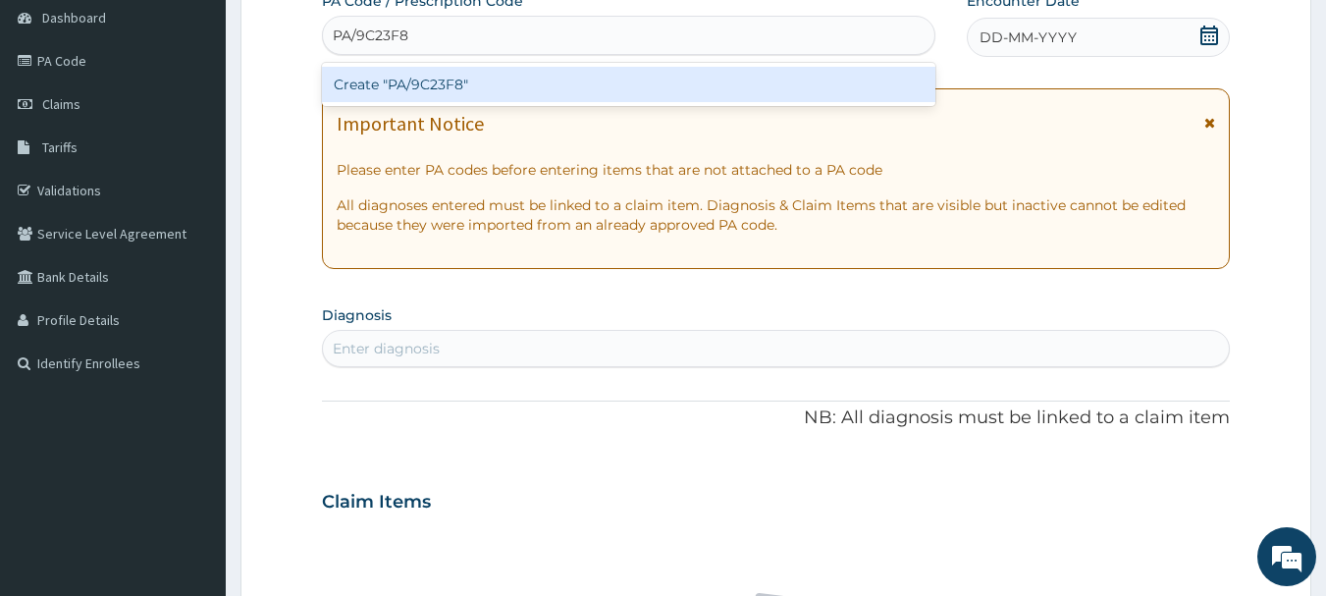
click at [476, 78] on div "Create "PA/9C23F8"" at bounding box center [629, 84] width 615 height 35
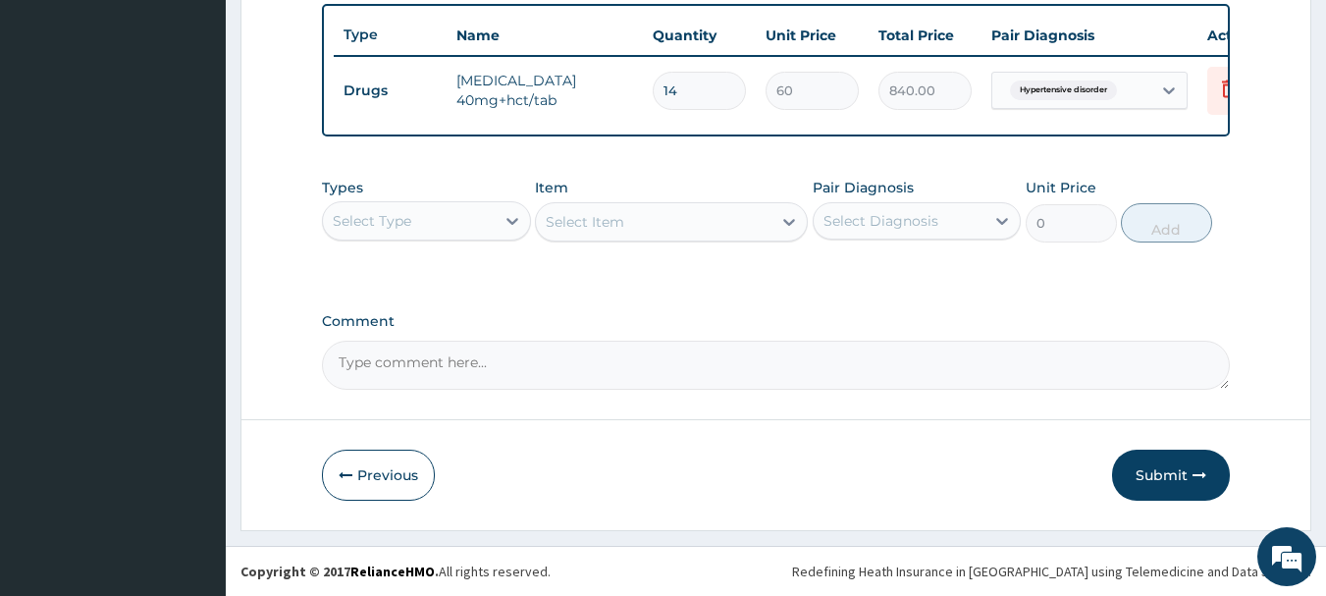
scroll to position [741, 0]
click at [1154, 472] on button "Submit" at bounding box center [1171, 475] width 118 height 51
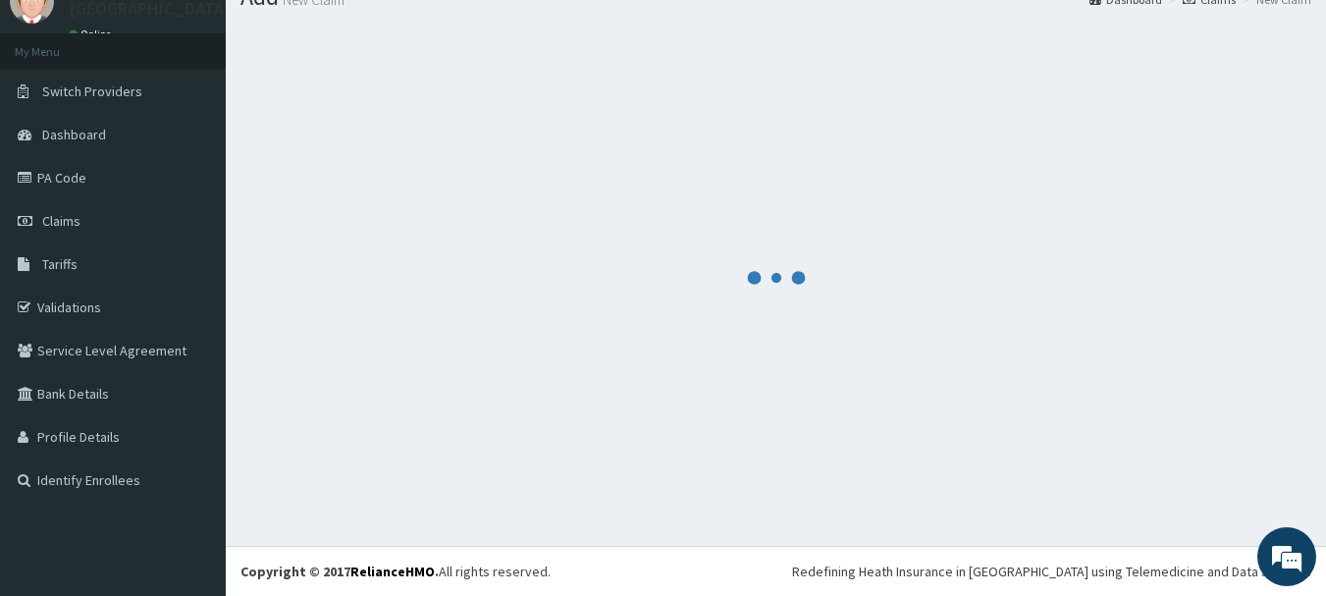
scroll to position [80, 0]
click at [1154, 472] on div at bounding box center [776, 278] width 1071 height 507
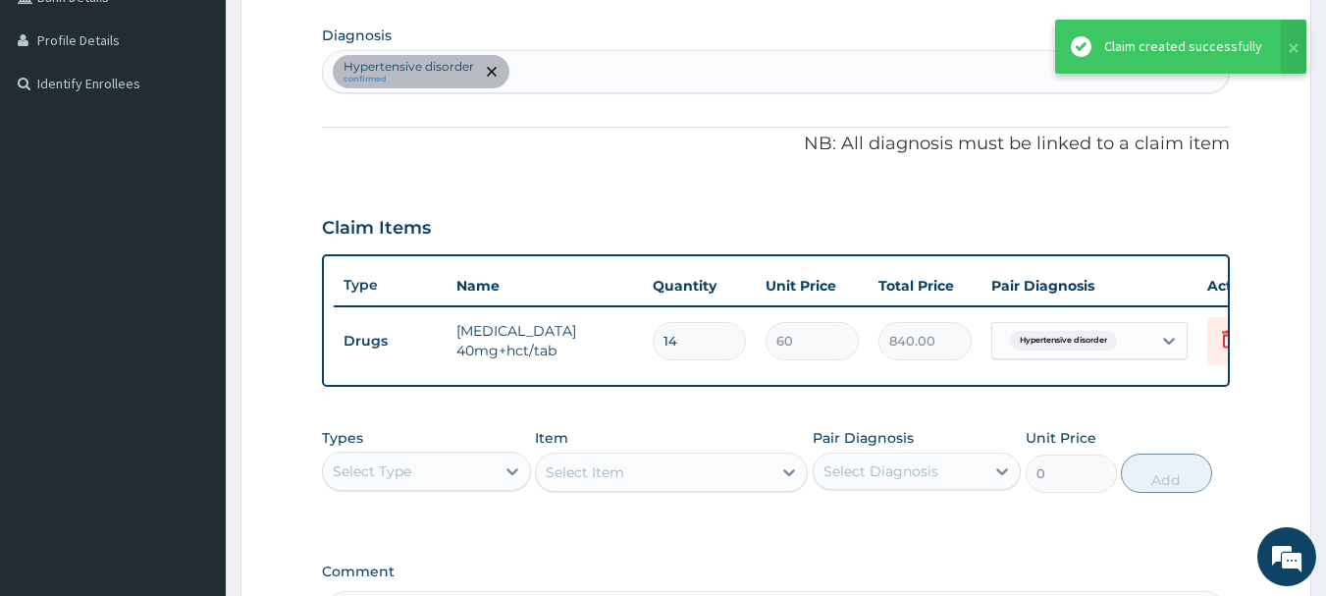
scroll to position [447, 0]
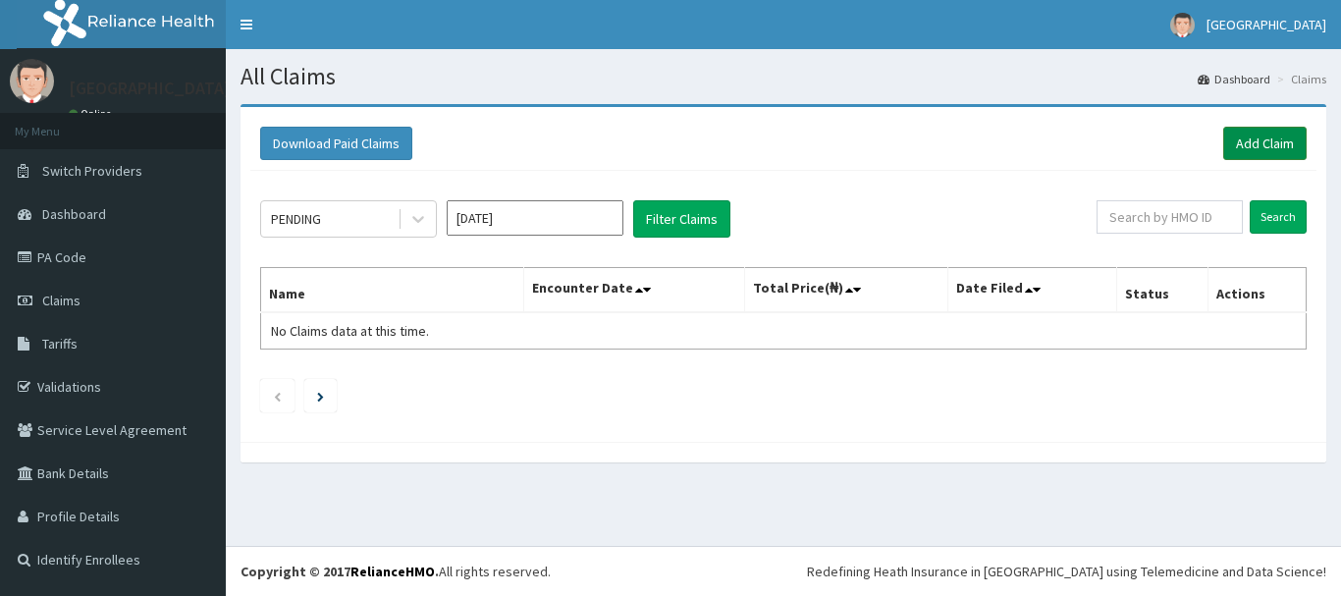
click at [1264, 140] on link "Add Claim" at bounding box center [1264, 143] width 83 height 33
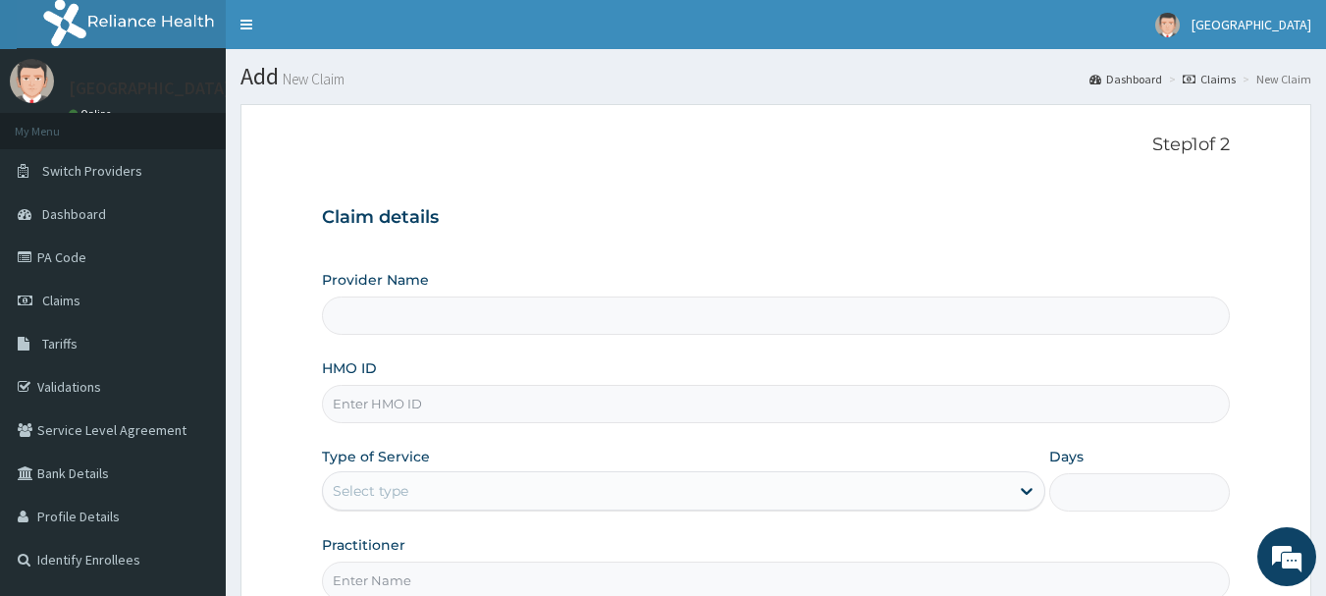
type input "[GEOGRAPHIC_DATA]"
click at [413, 398] on input "HMO ID" at bounding box center [776, 404] width 909 height 38
type input "JTA/10050/A"
click at [399, 481] on div "Select type" at bounding box center [371, 491] width 76 height 20
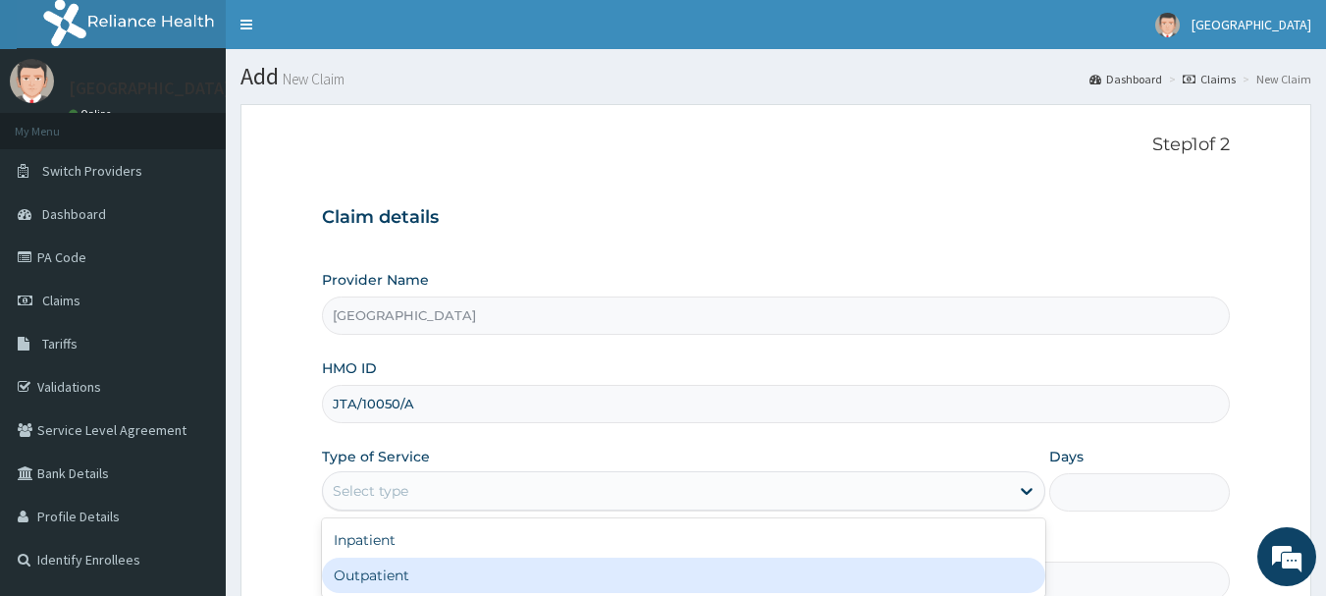
click at [385, 569] on div "Outpatient" at bounding box center [684, 575] width 724 height 35
type input "1"
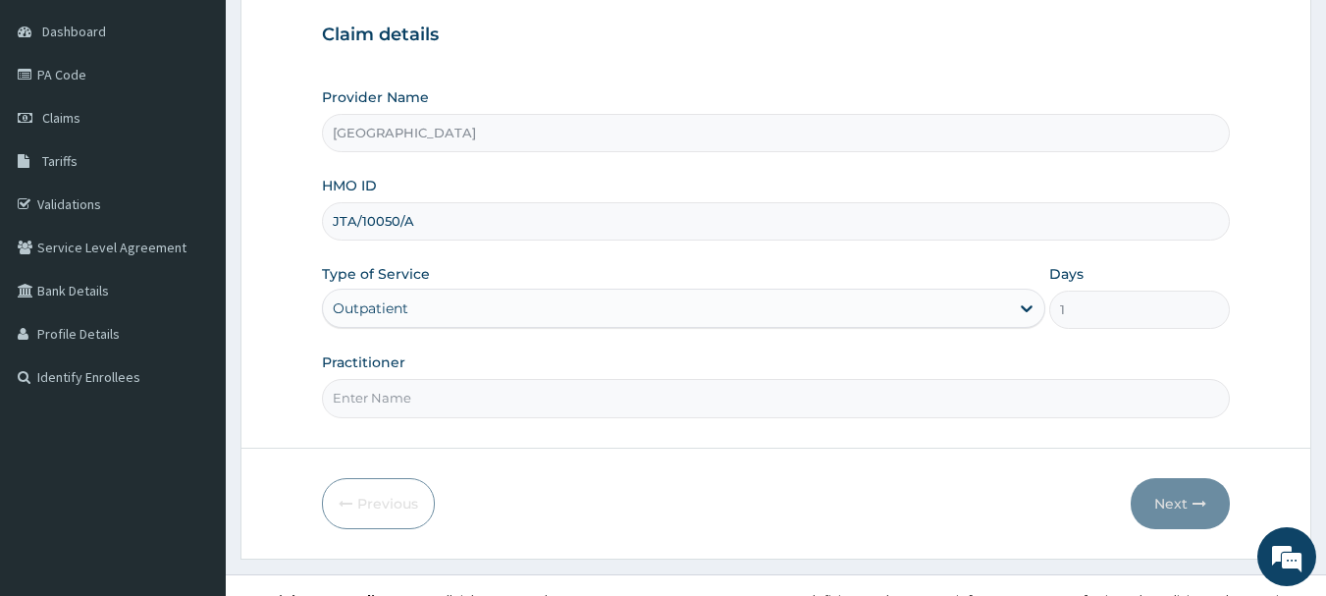
scroll to position [211, 0]
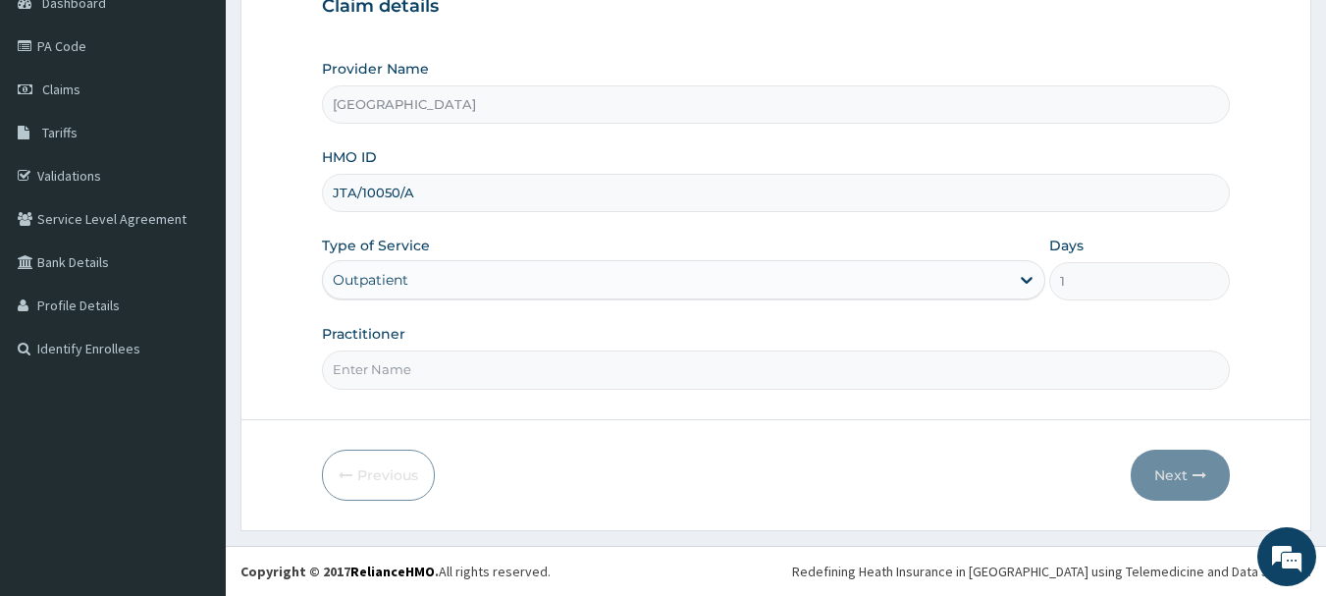
click at [412, 370] on input "Practitioner" at bounding box center [776, 369] width 909 height 38
type input "DR. SUCCESS"
click at [1183, 472] on button "Next" at bounding box center [1180, 475] width 99 height 51
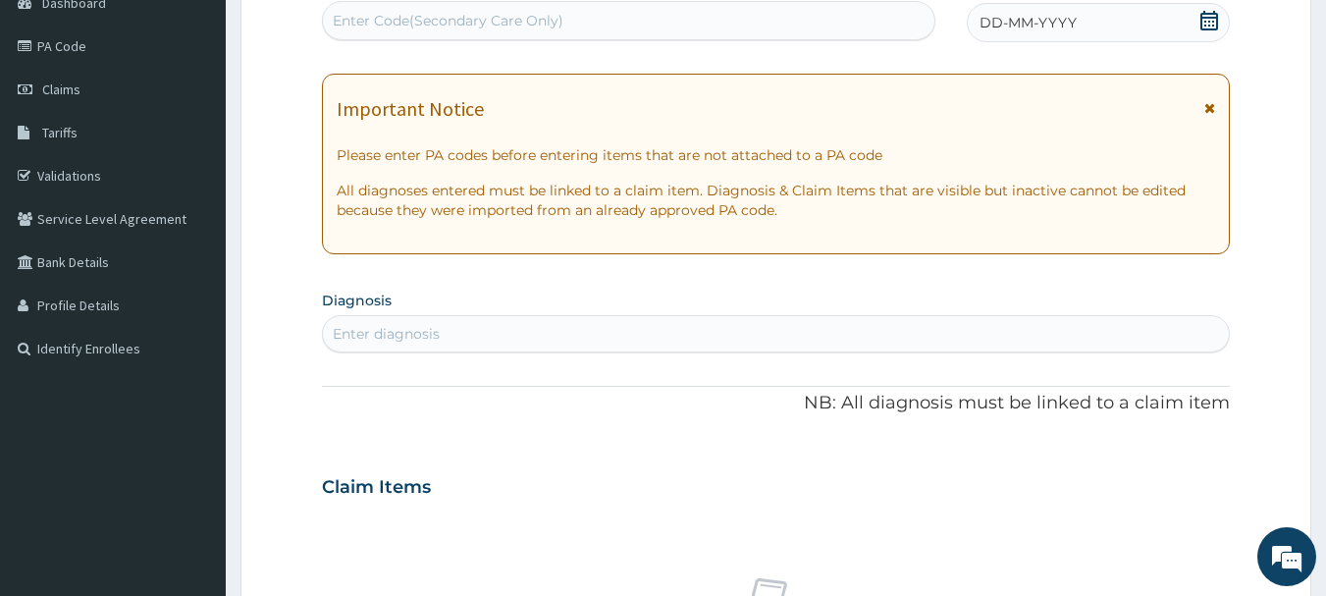
click at [360, 18] on div "Enter Code(Secondary Care Only)" at bounding box center [448, 21] width 231 height 20
type input "PA/62FF92"
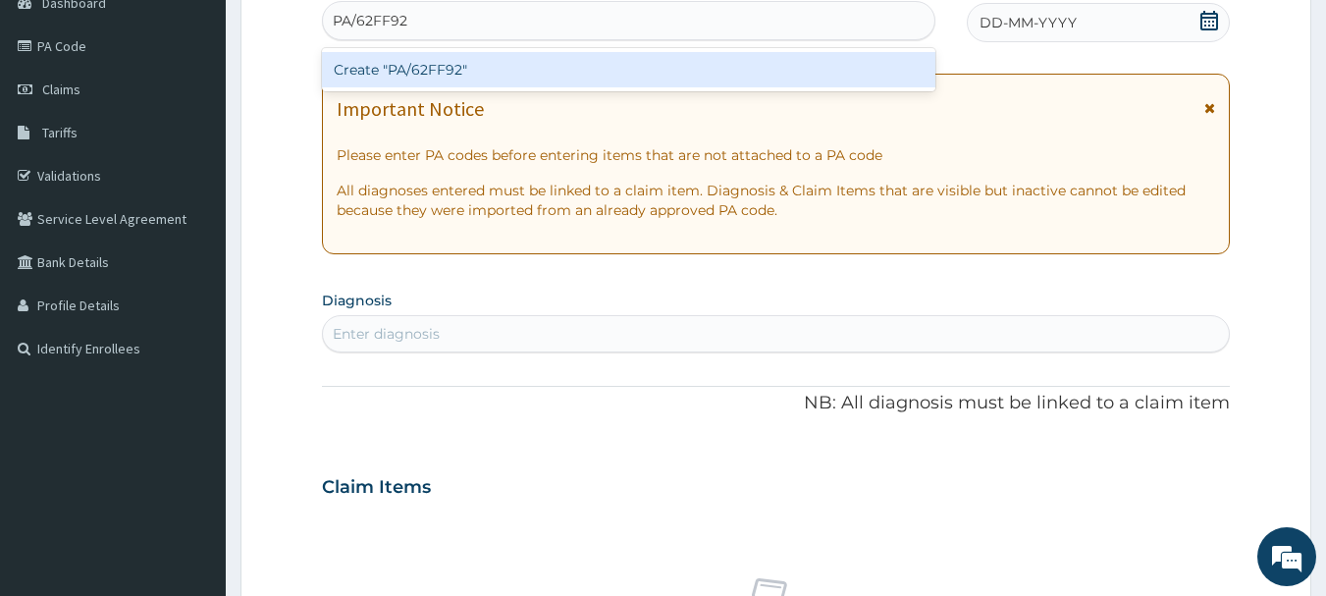
click at [453, 67] on div "Create "PA/62FF92"" at bounding box center [629, 69] width 615 height 35
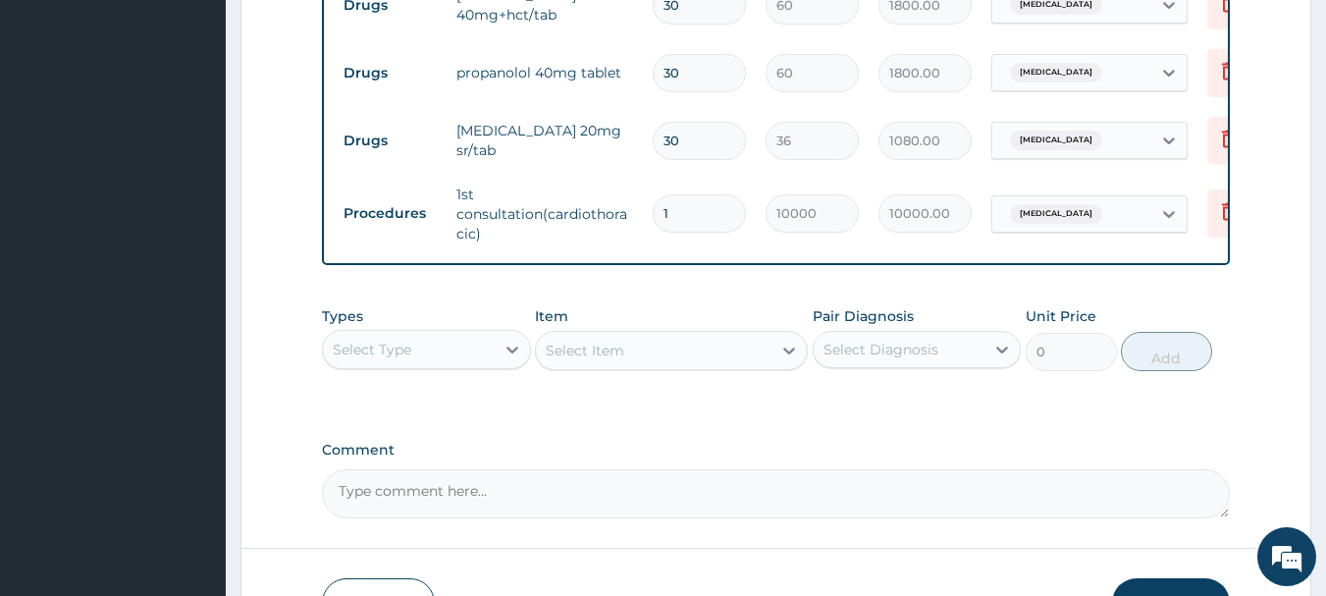
scroll to position [955, 0]
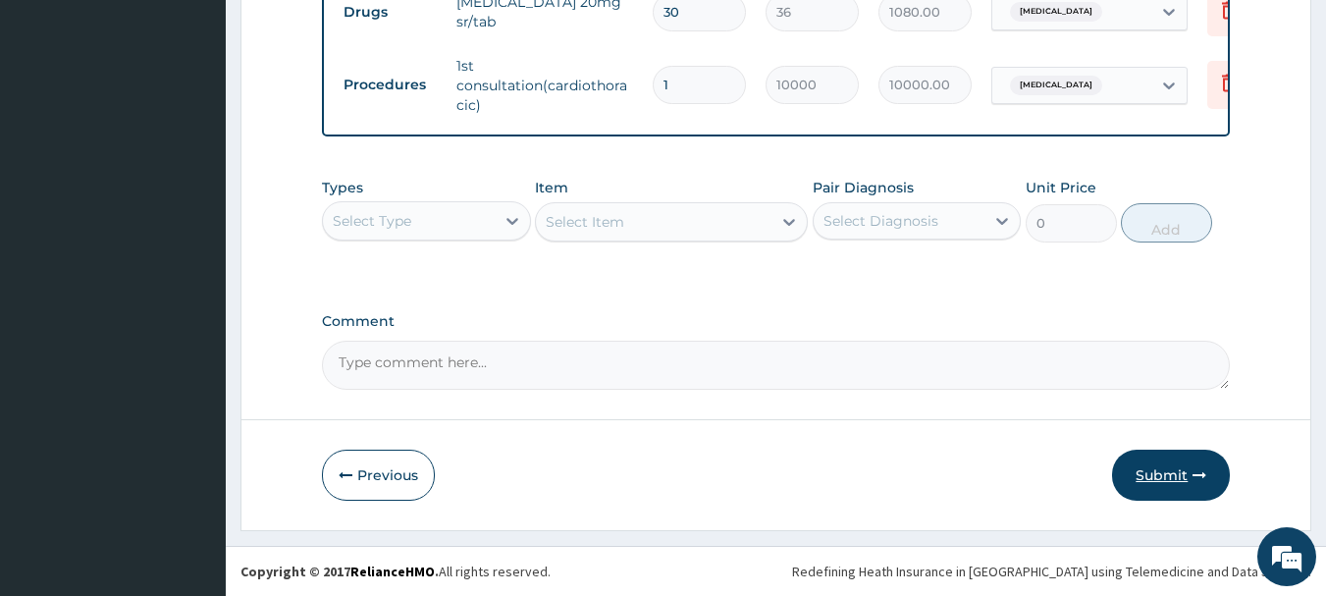
click at [1157, 467] on button "Submit" at bounding box center [1171, 475] width 118 height 51
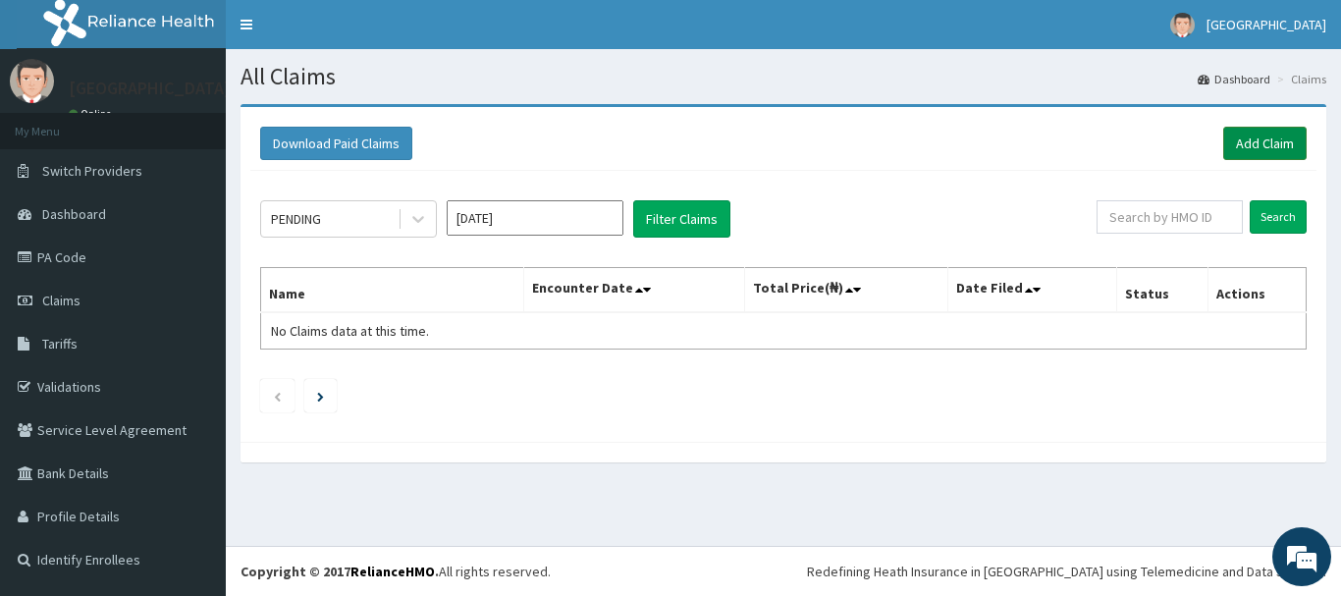
click at [1263, 144] on link "Add Claim" at bounding box center [1264, 143] width 83 height 33
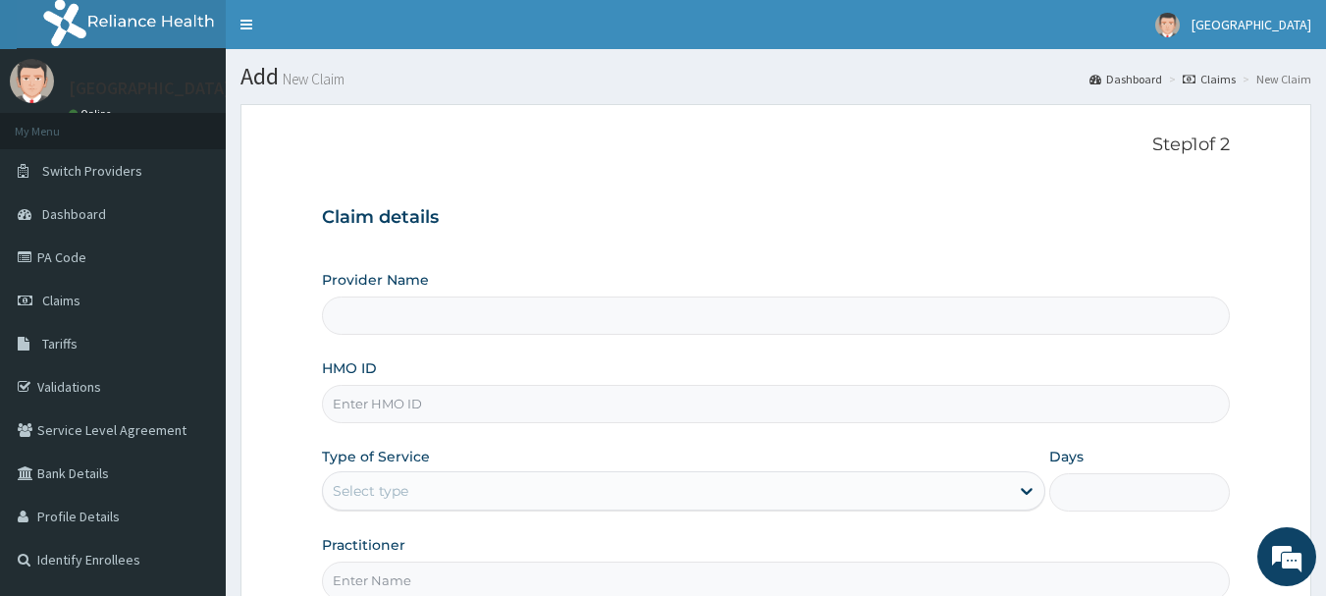
type input "[GEOGRAPHIC_DATA]"
click at [380, 411] on input "HMO ID" at bounding box center [776, 404] width 909 height 38
type input "JTA/10050/A"
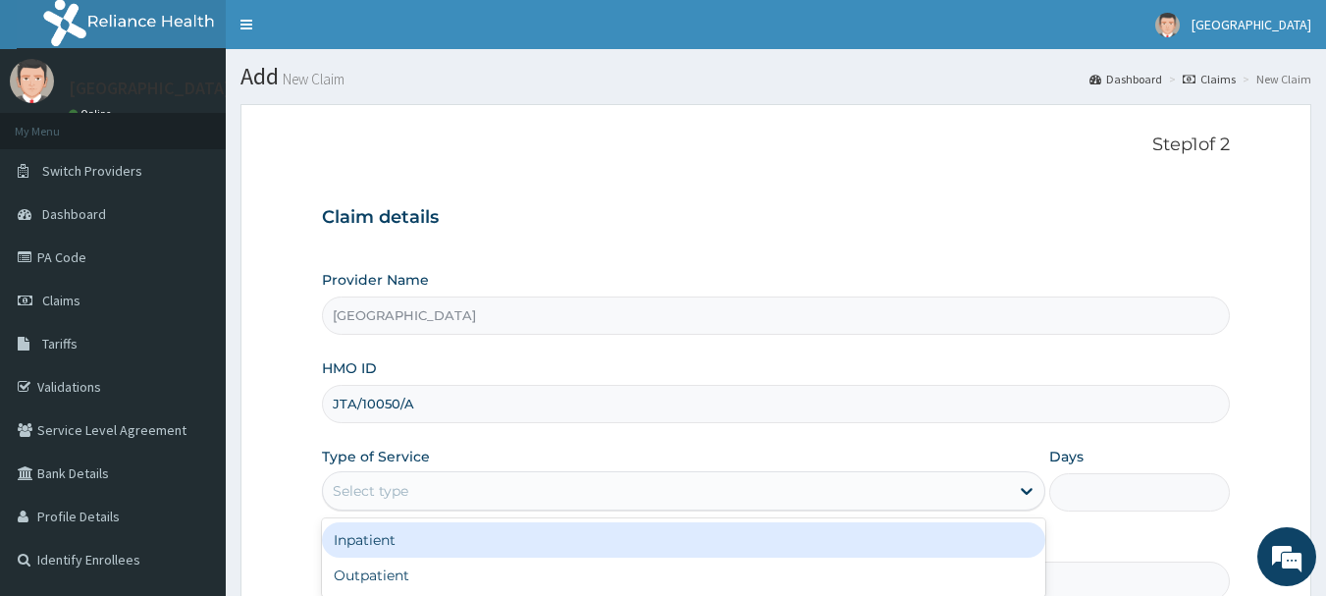
click at [400, 481] on div "Select type" at bounding box center [371, 491] width 76 height 20
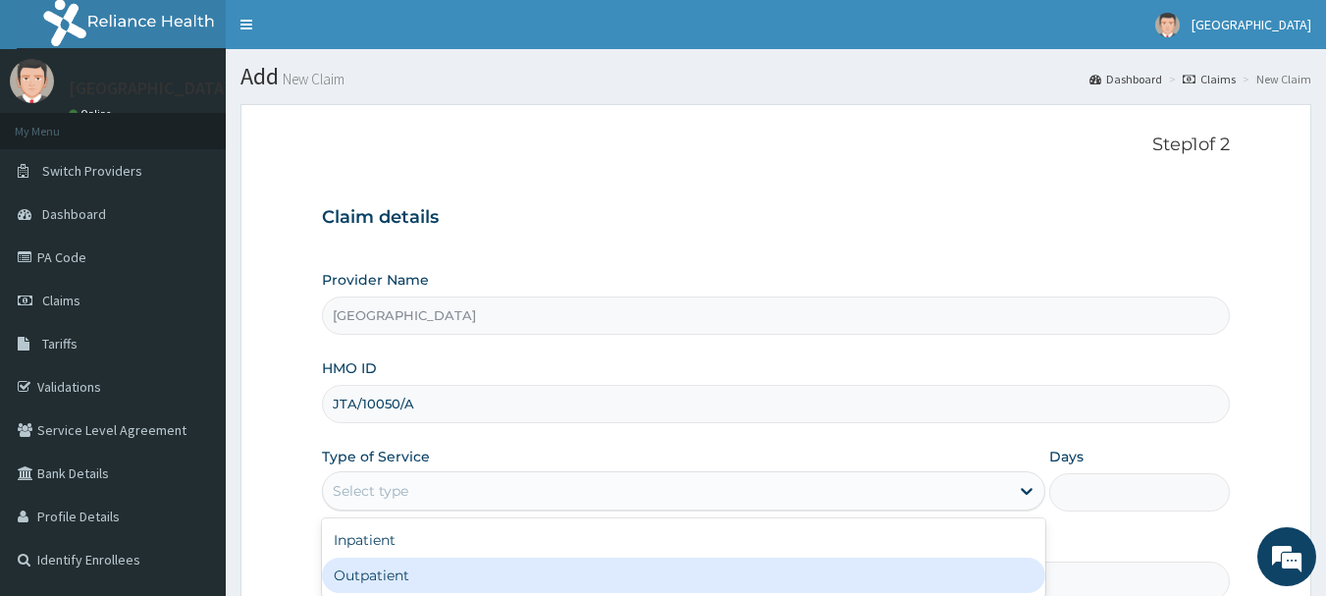
click at [392, 567] on div "Outpatient" at bounding box center [684, 575] width 724 height 35
type input "1"
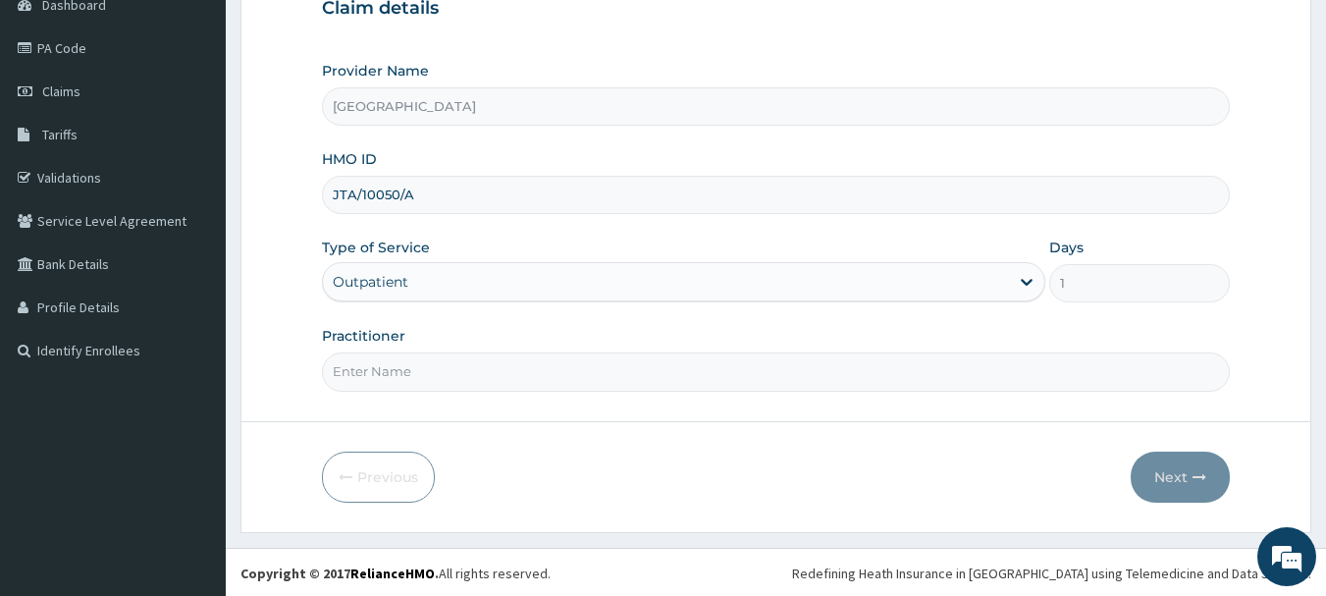
scroll to position [211, 0]
click at [397, 367] on input "Practitioner" at bounding box center [776, 369] width 909 height 38
type input "[PERSON_NAME]"
click at [1169, 465] on button "Next" at bounding box center [1180, 475] width 99 height 51
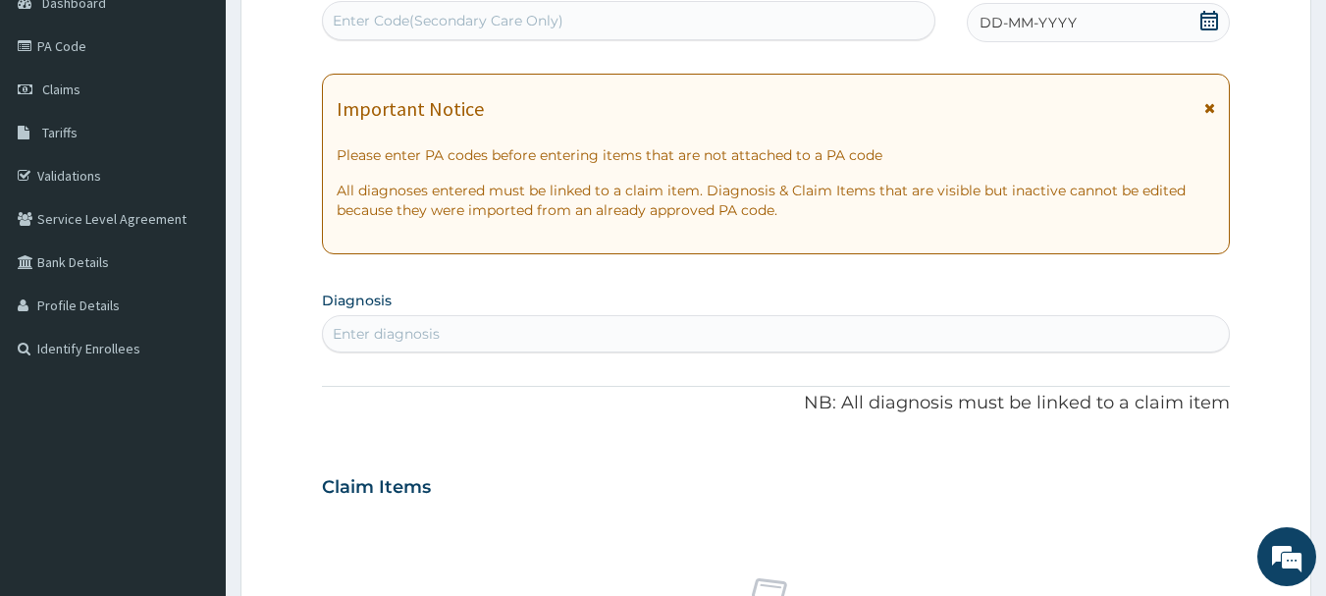
click at [435, 15] on div "Enter Code(Secondary Care Only)" at bounding box center [448, 21] width 231 height 20
type input "PA/CBF977"
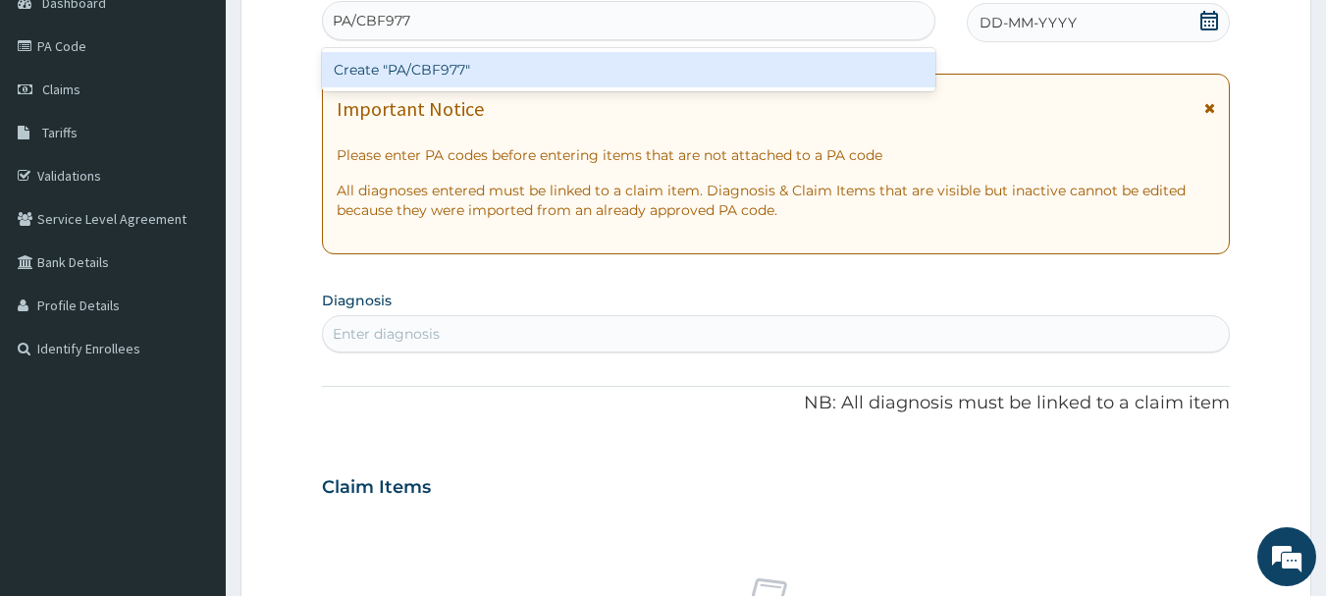
click at [462, 62] on div "Create "PA/CBF977"" at bounding box center [629, 69] width 615 height 35
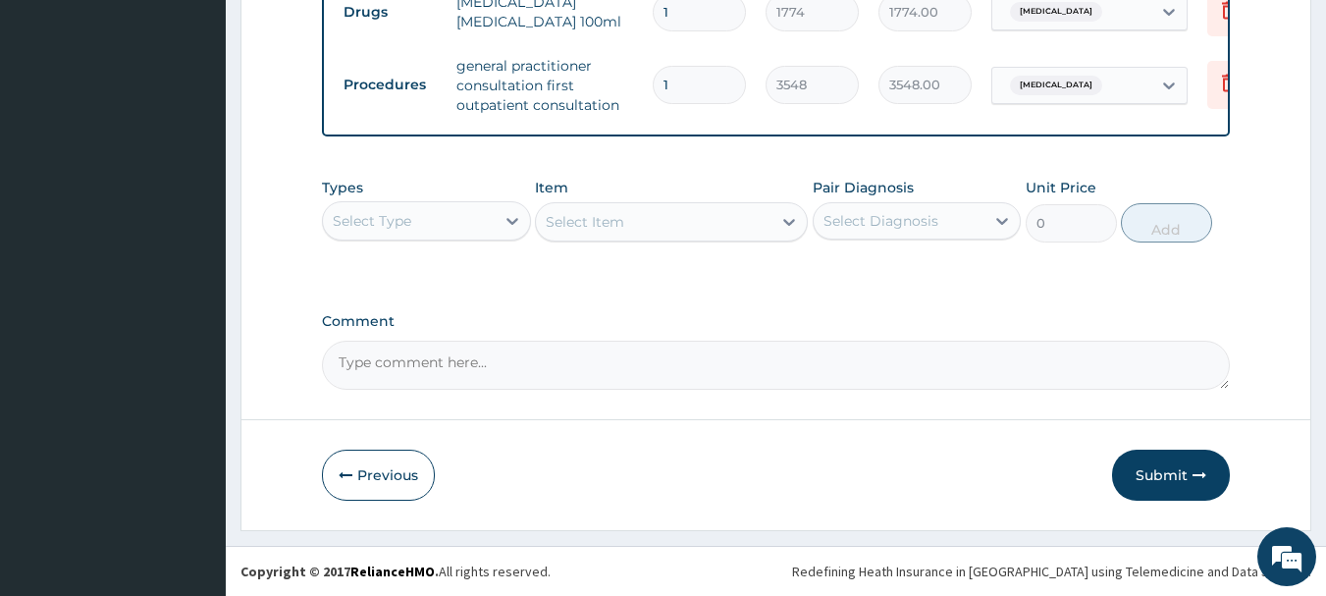
scroll to position [888, 0]
click at [1157, 468] on button "Submit" at bounding box center [1171, 475] width 118 height 51
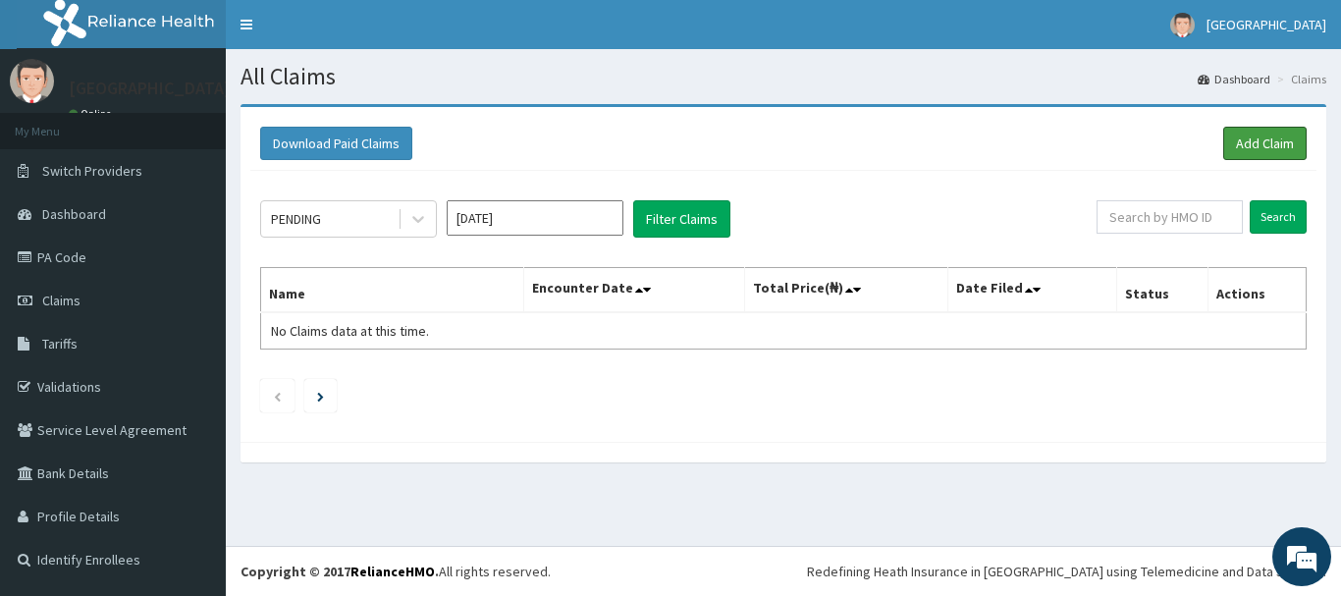
drag, startPoint x: 1254, startPoint y: 138, endPoint x: 1197, endPoint y: 137, distance: 57.0
click at [1253, 137] on link "Add Claim" at bounding box center [1264, 143] width 83 height 33
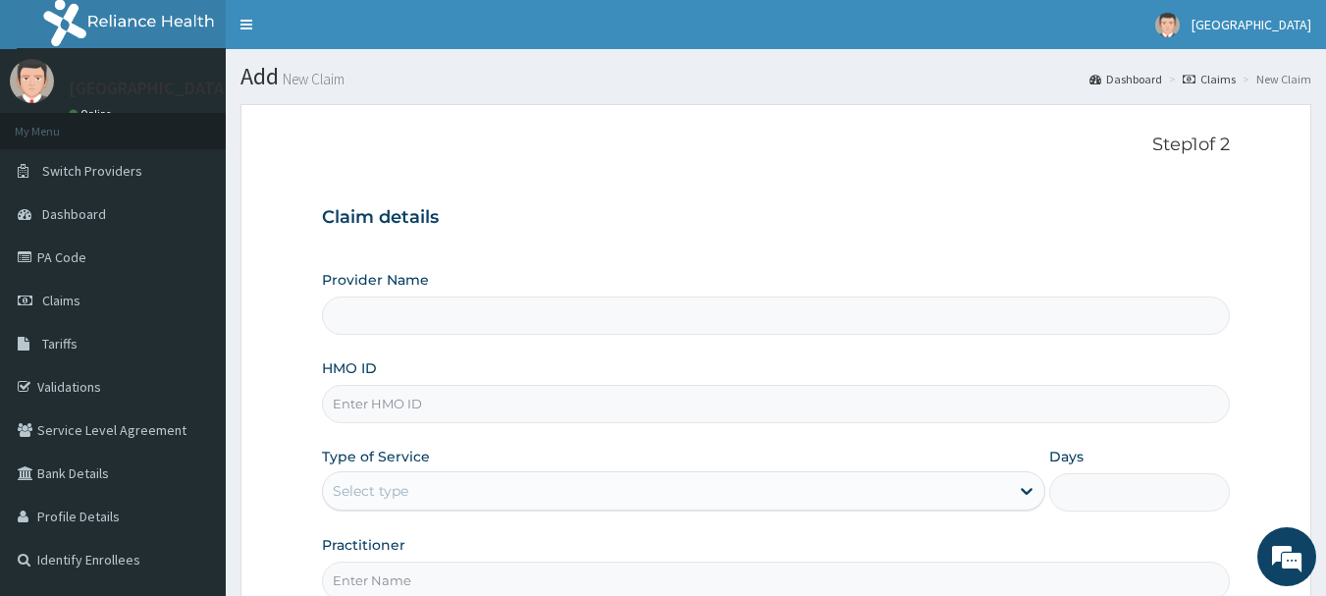
type input "[GEOGRAPHIC_DATA]"
click at [376, 405] on input "HMO ID" at bounding box center [776, 404] width 909 height 38
type input "JTA/10050/A"
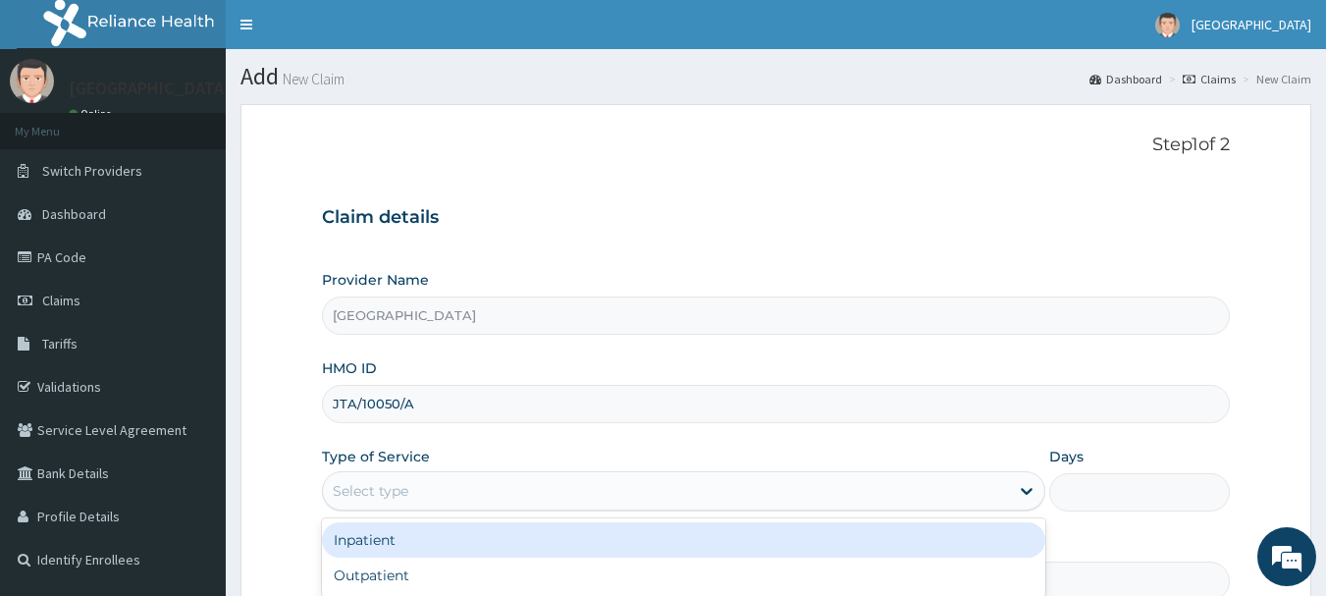
click at [390, 495] on div "Select type" at bounding box center [371, 491] width 76 height 20
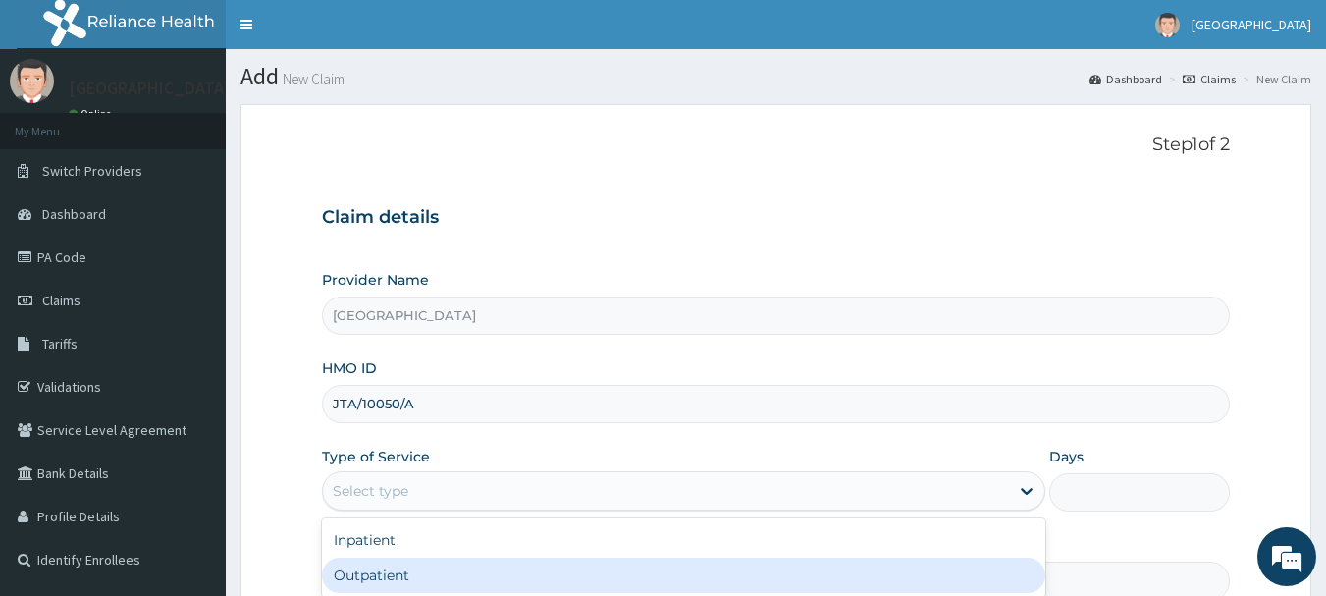
click at [379, 575] on div "Outpatient" at bounding box center [684, 575] width 724 height 35
type input "1"
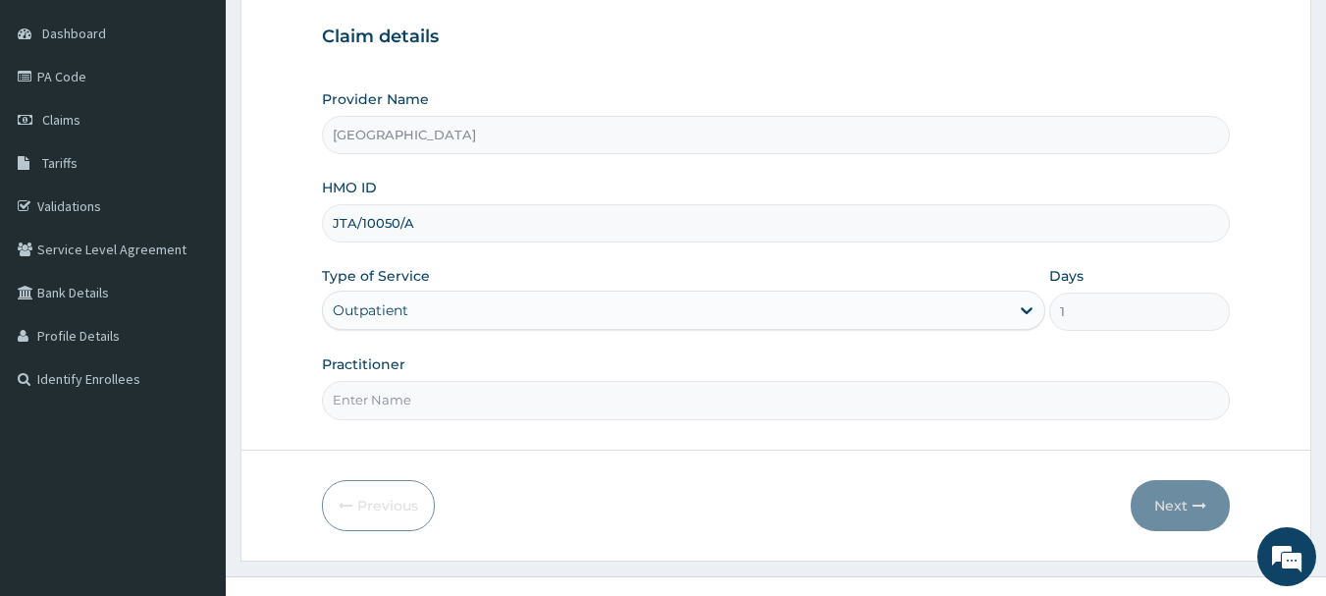
scroll to position [196, 0]
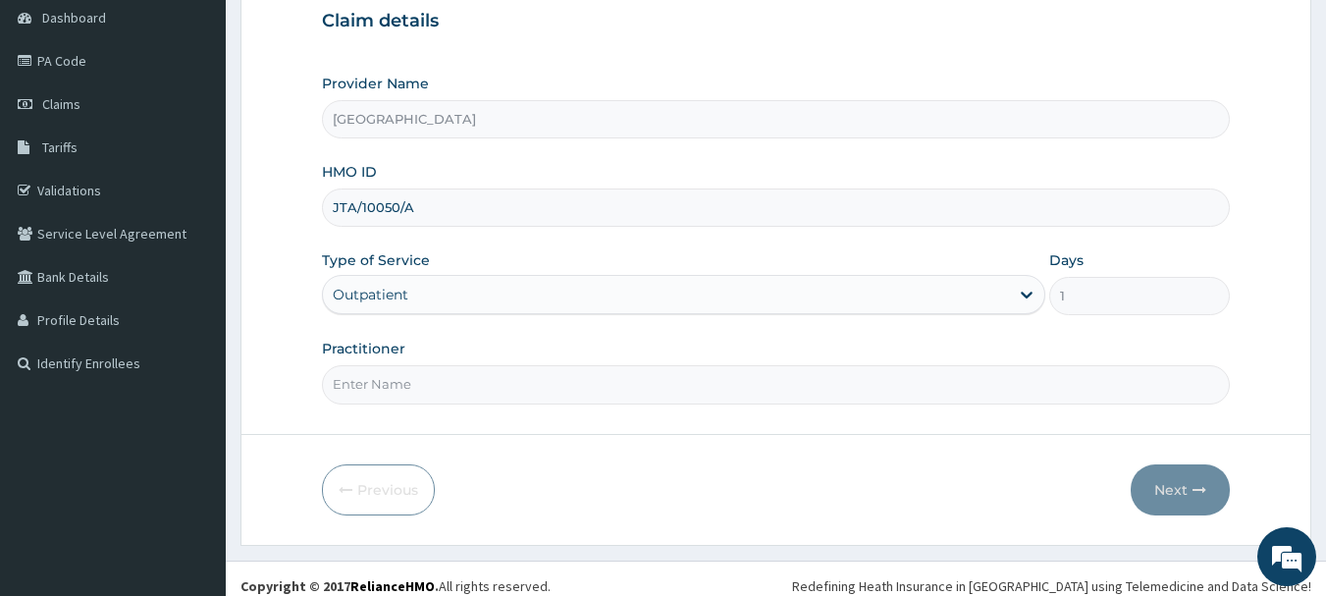
click at [404, 387] on input "Practitioner" at bounding box center [776, 384] width 909 height 38
type input "[PERSON_NAME]"
click at [1181, 493] on button "Next" at bounding box center [1180, 489] width 99 height 51
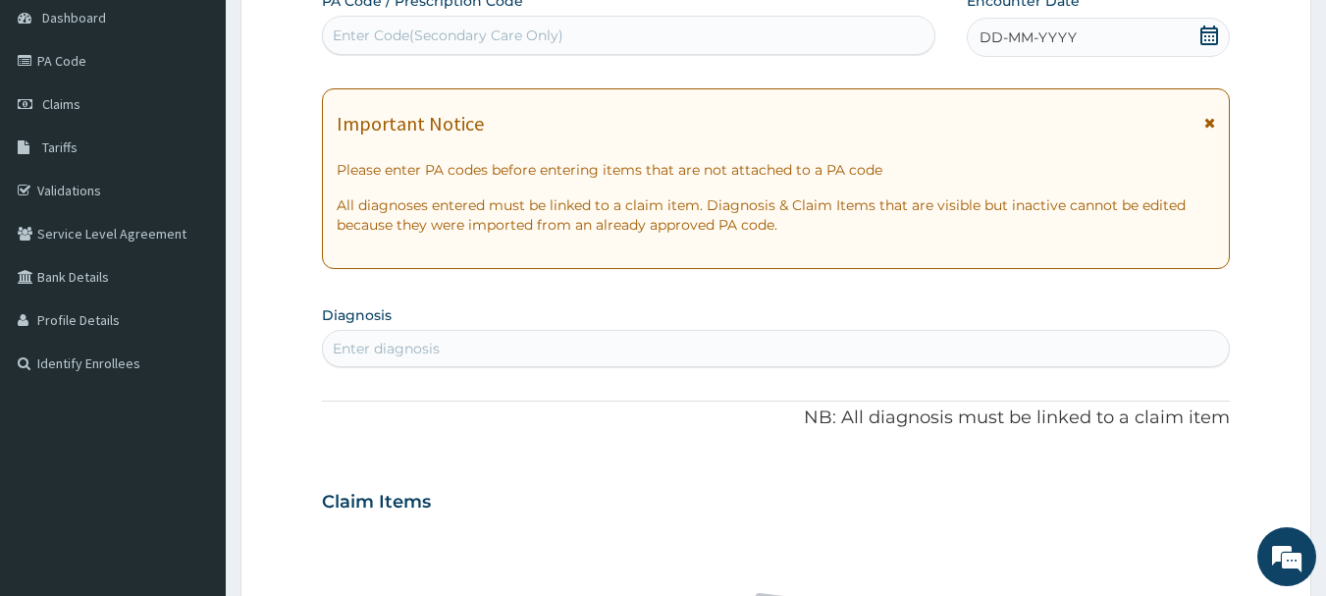
click at [377, 34] on div "Enter Code(Secondary Care Only)" at bounding box center [448, 36] width 231 height 20
type input "PA/9F8A64"
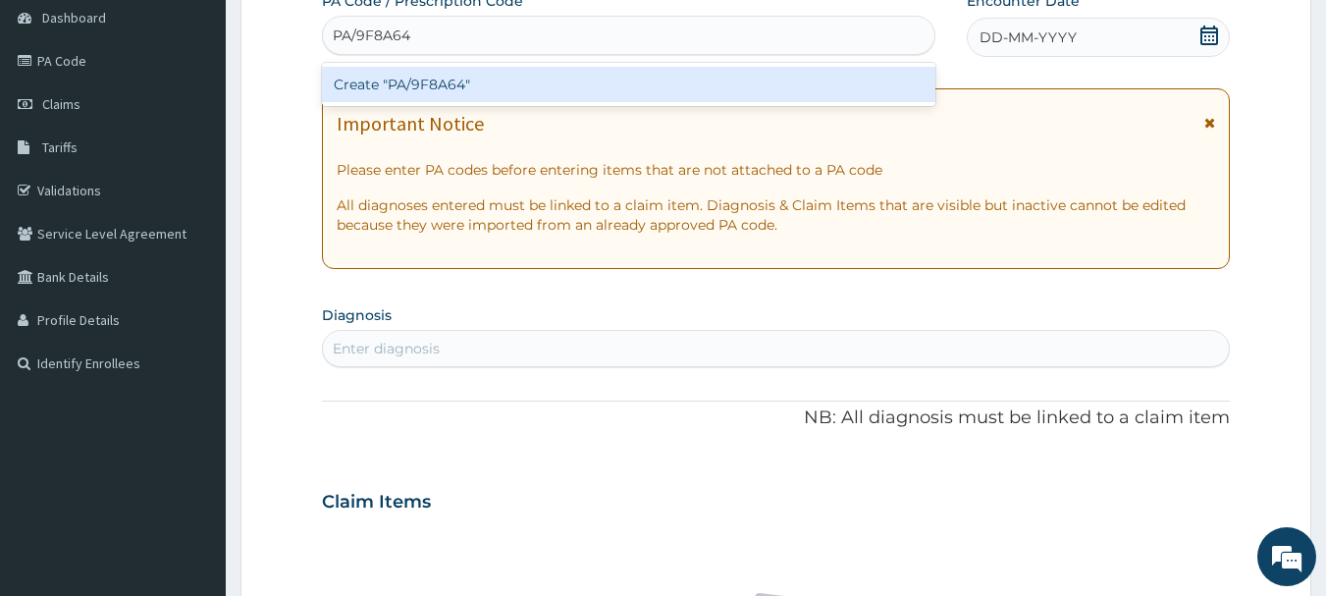
click at [410, 83] on div "Create "PA/9F8A64"" at bounding box center [629, 84] width 615 height 35
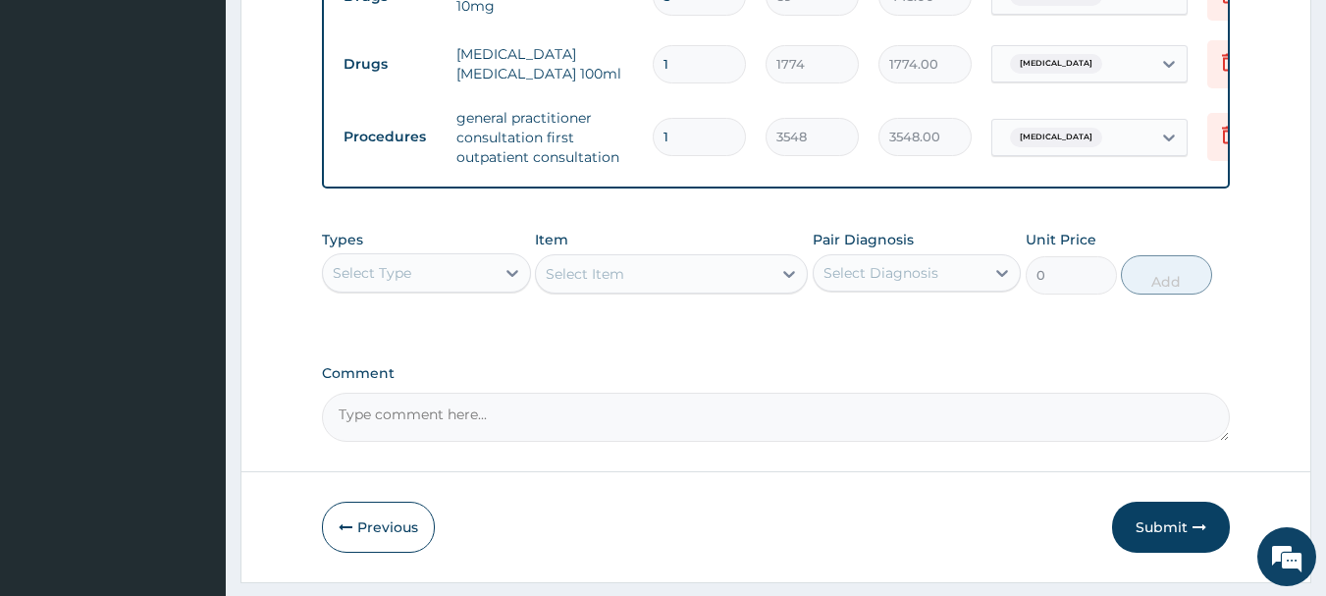
scroll to position [856, 0]
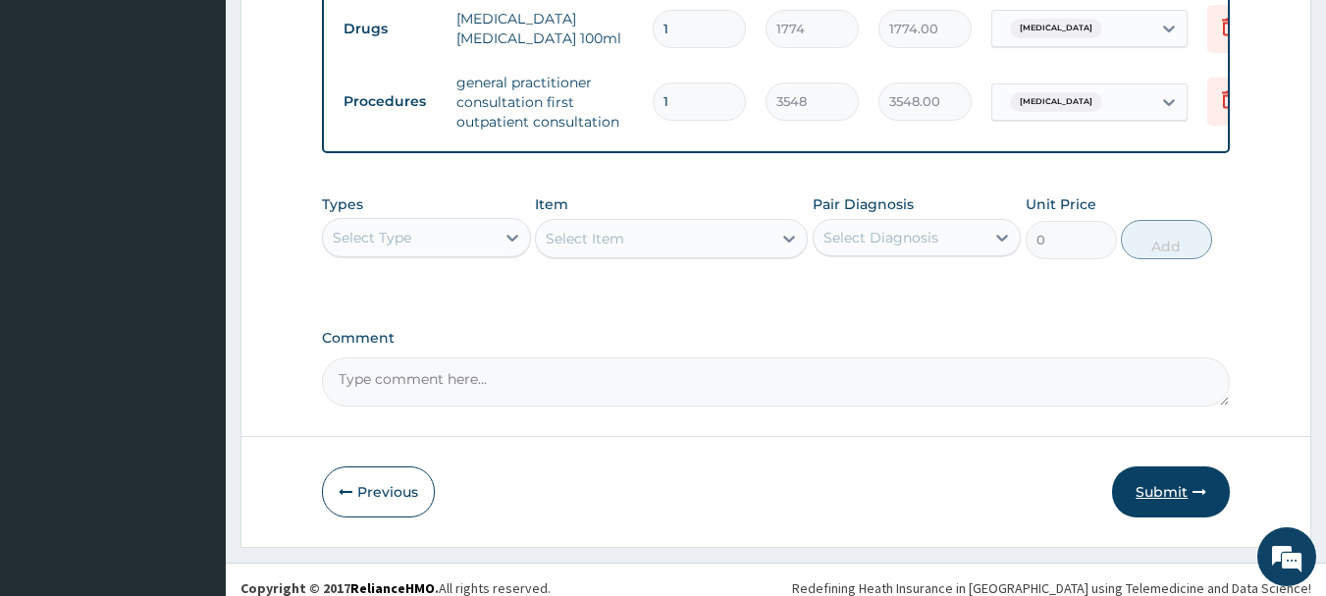
click at [1156, 505] on button "Submit" at bounding box center [1171, 491] width 118 height 51
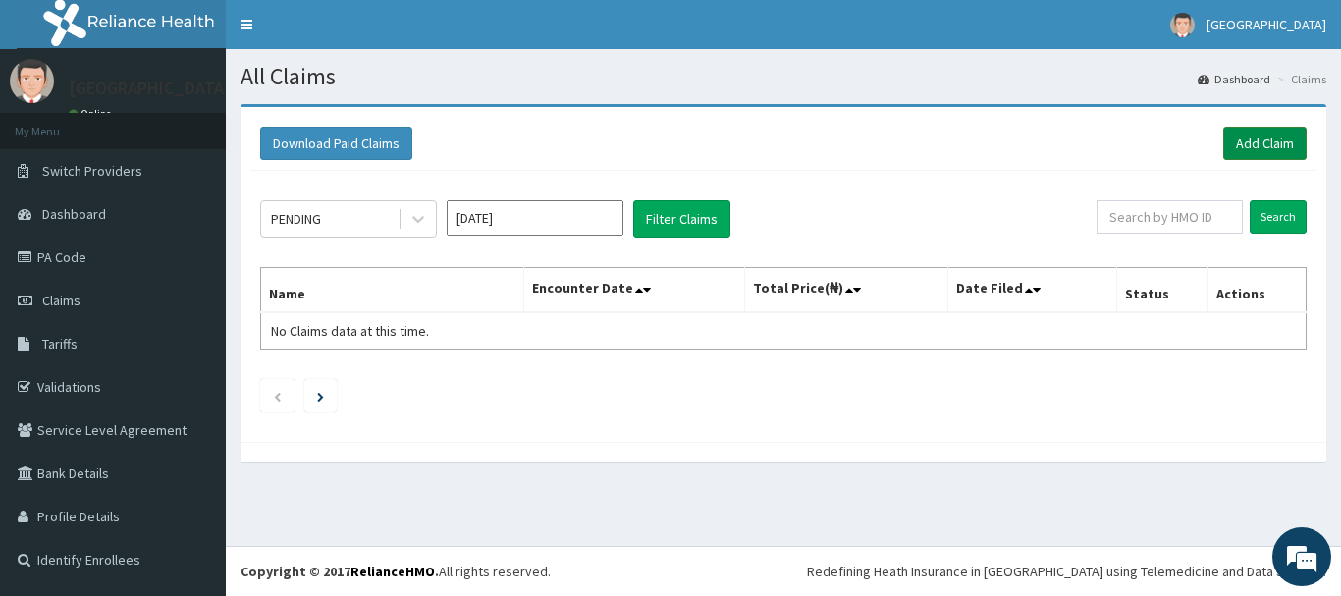
click at [1275, 138] on link "Add Claim" at bounding box center [1264, 143] width 83 height 33
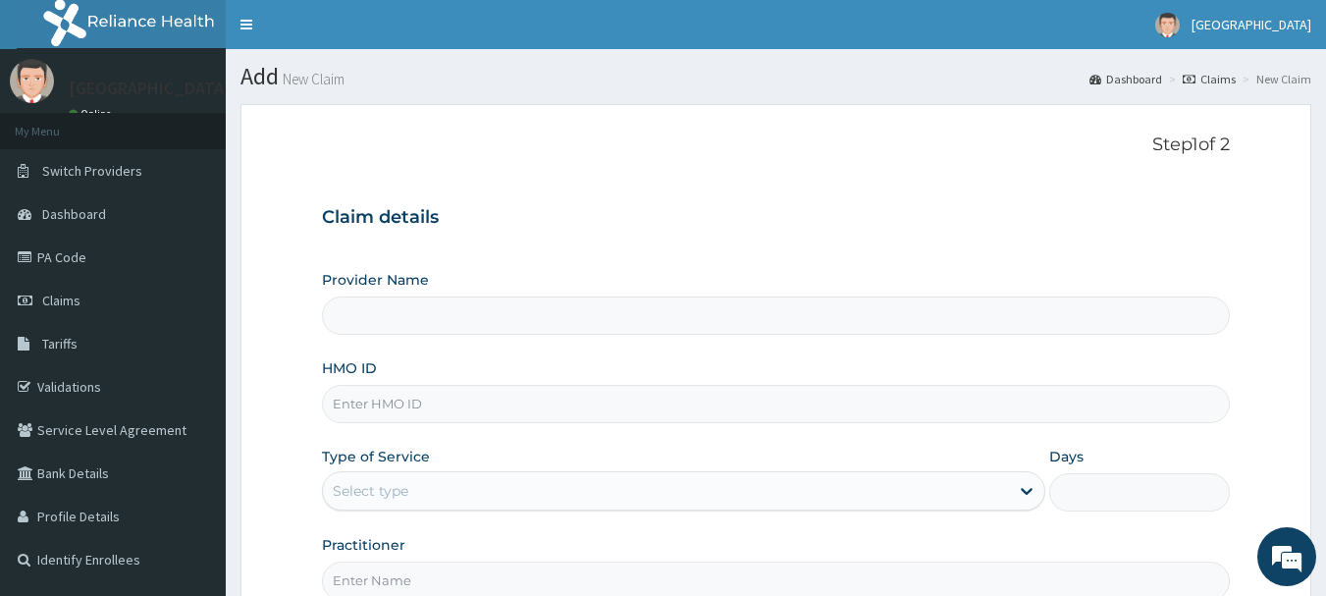
type input "[GEOGRAPHIC_DATA]"
click at [351, 413] on input "HMO ID" at bounding box center [776, 404] width 909 height 38
type input "JTA/10050/A"
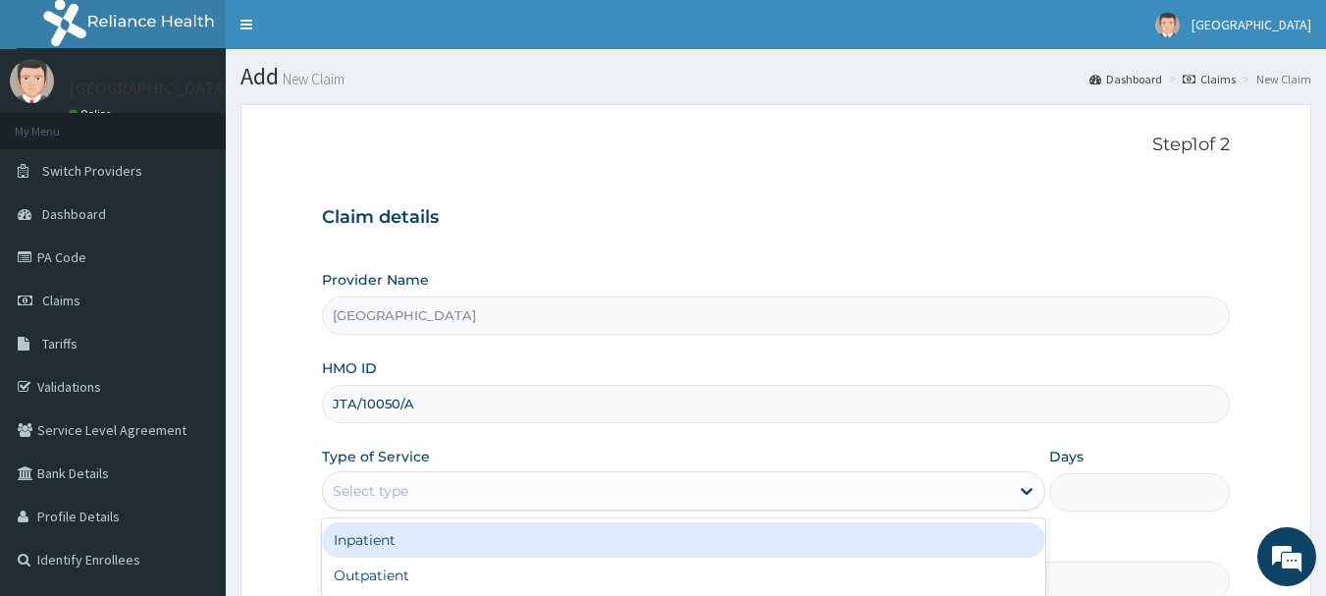
click at [411, 495] on div "Select type" at bounding box center [666, 490] width 686 height 31
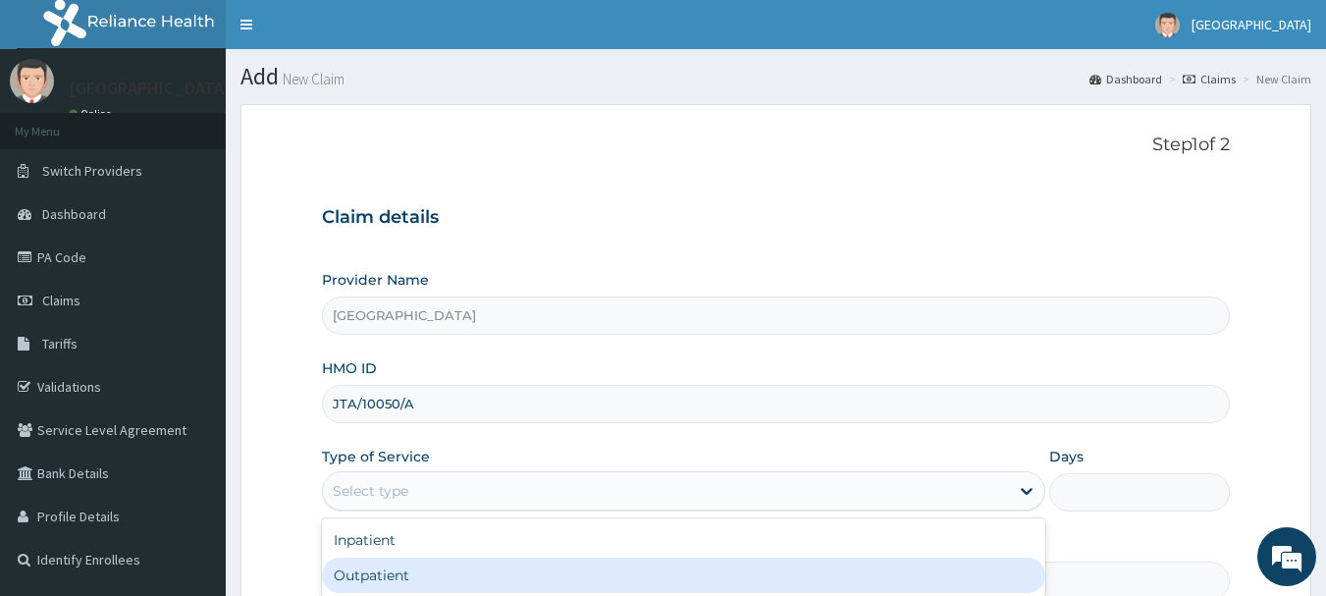
click at [399, 568] on div "Outpatient" at bounding box center [684, 575] width 724 height 35
type input "1"
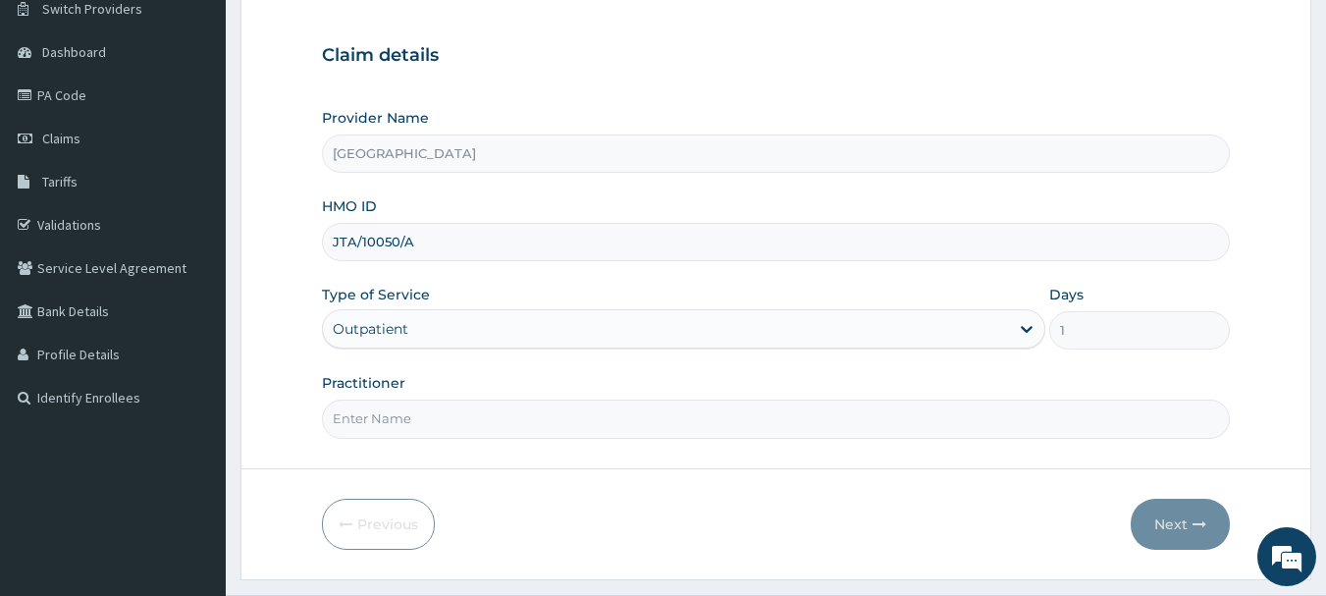
scroll to position [211, 0]
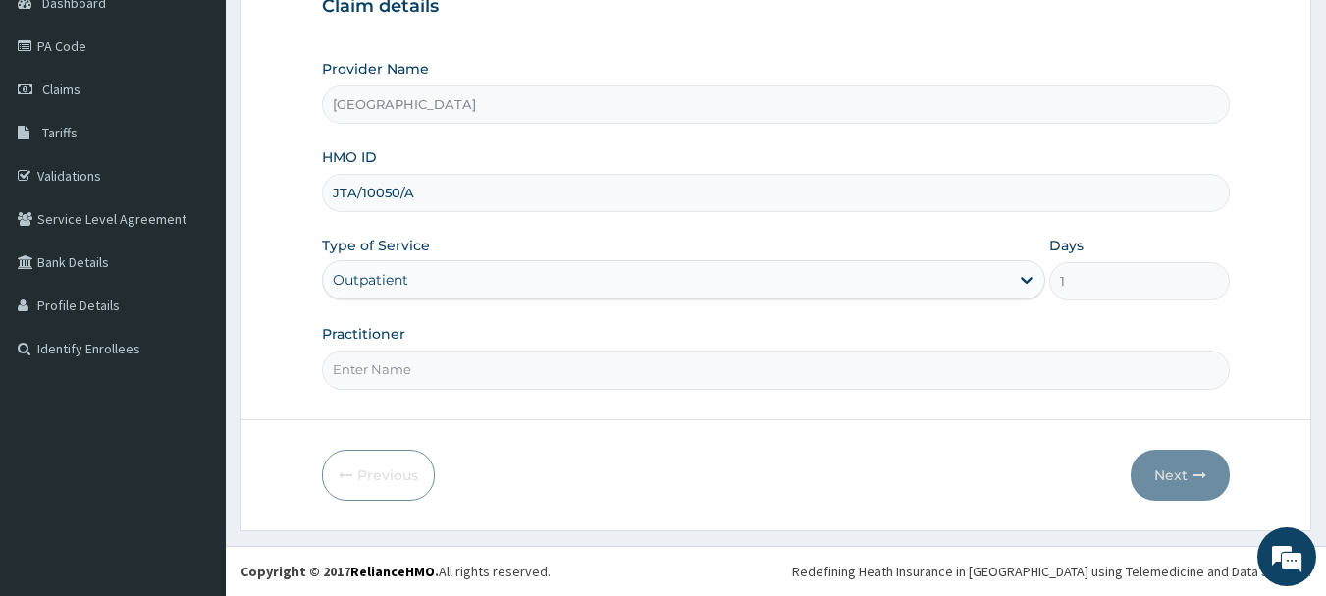
click at [383, 372] on input "Practitioner" at bounding box center [776, 369] width 909 height 38
type input "DR. IFEANYI"
click at [1174, 473] on button "Next" at bounding box center [1180, 475] width 99 height 51
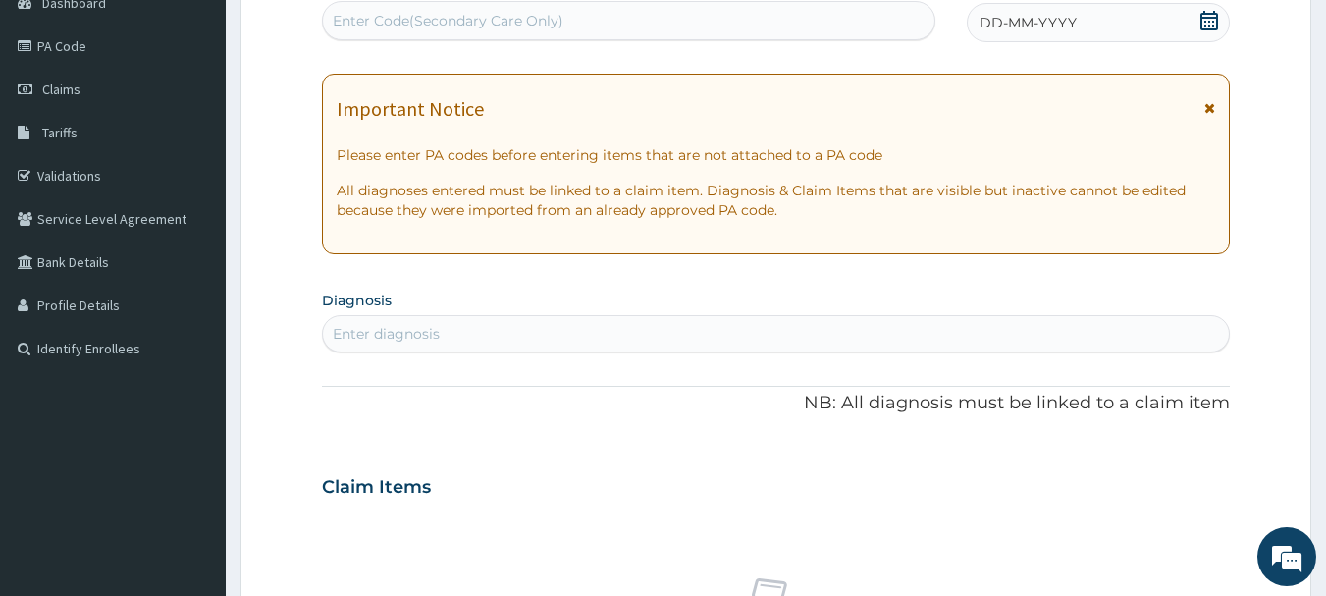
click at [1212, 22] on icon at bounding box center [1210, 21] width 20 height 20
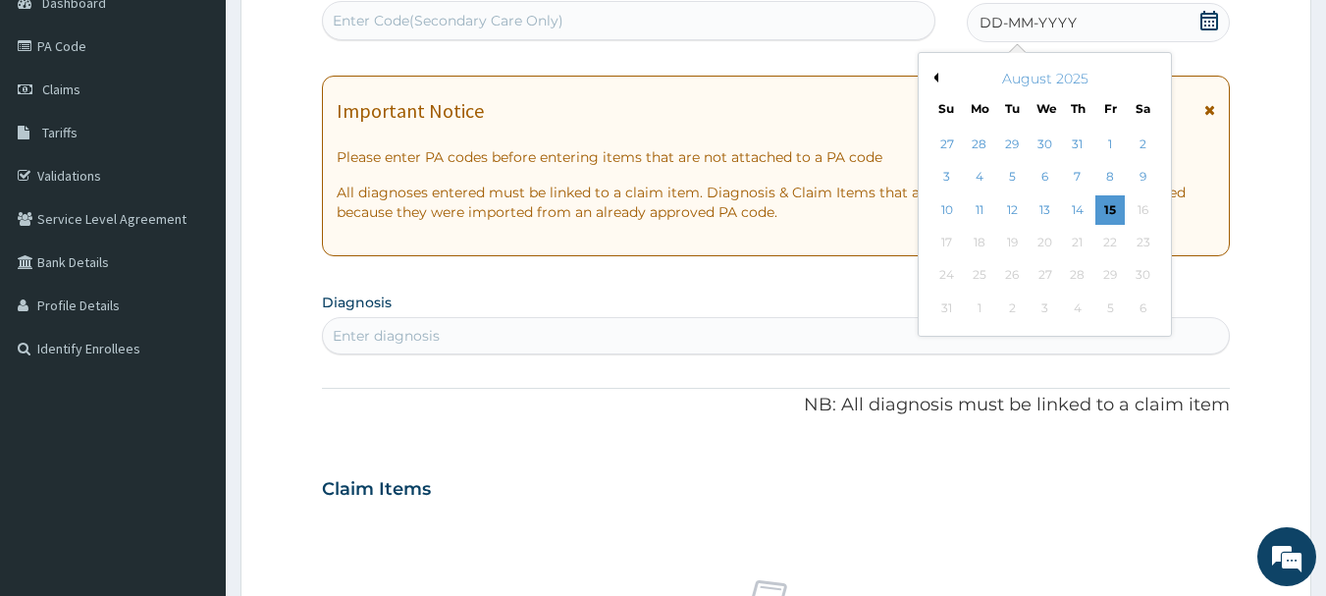
click at [937, 76] on button "Previous Month" at bounding box center [934, 78] width 10 height 10
click at [1080, 139] on div "5" at bounding box center [1077, 144] width 29 height 29
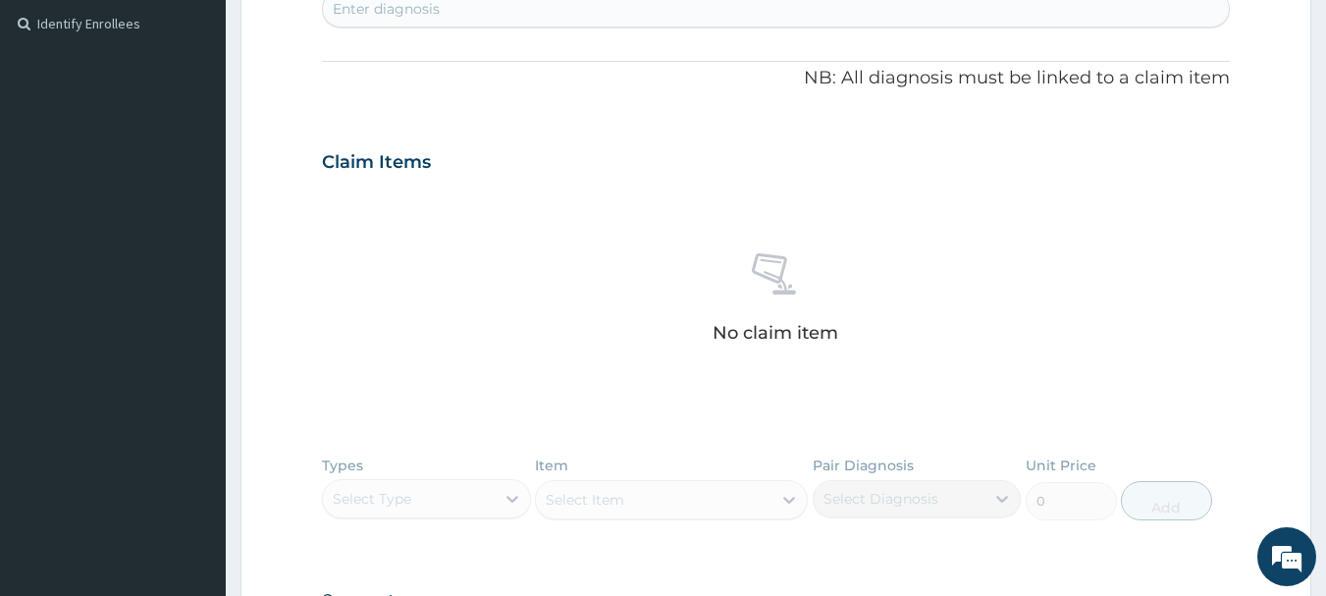
scroll to position [407, 0]
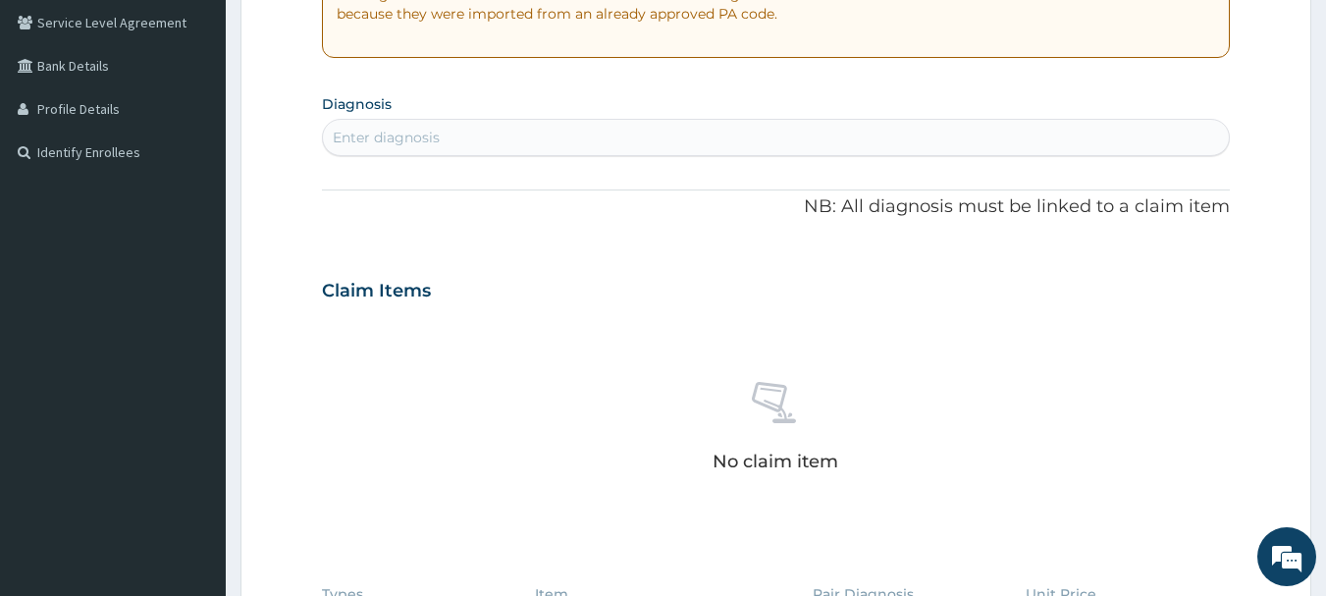
click at [490, 136] on div "Enter diagnosis" at bounding box center [776, 137] width 907 height 31
type input "MALARIA"
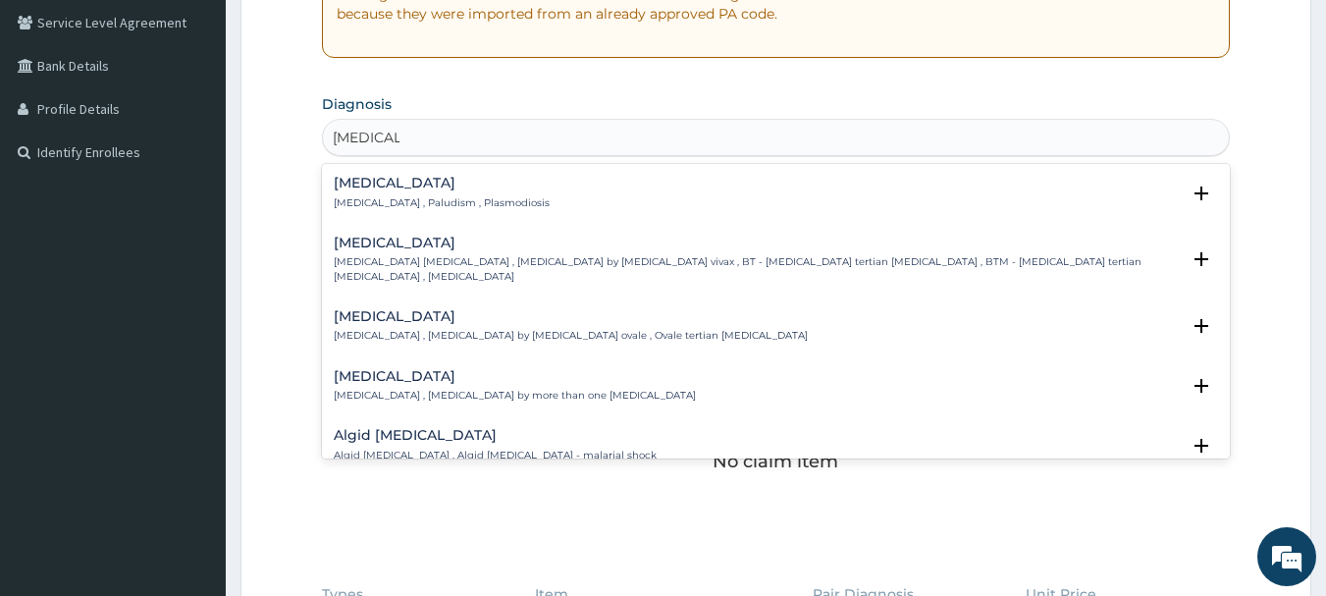
click at [455, 196] on p "Malaria , Paludism , Plasmodiosis" at bounding box center [442, 203] width 216 height 14
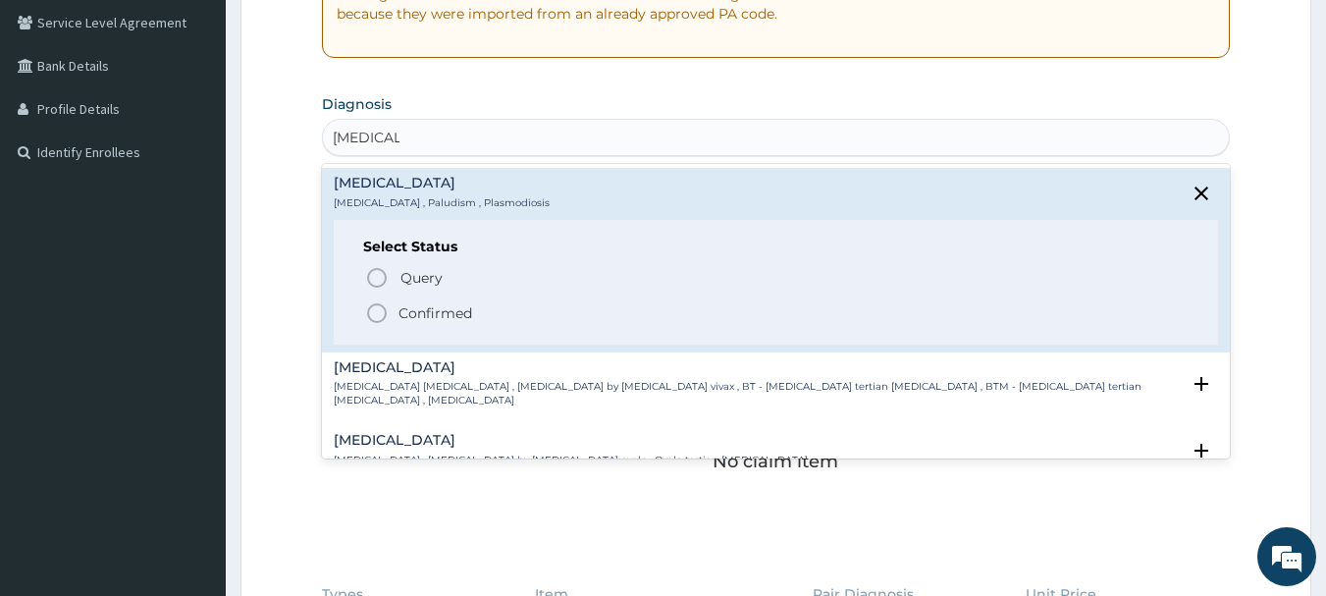
click at [384, 314] on icon "status option filled" at bounding box center [377, 313] width 24 height 24
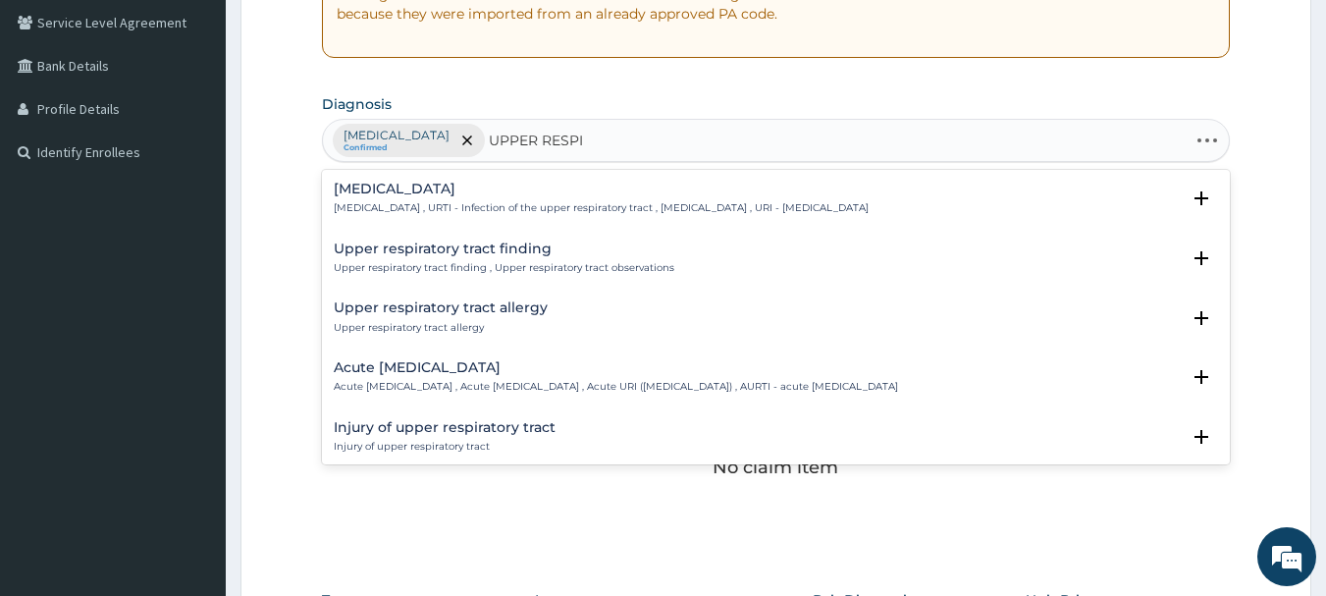
type input "UPPER RESPIR"
click at [497, 370] on h4 "Acute upper respiratory infection" at bounding box center [616, 367] width 565 height 15
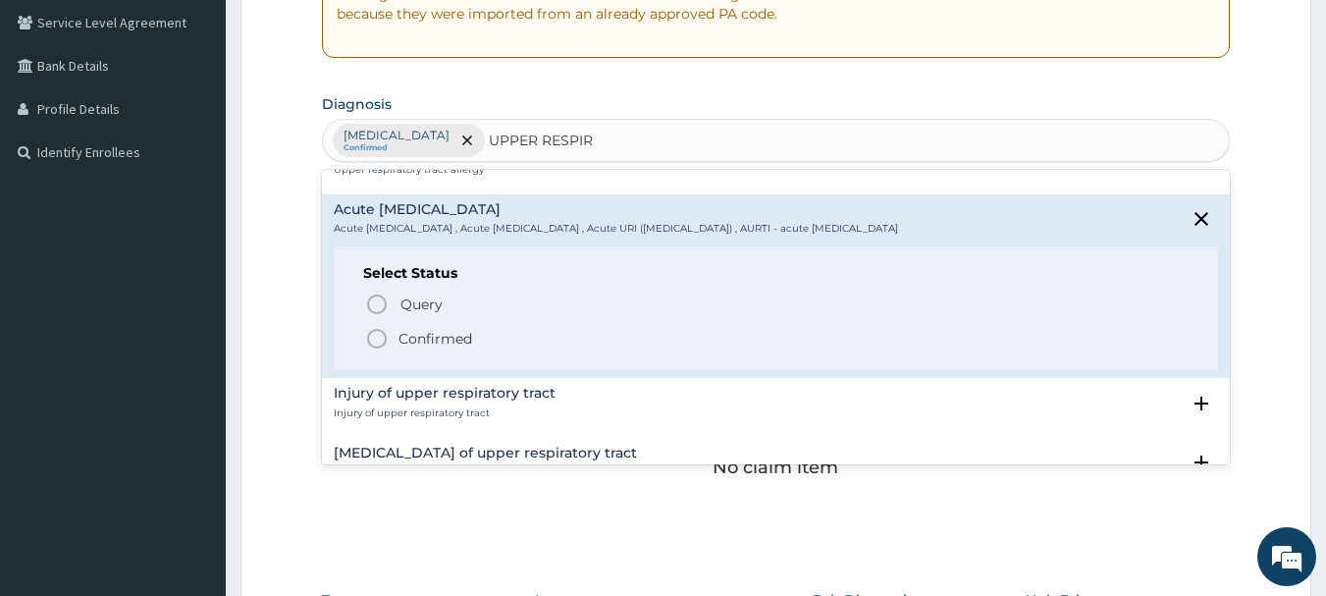
scroll to position [196, 0]
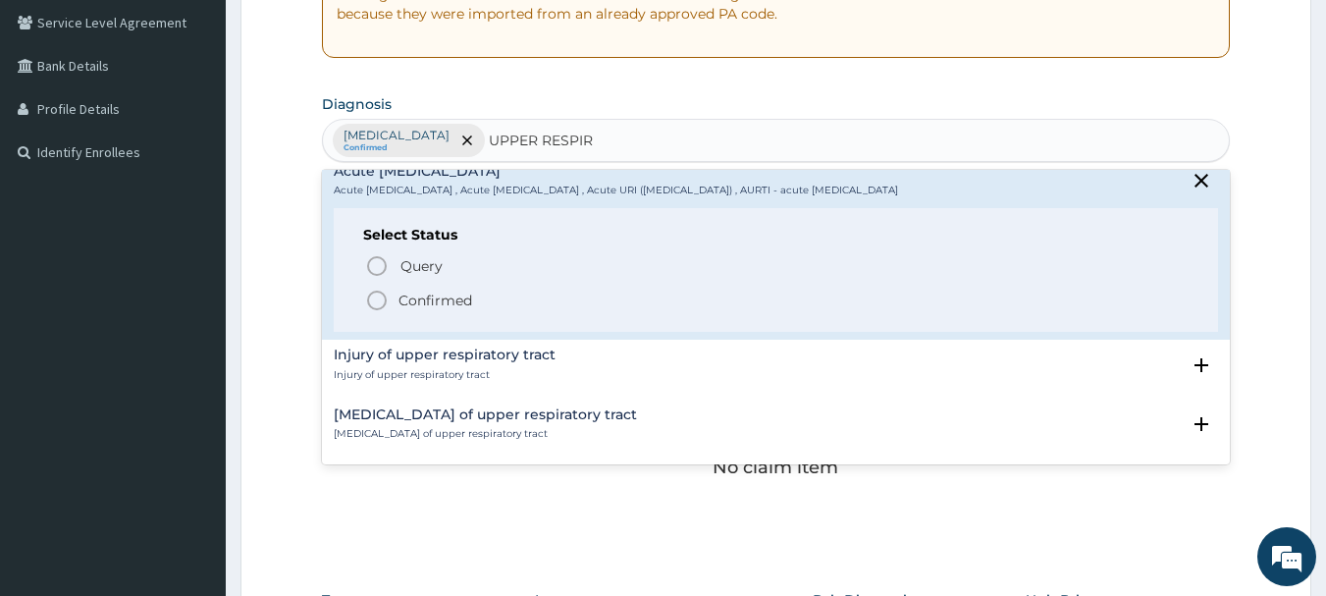
click at [386, 303] on circle "status option filled" at bounding box center [377, 301] width 18 height 18
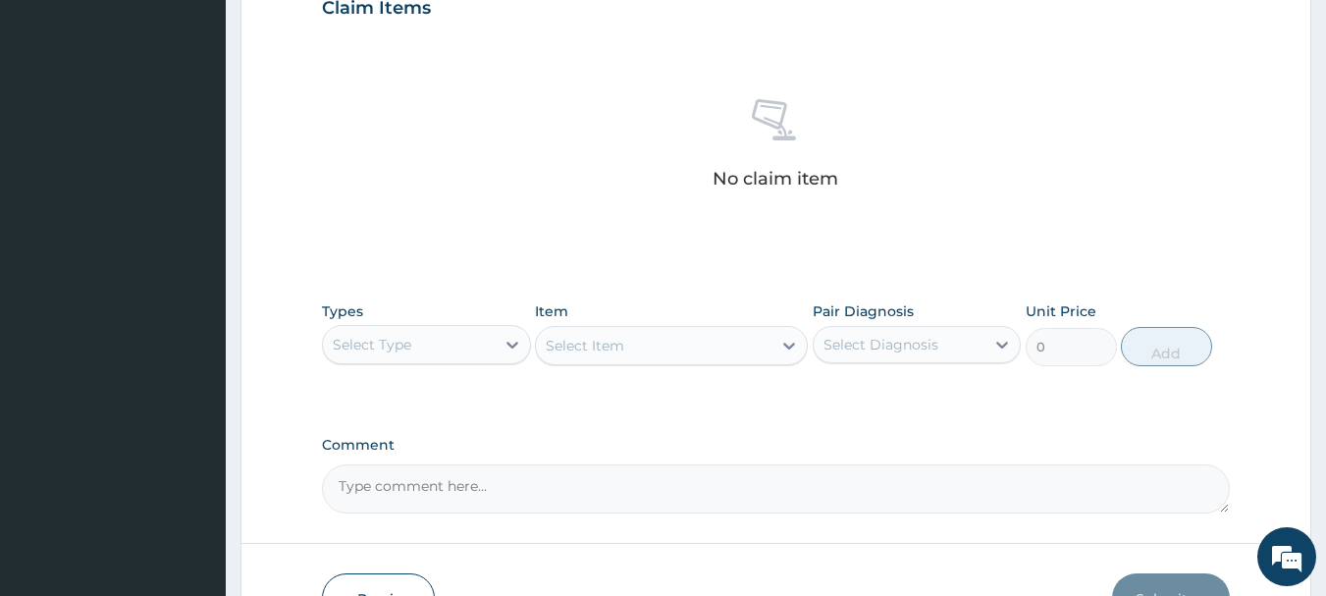
scroll to position [702, 0]
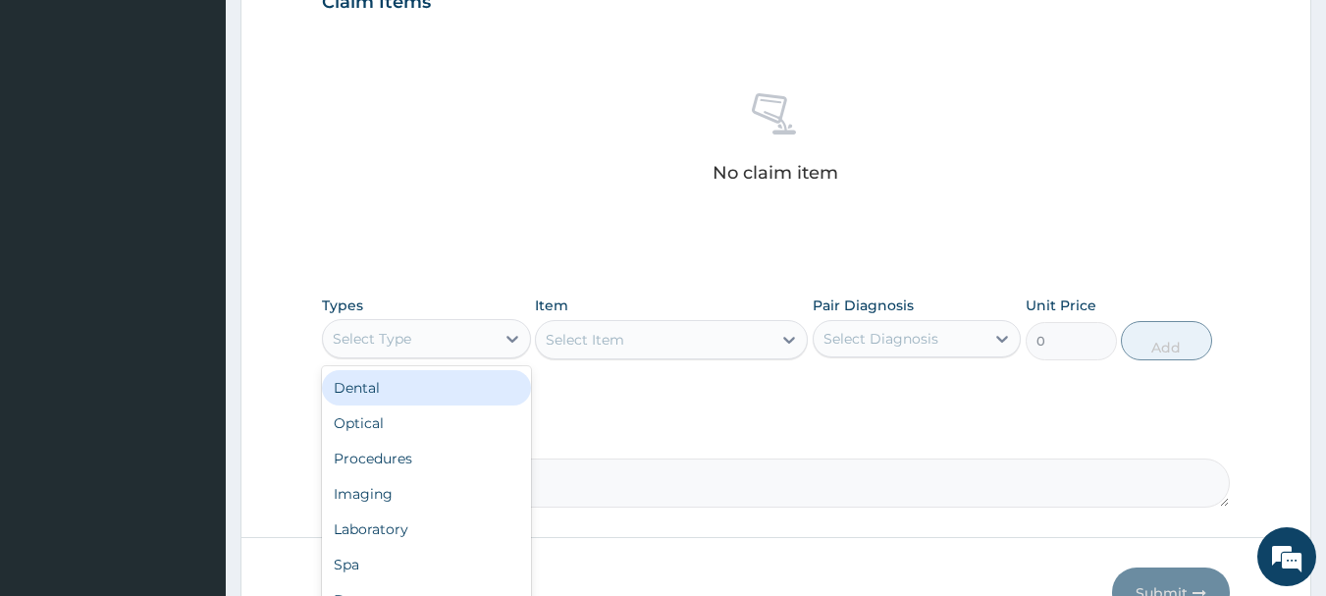
click at [452, 334] on div "Select Type" at bounding box center [409, 338] width 172 height 31
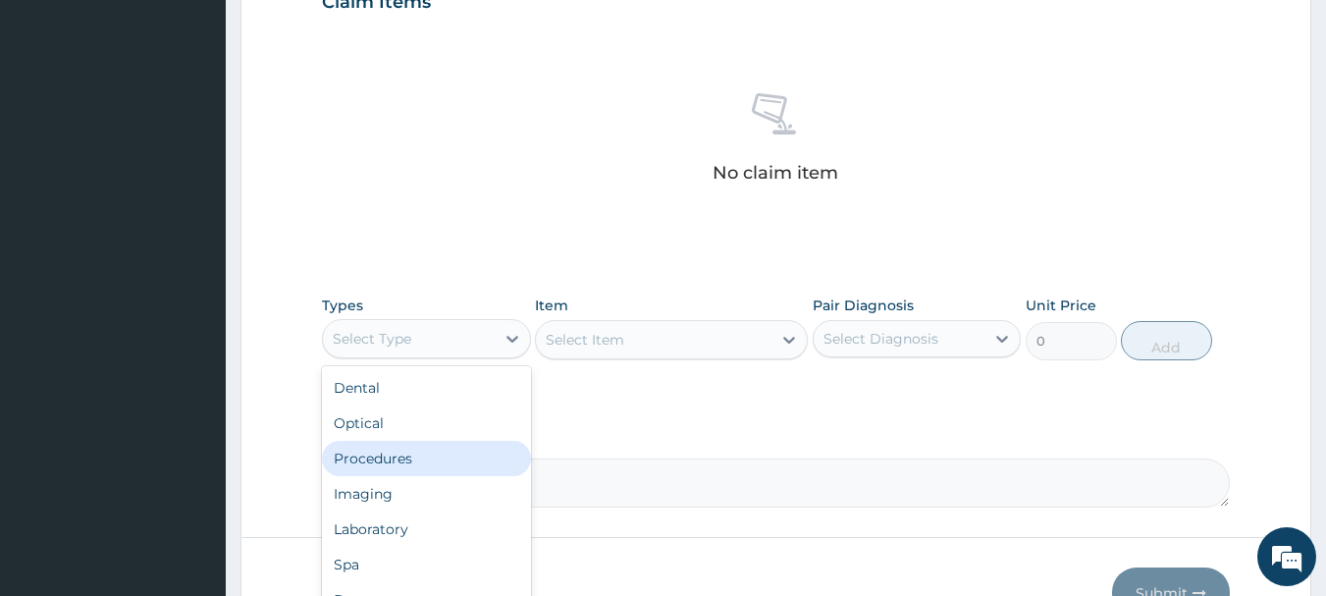
drag, startPoint x: 360, startPoint y: 461, endPoint x: 452, endPoint y: 425, distance: 98.3
click at [360, 460] on div "Procedures" at bounding box center [426, 458] width 209 height 35
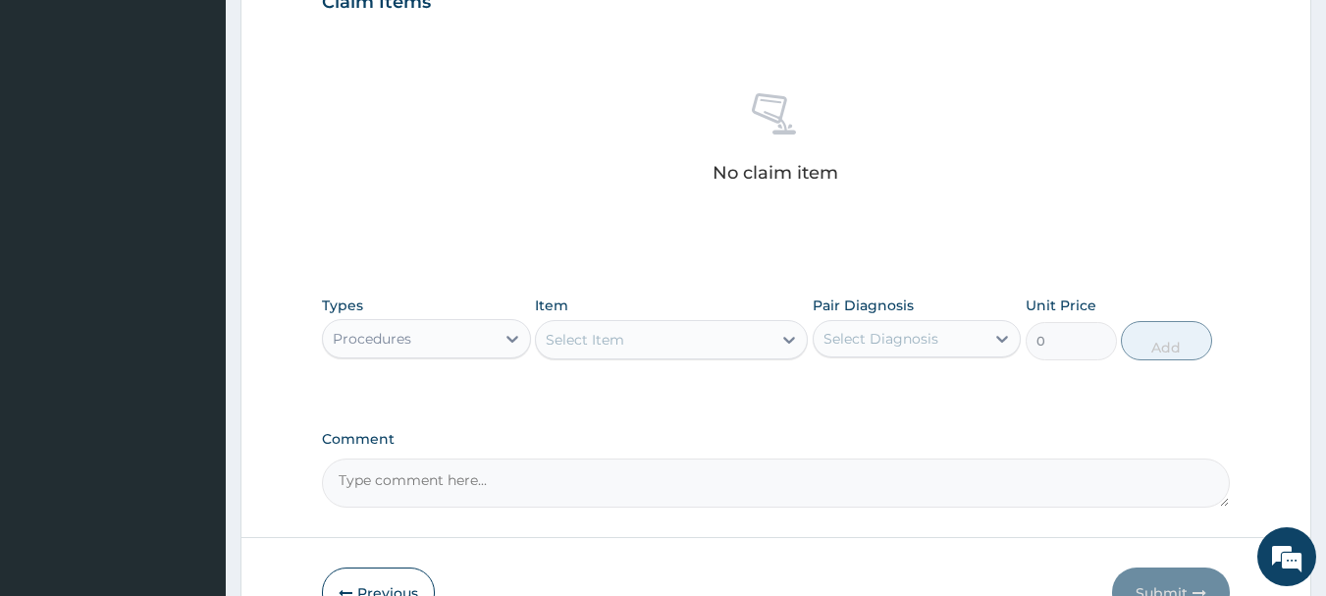
click at [635, 333] on div "Select Item" at bounding box center [654, 339] width 236 height 31
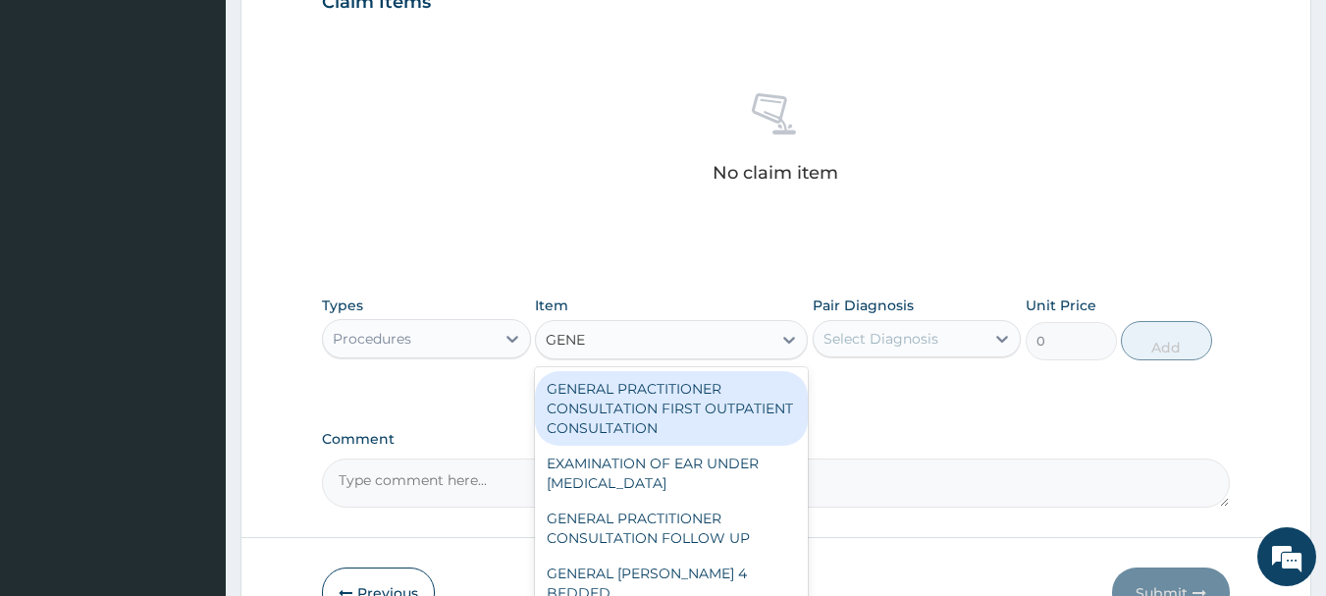
type input "GENER"
click at [653, 425] on div "GENERAL PRACTITIONER CONSULTATION FIRST OUTPATIENT CONSULTATION" at bounding box center [671, 408] width 273 height 75
type input "3548"
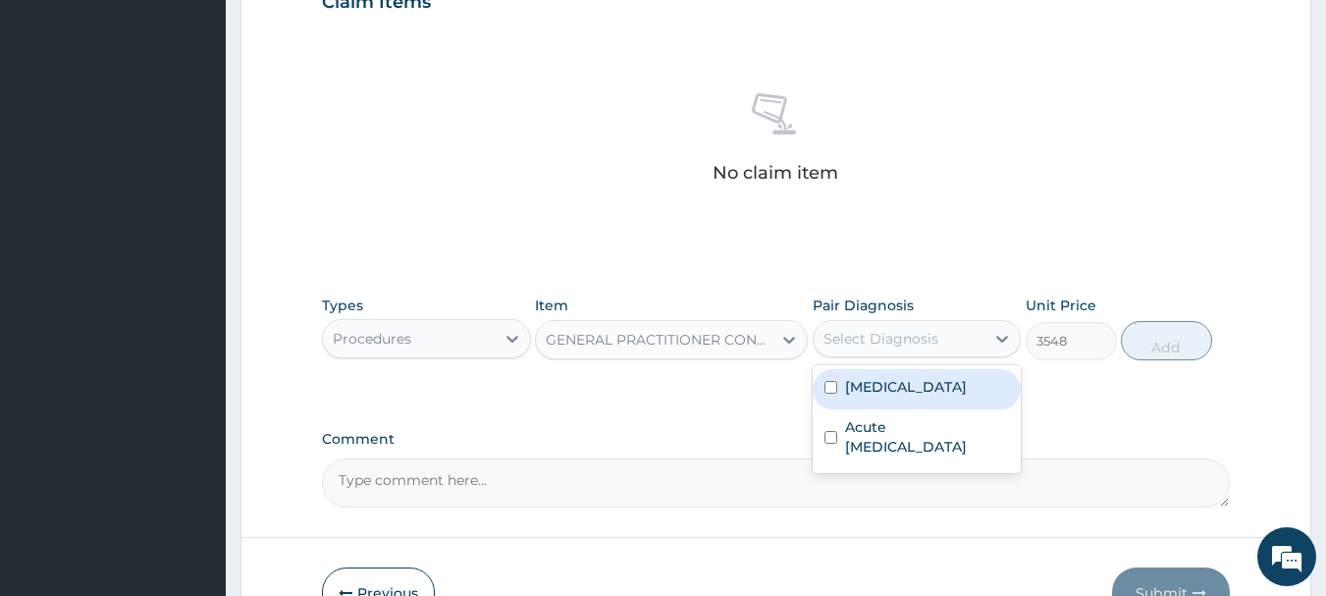
click at [971, 331] on div "Select Diagnosis" at bounding box center [900, 338] width 172 height 31
click at [843, 391] on div "Malaria" at bounding box center [917, 389] width 209 height 40
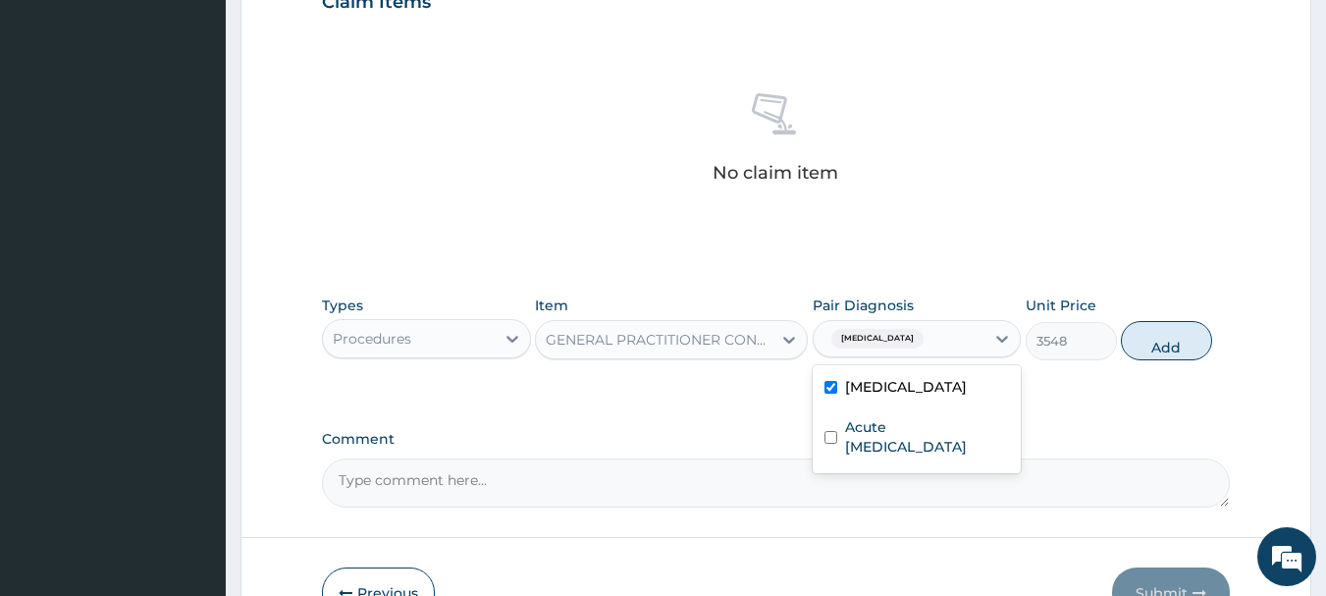
checkbox input "true"
click at [1182, 334] on button "Add" at bounding box center [1166, 340] width 91 height 39
type input "0"
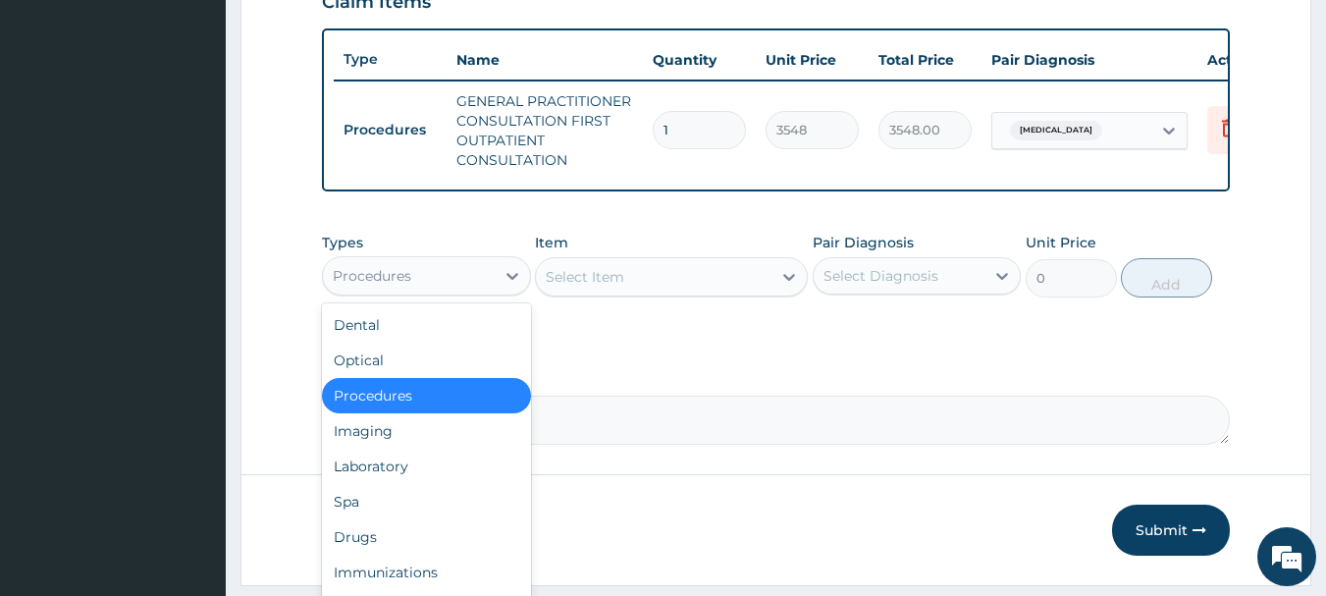
click at [438, 292] on div "Procedures" at bounding box center [409, 275] width 172 height 31
click at [370, 550] on div "Drugs" at bounding box center [426, 536] width 209 height 35
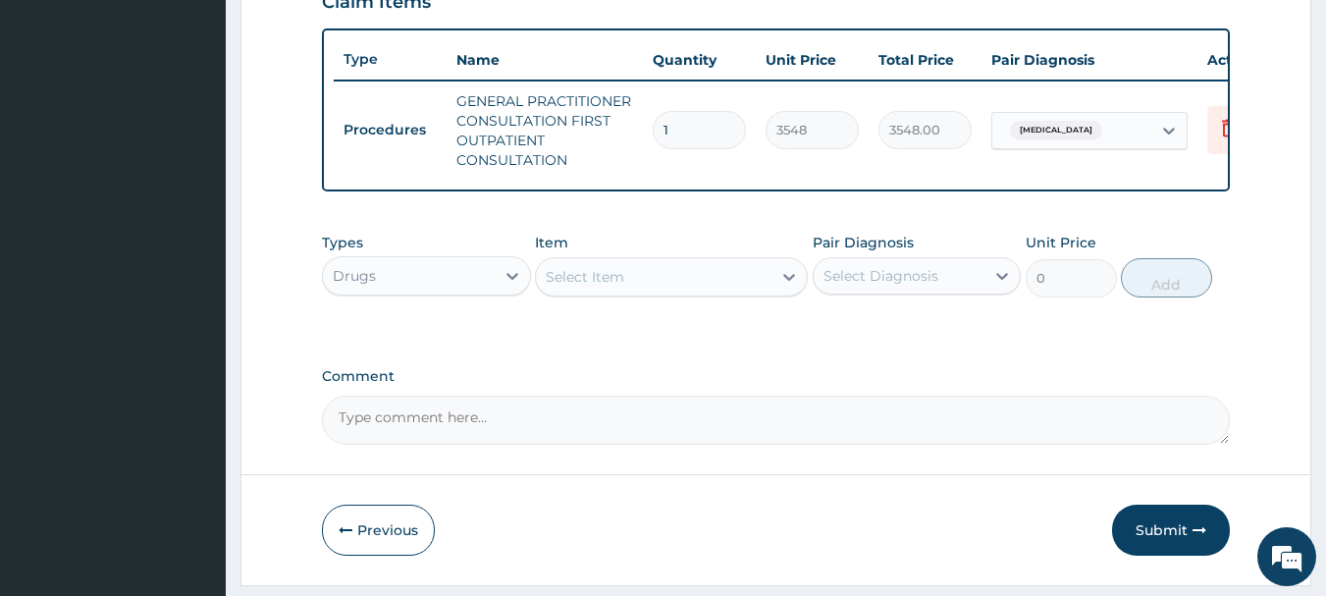
click at [683, 292] on div "Select Item" at bounding box center [654, 276] width 236 height 31
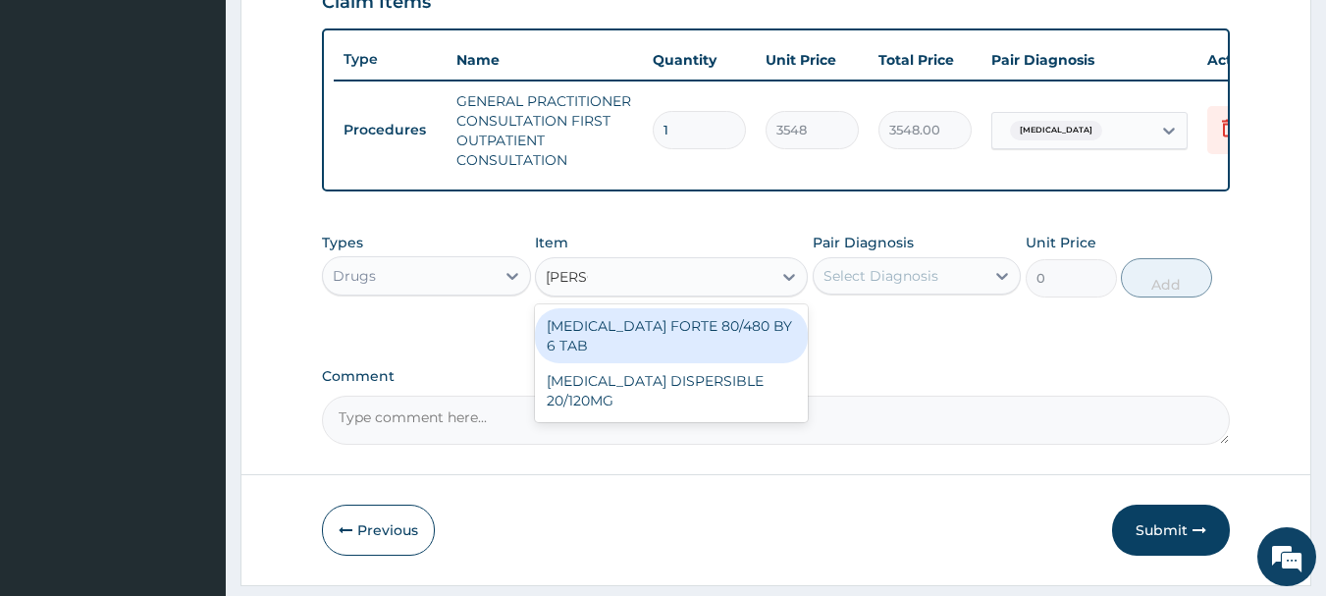
type input "COART"
click at [641, 348] on div "COARTEM FORTE 80/480 BY 6 TAB" at bounding box center [671, 335] width 273 height 55
type input "449"
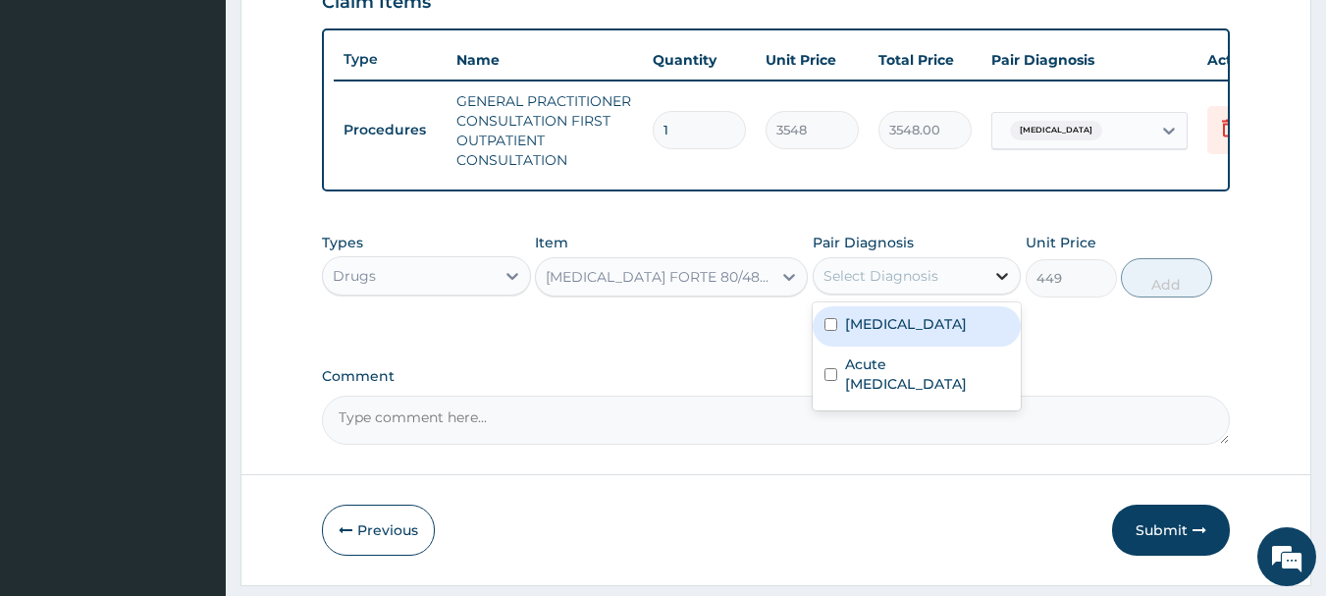
click at [1000, 286] on icon at bounding box center [1003, 276] width 20 height 20
click at [840, 336] on div "Malaria" at bounding box center [917, 326] width 209 height 40
checkbox input "true"
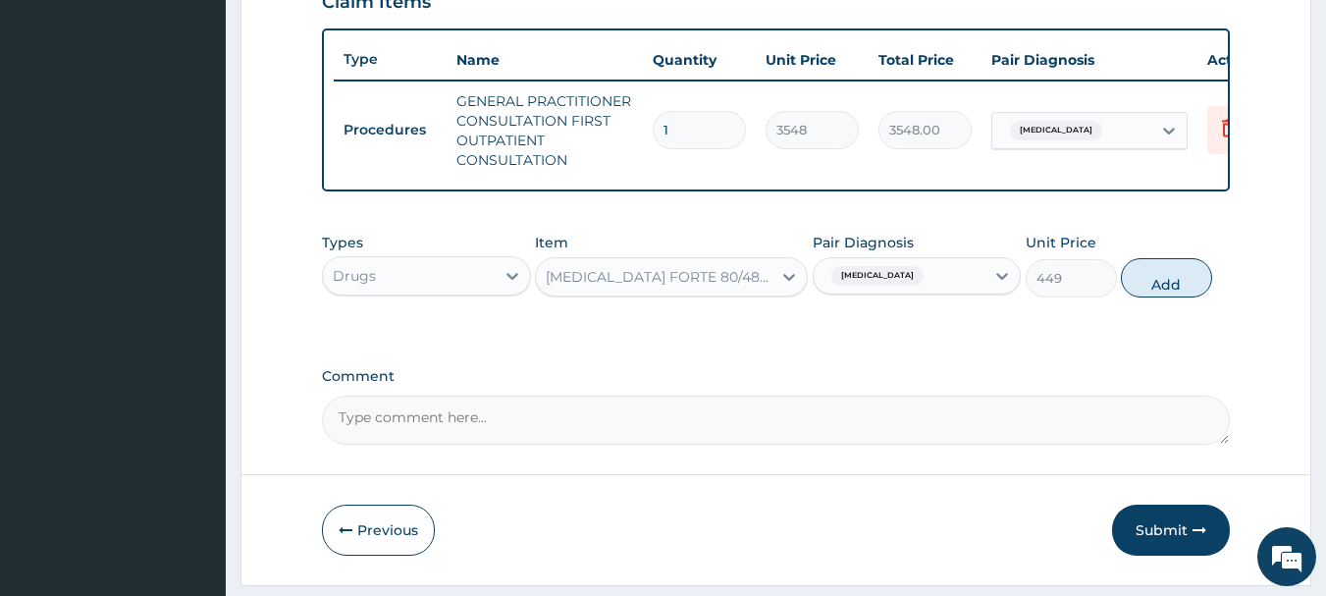
click at [1150, 296] on button "Add" at bounding box center [1166, 277] width 91 height 39
type input "0"
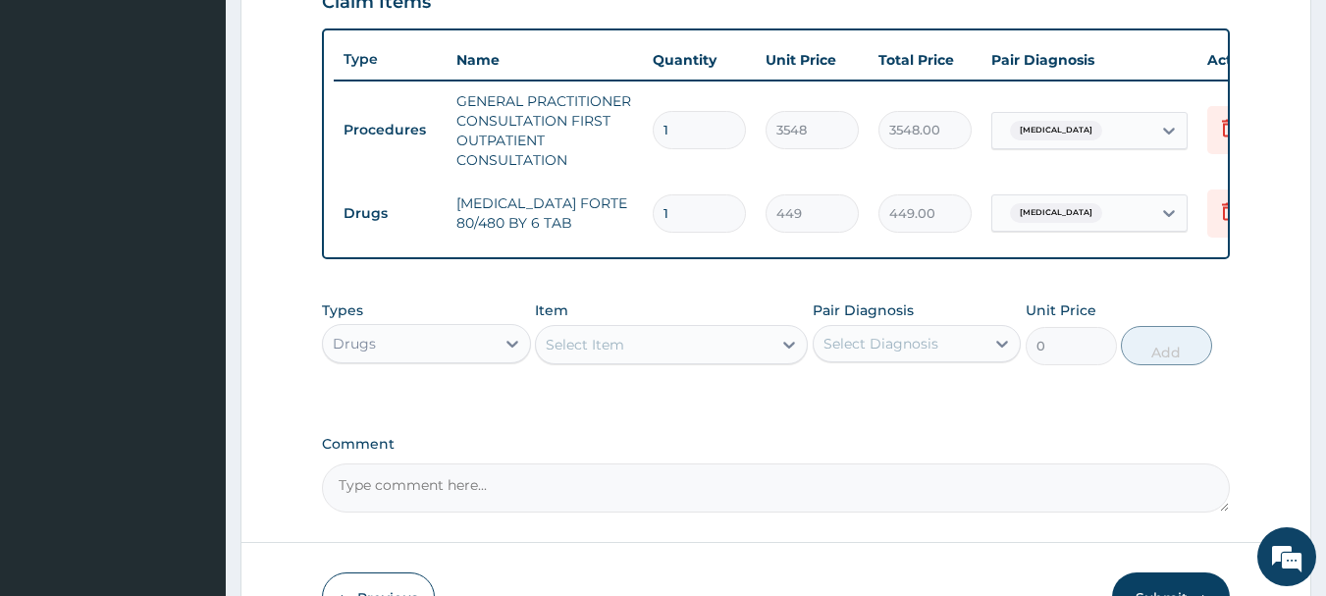
drag, startPoint x: 689, startPoint y: 213, endPoint x: 622, endPoint y: 199, distance: 68.2
click at [625, 199] on tr "Drugs COARTEM FORTE 80/480 BY 6 TAB 1 449 449.00 Malaria Delete" at bounding box center [815, 214] width 962 height 68
type input "6"
type input "2694.00"
type input "6"
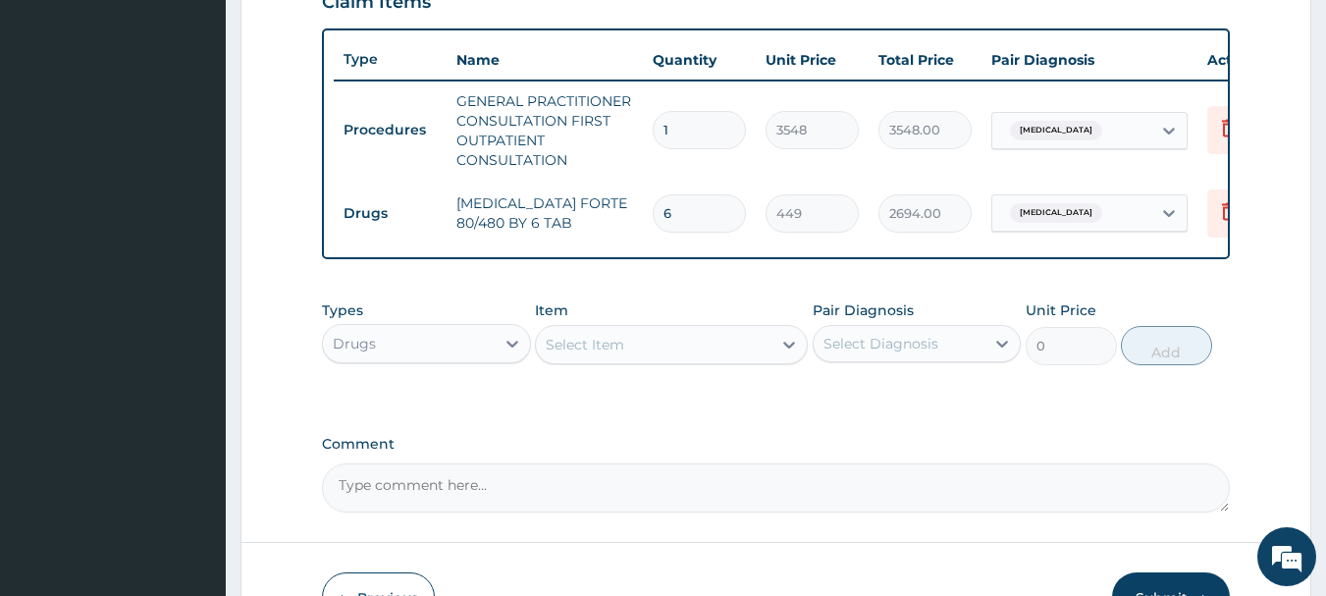
click at [597, 354] on div "Select Item" at bounding box center [585, 345] width 79 height 20
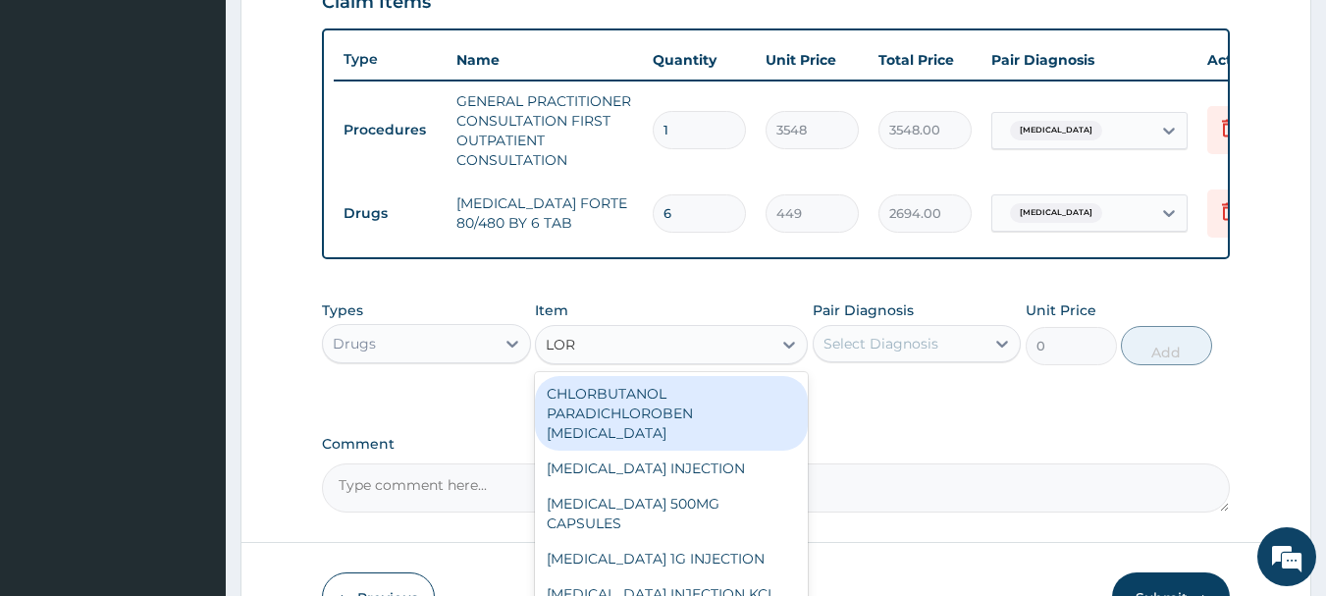
type input "LORA"
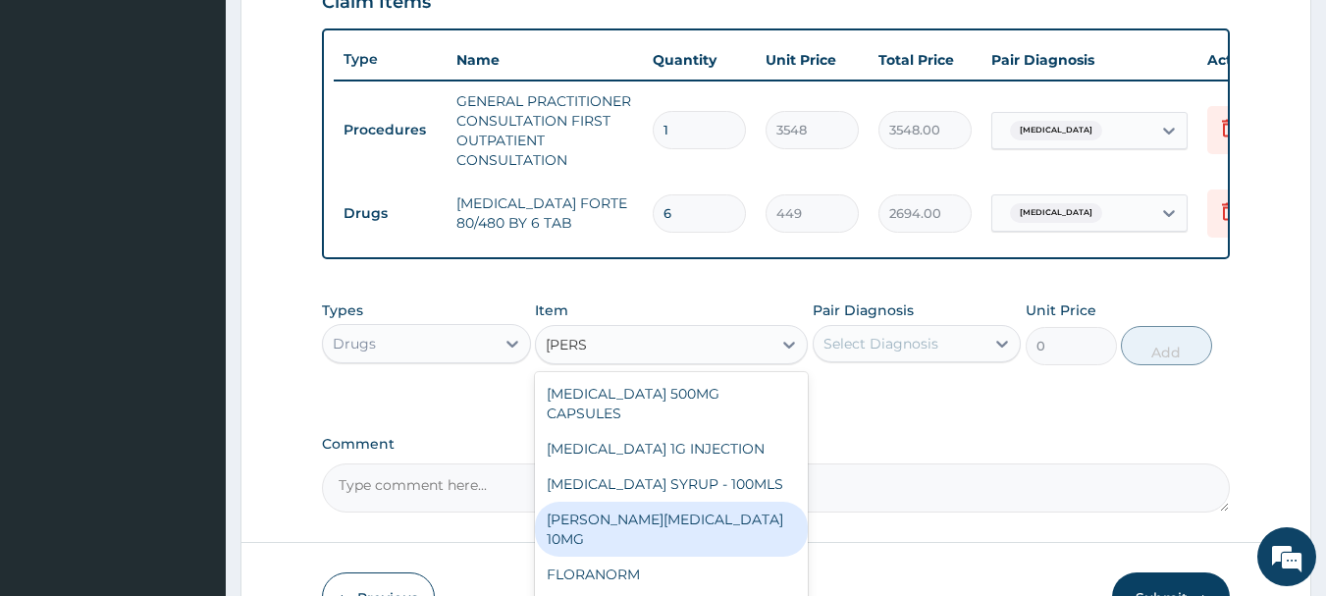
click at [677, 531] on div "LORATYN LORATADINE 10MG" at bounding box center [671, 529] width 273 height 55
type input "89"
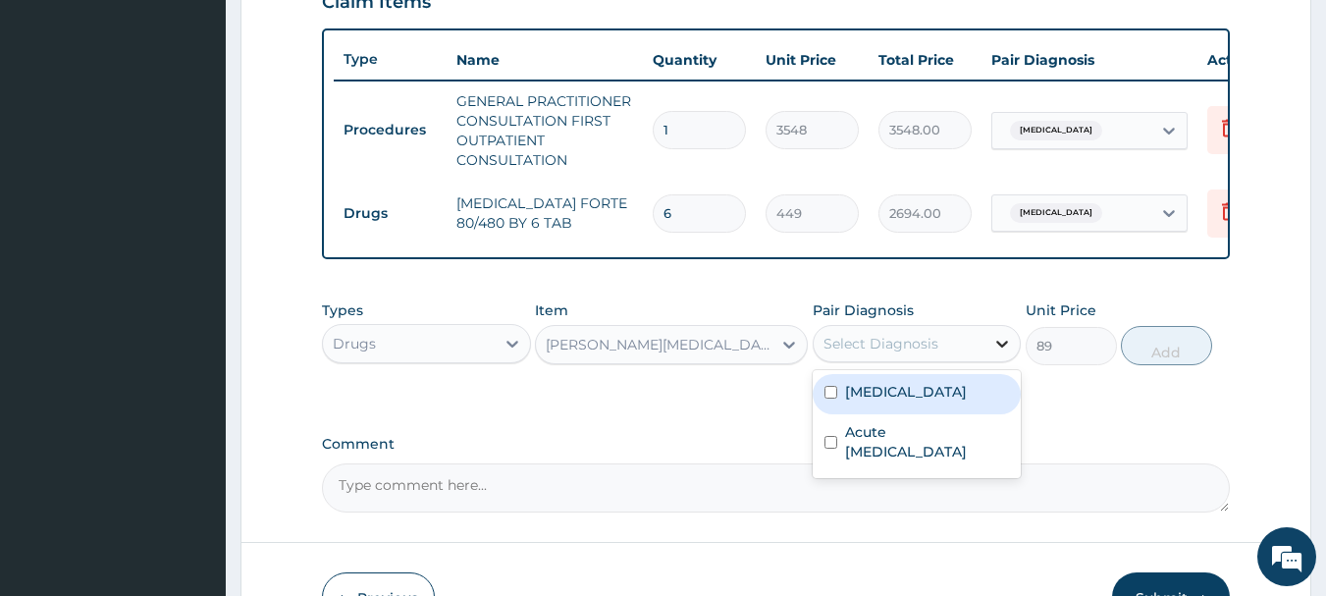
click at [1000, 353] on icon at bounding box center [1003, 344] width 20 height 20
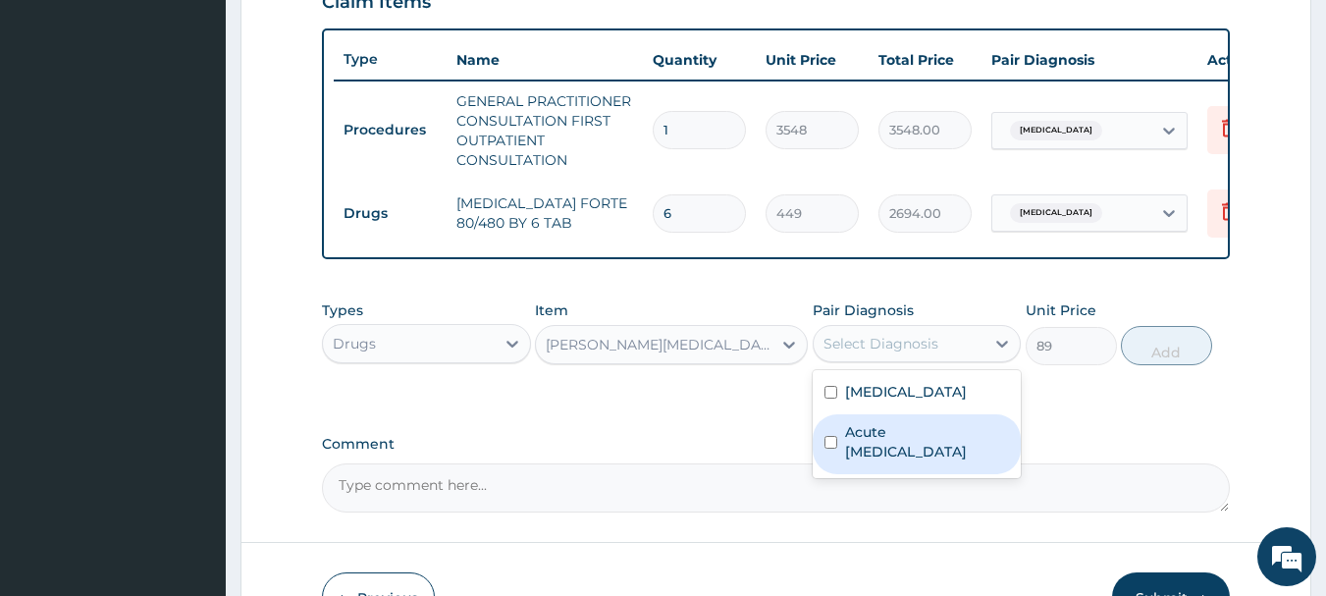
click at [896, 442] on label "Acute upper respiratory infection" at bounding box center [927, 441] width 165 height 39
checkbox input "true"
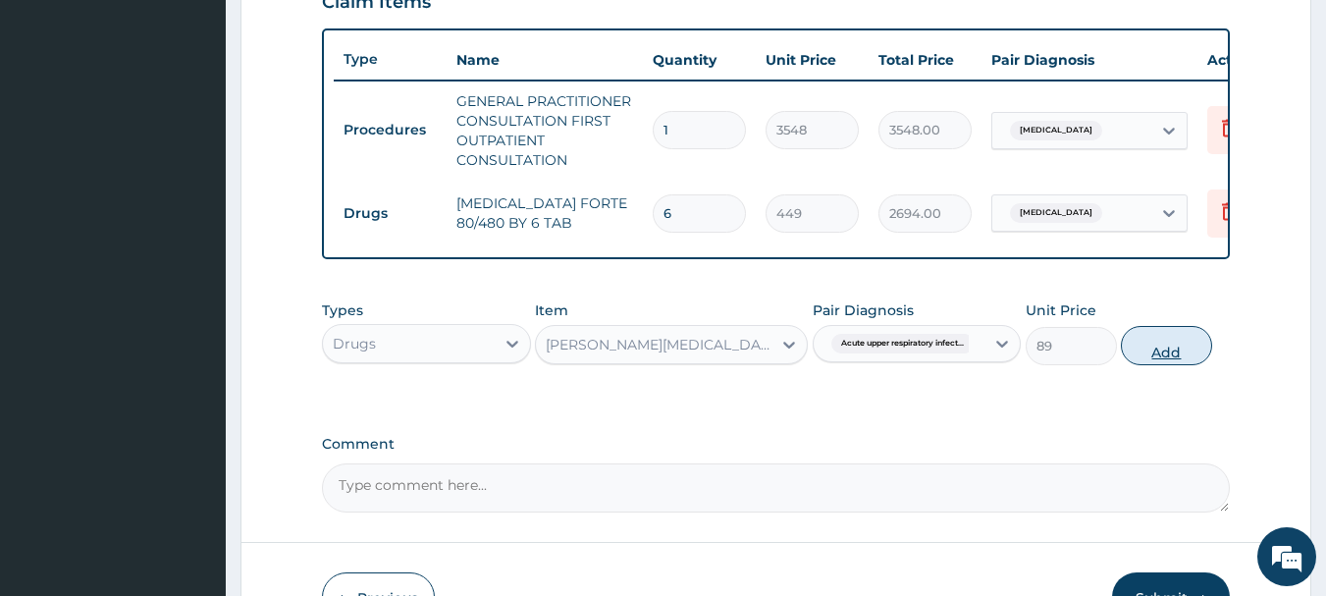
click at [1178, 356] on button "Add" at bounding box center [1166, 345] width 91 height 39
type input "0"
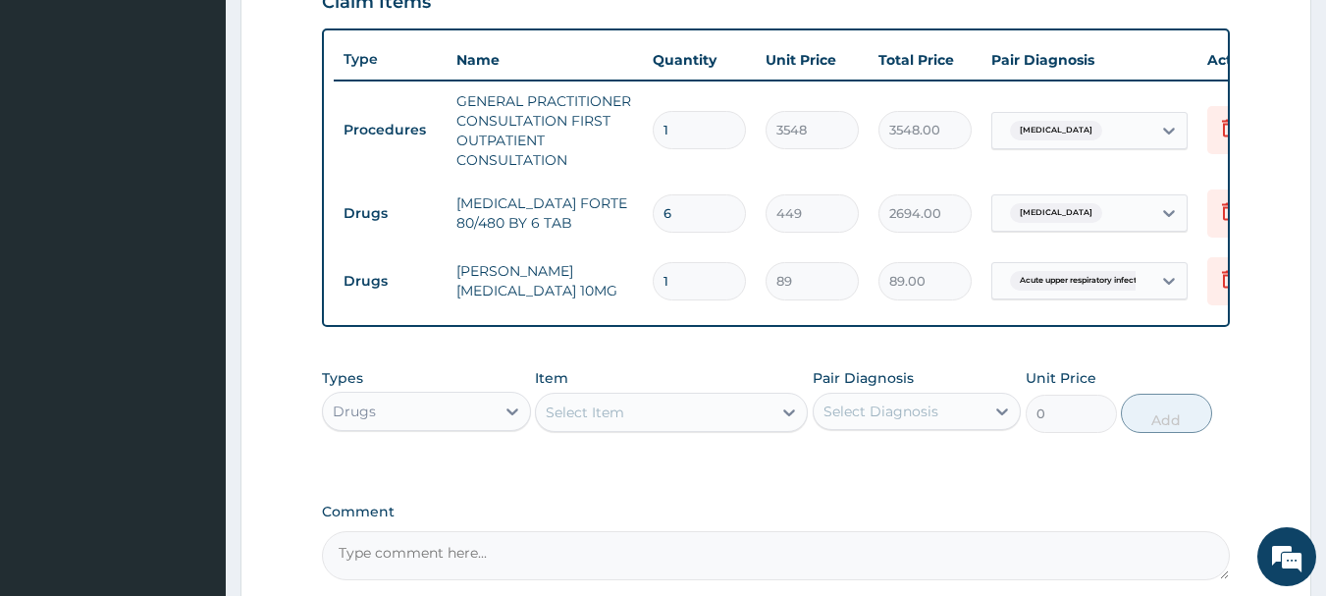
drag, startPoint x: 675, startPoint y: 285, endPoint x: 642, endPoint y: 272, distance: 35.7
click at [643, 272] on td "1" at bounding box center [699, 281] width 113 height 58
type input "5"
type input "445.00"
type input "5"
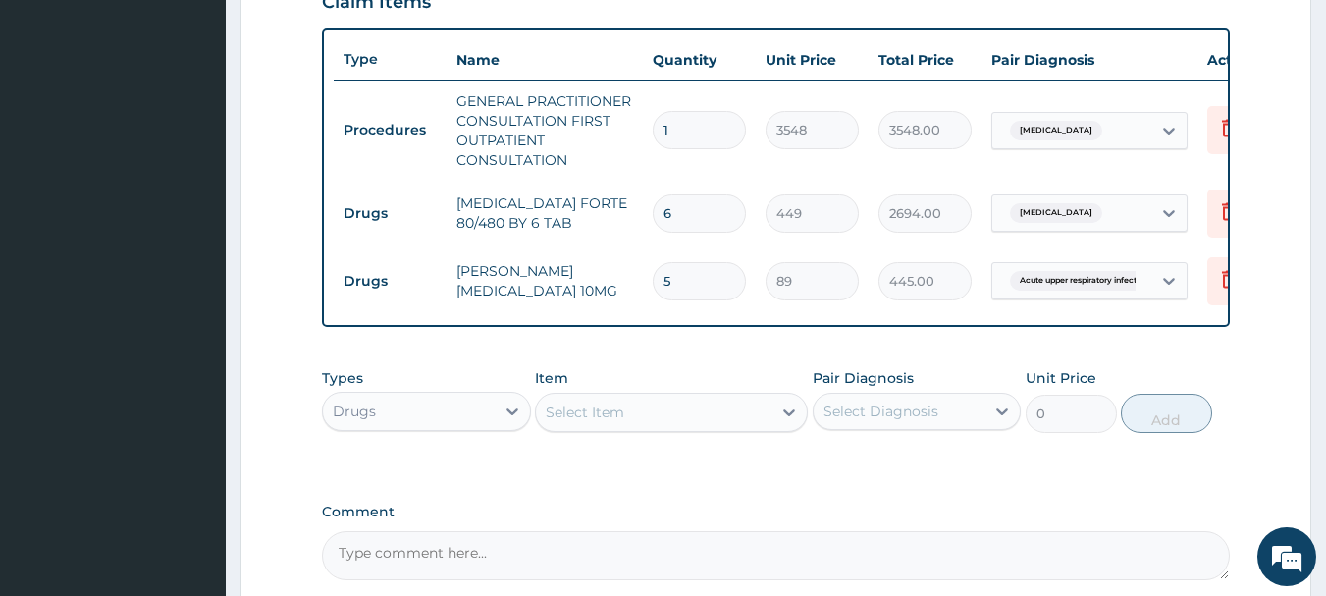
click at [629, 426] on div "Select Item" at bounding box center [654, 412] width 236 height 31
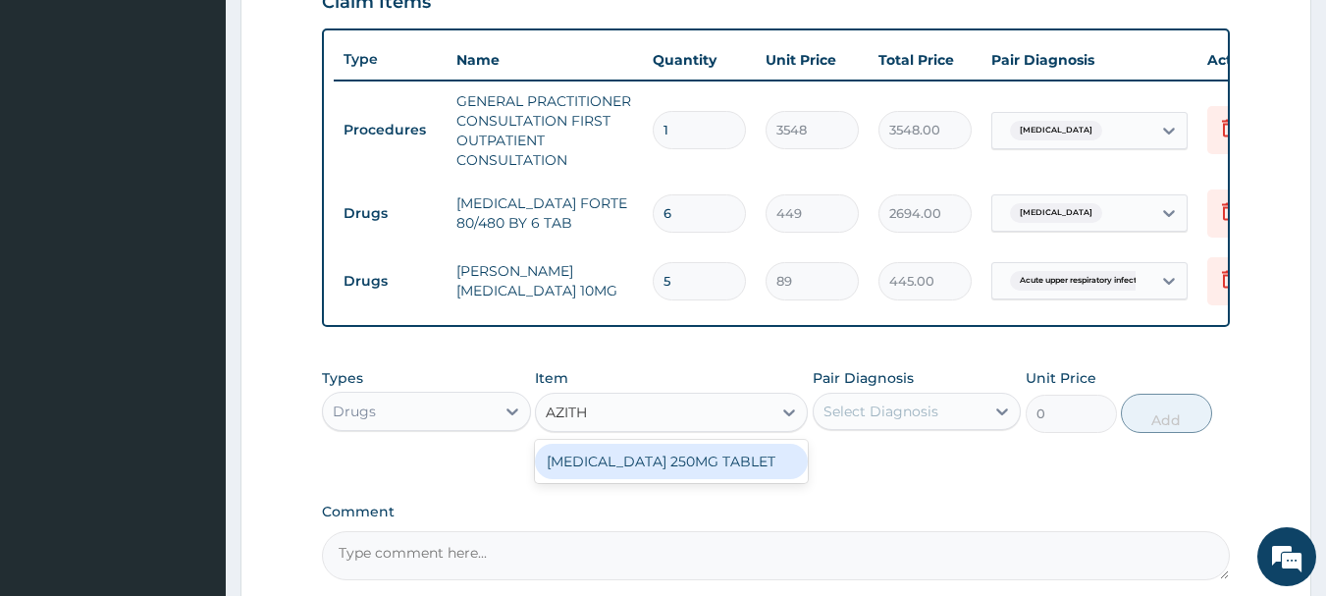
type input "AZIT"
click at [697, 479] on div "[MEDICAL_DATA] 250MG TABLET" at bounding box center [671, 461] width 273 height 35
type input "177"
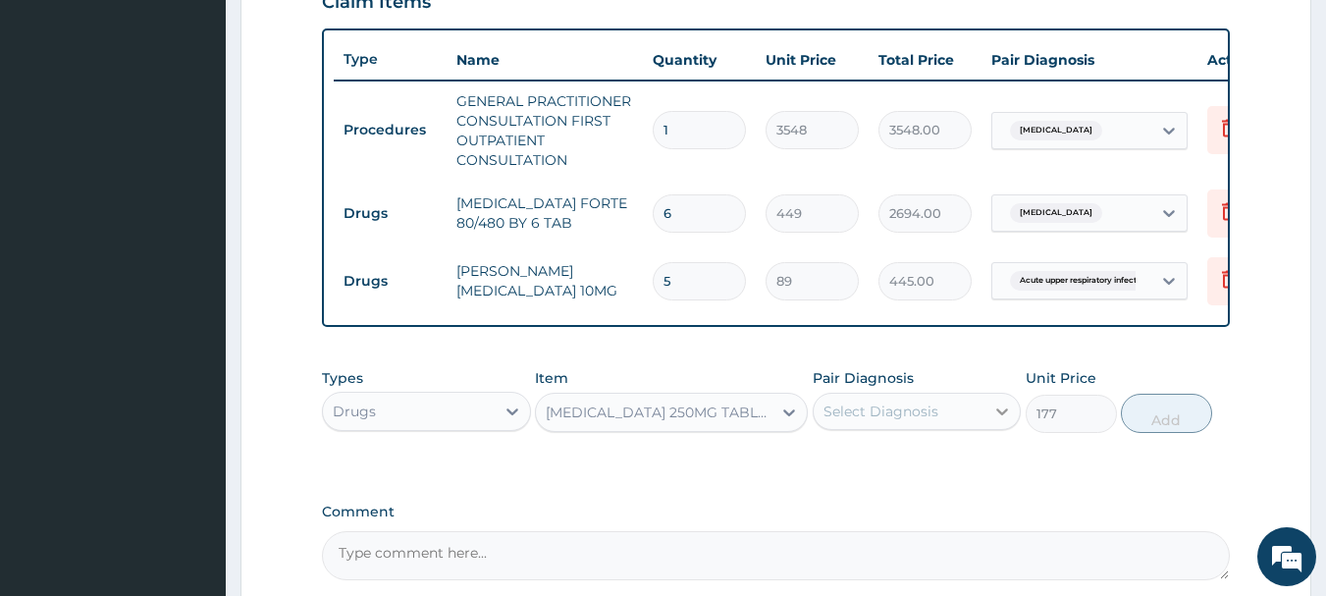
click at [1002, 421] on icon at bounding box center [1003, 412] width 20 height 20
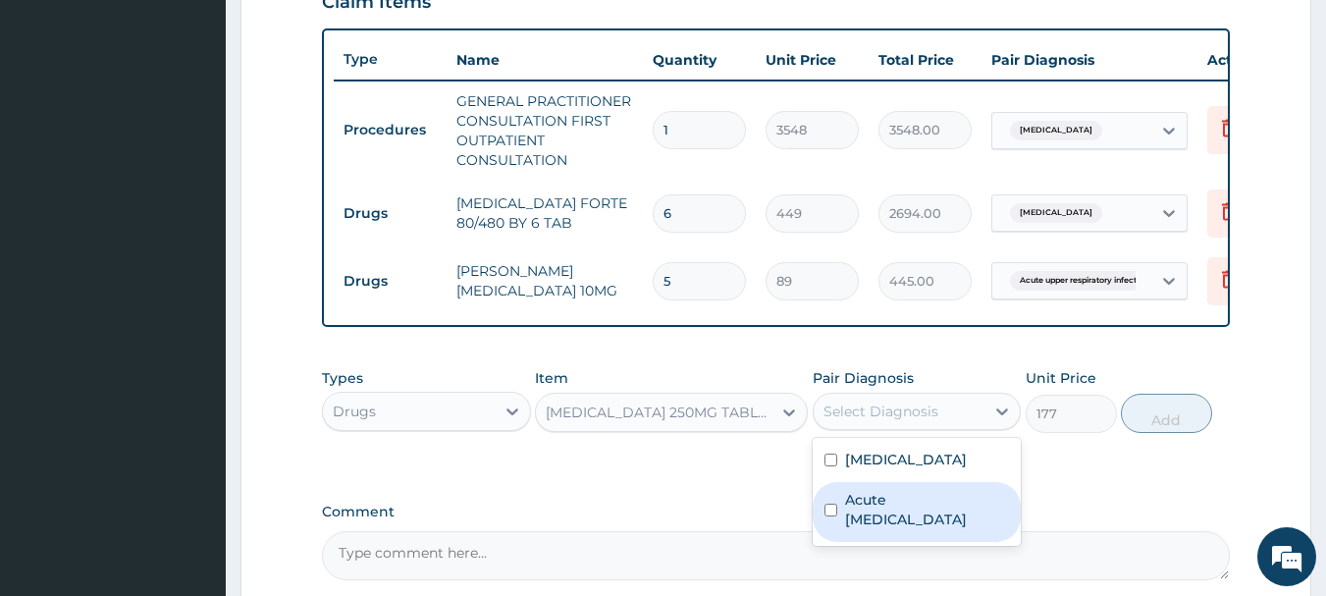
click at [890, 521] on label "Acute upper respiratory infection" at bounding box center [927, 509] width 165 height 39
checkbox input "true"
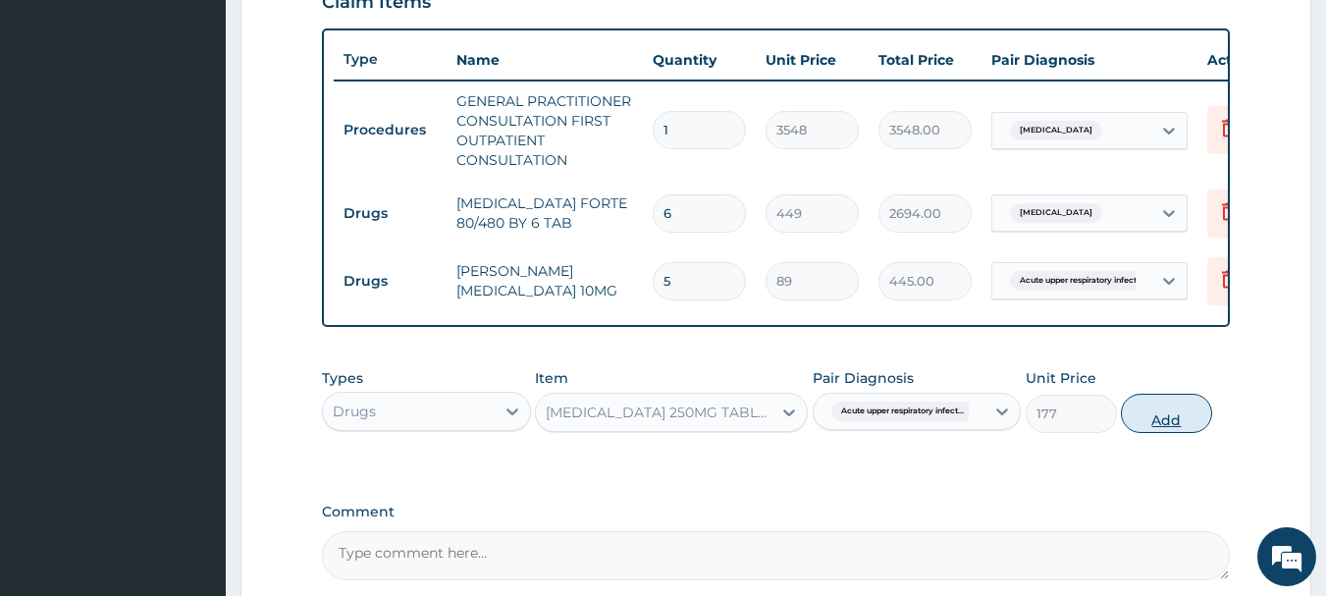
click at [1158, 427] on button "Add" at bounding box center [1166, 413] width 91 height 39
type input "0"
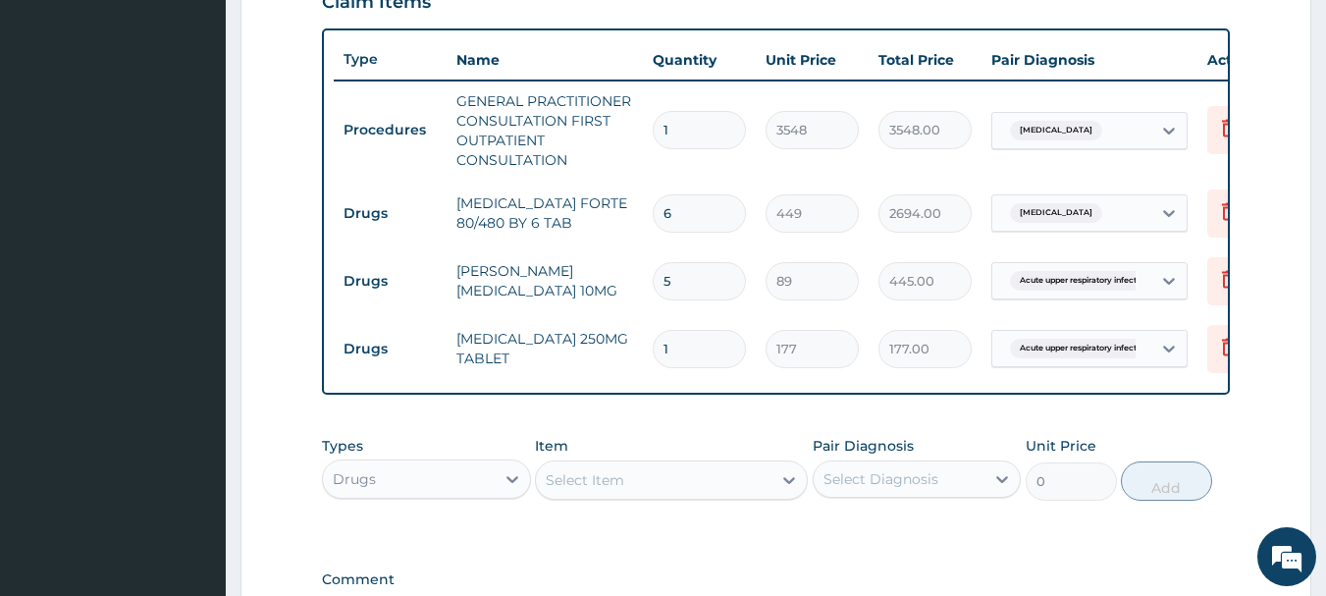
type input "12"
type input "2124.00"
type input "12"
click at [620, 490] on div "Select Item" at bounding box center [585, 480] width 79 height 20
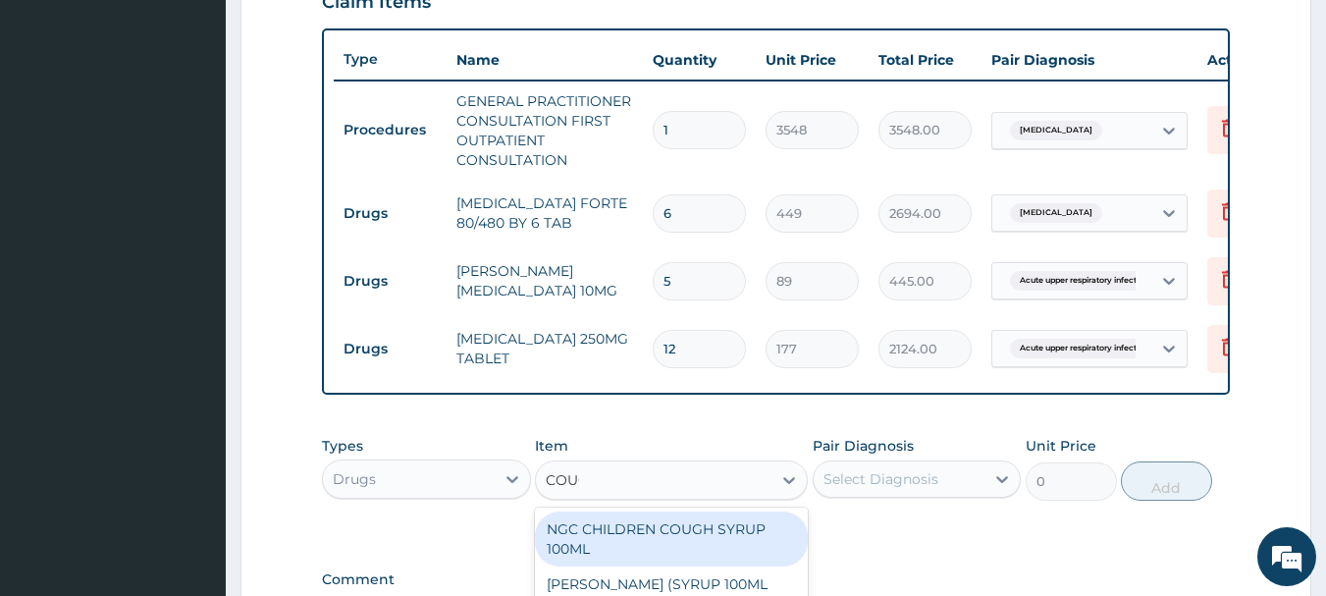
type input "COUGH"
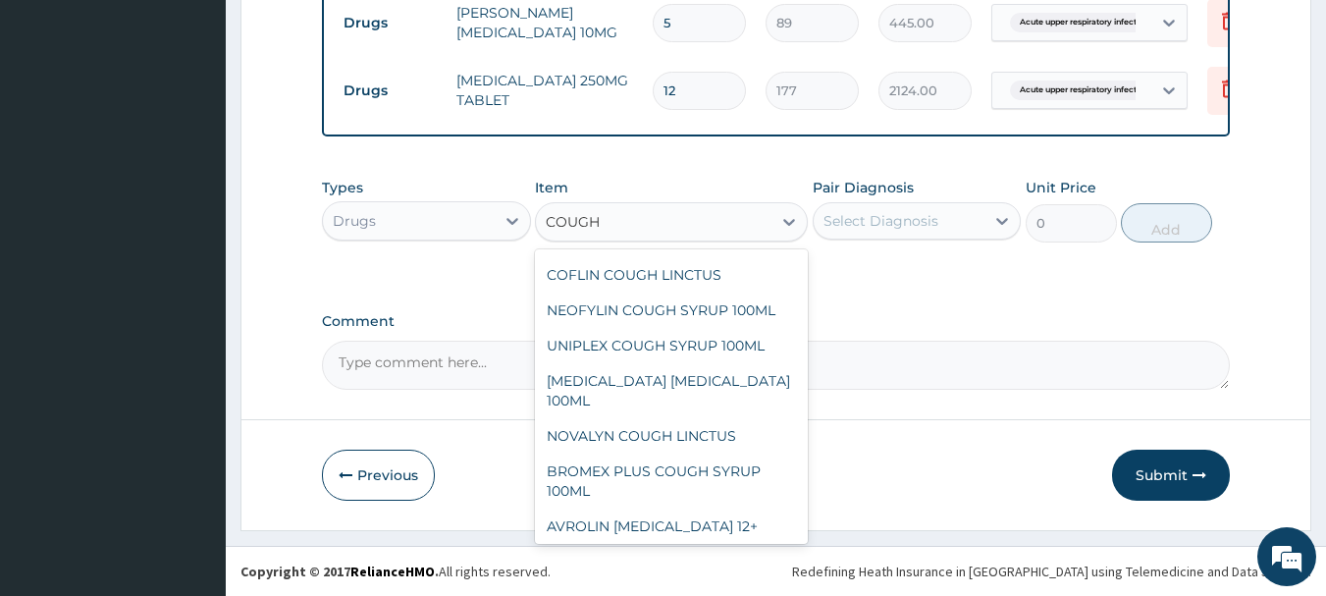
scroll to position [271, 0]
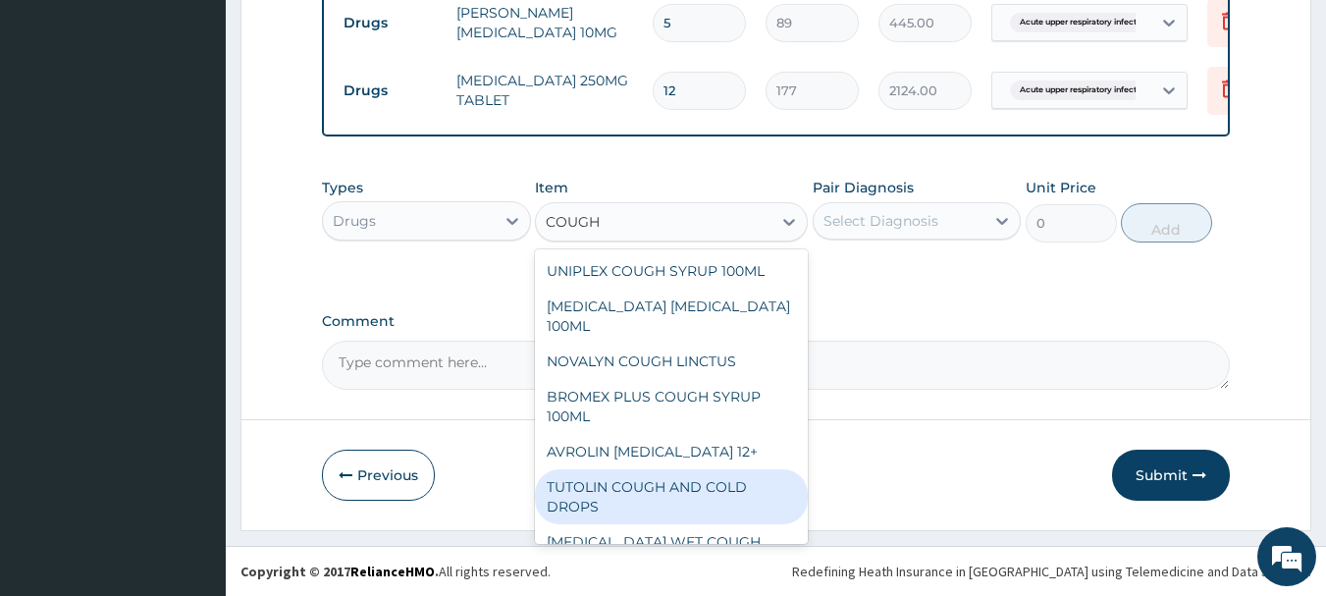
click at [632, 471] on div "TUTOLIN COUGH AND COLD DROPS" at bounding box center [671, 496] width 273 height 55
type input "1478"
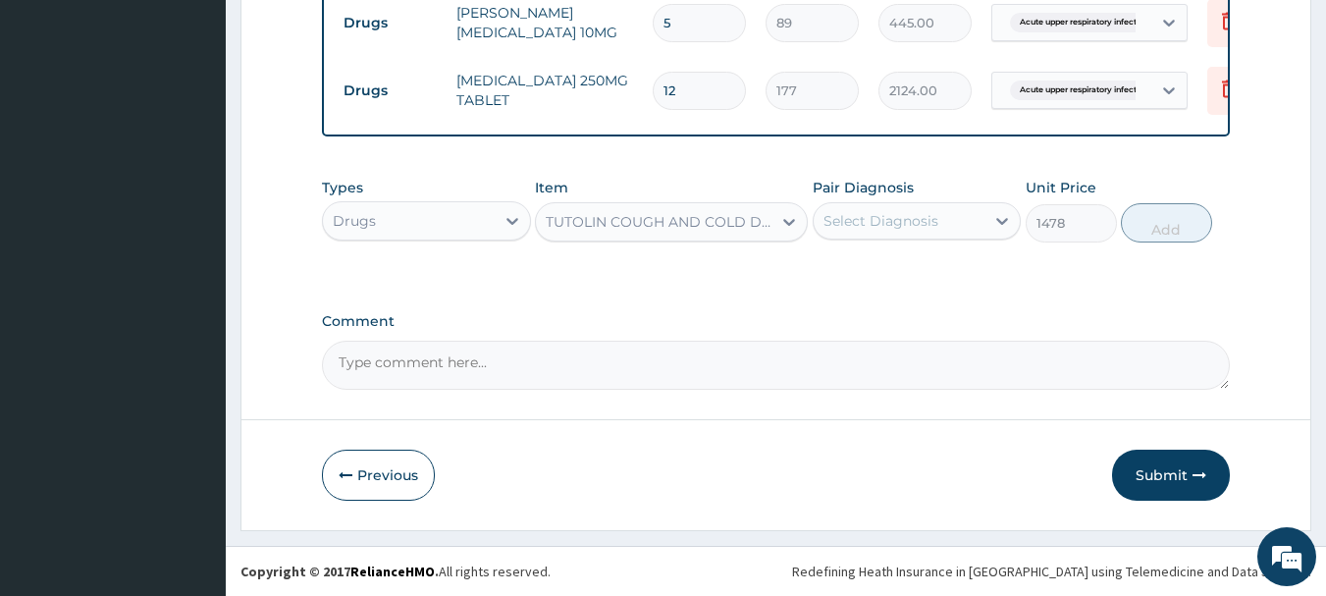
click at [973, 226] on div "Select Diagnosis" at bounding box center [900, 220] width 172 height 31
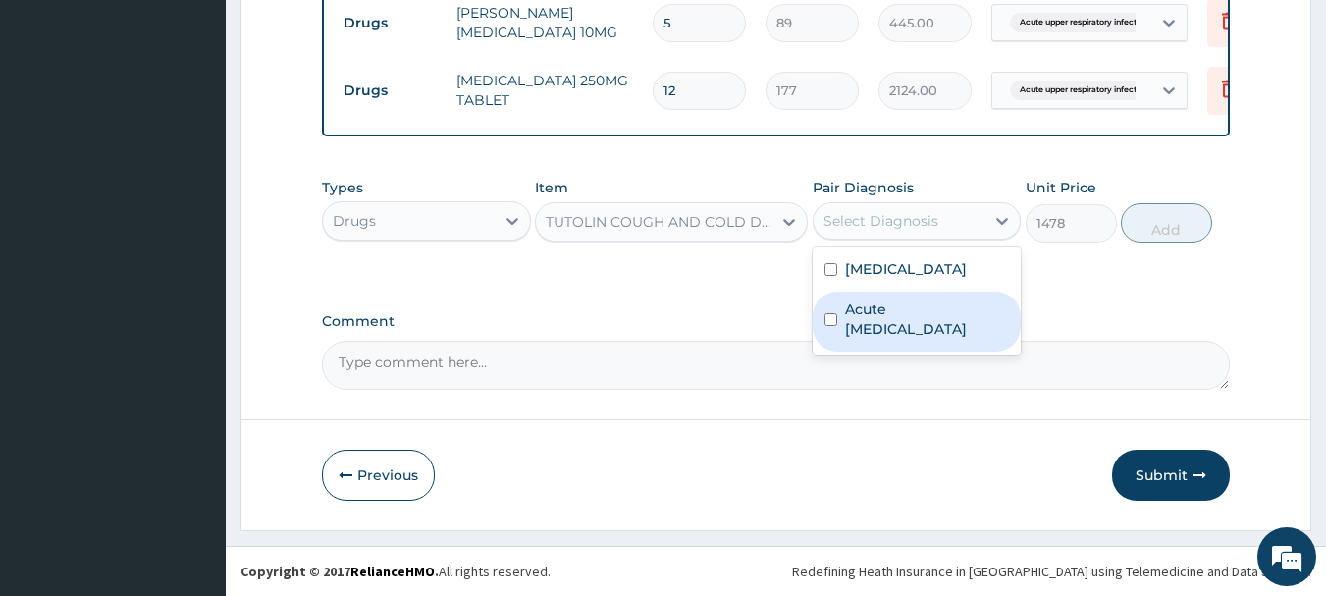
click at [894, 318] on label "Acute upper respiratory infection" at bounding box center [927, 318] width 165 height 39
checkbox input "true"
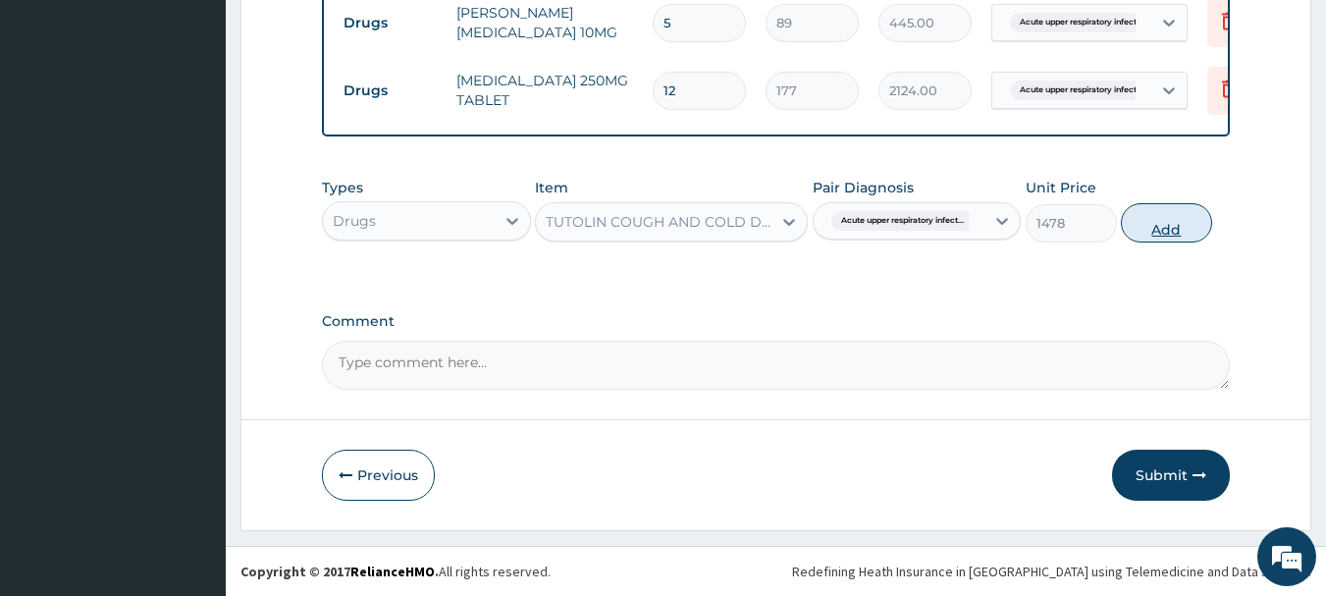
click at [1173, 221] on button "Add" at bounding box center [1166, 222] width 91 height 39
type input "0"
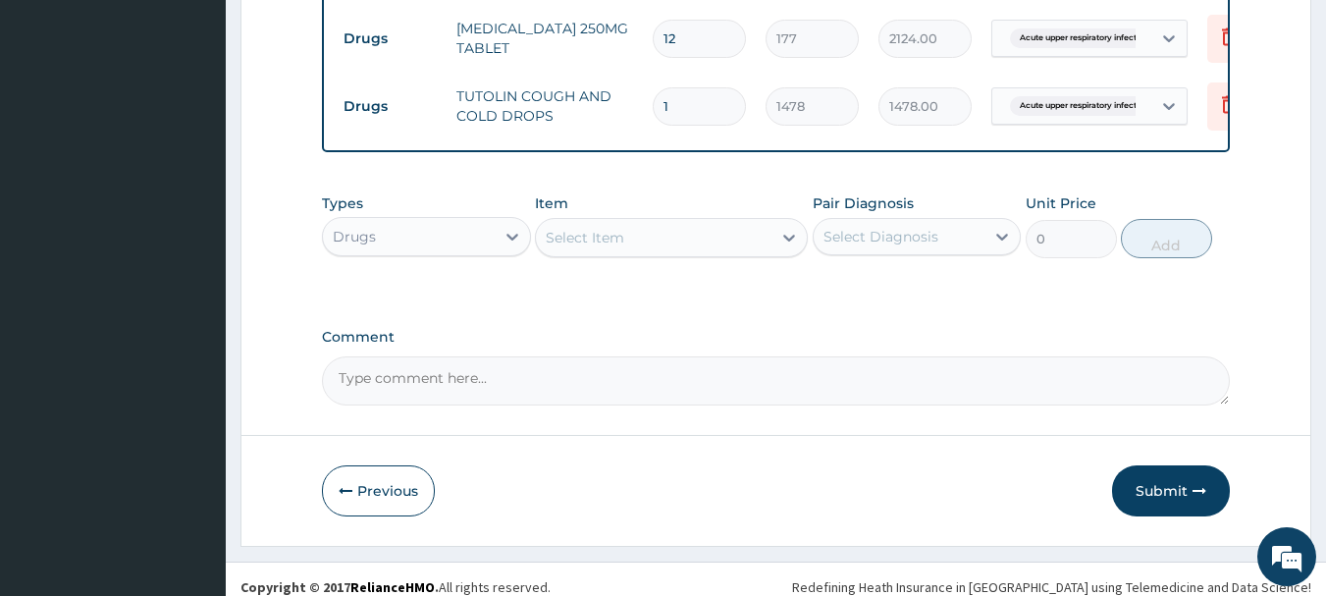
scroll to position [1043, 0]
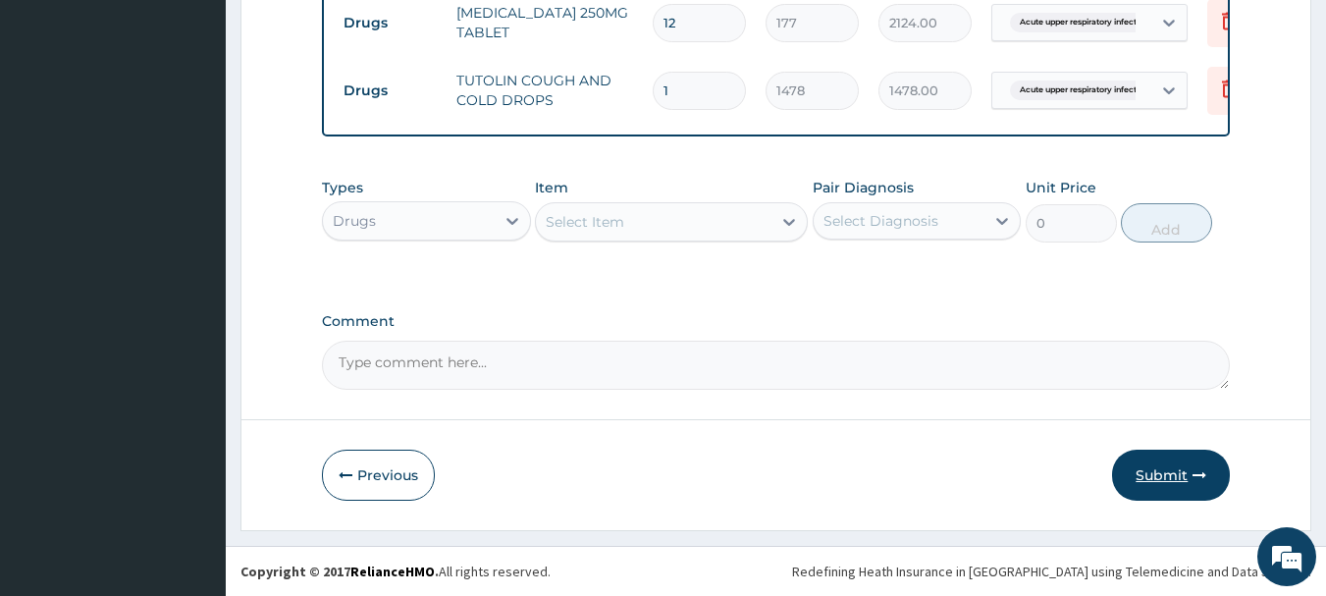
click at [1158, 471] on button "Submit" at bounding box center [1171, 475] width 118 height 51
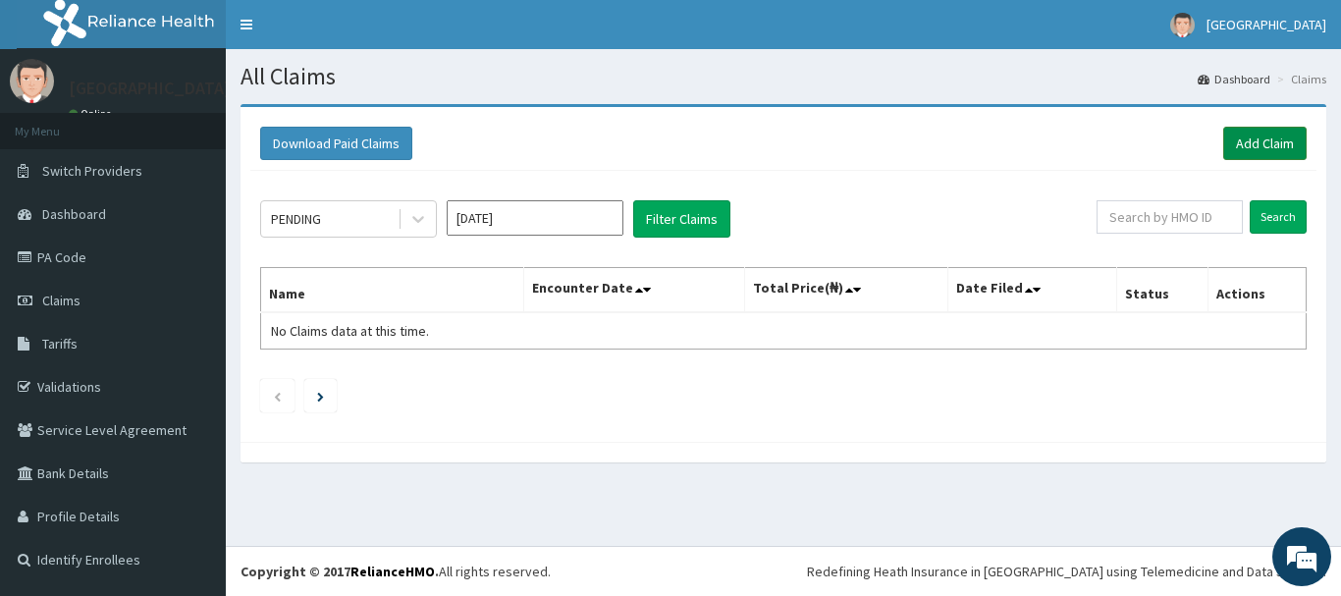
click at [1243, 138] on link "Add Claim" at bounding box center [1264, 143] width 83 height 33
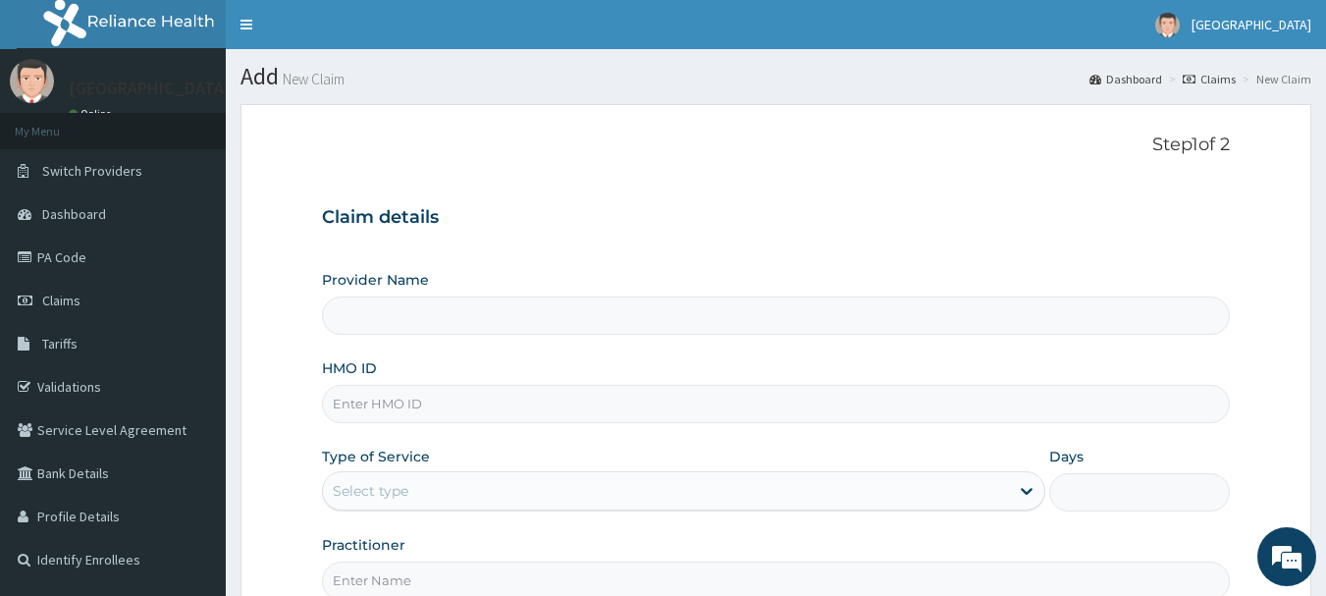
type input "[GEOGRAPHIC_DATA]"
click at [376, 409] on input "HMO ID" at bounding box center [776, 404] width 909 height 38
type input "IKO/10071/A"
click at [415, 485] on div "Select type" at bounding box center [666, 490] width 686 height 31
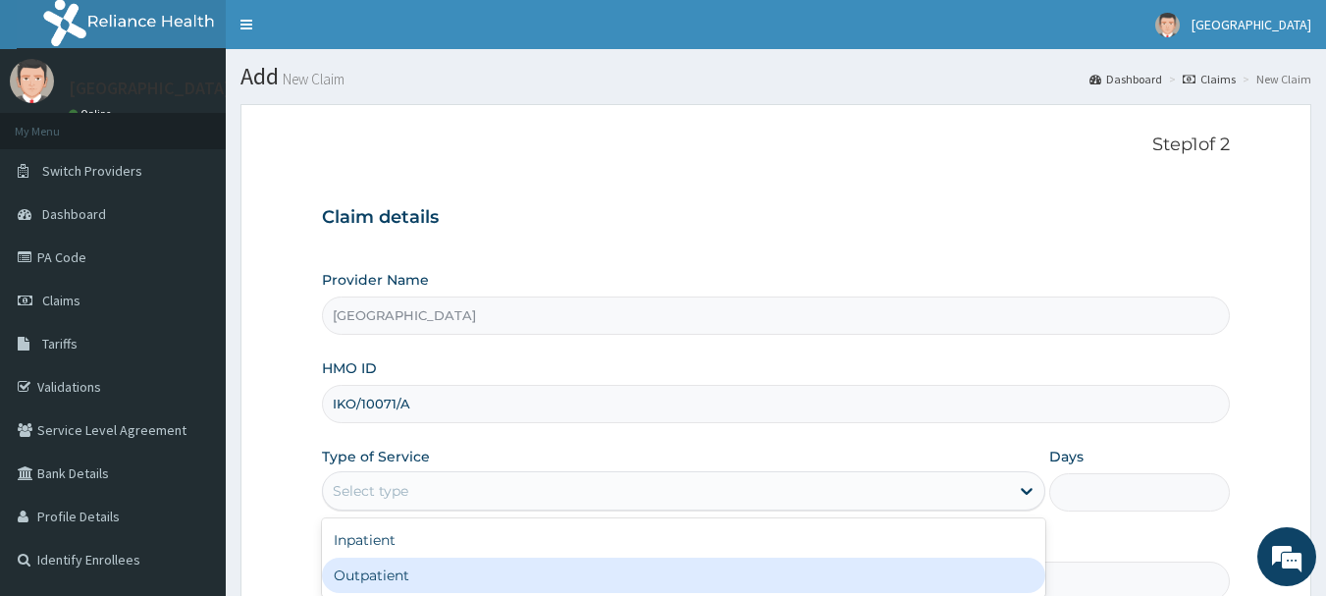
click at [381, 576] on div "Outpatient" at bounding box center [684, 575] width 724 height 35
type input "1"
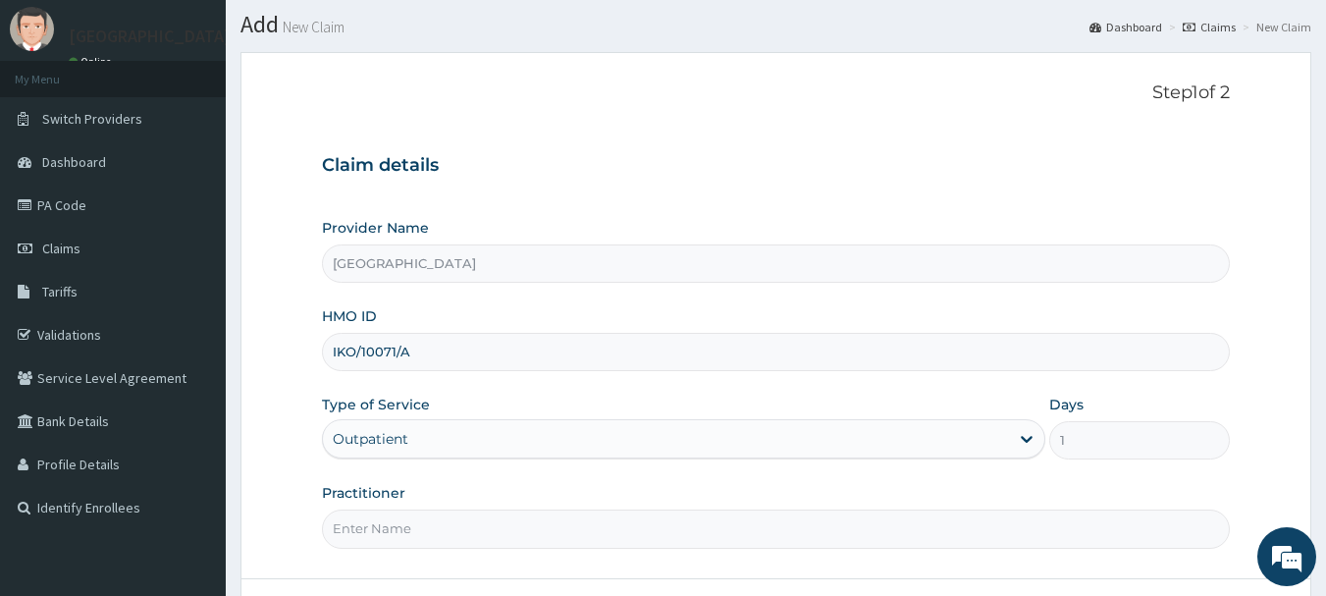
scroll to position [211, 0]
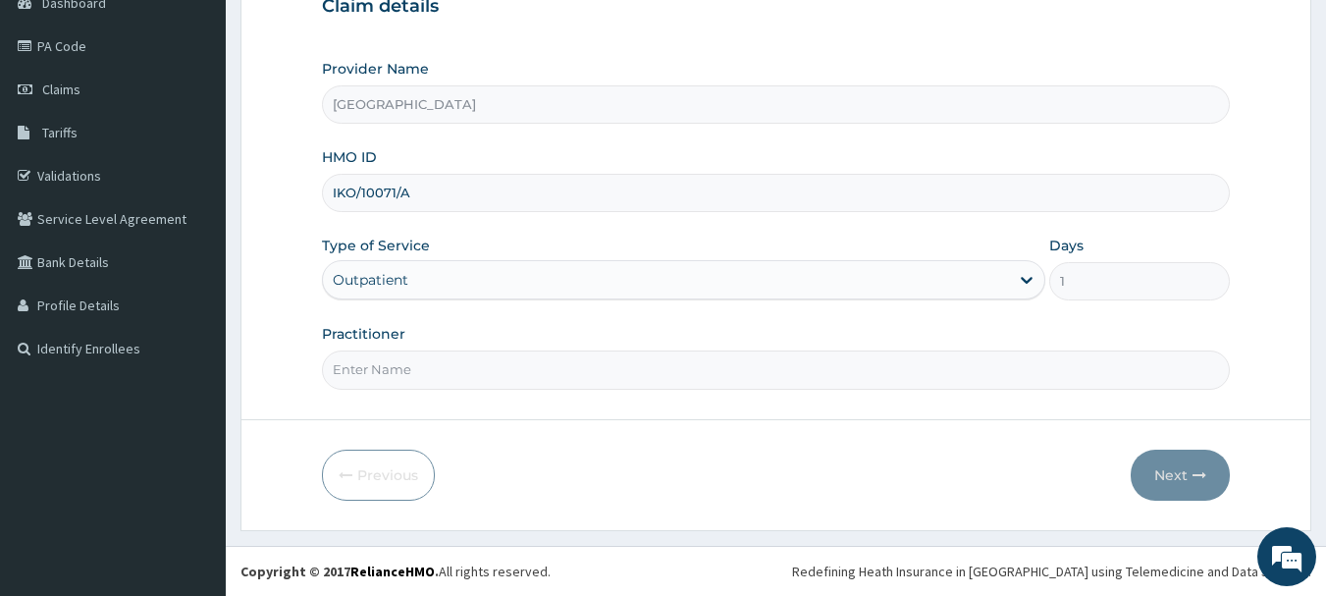
click at [386, 364] on input "Practitioner" at bounding box center [776, 369] width 909 height 38
type input "DR. LAWAL"
click at [1178, 470] on button "Next" at bounding box center [1180, 475] width 99 height 51
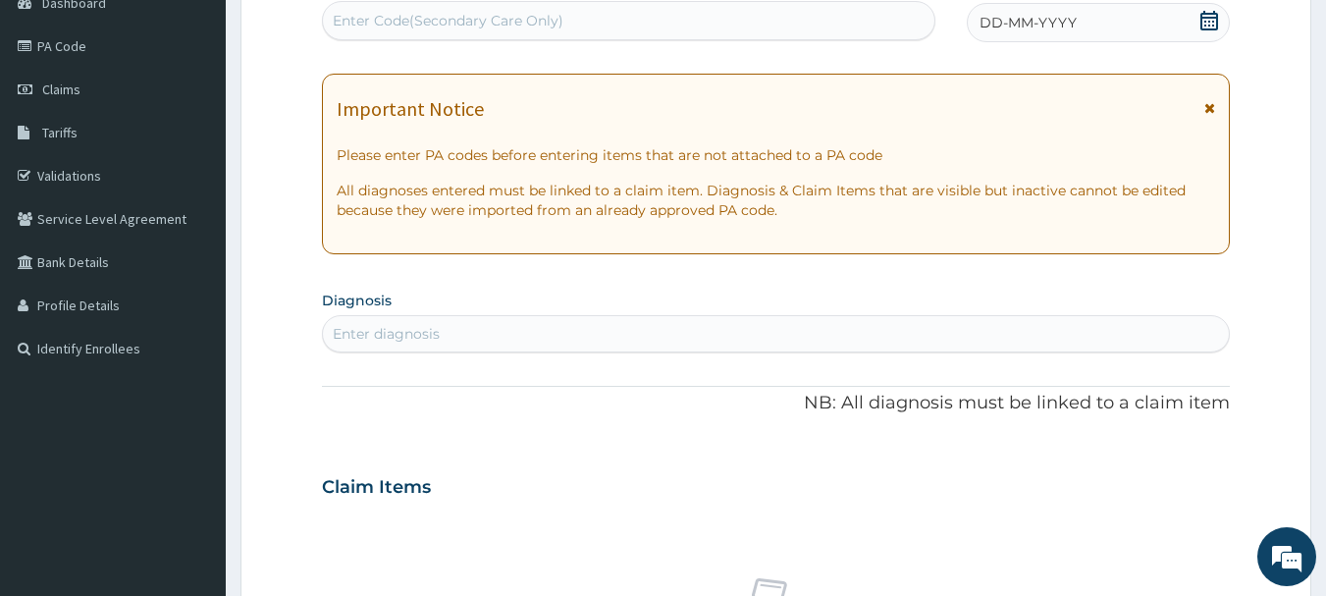
click at [343, 25] on div "Enter Code(Secondary Care Only)" at bounding box center [448, 21] width 231 height 20
type input "PA/31F079"
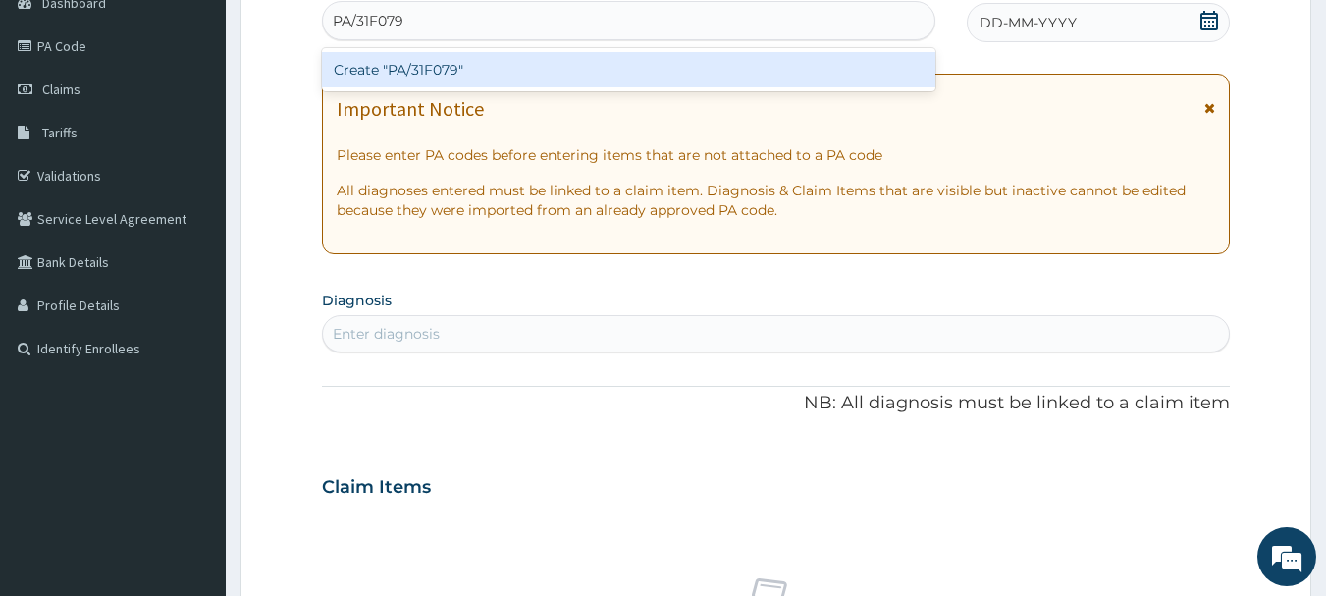
click at [420, 75] on div "Create "PA/31F079"" at bounding box center [629, 69] width 615 height 35
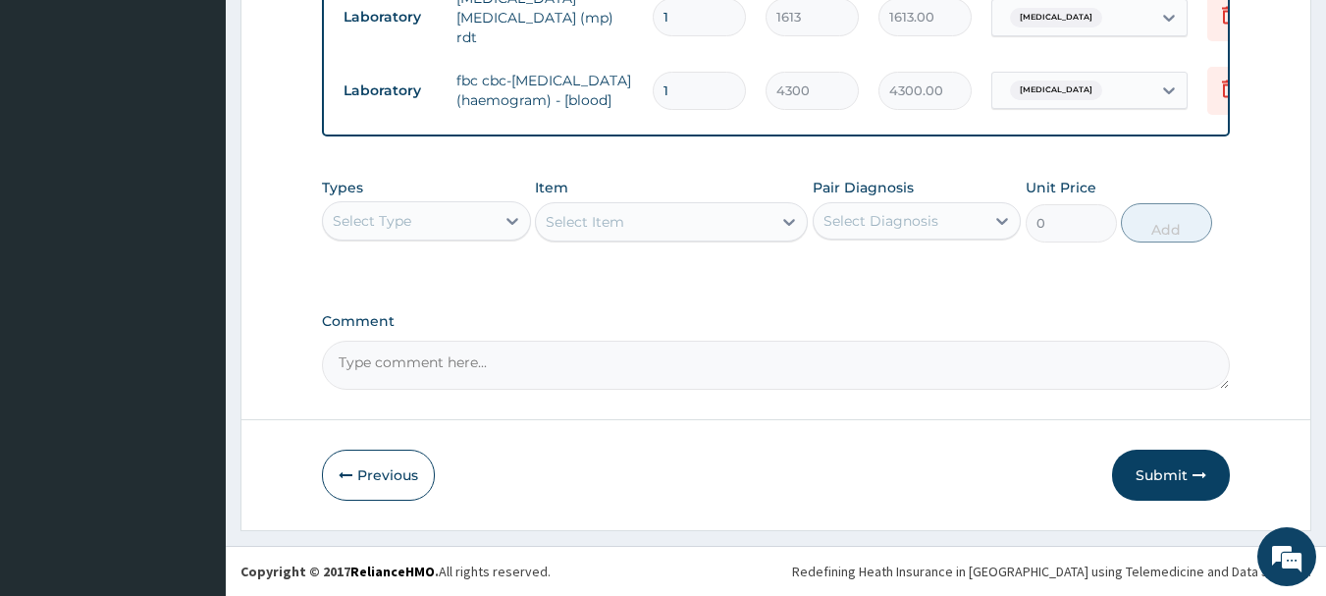
scroll to position [1237, 0]
click at [1156, 469] on button "Submit" at bounding box center [1171, 475] width 118 height 51
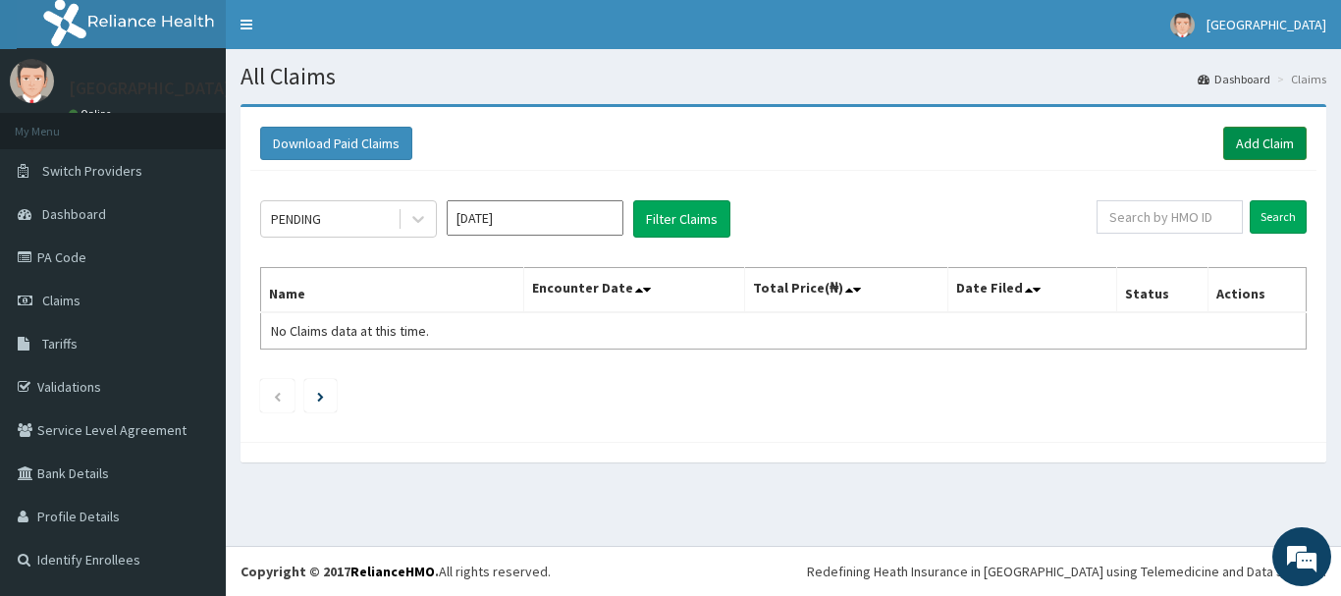
click at [1262, 139] on link "Add Claim" at bounding box center [1264, 143] width 83 height 33
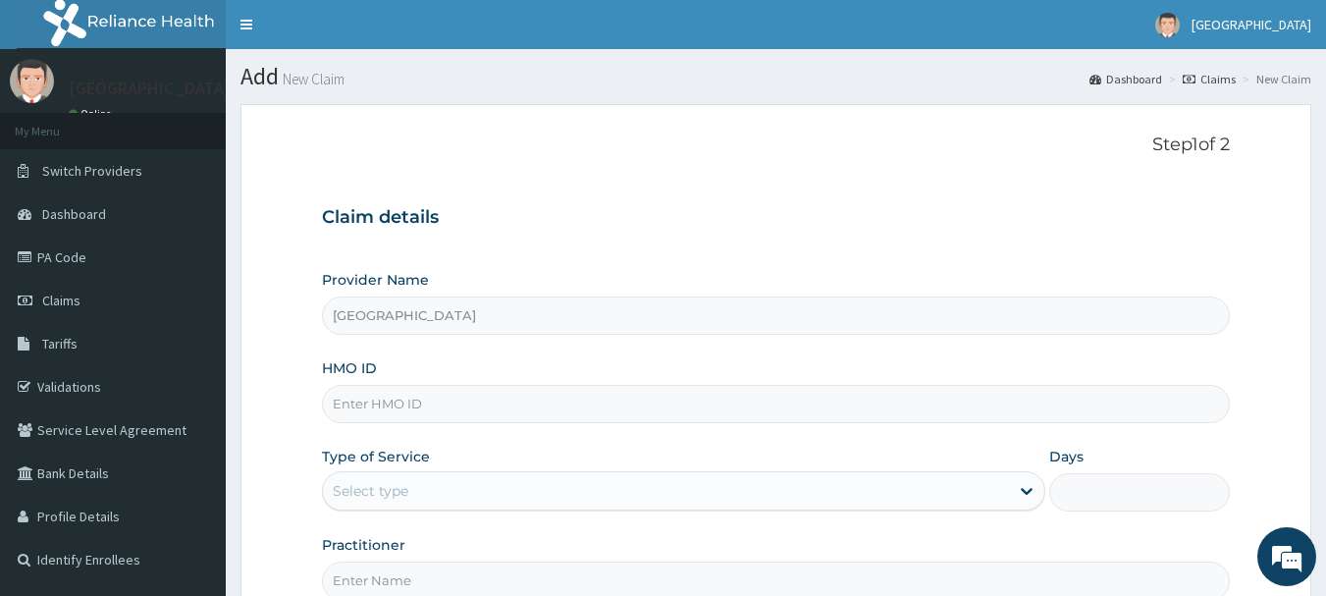
click at [389, 410] on input "HMO ID" at bounding box center [776, 404] width 909 height 38
type input "IKO/10071/A"
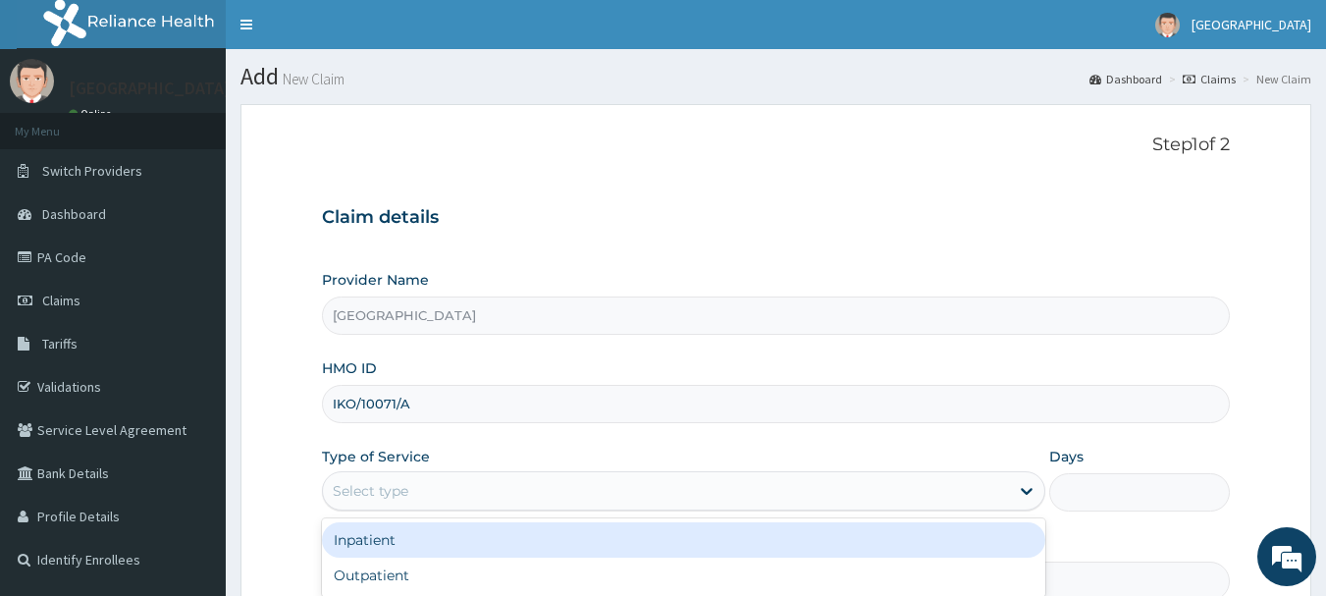
click at [430, 489] on div "Select type" at bounding box center [666, 490] width 686 height 31
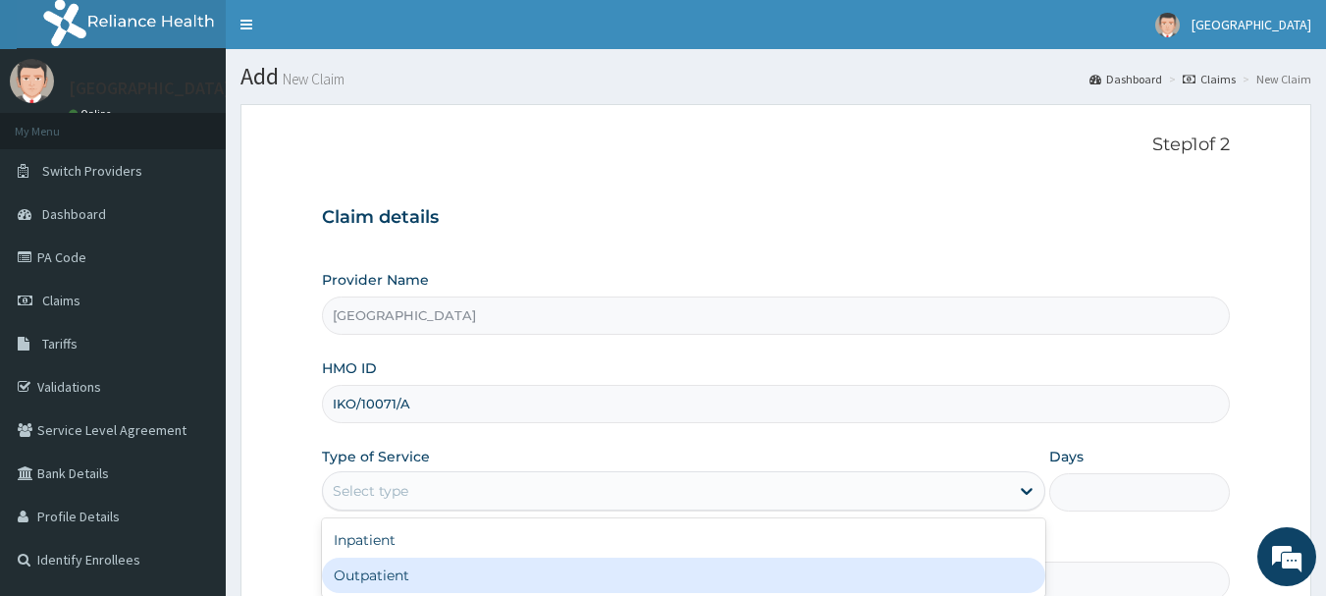
click at [401, 578] on div "Outpatient" at bounding box center [684, 575] width 724 height 35
type input "1"
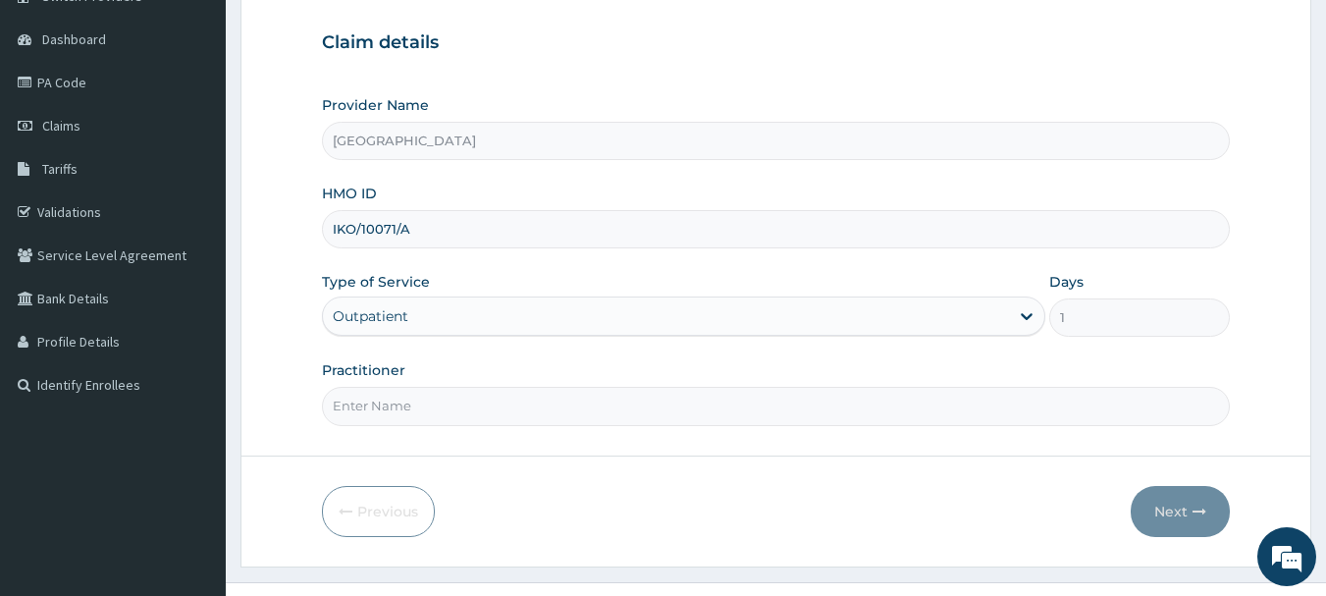
scroll to position [196, 0]
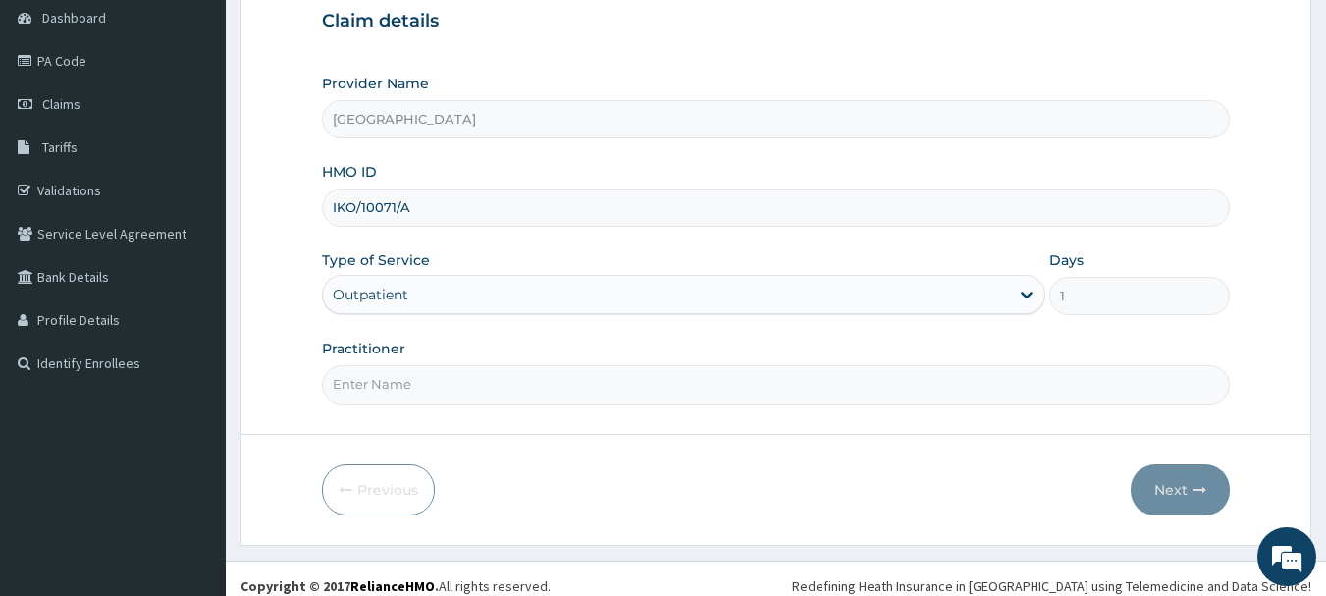
click at [388, 387] on input "Practitioner" at bounding box center [776, 384] width 909 height 38
type input "DR. SUCCESS"
click at [1164, 487] on button "Next" at bounding box center [1180, 489] width 99 height 51
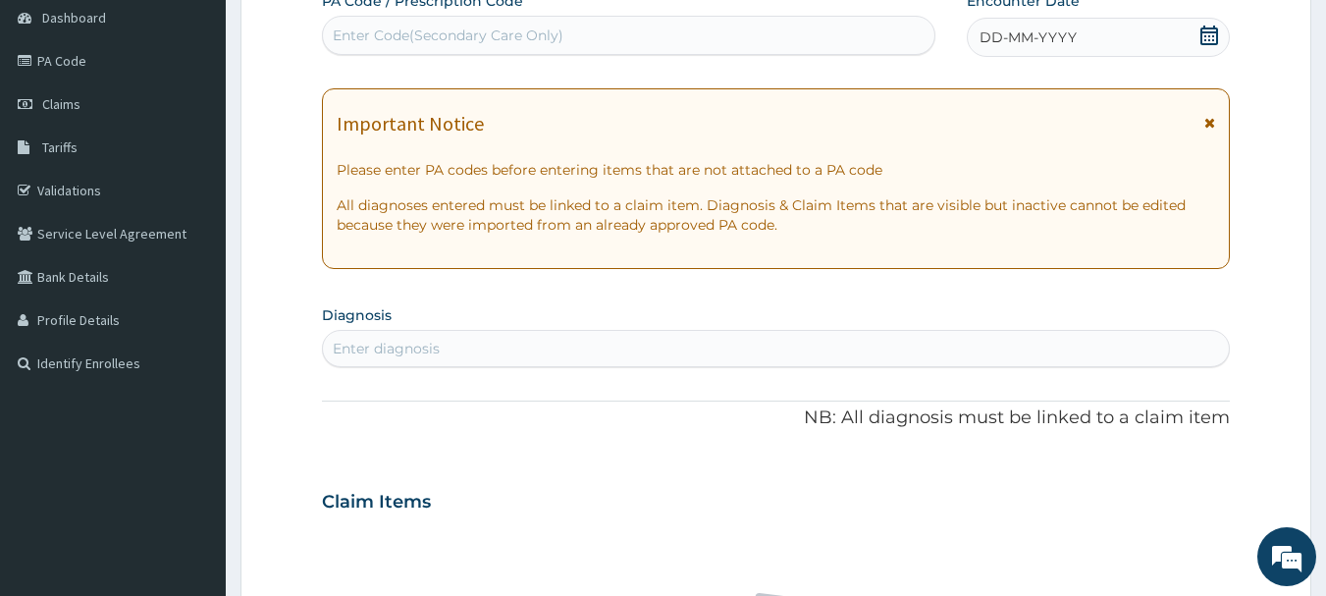
click at [346, 28] on div "Enter Code(Secondary Care Only)" at bounding box center [448, 36] width 231 height 20
type input "PA/2F847A"
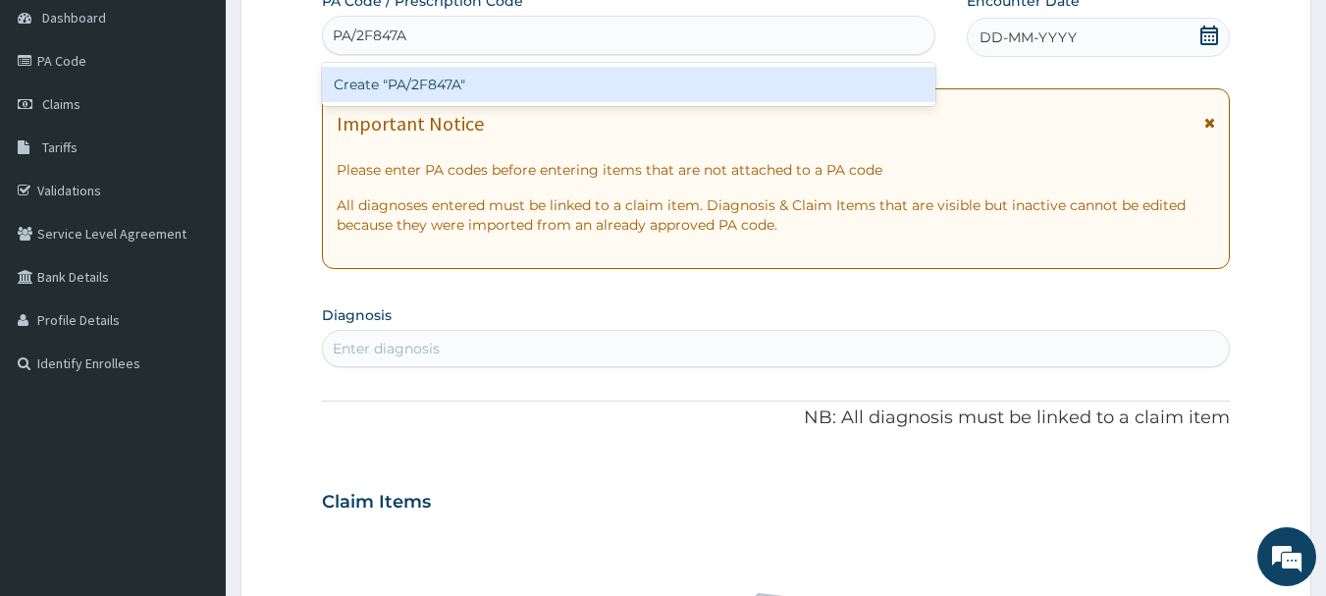
click at [431, 79] on div "Create "PA/2F847A"" at bounding box center [629, 84] width 615 height 35
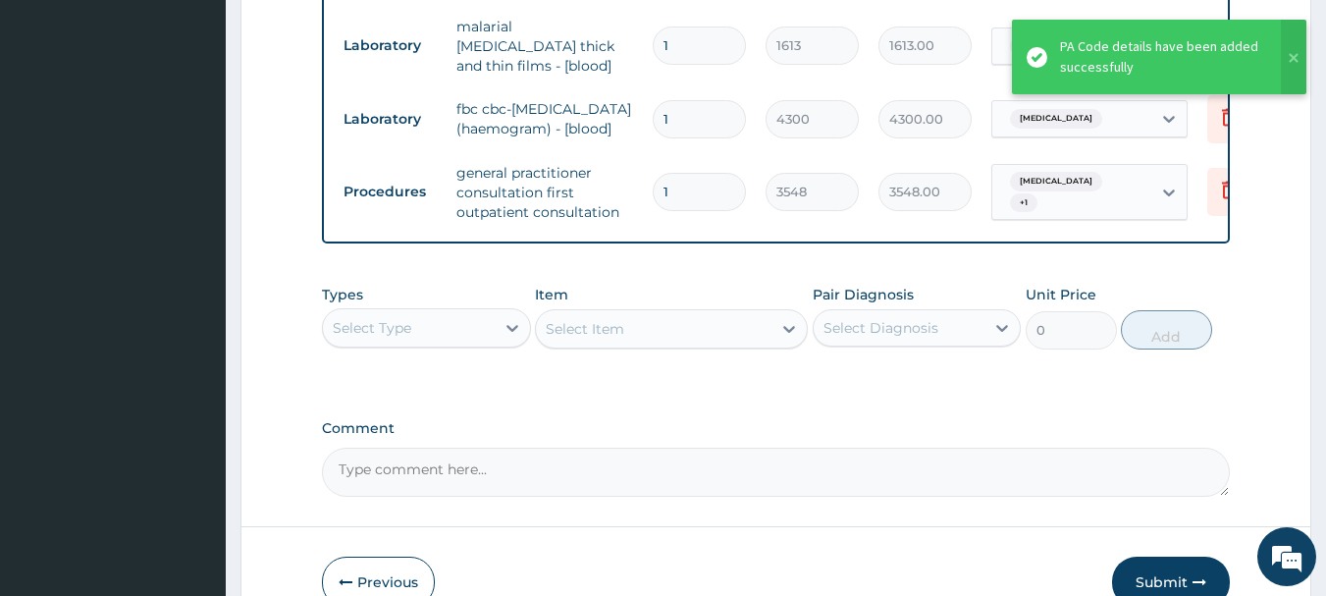
scroll to position [1102, 0]
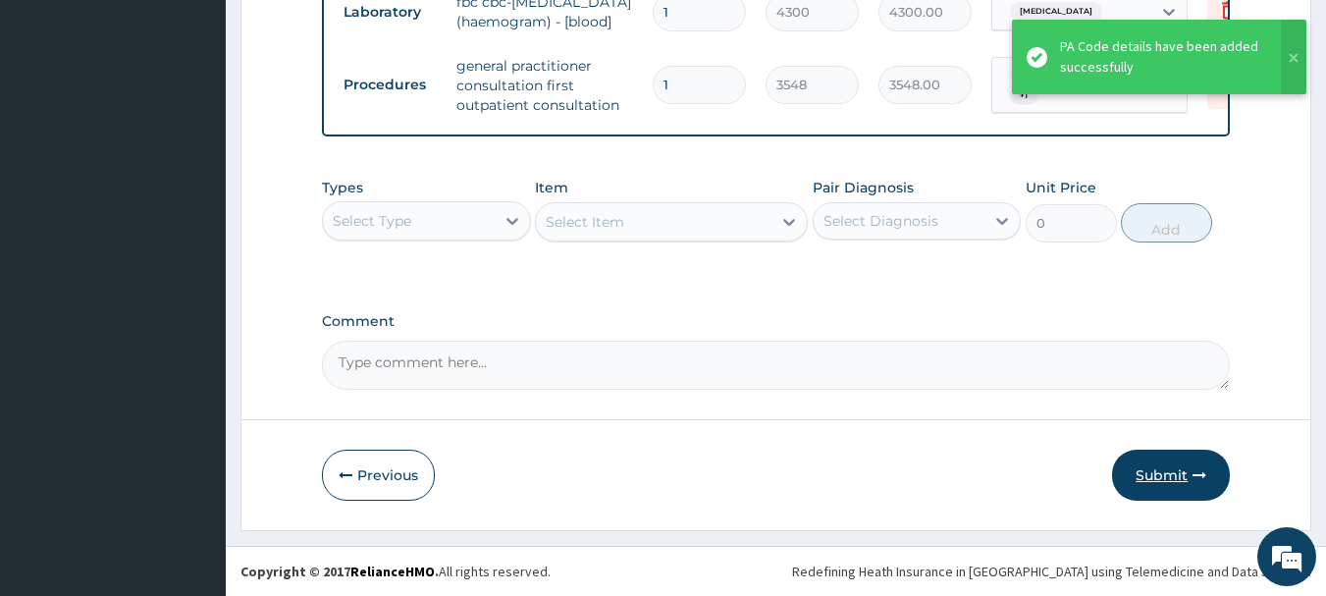
click at [1160, 465] on button "Submit" at bounding box center [1171, 475] width 118 height 51
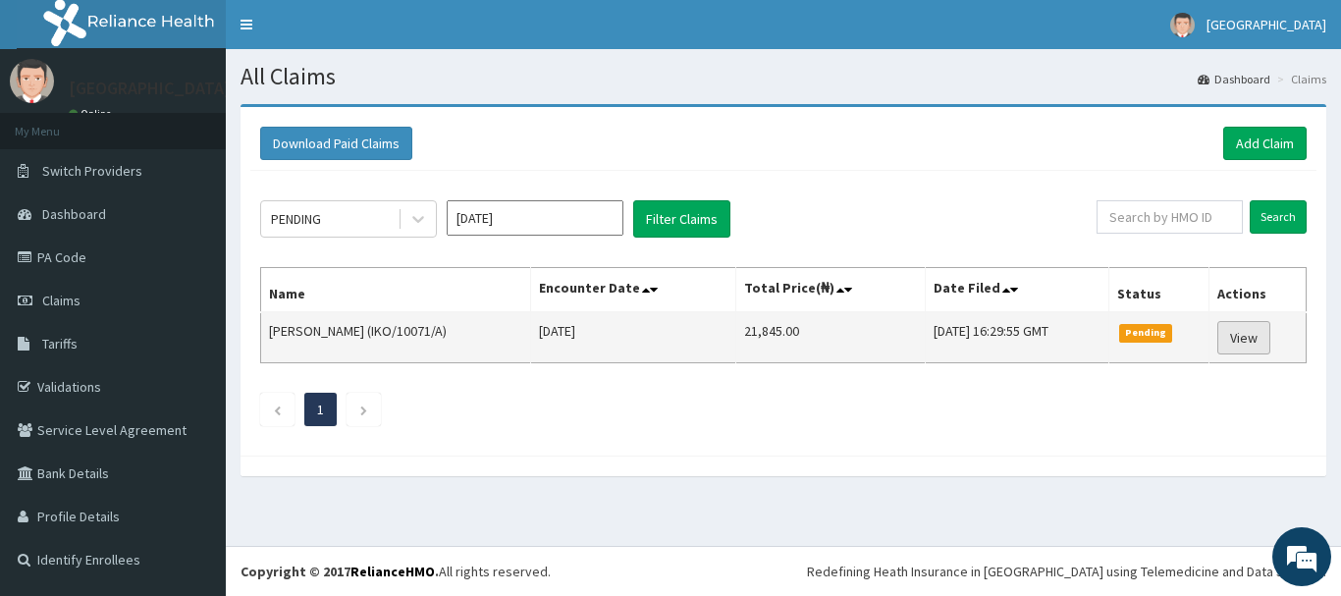
click at [1251, 332] on link "View" at bounding box center [1243, 337] width 53 height 33
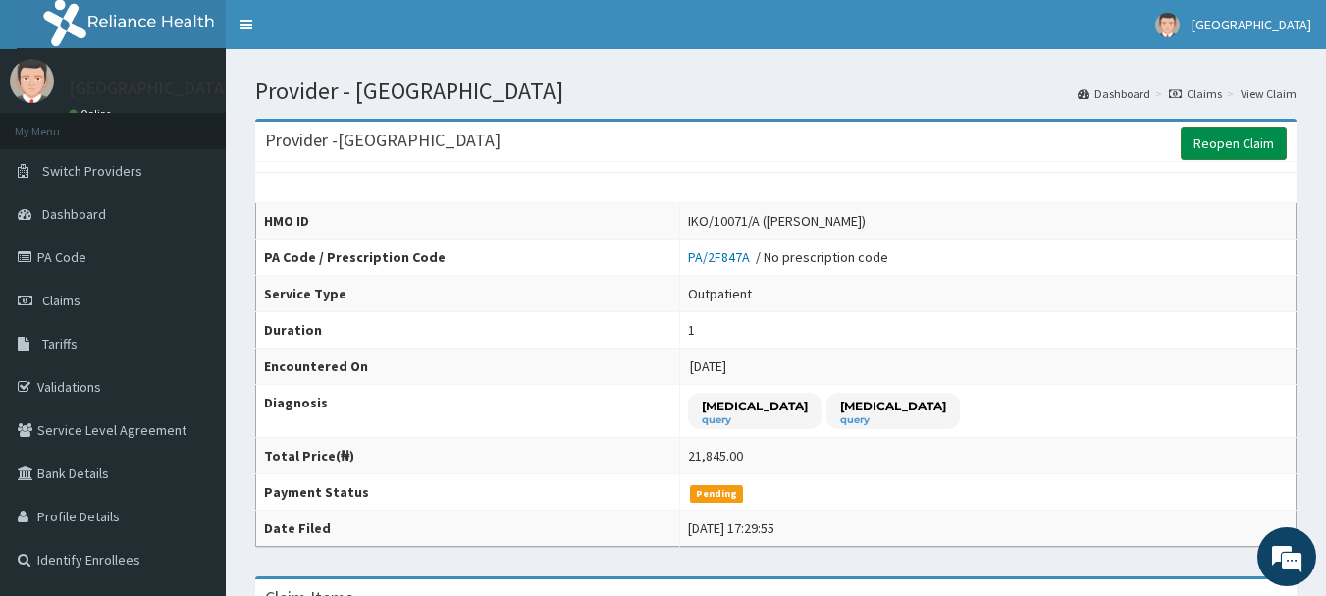
click at [1199, 138] on link "Reopen Claim" at bounding box center [1234, 143] width 106 height 33
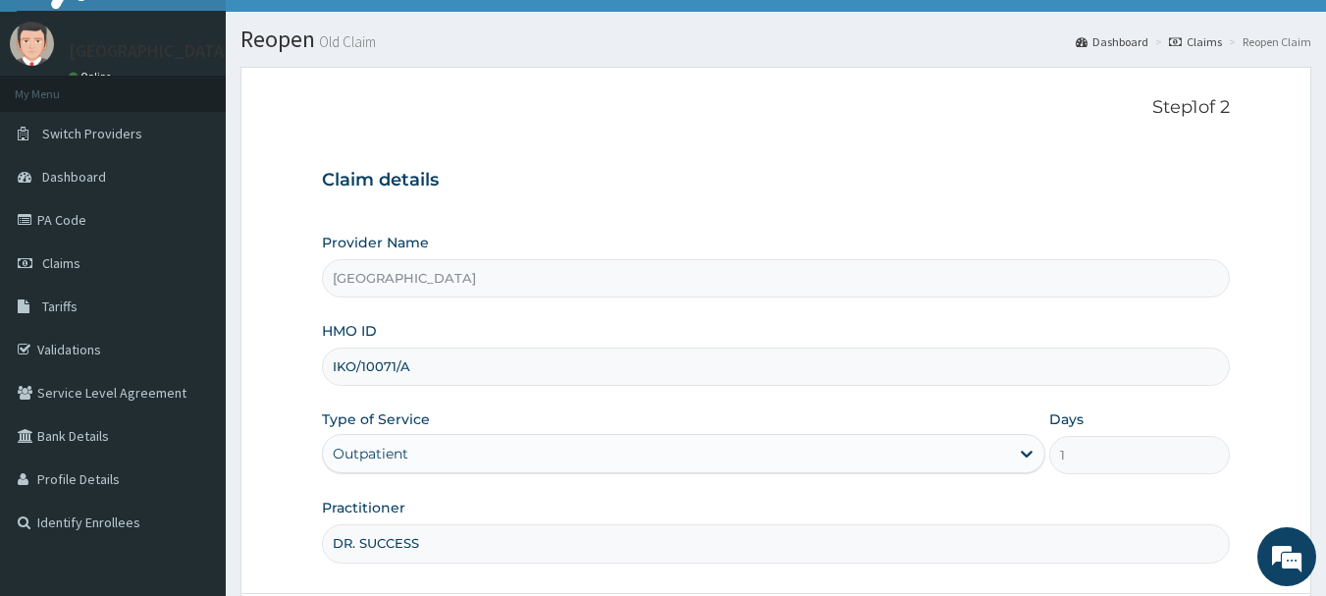
scroll to position [15, 0]
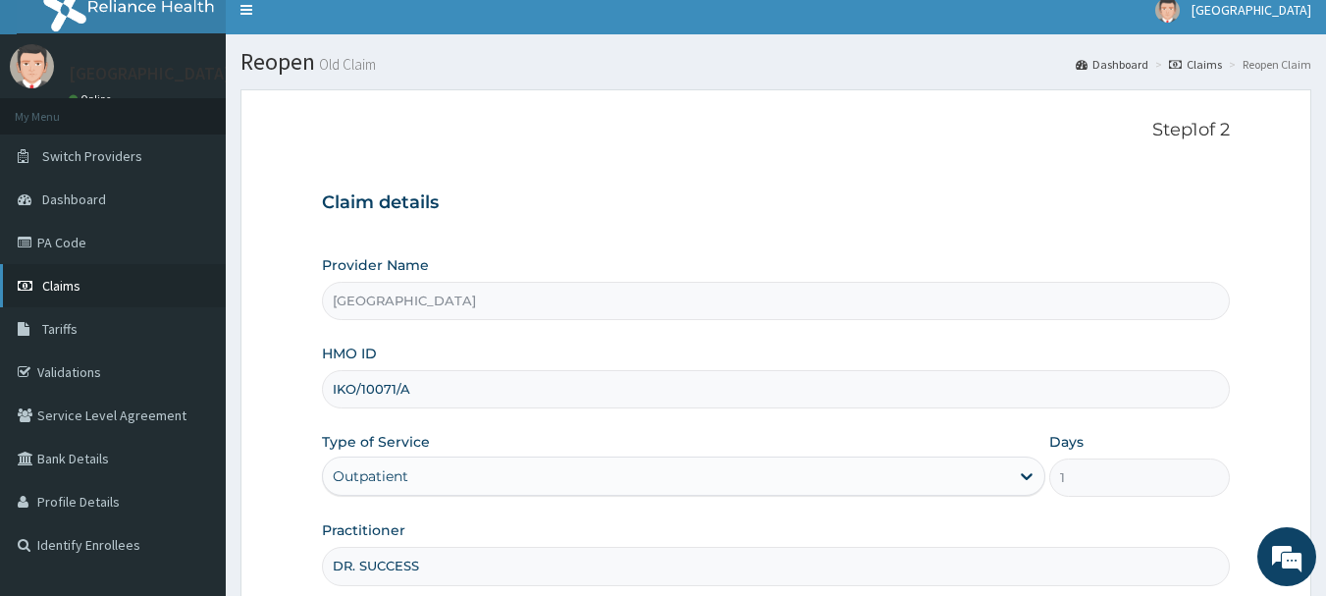
drag, startPoint x: 76, startPoint y: 284, endPoint x: 83, endPoint y: 277, distance: 10.4
click at [75, 282] on span "Claims" at bounding box center [61, 286] width 38 height 18
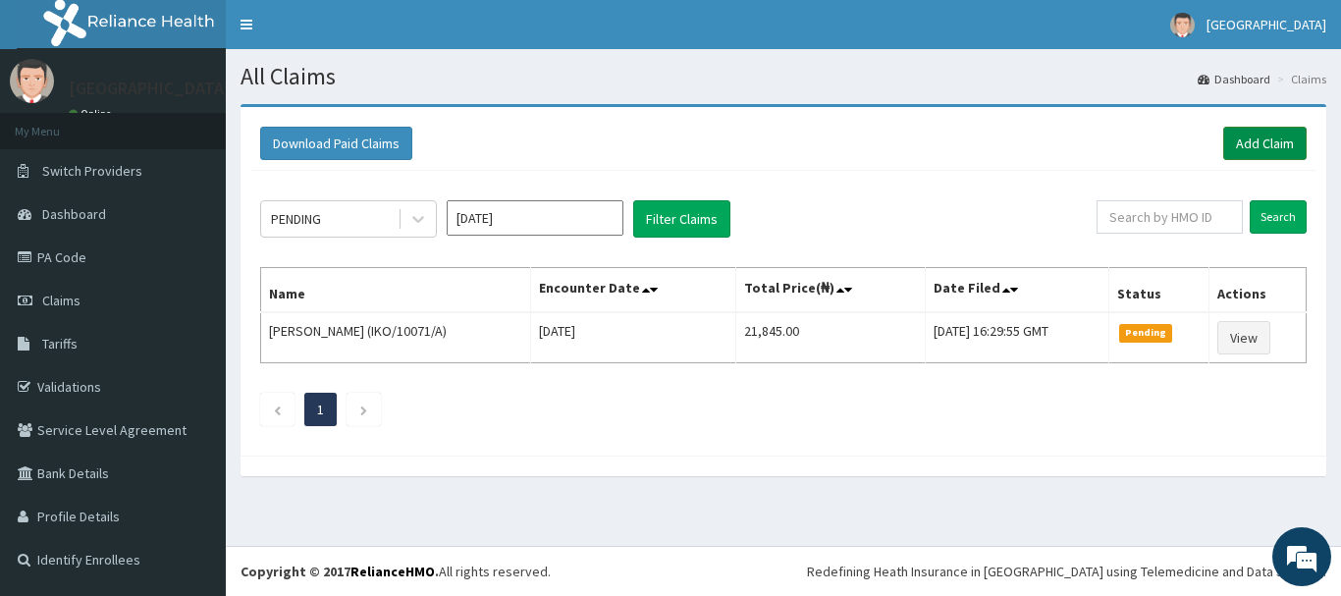
click at [1245, 136] on link "Add Claim" at bounding box center [1264, 143] width 83 height 33
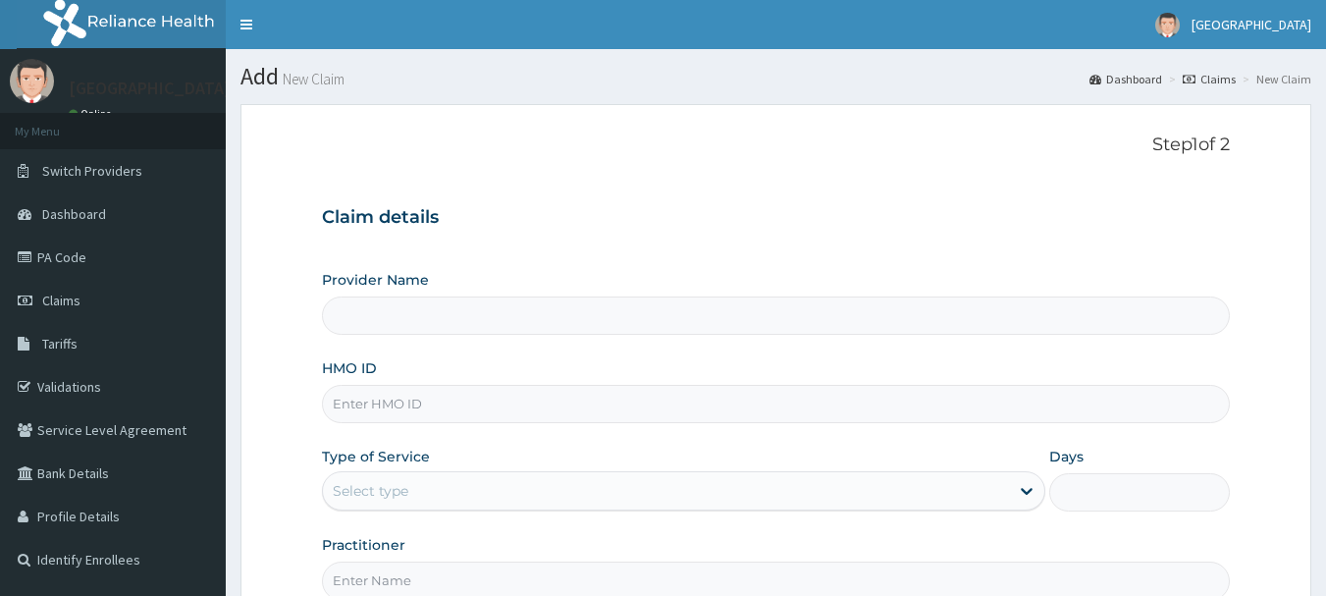
type input "[GEOGRAPHIC_DATA]"
click at [449, 408] on input "HMO ID" at bounding box center [776, 404] width 909 height 38
type input "ANL/10139/D"
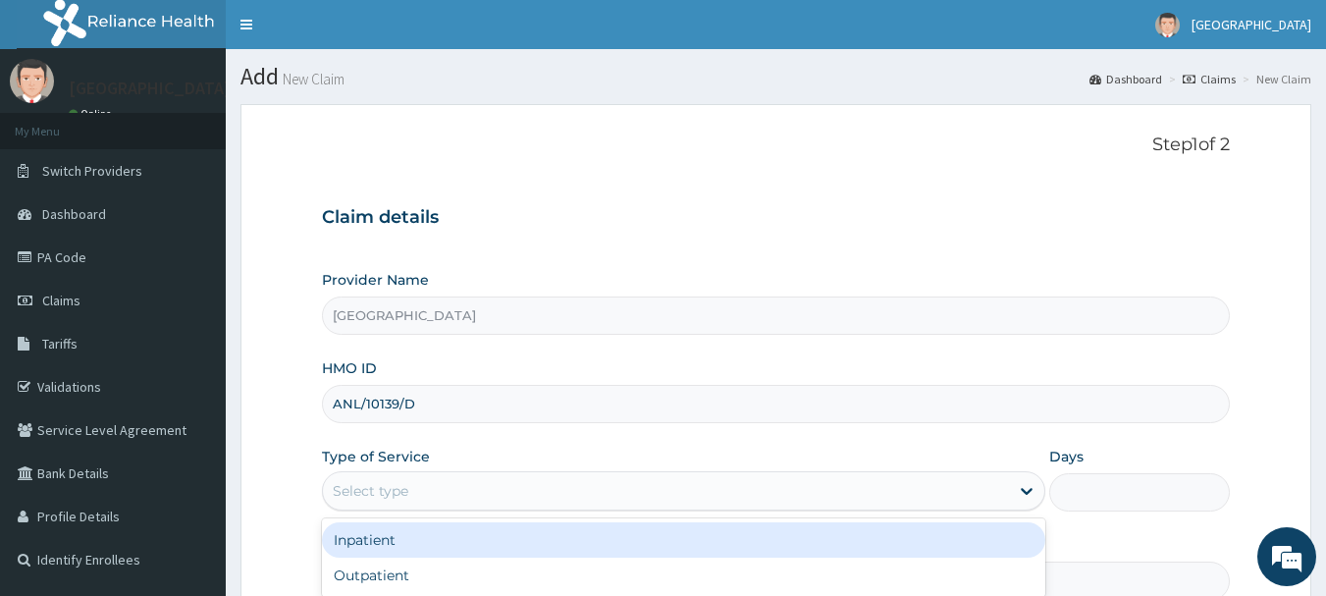
click at [403, 487] on div "Select type" at bounding box center [371, 491] width 76 height 20
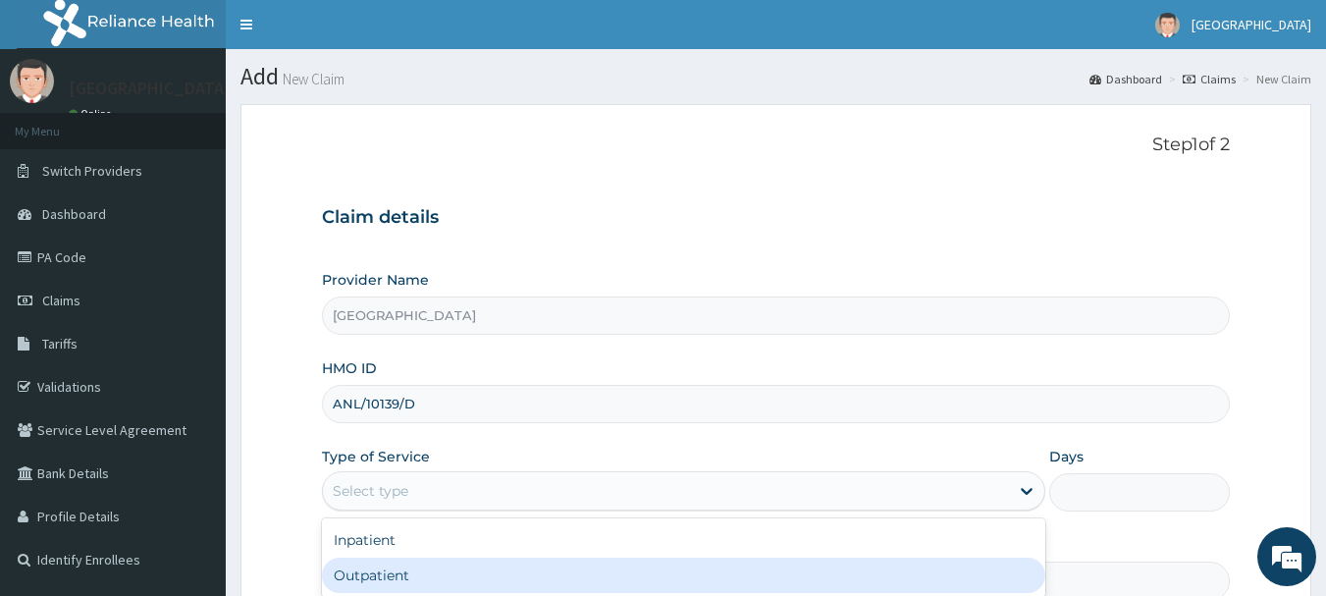
click at [386, 572] on div "Outpatient" at bounding box center [684, 575] width 724 height 35
type input "1"
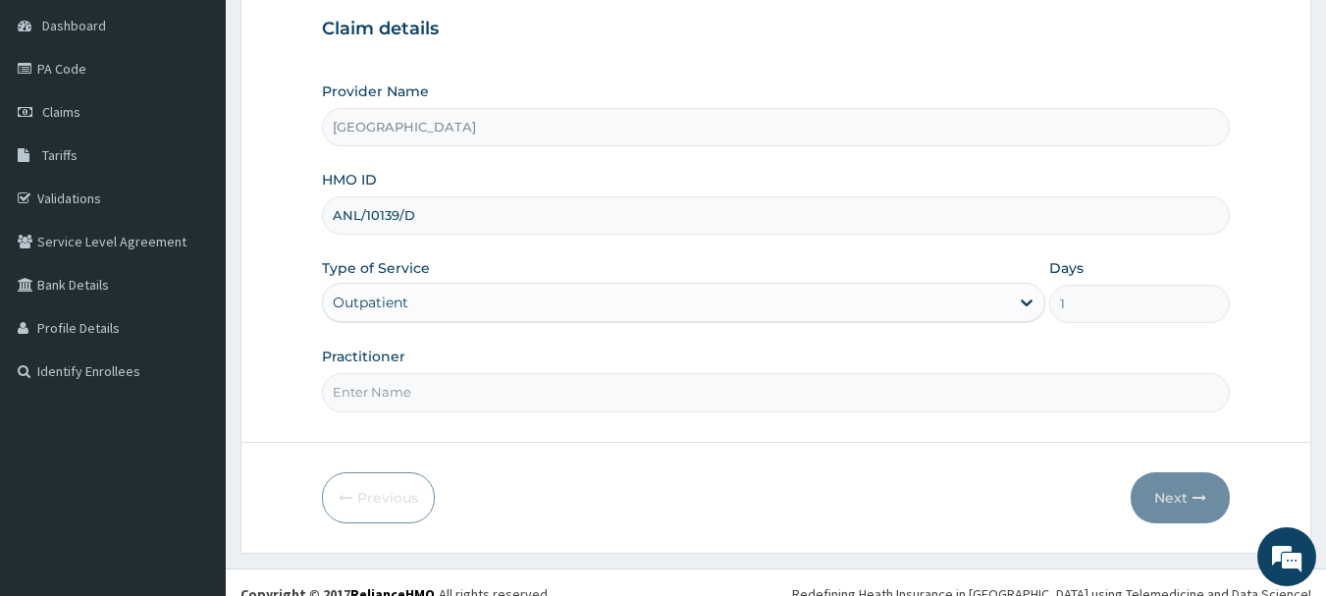
scroll to position [196, 0]
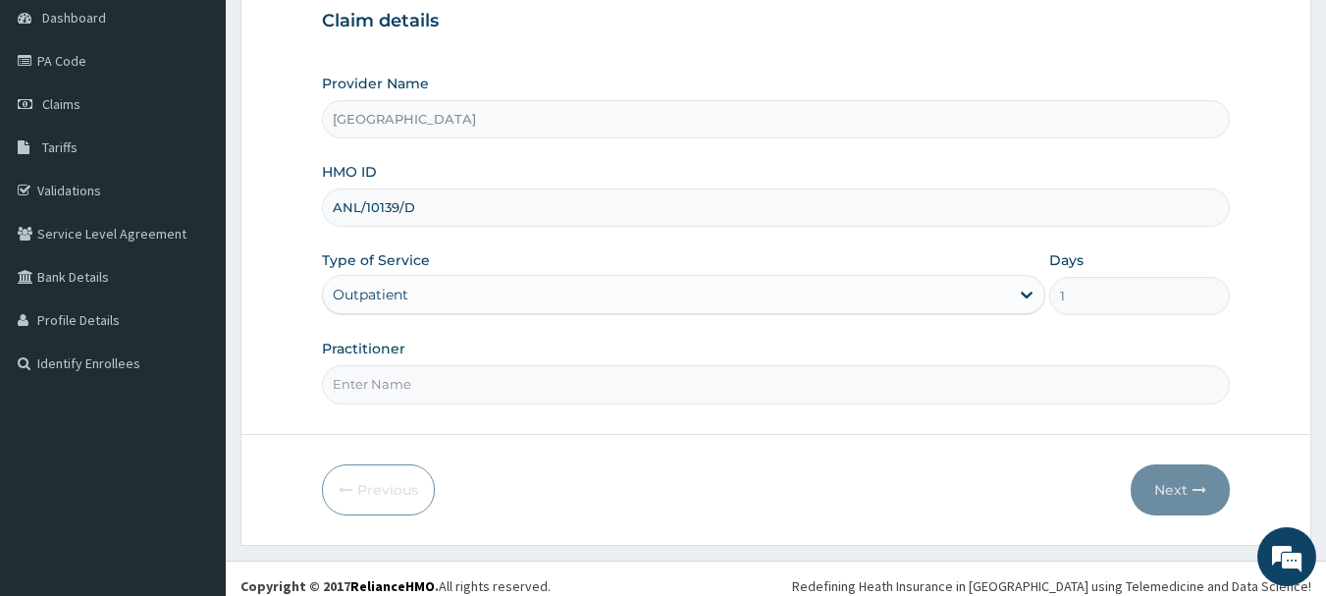
click at [382, 386] on input "Practitioner" at bounding box center [776, 384] width 909 height 38
type input "[PERSON_NAME]"
click at [1174, 485] on button "Next" at bounding box center [1180, 489] width 99 height 51
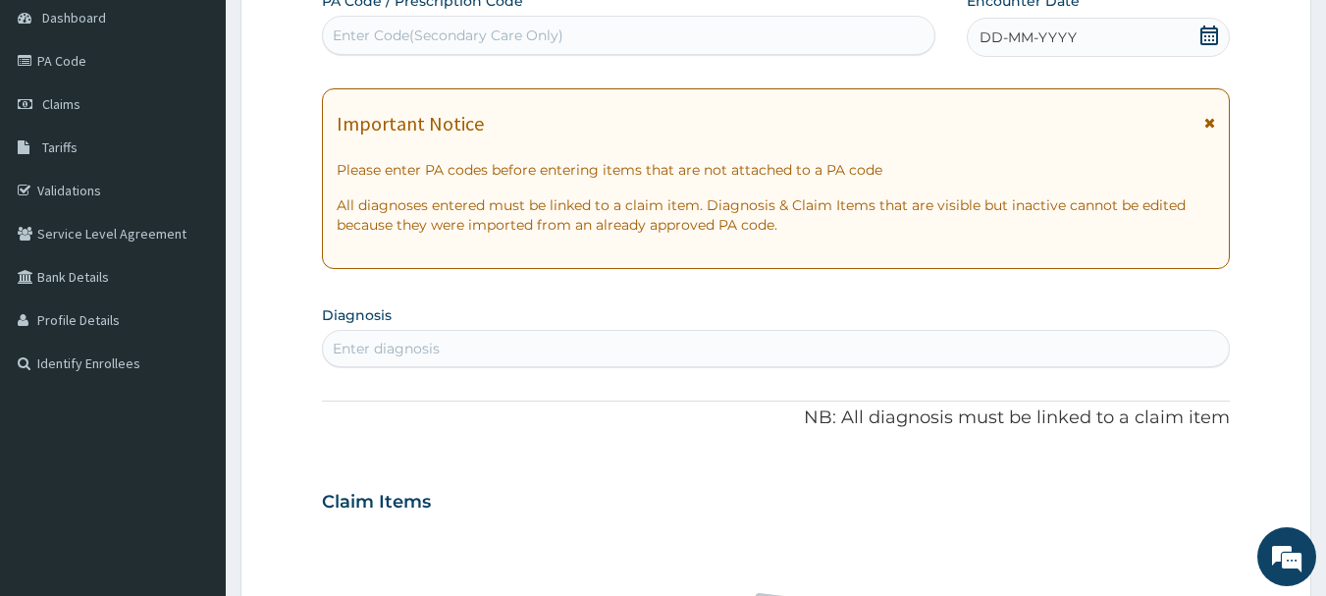
click at [570, 40] on div "Enter Code(Secondary Care Only)" at bounding box center [629, 35] width 613 height 31
type input "PA/0BE895"
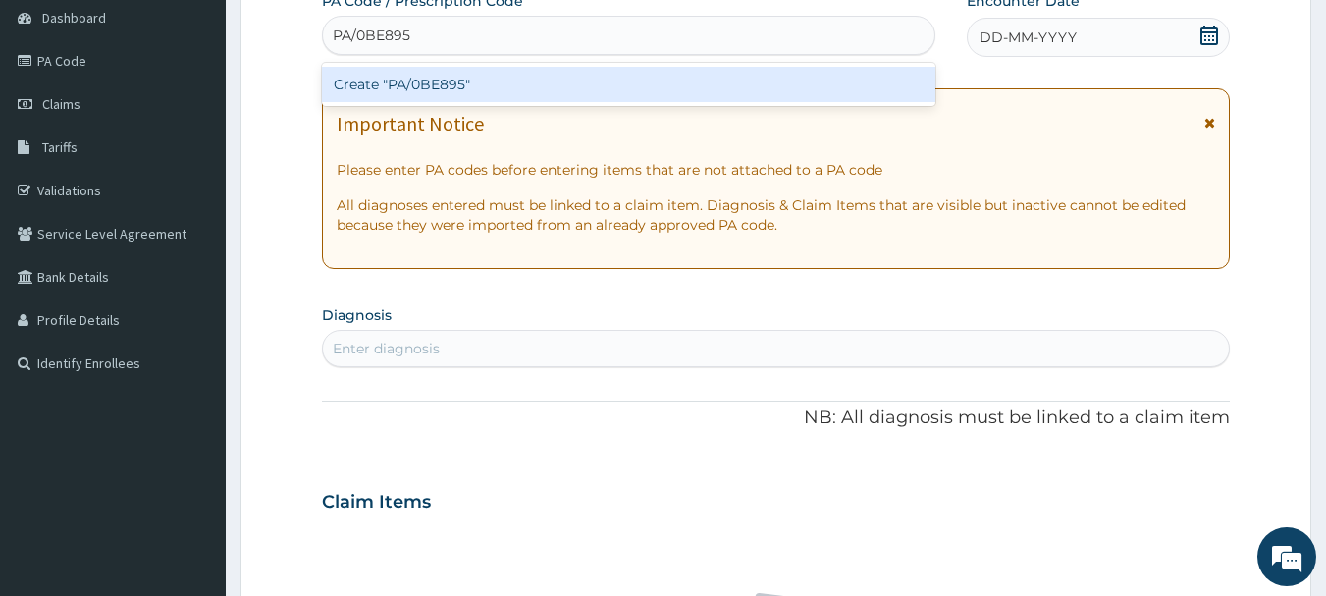
click at [474, 80] on div "Create "PA/0BE895"" at bounding box center [629, 84] width 615 height 35
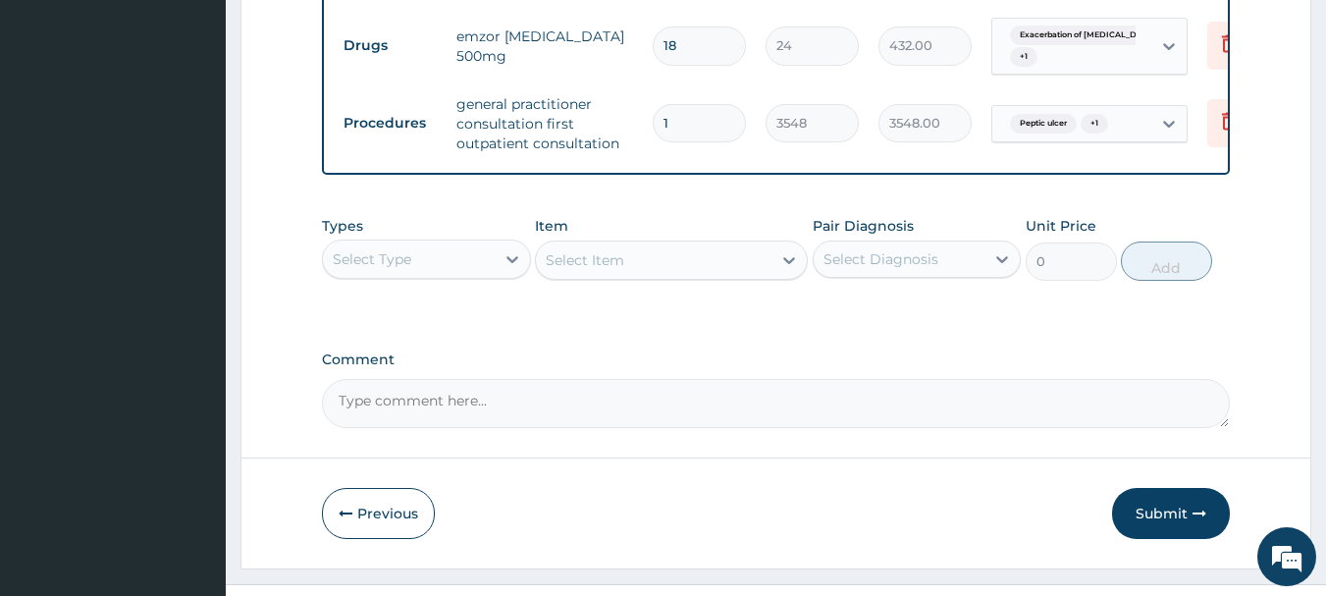
scroll to position [1313, 0]
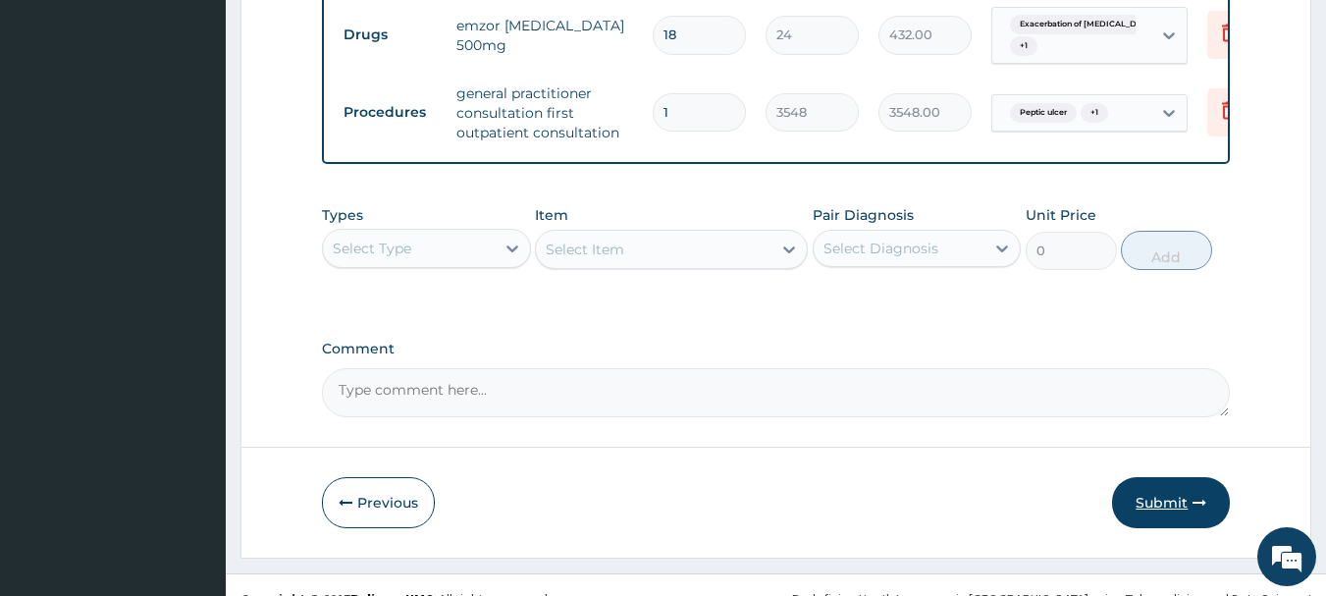
click at [1158, 500] on button "Submit" at bounding box center [1171, 502] width 118 height 51
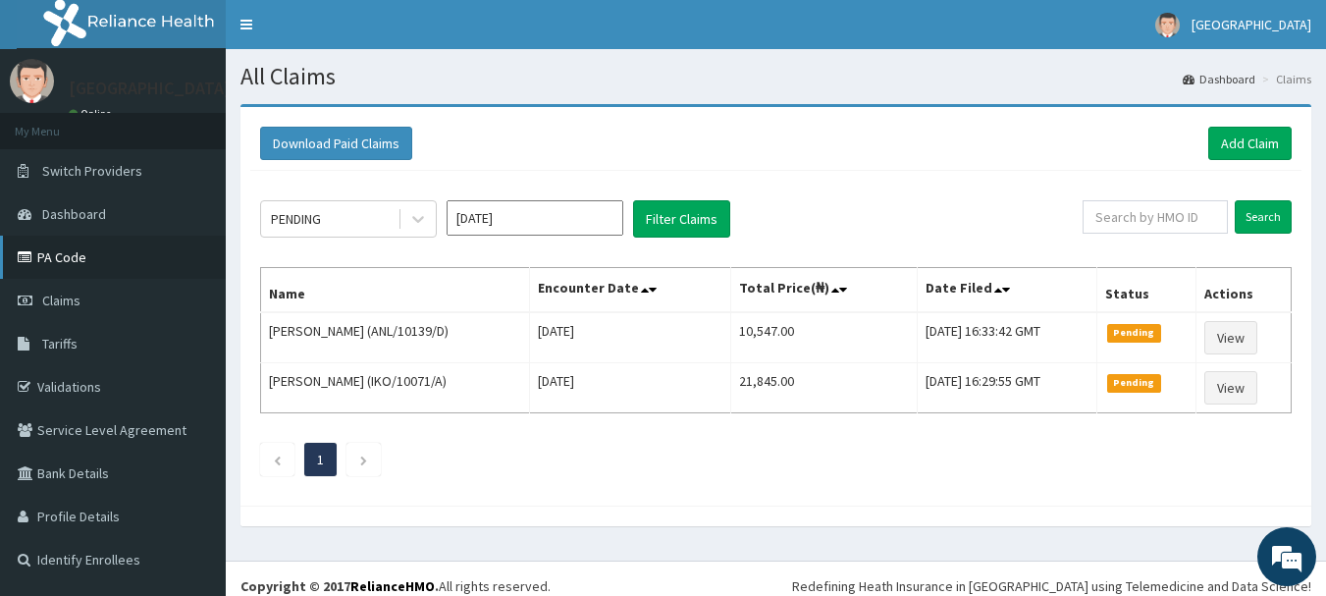
click at [67, 249] on link "PA Code" at bounding box center [113, 257] width 226 height 43
click at [1246, 137] on link "Add Claim" at bounding box center [1250, 143] width 83 height 33
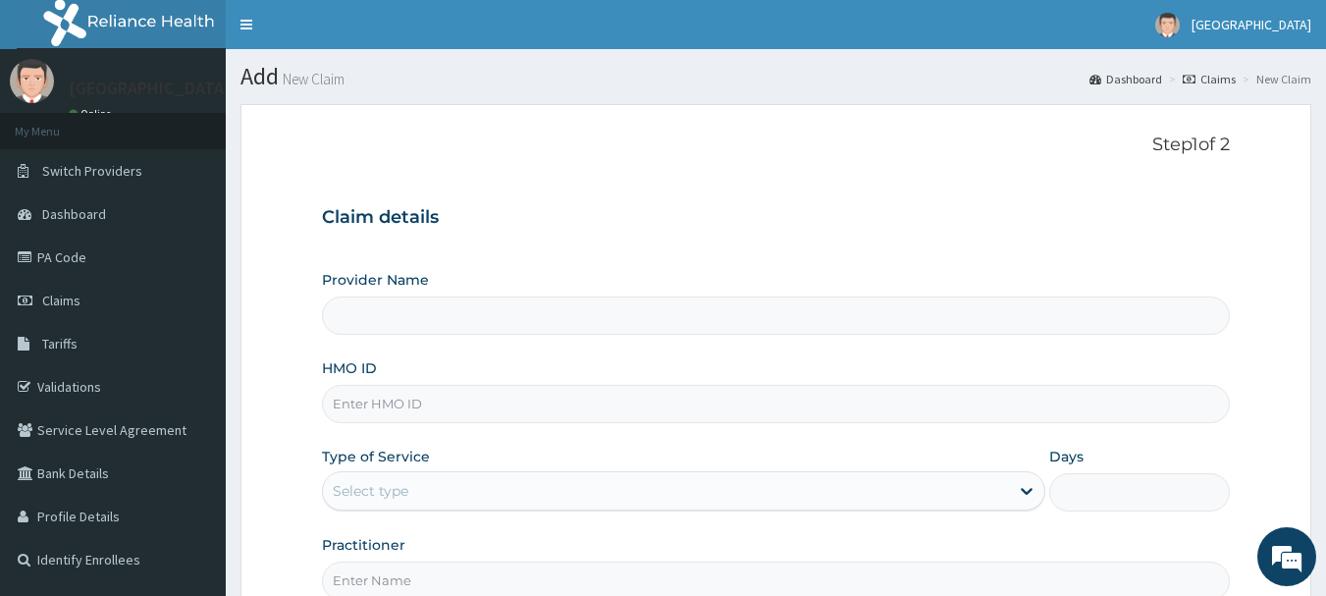
type input "[GEOGRAPHIC_DATA]"
click at [347, 407] on input "HMO ID" at bounding box center [776, 404] width 909 height 38
type input "SRS/10010/D"
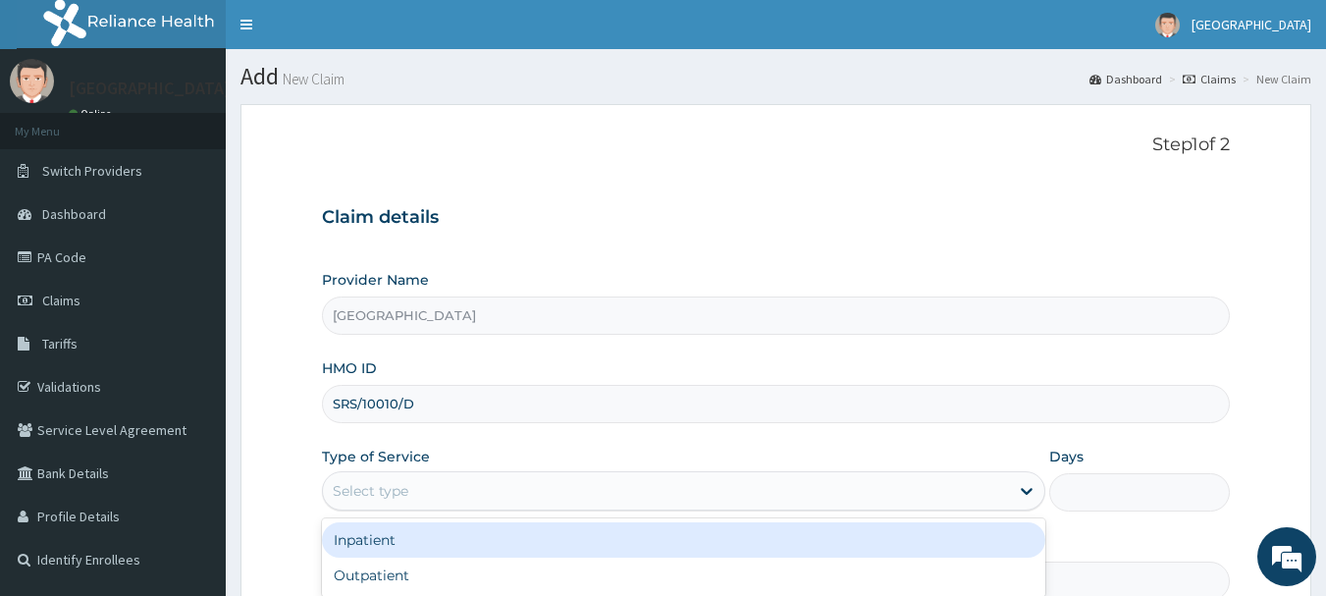
click at [424, 481] on div "Select type" at bounding box center [666, 490] width 686 height 31
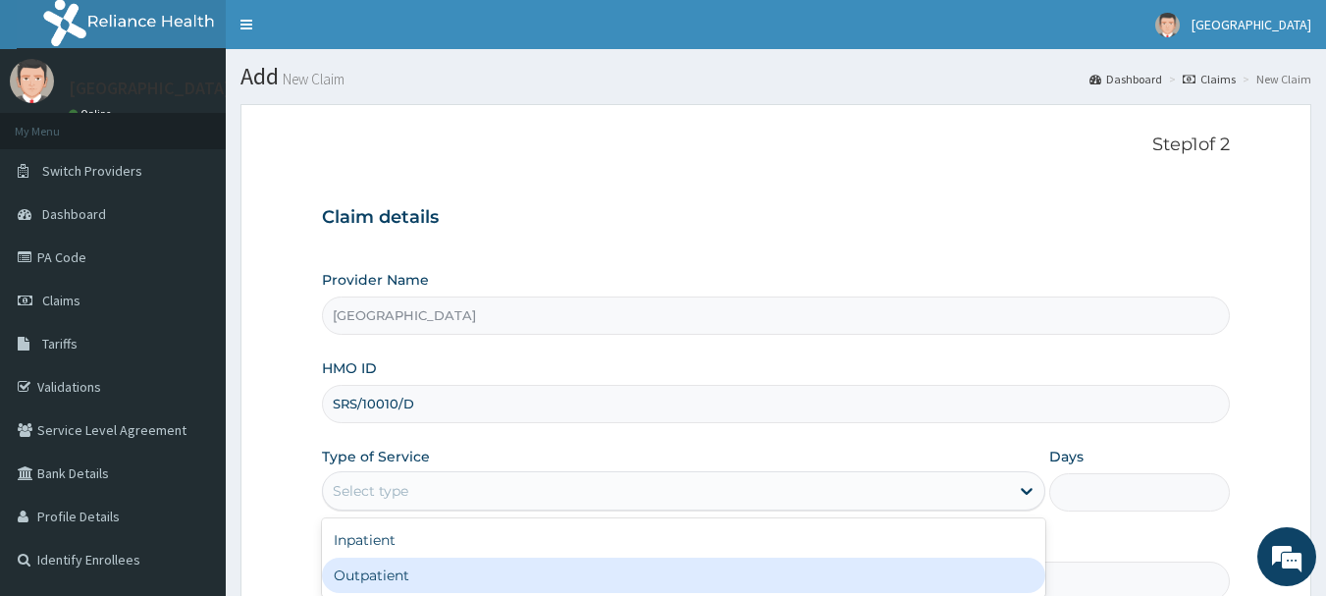
click at [386, 577] on div "Outpatient" at bounding box center [684, 575] width 724 height 35
type input "1"
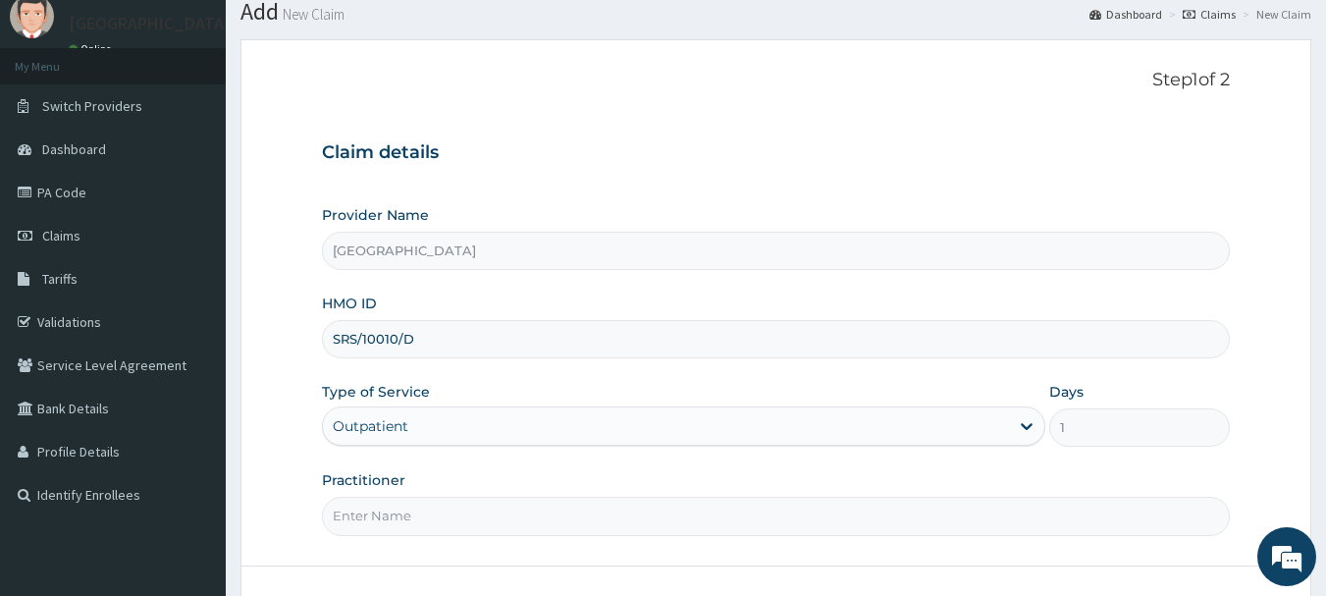
scroll to position [98, 0]
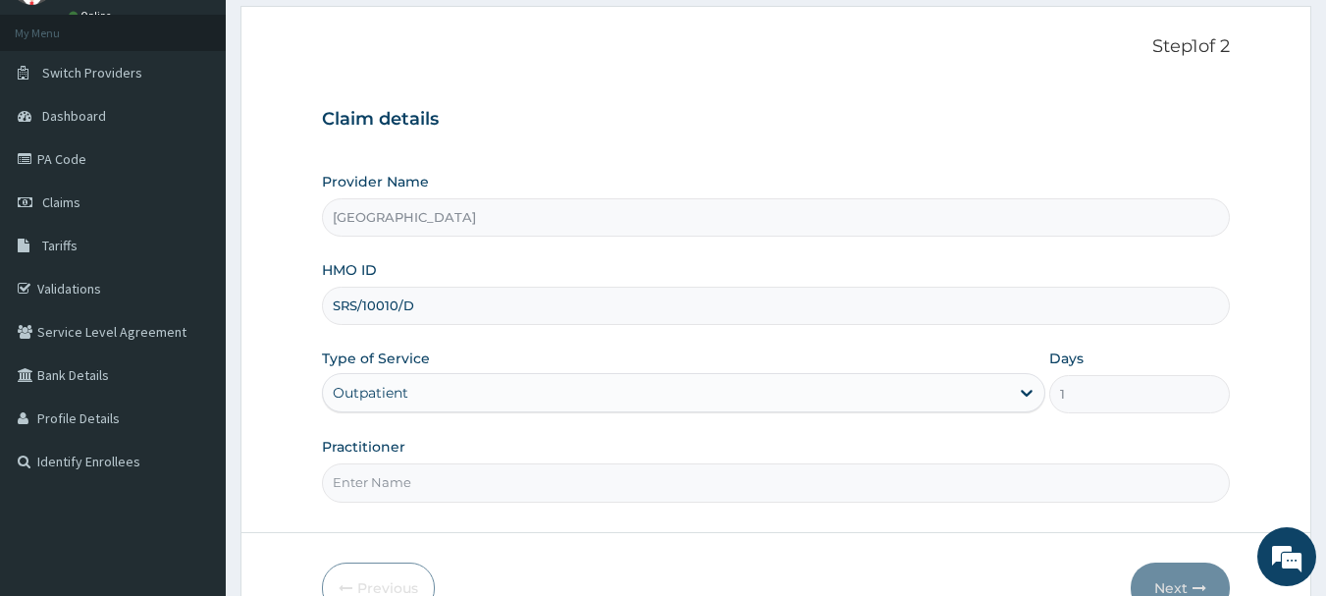
click at [383, 481] on input "Practitioner" at bounding box center [776, 482] width 909 height 38
type input "[PERSON_NAME]"
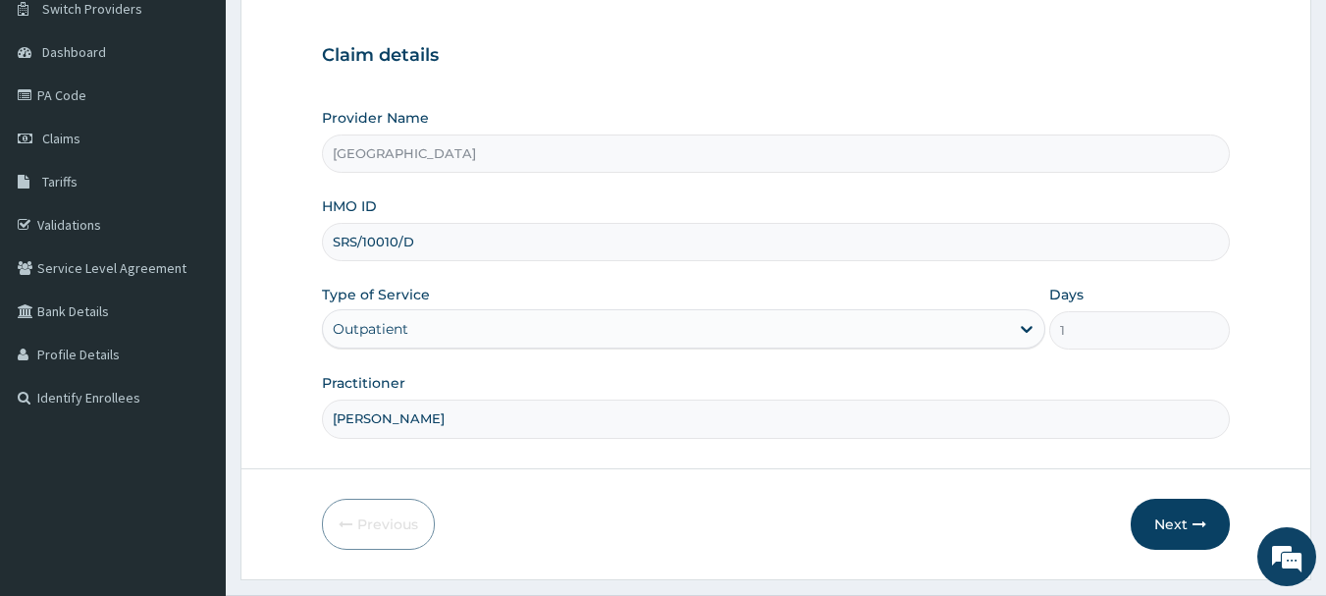
scroll to position [196, 0]
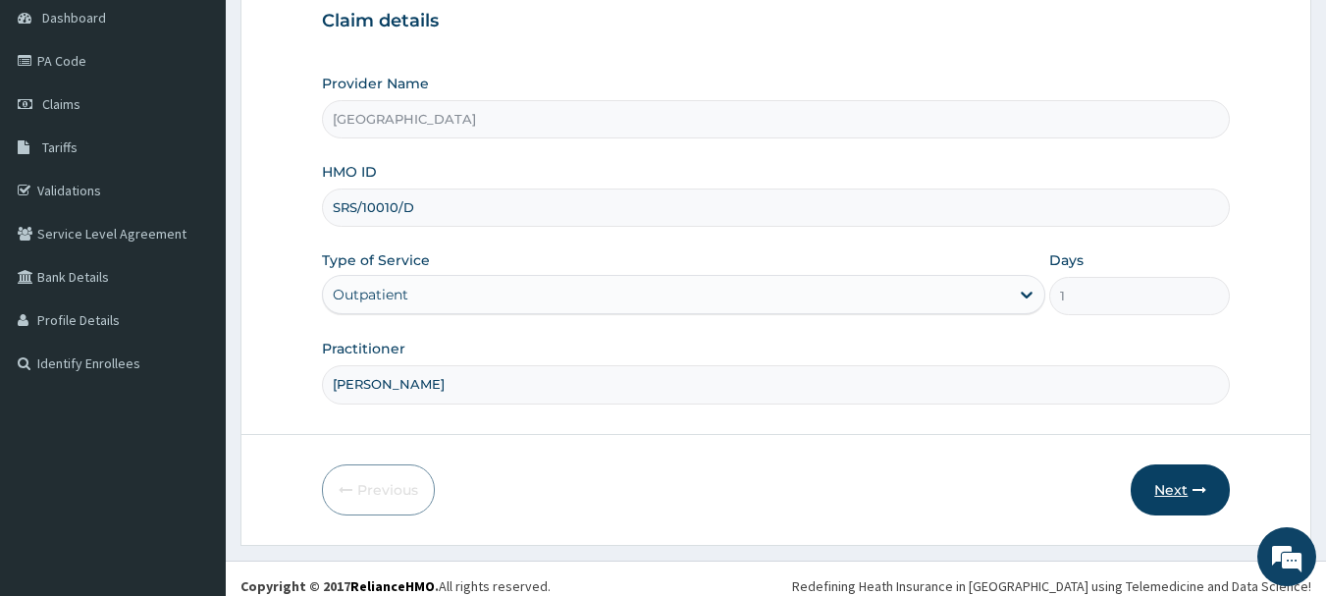
click at [1175, 483] on button "Next" at bounding box center [1180, 489] width 99 height 51
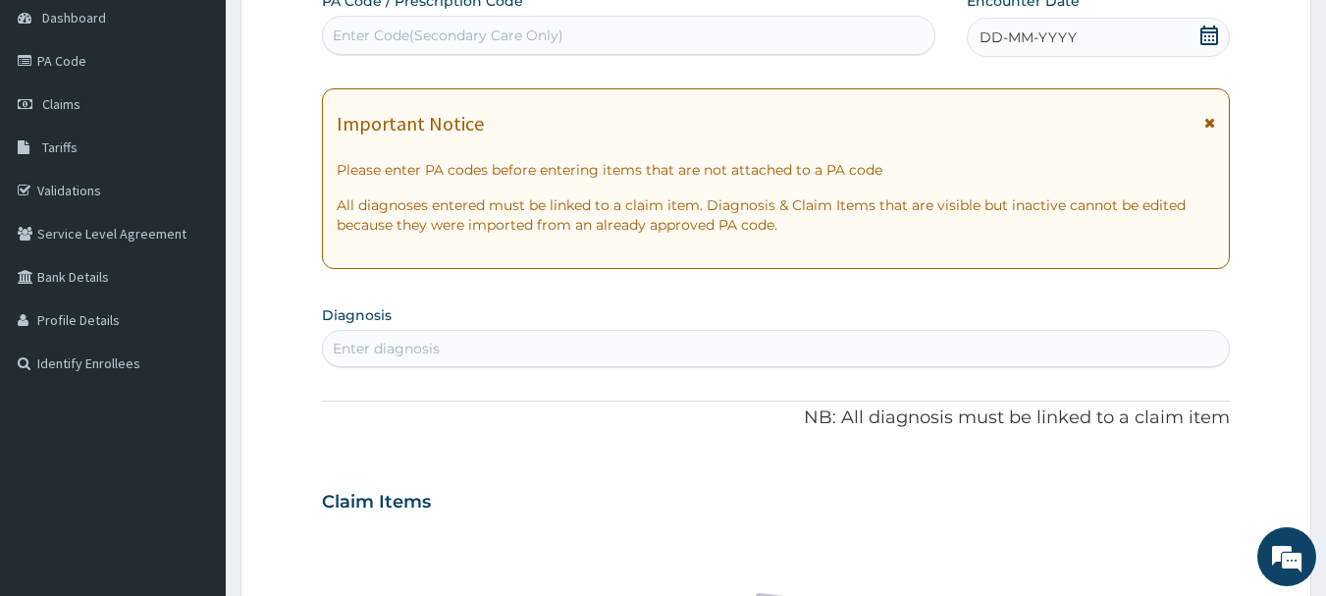
click at [1211, 37] on icon at bounding box center [1210, 36] width 20 height 20
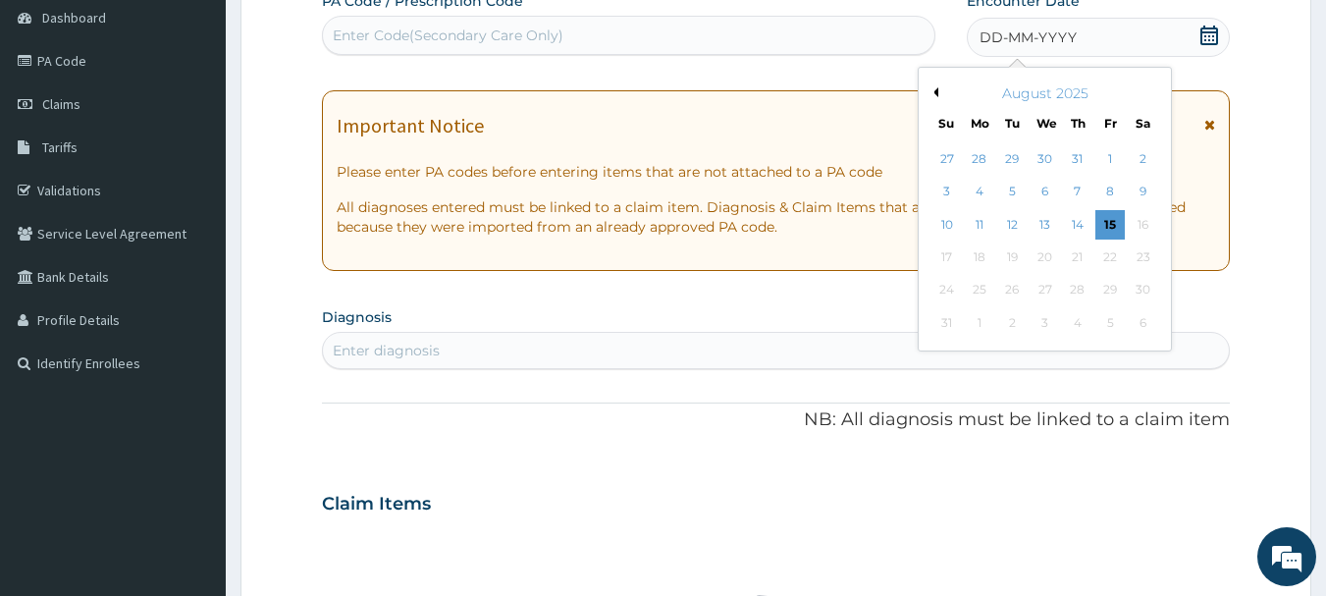
click at [936, 92] on button "Previous Month" at bounding box center [934, 92] width 10 height 10
click at [1045, 222] on div "18" at bounding box center [1045, 224] width 29 height 29
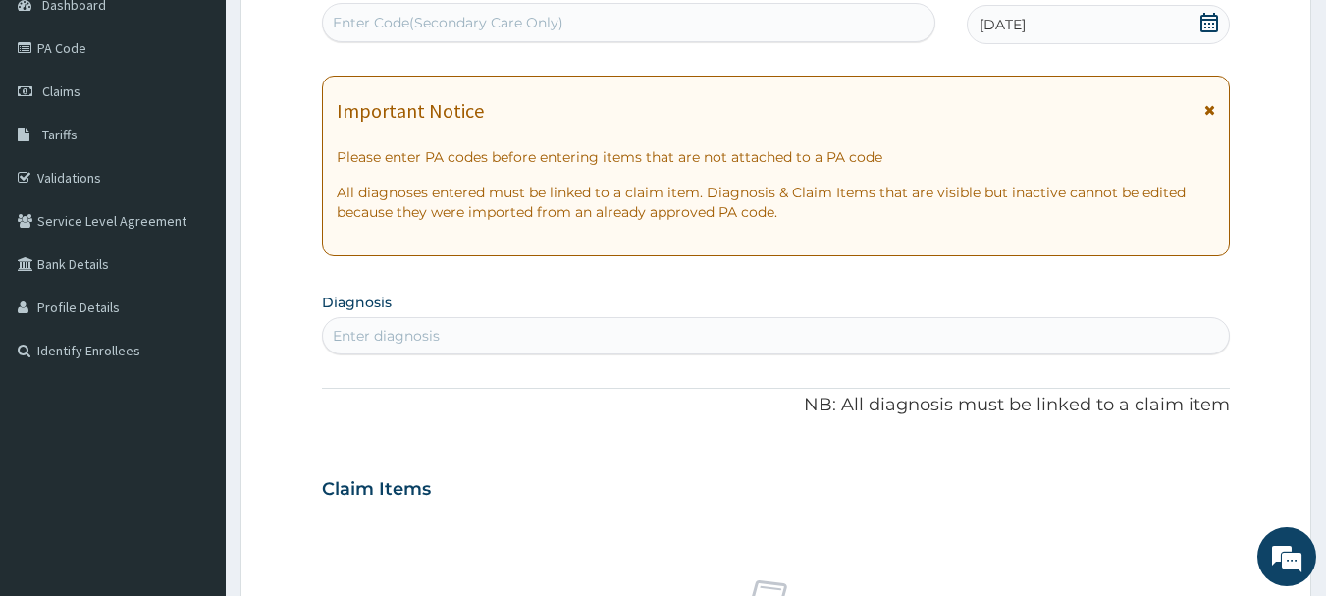
scroll to position [295, 0]
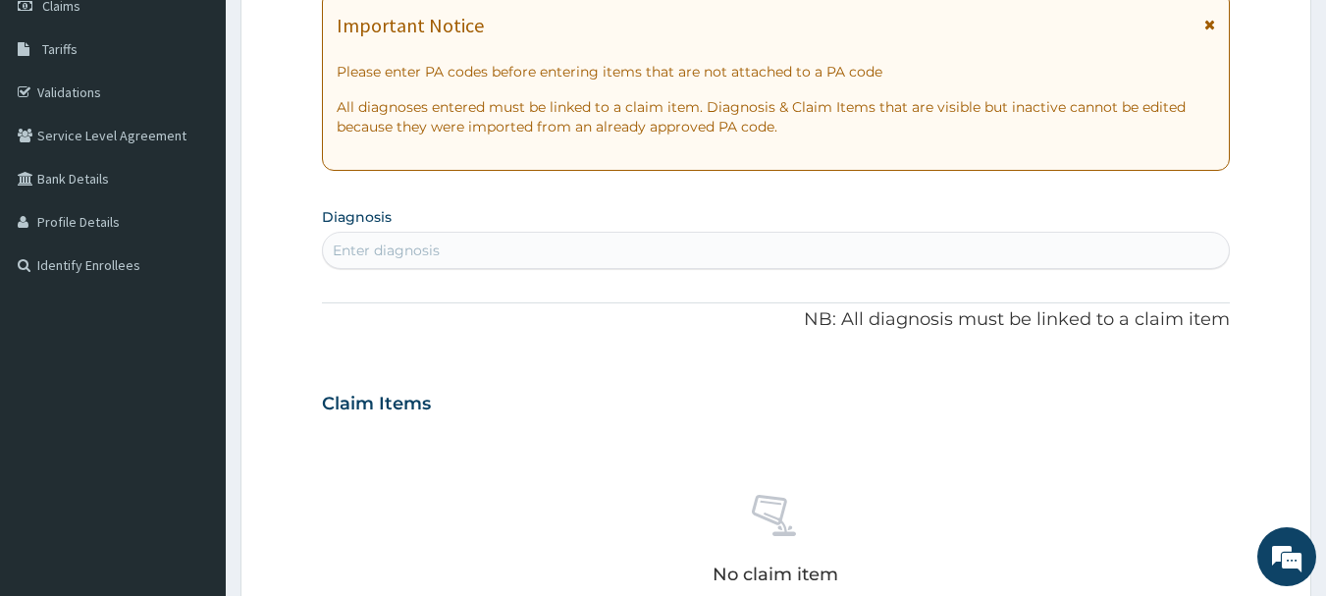
click at [385, 248] on div "Enter diagnosis" at bounding box center [386, 251] width 107 height 20
type input "FEVER"
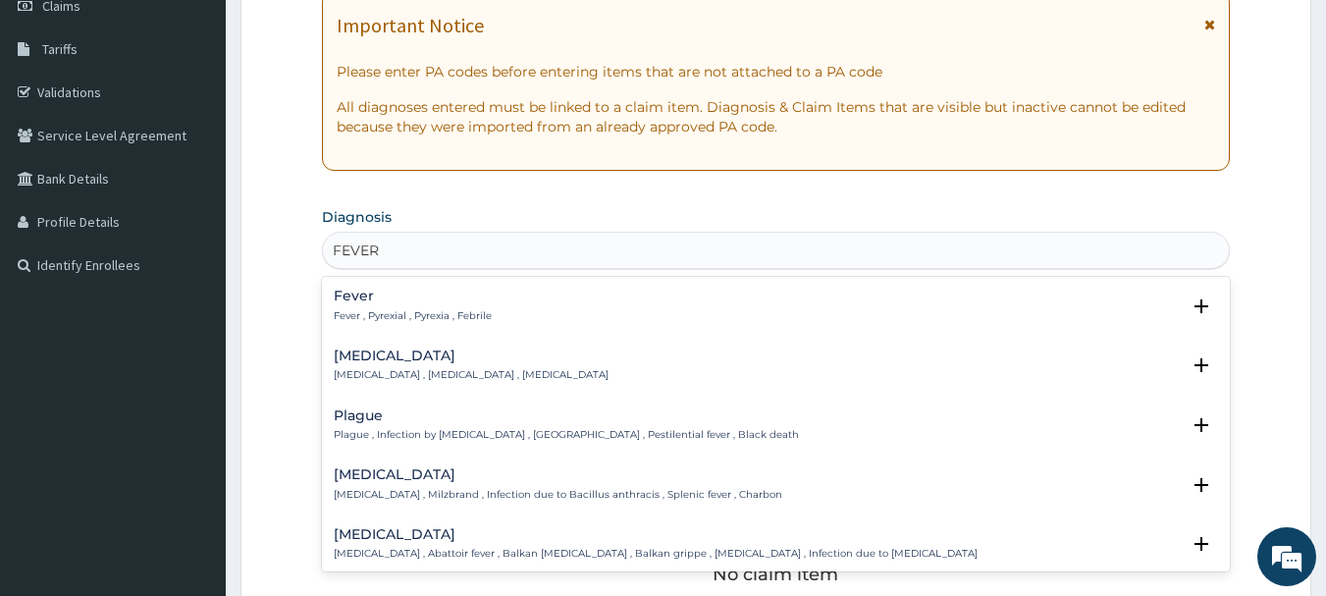
click at [425, 306] on div "Fever Fever , Pyrexial , Pyrexia , Febrile" at bounding box center [413, 306] width 158 height 34
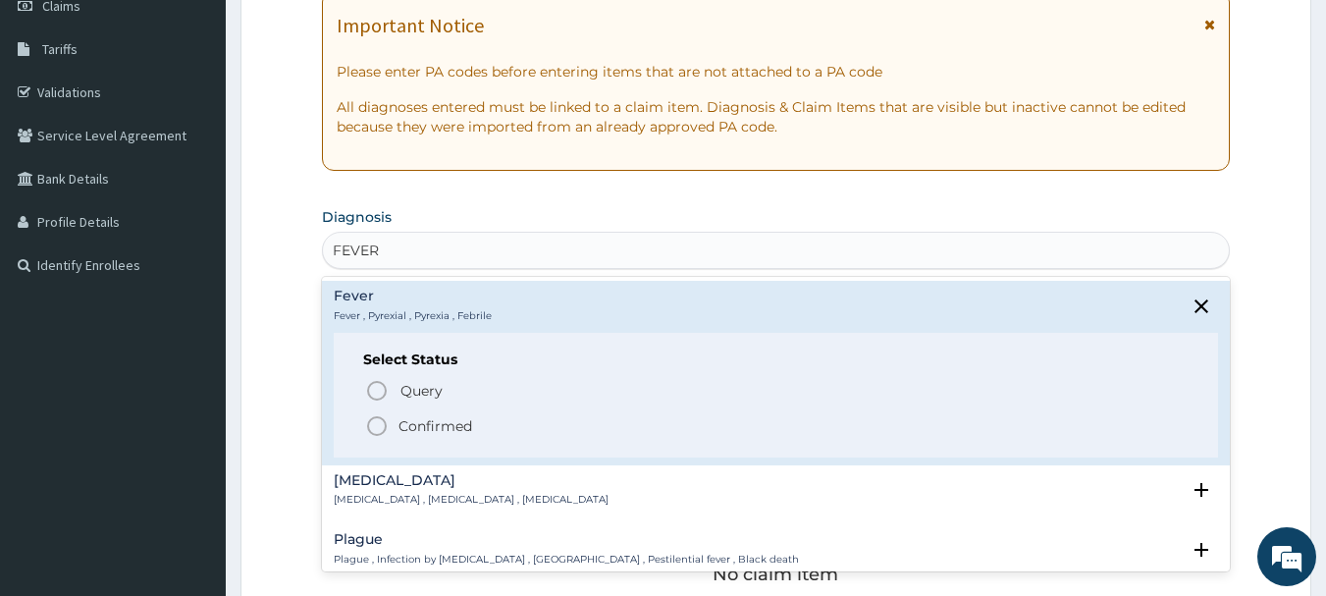
click at [382, 422] on icon "status option filled" at bounding box center [377, 426] width 24 height 24
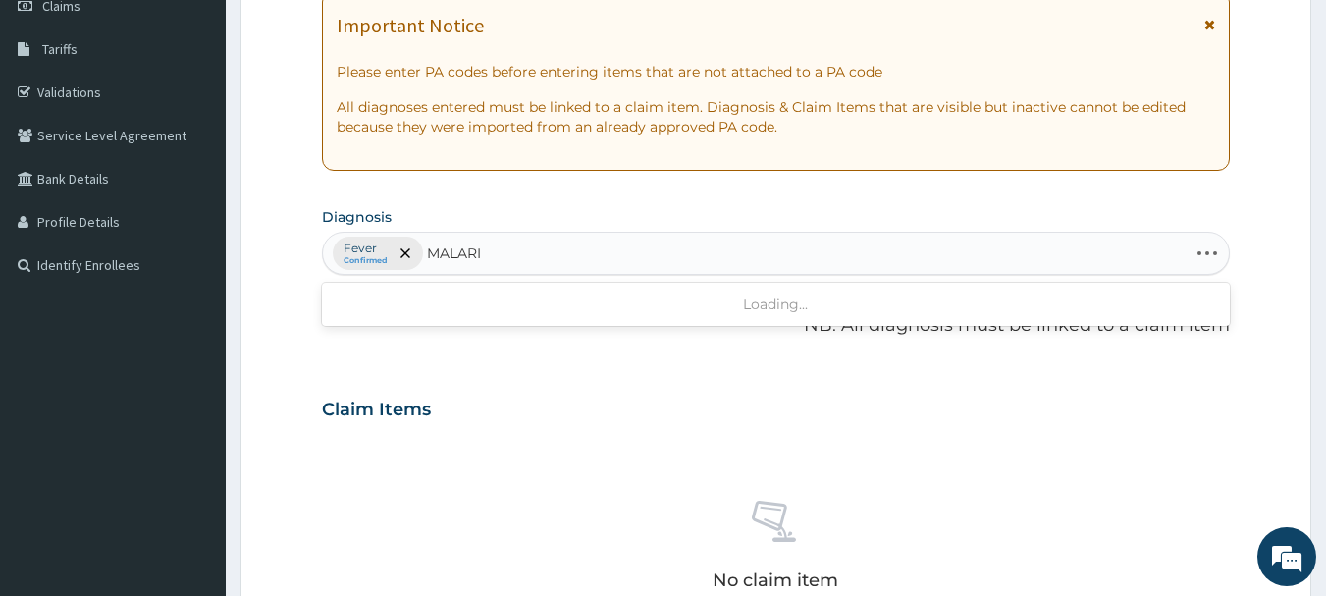
type input "[MEDICAL_DATA]"
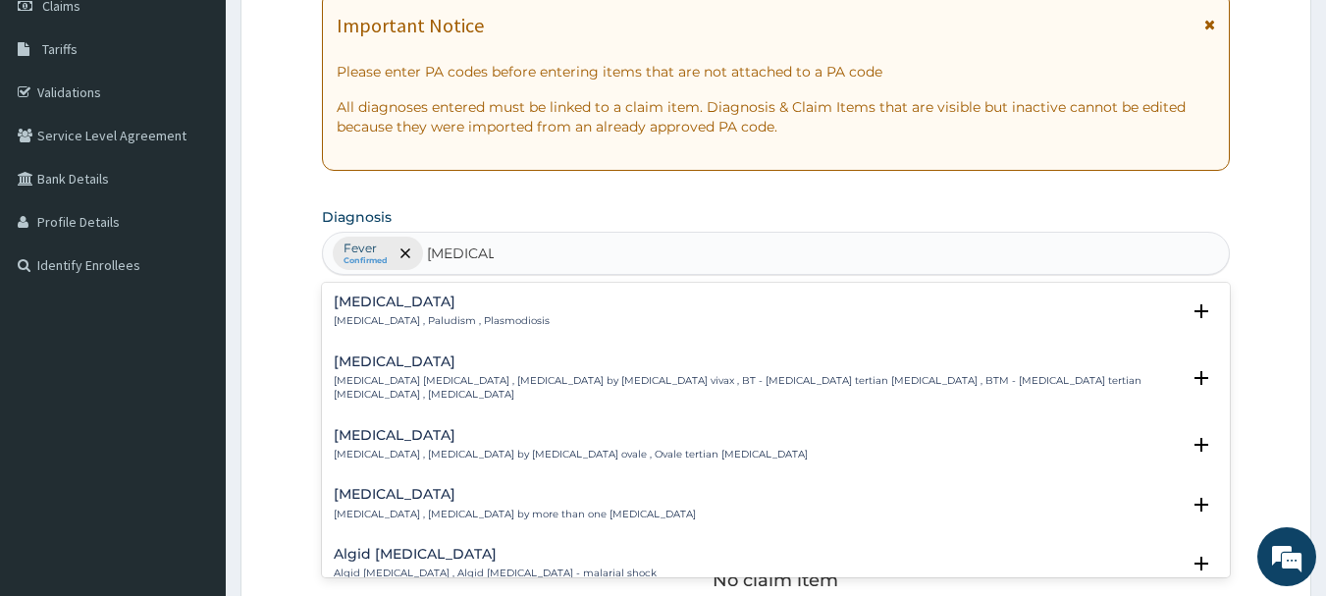
click at [416, 306] on h4 "[MEDICAL_DATA]" at bounding box center [442, 302] width 216 height 15
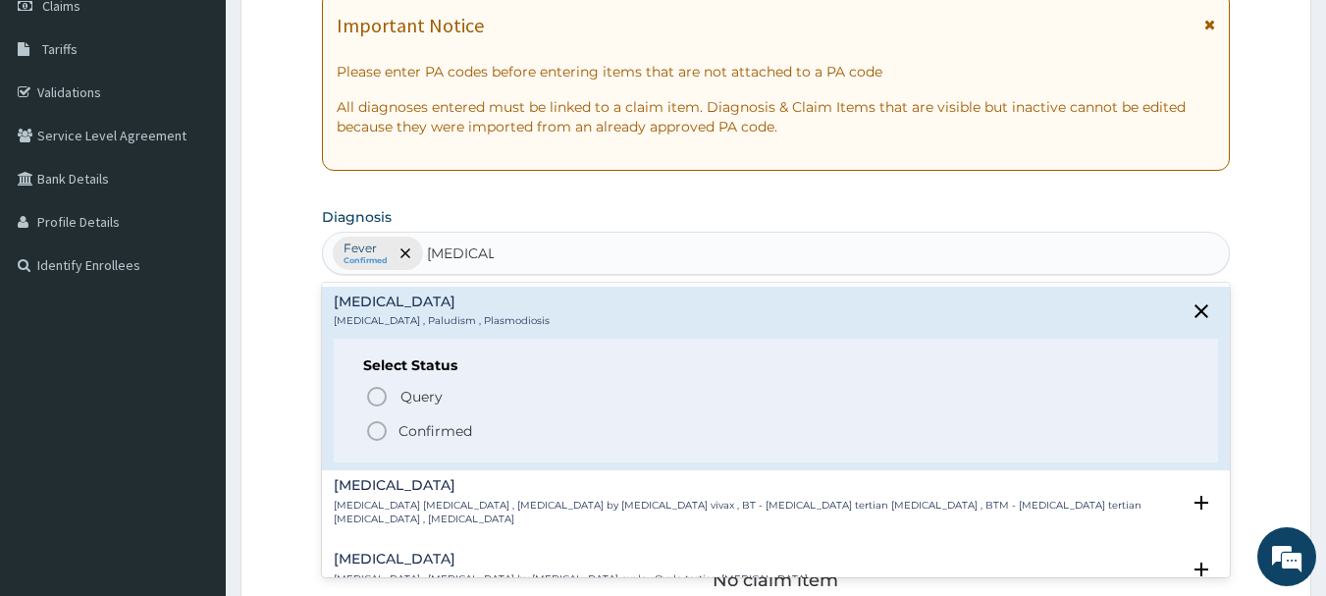
drag, startPoint x: 426, startPoint y: 424, endPoint x: 428, endPoint y: 411, distance: 12.9
click at [427, 421] on p "Confirmed" at bounding box center [436, 431] width 74 height 20
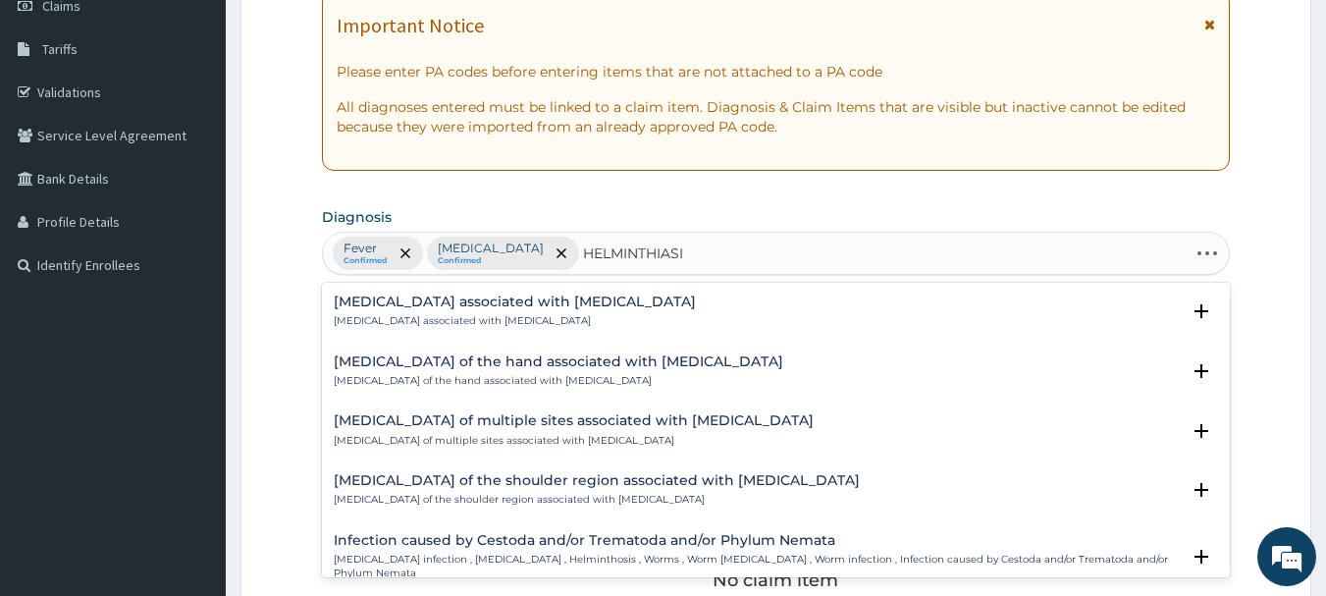
type input "[MEDICAL_DATA]"
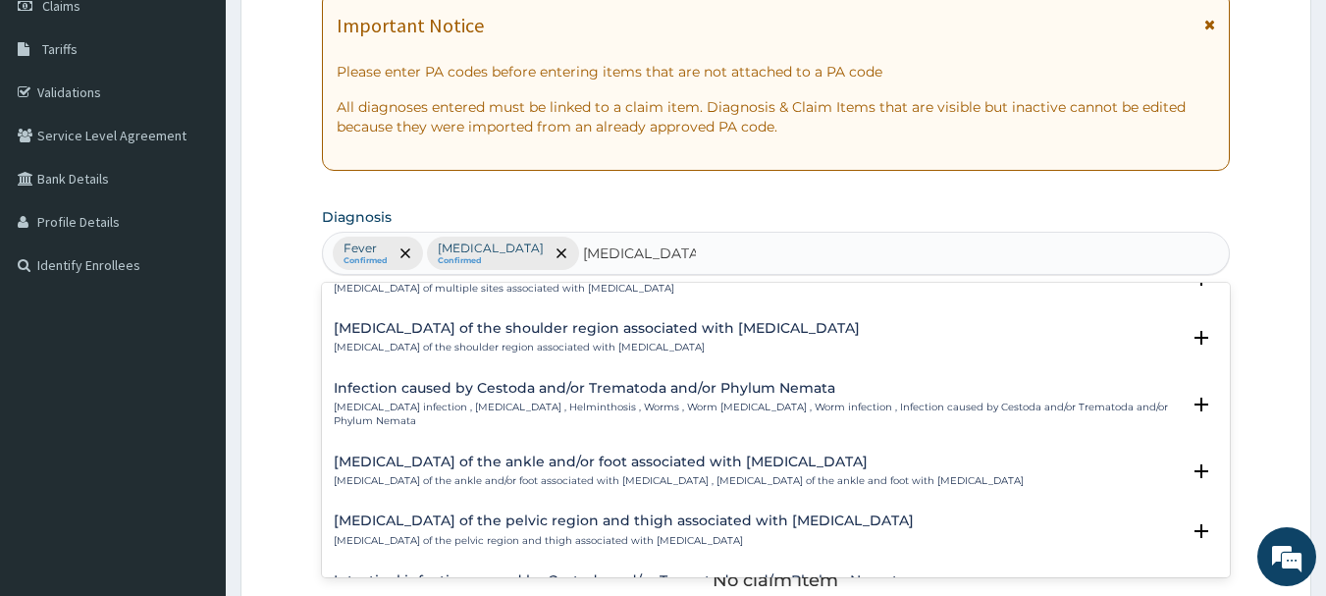
scroll to position [0, 0]
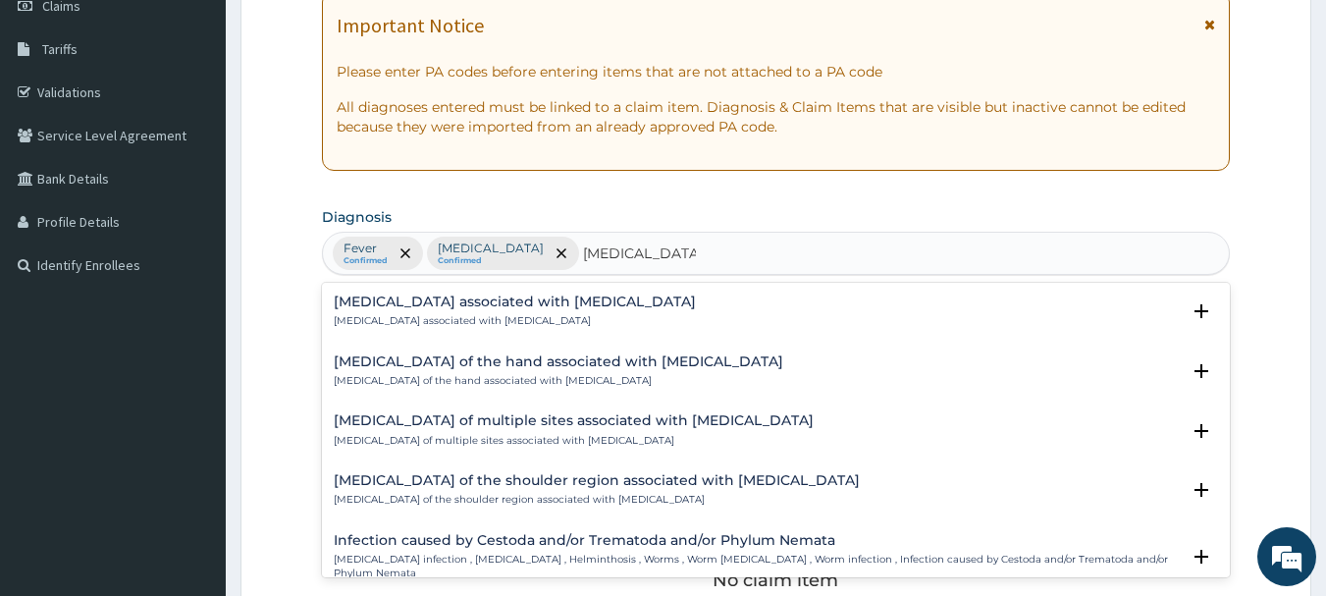
click at [602, 300] on h4 "[MEDICAL_DATA] associated with [MEDICAL_DATA]" at bounding box center [515, 302] width 362 height 15
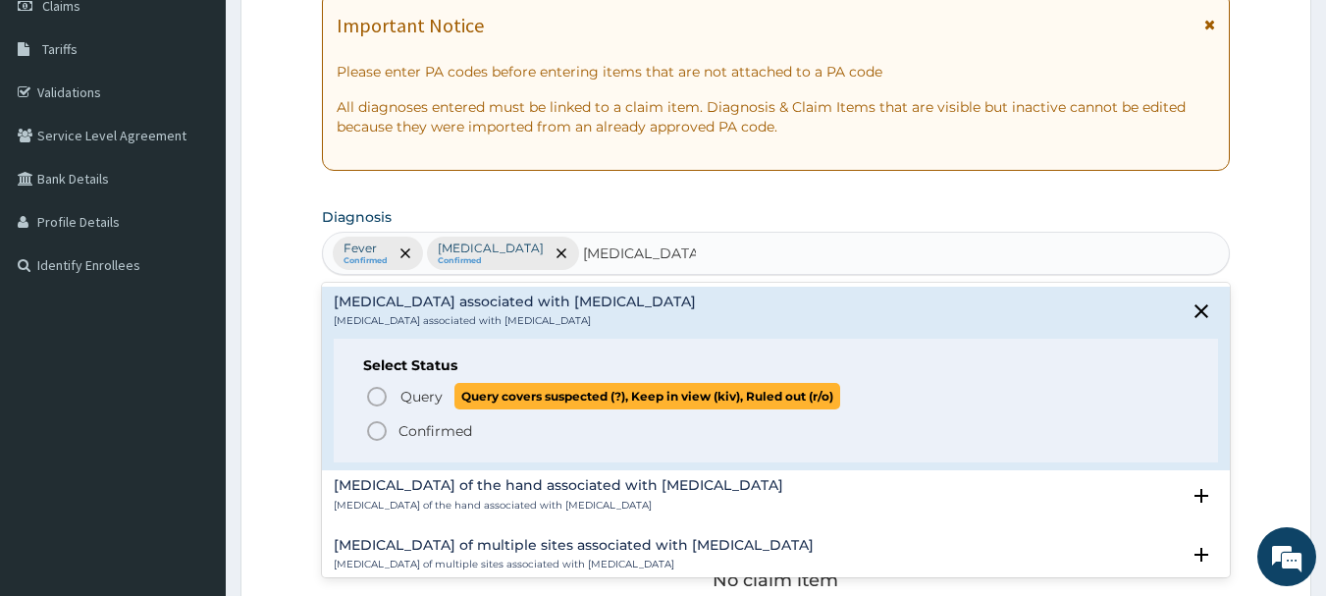
click at [382, 393] on icon "status option query" at bounding box center [377, 397] width 24 height 24
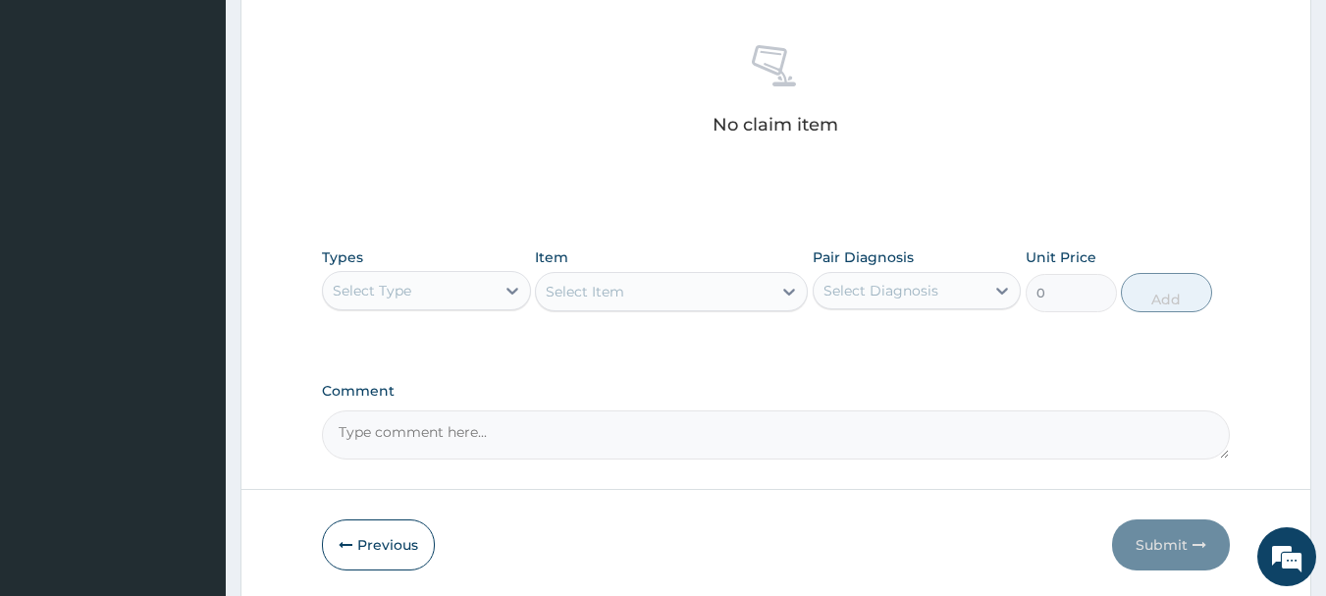
scroll to position [785, 0]
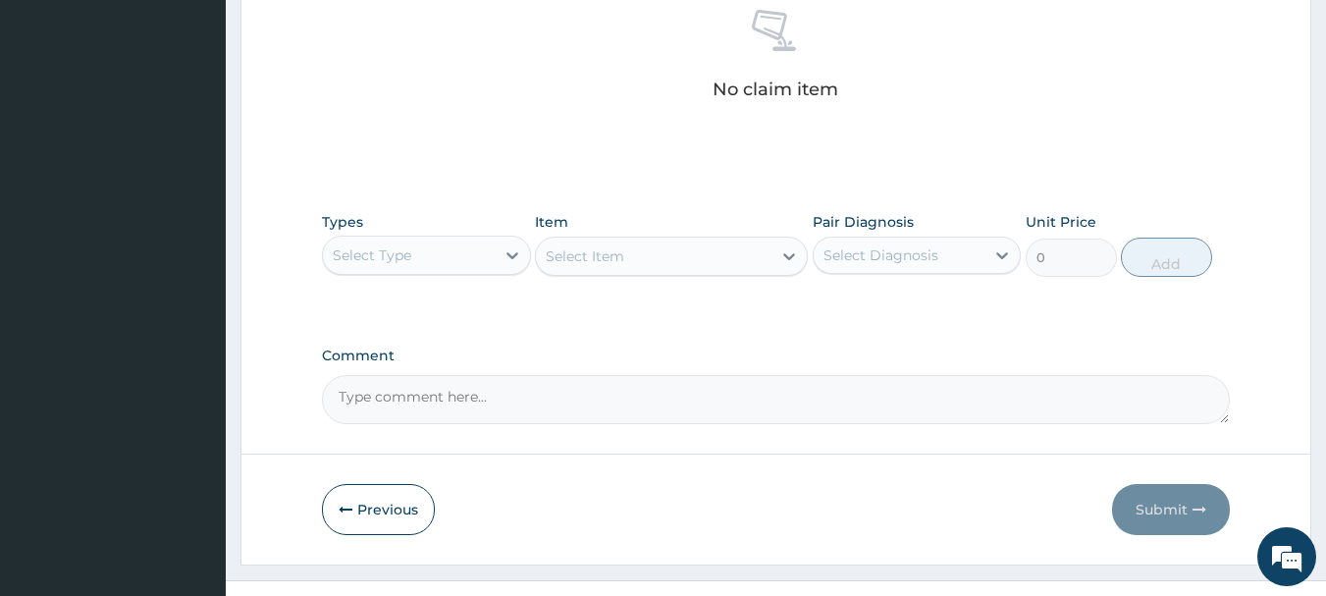
click at [434, 253] on div "Select Type" at bounding box center [409, 255] width 172 height 31
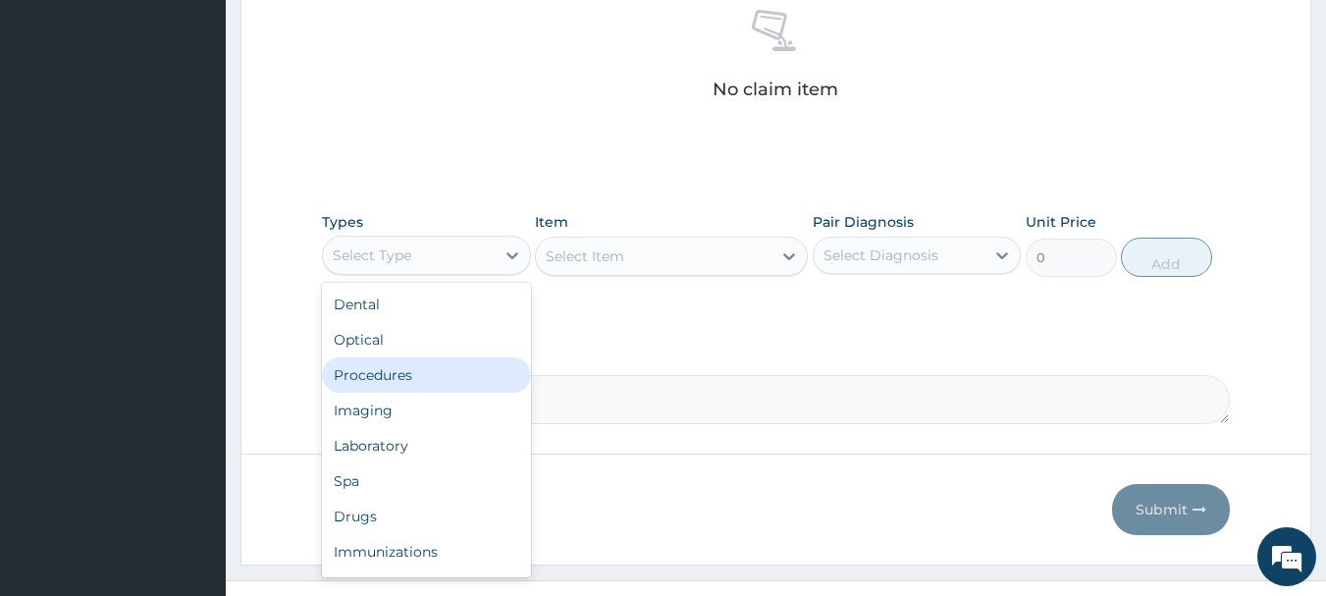
click at [375, 378] on div "Procedures" at bounding box center [426, 374] width 209 height 35
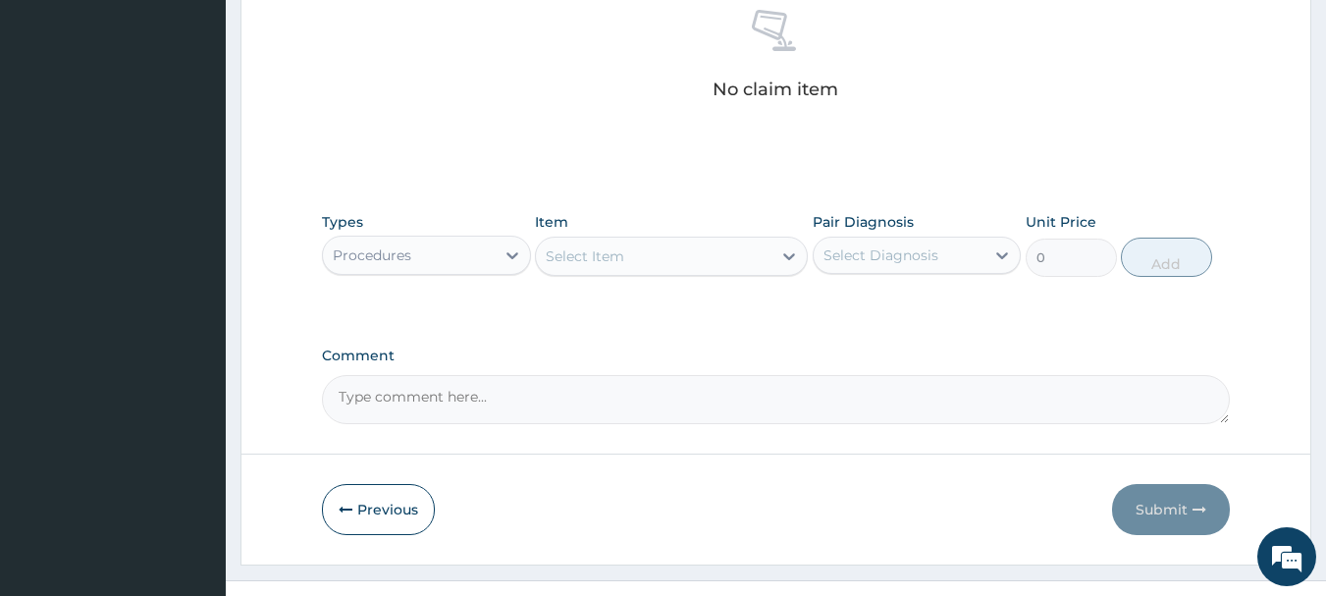
click at [707, 255] on div "Select Item" at bounding box center [654, 256] width 236 height 31
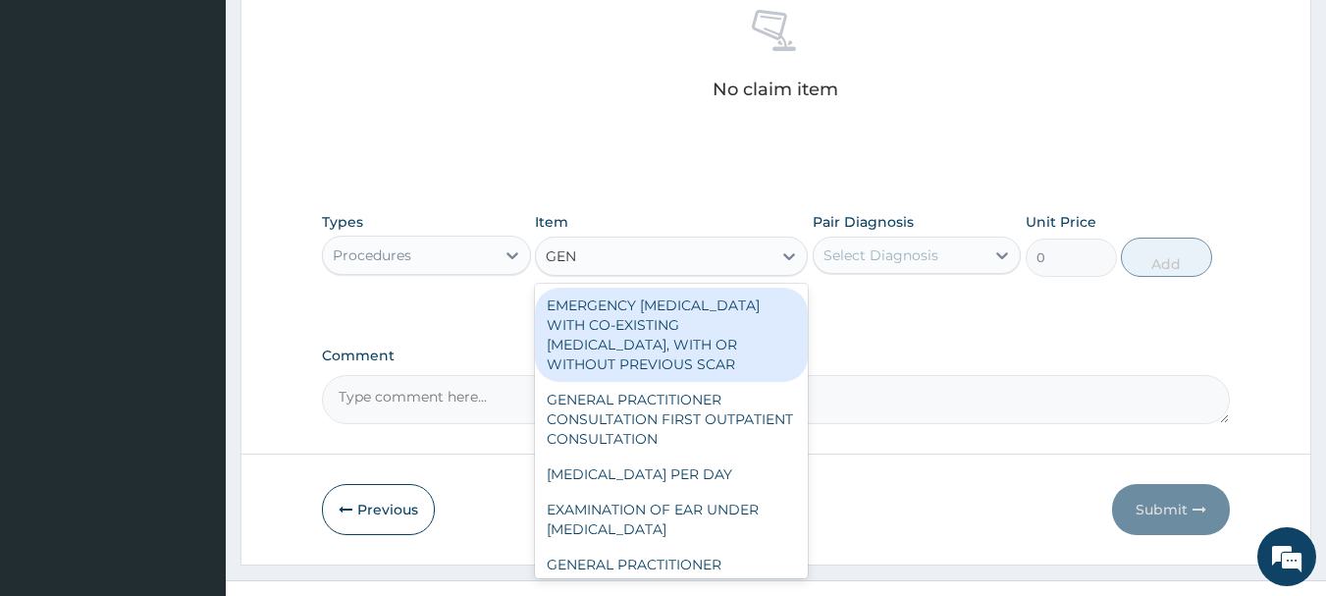
type input "GENE"
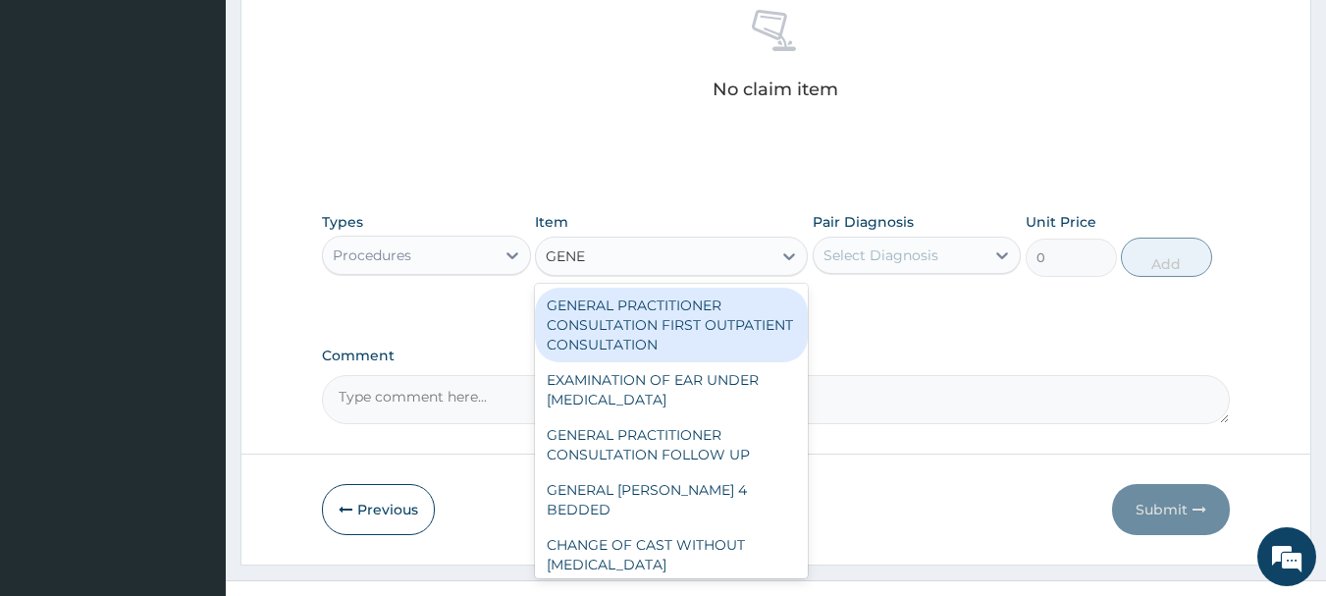
click at [652, 313] on div "GENERAL PRACTITIONER CONSULTATION FIRST OUTPATIENT CONSULTATION" at bounding box center [671, 325] width 273 height 75
type input "3548"
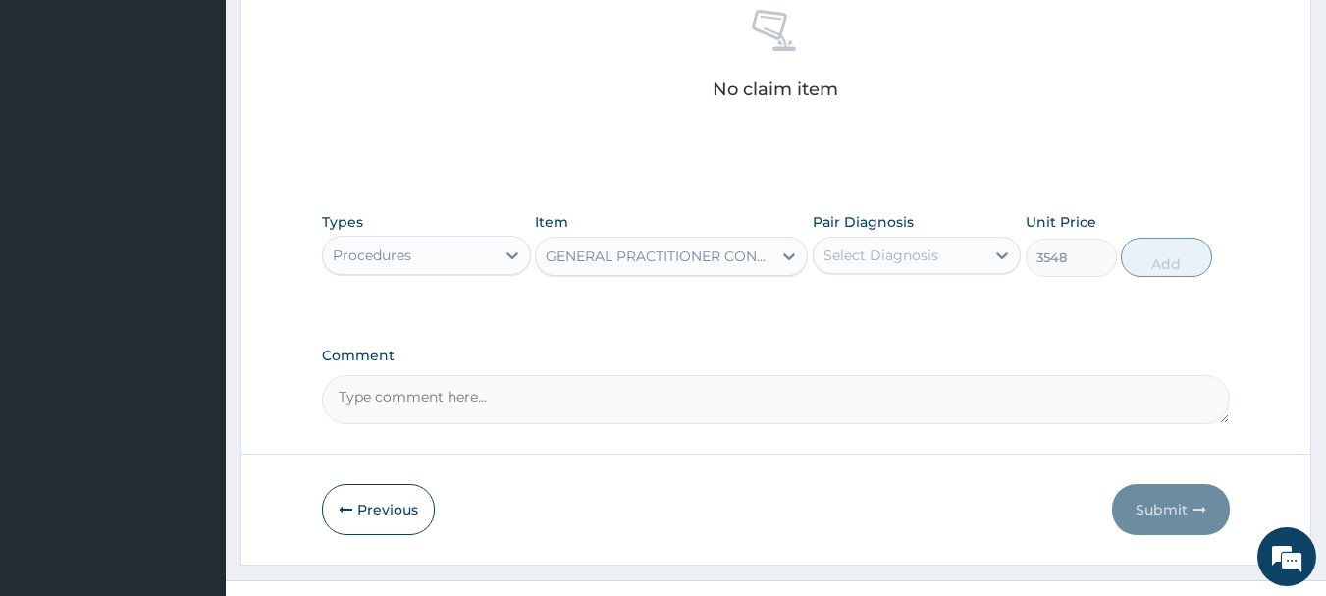
click at [968, 259] on div "Select Diagnosis" at bounding box center [900, 255] width 172 height 31
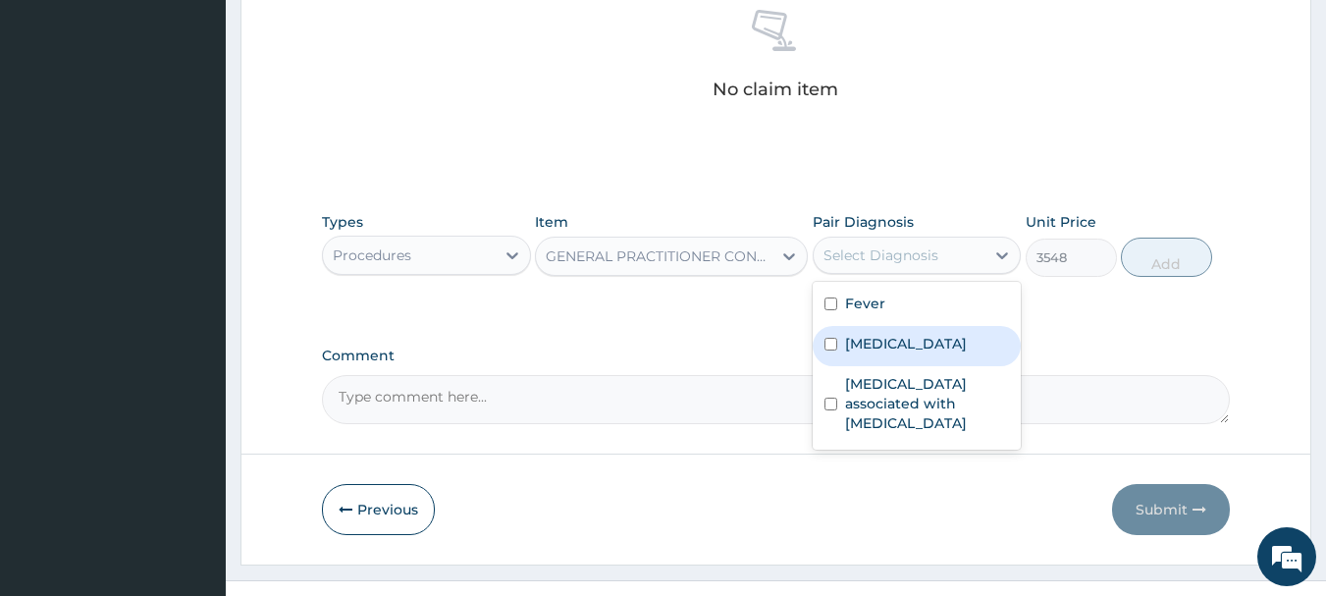
click at [894, 346] on label "[MEDICAL_DATA]" at bounding box center [906, 344] width 122 height 20
checkbox input "true"
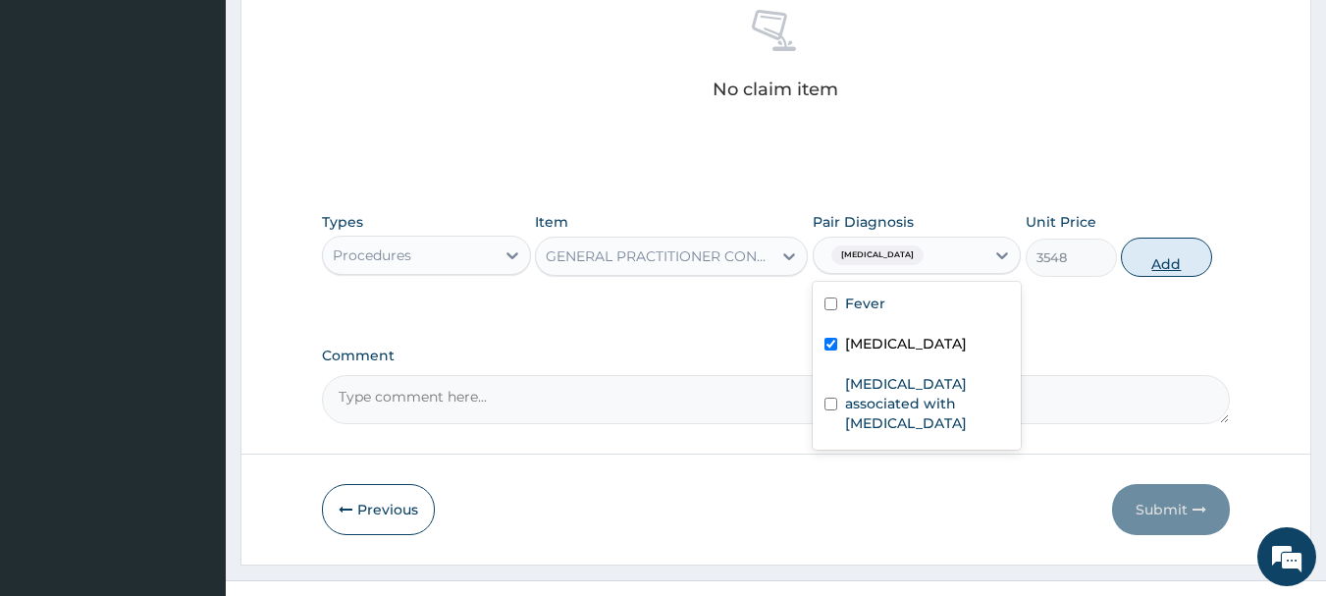
click at [1165, 256] on button "Add" at bounding box center [1166, 257] width 91 height 39
type input "0"
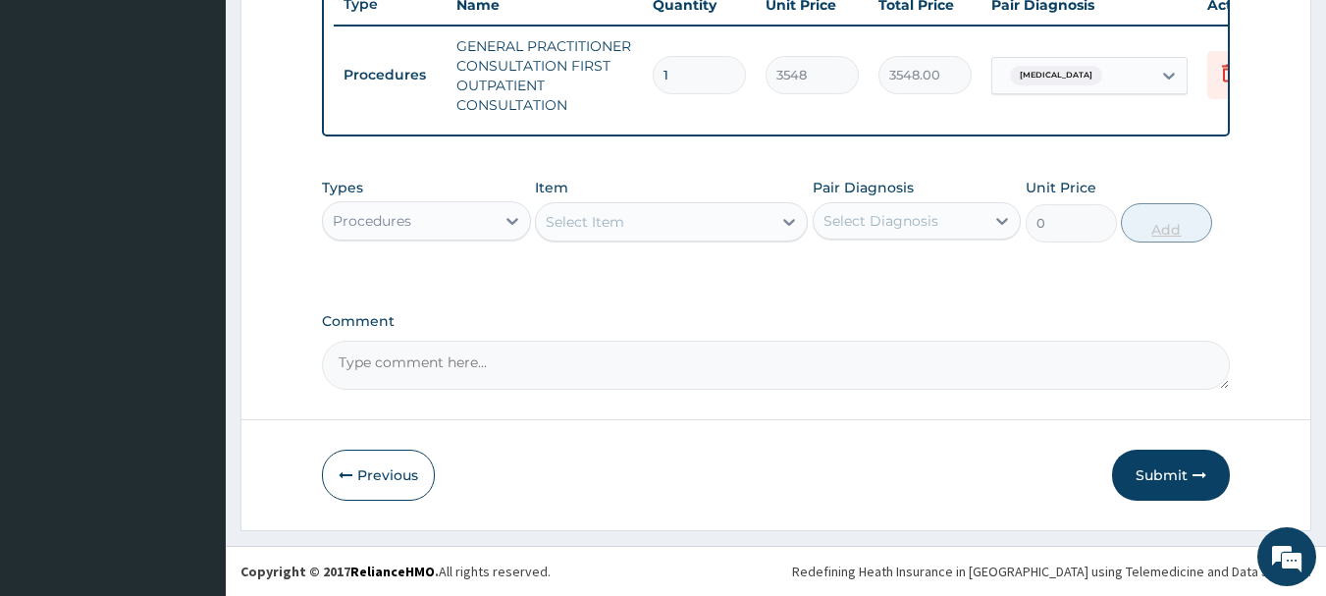
scroll to position [772, 0]
click at [477, 219] on div "Procedures" at bounding box center [409, 220] width 172 height 31
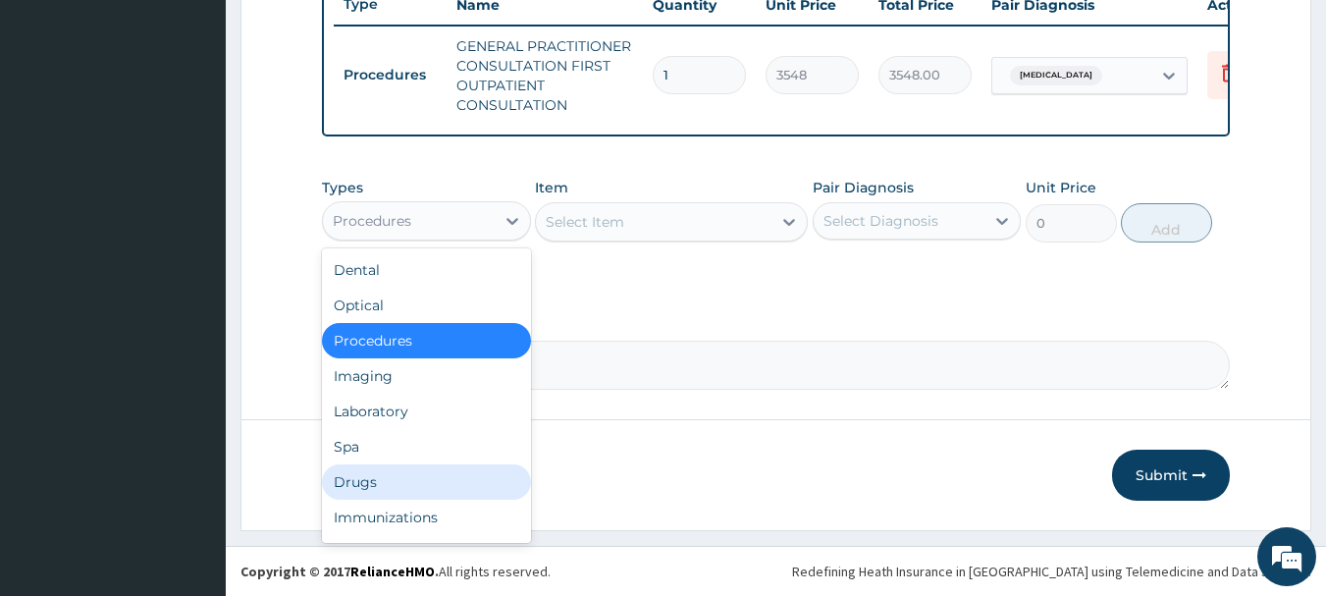
click at [368, 485] on div "Drugs" at bounding box center [426, 481] width 209 height 35
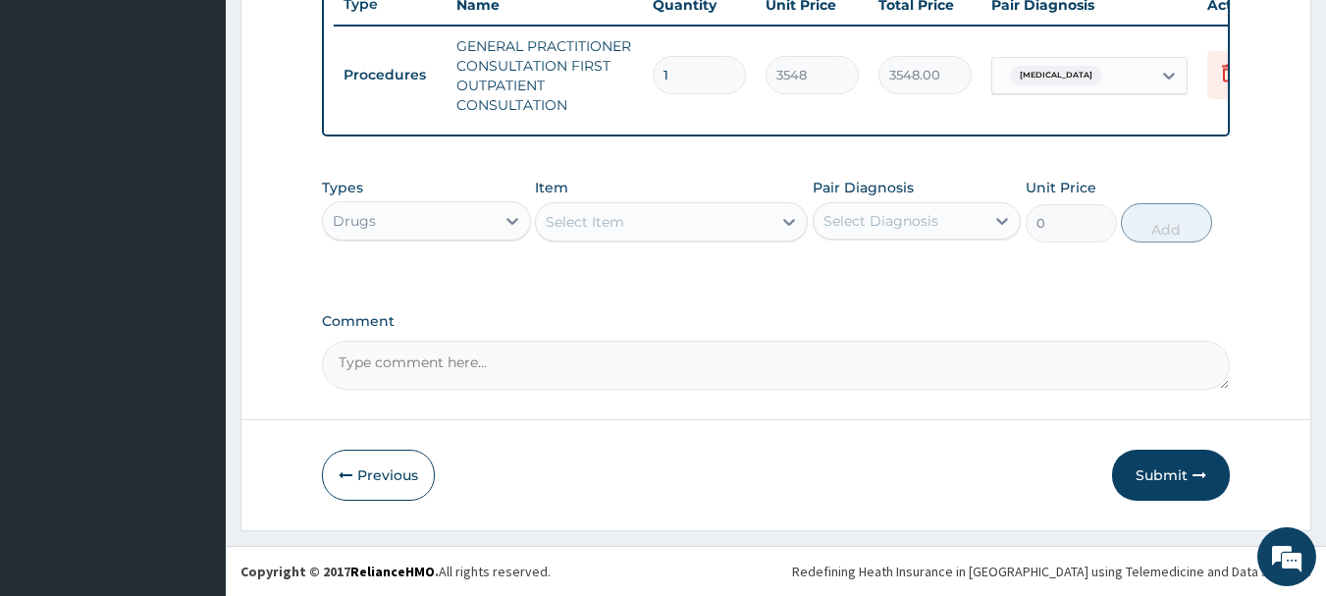
click at [686, 225] on div "Select Item" at bounding box center [654, 221] width 236 height 31
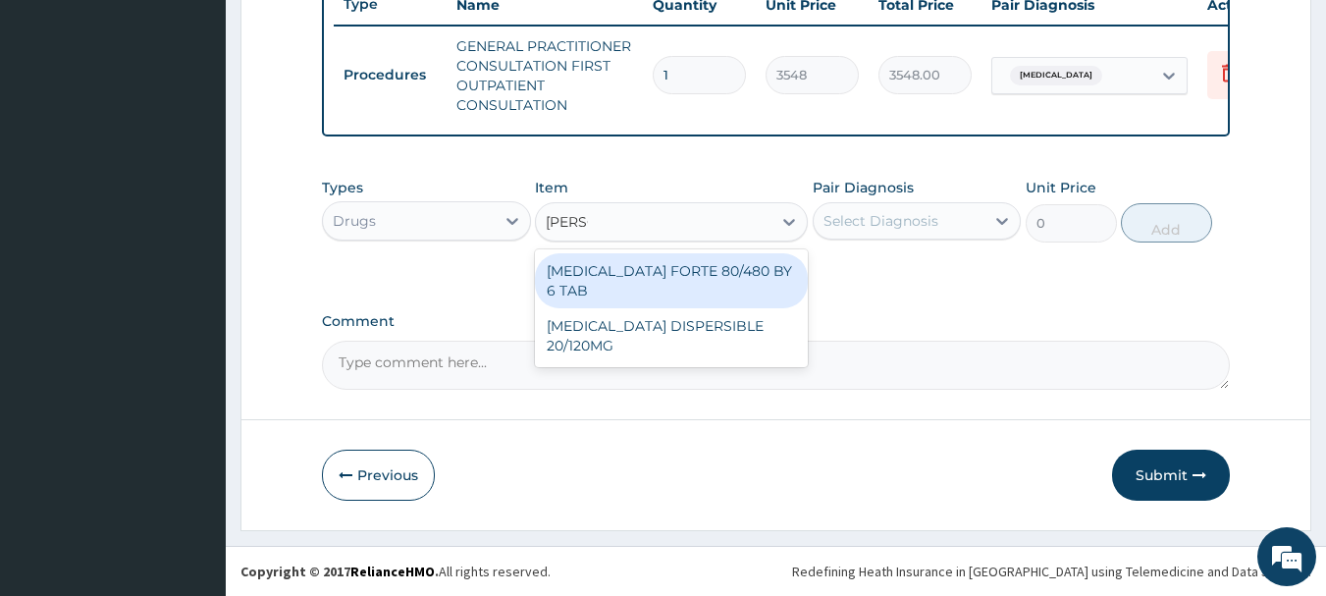
type input "COART"
click at [684, 256] on div "[MEDICAL_DATA] FORTE 80/480 BY 6 TAB" at bounding box center [671, 280] width 273 height 55
type input "449"
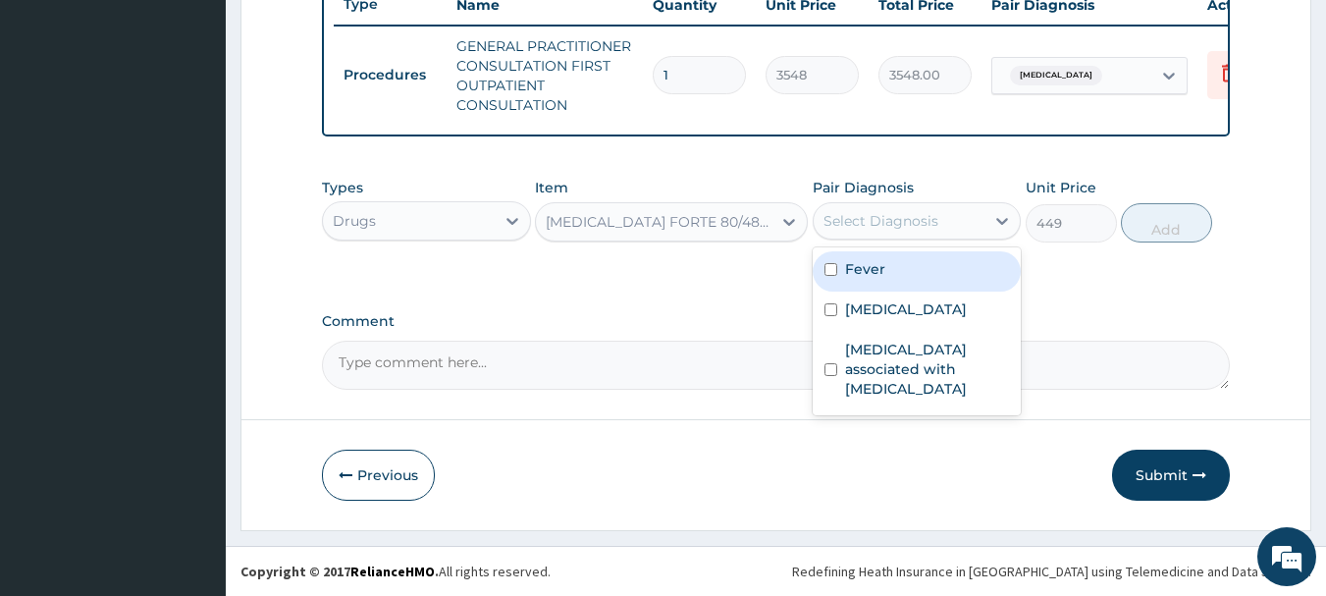
click at [960, 223] on div "Select Diagnosis" at bounding box center [900, 220] width 172 height 31
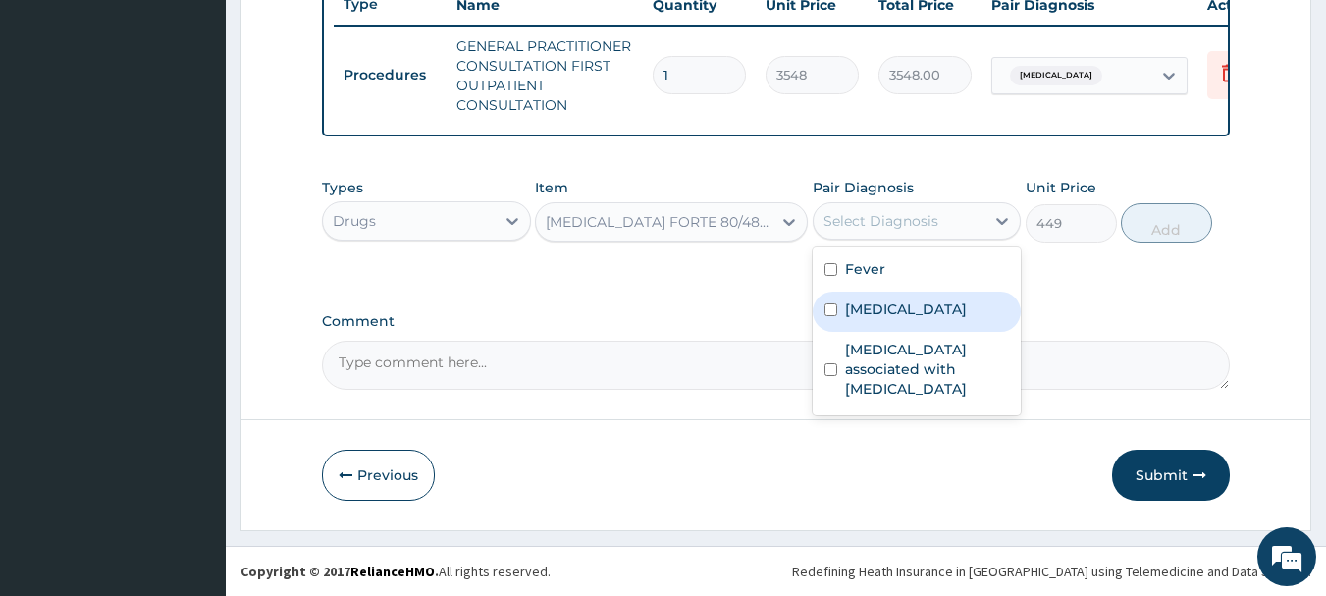
click at [863, 309] on label "[MEDICAL_DATA]" at bounding box center [906, 309] width 122 height 20
checkbox input "true"
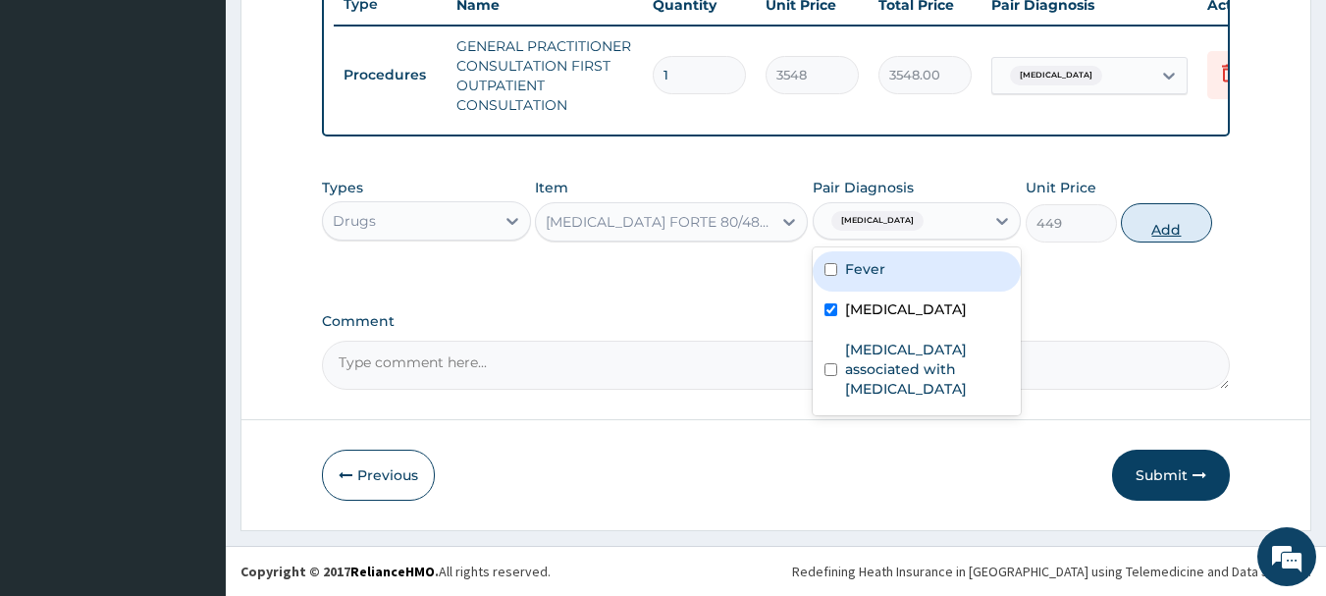
click at [1176, 221] on button "Add" at bounding box center [1166, 222] width 91 height 39
type input "0"
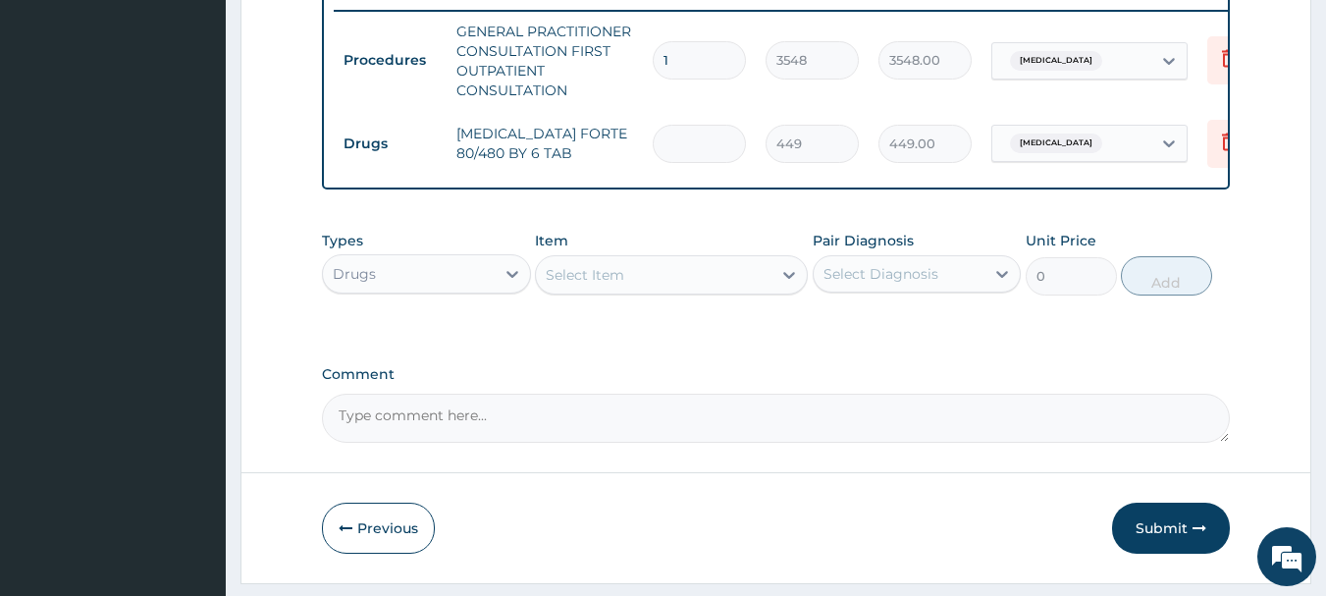
type input "0.00"
type input "6"
type input "2694.00"
type input "6"
click at [649, 288] on div "Select Item" at bounding box center [654, 274] width 236 height 31
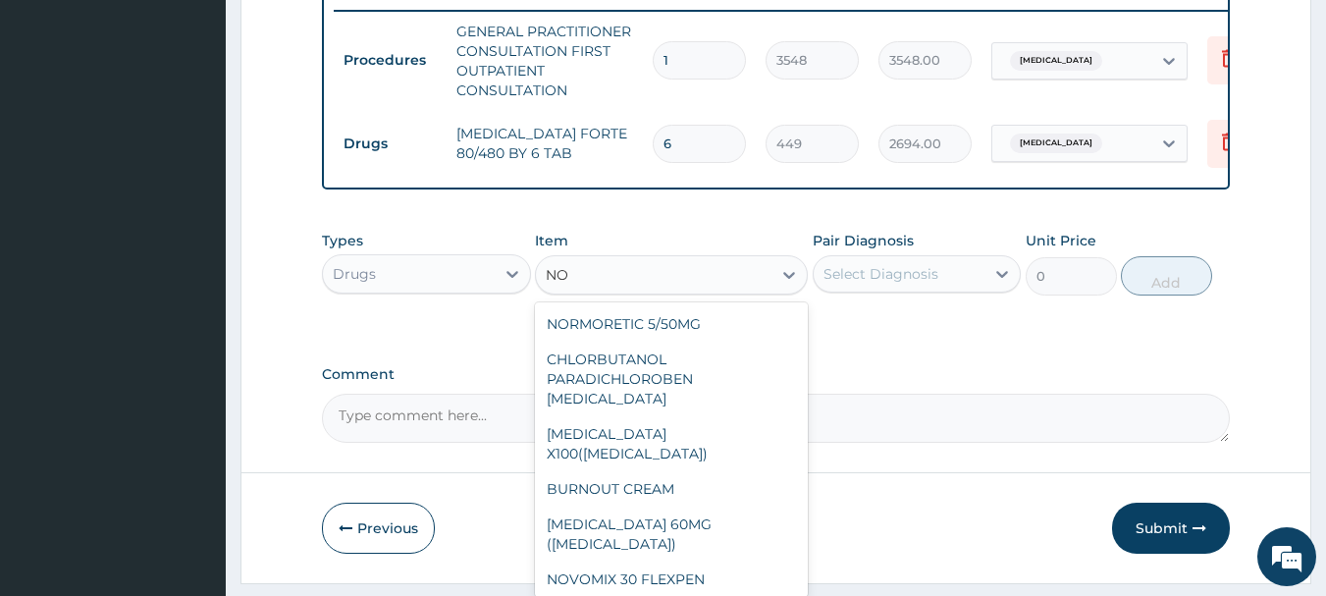
type input "N"
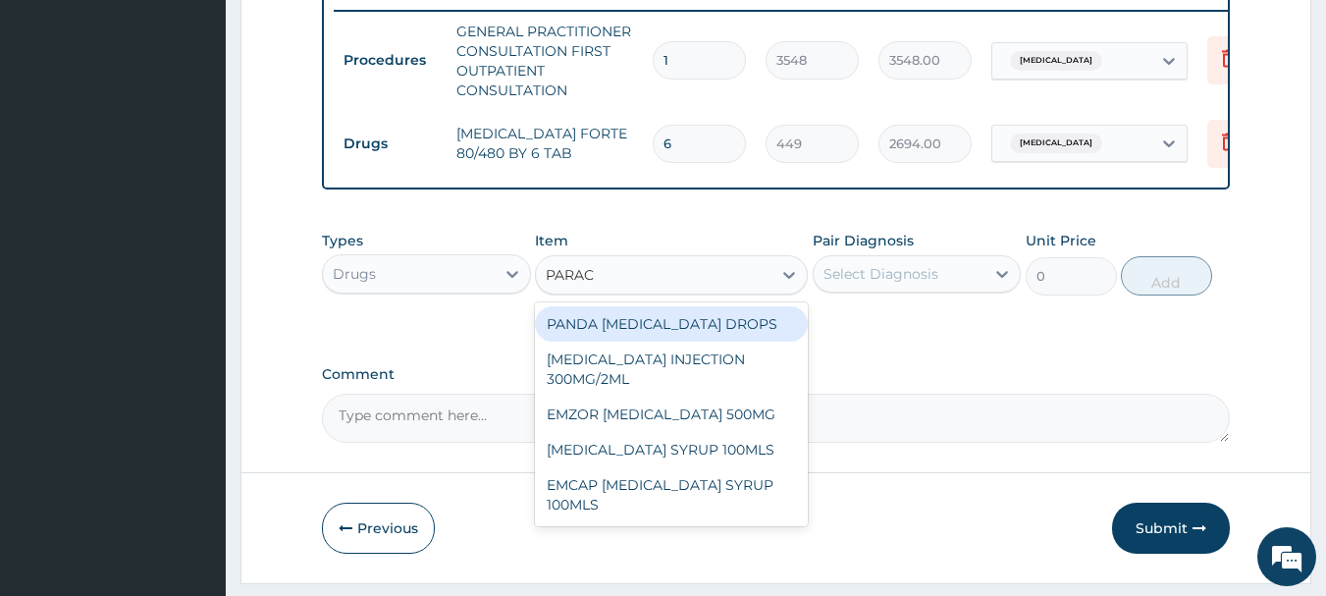
type input "PARACE"
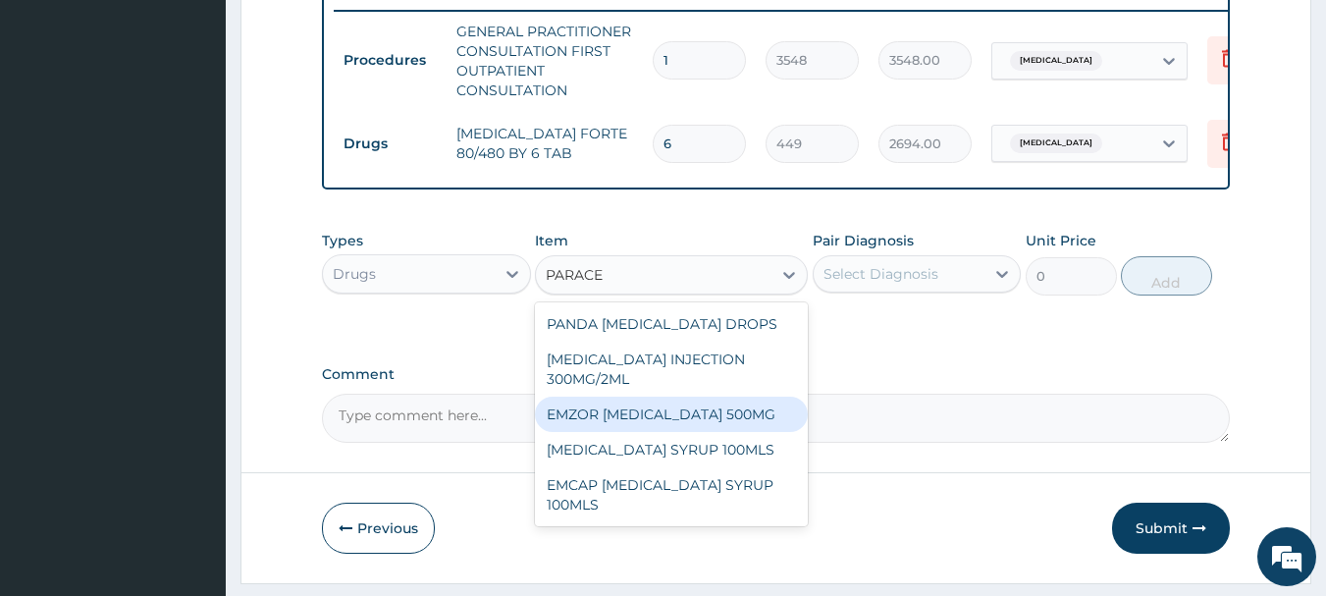
click at [757, 424] on div "EMZOR [MEDICAL_DATA] 500MG" at bounding box center [671, 414] width 273 height 35
type input "24"
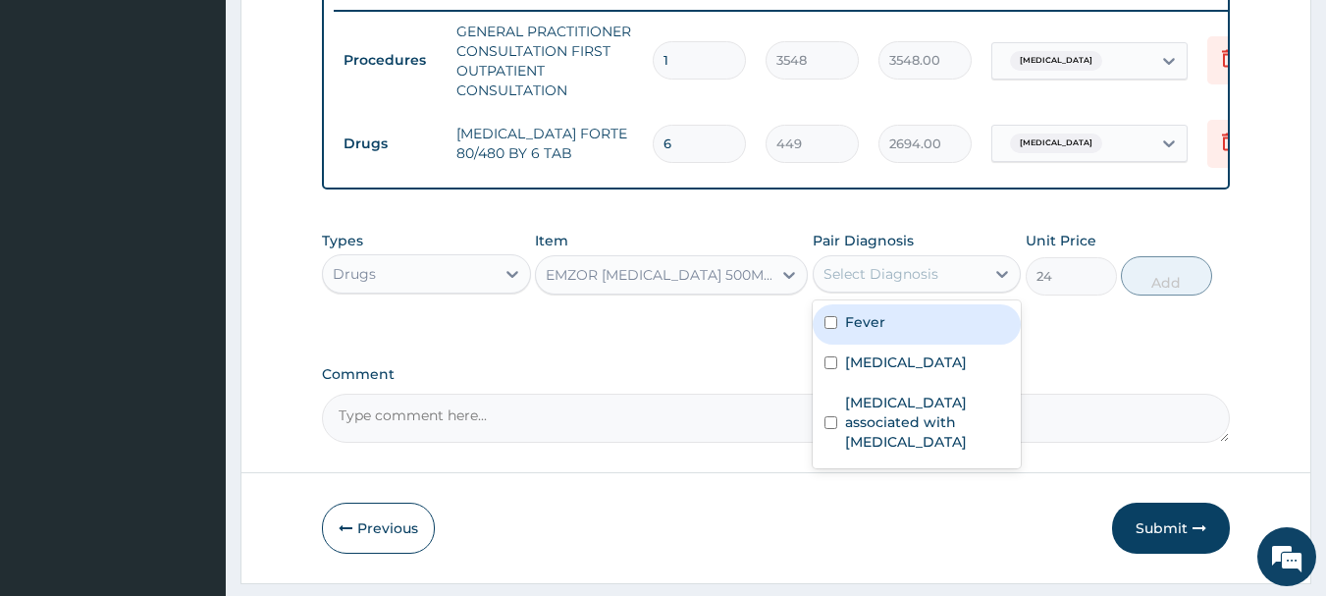
click at [899, 284] on div "Select Diagnosis" at bounding box center [881, 274] width 115 height 20
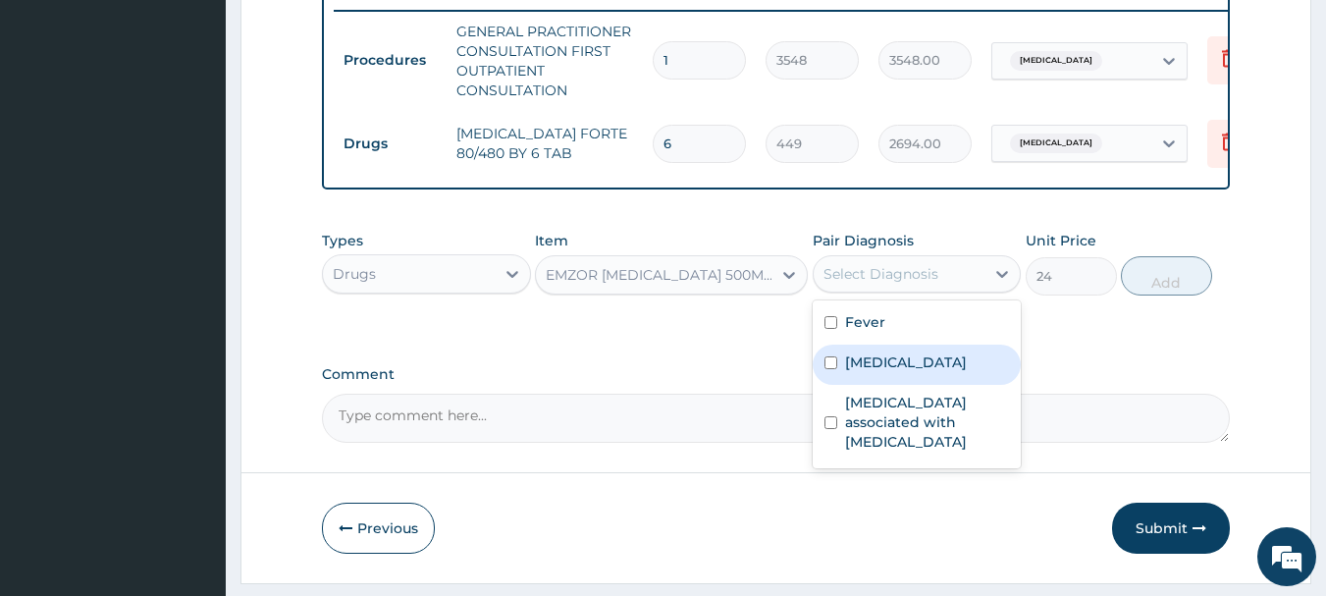
click at [862, 372] on label "[MEDICAL_DATA]" at bounding box center [906, 362] width 122 height 20
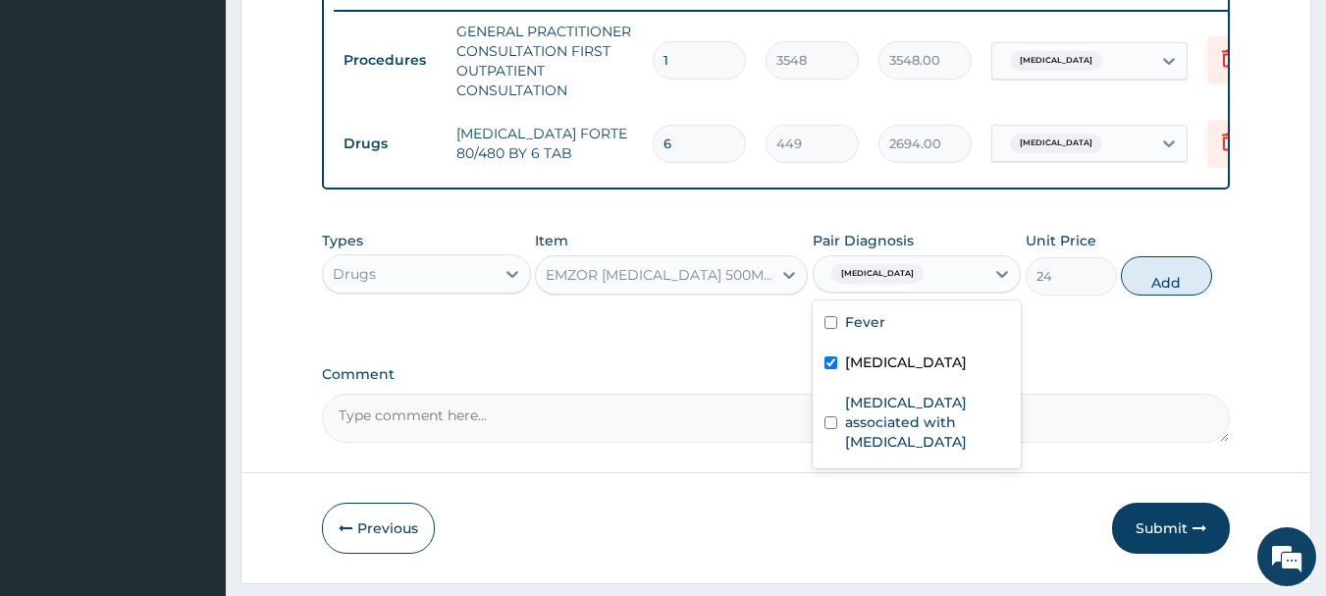
checkbox input "true"
click at [1179, 291] on button "Add" at bounding box center [1166, 275] width 91 height 39
type input "0"
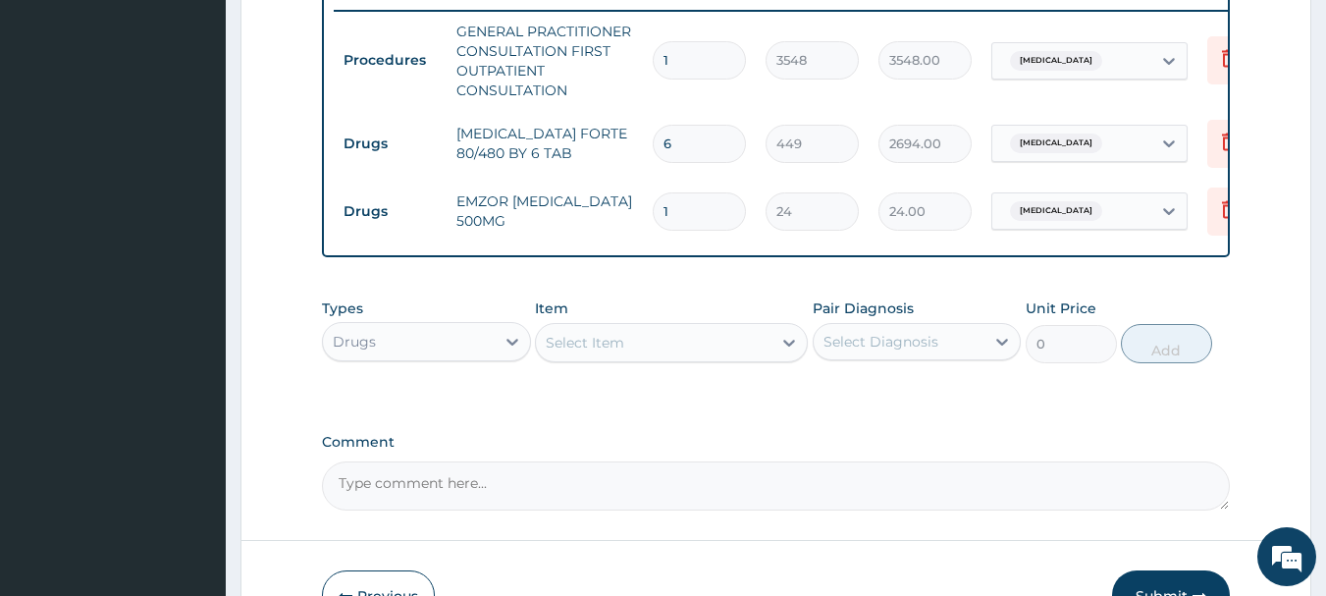
type input "18"
type input "432.00"
type input "18"
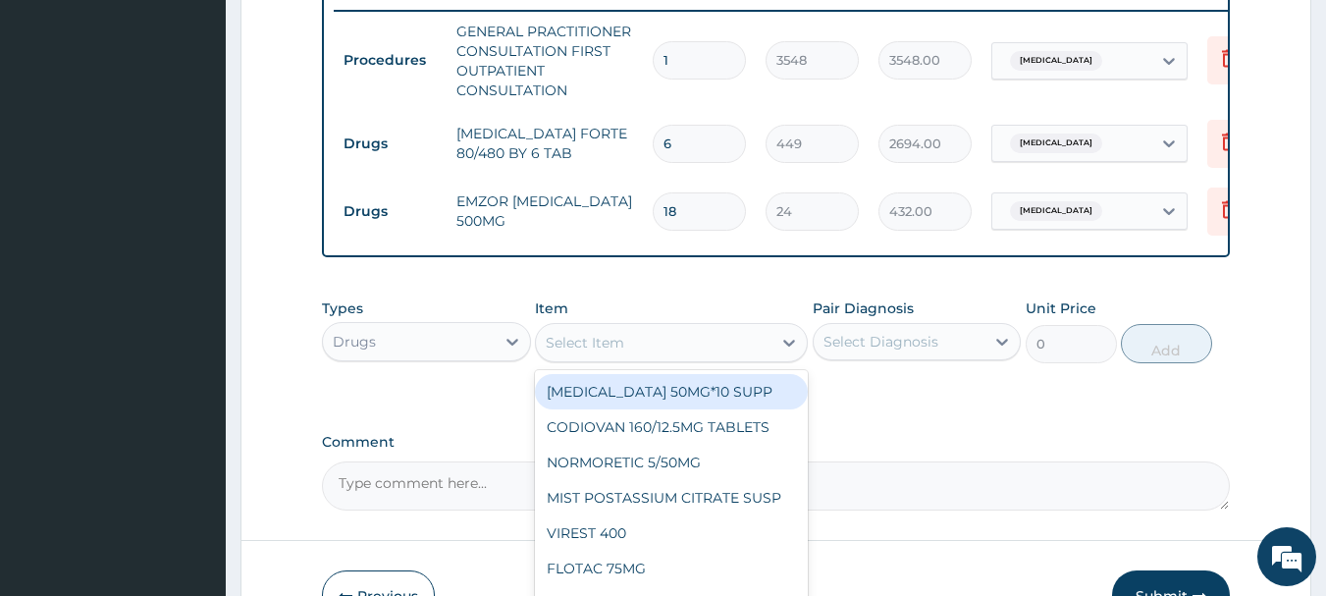
click at [593, 352] on div "Select Item" at bounding box center [585, 343] width 79 height 20
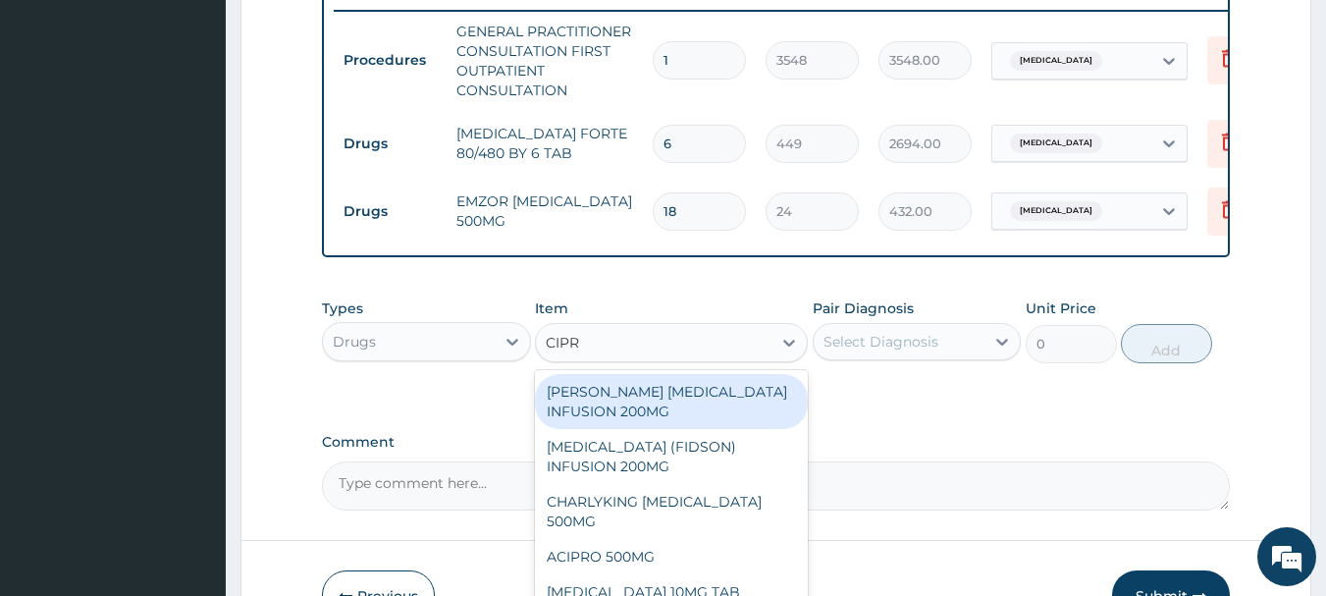
type input "[MEDICAL_DATA]"
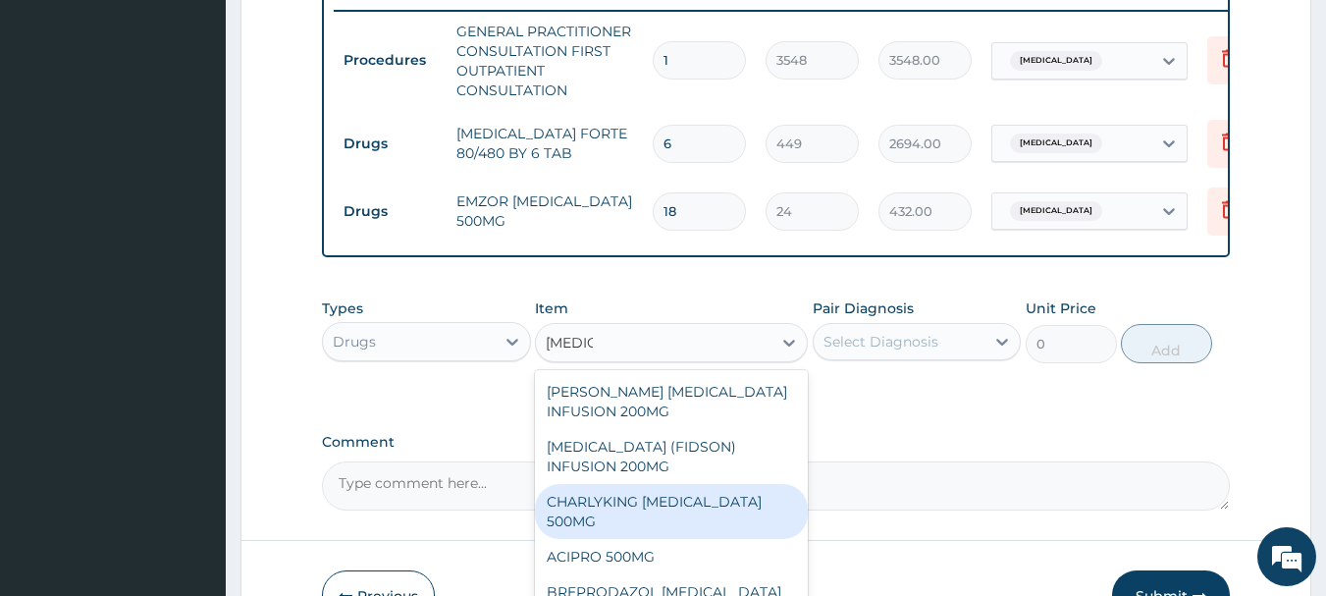
click at [688, 517] on div "CHARLYKING [MEDICAL_DATA] 500MG" at bounding box center [671, 511] width 273 height 55
type input "177"
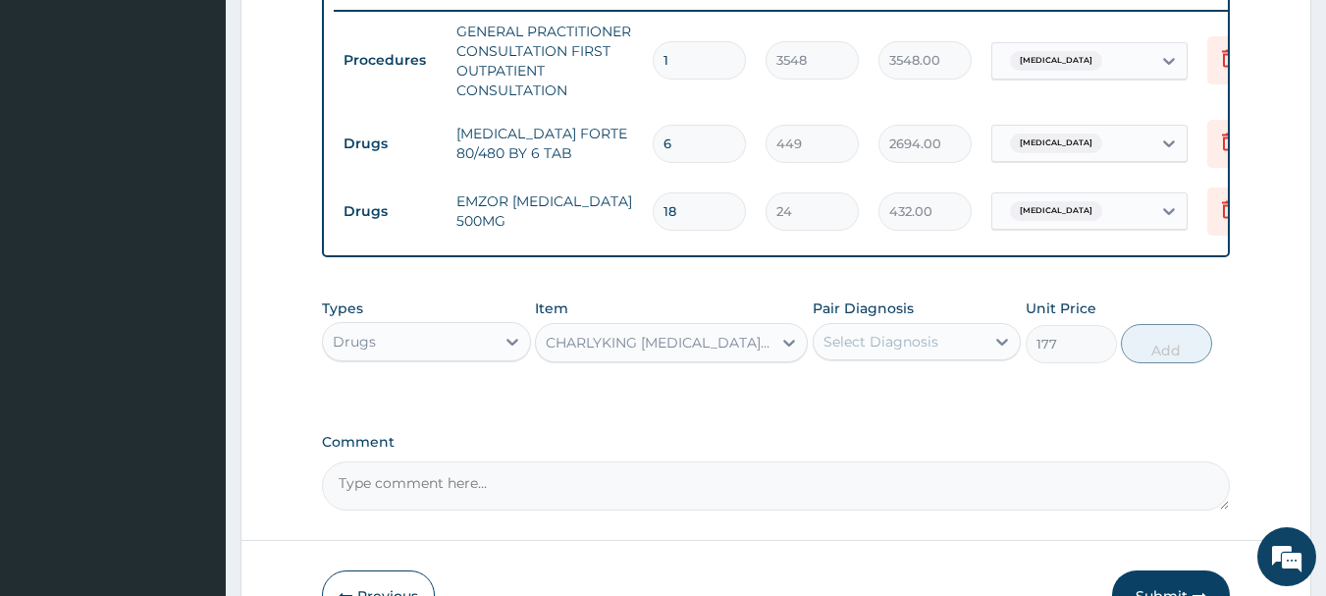
click at [929, 351] on div "Select Diagnosis" at bounding box center [881, 342] width 115 height 20
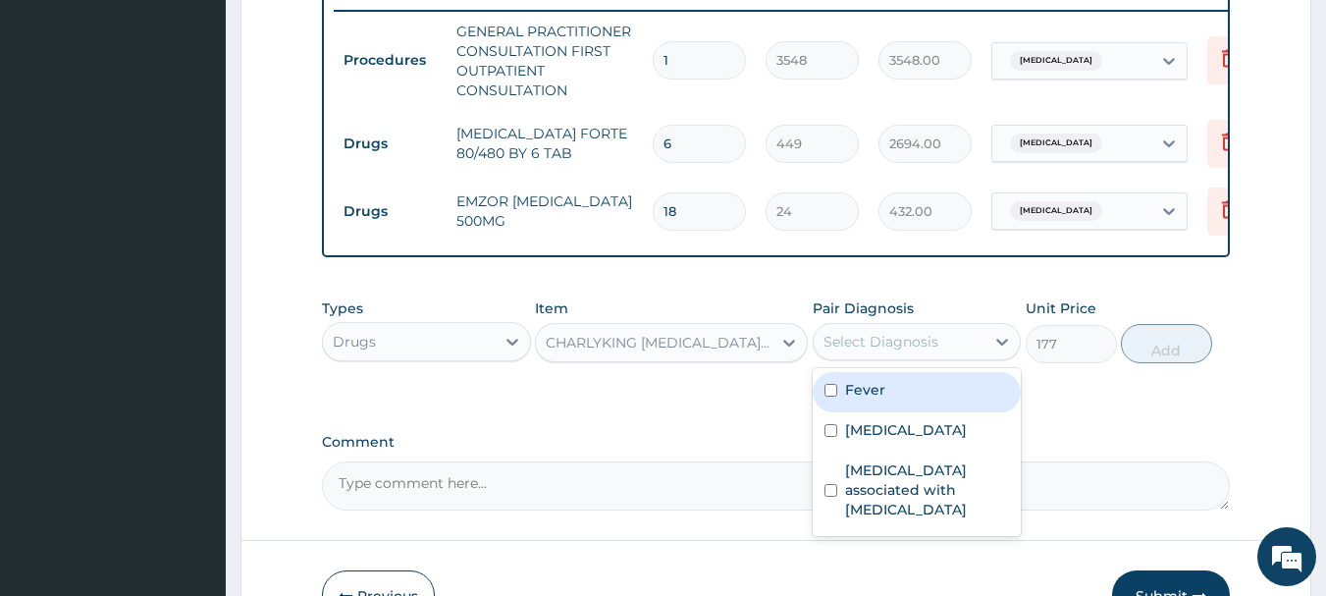
click at [864, 400] on label "Fever" at bounding box center [865, 390] width 40 height 20
checkbox input "true"
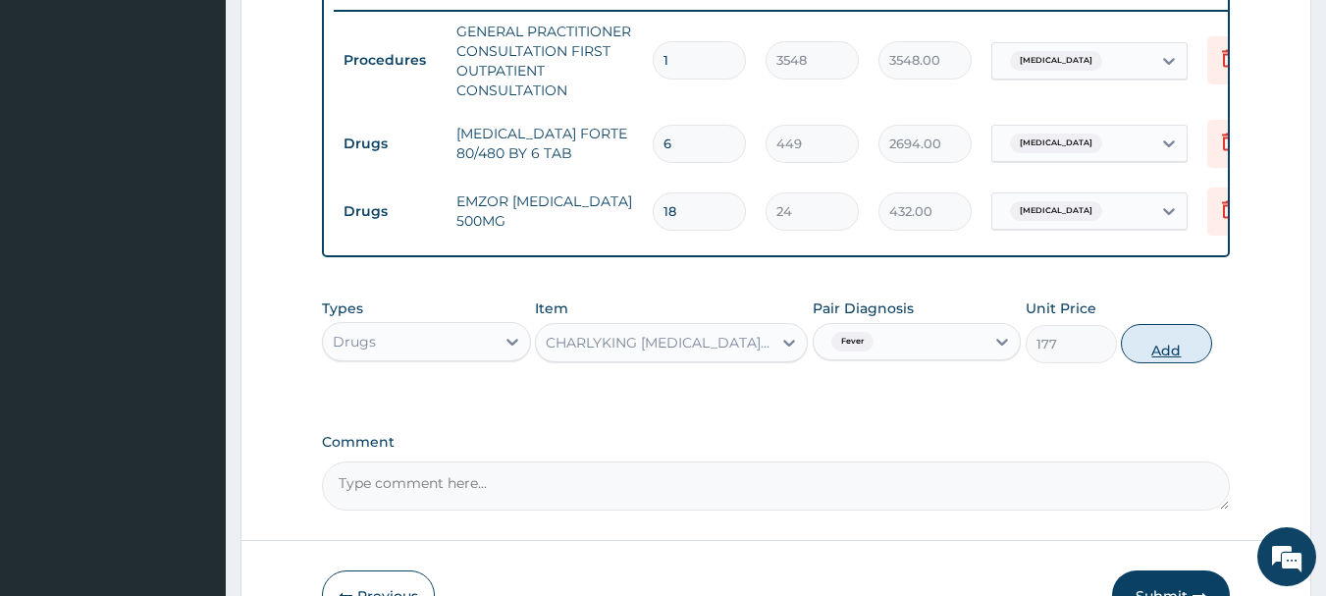
click at [1174, 357] on button "Add" at bounding box center [1166, 343] width 91 height 39
type input "0"
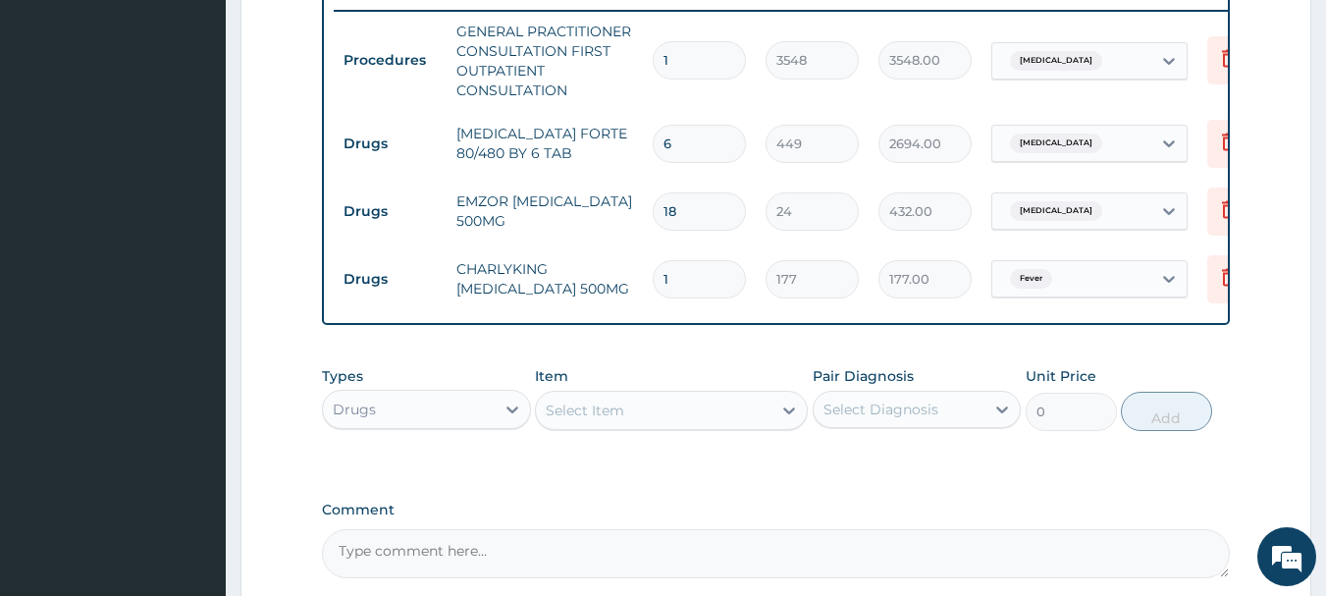
type input "0.00"
type input "6"
type input "1062.00"
type input "6"
click at [658, 426] on div "Select Item" at bounding box center [654, 410] width 236 height 31
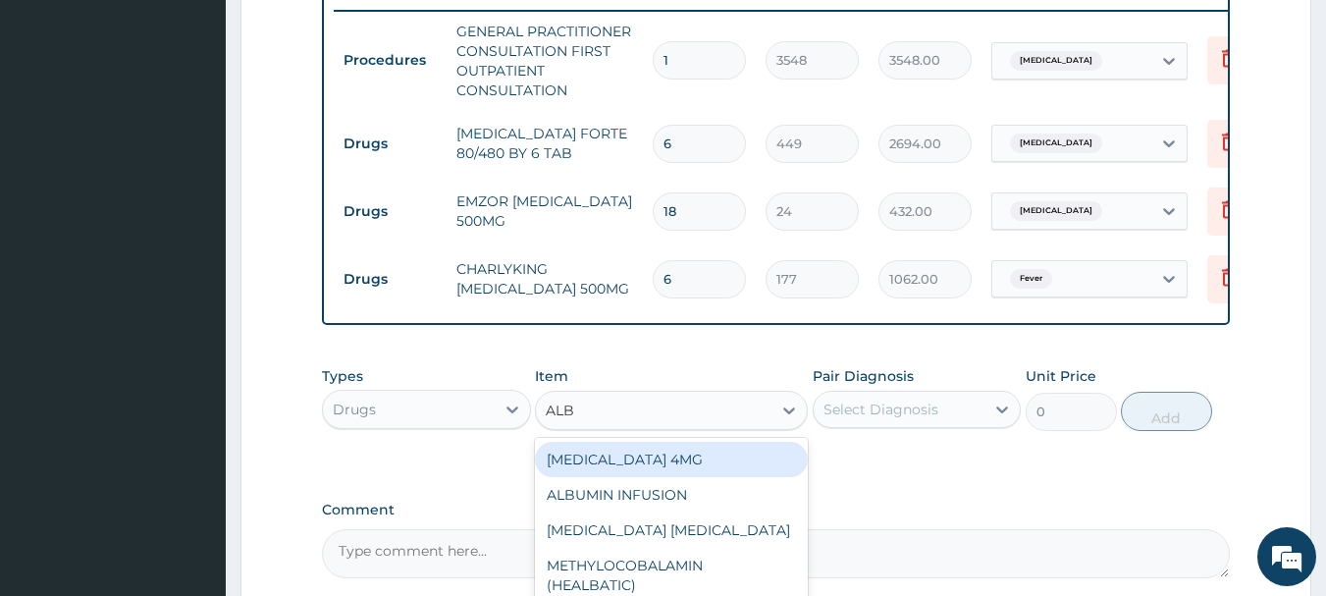
type input "AL"
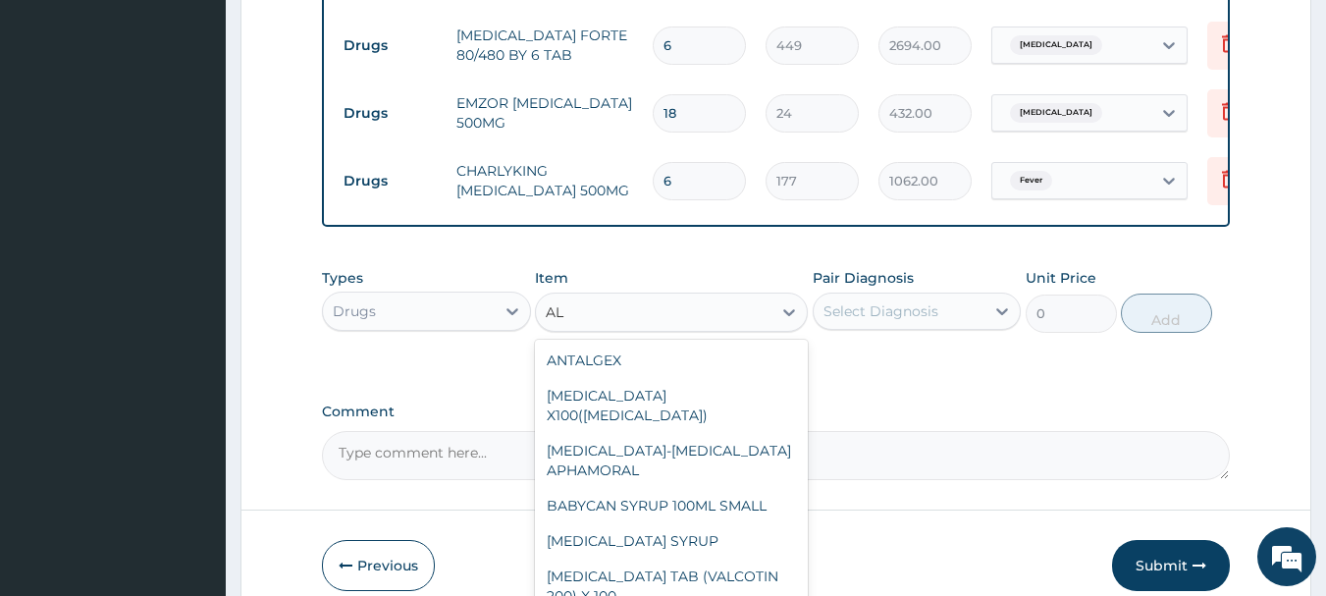
scroll to position [196, 0]
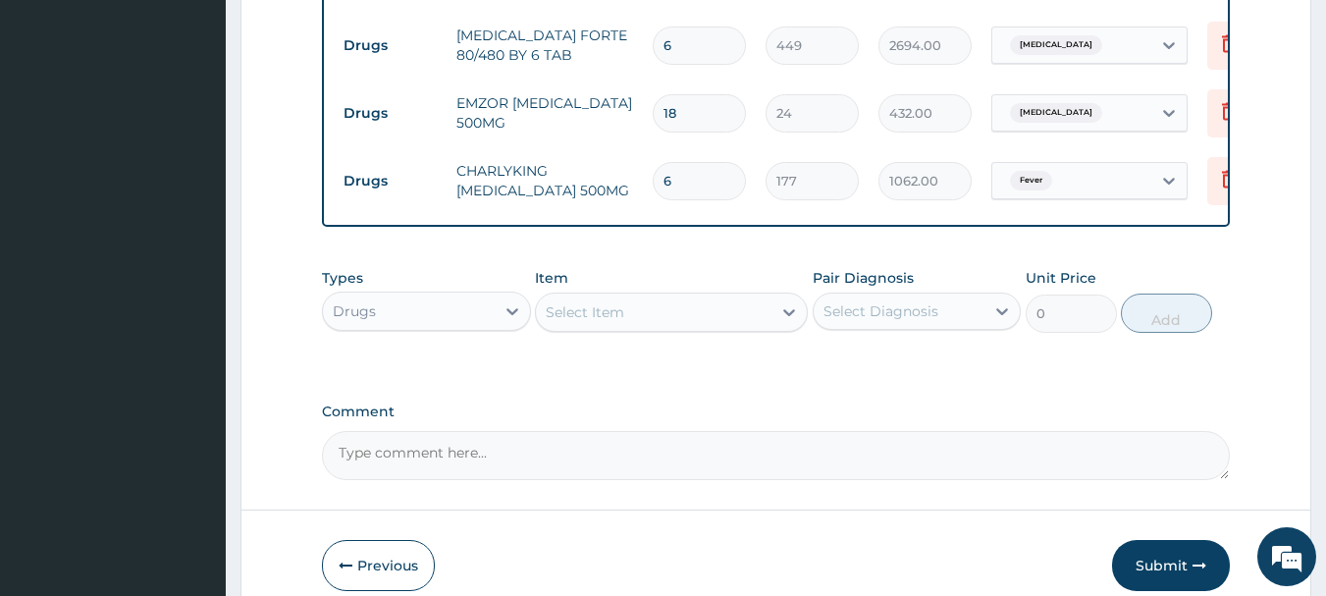
drag, startPoint x: 586, startPoint y: 327, endPoint x: 538, endPoint y: 327, distance: 48.1
click at [538, 327] on div "Select Item" at bounding box center [654, 312] width 236 height 31
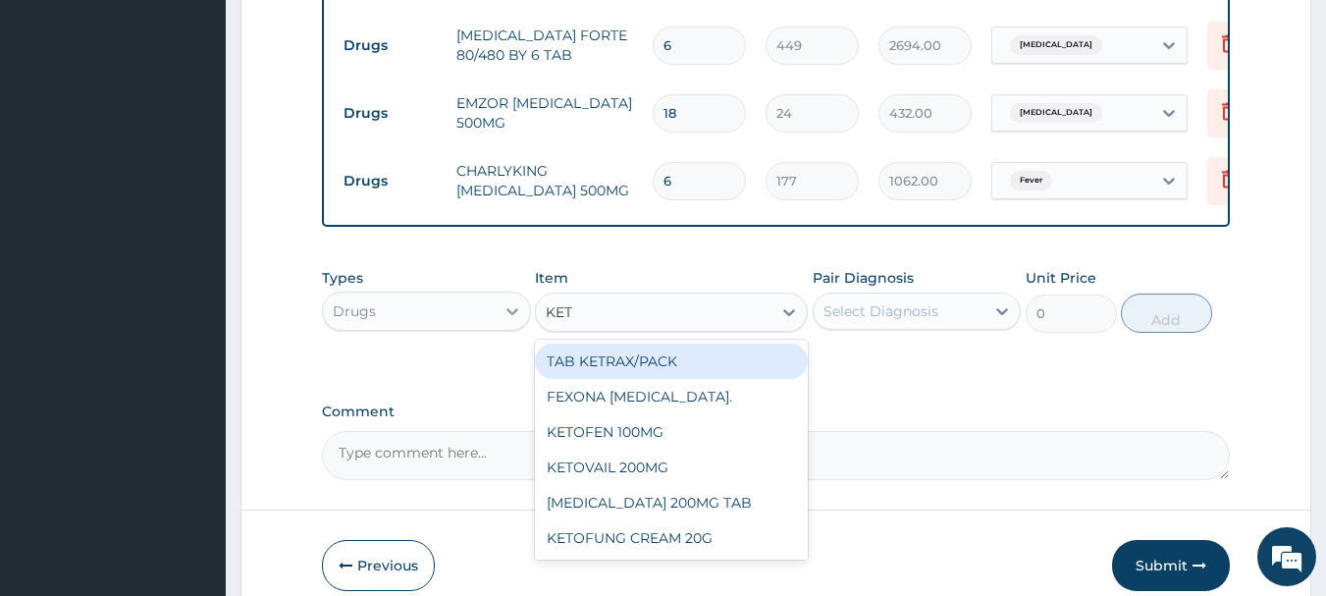
type input "KETR"
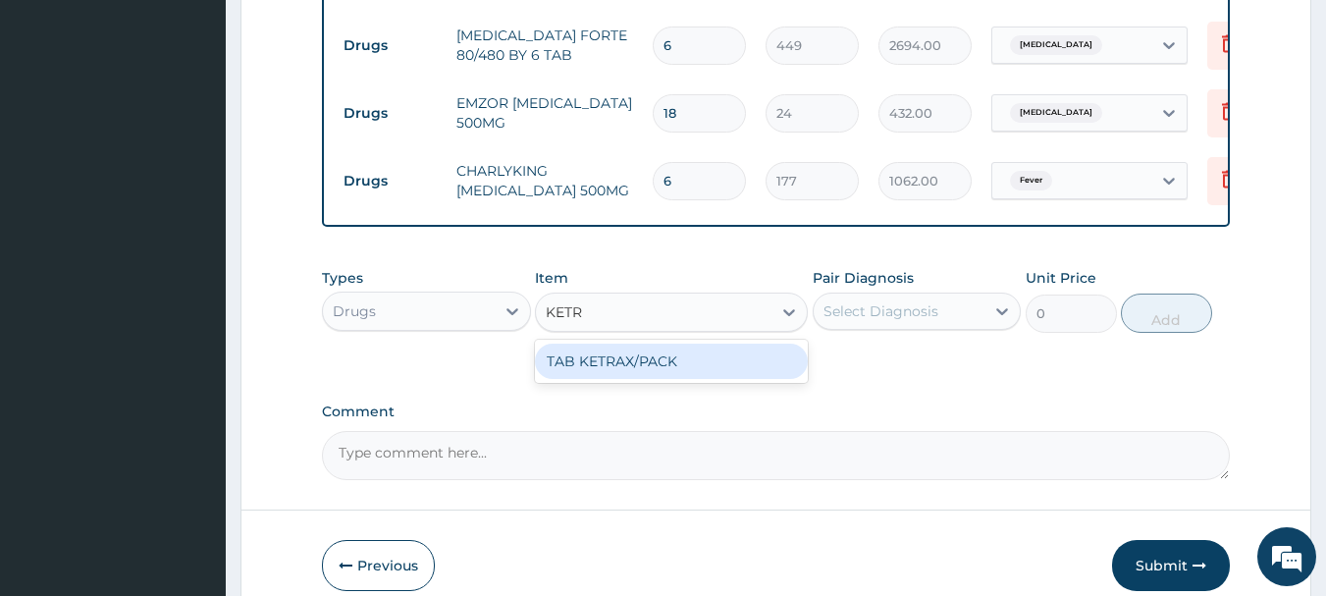
click at [663, 374] on div "TAB KETRAX/PACK" at bounding box center [671, 361] width 273 height 35
type input "900"
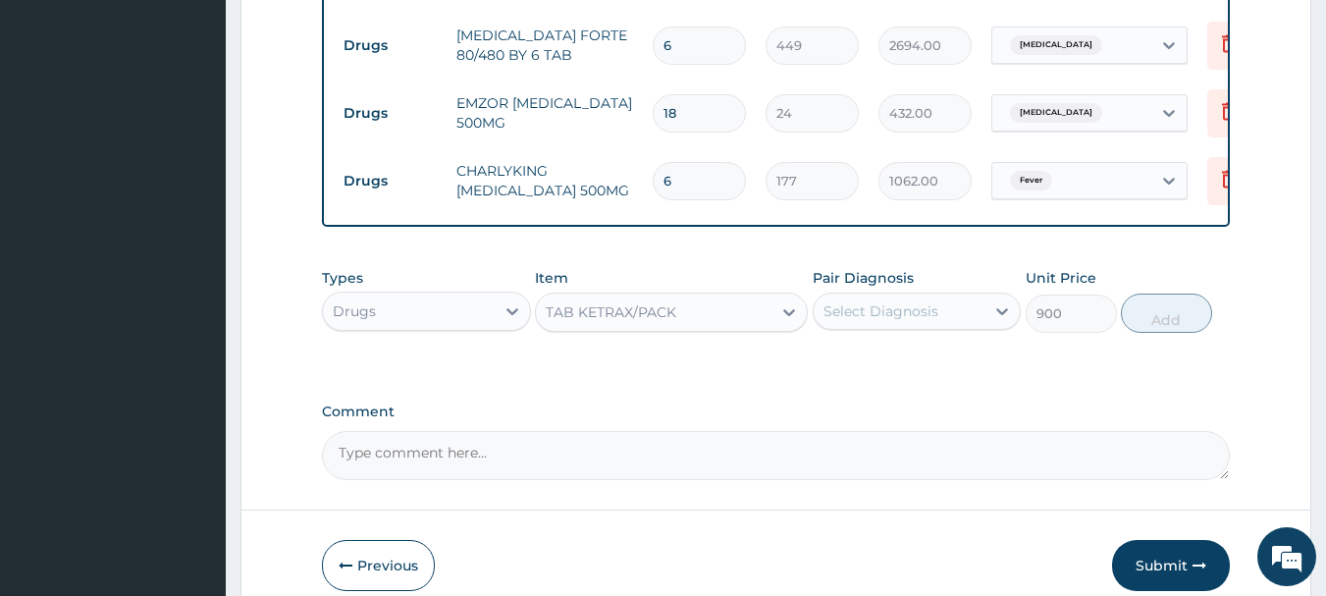
click at [946, 309] on div "Select Diagnosis" at bounding box center [900, 311] width 172 height 31
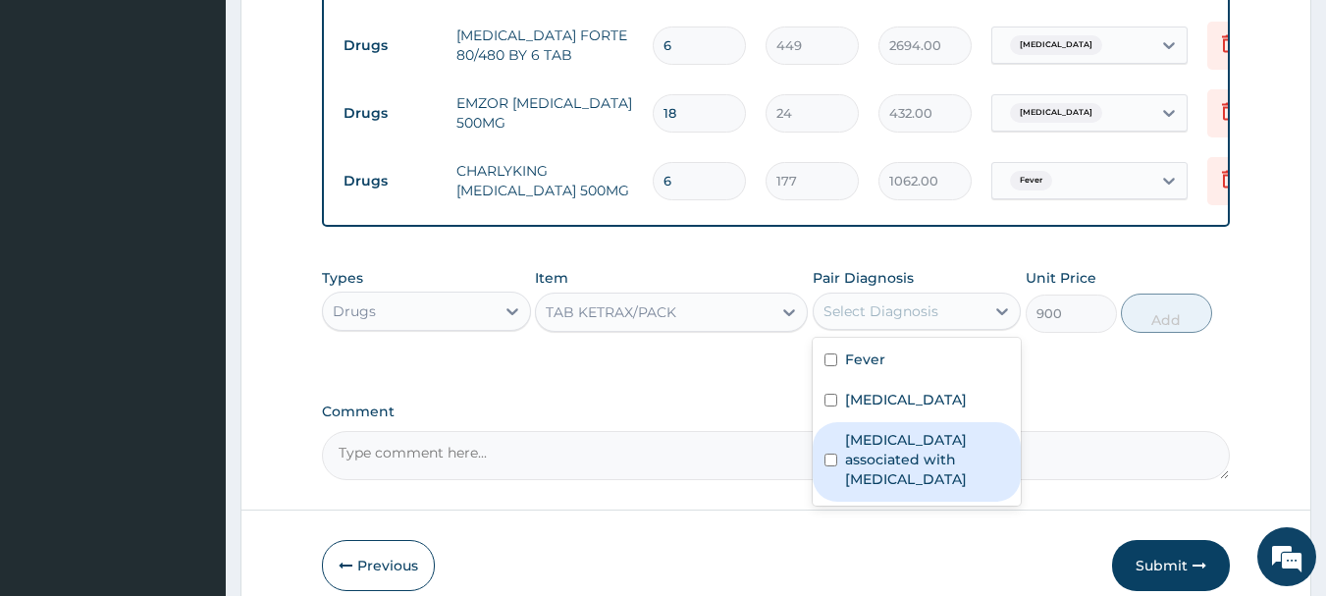
click at [848, 465] on label "[MEDICAL_DATA] associated with [MEDICAL_DATA]" at bounding box center [927, 459] width 165 height 59
checkbox input "true"
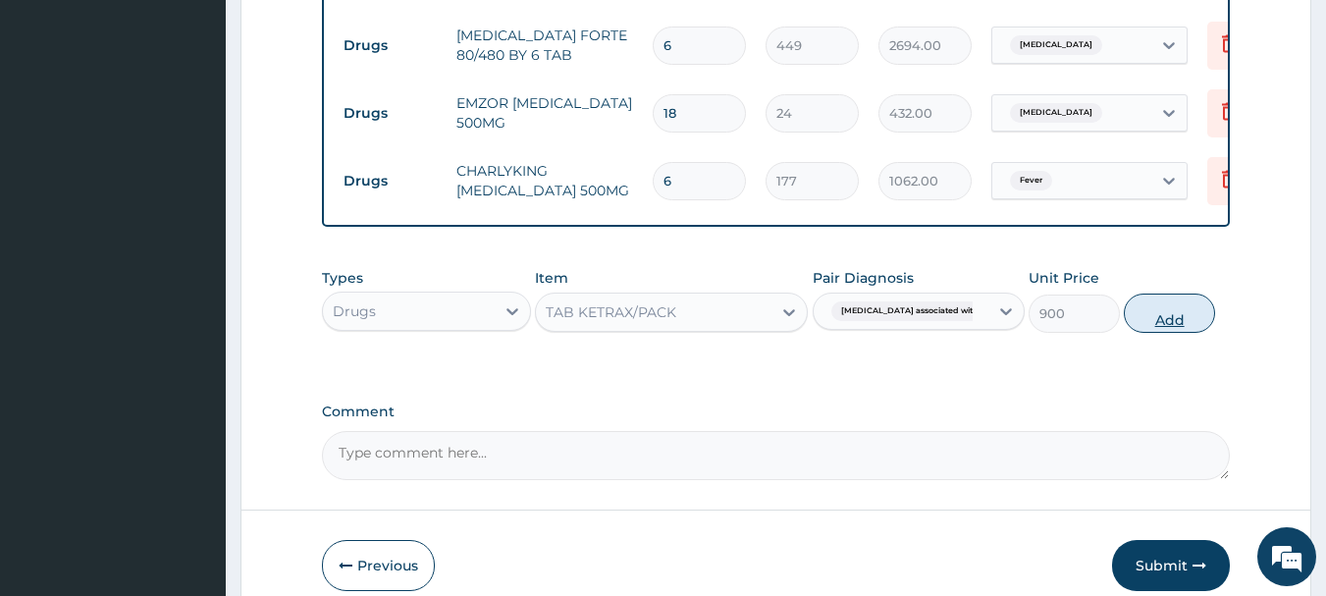
click at [1163, 330] on button "Add" at bounding box center [1169, 313] width 91 height 39
type input "0"
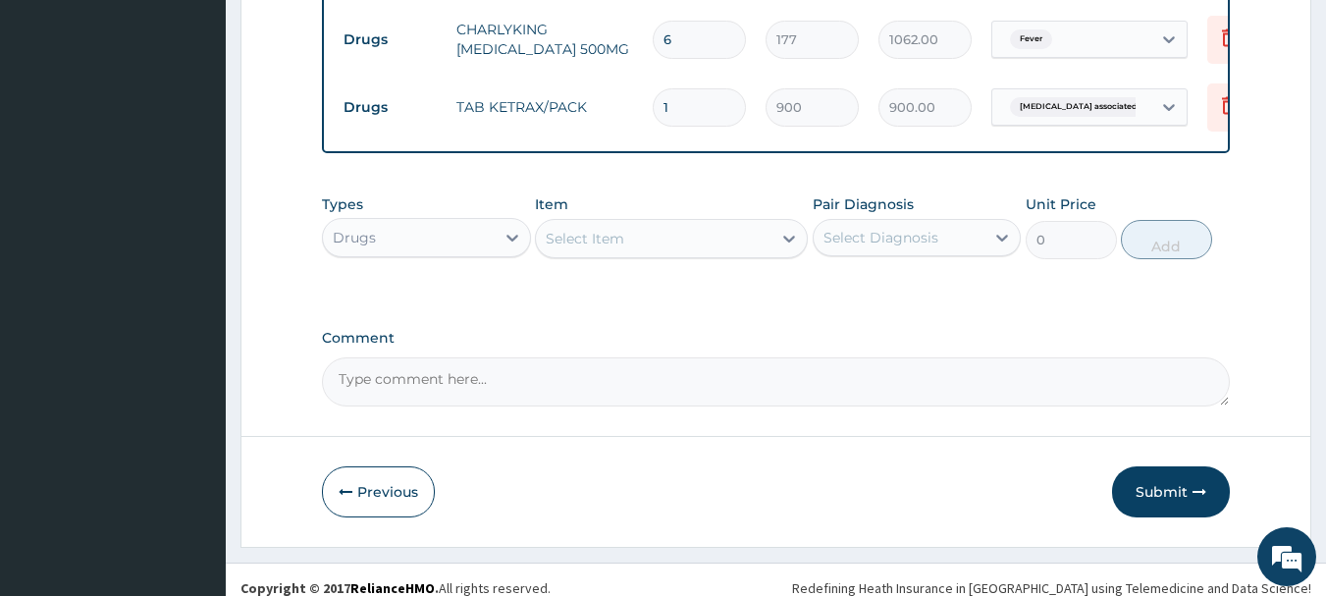
scroll to position [1043, 0]
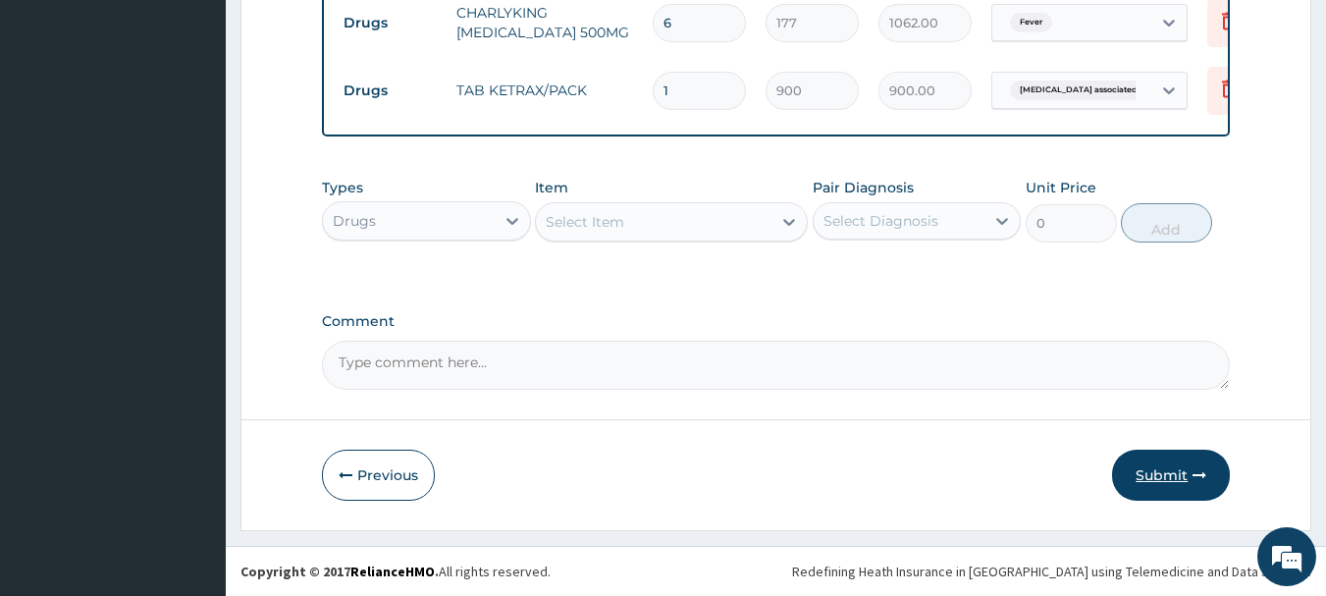
click at [1146, 471] on button "Submit" at bounding box center [1171, 475] width 118 height 51
click at [1181, 467] on button "Submit" at bounding box center [1171, 475] width 118 height 51
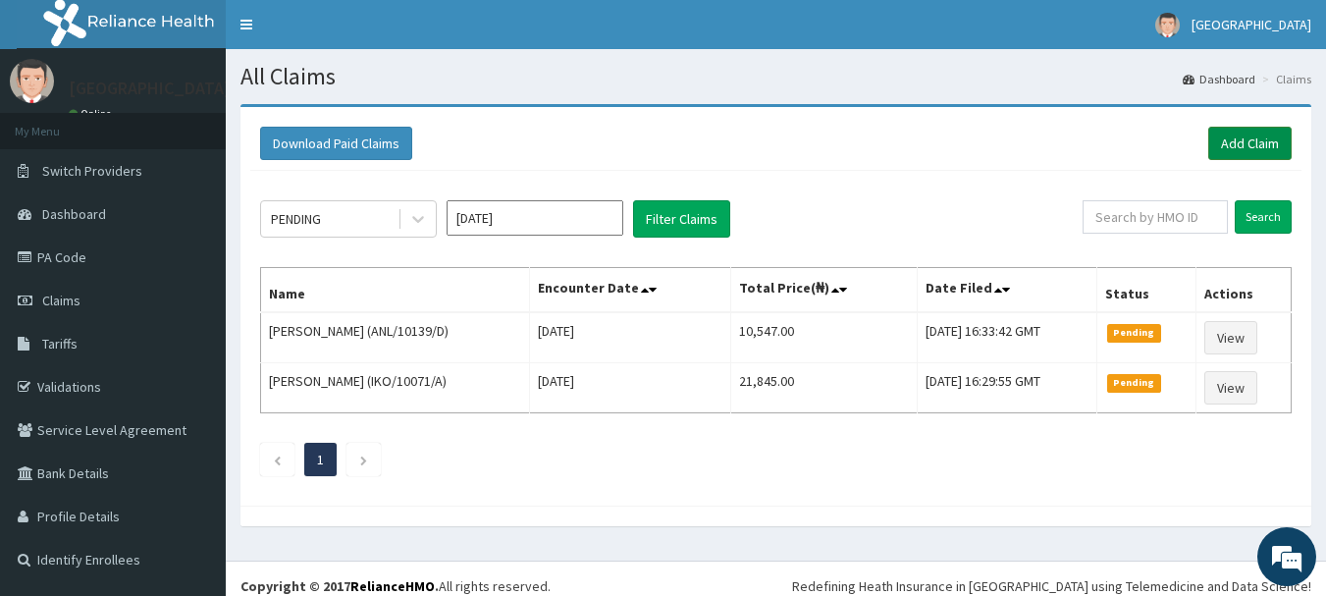
click at [1244, 139] on link "Add Claim" at bounding box center [1250, 143] width 83 height 33
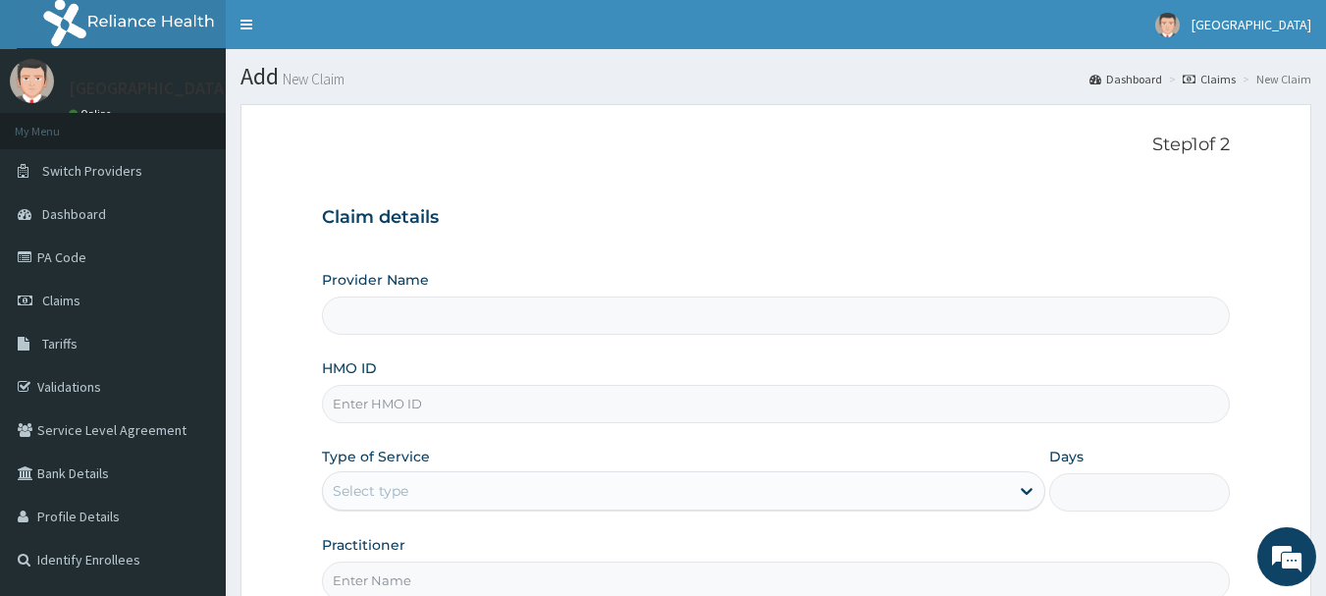
type input "[GEOGRAPHIC_DATA]"
click at [375, 403] on input "HMO ID" at bounding box center [776, 404] width 909 height 38
type input "SRS/10010/D"
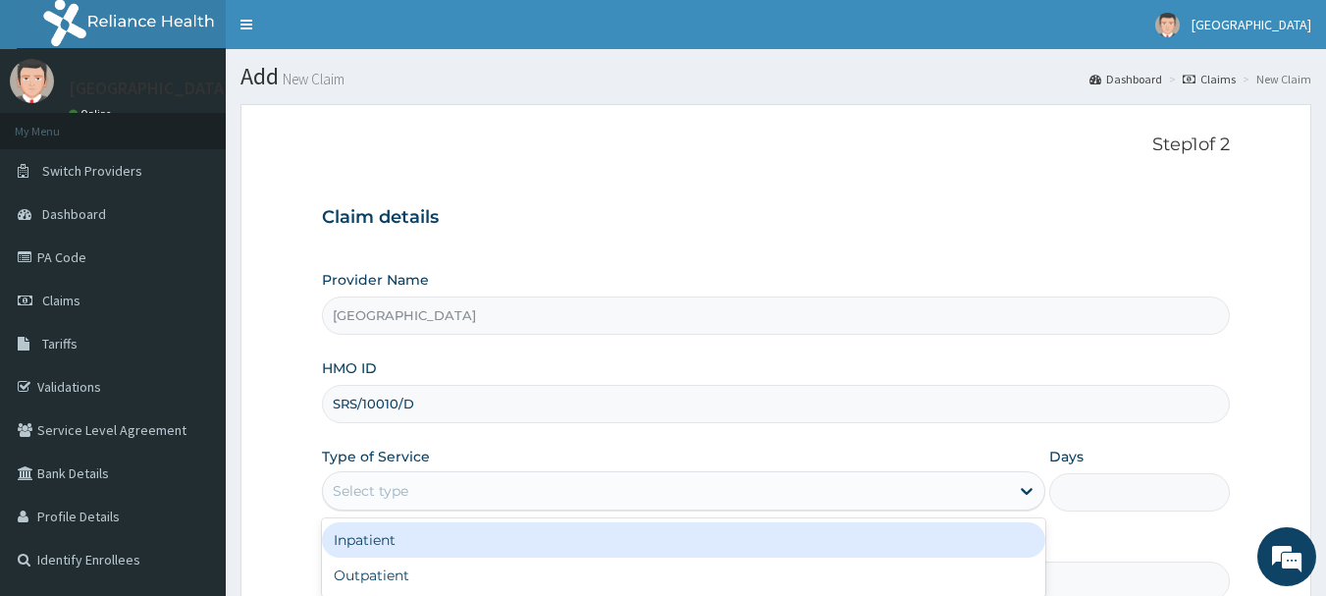
click at [408, 481] on div "Select type" at bounding box center [371, 491] width 76 height 20
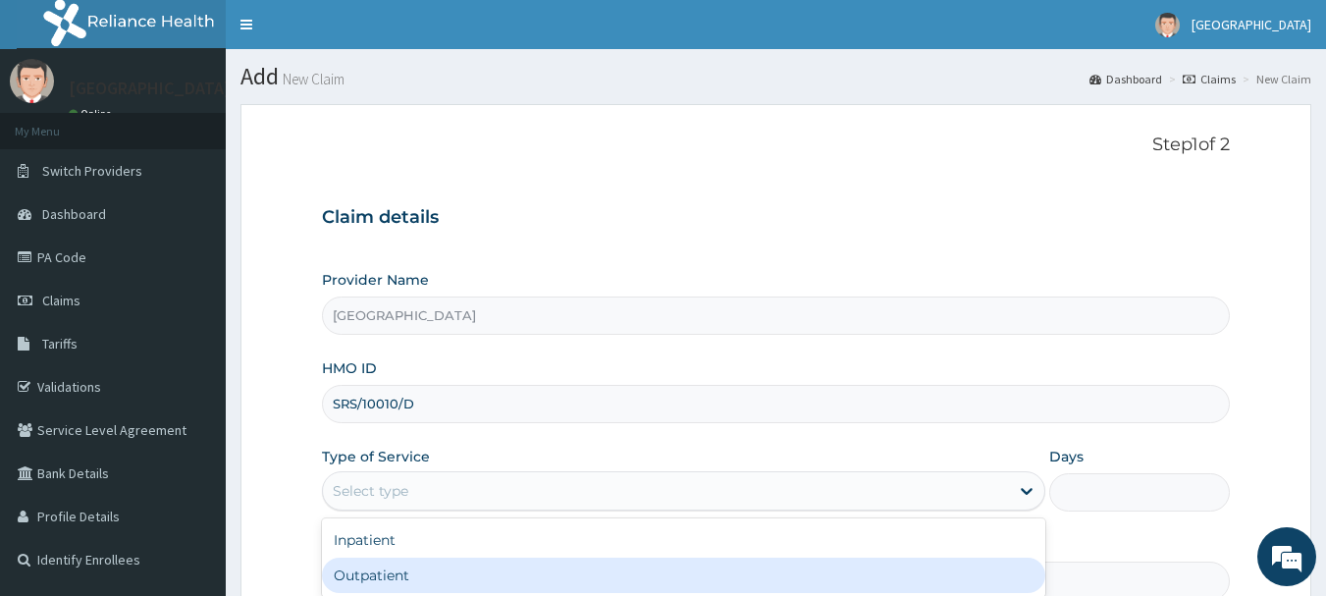
click at [363, 576] on div "Outpatient" at bounding box center [684, 575] width 724 height 35
type input "1"
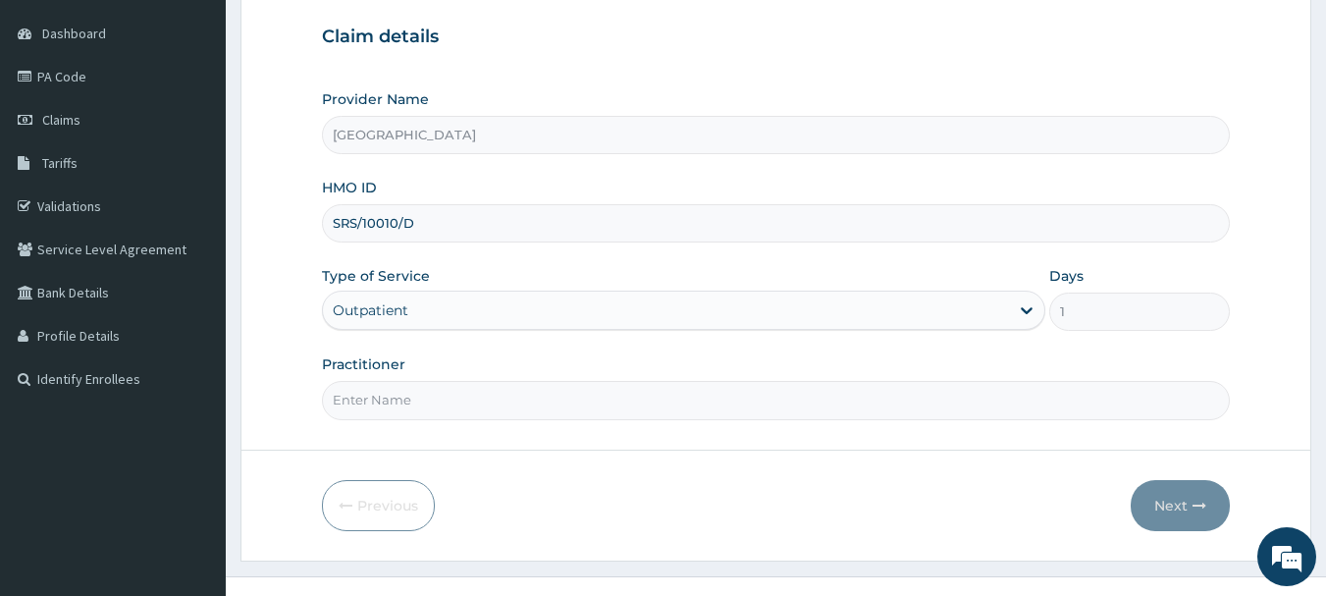
scroll to position [196, 0]
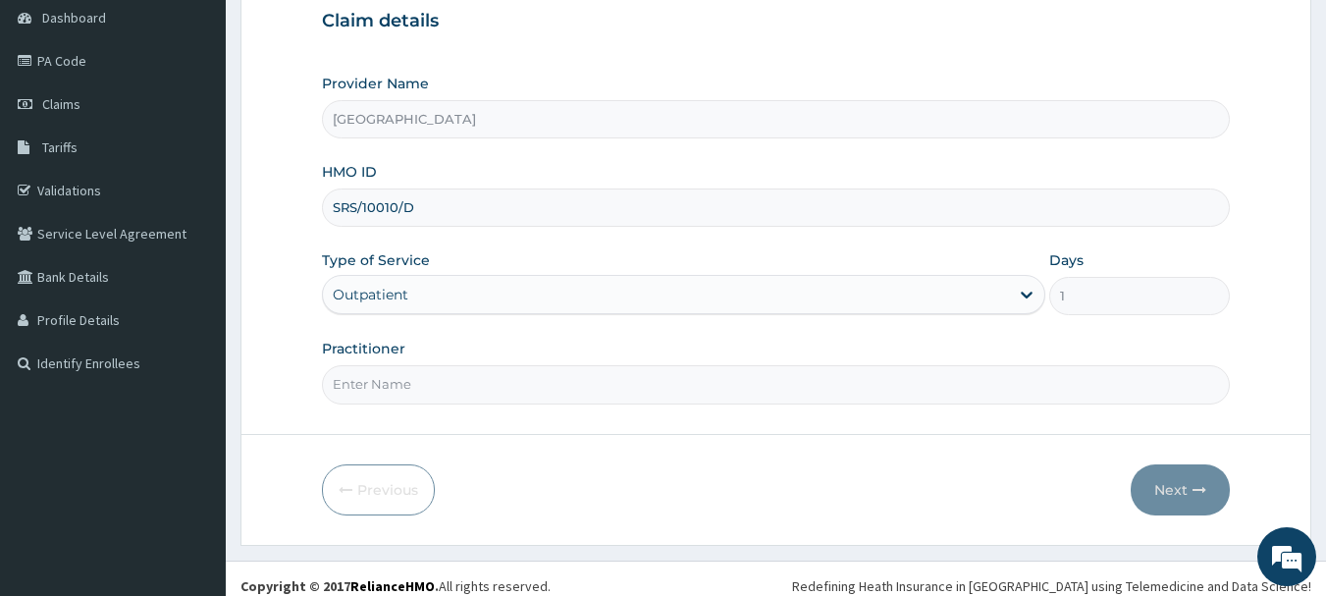
click at [350, 377] on input "Practitioner" at bounding box center [776, 384] width 909 height 38
type input "DR. SUCCESS"
click at [1176, 486] on button "Next" at bounding box center [1180, 489] width 99 height 51
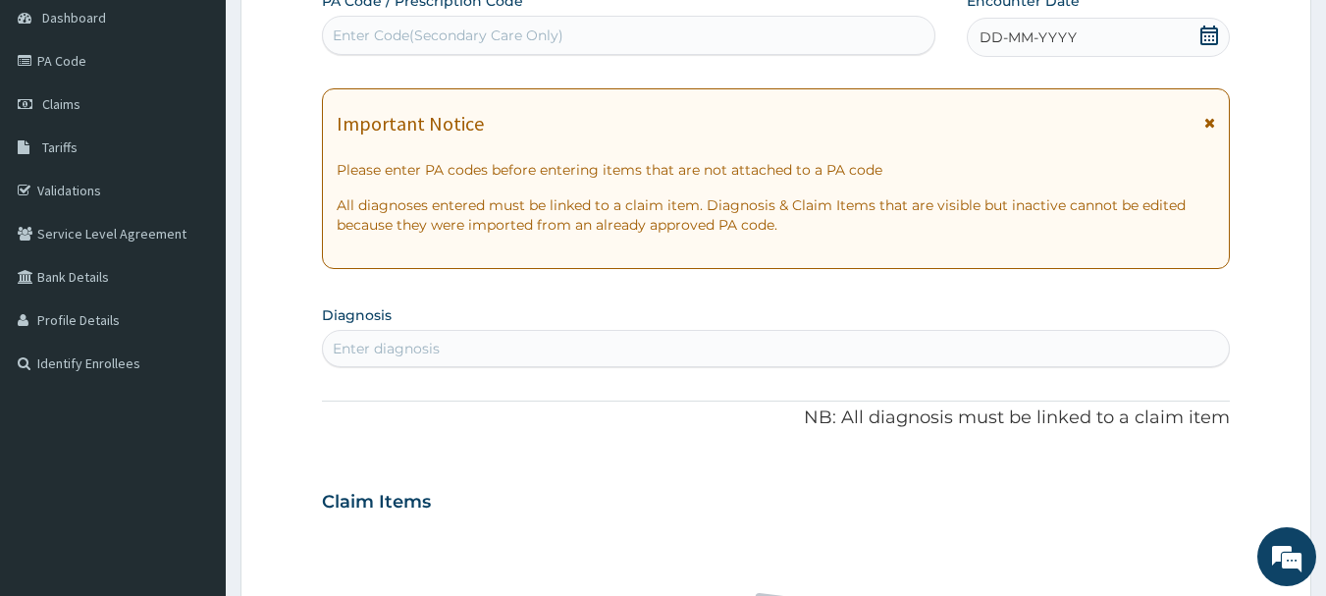
click at [609, 32] on div "Enter Code(Secondary Care Only)" at bounding box center [629, 35] width 613 height 31
type input "PA/A56B95"
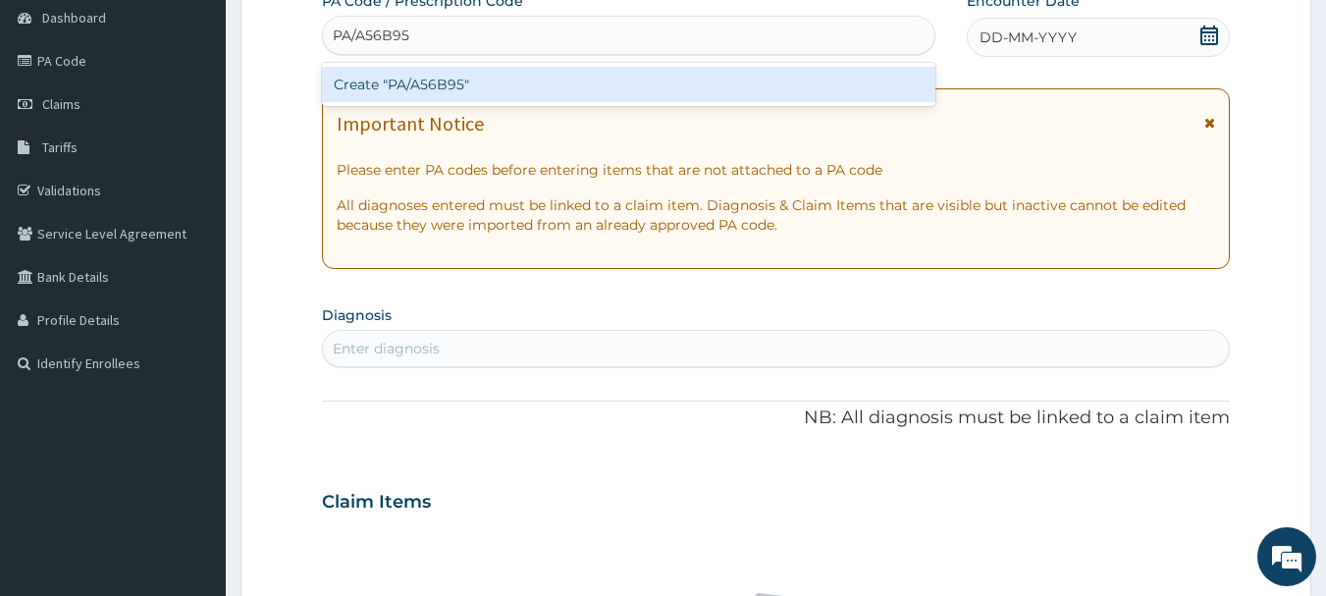
click at [436, 83] on div "Create "PA/A56B95"" at bounding box center [629, 84] width 615 height 35
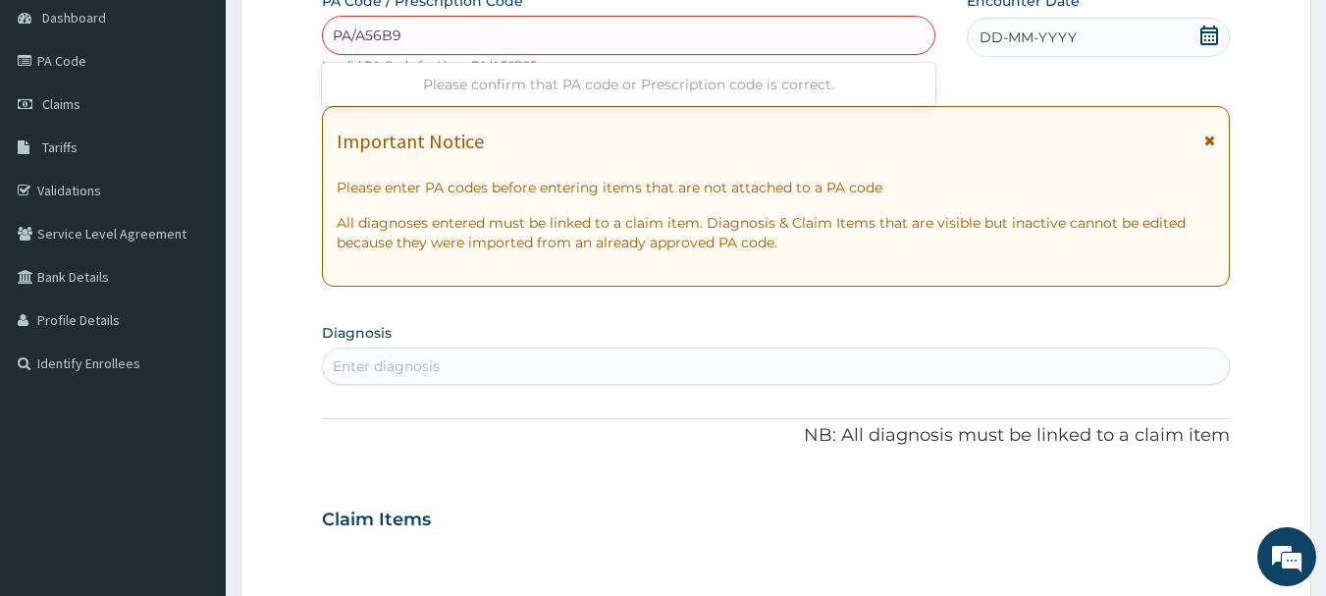
type input "PA/A56B95"
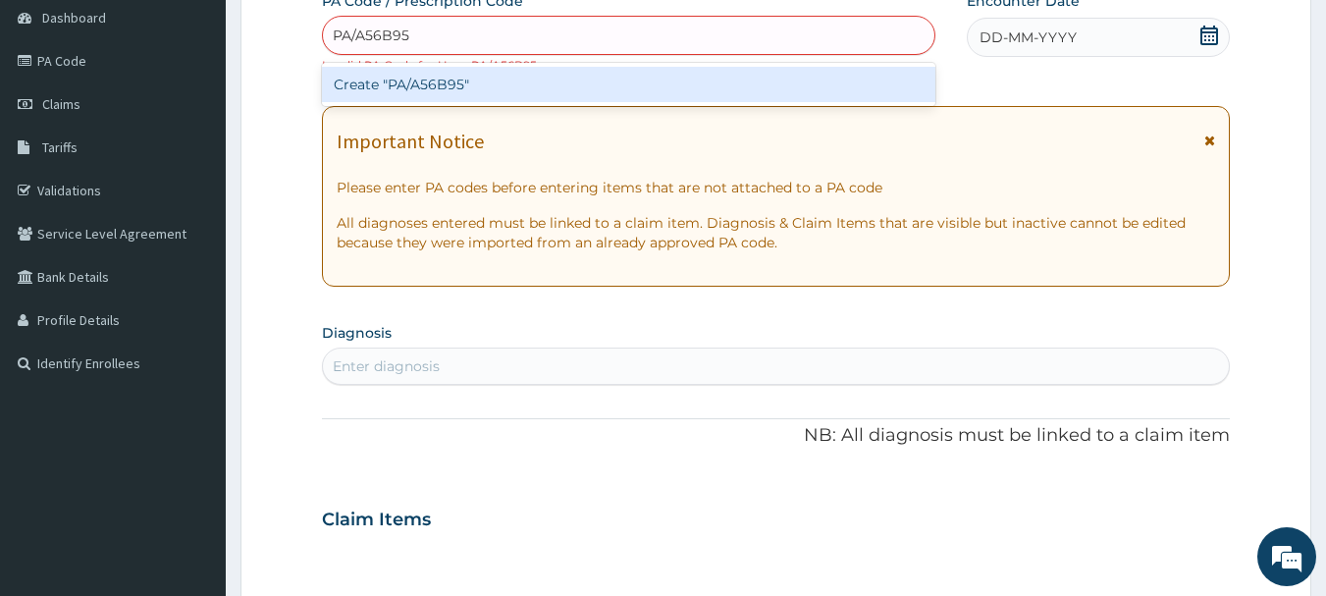
click at [469, 80] on div "Create "PA/A56B95"" at bounding box center [629, 84] width 615 height 35
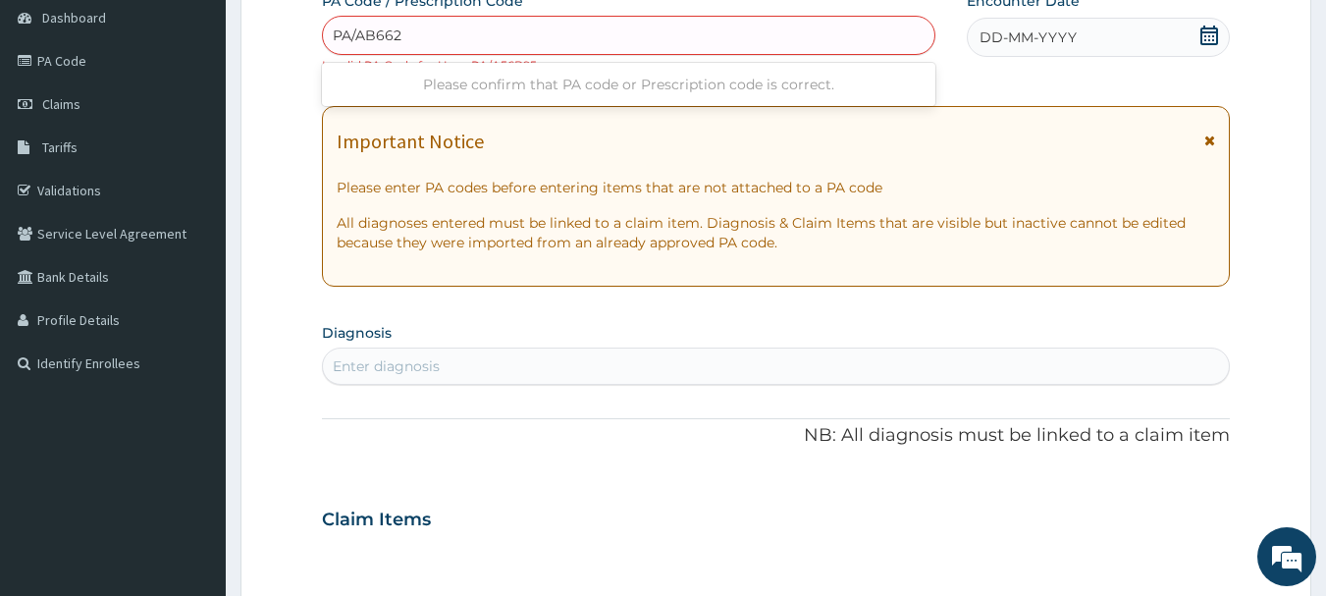
type input "PA/AB662F"
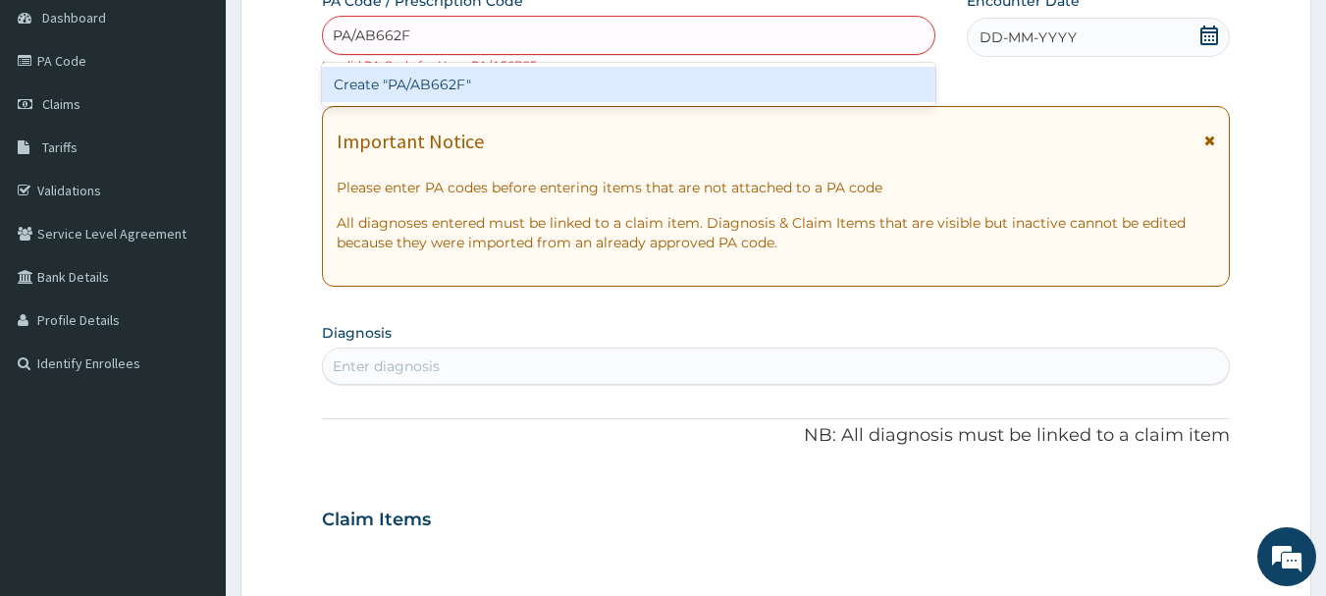
click at [400, 85] on div "Create "PA/AB662F"" at bounding box center [629, 84] width 615 height 35
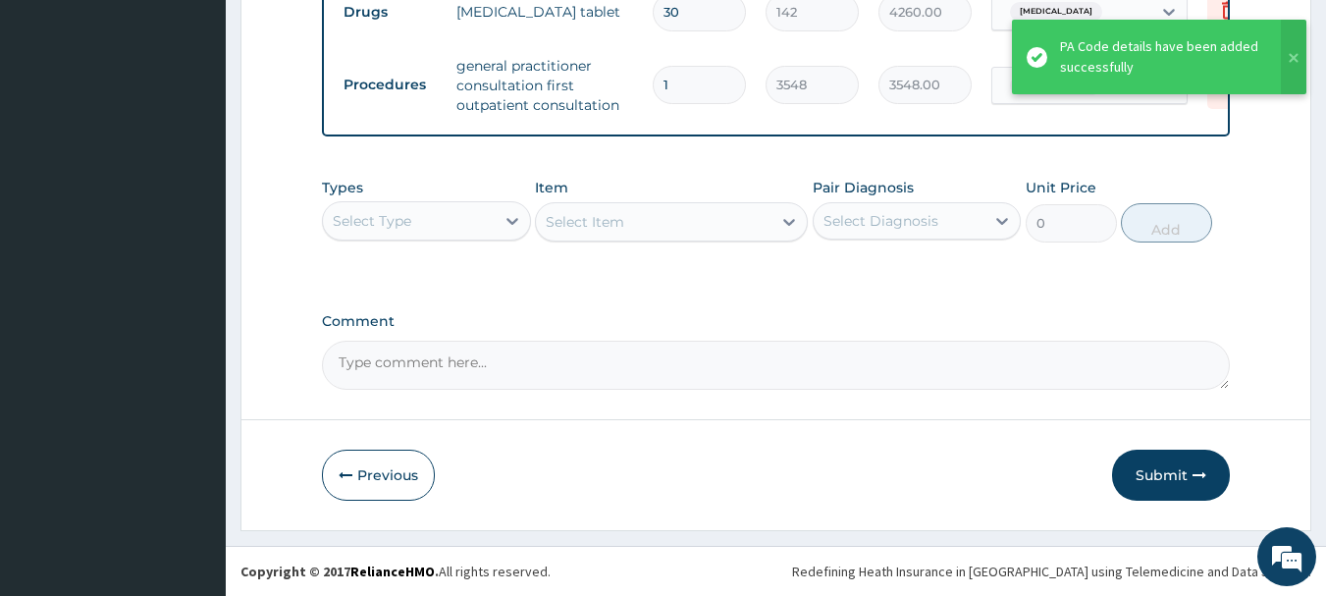
scroll to position [820, 0]
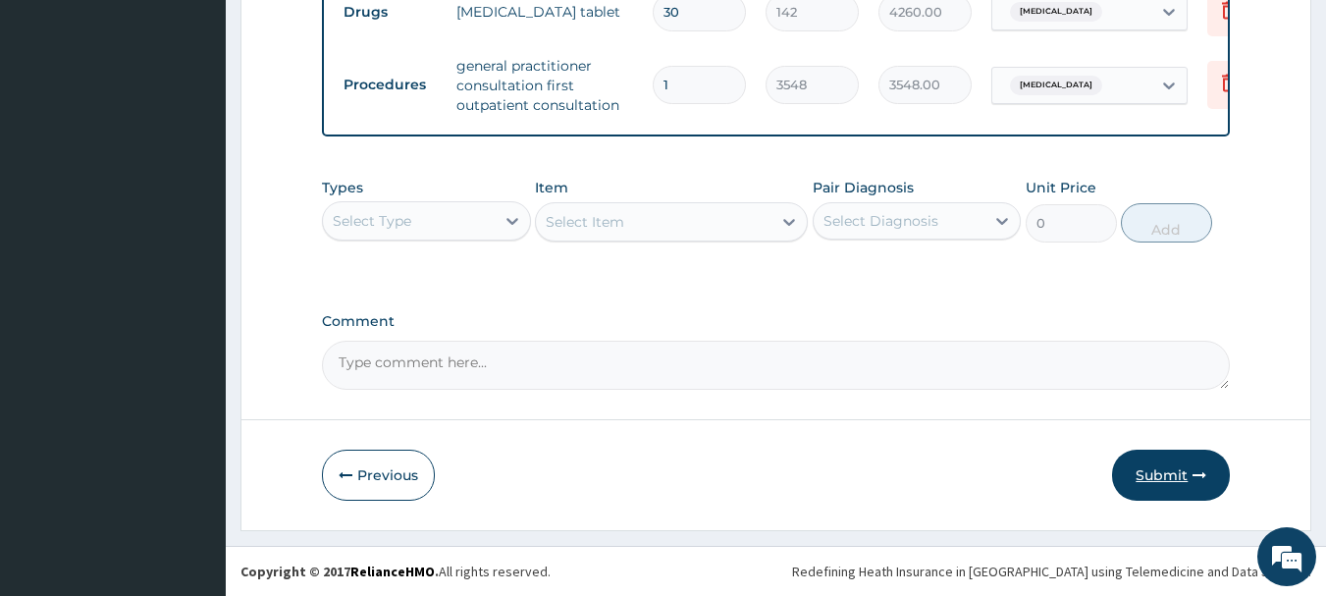
click at [1167, 470] on button "Submit" at bounding box center [1171, 475] width 118 height 51
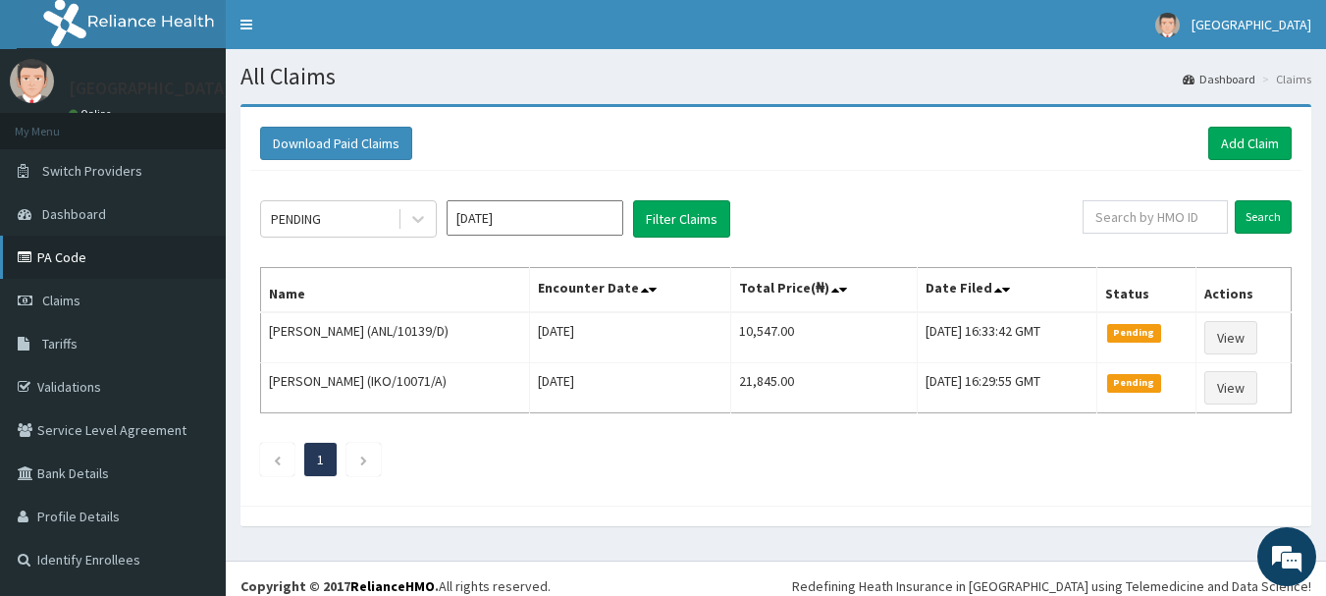
click at [76, 255] on link "PA Code" at bounding box center [113, 257] width 226 height 43
click at [1238, 141] on link "Add Claim" at bounding box center [1250, 143] width 83 height 33
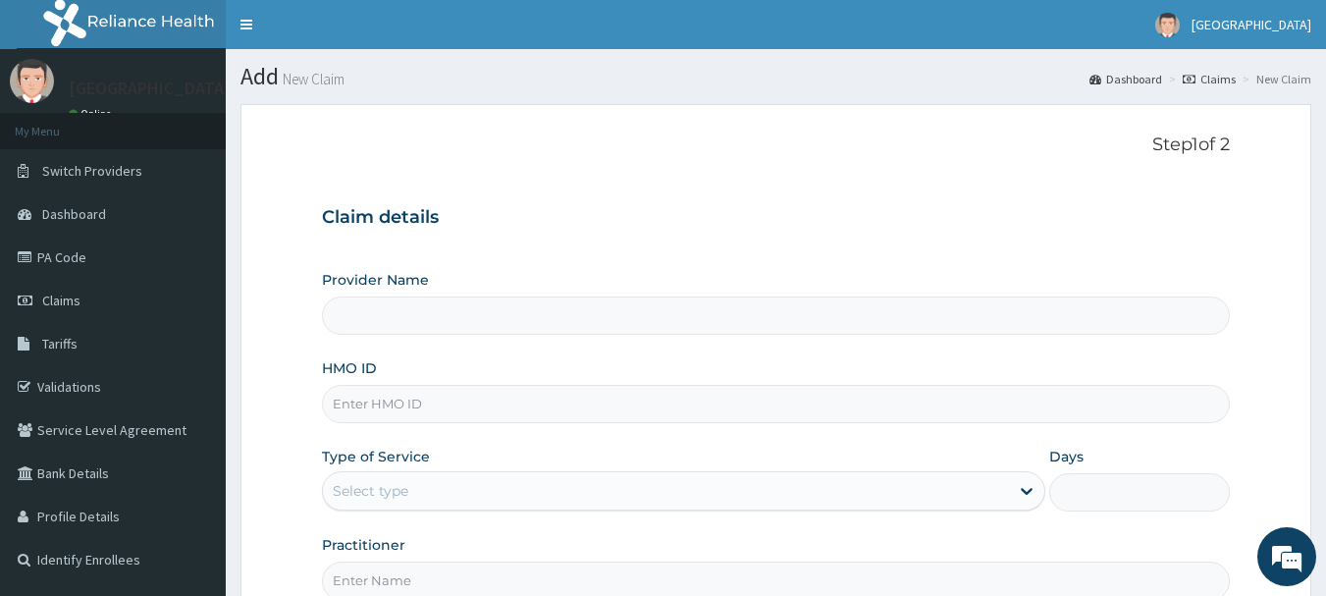
type input "[GEOGRAPHIC_DATA]"
click at [369, 406] on input "HMO ID" at bounding box center [776, 404] width 909 height 38
type input "SRS/10010/B"
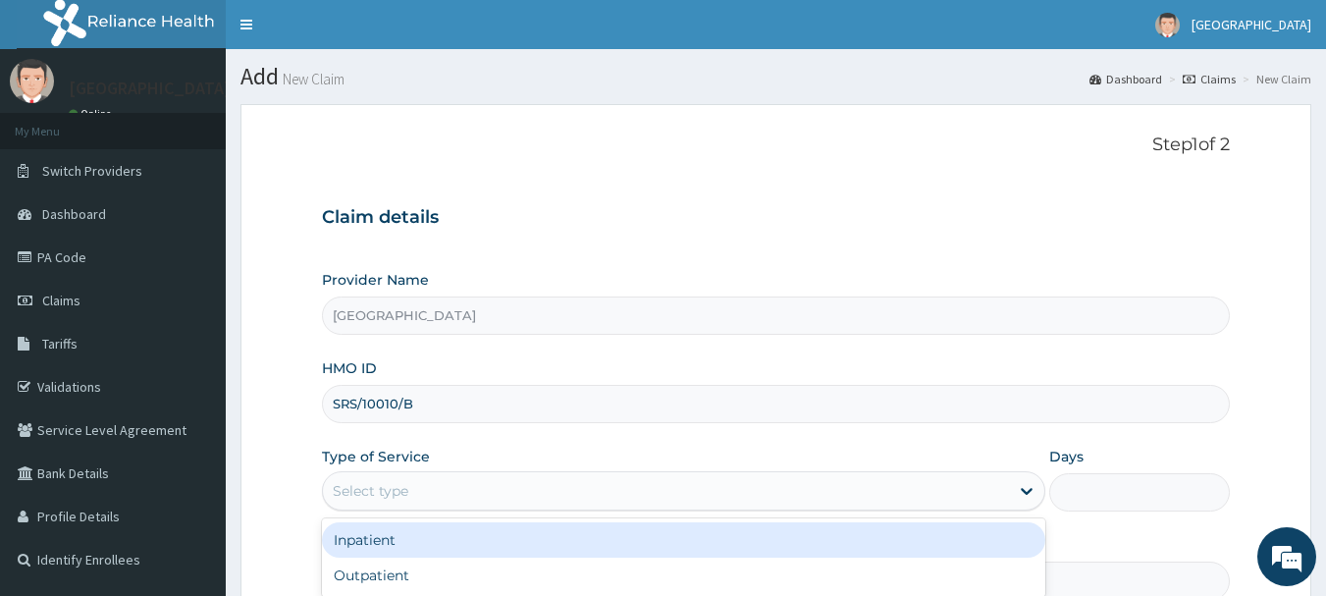
click at [401, 490] on div "Select type" at bounding box center [371, 491] width 76 height 20
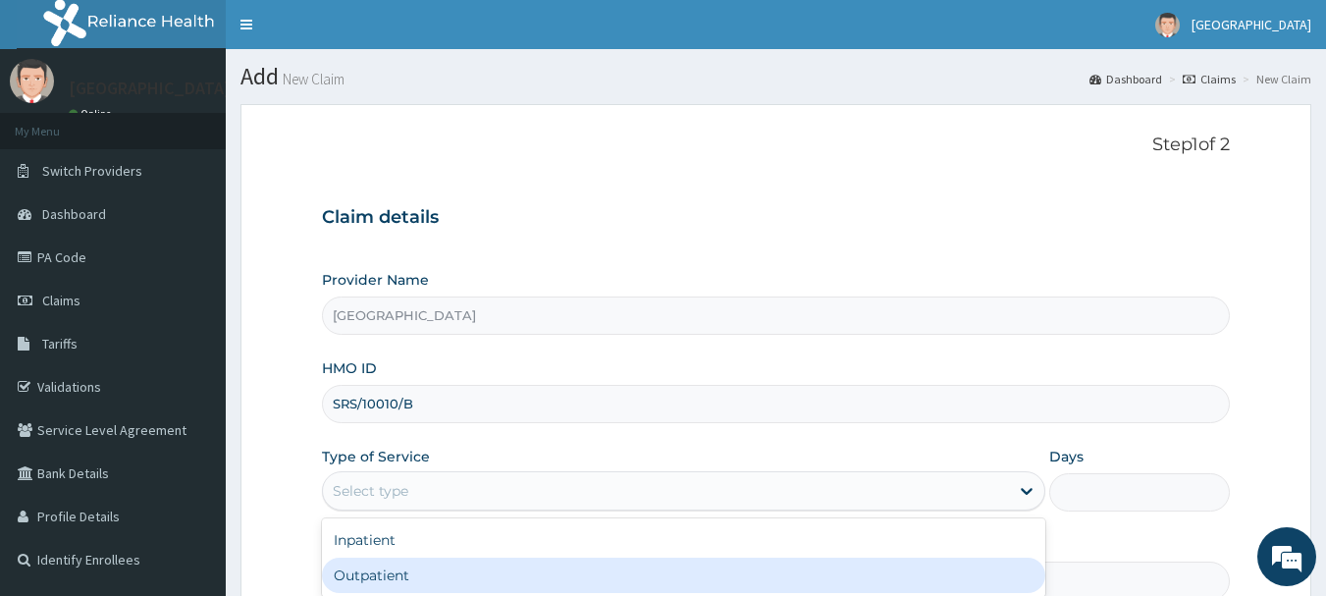
click at [376, 570] on div "Outpatient" at bounding box center [684, 575] width 724 height 35
type input "1"
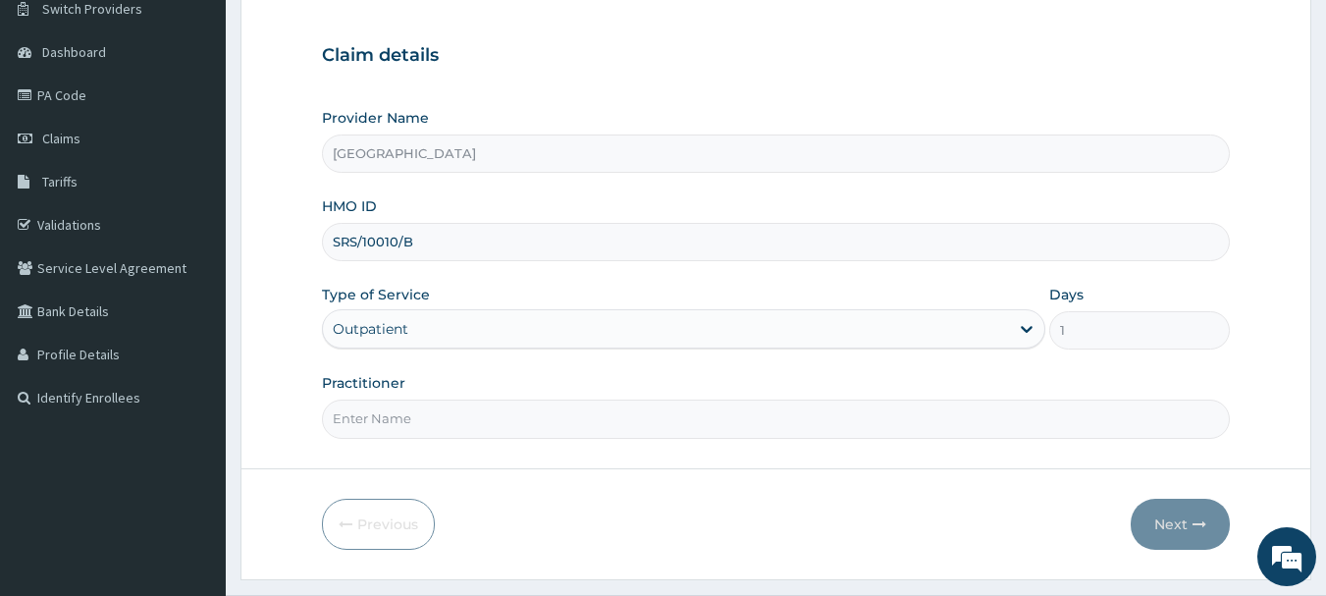
scroll to position [196, 0]
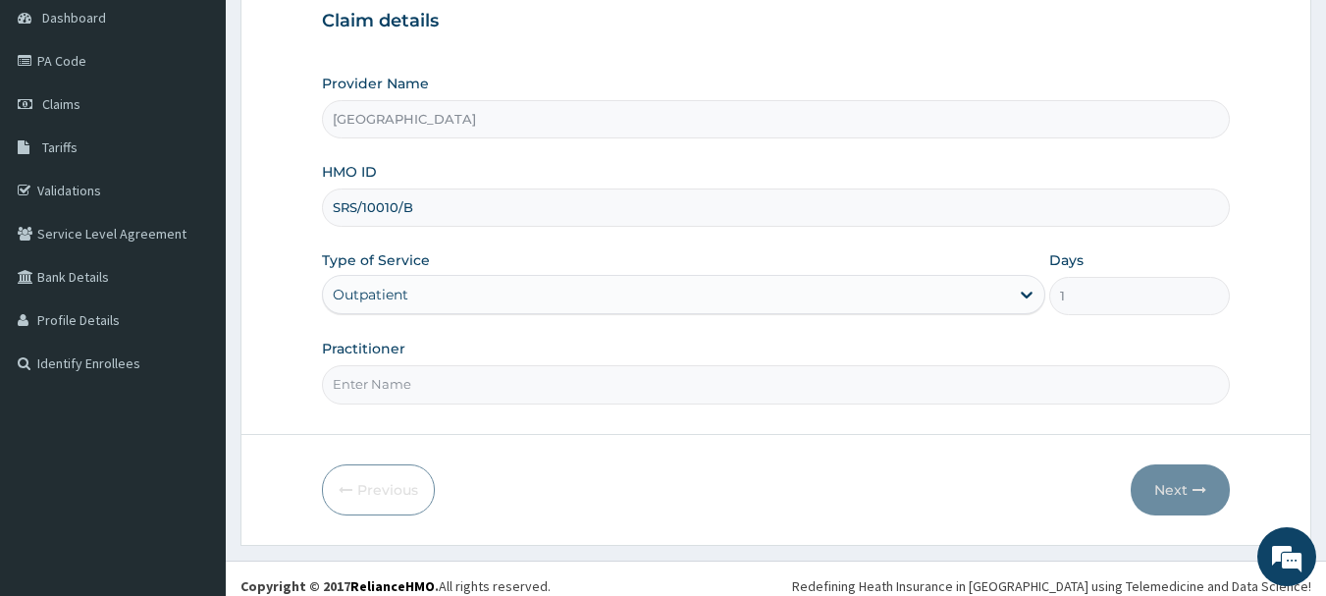
click at [390, 386] on input "Practitioner" at bounding box center [776, 384] width 909 height 38
type input "DR.SUCCESS"
click at [1186, 487] on button "Next" at bounding box center [1180, 489] width 99 height 51
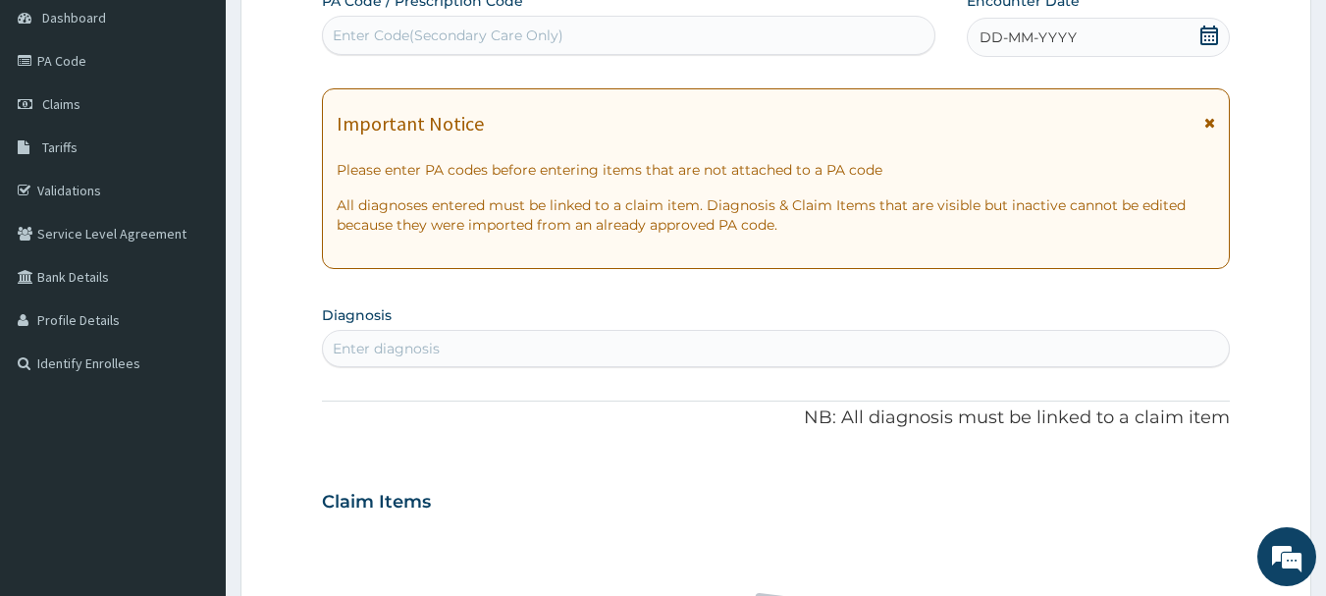
click at [396, 36] on div "Enter Code(Secondary Care Only)" at bounding box center [448, 36] width 231 height 20
type input "PA/A56B95"
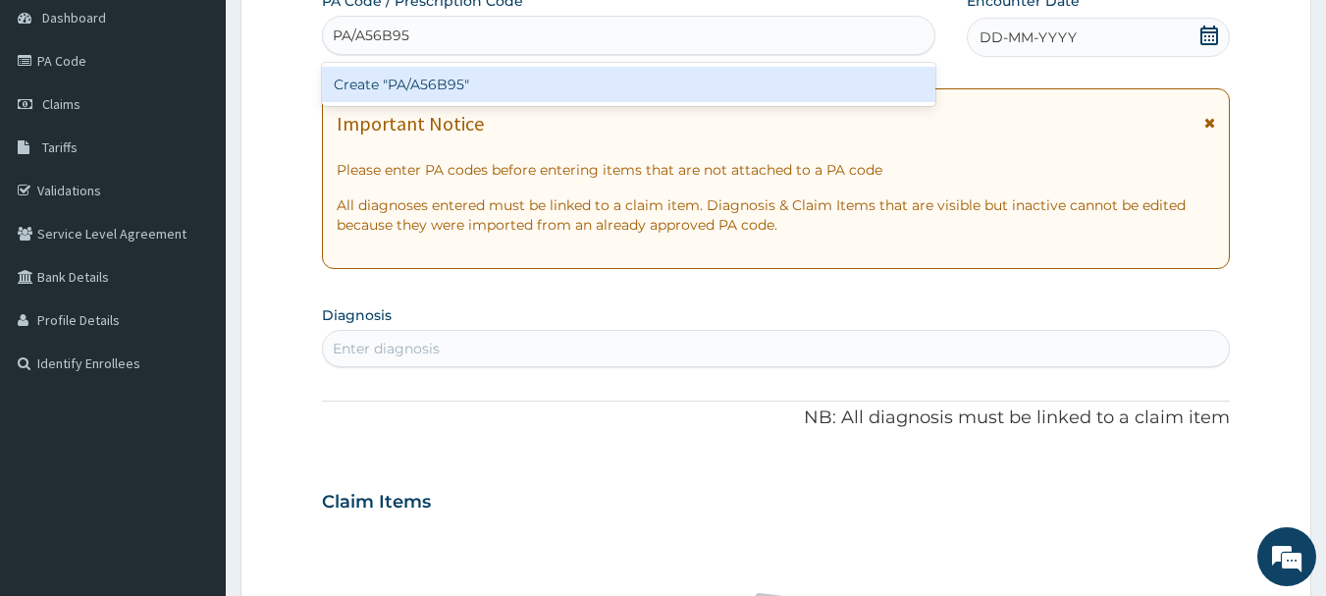
click at [464, 91] on div "Create "PA/A56B95"" at bounding box center [629, 84] width 615 height 35
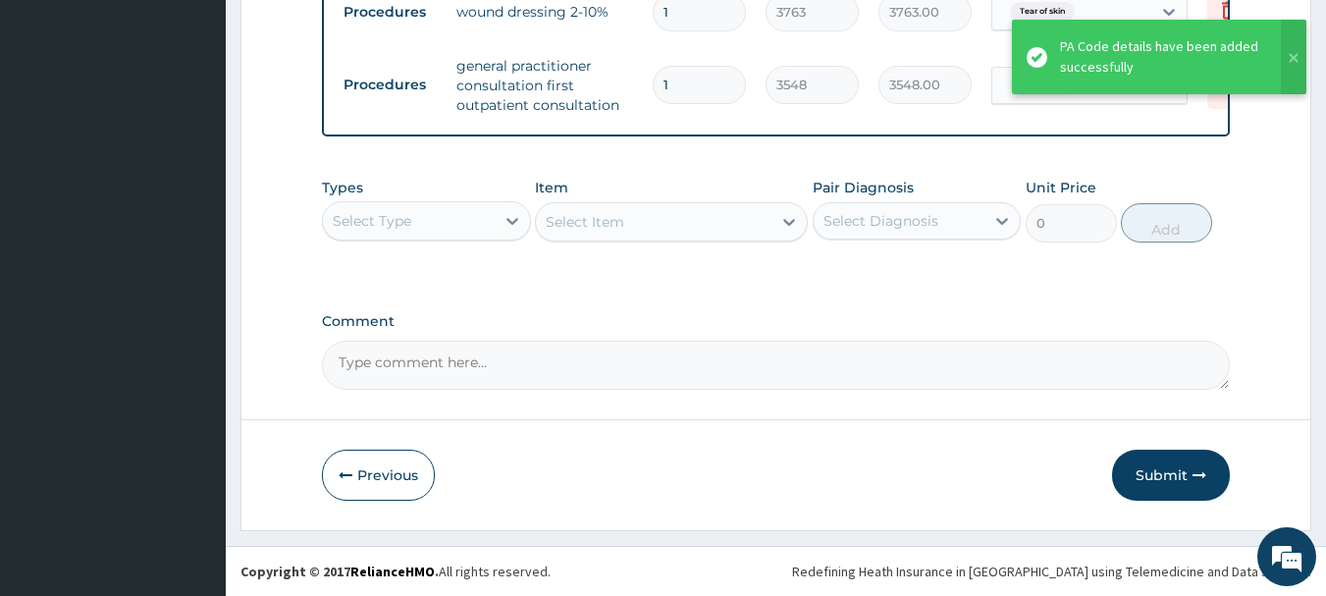
scroll to position [1023, 0]
click at [1157, 467] on button "Submit" at bounding box center [1171, 475] width 118 height 51
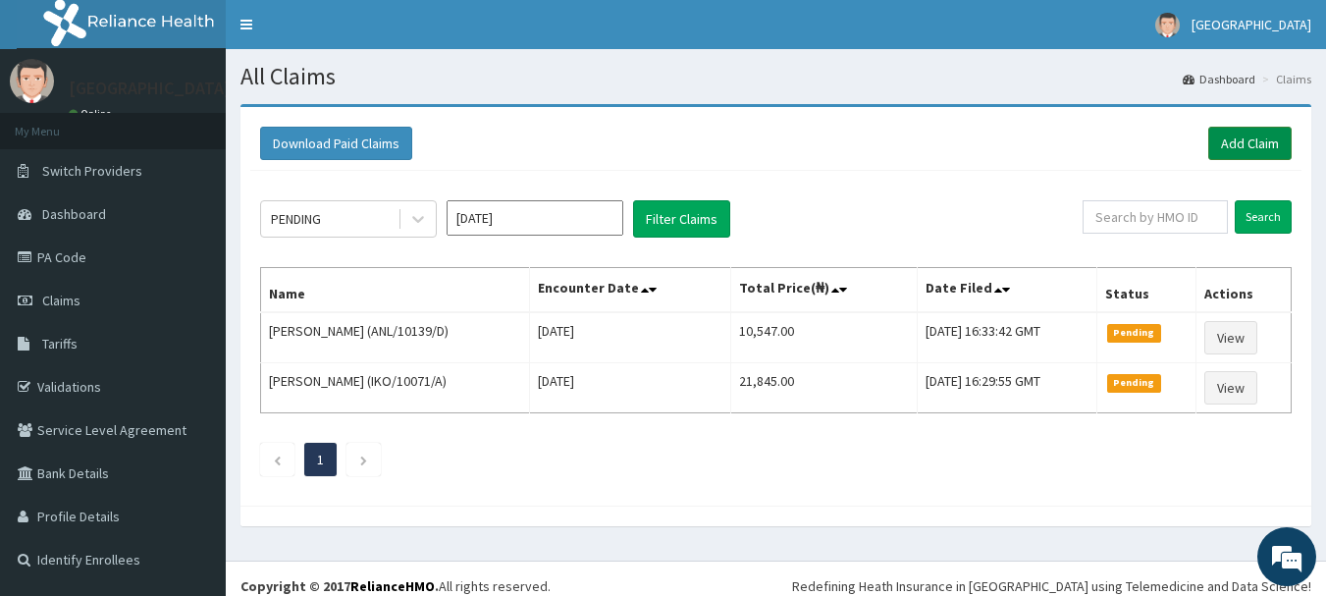
click at [1230, 138] on link "Add Claim" at bounding box center [1250, 143] width 83 height 33
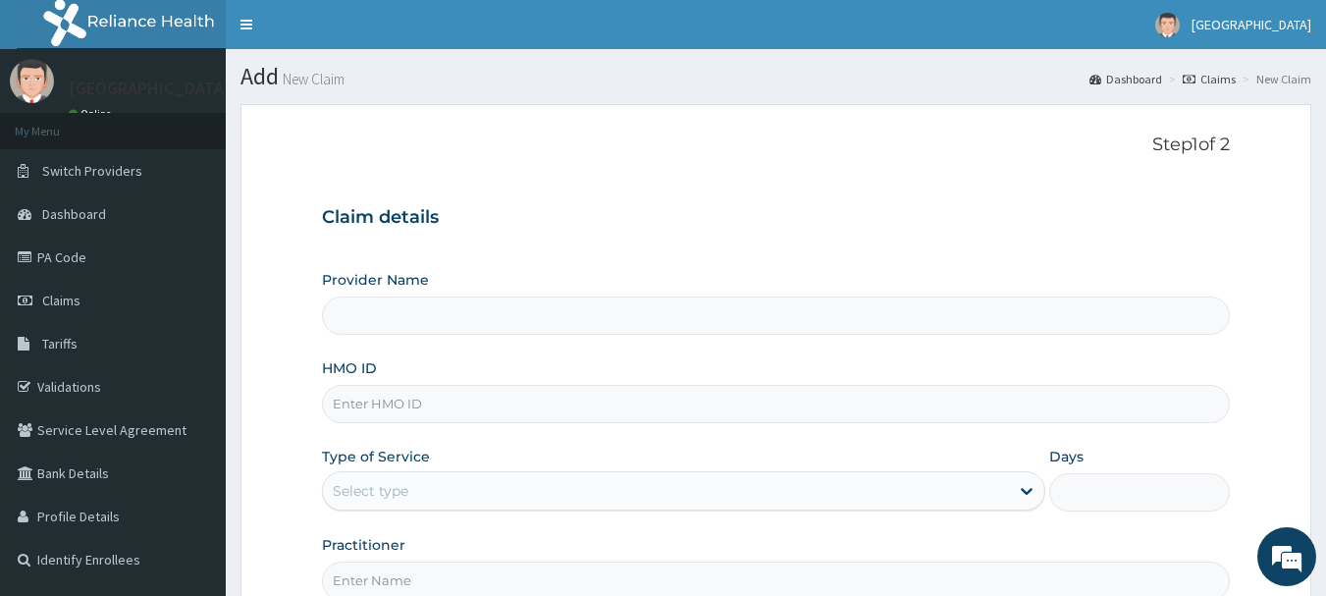
type input "[GEOGRAPHIC_DATA]"
click at [353, 407] on input "HMO ID" at bounding box center [776, 404] width 909 height 38
type input "SRS/10010/D"
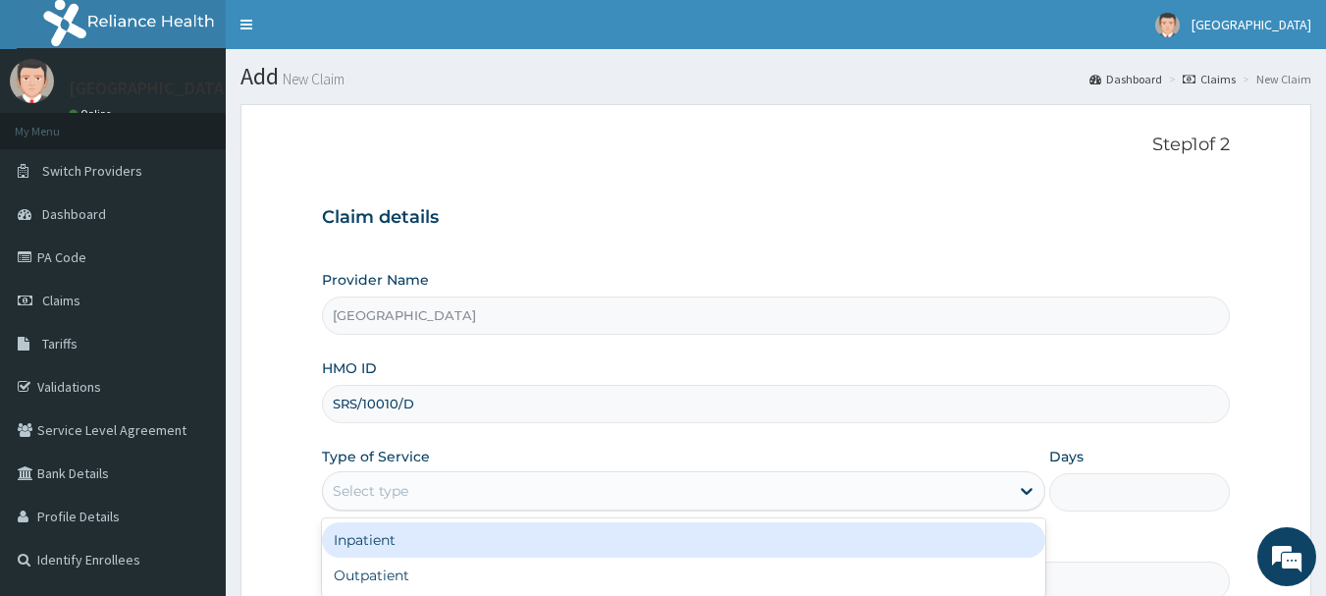
click at [440, 479] on div "Select type" at bounding box center [666, 490] width 686 height 31
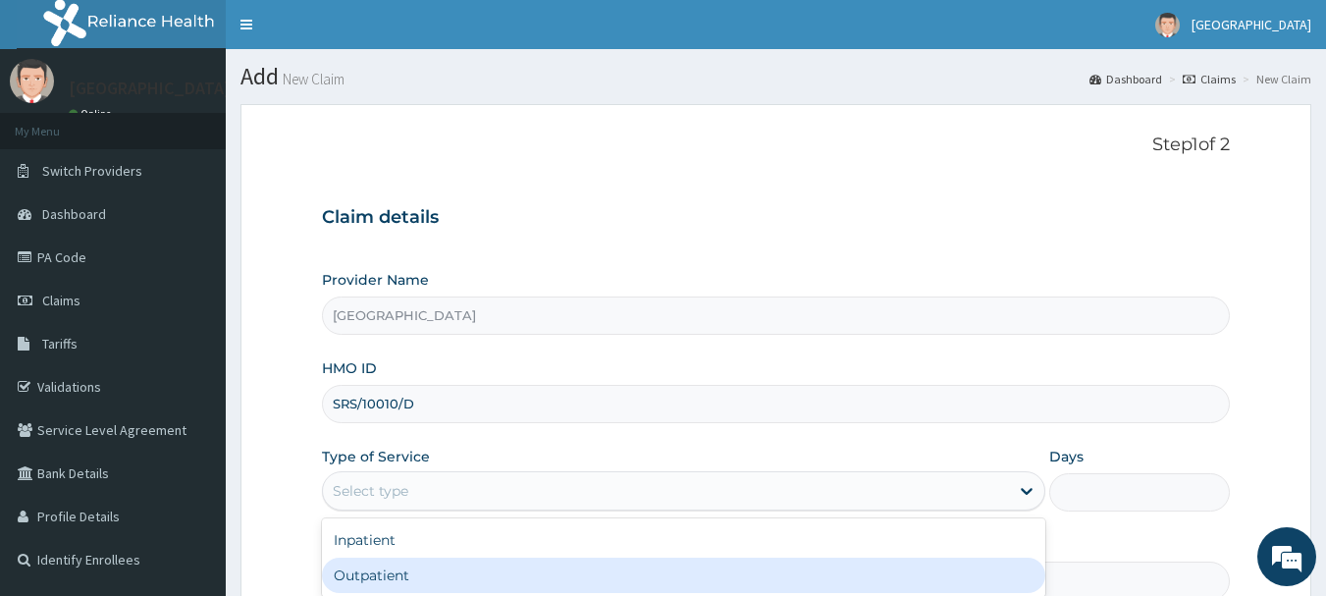
click at [405, 572] on div "Outpatient" at bounding box center [684, 575] width 724 height 35
type input "1"
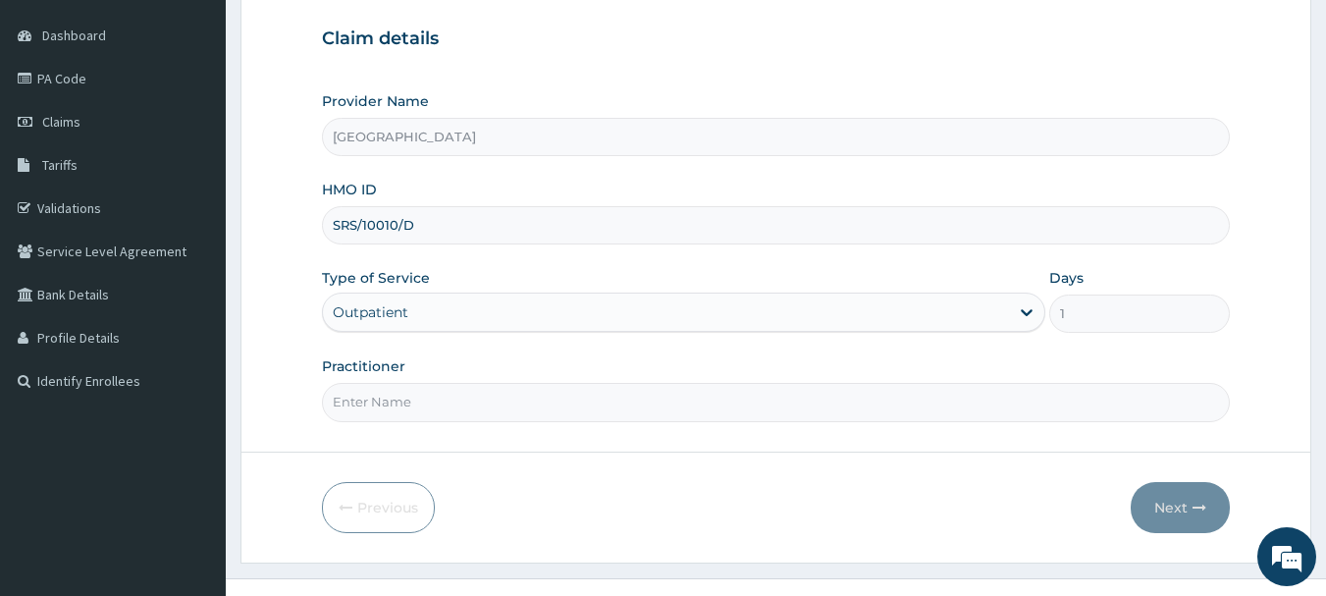
scroll to position [211, 0]
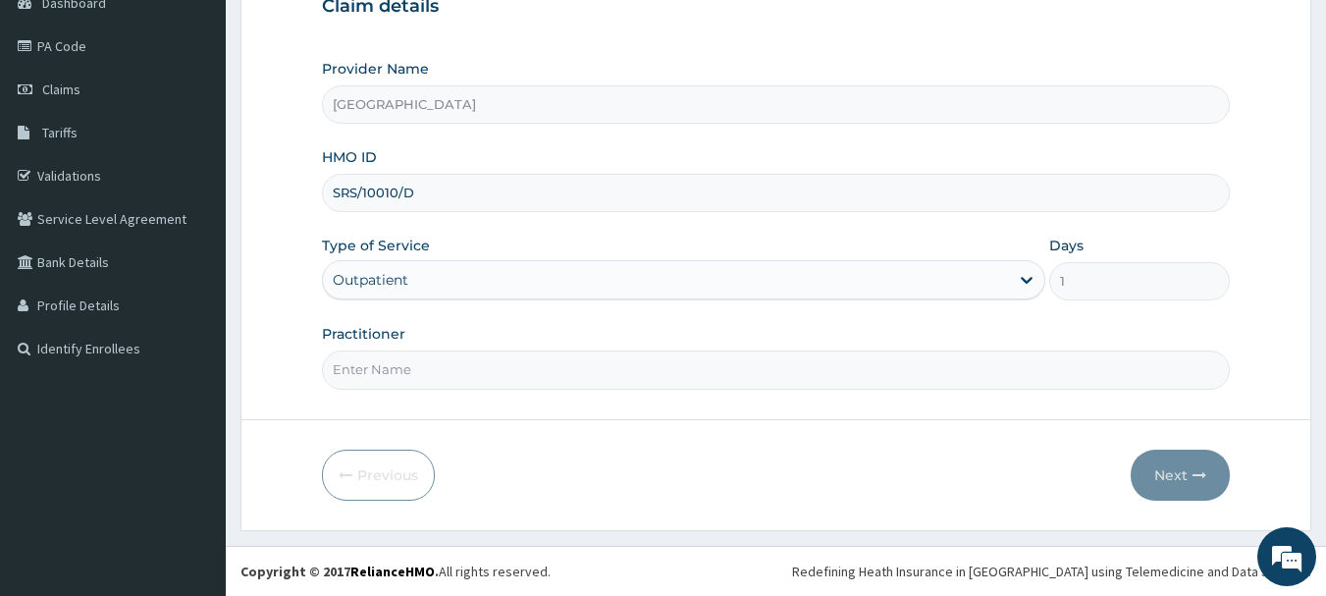
click at [429, 369] on input "Practitioner" at bounding box center [776, 369] width 909 height 38
type input "[PERSON_NAME]"
click at [1178, 471] on button "Next" at bounding box center [1180, 475] width 99 height 51
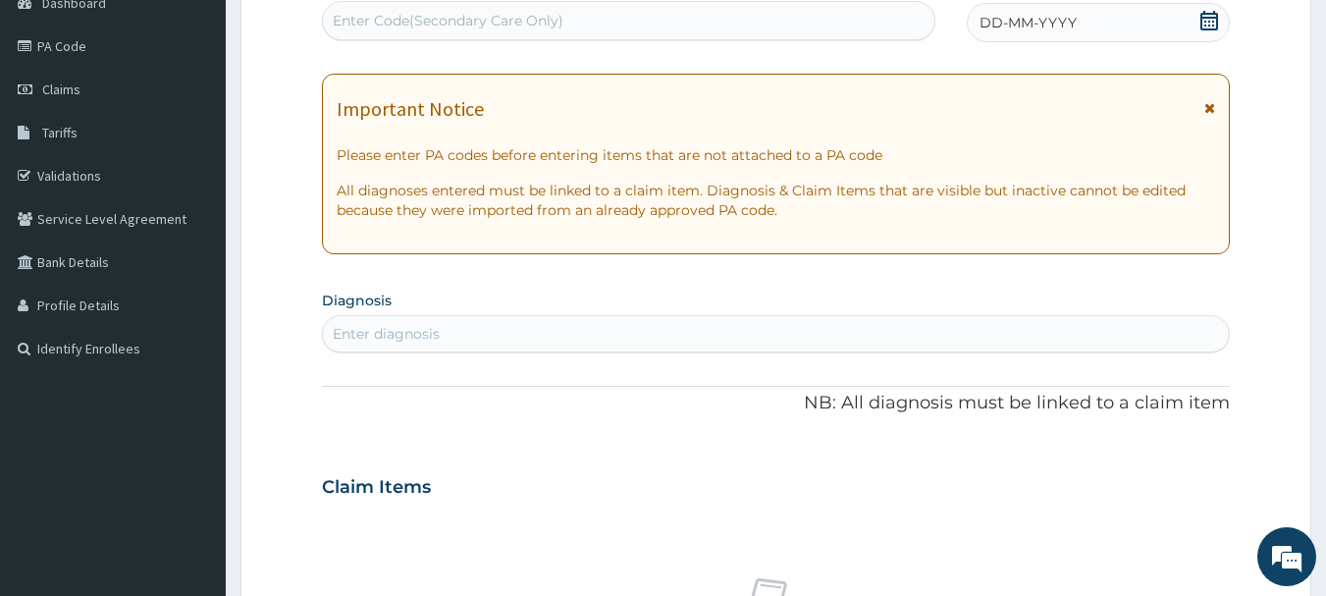
click at [464, 17] on div "Enter Code(Secondary Care Only)" at bounding box center [448, 21] width 231 height 20
type input "PA/BC7F33"
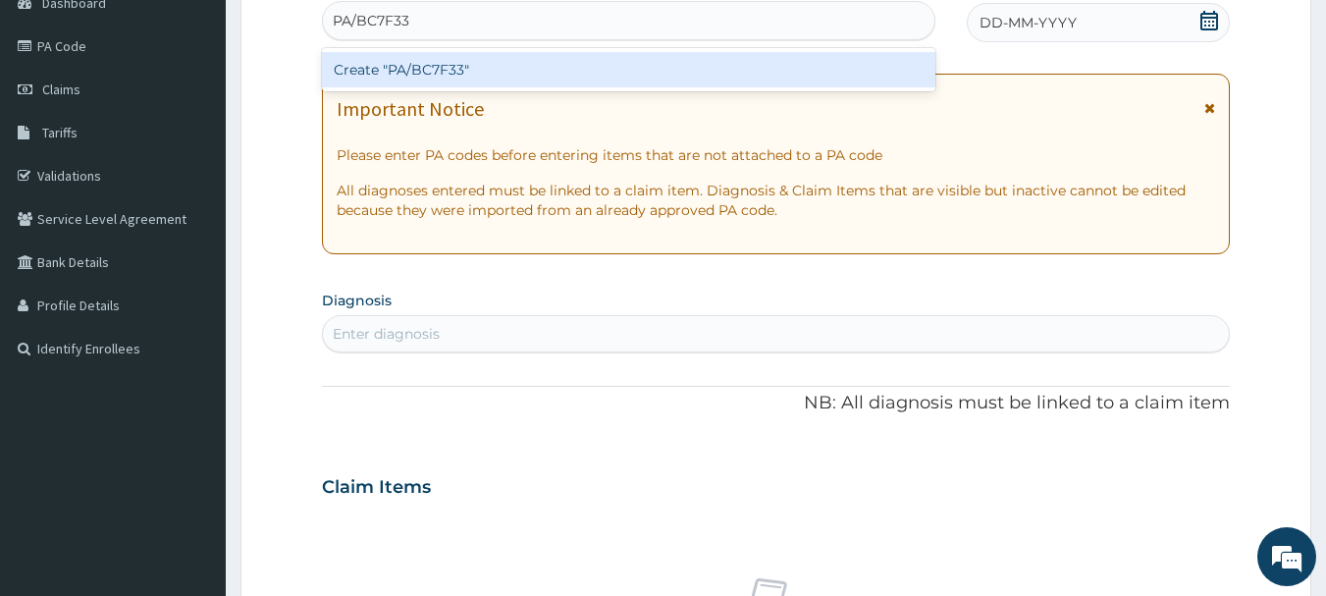
click at [460, 70] on div "Create "PA/BC7F33"" at bounding box center [629, 69] width 615 height 35
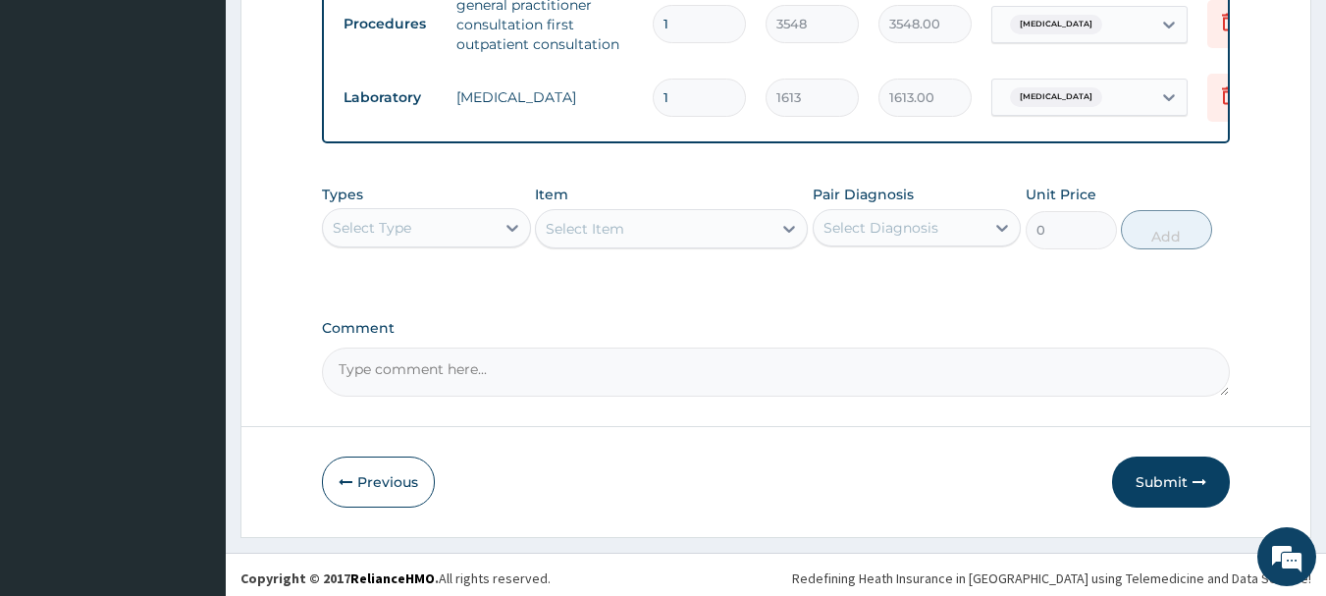
scroll to position [1451, 0]
click at [1174, 475] on button "Submit" at bounding box center [1171, 480] width 118 height 51
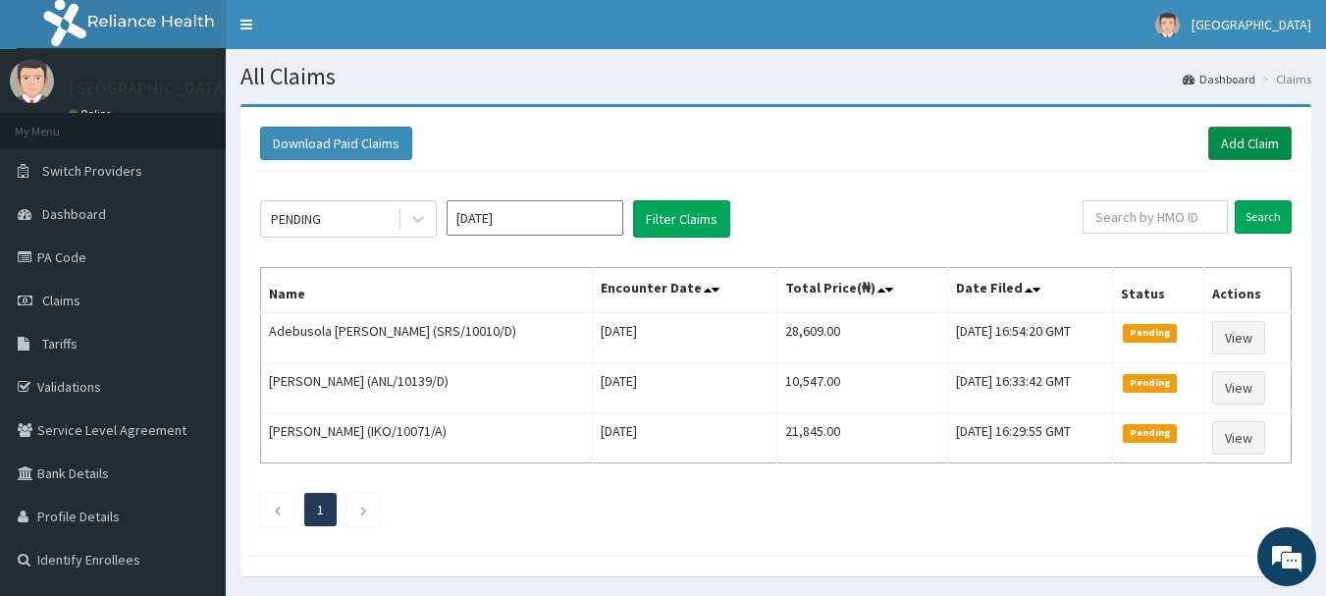
click at [1243, 139] on link "Add Claim" at bounding box center [1250, 143] width 83 height 33
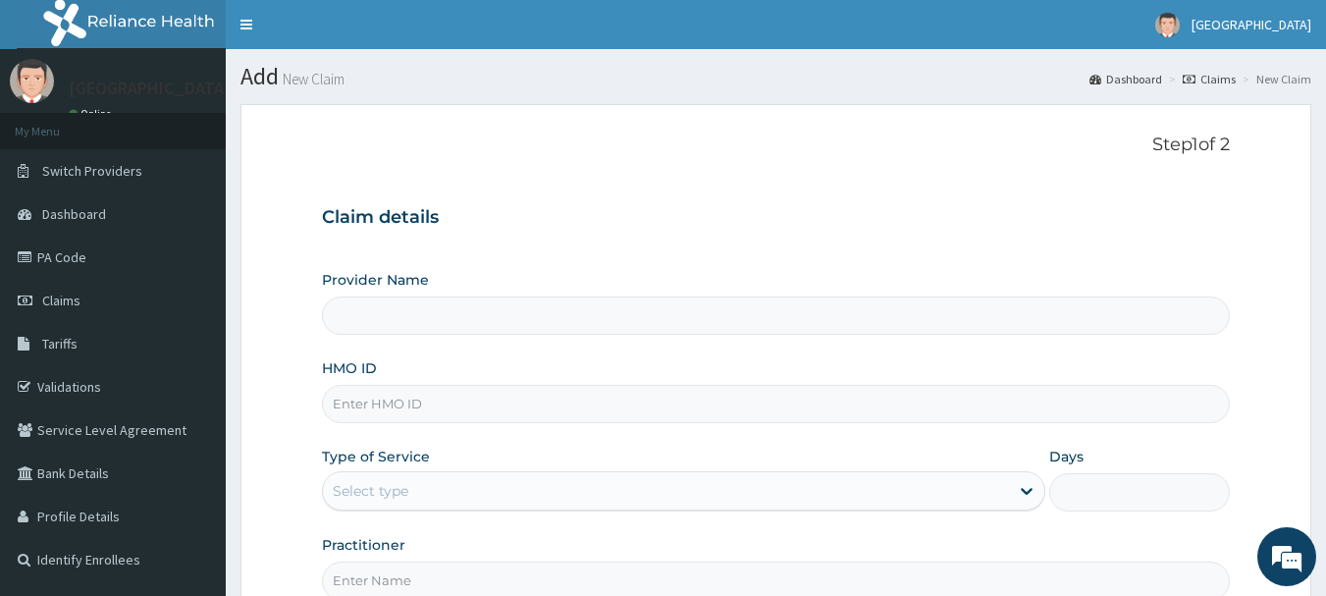
type input "[GEOGRAPHIC_DATA]"
click at [364, 412] on input "HMO ID" at bounding box center [776, 404] width 909 height 38
type input "SRS/100/10/D"
click at [377, 490] on div "Select type" at bounding box center [371, 491] width 76 height 20
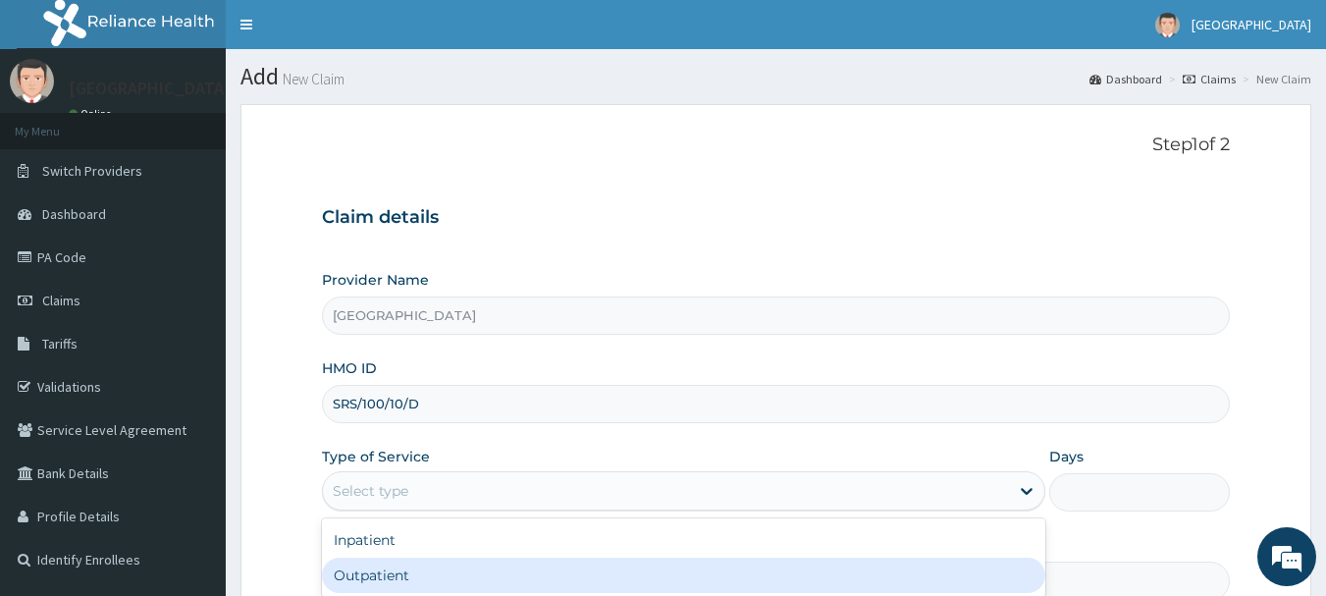
click at [381, 576] on div "Outpatient" at bounding box center [684, 575] width 724 height 35
type input "1"
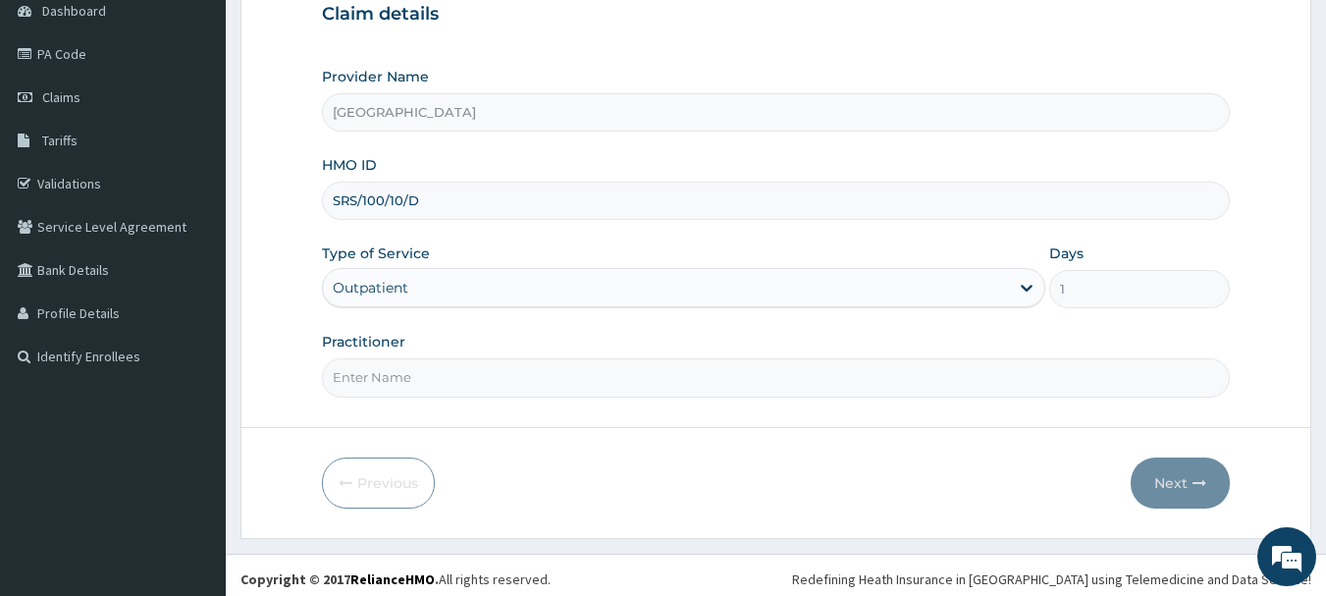
scroll to position [211, 0]
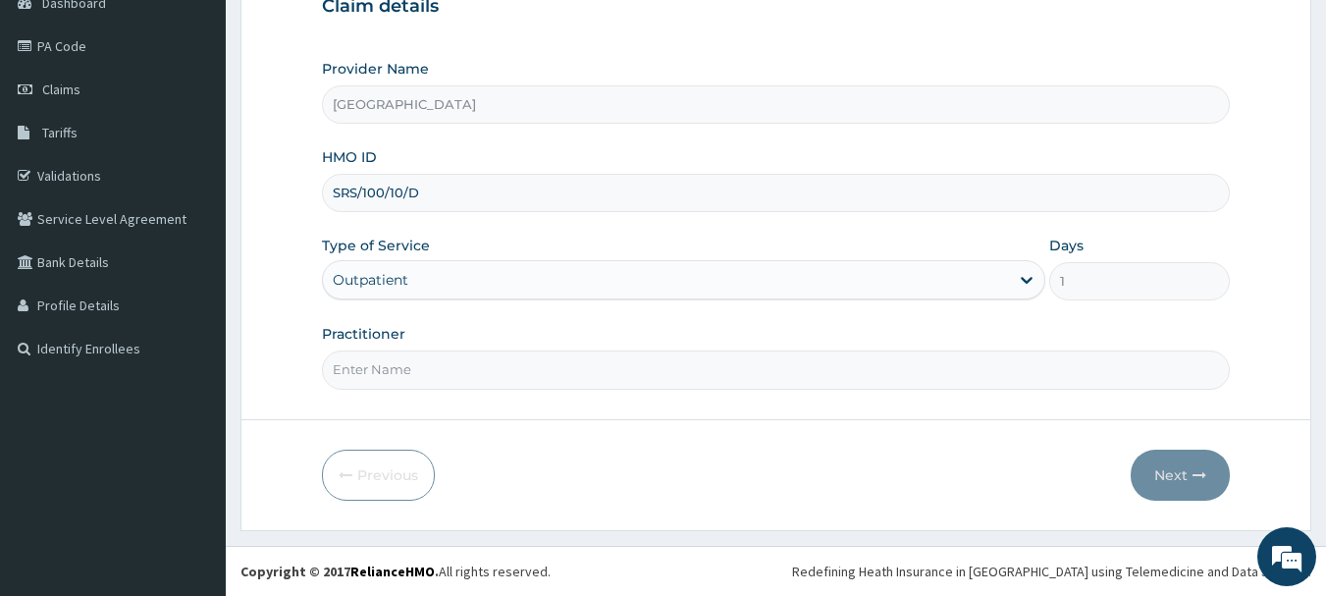
click at [412, 360] on input "Practitioner" at bounding box center [776, 369] width 909 height 38
type input "[PERSON_NAME]"
click at [1180, 471] on button "Next" at bounding box center [1180, 475] width 99 height 51
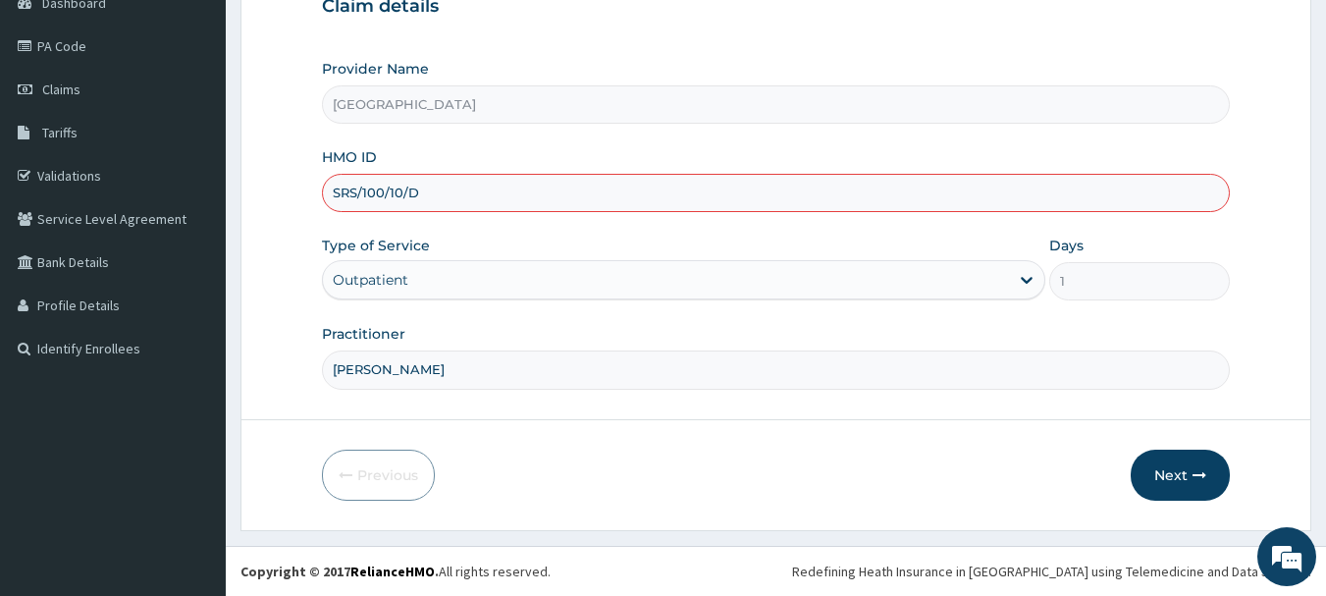
click at [387, 192] on input "SRS/100/10/D" at bounding box center [776, 193] width 909 height 38
type input "SRS/10010/D"
click at [1172, 464] on button "Next" at bounding box center [1180, 475] width 99 height 51
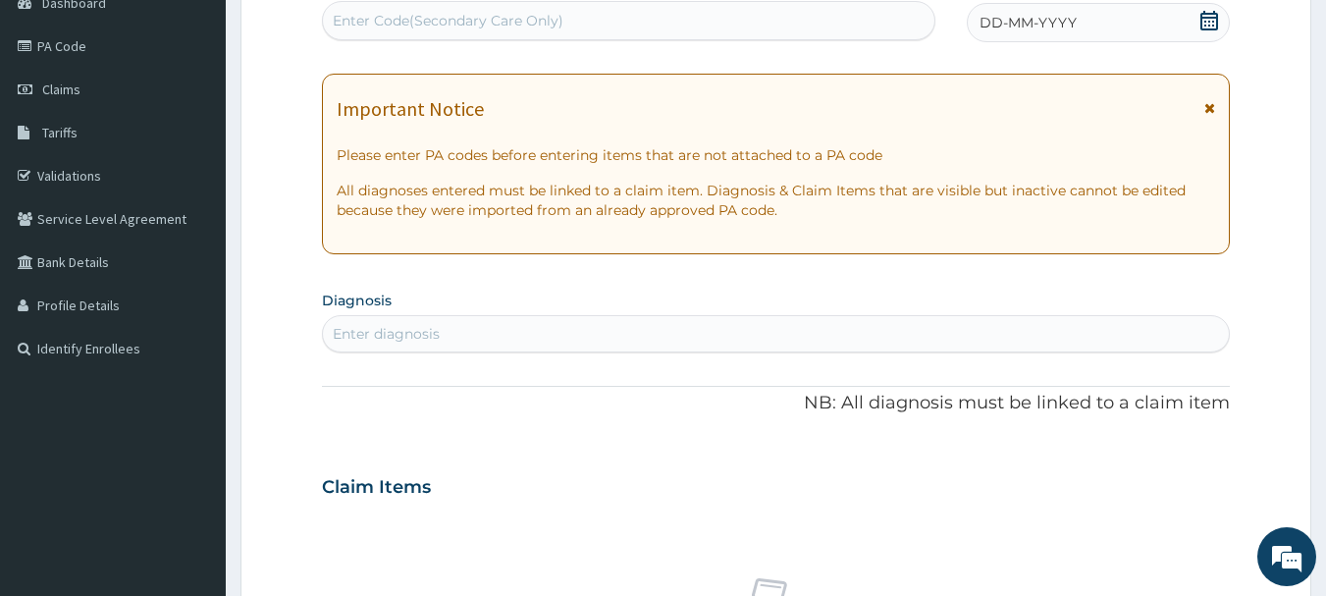
click at [1207, 20] on icon at bounding box center [1210, 21] width 20 height 20
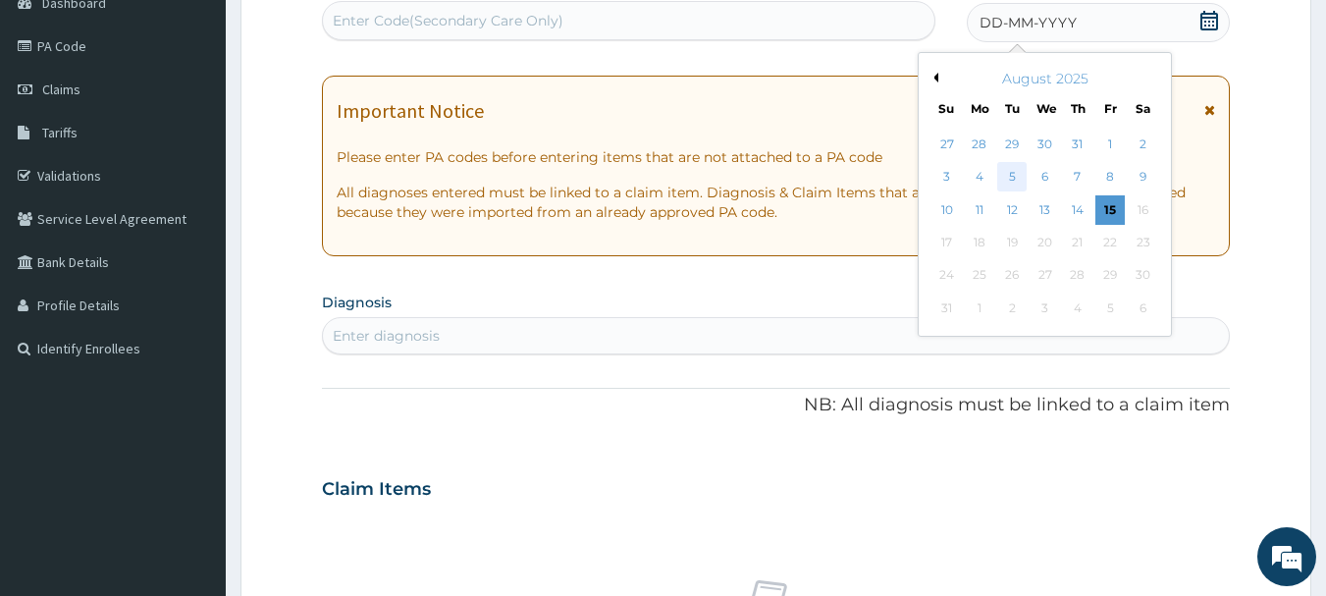
click at [1015, 173] on div "5" at bounding box center [1012, 177] width 29 height 29
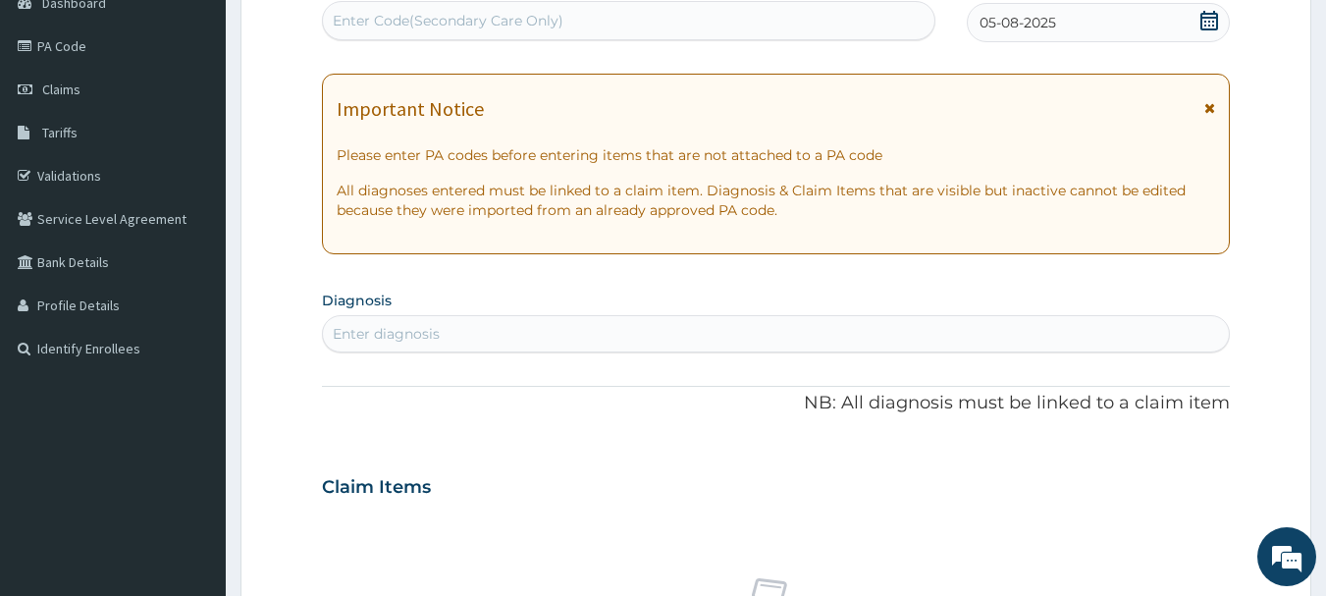
click at [484, 337] on div "Enter diagnosis" at bounding box center [776, 333] width 907 height 31
type input "MYALGI"
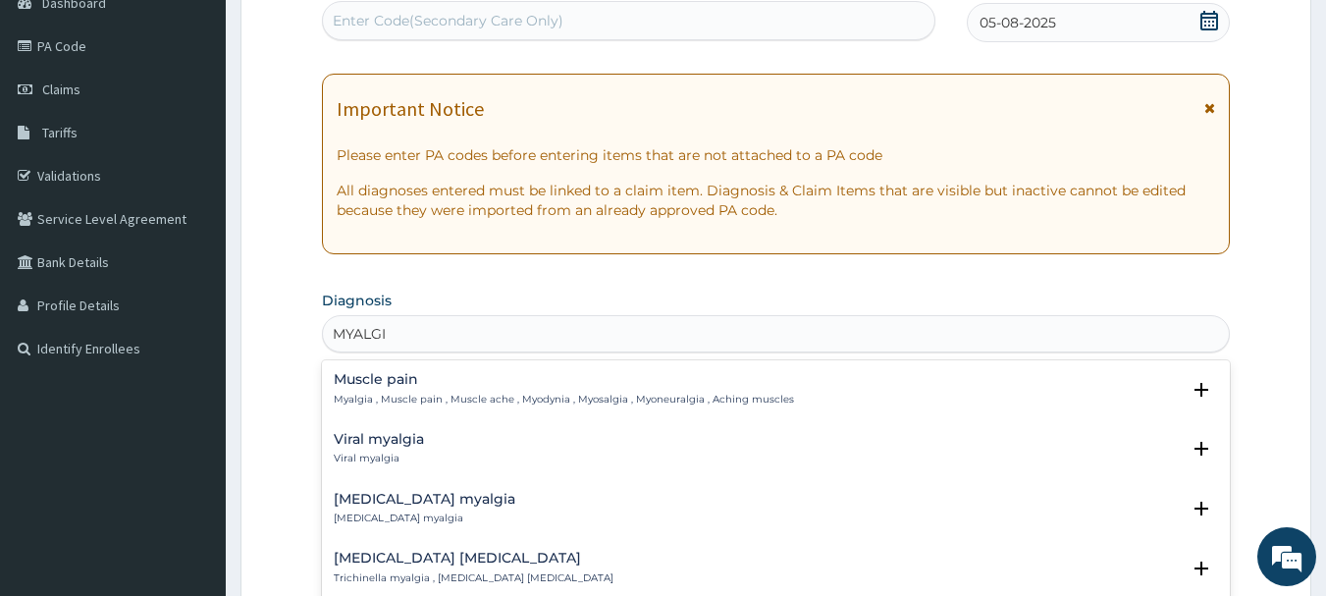
click at [417, 393] on p "Myalgia , Muscle pain , Muscle ache , Myodynia , Myosalgia , Myoneuralgia , Ach…" at bounding box center [564, 400] width 460 height 14
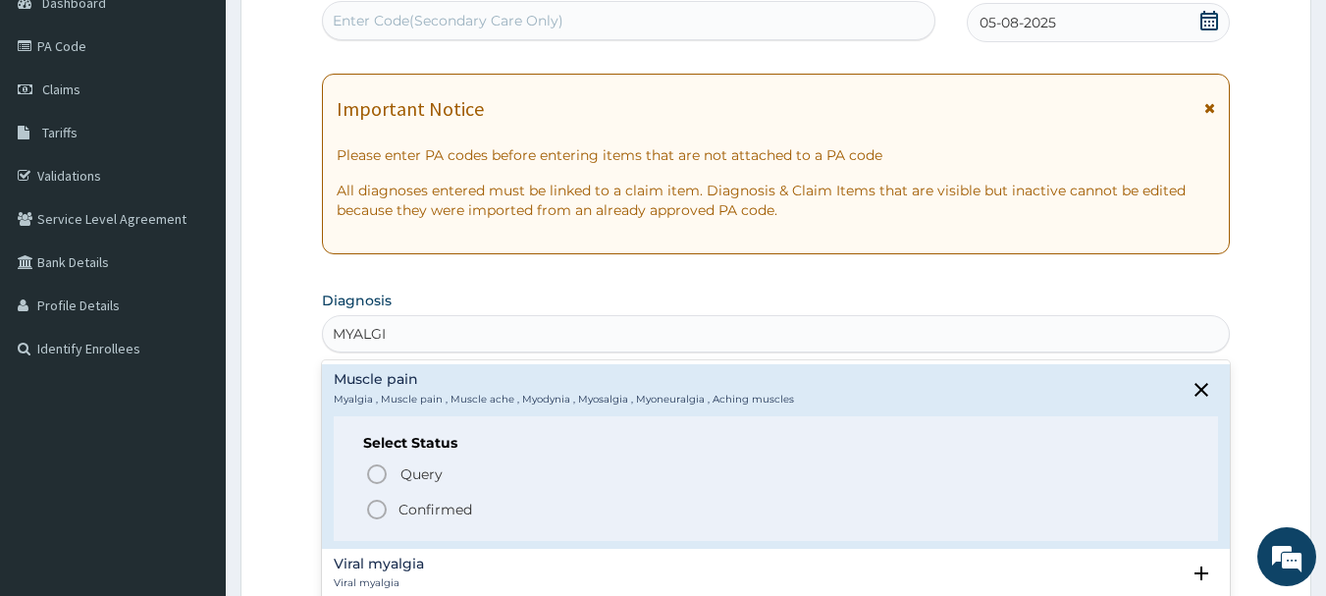
click at [375, 502] on icon "status option filled" at bounding box center [377, 510] width 24 height 24
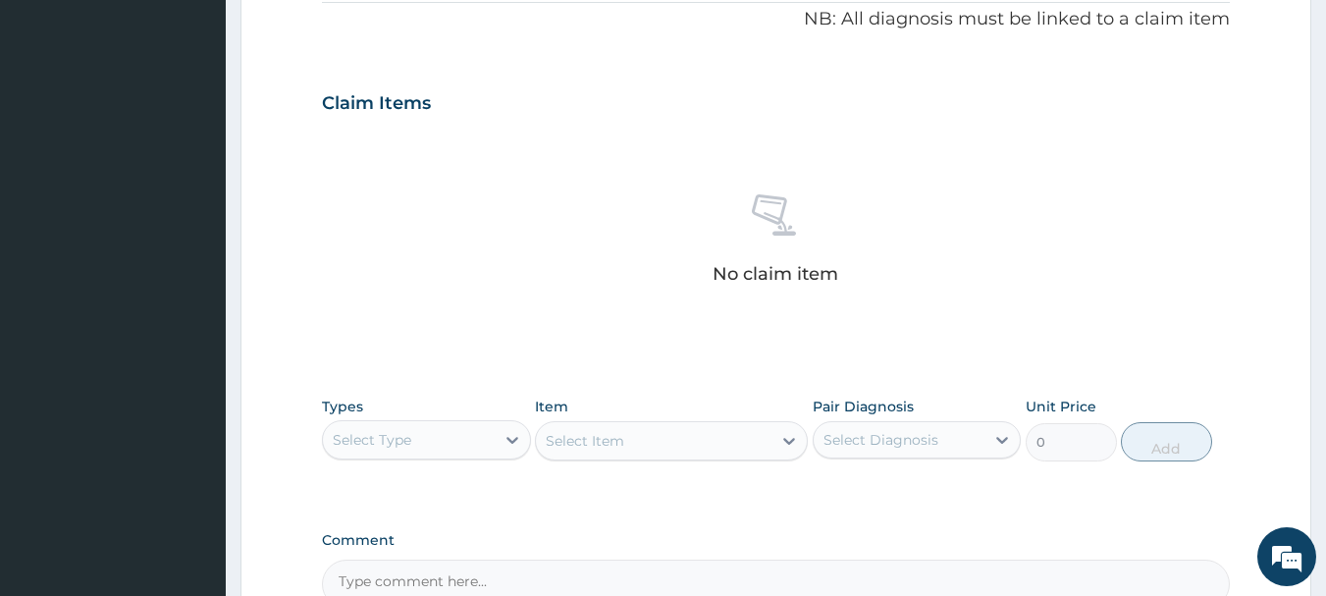
scroll to position [604, 0]
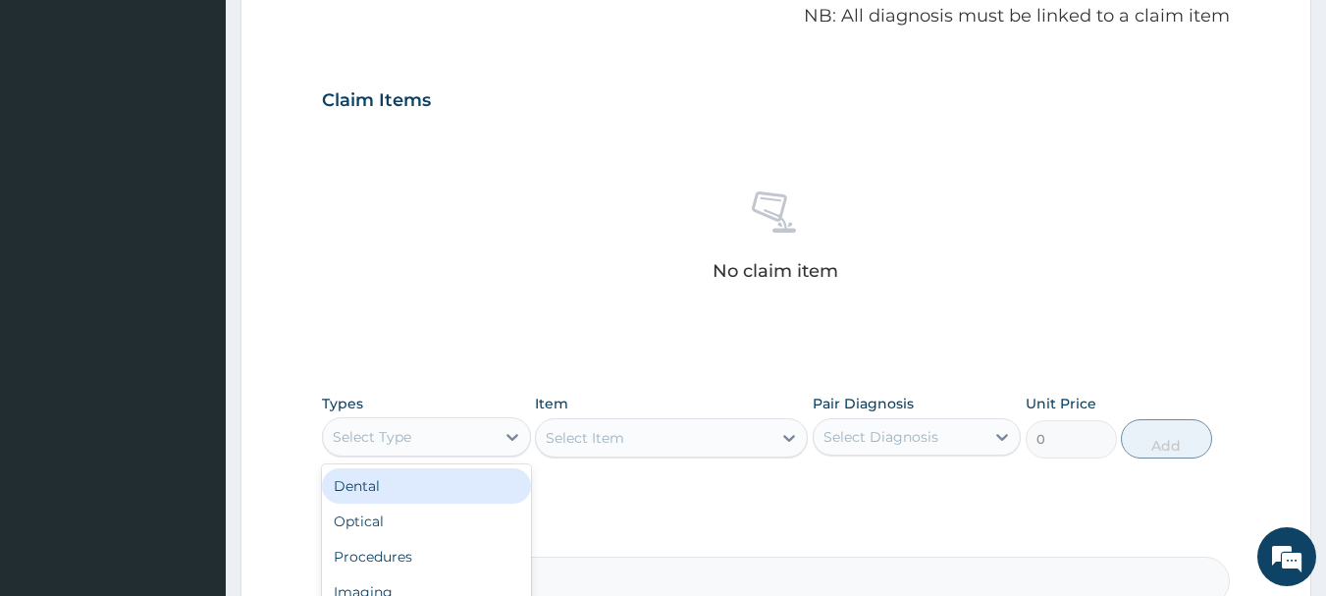
click at [479, 438] on div "Select Type" at bounding box center [409, 436] width 172 height 31
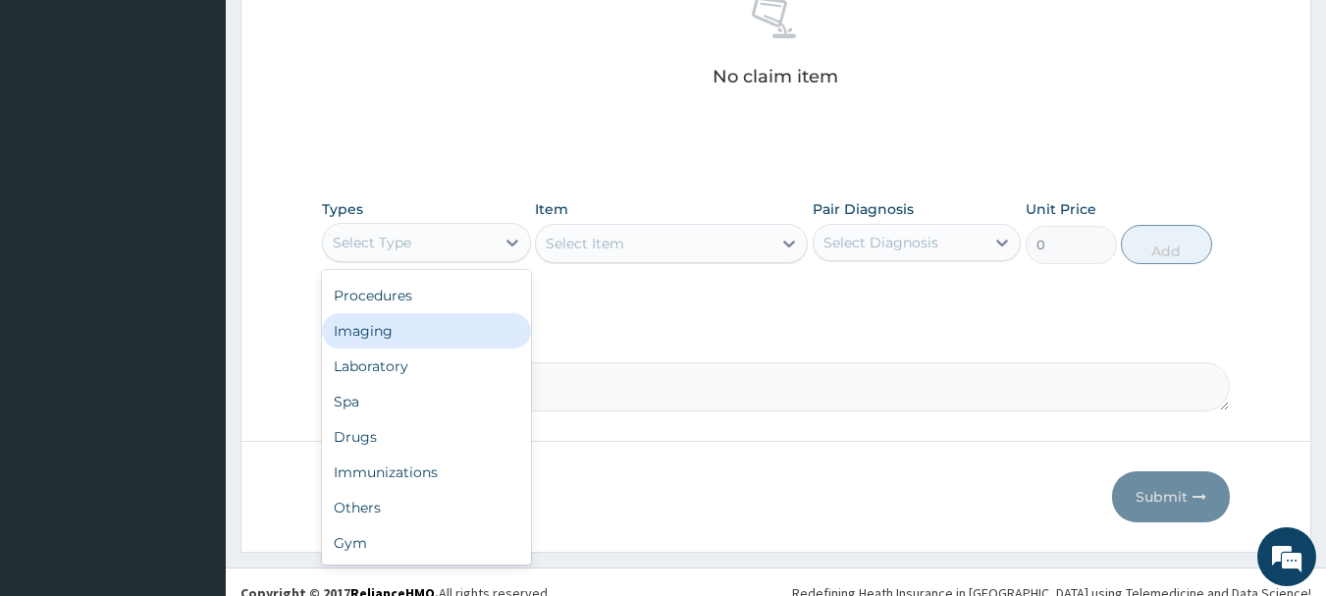
scroll to position [800, 0]
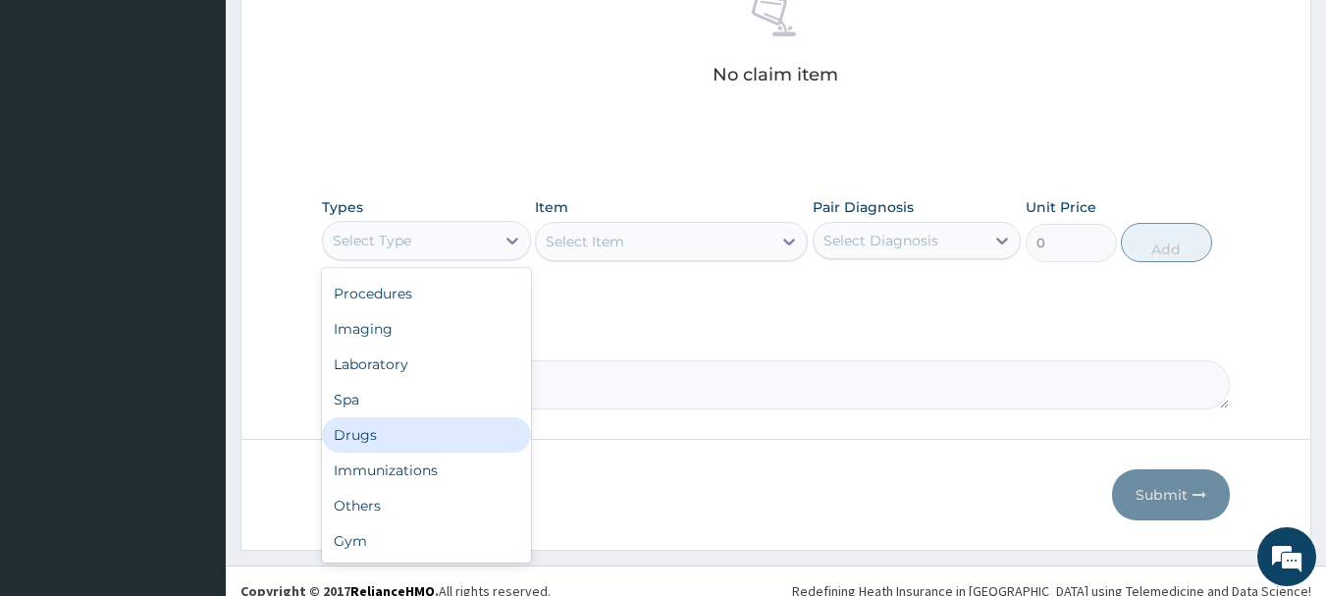
click at [382, 437] on div "Drugs" at bounding box center [426, 434] width 209 height 35
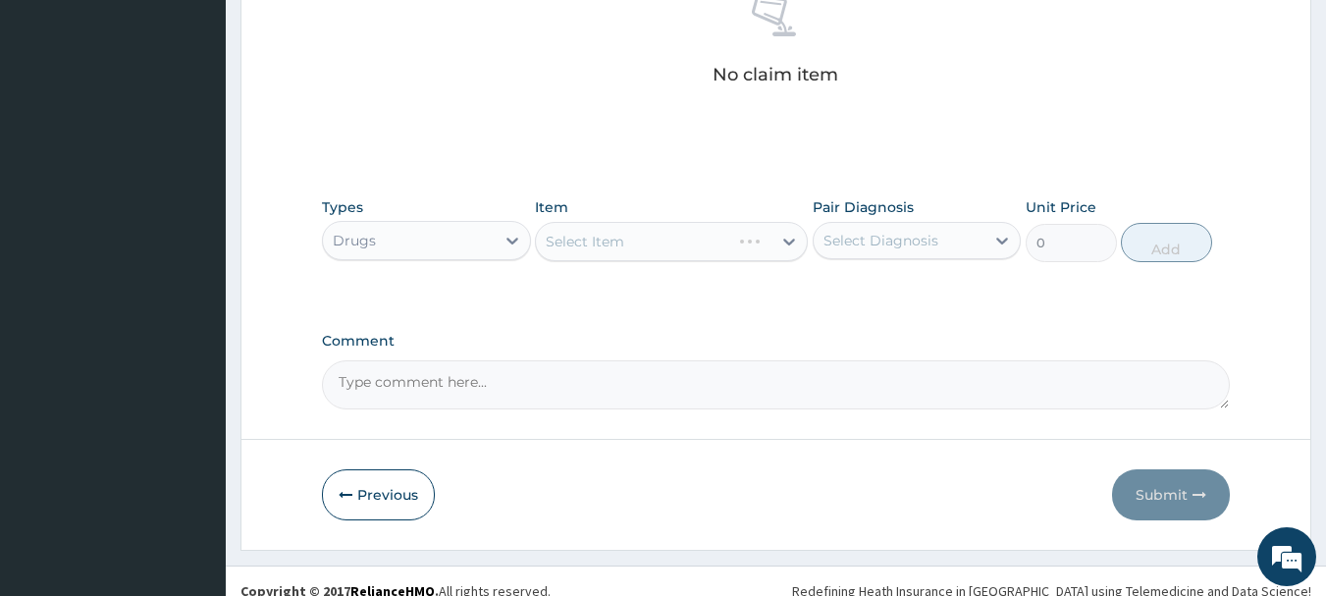
click at [691, 243] on div "Select Item" at bounding box center [671, 241] width 273 height 39
click at [691, 243] on div "Select Item" at bounding box center [654, 241] width 236 height 31
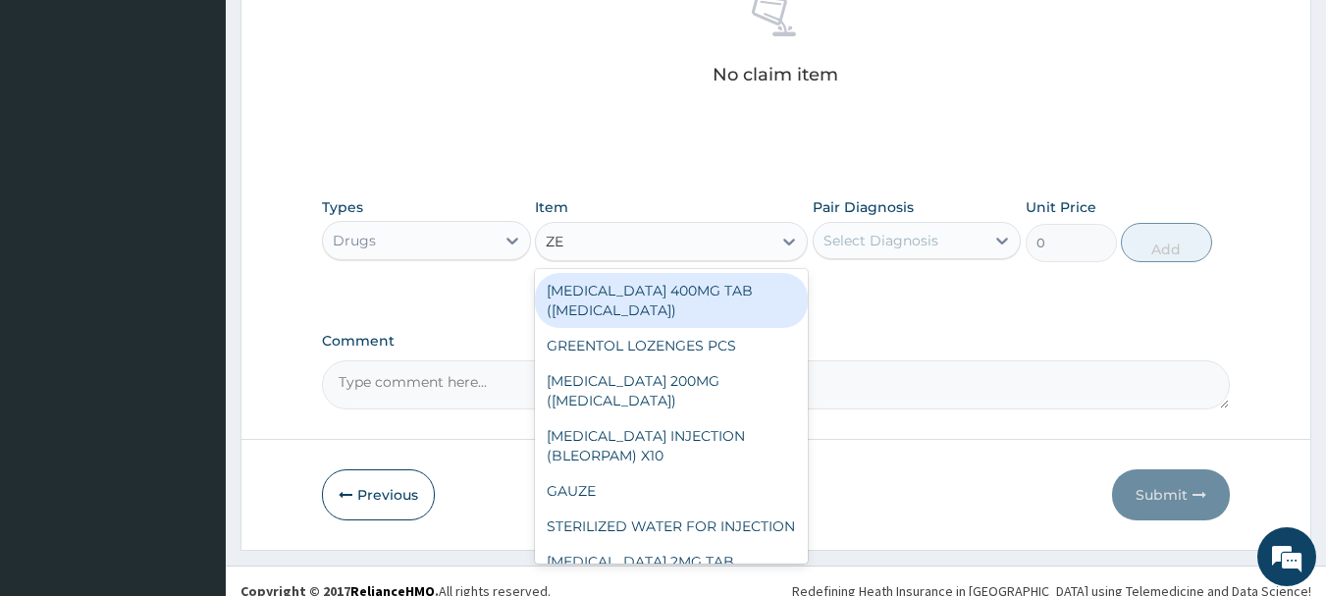
type input "Z"
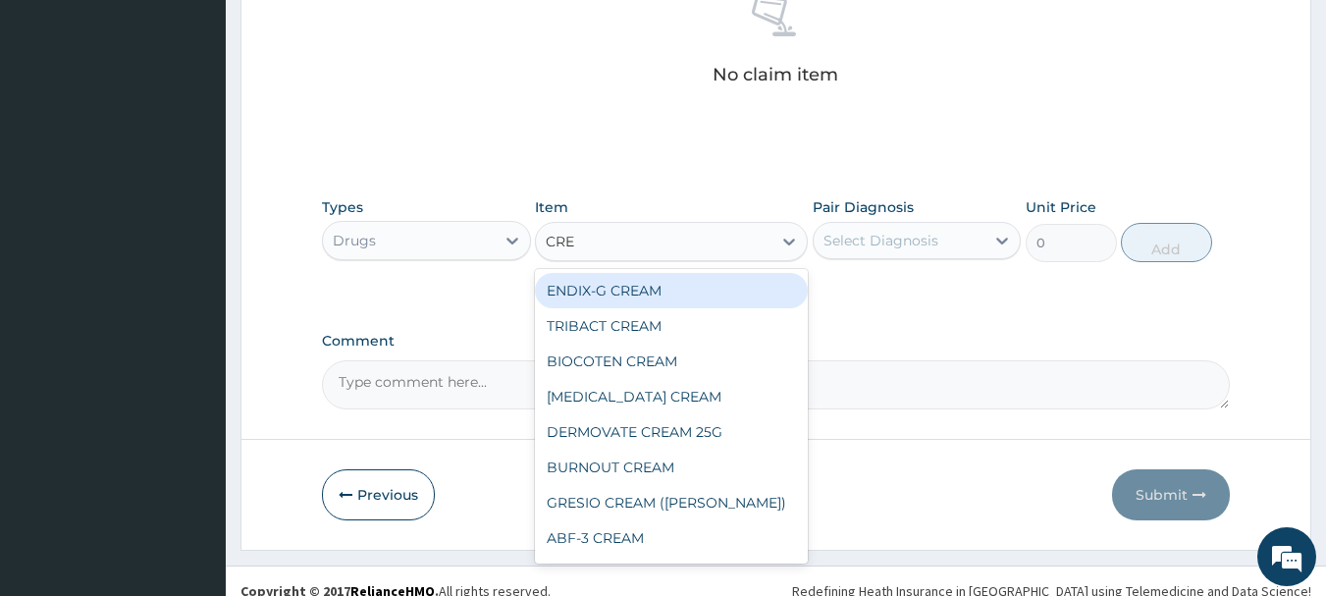
type input "CREA"
click at [692, 295] on div "ENDIX-G CREAM" at bounding box center [671, 290] width 273 height 35
type input "1183"
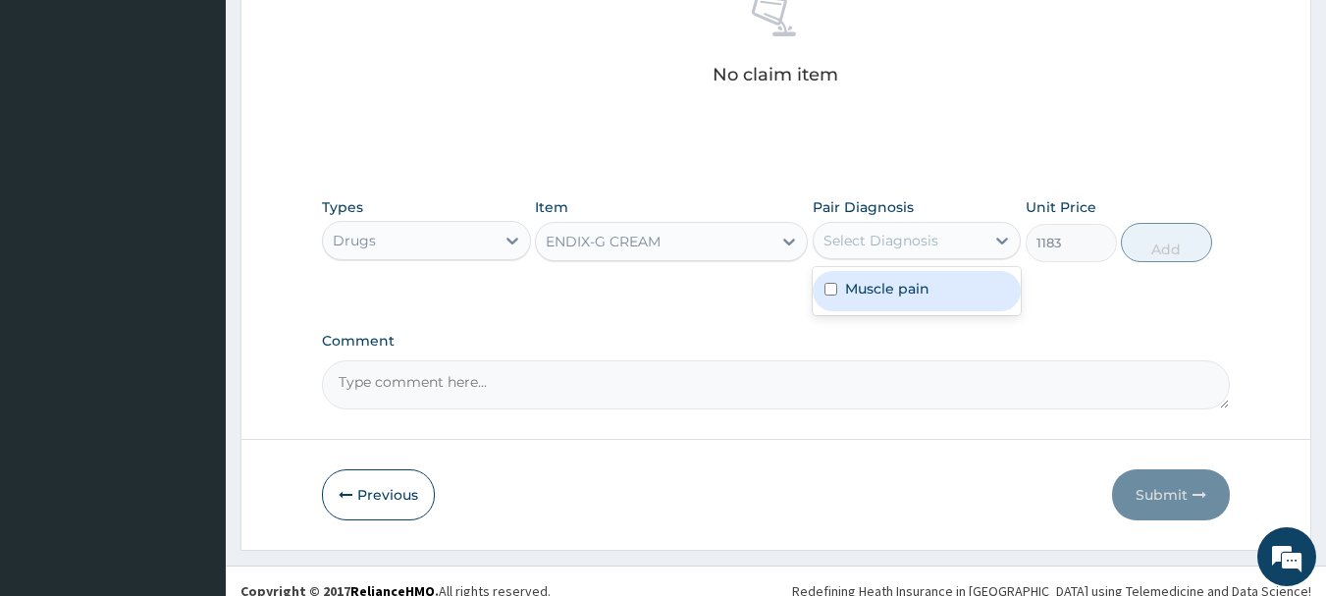
click at [951, 238] on div "Select Diagnosis" at bounding box center [900, 240] width 172 height 31
click at [849, 292] on label "Muscle pain" at bounding box center [887, 289] width 84 height 20
checkbox input "true"
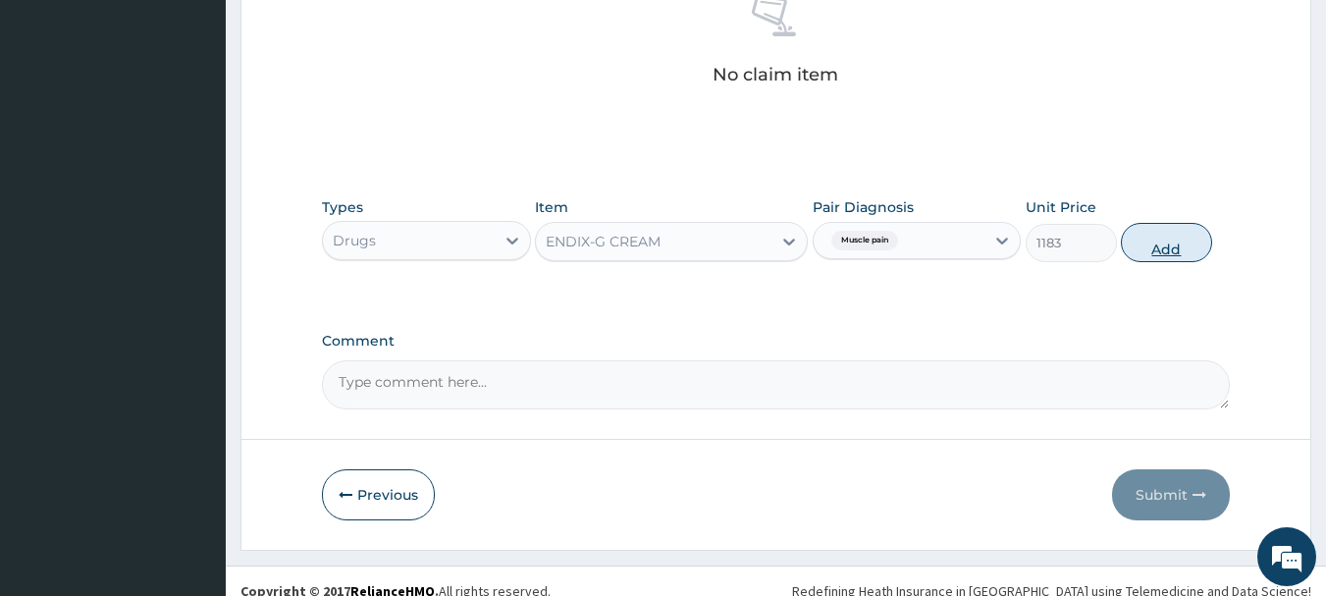
click at [1168, 239] on button "Add" at bounding box center [1166, 242] width 91 height 39
type input "0"
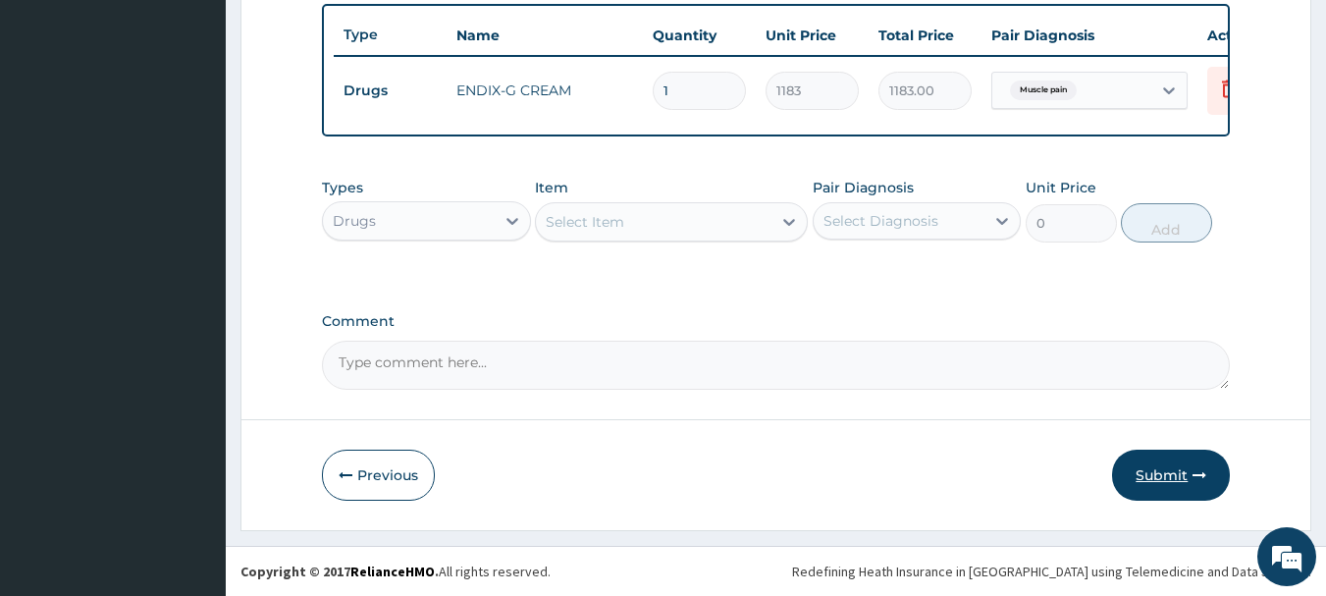
click at [1159, 473] on button "Submit" at bounding box center [1171, 475] width 118 height 51
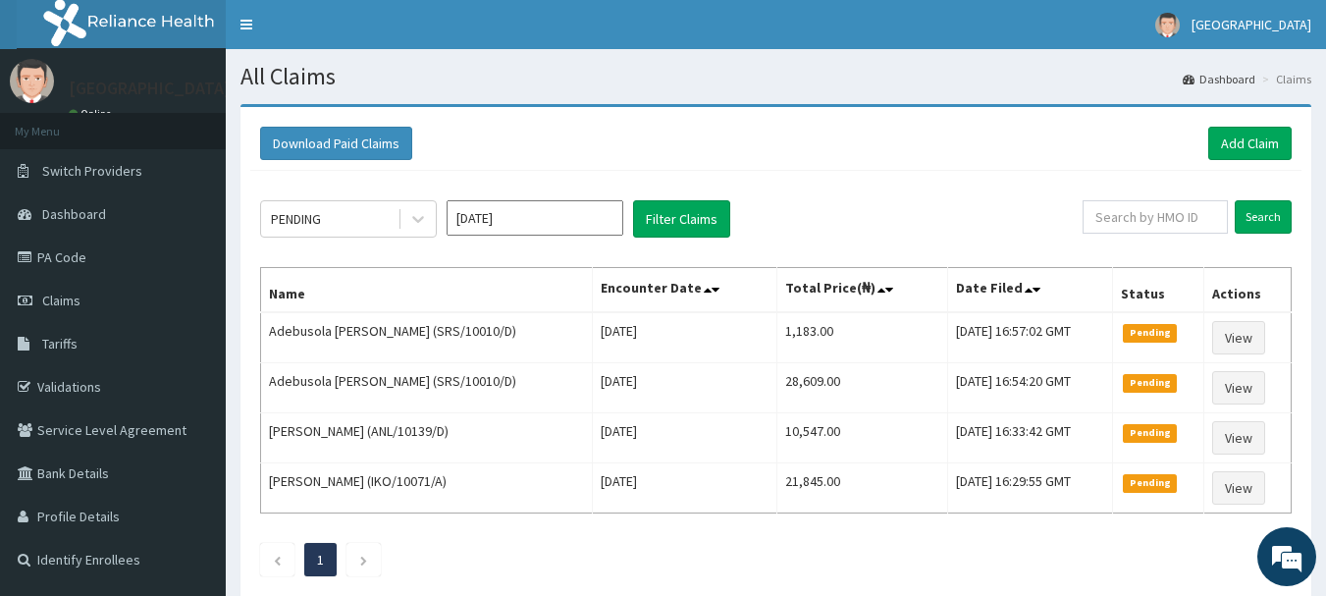
scroll to position [115, 0]
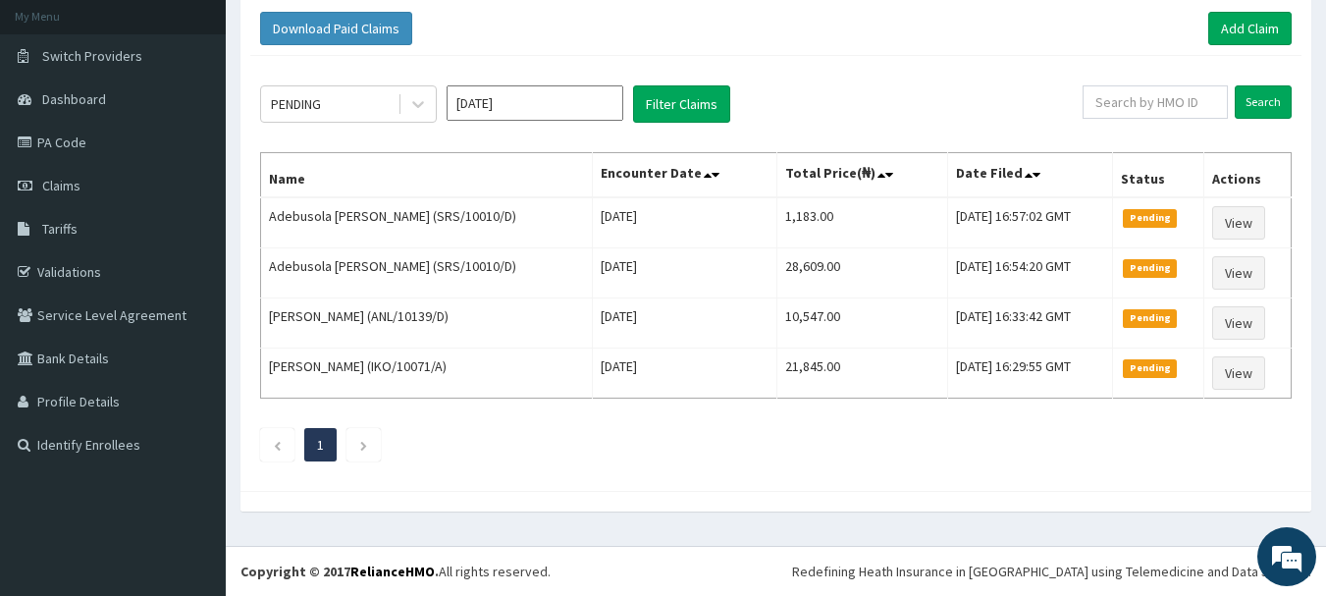
drag, startPoint x: 0, startPoint y: 34, endPoint x: 739, endPoint y: 50, distance: 739.5
click at [739, 50] on div "Download Paid Claims Add Claim" at bounding box center [775, 29] width 1051 height 54
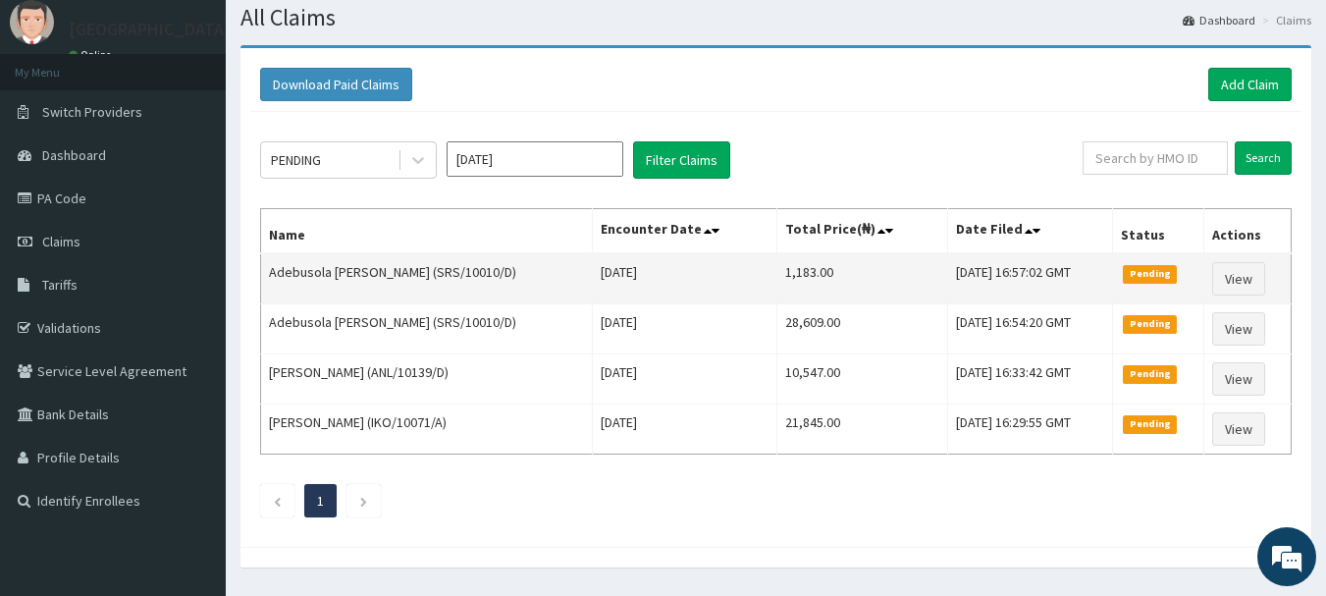
scroll to position [0, 0]
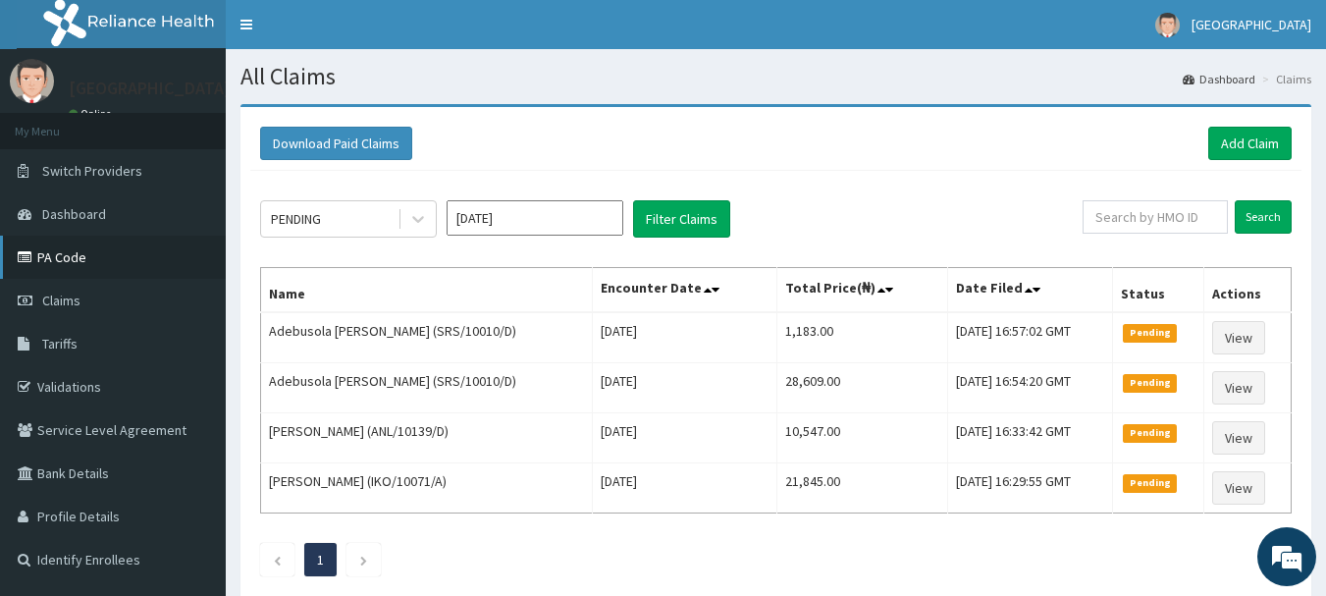
click at [64, 255] on link "PA Code" at bounding box center [113, 257] width 226 height 43
